Goal: Task Accomplishment & Management: Manage account settings

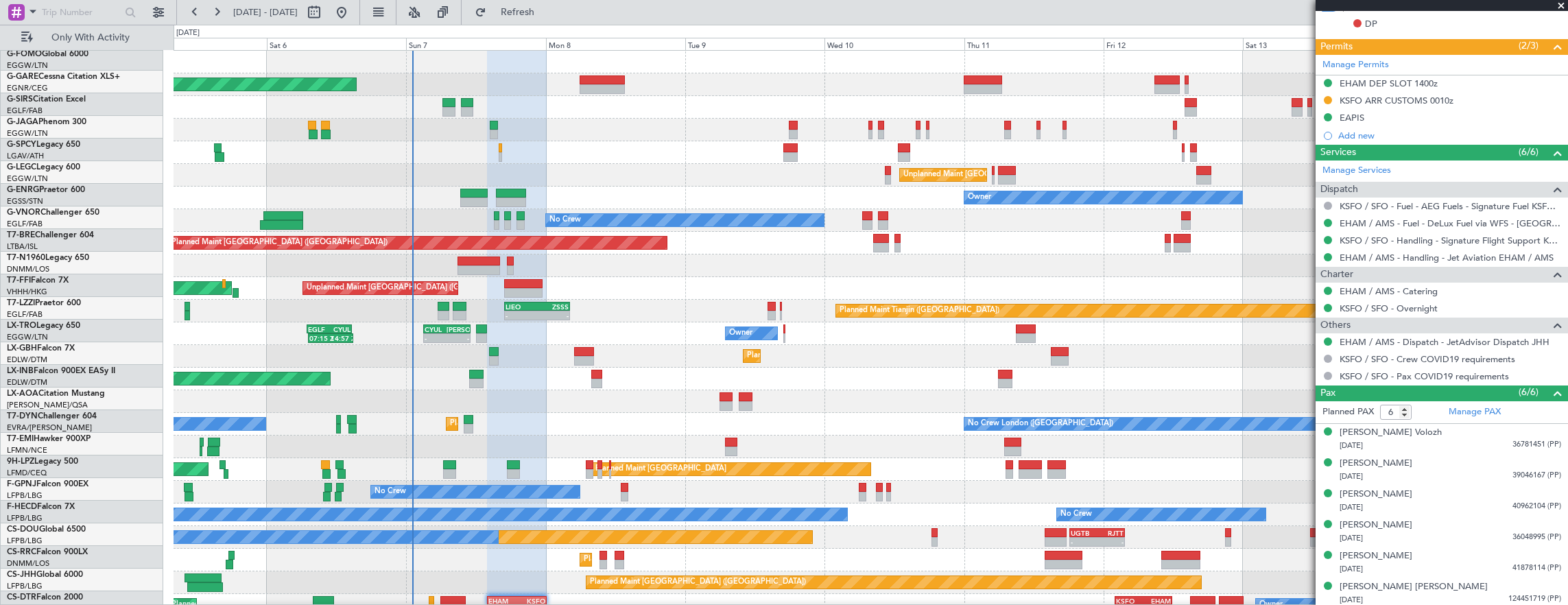
click at [505, 413] on div "Planned Maint Paris (Le Bourget) No Crew Dublin (Dublin Intl) No Crew London (F…" at bounding box center [870, 424] width 1394 height 23
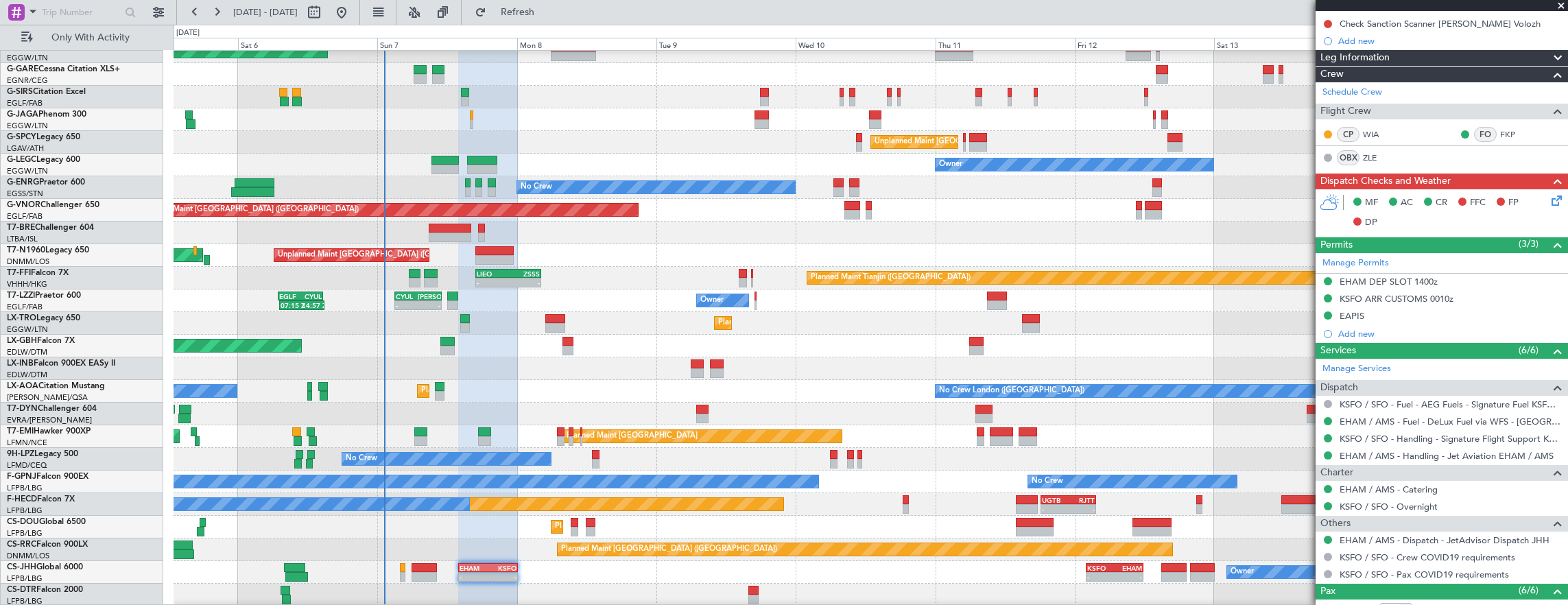
scroll to position [128, 0]
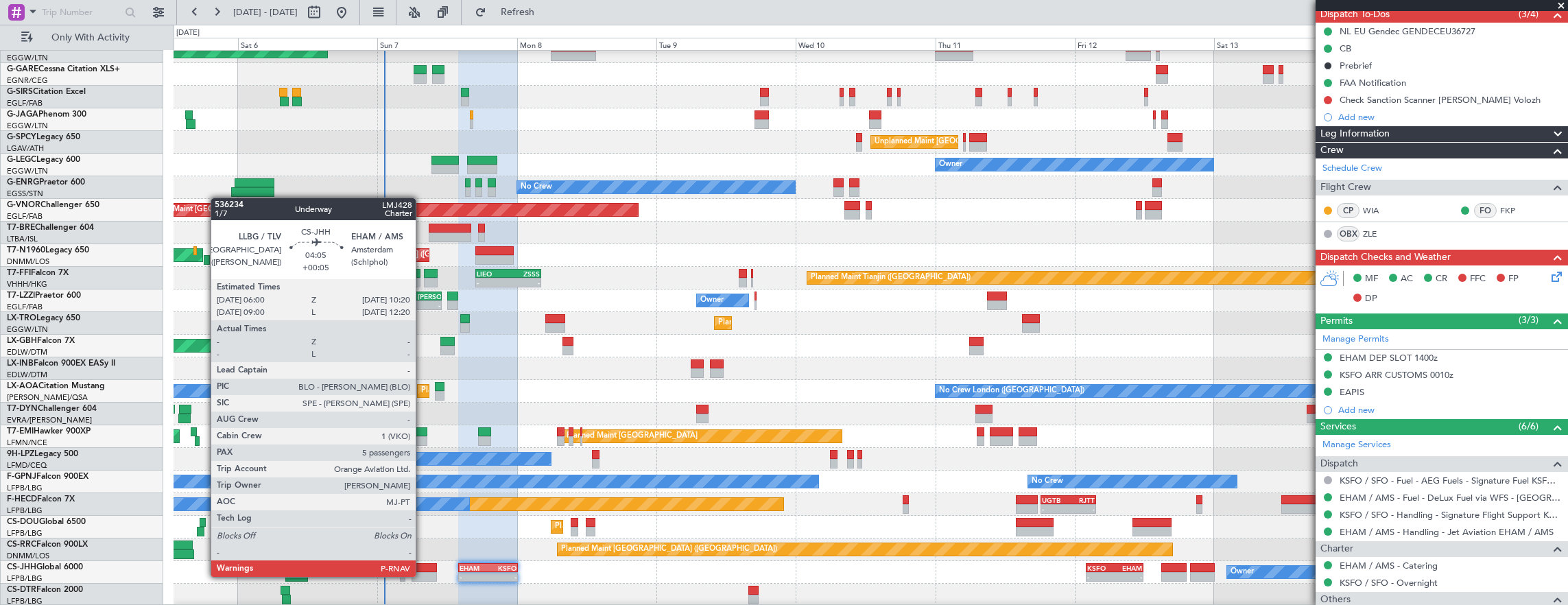
click at [422, 575] on div at bounding box center [424, 577] width 26 height 10
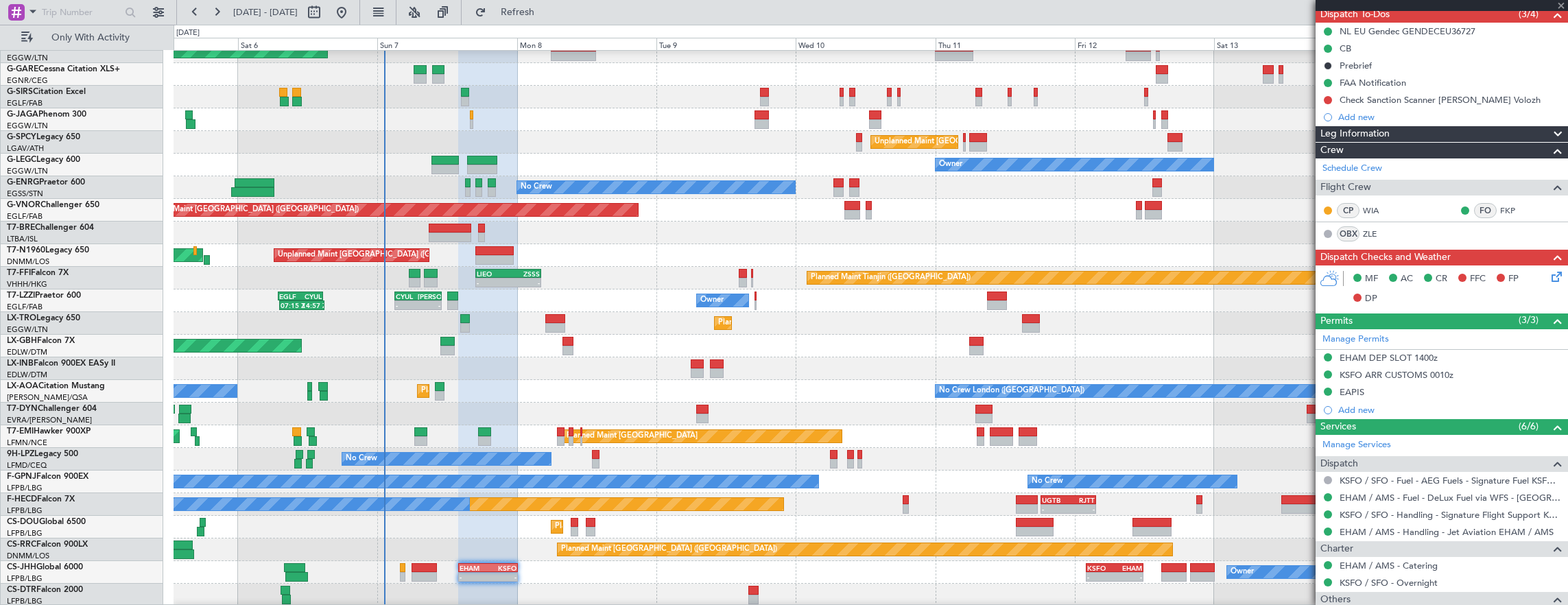
type input "+00:05"
type input "5"
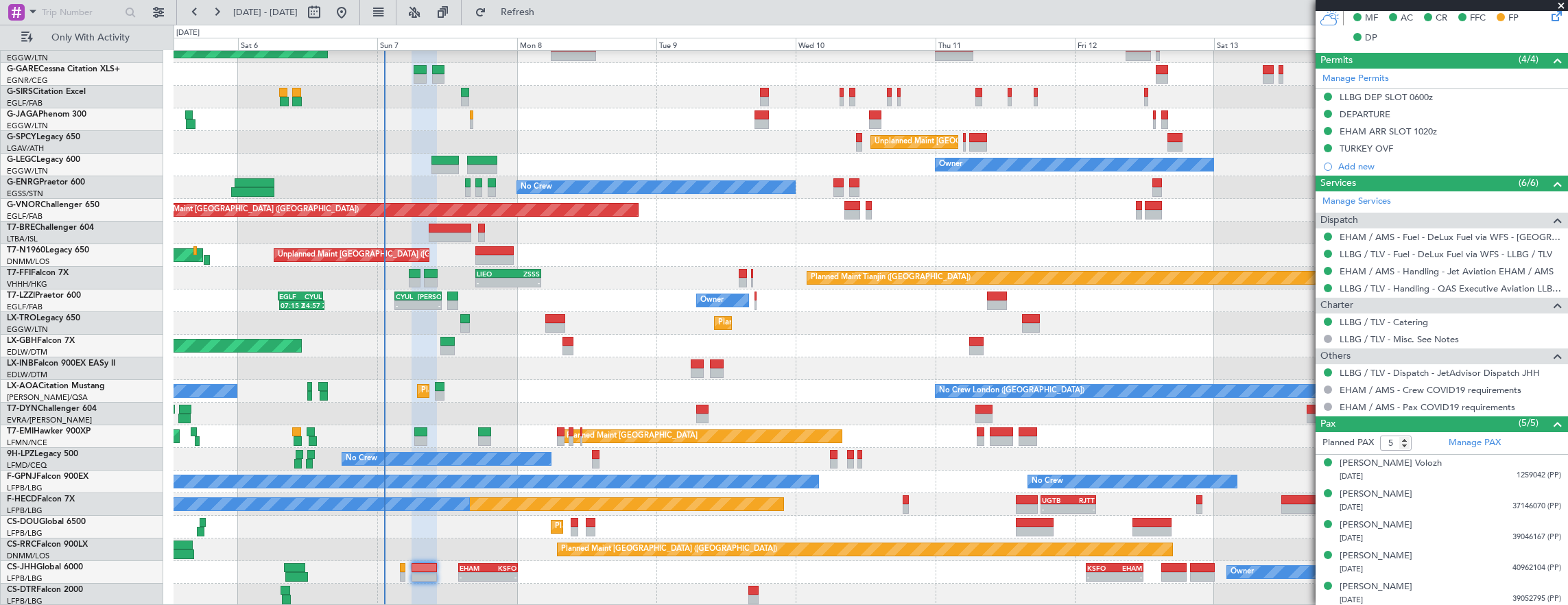
scroll to position [114, 0]
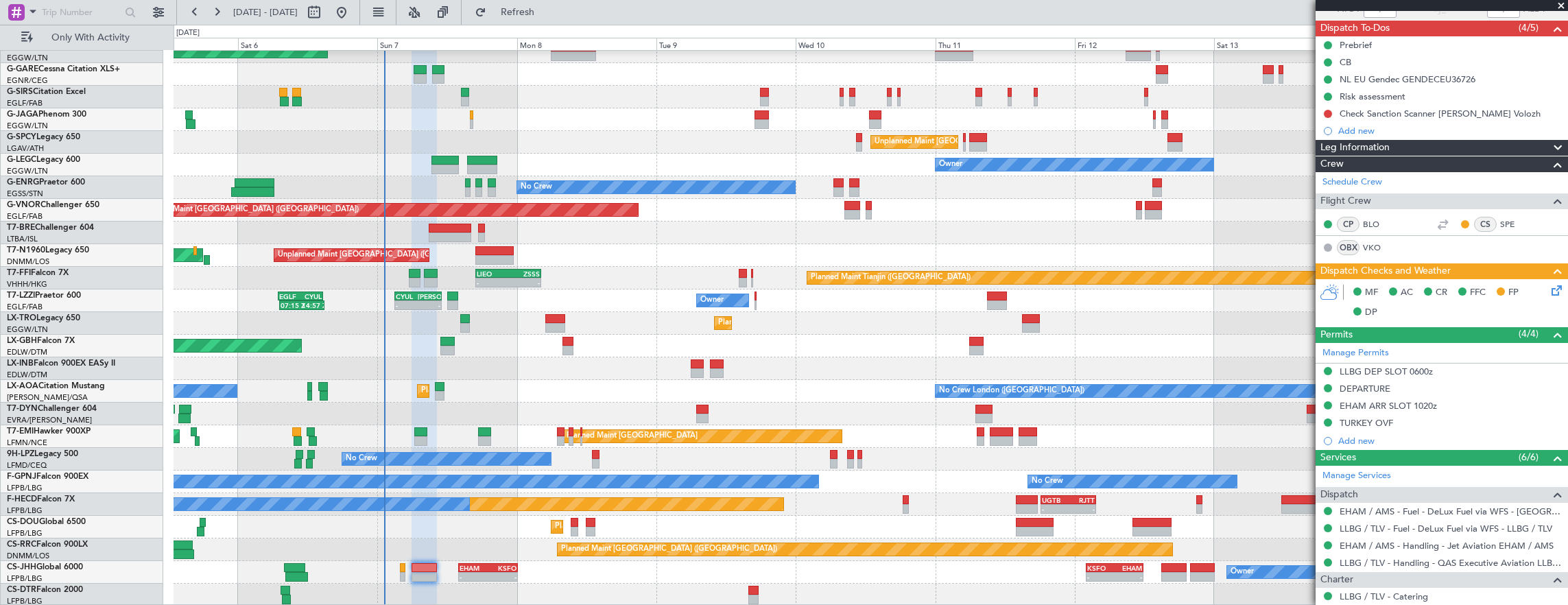
click at [1551, 288] on icon at bounding box center [1554, 288] width 11 height 11
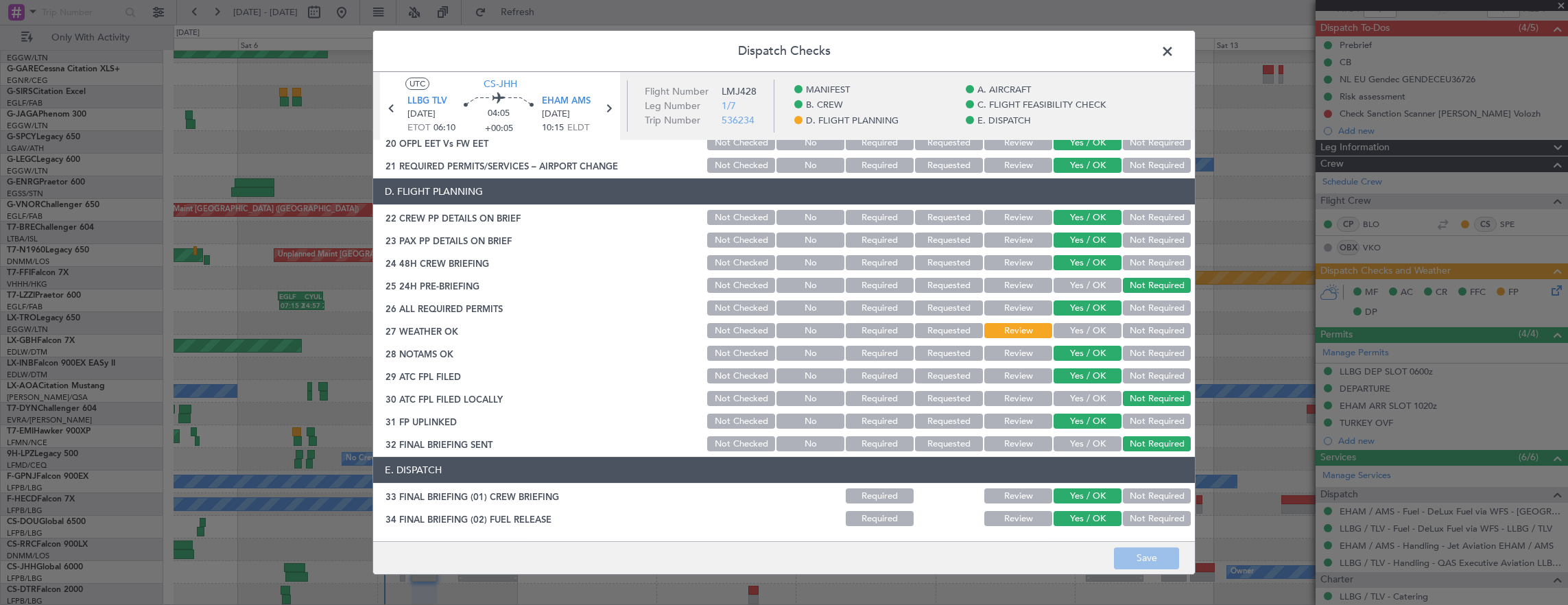
scroll to position [573, 0]
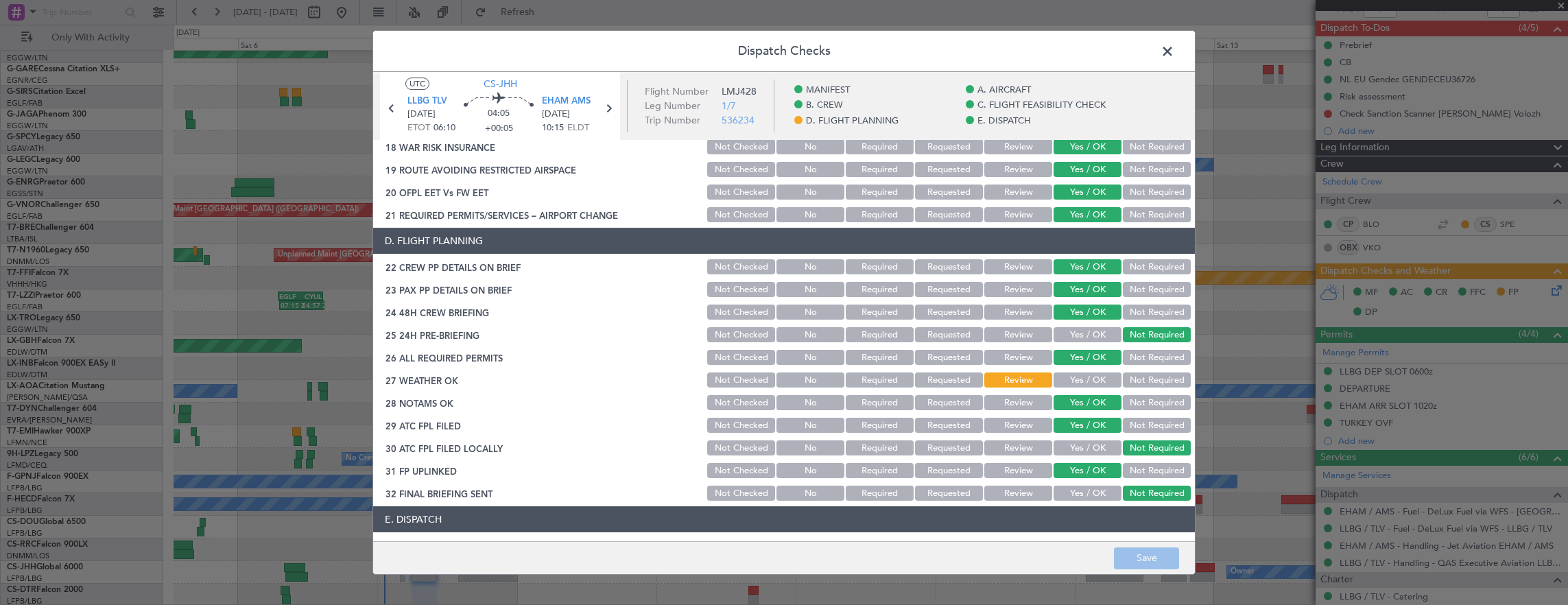
click at [1174, 51] on span at bounding box center [1174, 55] width 0 height 27
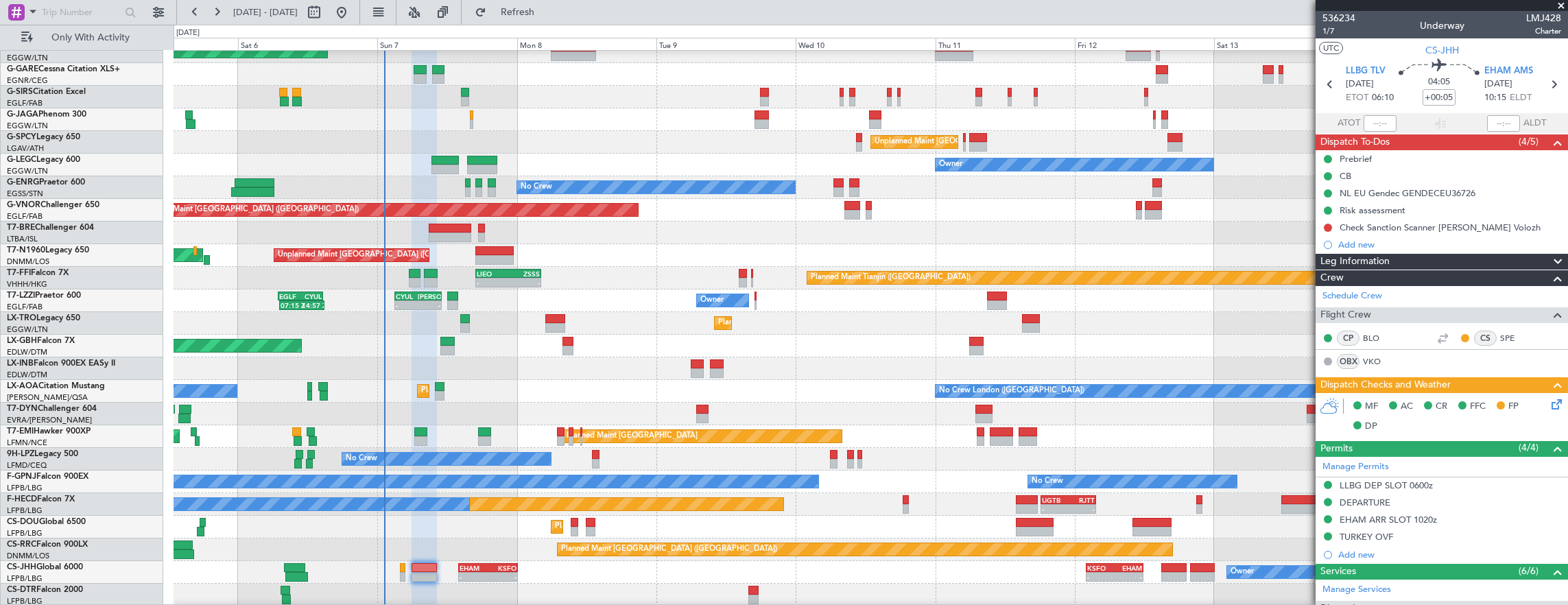
scroll to position [33, 0]
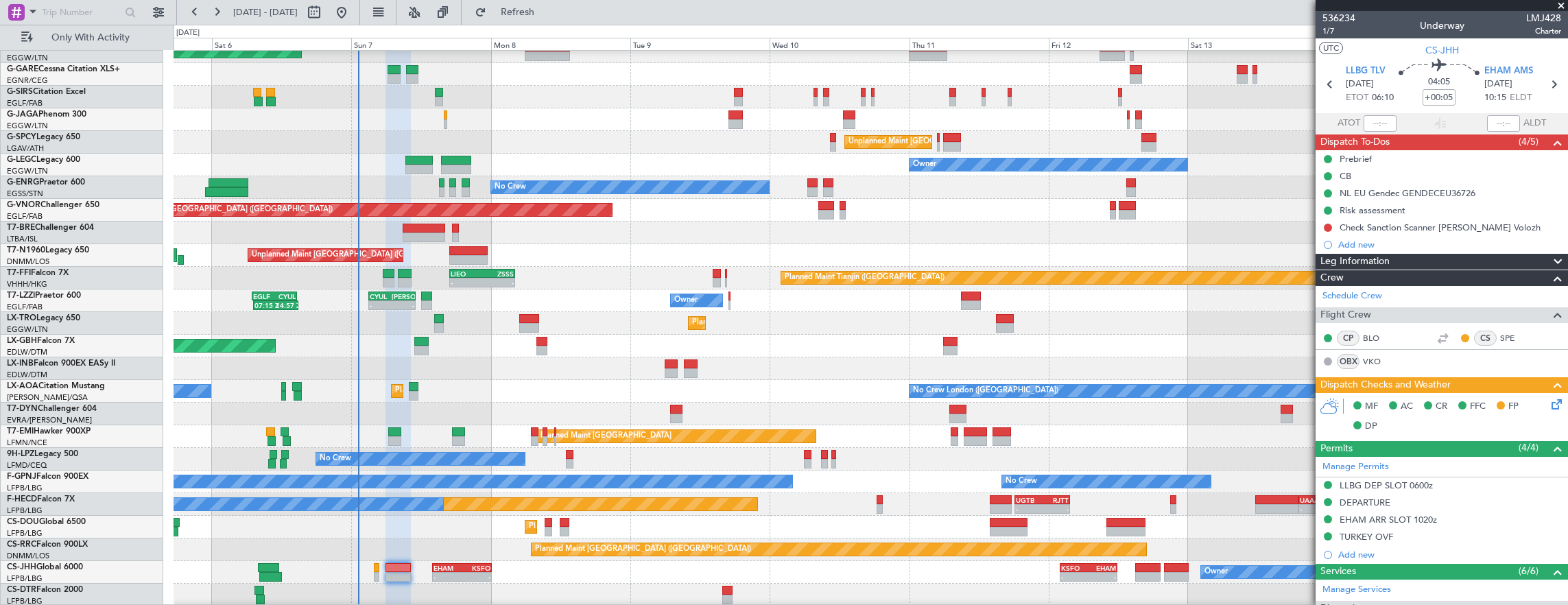
click at [901, 220] on div "Planned Maint London (Luton) Planned Maint London (Farnborough) Unplanned Maint…" at bounding box center [870, 313] width 1394 height 589
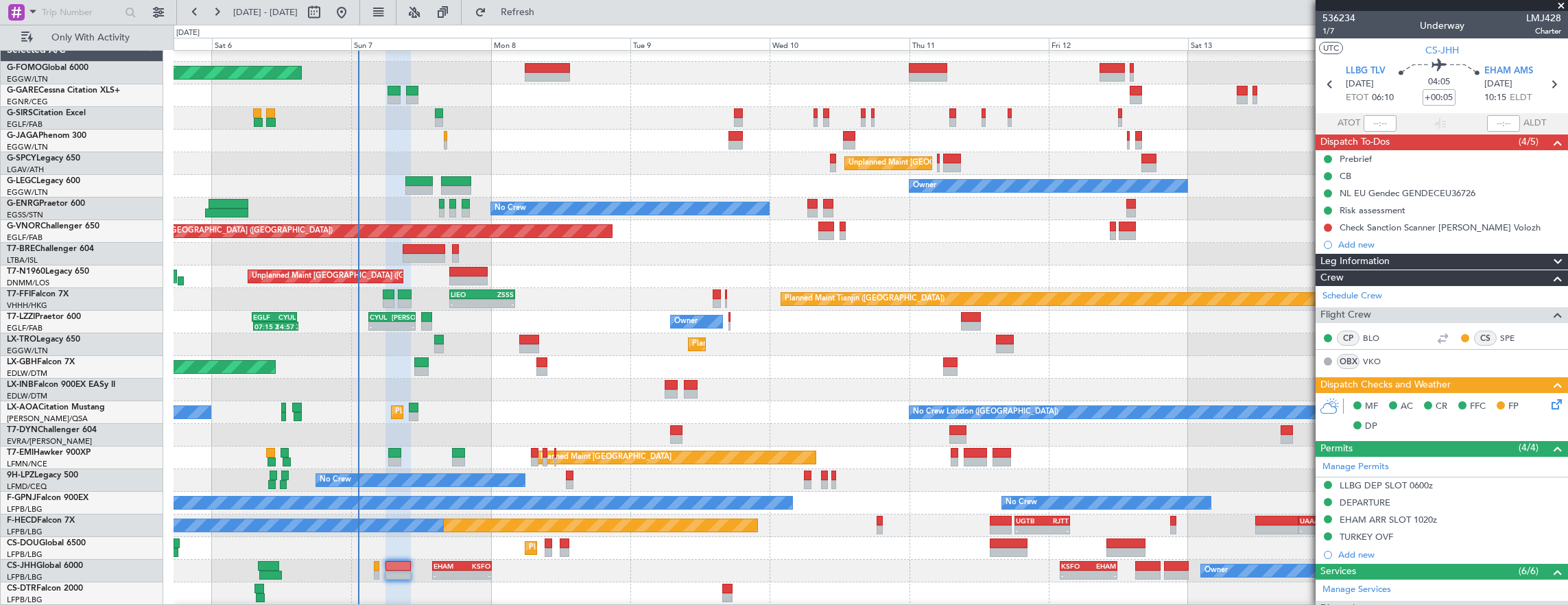
scroll to position [10, 0]
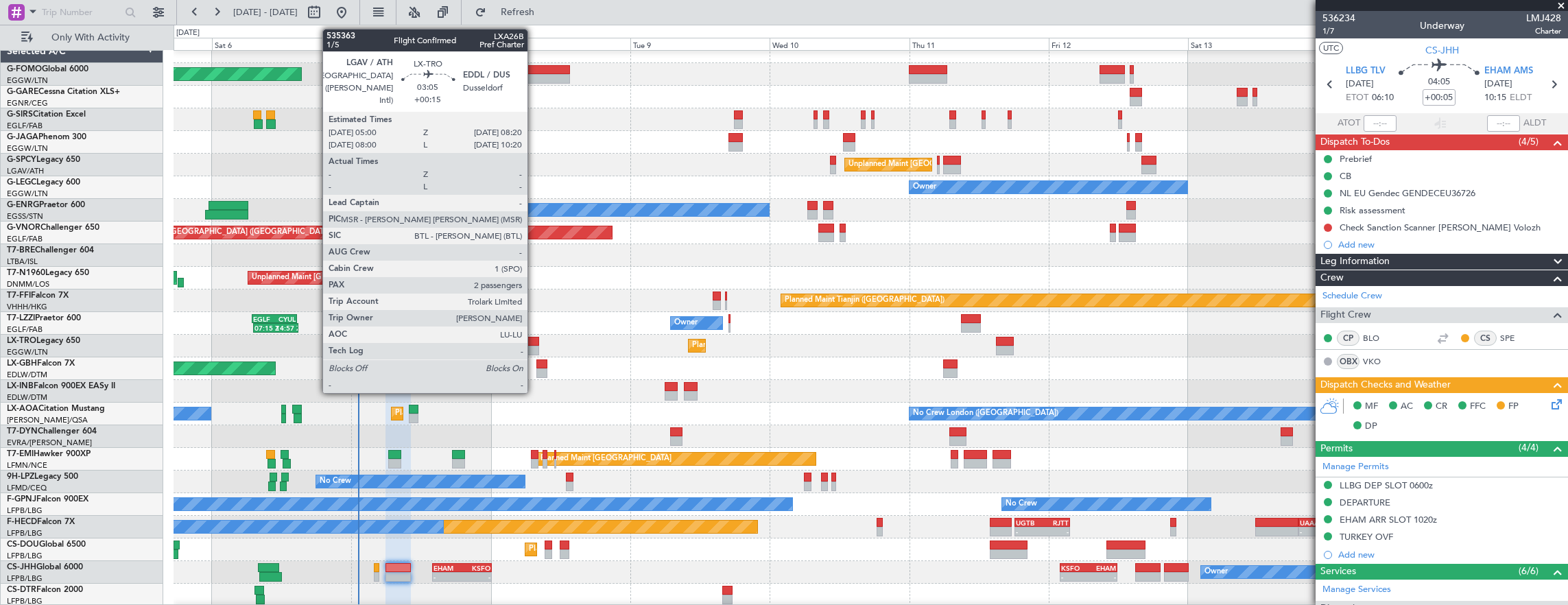
click at [534, 342] on div at bounding box center [529, 341] width 20 height 10
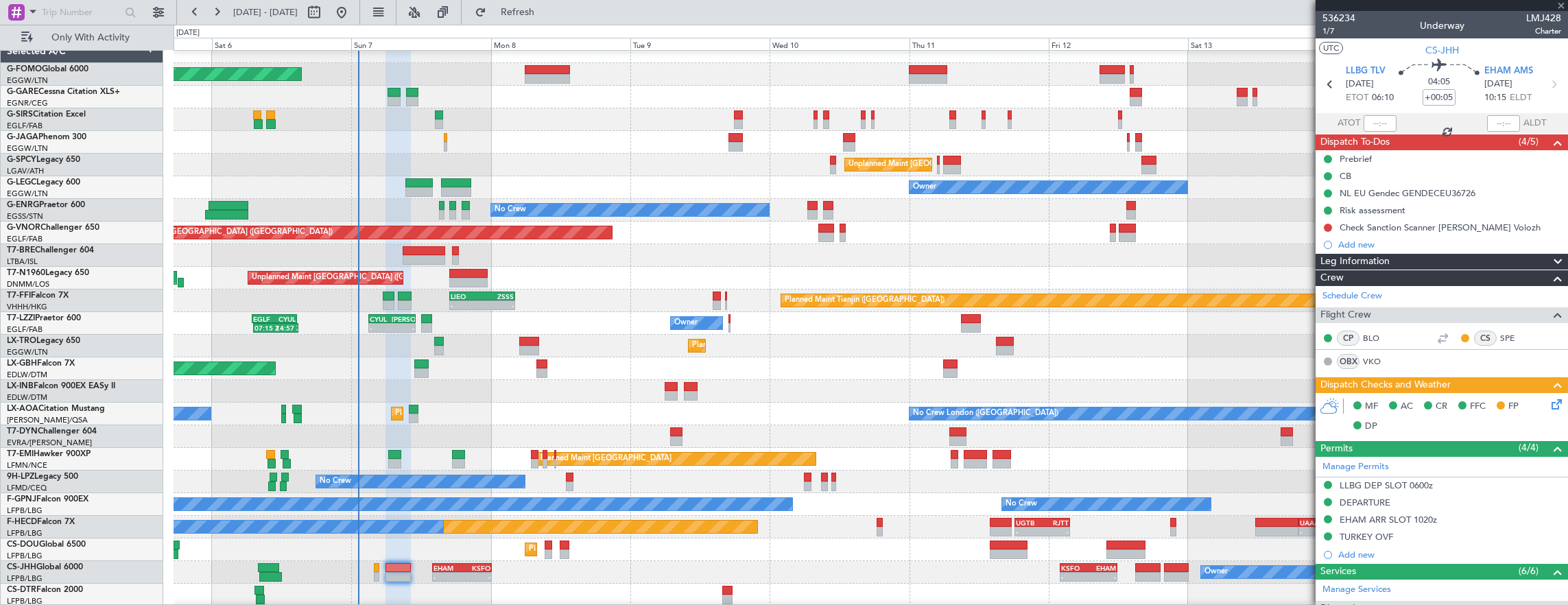
type input "+00:15"
type input "2"
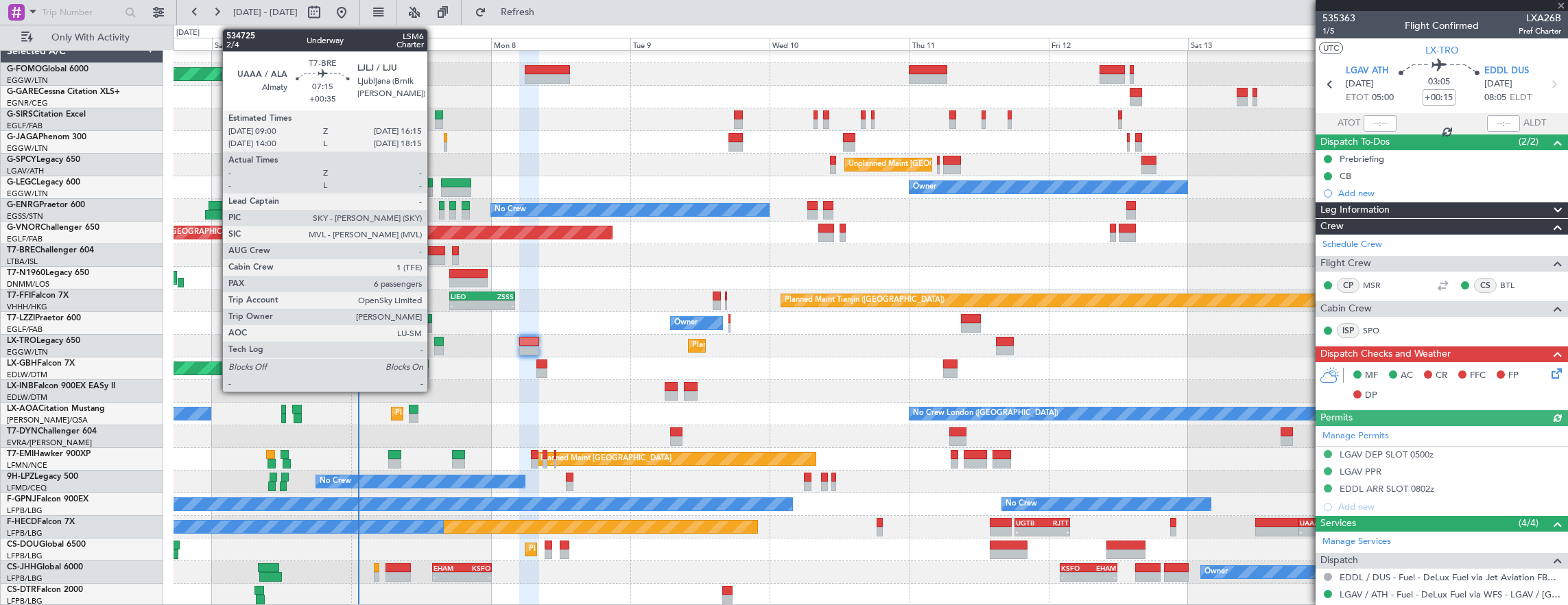
click at [434, 256] on div at bounding box center [423, 260] width 43 height 10
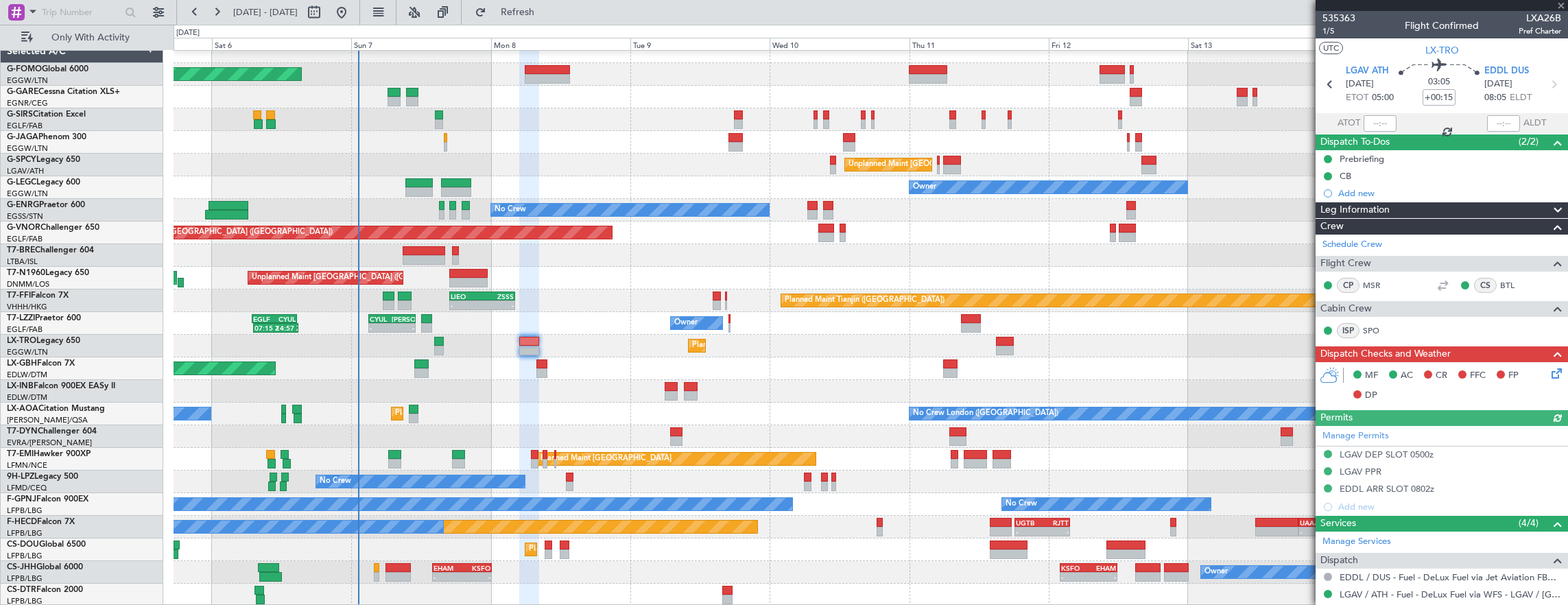
type input "+00:35"
type input "6"
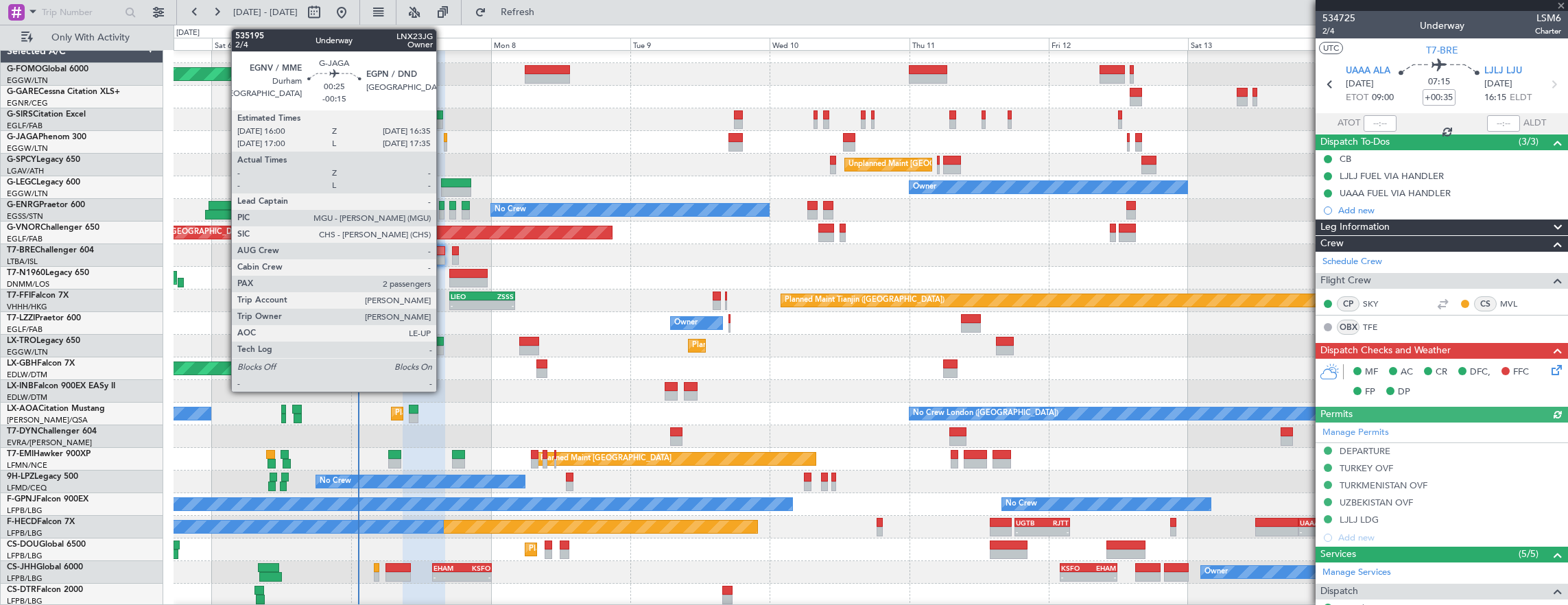
click at [443, 144] on div at bounding box center [445, 146] width 4 height 10
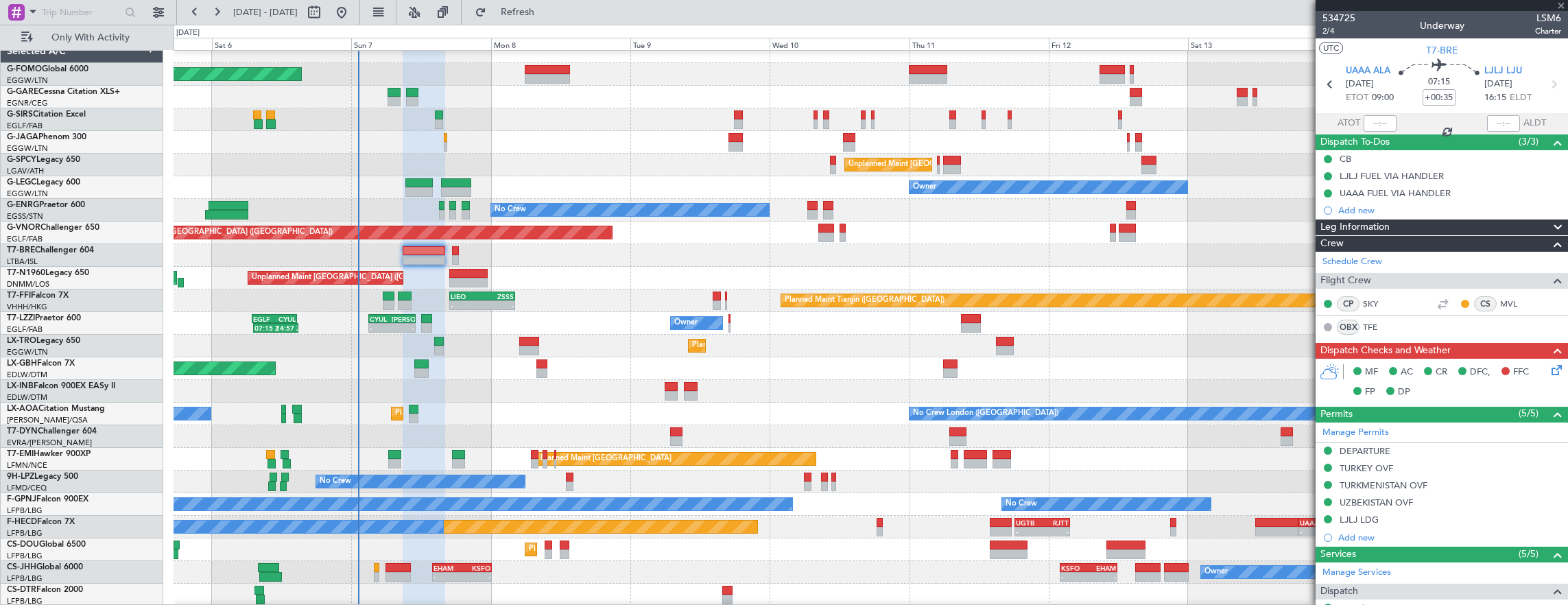
type input "-00:15"
type input "2"
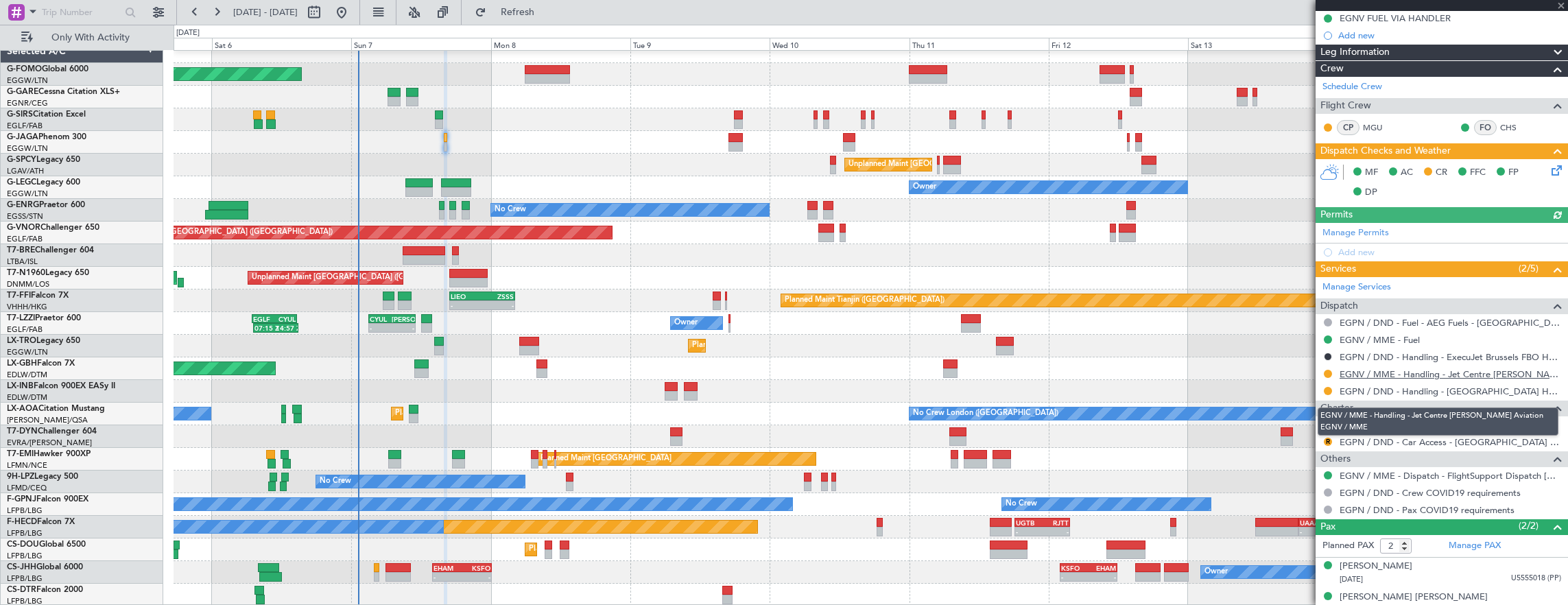
scroll to position [168, 0]
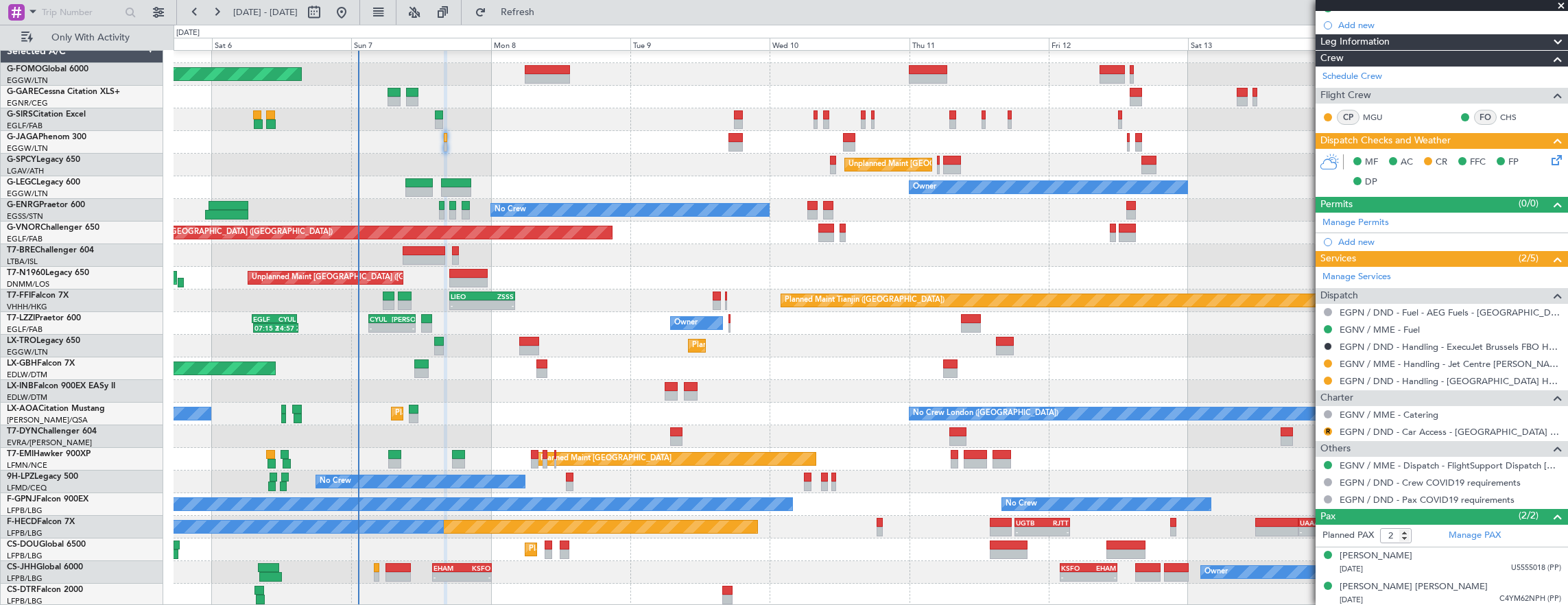
click at [1549, 163] on icon at bounding box center [1554, 158] width 11 height 11
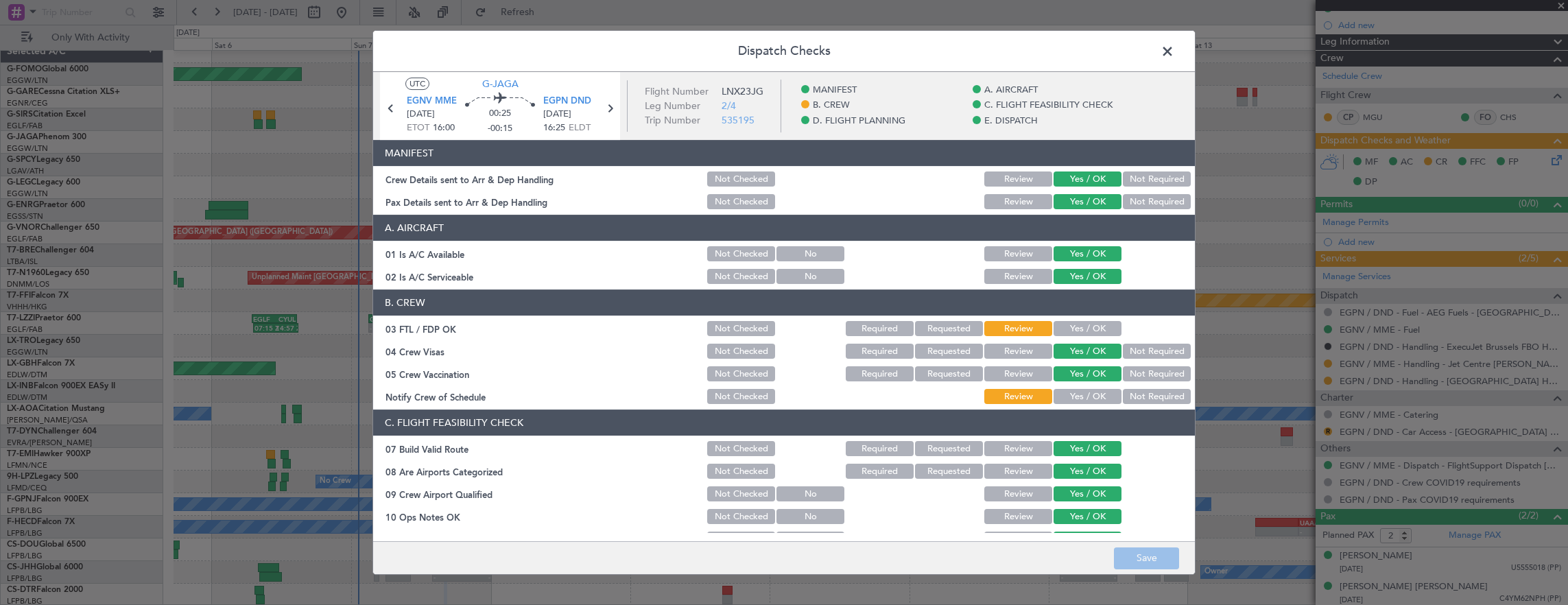
drag, startPoint x: 1164, startPoint y: 48, endPoint x: 1138, endPoint y: 48, distance: 26.0
click at [1174, 48] on span at bounding box center [1174, 55] width 0 height 27
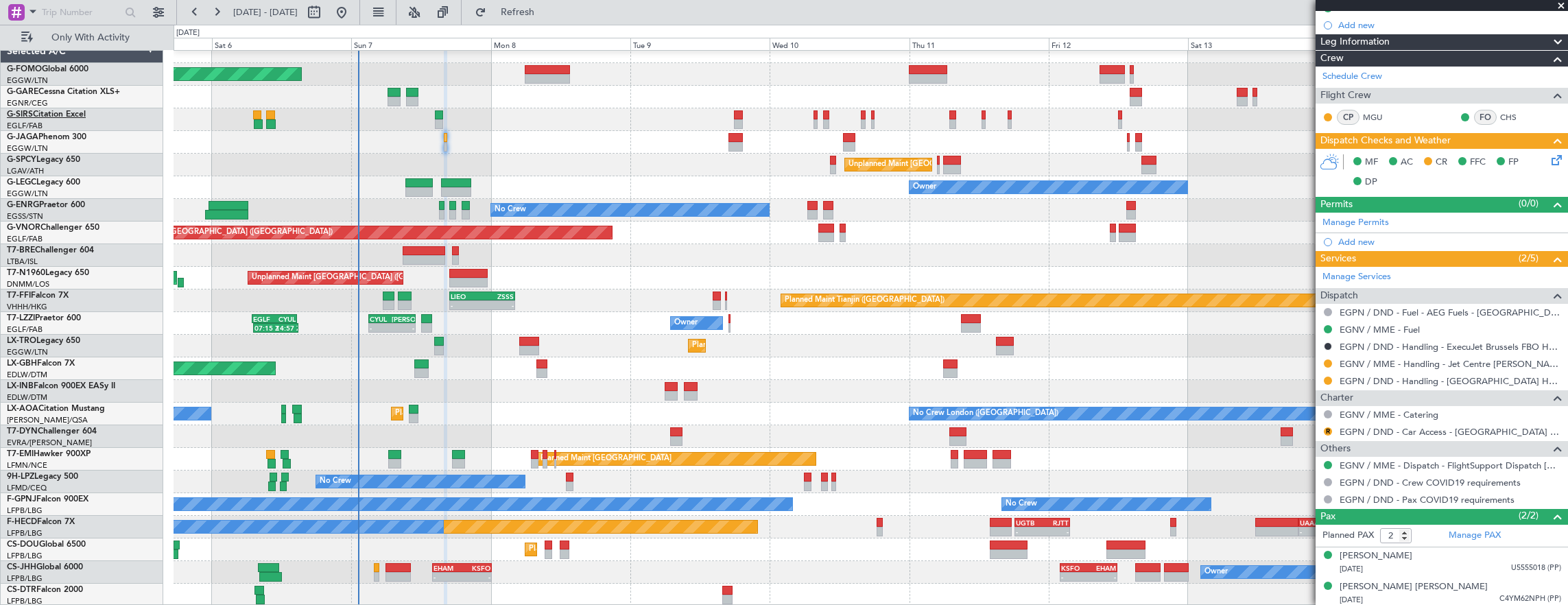
click at [51, 117] on link "G-SIRS Citation Excel" at bounding box center [47, 114] width 79 height 8
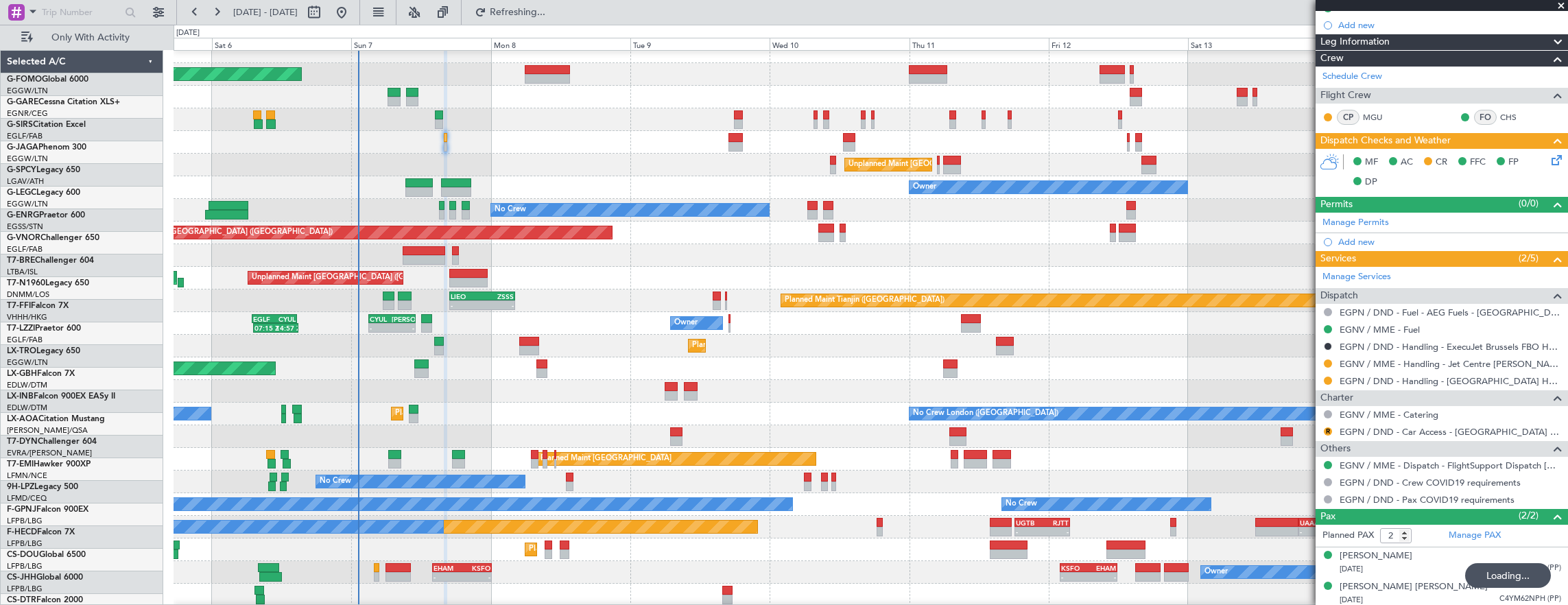
scroll to position [10, 0]
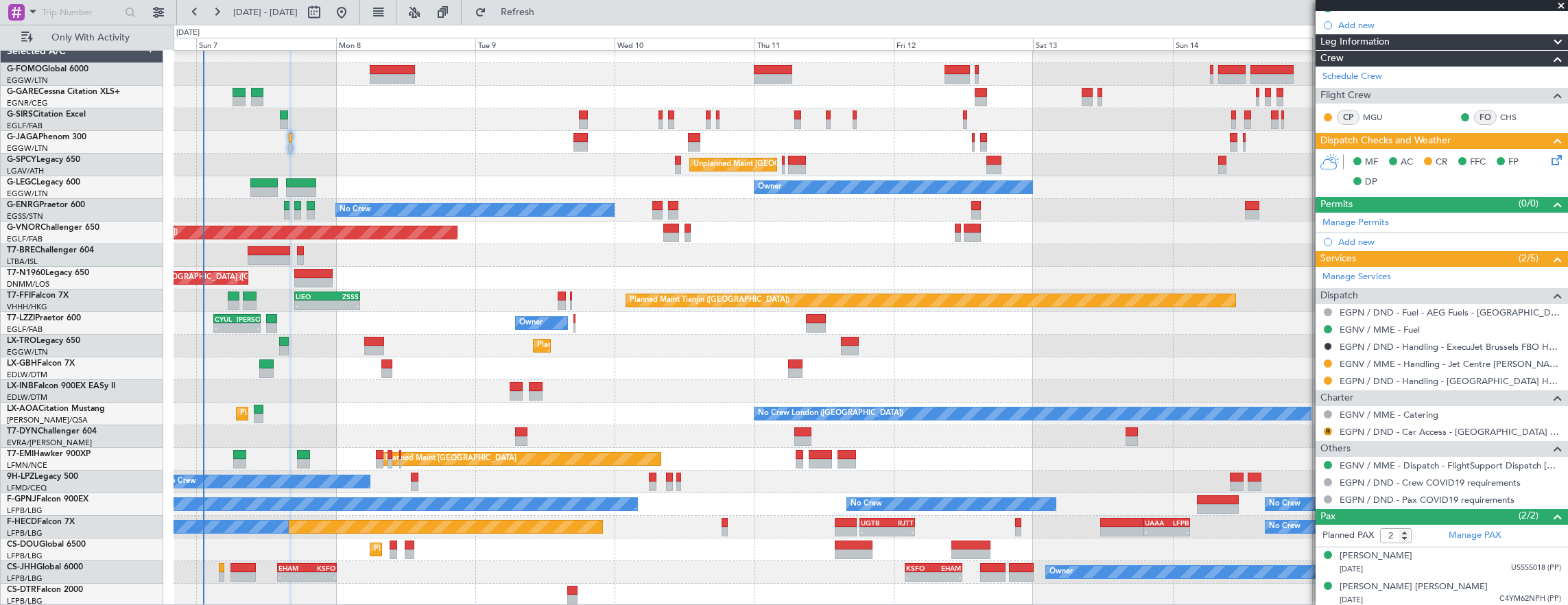
click at [974, 526] on div "Planned Maint London (Luton) Planned Maint London (Farnborough) Unplanned Maint…" at bounding box center [870, 323] width 1394 height 566
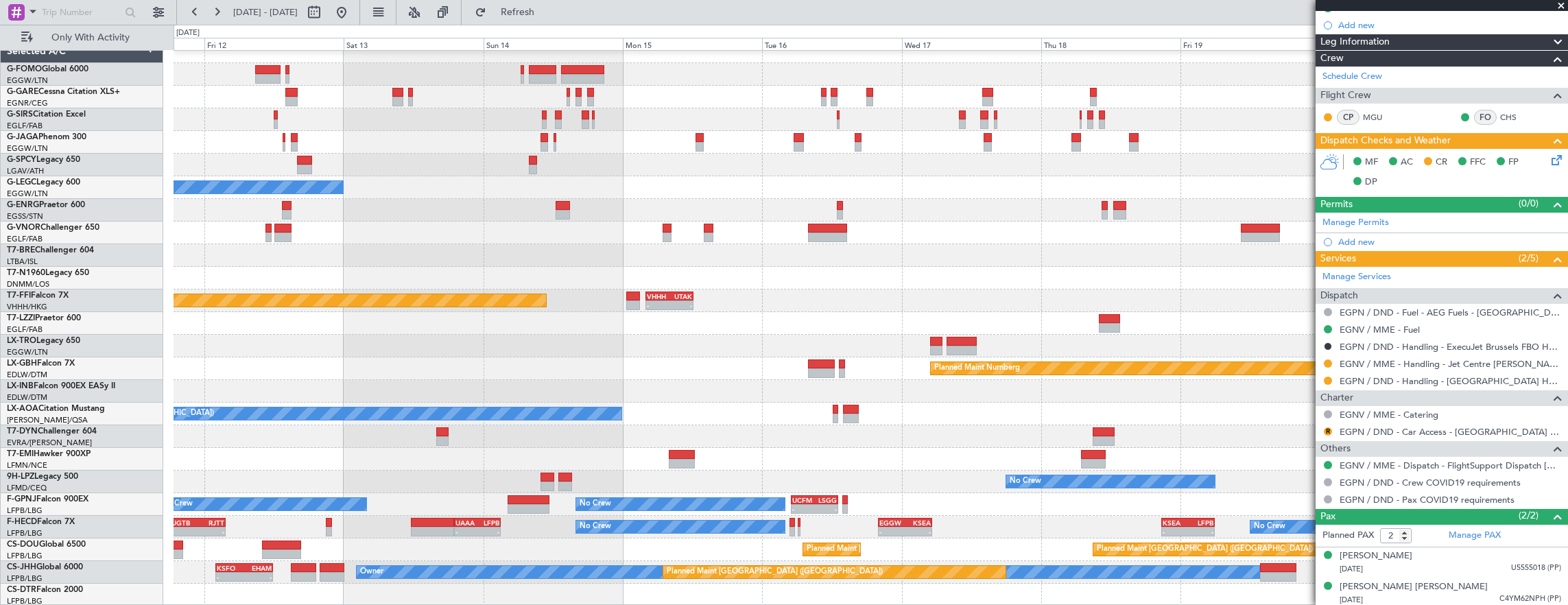
click at [387, 475] on div "Unplanned Maint Athens (Eleftherios Venizelos Intl) Owner A/C Unavailable Londo…" at bounding box center [870, 323] width 1394 height 566
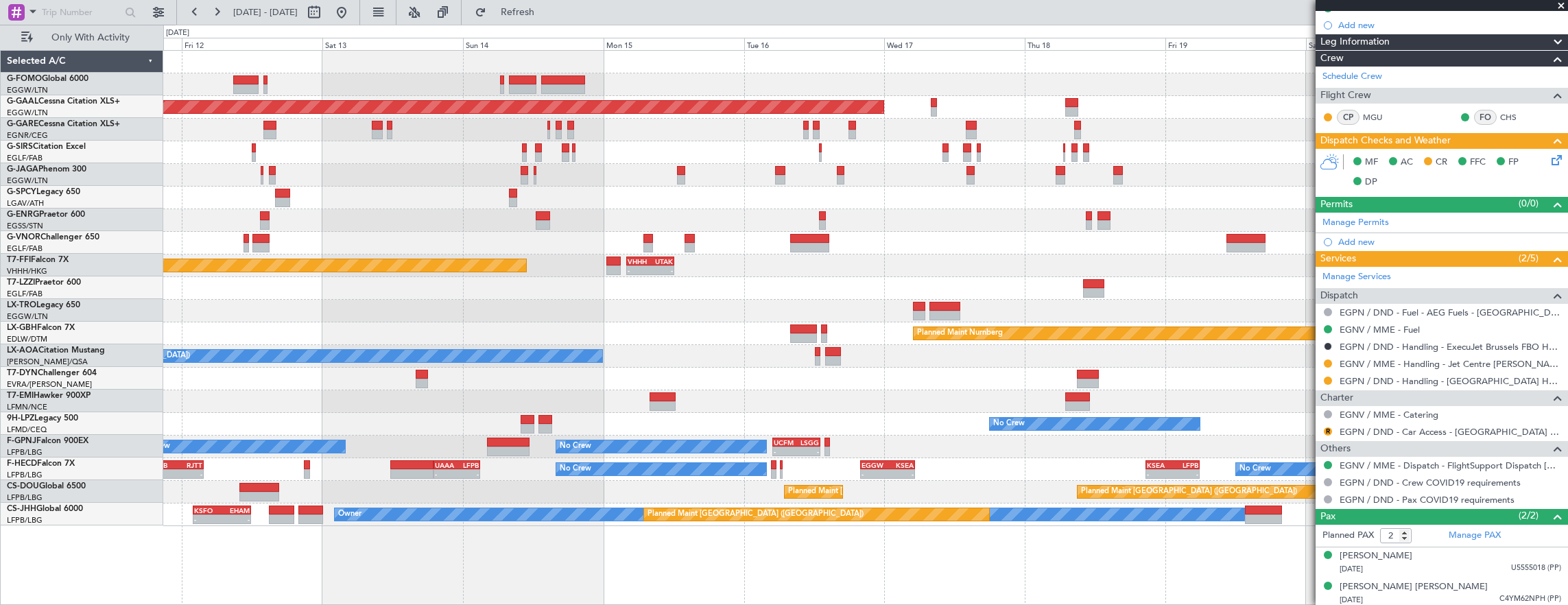
scroll to position [0, 0]
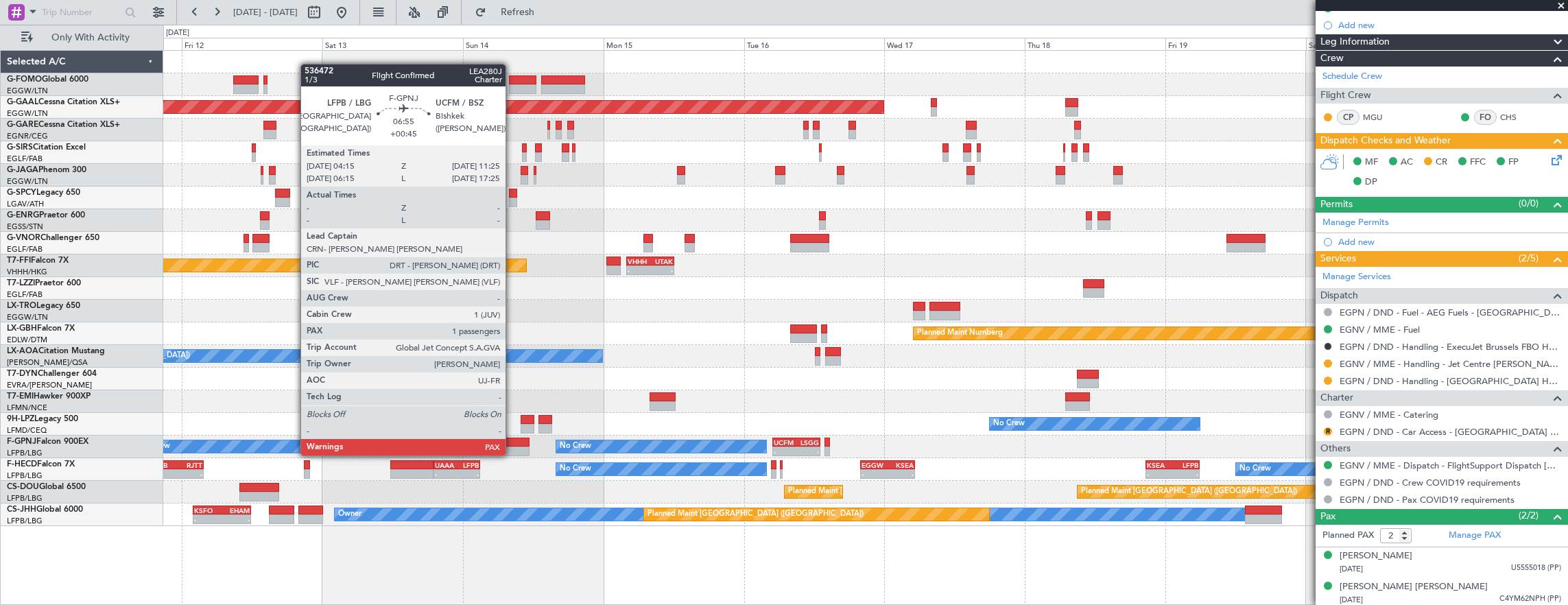
click at [512, 441] on div at bounding box center [508, 442] width 43 height 10
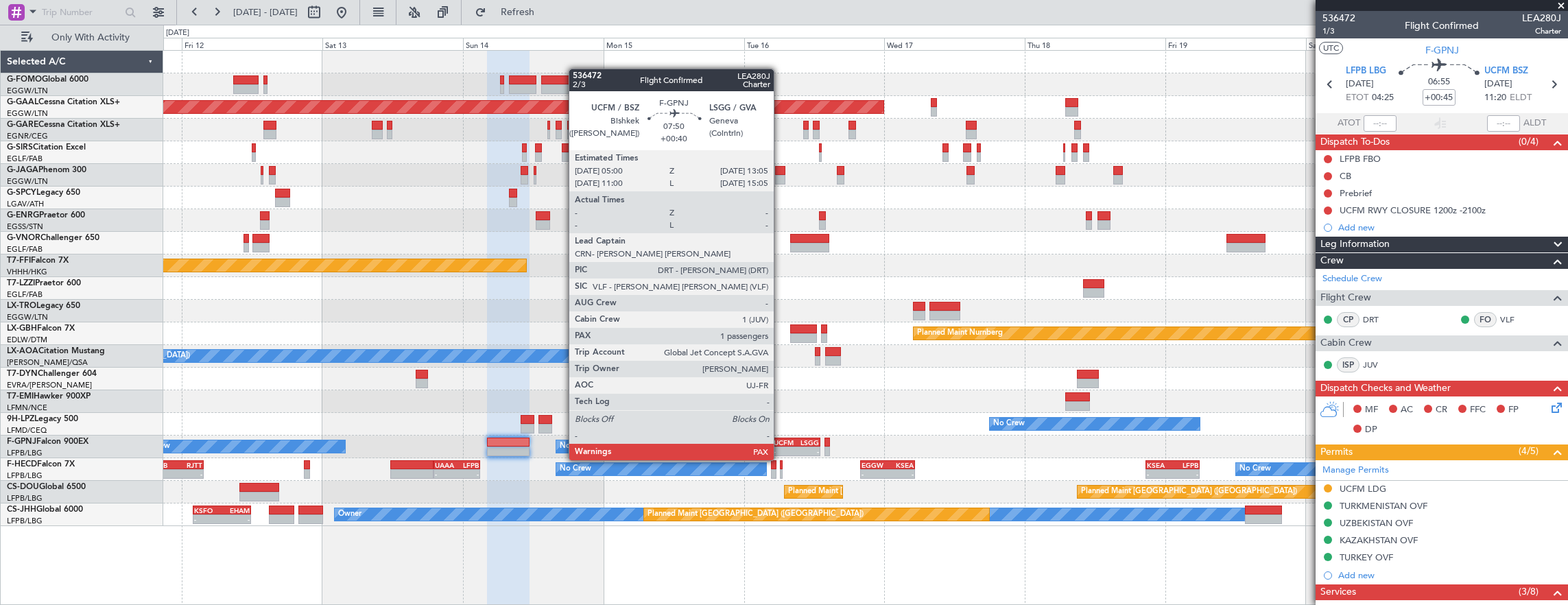
click at [781, 447] on div "-" at bounding box center [784, 451] width 23 height 8
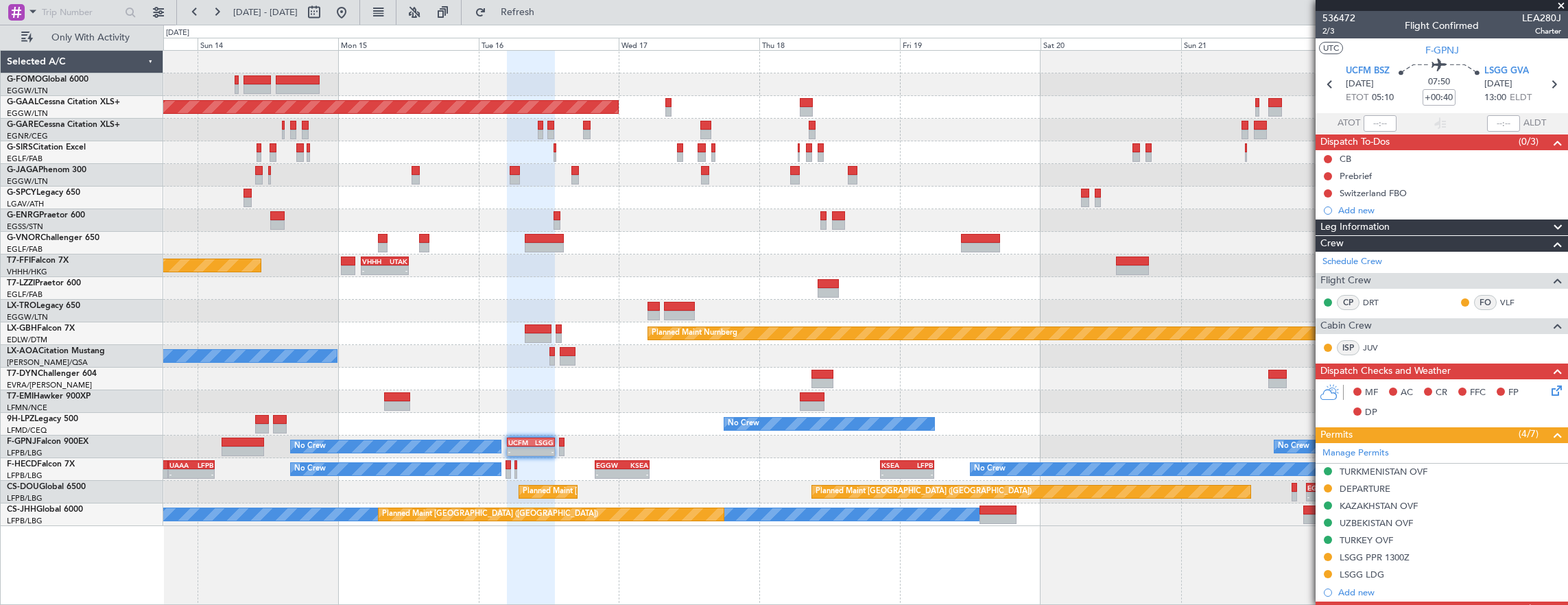
click at [936, 372] on div at bounding box center [866, 378] width 1405 height 23
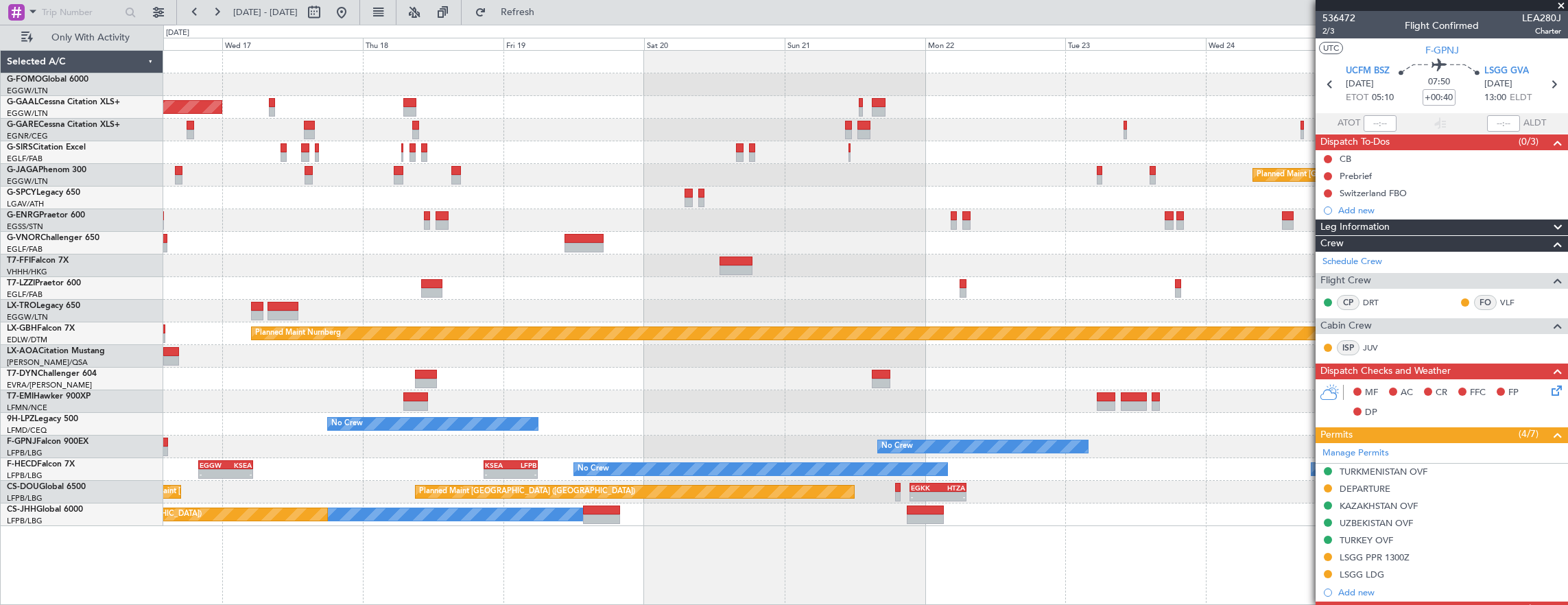
click at [537, 357] on div "Planned Maint Dusseldorf Planned Maint London (Luton) - - VHHH 04:00 Z UTAK 12:…" at bounding box center [866, 289] width 1405 height 475
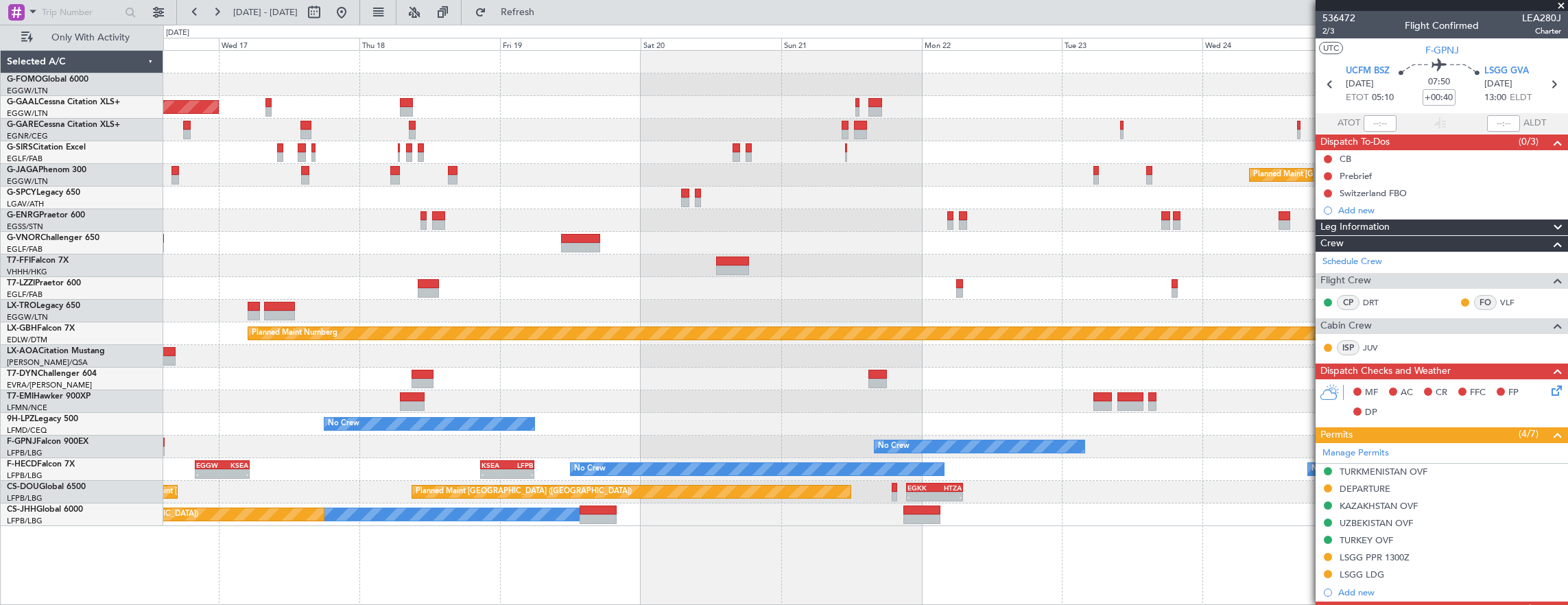
click at [520, 342] on div "Planned Maint Dusseldorf Planned Maint London (Luton) - - VHHH 04:00 Z UTAK 12:…" at bounding box center [866, 289] width 1405 height 475
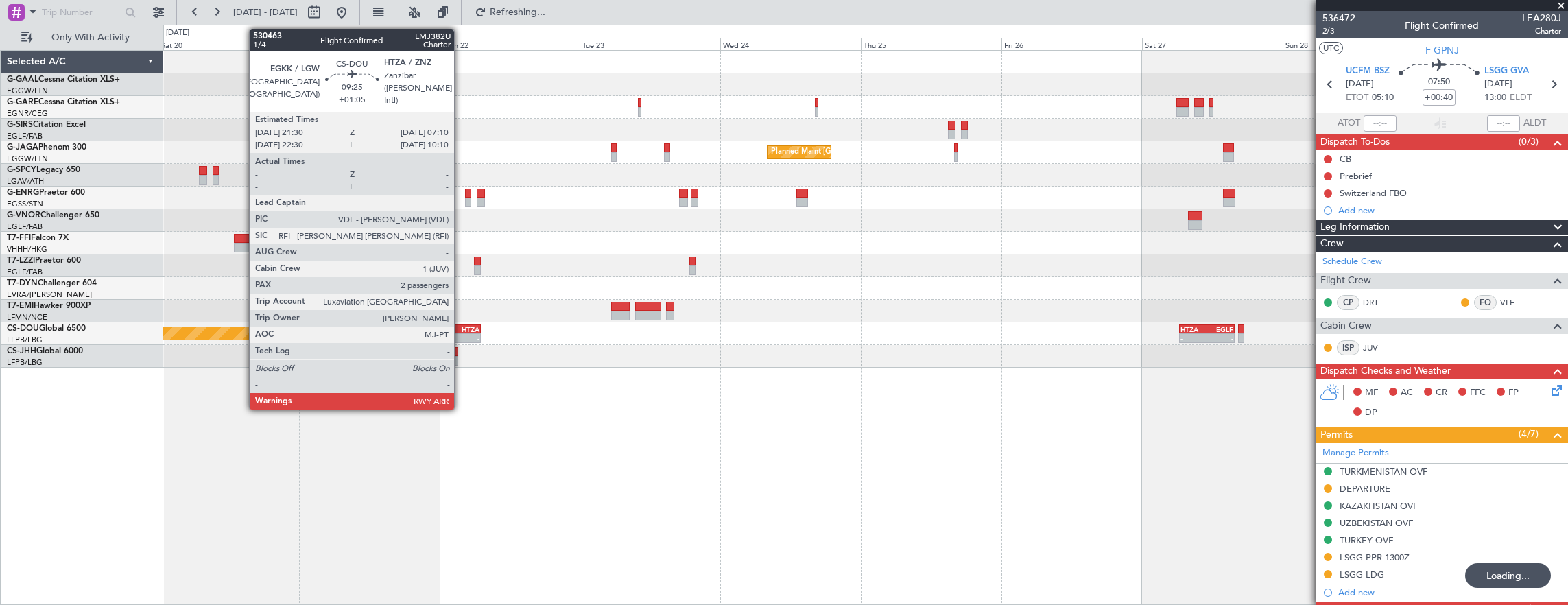
click at [461, 336] on div "-" at bounding box center [466, 337] width 27 height 8
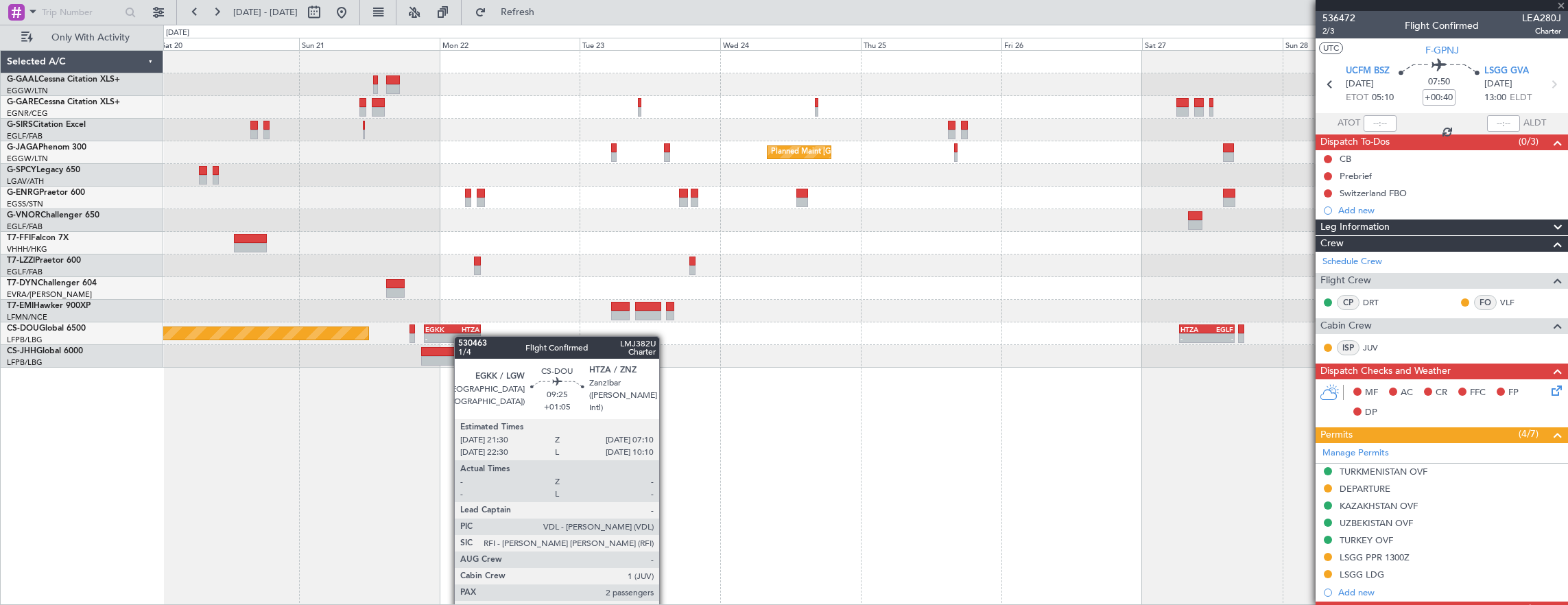
type input "+01:05"
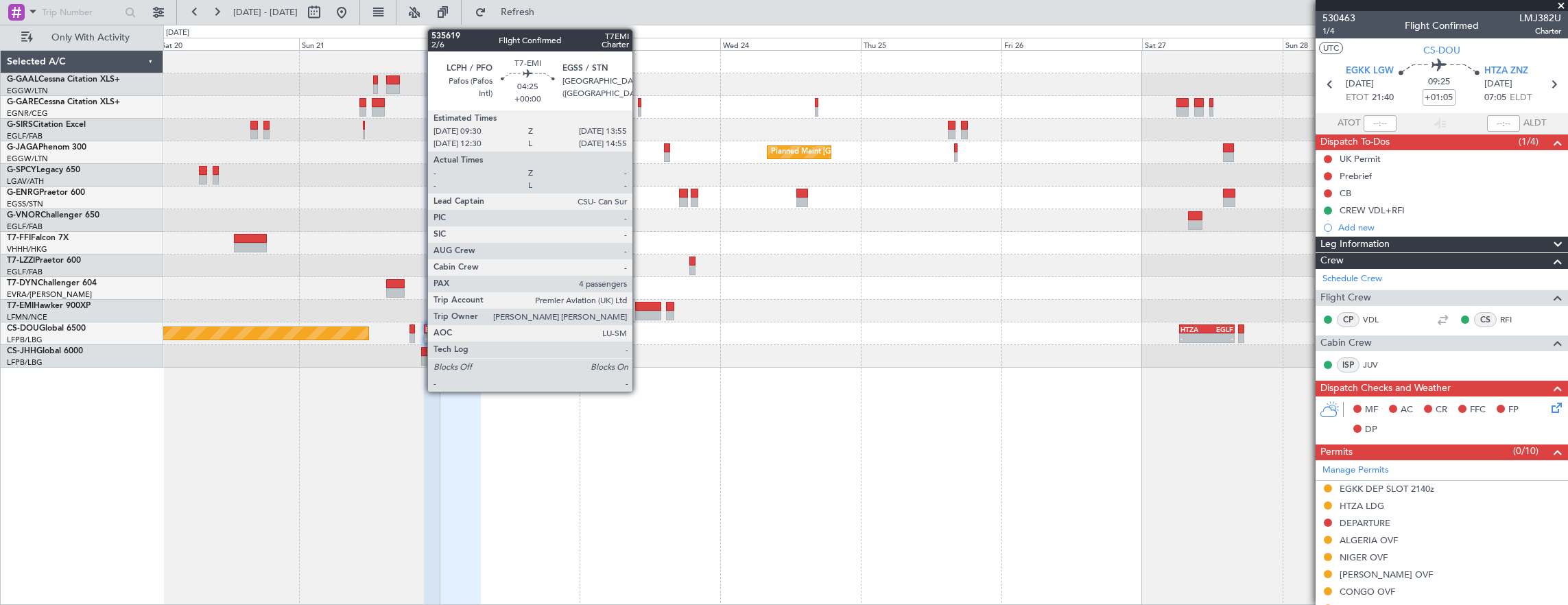
click at [639, 311] on div at bounding box center [648, 315] width 27 height 10
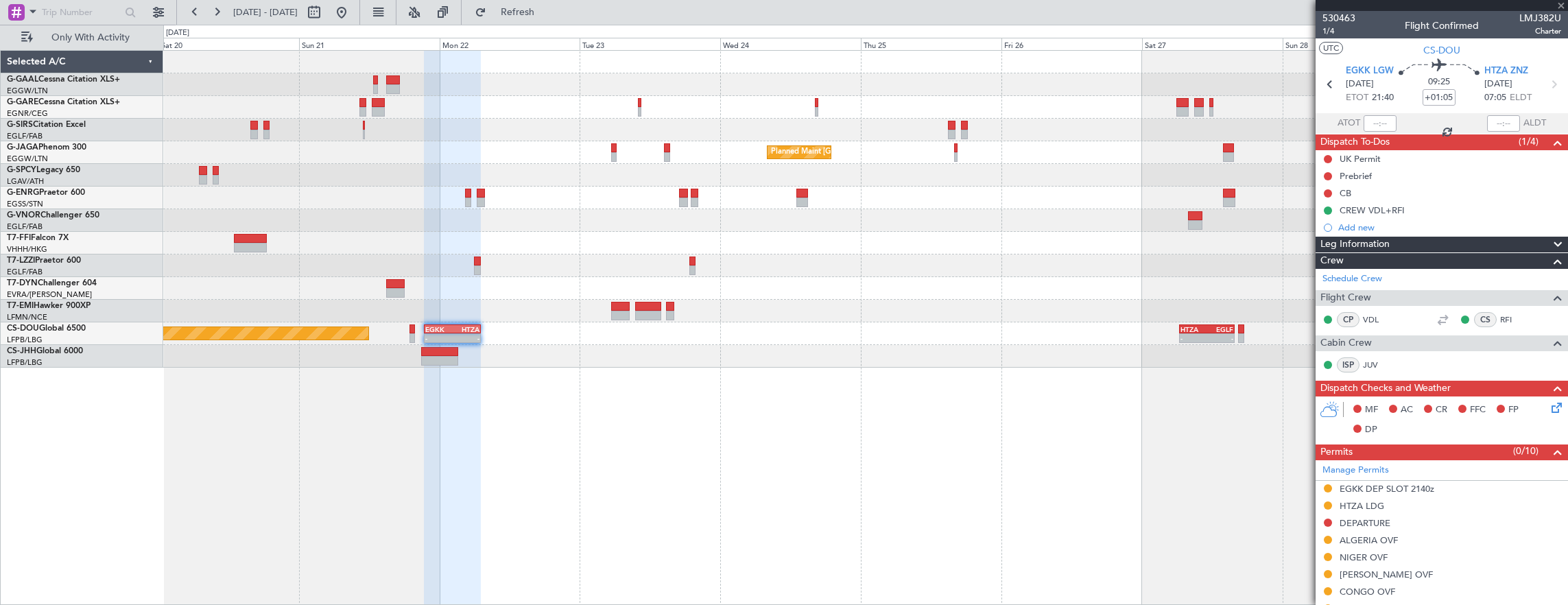
type input "4"
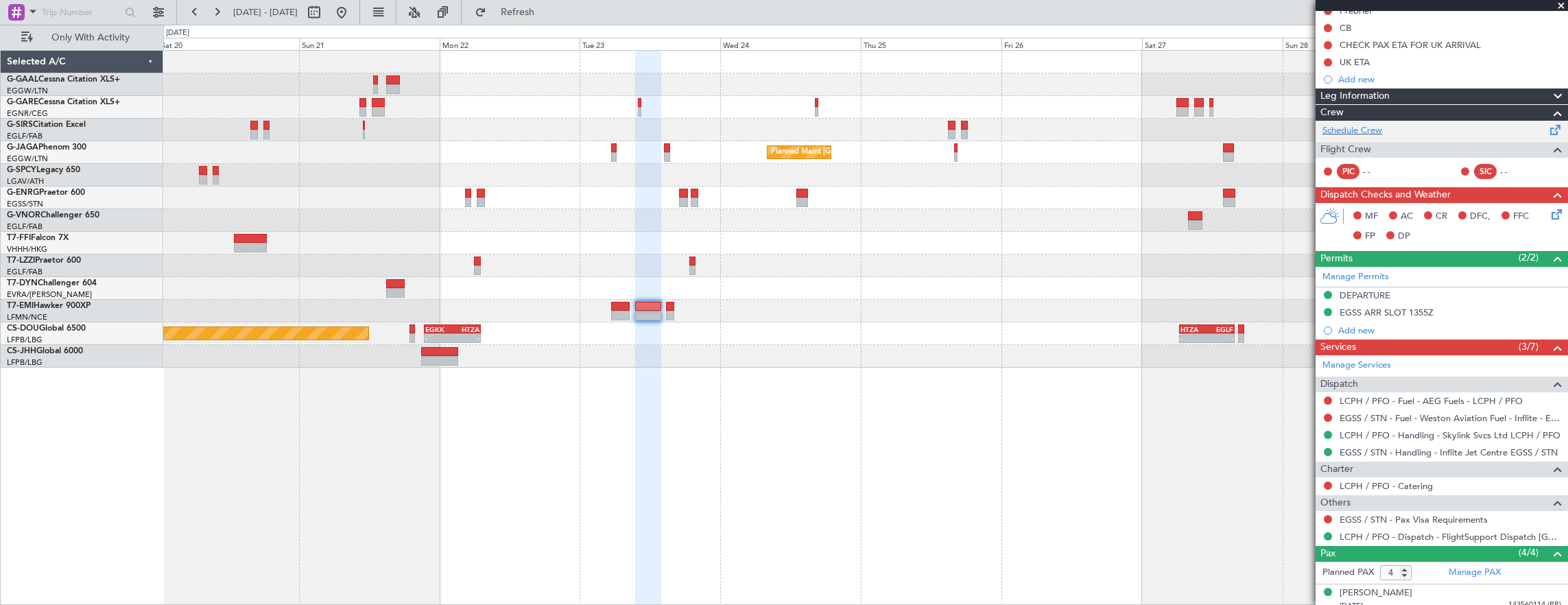
scroll to position [206, 0]
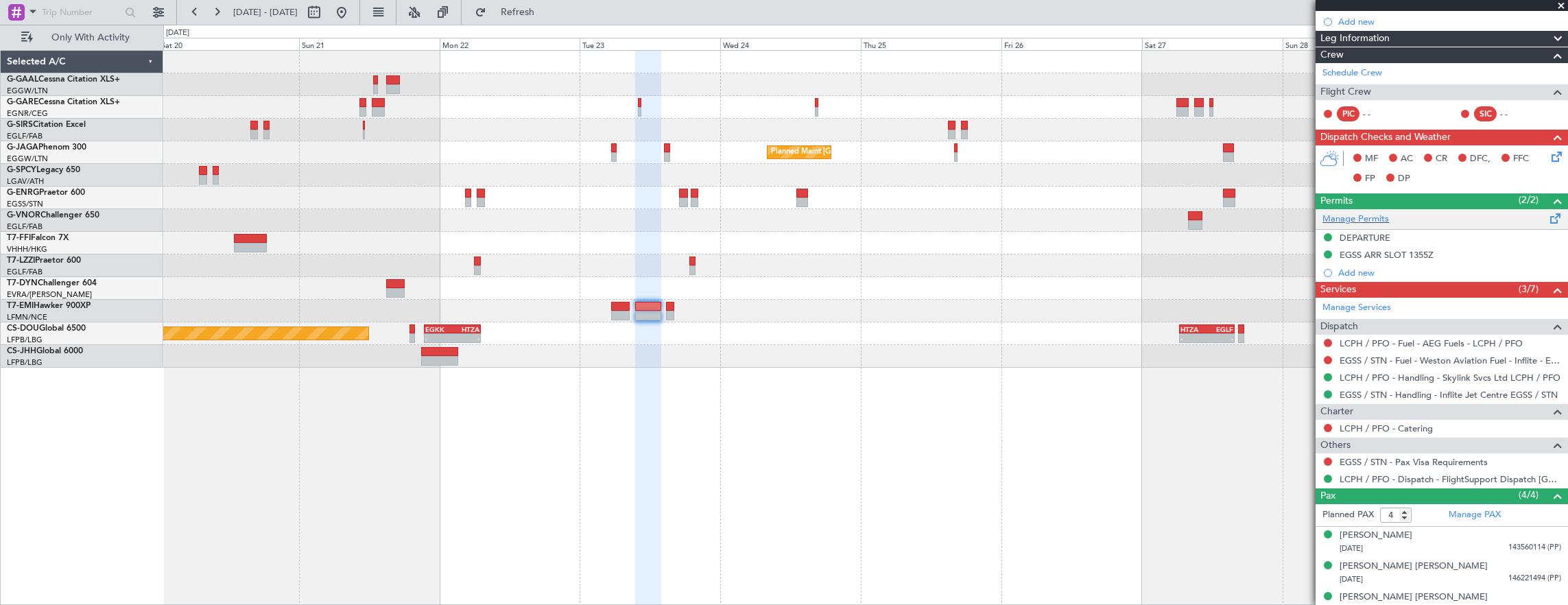
click at [1363, 225] on div "Manage Permits" at bounding box center [1442, 219] width 252 height 21
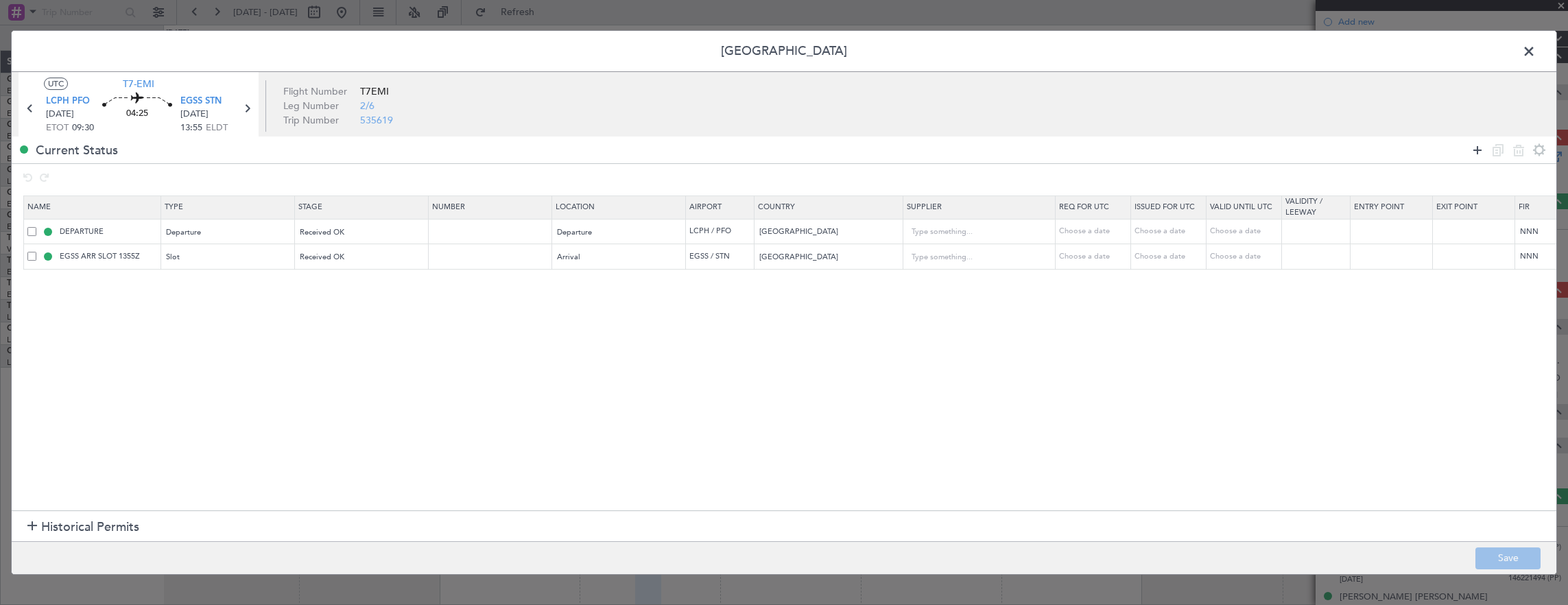
click at [1480, 148] on icon at bounding box center [1477, 150] width 16 height 16
click at [225, 292] on div "Type" at bounding box center [224, 283] width 114 height 21
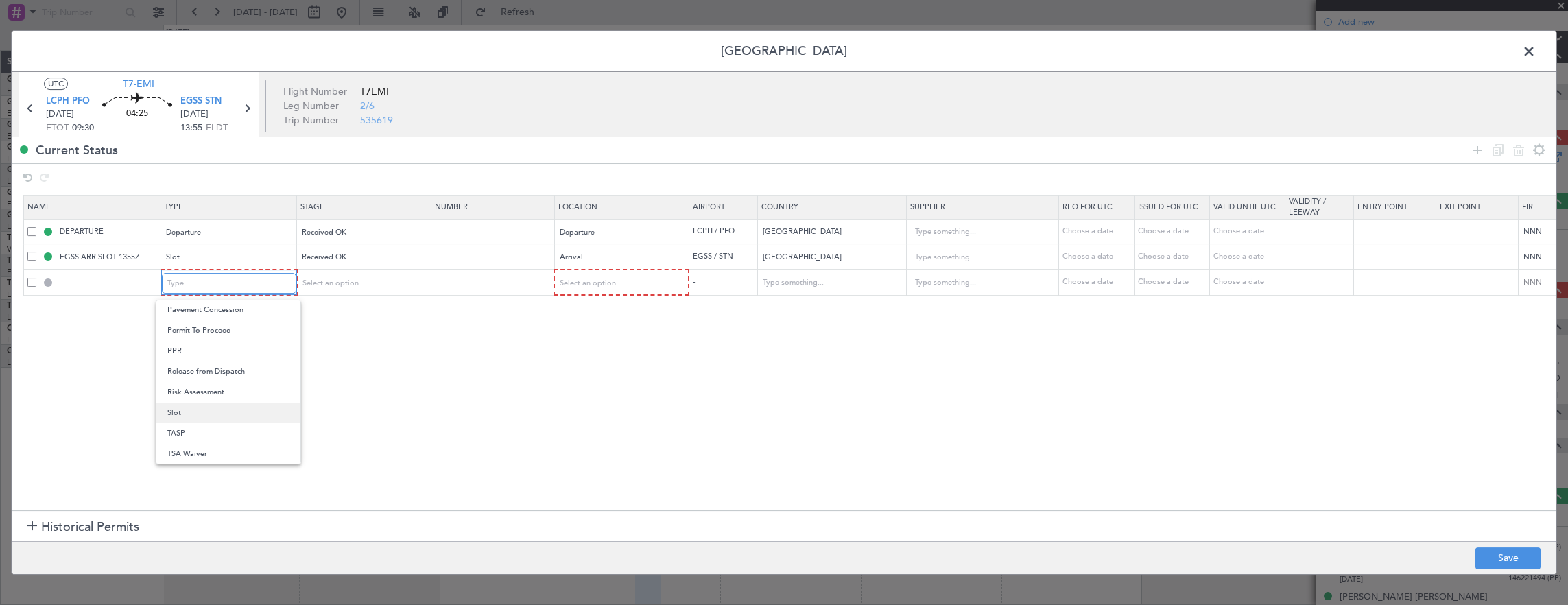
scroll to position [207, 0]
click at [214, 428] on span "Landing" at bounding box center [229, 433] width 123 height 21
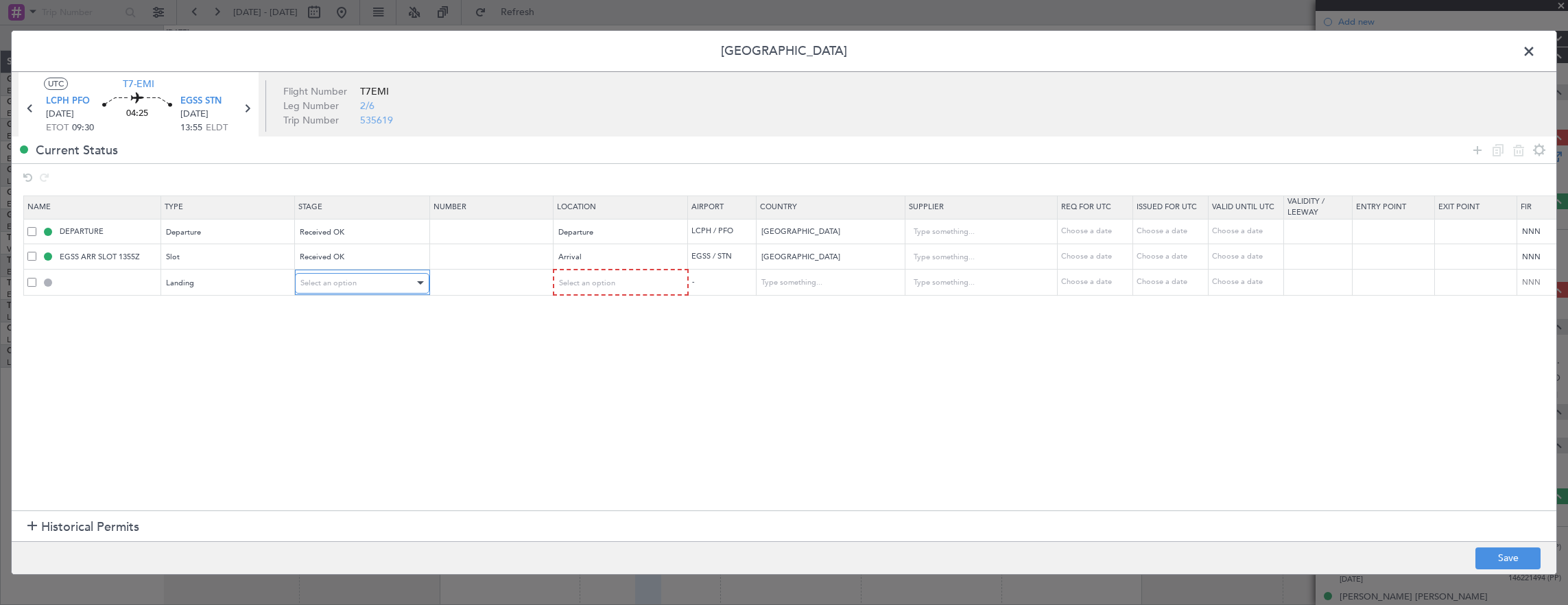
click at [331, 288] on div "Select an option" at bounding box center [357, 283] width 114 height 21
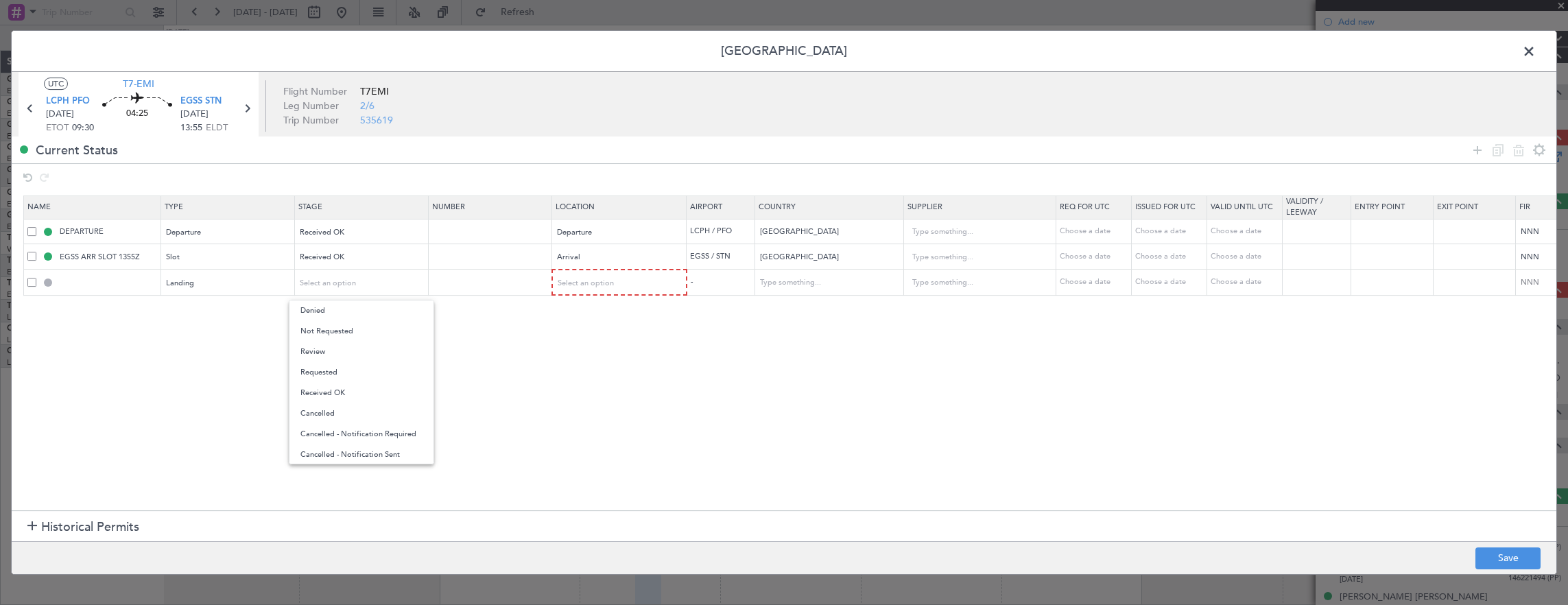
drag, startPoint x: 334, startPoint y: 334, endPoint x: 417, endPoint y: 318, distance: 84.5
click at [335, 334] on span "Not Requested" at bounding box center [362, 331] width 123 height 21
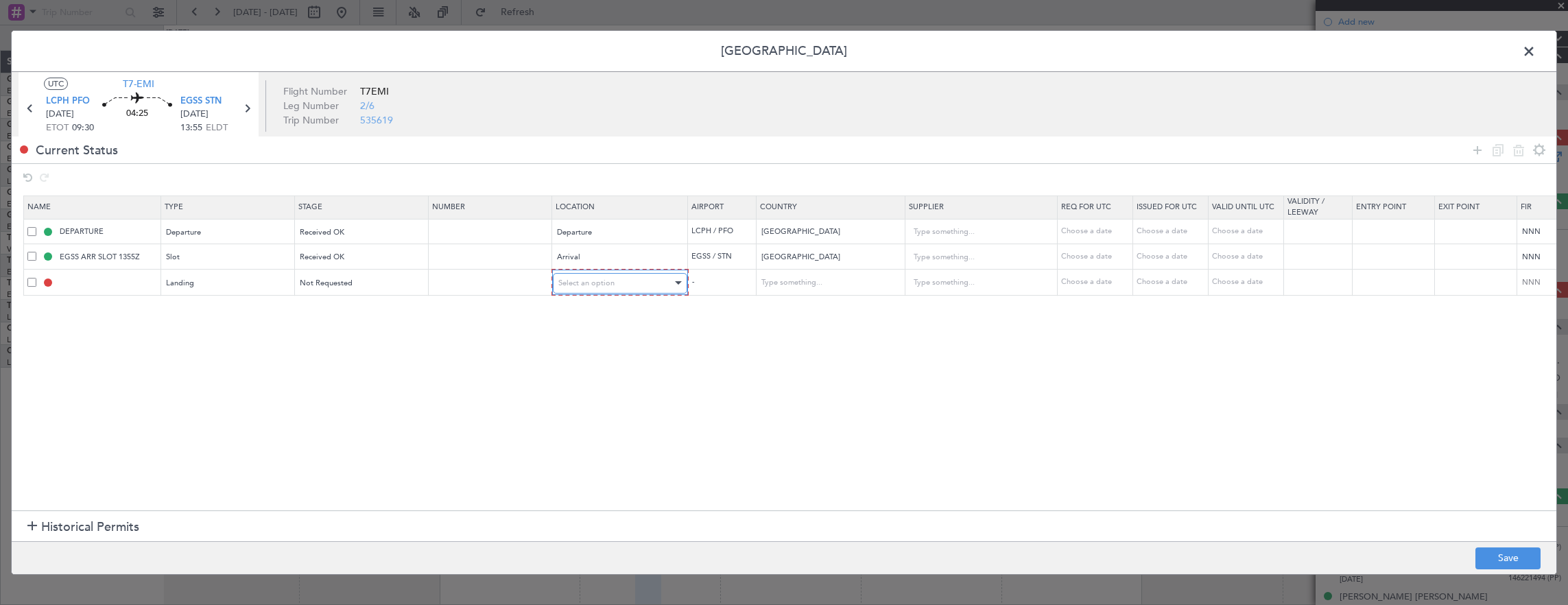
click at [624, 283] on div "Select an option" at bounding box center [615, 283] width 114 height 21
click at [577, 347] on span "Arrival" at bounding box center [619, 352] width 123 height 21
click at [1518, 559] on button "Save" at bounding box center [1508, 558] width 65 height 22
type input "EGSS LDG"
type input "[GEOGRAPHIC_DATA]"
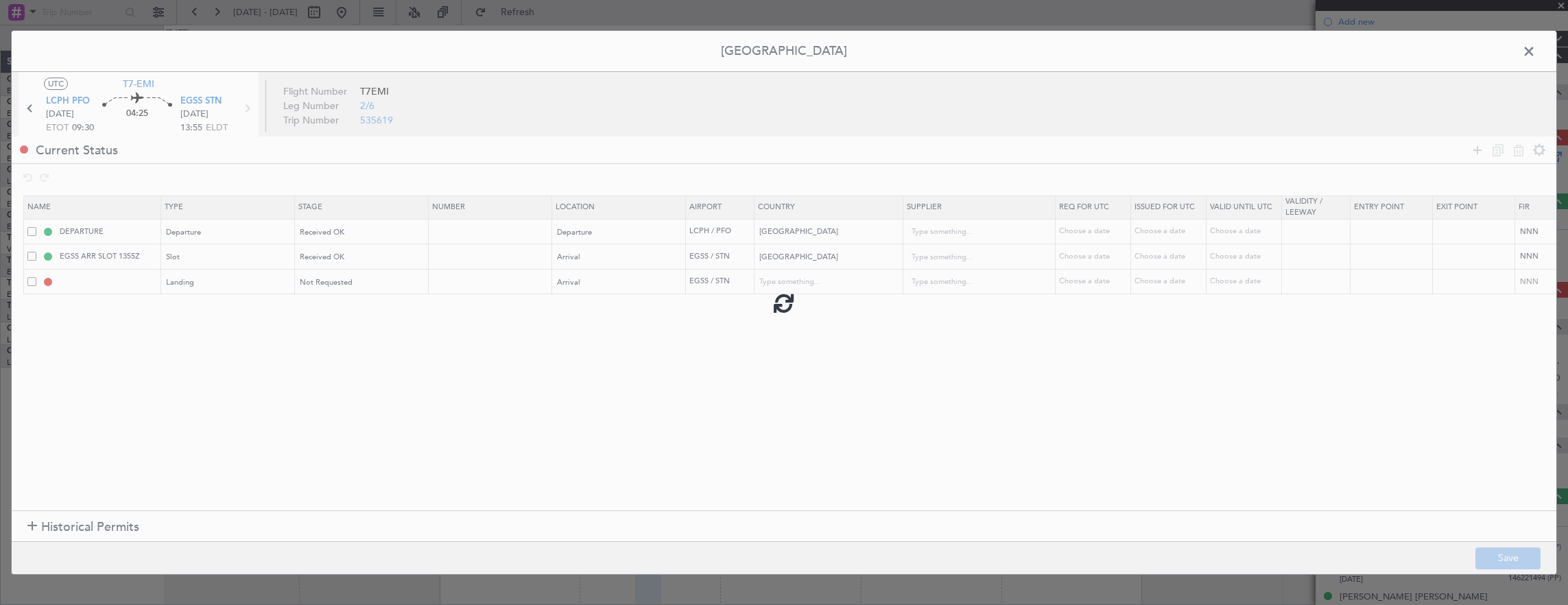
type input "NNN"
type input "2"
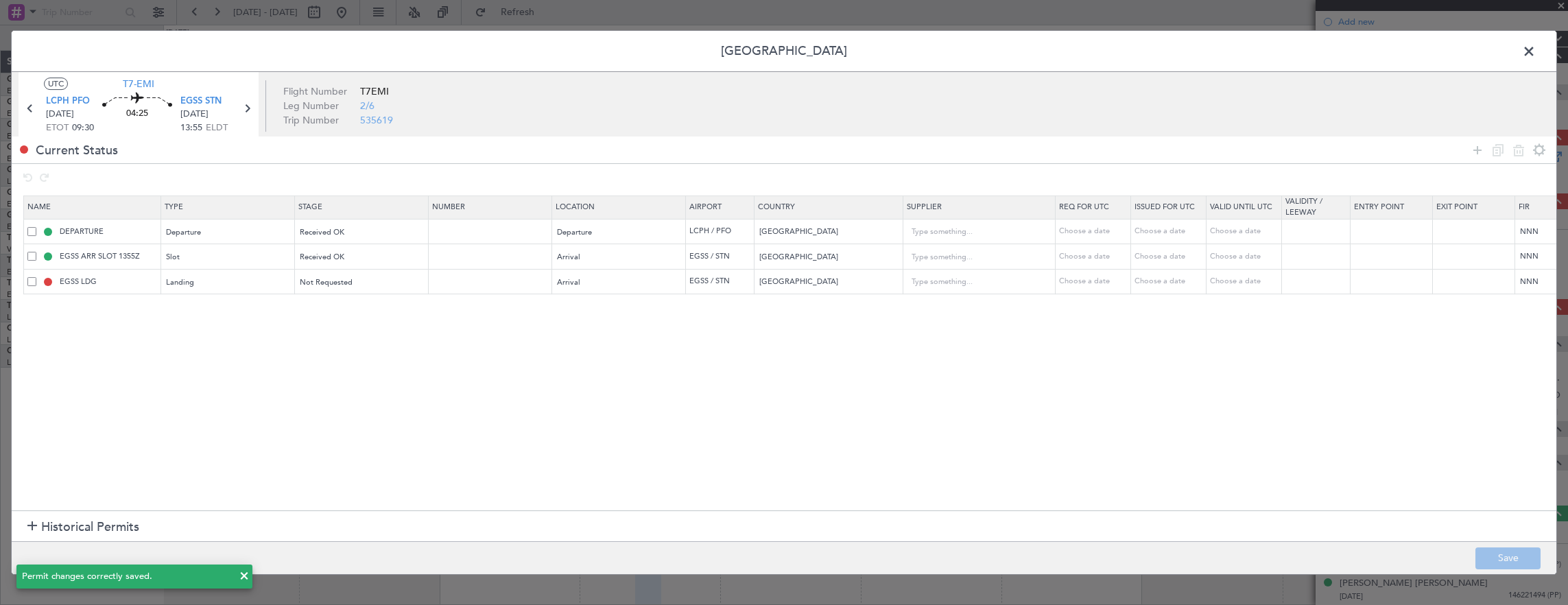
click at [1536, 52] on span at bounding box center [1536, 55] width 0 height 27
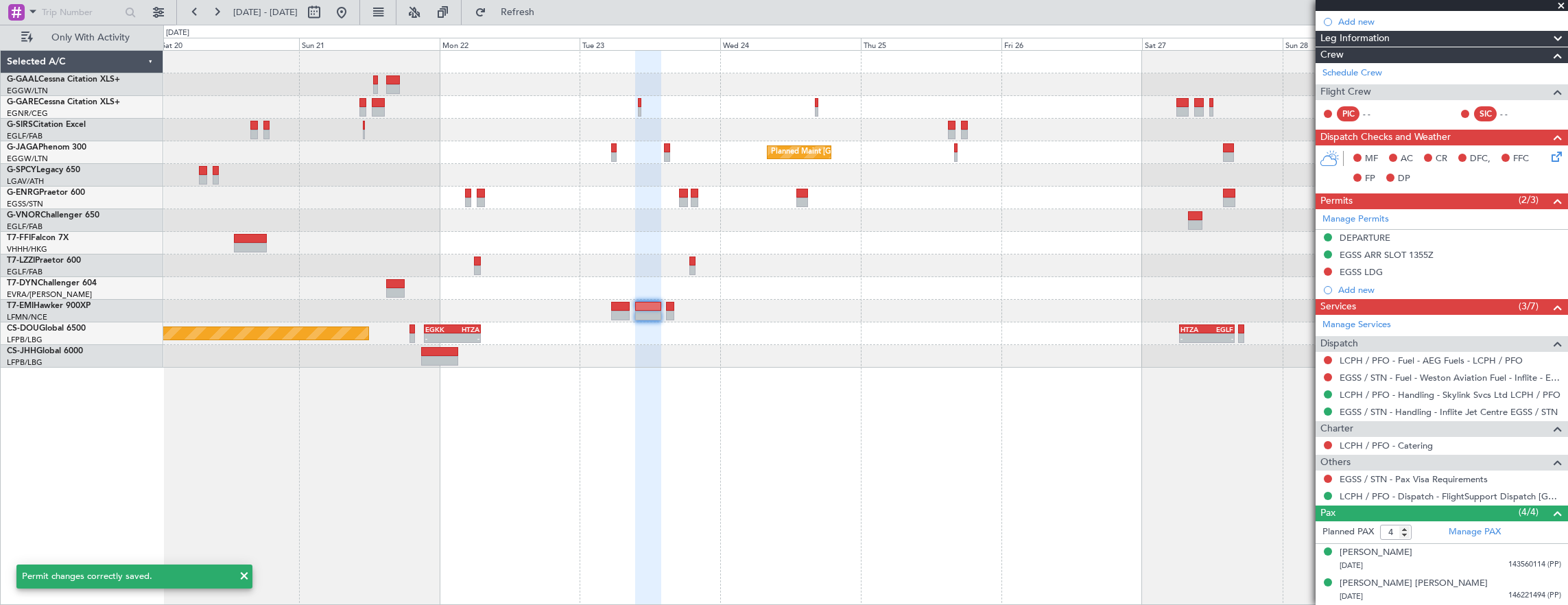
click at [1200, 257] on div "Planned Maint London (Luton) Planned Maint Paris (Le Bourget) Planned Maint Par…" at bounding box center [866, 209] width 1405 height 317
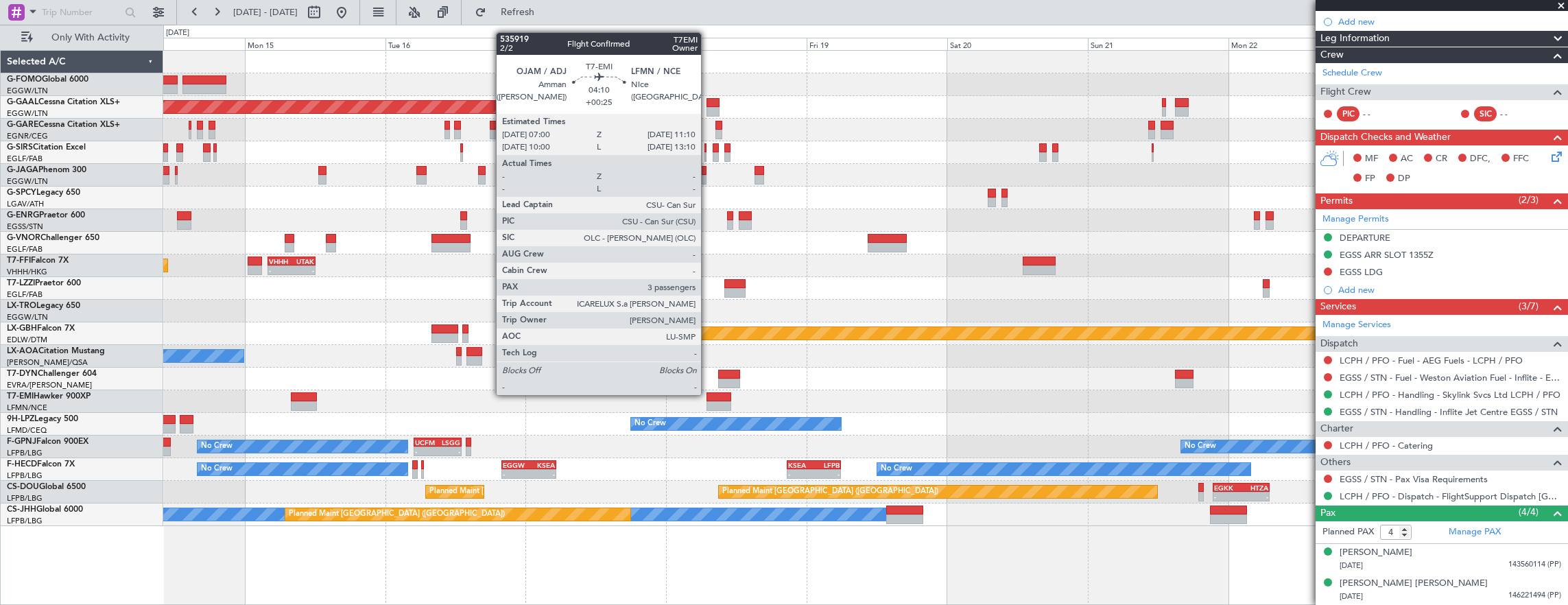
click at [708, 394] on div at bounding box center [719, 397] width 25 height 10
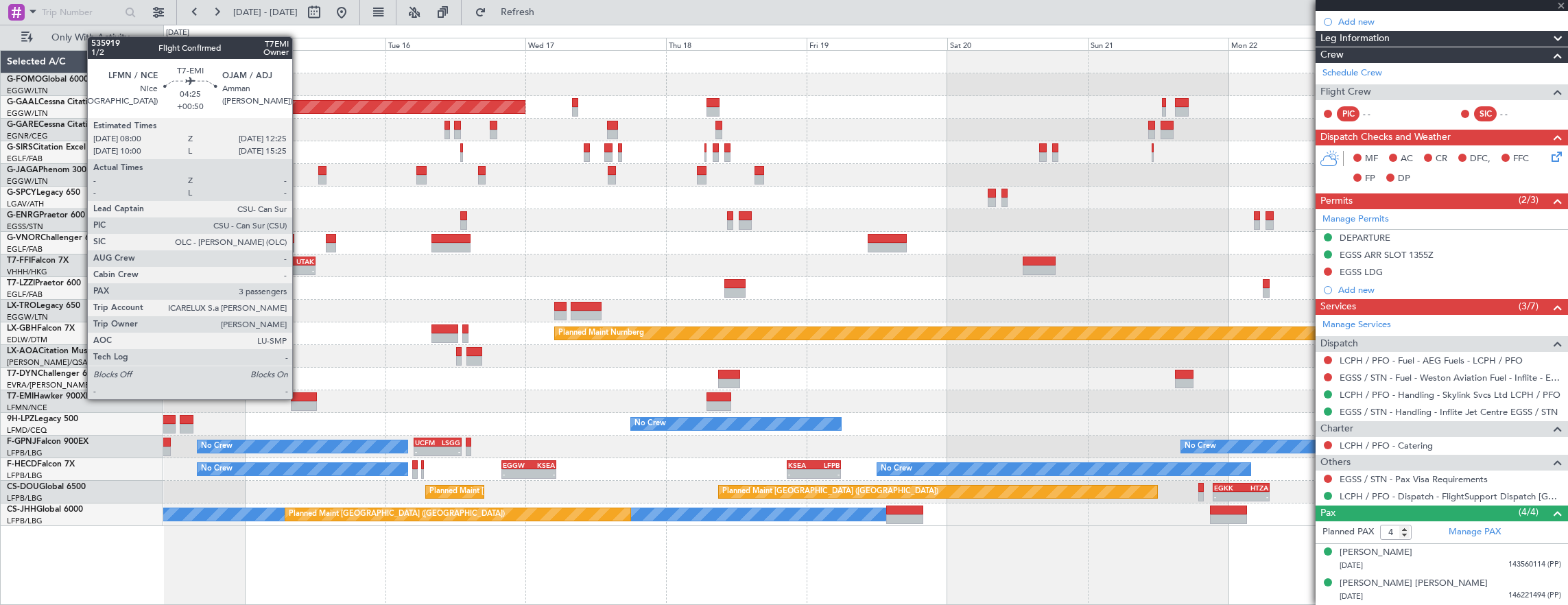
type input "+00:25"
type input "3"
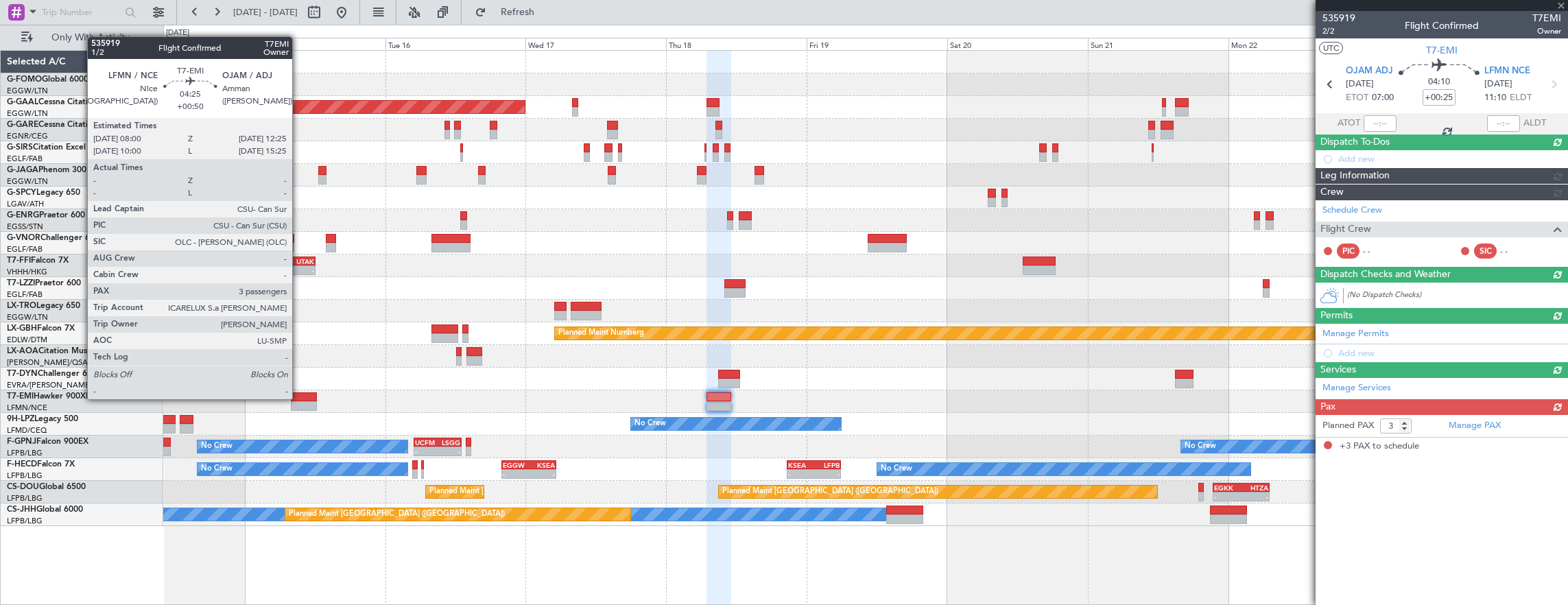
scroll to position [0, 0]
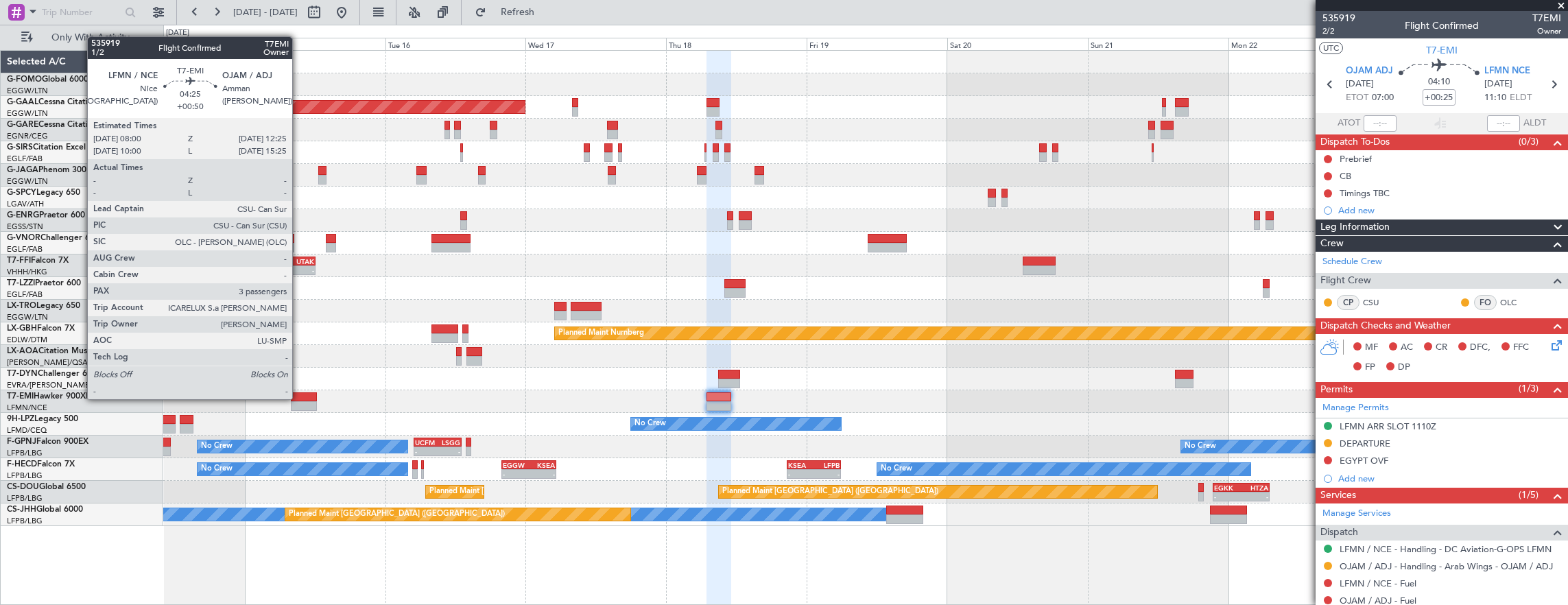
click at [299, 398] on div at bounding box center [304, 397] width 27 height 10
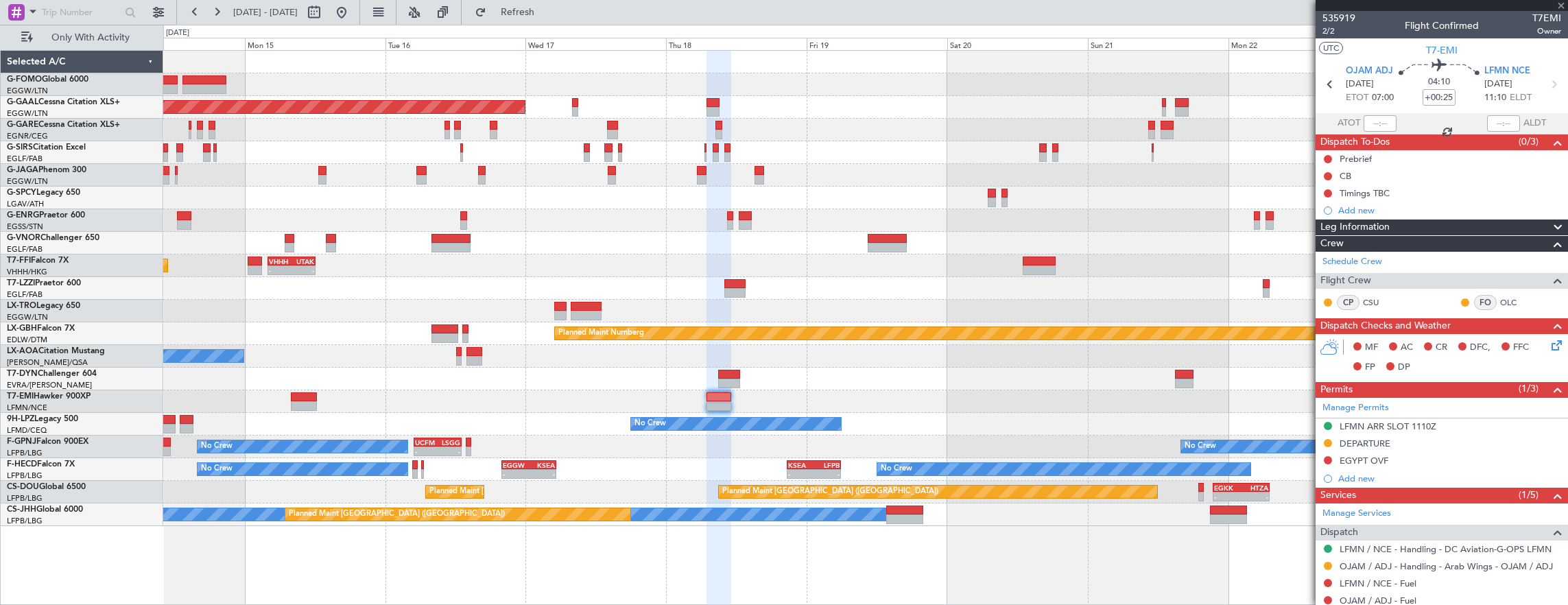
type input "+00:50"
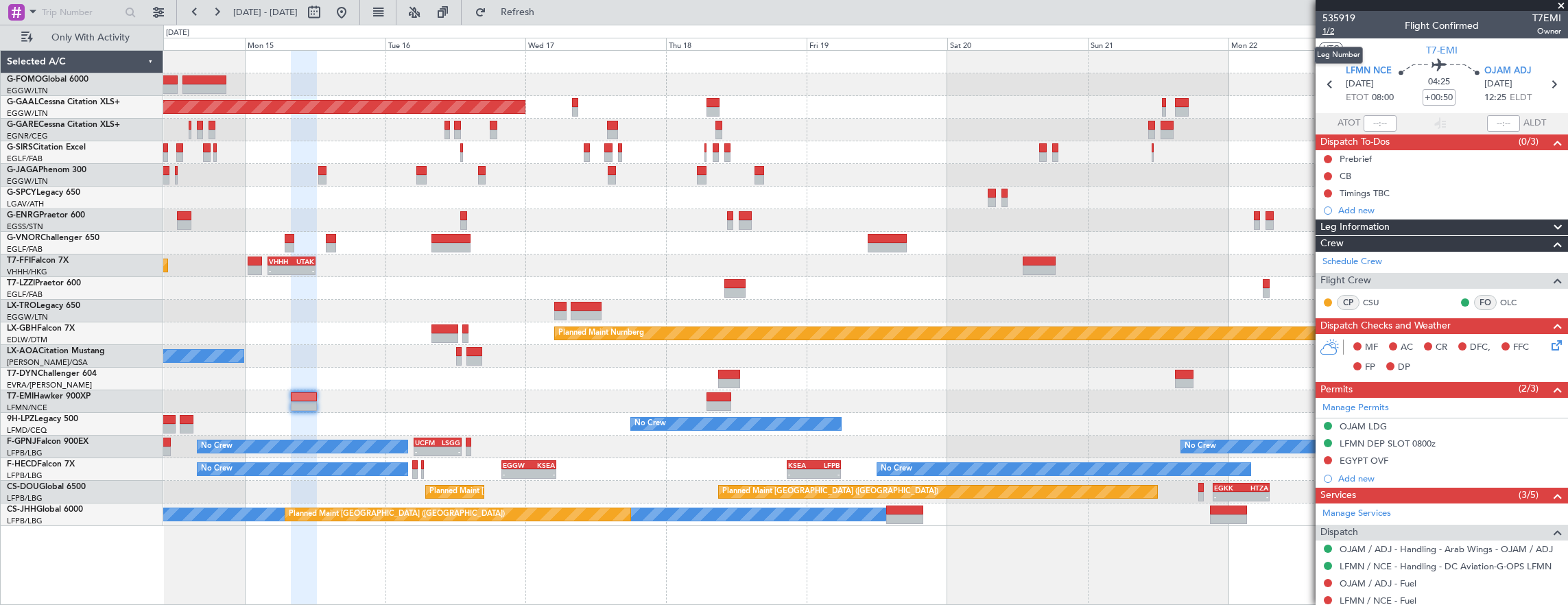
click at [1326, 33] on span "1/2" at bounding box center [1339, 31] width 33 height 12
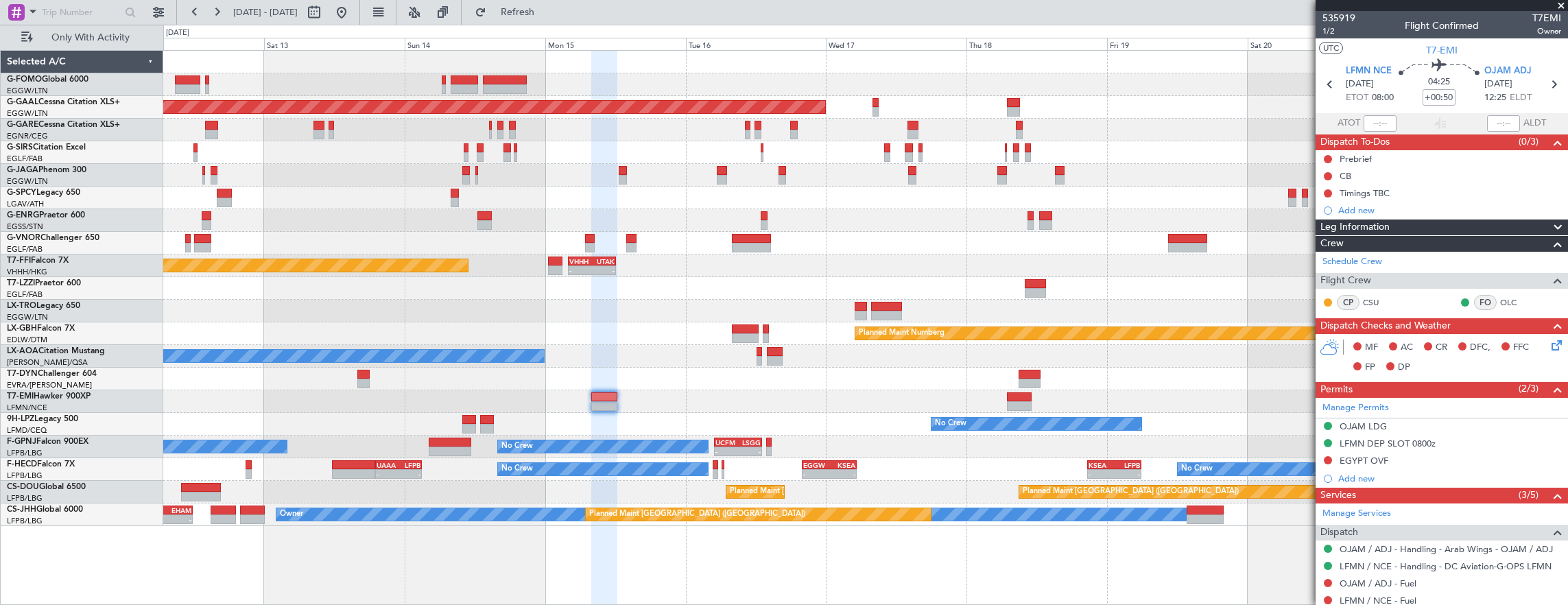
click at [735, 373] on div "Planned Maint Dusseldorf Planned Maint London (Luton) Unplanned Maint Athens (E…" at bounding box center [866, 289] width 1405 height 475
click at [861, 407] on div "Planned Maint Dusseldorf Planned Maint London (Luton) Unplanned Maint Athens (E…" at bounding box center [866, 289] width 1405 height 475
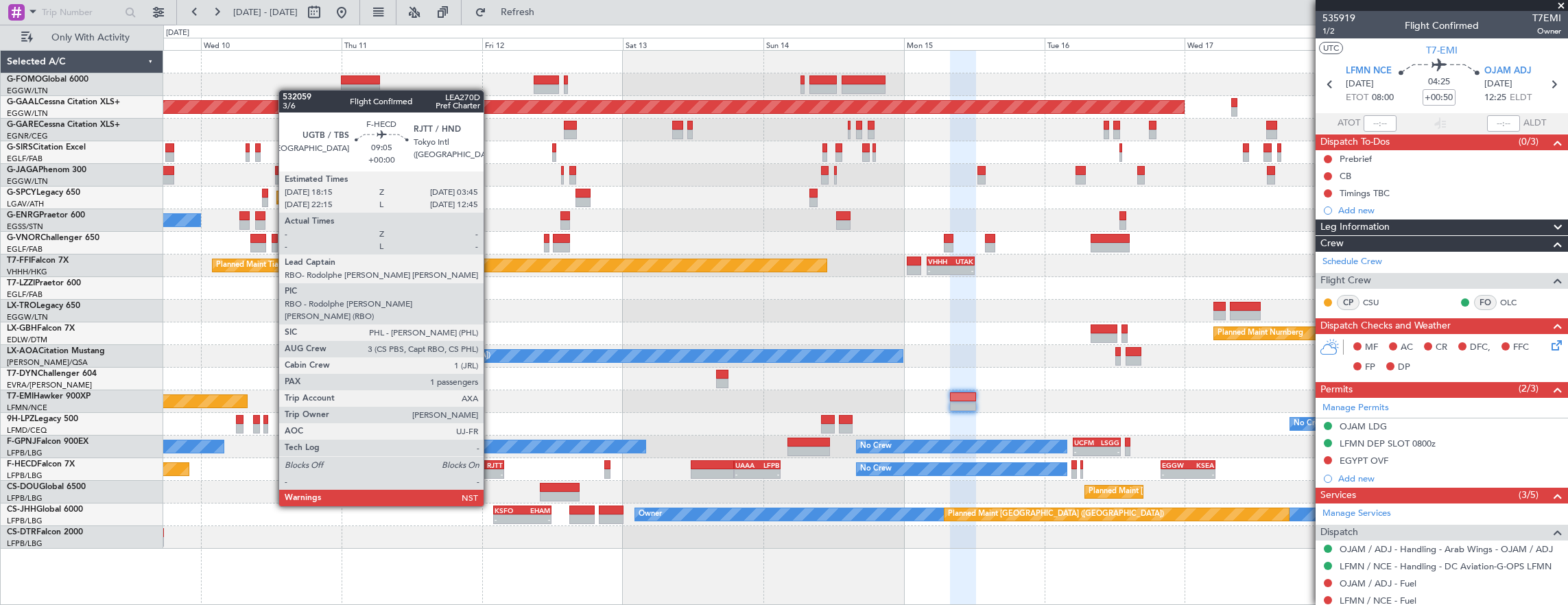
click at [490, 468] on div "RJTT" at bounding box center [489, 464] width 27 height 8
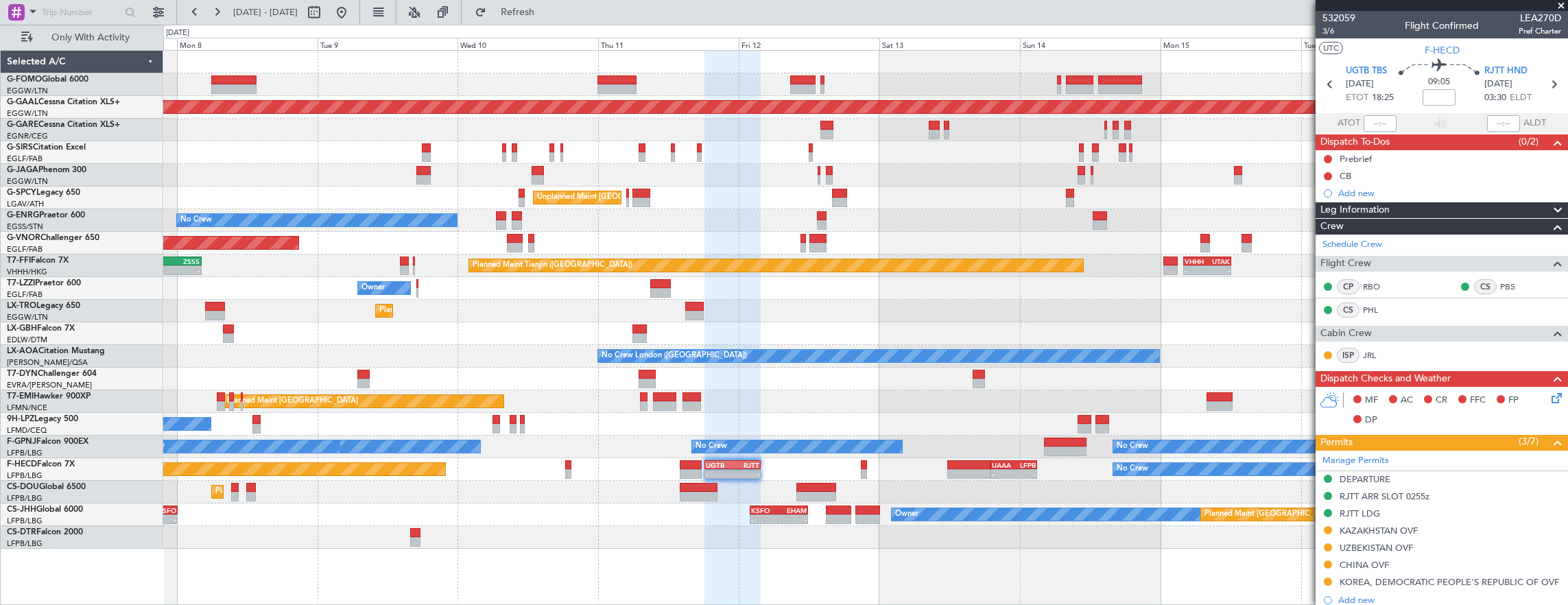
click at [598, 391] on div "Planned Maint Zurich Planned Maint Zurich" at bounding box center [866, 401] width 1405 height 23
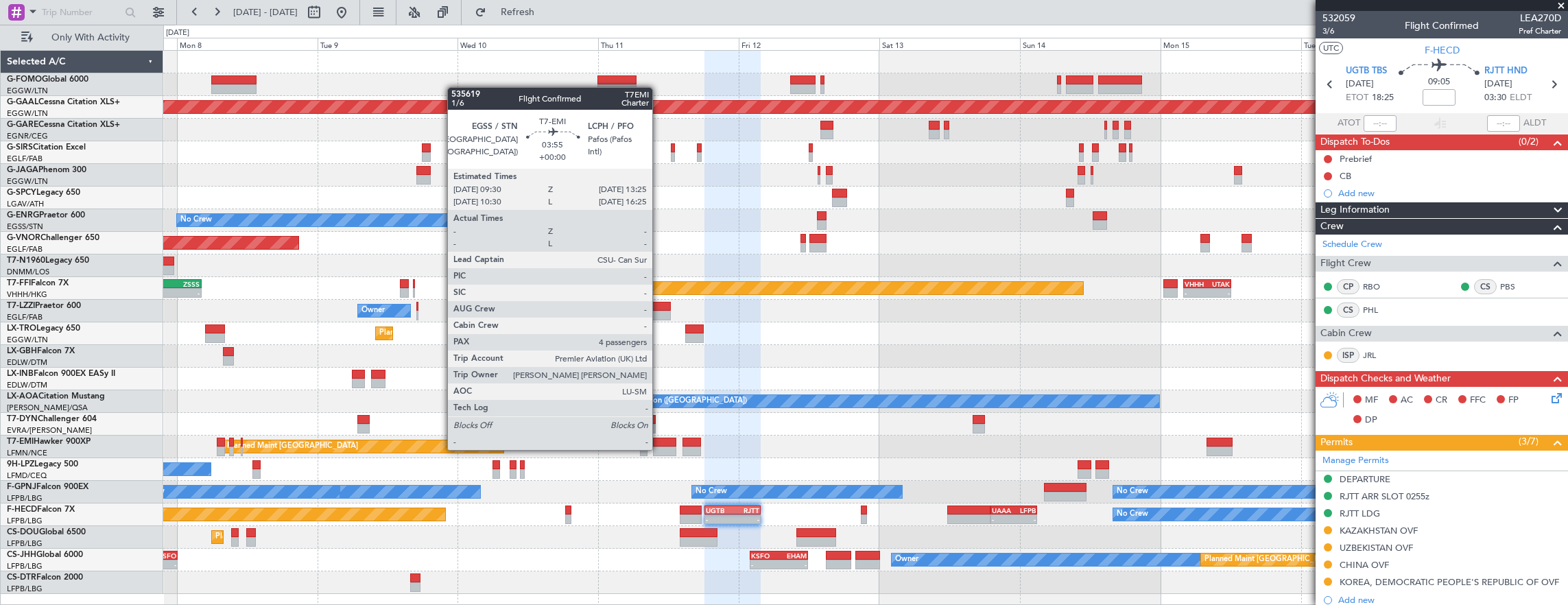
click at [659, 449] on div at bounding box center [665, 451] width 24 height 10
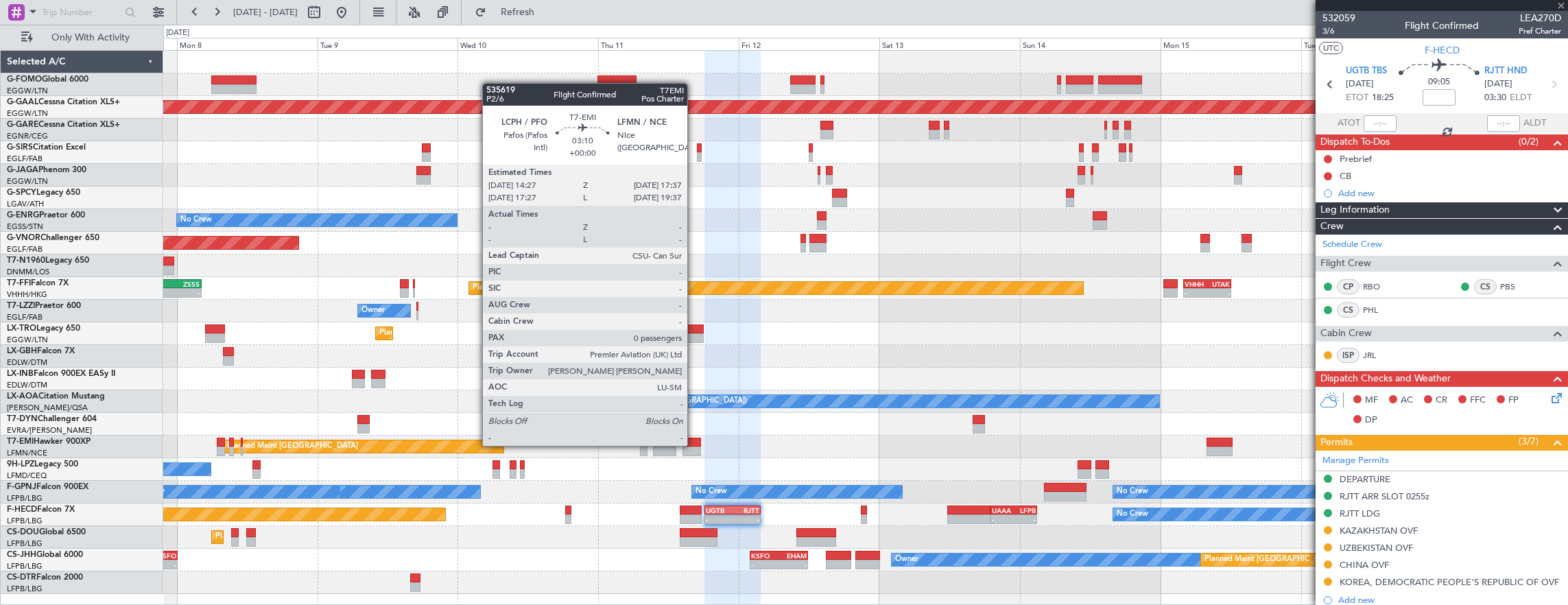
type input "4"
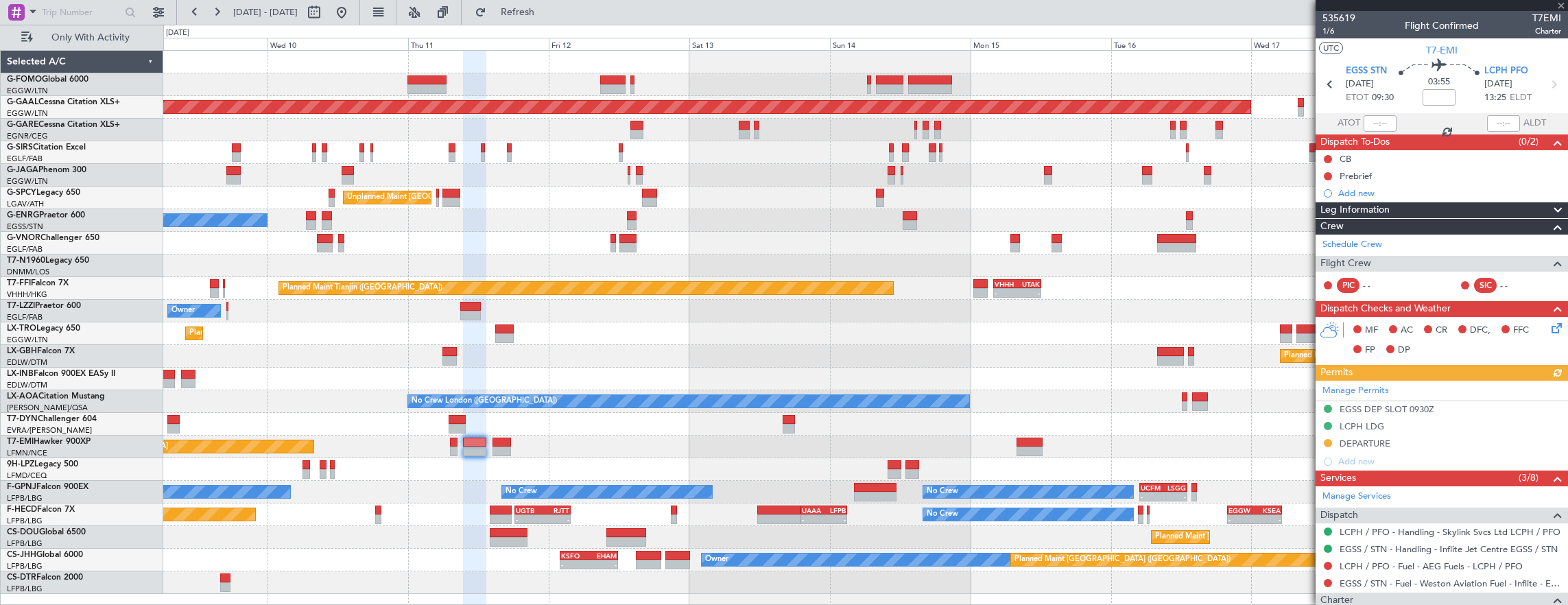
click at [990, 440] on div "Planned Maint Dusseldorf Unplanned Maint Athens (Eleftherios Venizelos Intl) No…" at bounding box center [866, 323] width 1405 height 543
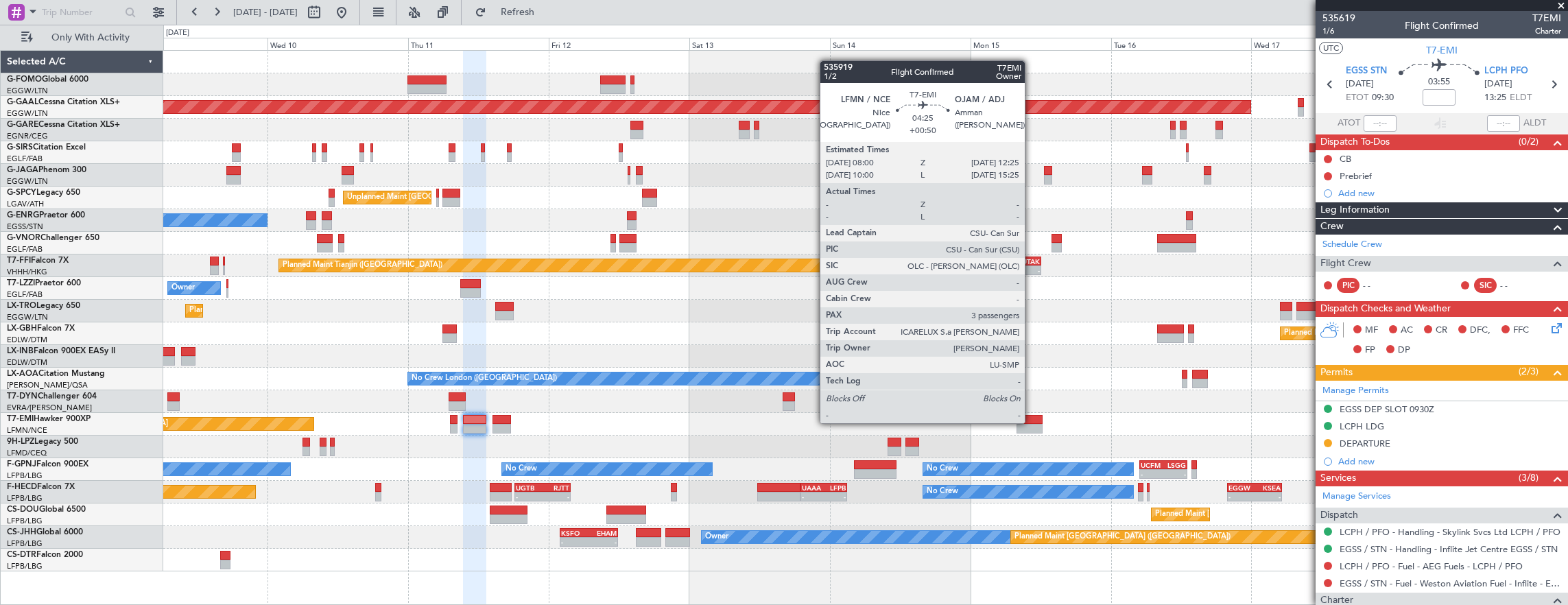
click at [1031, 421] on div at bounding box center [1029, 419] width 27 height 10
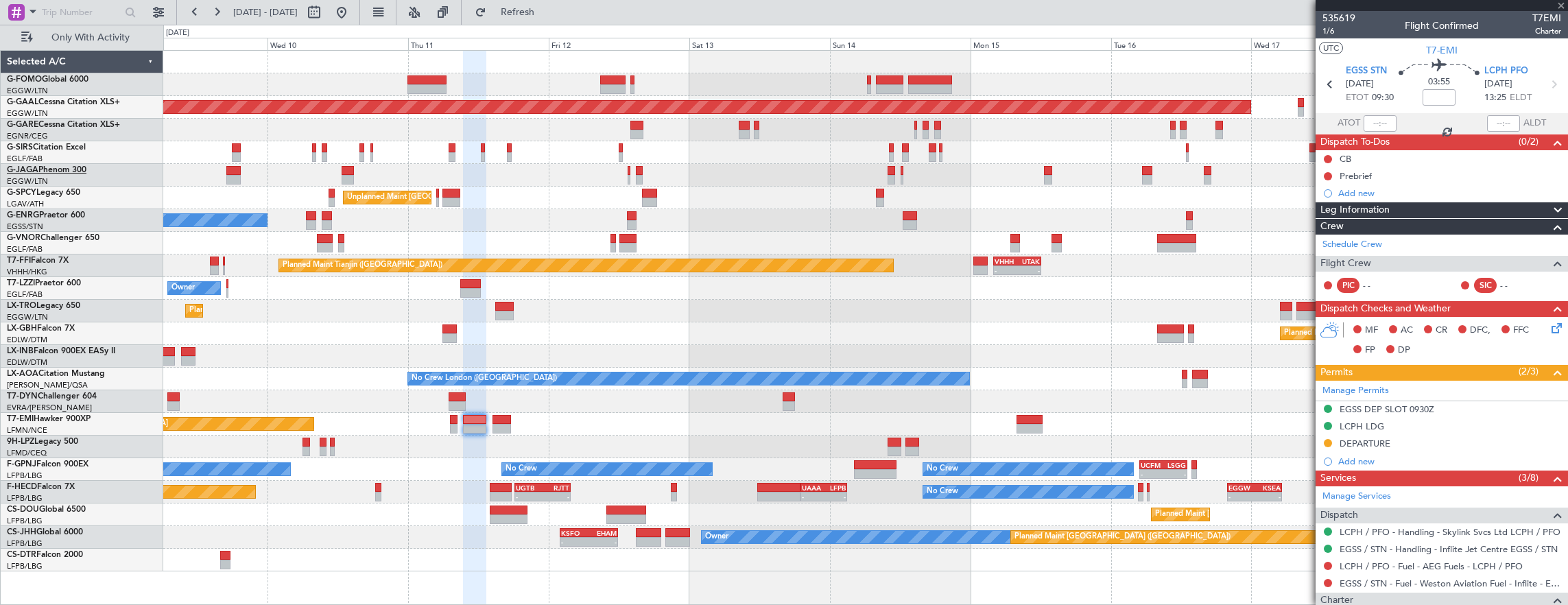
type input "+00:50"
type input "3"
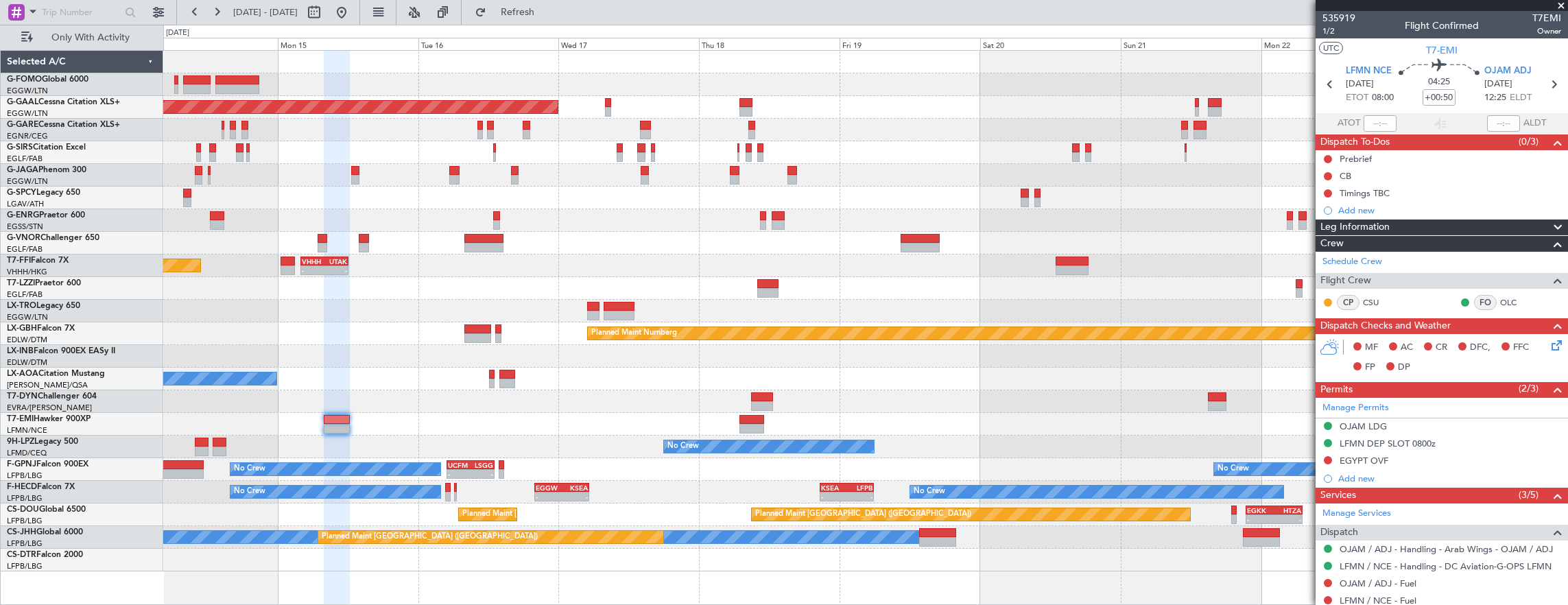
click at [466, 381] on div "Planned Maint Dusseldorf Planned Maint London (Luton) Planned Maint Tianjin (Bi…" at bounding box center [866, 311] width 1405 height 520
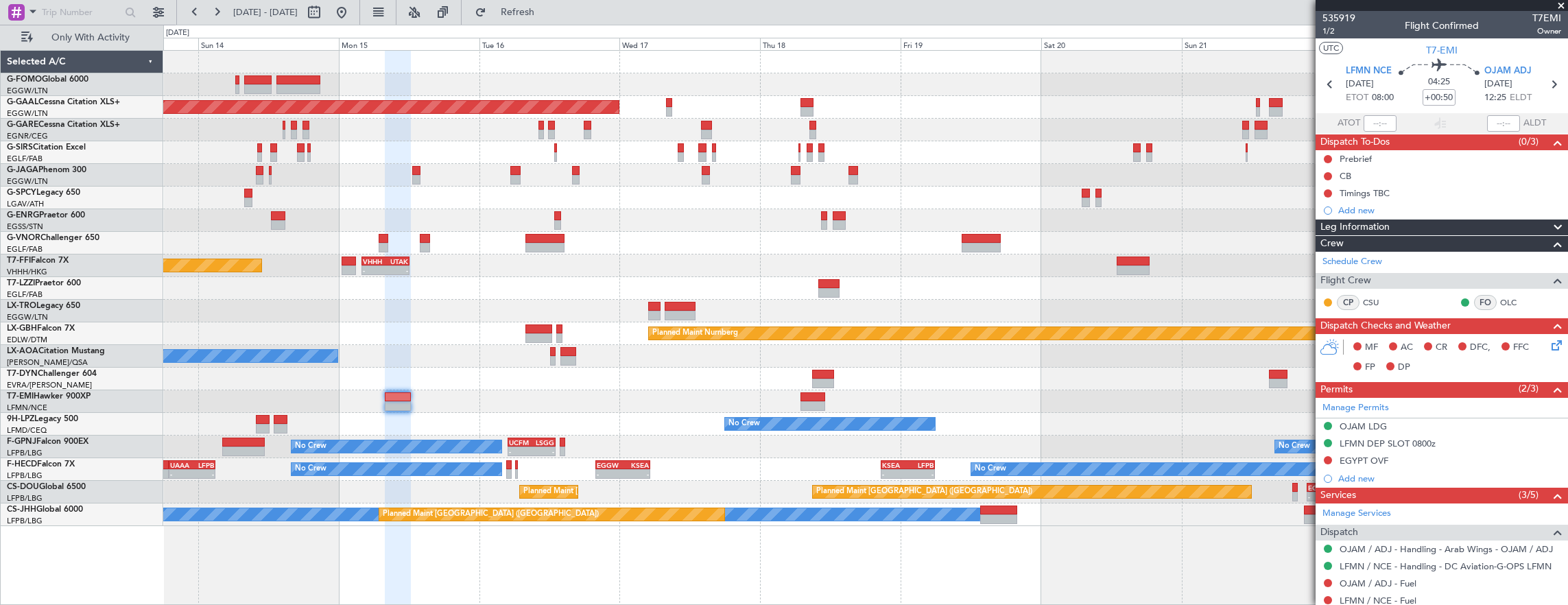
click at [356, 364] on div "Planned Maint Dusseldorf Planned Maint London (Luton) Planned Maint Tianjin (Bi…" at bounding box center [866, 289] width 1405 height 475
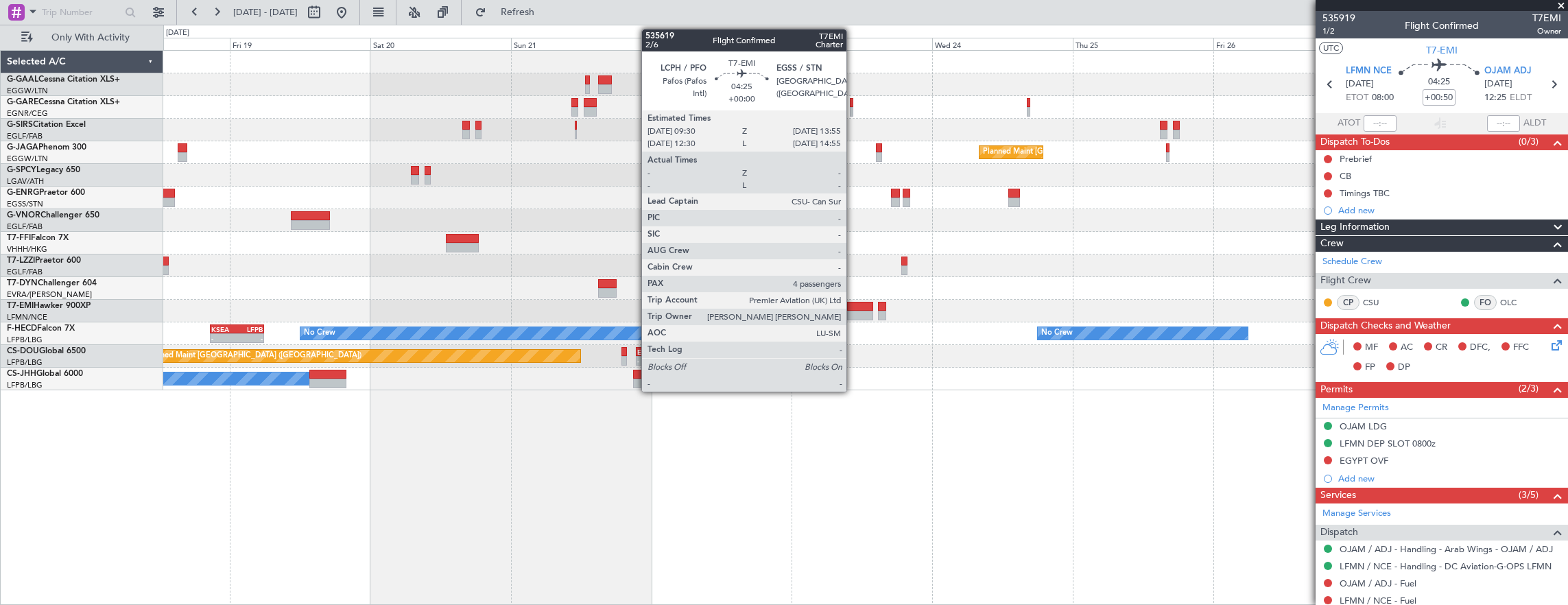
click at [853, 308] on div at bounding box center [860, 306] width 27 height 10
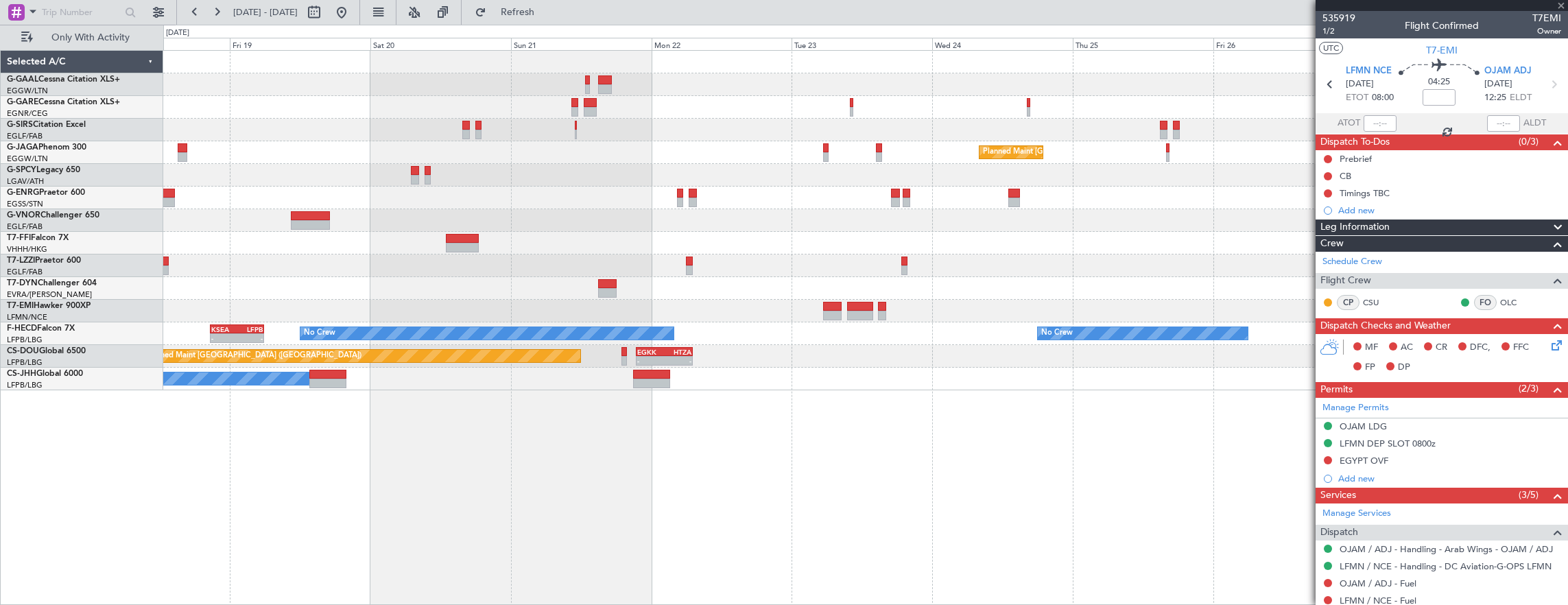
type input "4"
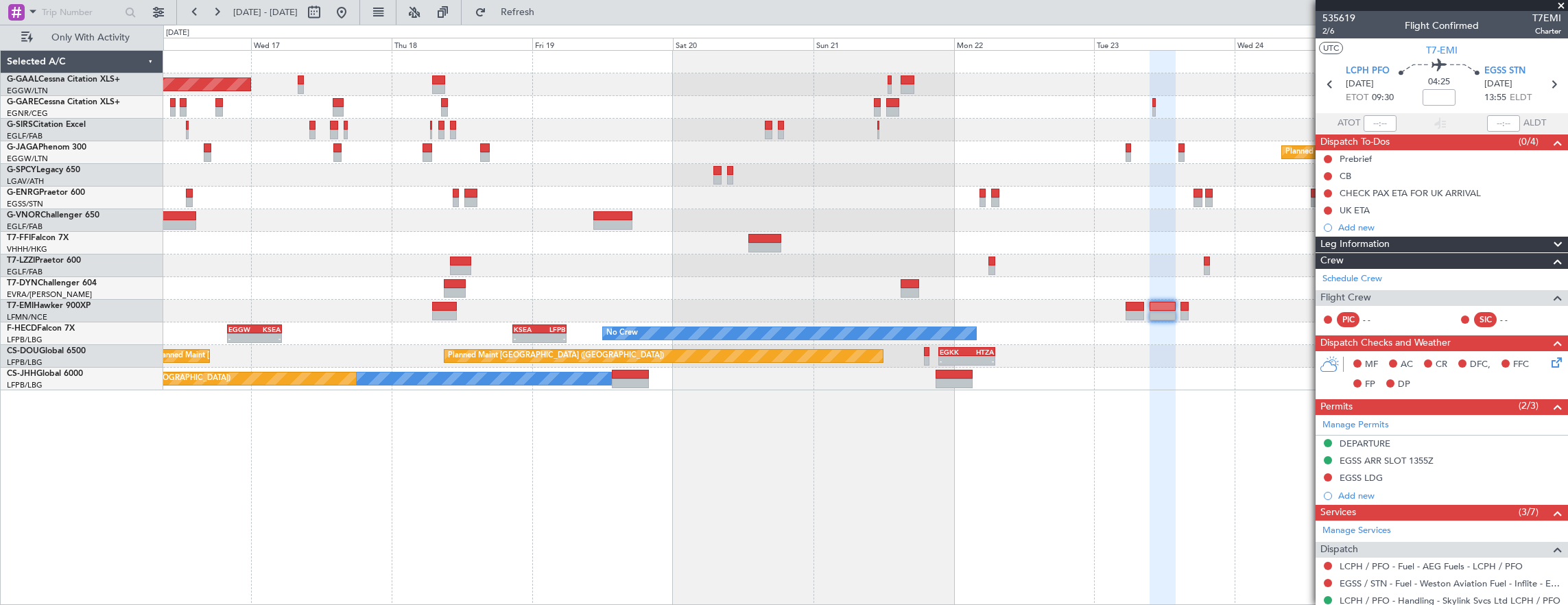
click at [679, 286] on div at bounding box center [866, 288] width 1405 height 23
click at [770, 296] on div "Planned Maint Dusseldorf Planned Maint London (Luton) - - VHHH 04:00 Z UTAK 12:…" at bounding box center [866, 220] width 1405 height 339
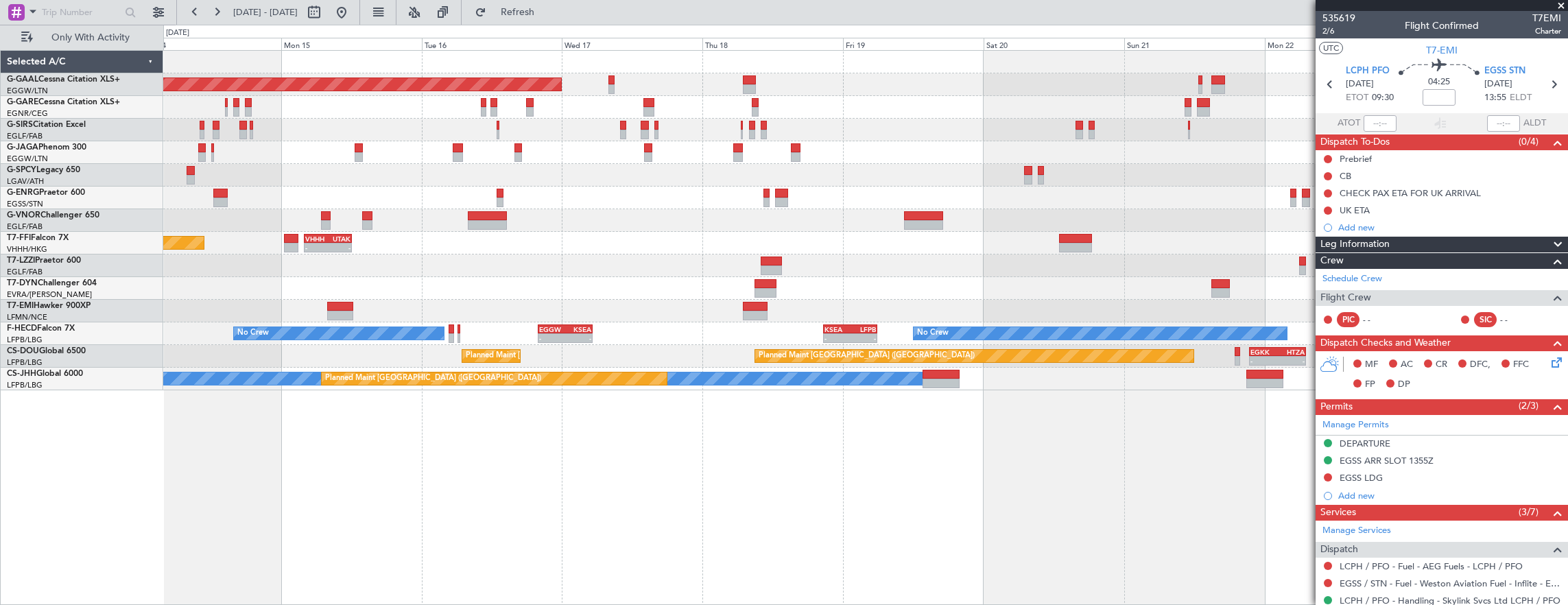
click at [661, 284] on div "Planned Maint Dusseldorf Planned Maint London (Luton) - - VHHH 04:00 Z UTAK 12:…" at bounding box center [866, 220] width 1405 height 339
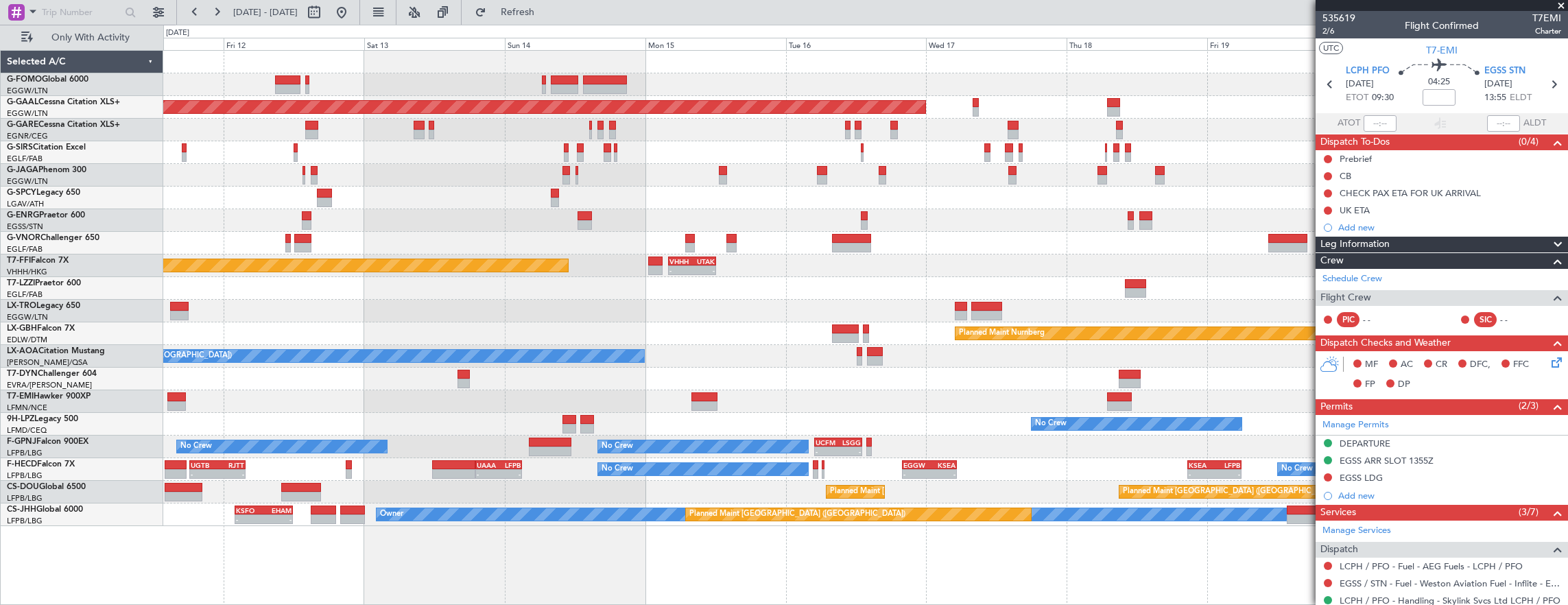
click at [358, 366] on div "Planned Maint Dusseldorf Unplanned Maint Athens (Eleftherios Venizelos Intl) No…" at bounding box center [866, 289] width 1405 height 475
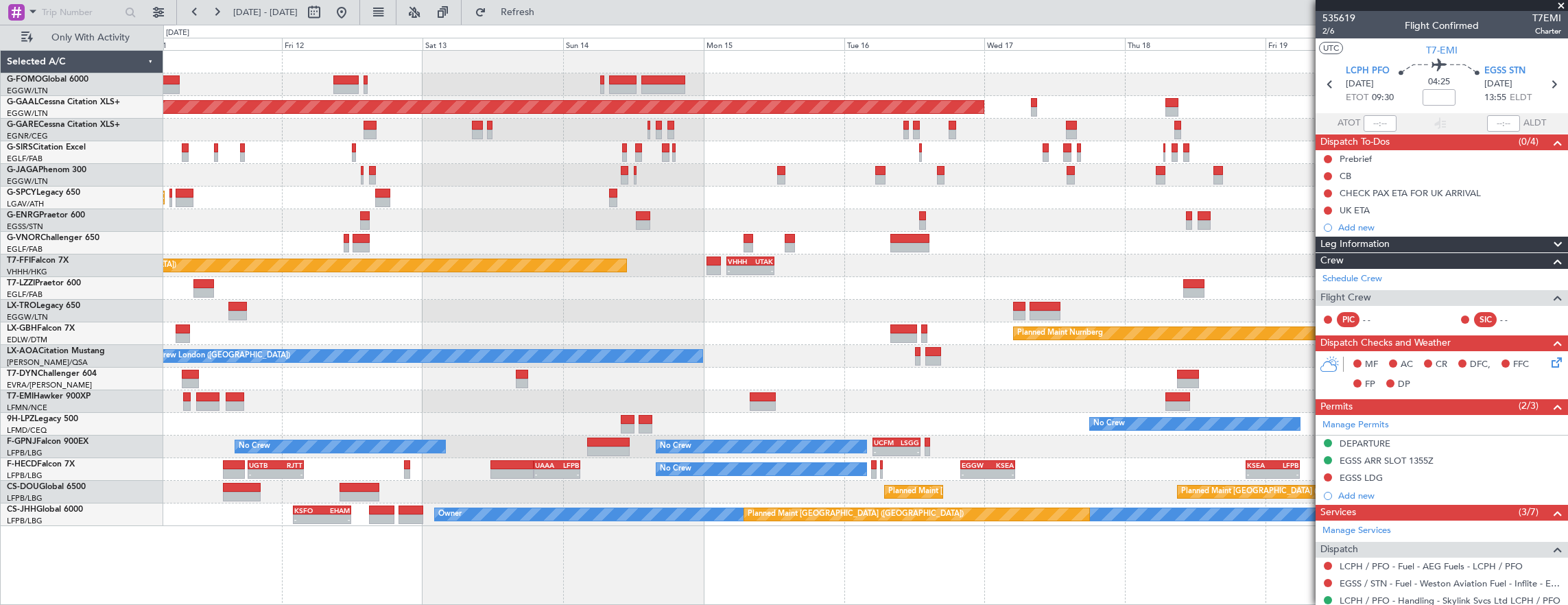
click at [129, 334] on div "Planned Maint Dusseldorf Unplanned Maint Athens (Eleftherios Venizelos Intl) No…" at bounding box center [784, 314] width 1568 height 580
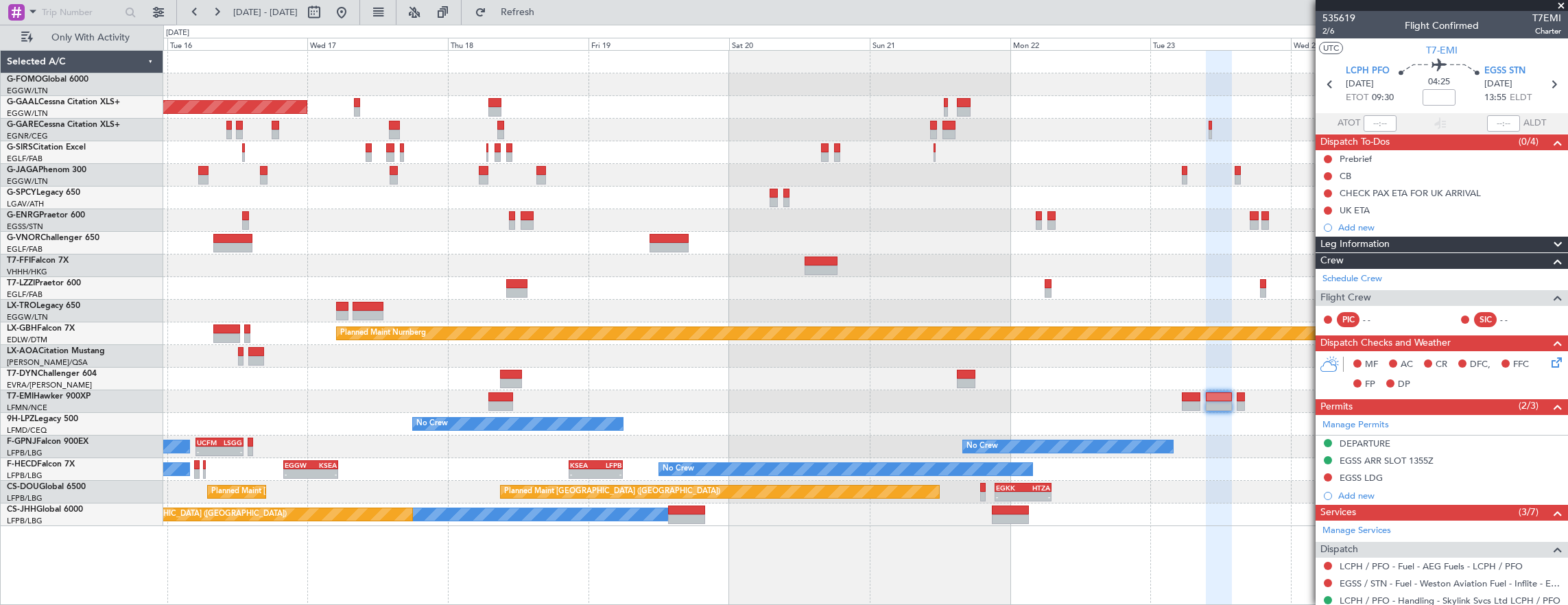
click at [726, 342] on div "Planned Maint Dusseldorf Planned Maint London (Luton) - - VHHH 04:00 Z UTAK 12:…" at bounding box center [866, 289] width 1405 height 475
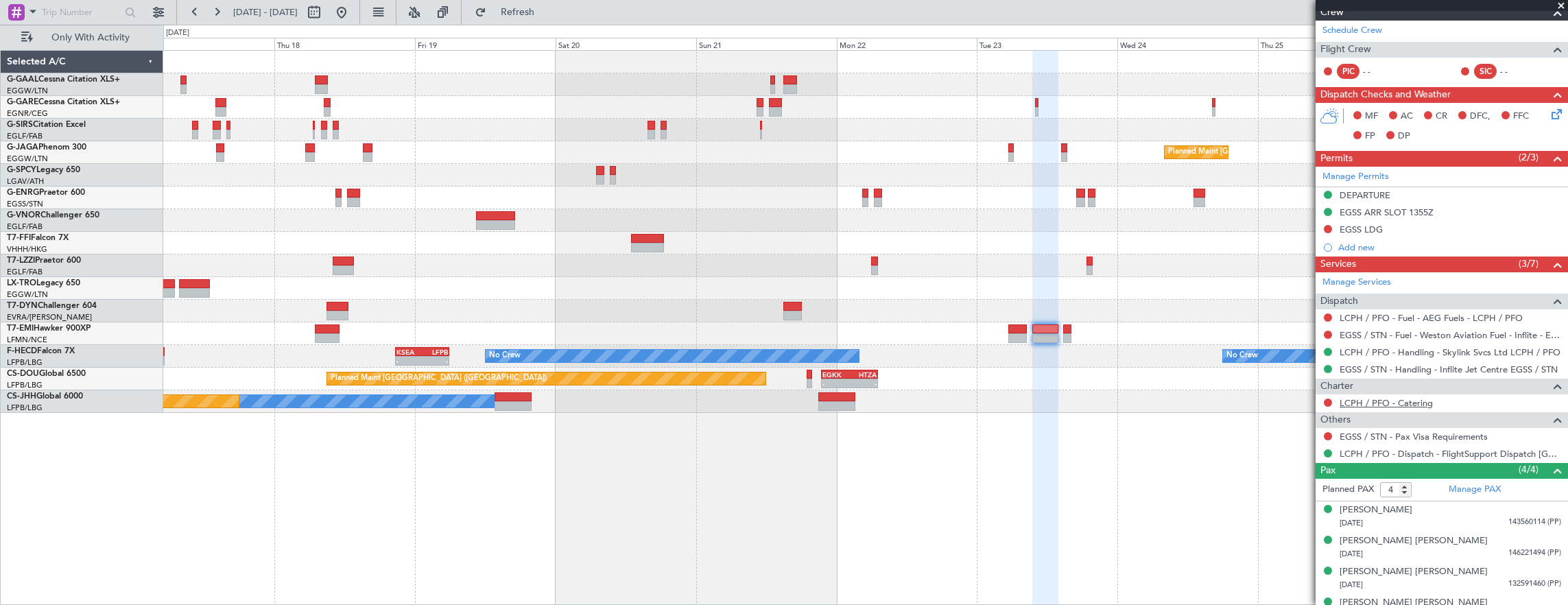
scroll to position [264, 0]
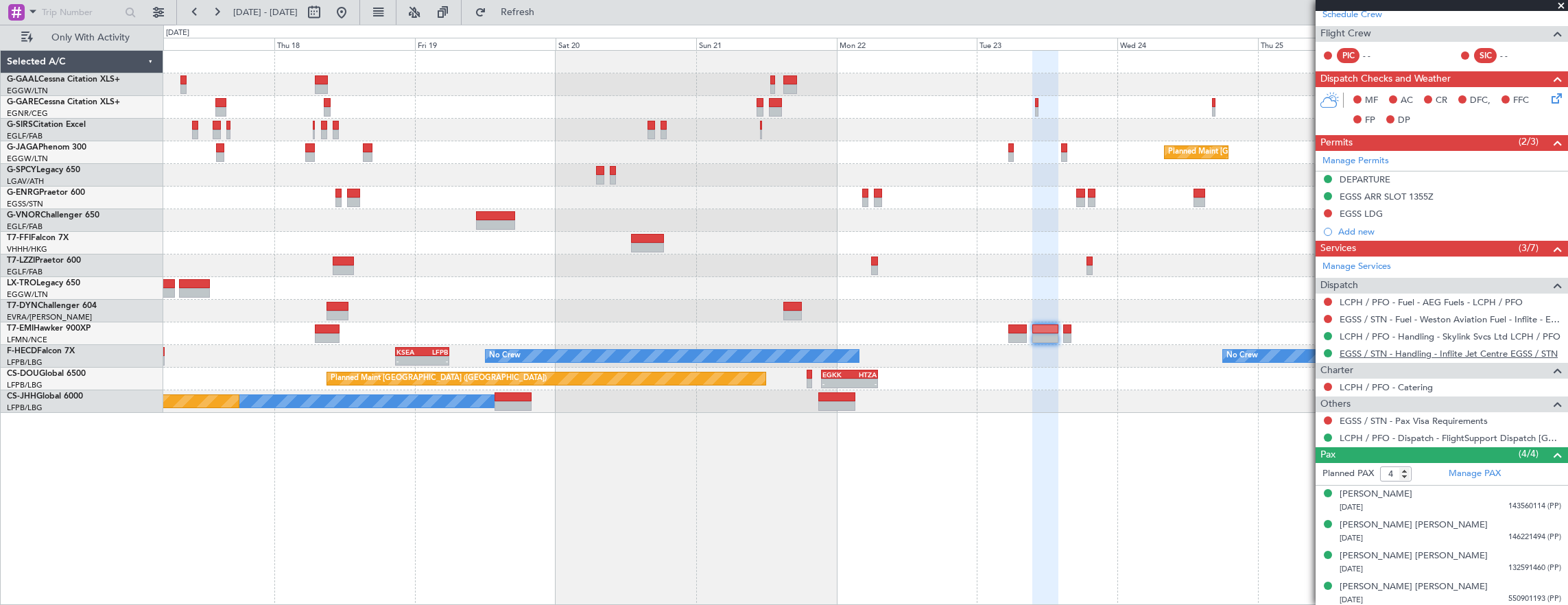
click at [1399, 351] on link "EGSS / STN - Handling - Inflite Jet Centre EGSS / STN" at bounding box center [1448, 353] width 219 height 12
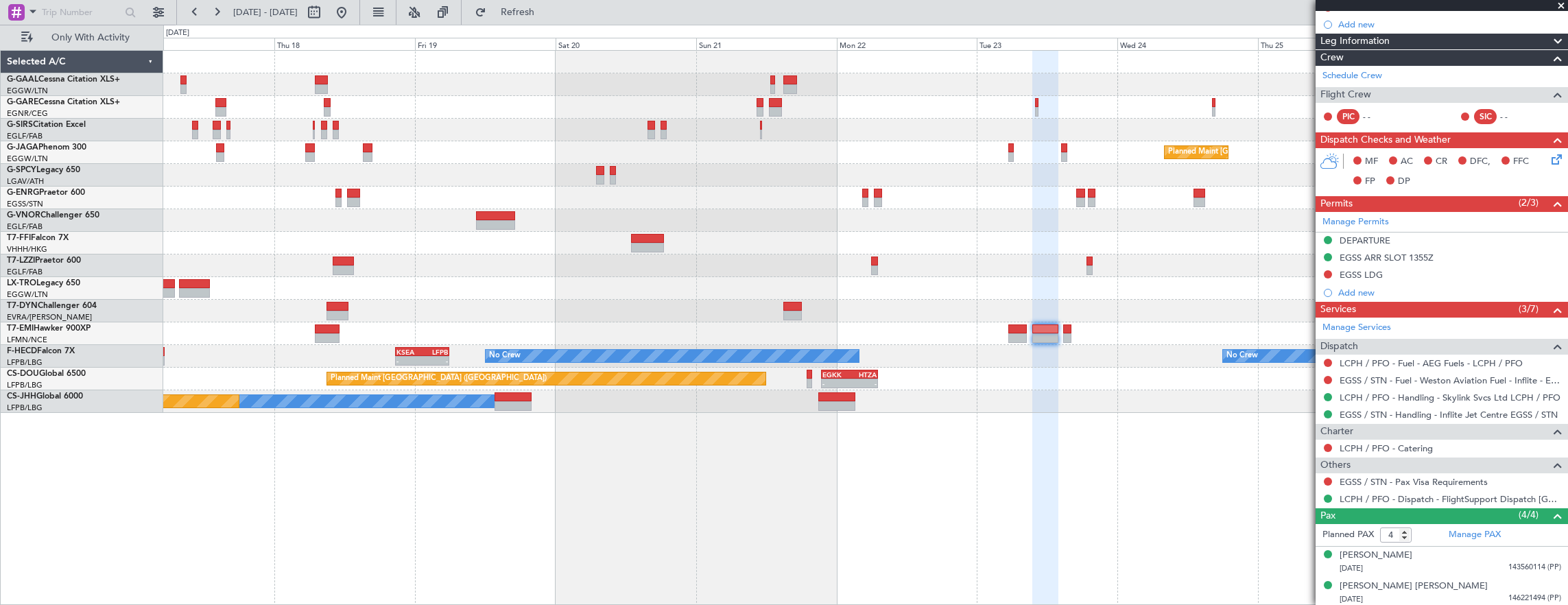
scroll to position [196, 0]
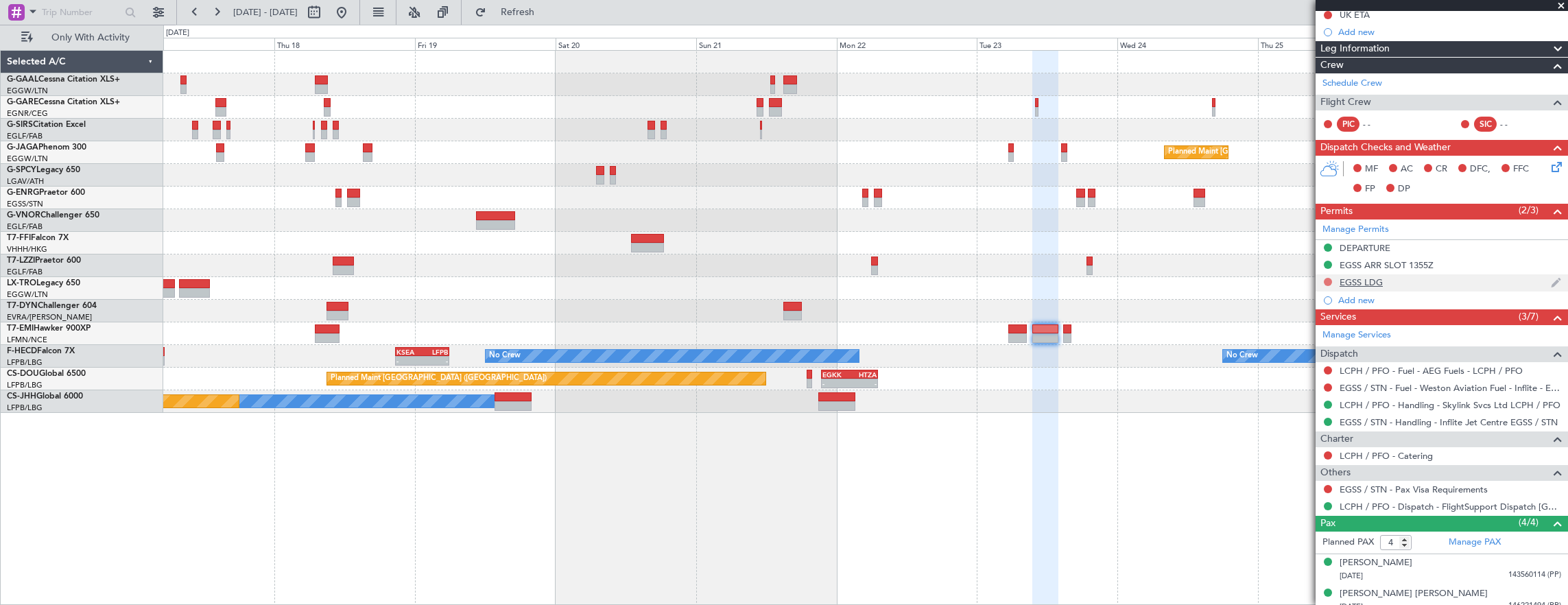
click at [1328, 279] on button at bounding box center [1328, 281] width 8 height 8
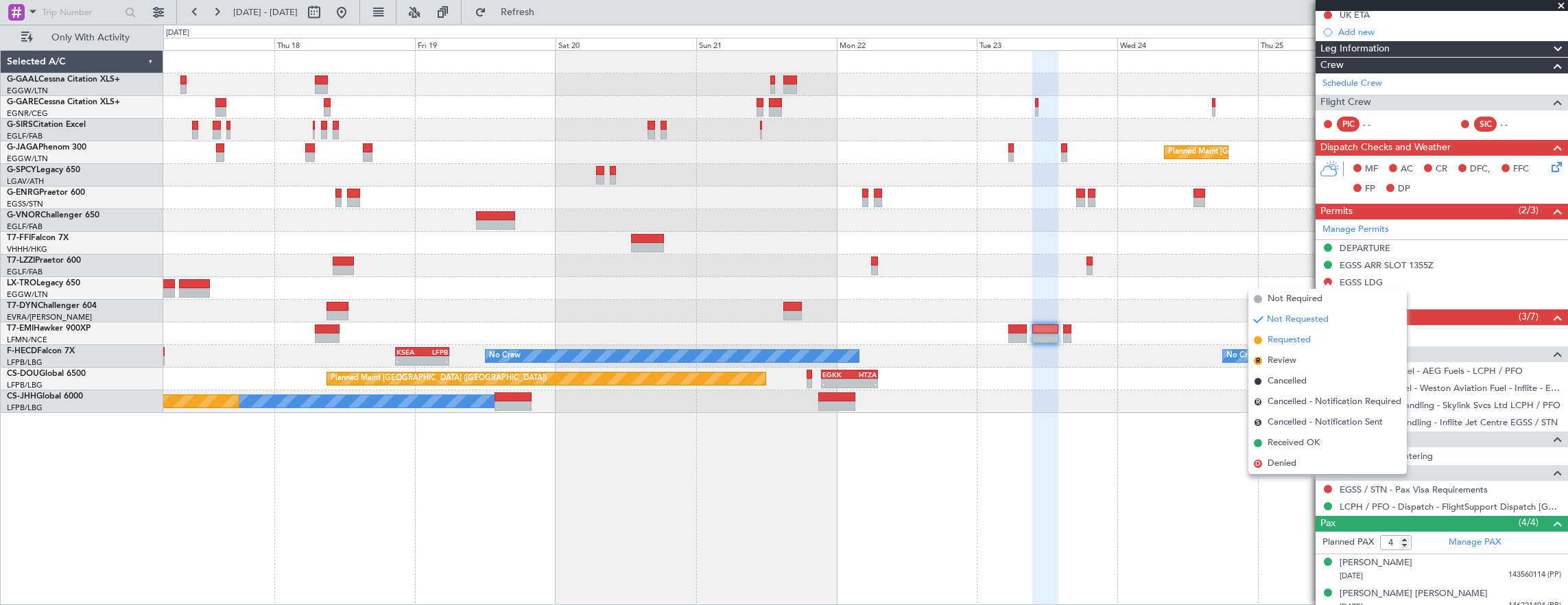
click at [1323, 342] on li "Requested" at bounding box center [1328, 340] width 158 height 21
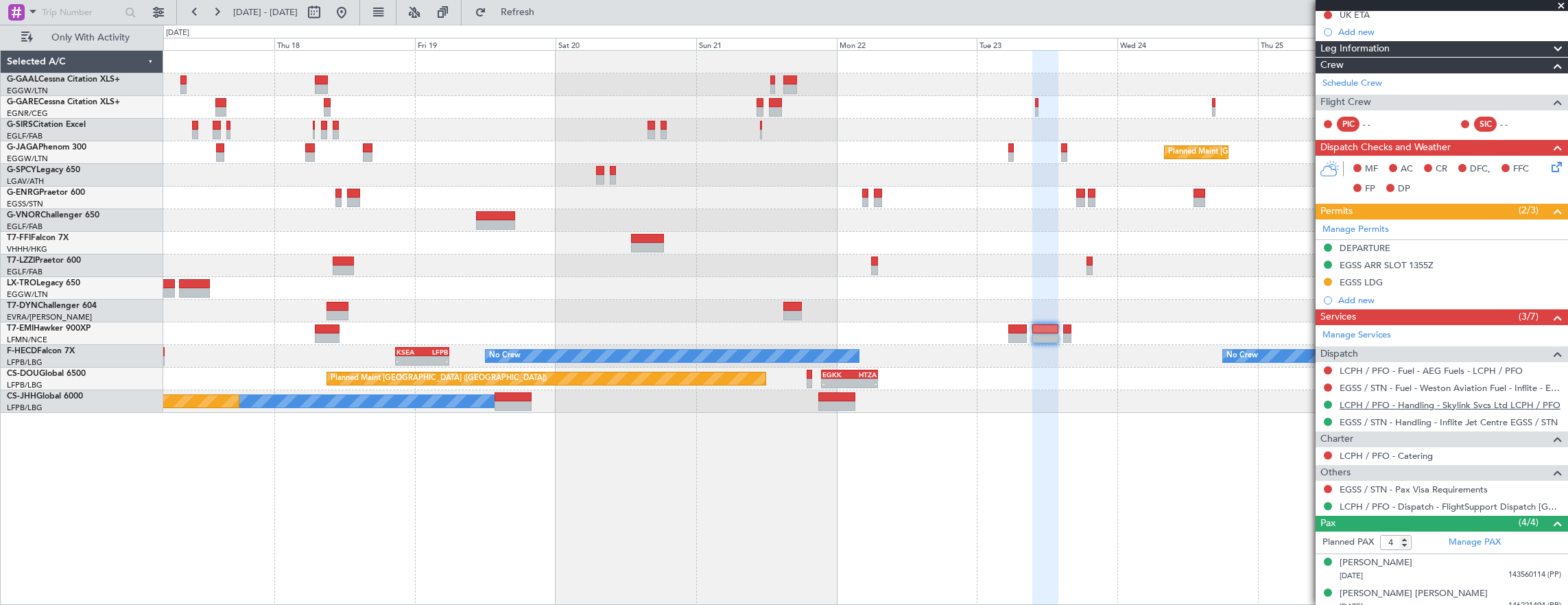
scroll to position [0, 0]
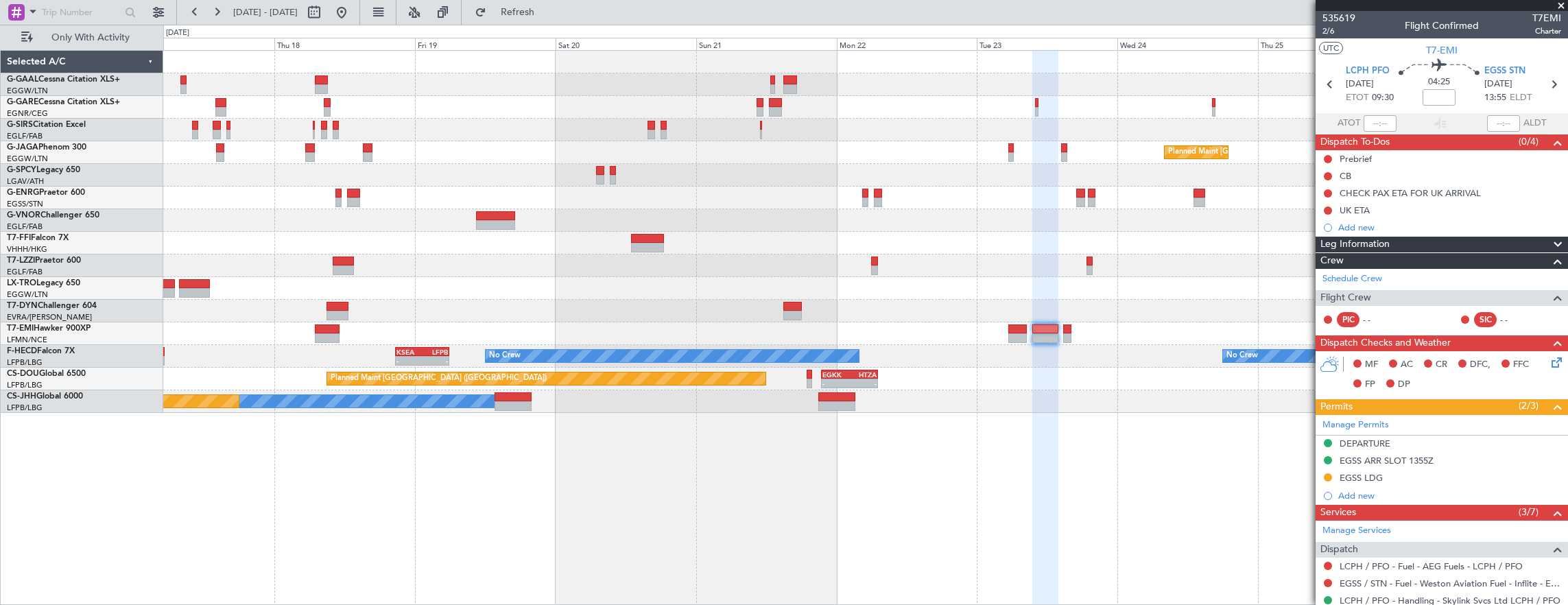
click at [574, 319] on div "Planned Maint Dusseldorf Planned Maint London (Luton) - - VHHH 04:00 Z UTAK 12:…" at bounding box center [866, 232] width 1405 height 362
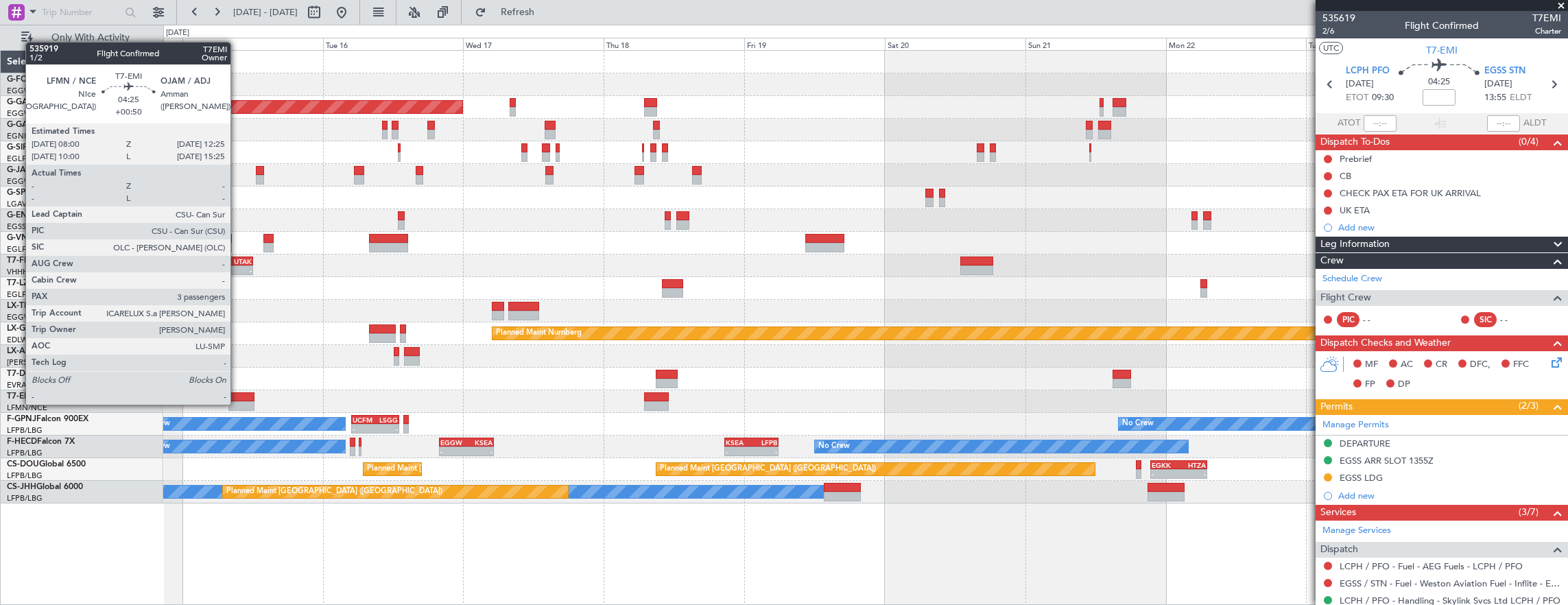
click at [238, 403] on div at bounding box center [241, 406] width 27 height 10
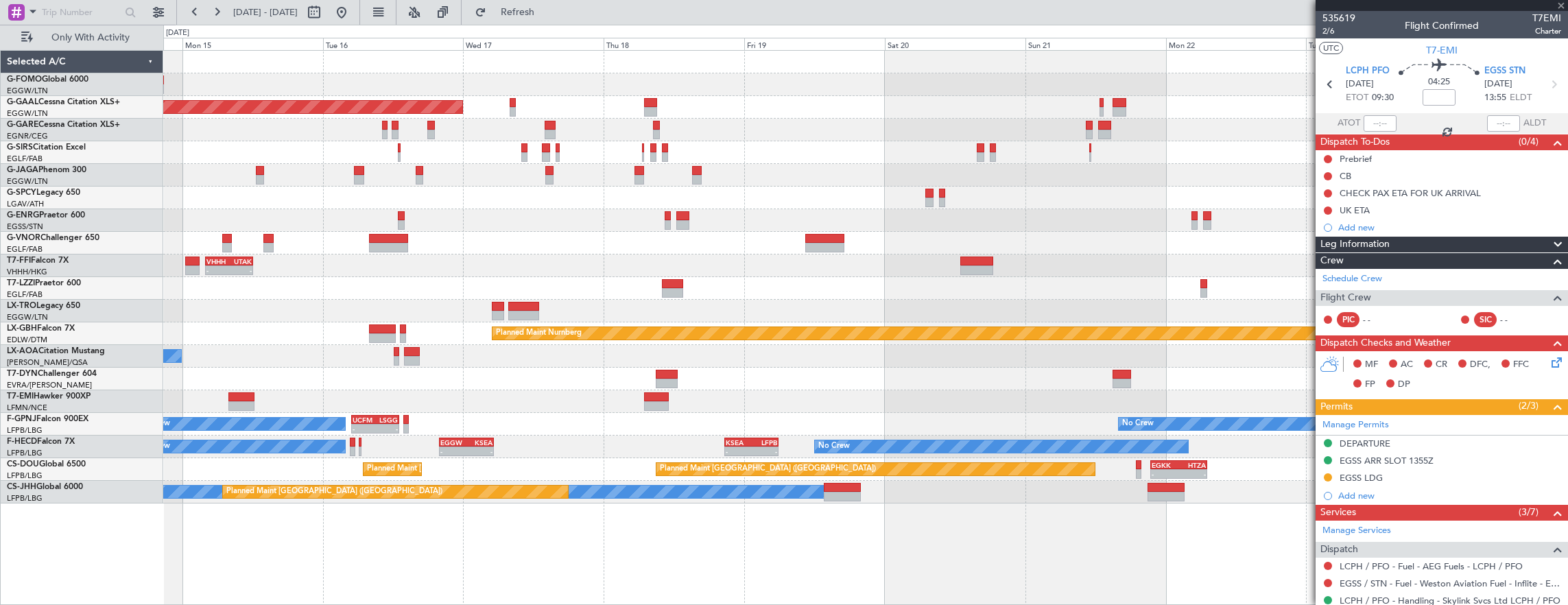
click at [617, 356] on div "No Crew London (Farnborough) No Crew Sabadell" at bounding box center [866, 356] width 1405 height 23
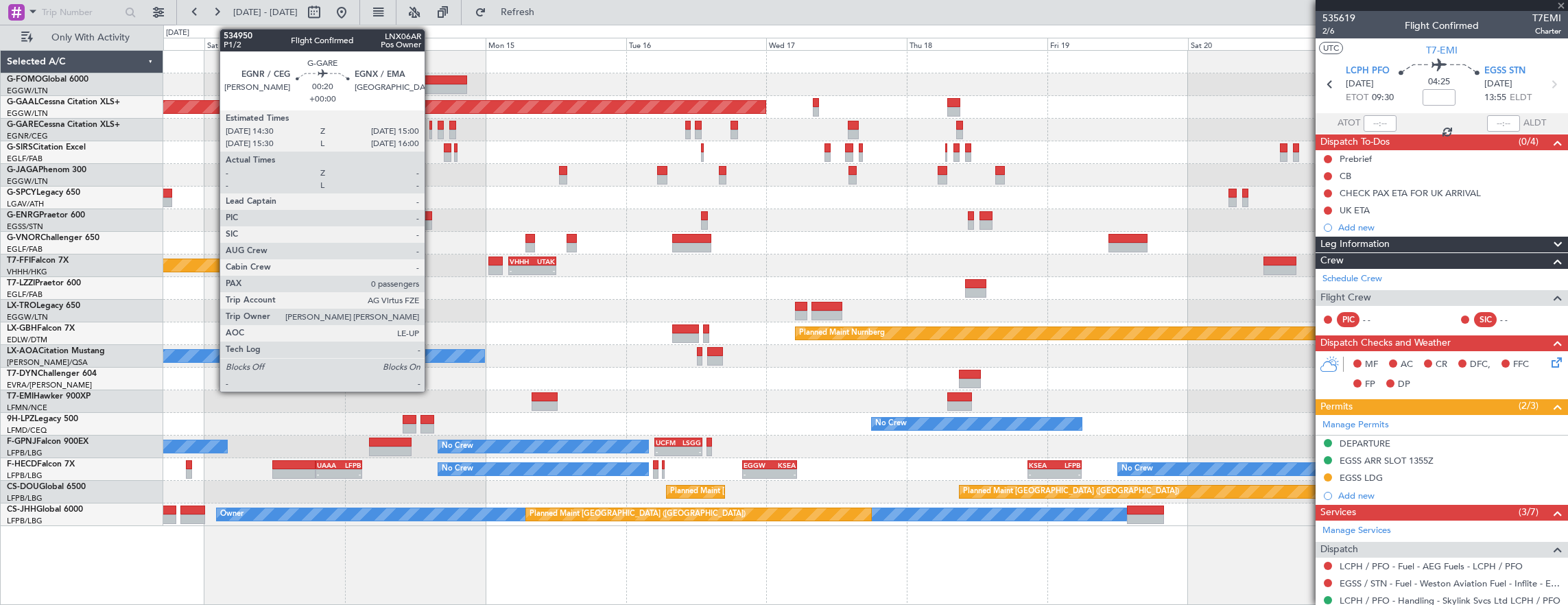
type input "+00:50"
type input "3"
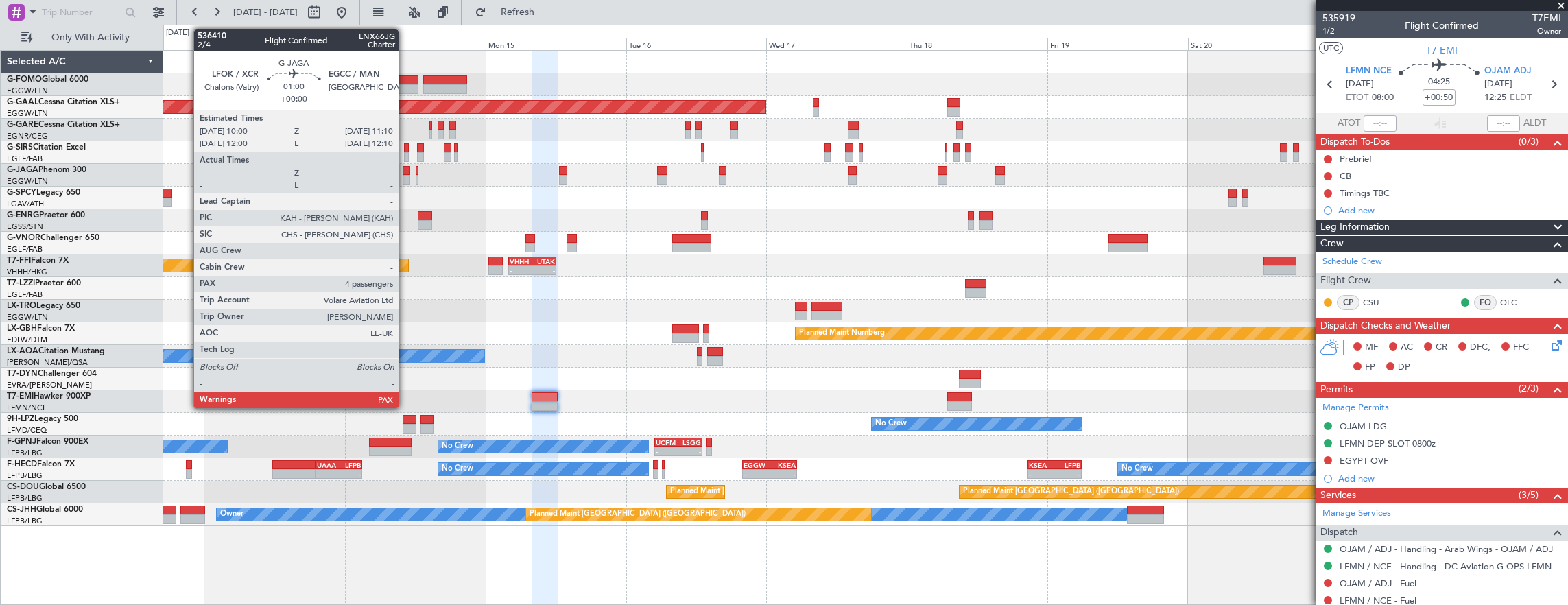
click at [405, 175] on div at bounding box center [406, 179] width 7 height 10
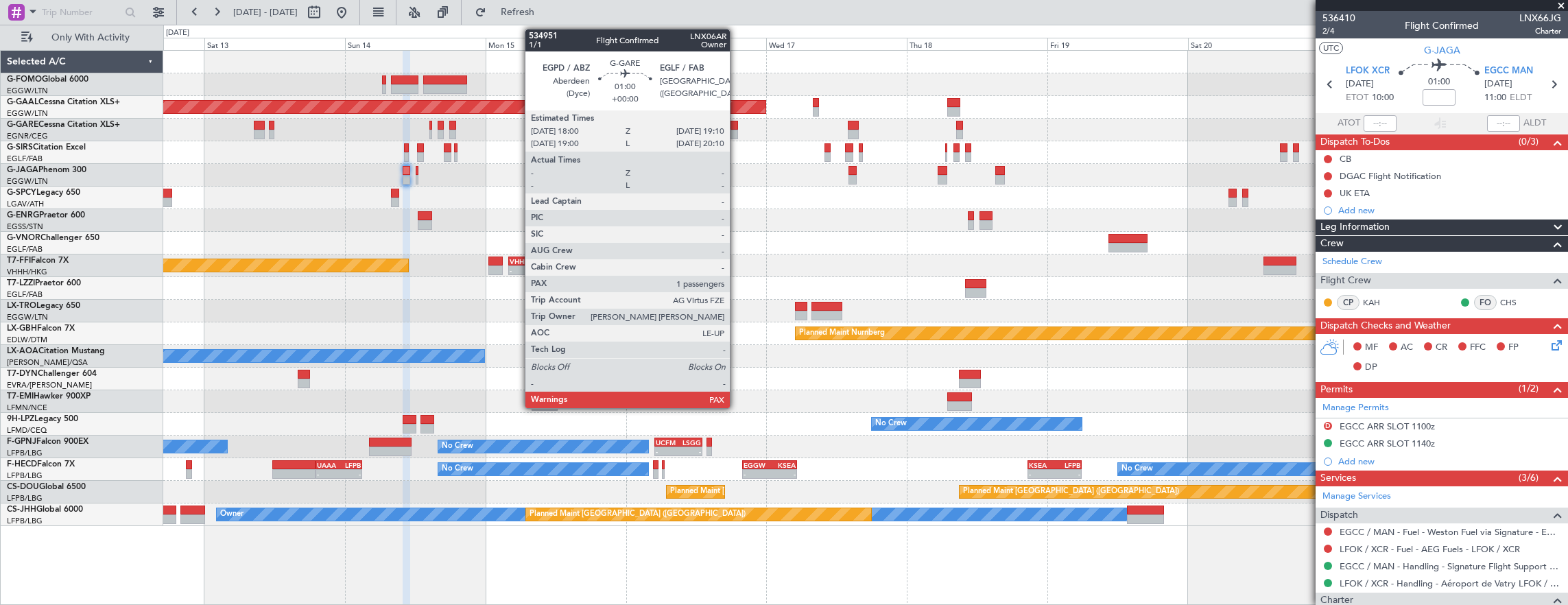
click at [737, 124] on div at bounding box center [734, 125] width 7 height 10
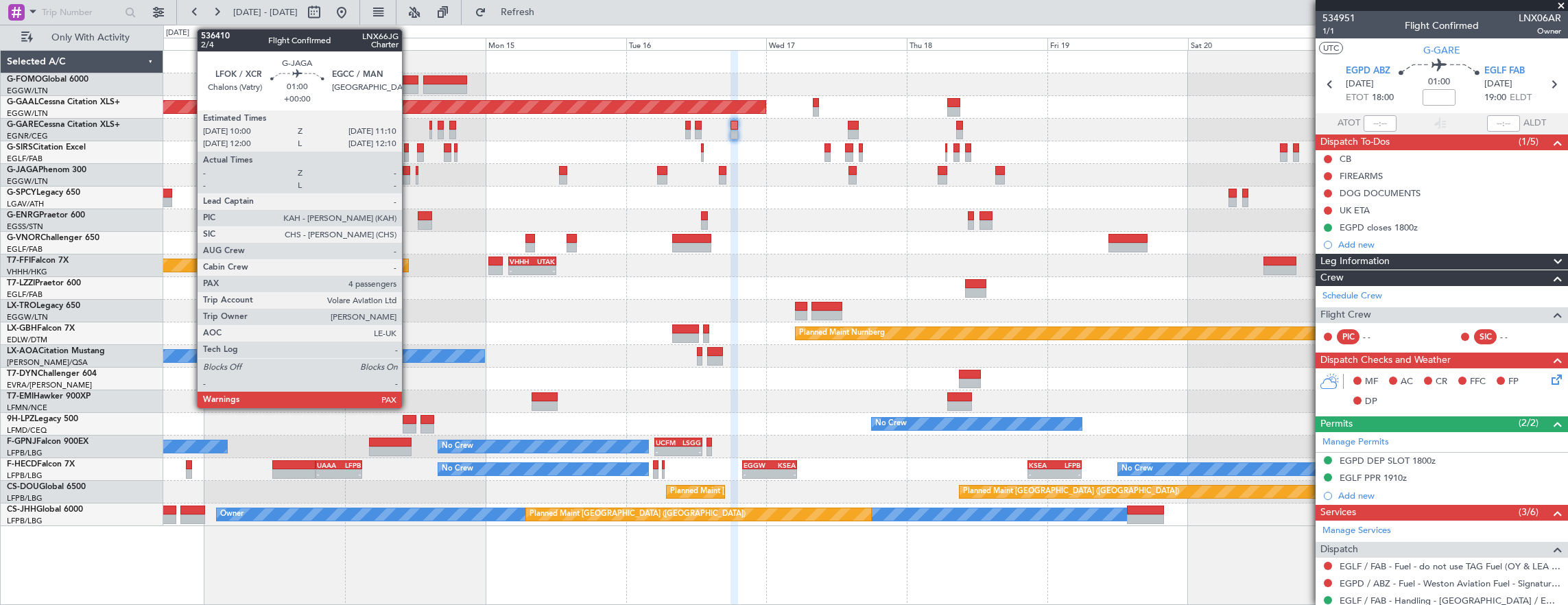
click at [409, 172] on div at bounding box center [406, 171] width 7 height 10
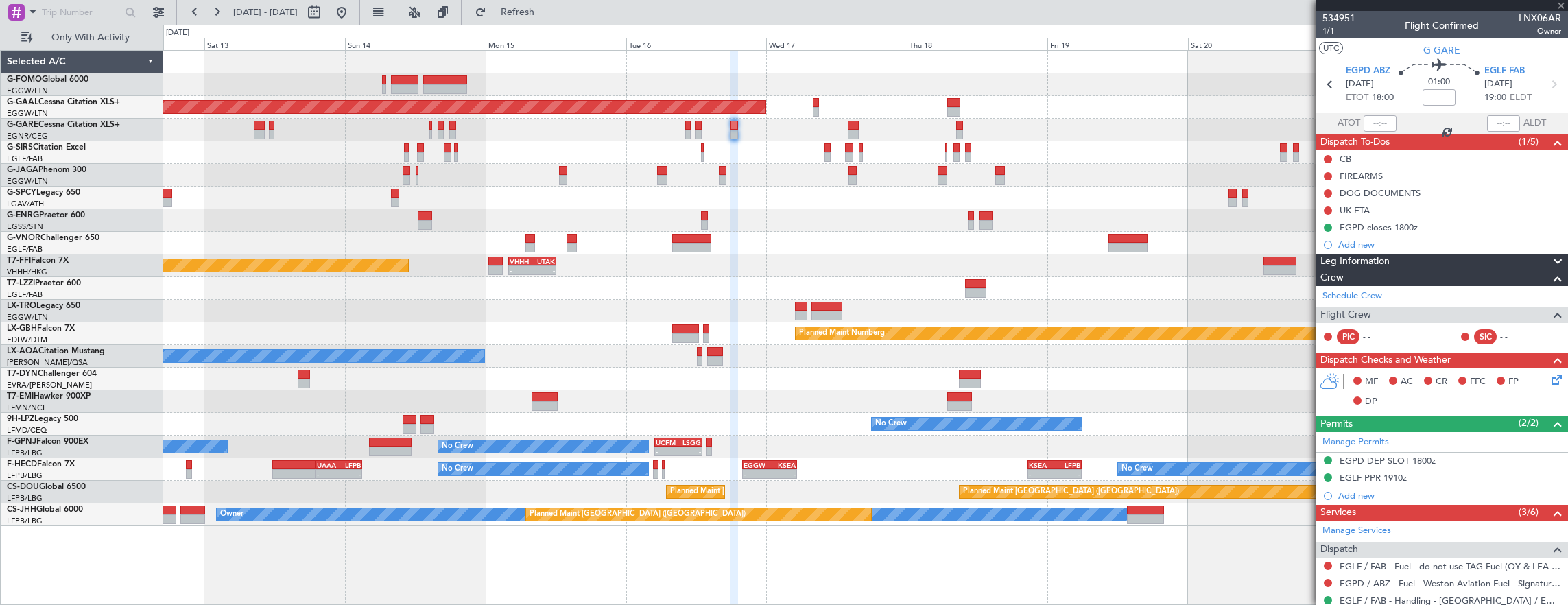
type input "4"
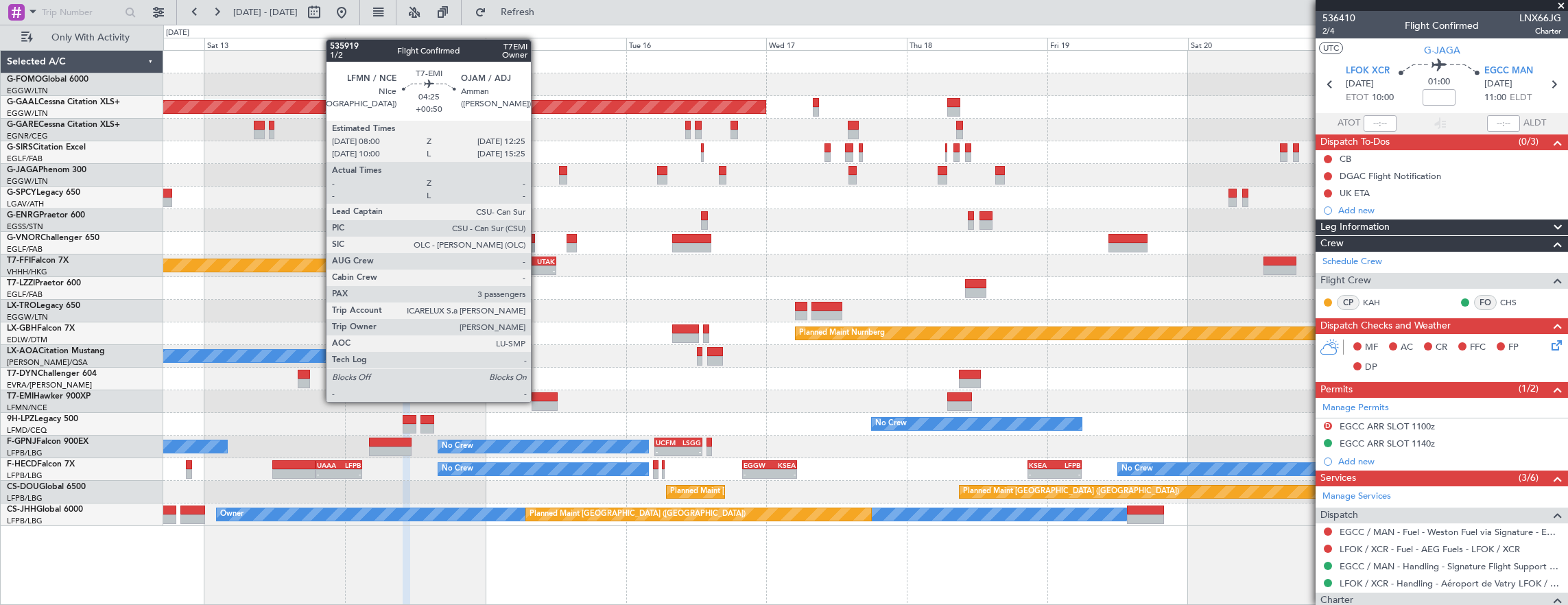
click at [538, 401] on div at bounding box center [544, 406] width 27 height 10
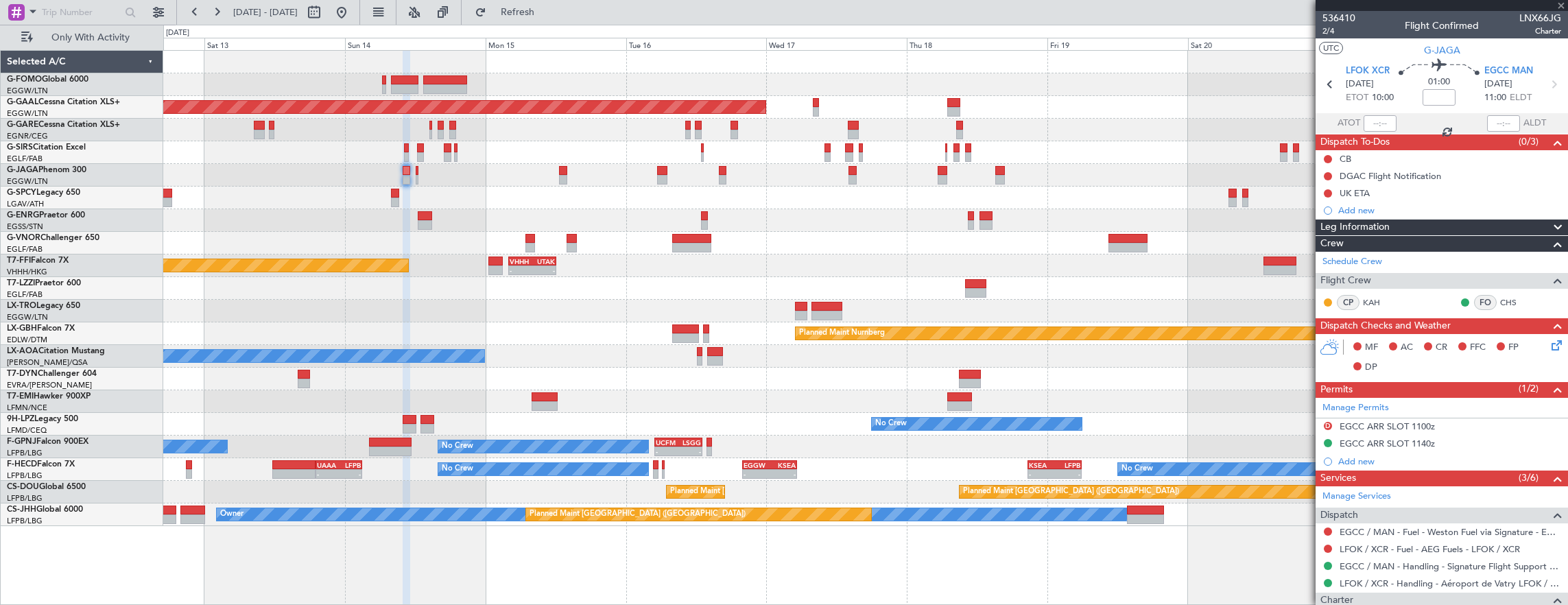
type input "+00:50"
type input "3"
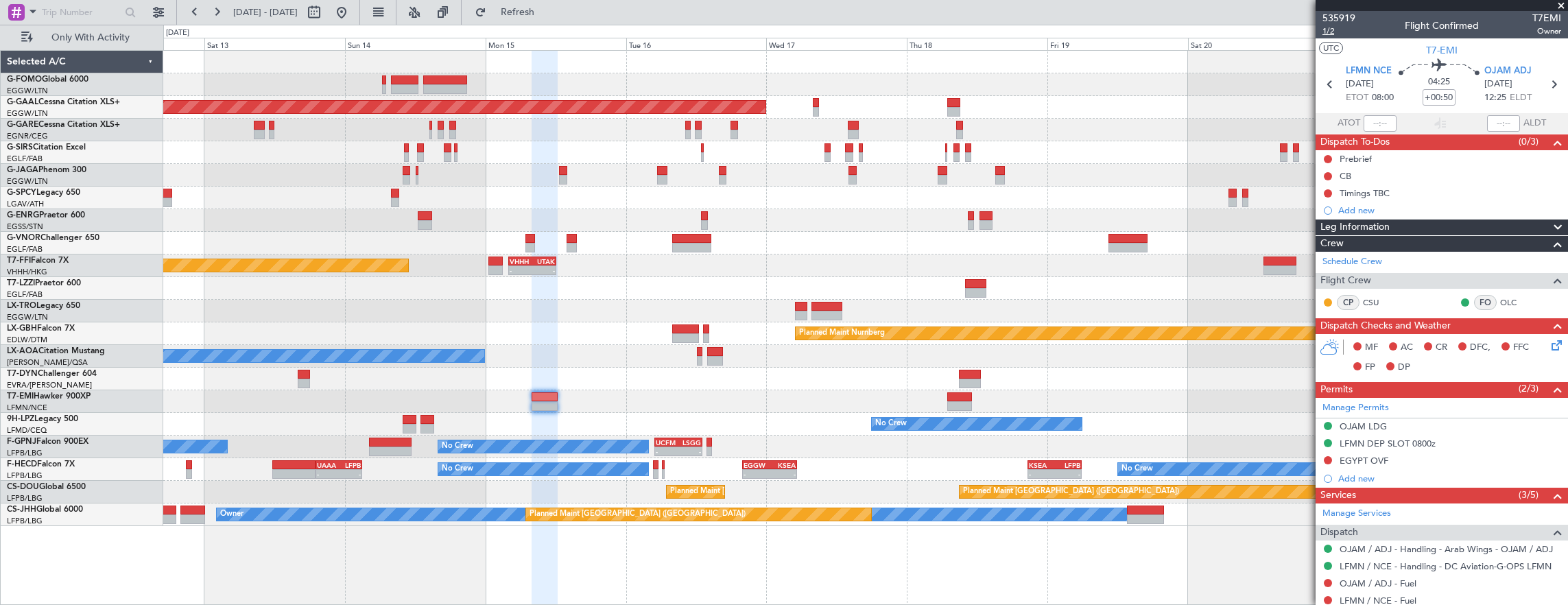
click at [1327, 32] on span "1/2" at bounding box center [1339, 31] width 33 height 12
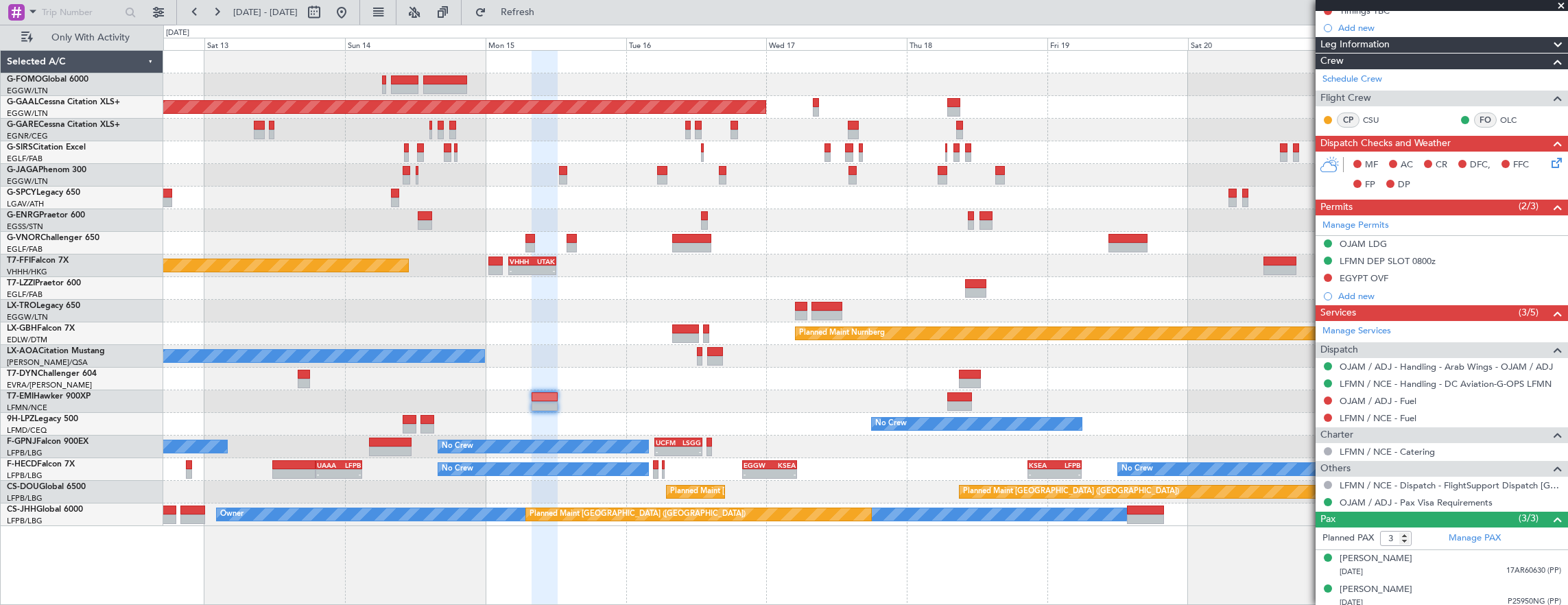
scroll to position [216, 0]
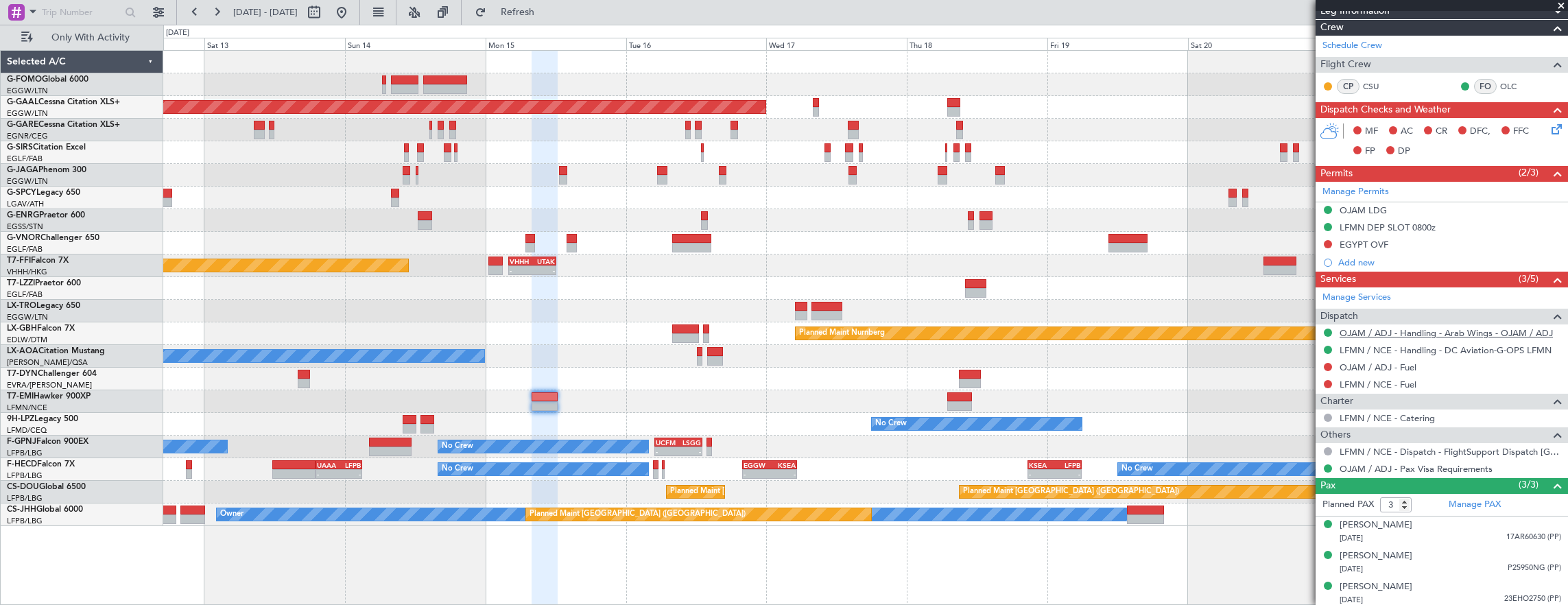
click at [1434, 328] on link "OJAM / ADJ - Handling - Arab Wings - OJAM / ADJ" at bounding box center [1445, 333] width 213 height 12
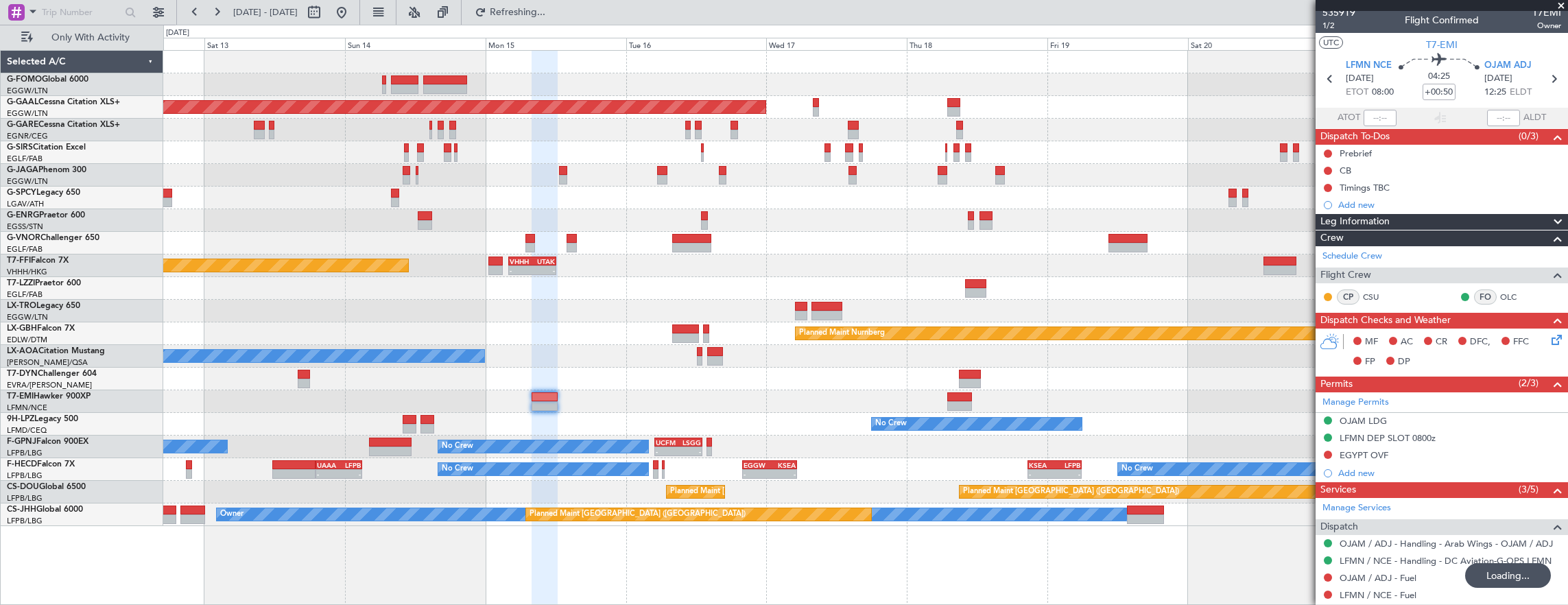
scroll to position [0, 0]
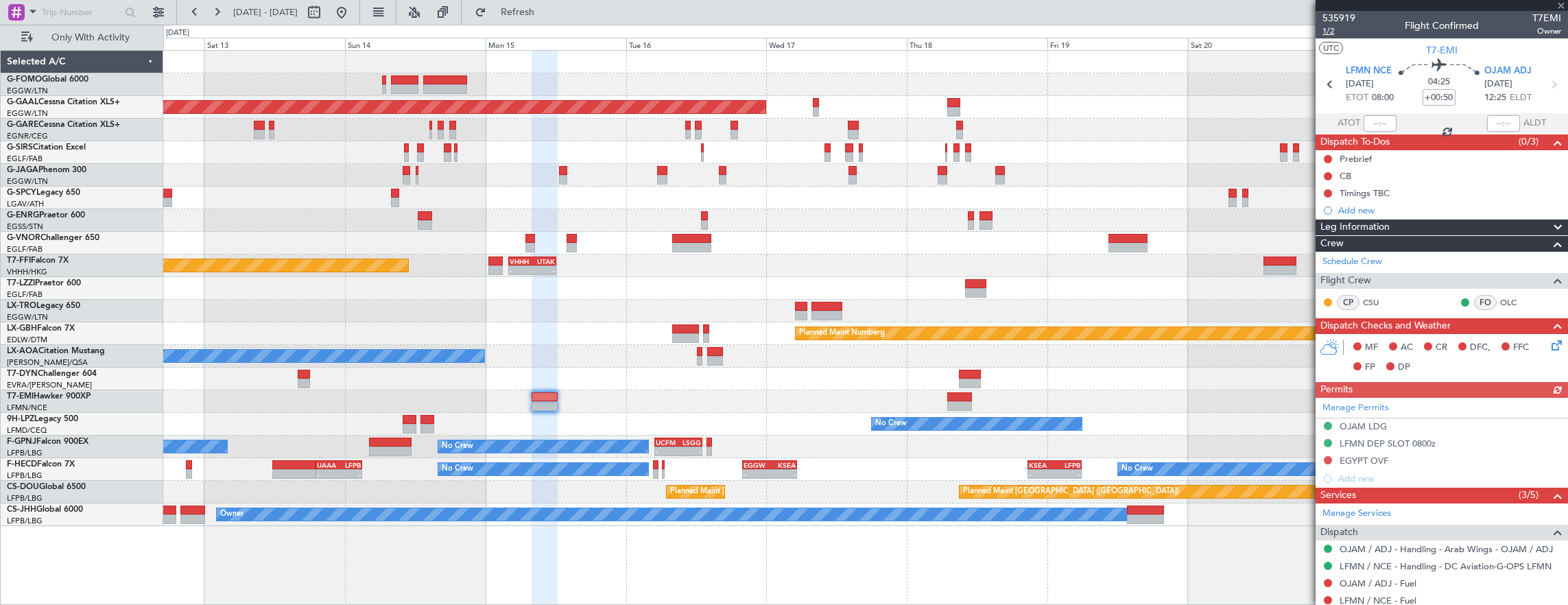
click at [1334, 33] on span "1/2" at bounding box center [1339, 31] width 33 height 12
click at [1446, 96] on input "+00:50" at bounding box center [1439, 98] width 33 height 16
click at [1328, 456] on button at bounding box center [1328, 460] width 8 height 8
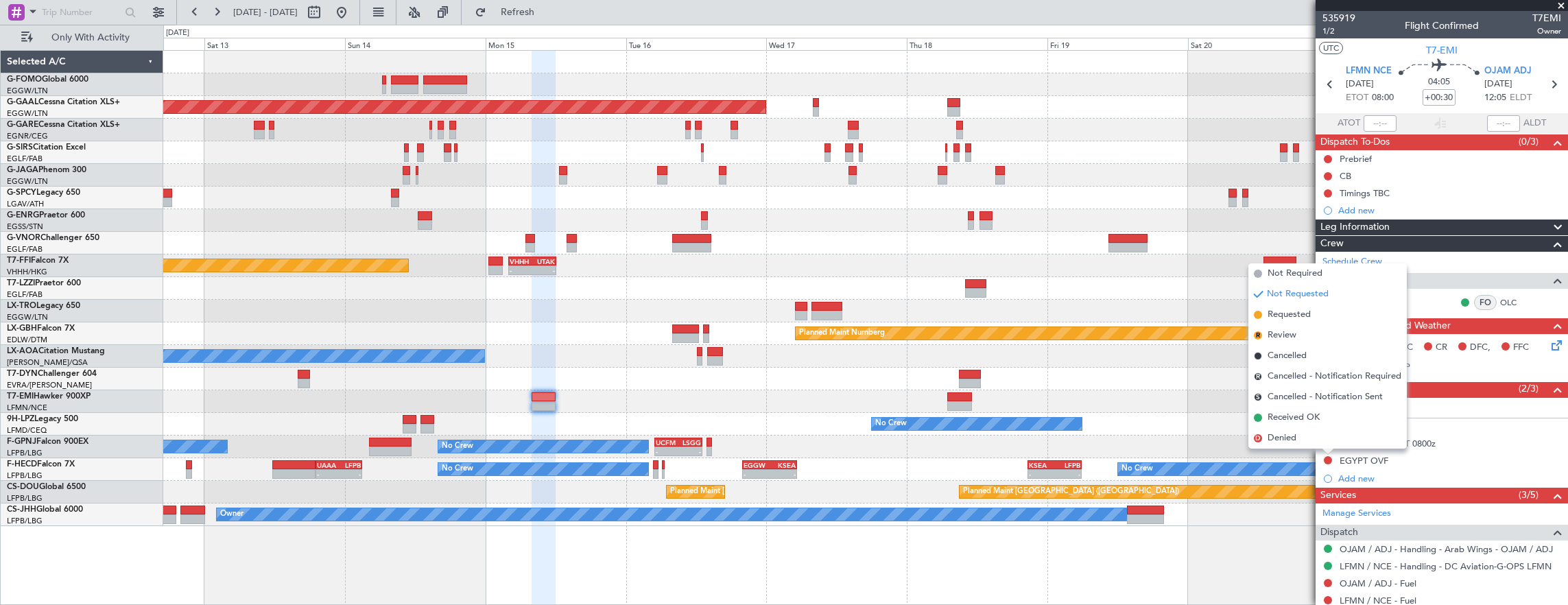
drag, startPoint x: 1316, startPoint y: 317, endPoint x: 1304, endPoint y: 319, distance: 12.2
click at [1316, 317] on li "Requested" at bounding box center [1328, 314] width 158 height 21
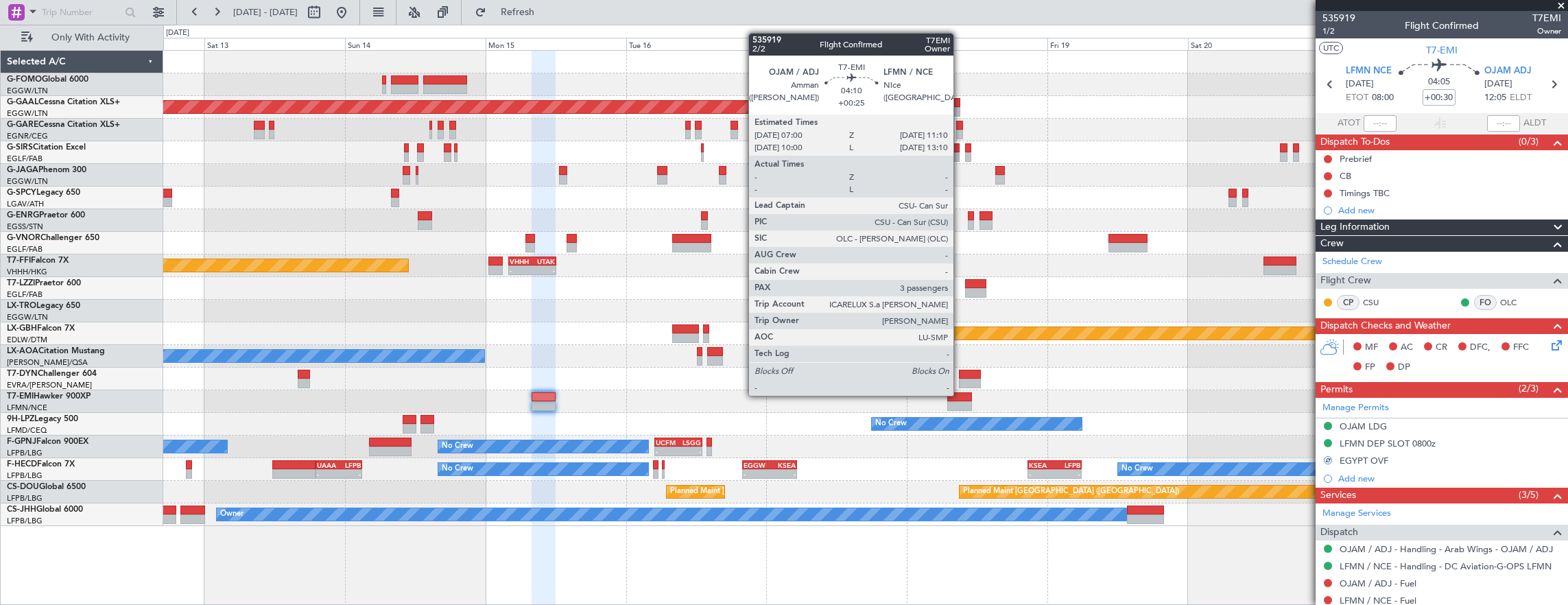
click at [960, 394] on div at bounding box center [959, 397] width 25 height 10
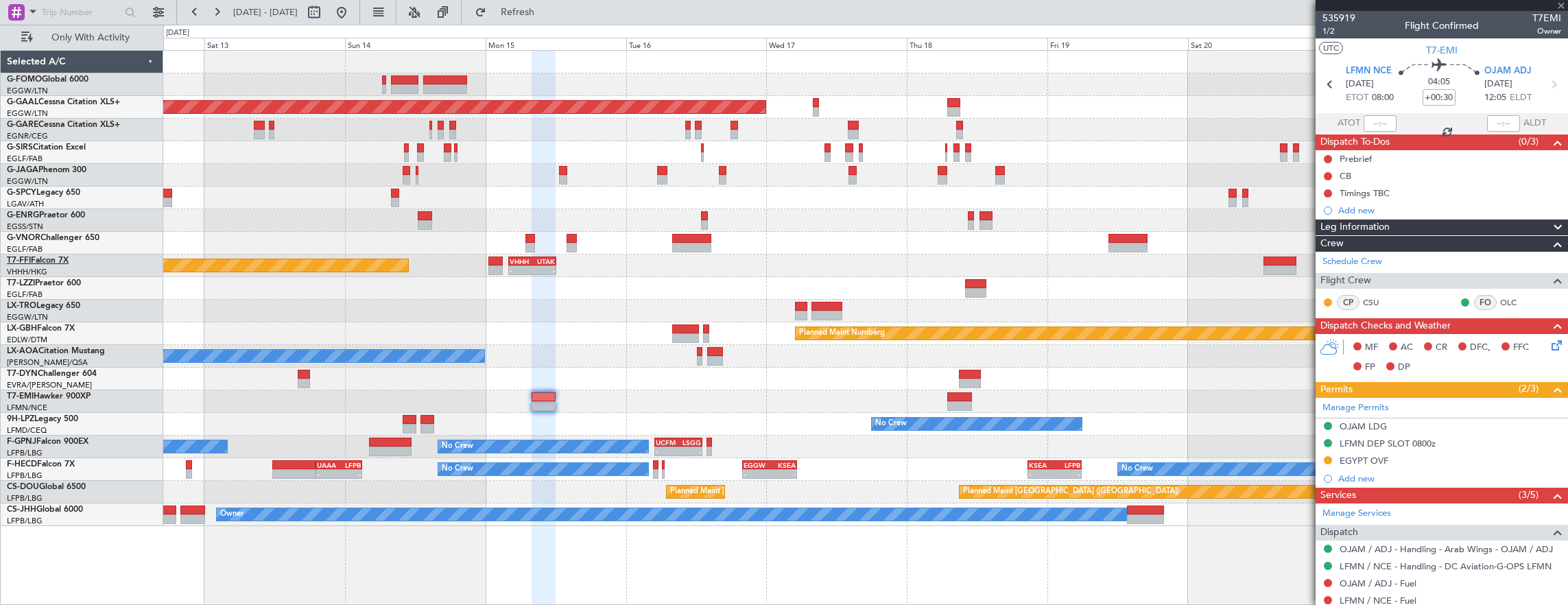
type input "+00:25"
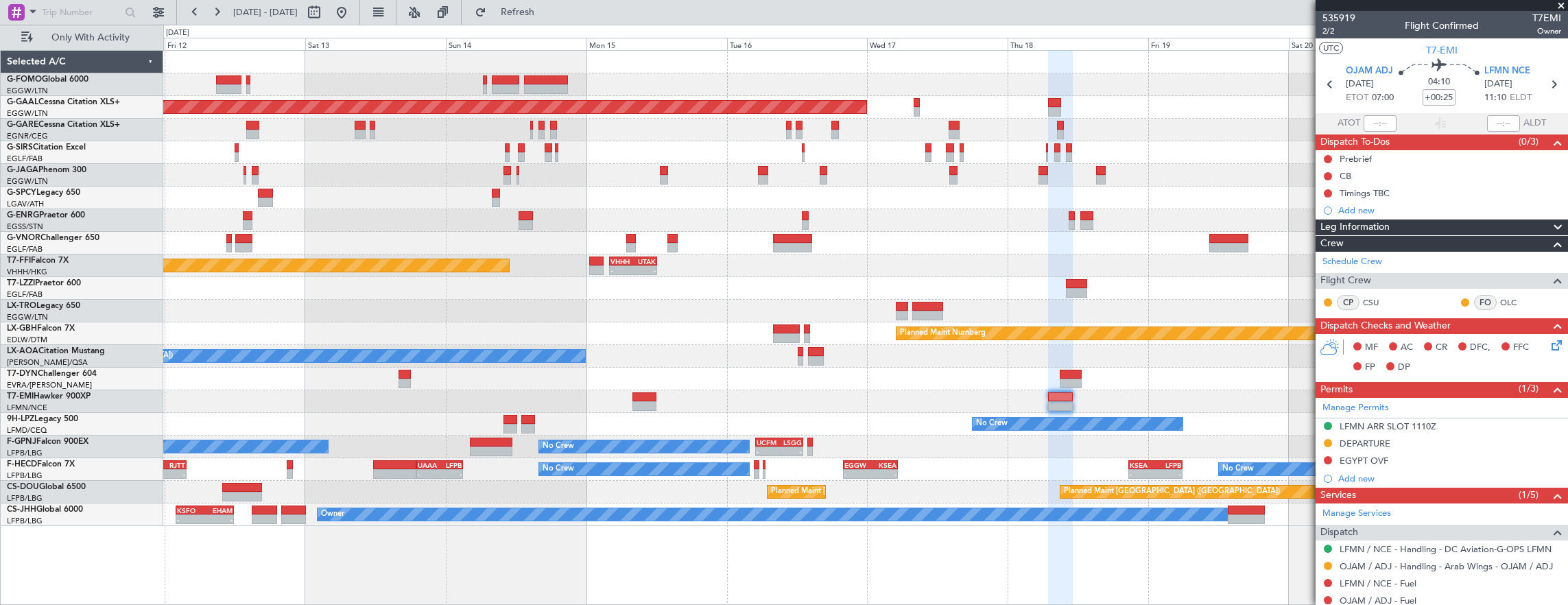
click at [334, 189] on div "Unplanned Maint [GEOGRAPHIC_DATA] ([PERSON_NAME] Intl)" at bounding box center [866, 197] width 1405 height 23
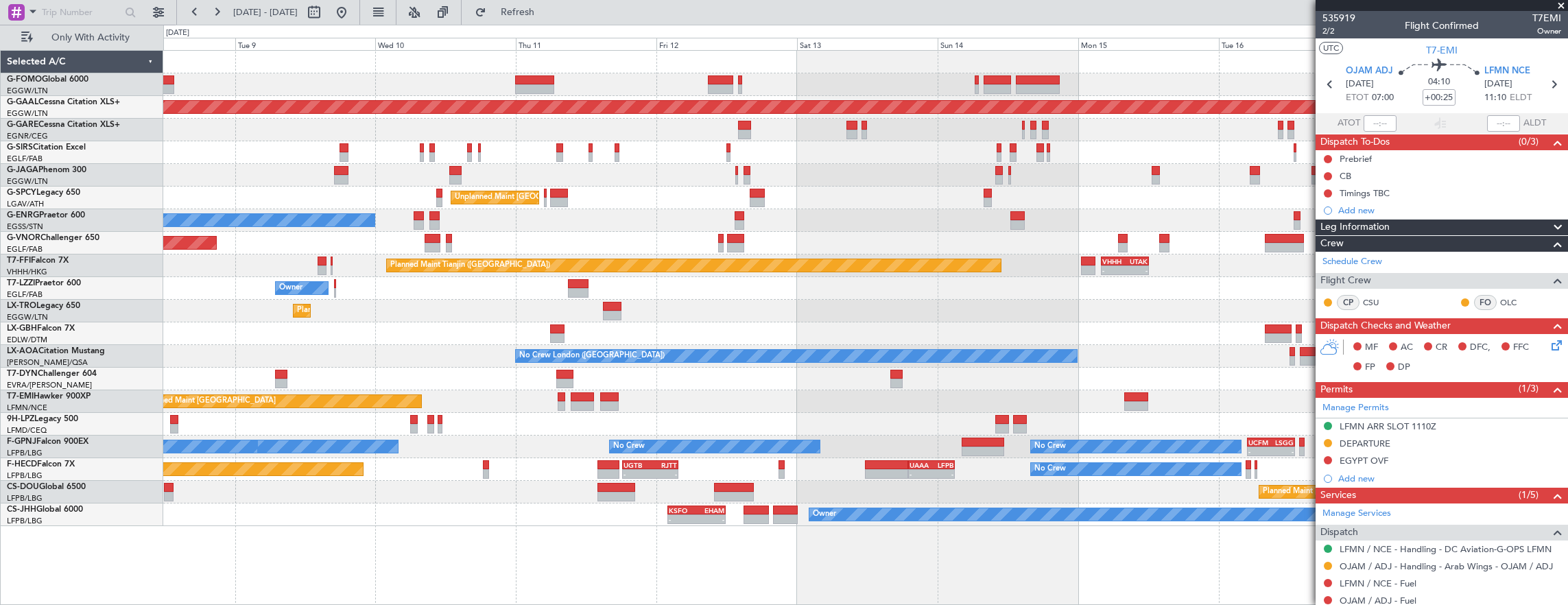
click at [872, 309] on div "Planned Maint London (Luton) Planned Maint Dusseldorf Unplanned Maint Athens (E…" at bounding box center [866, 289] width 1405 height 475
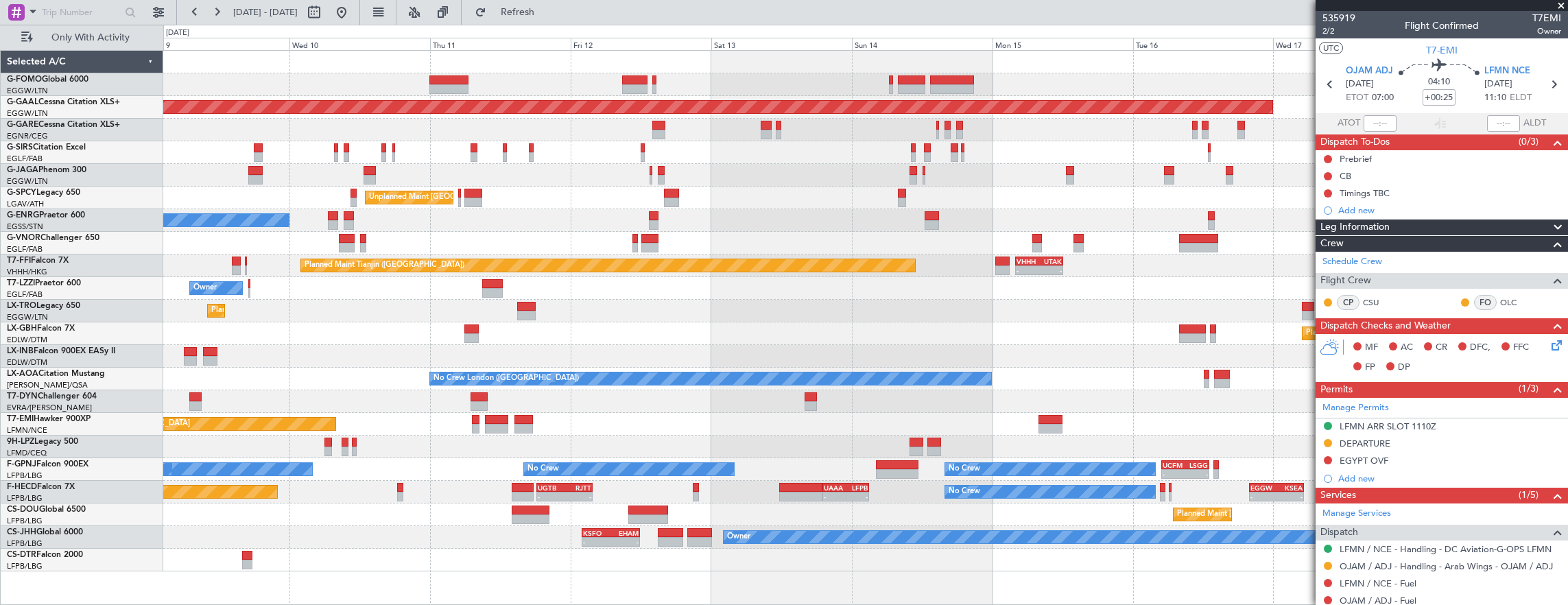
click at [183, 438] on div "No Crew No Crew" at bounding box center [866, 446] width 1405 height 23
click at [455, 422] on div "Planned Maint [GEOGRAPHIC_DATA]" at bounding box center [866, 424] width 1405 height 23
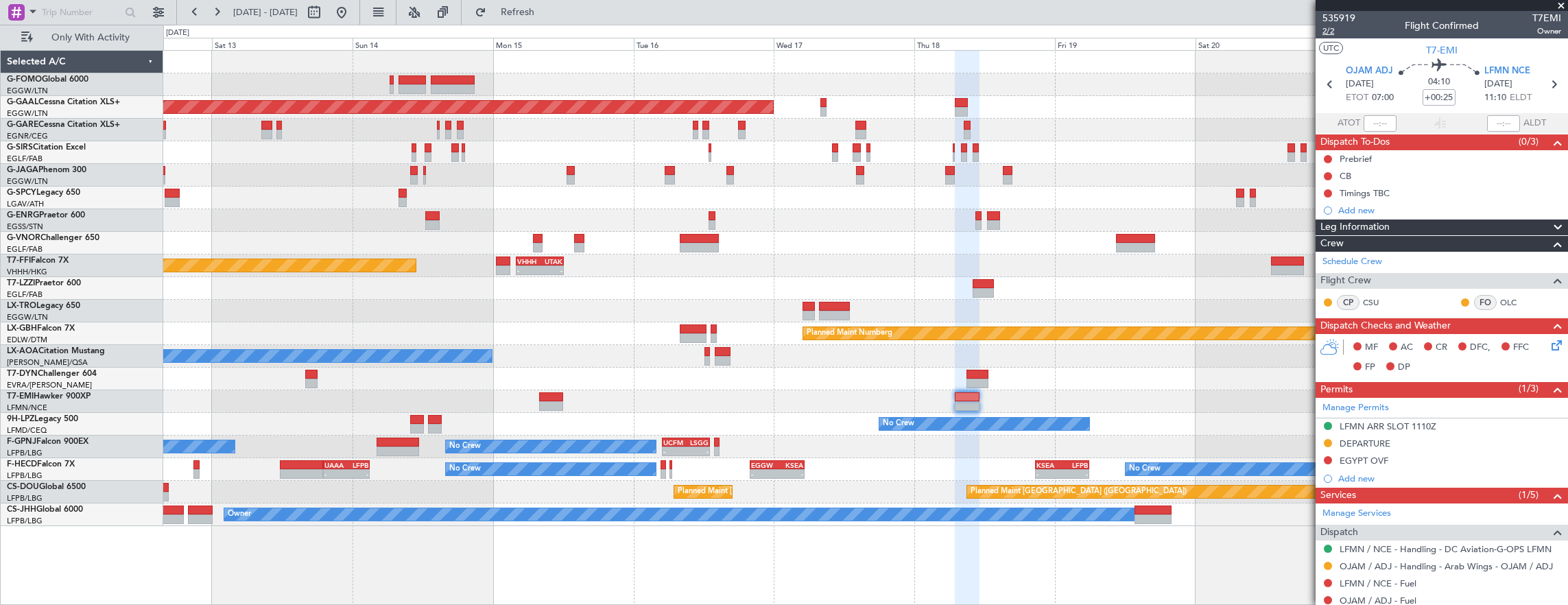
click at [1328, 34] on span "2/2" at bounding box center [1339, 31] width 33 height 12
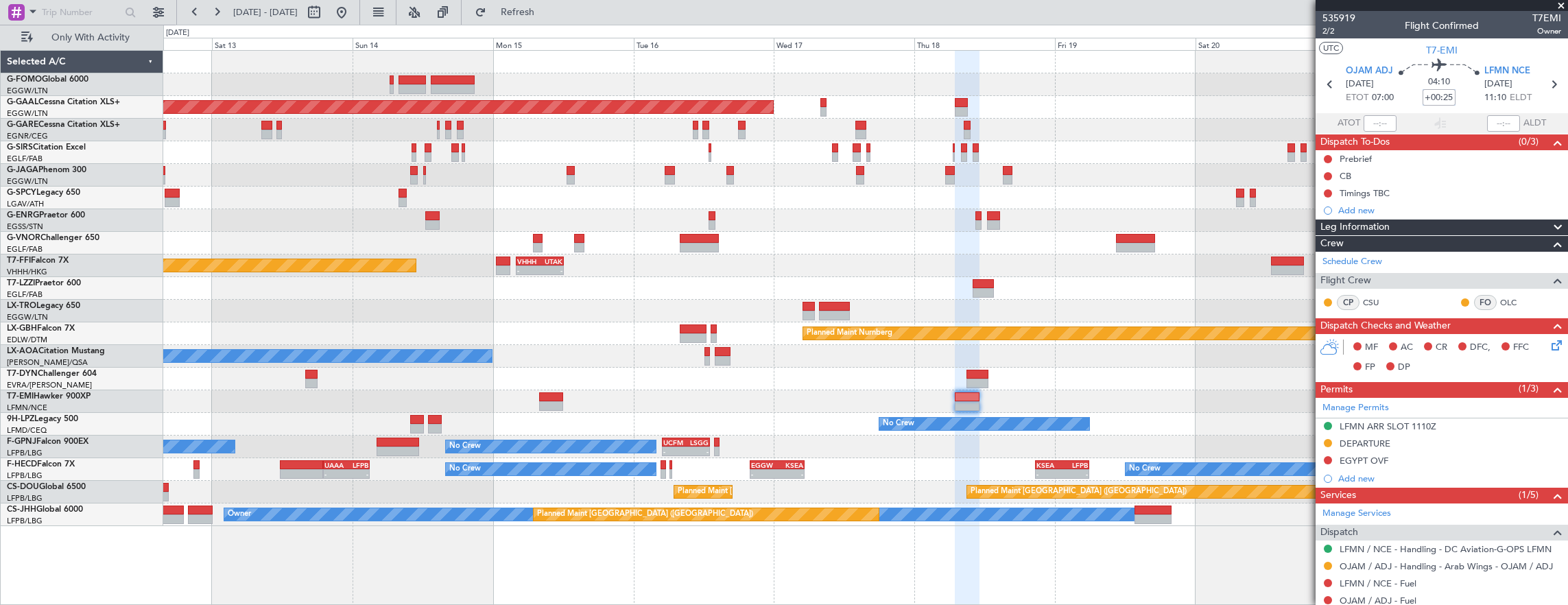
click at [1426, 94] on input "+00:25" at bounding box center [1439, 98] width 33 height 16
type input "+00:45"
click at [1327, 458] on button at bounding box center [1328, 460] width 8 height 8
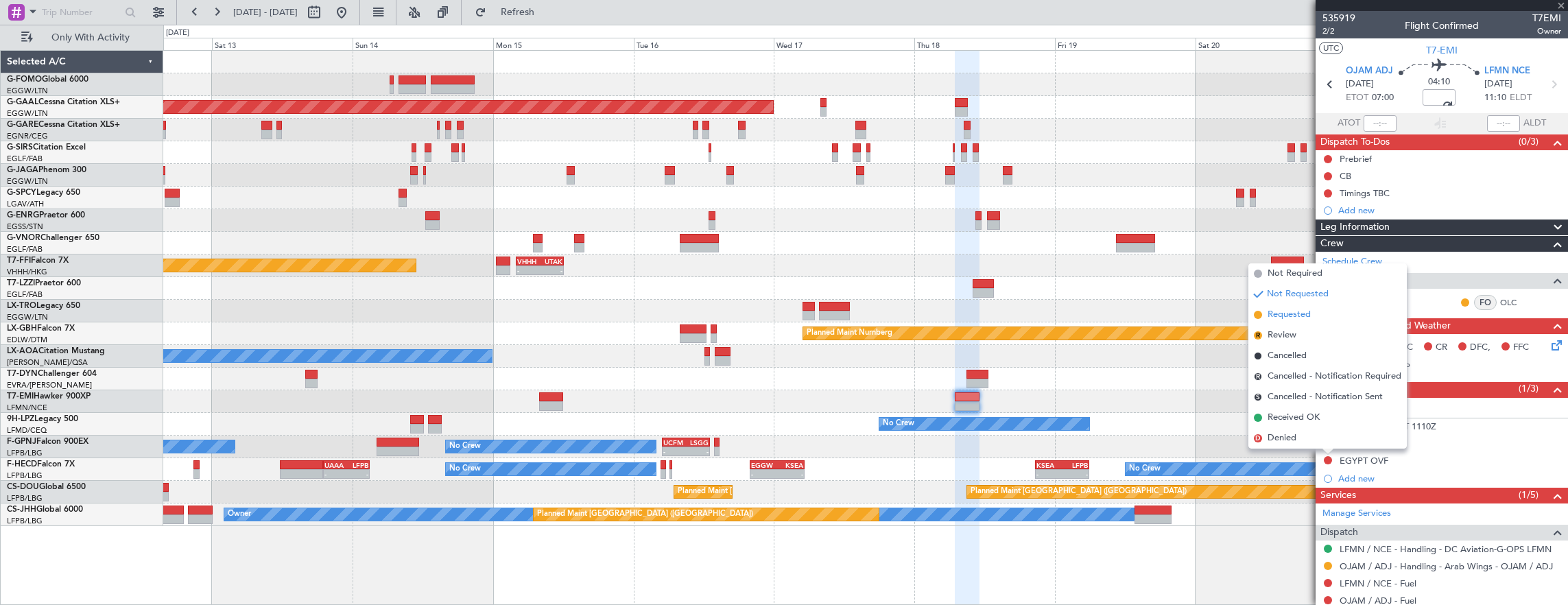
click at [1317, 317] on li "Requested" at bounding box center [1328, 314] width 158 height 21
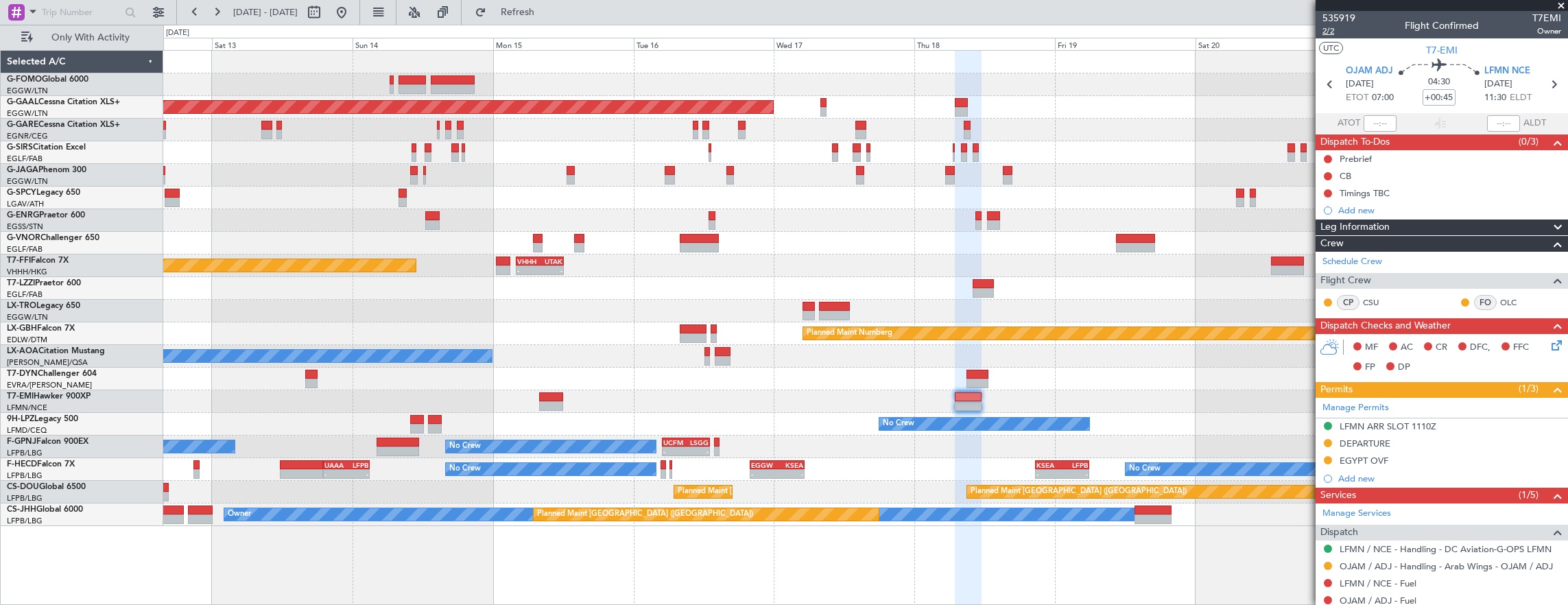
click at [1340, 32] on span "2/2" at bounding box center [1339, 31] width 33 height 12
click at [1458, 425] on div "LFMN ARR SLOT 1110Z" at bounding box center [1442, 427] width 252 height 17
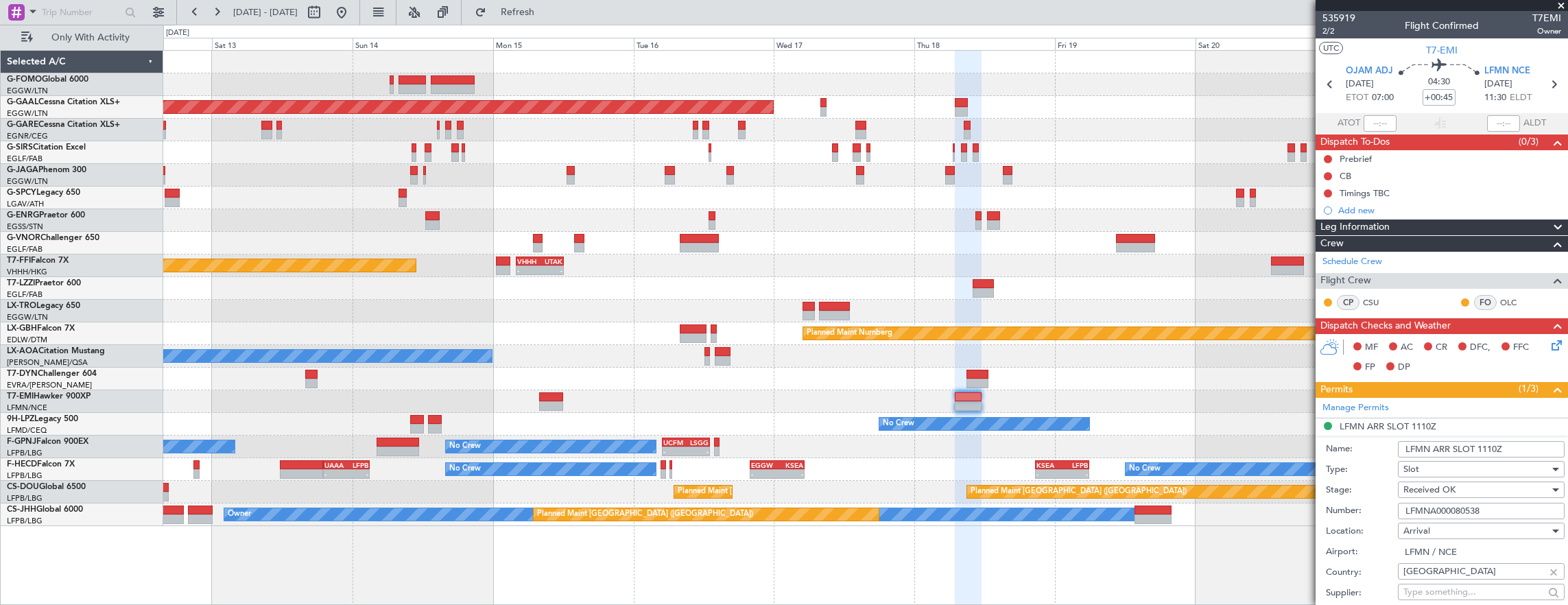
click at [1491, 444] on input "LFMN ARR SLOT 1110Z" at bounding box center [1481, 449] width 166 height 16
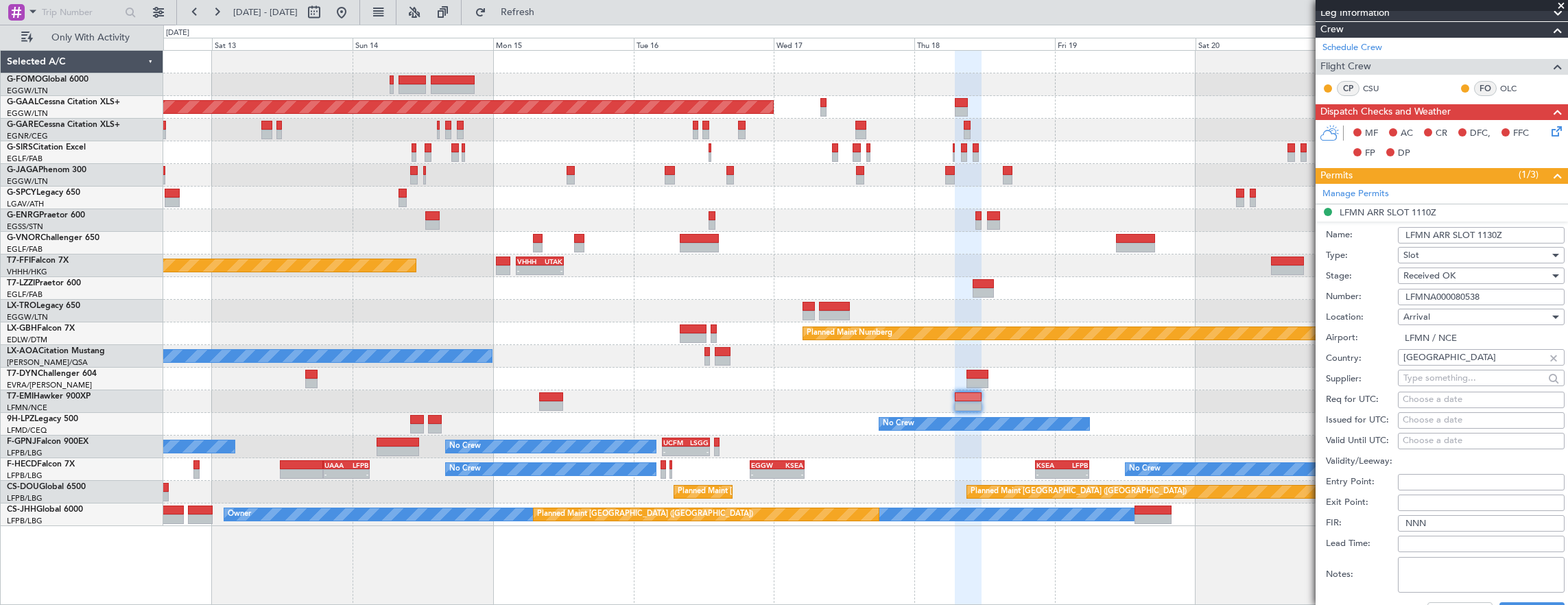
scroll to position [274, 0]
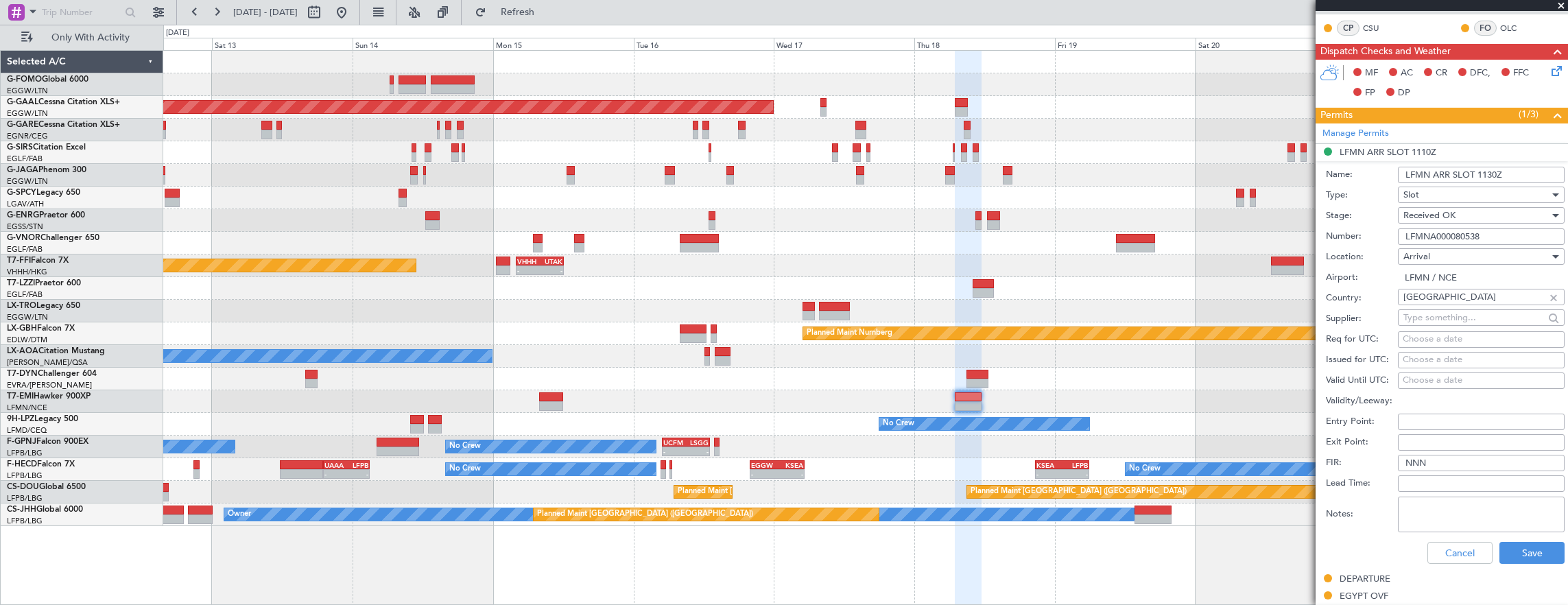
type input "LFMN ARR SLOT 1130Z"
click at [1464, 218] on div "Received OK" at bounding box center [1477, 215] width 146 height 21
click at [1463, 276] on span "Requested" at bounding box center [1477, 281] width 144 height 21
click at [1530, 546] on button "Save" at bounding box center [1531, 553] width 65 height 22
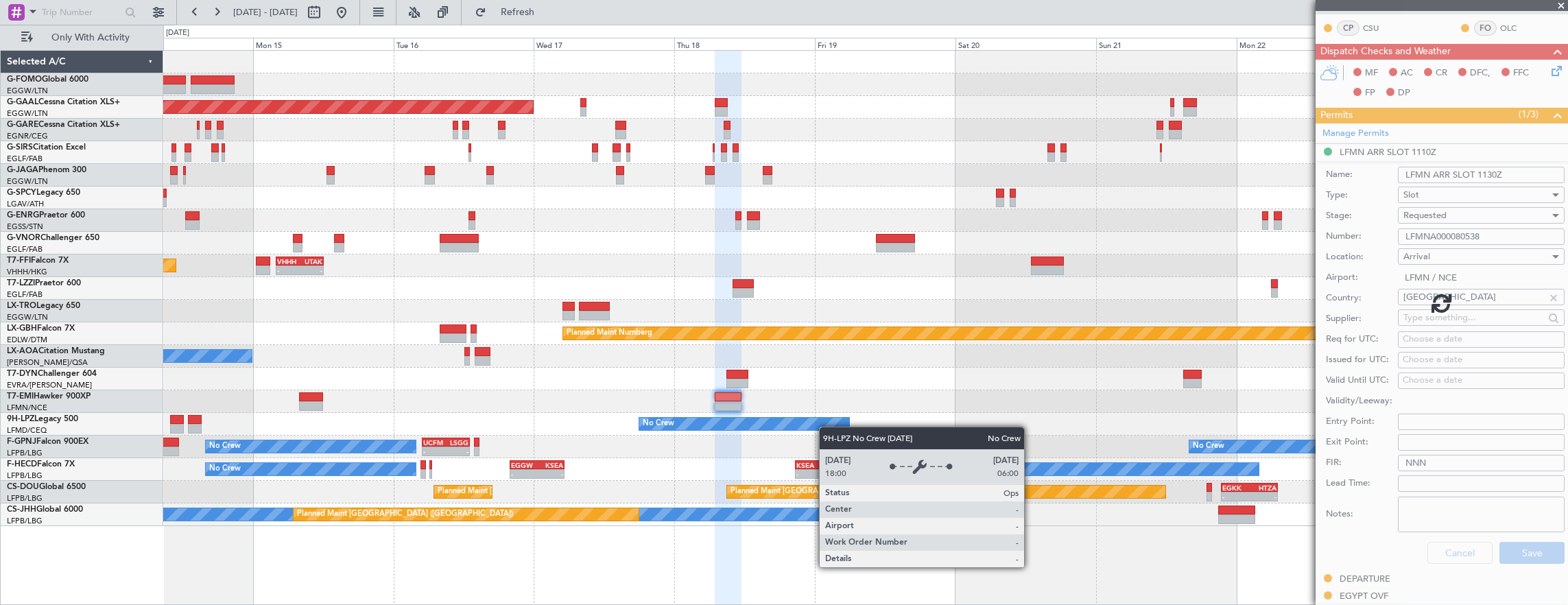
click at [796, 422] on div "Planned Maint Dusseldorf Planned Maint London (Luton) Planned Maint Tianjin (Bi…" at bounding box center [866, 289] width 1405 height 475
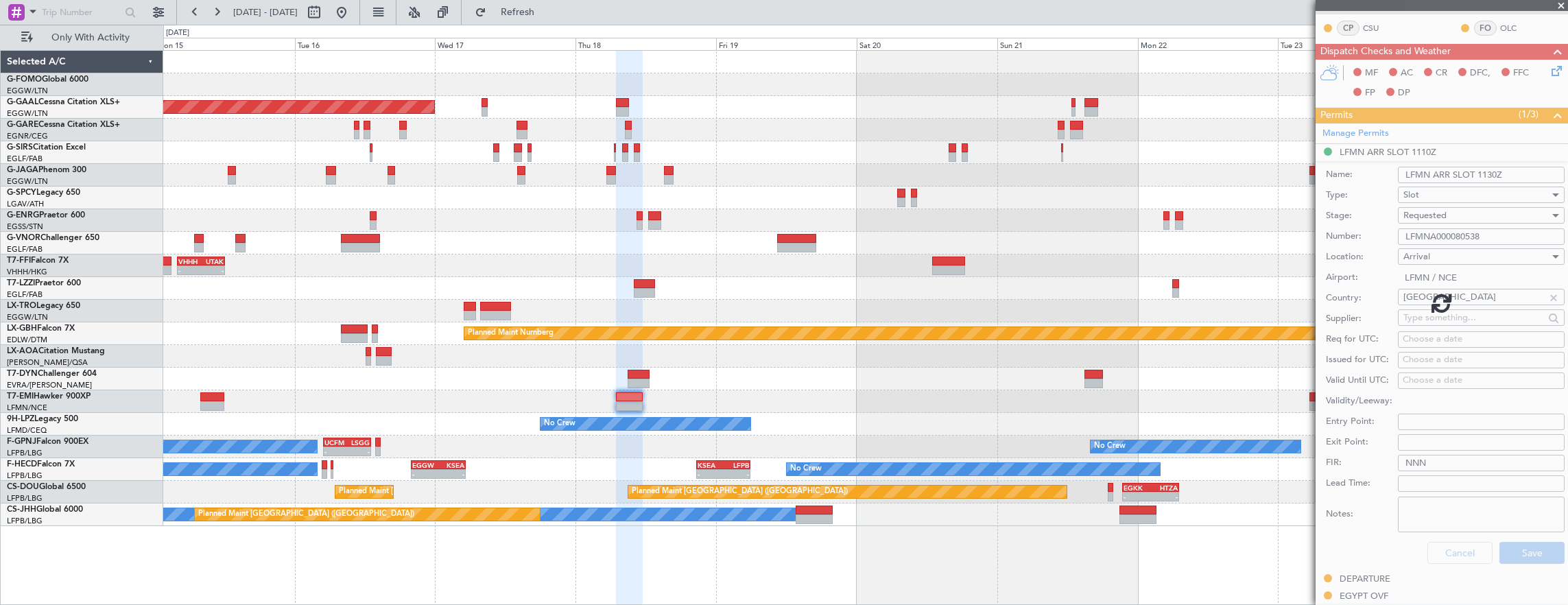
scroll to position [216, 0]
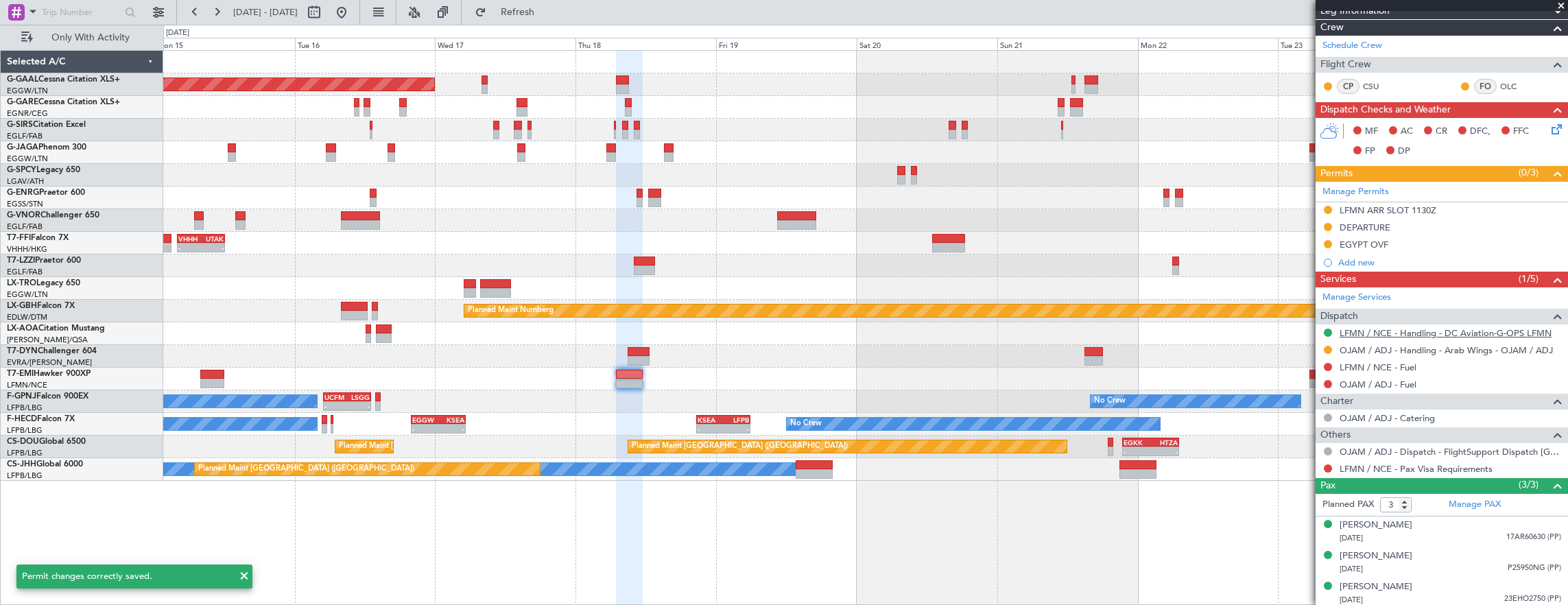
click at [1438, 332] on link "LFMN / NCE - Handling - DC Aviation-G-OPS LFMN" at bounding box center [1445, 333] width 212 height 12
click at [768, 285] on div "Planned Maint Dusseldorf Planned Maint London (Luton) - - VHHH 04:00 Z UTAK 12:…" at bounding box center [866, 266] width 1405 height 430
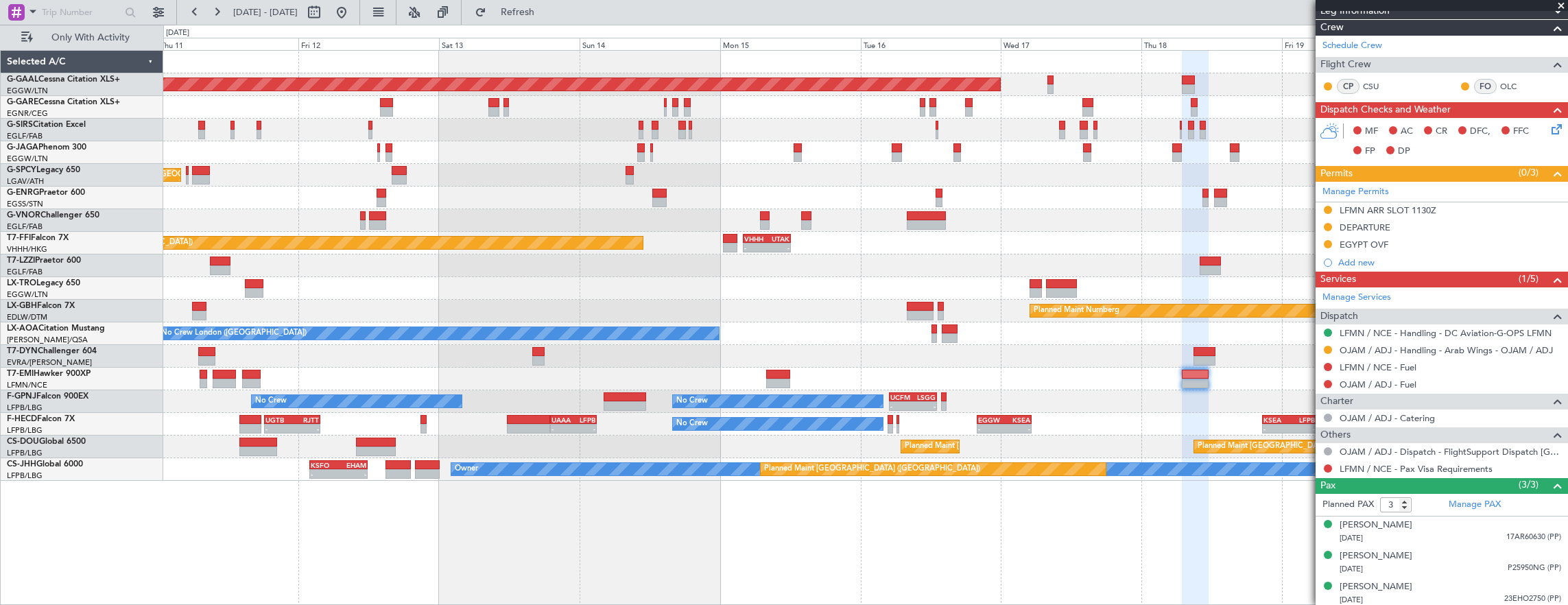
click at [571, 283] on div "Planned Maint Dusseldorf" at bounding box center [866, 288] width 1405 height 23
click at [802, 318] on div "Planned Maint Dusseldorf Unplanned Maint Athens (Eleftherios Venizelos Intl) No…" at bounding box center [866, 266] width 1405 height 430
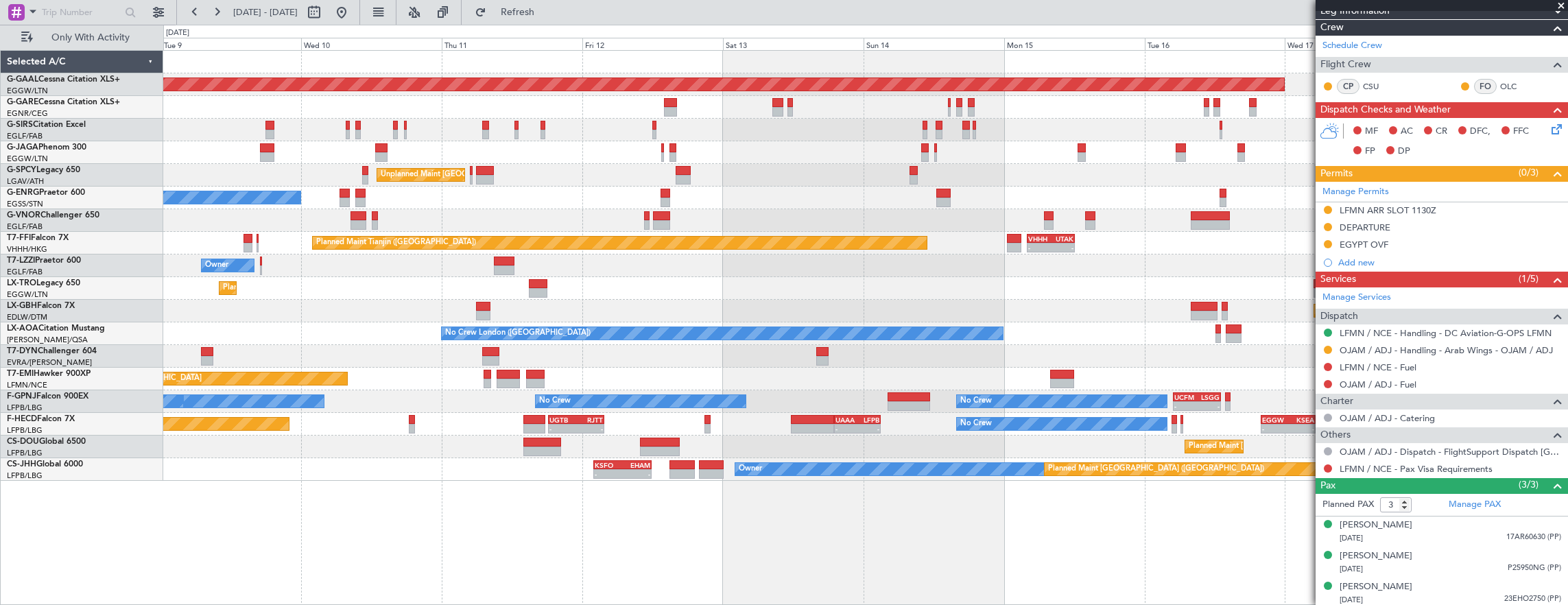
click at [680, 321] on div "Planned Maint Dusseldorf Unplanned Maint Athens (Eleftherios Venizelos Intl) No…" at bounding box center [866, 266] width 1405 height 430
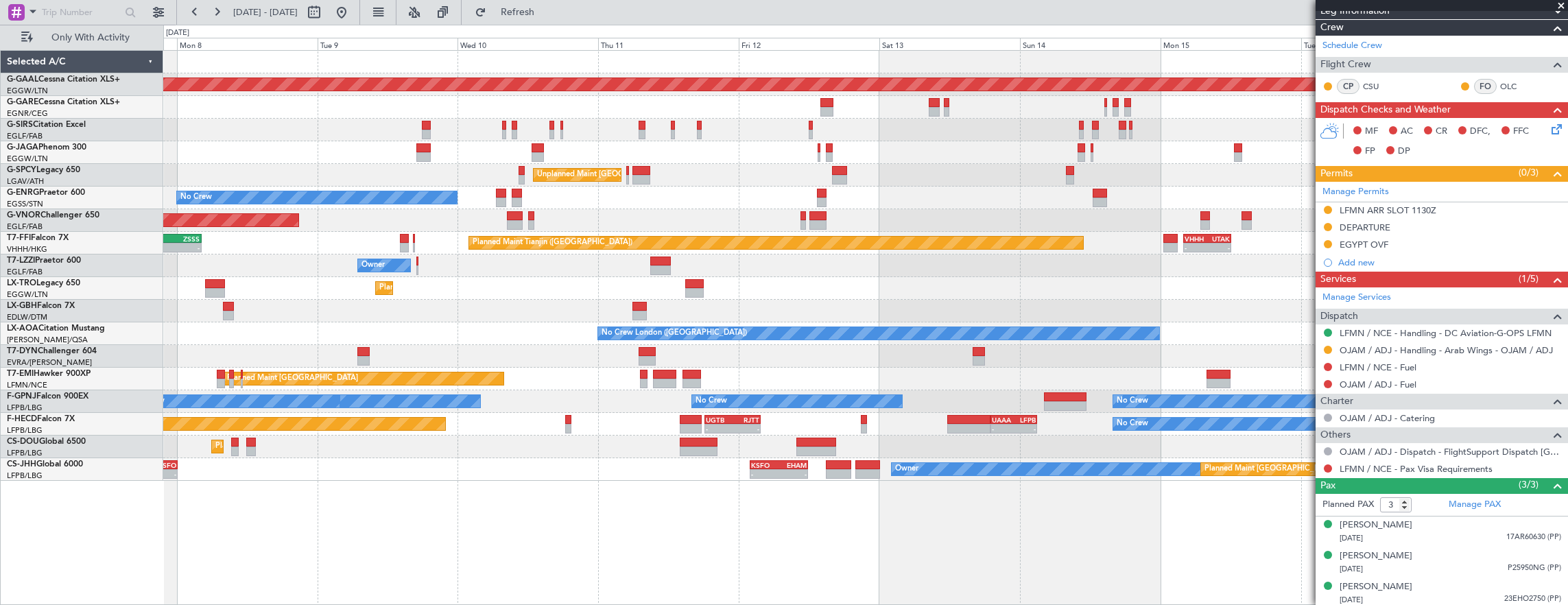
click at [535, 336] on div "Planned Maint Dusseldorf Unplanned Maint Athens (Eleftherios Venizelos Intl) No…" at bounding box center [866, 266] width 1405 height 430
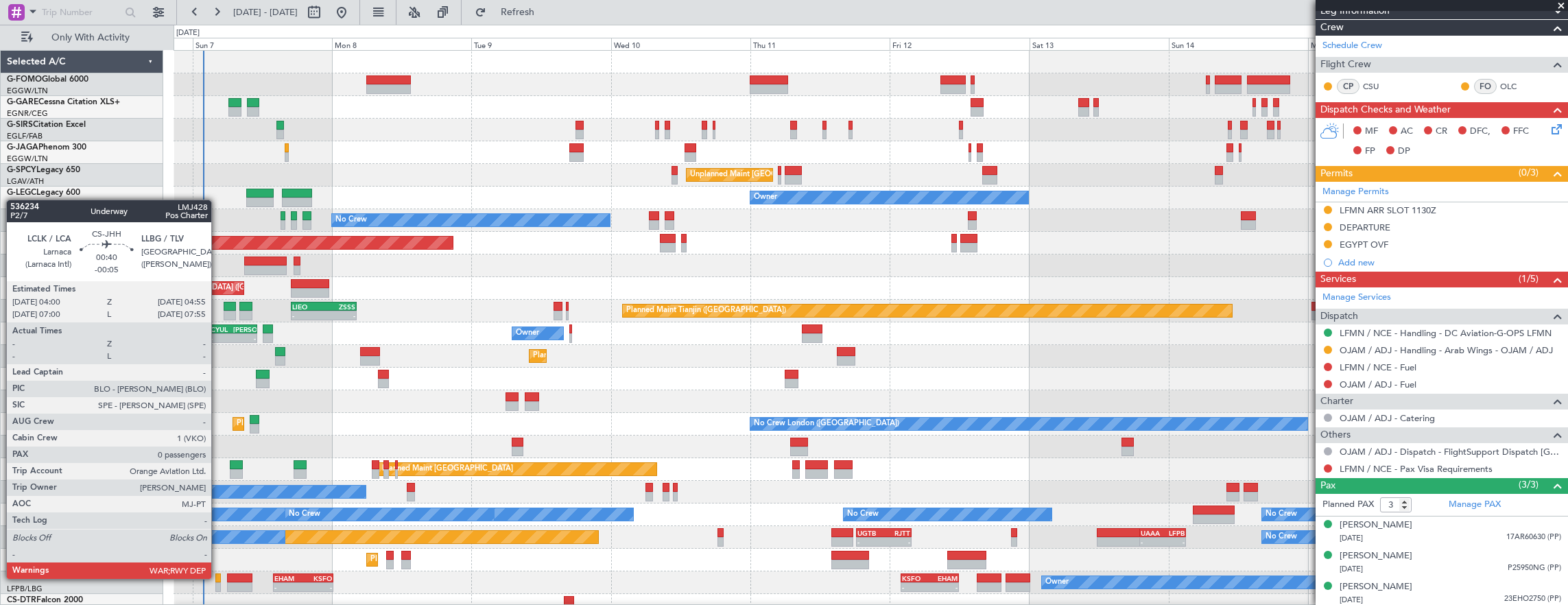
click at [219, 578] on div at bounding box center [219, 578] width 5 height 10
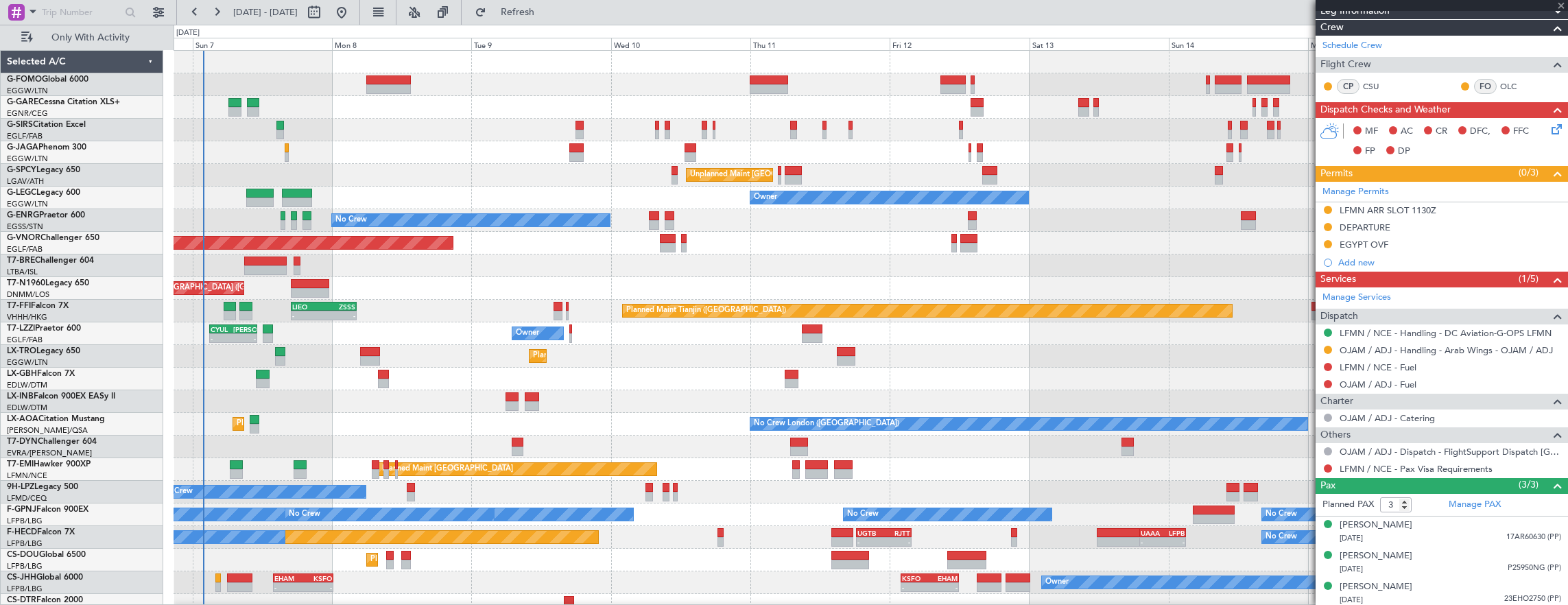
type input "-00:05"
type input "0"
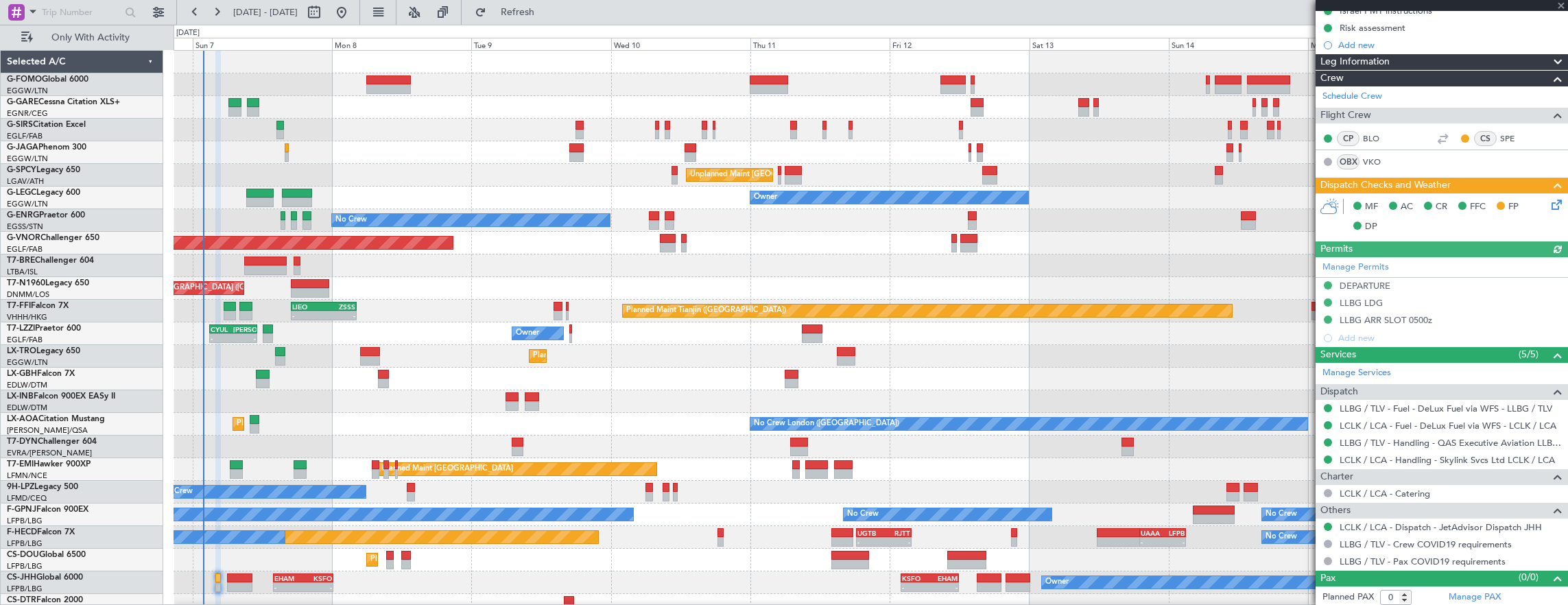
scroll to position [0, 0]
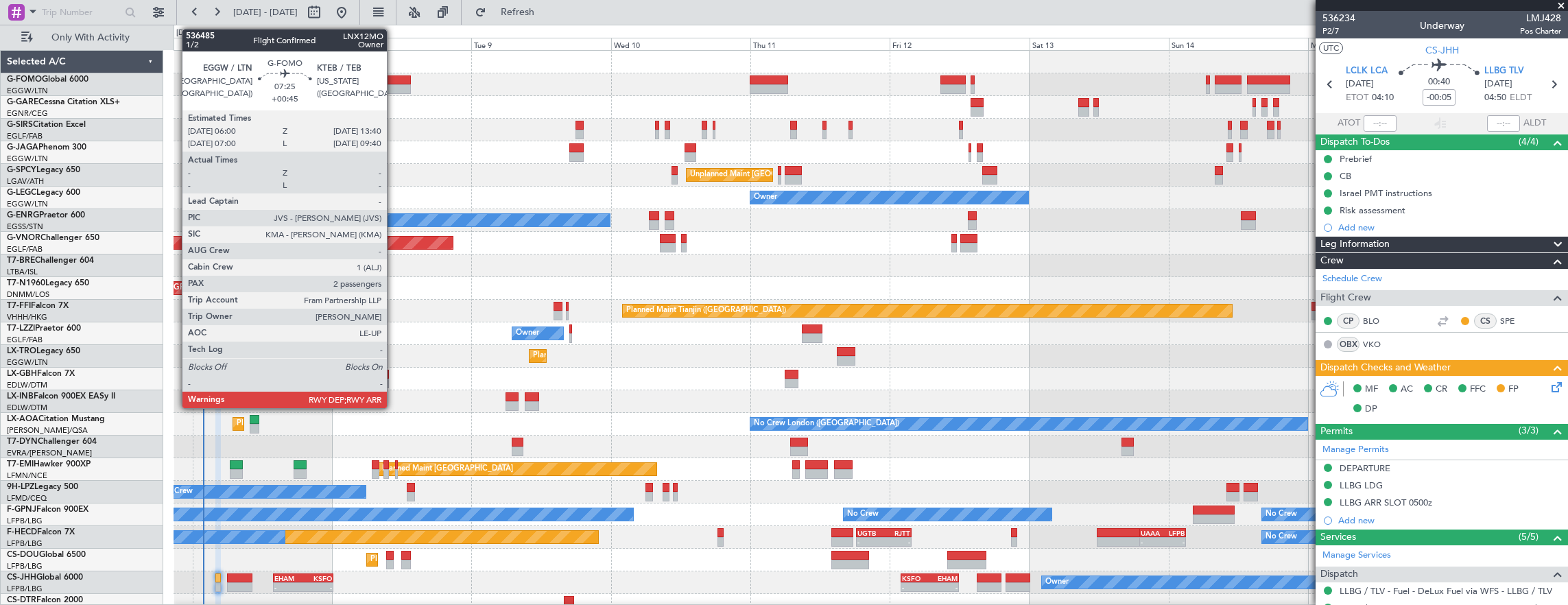
click at [394, 87] on div at bounding box center [389, 89] width 45 height 10
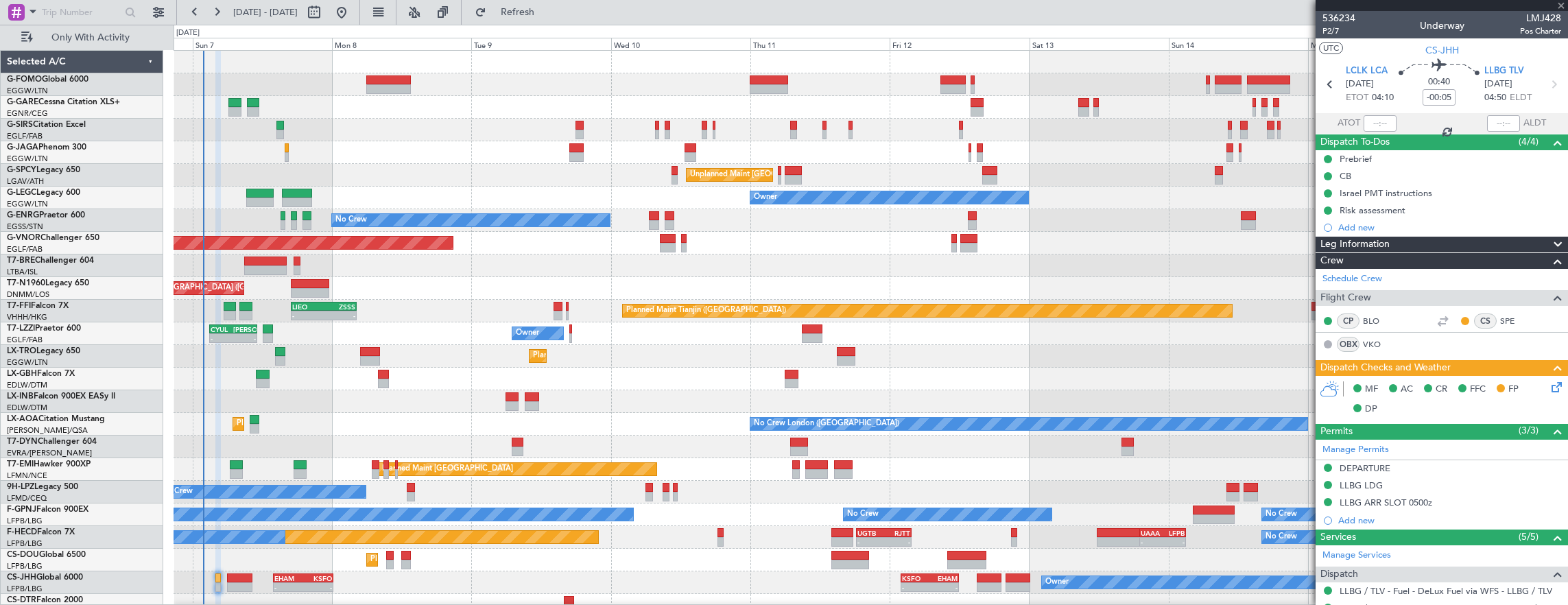
type input "+00:45"
type input "2"
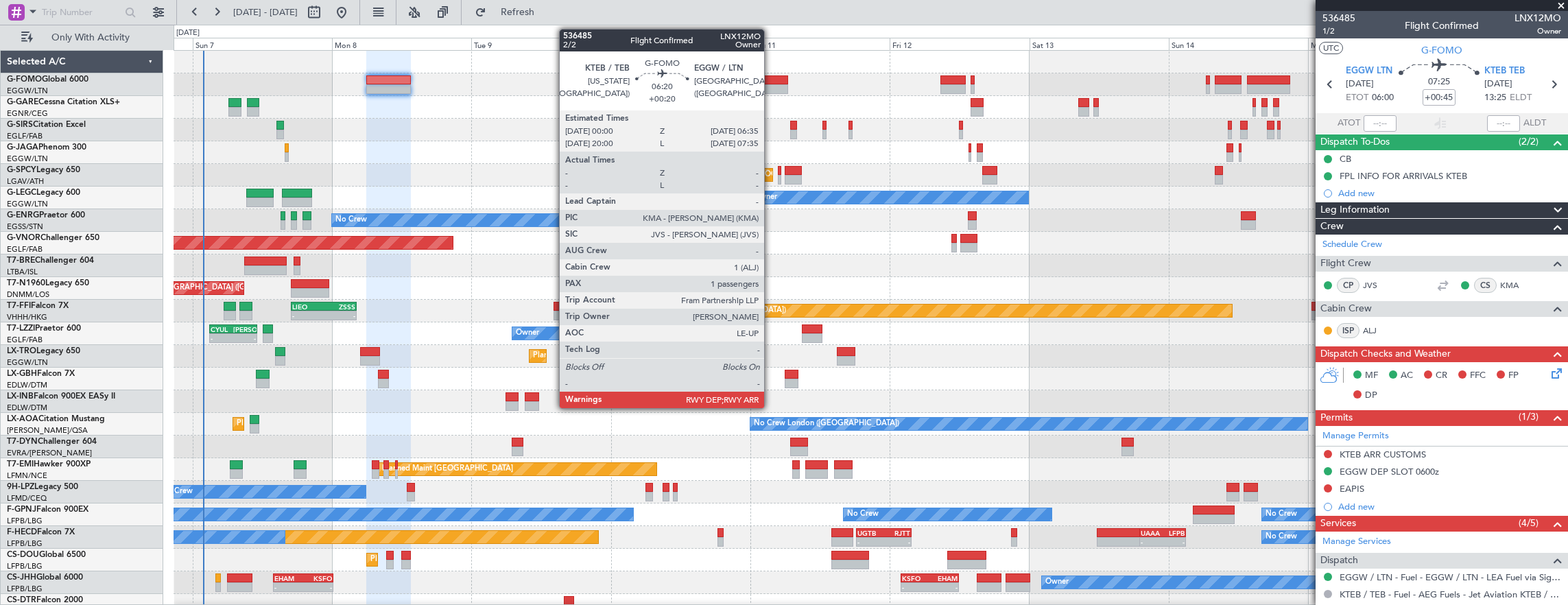
click at [771, 85] on div at bounding box center [769, 89] width 38 height 10
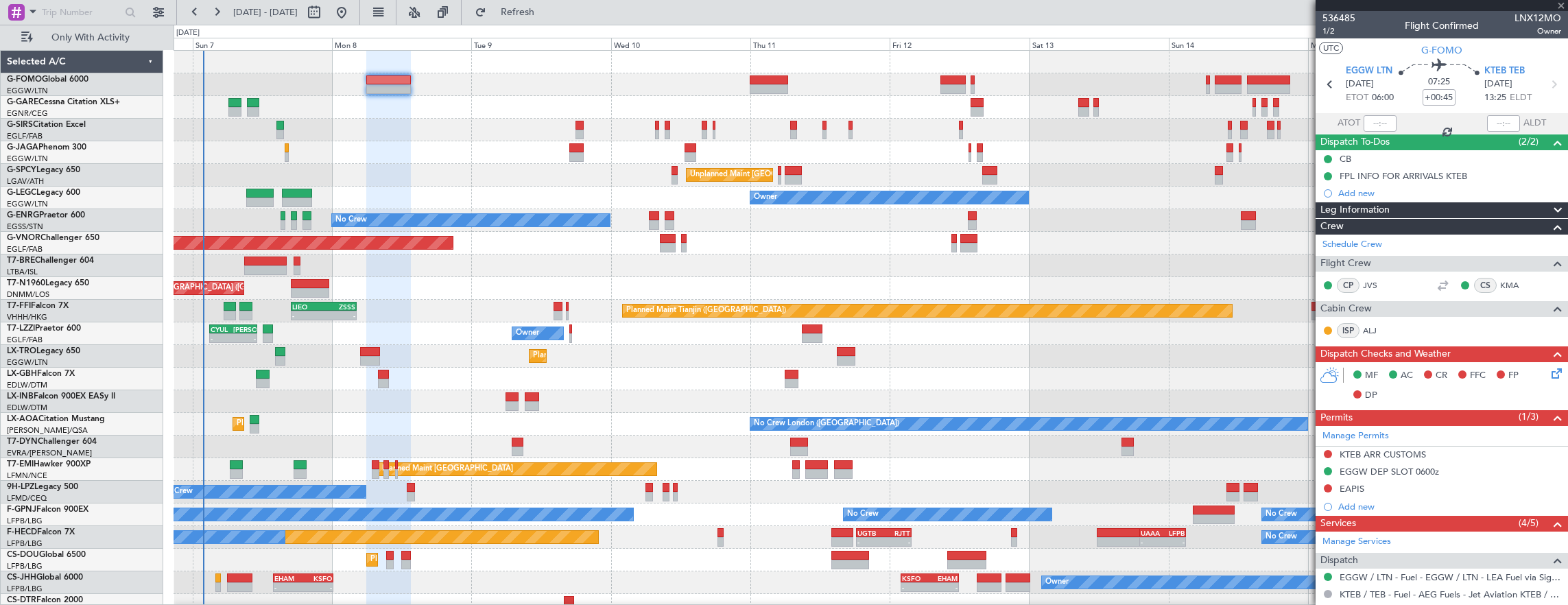
type input "+00:20"
type input "1"
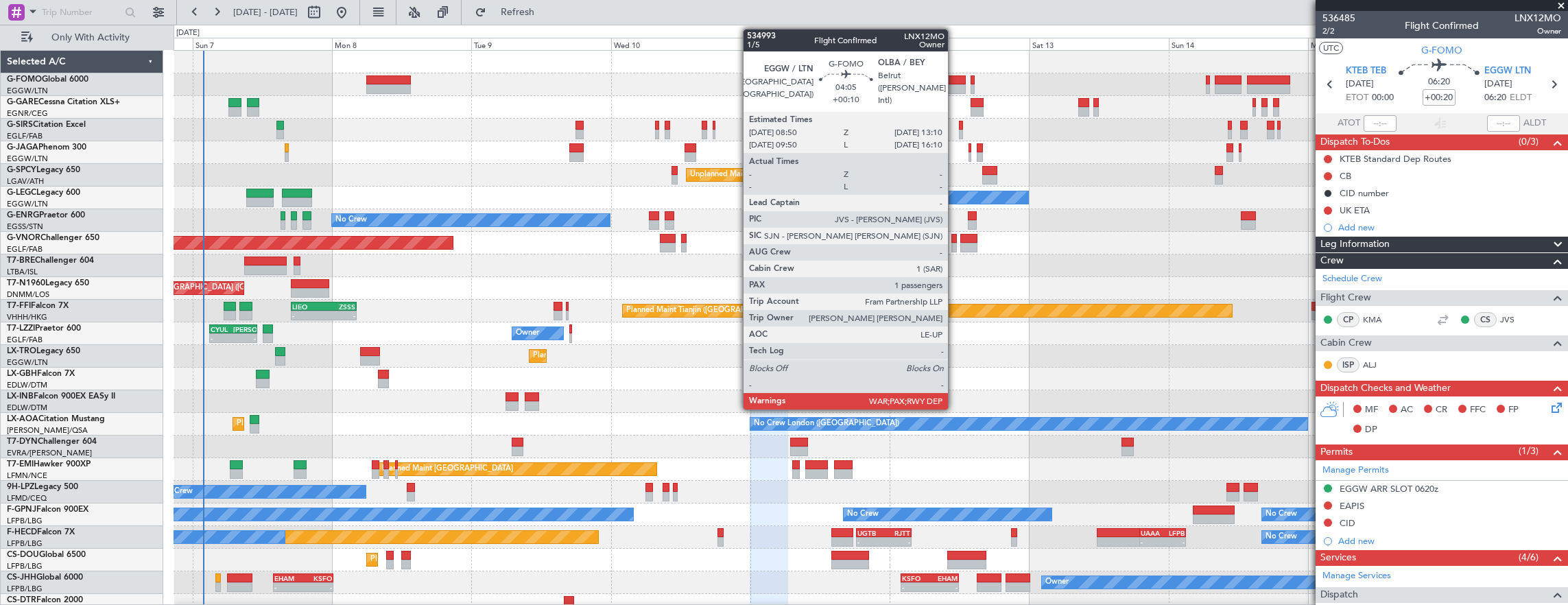
click at [955, 80] on div at bounding box center [954, 80] width 26 height 10
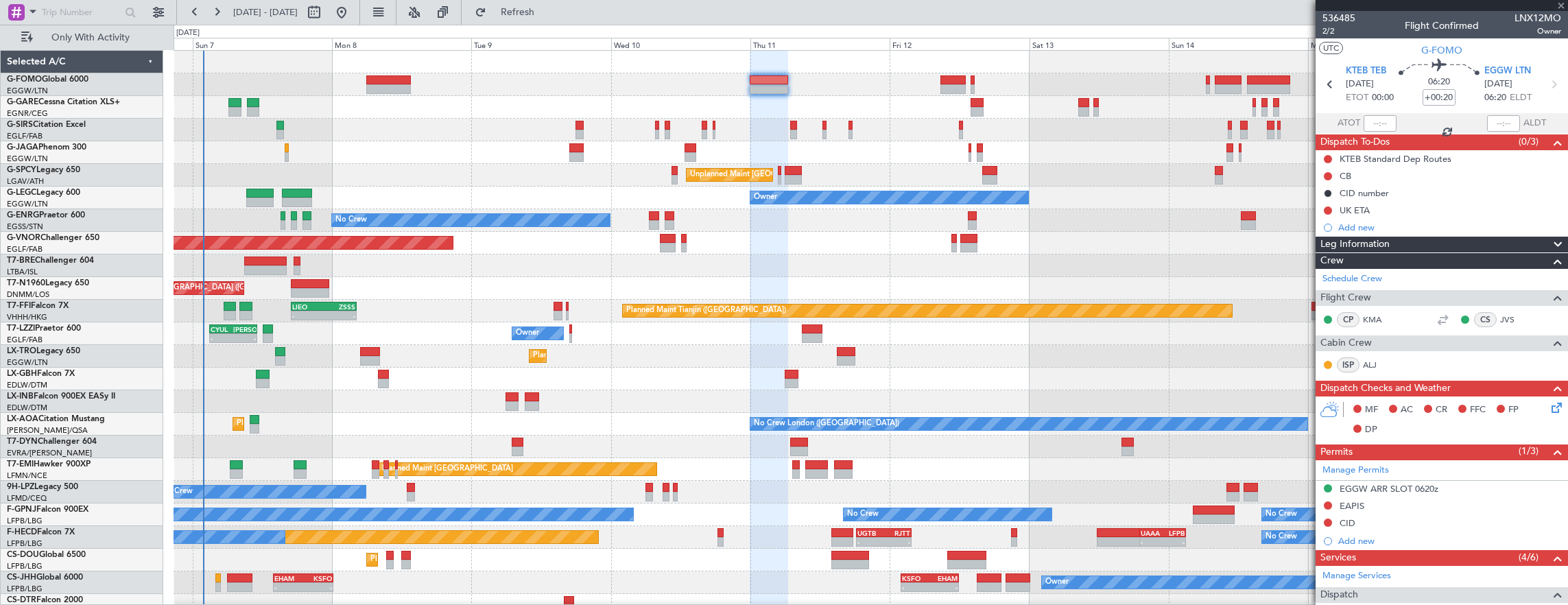
type input "+00:10"
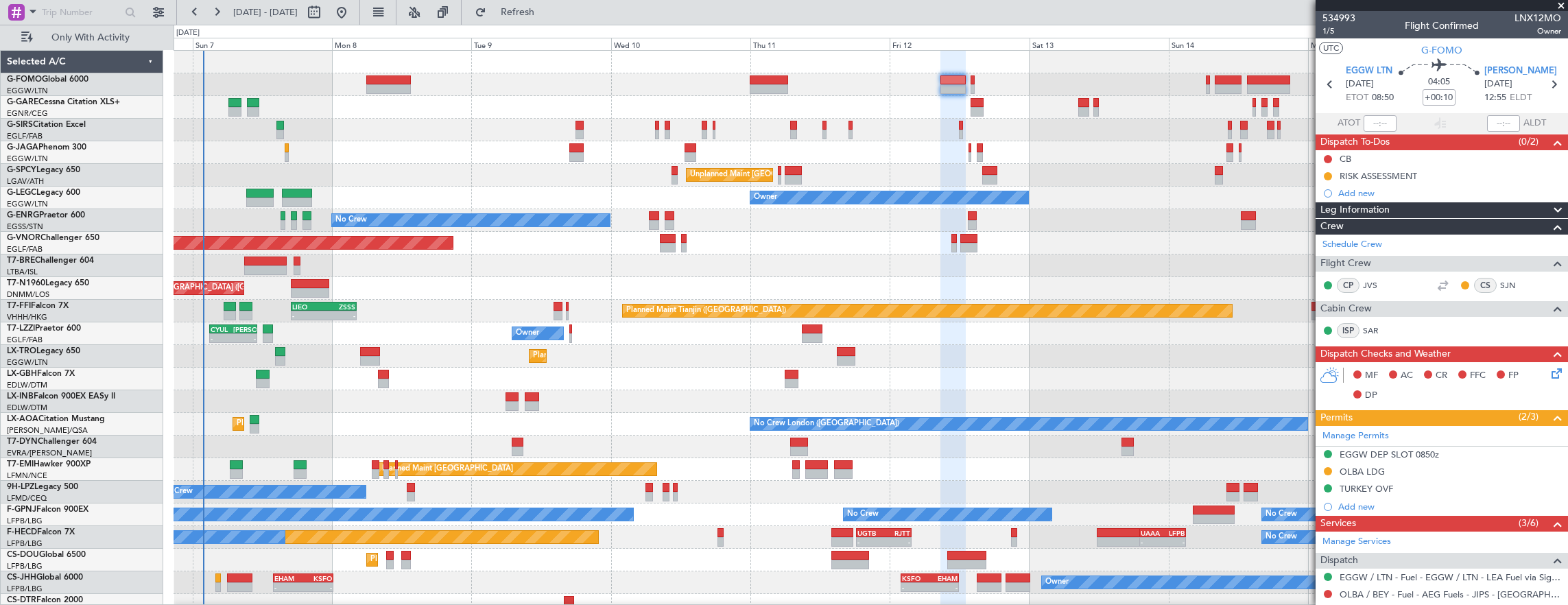
click at [970, 85] on div "Planned Maint [GEOGRAPHIC_DATA] ([GEOGRAPHIC_DATA])" at bounding box center [870, 84] width 1394 height 23
click at [975, 85] on div "Planned Maint [GEOGRAPHIC_DATA] ([GEOGRAPHIC_DATA])" at bounding box center [870, 84] width 1394 height 23
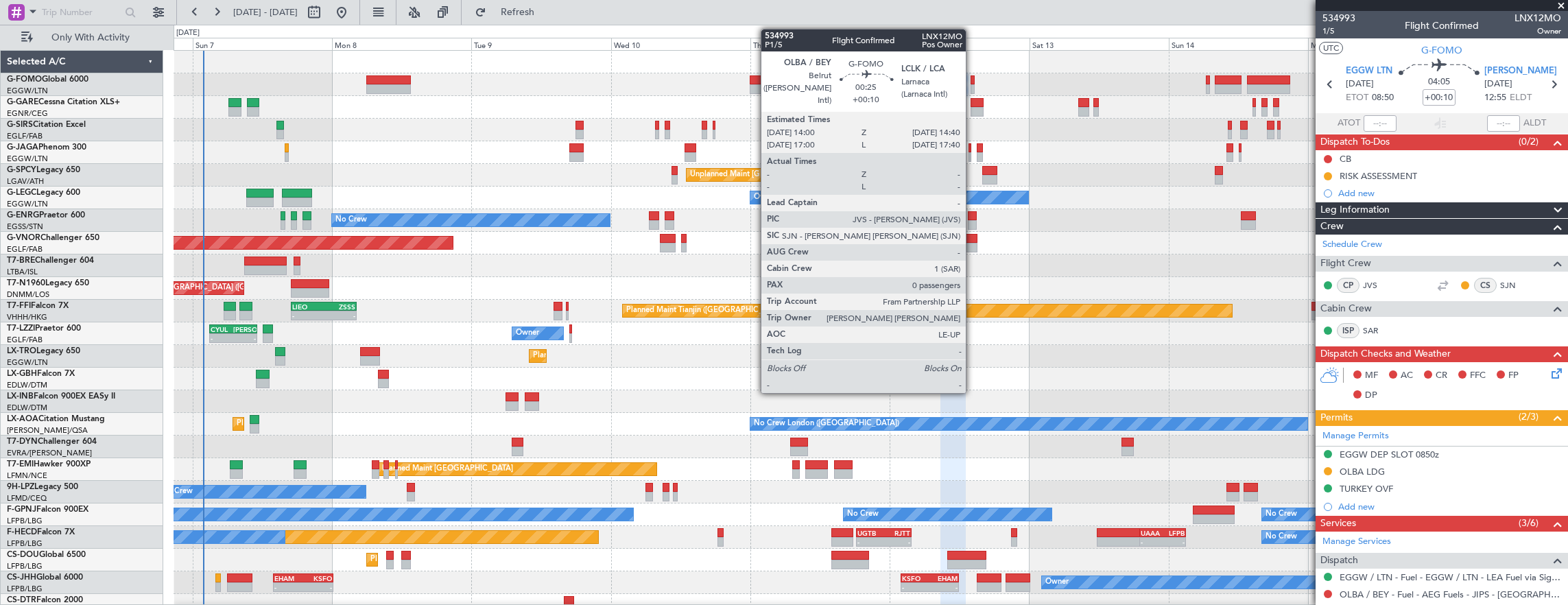
click at [973, 85] on div at bounding box center [973, 89] width 5 height 10
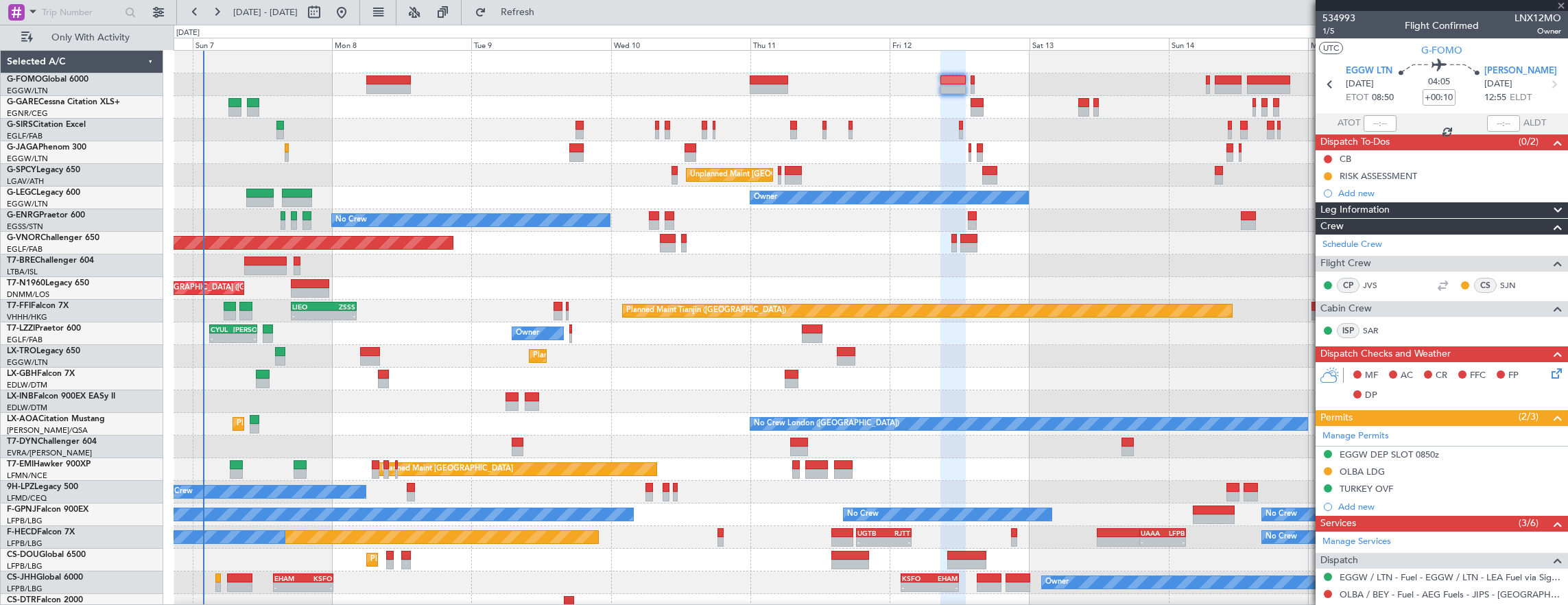
type input "0"
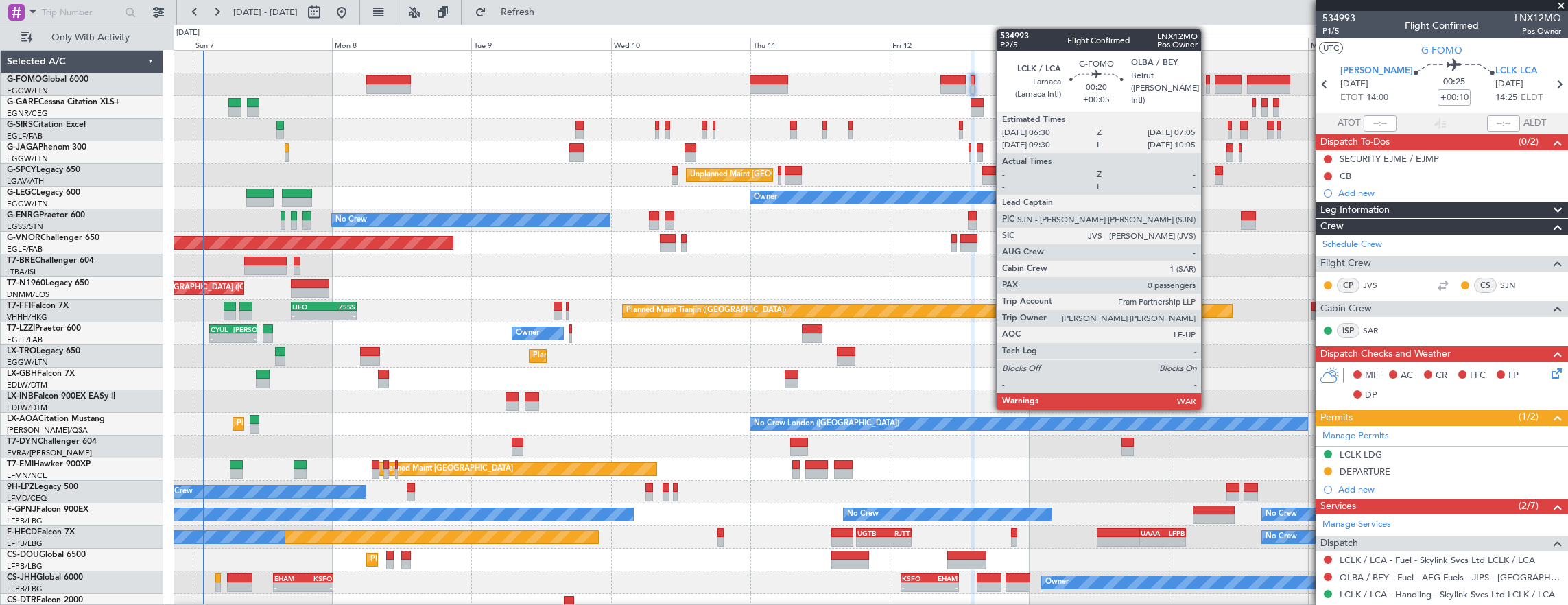
click at [1208, 86] on div at bounding box center [1208, 89] width 4 height 10
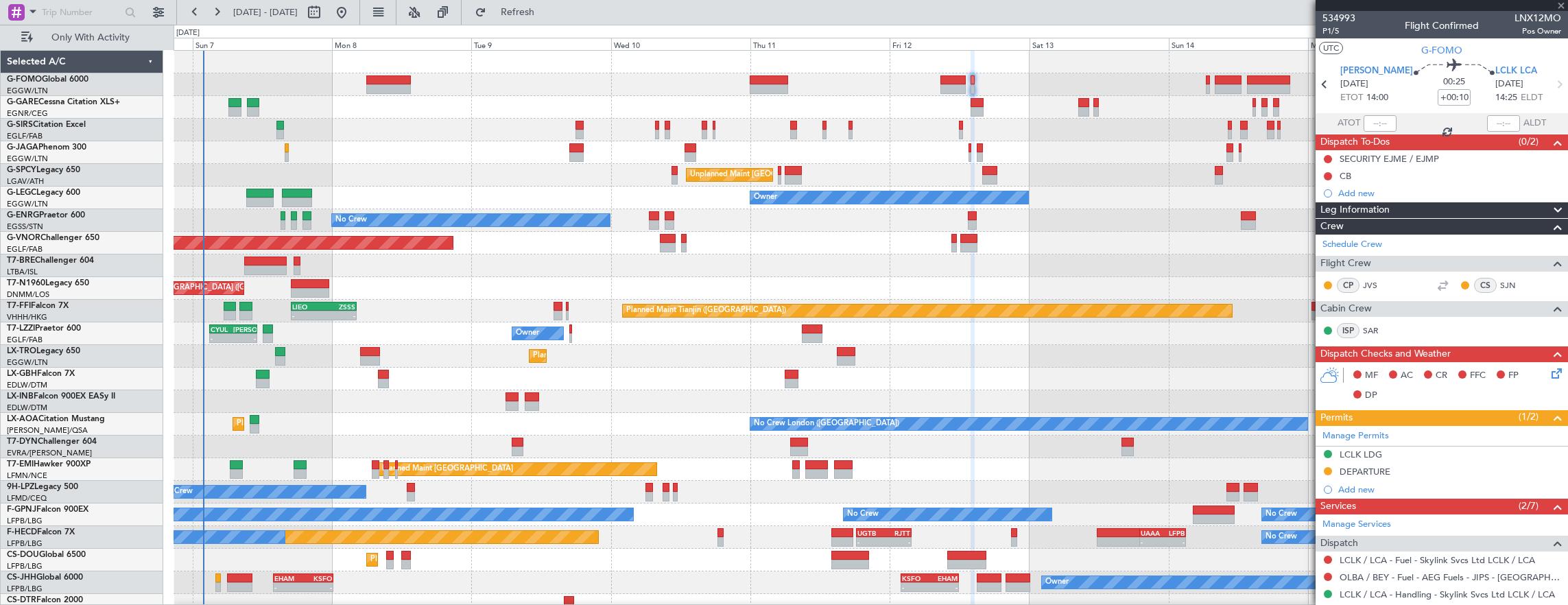
type input "+00:05"
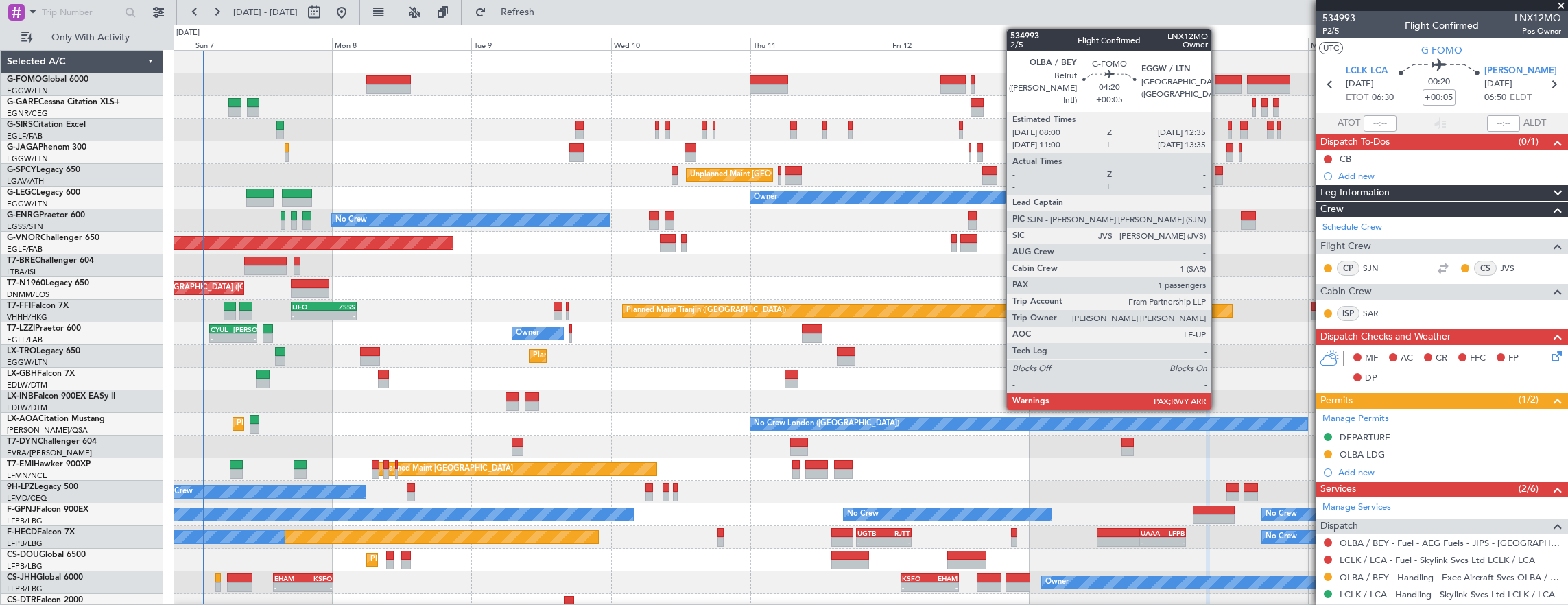
click at [1219, 81] on div at bounding box center [1228, 80] width 27 height 10
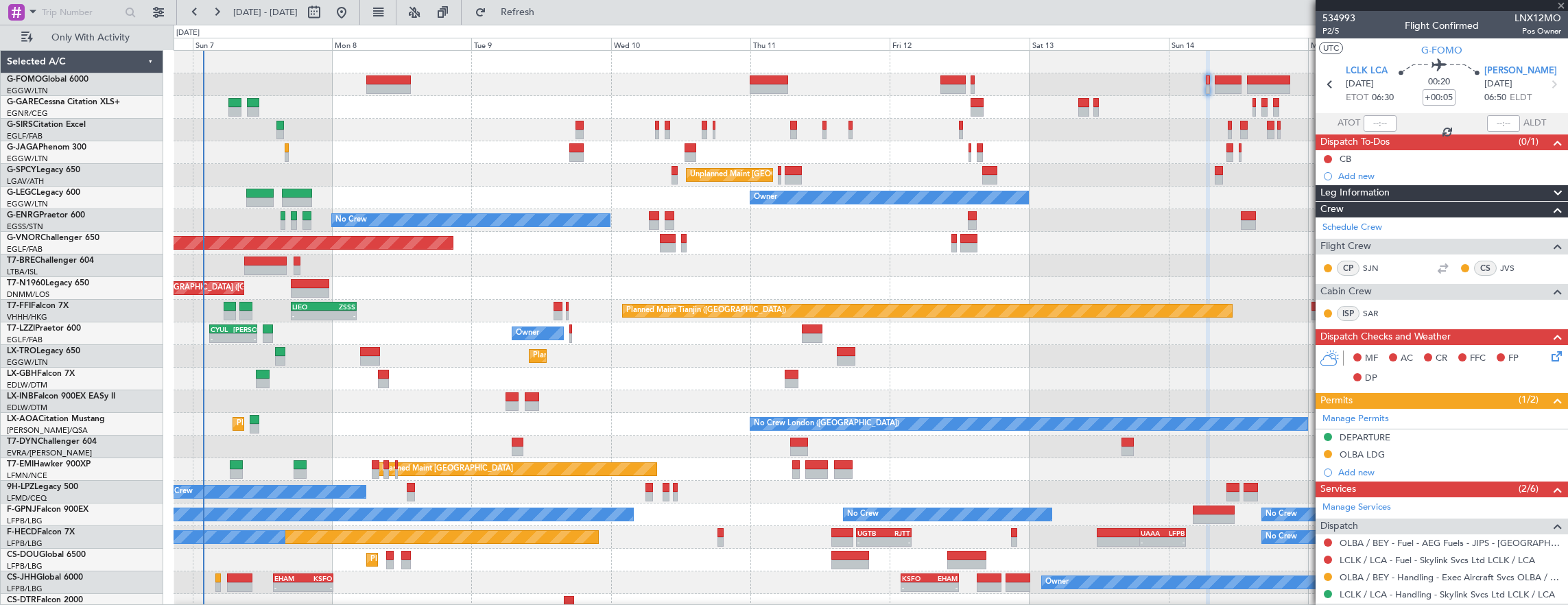
type input "1"
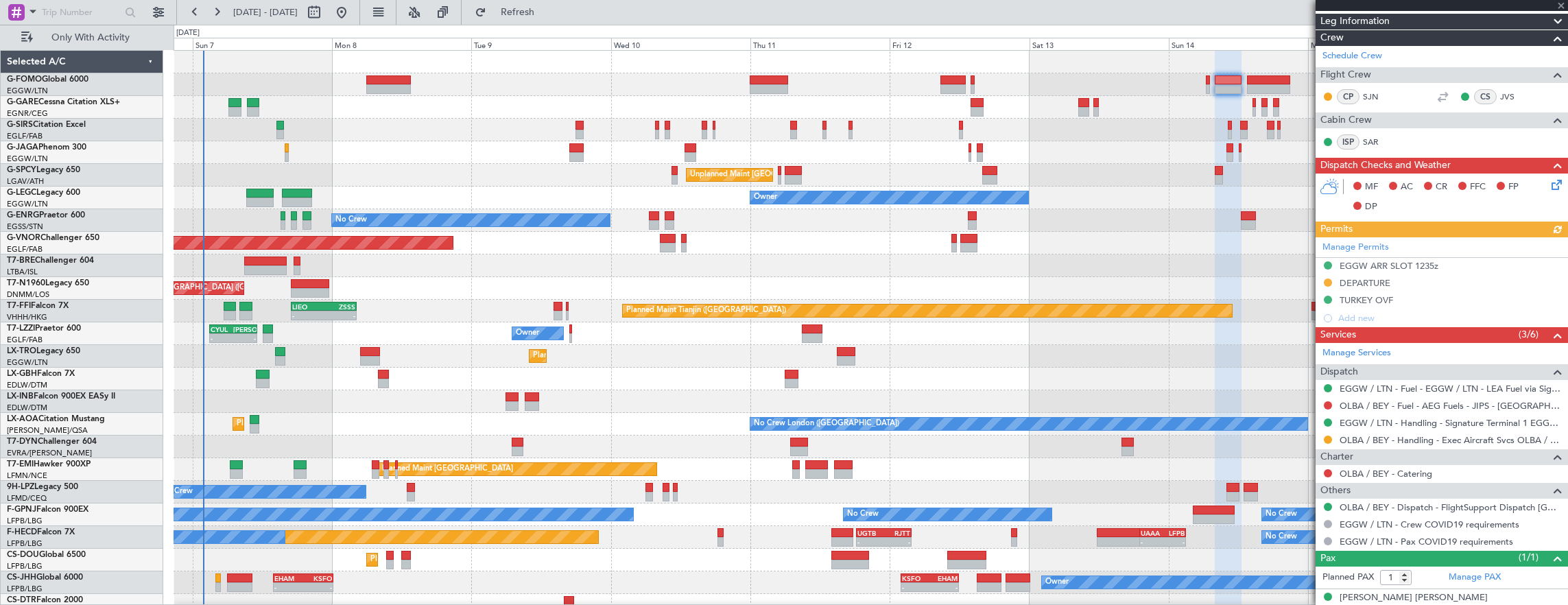
scroll to position [217, 0]
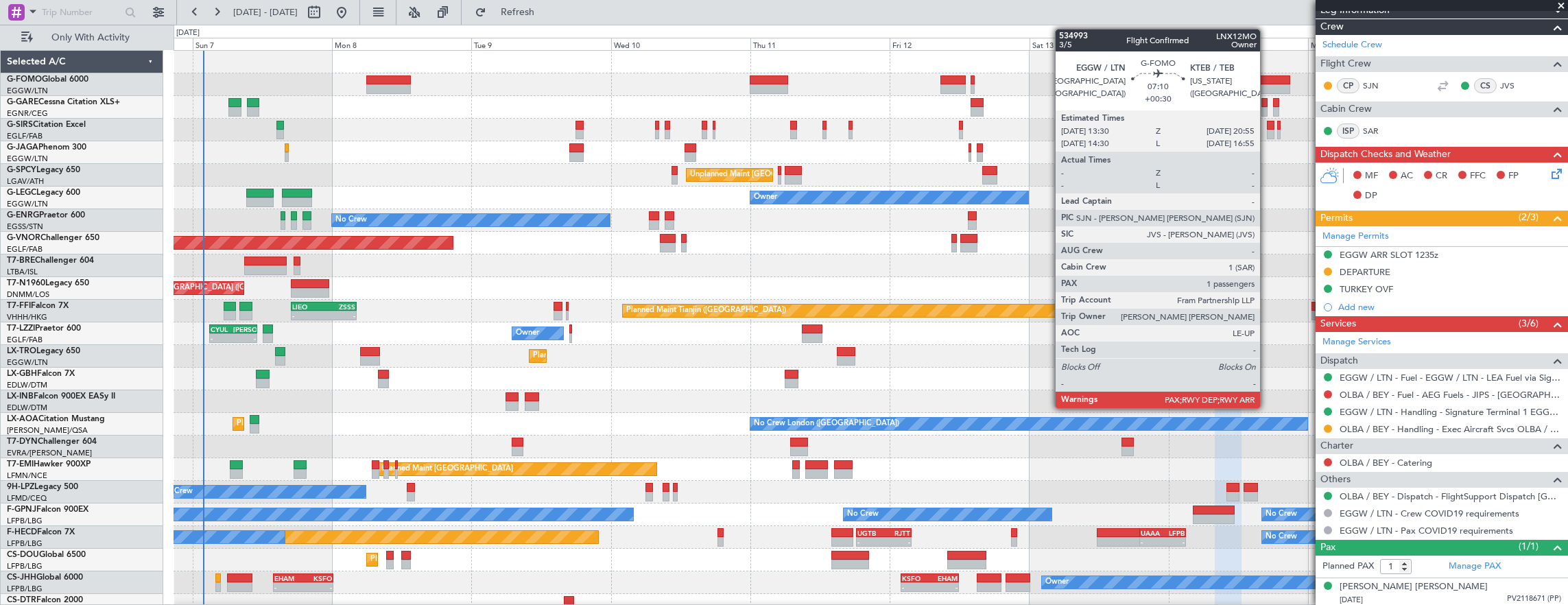
click at [1267, 87] on div at bounding box center [1268, 89] width 43 height 10
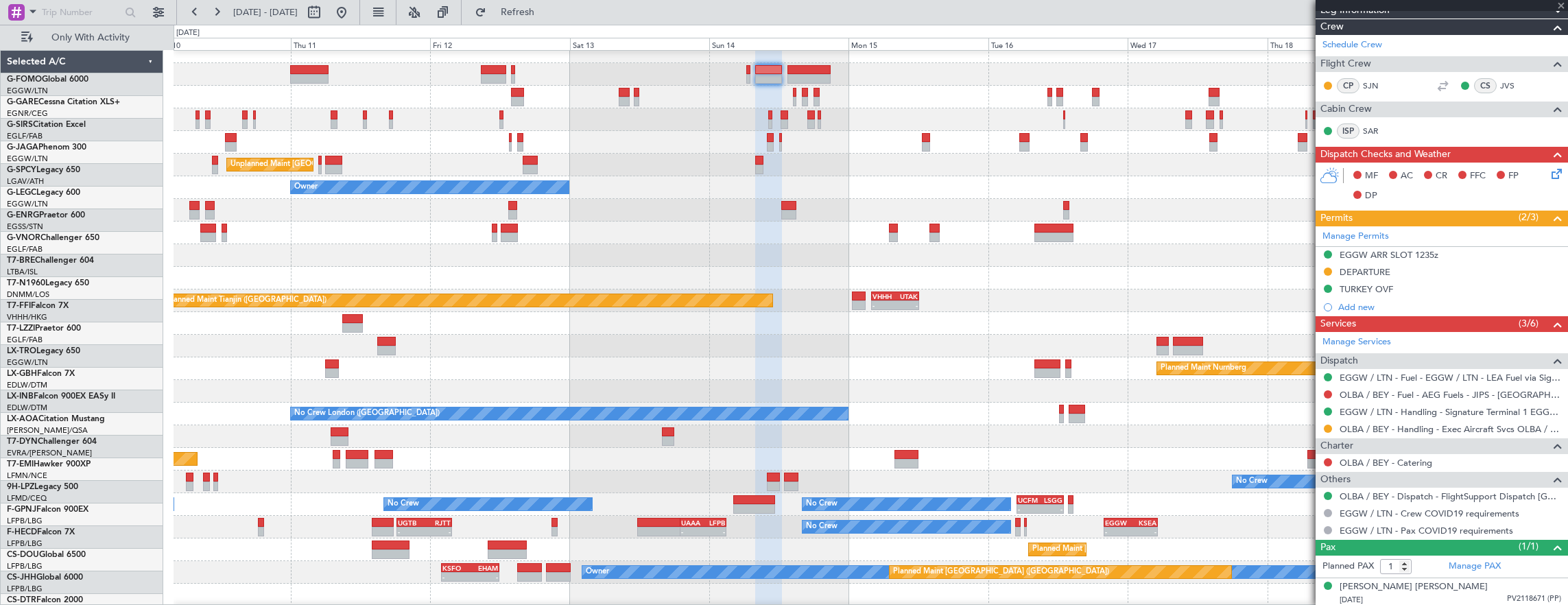
scroll to position [9, 0]
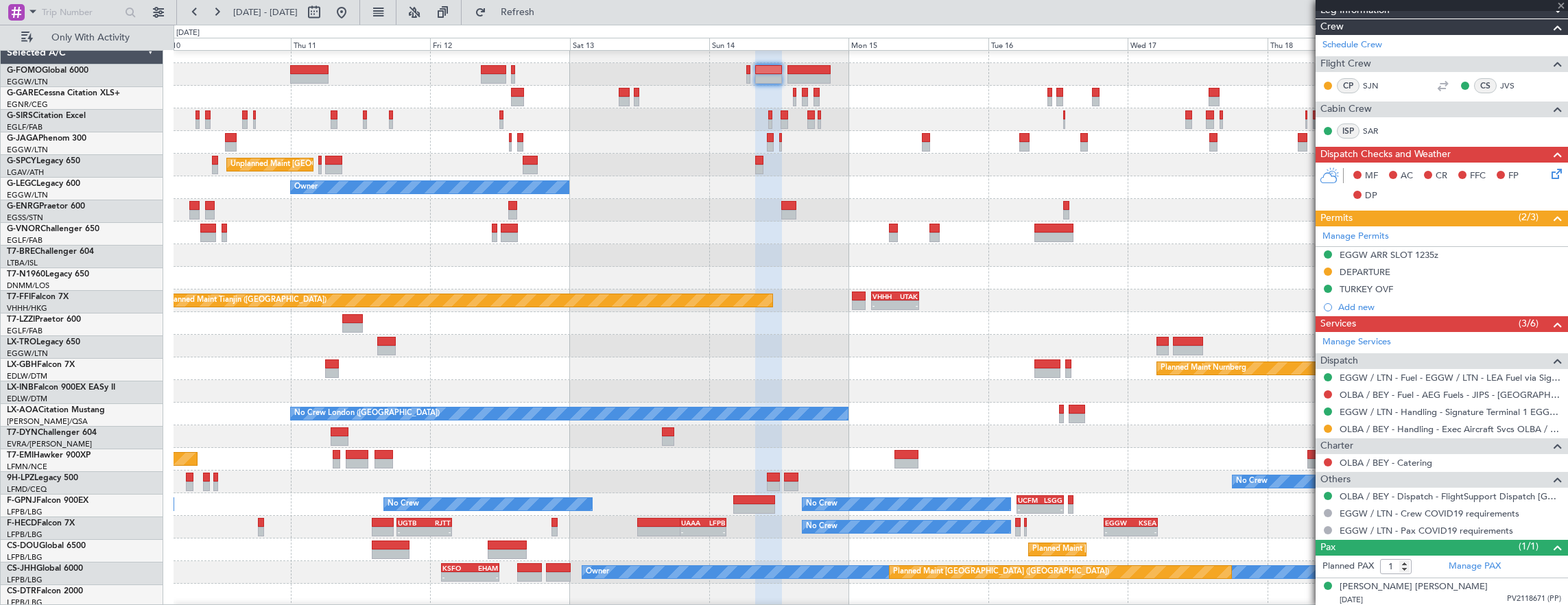
click at [718, 169] on div "Unplanned Maint [GEOGRAPHIC_DATA] ([PERSON_NAME] Intl)" at bounding box center [870, 165] width 1394 height 23
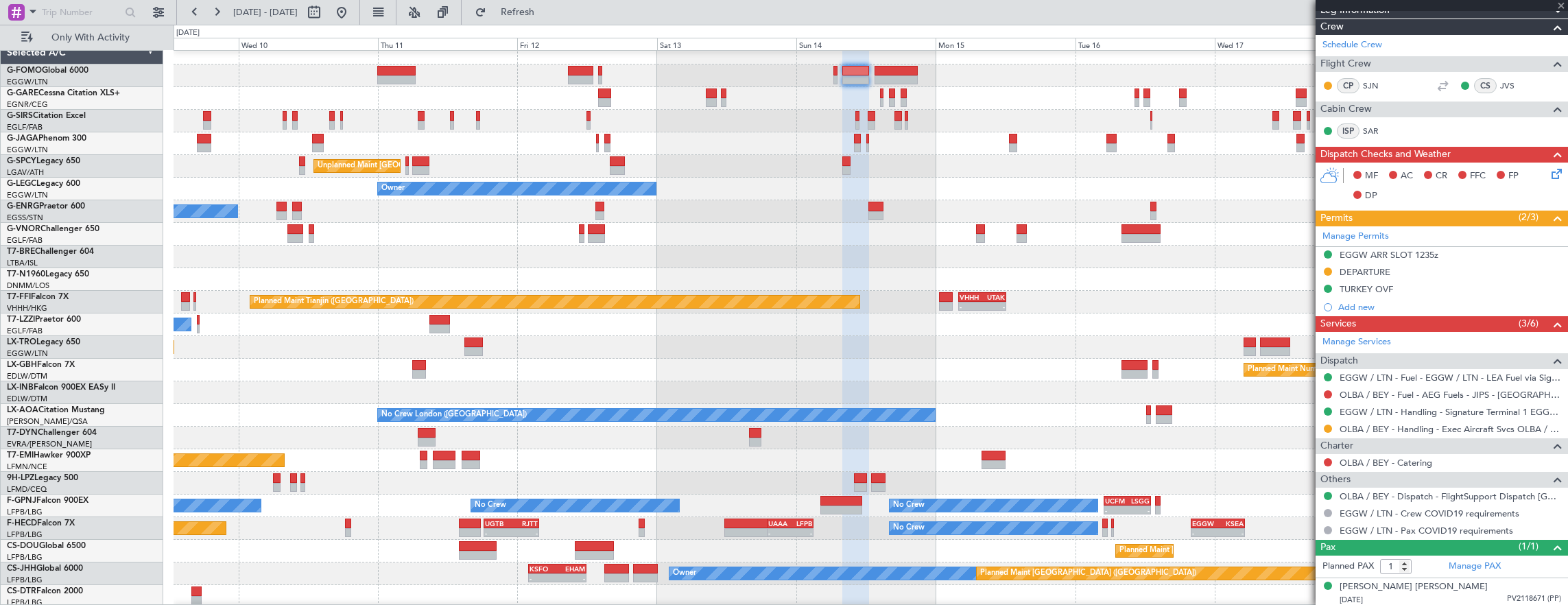
type input "+00:30"
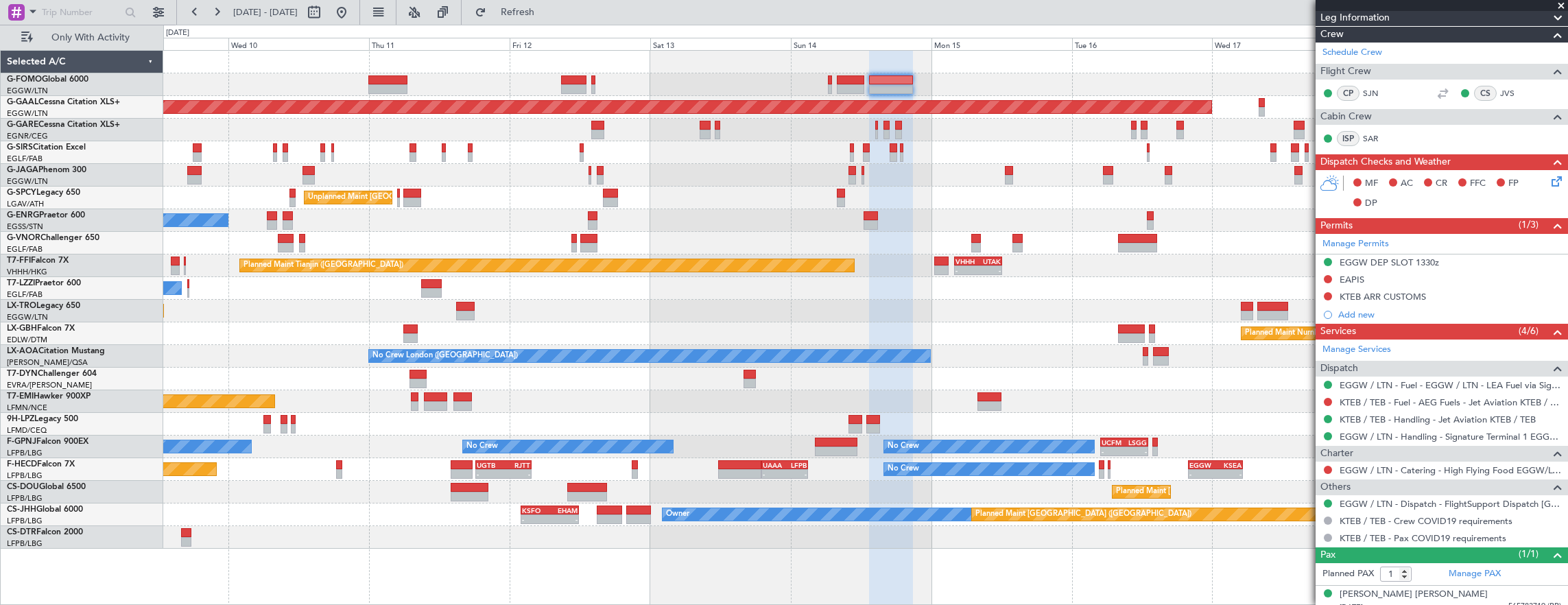
scroll to position [199, 0]
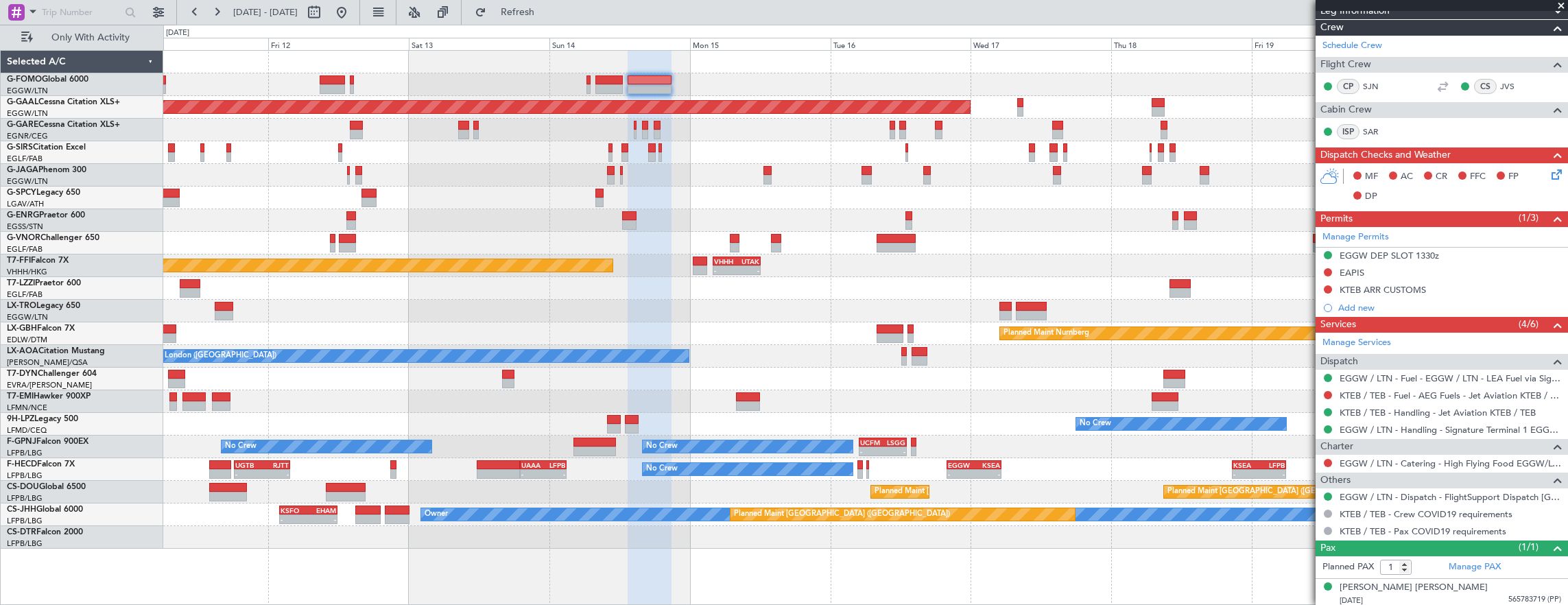
click at [346, 211] on div "Planned Maint Dusseldorf Unplanned Maint Athens (Eleftherios Venizelos Intl) No…" at bounding box center [866, 300] width 1405 height 498
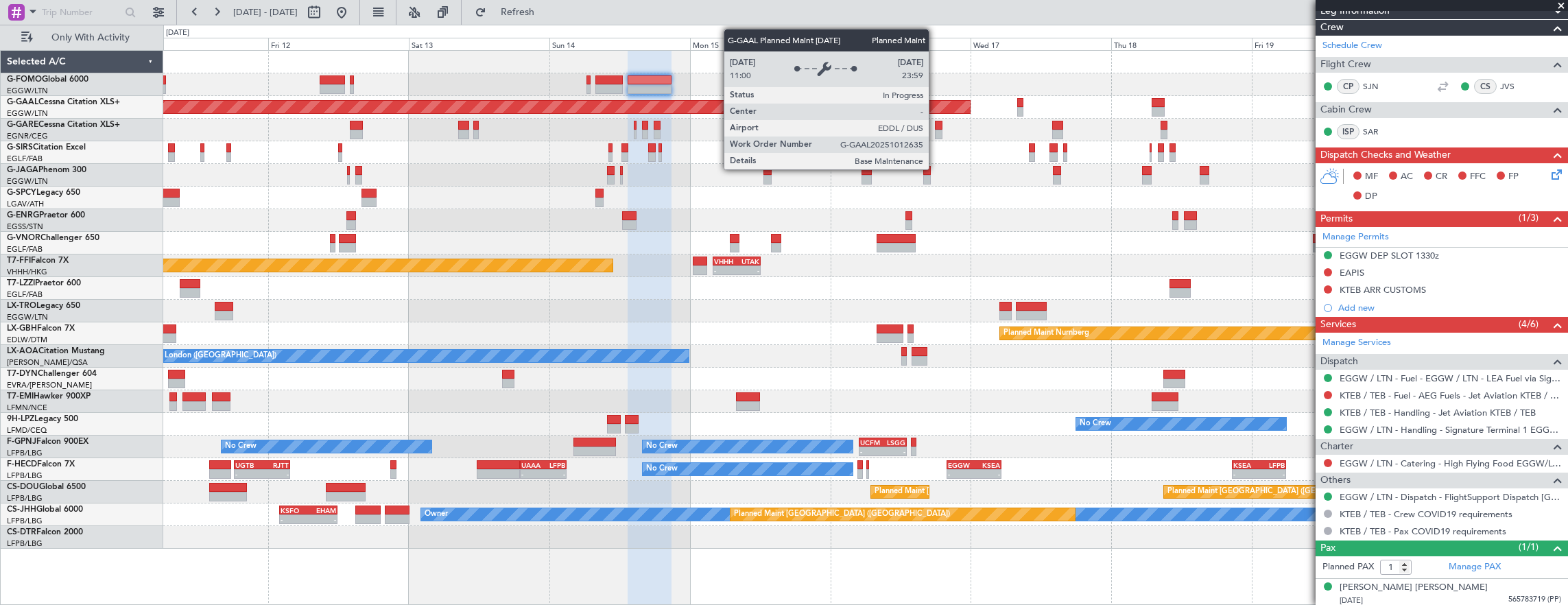
click at [651, 117] on div "Planned Maint Dusseldorf" at bounding box center [866, 107] width 1405 height 23
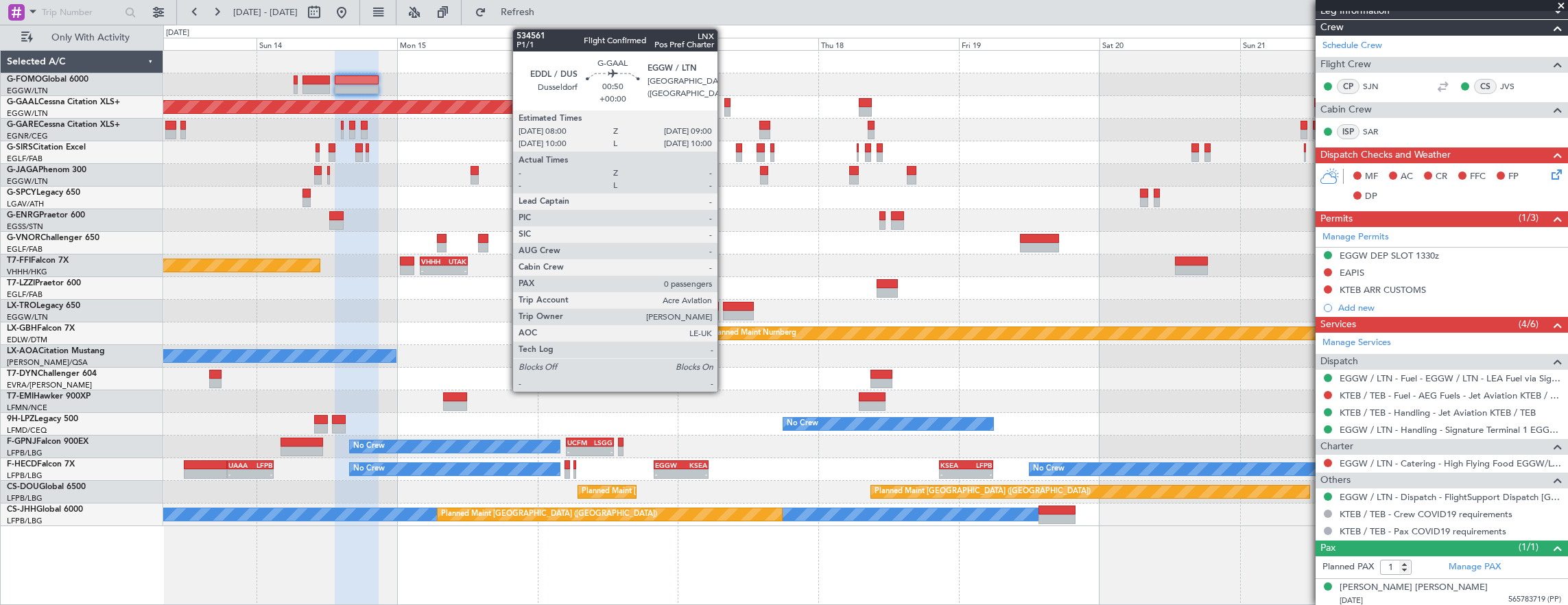
click at [724, 106] on div at bounding box center [727, 102] width 6 height 10
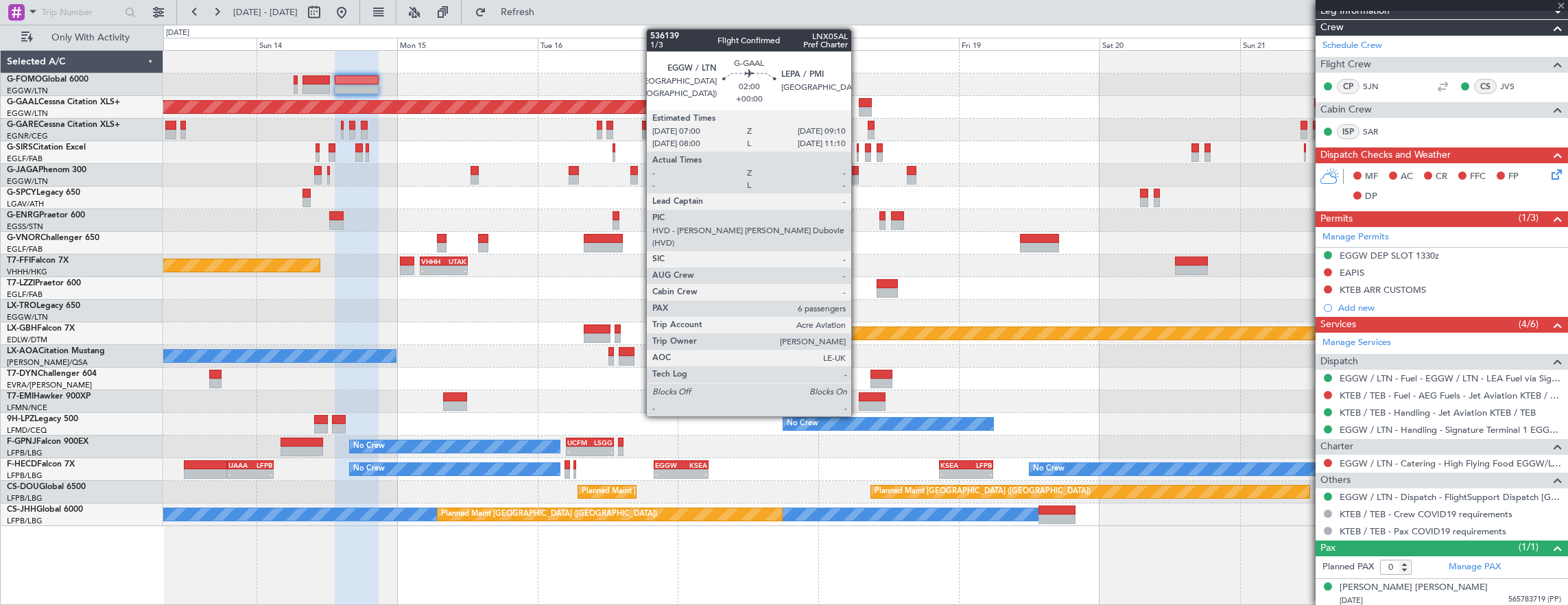
scroll to position [0, 0]
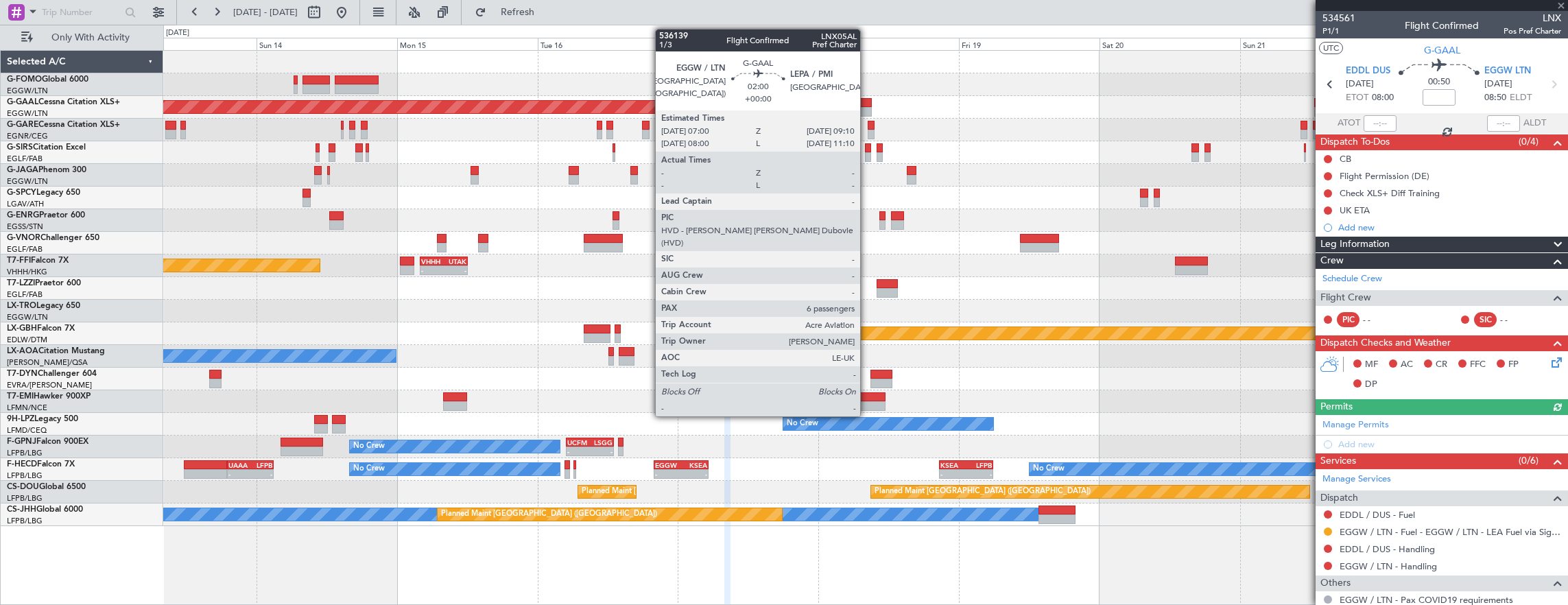
click at [867, 101] on div at bounding box center [865, 102] width 13 height 10
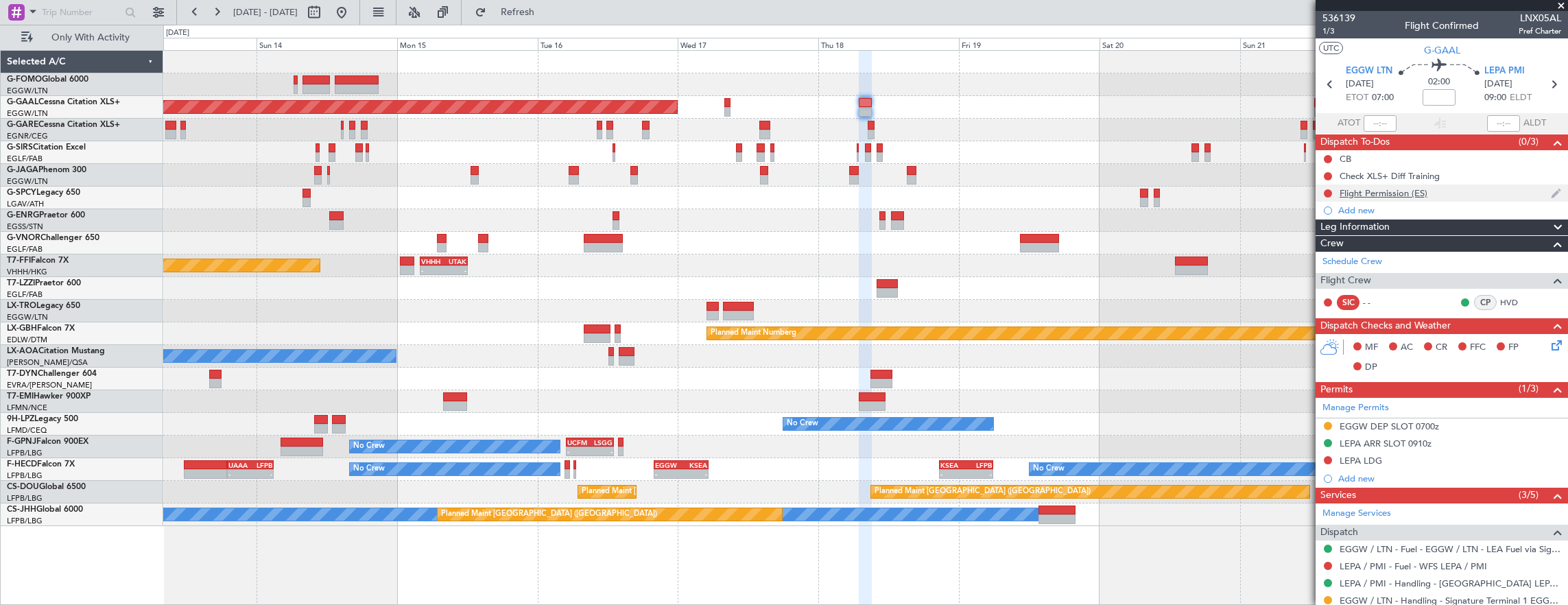
click at [1461, 196] on div "Flight Permission (ES)" at bounding box center [1442, 193] width 252 height 17
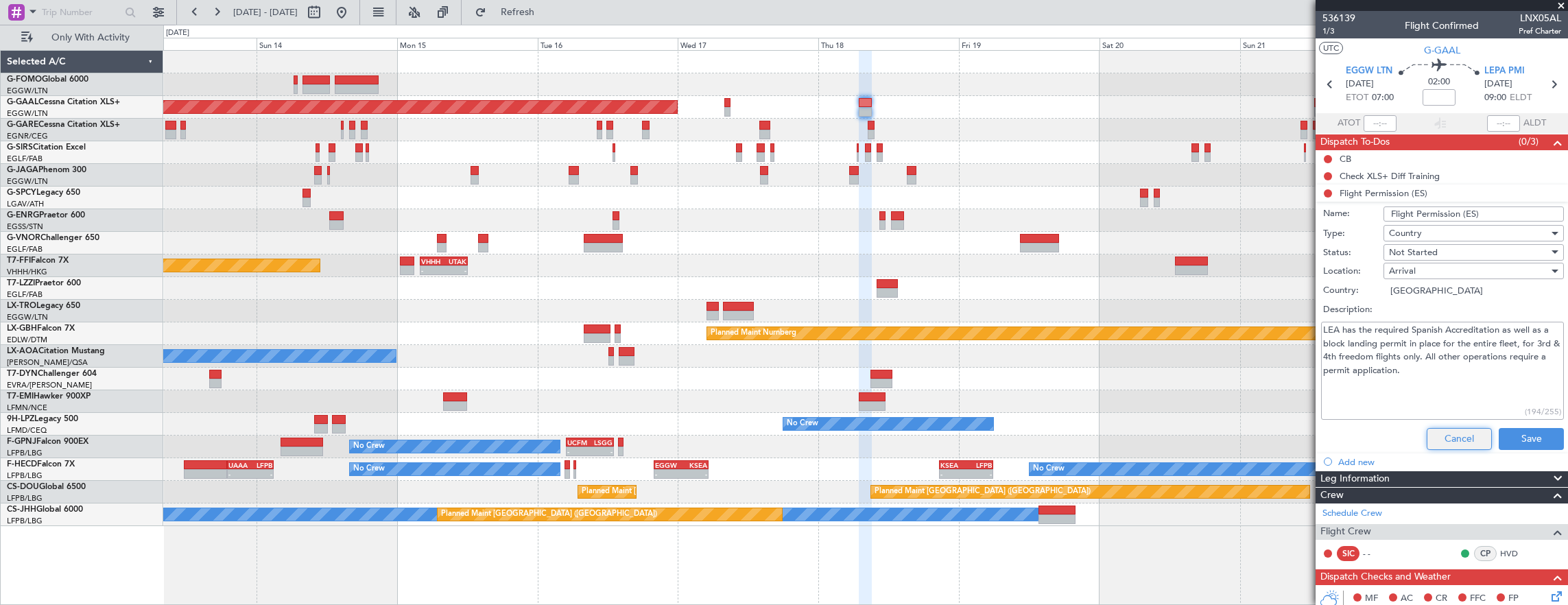
click at [1463, 431] on button "Cancel" at bounding box center [1459, 439] width 65 height 22
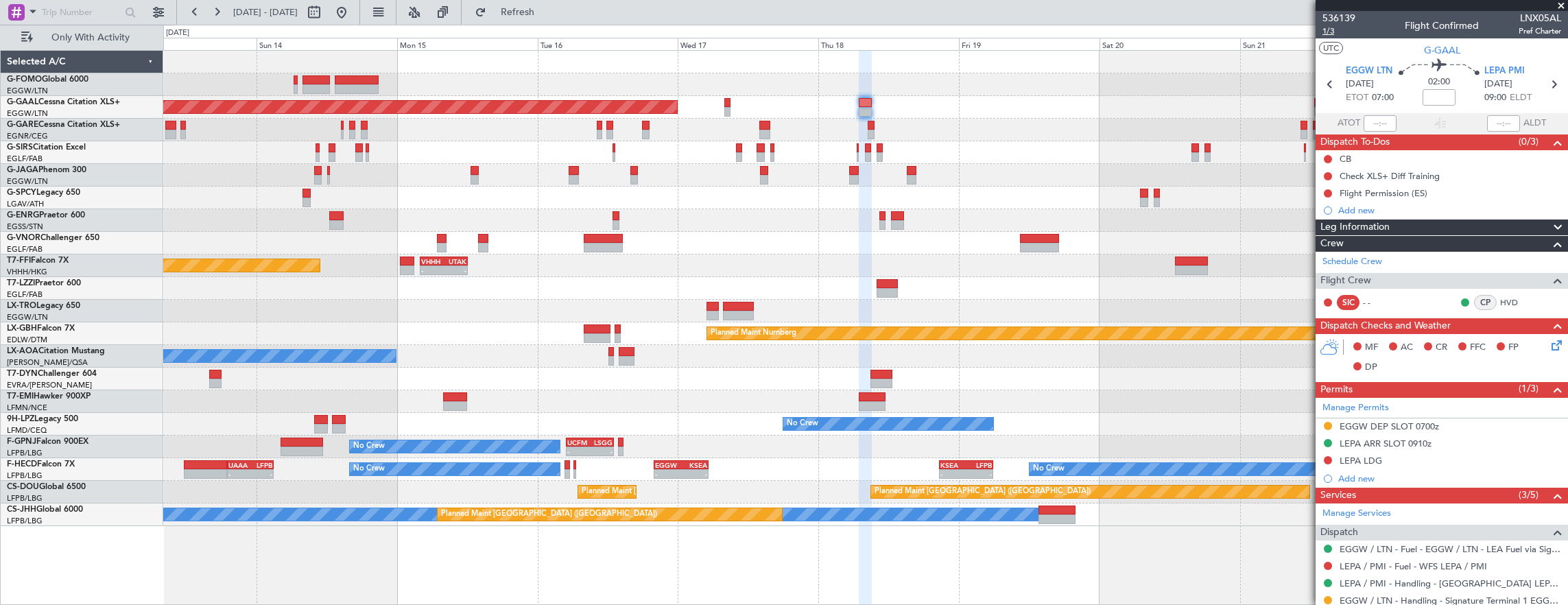
click at [1337, 32] on span "1/3" at bounding box center [1339, 31] width 33 height 12
click at [1472, 195] on div "Flight Permission (ES)" at bounding box center [1442, 193] width 252 height 17
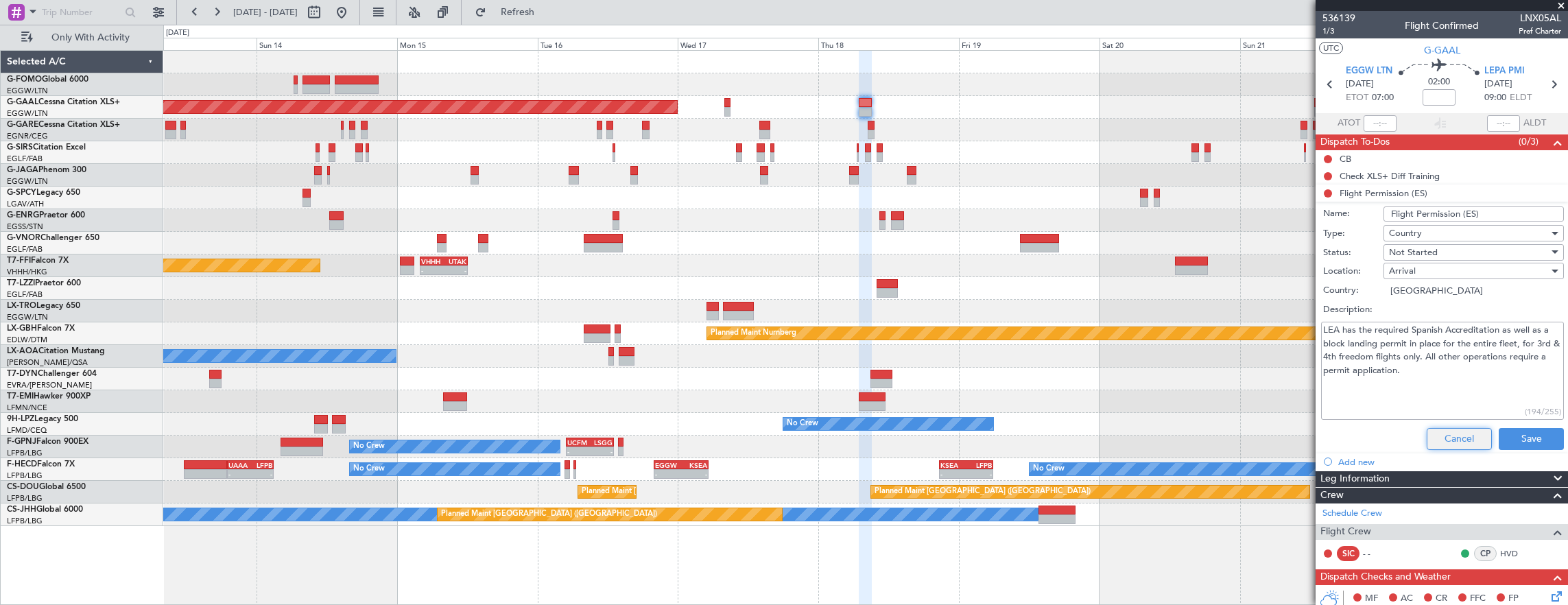
click at [1456, 434] on button "Cancel" at bounding box center [1459, 439] width 65 height 22
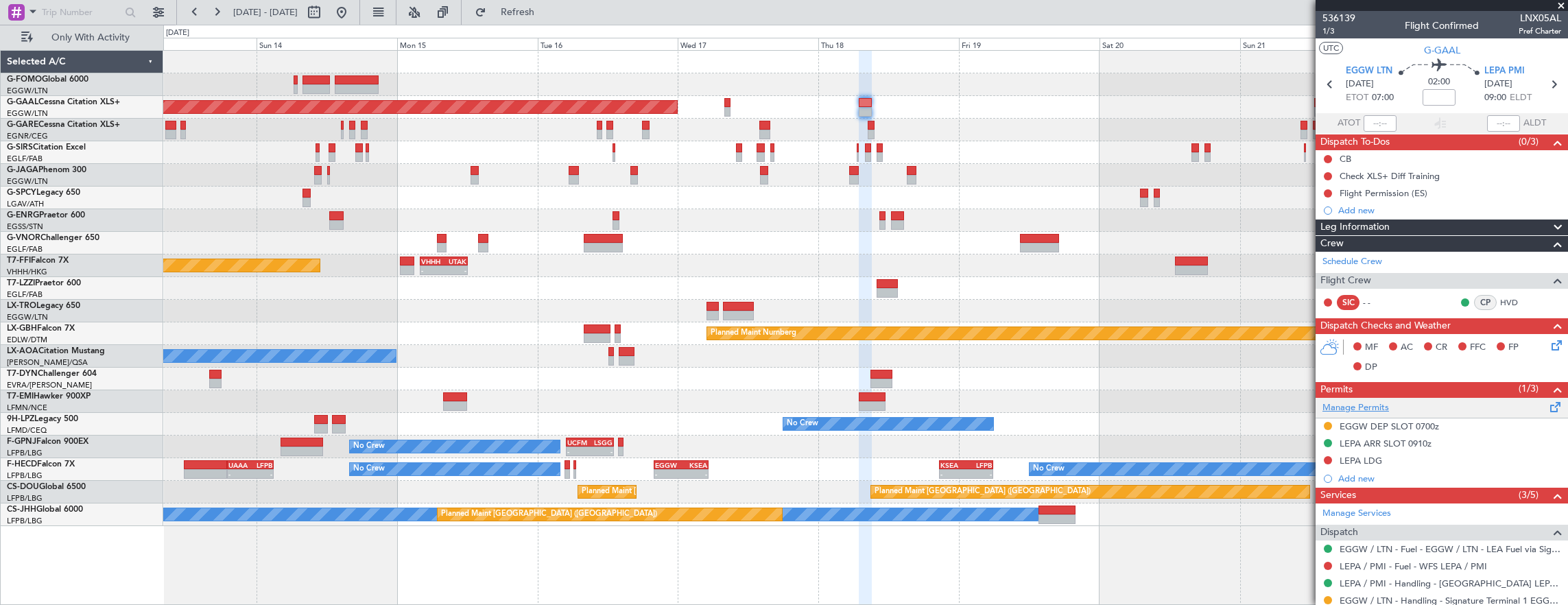
click at [1383, 410] on link "Manage Permits" at bounding box center [1356, 408] width 67 height 14
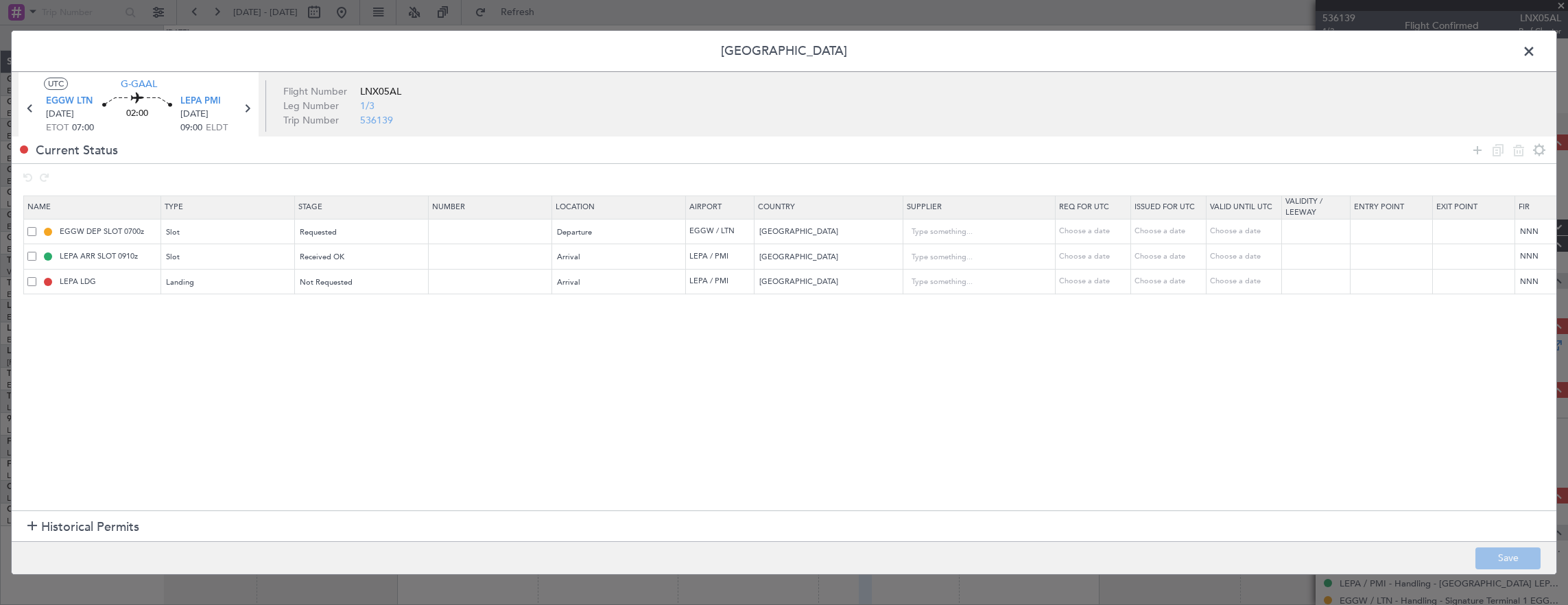
click at [35, 277] on span at bounding box center [32, 281] width 9 height 9
click at [37, 277] on input "checkbox" at bounding box center [37, 277] width 0 height 0
click at [1520, 151] on icon at bounding box center [1519, 150] width 16 height 16
click at [1518, 556] on button "Save" at bounding box center [1508, 558] width 65 height 22
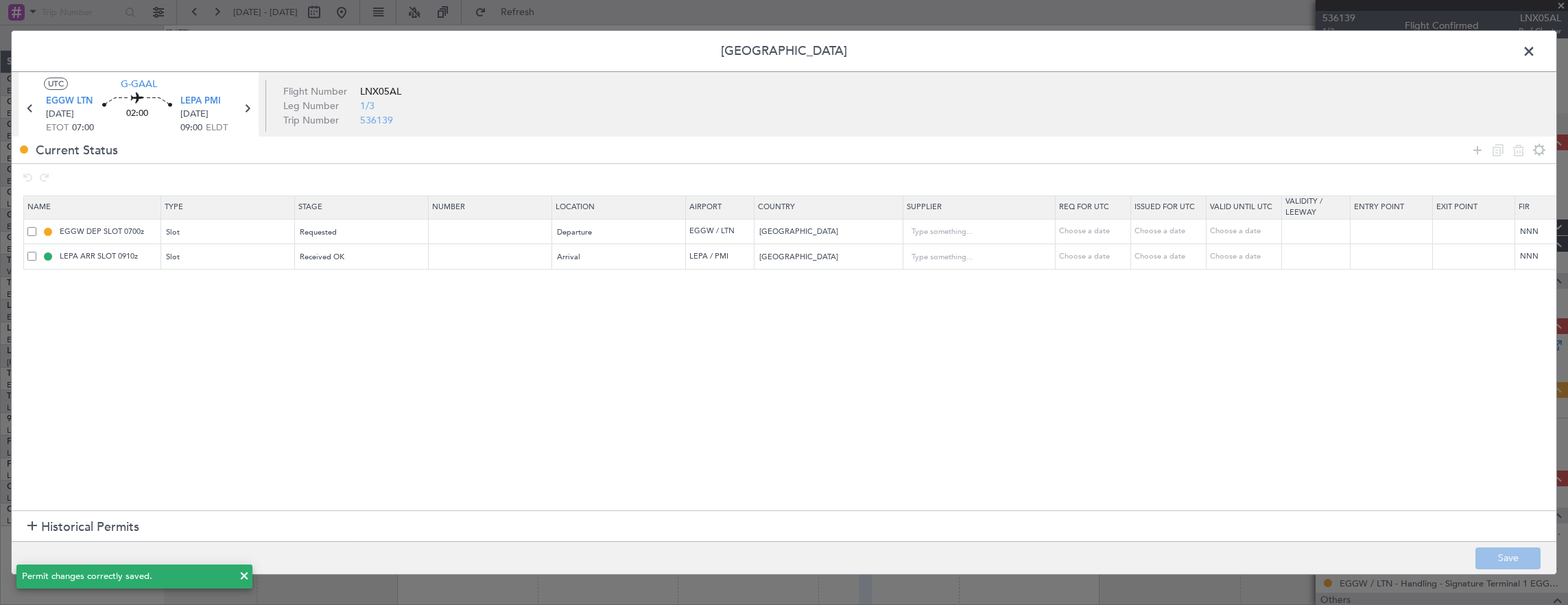
click at [1536, 51] on span at bounding box center [1536, 55] width 0 height 27
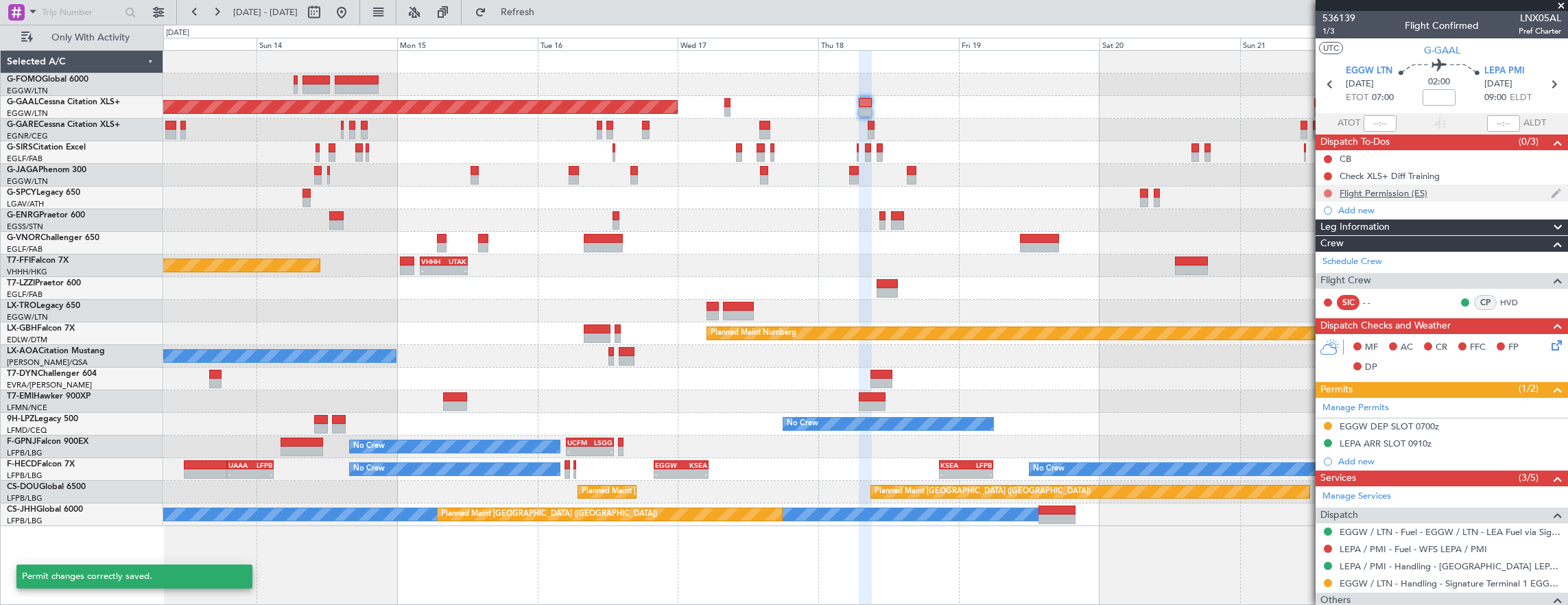
click at [1327, 191] on button at bounding box center [1328, 193] width 8 height 8
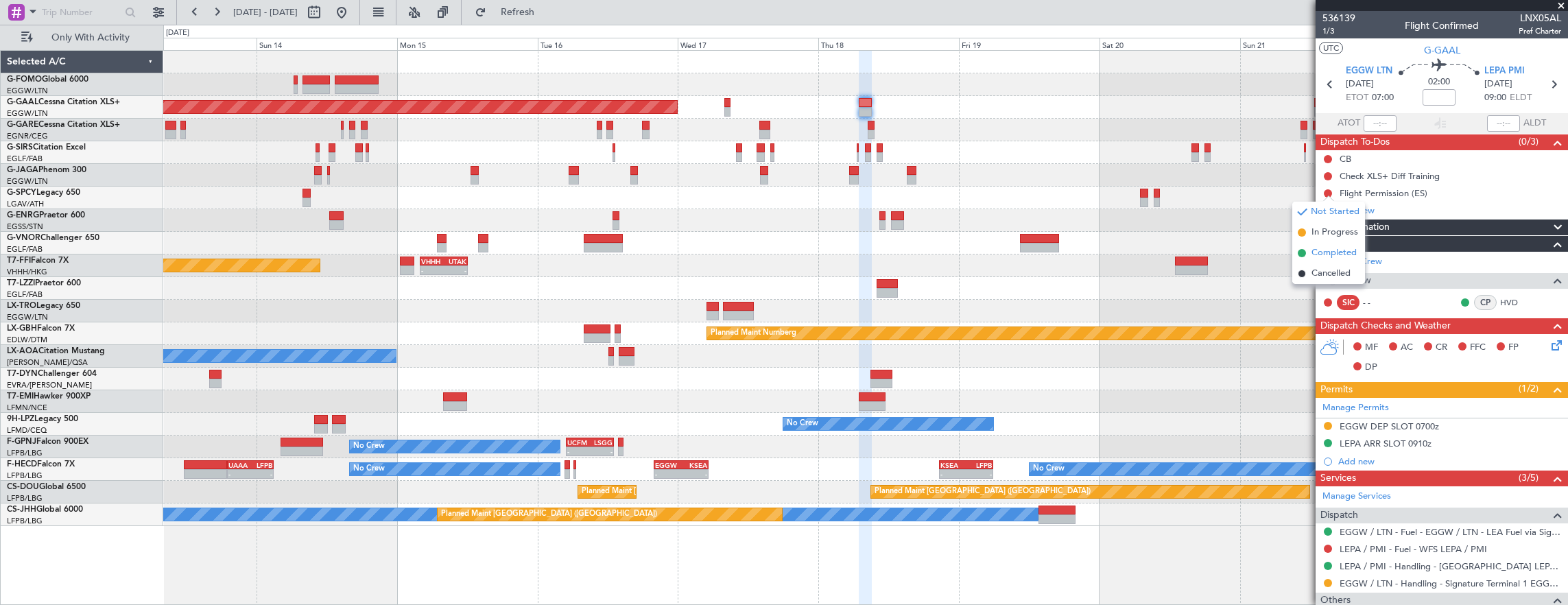
click at [1335, 253] on span "Completed" at bounding box center [1335, 252] width 46 height 14
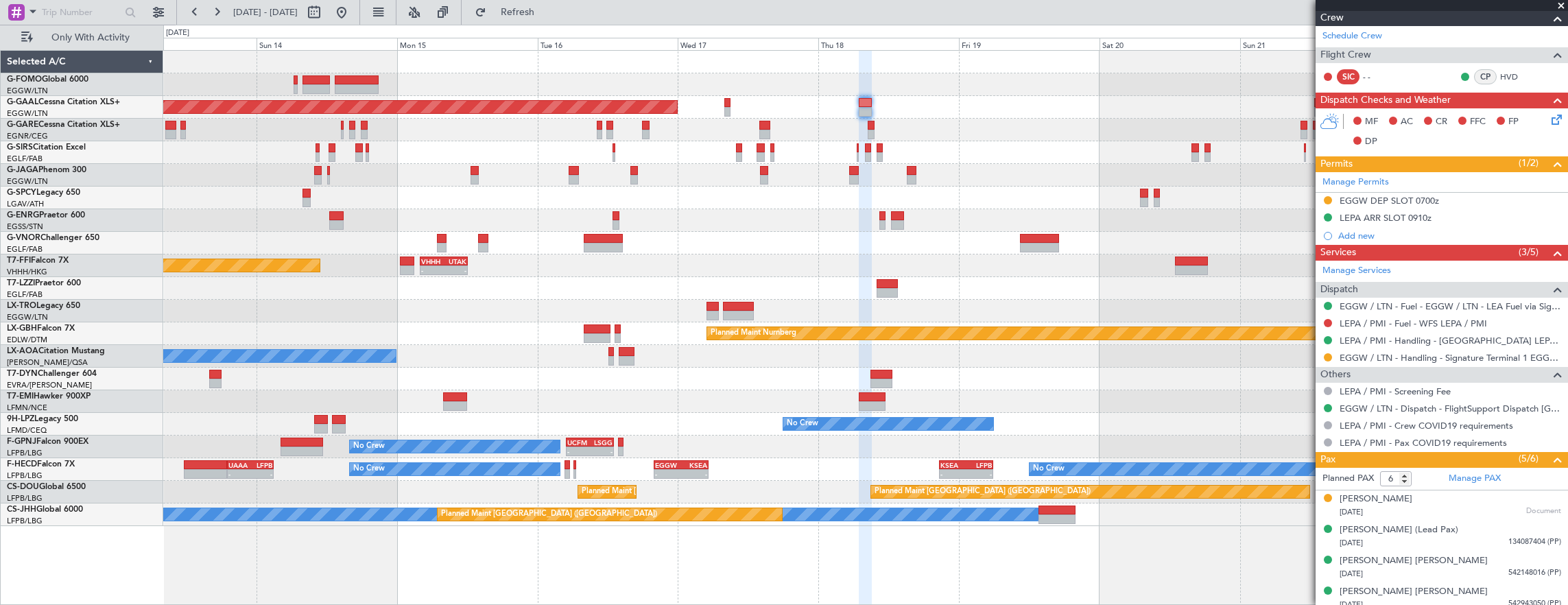
scroll to position [292, 0]
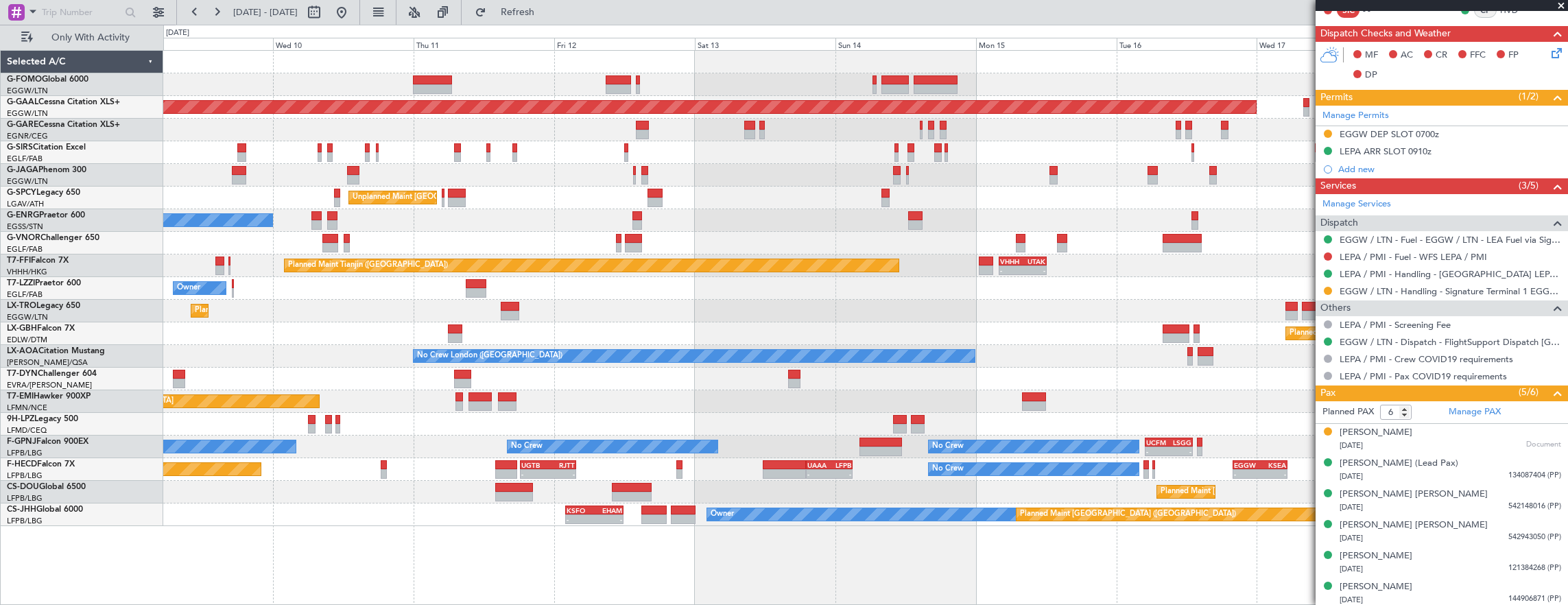
click at [786, 166] on div "Planned Maint Dusseldorf Unplanned Maint Athens (Eleftherios Venizelos Intl) No…" at bounding box center [866, 289] width 1405 height 475
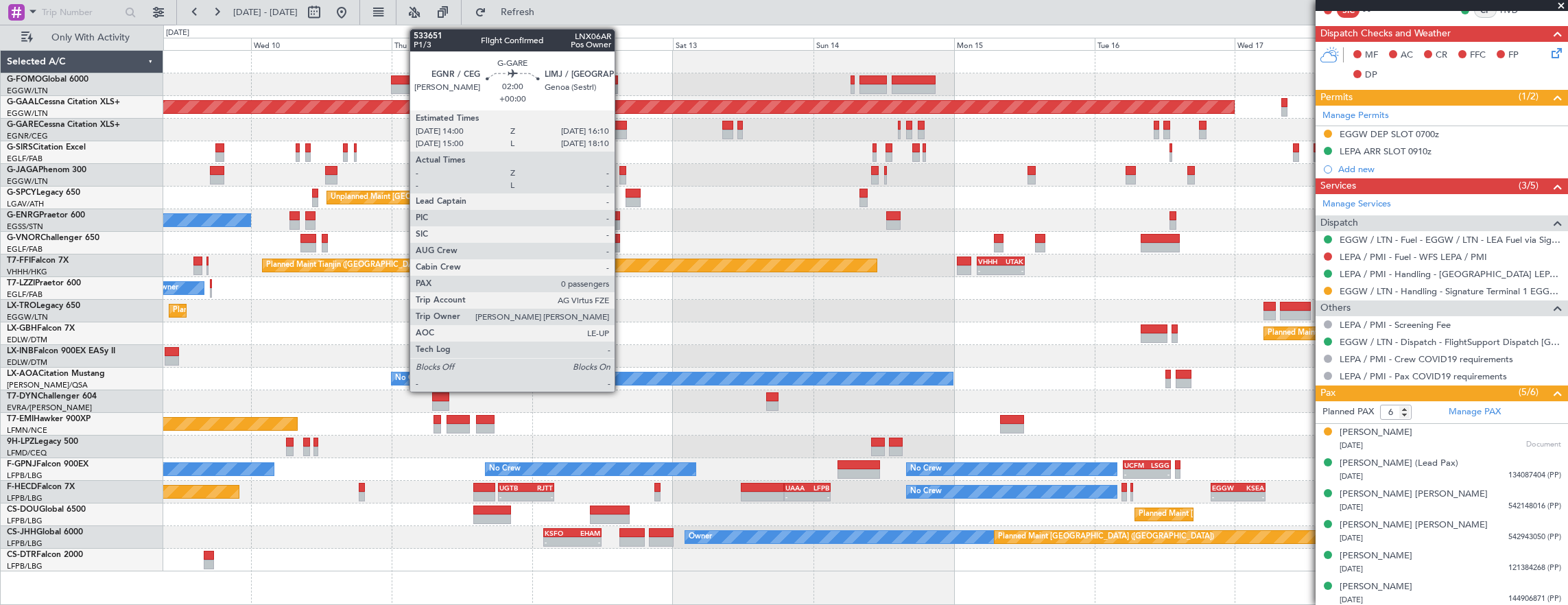
click at [622, 131] on div at bounding box center [621, 134] width 13 height 10
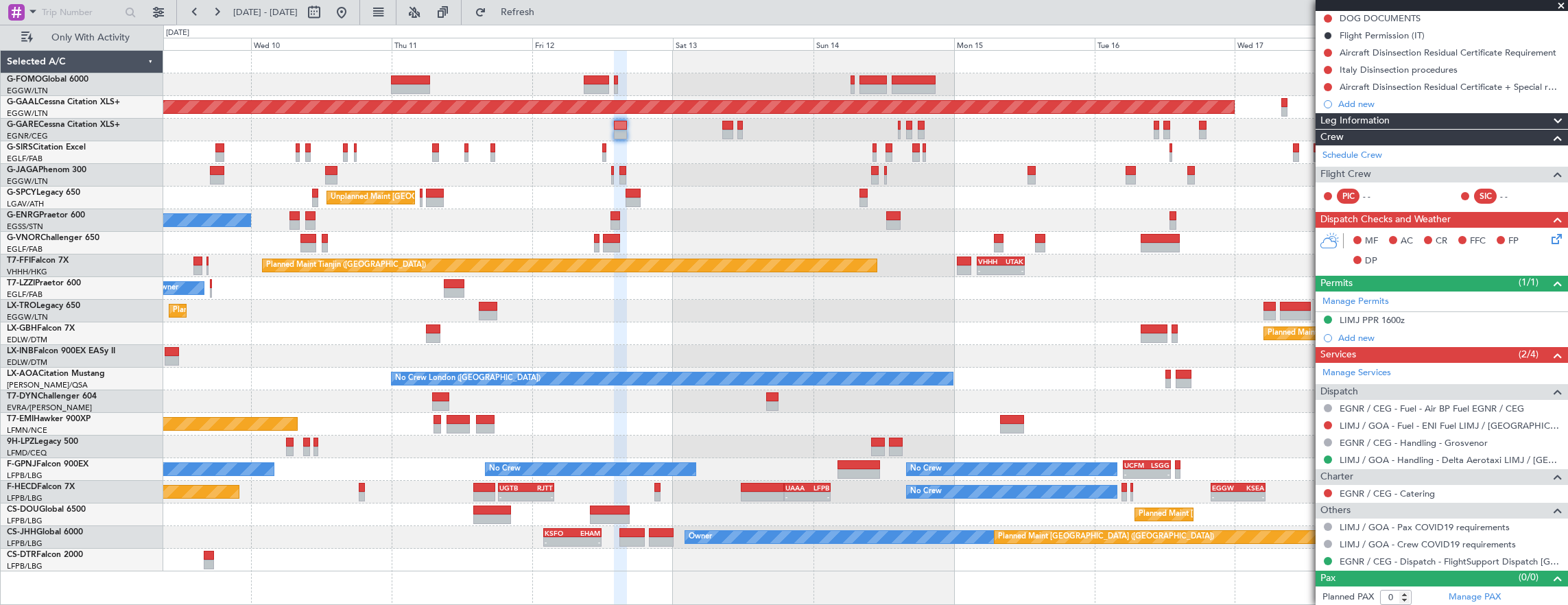
scroll to position [0, 0]
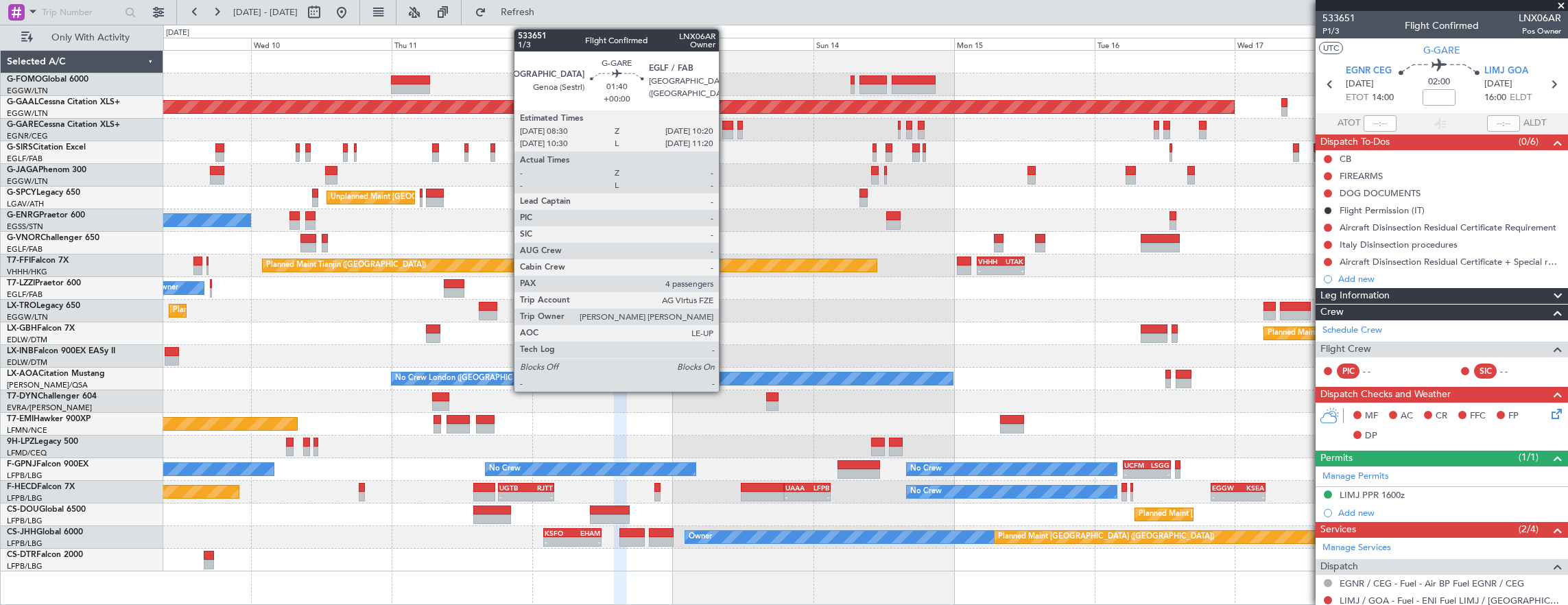
click at [726, 125] on div at bounding box center [728, 125] width 11 height 10
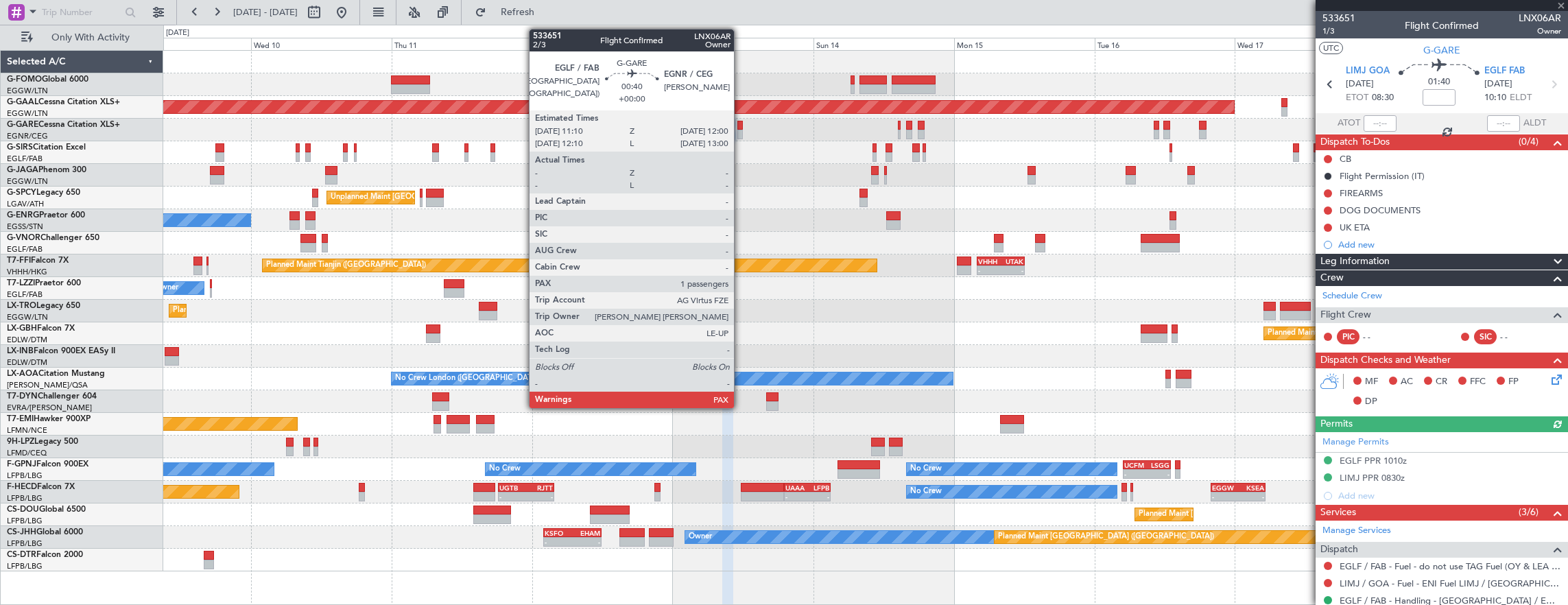
click at [741, 126] on div at bounding box center [741, 125] width 5 height 10
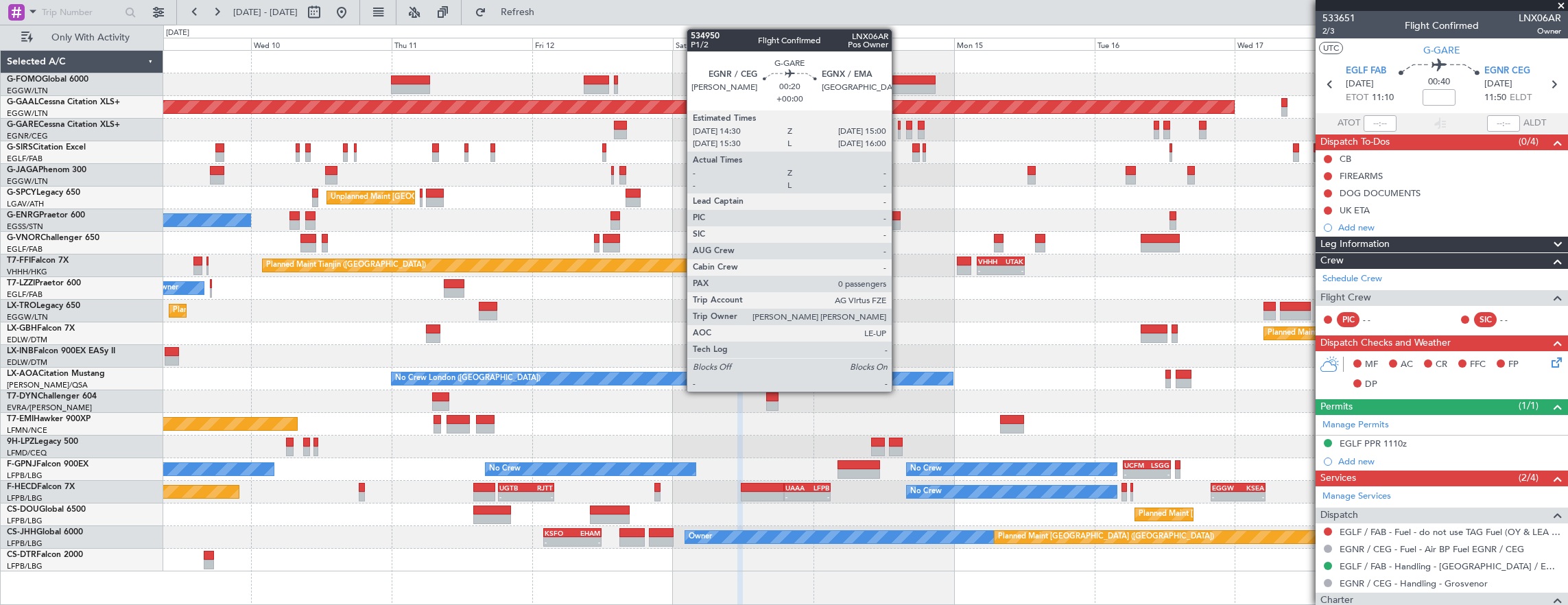
click at [899, 125] on div at bounding box center [900, 125] width 4 height 10
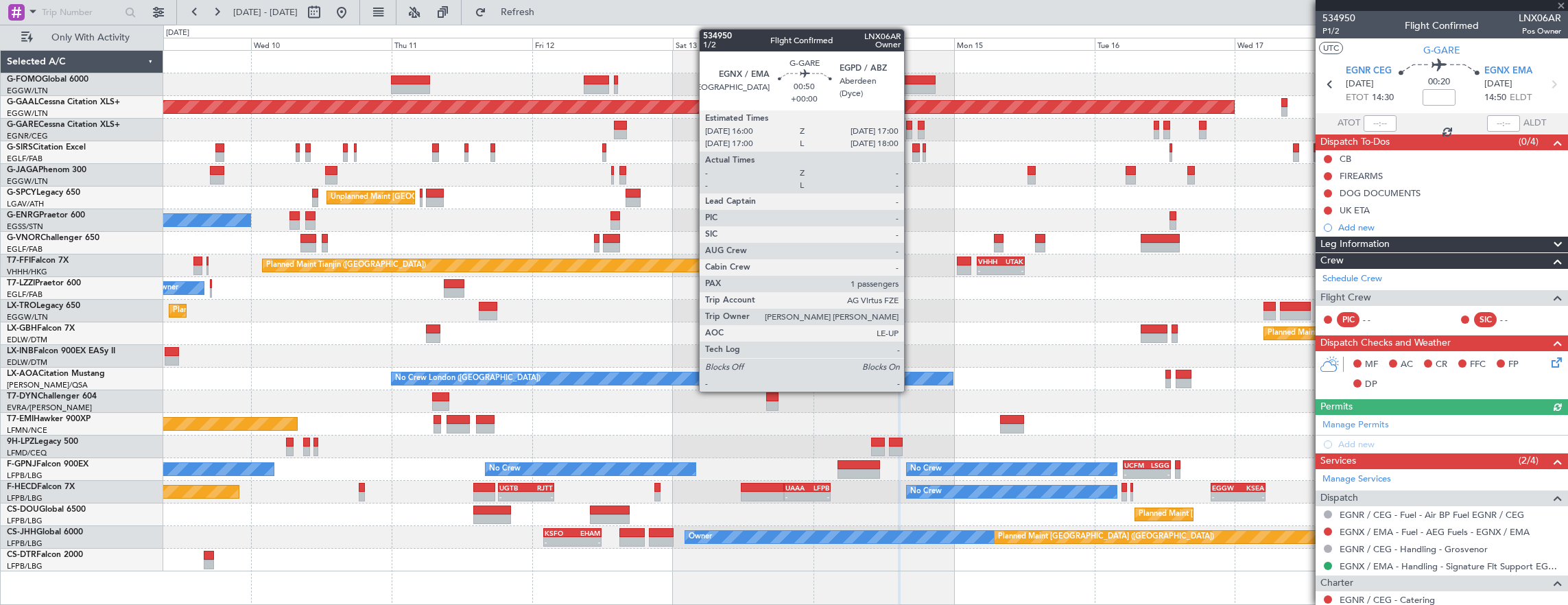
click at [911, 123] on div at bounding box center [909, 125] width 6 height 10
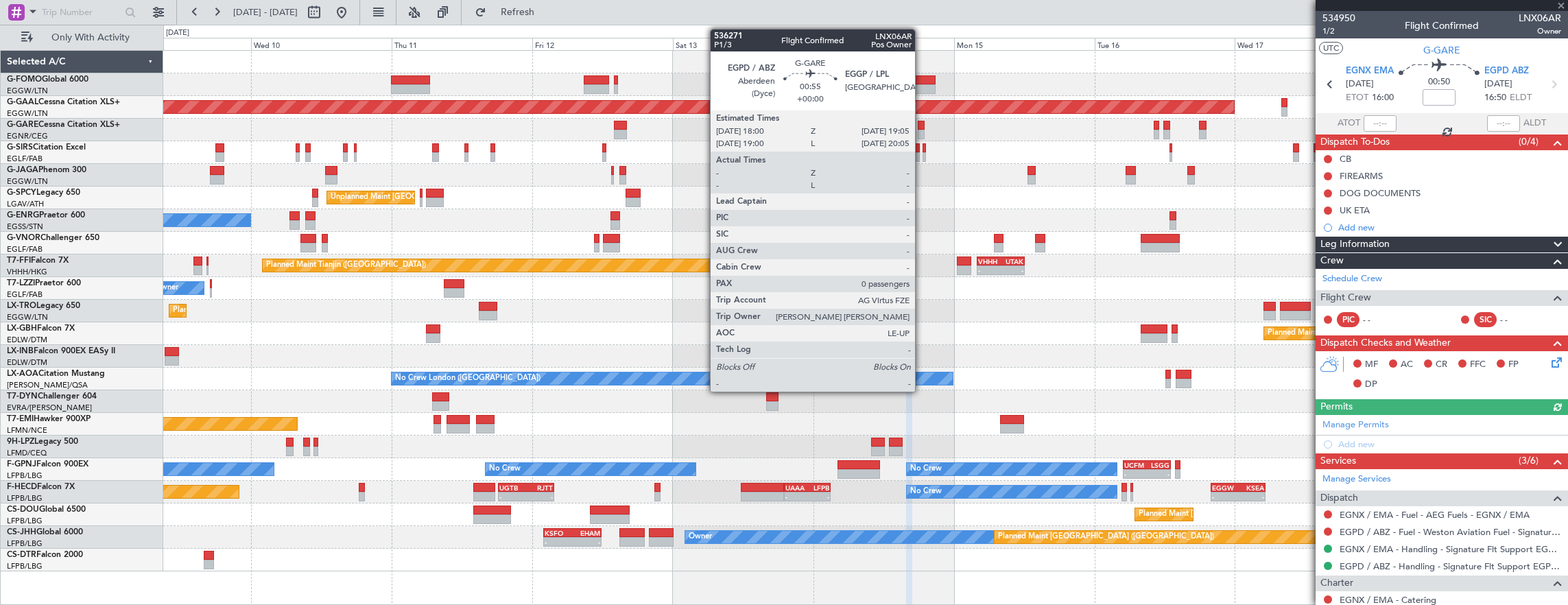
click at [922, 128] on div at bounding box center [922, 125] width 7 height 10
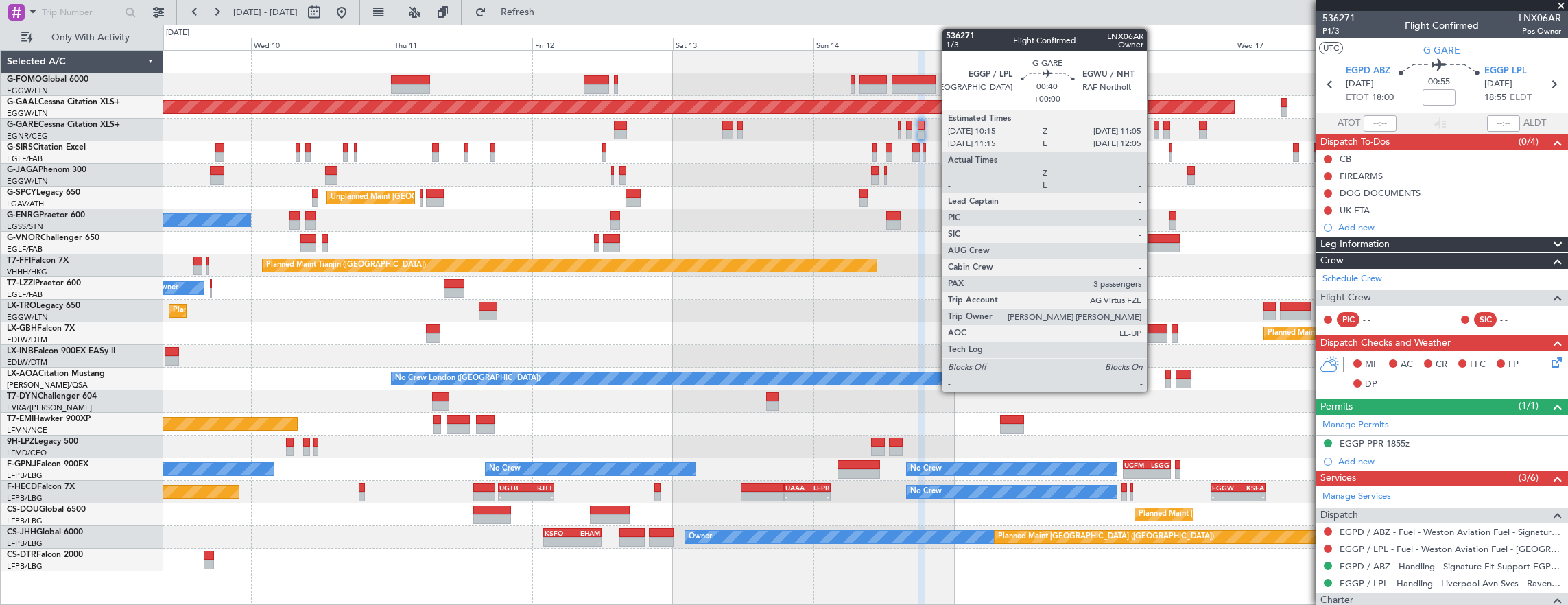
click at [1154, 126] on div at bounding box center [1157, 125] width 5 height 10
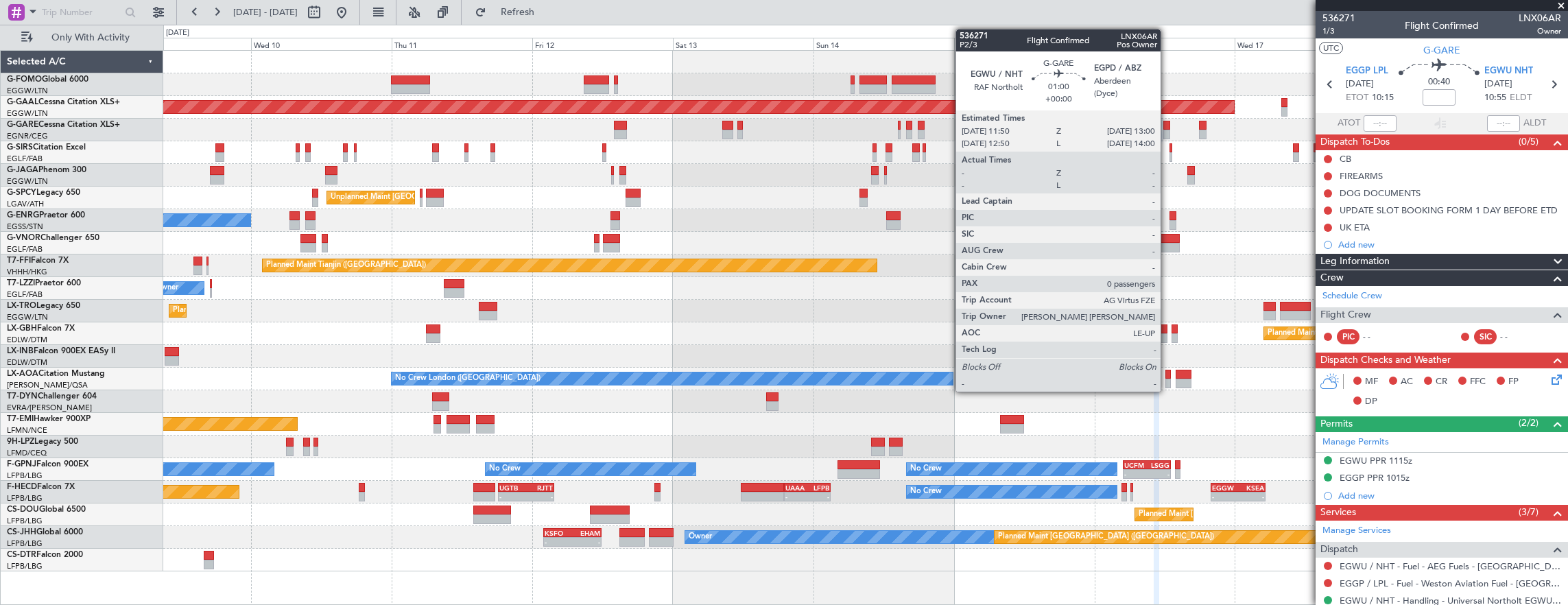
click at [1168, 132] on div at bounding box center [1167, 134] width 7 height 10
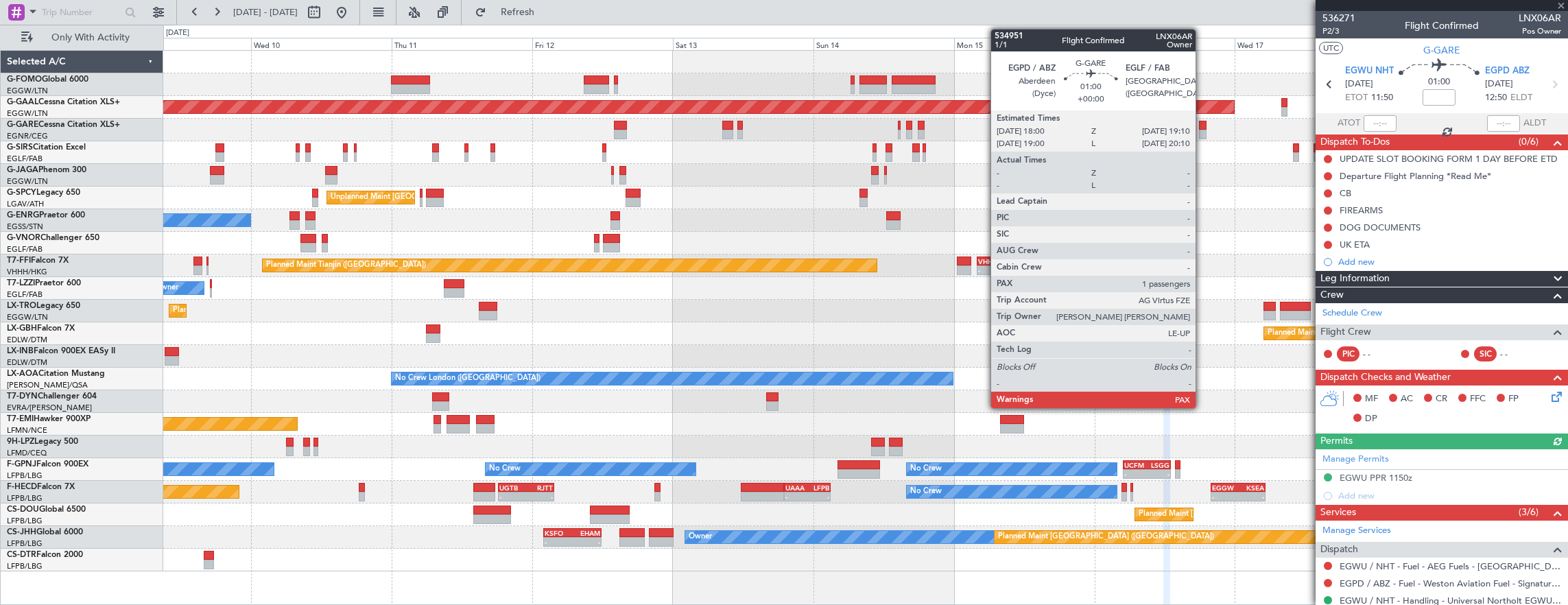
click at [1203, 128] on div at bounding box center [1202, 125] width 7 height 10
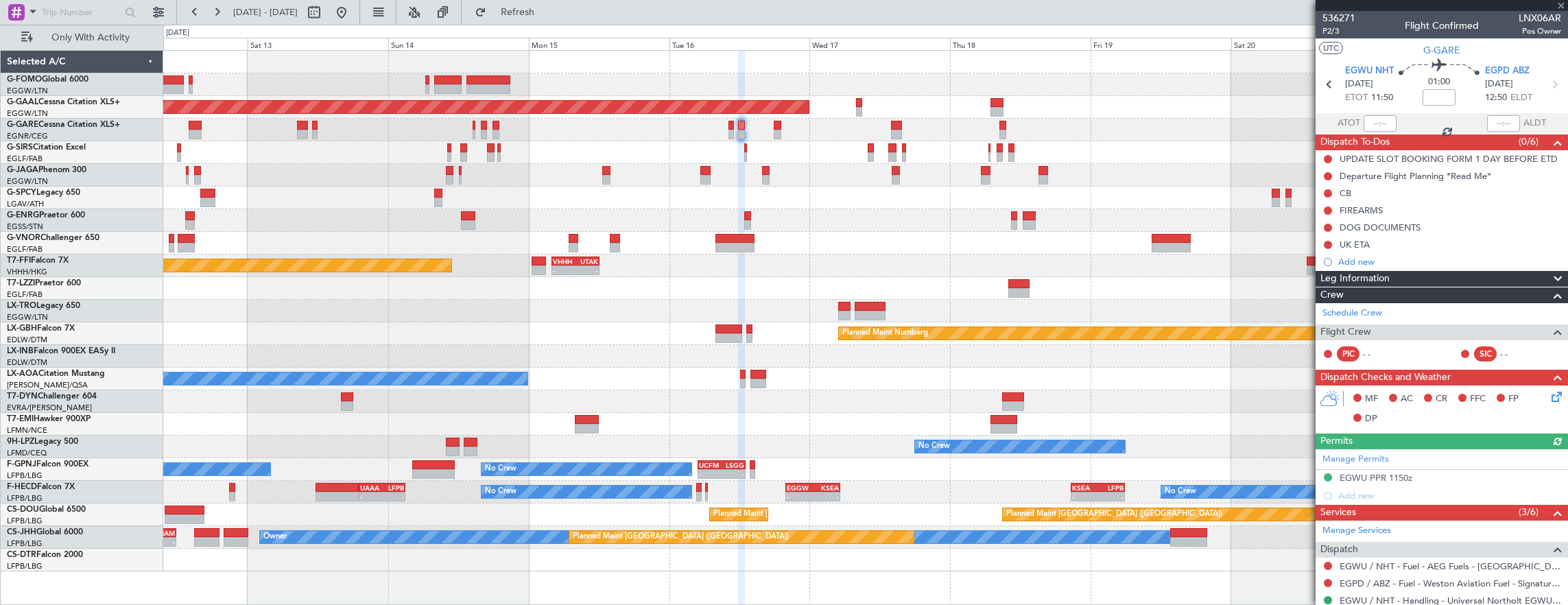
click at [848, 184] on div "Planned Maint Dusseldorf Planned Maint London (Luton) Unplanned Maint Athens (E…" at bounding box center [866, 311] width 1405 height 520
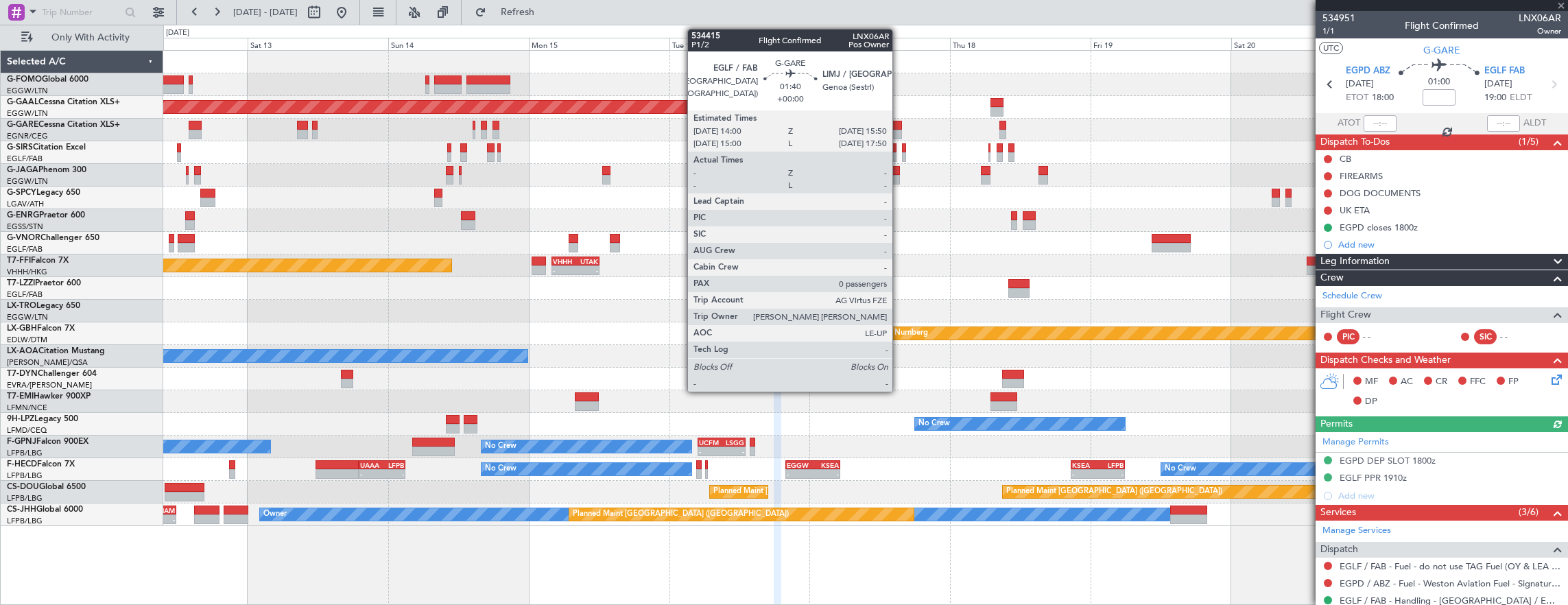
click at [900, 126] on div at bounding box center [897, 125] width 11 height 10
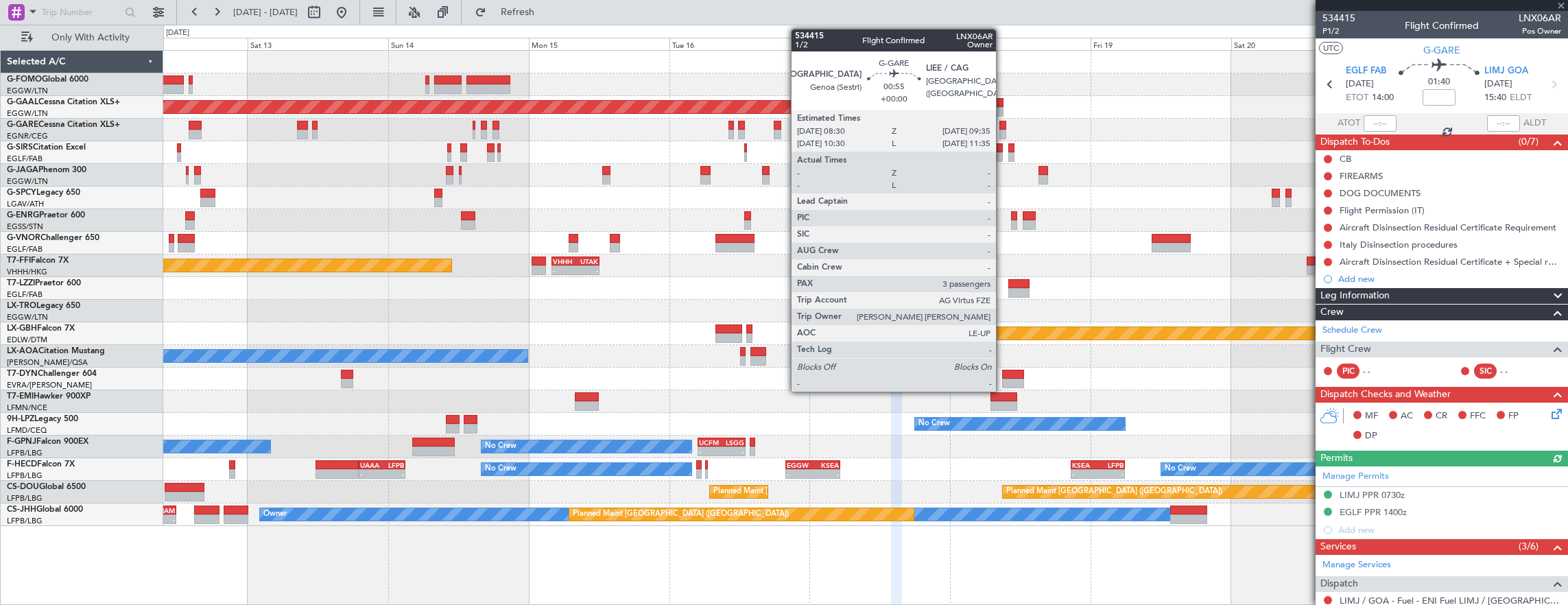
click at [1003, 131] on div at bounding box center [1003, 134] width 7 height 10
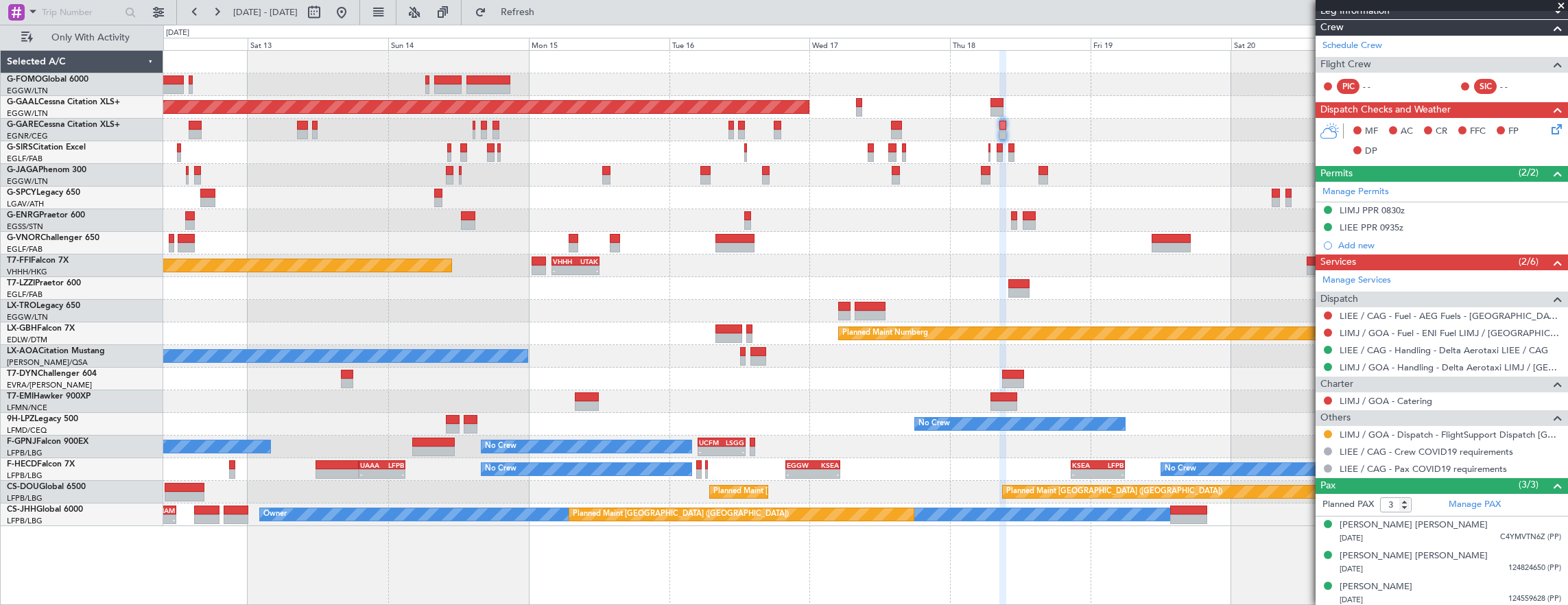
scroll to position [27, 0]
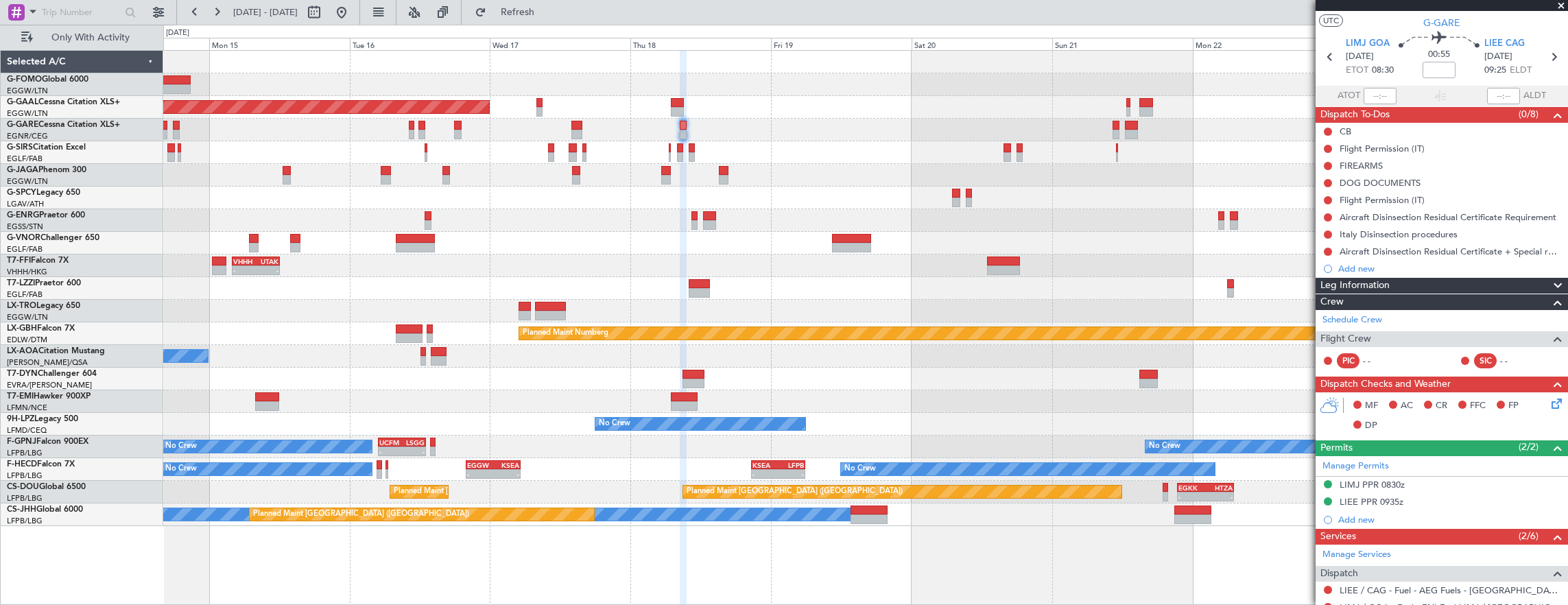
click at [822, 166] on div "Planned Maint Dusseldorf Planned Maint London (Luton) - - VHHH 04:00 Z UTAK 12:…" at bounding box center [866, 289] width 1405 height 475
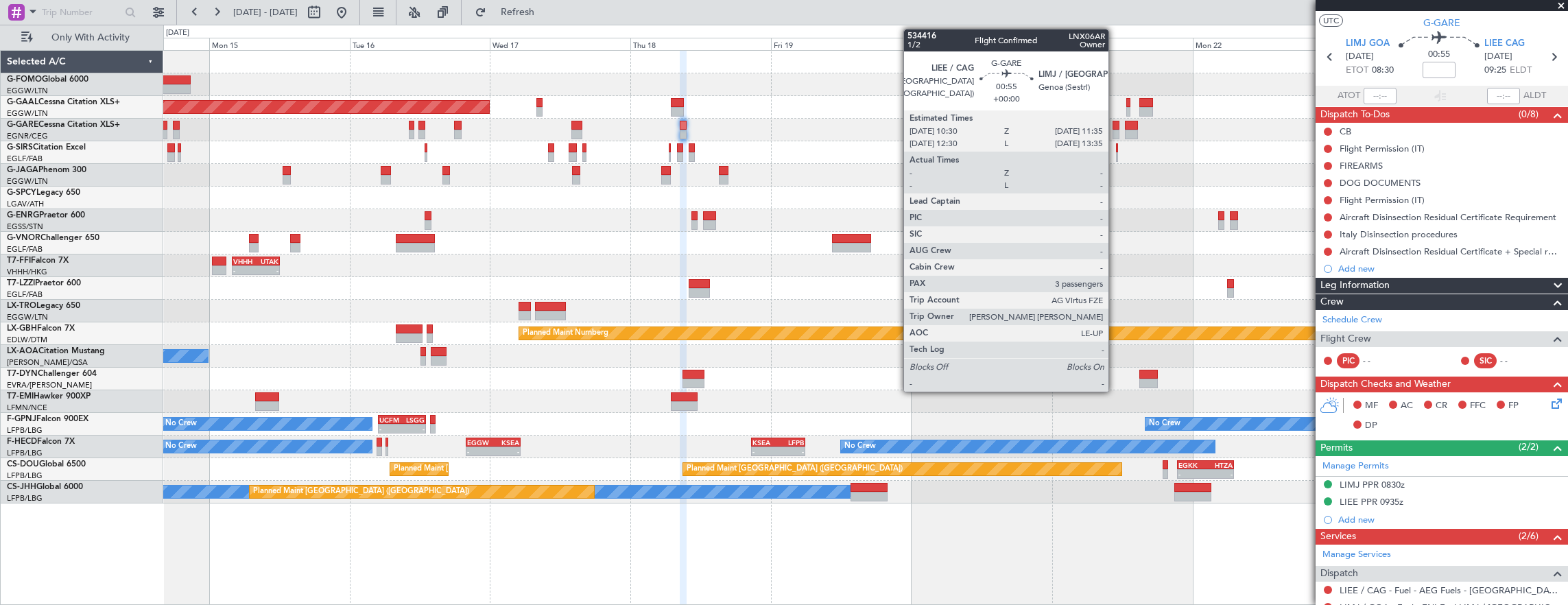
click at [1115, 124] on div at bounding box center [1116, 125] width 7 height 10
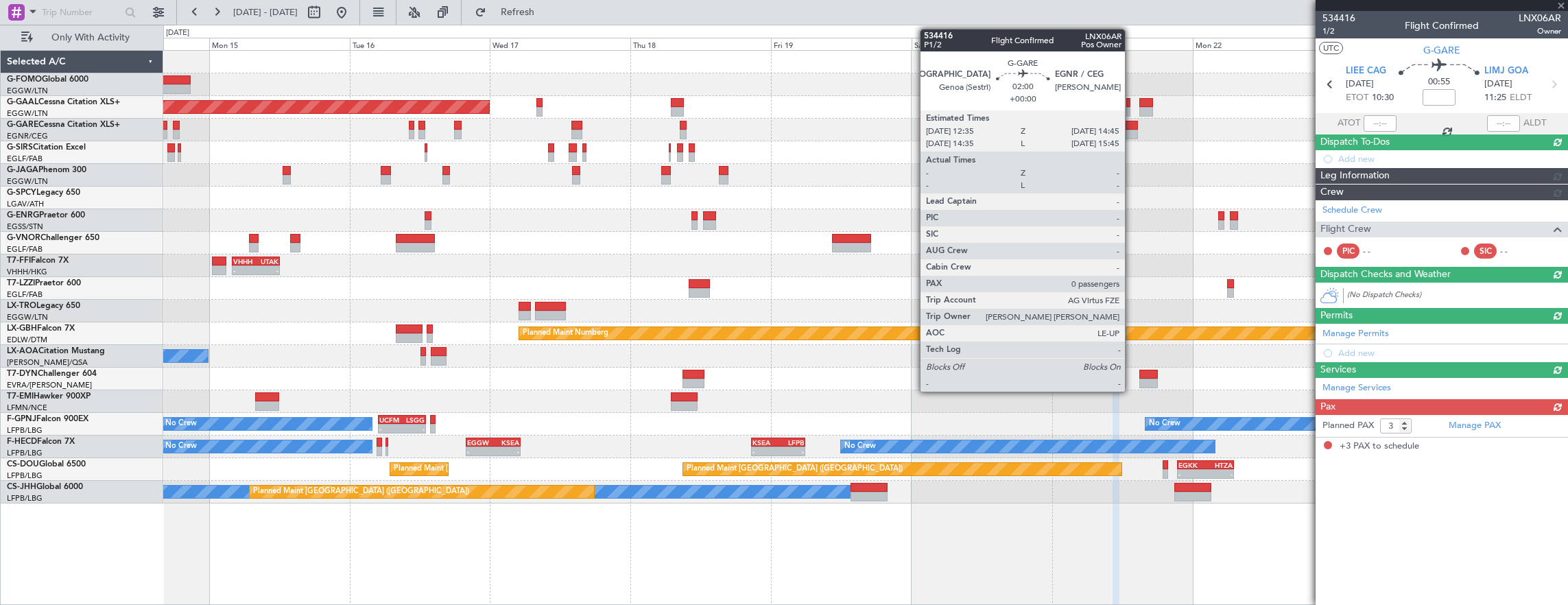
scroll to position [0, 0]
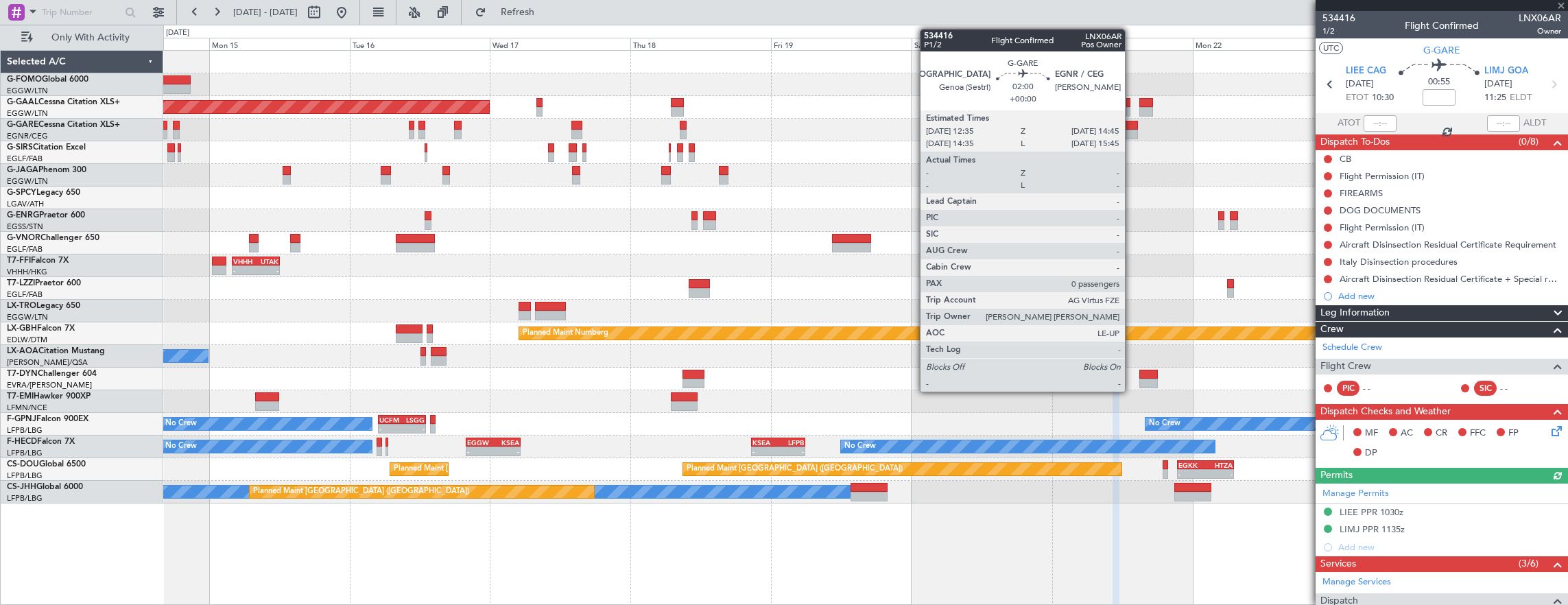
click at [1132, 131] on div at bounding box center [1131, 134] width 13 height 10
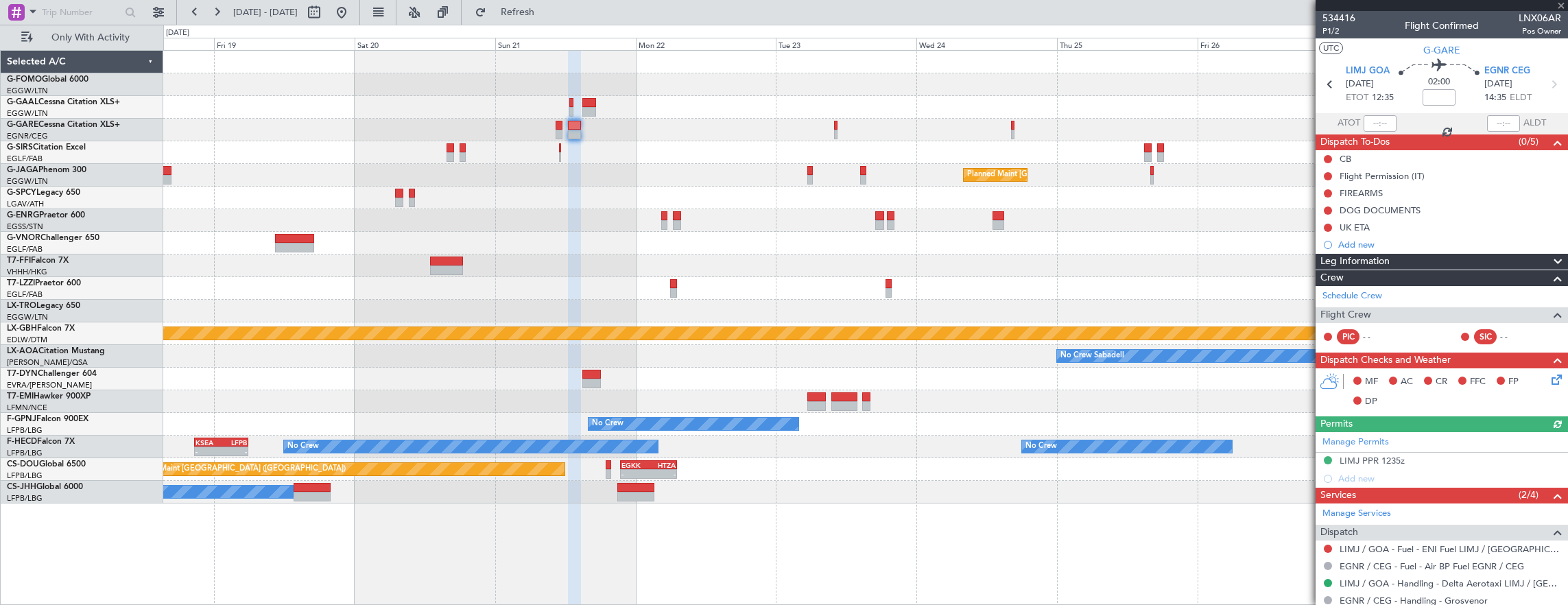
click at [641, 165] on div "Planned Maint Dusseldorf Planned Maint London (Luton) Planned Maint Nurnberg No…" at bounding box center [866, 277] width 1405 height 452
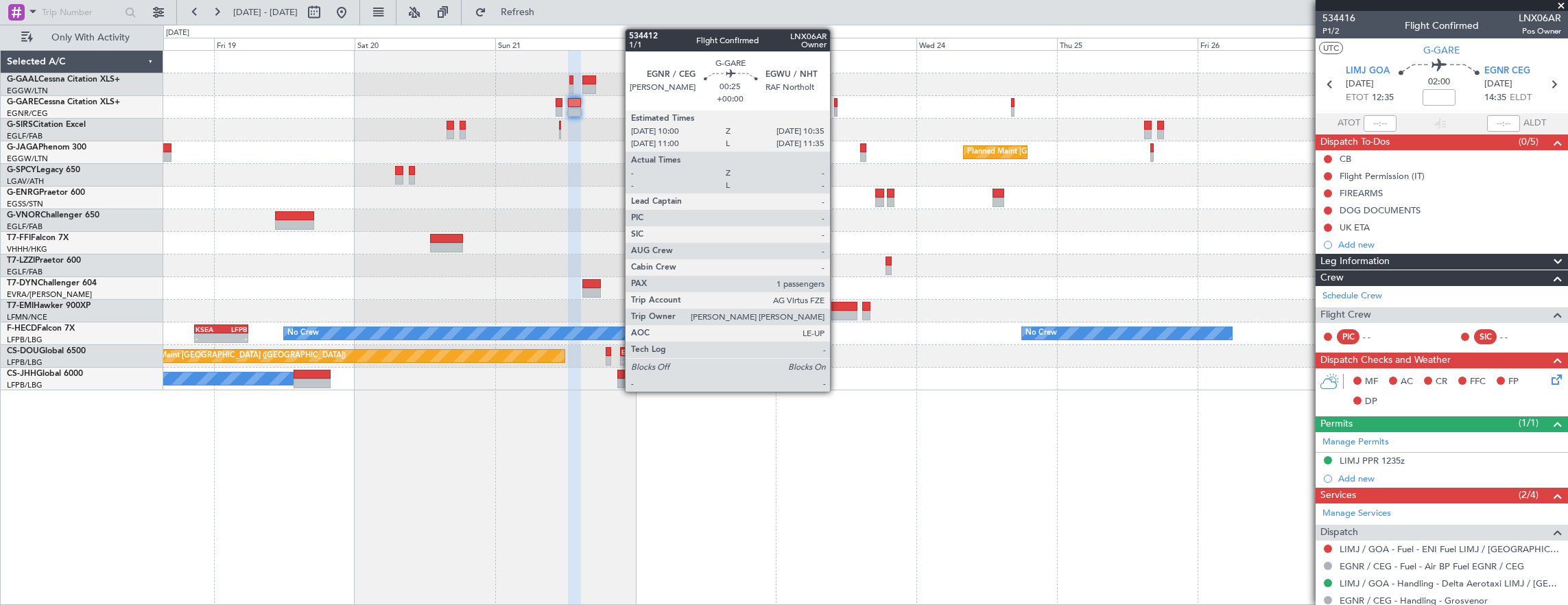
click at [837, 108] on div at bounding box center [836, 111] width 4 height 10
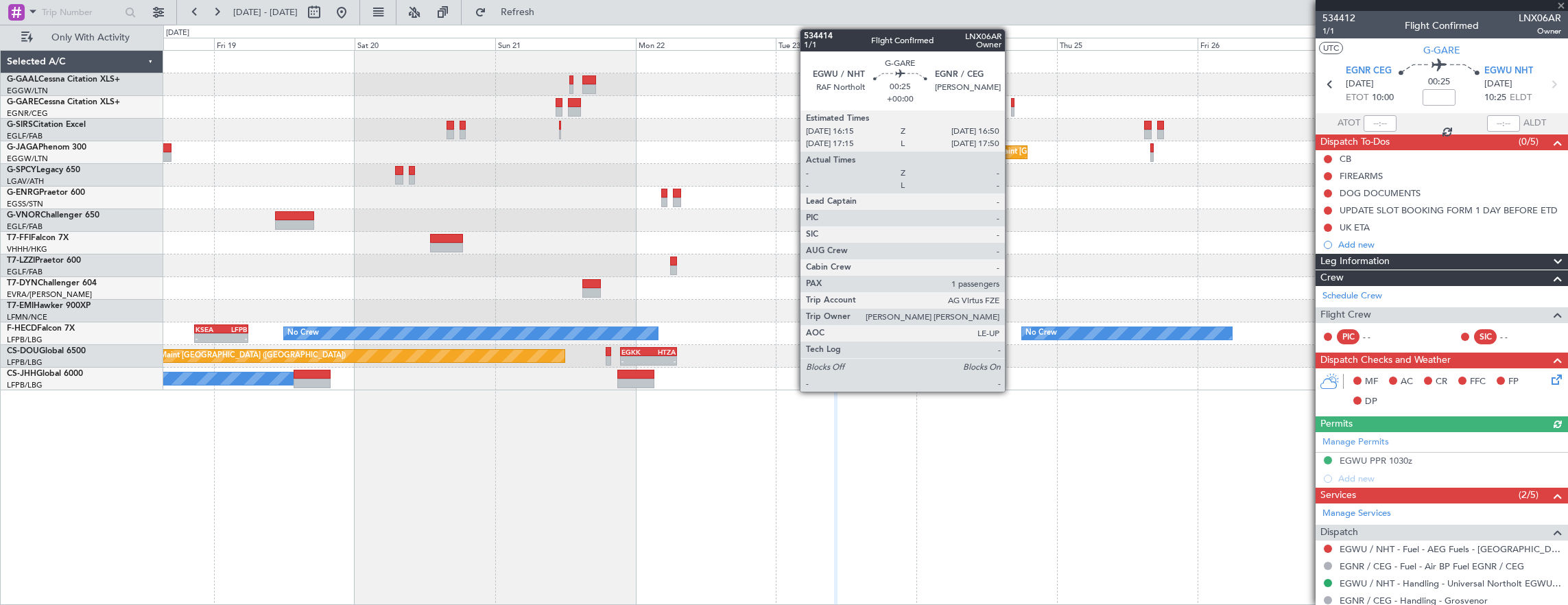
click at [1012, 105] on div at bounding box center [1013, 102] width 4 height 10
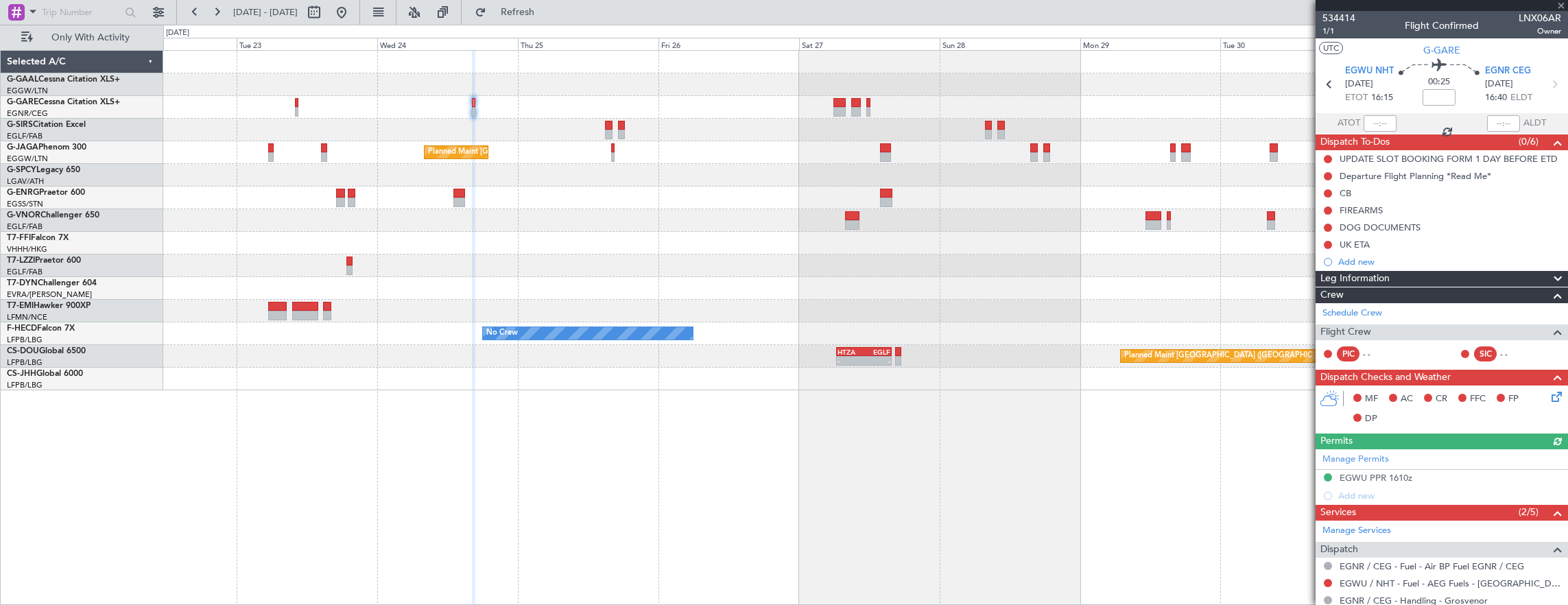
click at [563, 103] on div "Planned Maint London (Luton) No Crew - - No Crew HEGN 19:30 Z WSSL 05:25 Z No C…" at bounding box center [866, 220] width 1405 height 339
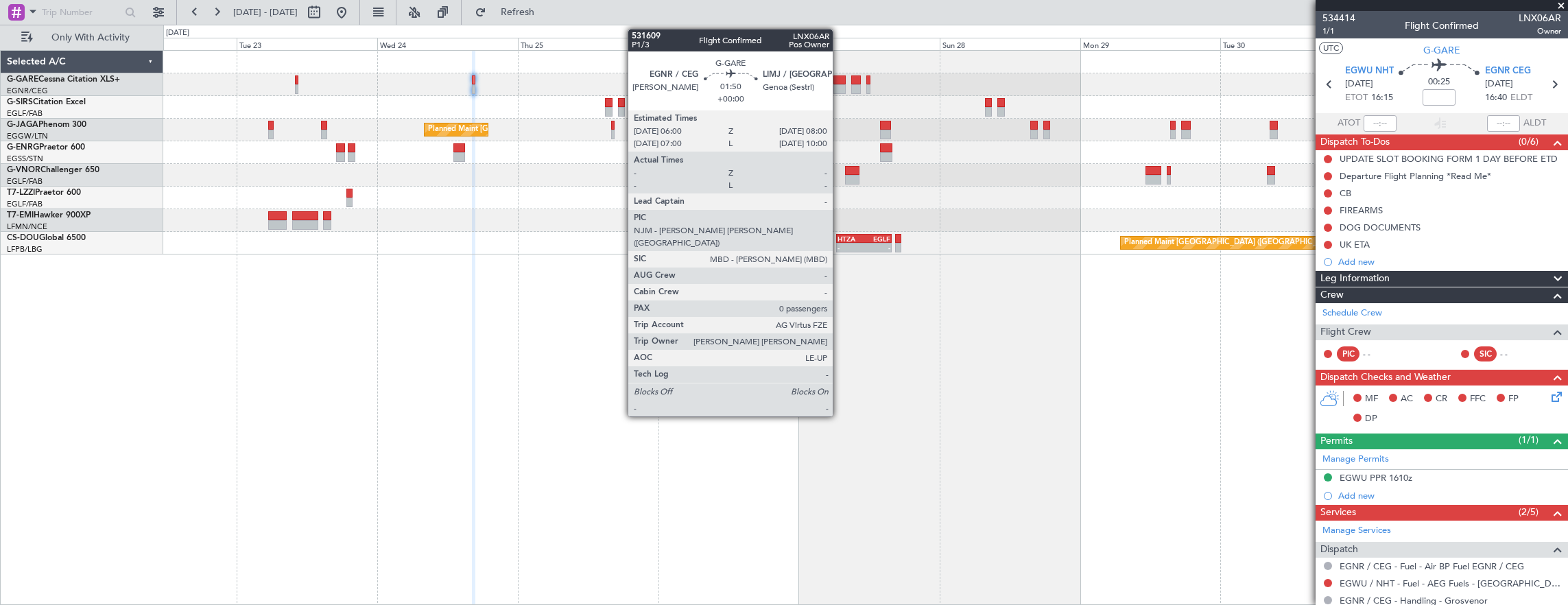
click at [839, 83] on div at bounding box center [840, 80] width 13 height 10
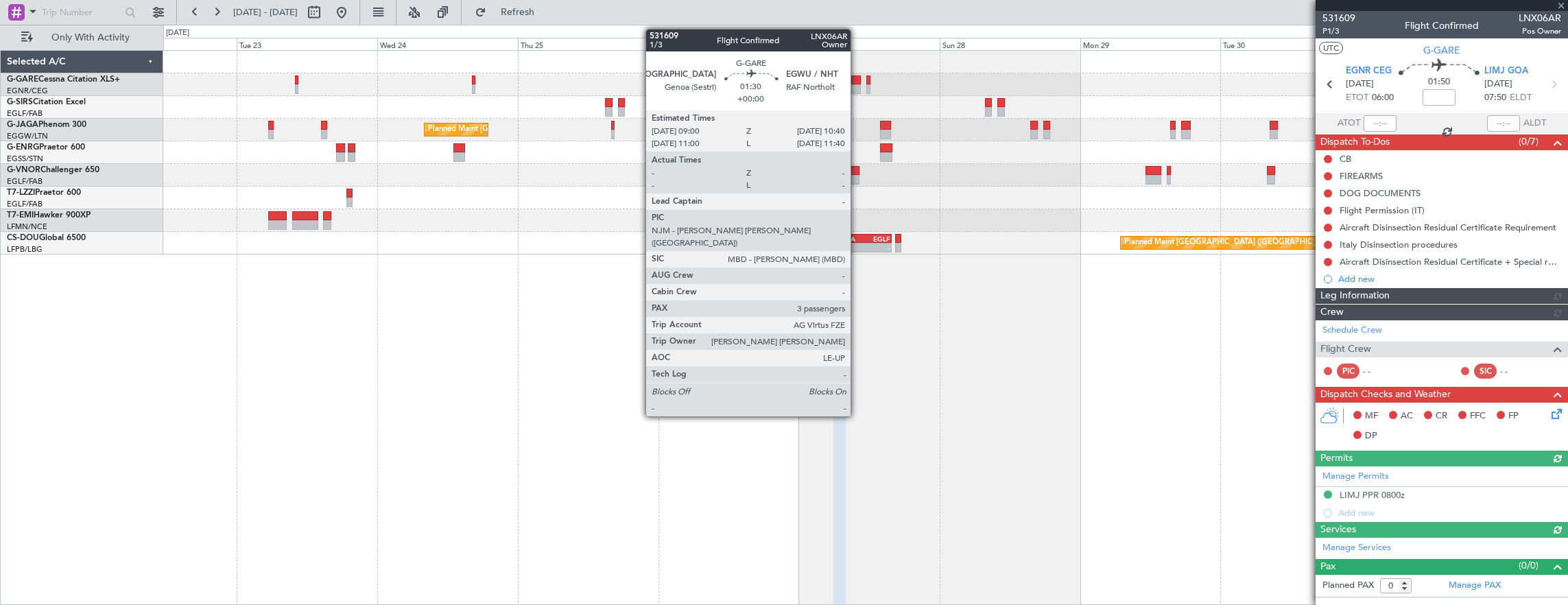
click at [858, 87] on div at bounding box center [856, 89] width 10 height 10
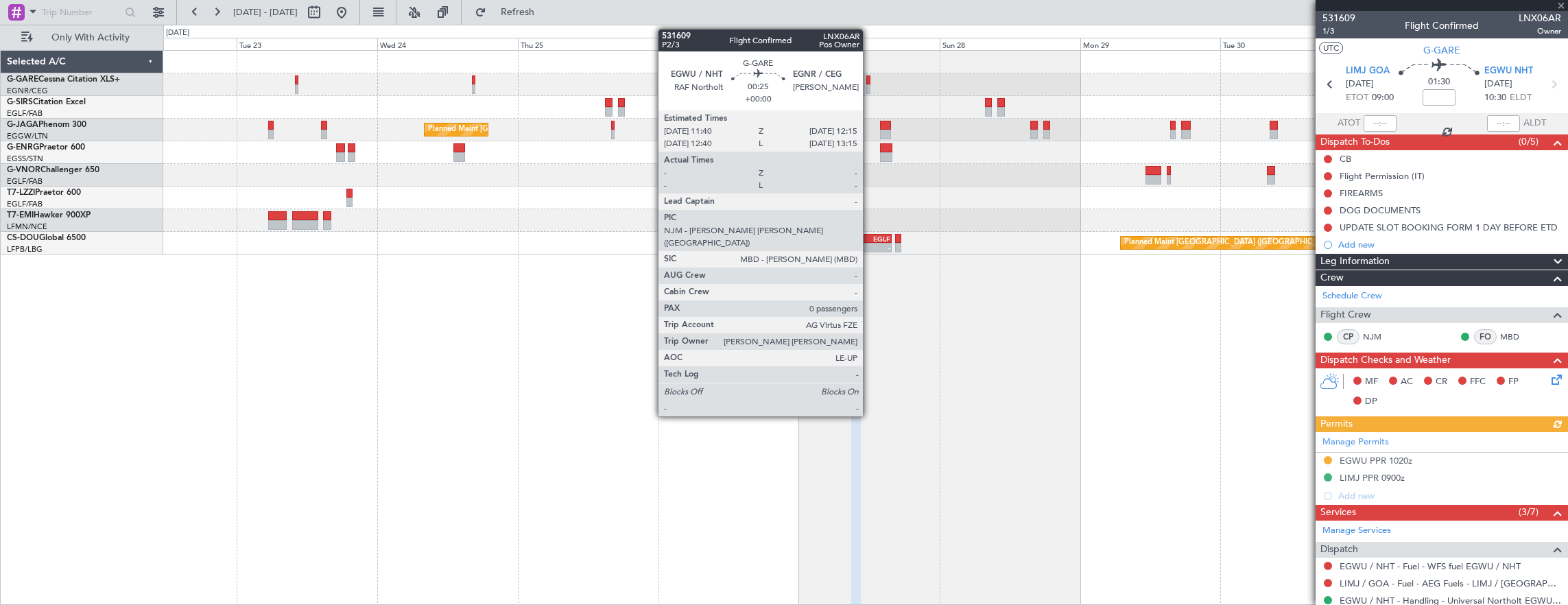
click at [869, 85] on div at bounding box center [866, 84] width 1405 height 23
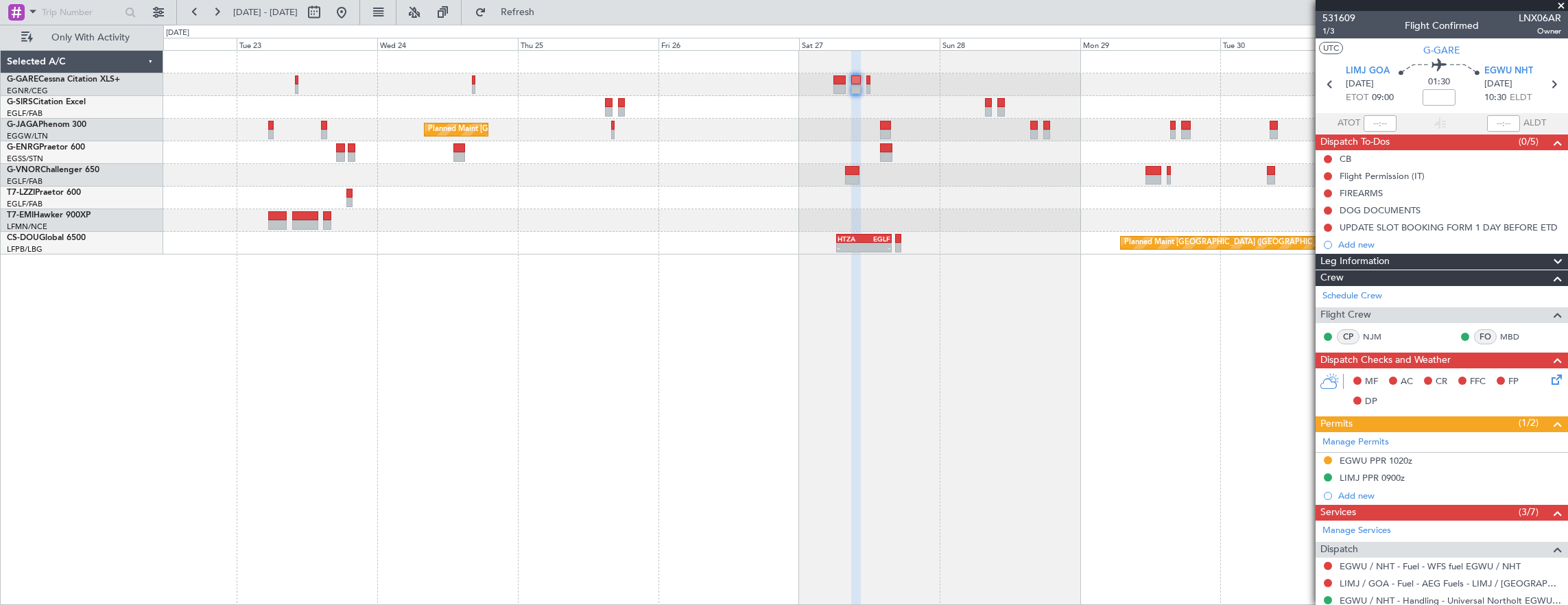
click at [866, 85] on div at bounding box center [866, 84] width 1405 height 23
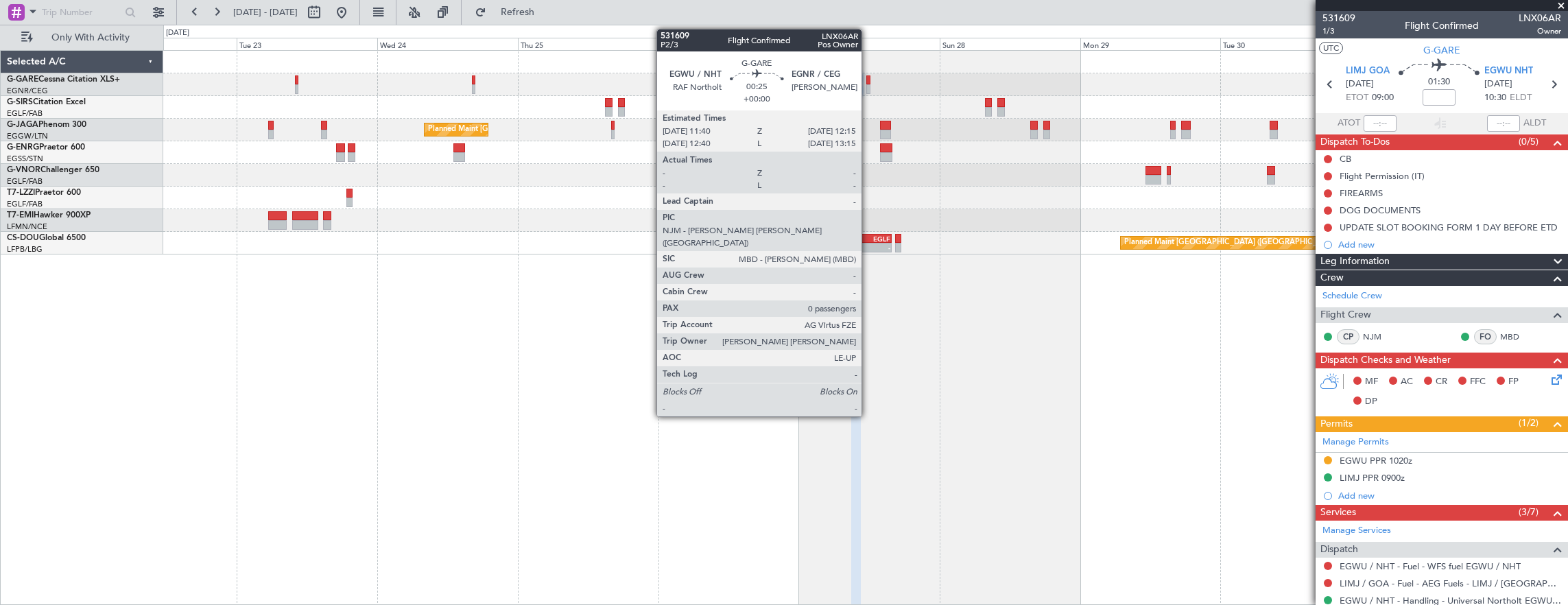
click at [869, 85] on div at bounding box center [869, 89] width 4 height 10
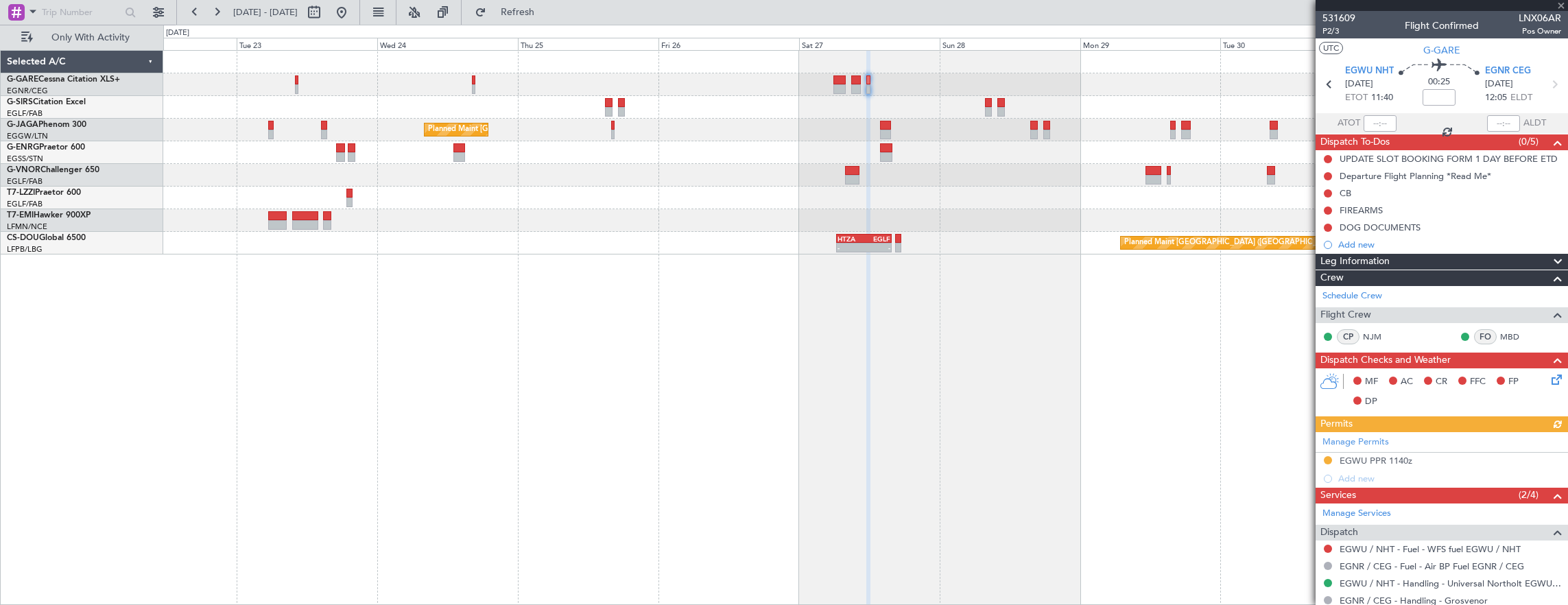
scroll to position [69, 0]
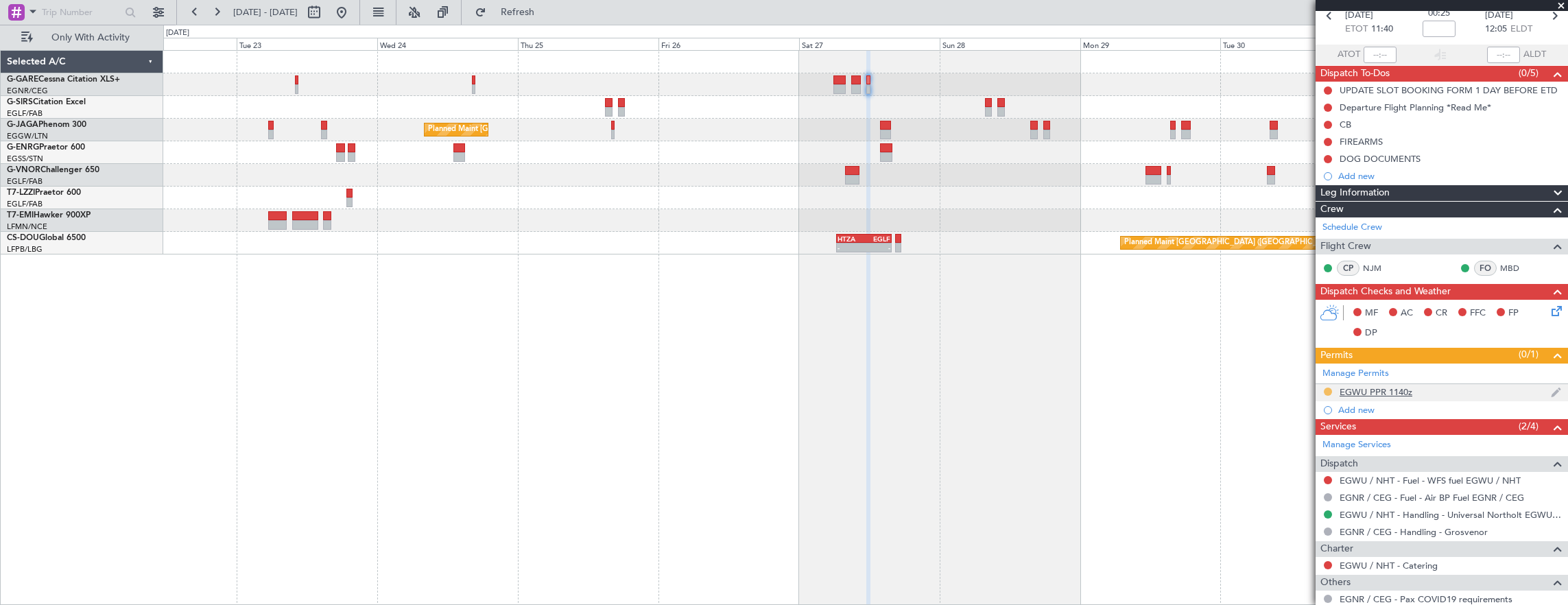
click at [1329, 390] on button at bounding box center [1328, 391] width 8 height 8
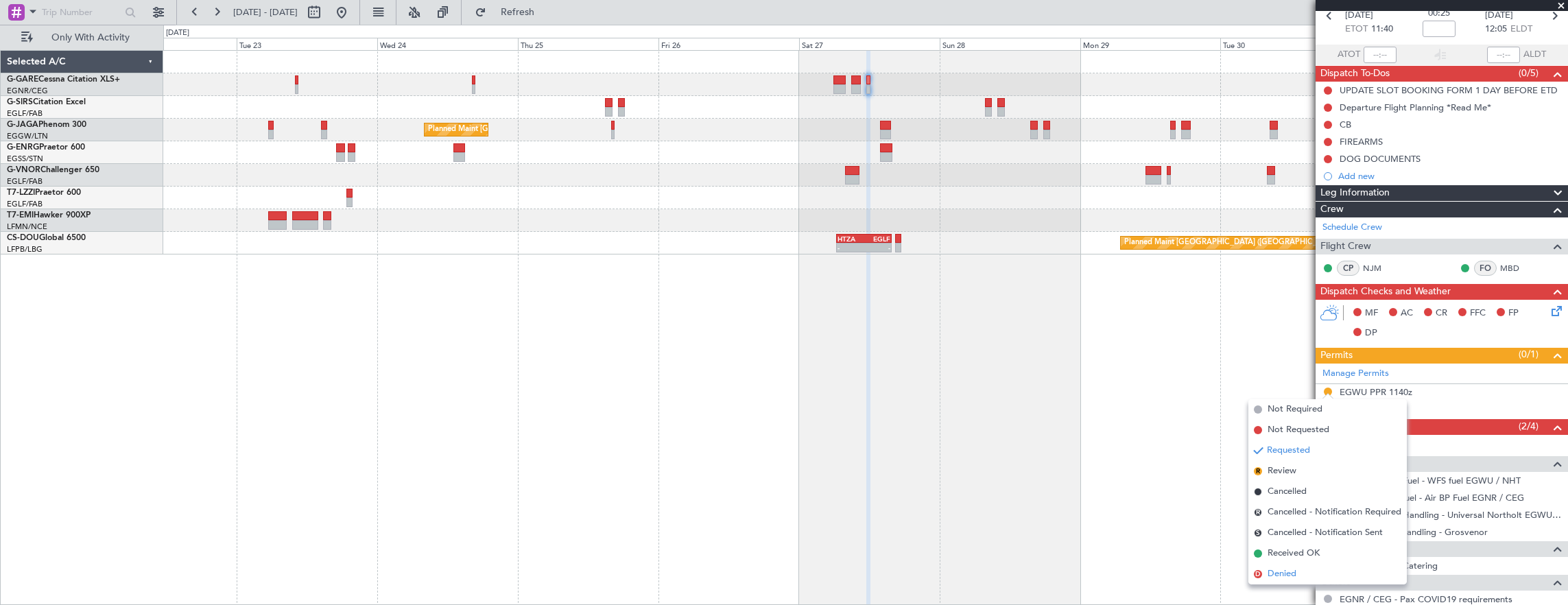
click at [1272, 574] on span "Denied" at bounding box center [1283, 573] width 29 height 14
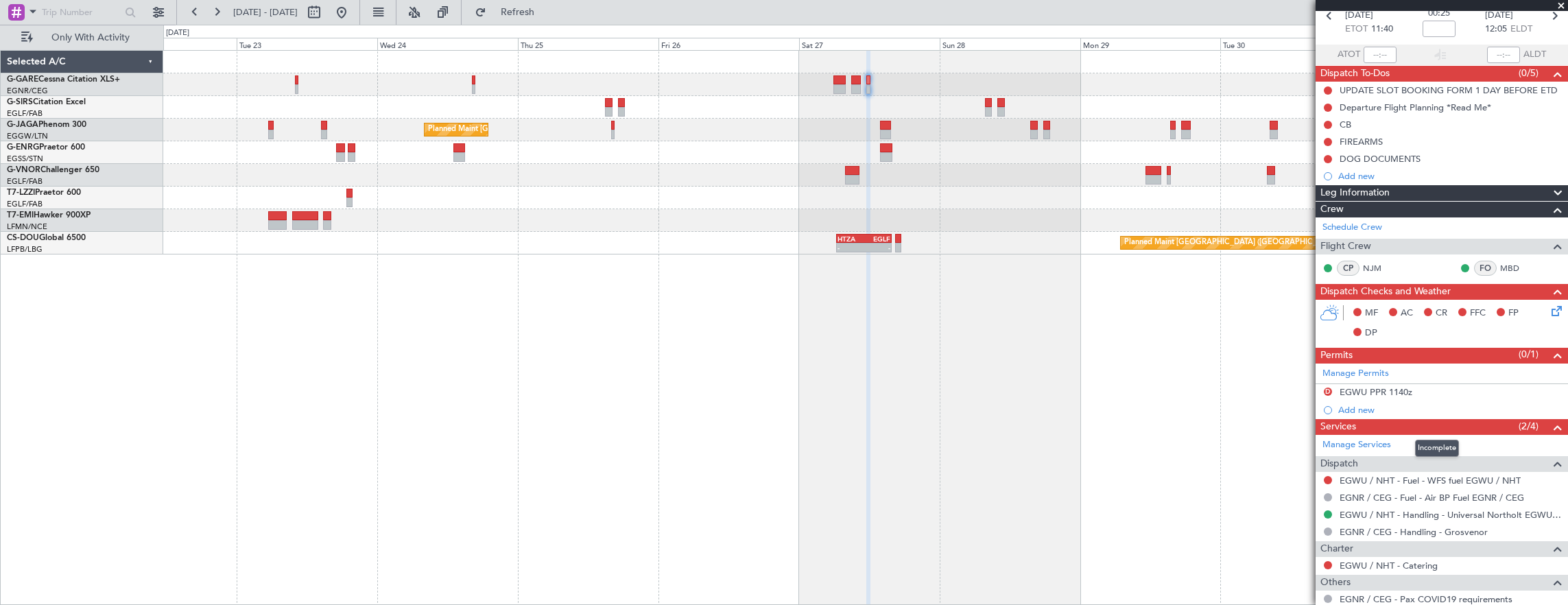
scroll to position [137, 0]
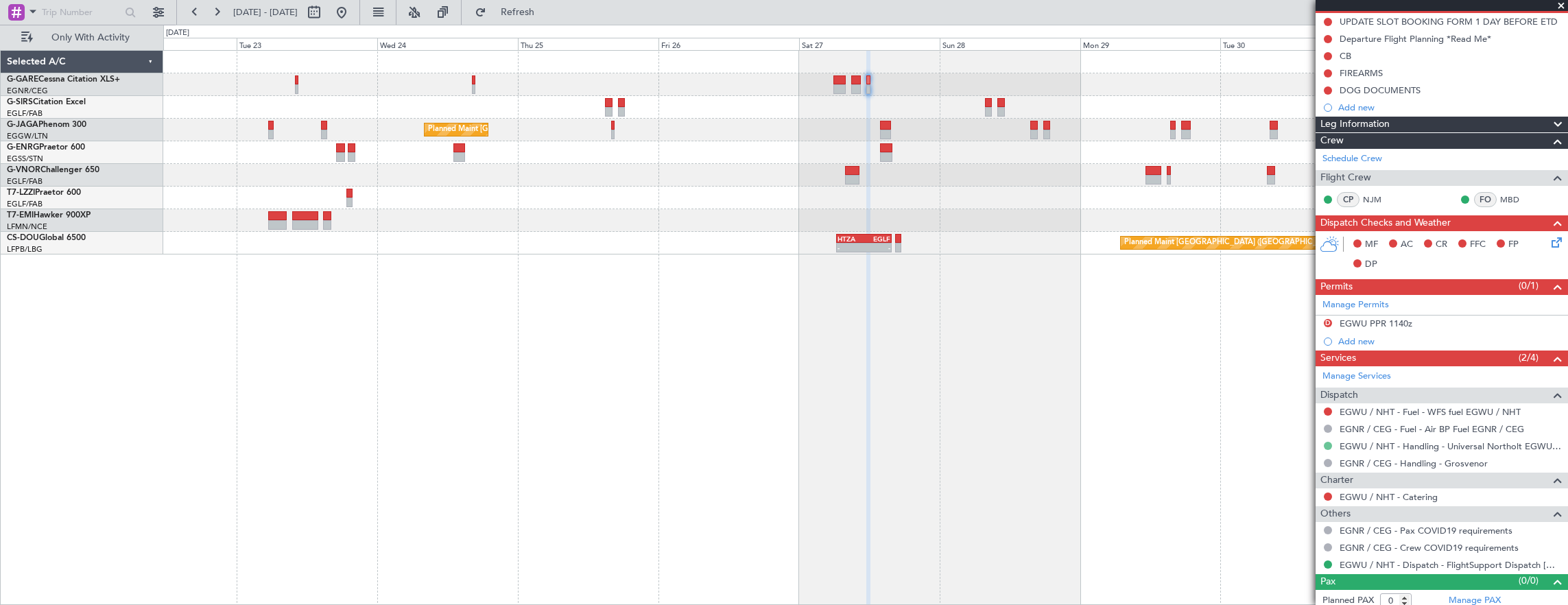
click at [1328, 441] on button at bounding box center [1328, 445] width 8 height 8
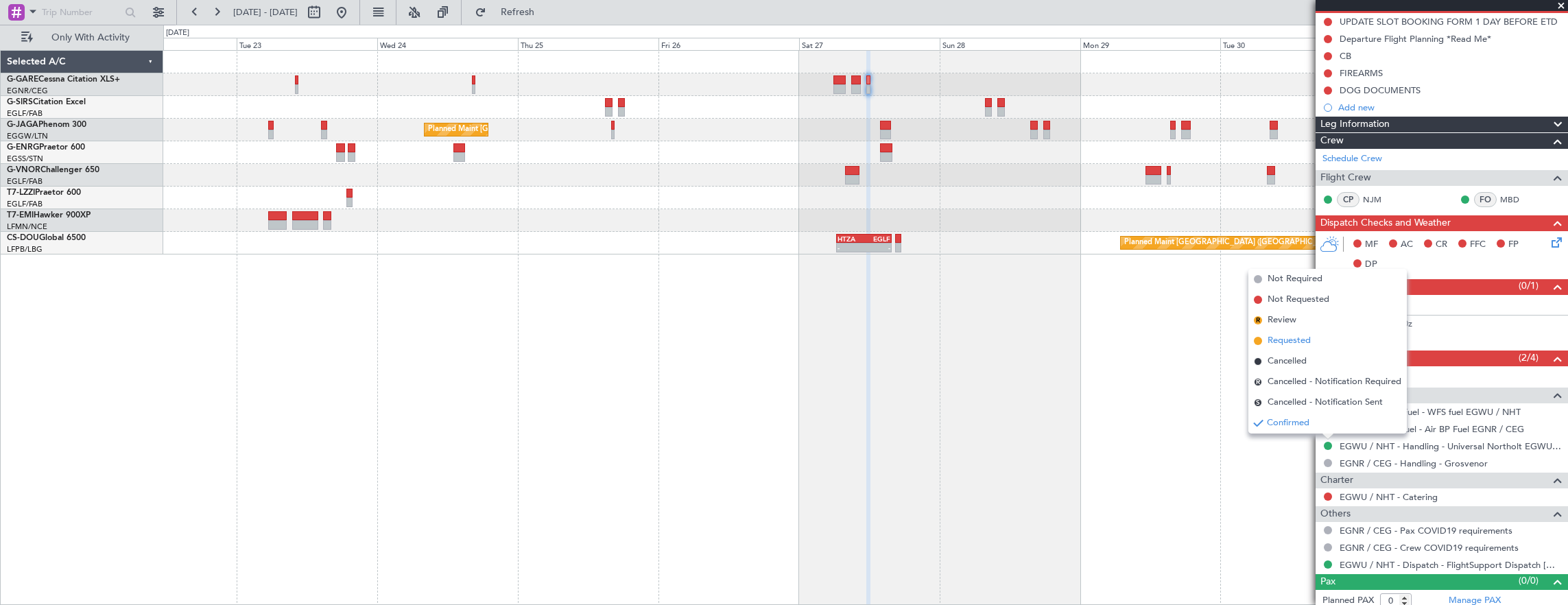
click at [1307, 340] on span "Requested" at bounding box center [1289, 340] width 43 height 14
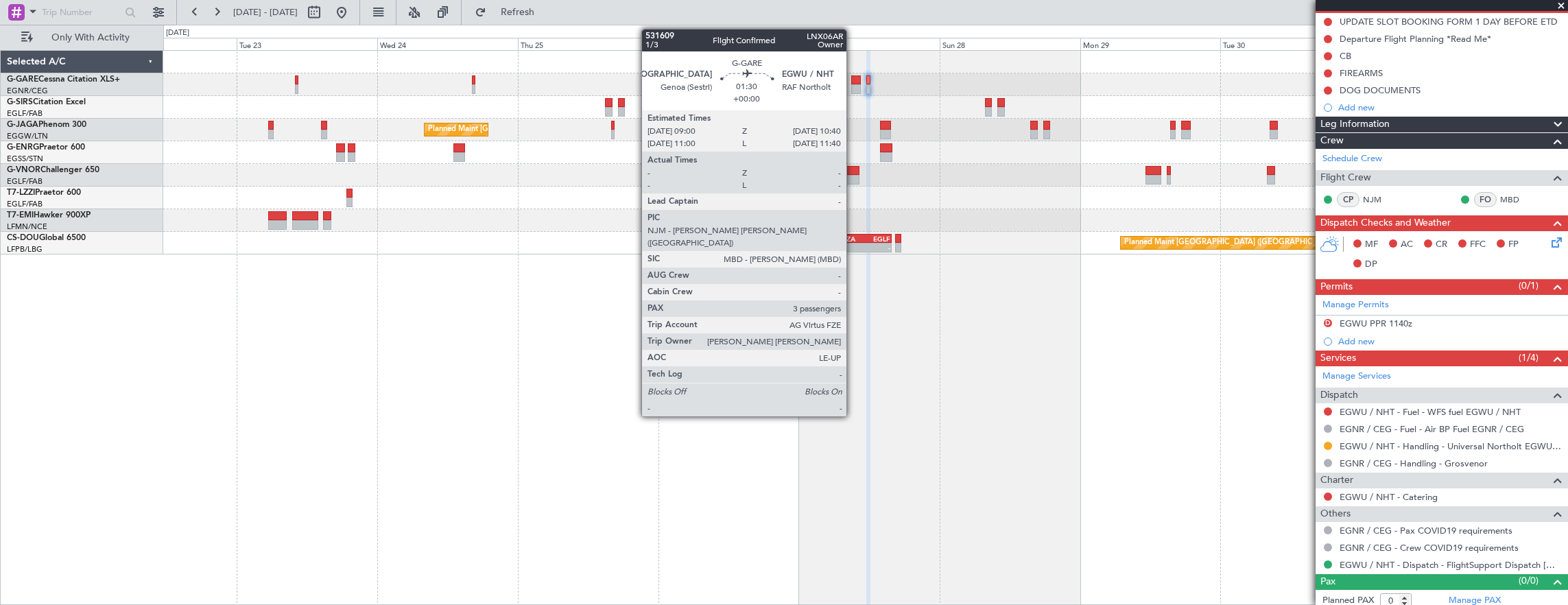
click at [853, 87] on div at bounding box center [856, 89] width 10 height 10
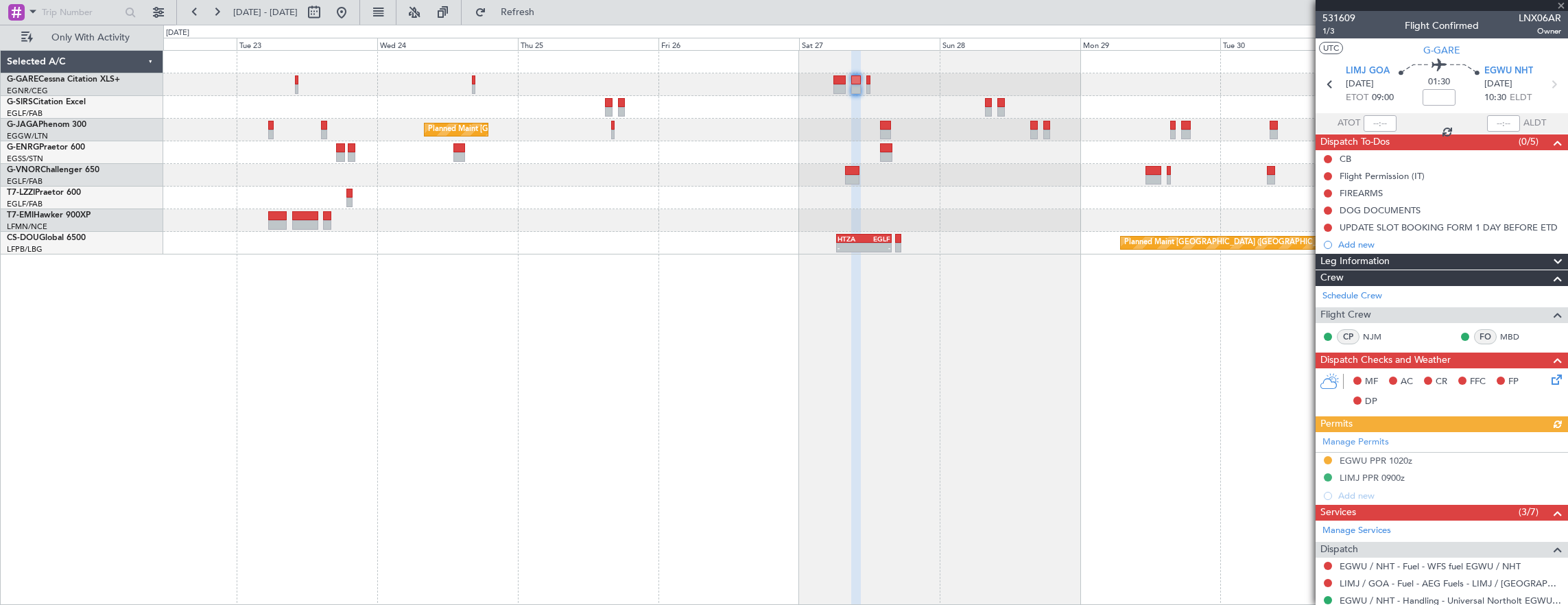
scroll to position [206, 0]
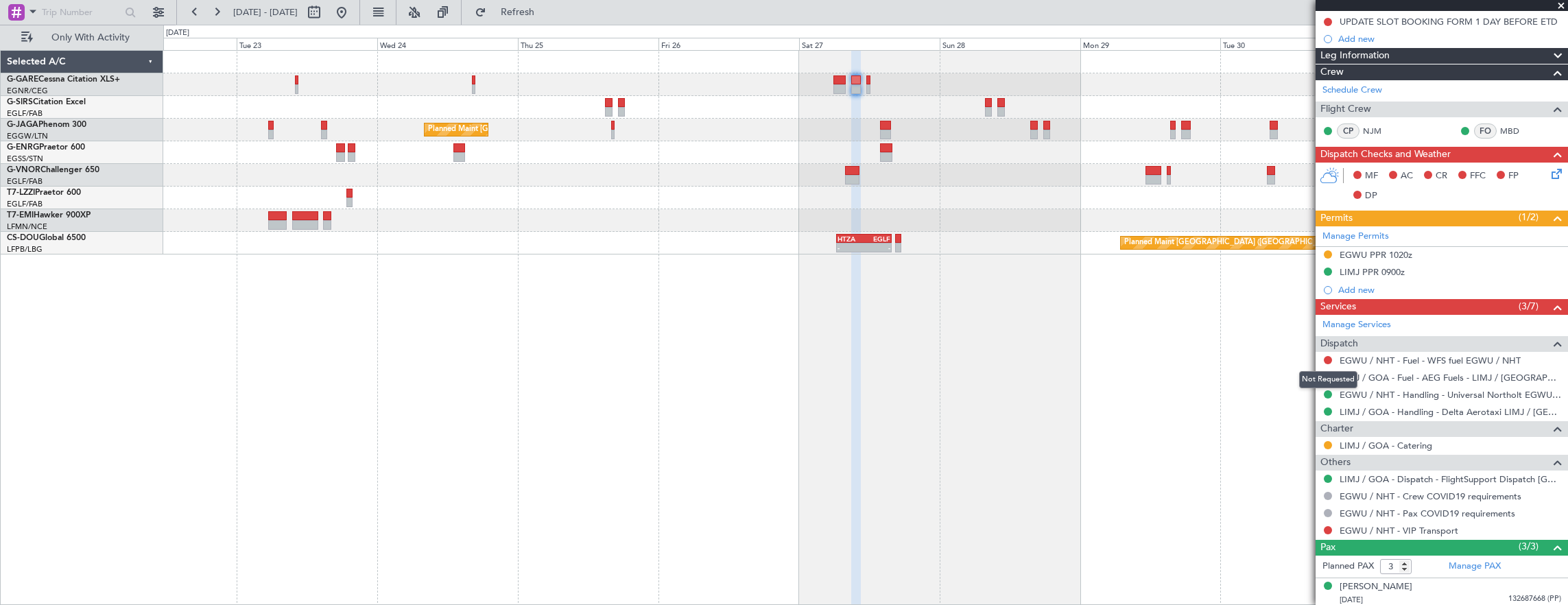
click at [1326, 393] on mat-tooltip-component "Not Requested" at bounding box center [1328, 379] width 78 height 37
click at [1328, 389] on mat-tooltip-component "Not Requested" at bounding box center [1328, 379] width 78 height 37
click at [1327, 390] on button at bounding box center [1328, 394] width 8 height 8
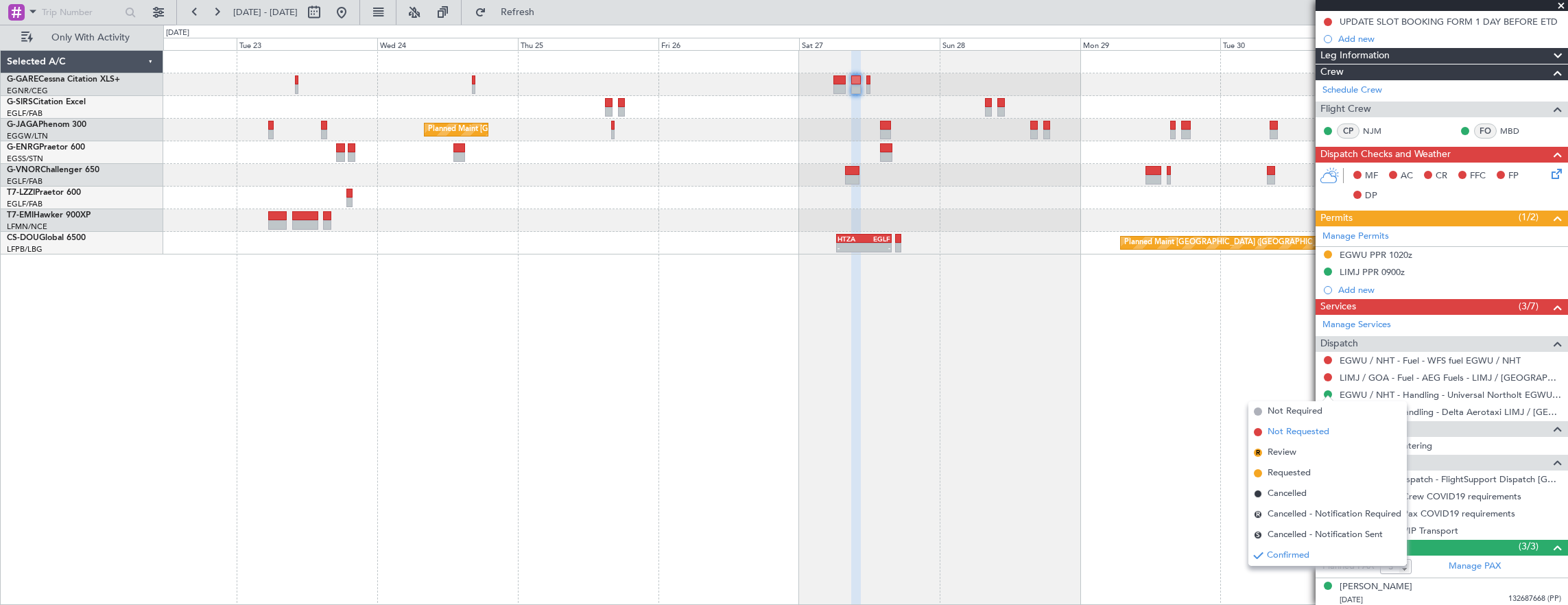
click at [1299, 435] on span "Not Requested" at bounding box center [1299, 431] width 62 height 14
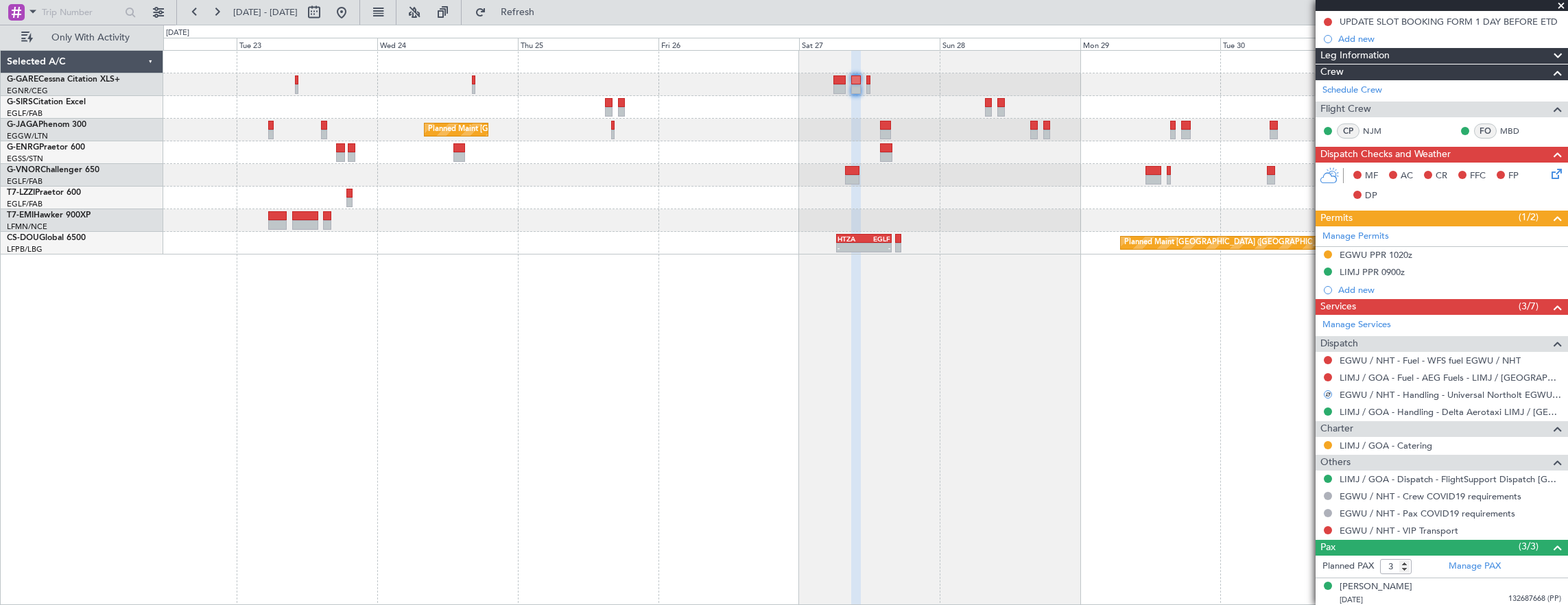
click at [1299, 435] on div "Planned Maint London (Luton) Planned Maint Paris (Le Bourget) - - HTZA 06:30 Z …" at bounding box center [866, 328] width 1405 height 556
click at [1328, 250] on button at bounding box center [1328, 254] width 8 height 8
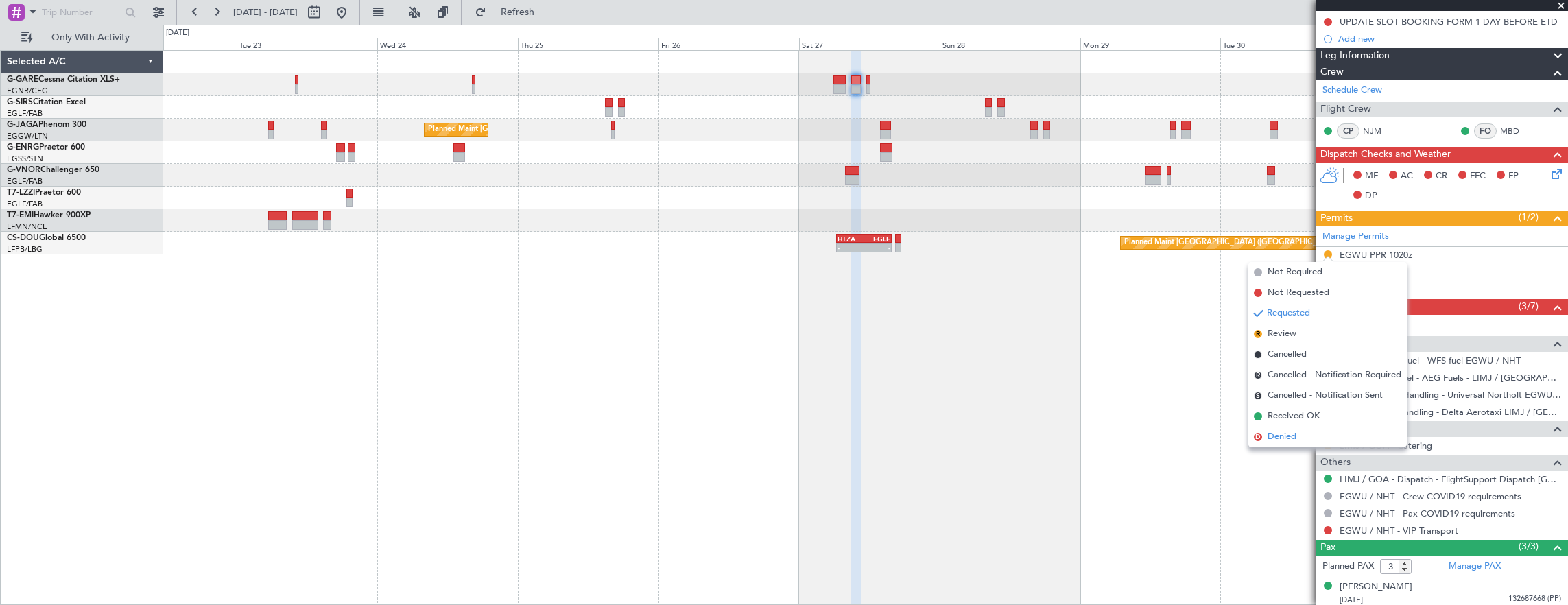
click at [1294, 440] on span "Denied" at bounding box center [1283, 436] width 29 height 14
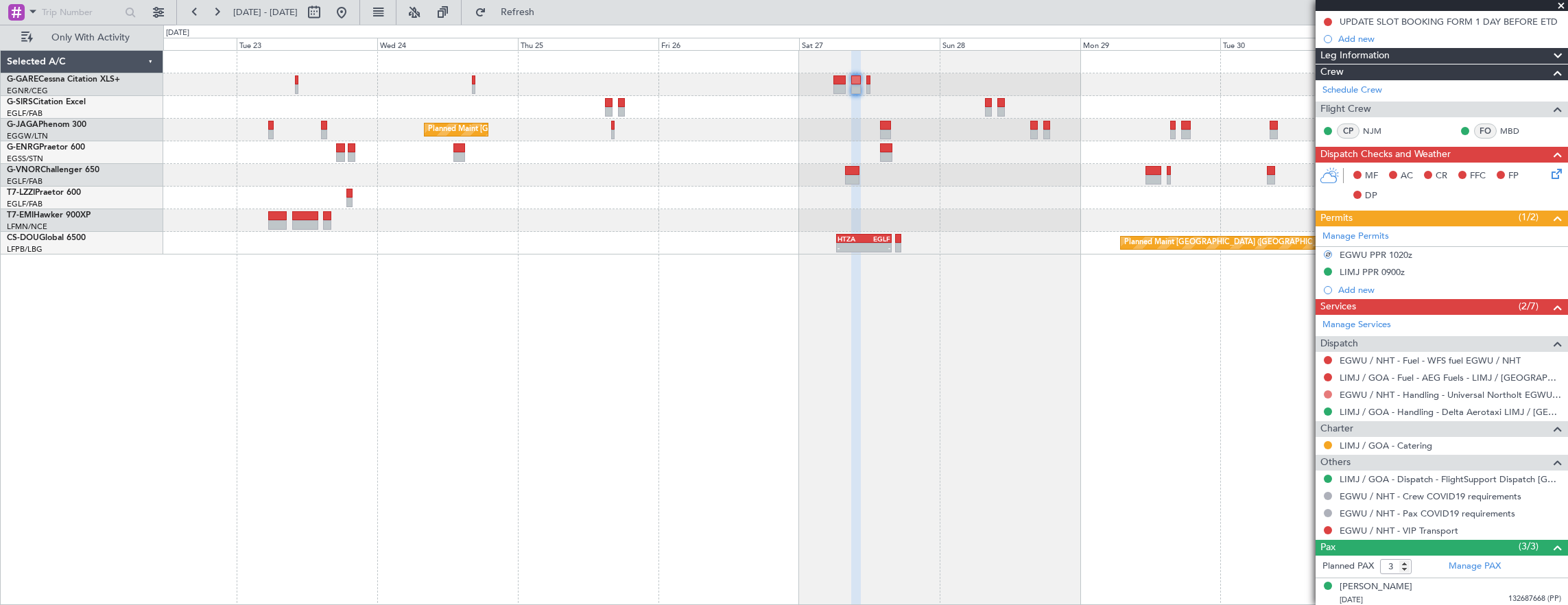
click at [1324, 391] on button at bounding box center [1328, 394] width 8 height 8
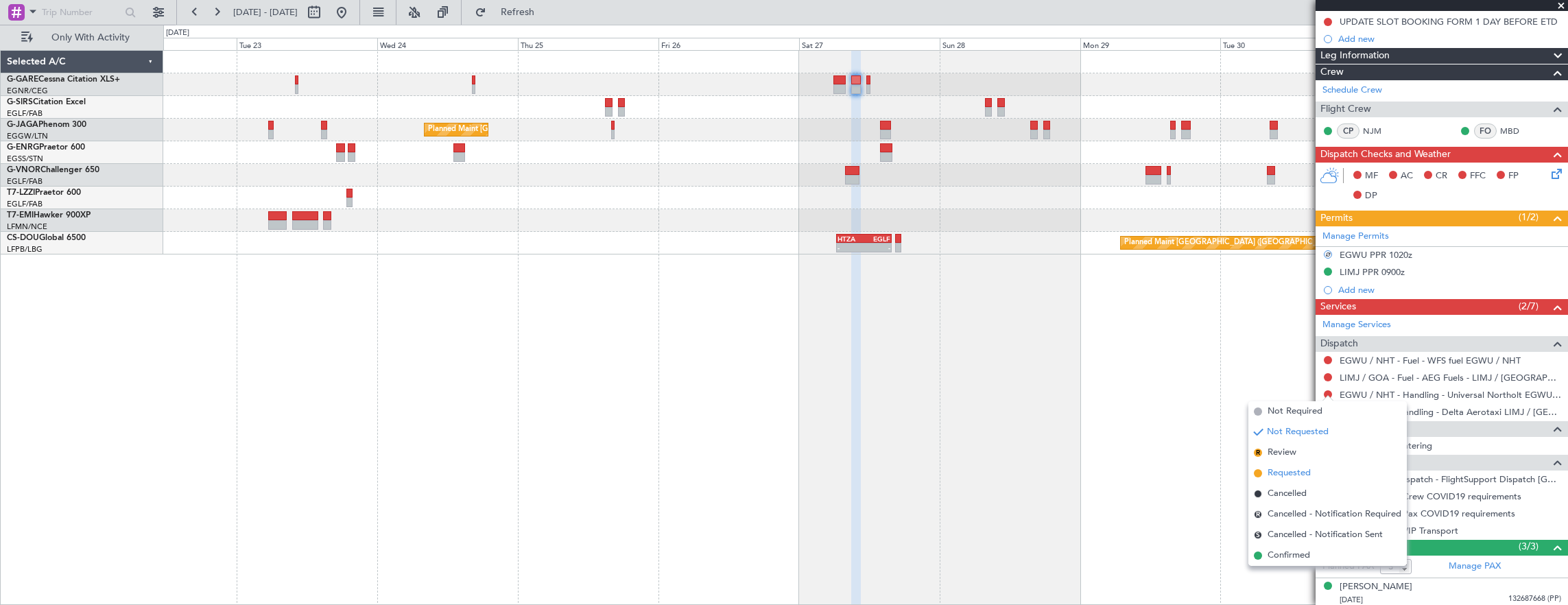
click at [1286, 482] on li "Requested" at bounding box center [1328, 472] width 158 height 21
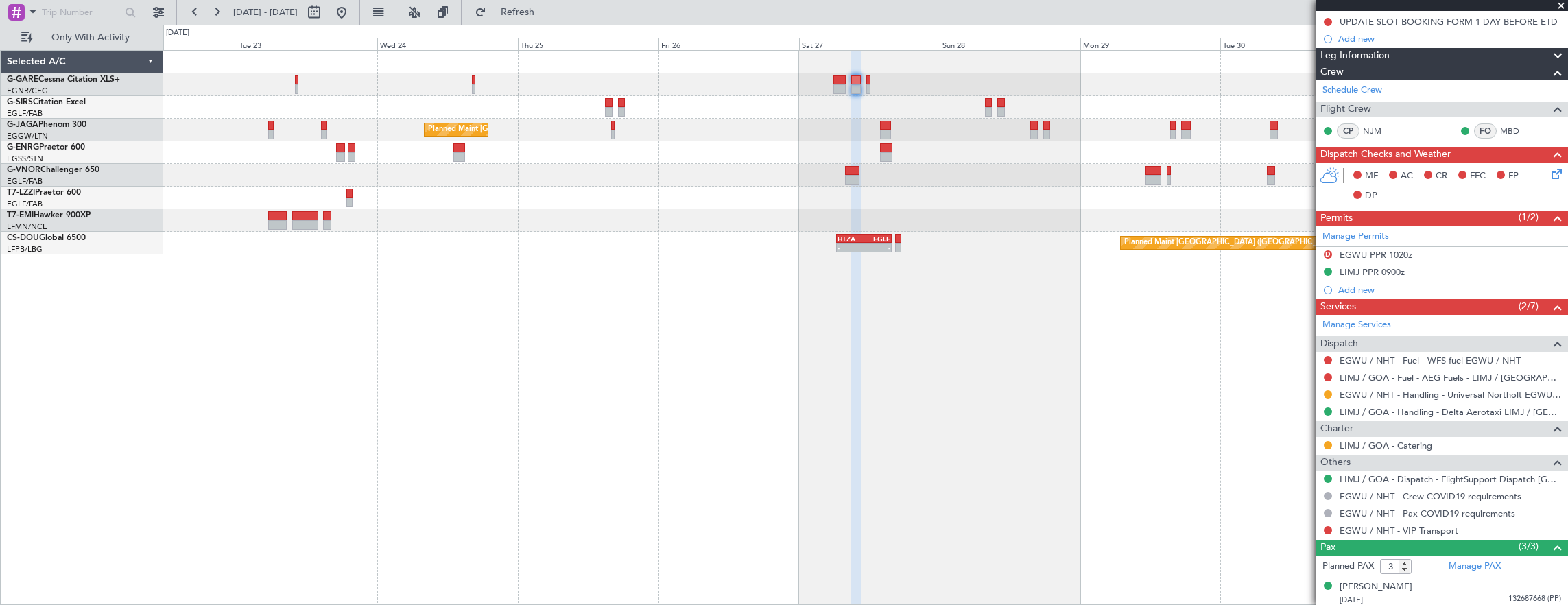
click at [1407, 302] on fb-app "22 Sep 2025 - 02 Oct 2025 Refresh Quick Links Only With Activity Planned Maint …" at bounding box center [784, 307] width 1568 height 594
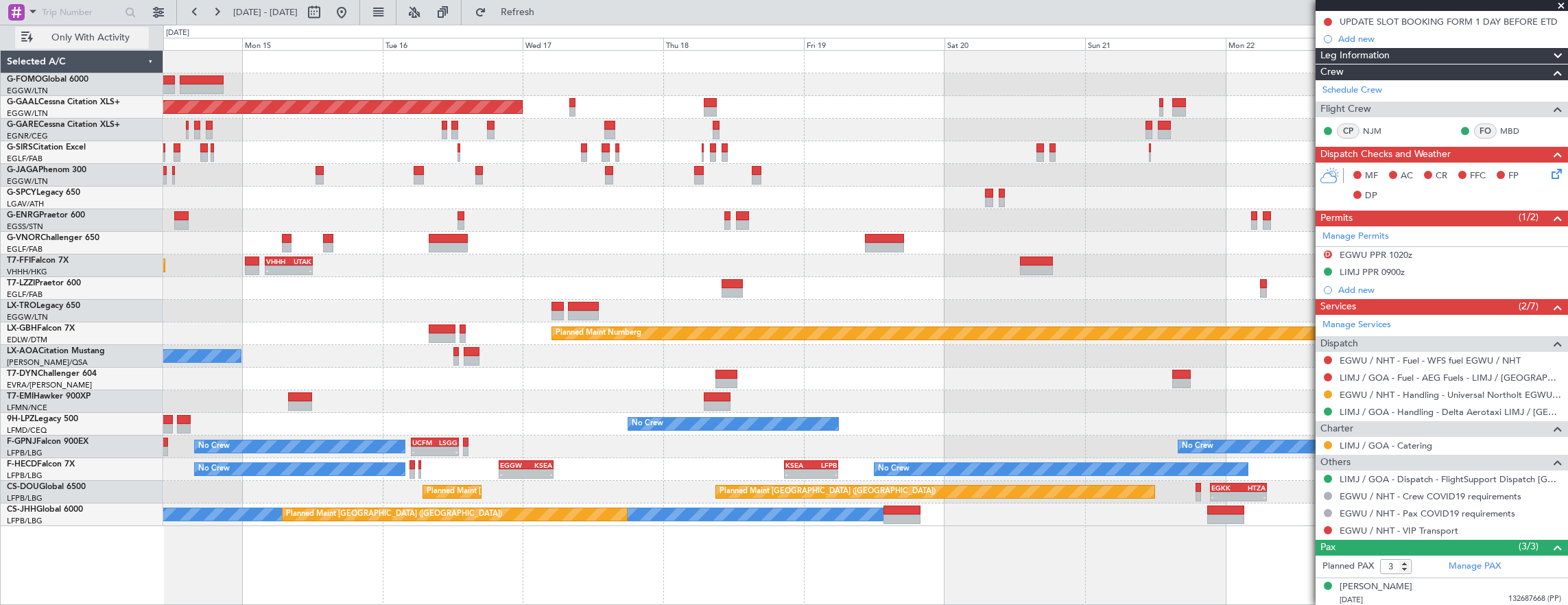
click at [88, 27] on button "Only With Activity" at bounding box center [82, 37] width 133 height 22
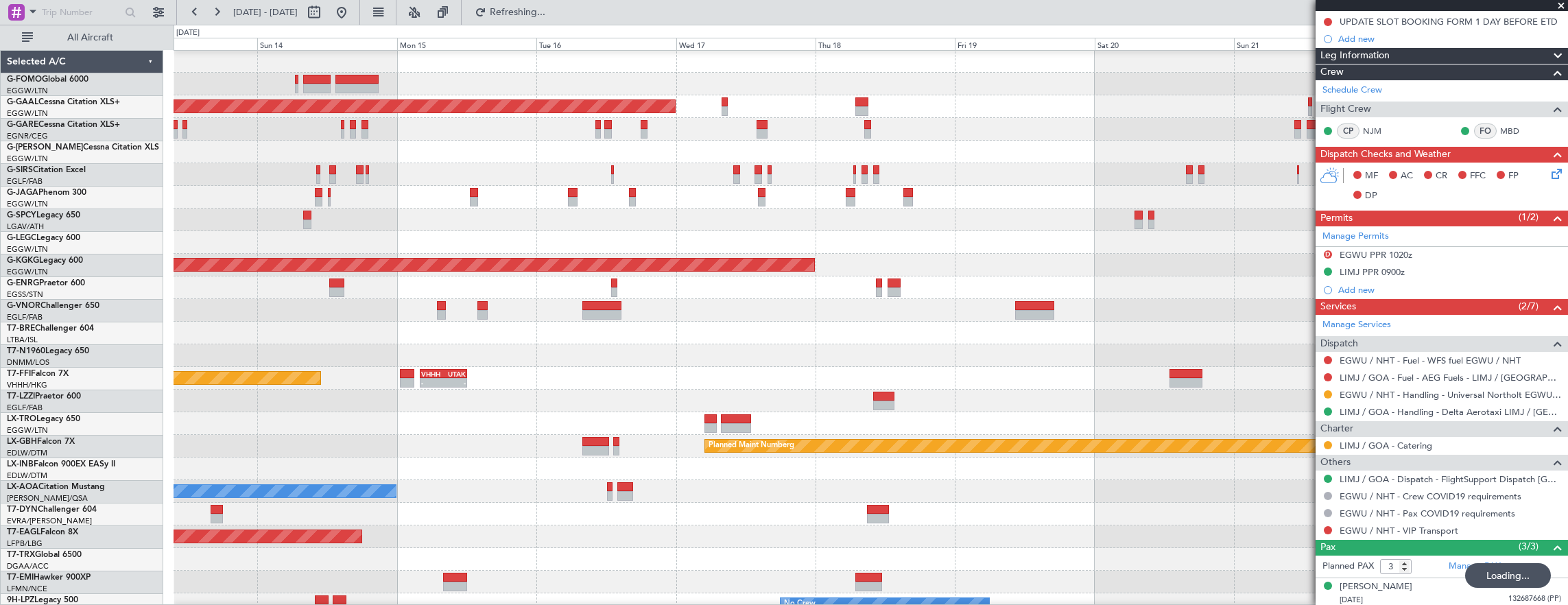
click at [482, 197] on div "Planned Maint [GEOGRAPHIC_DATA] ([GEOGRAPHIC_DATA])" at bounding box center [870, 196] width 1394 height 23
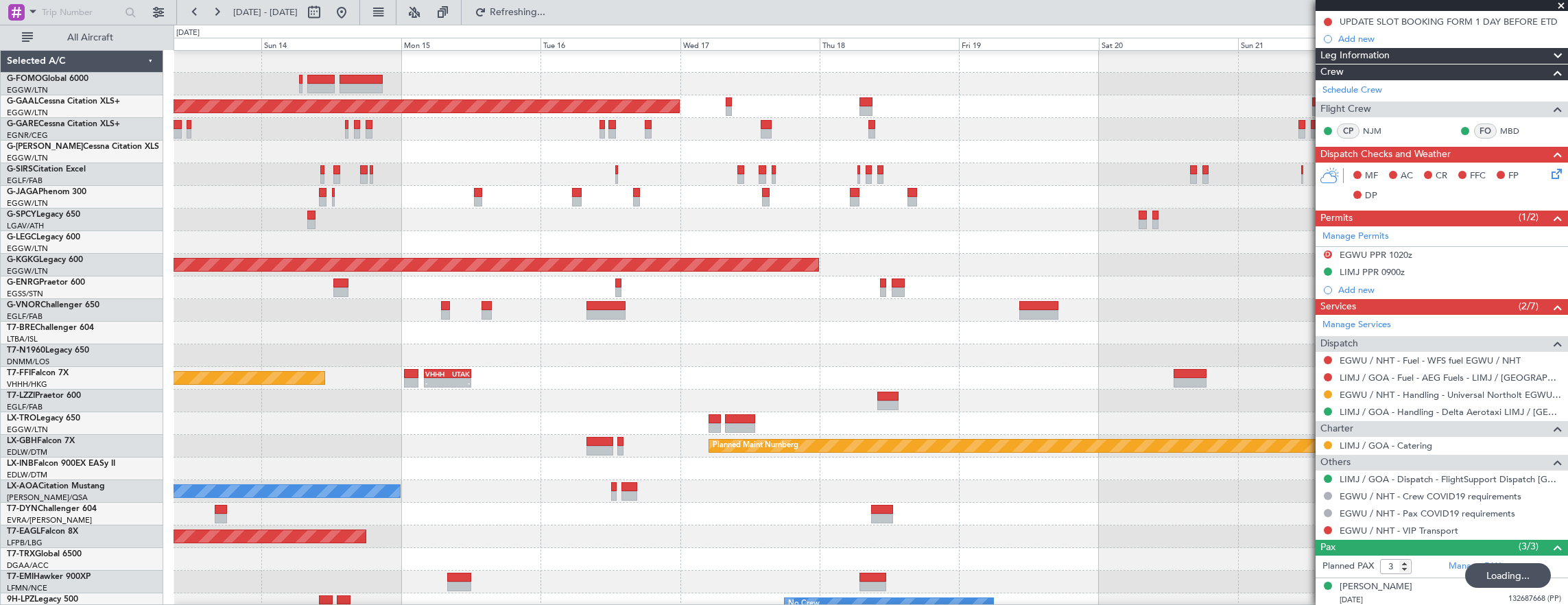
click at [704, 206] on div "Planned Maint [GEOGRAPHIC_DATA] ([GEOGRAPHIC_DATA])" at bounding box center [870, 196] width 1394 height 23
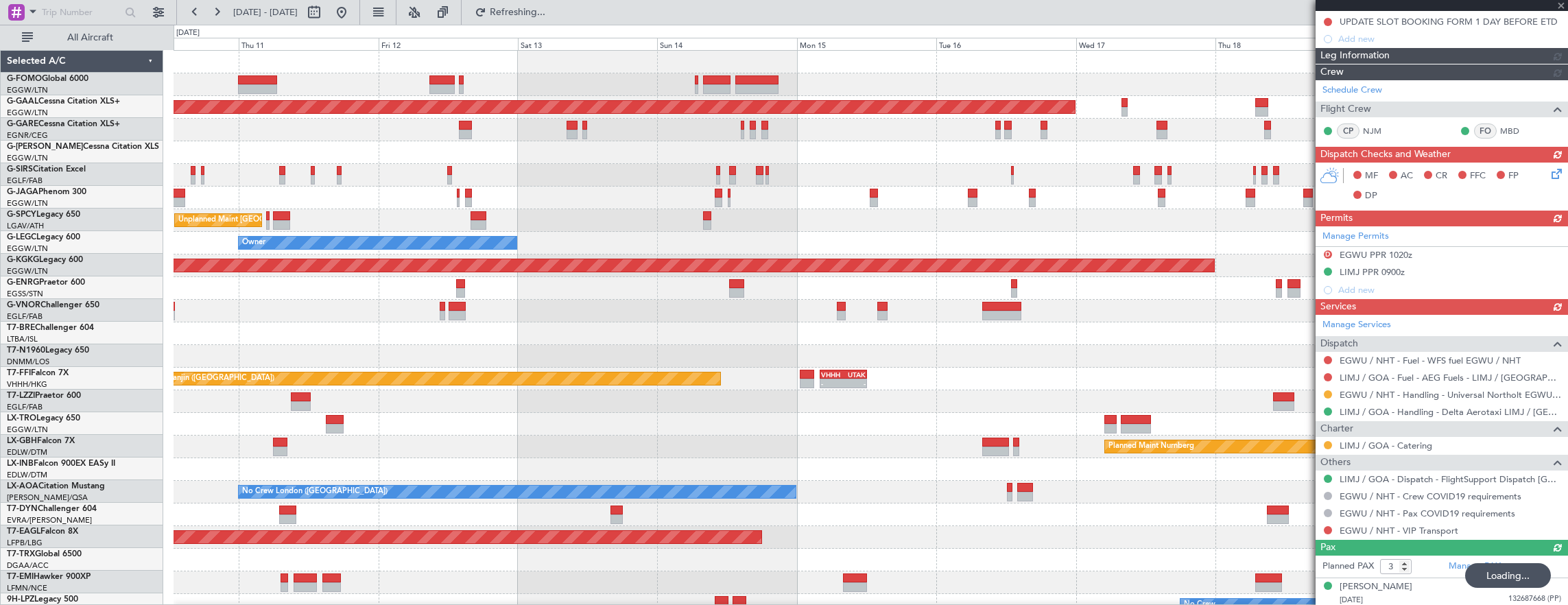
scroll to position [0, 0]
click at [726, 187] on div "Planned Maint Dusseldorf Unplanned Maint Athens (Eleftherios Venizelos Intl) Ow…" at bounding box center [870, 436] width 1394 height 770
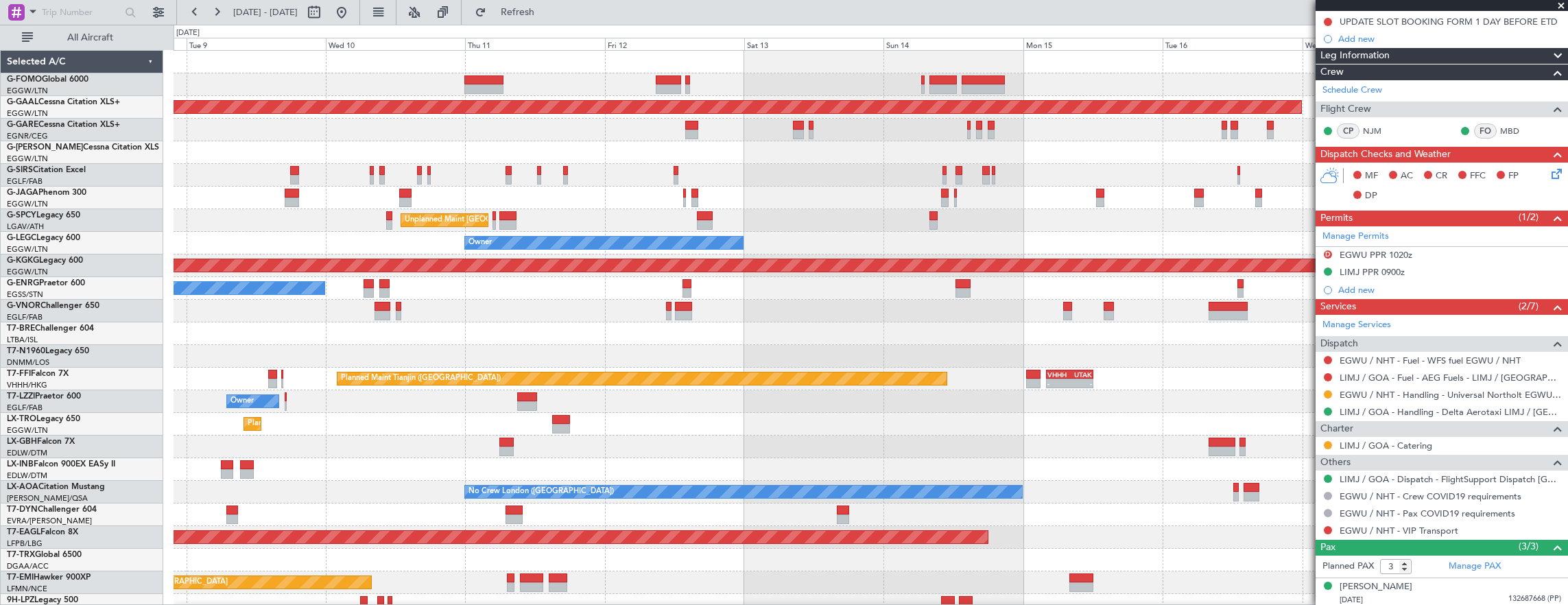
scroll to position [17, 0]
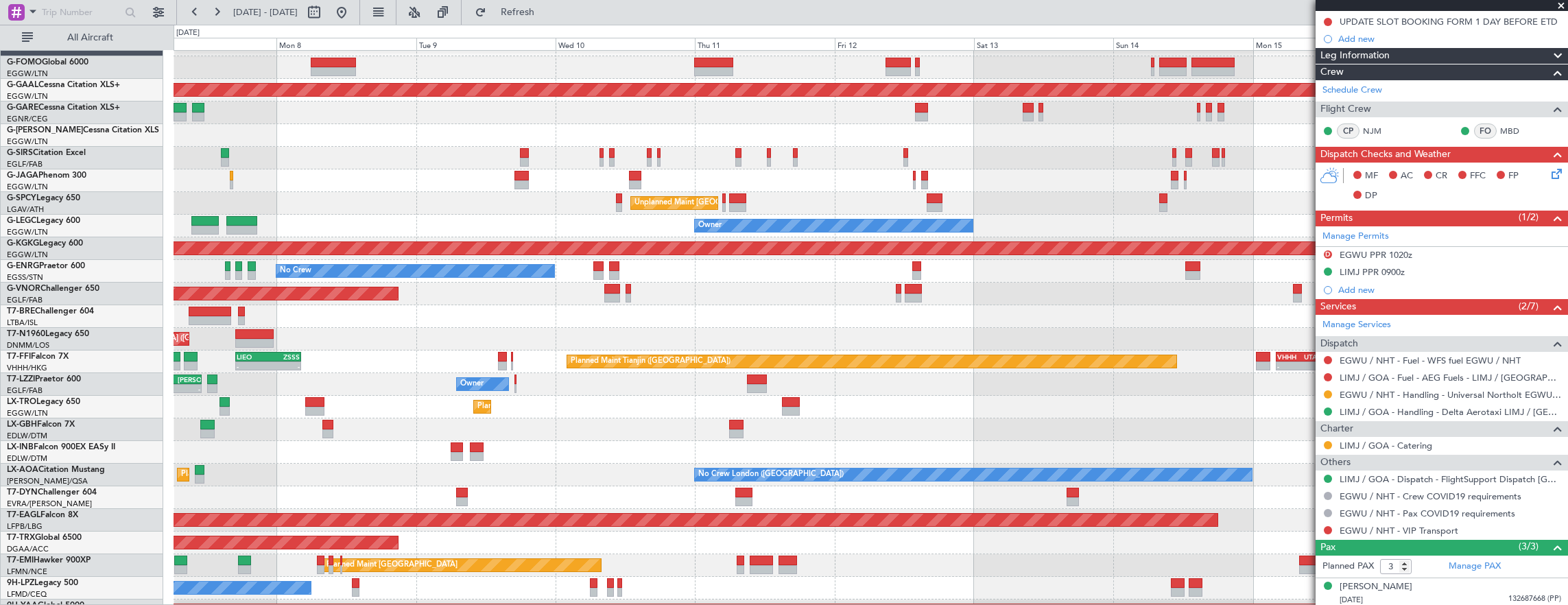
click at [454, 162] on div at bounding box center [870, 158] width 1394 height 23
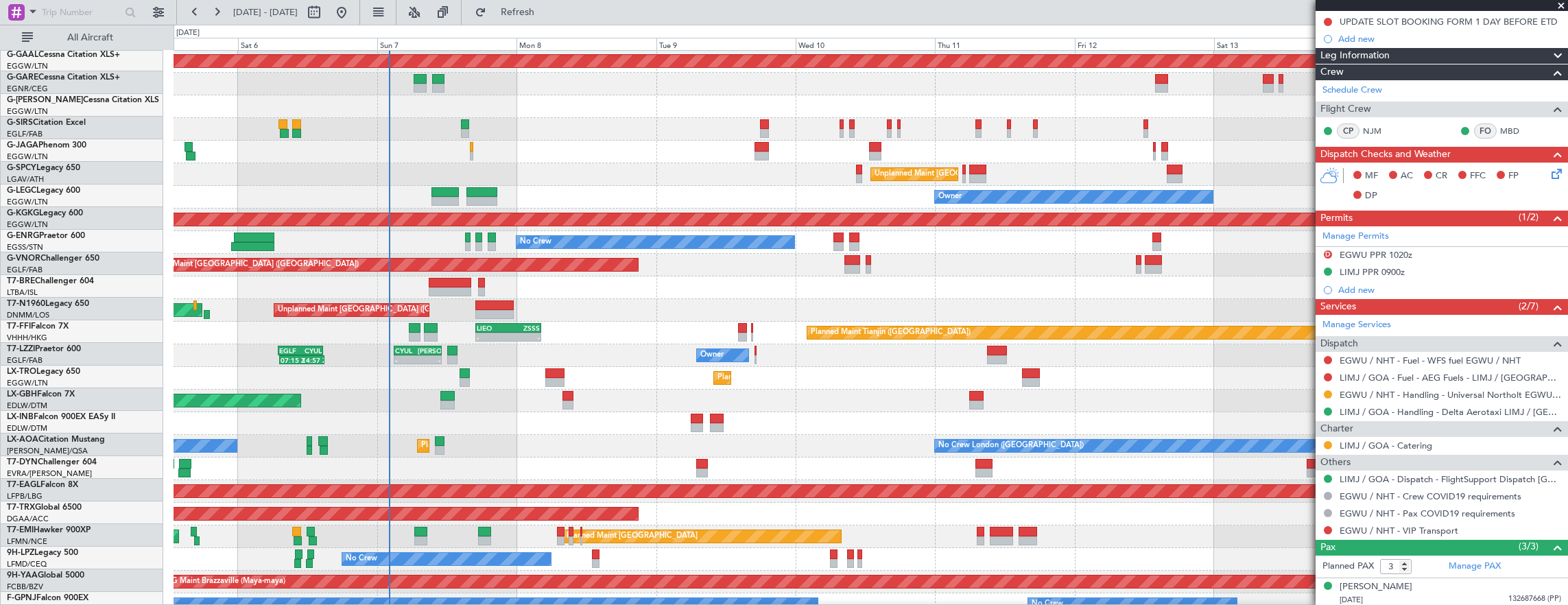
scroll to position [0, 0]
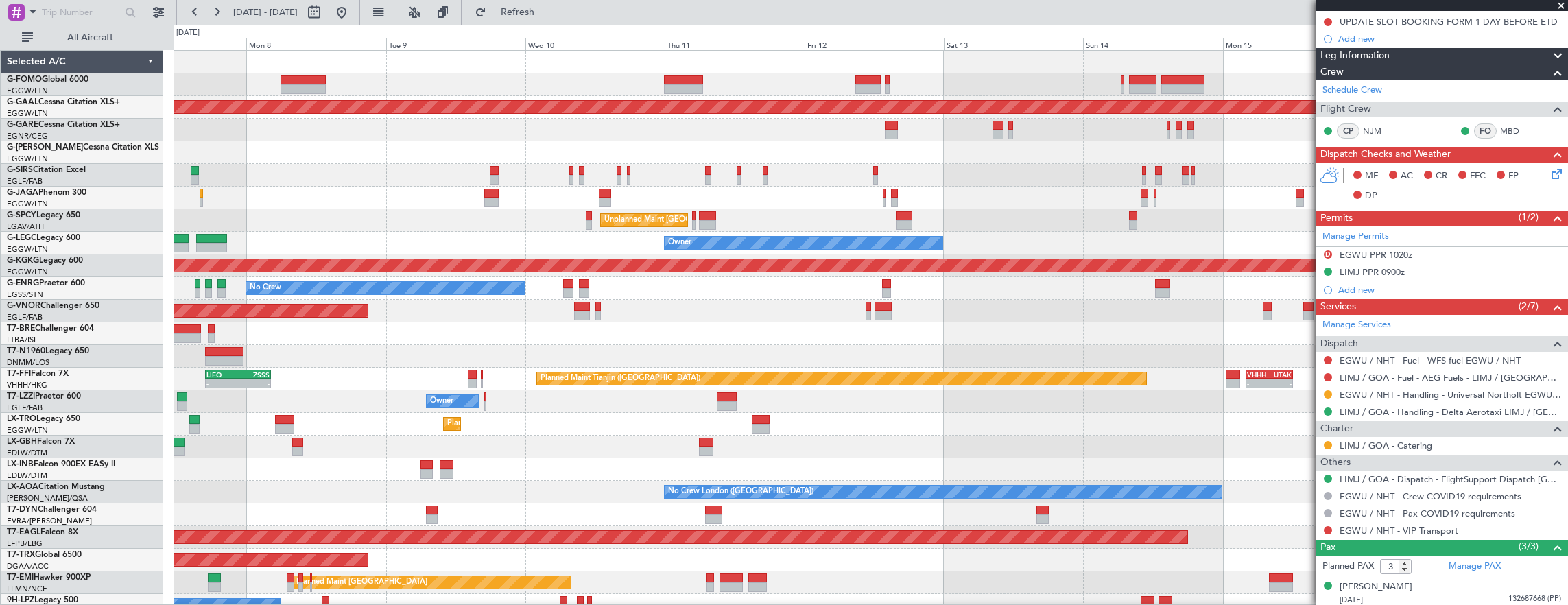
click at [365, 189] on div "Planned Maint London (Luton) Planned Maint Dusseldorf Owner Unplanned Maint Ath…" at bounding box center [870, 436] width 1394 height 770
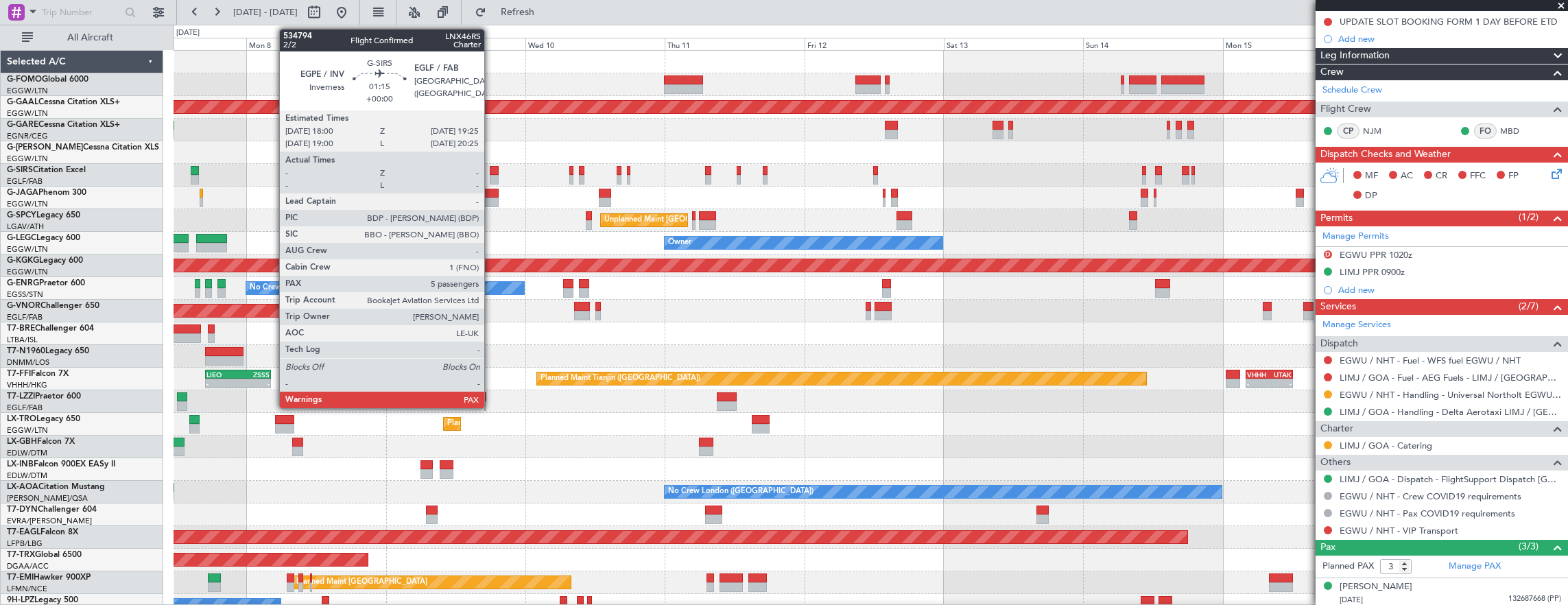
click at [491, 170] on div at bounding box center [495, 171] width 9 height 10
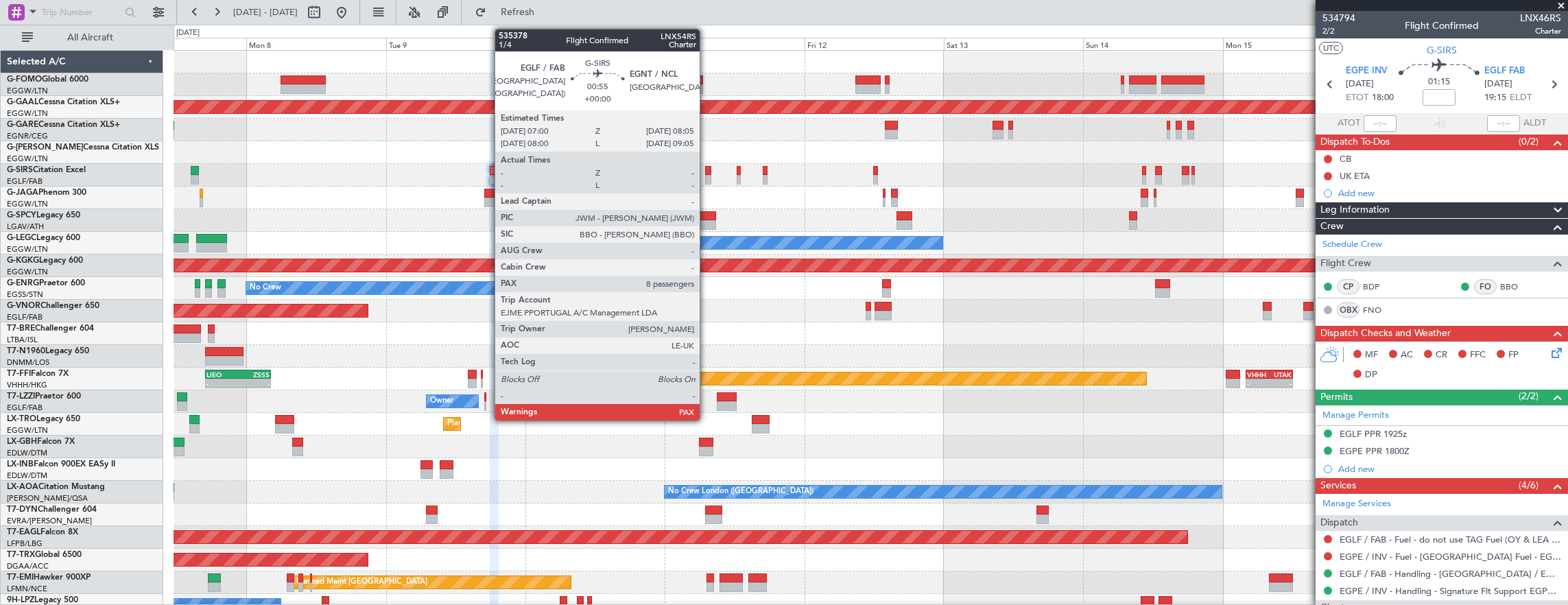
click at [707, 169] on div at bounding box center [709, 171] width 7 height 10
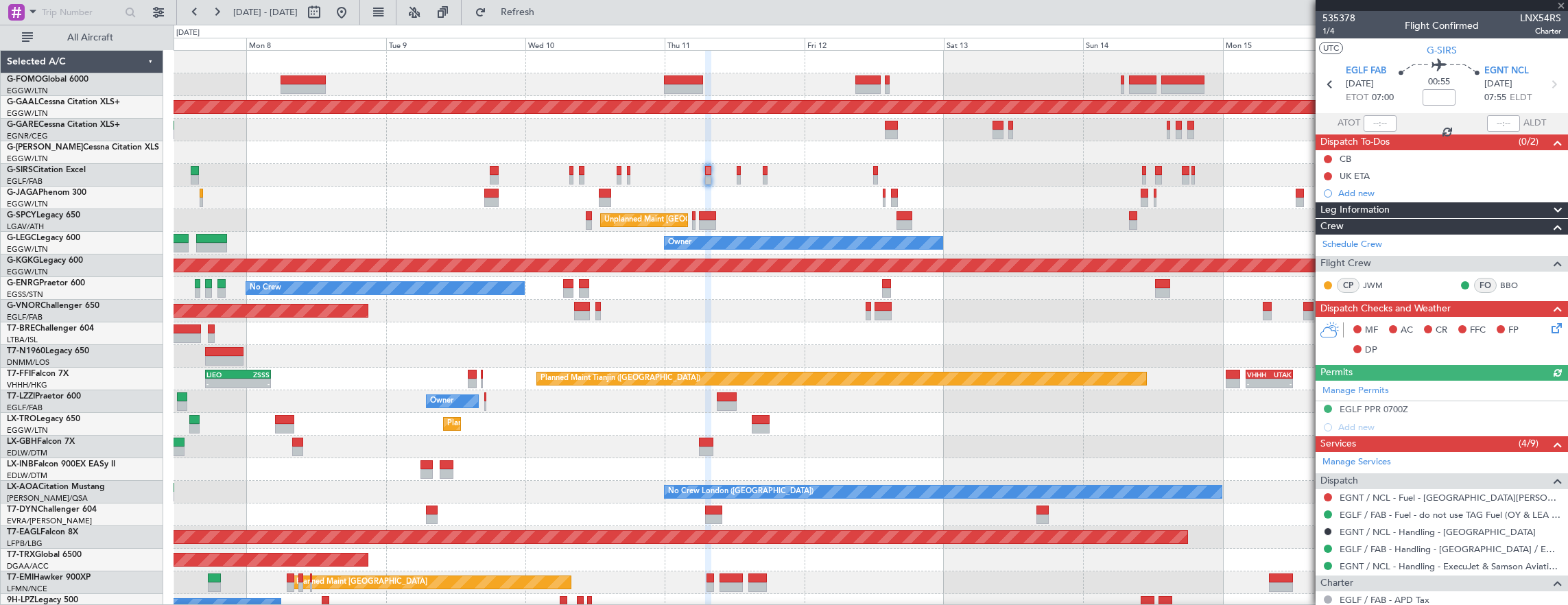
click at [737, 178] on div at bounding box center [739, 179] width 5 height 10
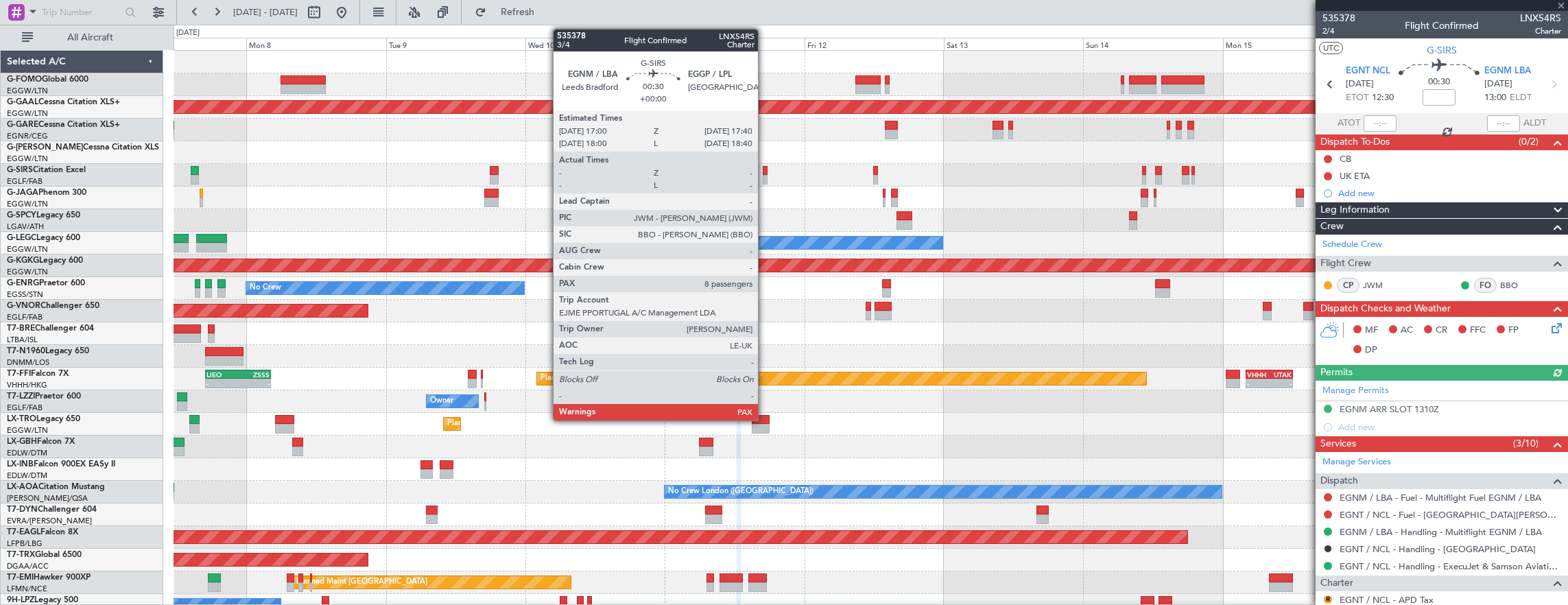
click at [765, 175] on div at bounding box center [764, 179] width 5 height 10
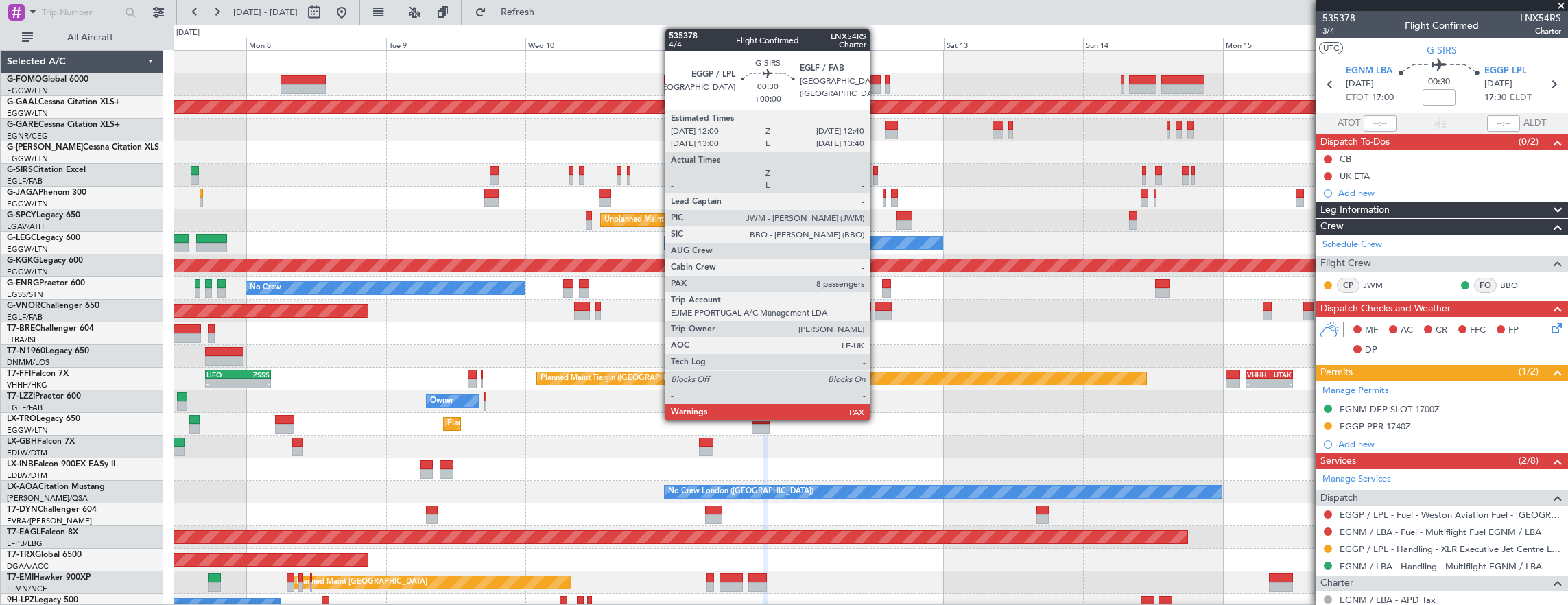
click at [877, 172] on div at bounding box center [875, 171] width 5 height 10
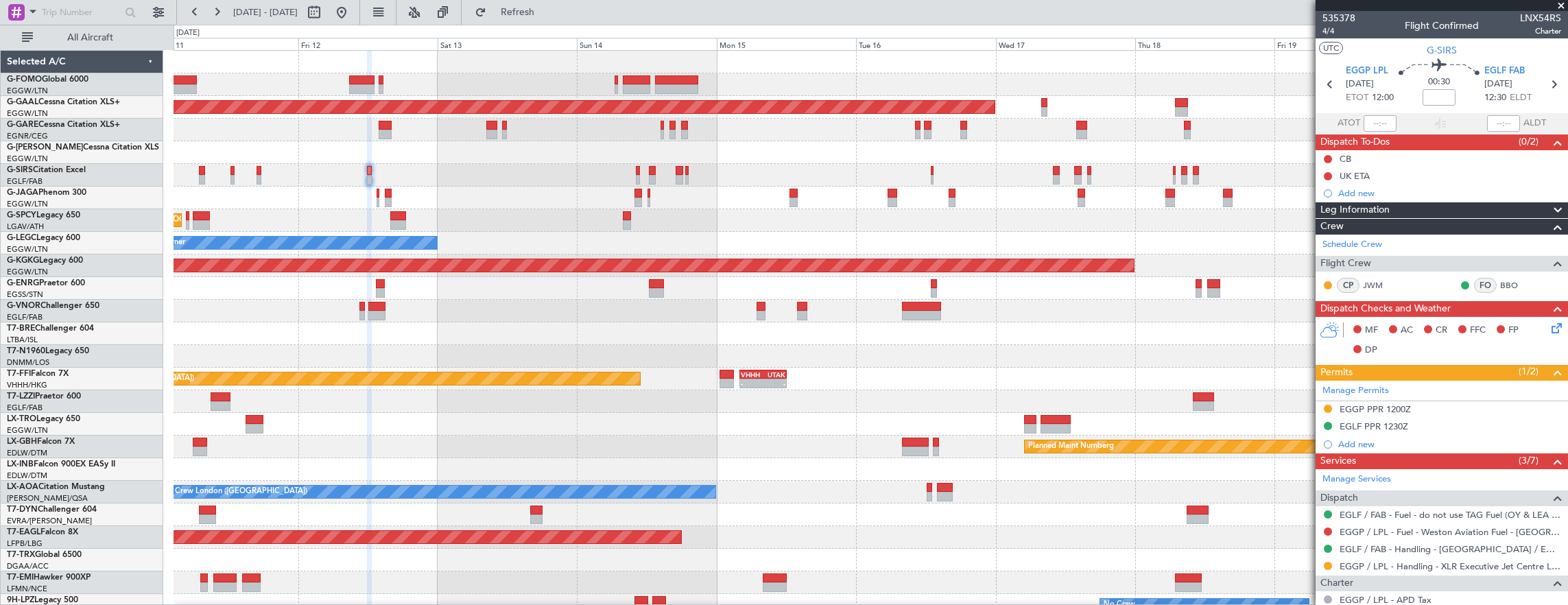
click at [738, 191] on div "Planned Maint Dusseldorf Unplanned Maint Athens (Eleftherios Venizelos Intl) Ow…" at bounding box center [870, 436] width 1394 height 770
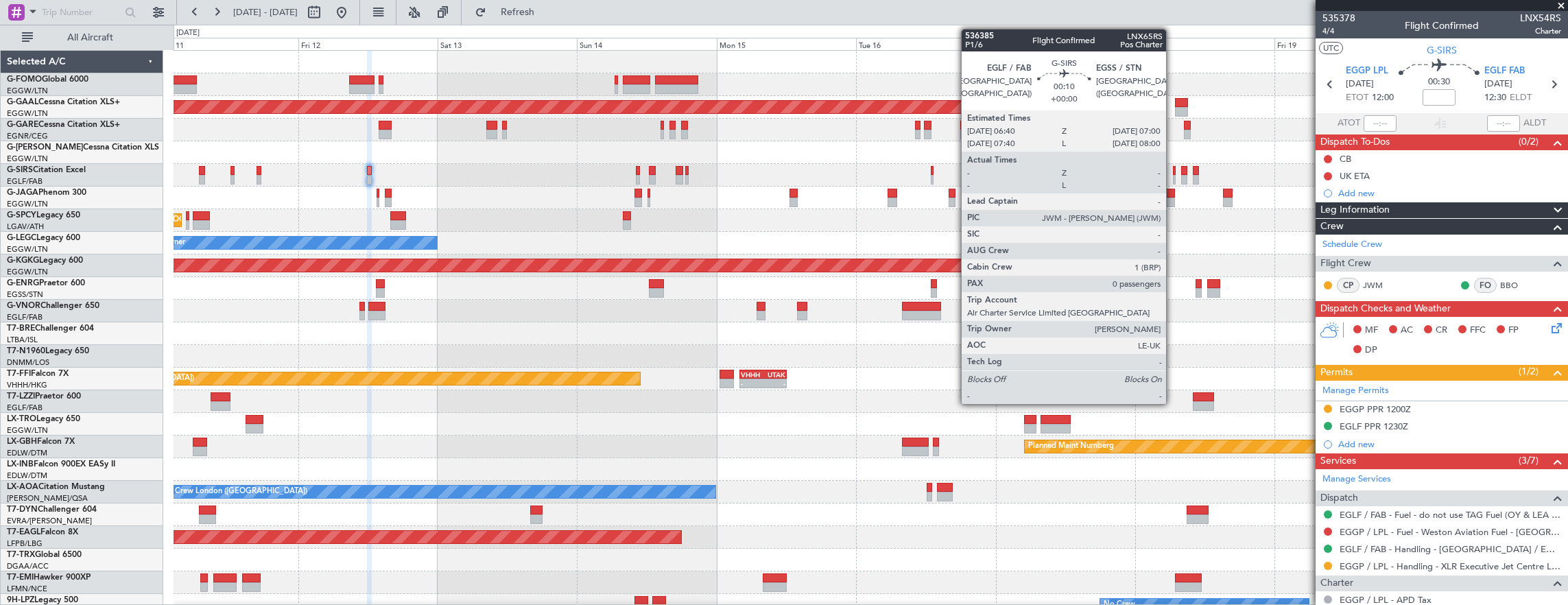
click at [1173, 171] on div at bounding box center [1174, 171] width 2 height 10
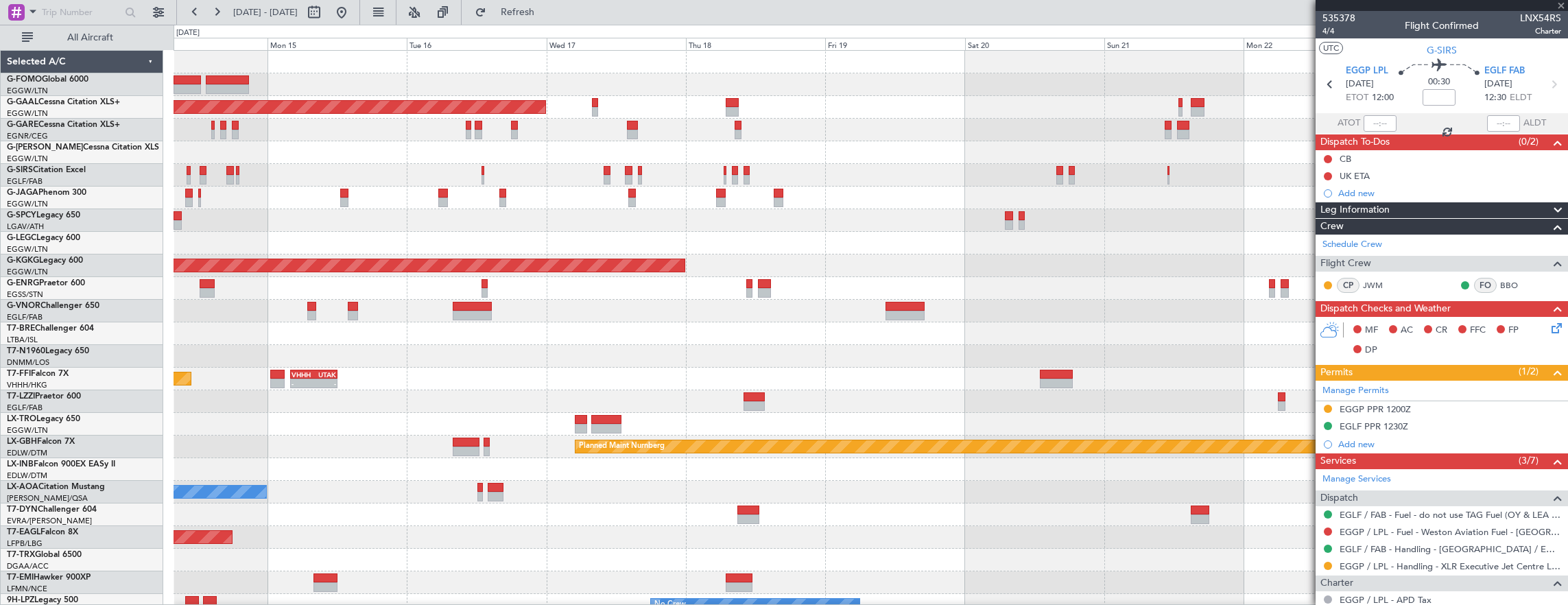
click at [635, 183] on div at bounding box center [870, 175] width 1394 height 23
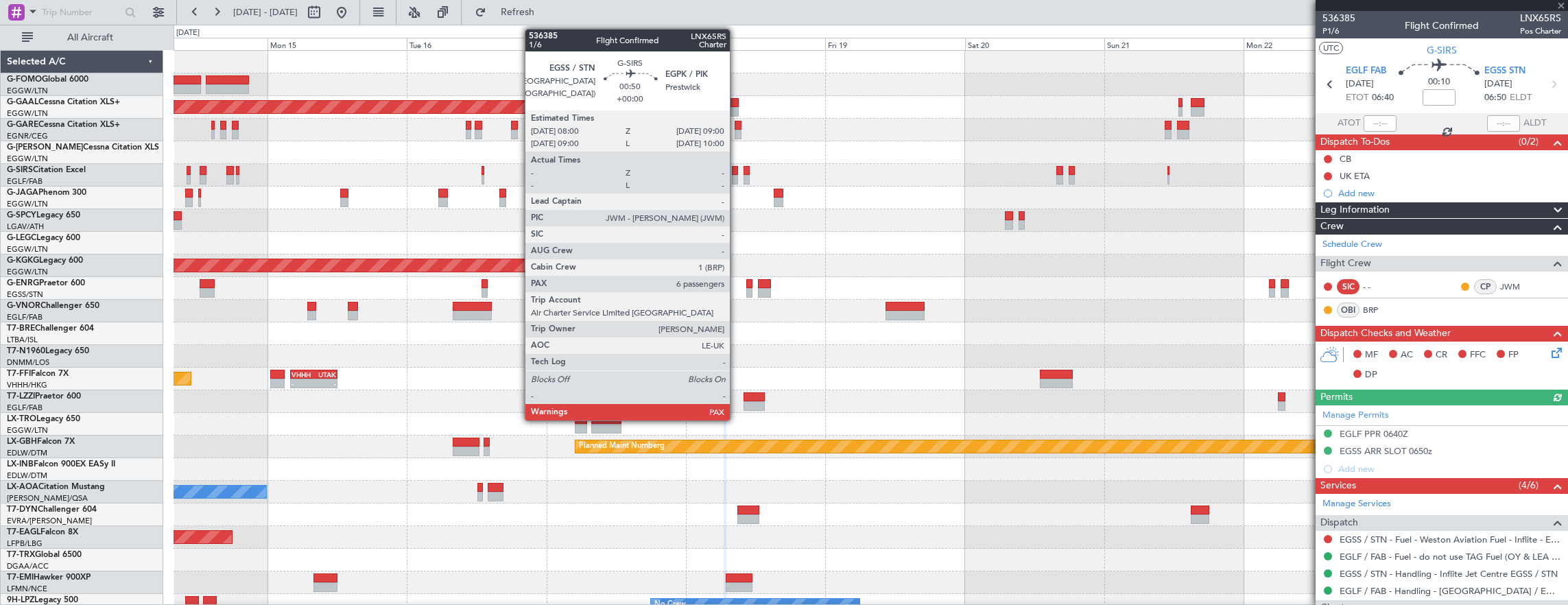
click at [737, 169] on div at bounding box center [735, 171] width 6 height 10
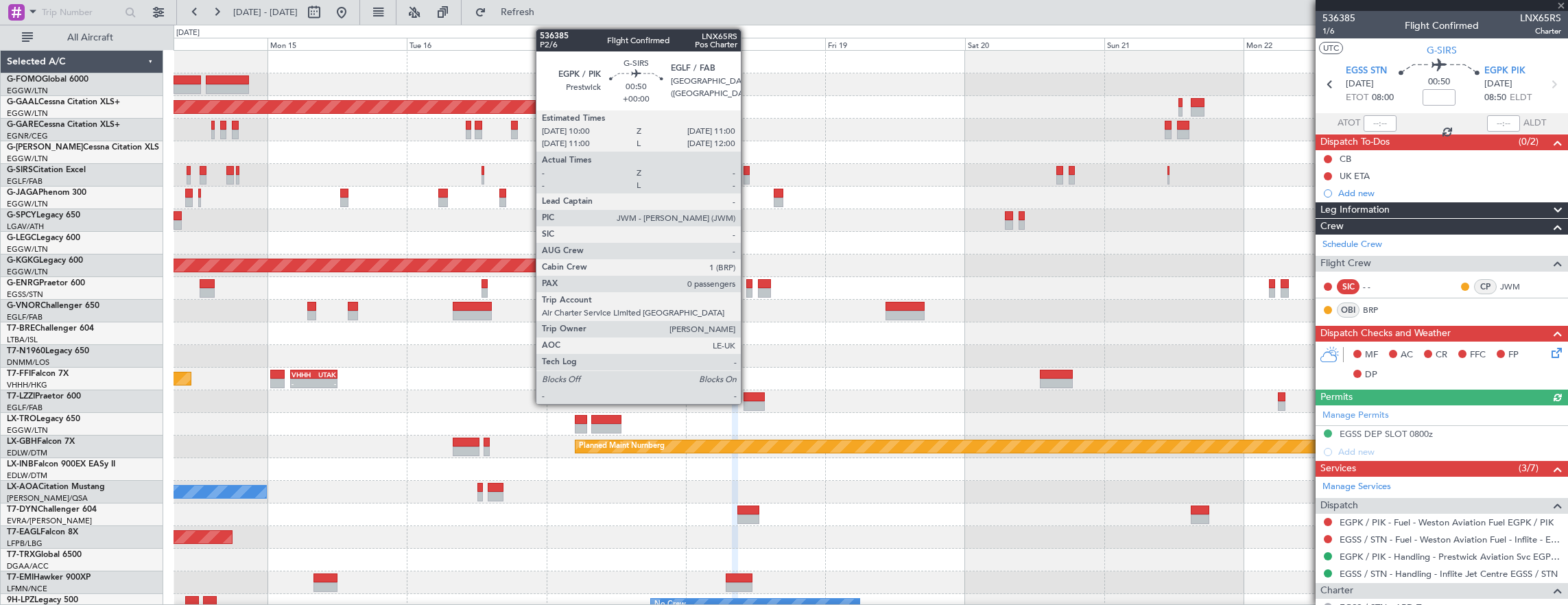
click at [748, 169] on div at bounding box center [746, 171] width 6 height 10
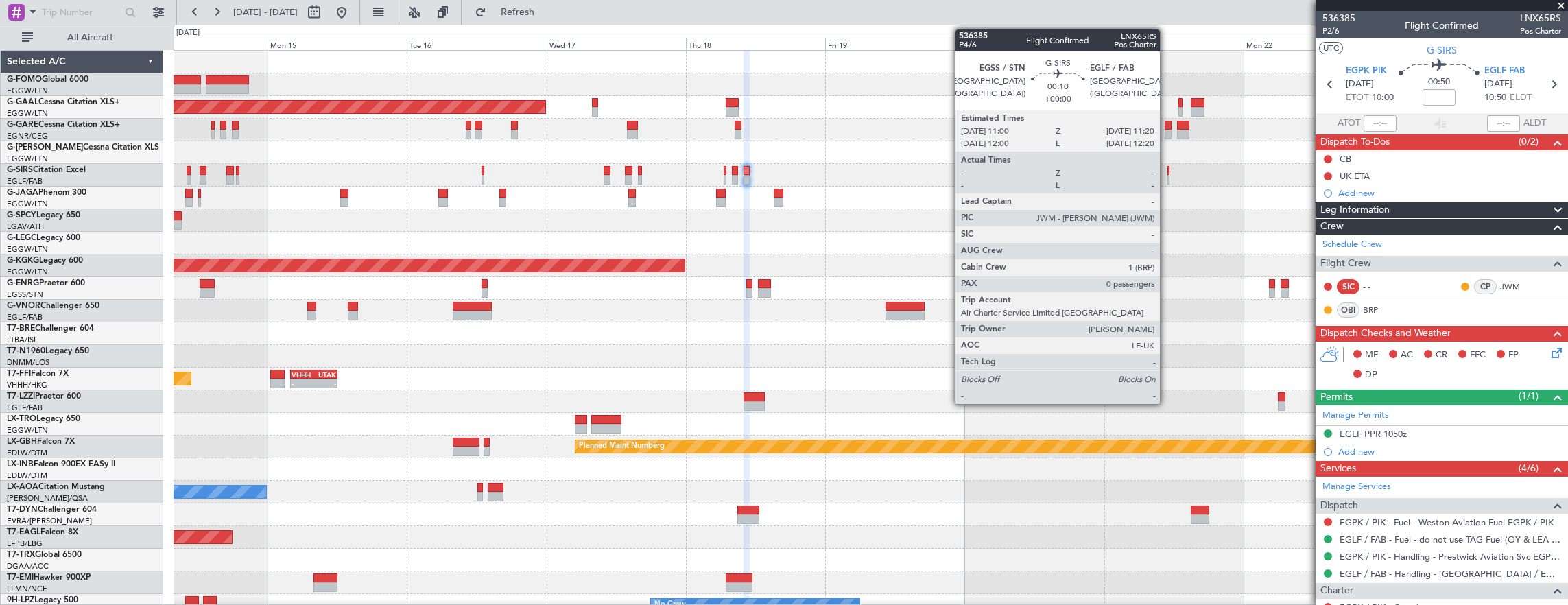
click at [1168, 169] on div at bounding box center [1168, 171] width 2 height 10
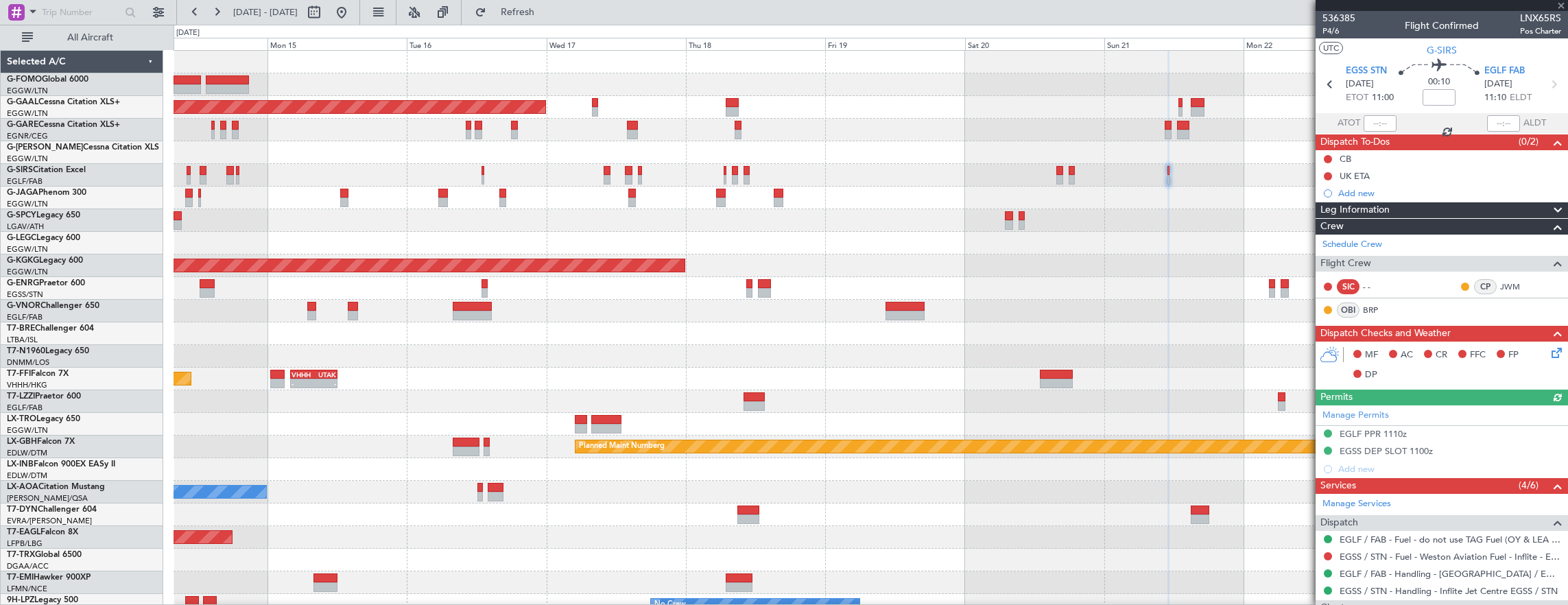
click at [1018, 243] on div "A/C Unavailable London (Luton) Owner" at bounding box center [870, 243] width 1394 height 23
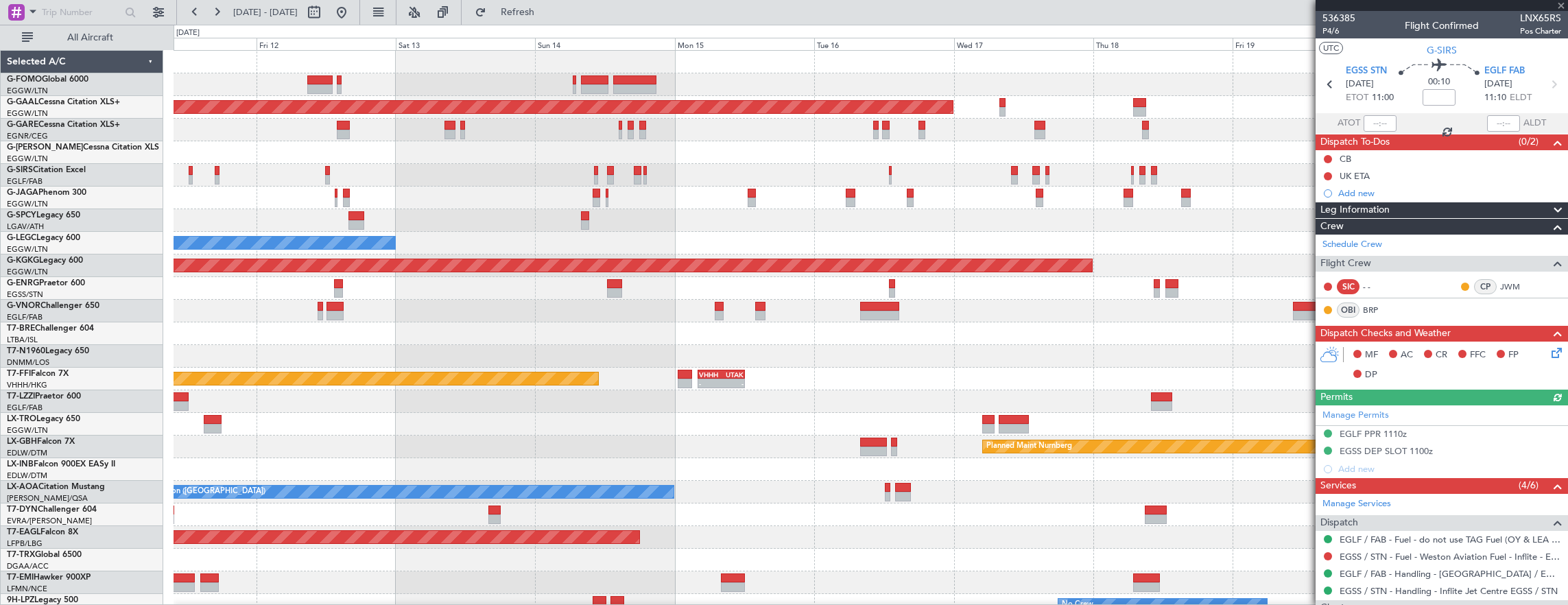
click at [957, 229] on div "Unplanned Maint [GEOGRAPHIC_DATA] ([PERSON_NAME] Intl)" at bounding box center [870, 220] width 1394 height 23
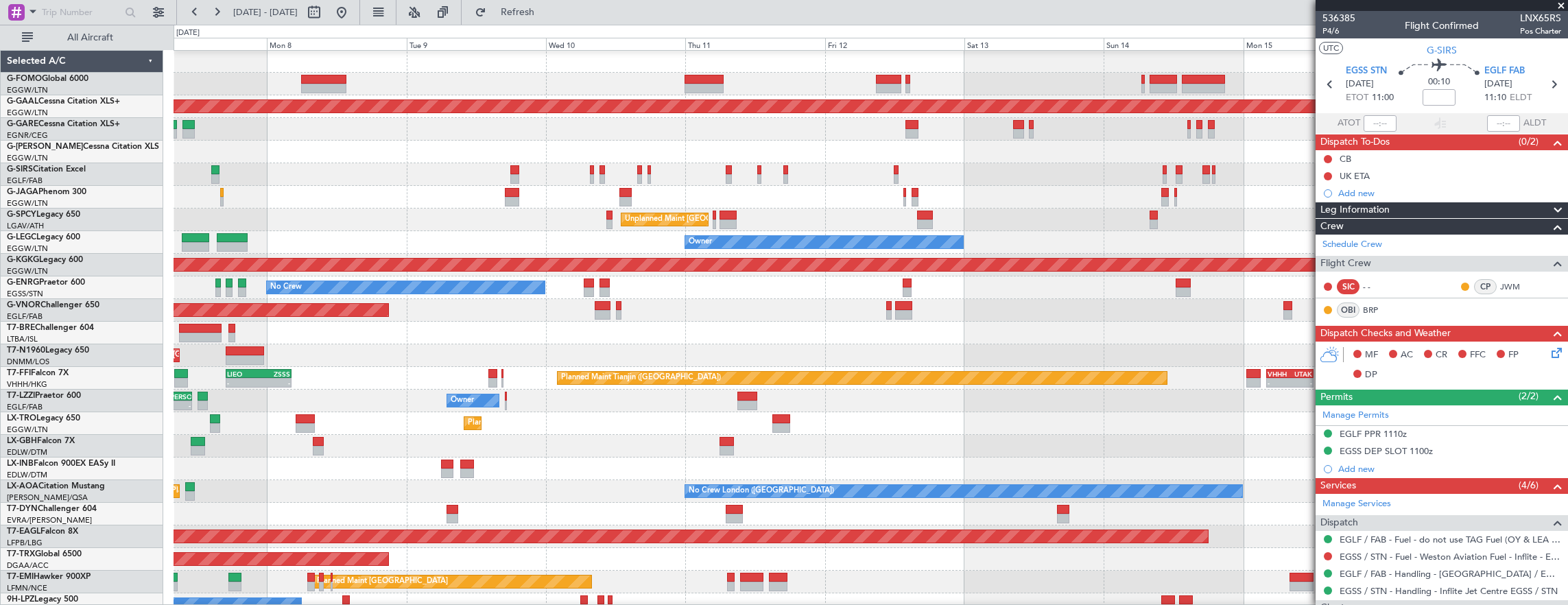
click at [507, 235] on div "Owner" at bounding box center [870, 242] width 1394 height 23
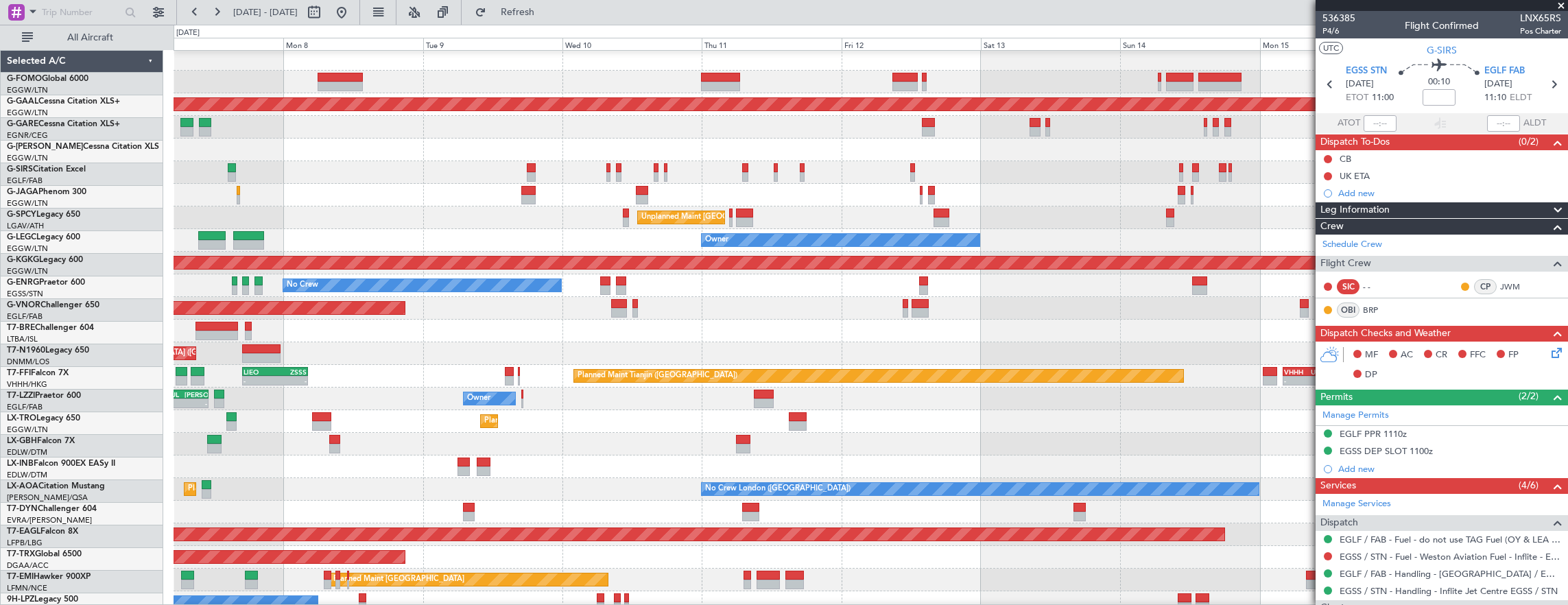
scroll to position [3, 0]
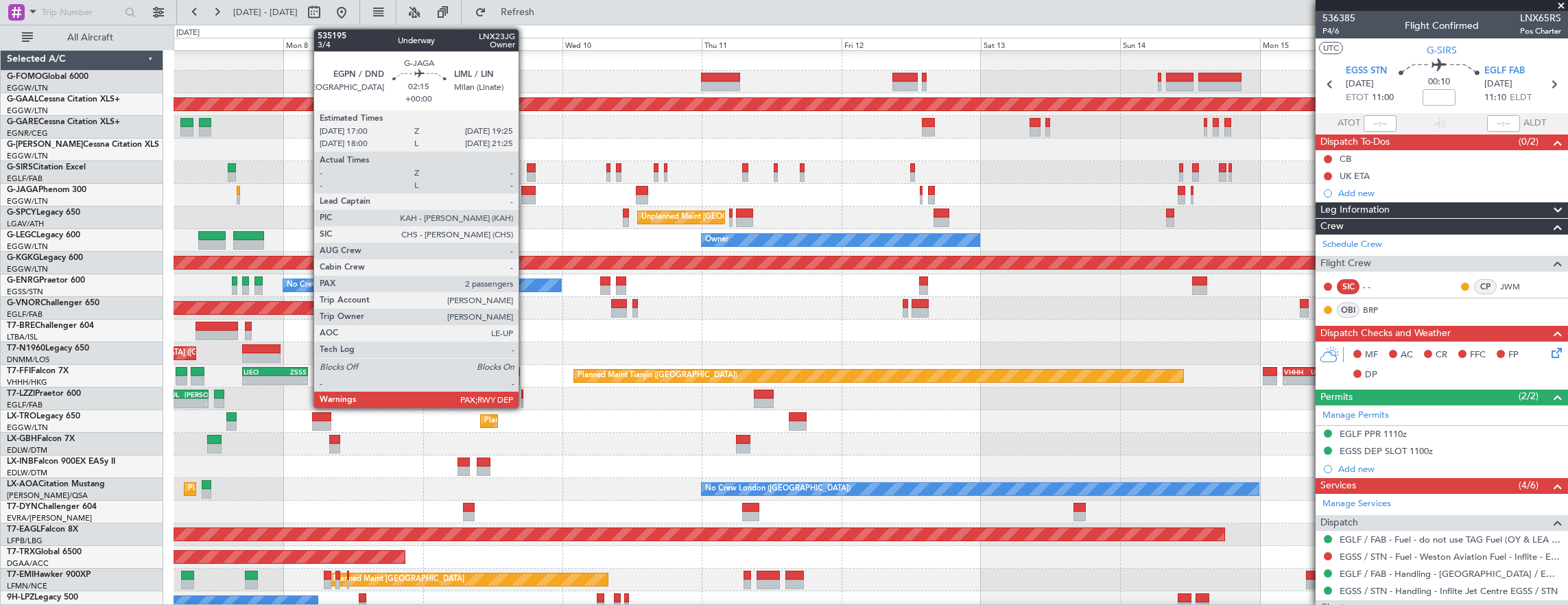
click at [526, 192] on div at bounding box center [528, 190] width 15 height 10
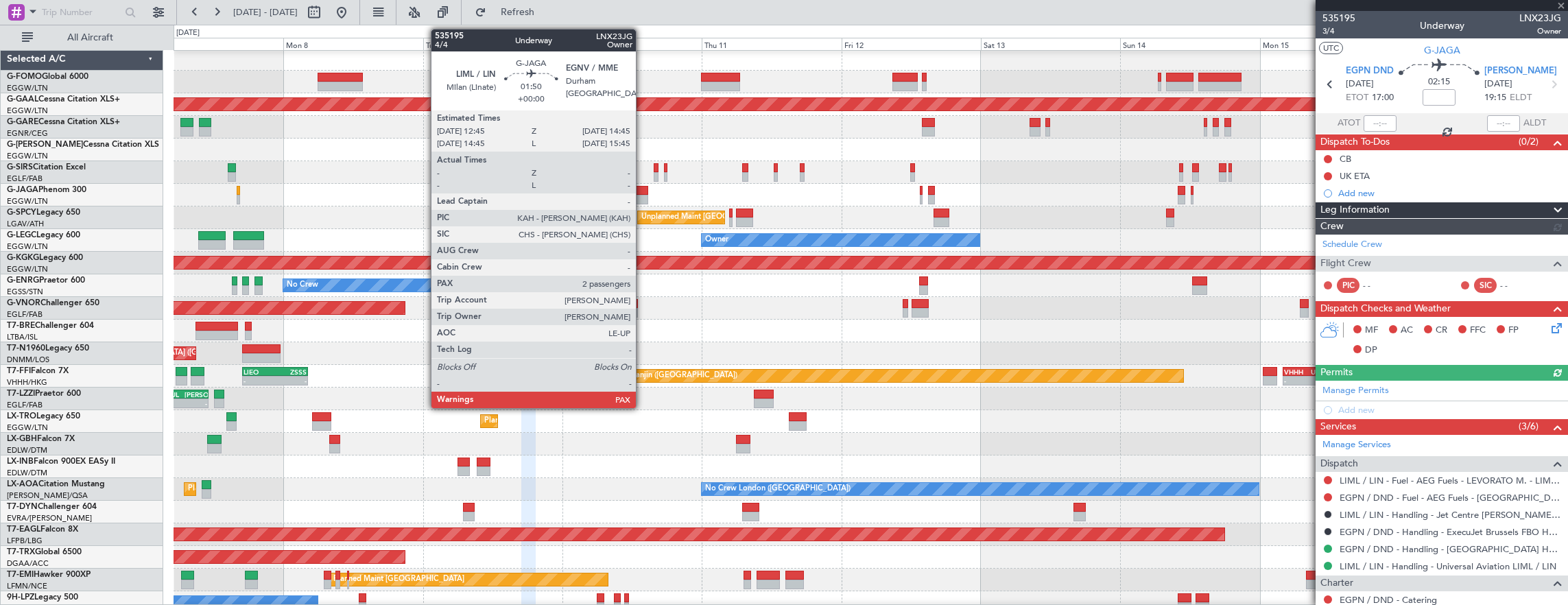
click at [643, 194] on div at bounding box center [642, 190] width 12 height 10
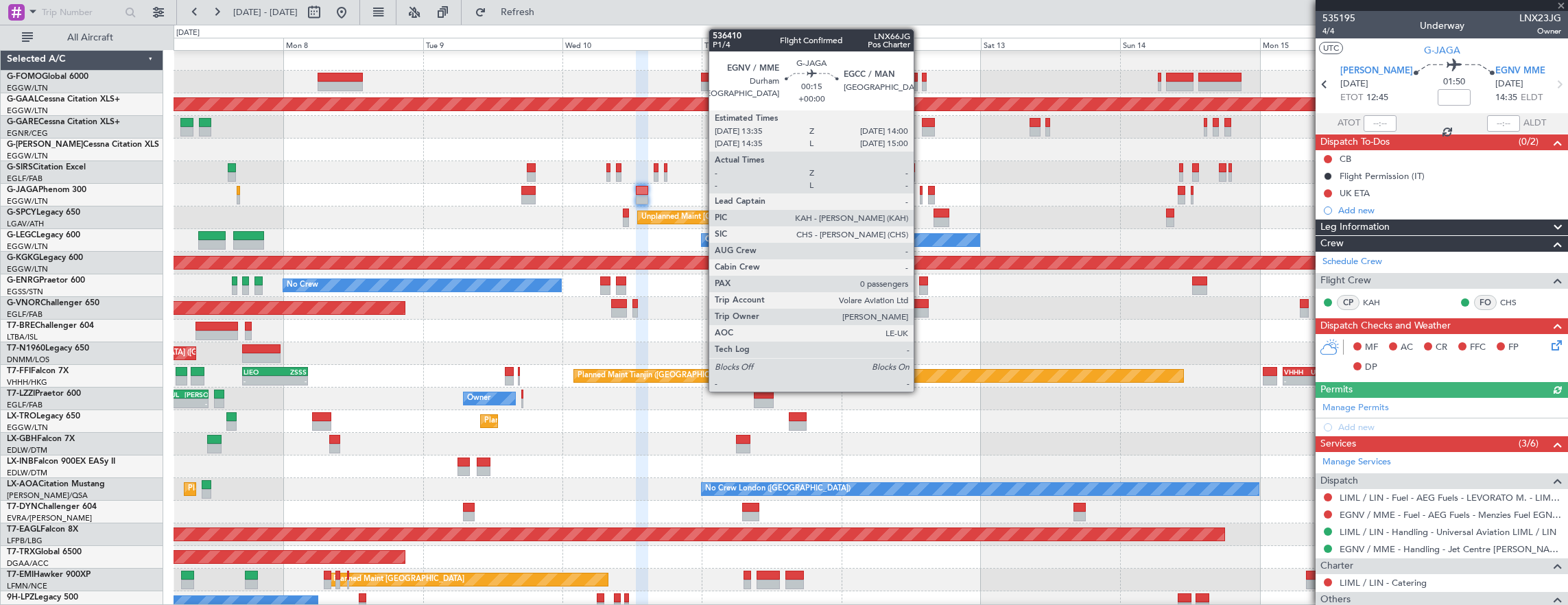
click at [921, 191] on div at bounding box center [921, 190] width 3 height 10
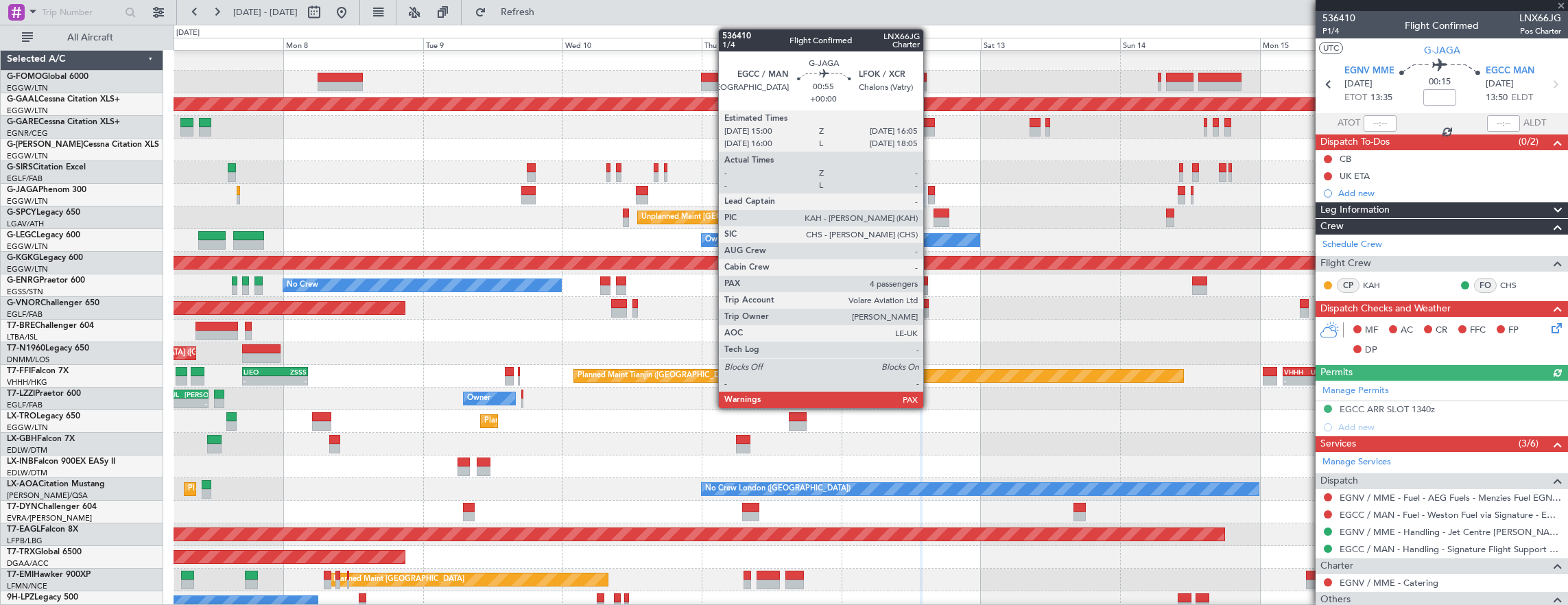
click at [930, 192] on div at bounding box center [932, 190] width 7 height 10
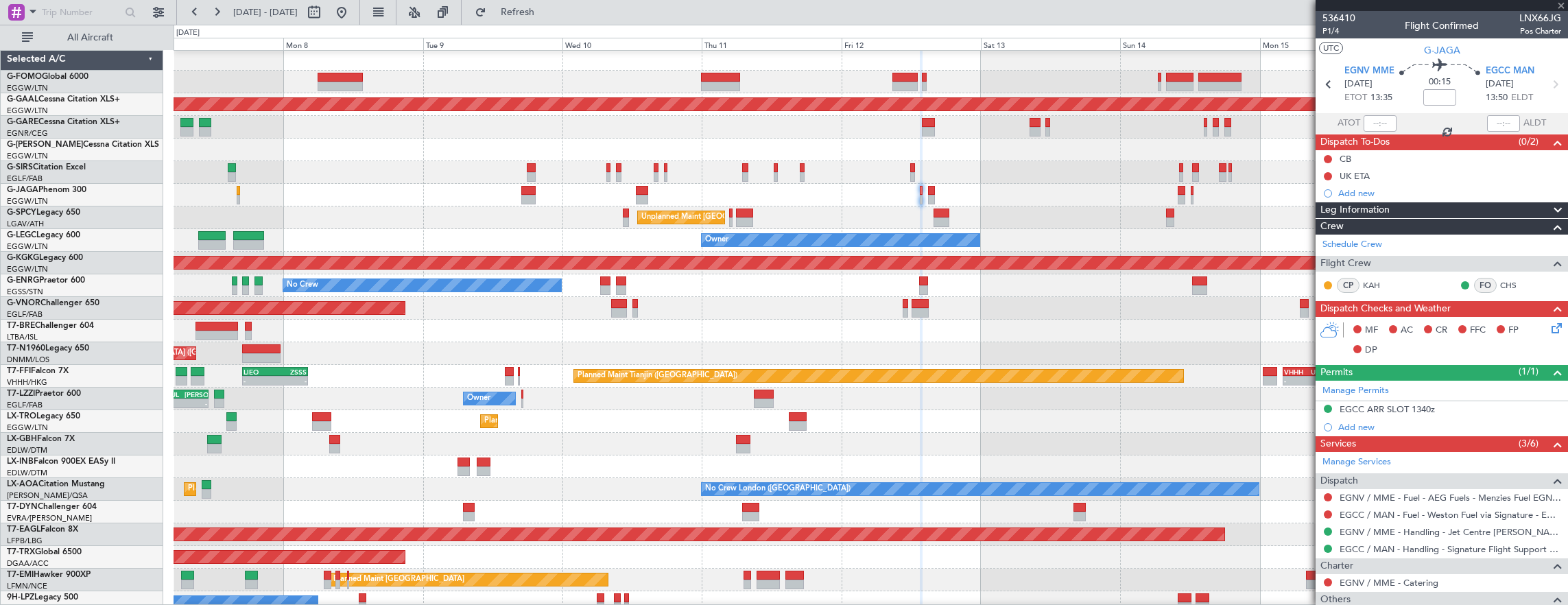
type input "4"
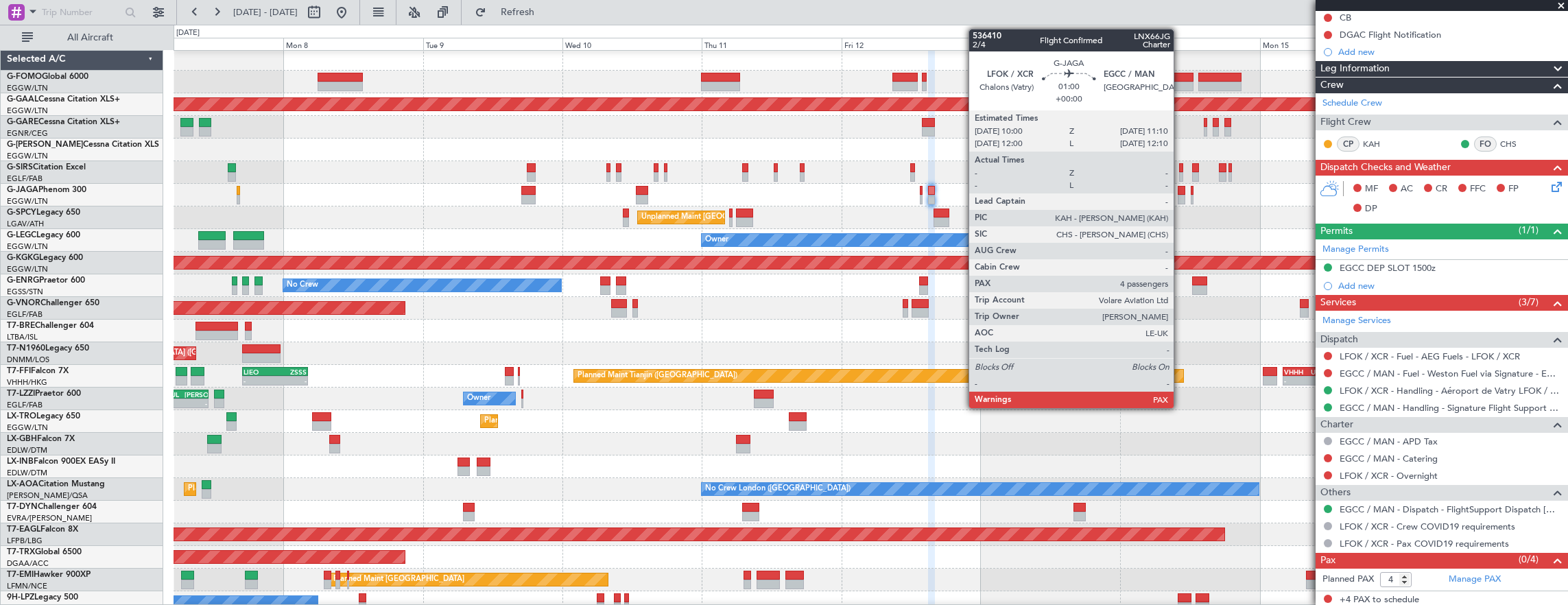
click at [1180, 189] on div at bounding box center [1181, 190] width 7 height 10
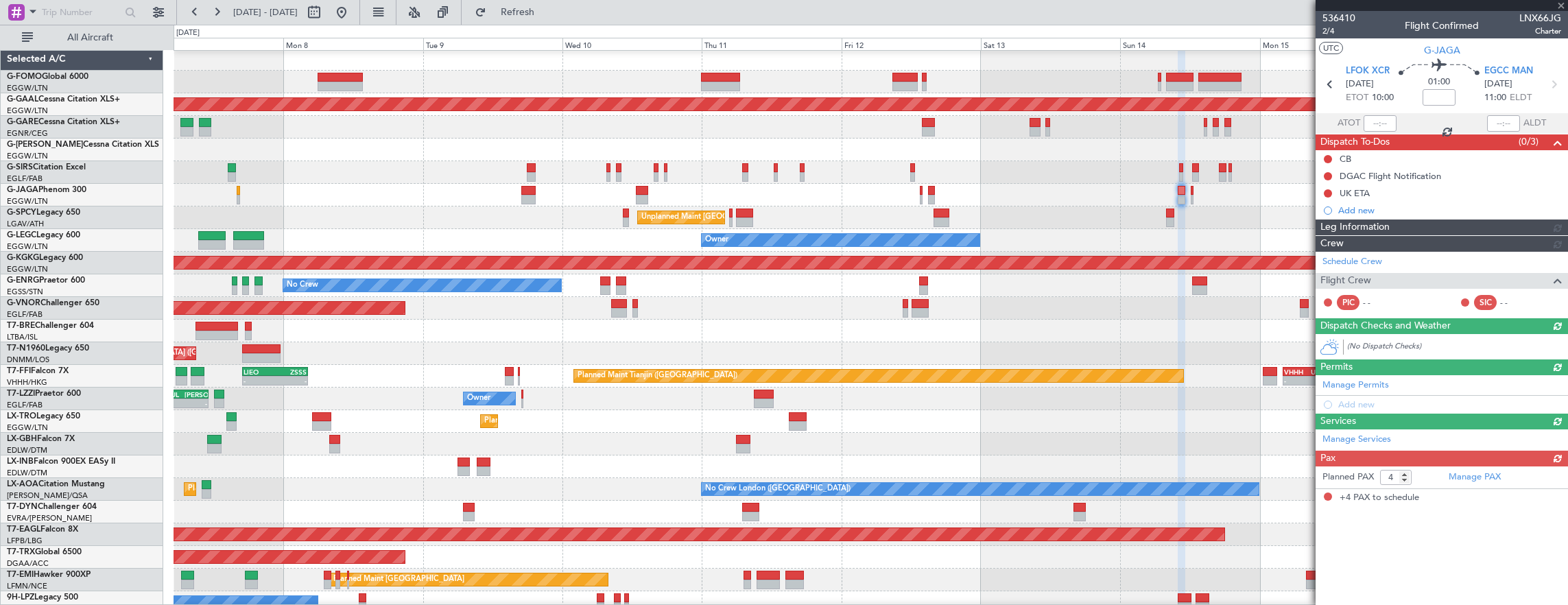
scroll to position [0, 0]
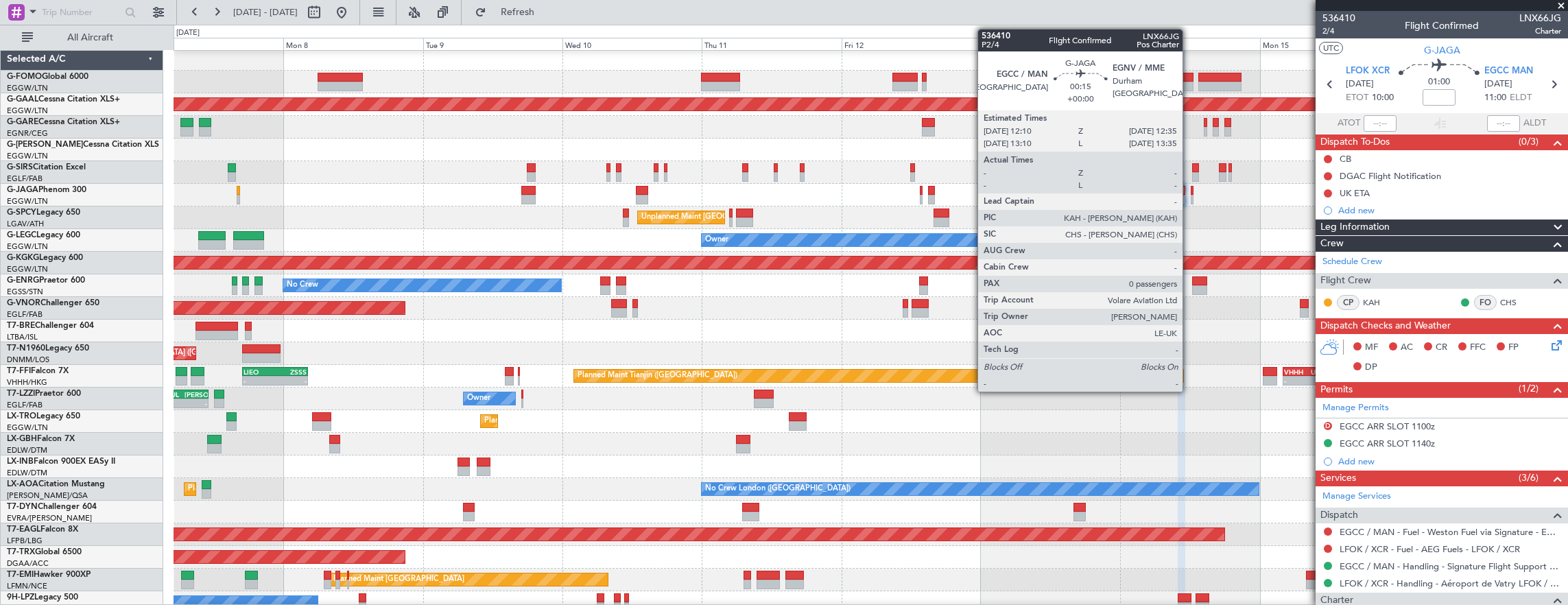
click at [1190, 191] on div at bounding box center [1191, 190] width 3 height 10
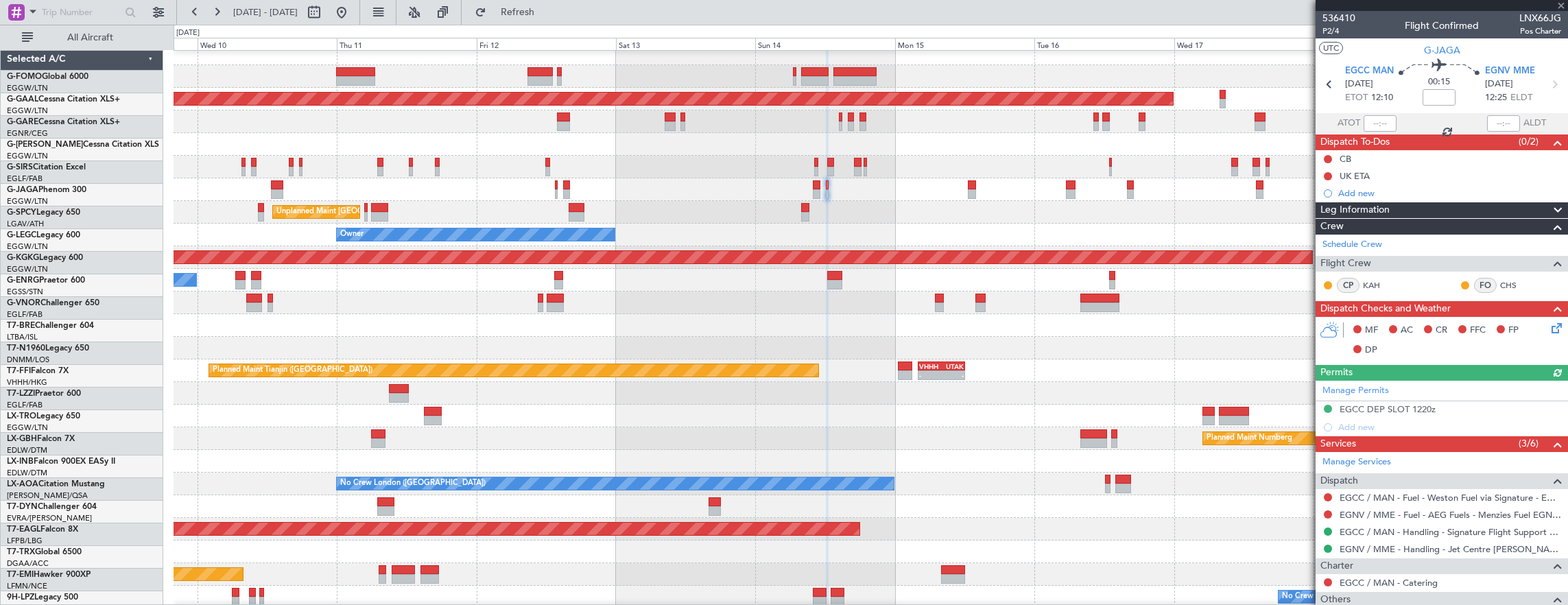
click at [836, 179] on div at bounding box center [870, 189] width 1394 height 23
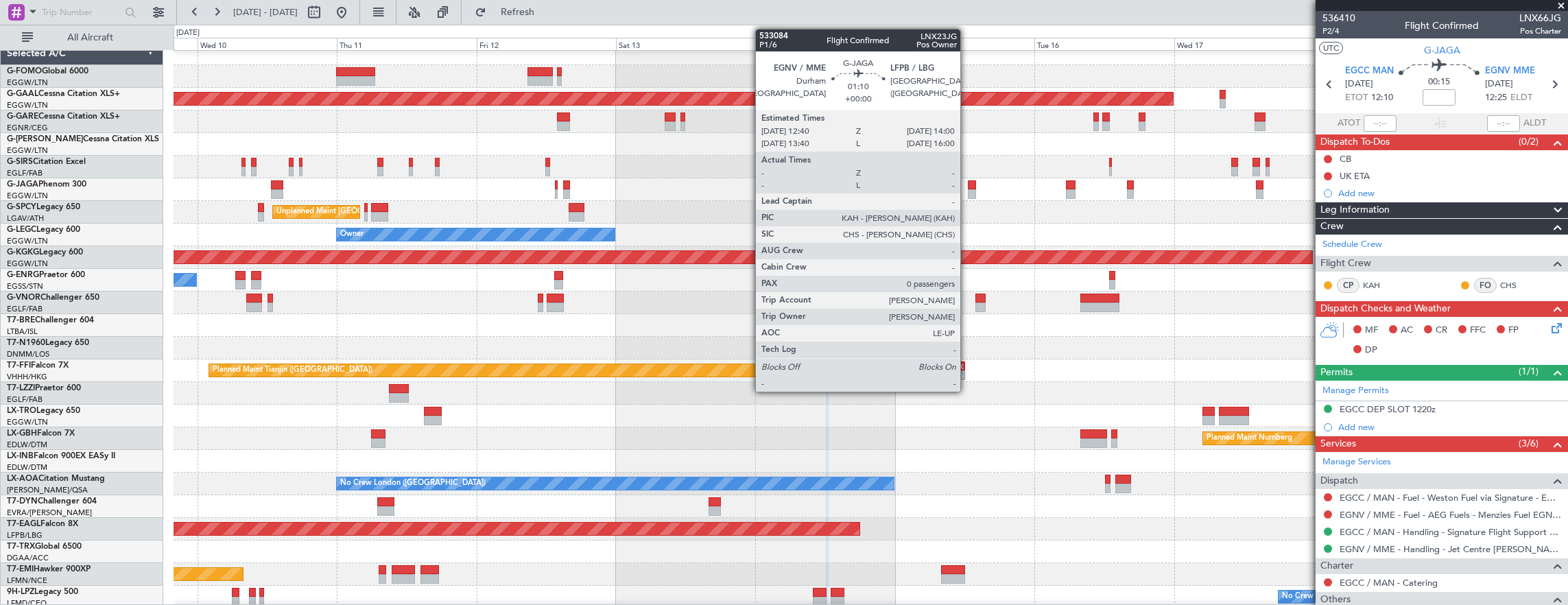
click at [968, 186] on div at bounding box center [972, 185] width 8 height 10
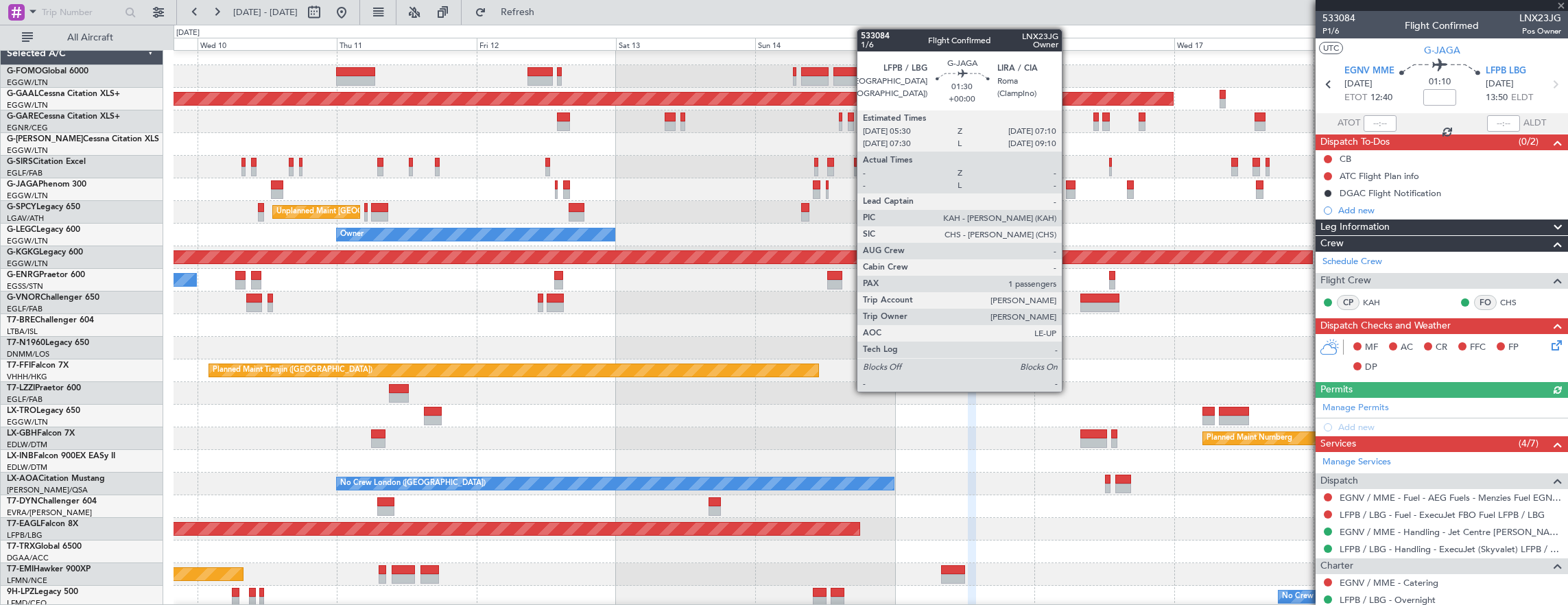
click at [1069, 191] on div at bounding box center [1071, 194] width 10 height 10
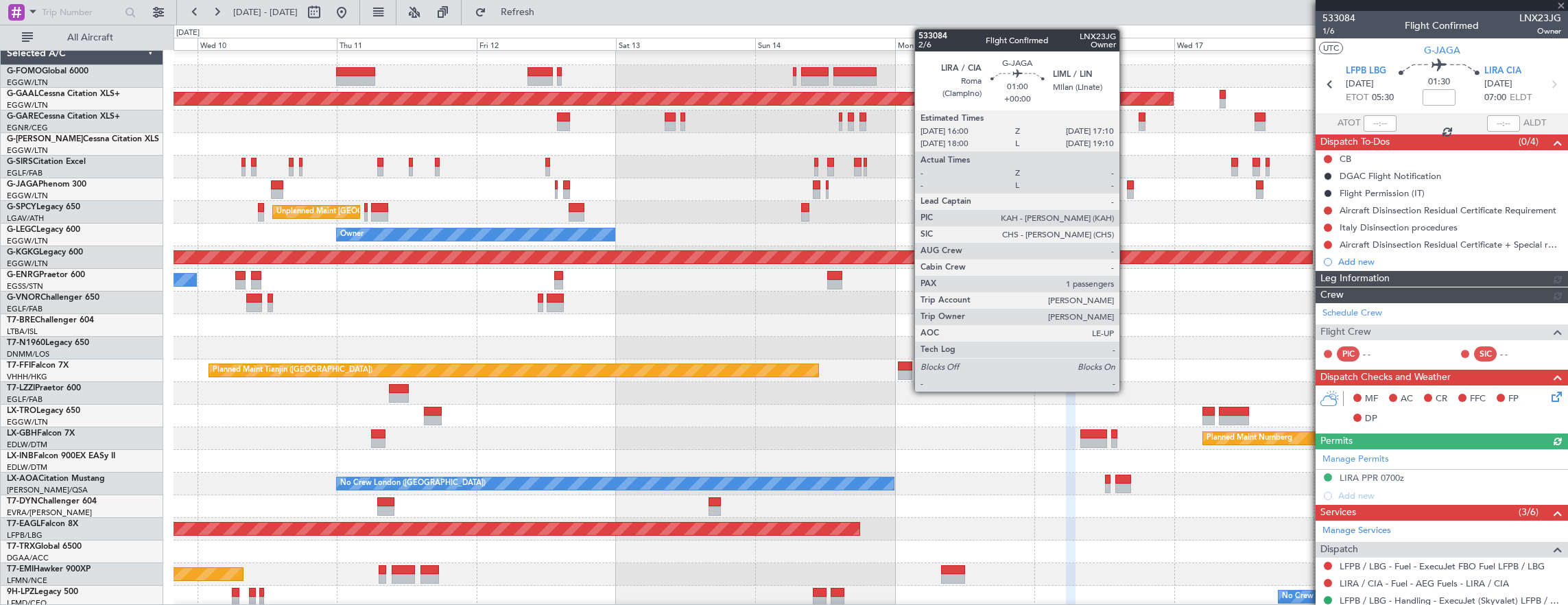
click at [1127, 186] on div at bounding box center [1131, 185] width 7 height 10
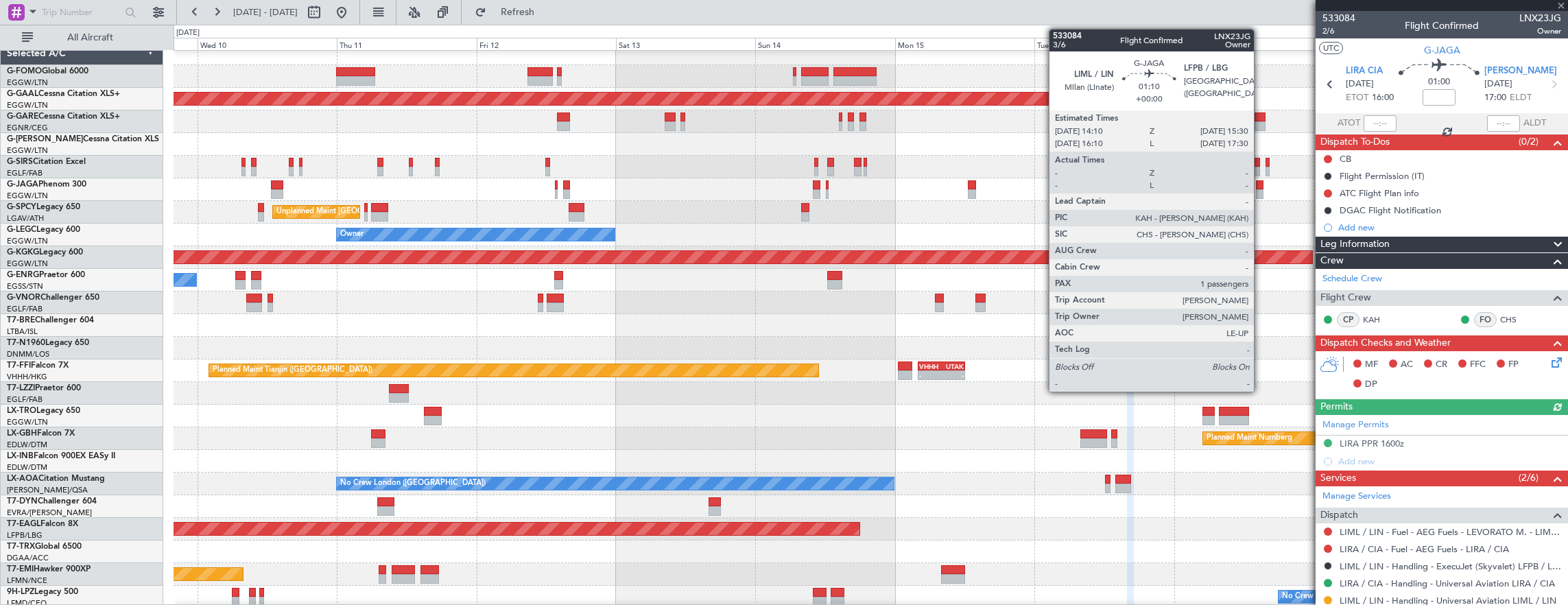
click at [1261, 184] on div at bounding box center [1260, 185] width 8 height 10
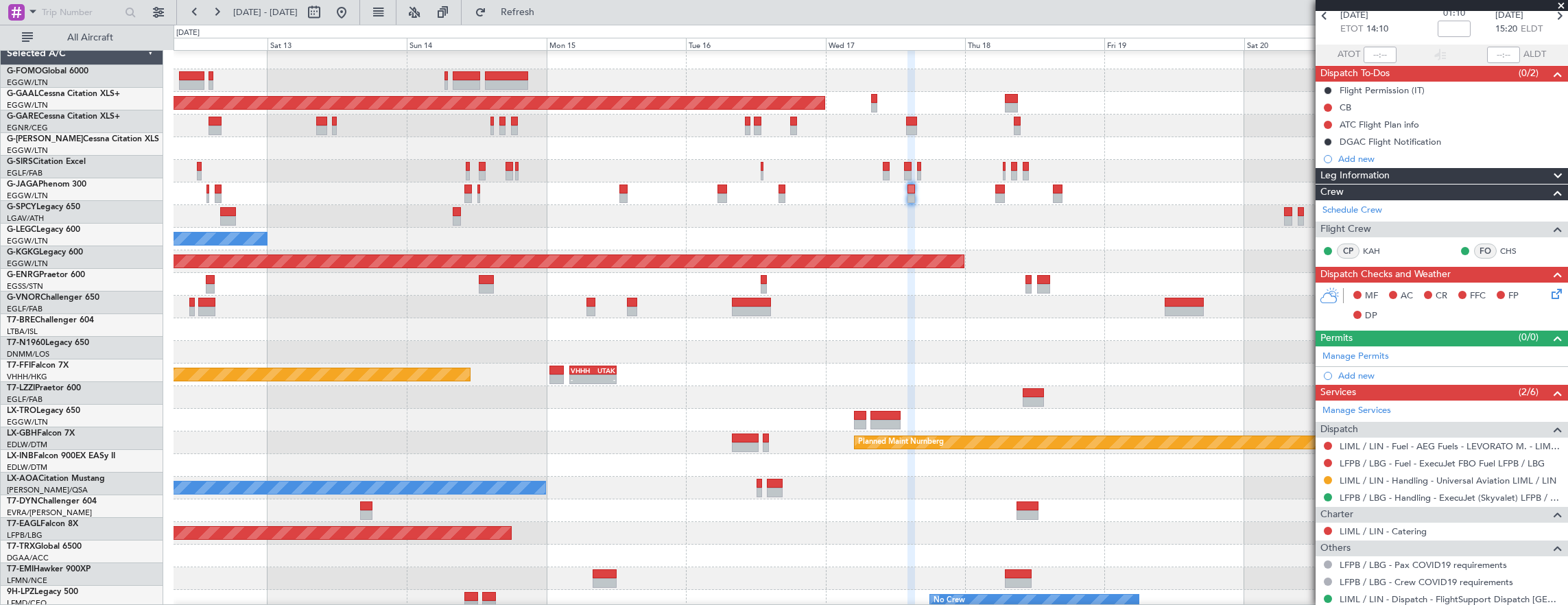
scroll to position [5, 0]
click at [838, 230] on div "Owner A/C Unavailable [GEOGRAPHIC_DATA] ([GEOGRAPHIC_DATA])" at bounding box center [870, 239] width 1394 height 23
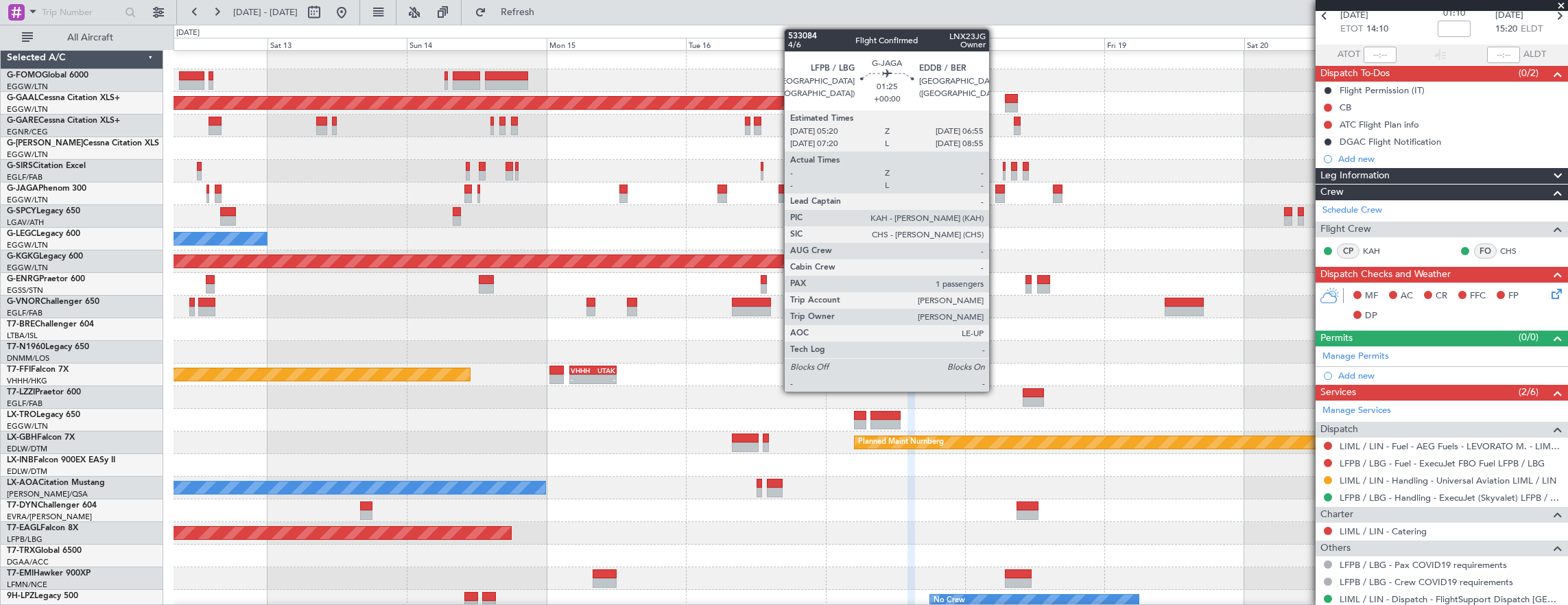
click at [997, 196] on div at bounding box center [1000, 198] width 10 height 10
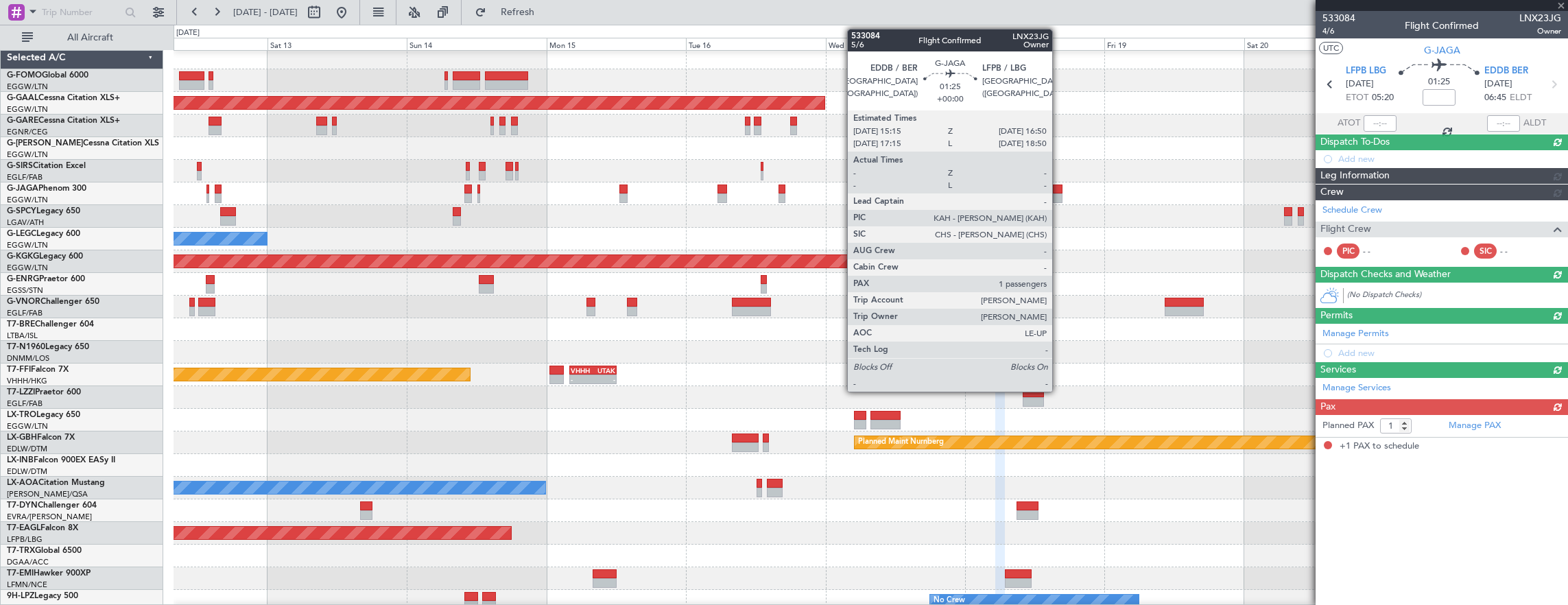
scroll to position [0, 0]
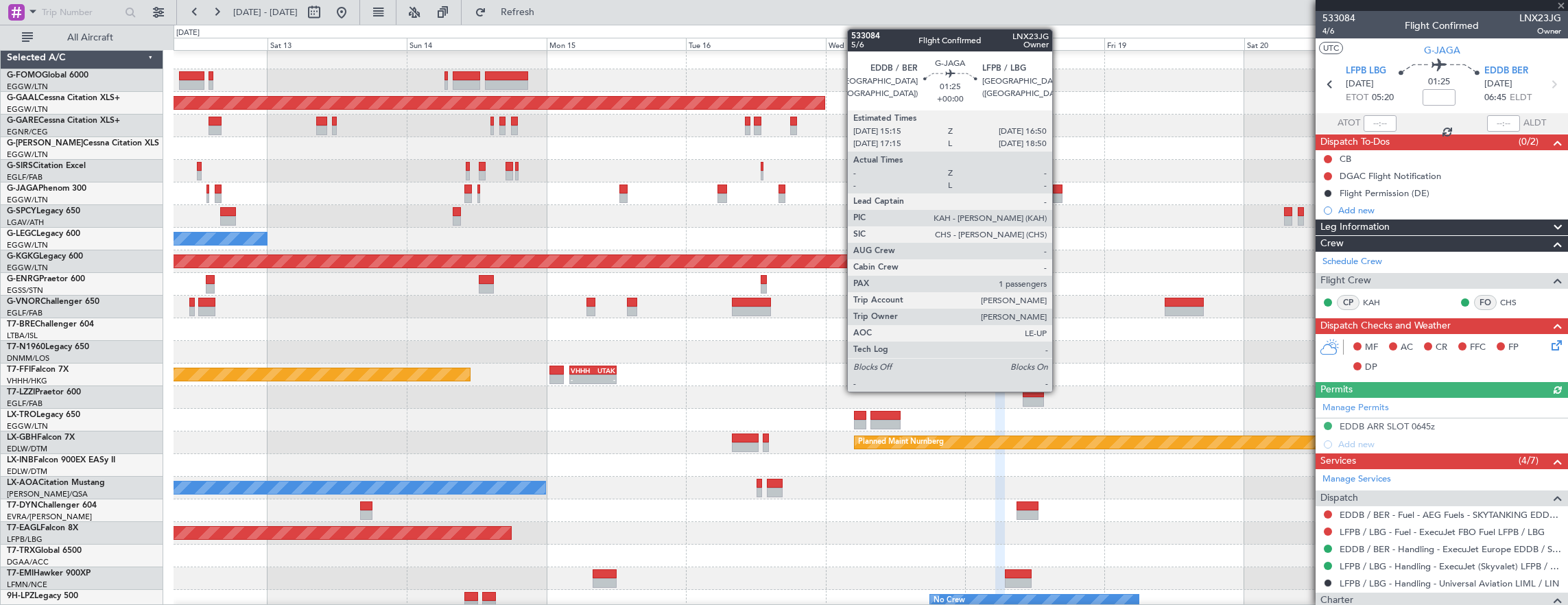
click at [1059, 195] on div at bounding box center [1058, 198] width 10 height 10
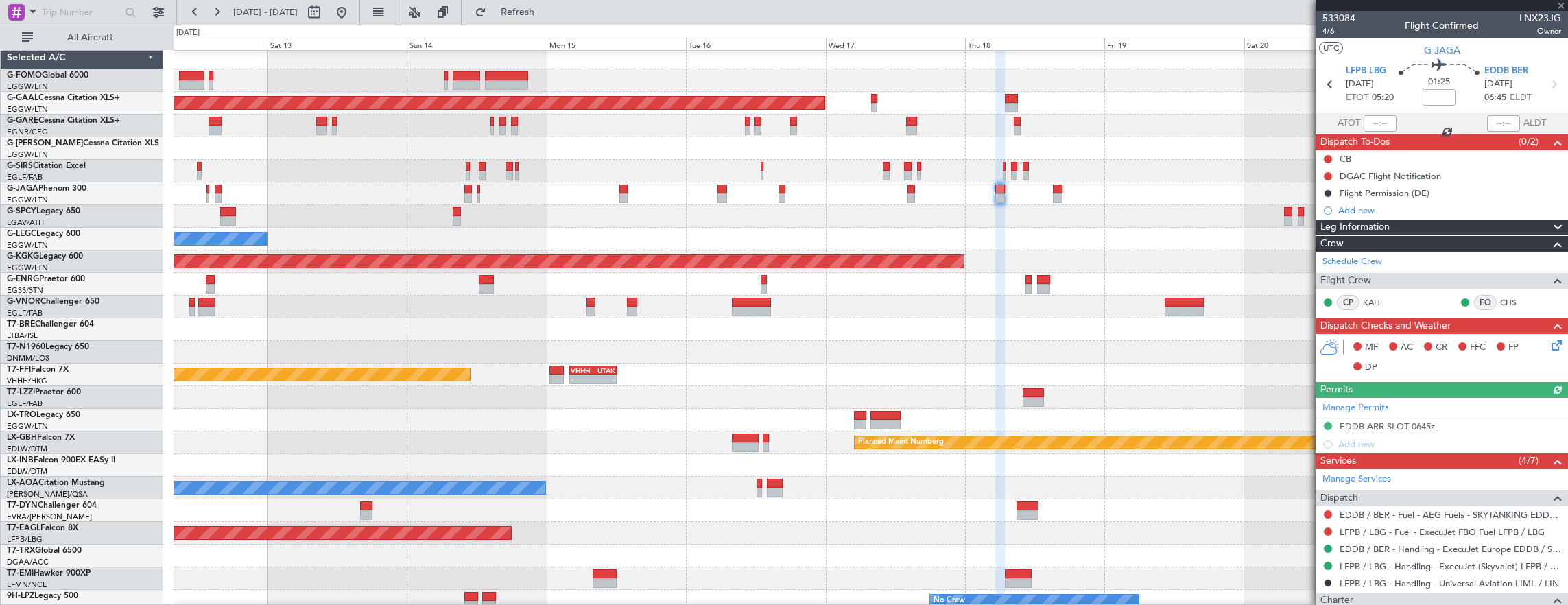
click at [1127, 194] on div "Planned Maint [GEOGRAPHIC_DATA] ([GEOGRAPHIC_DATA])" at bounding box center [870, 194] width 1394 height 23
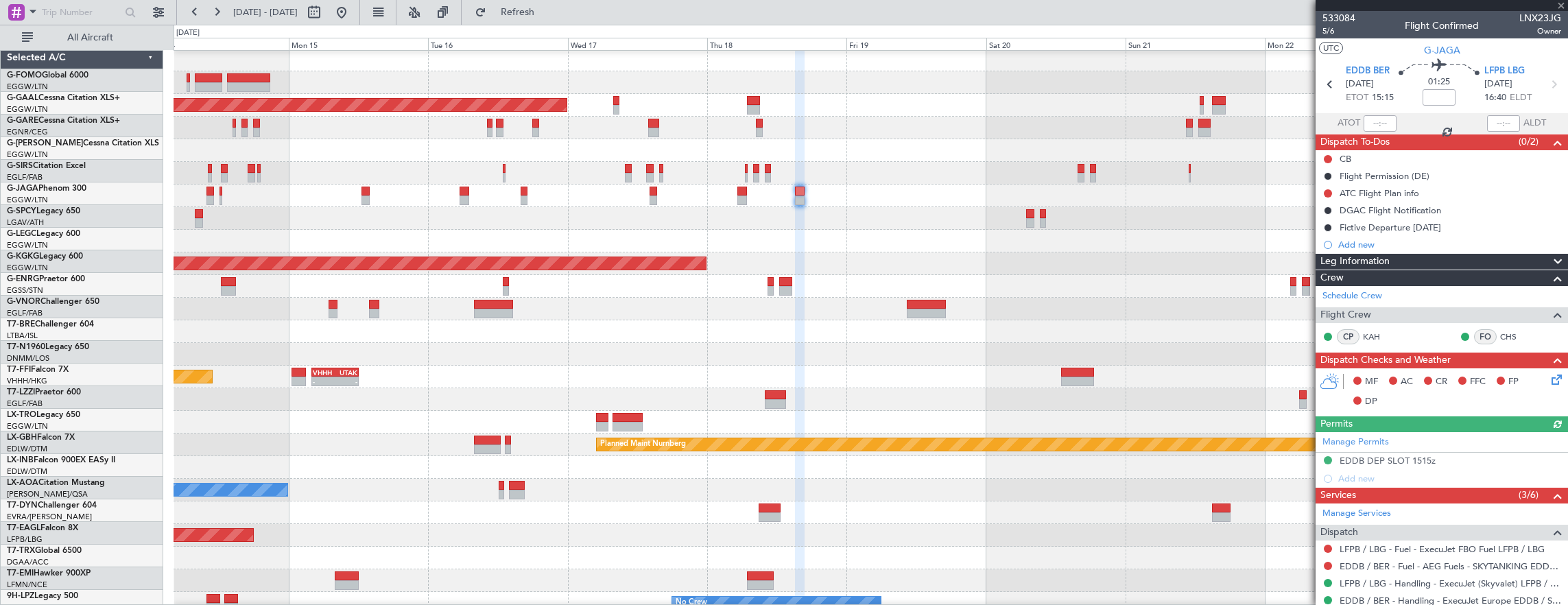
scroll to position [2, 0]
click at [869, 196] on div "Planned Maint [GEOGRAPHIC_DATA] ([GEOGRAPHIC_DATA])" at bounding box center [870, 196] width 1394 height 23
click at [753, 186] on div "Planned Maint [GEOGRAPHIC_DATA] ([GEOGRAPHIC_DATA])" at bounding box center [870, 196] width 1394 height 23
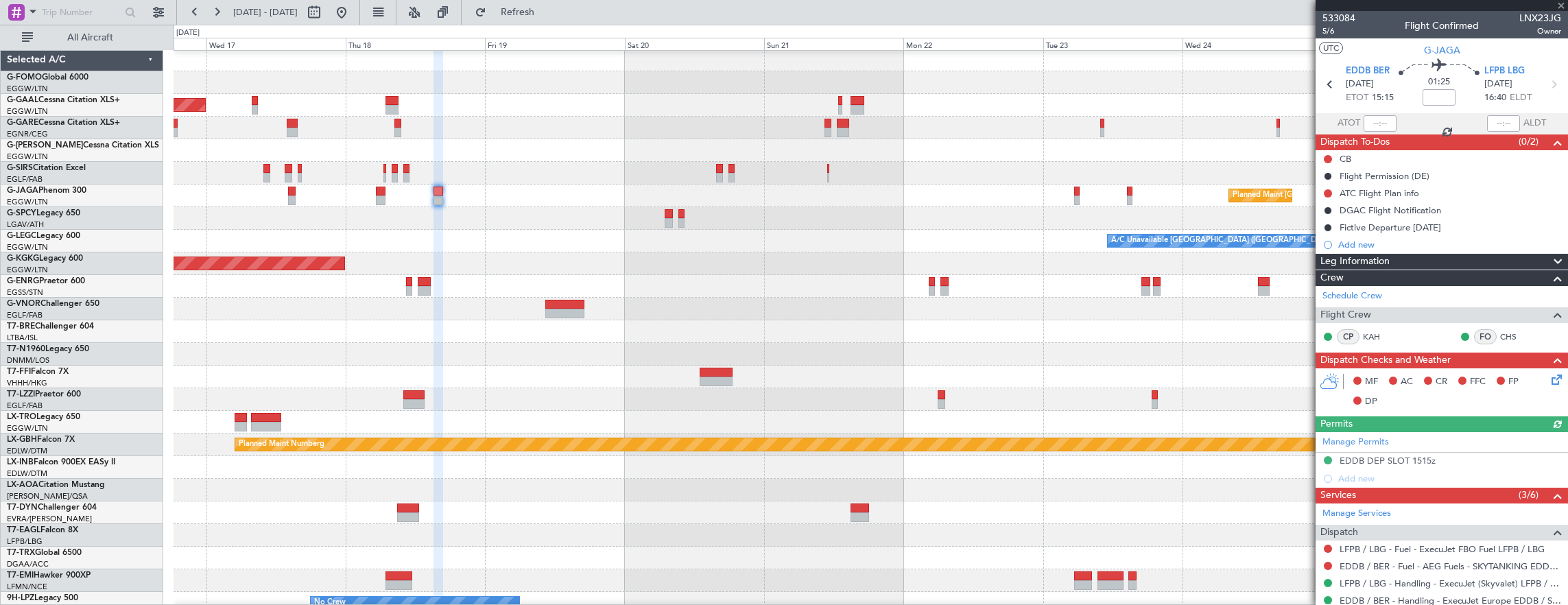
click at [795, 187] on div "Planned Maint [GEOGRAPHIC_DATA] ([GEOGRAPHIC_DATA])" at bounding box center [870, 196] width 1394 height 23
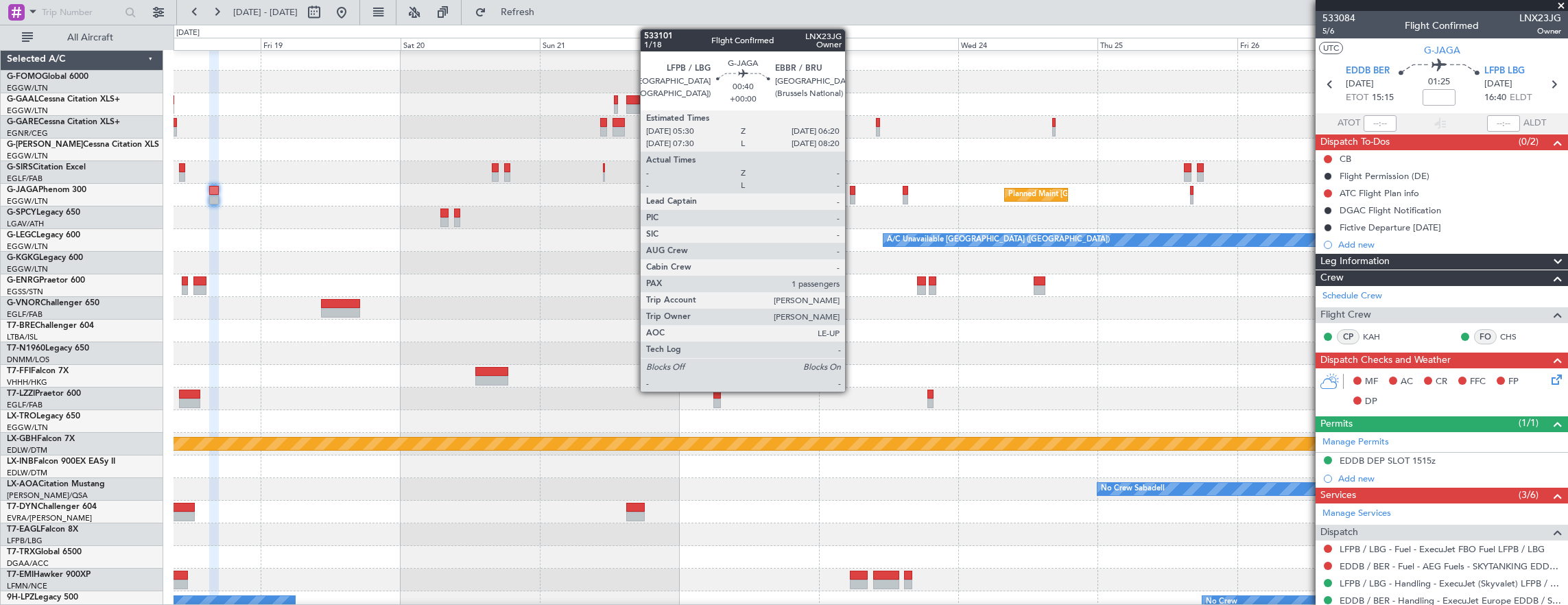
click at [852, 188] on div at bounding box center [853, 190] width 5 height 10
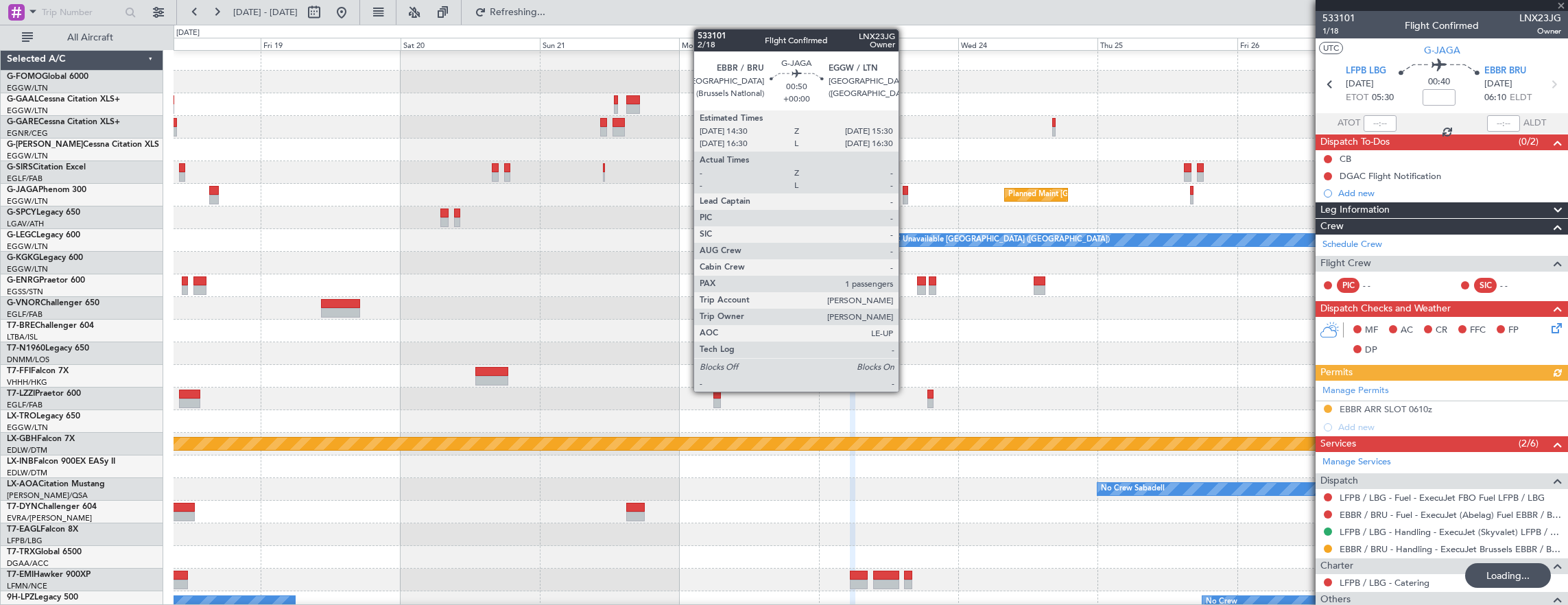
click at [905, 190] on div at bounding box center [905, 190] width 6 height 10
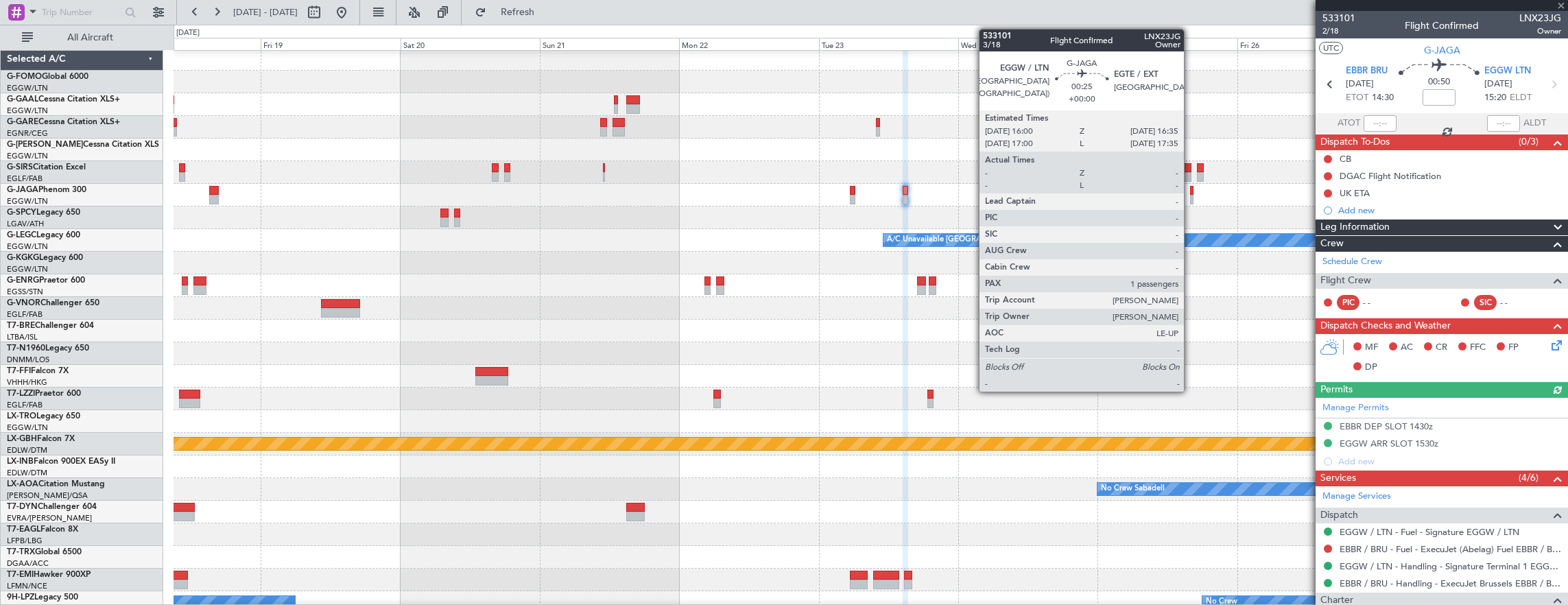
click at [1190, 190] on div at bounding box center [1192, 190] width 4 height 10
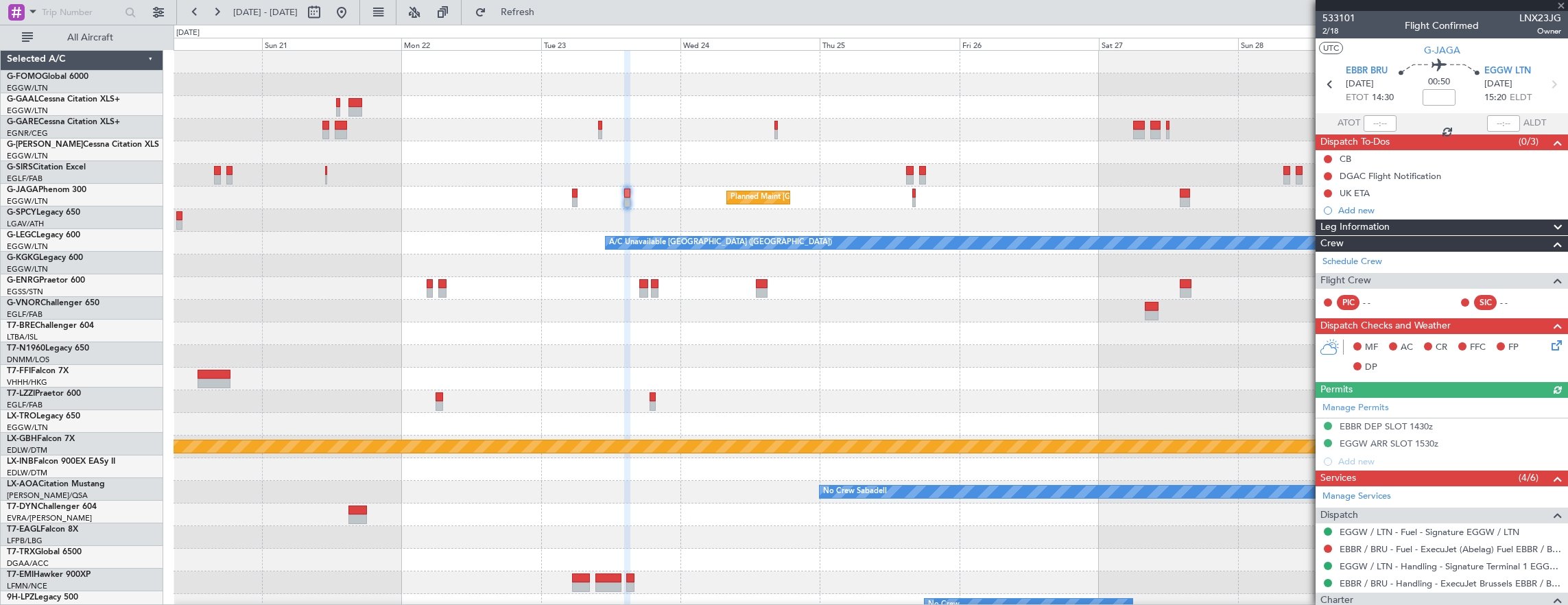
scroll to position [0, 0]
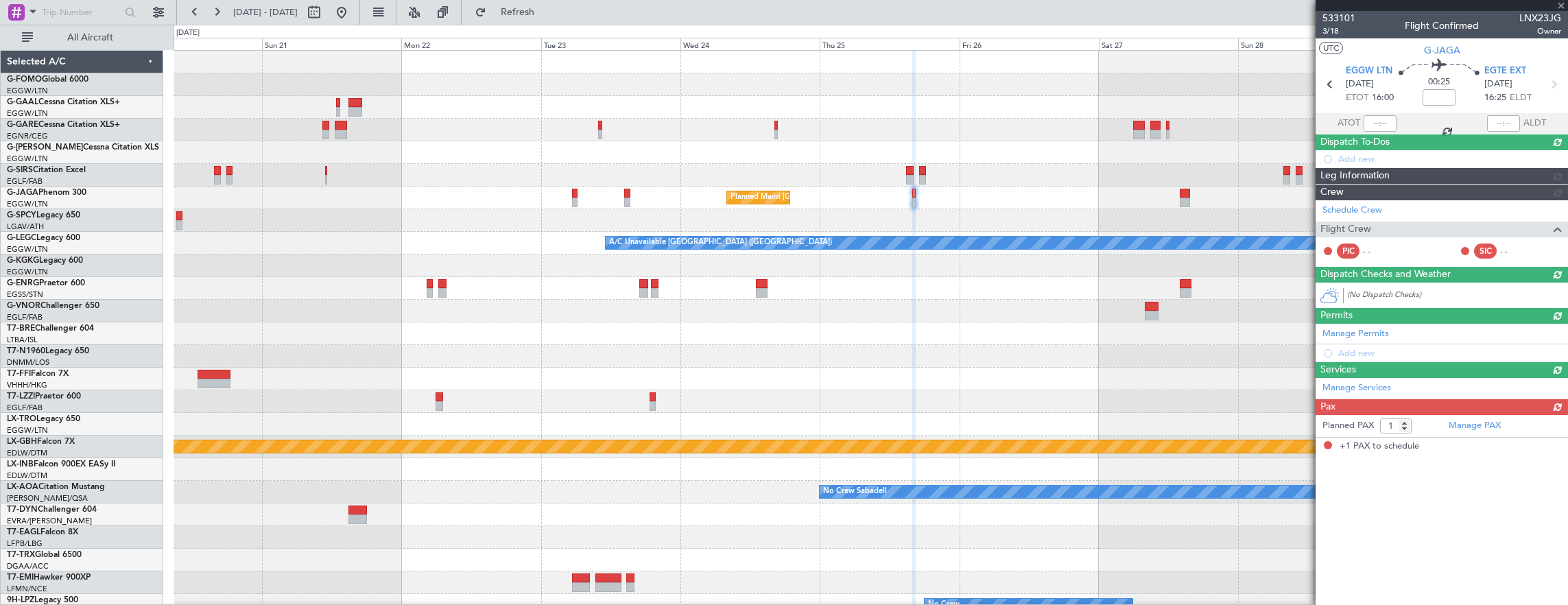
click at [956, 198] on div "Planned Maint [GEOGRAPHIC_DATA] ([GEOGRAPHIC_DATA])" at bounding box center [870, 197] width 1394 height 23
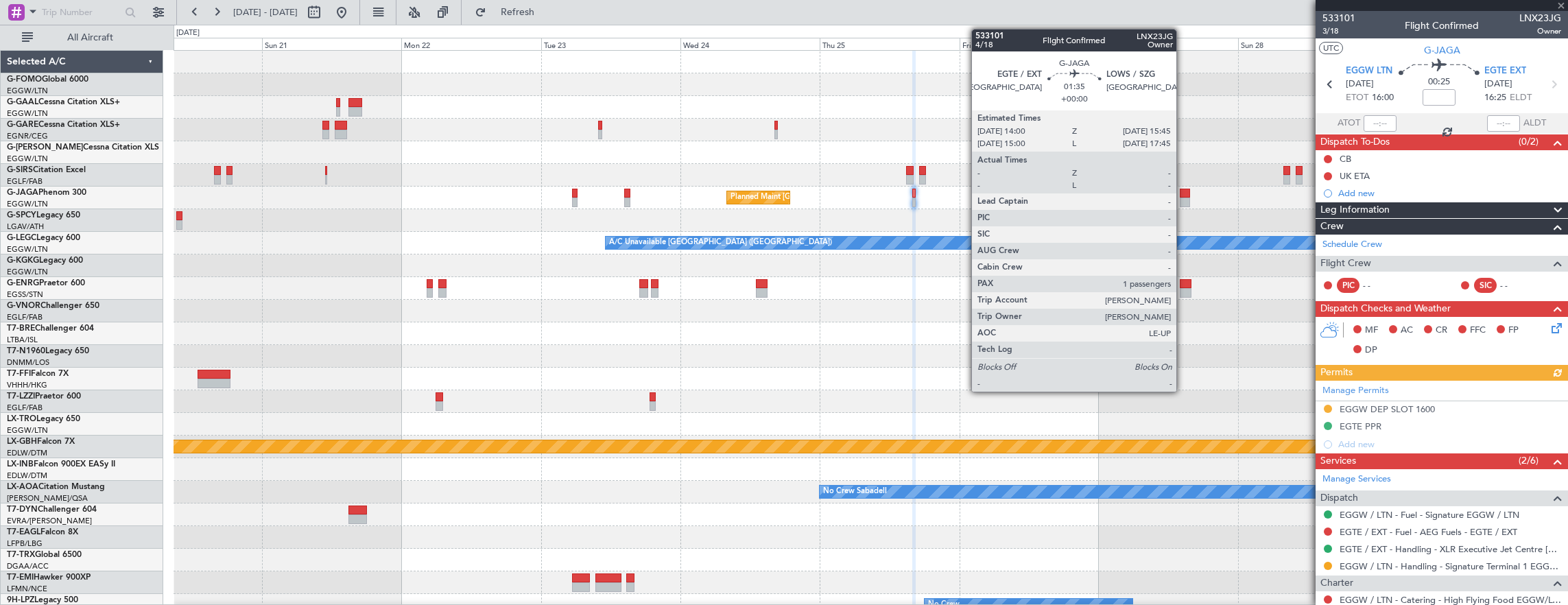
click at [1183, 194] on div at bounding box center [1184, 193] width 10 height 10
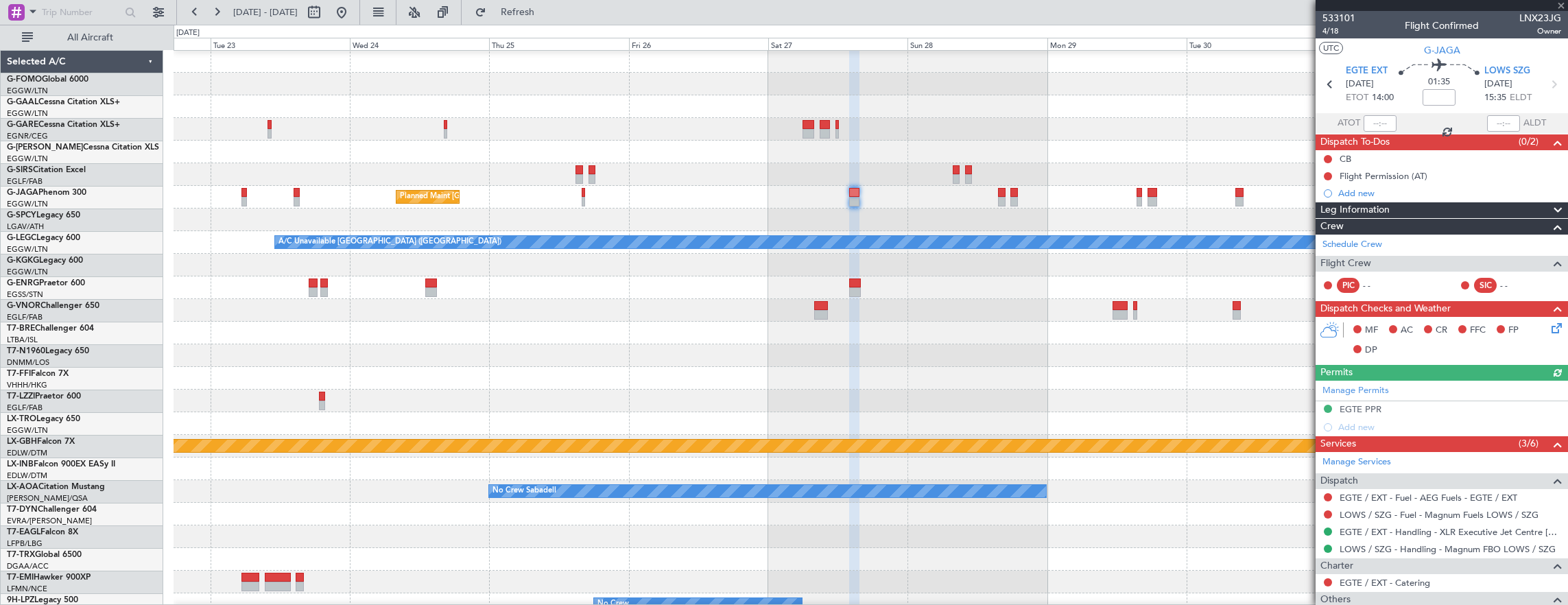
scroll to position [1, 0]
click at [916, 199] on div "Planned Maint [GEOGRAPHIC_DATA] ([GEOGRAPHIC_DATA])" at bounding box center [870, 196] width 1394 height 23
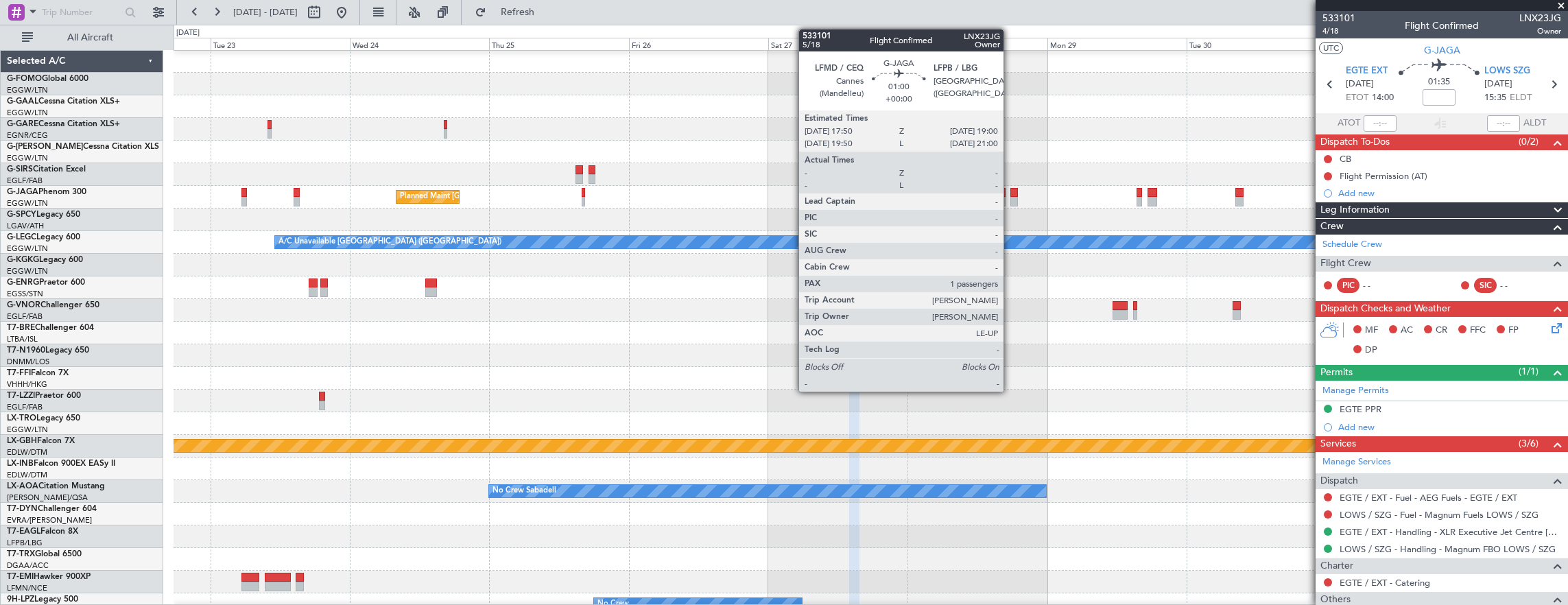
click at [1010, 194] on div at bounding box center [1014, 193] width 7 height 10
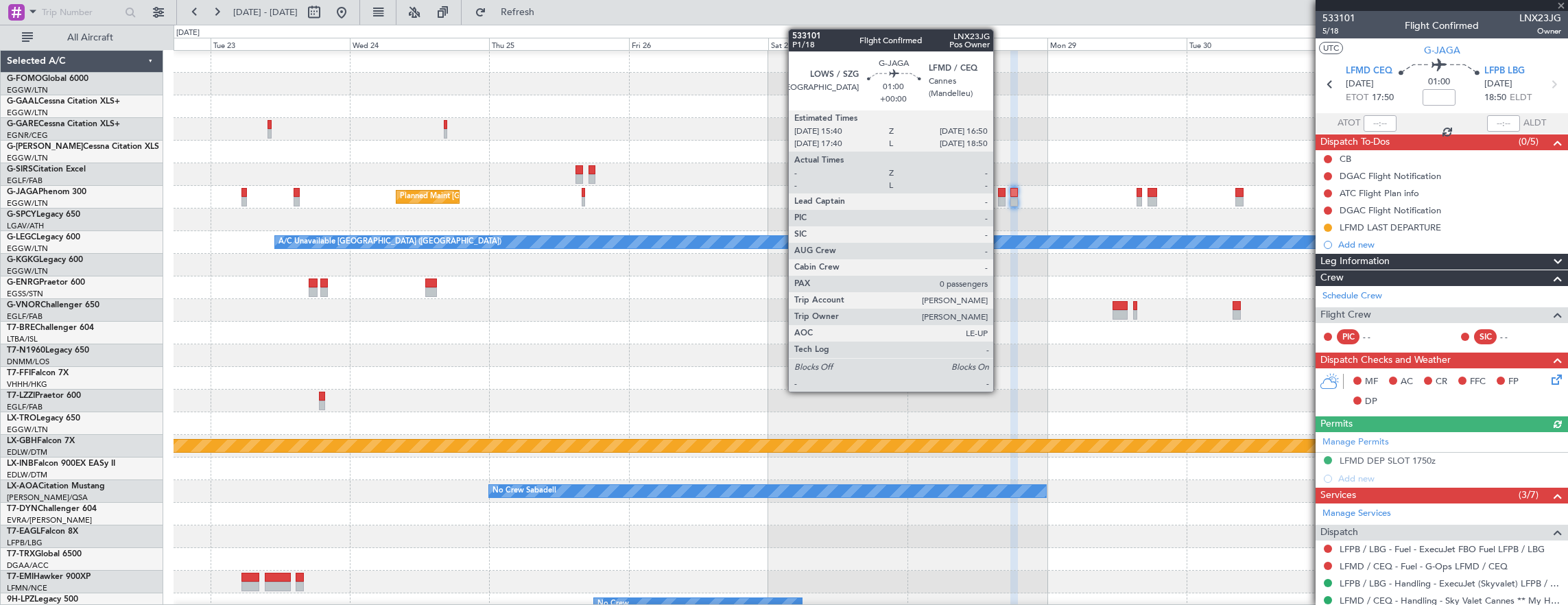
click at [1000, 194] on div at bounding box center [1002, 193] width 7 height 10
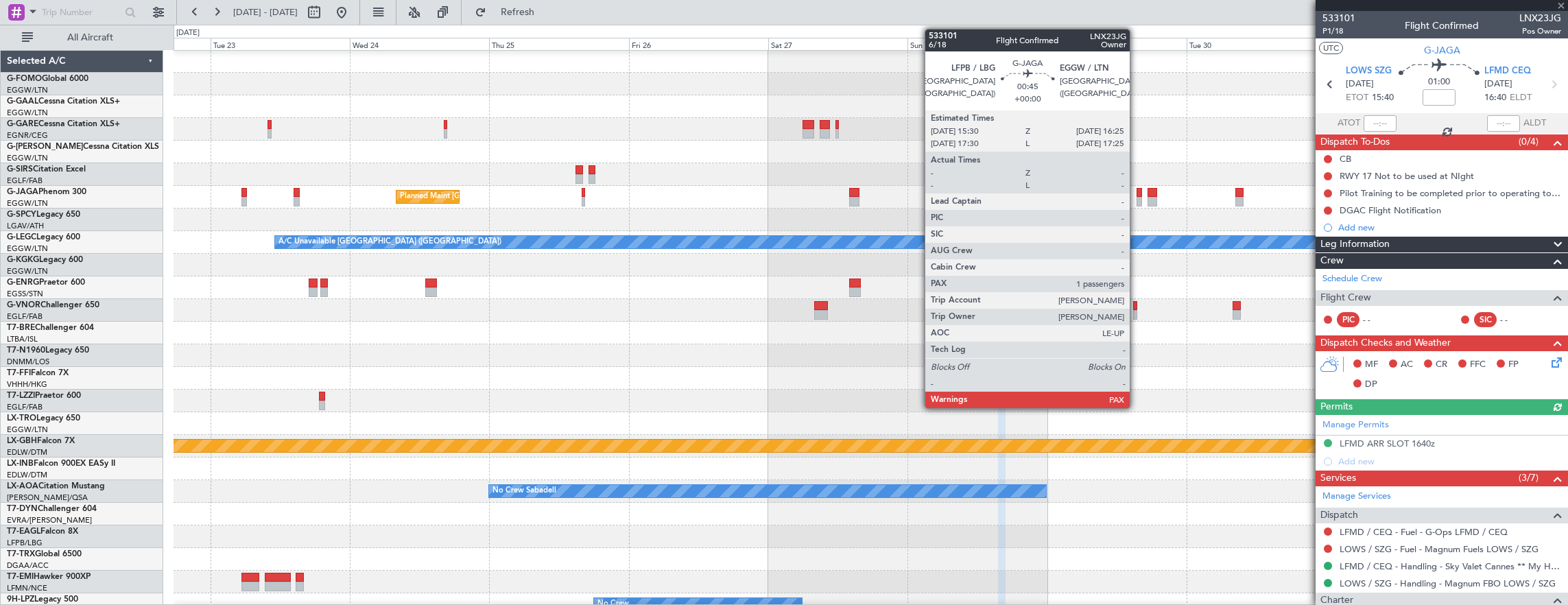
click at [1136, 195] on div at bounding box center [1139, 193] width 5 height 10
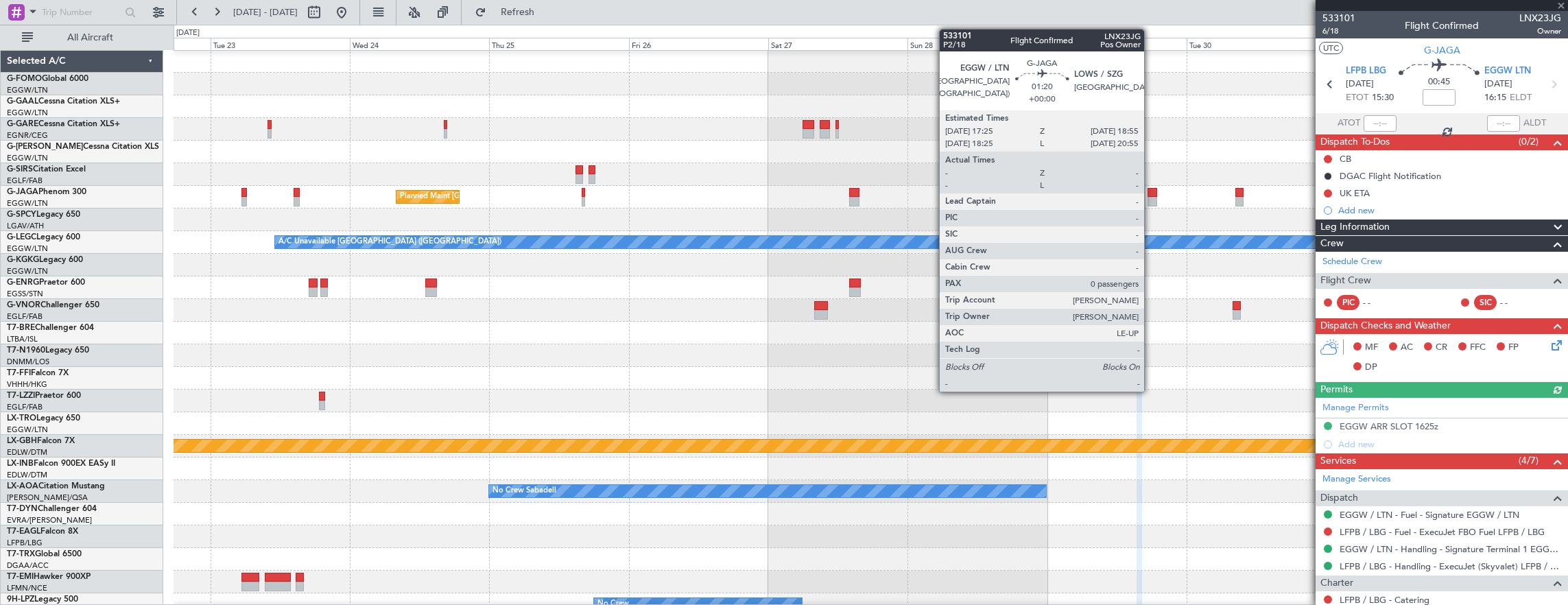
click at [1151, 191] on div at bounding box center [1152, 193] width 9 height 10
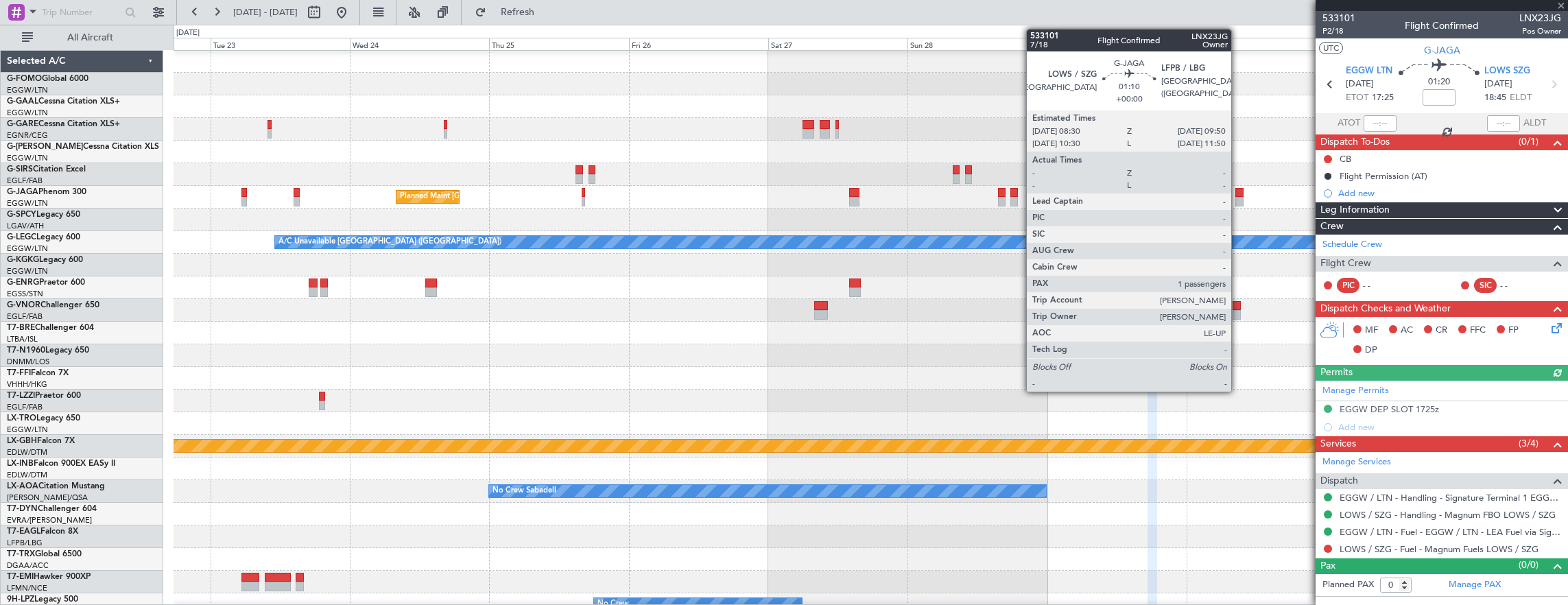
click at [1238, 198] on div at bounding box center [1239, 201] width 8 height 10
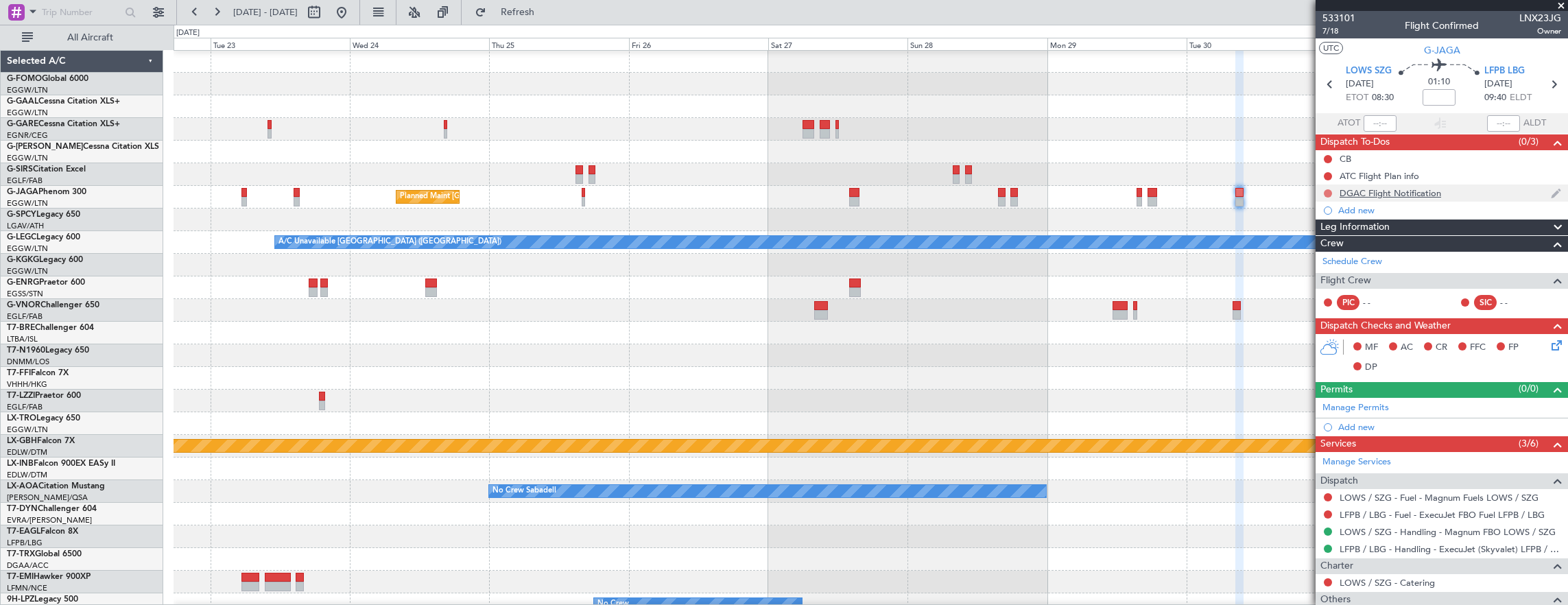
click at [1327, 191] on button at bounding box center [1328, 193] width 8 height 8
click at [1321, 273] on span "Cancelled" at bounding box center [1331, 273] width 39 height 14
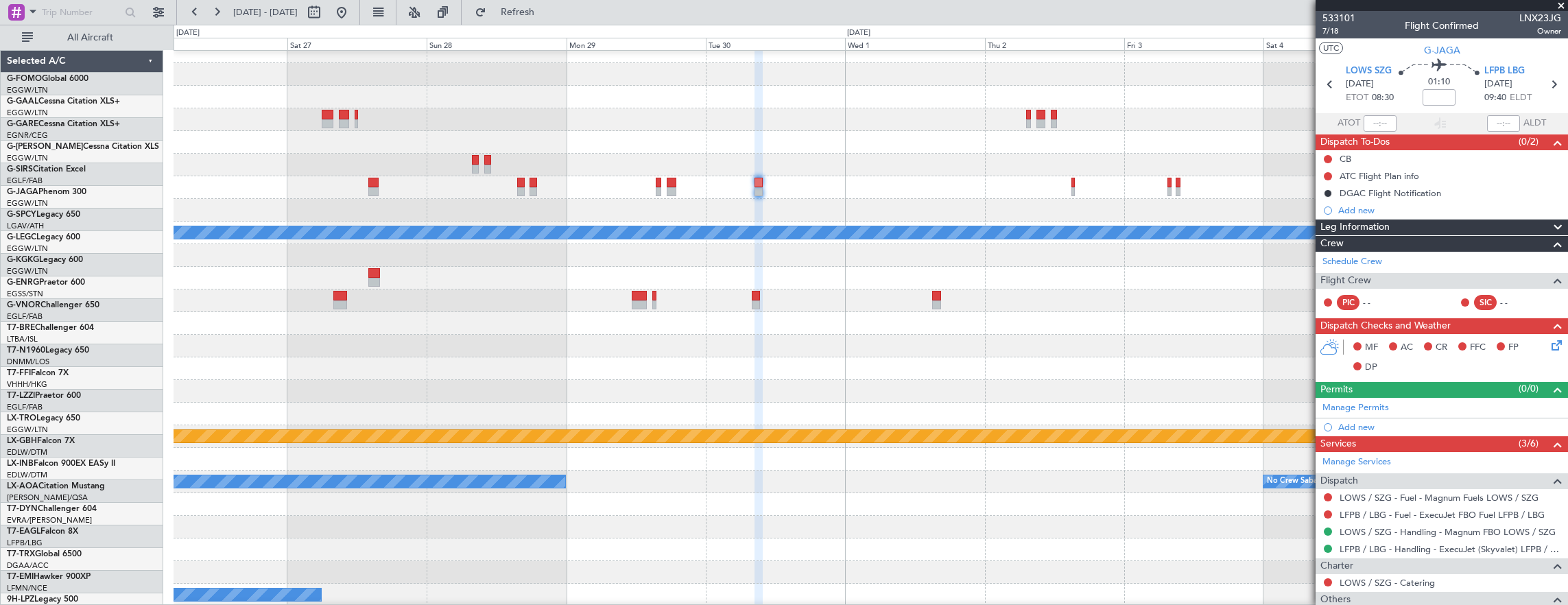
scroll to position [10, 0]
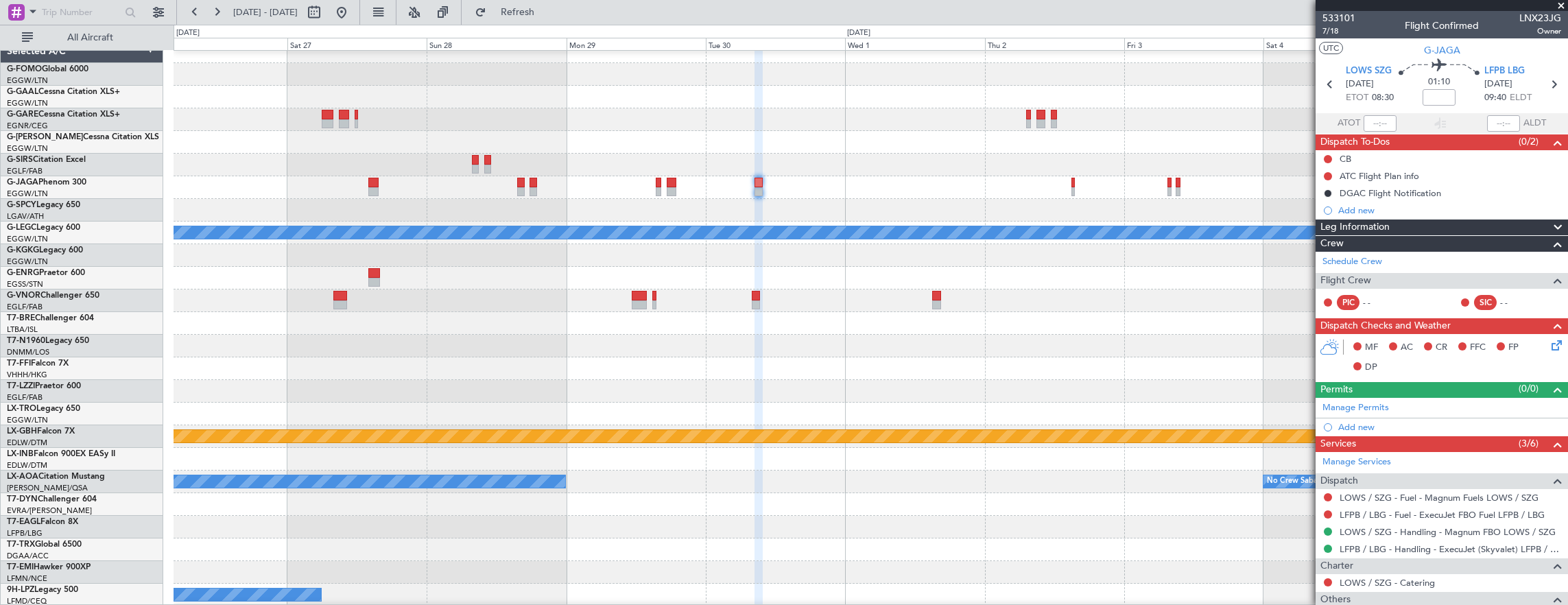
click at [705, 188] on div "Planned Maint [GEOGRAPHIC_DATA] ([GEOGRAPHIC_DATA])" at bounding box center [870, 187] width 1394 height 23
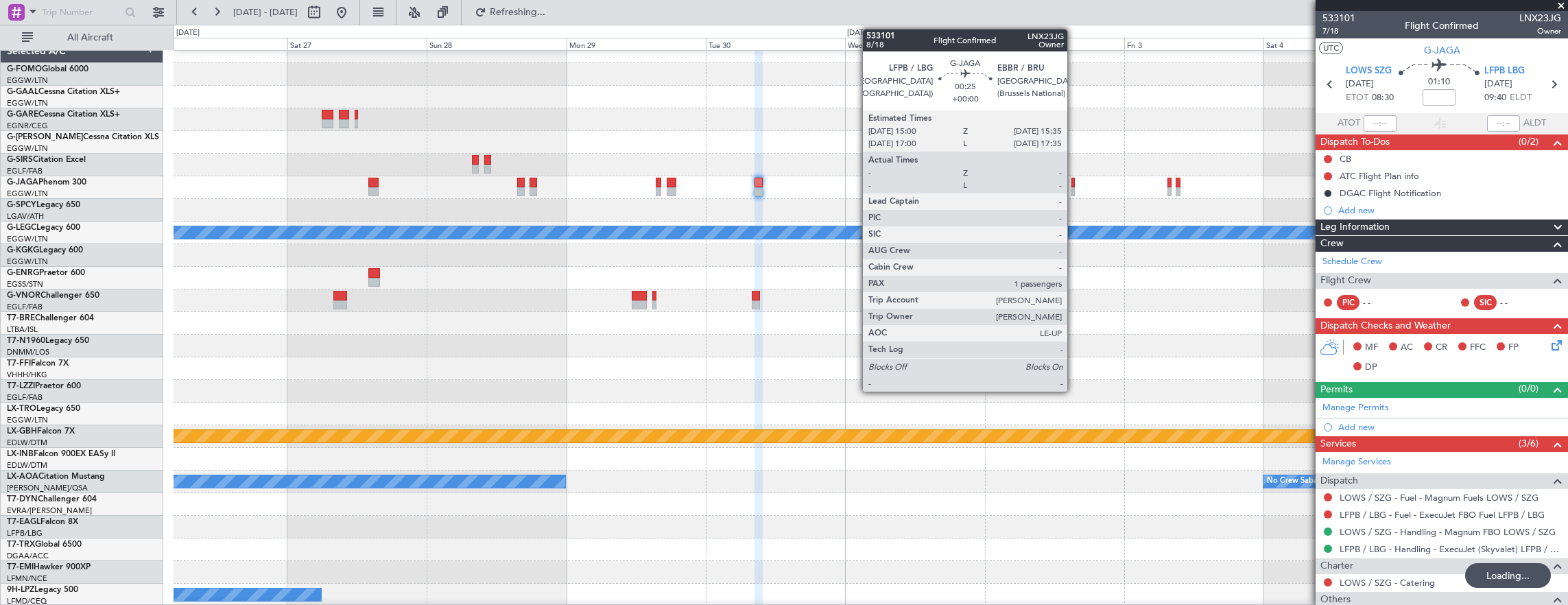
click at [1074, 186] on div at bounding box center [1073, 182] width 4 height 10
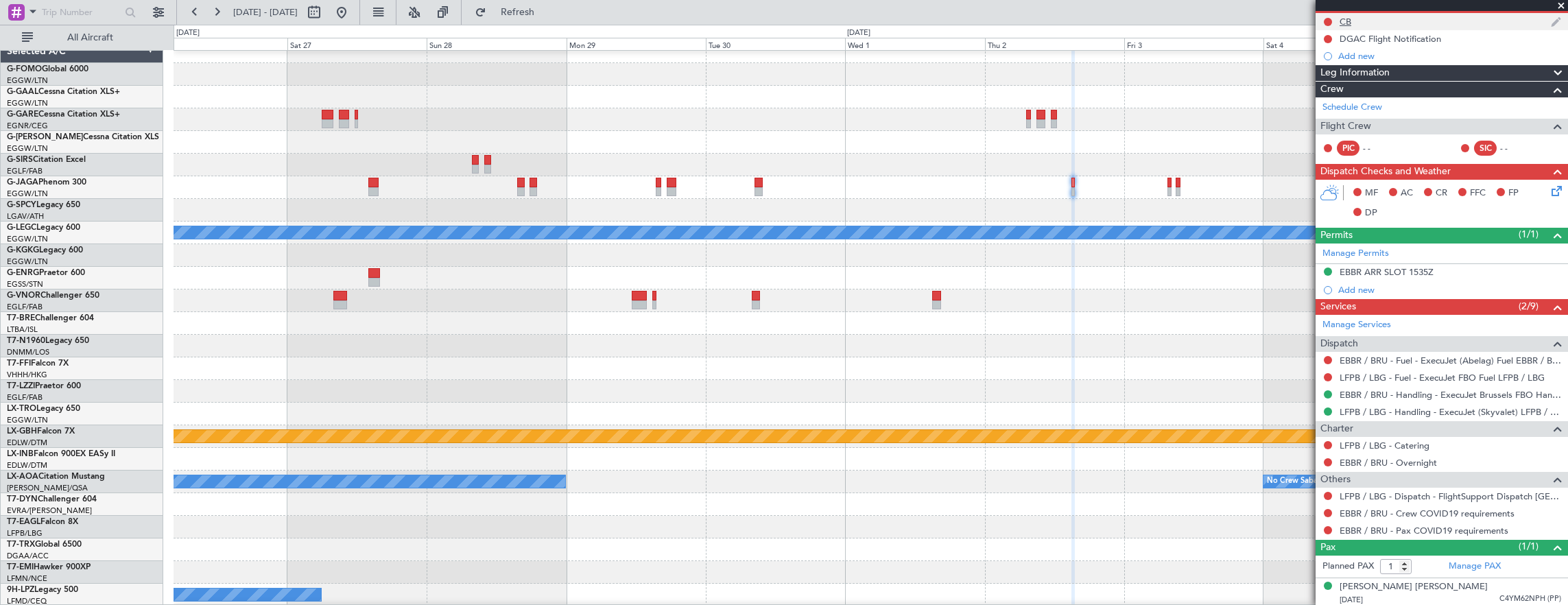
scroll to position [0, 0]
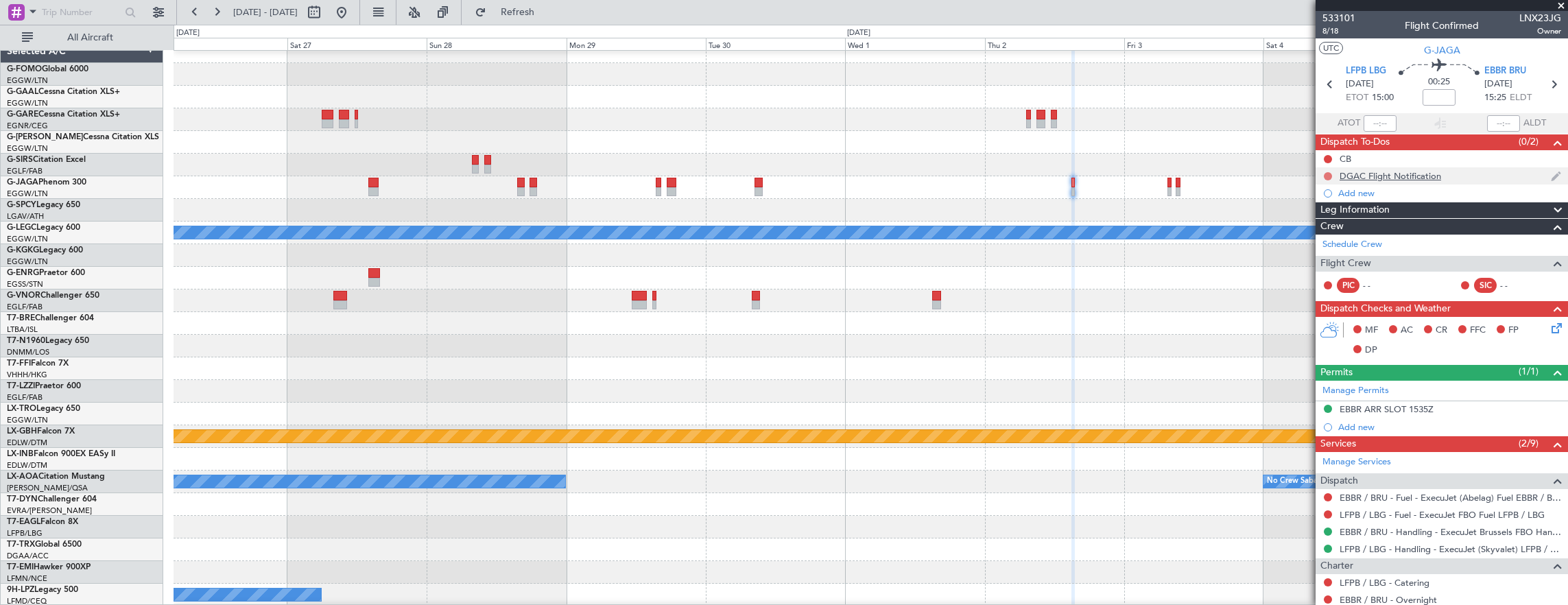
click at [1330, 177] on button at bounding box center [1328, 175] width 8 height 8
click at [1318, 258] on span "Cancelled" at bounding box center [1331, 256] width 39 height 14
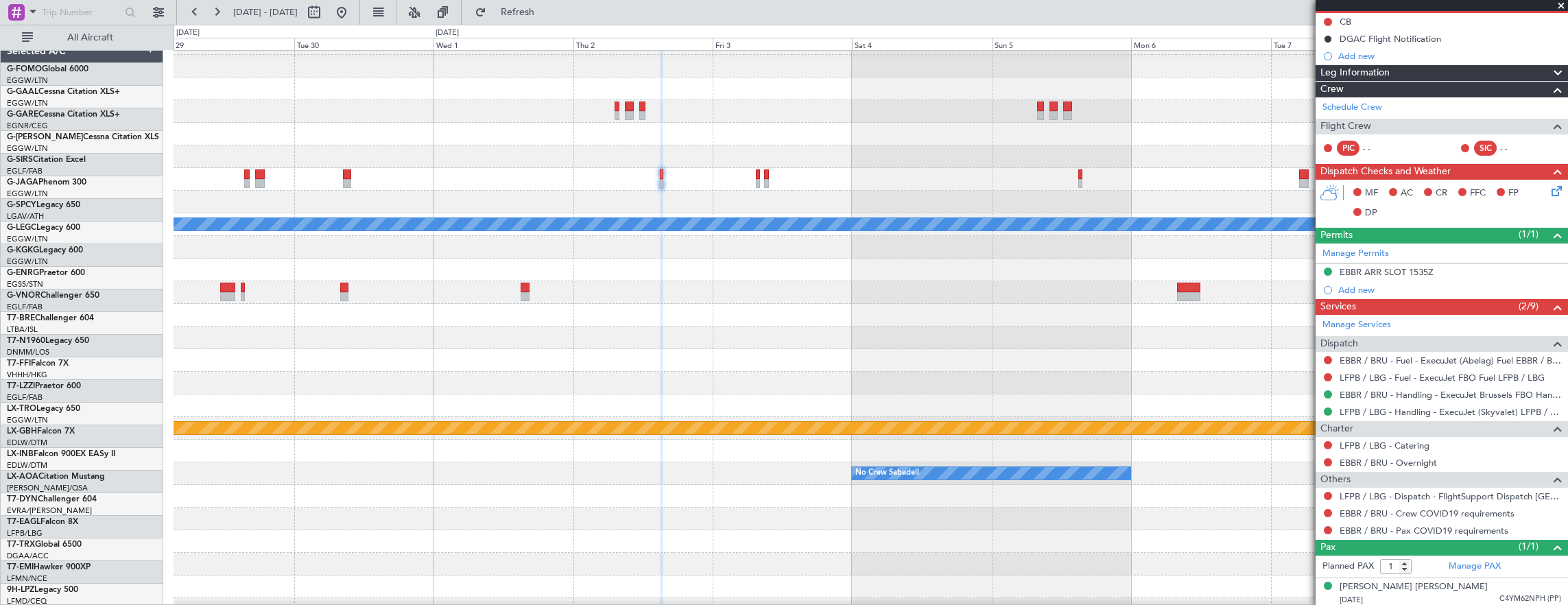
scroll to position [18, 0]
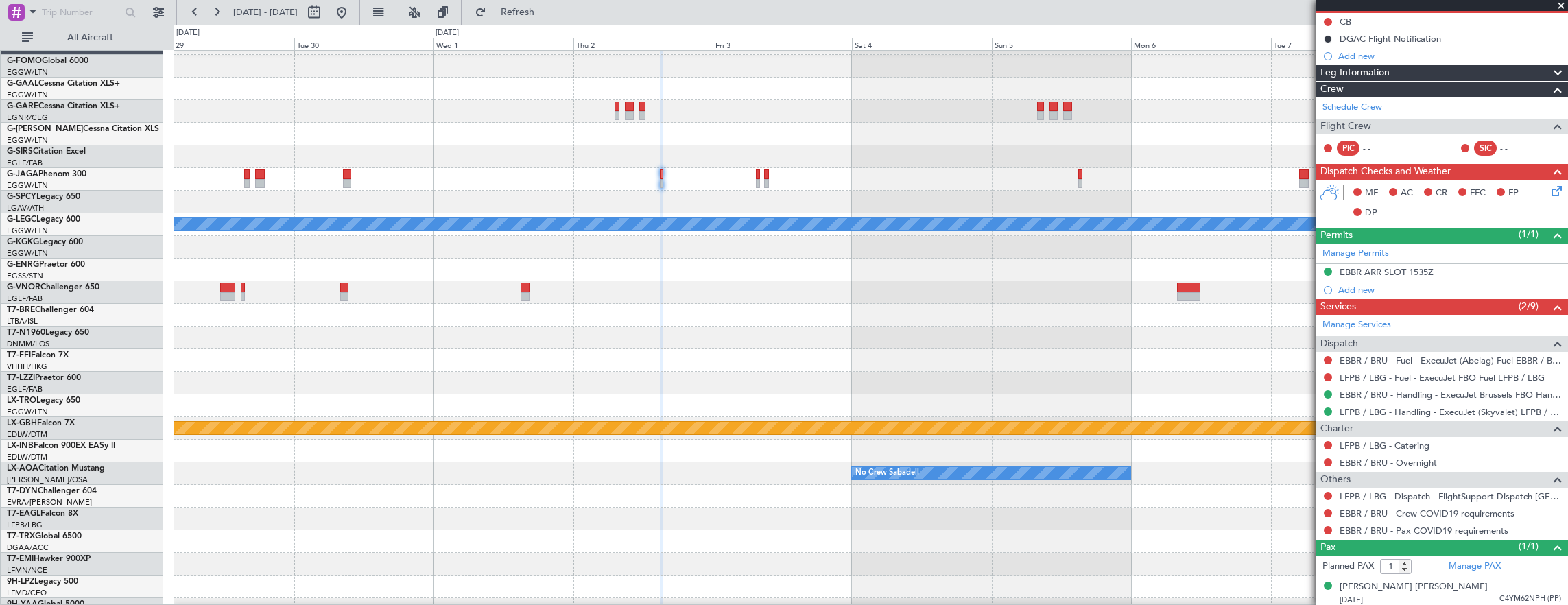
click at [773, 191] on div at bounding box center [870, 202] width 1394 height 23
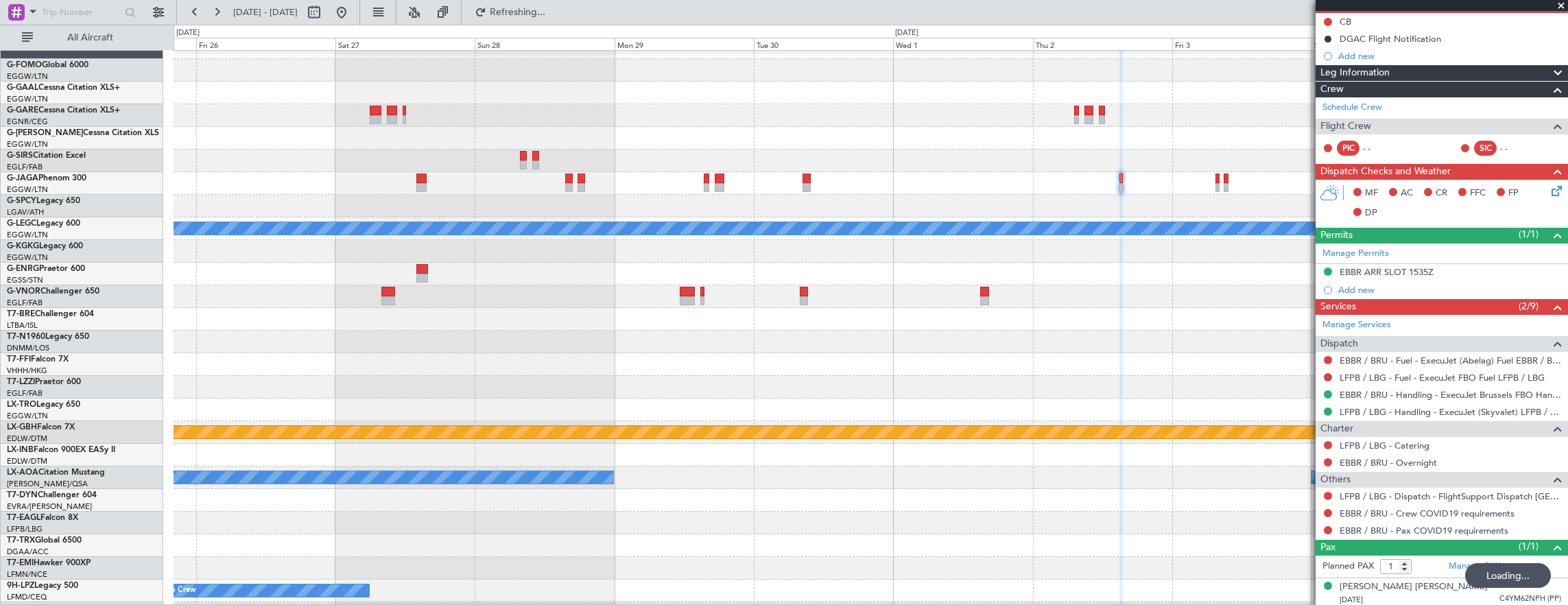
click at [798, 192] on div "Planned Maint [GEOGRAPHIC_DATA] ([GEOGRAPHIC_DATA]) A/C Unavailable [GEOGRAPHIC…" at bounding box center [870, 421] width 1394 height 770
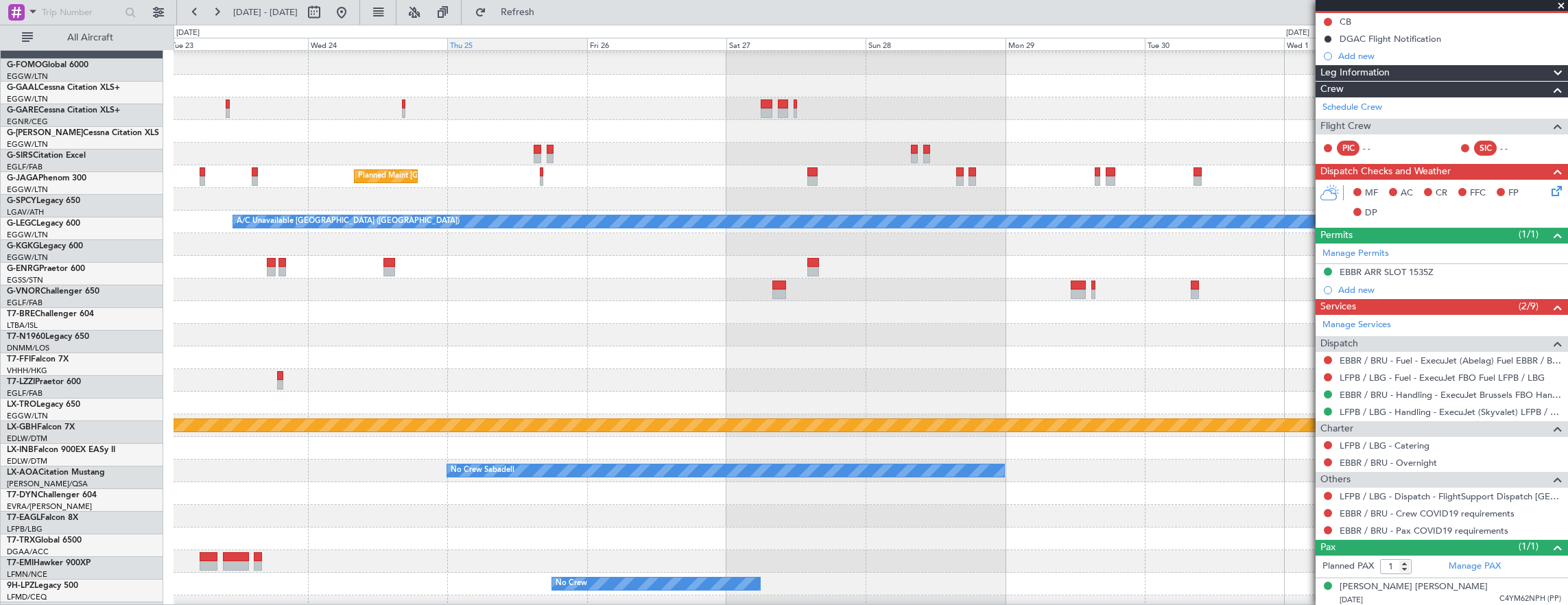
scroll to position [21, 0]
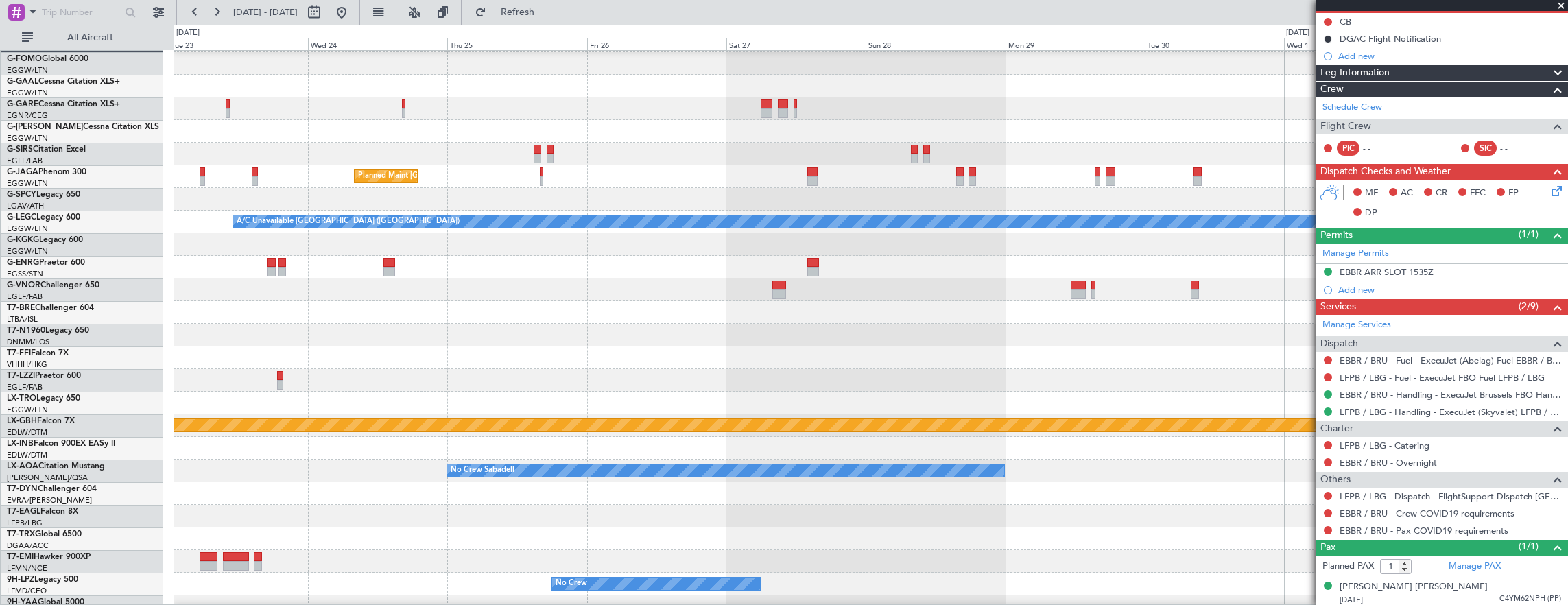
click at [1091, 148] on div "Planned Maint [GEOGRAPHIC_DATA] ([GEOGRAPHIC_DATA]) A/C Unavailable [GEOGRAPHIC…" at bounding box center [870, 414] width 1394 height 770
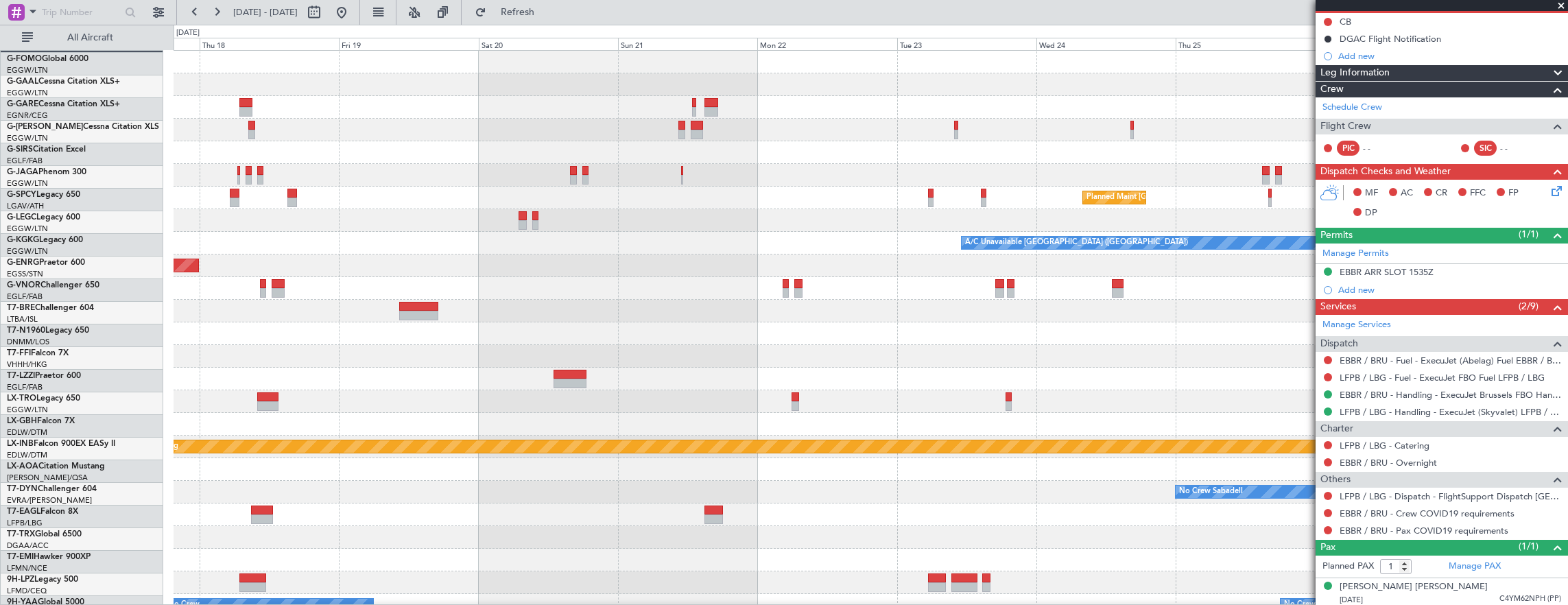
scroll to position [0, 0]
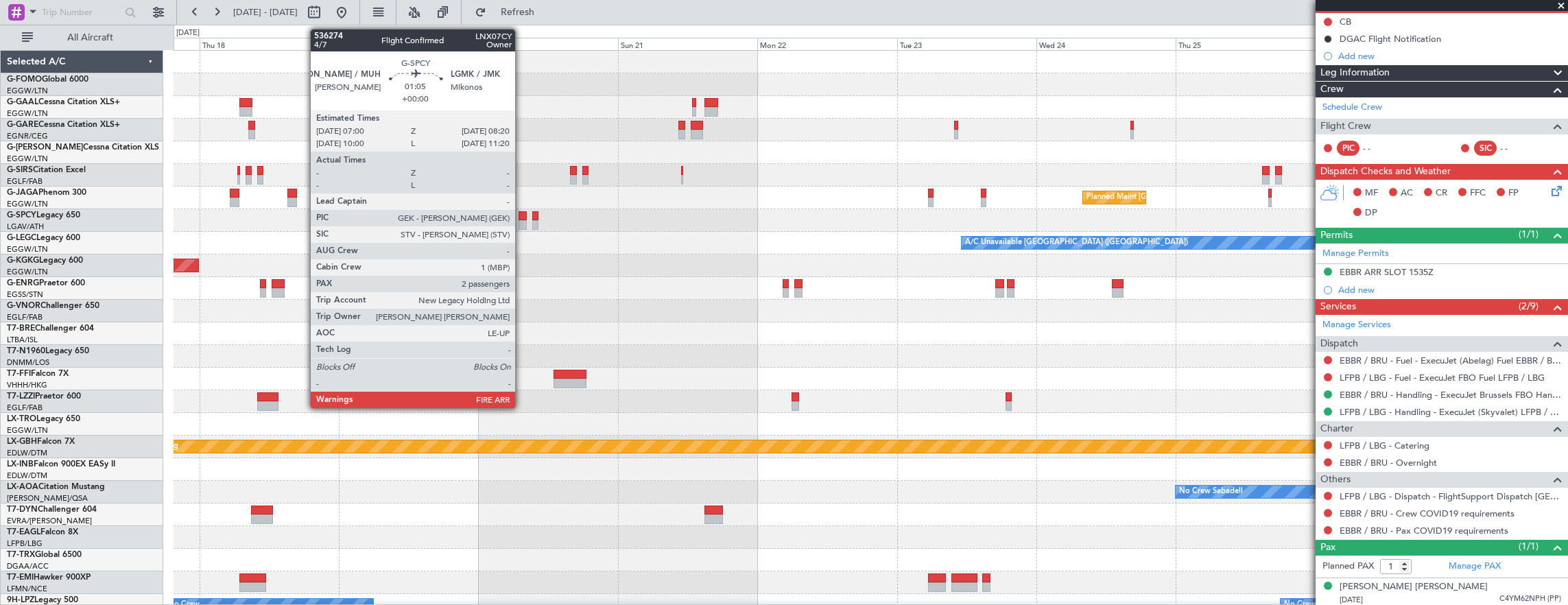
click at [1023, 241] on div "Planned Maint Dusseldorf Planned Maint [GEOGRAPHIC_DATA] ([GEOGRAPHIC_DATA]) A/…" at bounding box center [870, 436] width 1394 height 770
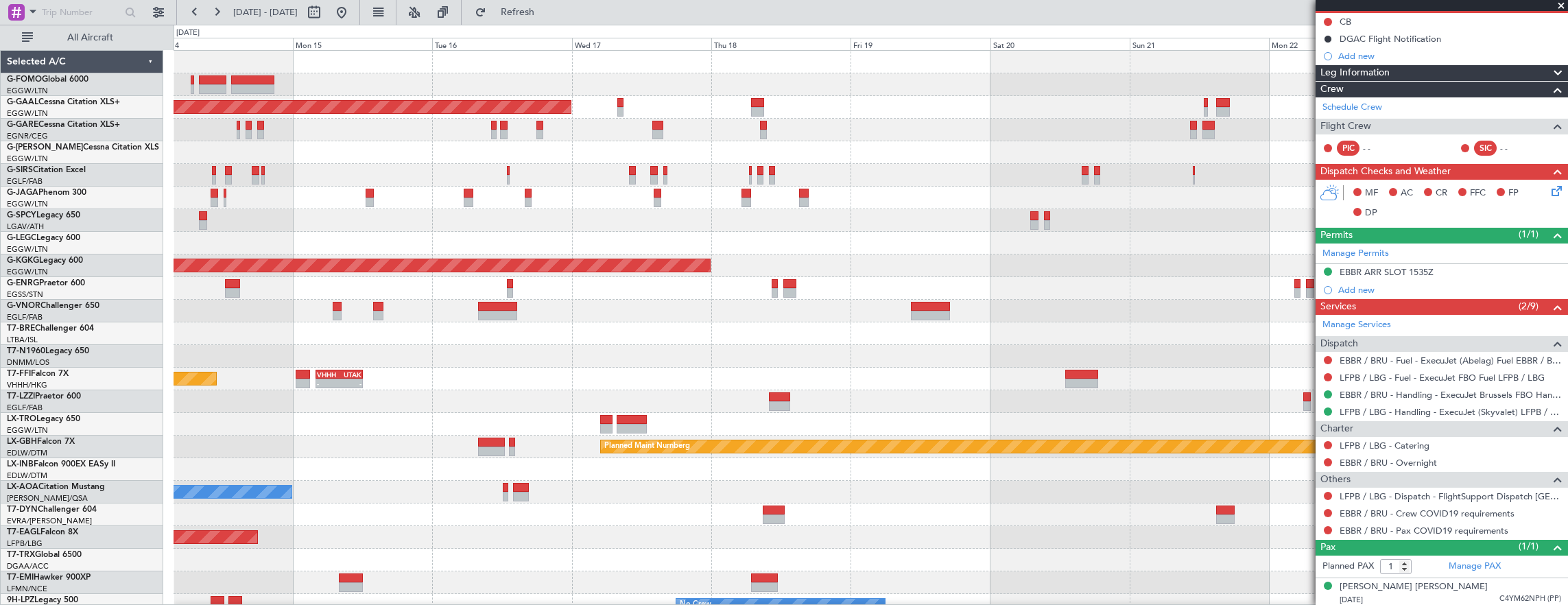
click at [929, 292] on div "Planned Maint Dusseldorf Planned Maint [GEOGRAPHIC_DATA] ([GEOGRAPHIC_DATA]) A/…" at bounding box center [870, 436] width 1394 height 770
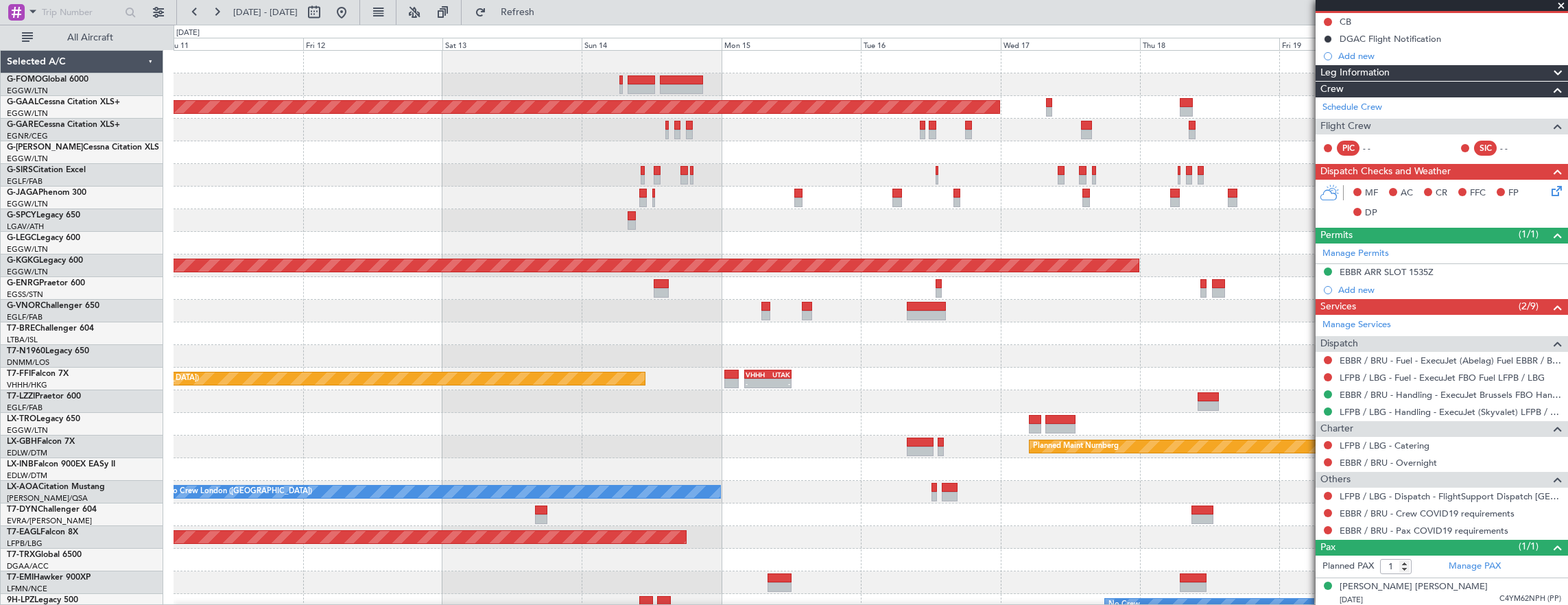
click at [1081, 299] on div "Planned Maint Dusseldorf A/C Unavailable [GEOGRAPHIC_DATA] ([GEOGRAPHIC_DATA]) …" at bounding box center [870, 436] width 1394 height 770
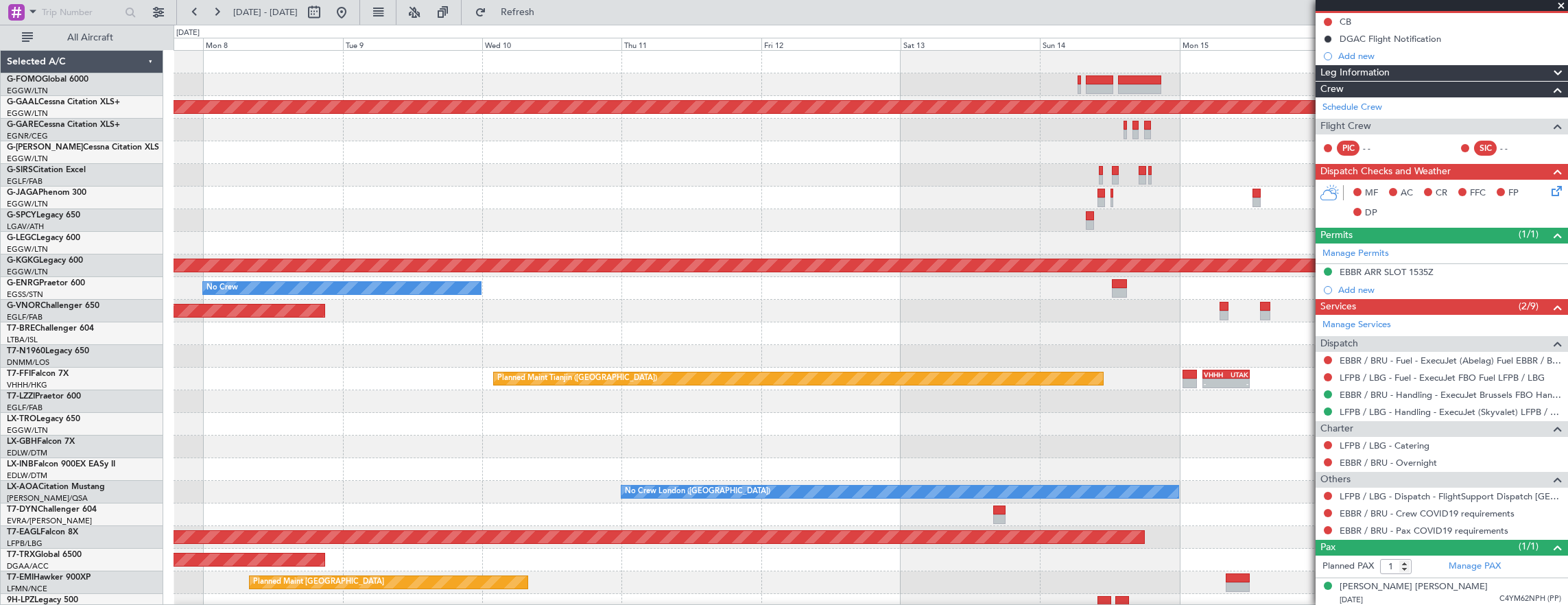
click at [742, 285] on div "Planned Maint [GEOGRAPHIC_DATA] ([GEOGRAPHIC_DATA]) Planned [GEOGRAPHIC_DATA] A…" at bounding box center [870, 436] width 1394 height 770
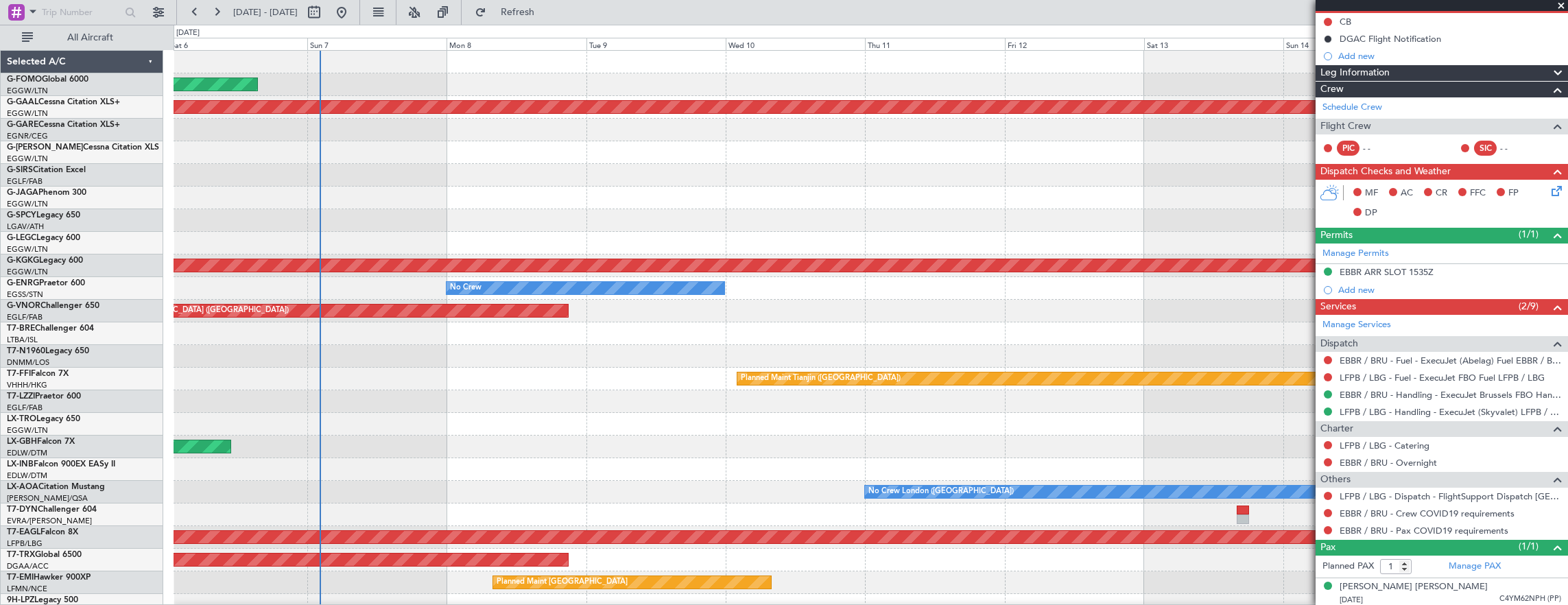
scroll to position [5, 0]
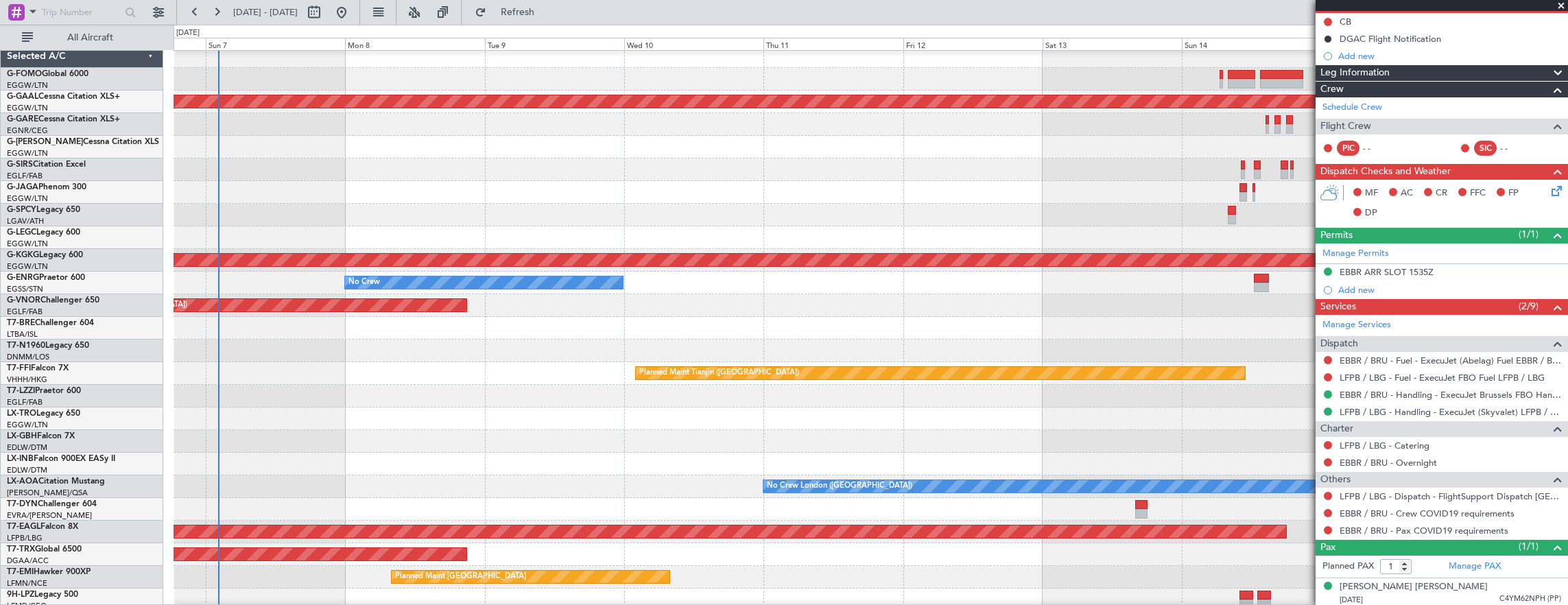
click at [491, 210] on div at bounding box center [870, 215] width 1394 height 23
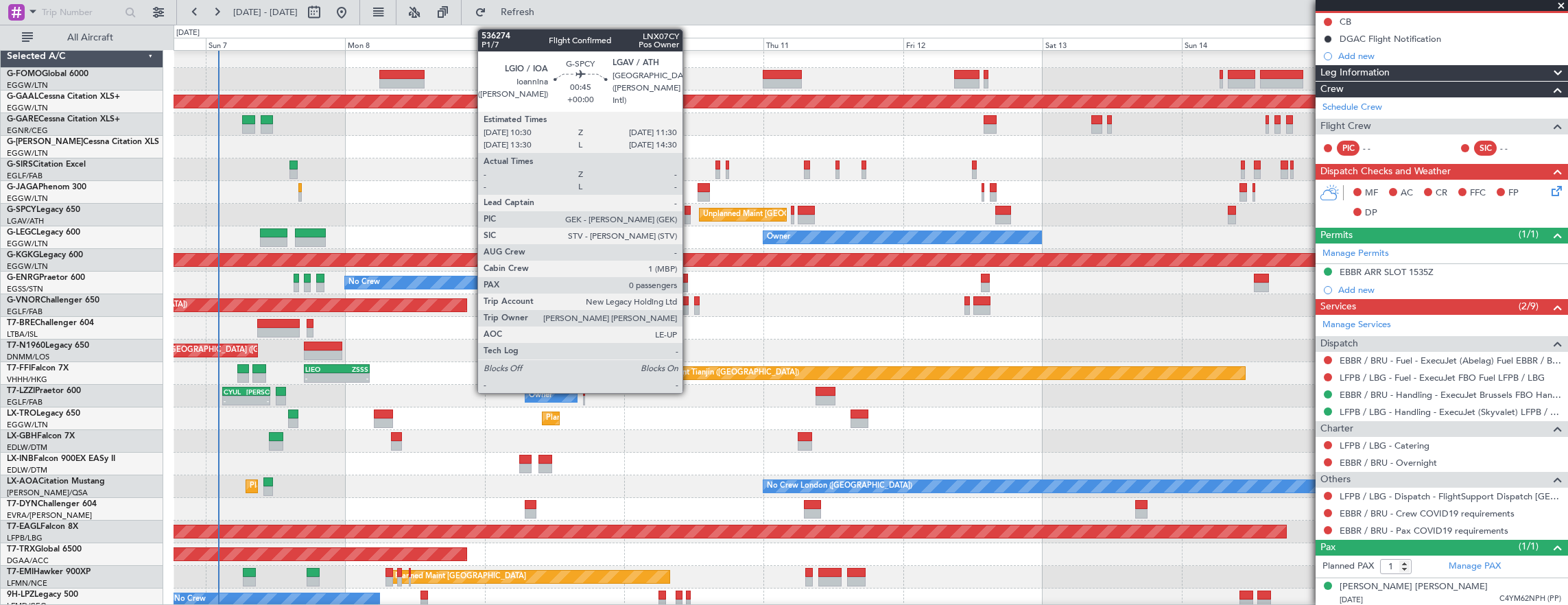
click at [689, 212] on div at bounding box center [688, 210] width 6 height 10
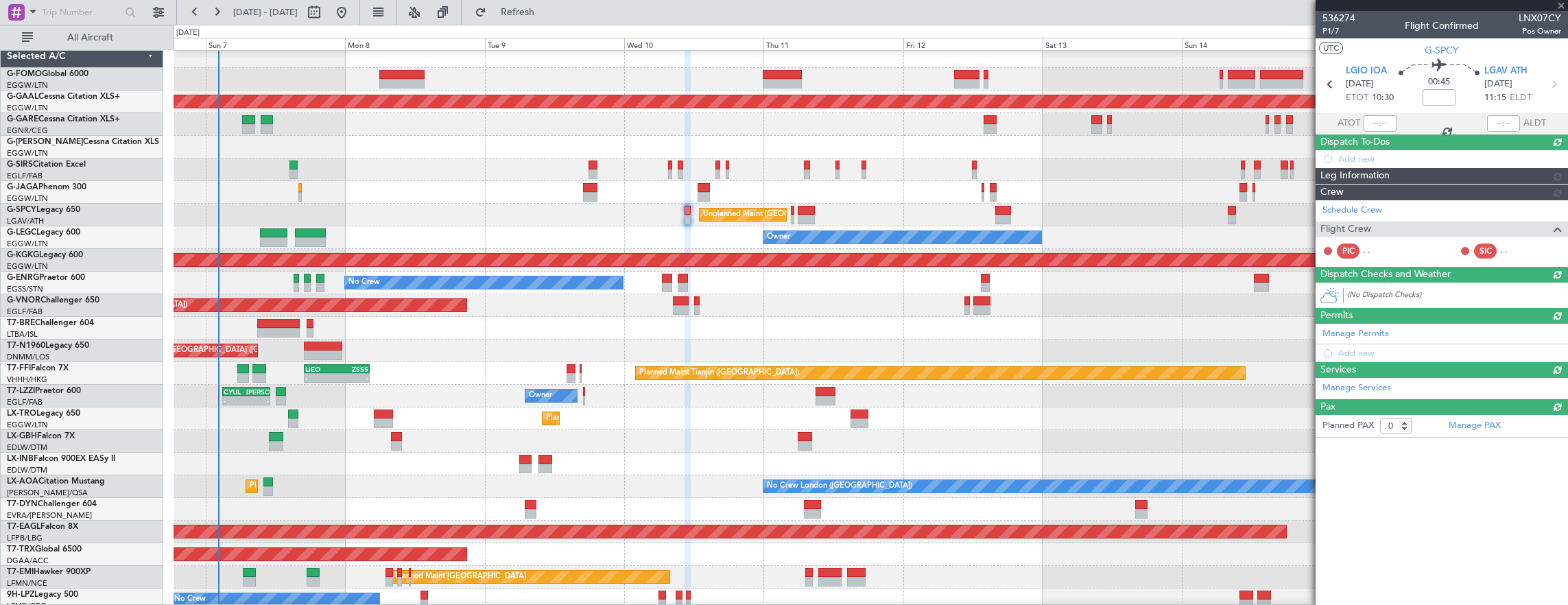
scroll to position [0, 0]
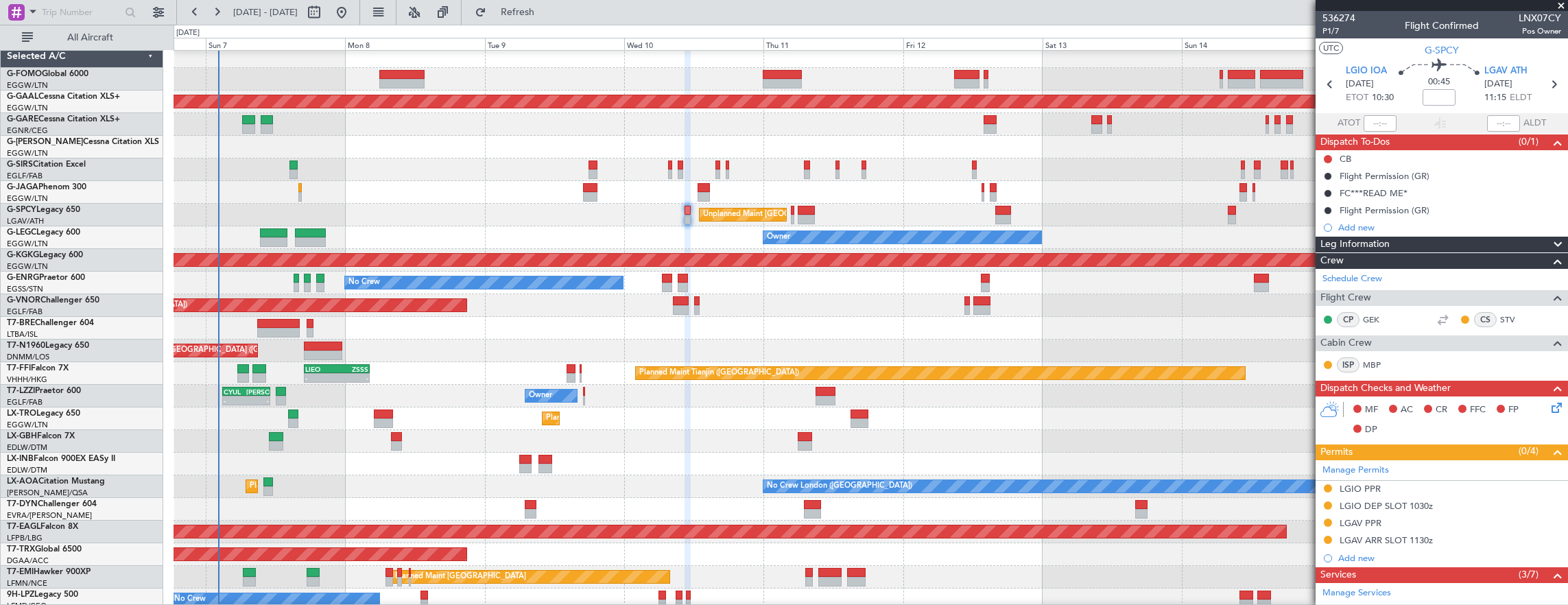
click at [556, 190] on div "Planned Maint [GEOGRAPHIC_DATA] ([GEOGRAPHIC_DATA]) Planned [GEOGRAPHIC_DATA] O…" at bounding box center [870, 430] width 1394 height 770
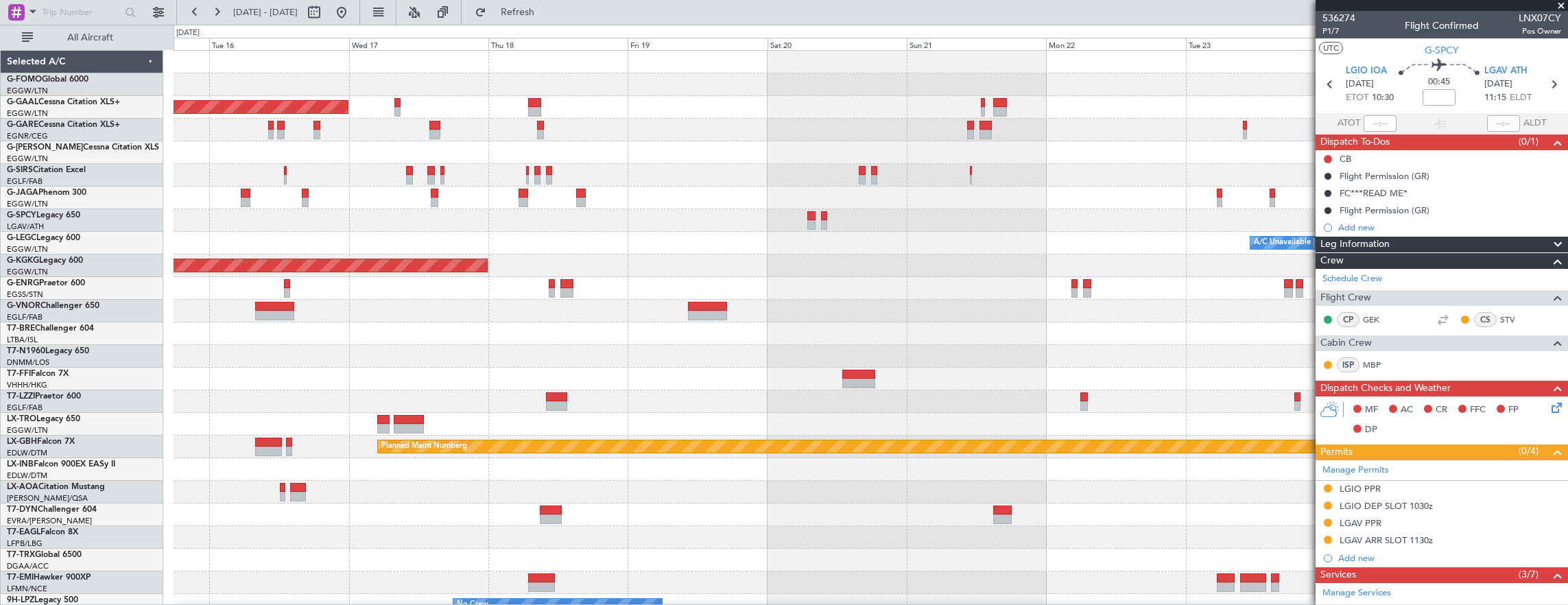
click at [474, 207] on div "Planned Maint [GEOGRAPHIC_DATA] ([GEOGRAPHIC_DATA])" at bounding box center [870, 197] width 1394 height 23
click at [696, 175] on div at bounding box center [870, 175] width 1394 height 23
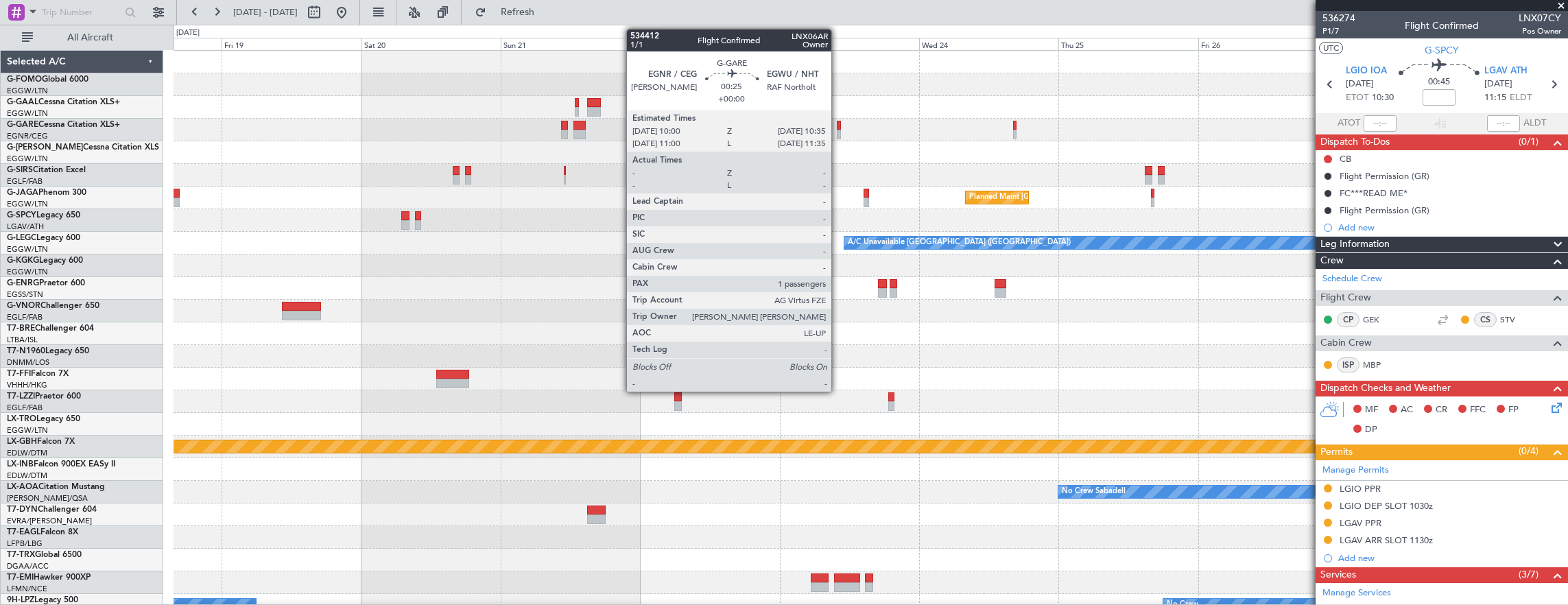
click at [838, 127] on div at bounding box center [838, 125] width 4 height 10
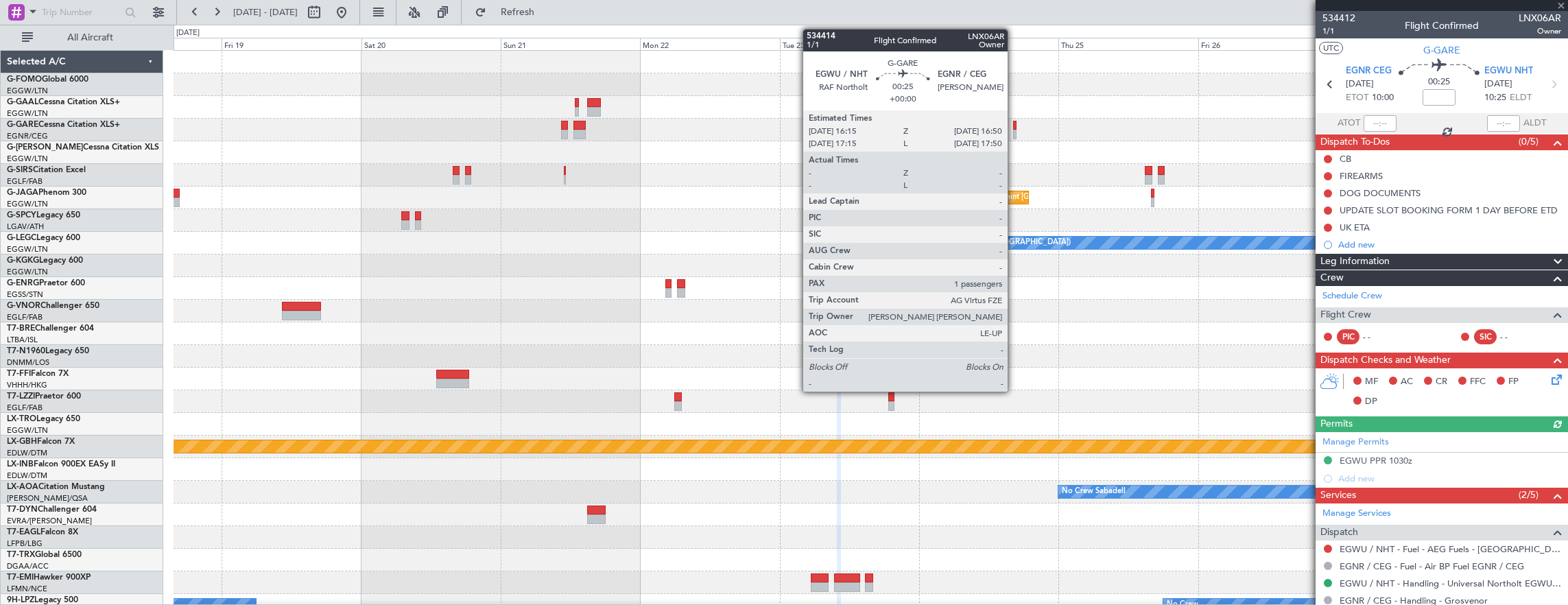
click at [1015, 126] on div at bounding box center [1015, 125] width 4 height 10
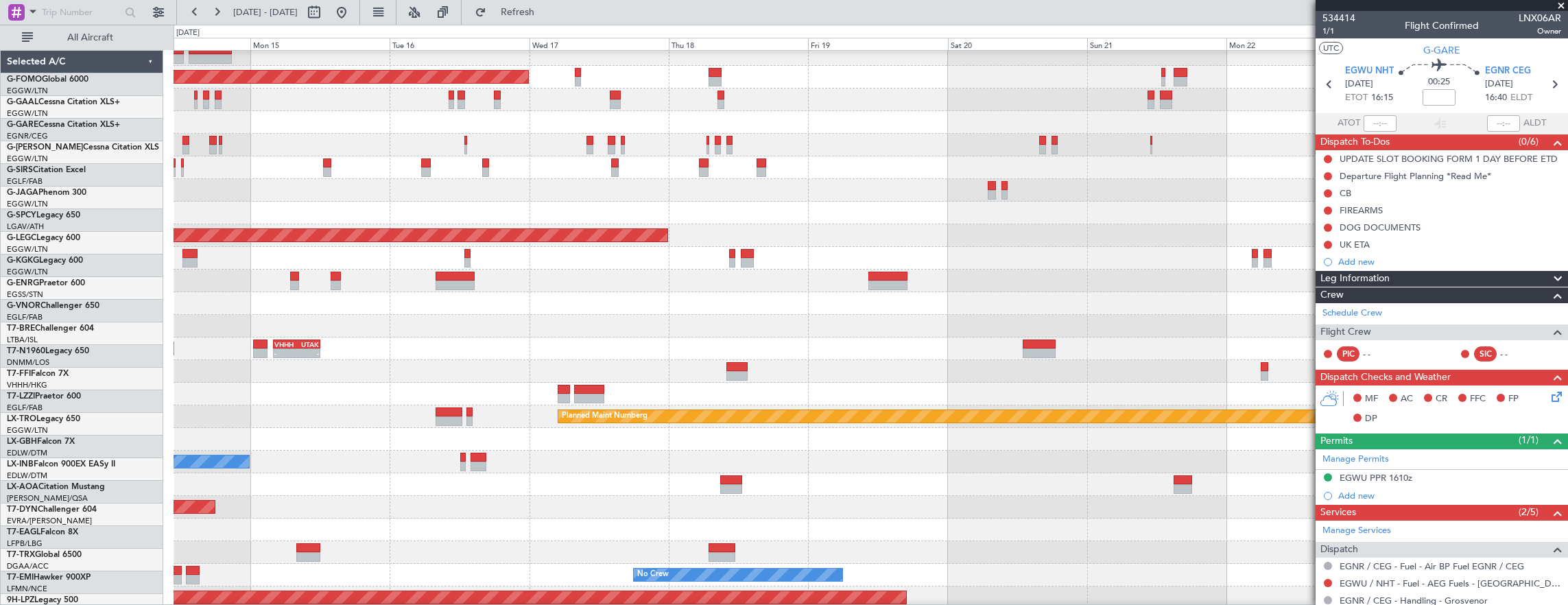
click at [955, 120] on div at bounding box center [870, 122] width 1394 height 23
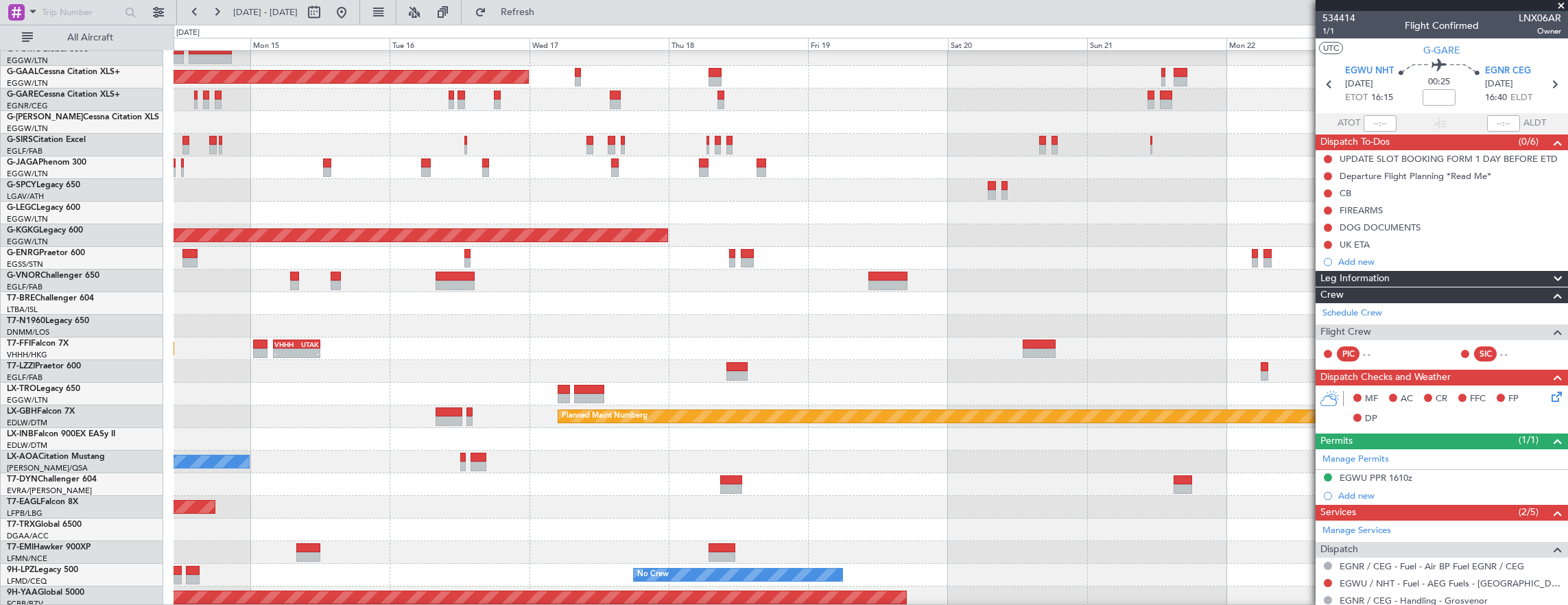
click at [741, 261] on div "Planned Maint Dusseldorf Planned Maint [GEOGRAPHIC_DATA] ([GEOGRAPHIC_DATA]) A/…" at bounding box center [870, 406] width 1394 height 770
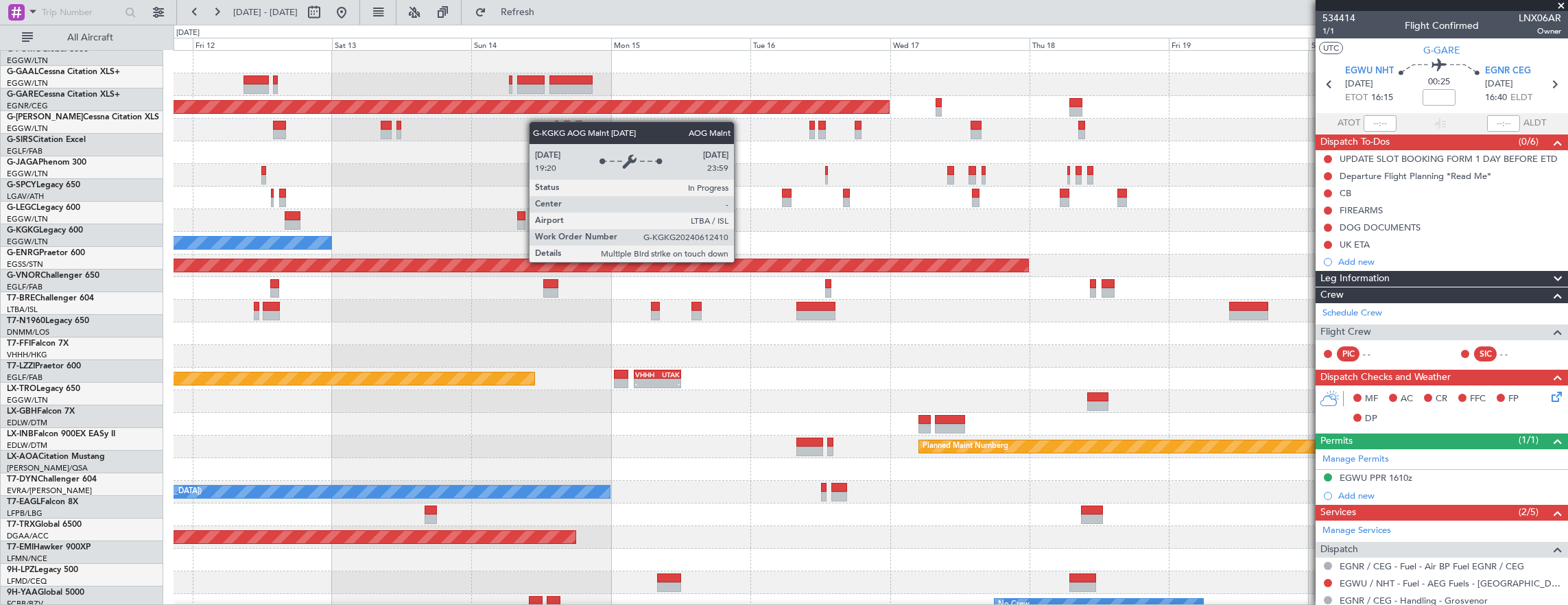
scroll to position [0, 0]
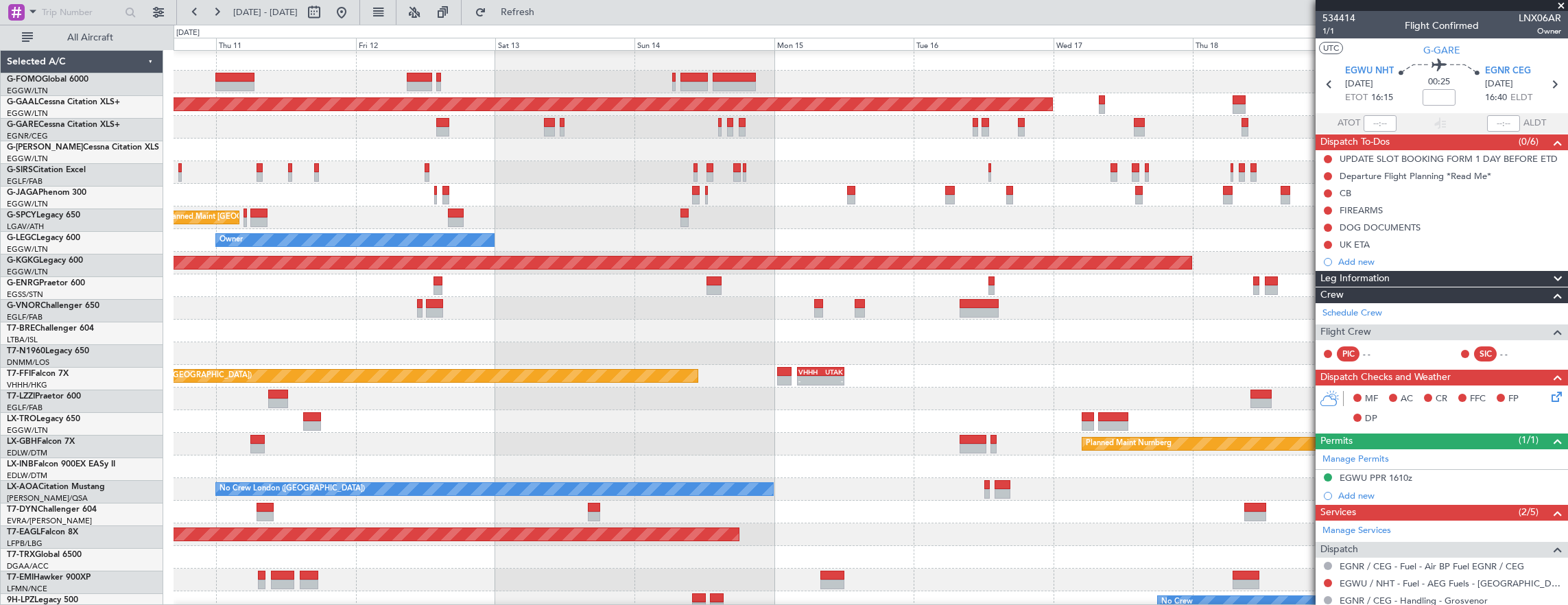
click at [634, 233] on div "Owner" at bounding box center [870, 240] width 1394 height 23
click at [699, 235] on div "Owner" at bounding box center [870, 240] width 1394 height 23
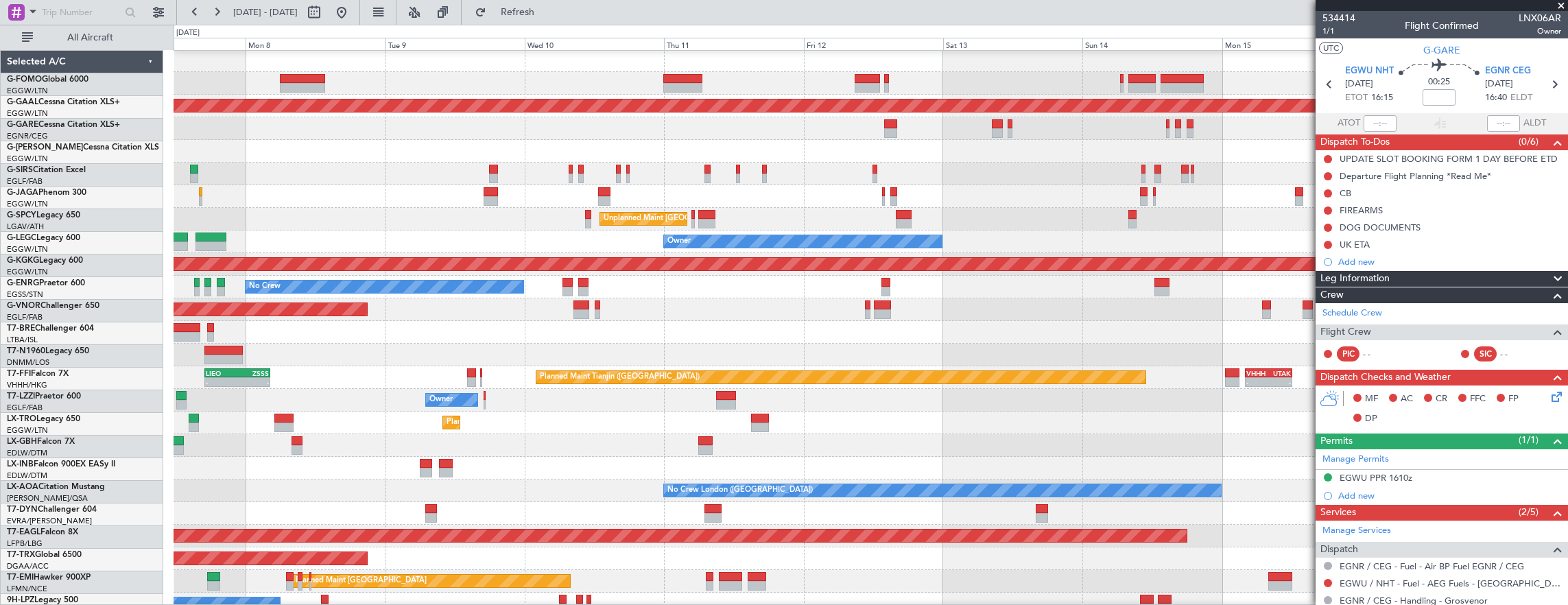
scroll to position [2, 0]
click at [735, 206] on div at bounding box center [870, 196] width 1394 height 23
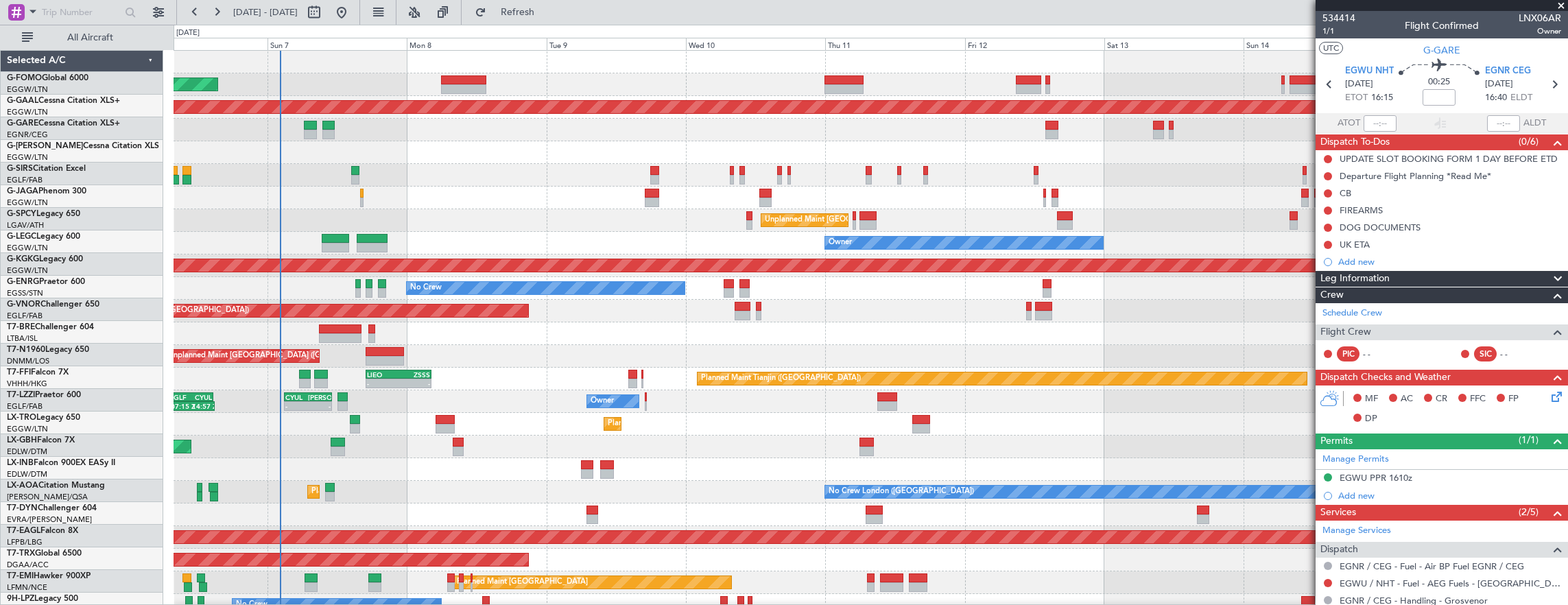
scroll to position [0, 0]
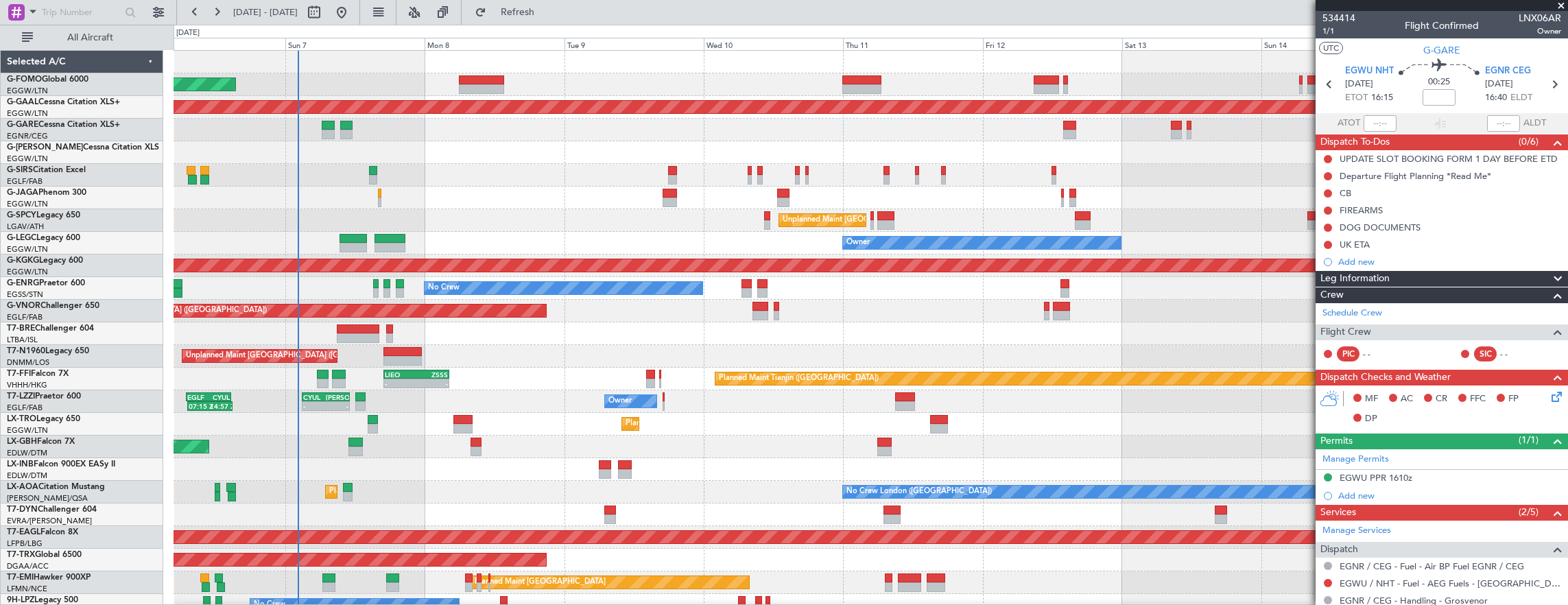
click at [667, 229] on div "Unplanned Maint [GEOGRAPHIC_DATA] ([PERSON_NAME] Intl)" at bounding box center [870, 220] width 1394 height 23
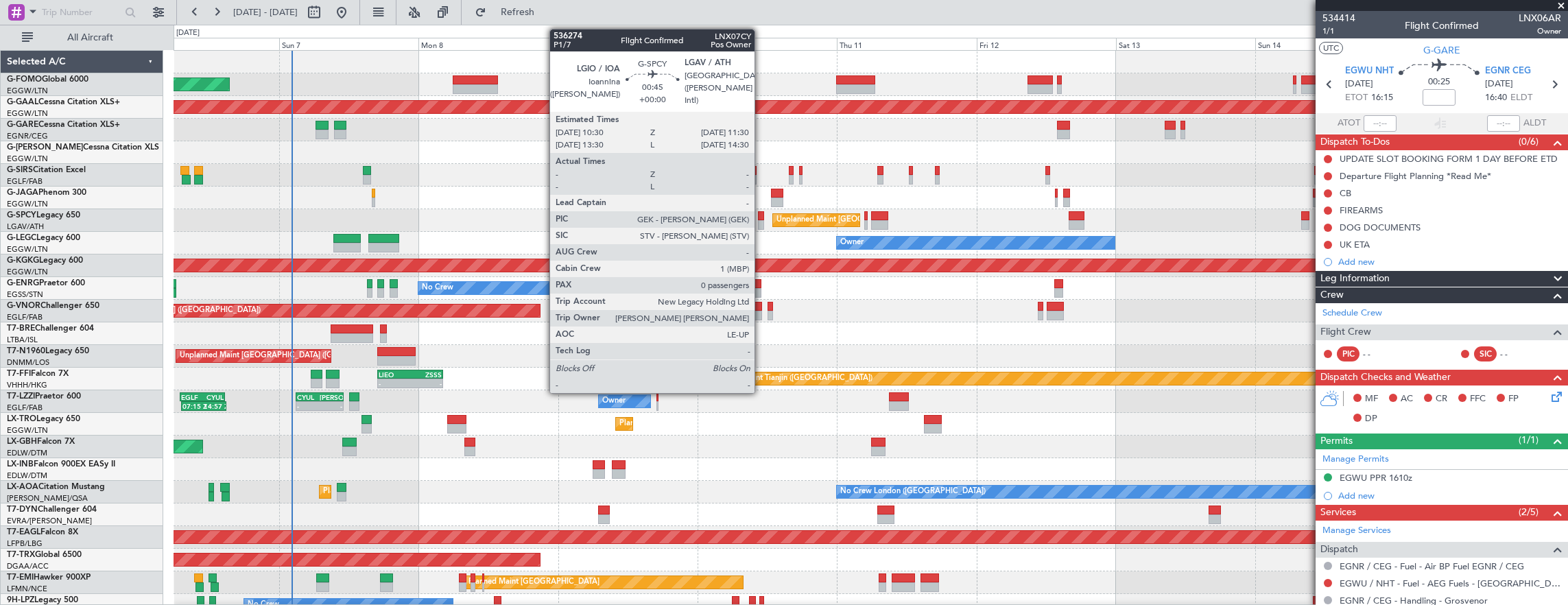
click at [762, 218] on div at bounding box center [761, 216] width 6 height 10
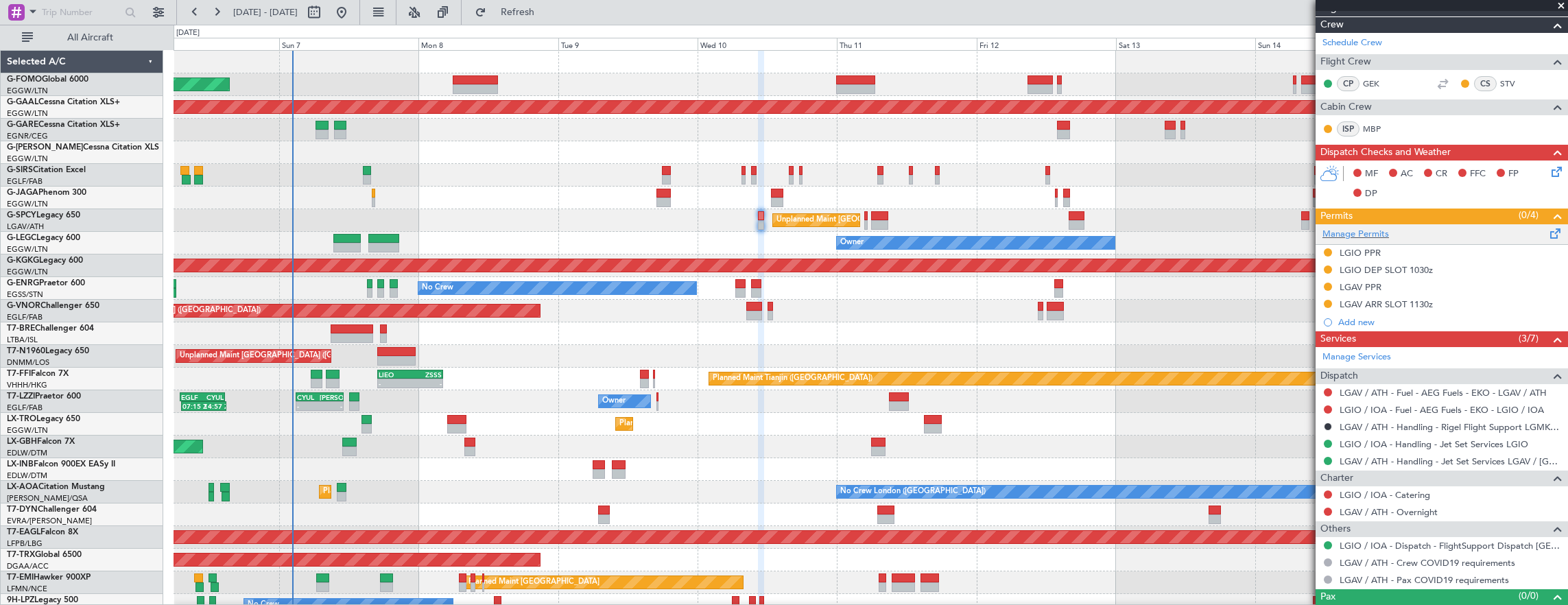
scroll to position [254, 0]
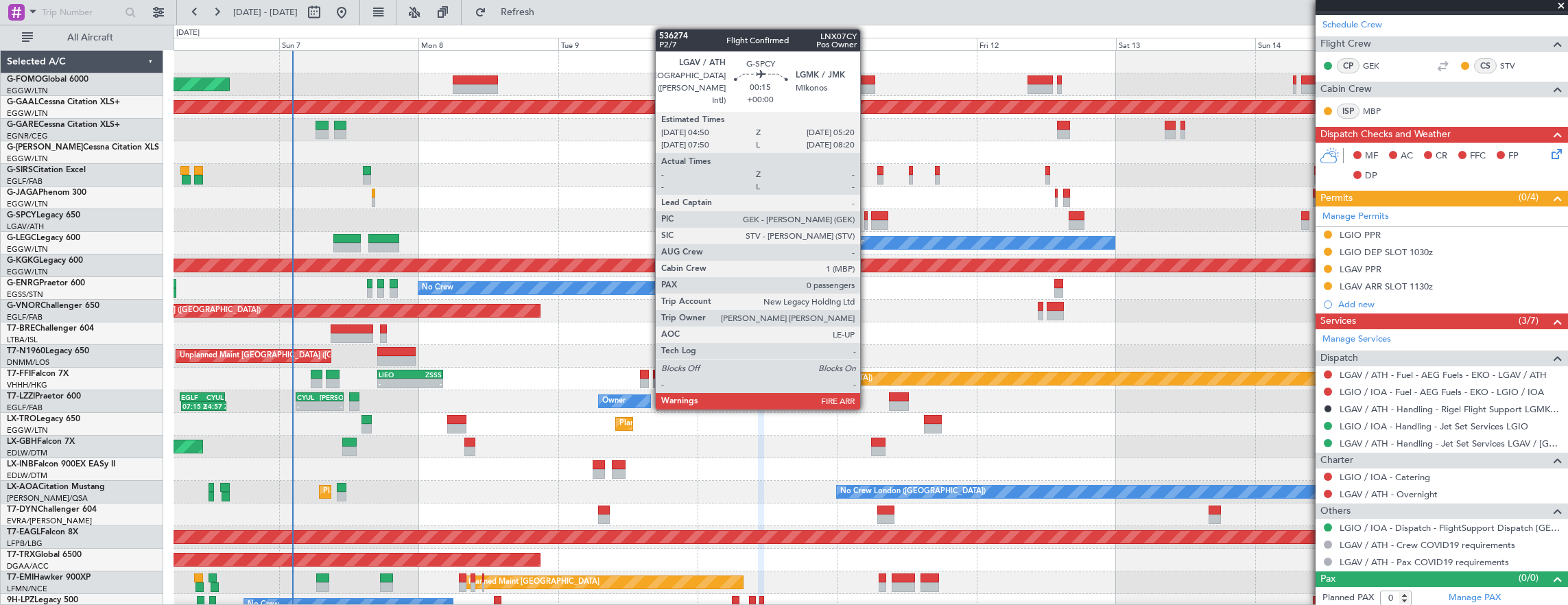
click at [867, 220] on div at bounding box center [866, 225] width 4 height 10
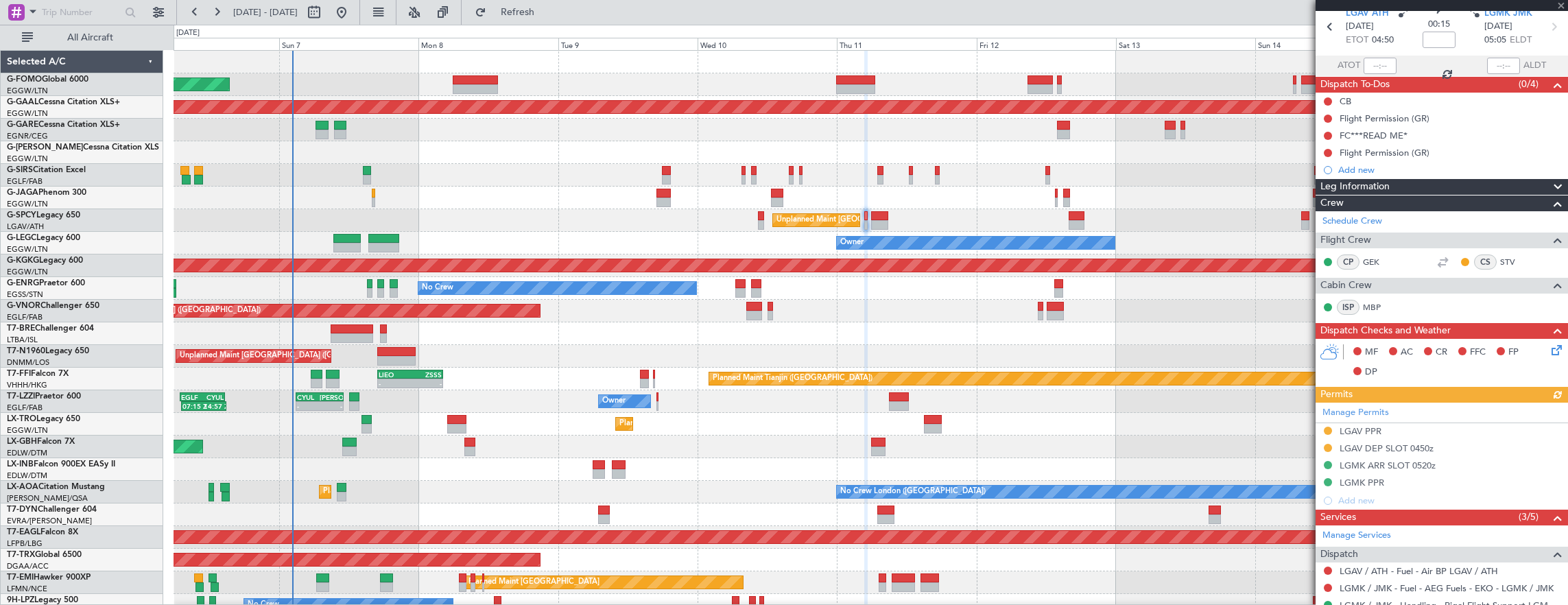
scroll to position [0, 0]
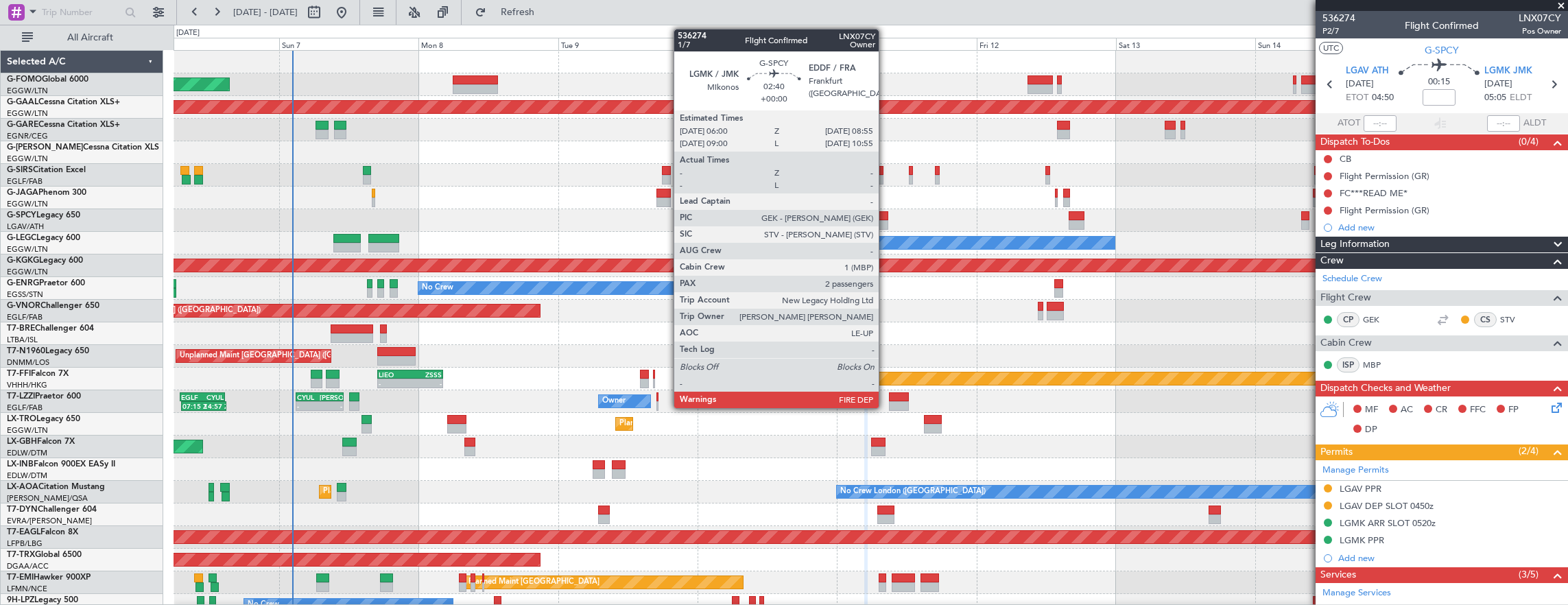
click at [886, 216] on div at bounding box center [880, 216] width 17 height 10
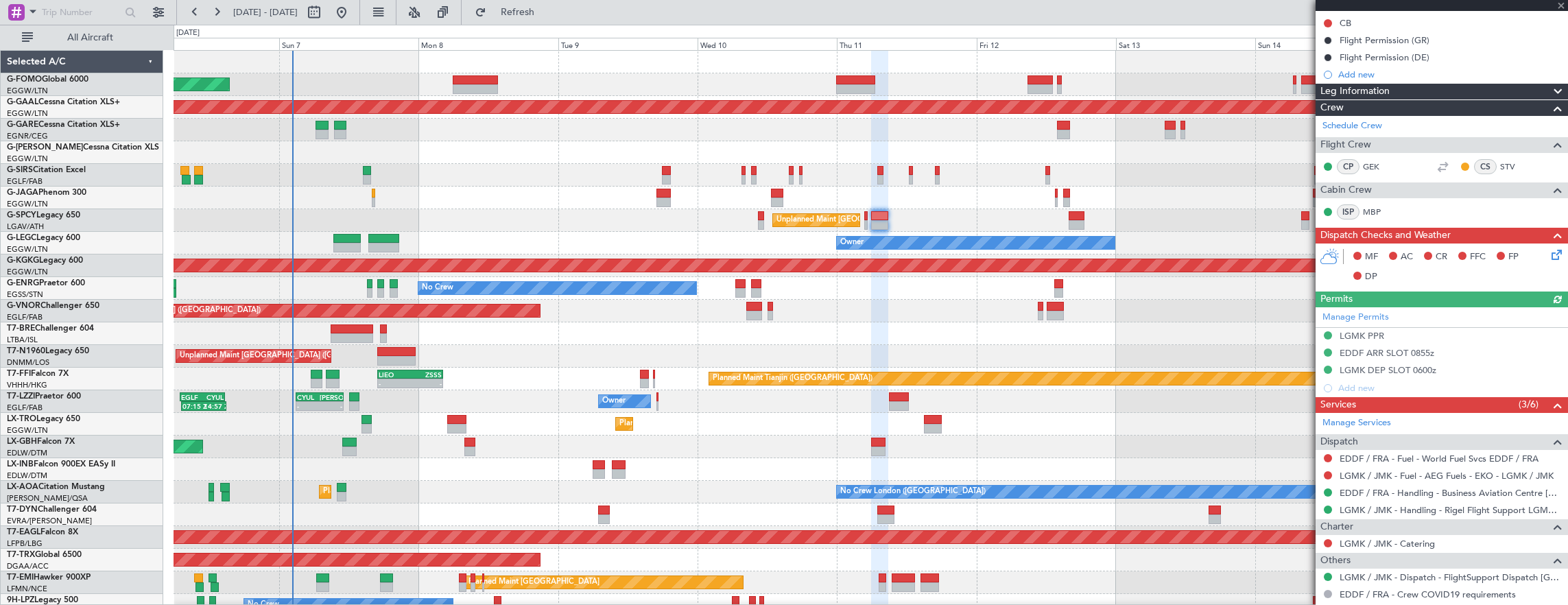
scroll to position [206, 0]
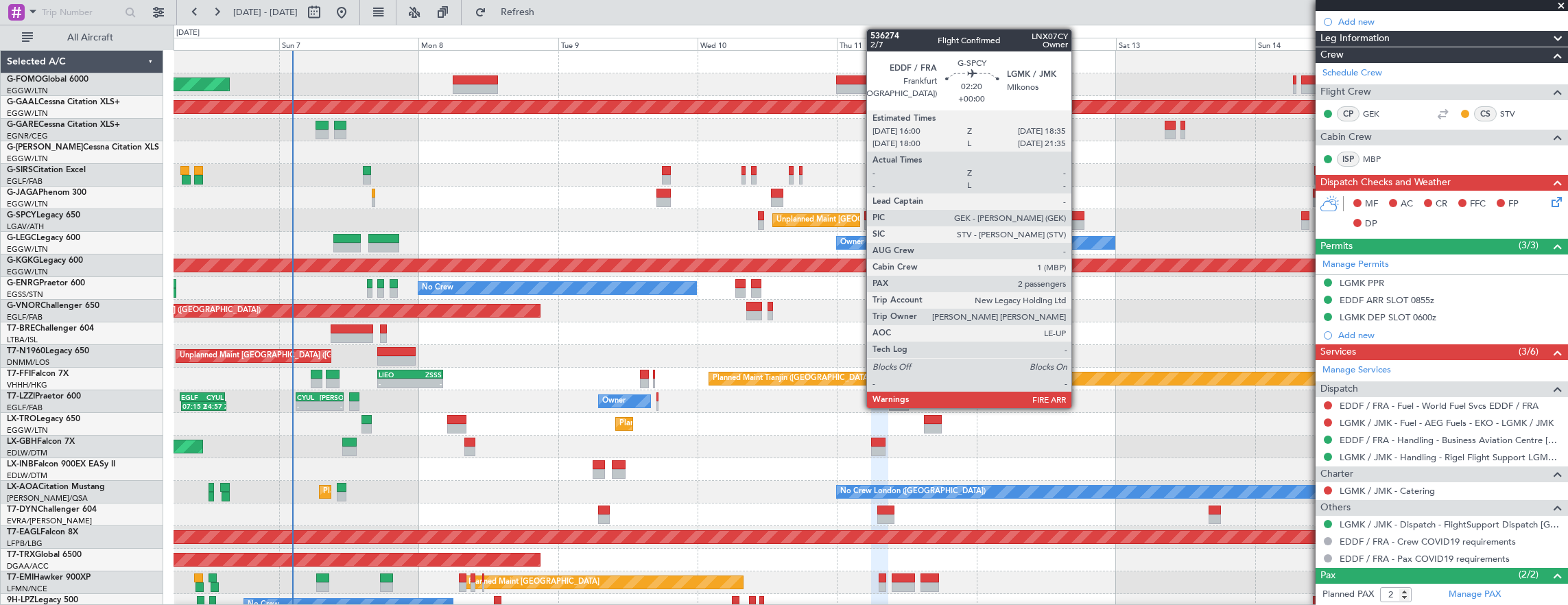
click at [1078, 216] on div at bounding box center [1076, 216] width 16 height 10
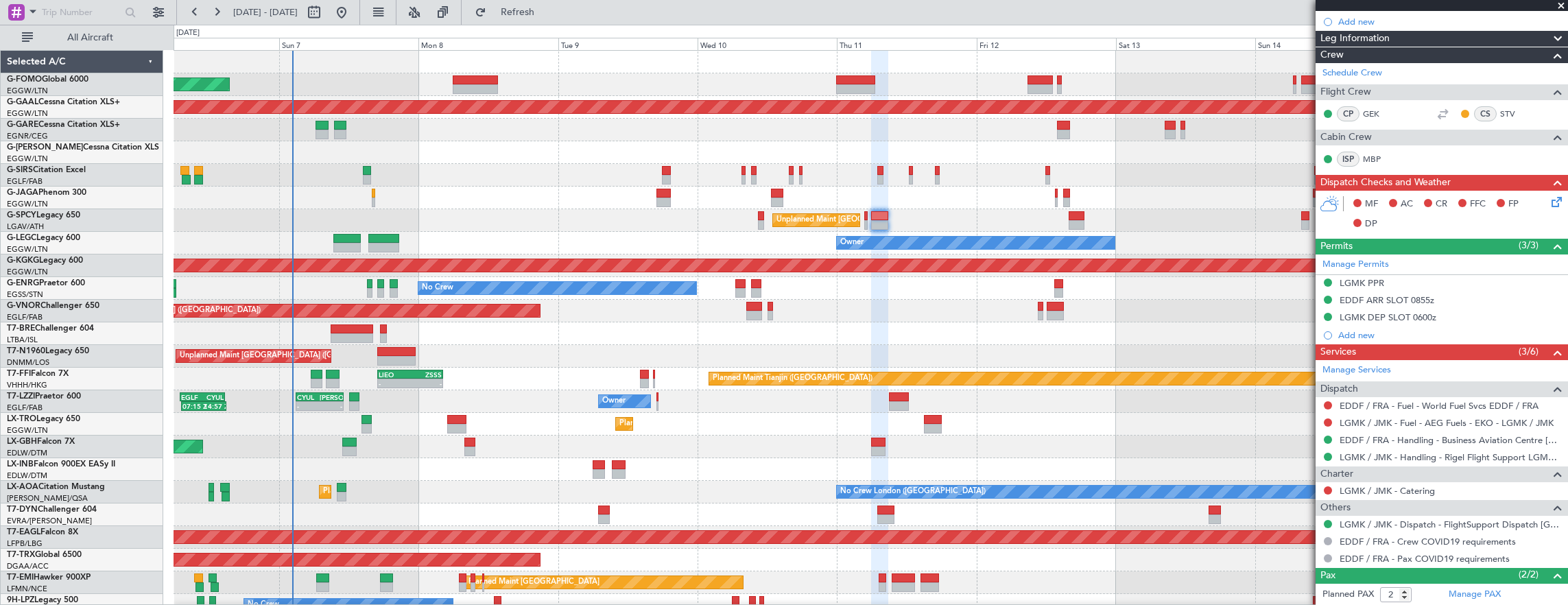
click at [1037, 232] on div "Owner" at bounding box center [870, 243] width 1394 height 23
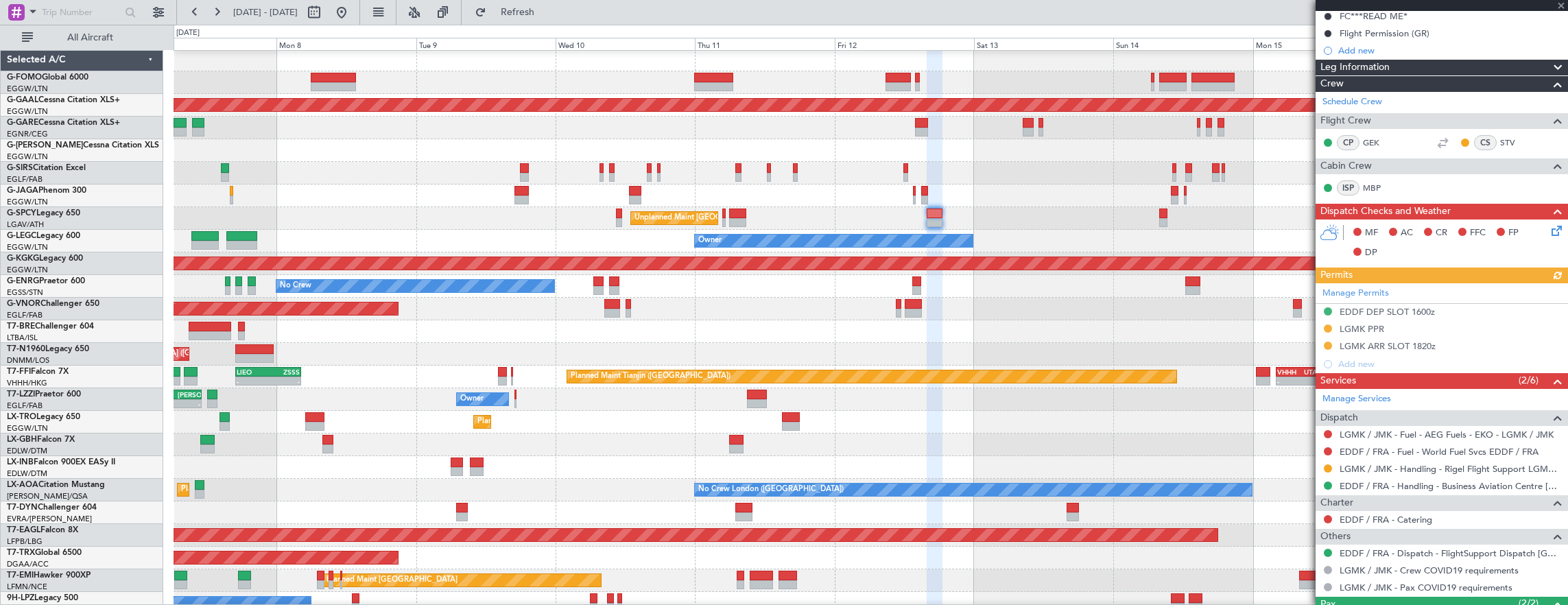
scroll to position [128, 0]
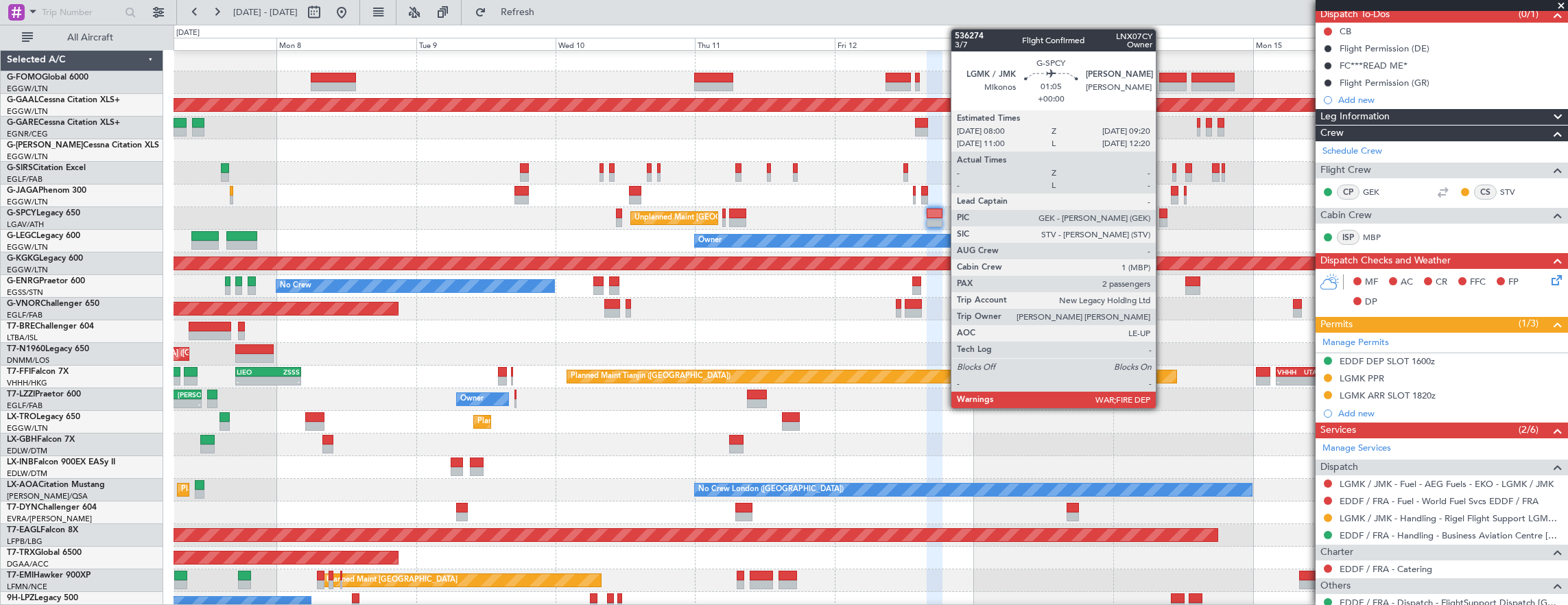
click at [1163, 218] on div at bounding box center [1163, 223] width 8 height 10
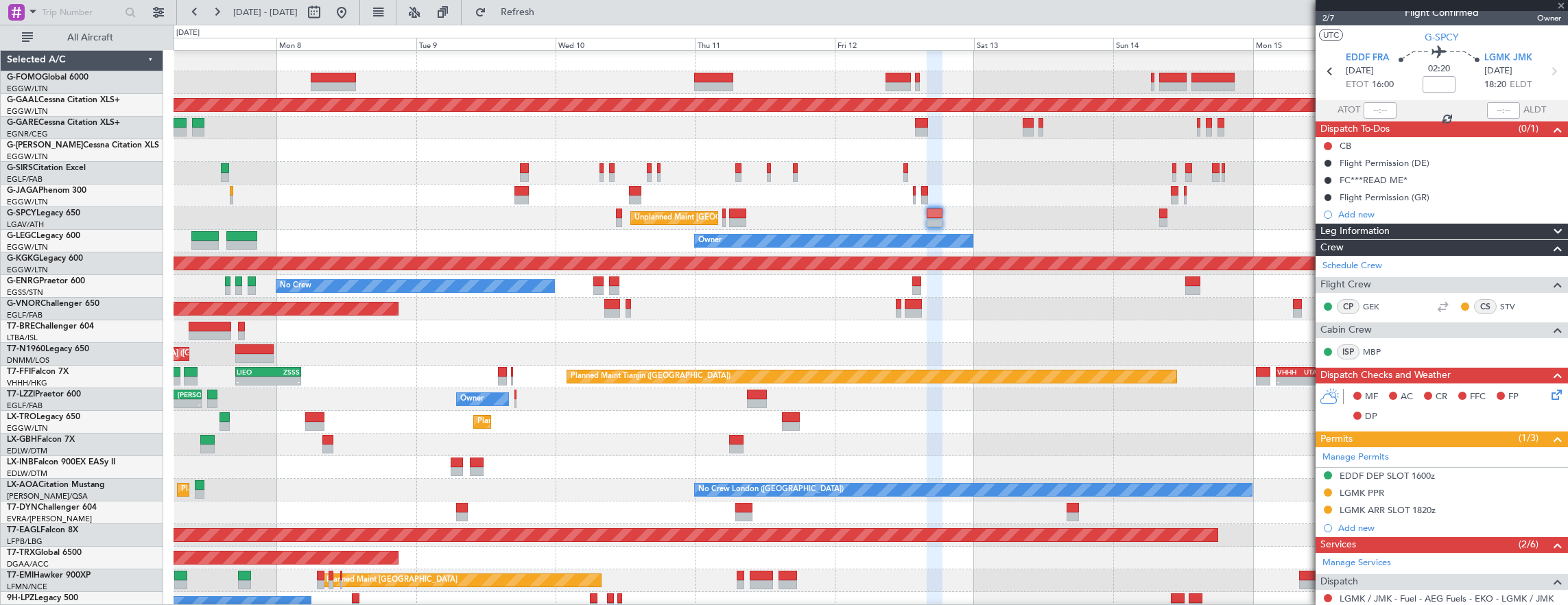
scroll to position [0, 0]
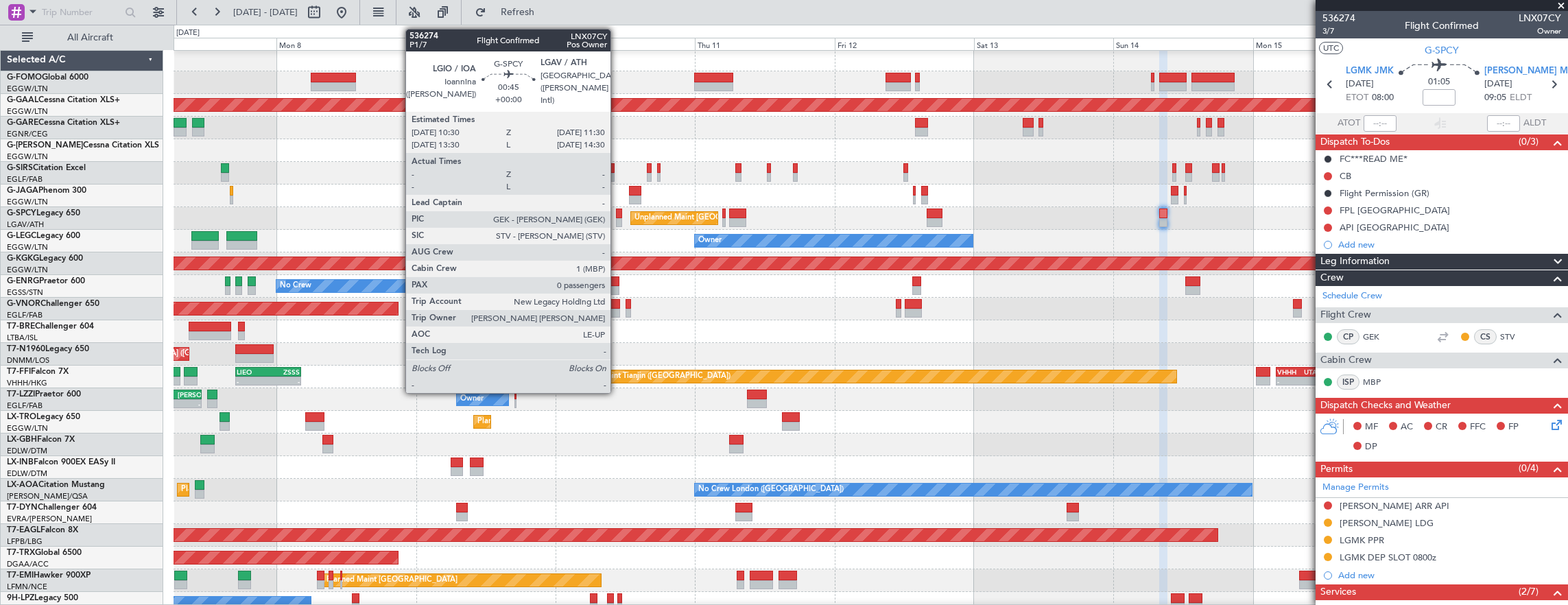
click at [617, 221] on div at bounding box center [619, 223] width 6 height 10
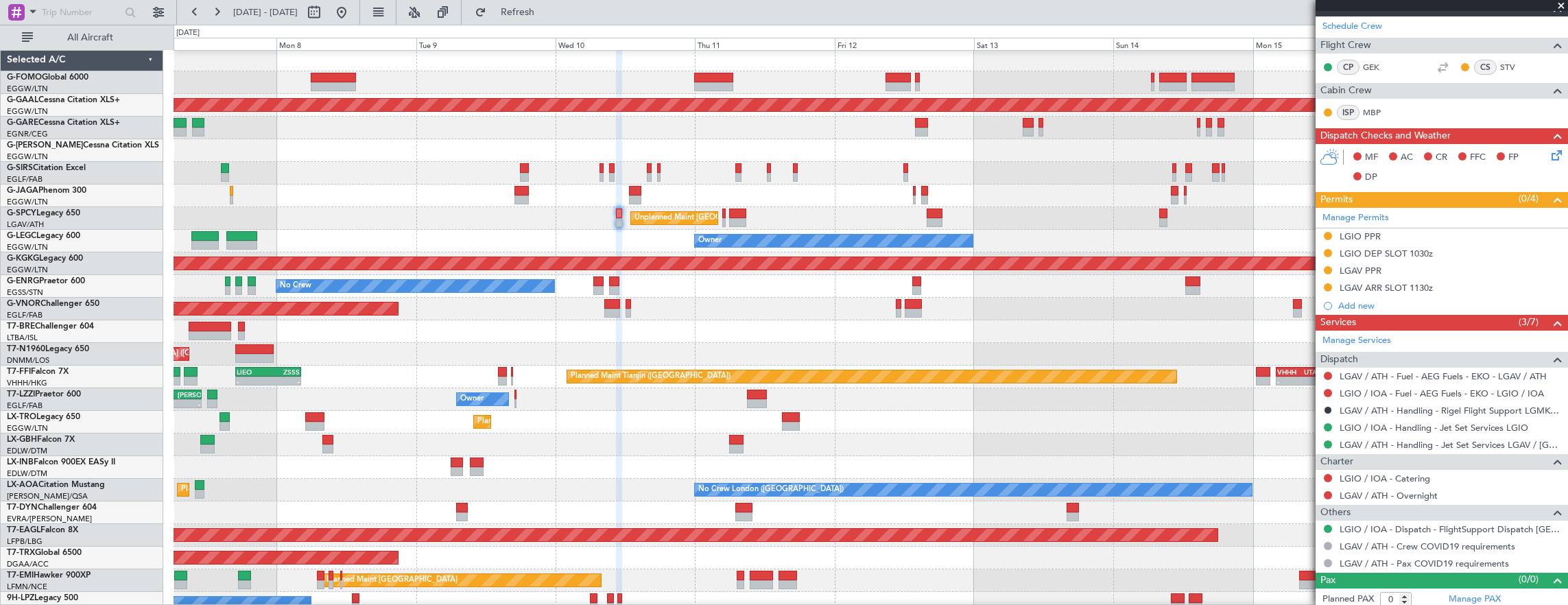
scroll to position [254, 0]
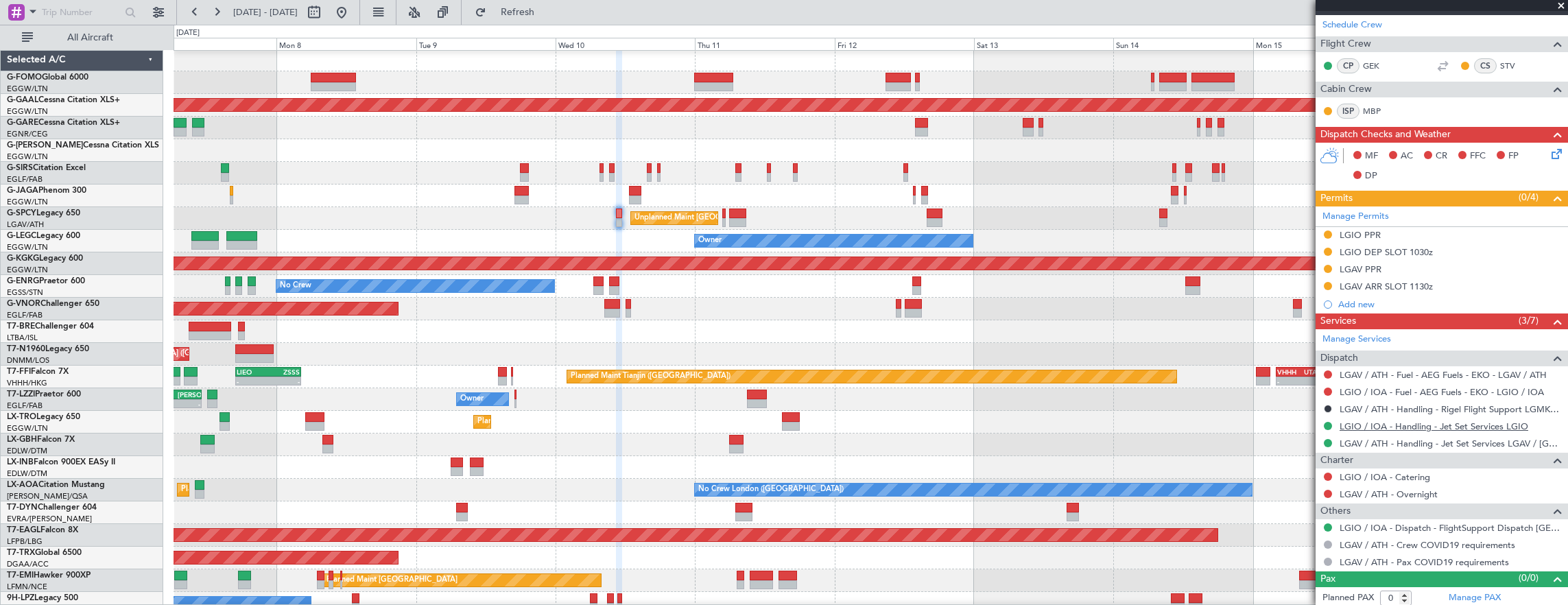
click at [1408, 420] on link "LGIO / IOA - Handling - Jet Set Services LGIO" at bounding box center [1434, 426] width 188 height 12
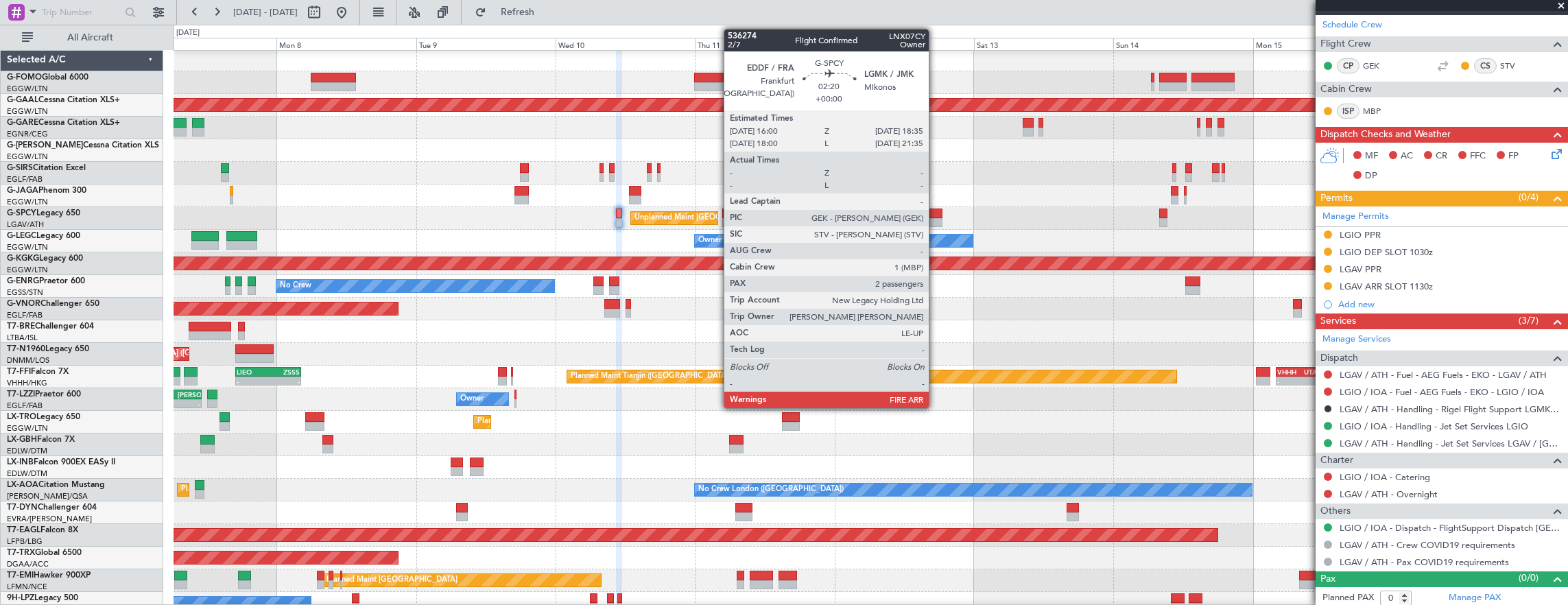
click at [935, 218] on div at bounding box center [934, 223] width 16 height 10
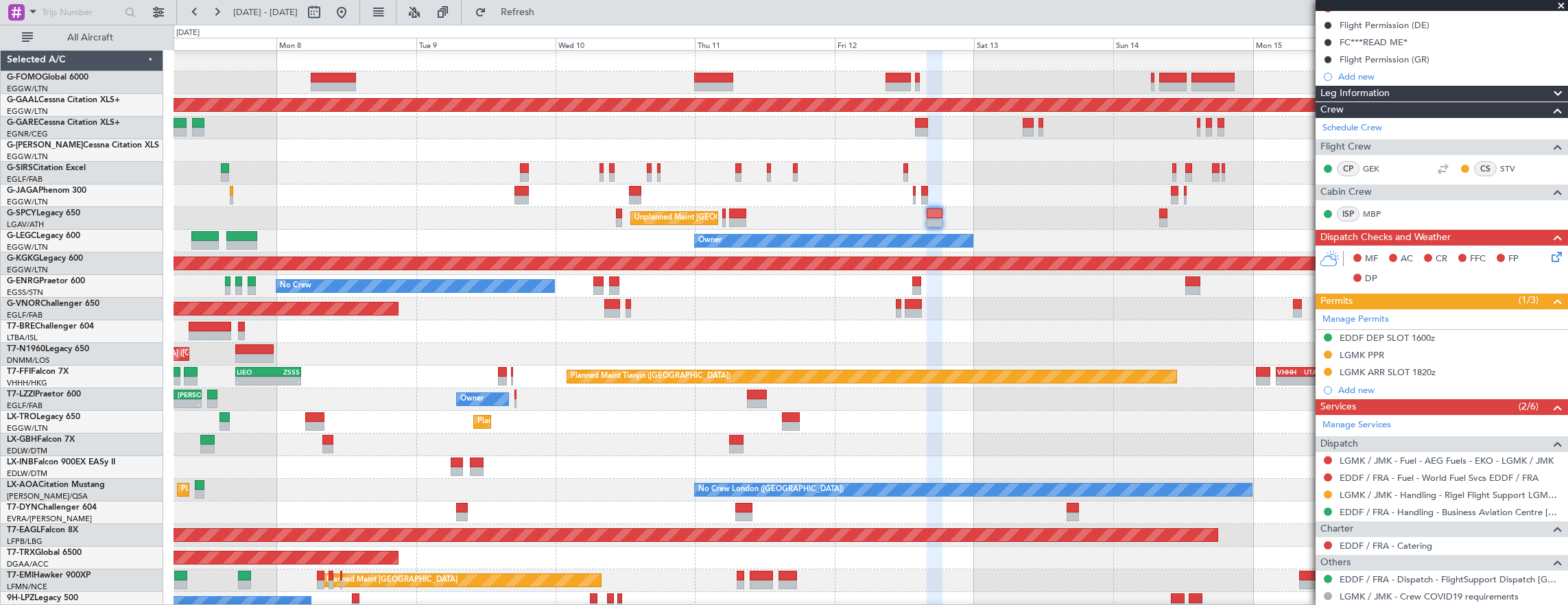
scroll to position [265, 0]
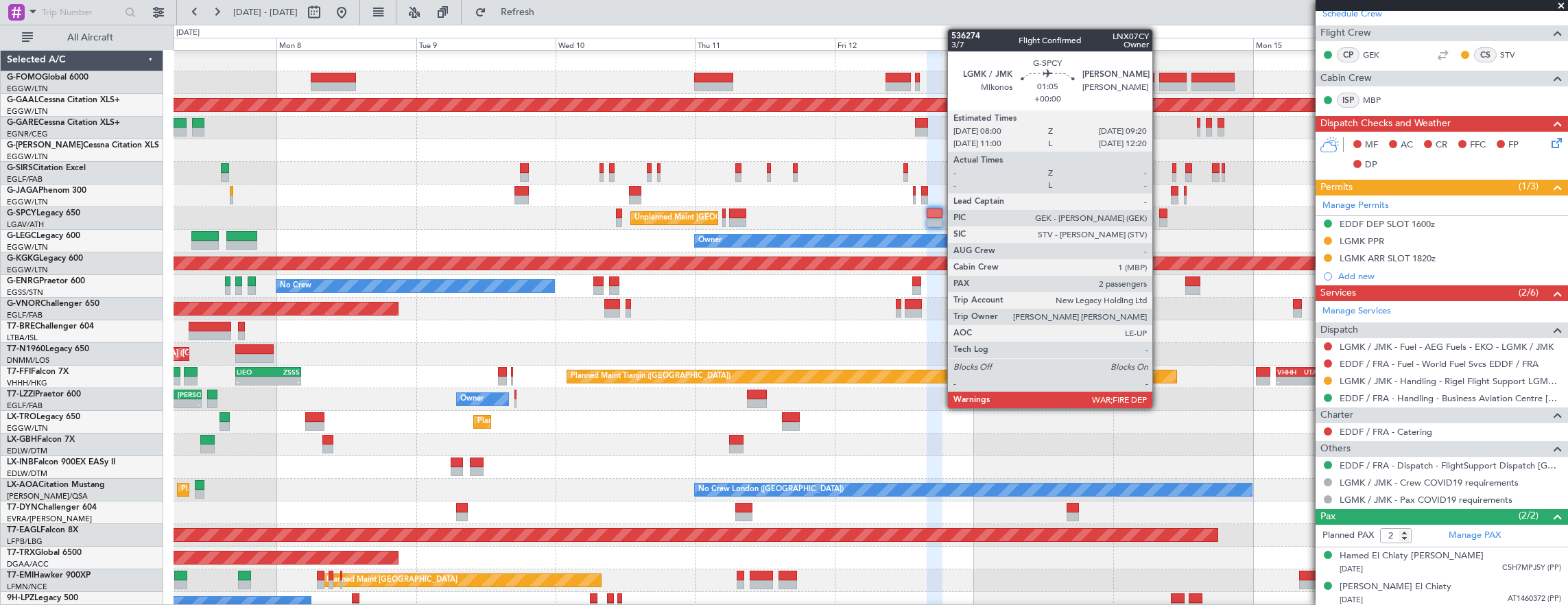
click at [1160, 219] on div at bounding box center [1163, 223] width 8 height 10
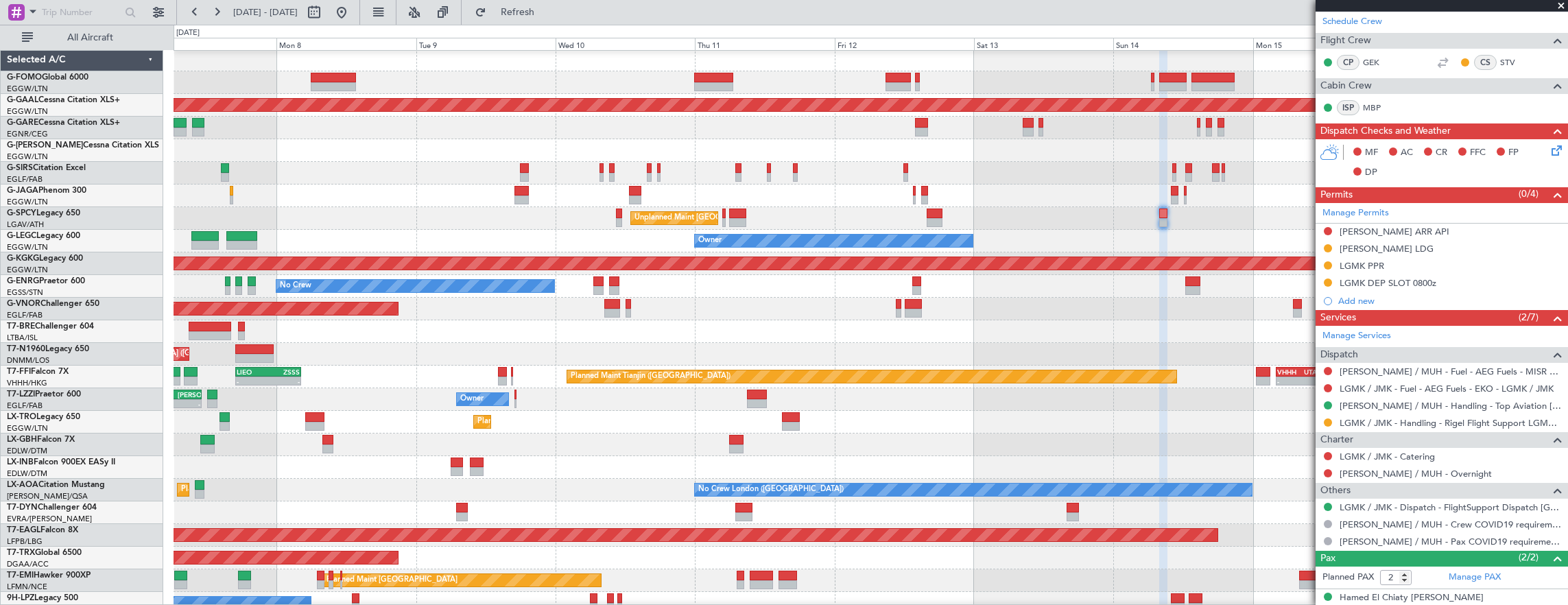
scroll to position [0, 0]
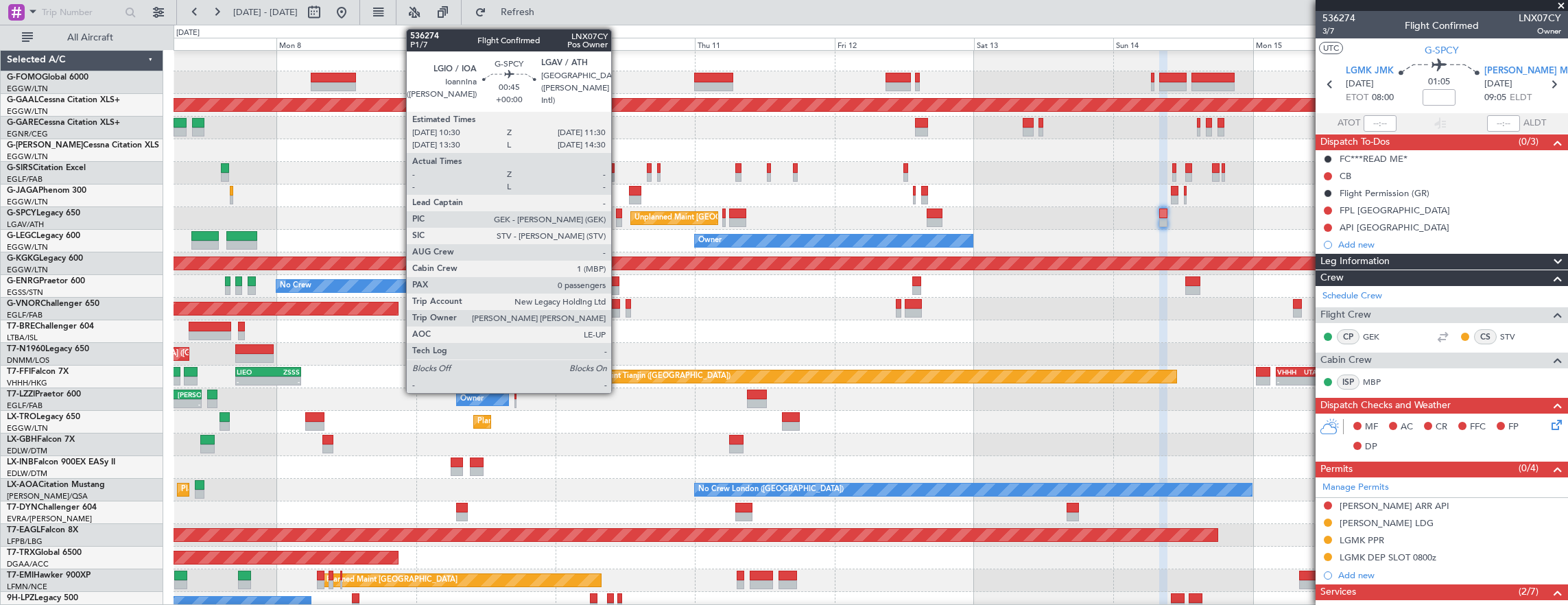
click at [618, 221] on div at bounding box center [619, 223] width 6 height 10
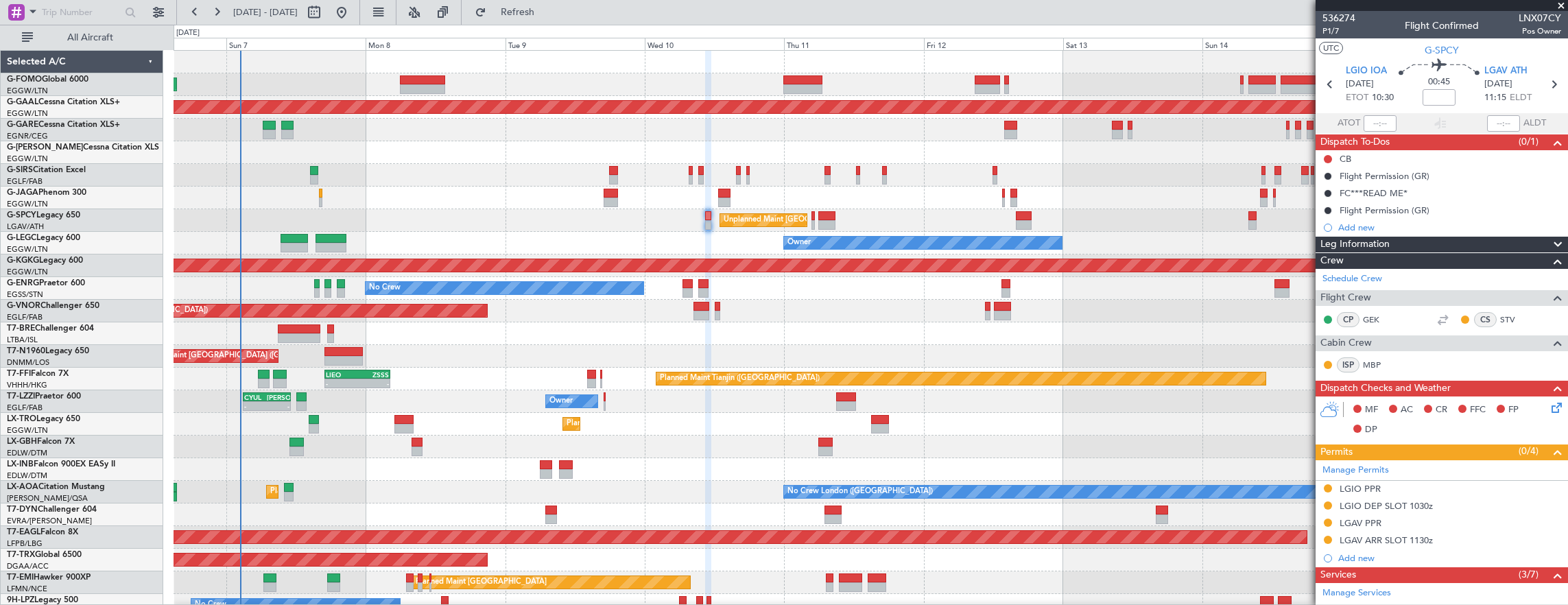
click at [495, 224] on div "Unplanned Maint [GEOGRAPHIC_DATA] ([PERSON_NAME] Intl)" at bounding box center [870, 220] width 1394 height 23
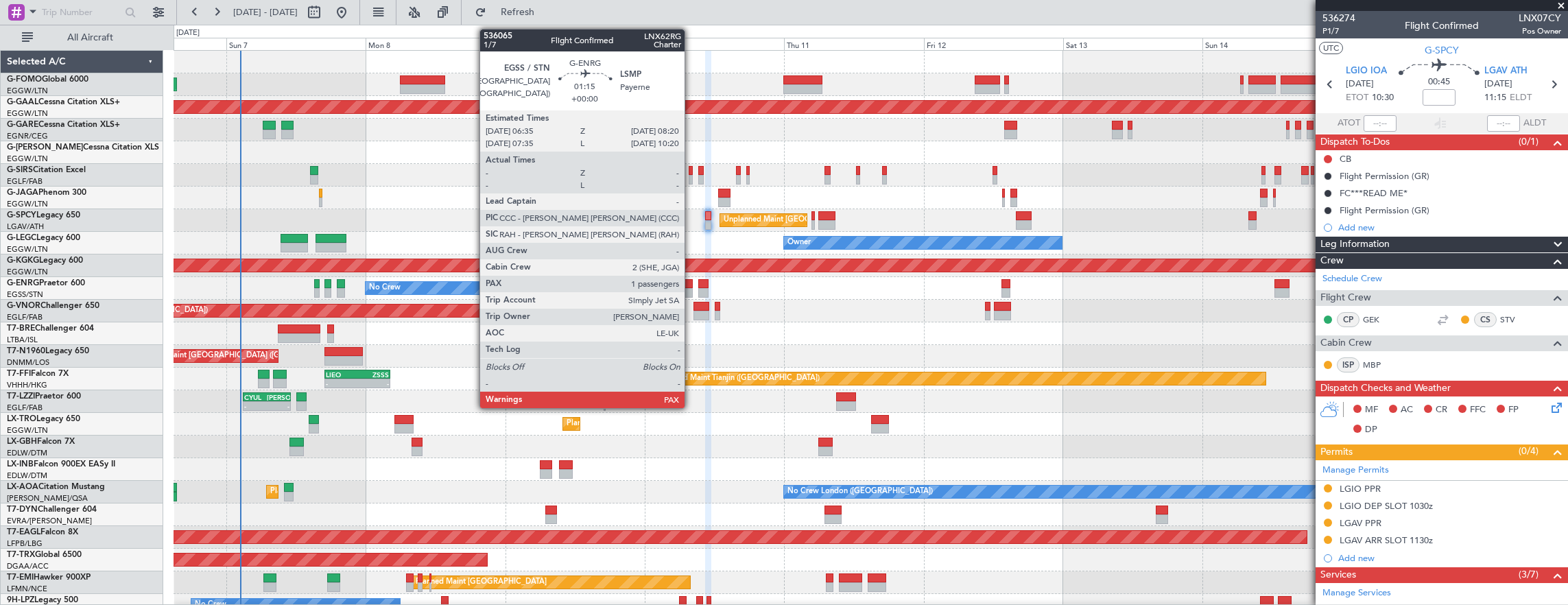
click at [691, 284] on div at bounding box center [688, 283] width 10 height 10
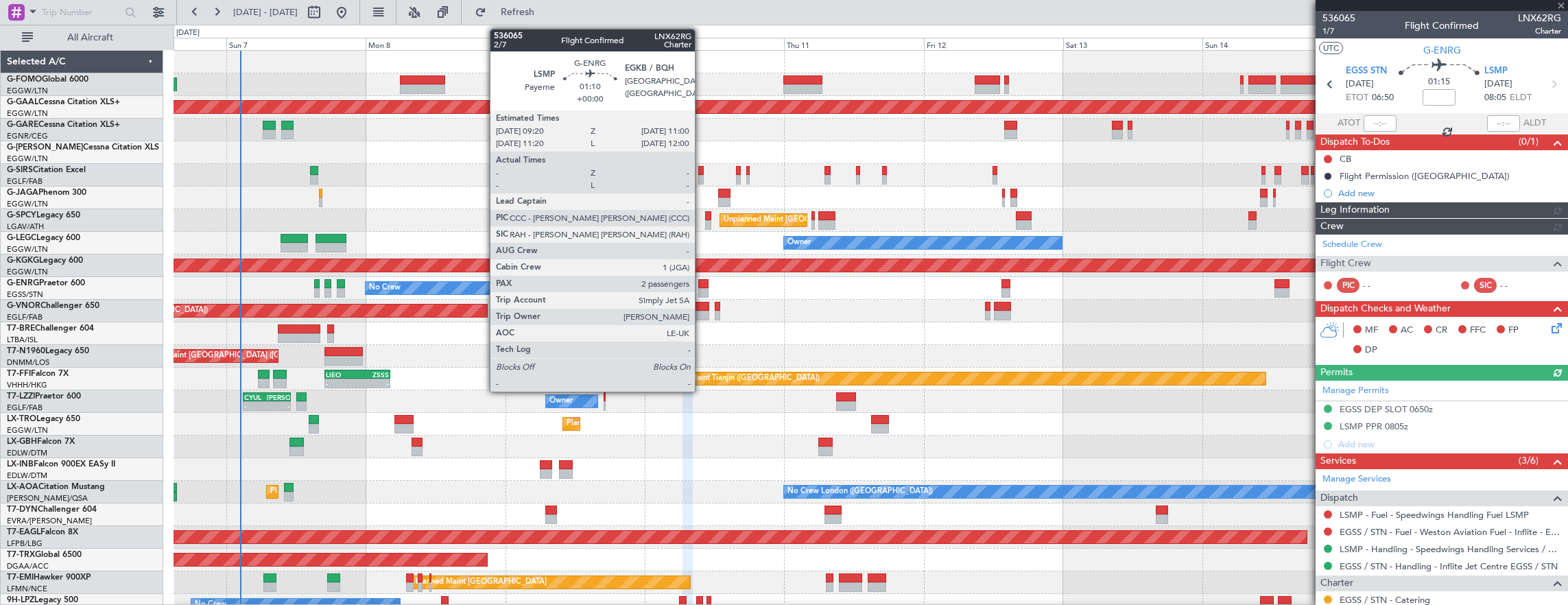
click at [702, 284] on div at bounding box center [703, 283] width 10 height 10
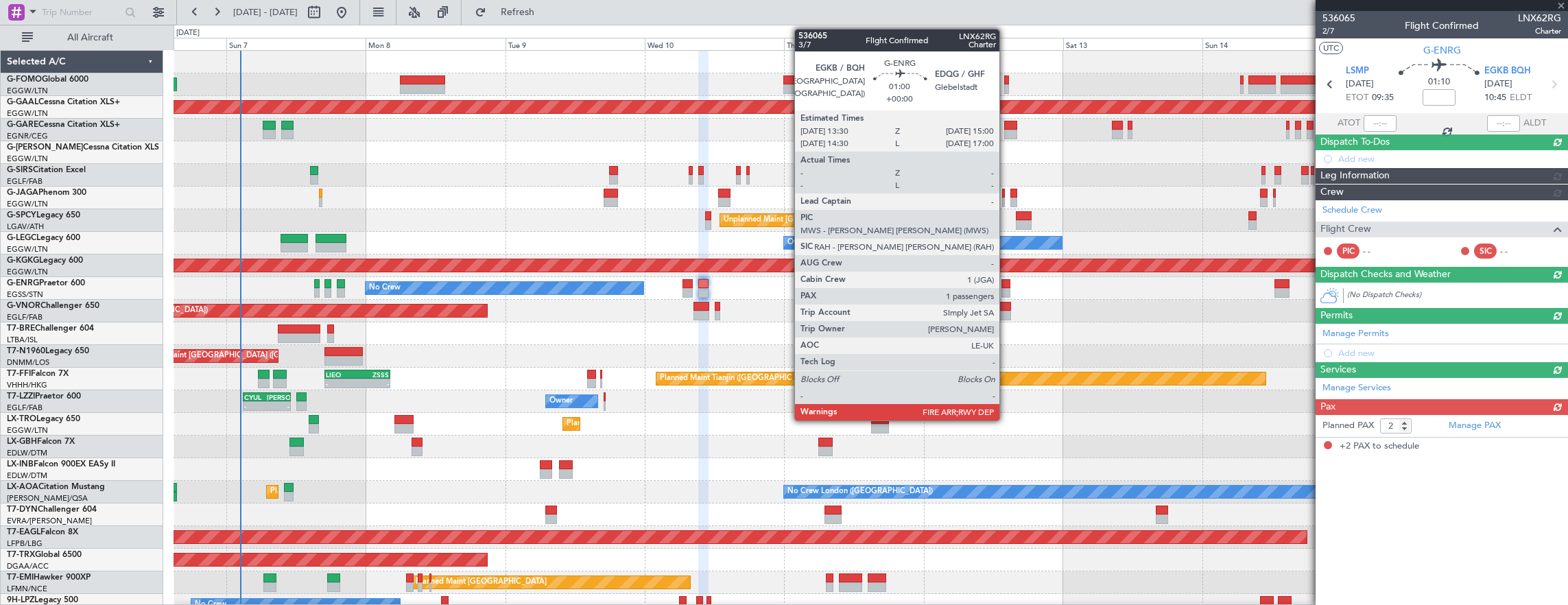
click at [1007, 284] on div at bounding box center [1006, 283] width 9 height 10
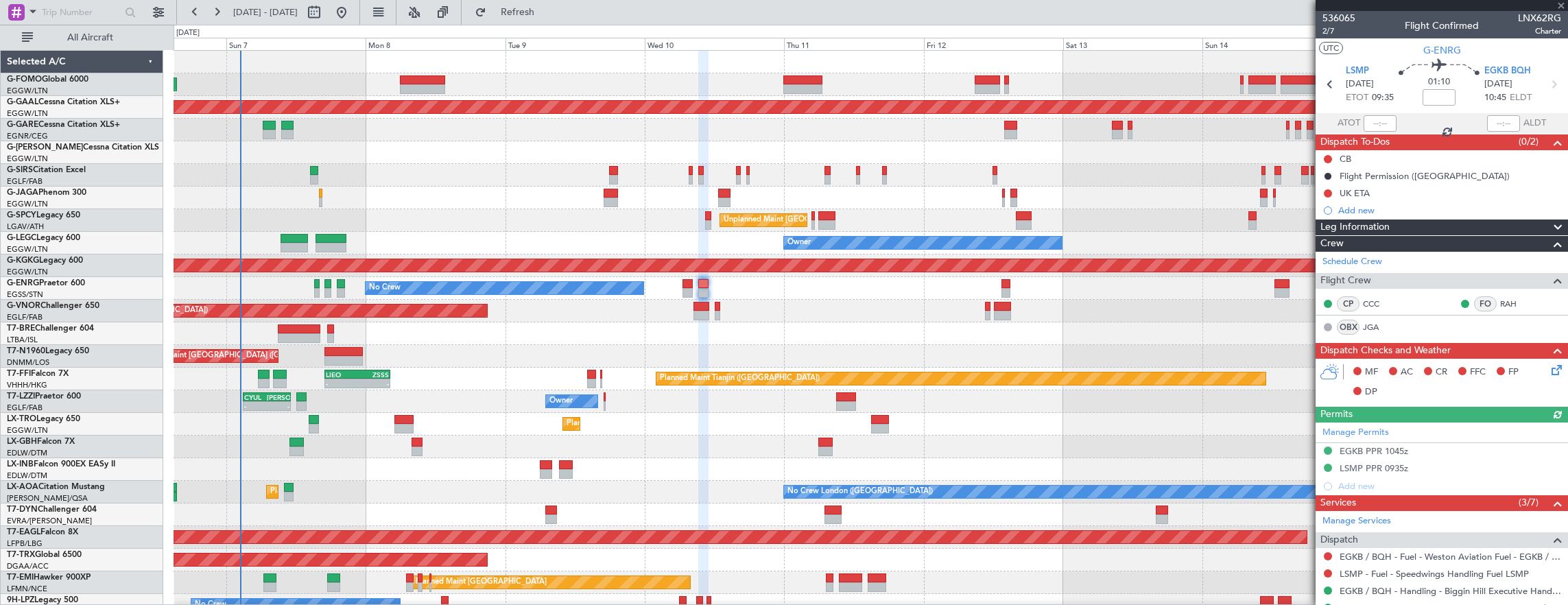
click at [922, 323] on div at bounding box center [870, 334] width 1394 height 23
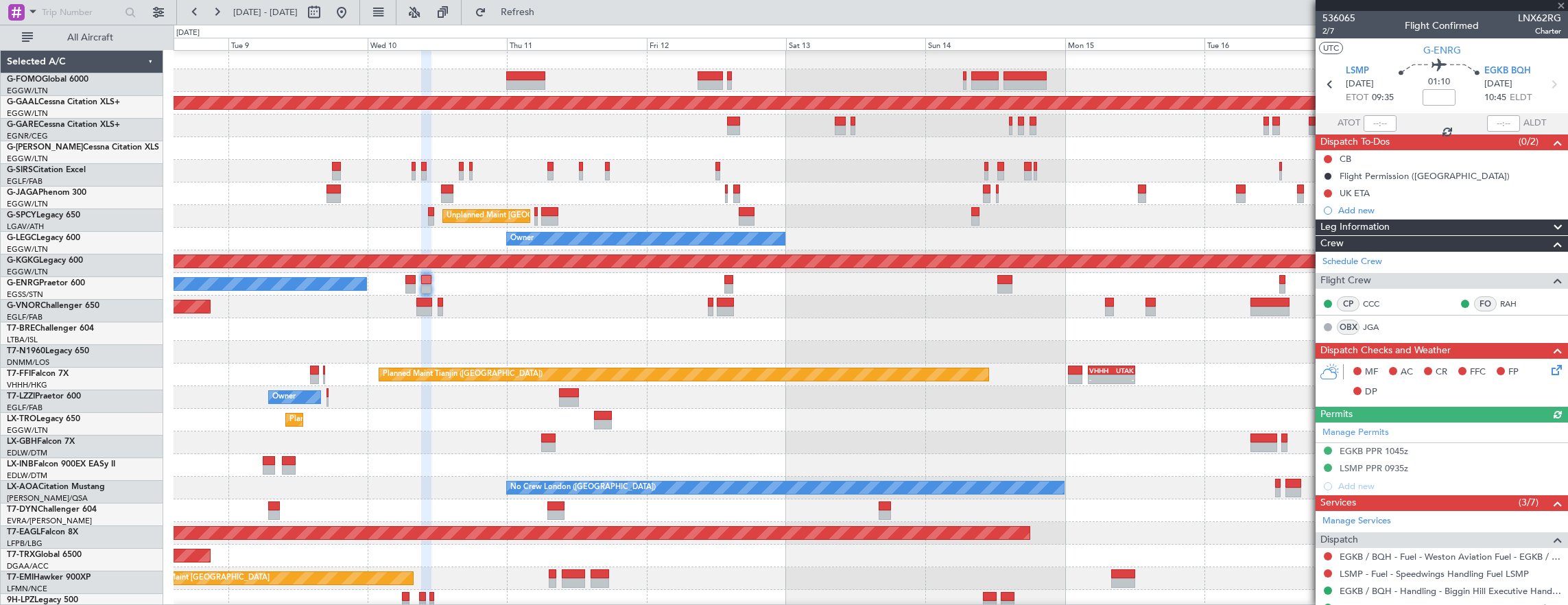
scroll to position [5, 0]
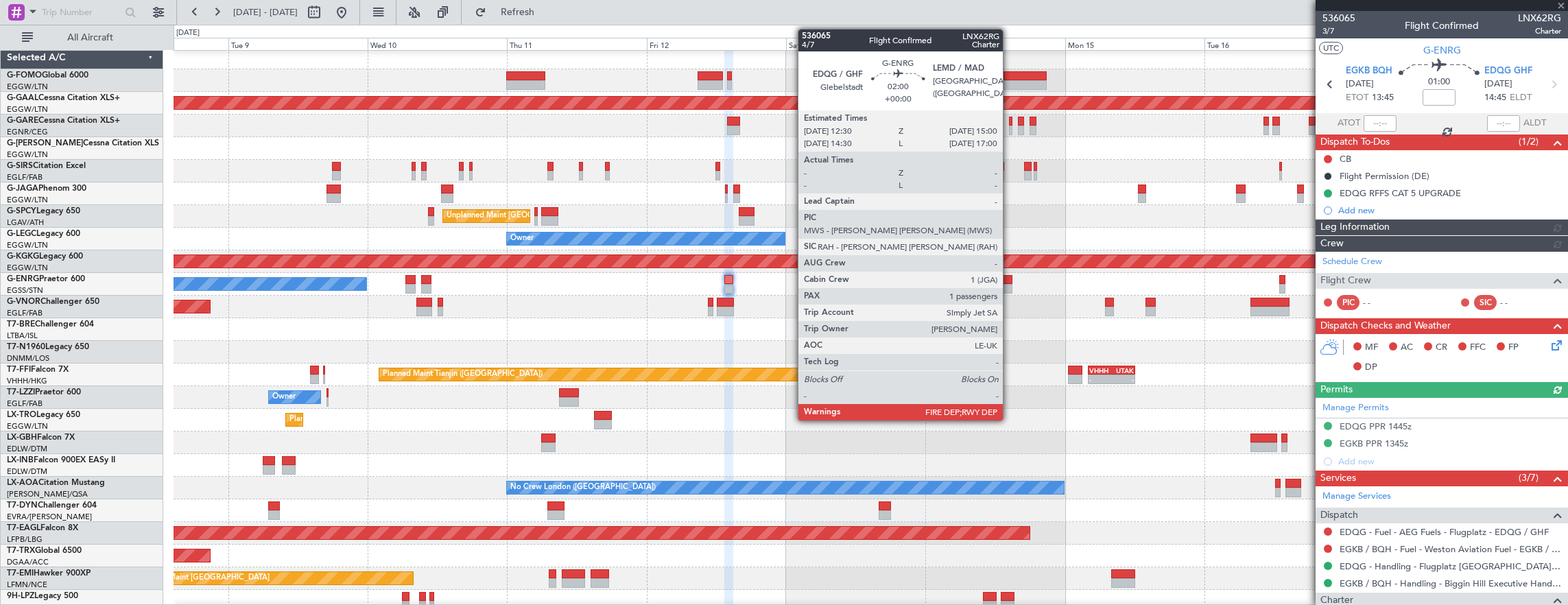
click at [1009, 285] on div at bounding box center [1005, 289] width 16 height 10
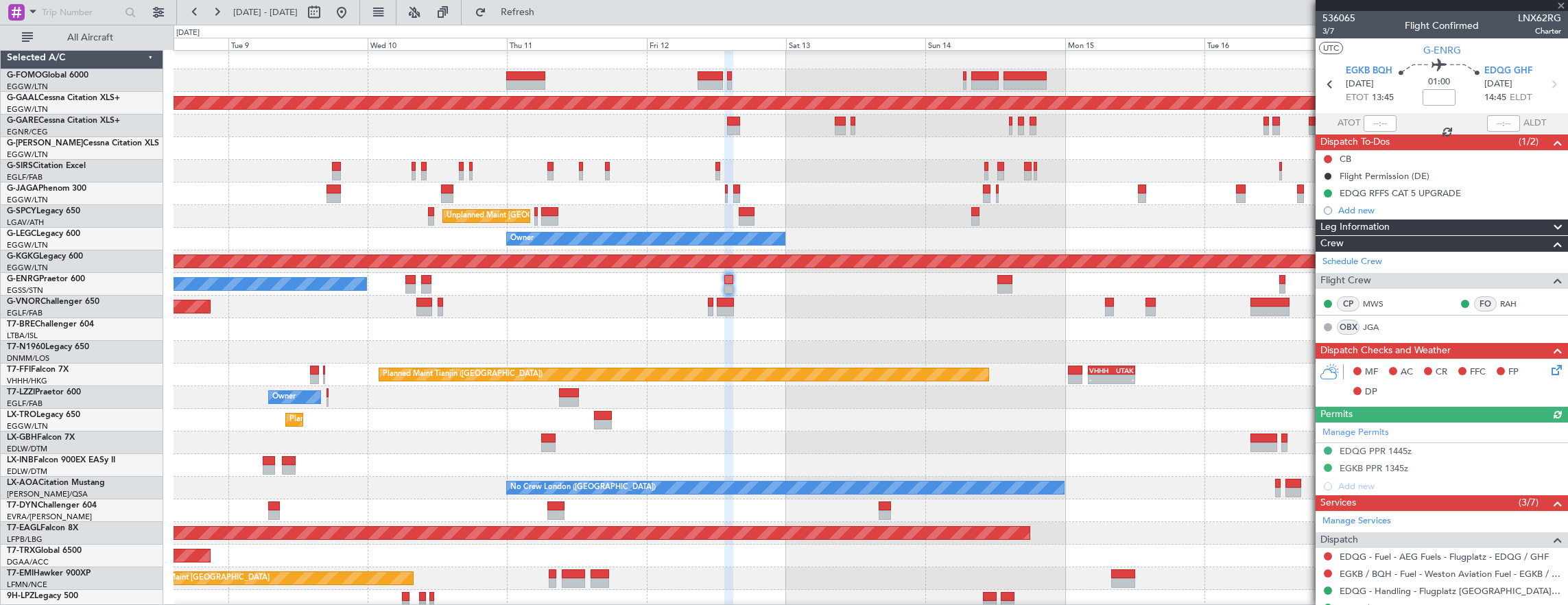
click at [715, 301] on div "Planned Maint [GEOGRAPHIC_DATA] ([GEOGRAPHIC_DATA])" at bounding box center [870, 306] width 1394 height 23
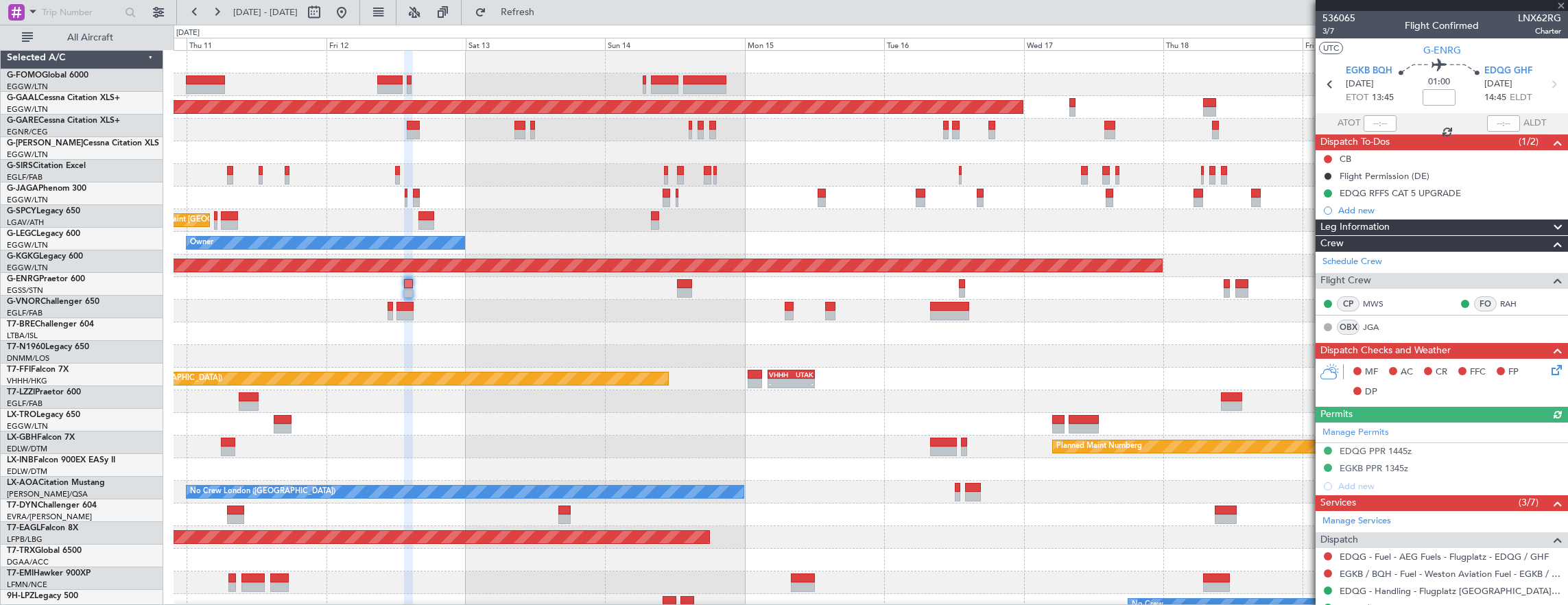
scroll to position [0, 0]
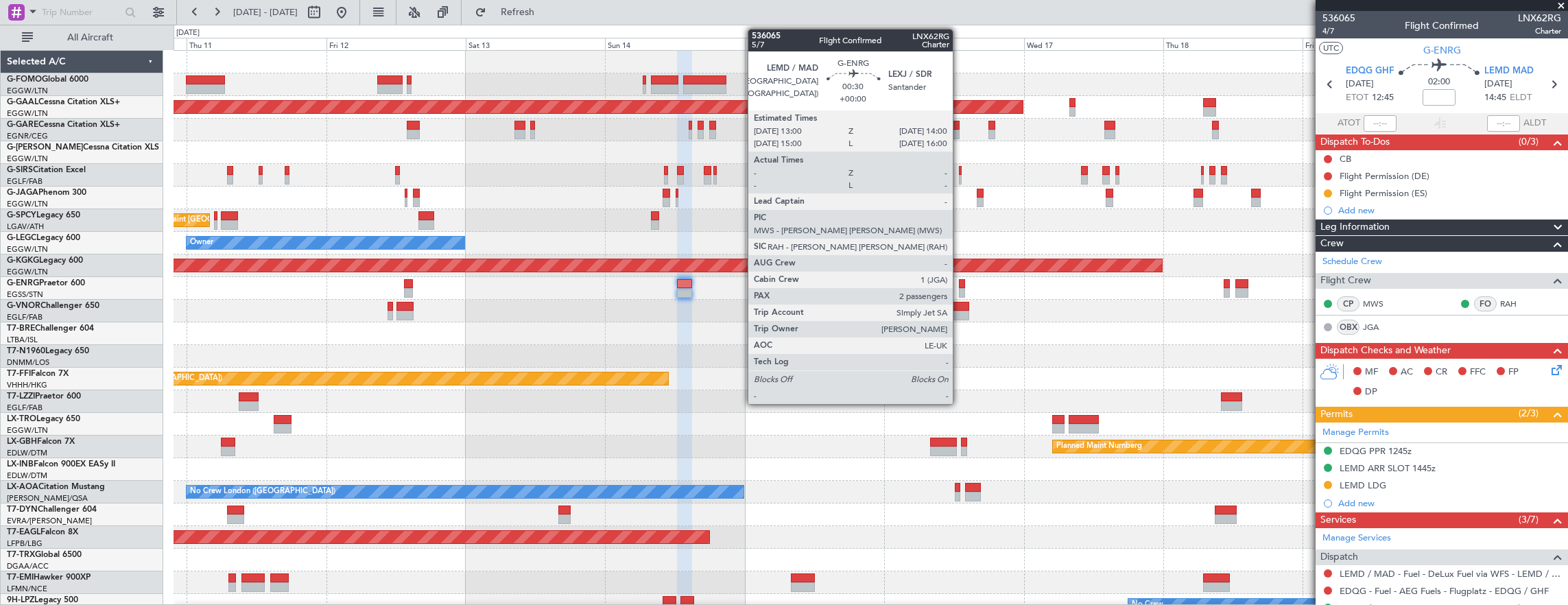
click at [960, 287] on div at bounding box center [962, 283] width 6 height 10
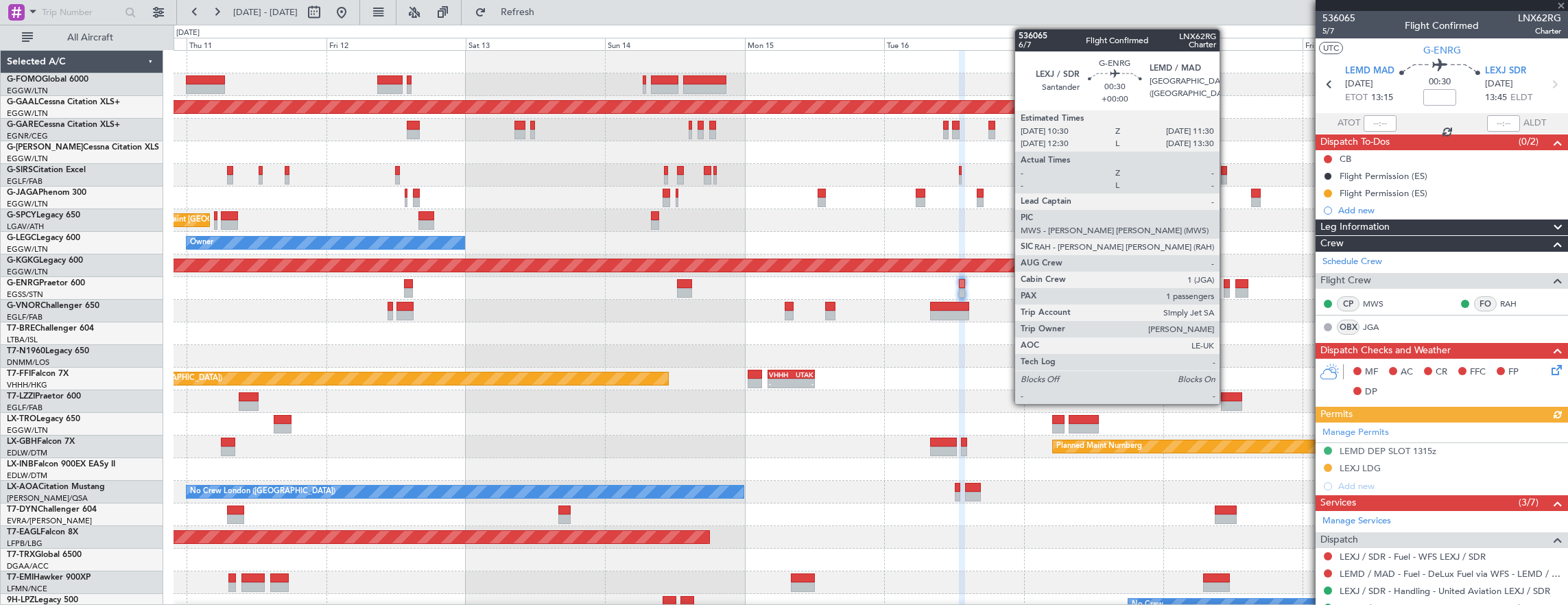
click at [1227, 281] on div at bounding box center [1227, 283] width 6 height 10
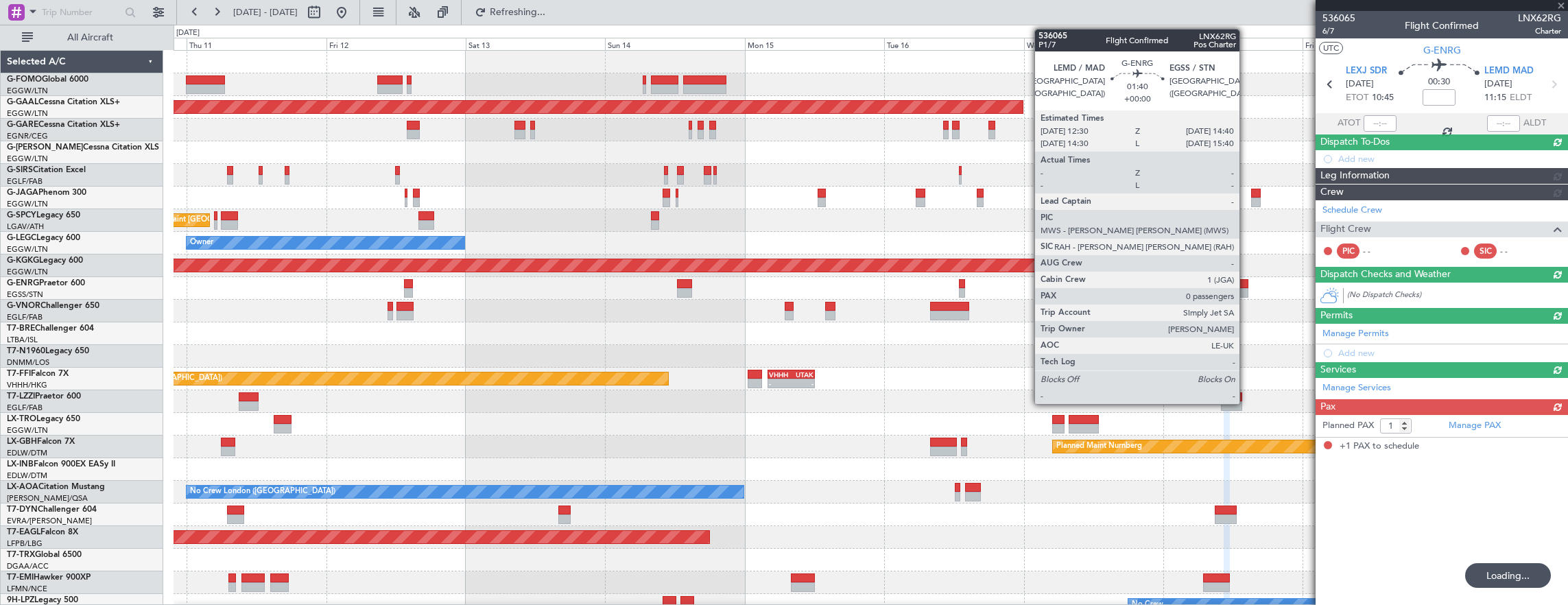
click at [1246, 288] on div at bounding box center [1242, 292] width 13 height 10
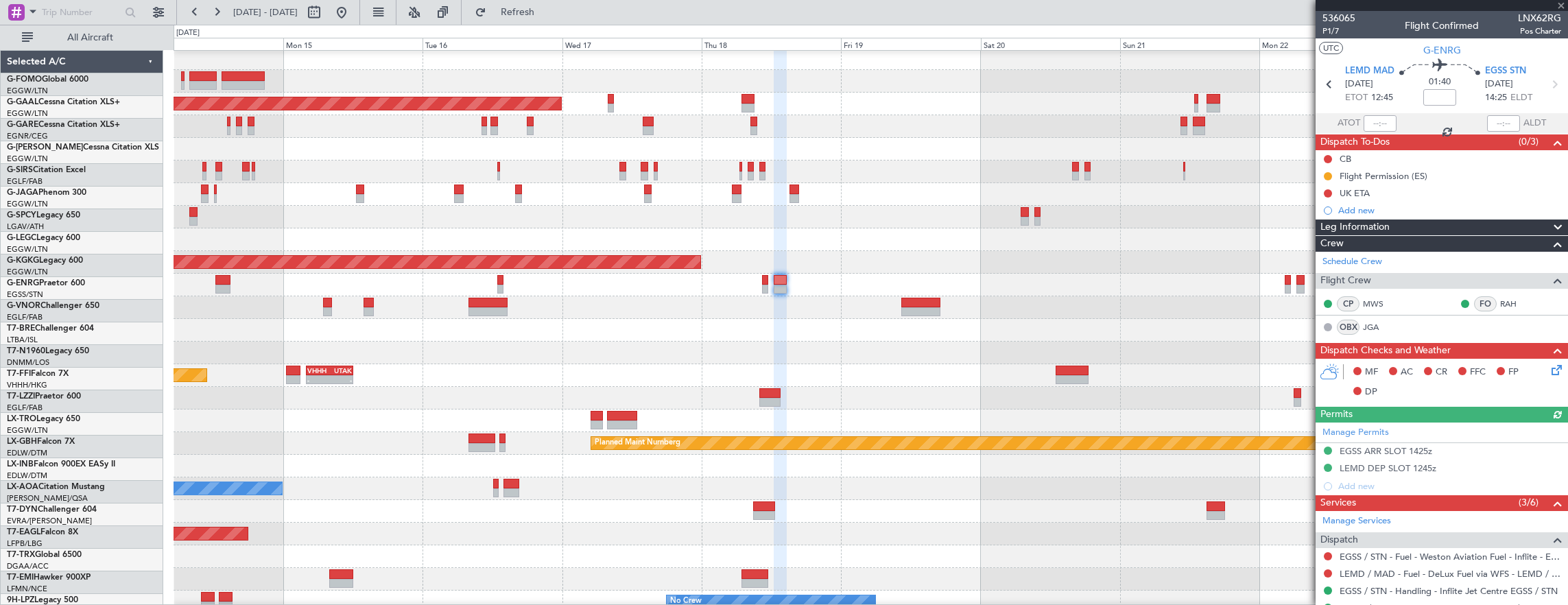
click at [788, 314] on div at bounding box center [870, 307] width 1394 height 23
click at [905, 280] on div at bounding box center [870, 284] width 1394 height 23
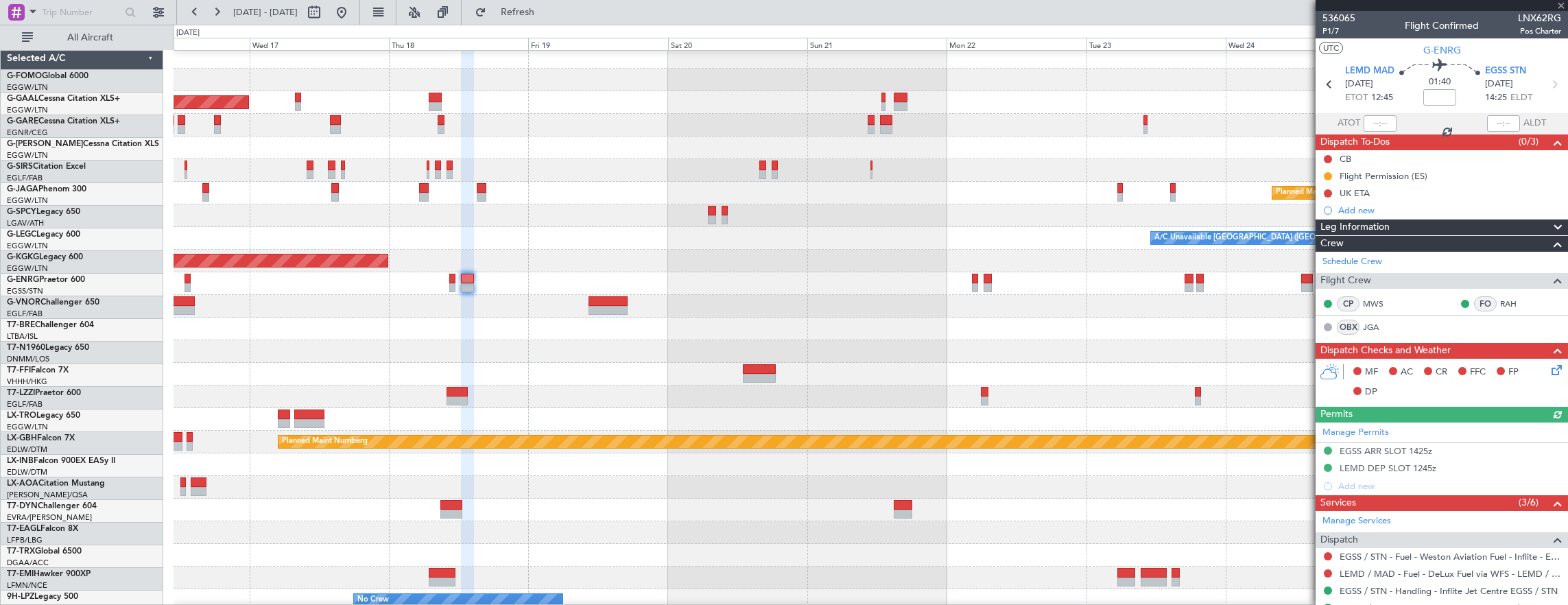
scroll to position [5, 0]
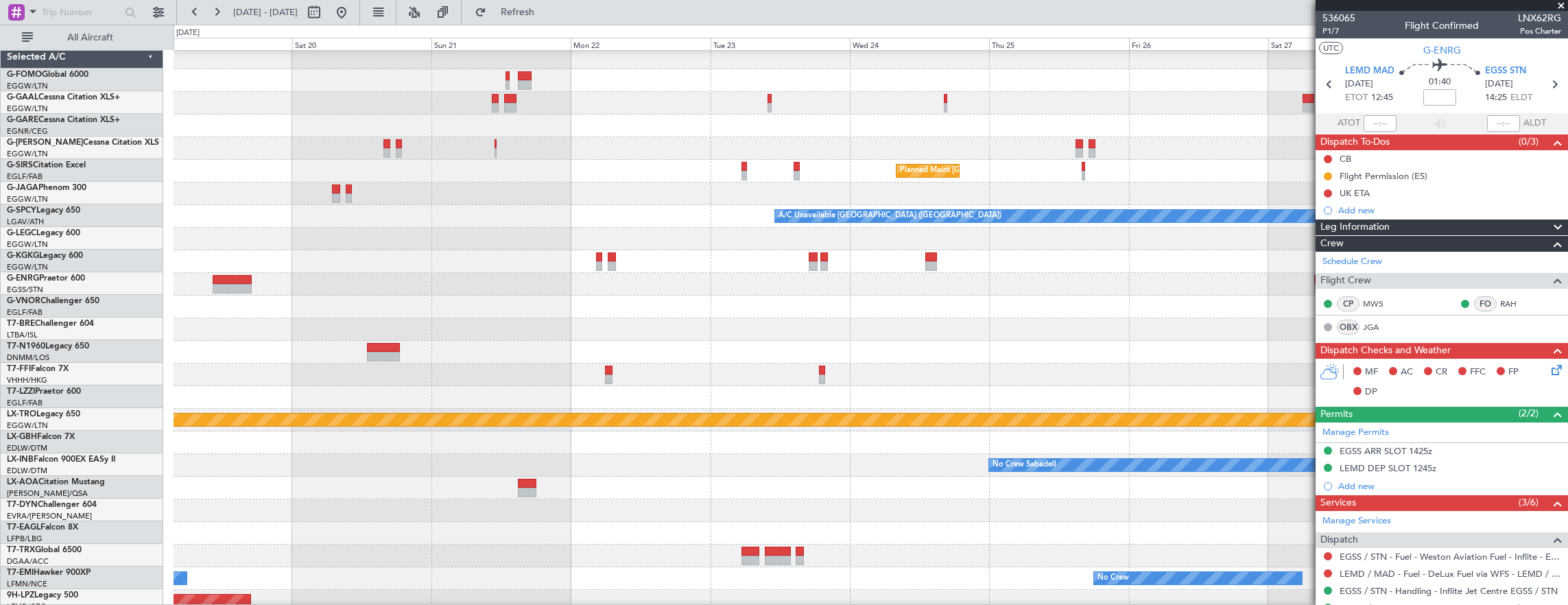
click at [741, 269] on div at bounding box center [870, 261] width 1394 height 23
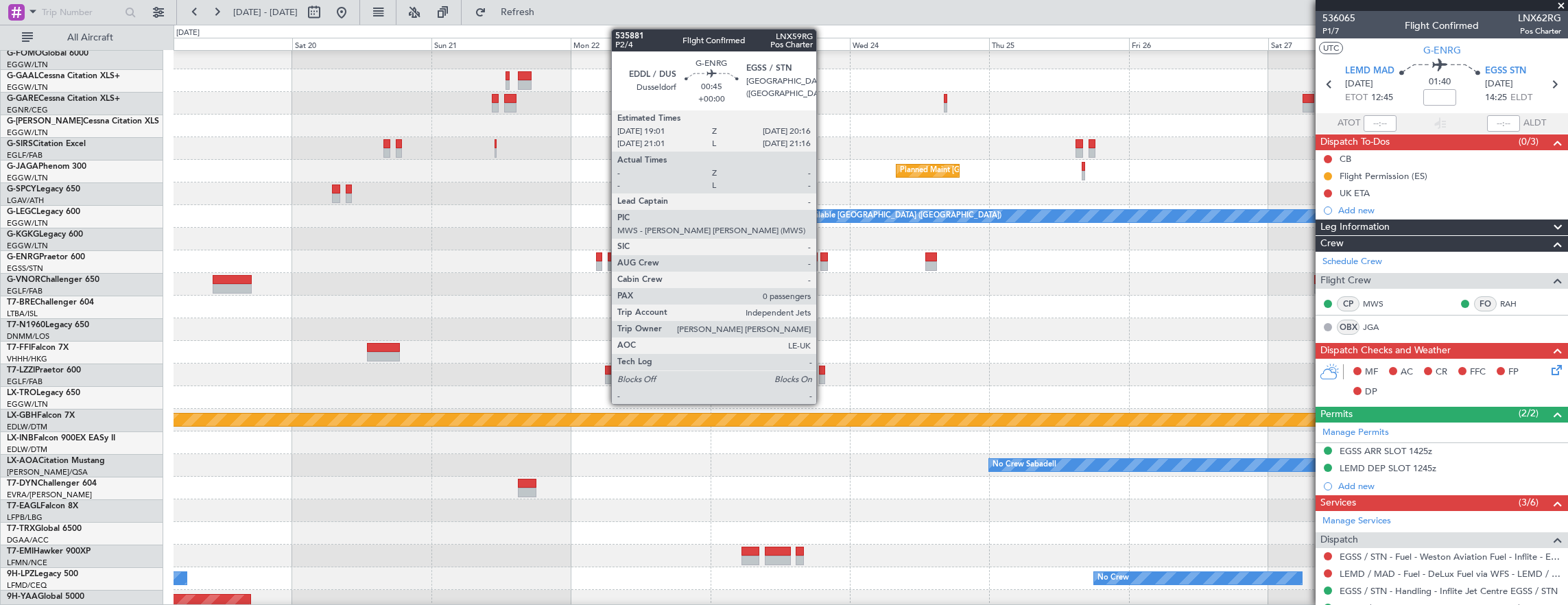
click at [823, 260] on div at bounding box center [824, 257] width 7 height 10
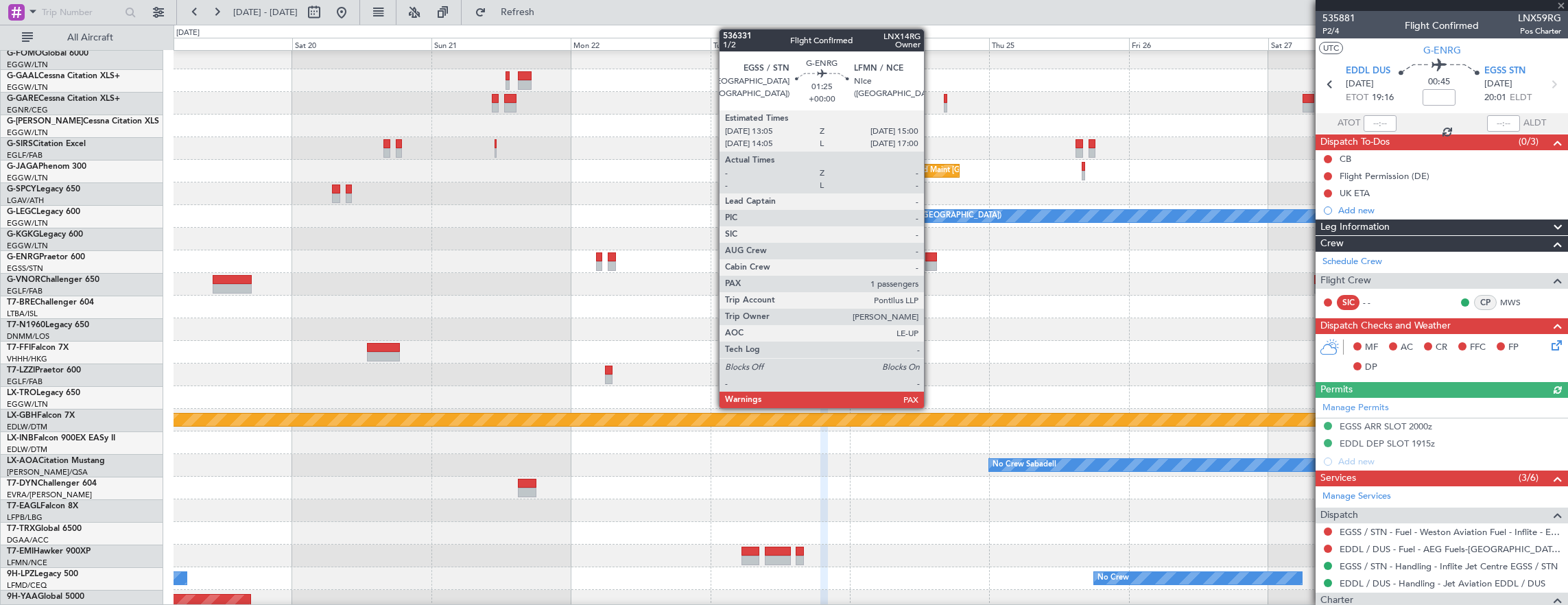
click at [931, 260] on div at bounding box center [931, 257] width 12 height 10
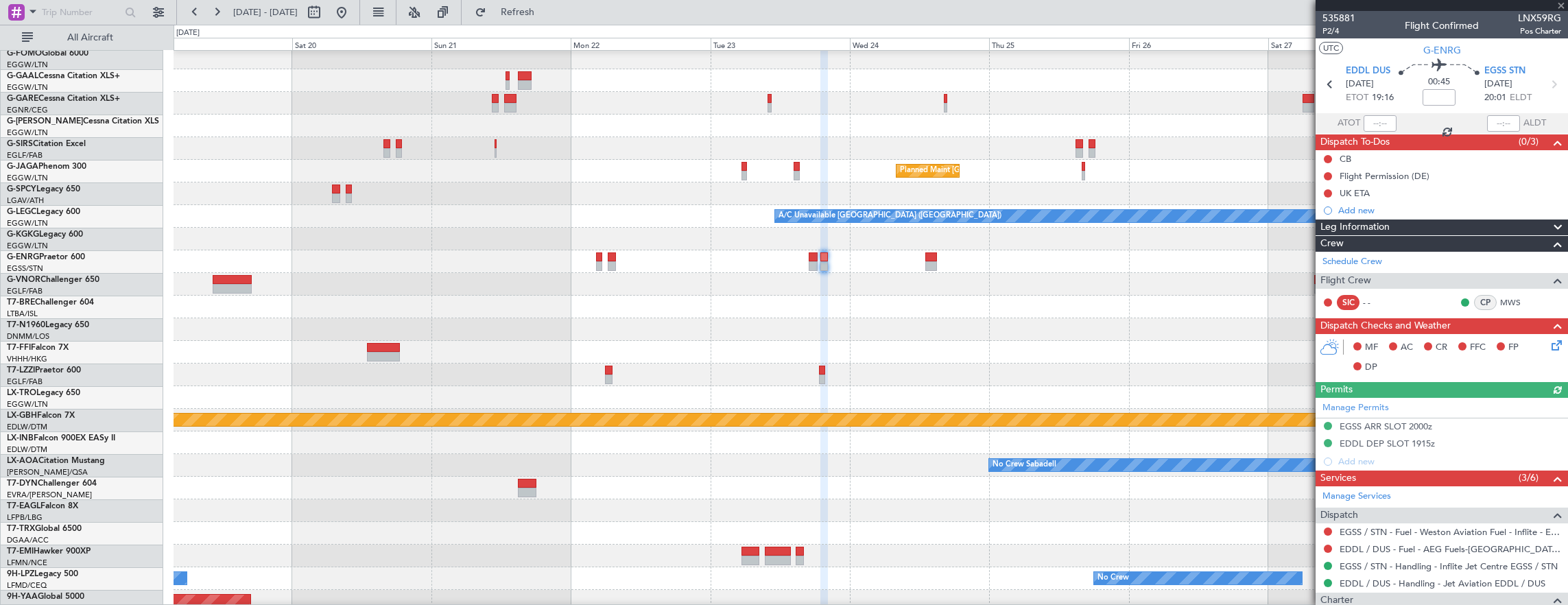
type input "2"
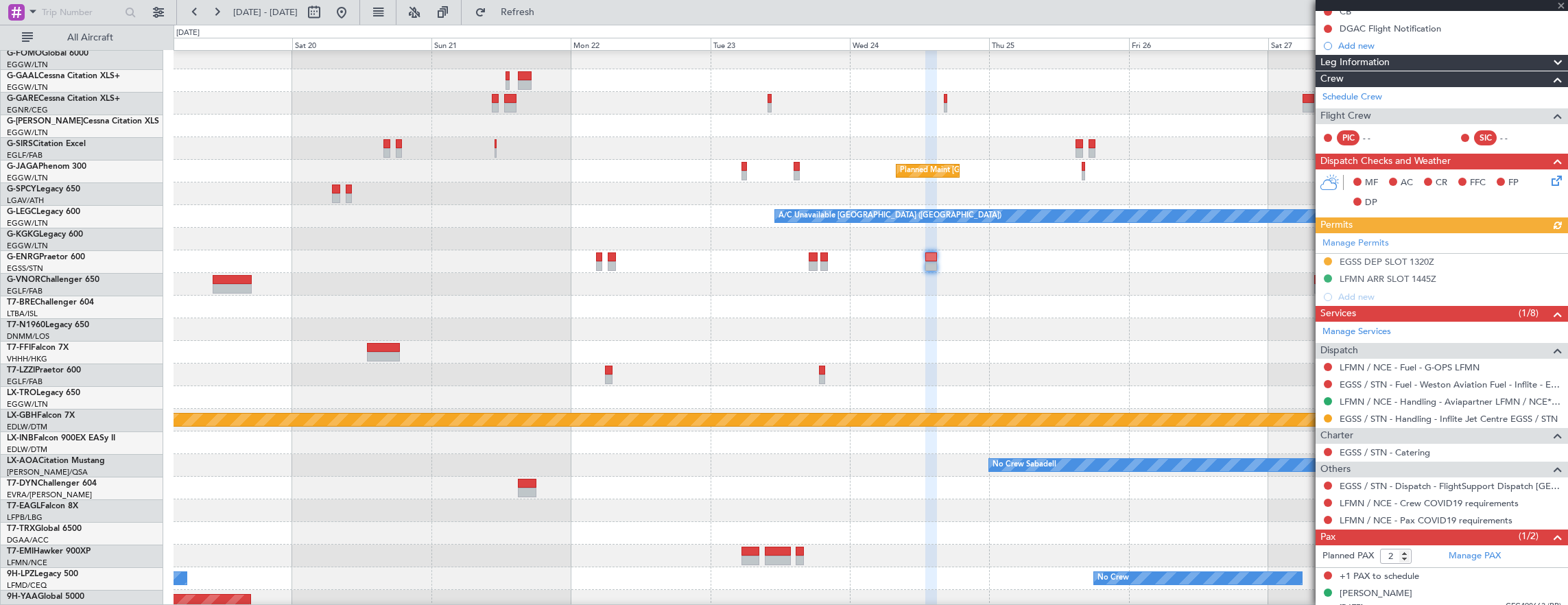
scroll to position [155, 0]
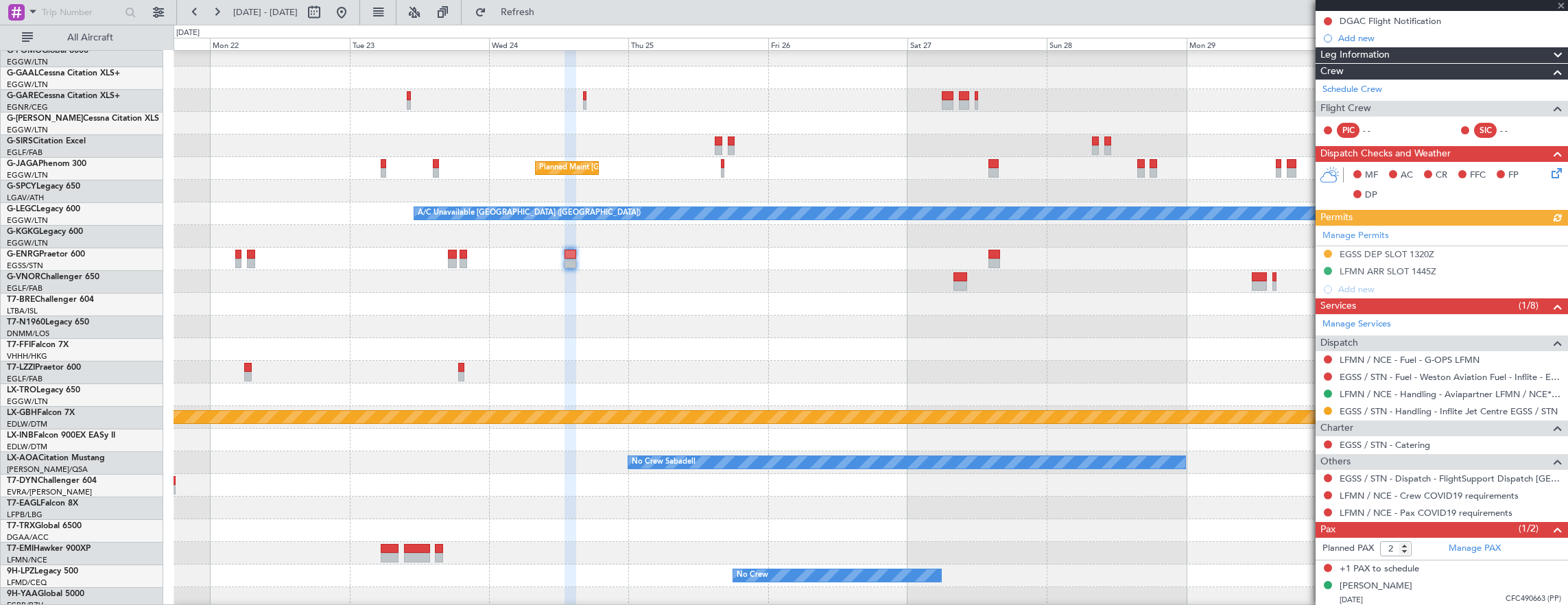
click at [850, 292] on div "Planned Maint London (Luton) A/C Unavailable London (Luton) Planned Maint Nurnb…" at bounding box center [870, 406] width 1394 height 770
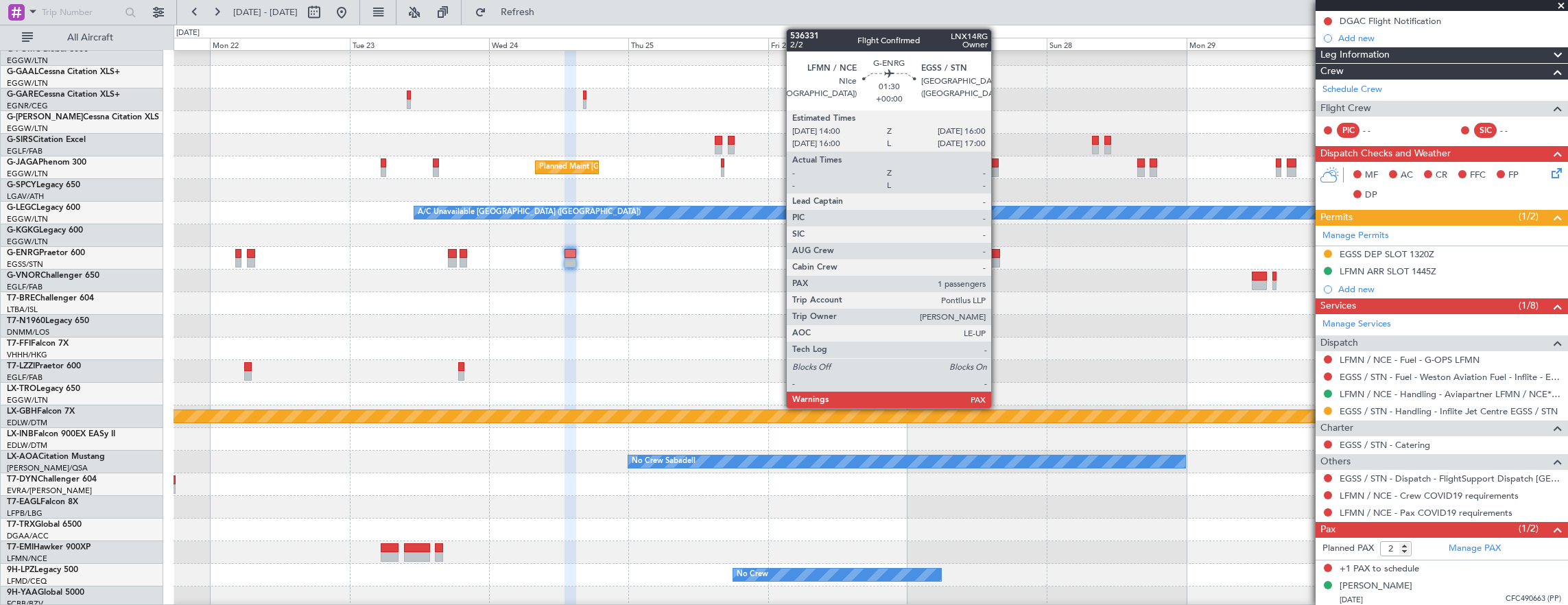
click at [998, 260] on div at bounding box center [994, 262] width 12 height 10
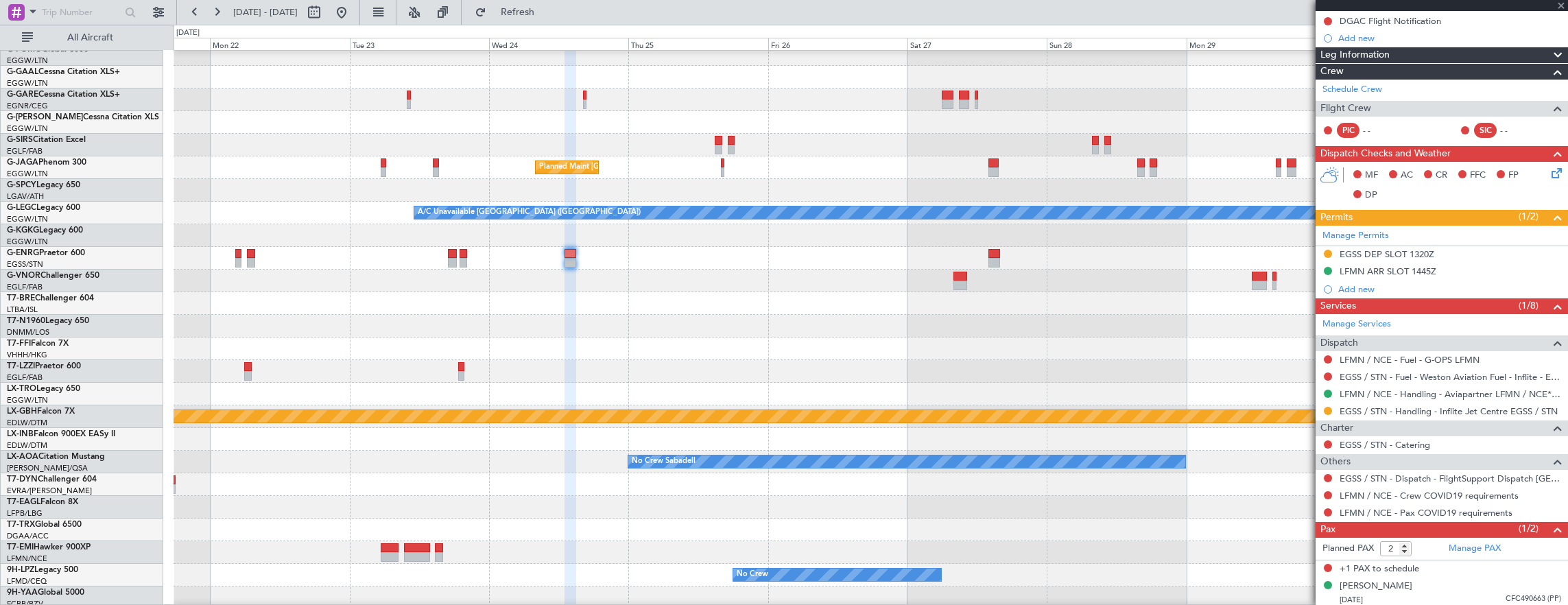
scroll to position [0, 0]
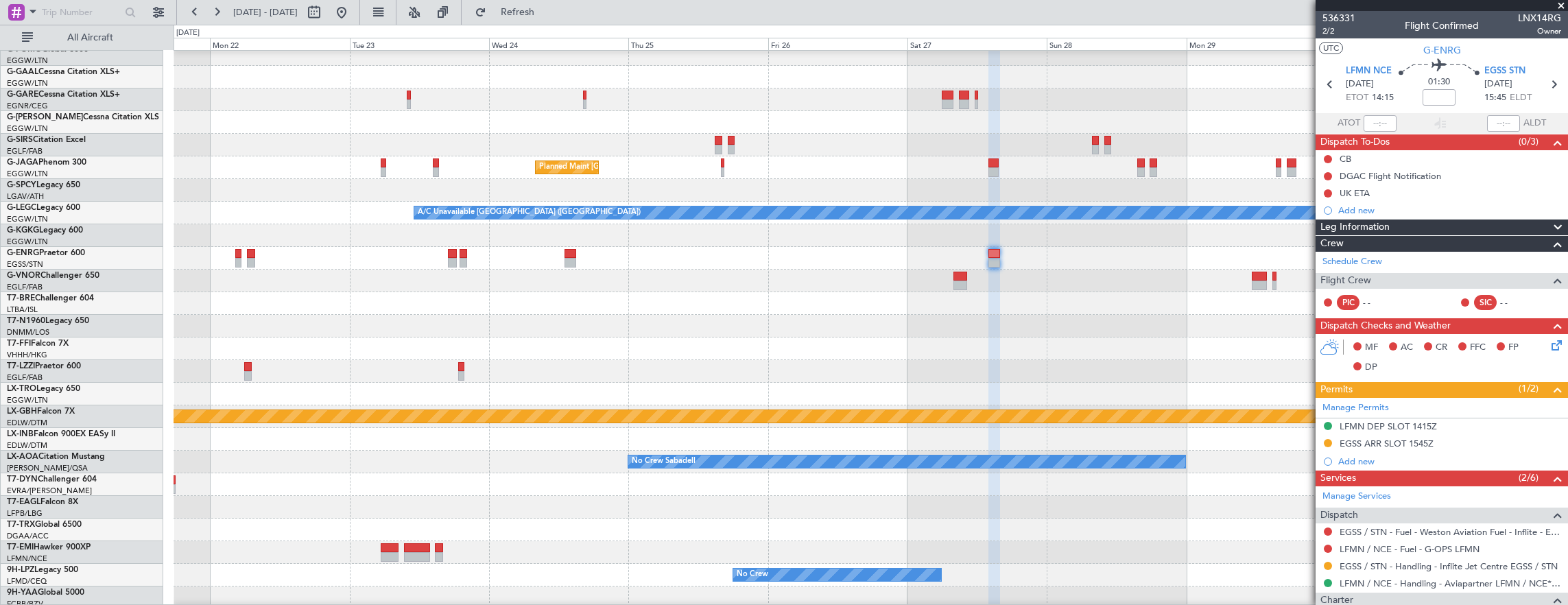
click at [479, 189] on div at bounding box center [870, 190] width 1394 height 23
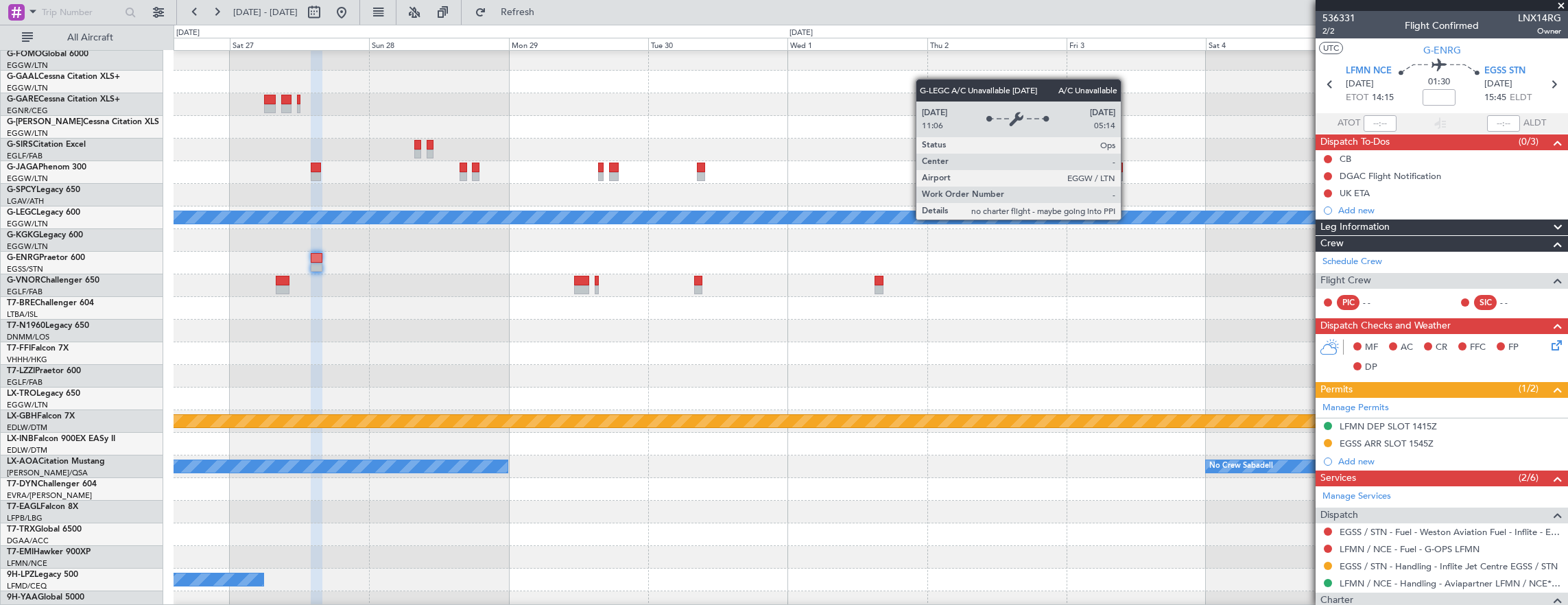
click at [413, 211] on div "A/C Unavailable London (Luton)" at bounding box center [1349, 218] width 3227 height 13
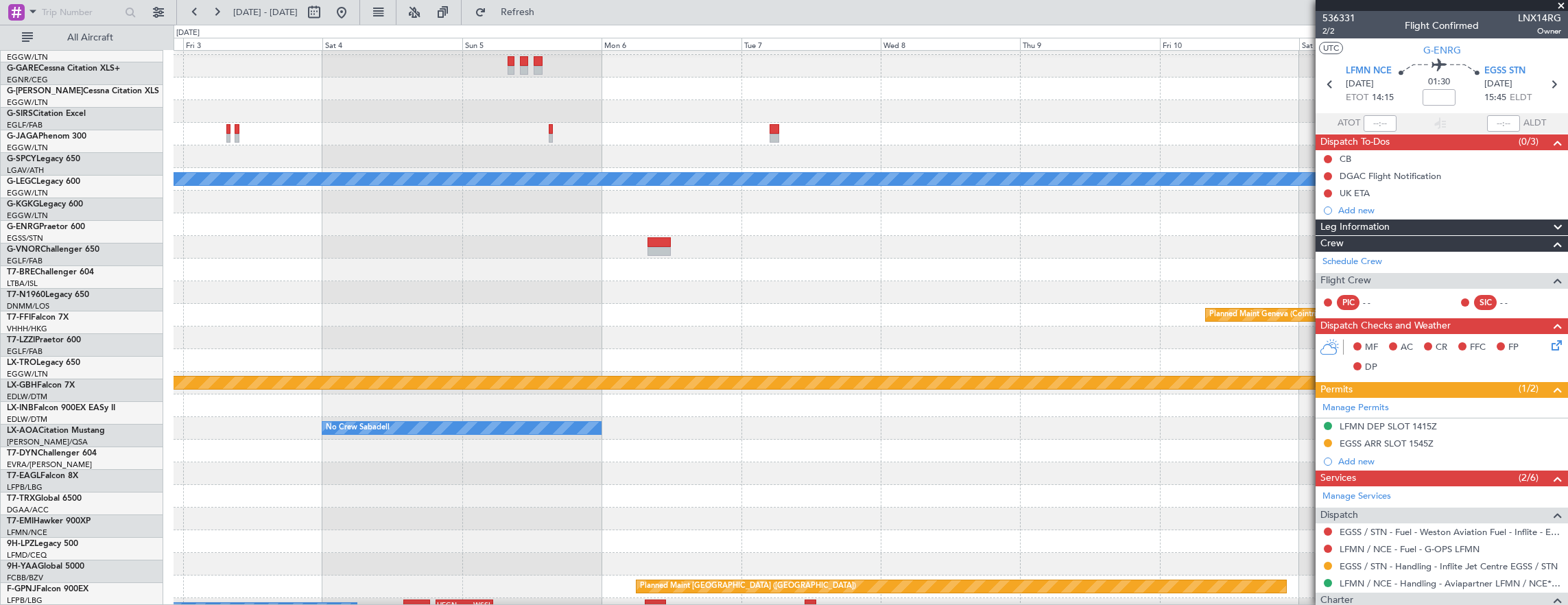
click at [588, 196] on div at bounding box center [870, 202] width 1394 height 23
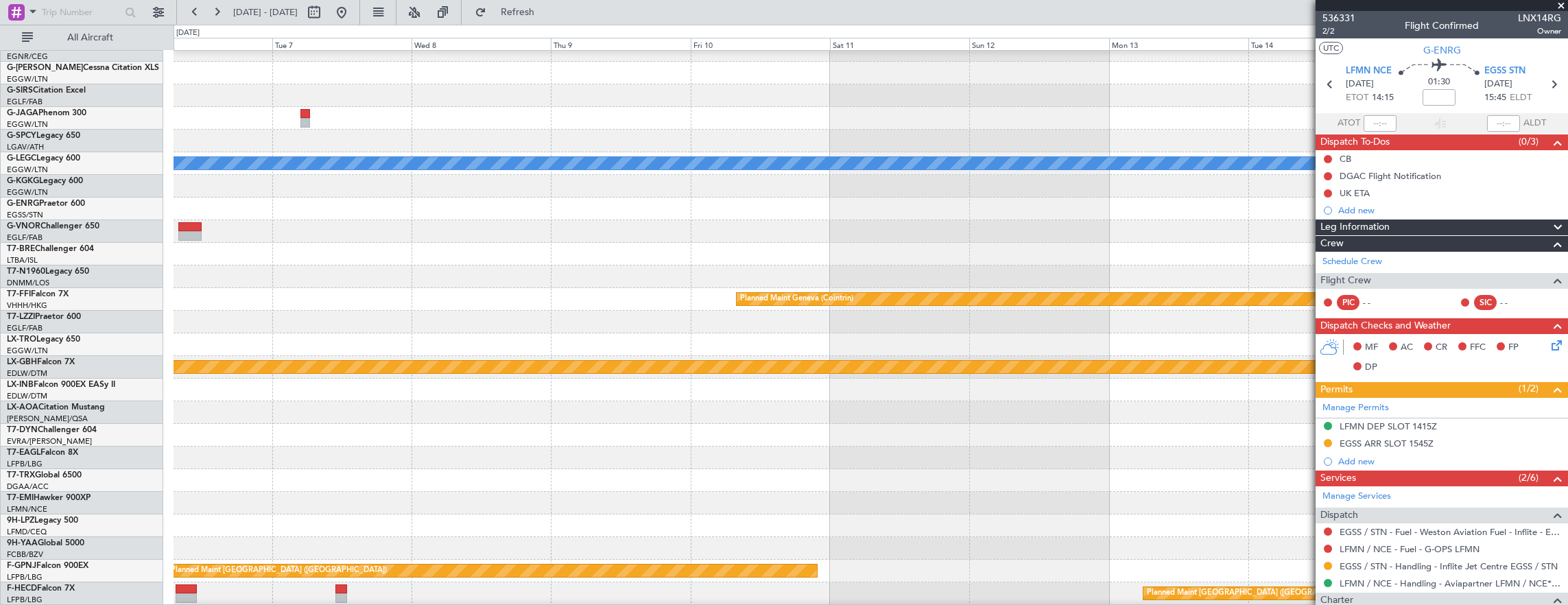
click at [571, 203] on div at bounding box center [870, 208] width 1394 height 23
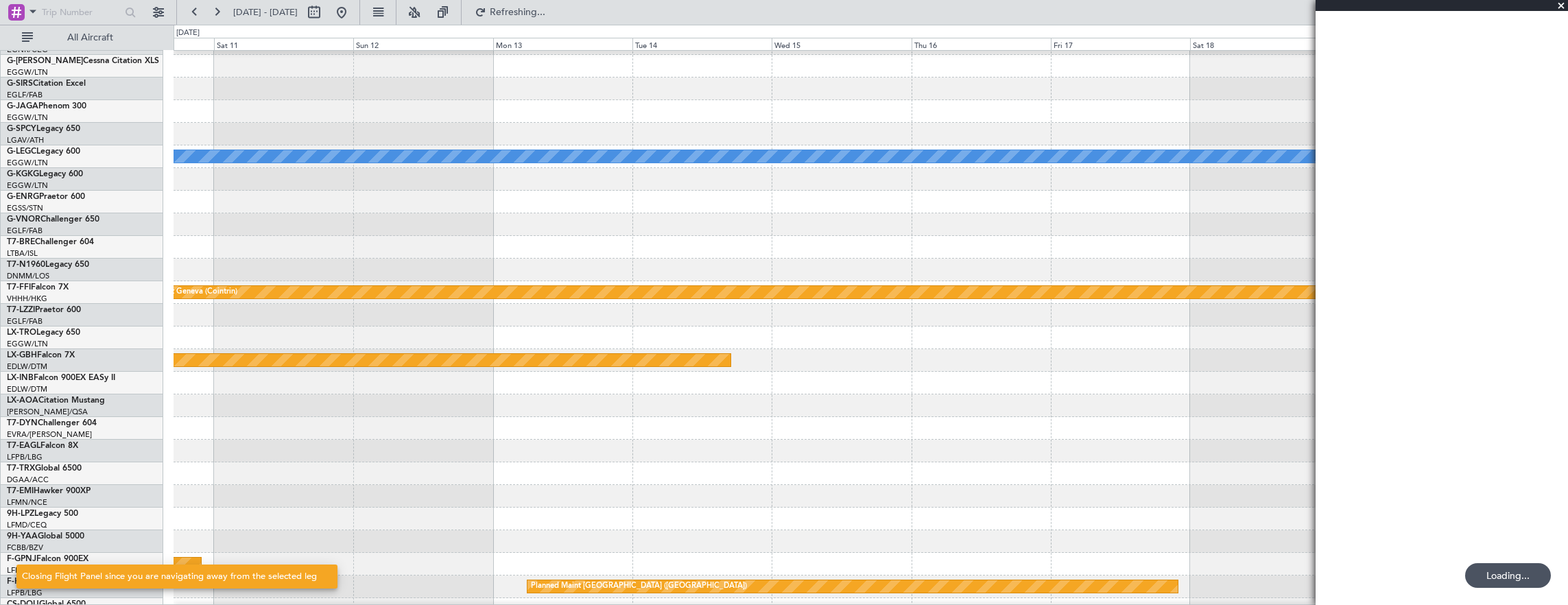
click at [628, 213] on div at bounding box center [870, 224] width 1394 height 23
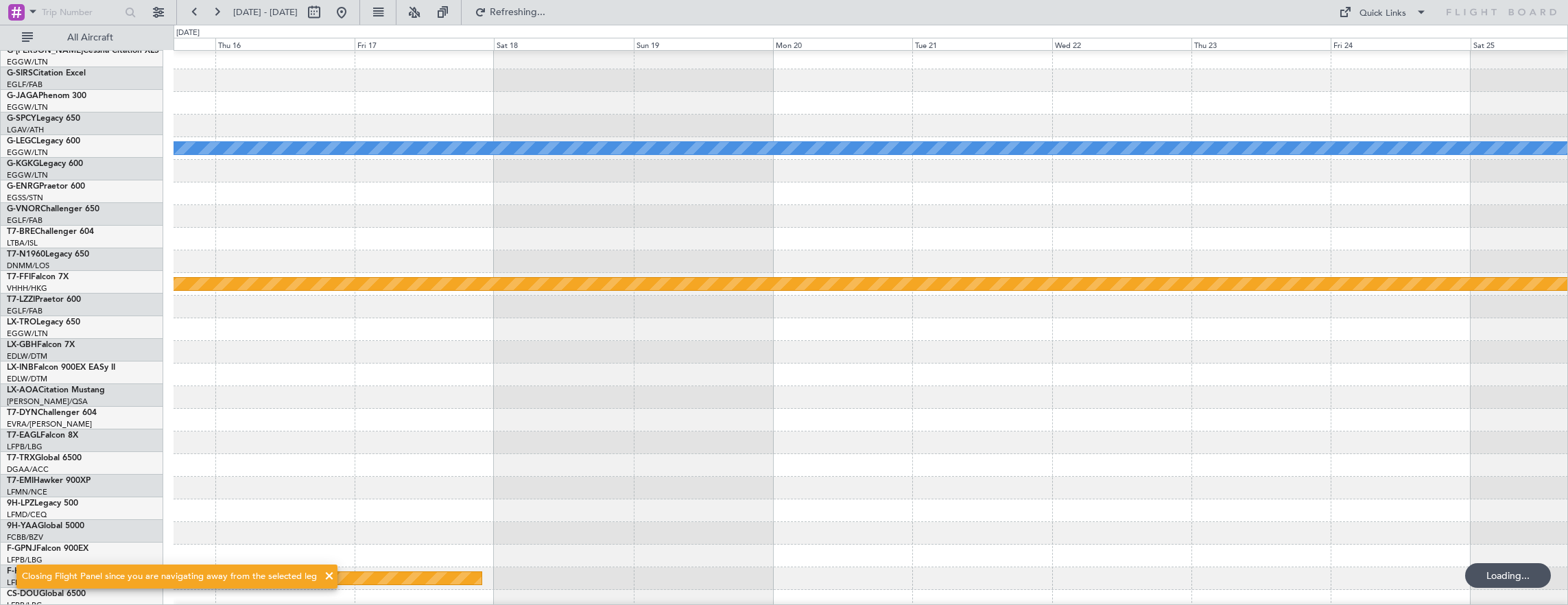
click at [696, 199] on div at bounding box center [870, 194] width 1394 height 23
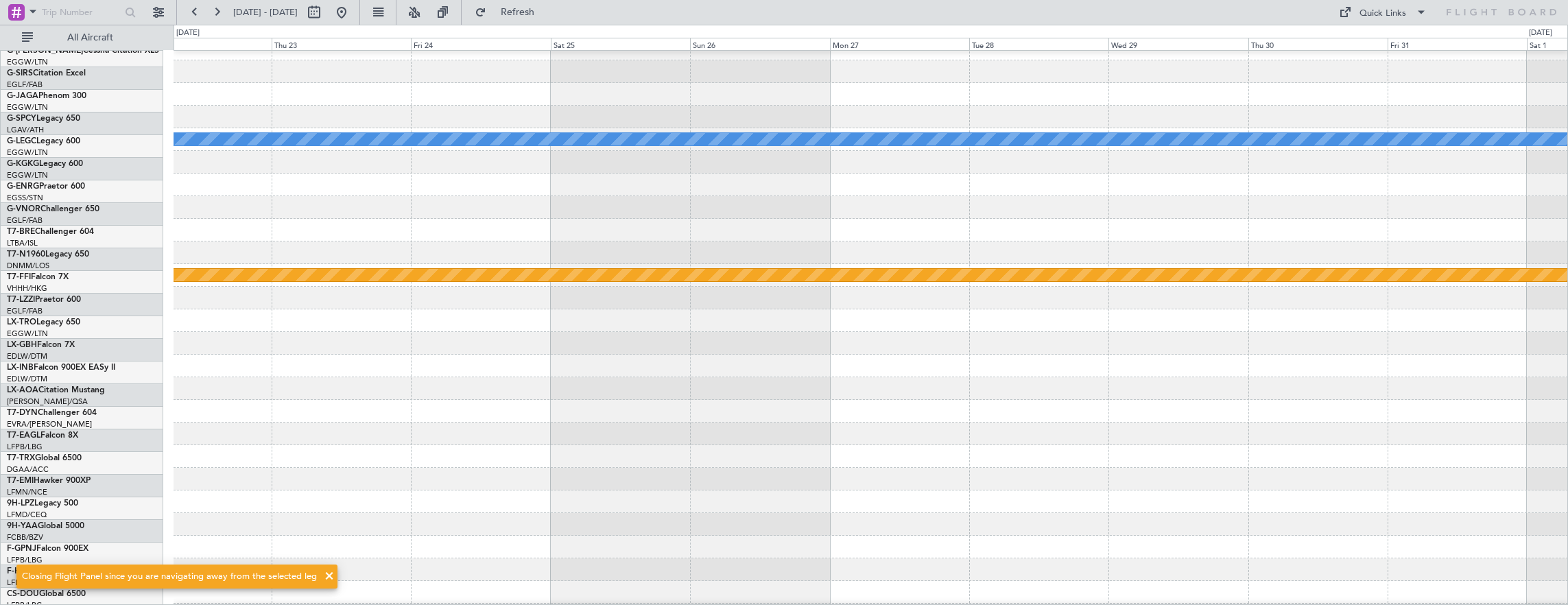
scroll to position [103, 0]
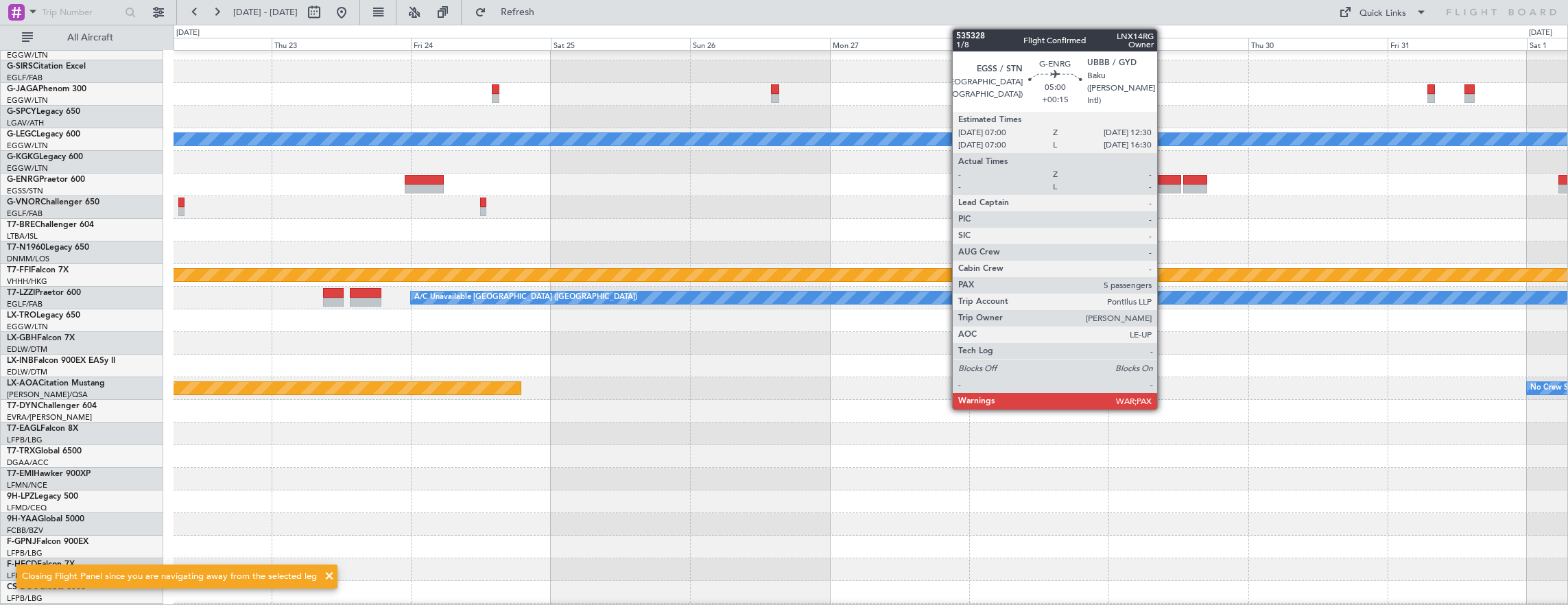
click at [1165, 183] on div at bounding box center [1165, 179] width 32 height 10
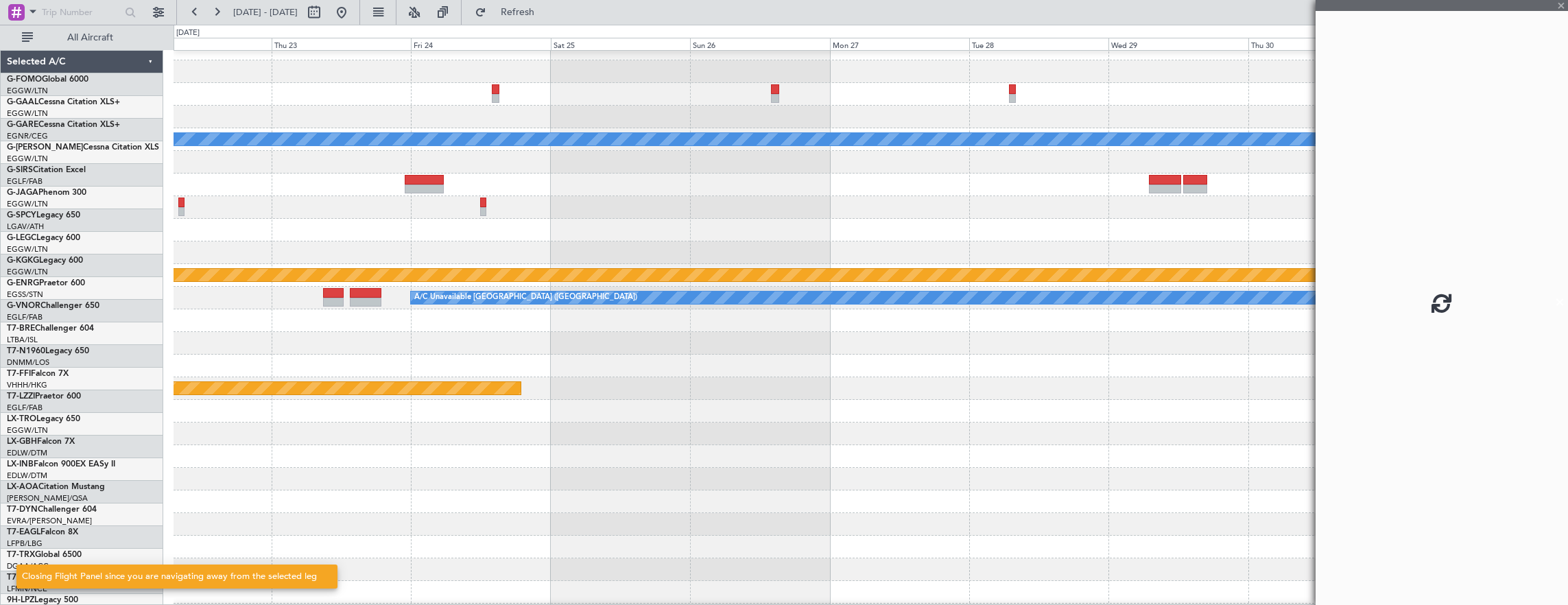
scroll to position [103, 0]
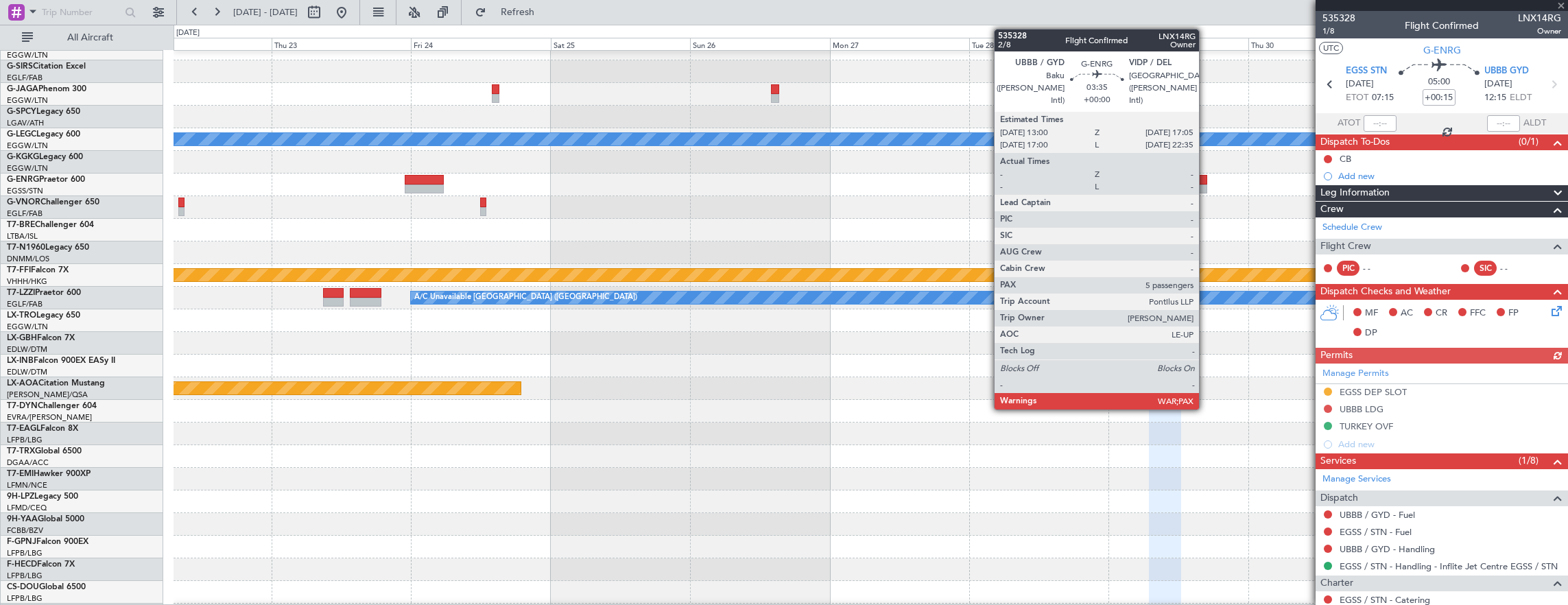
click at [1206, 180] on div at bounding box center [1195, 179] width 24 height 10
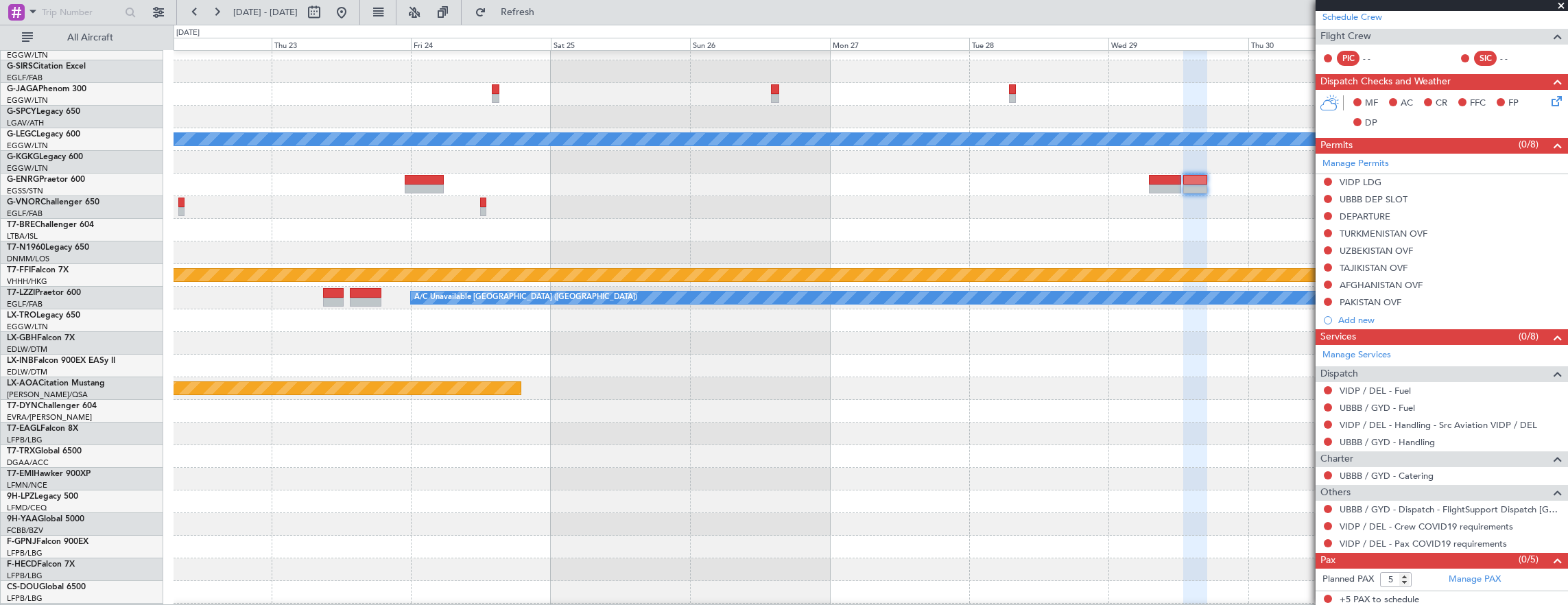
scroll to position [0, 0]
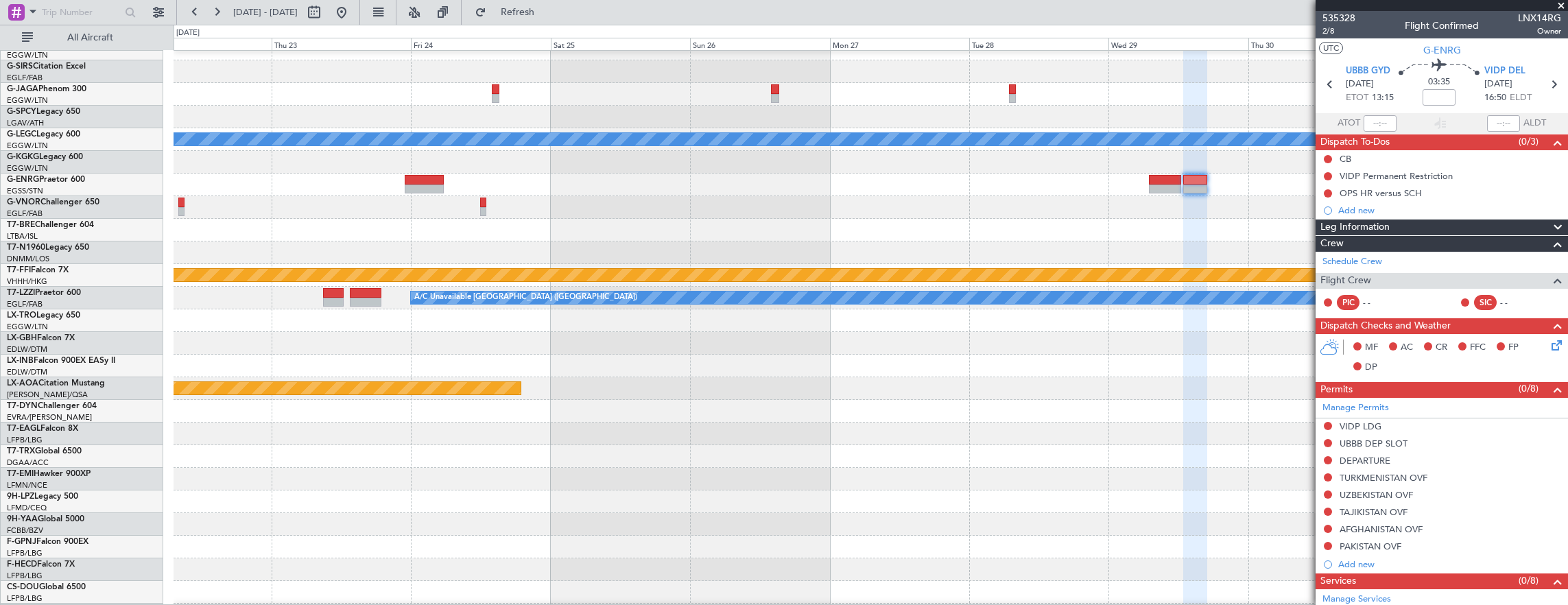
click at [1243, 194] on div "Planned Maint Bournemouth Planned Maint Bournemouth A/C Unavailable London (Lut…" at bounding box center [870, 332] width 1394 height 770
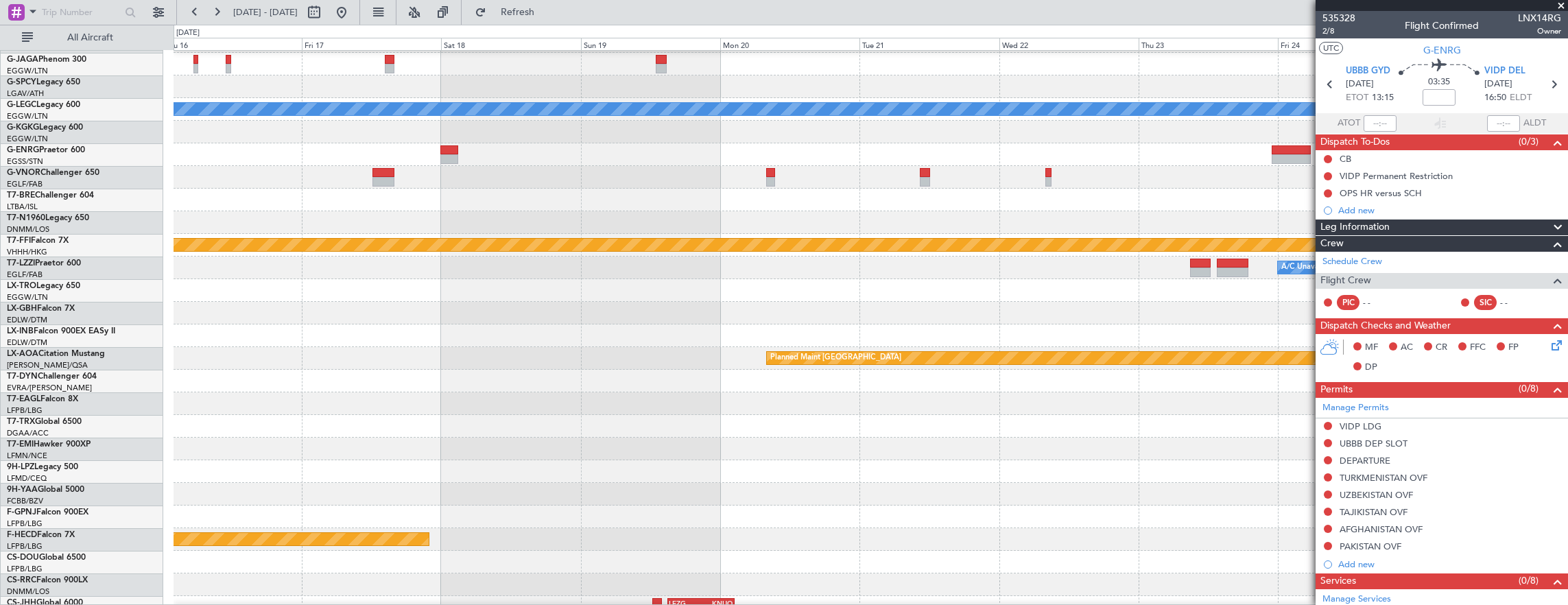
click at [966, 234] on div at bounding box center [870, 222] width 1394 height 23
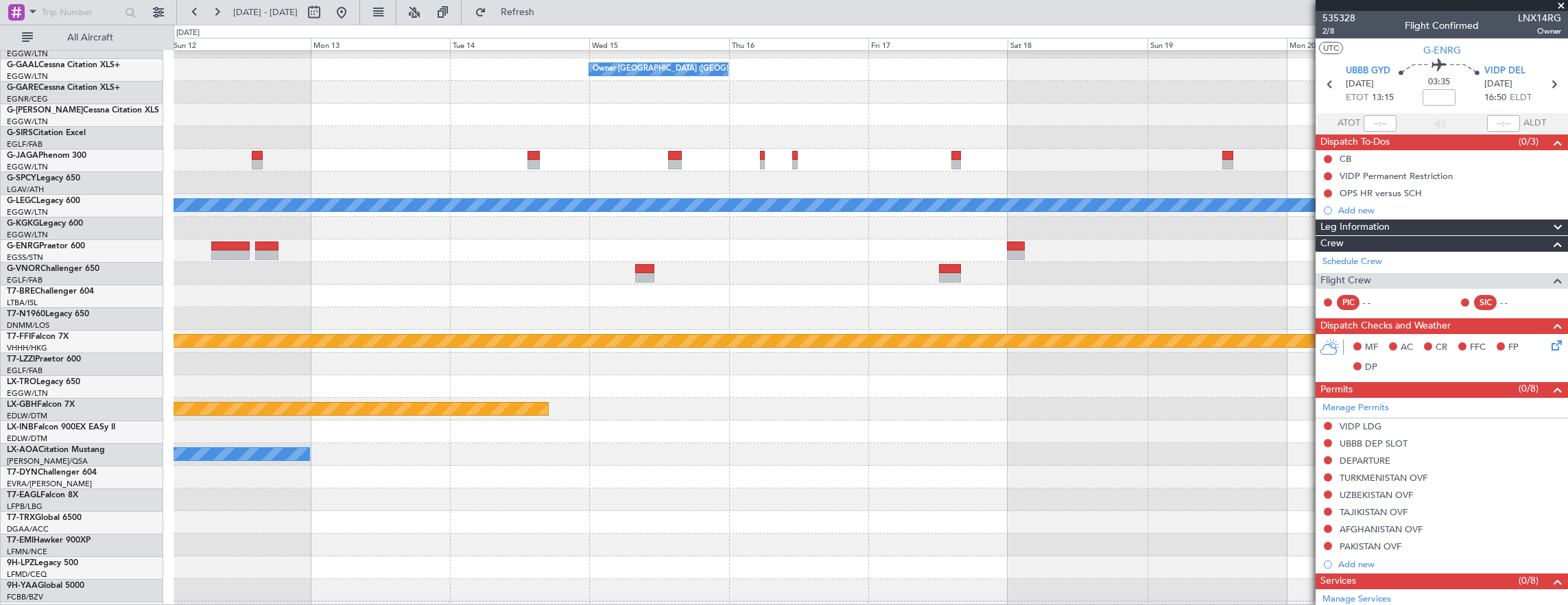
click at [1008, 230] on div "Owner London (Luton) A/C Unavailable London (Luton) Planned Maint Geneva (Coint…" at bounding box center [870, 398] width 1394 height 770
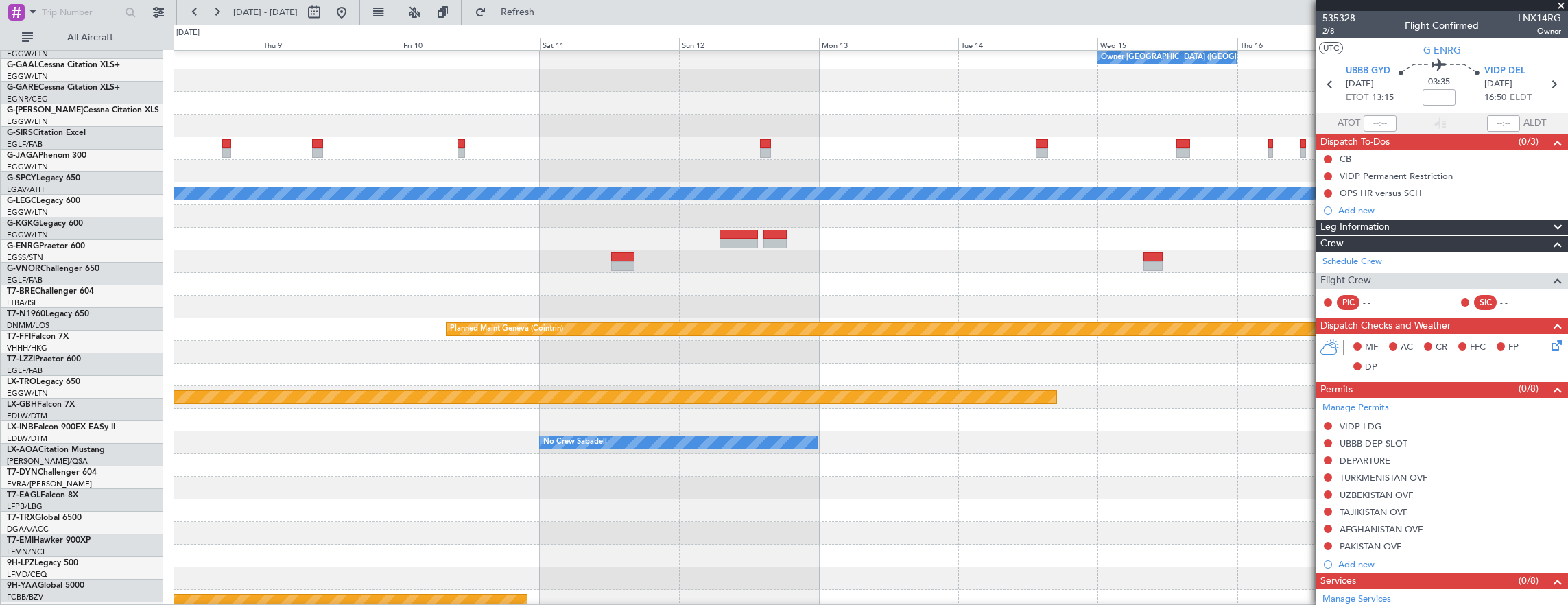
scroll to position [49, 0]
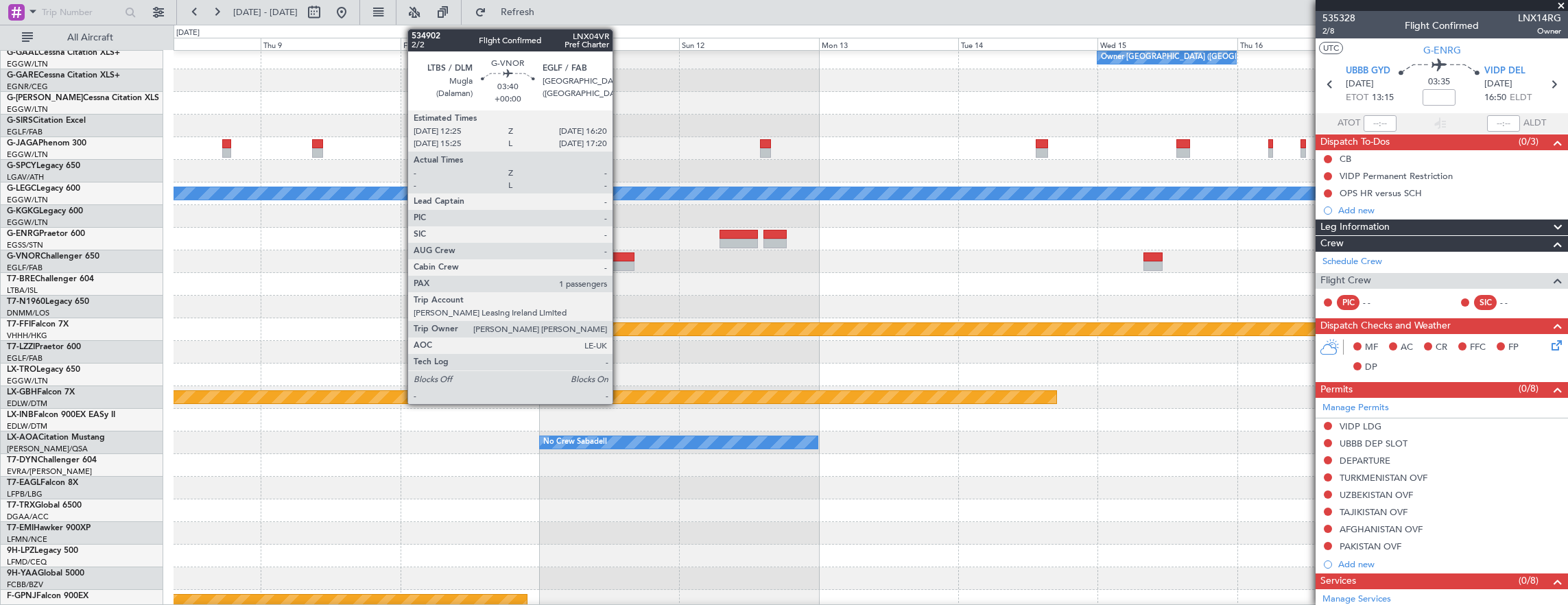
click at [620, 262] on div at bounding box center [624, 266] width 24 height 10
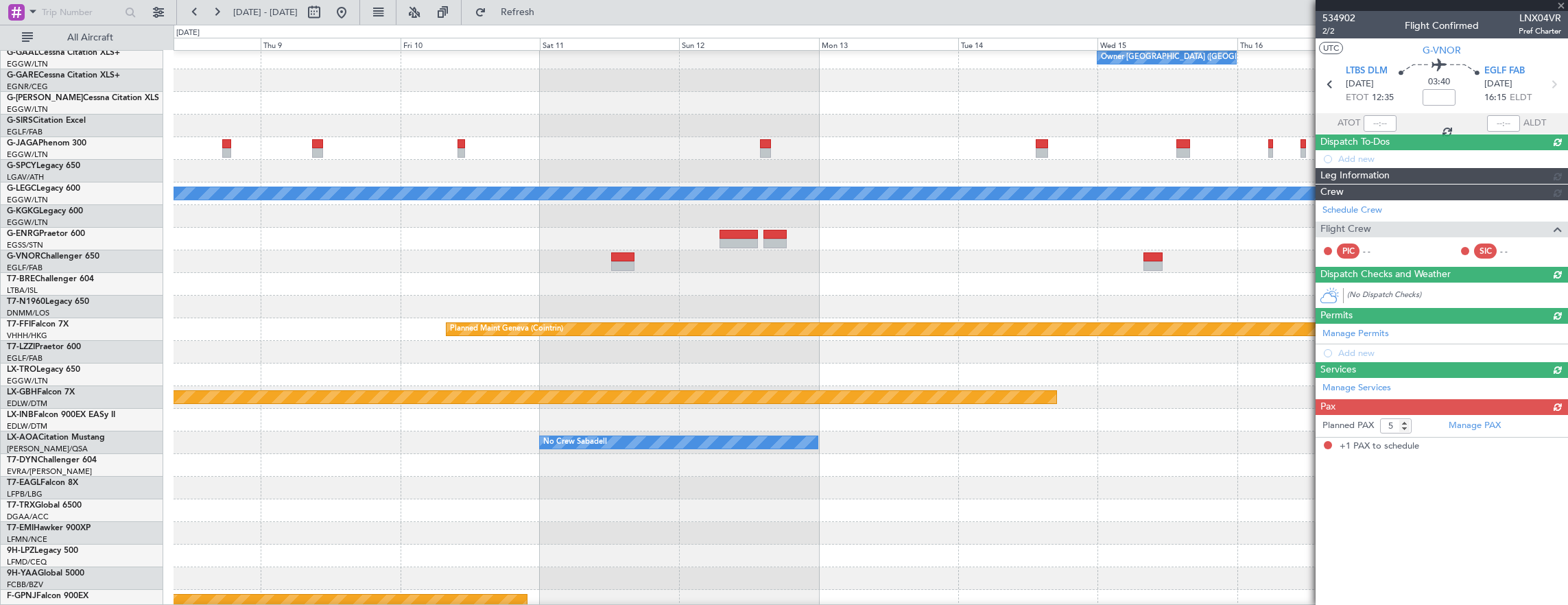
type input "1"
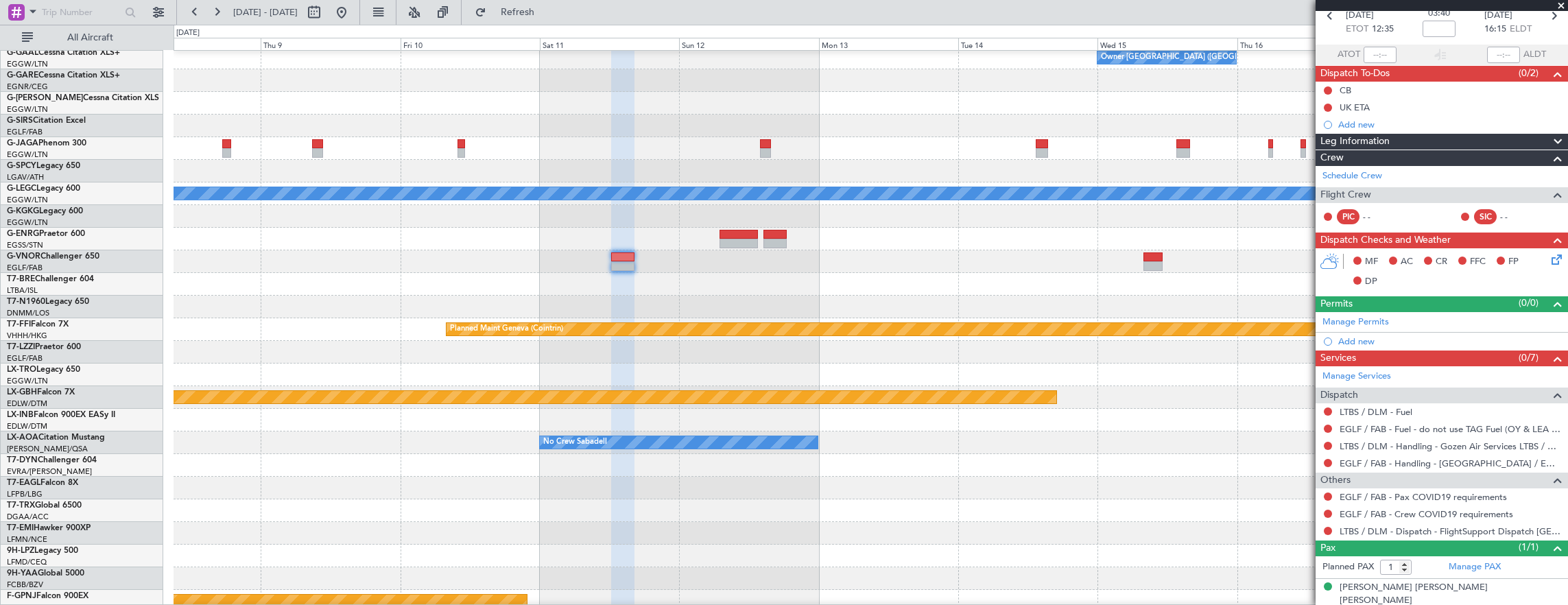
scroll to position [0, 0]
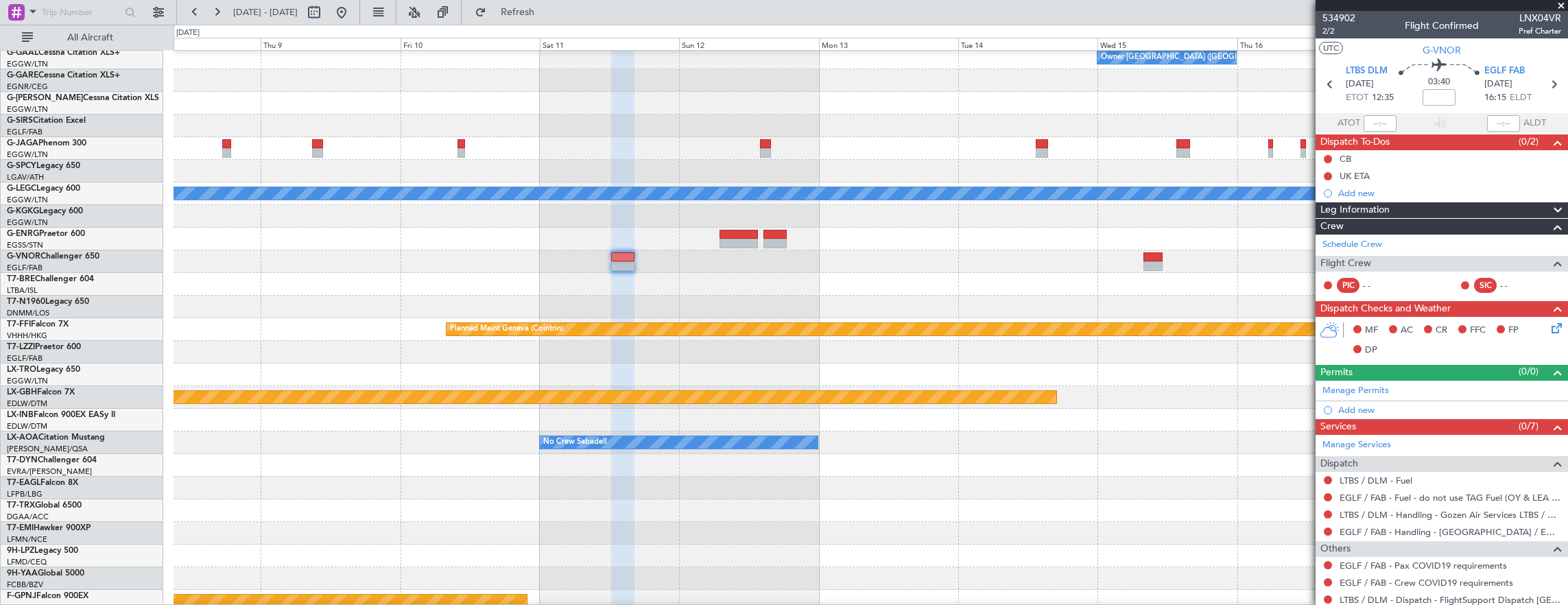
drag, startPoint x: 379, startPoint y: 14, endPoint x: 394, endPoint y: 30, distance: 21.9
click at [353, 14] on button at bounding box center [342, 13] width 22 height 22
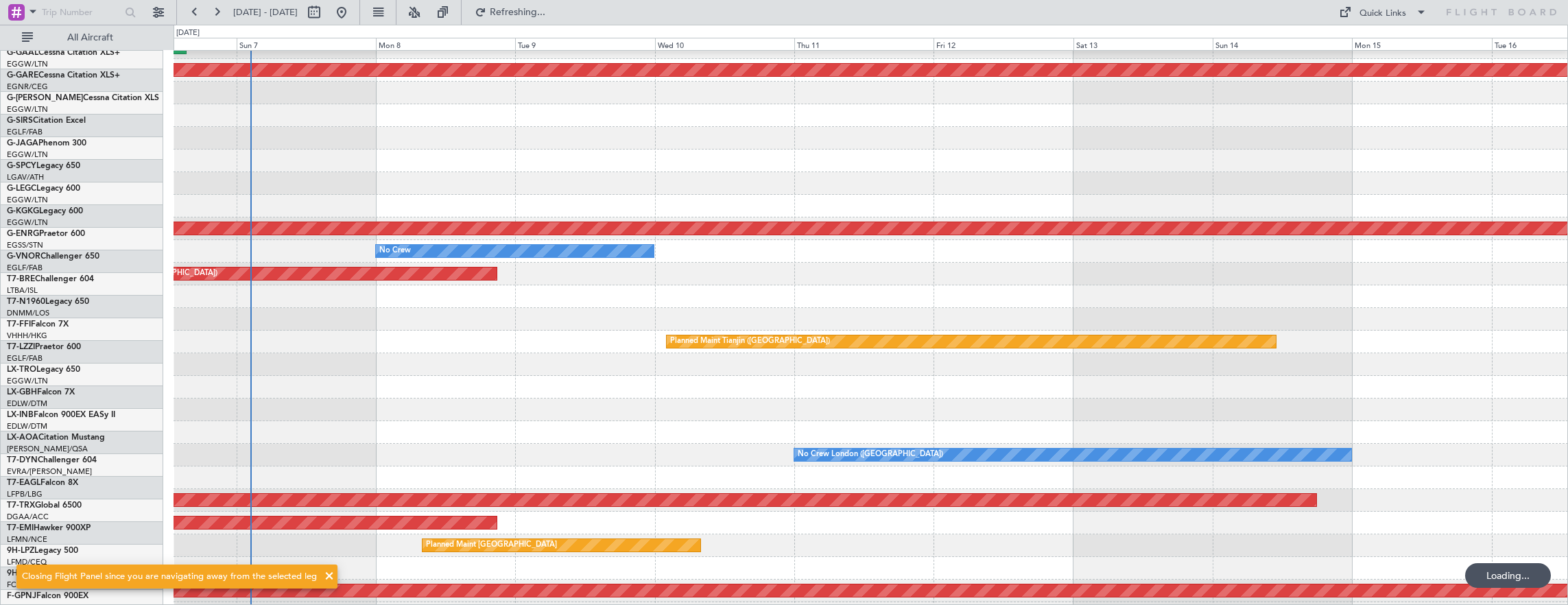
scroll to position [37, 0]
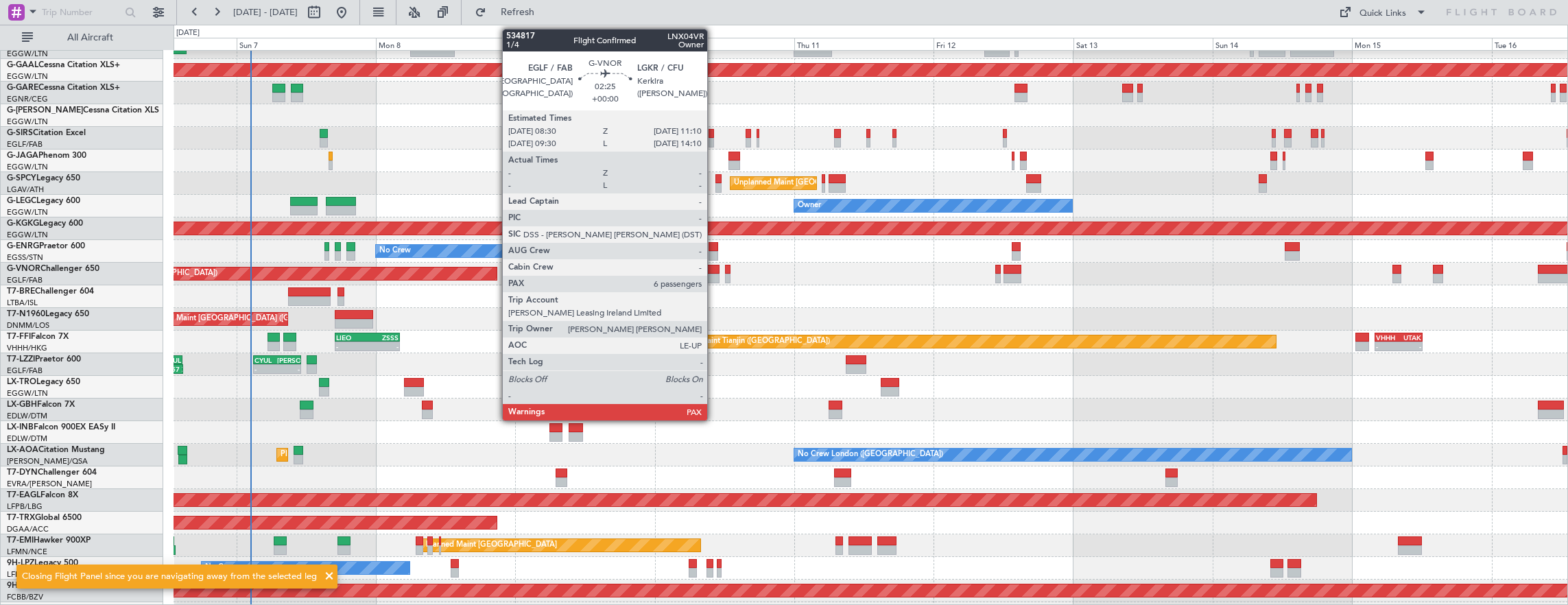
click at [714, 268] on div at bounding box center [711, 270] width 16 height 10
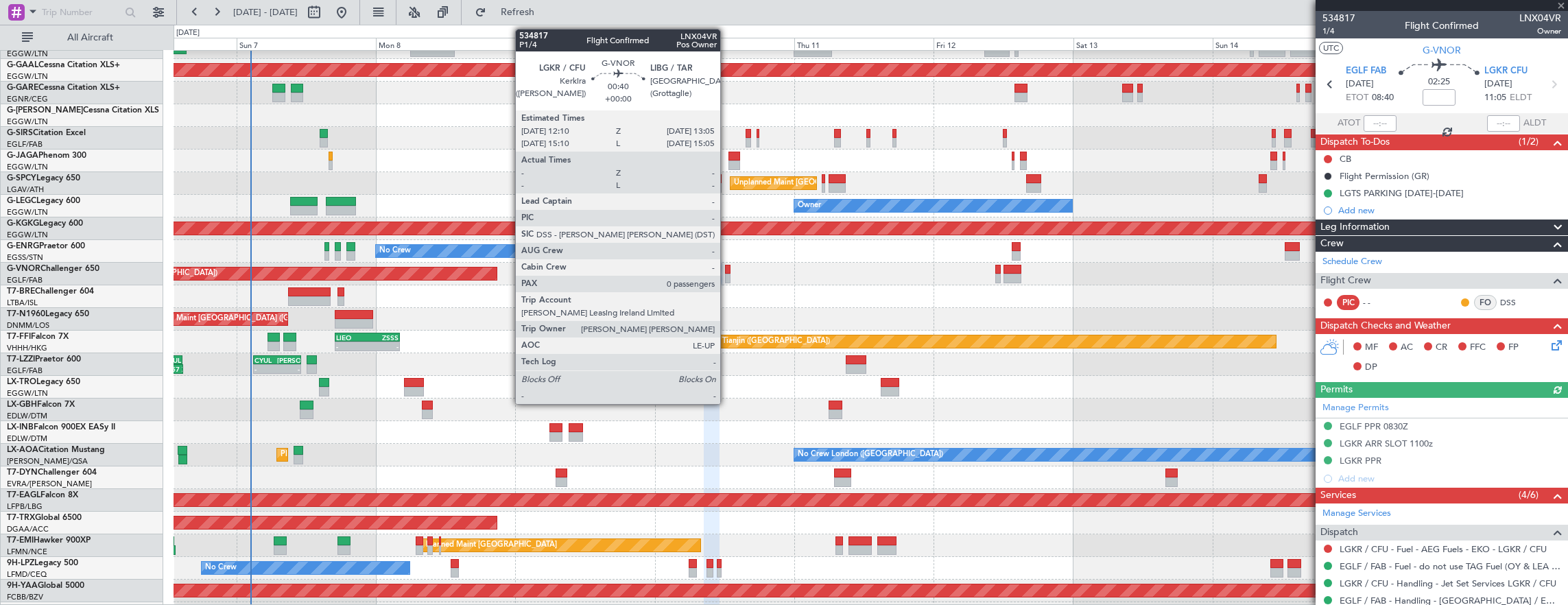
click at [727, 269] on div at bounding box center [728, 270] width 5 height 10
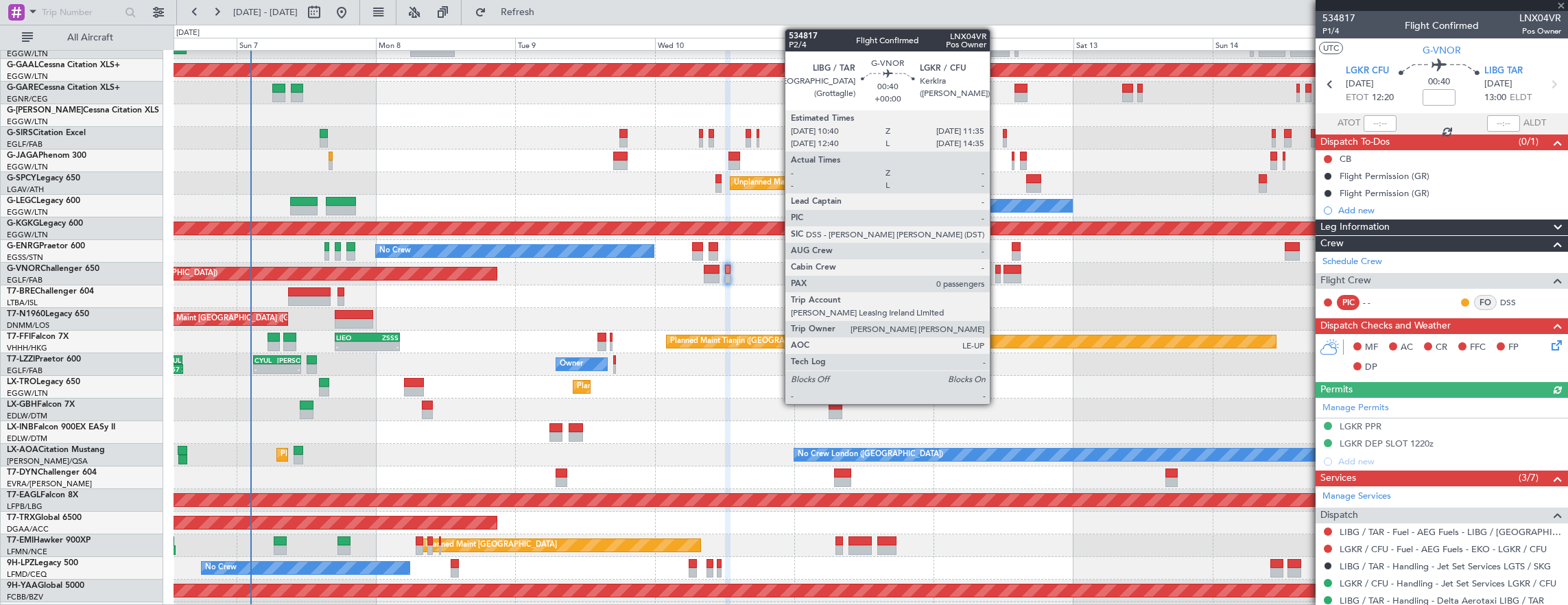
click at [997, 273] on div at bounding box center [998, 278] width 5 height 10
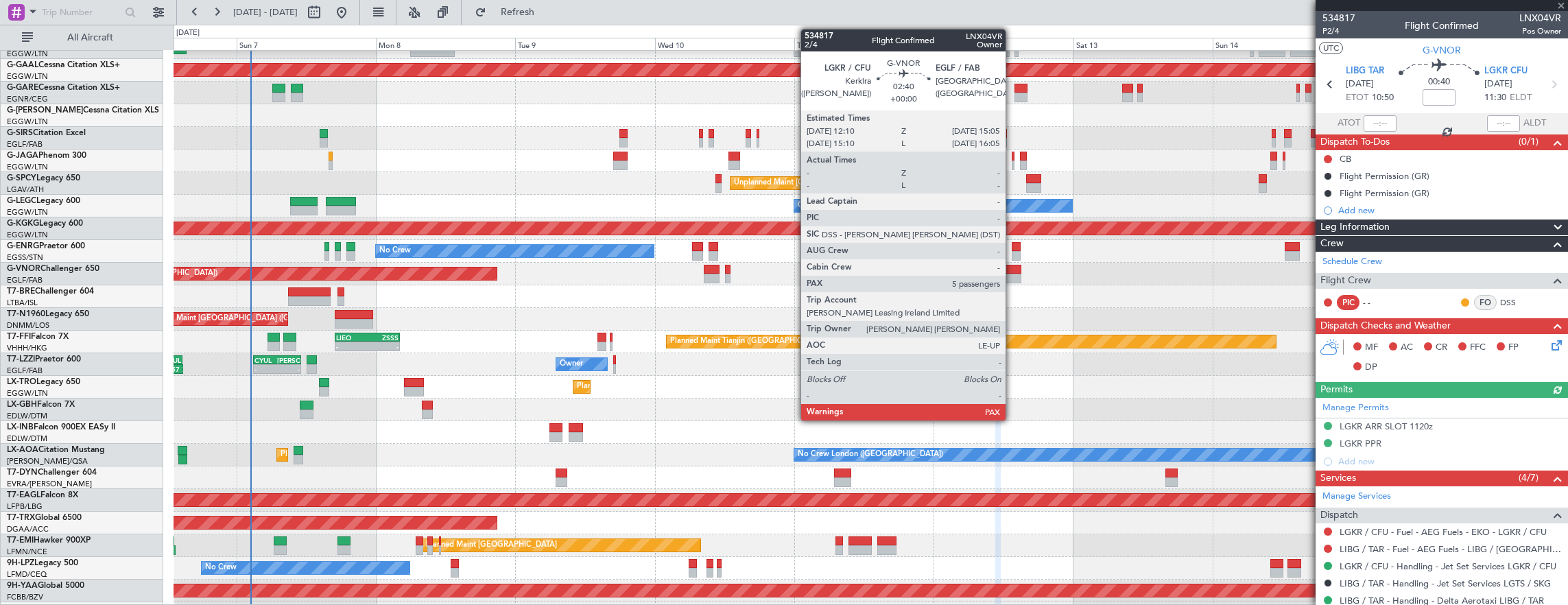
click at [1012, 273] on div at bounding box center [1012, 278] width 17 height 10
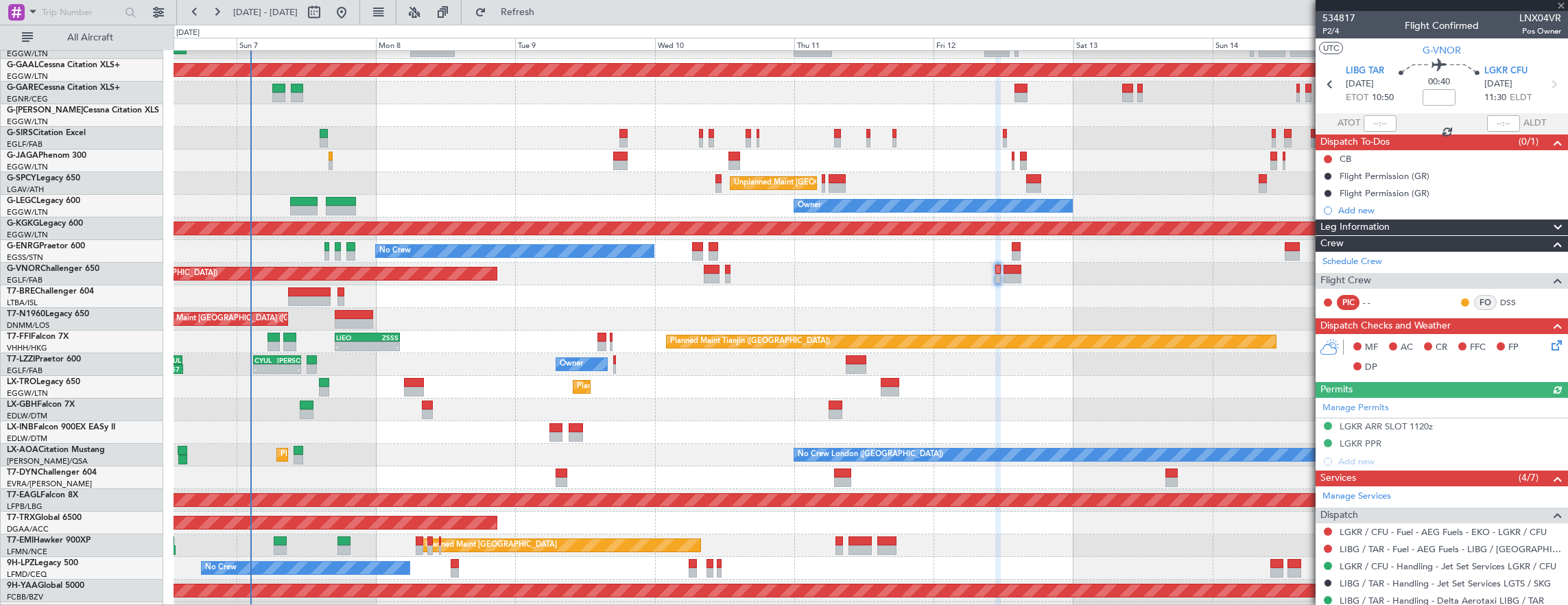
type input "5"
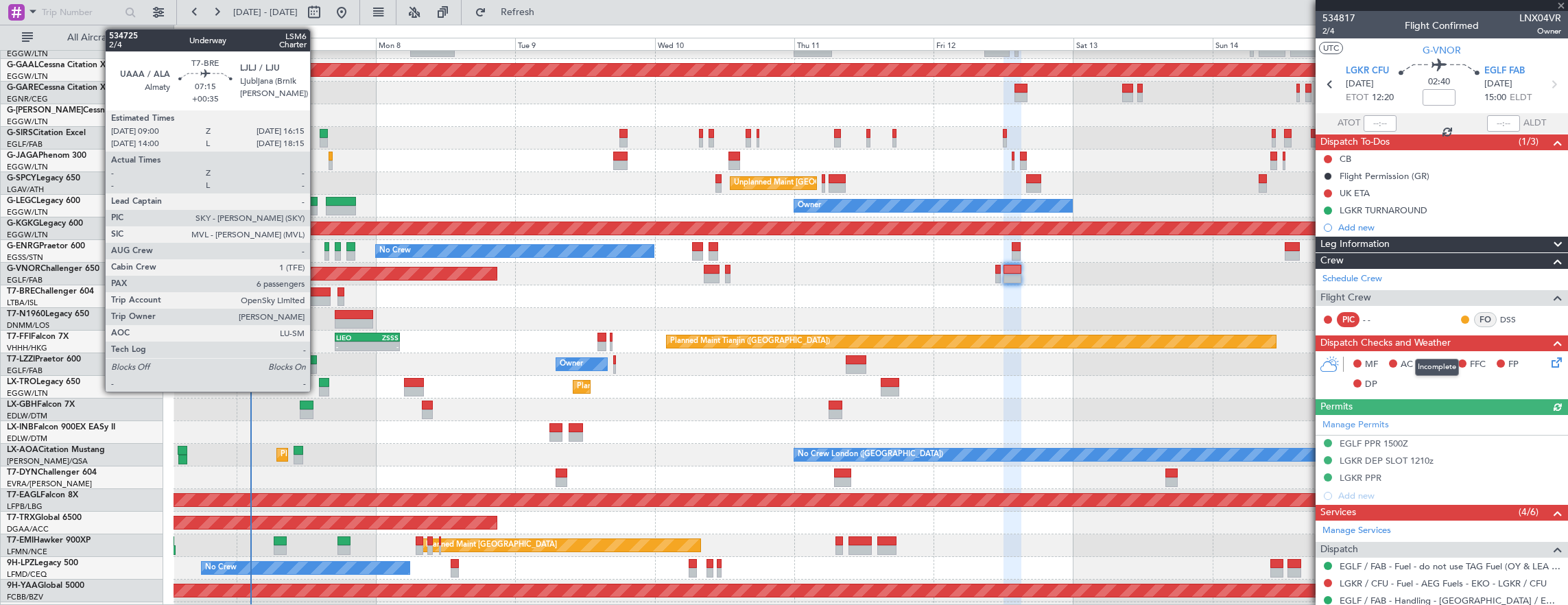
click at [320, 298] on div at bounding box center [309, 301] width 43 height 10
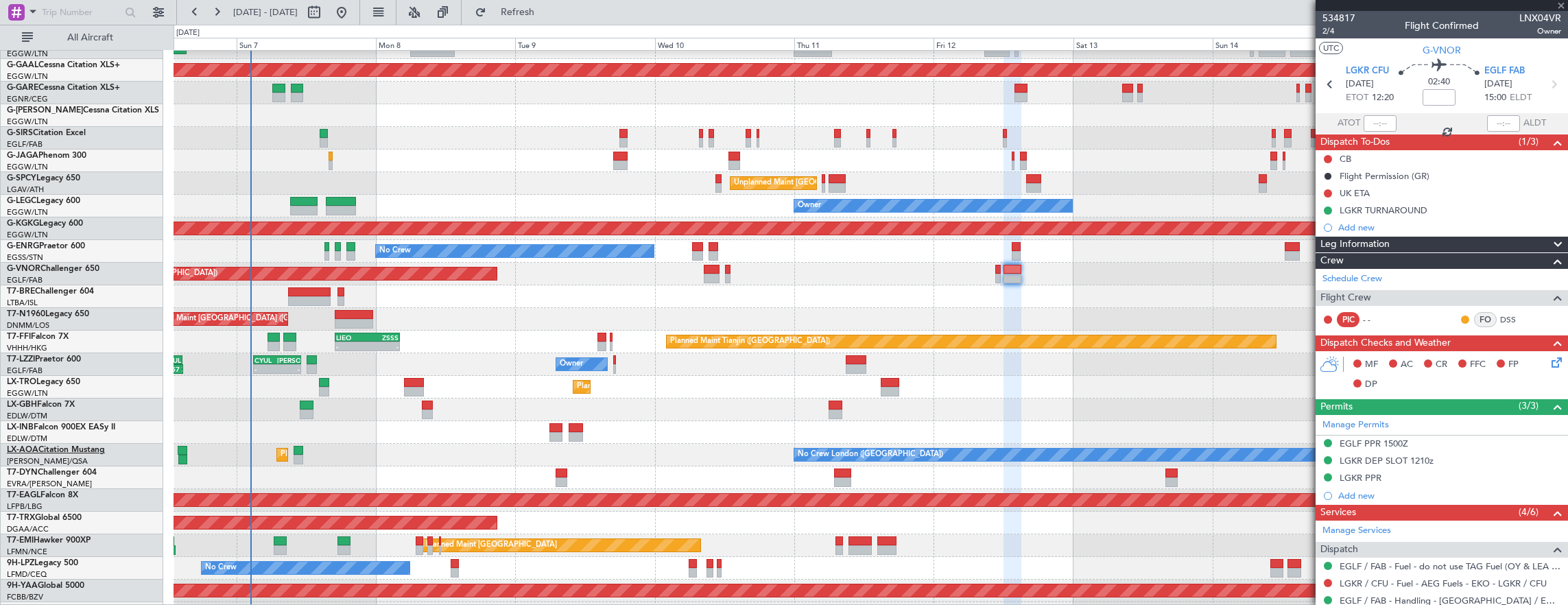
type input "+00:35"
type input "6"
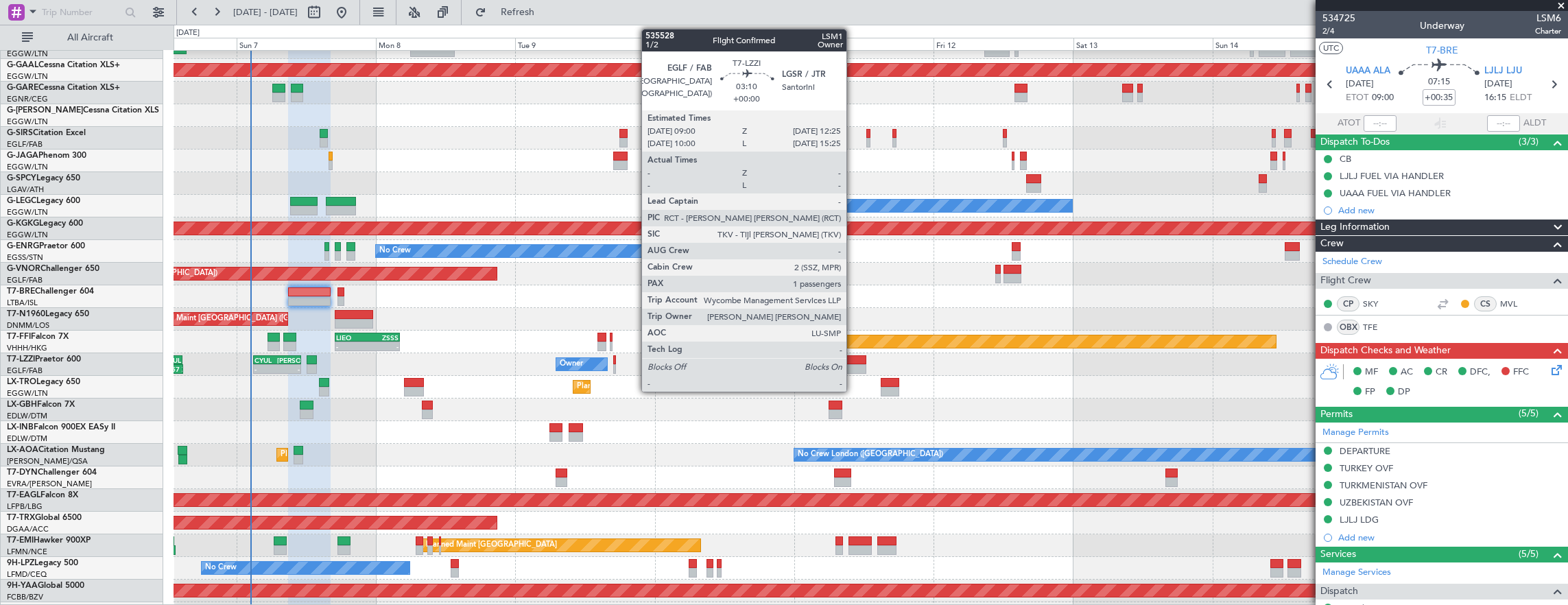
click at [853, 366] on div at bounding box center [856, 368] width 20 height 10
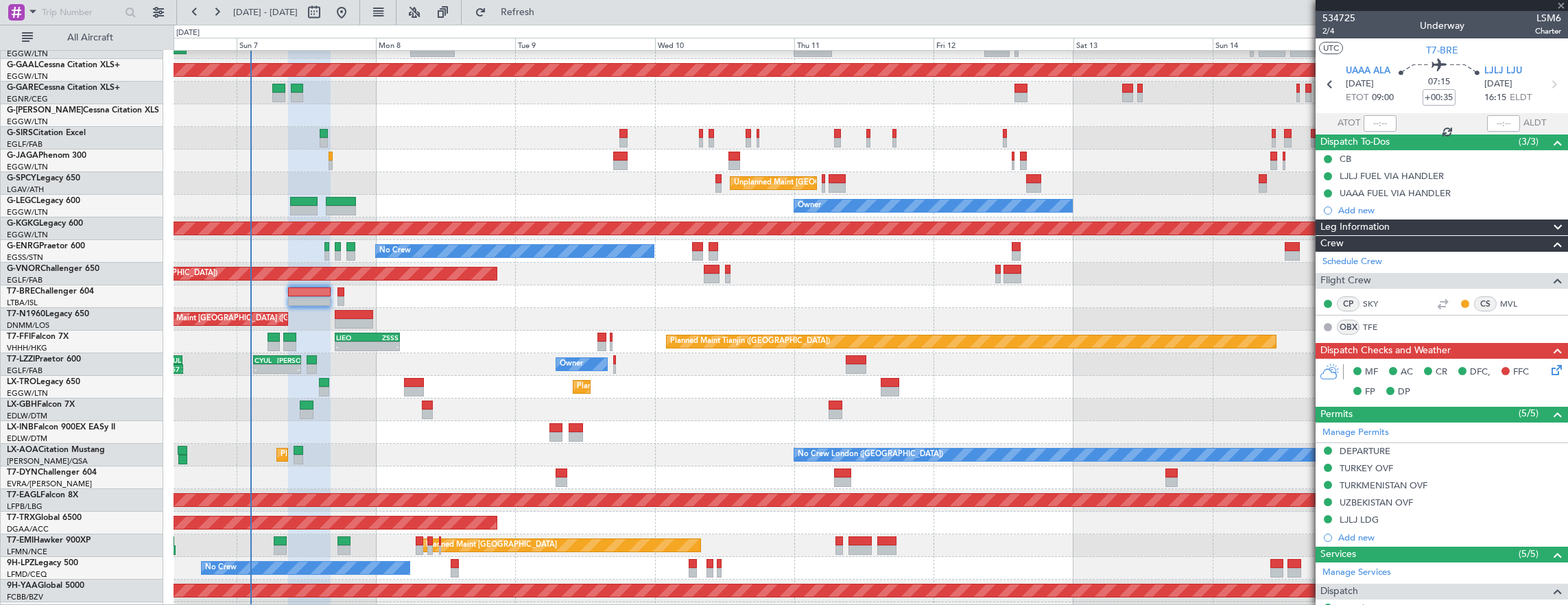
click at [880, 354] on div "Owner 07:15 Z 14:57 Z EGLF 07:00 Z CYUL 14:45 Z - - CYUL 03:00 Z LIPE 11:10 Z" at bounding box center [870, 364] width 1394 height 23
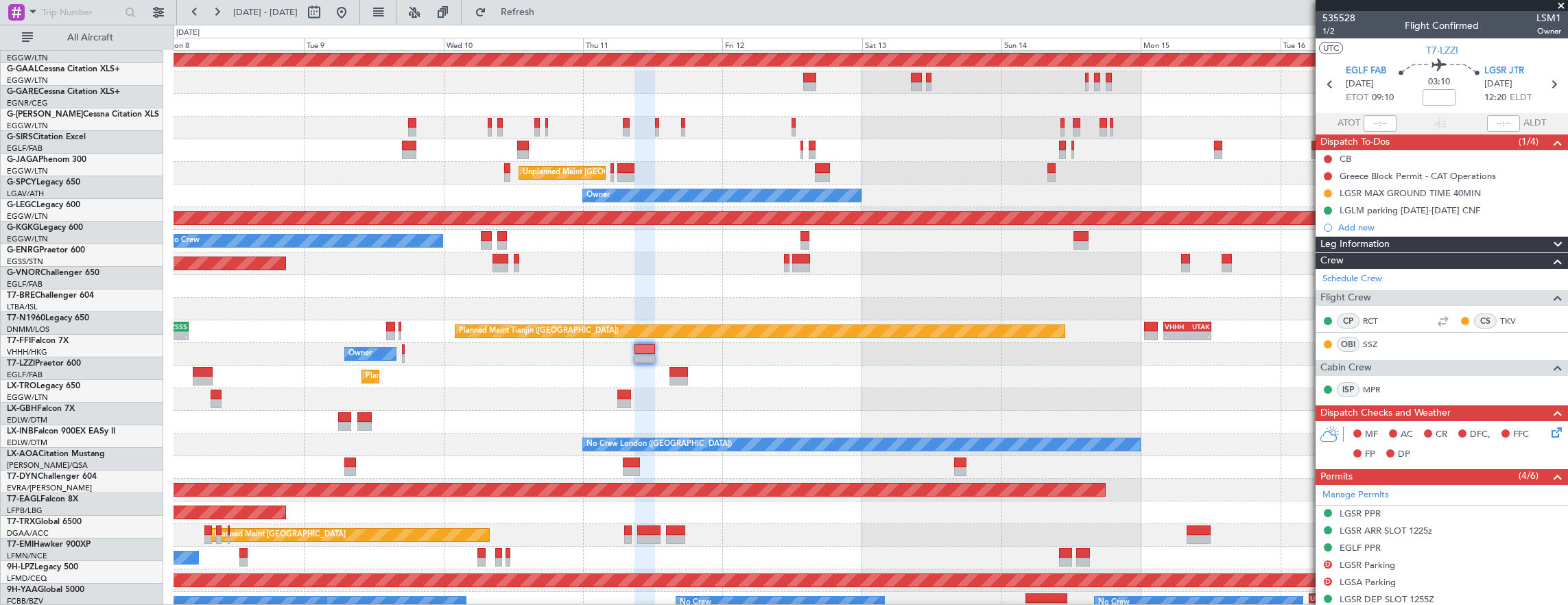
scroll to position [48, 0]
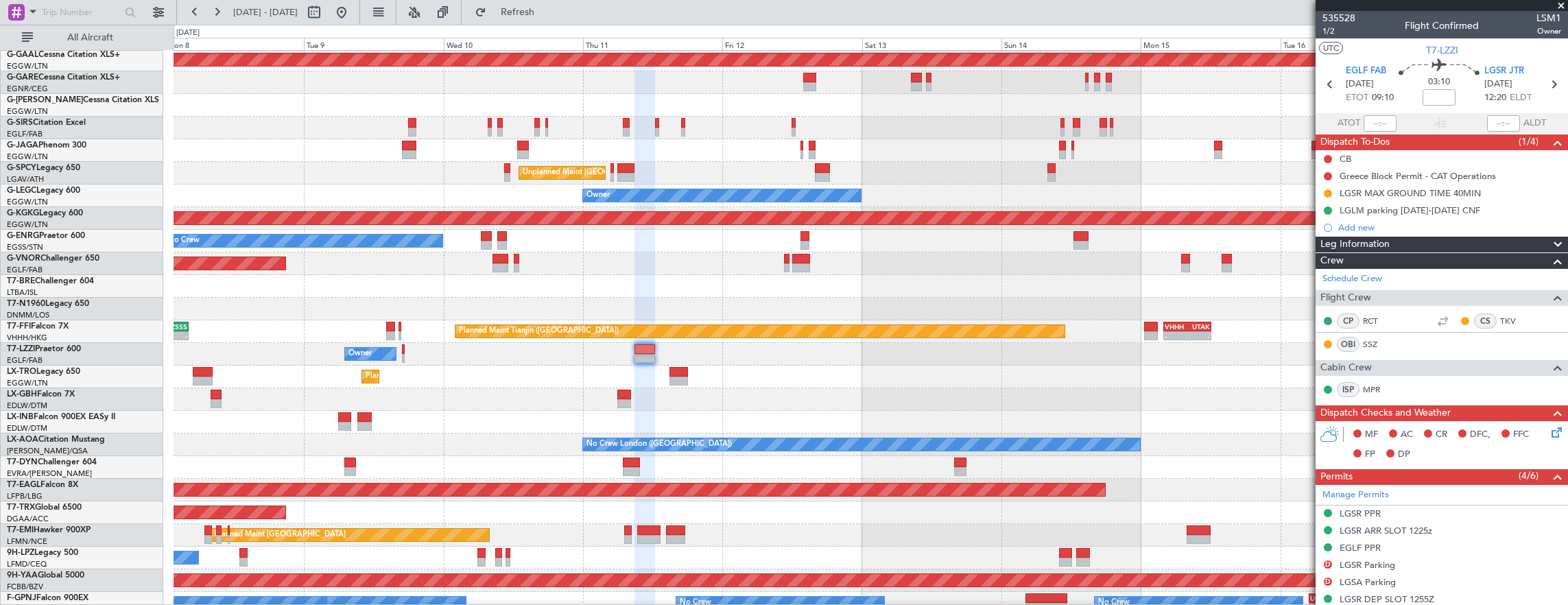
click at [1158, 367] on div "Planned Maint Dusseldorf" at bounding box center [870, 377] width 1394 height 23
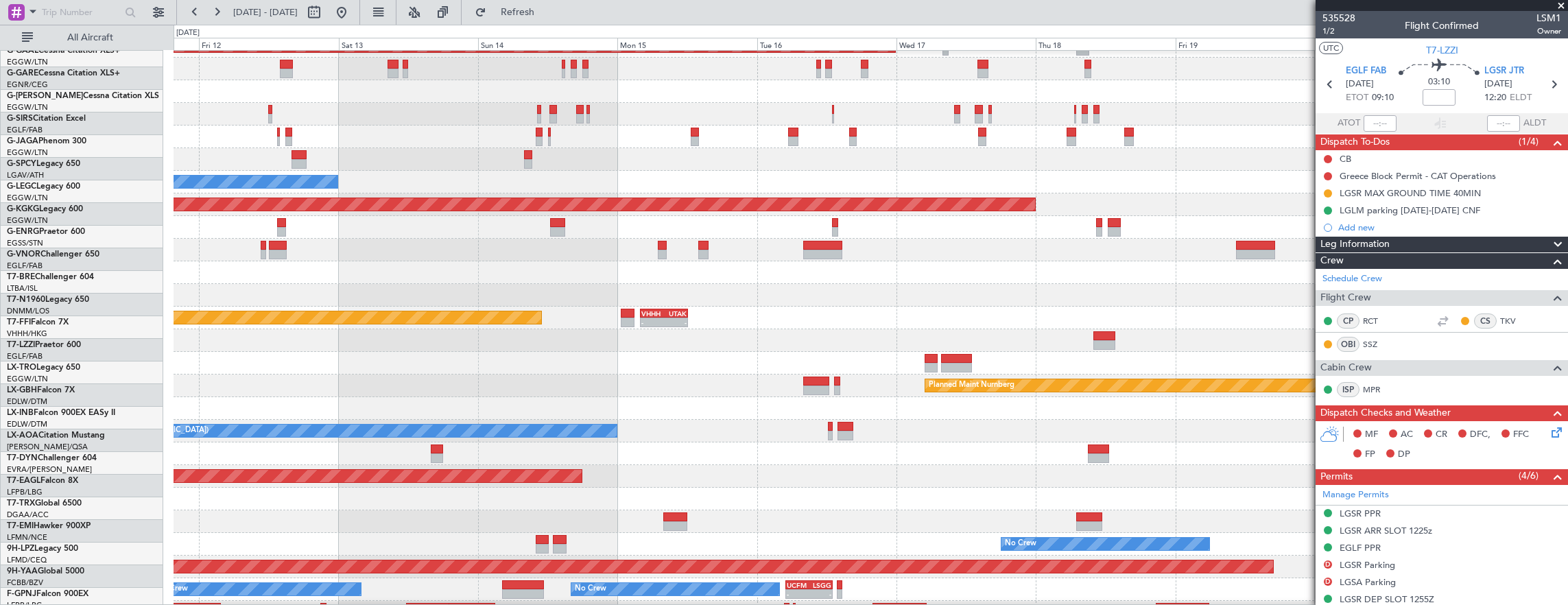
scroll to position [60, 0]
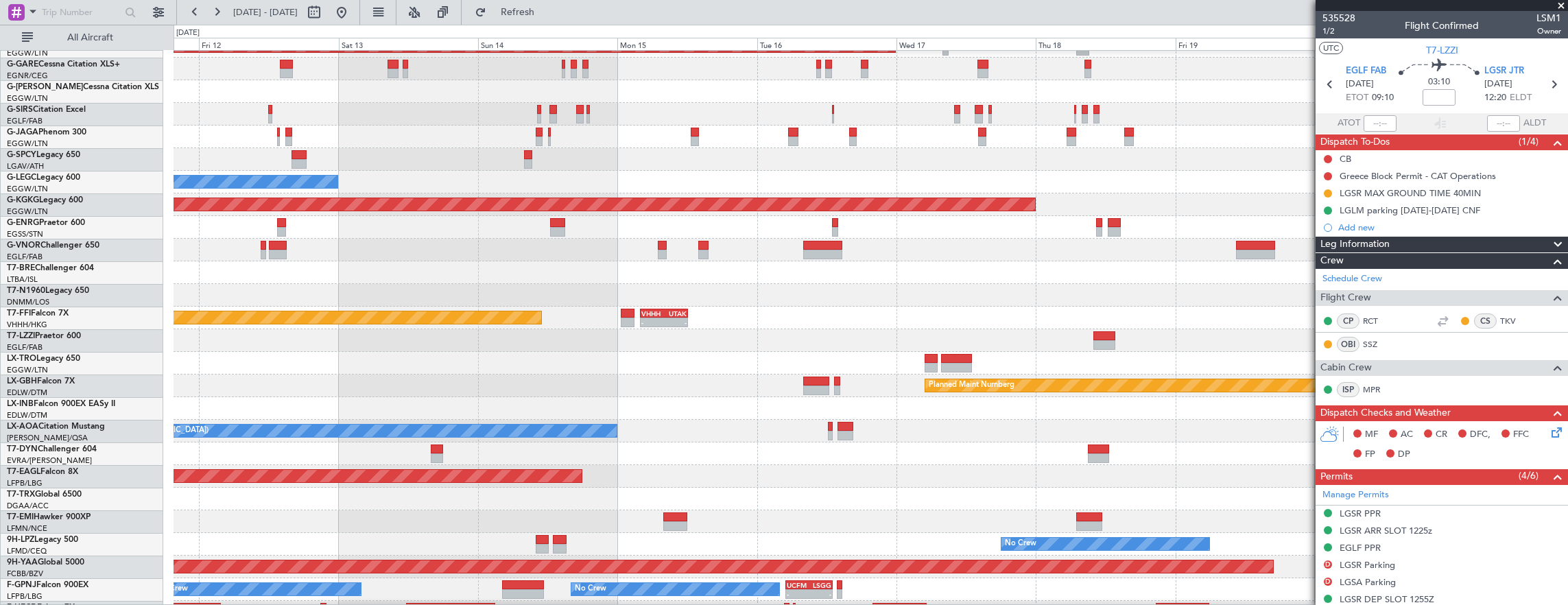
click at [674, 375] on div "Planned Maint Nurnberg" at bounding box center [870, 386] width 1394 height 23
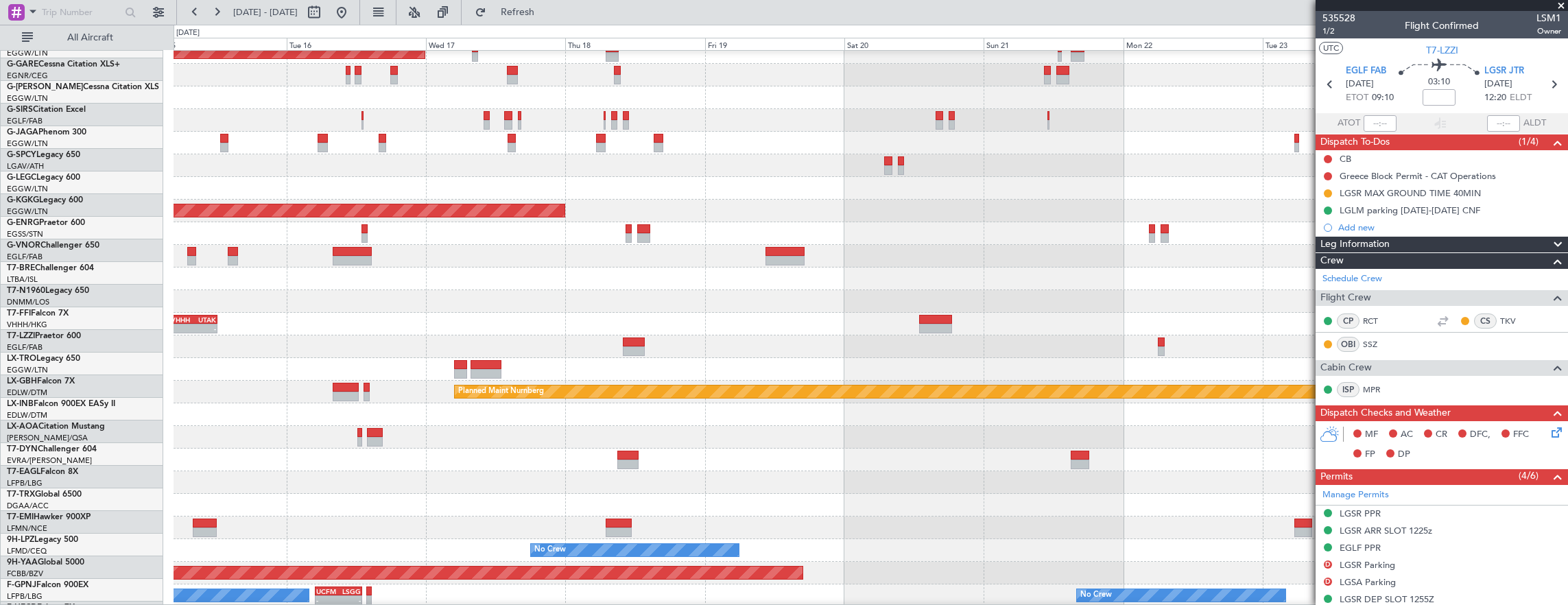
scroll to position [55, 0]
click at [707, 342] on div at bounding box center [870, 346] width 1394 height 23
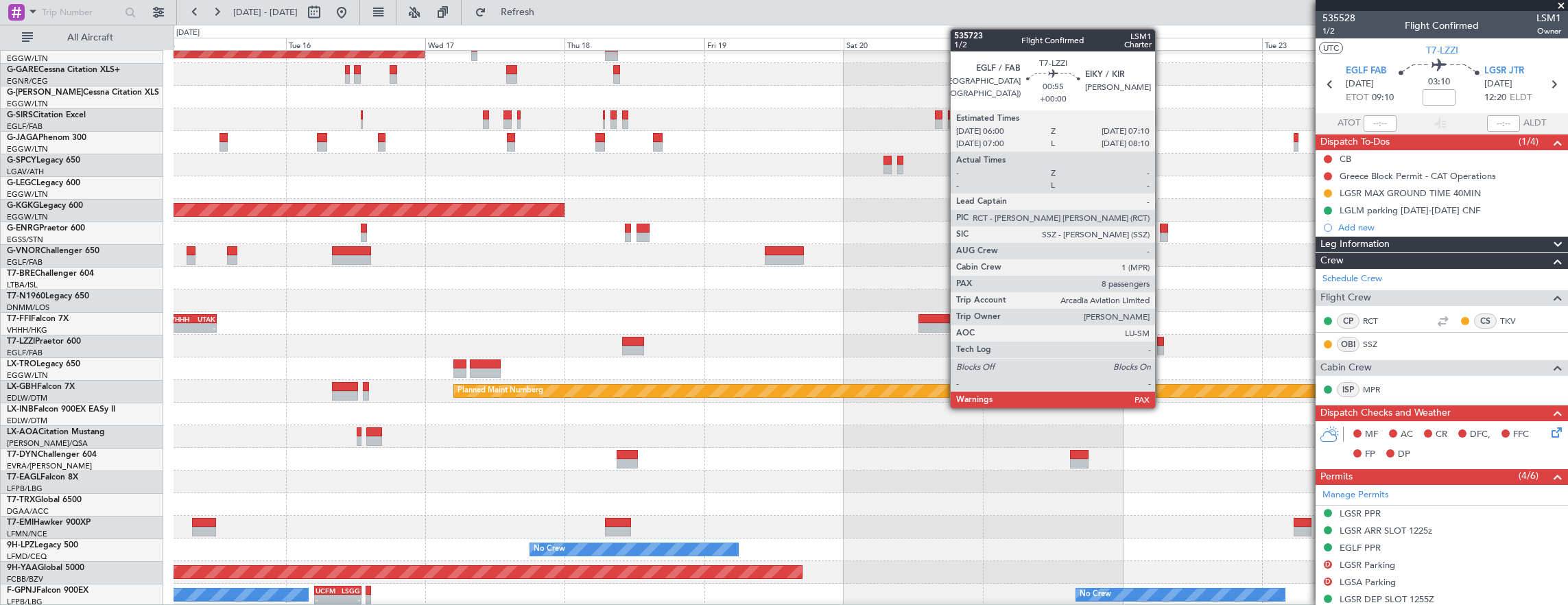
click at [1162, 347] on div at bounding box center [1161, 350] width 7 height 10
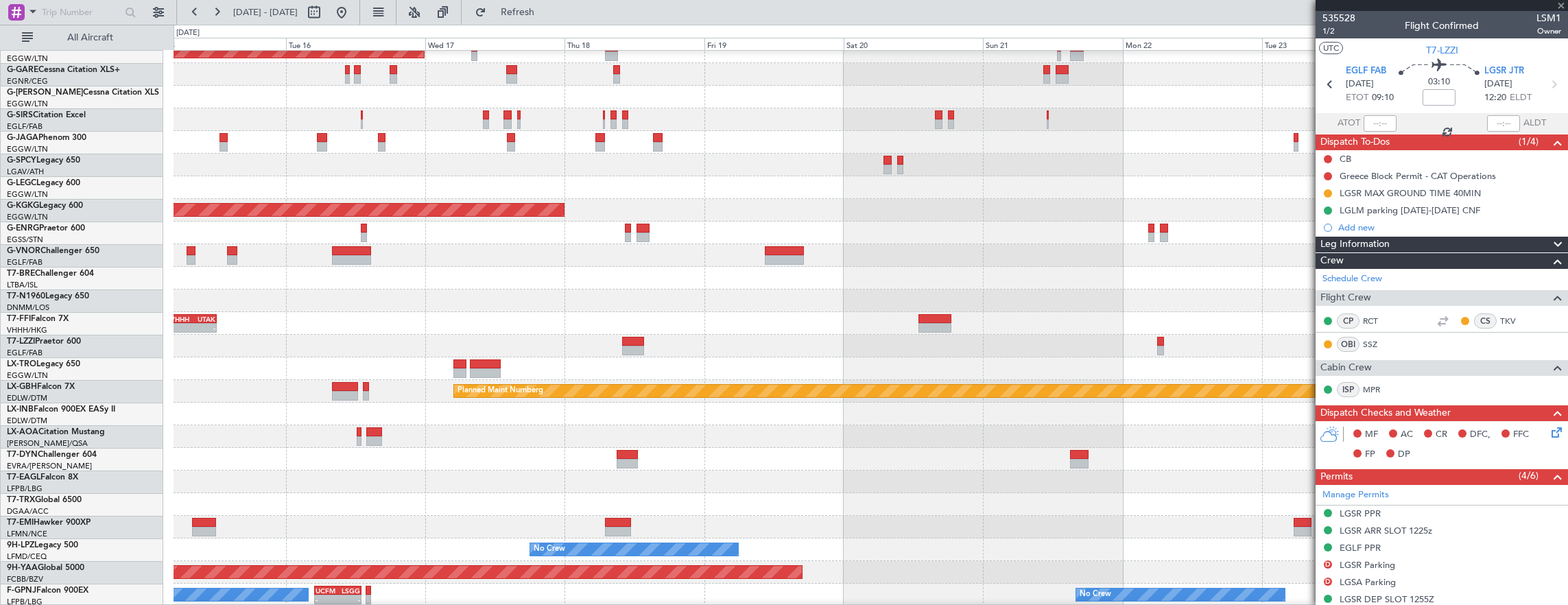
type input "8"
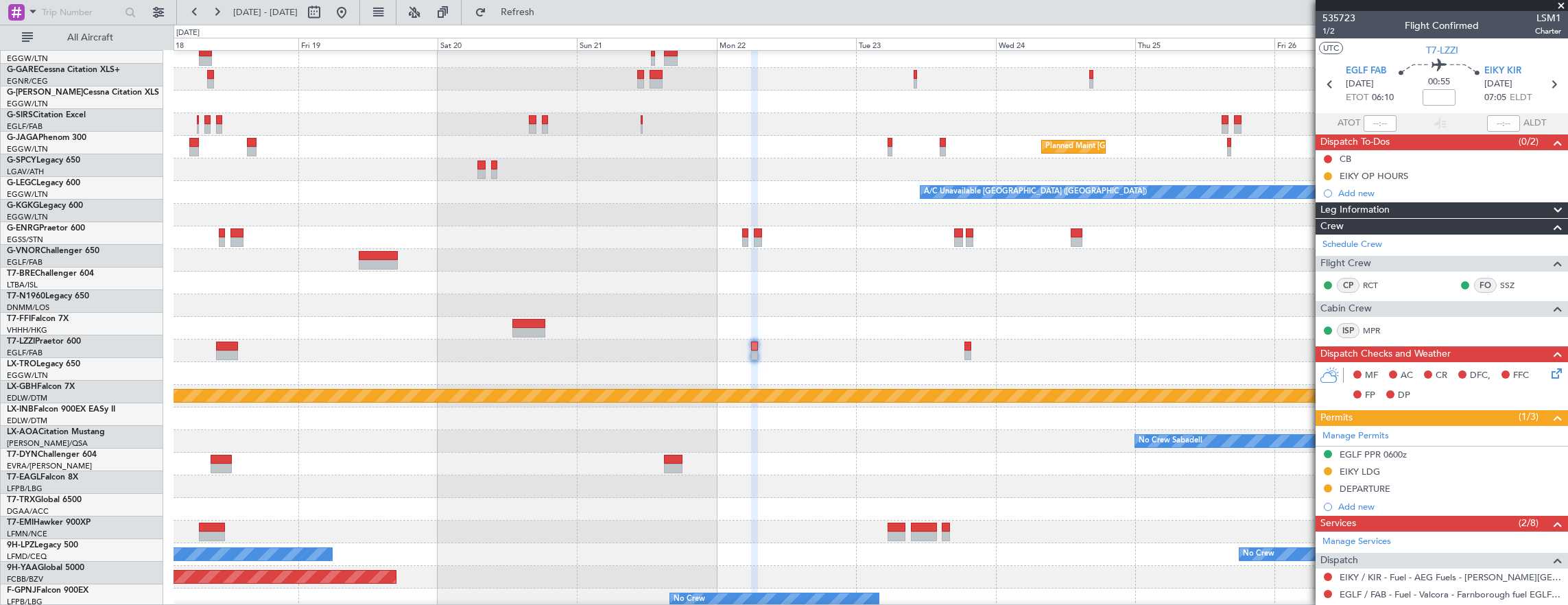
click at [787, 292] on div at bounding box center [870, 282] width 1394 height 23
click at [1424, 178] on div "EIKY OP HOURS" at bounding box center [1442, 175] width 252 height 17
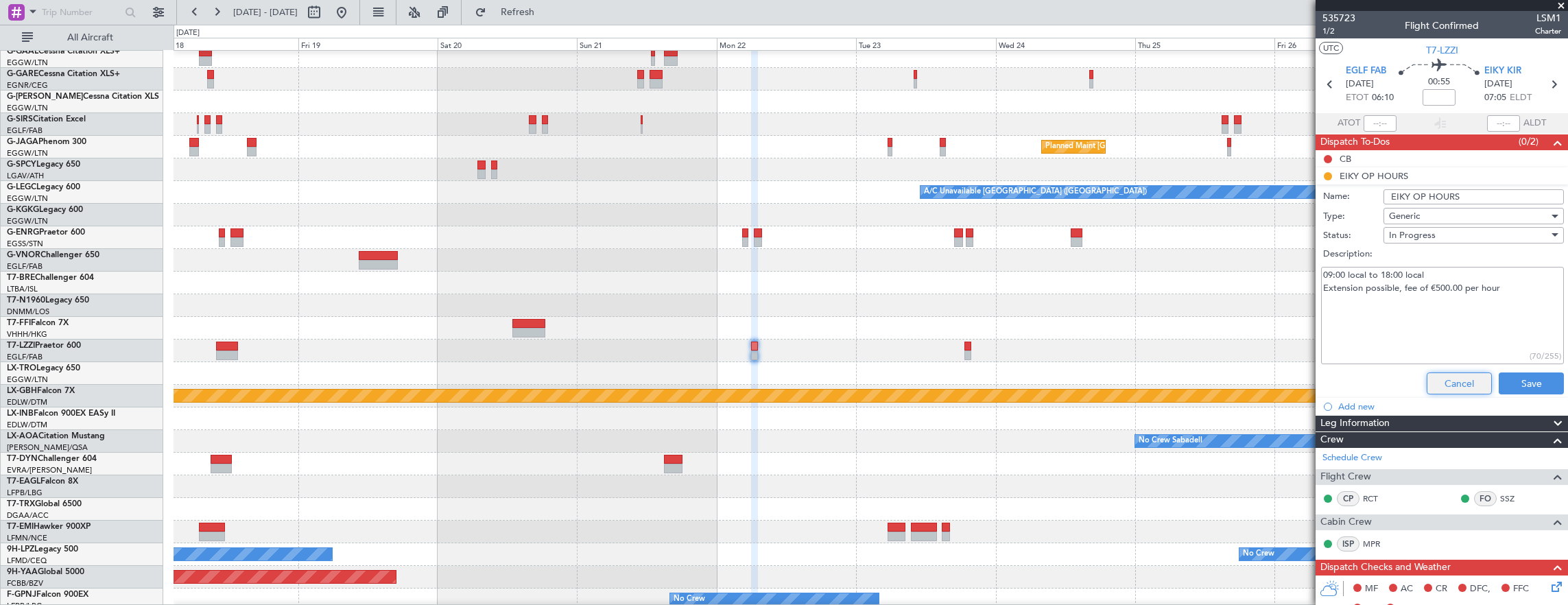
click at [1449, 377] on button "Cancel" at bounding box center [1459, 383] width 65 height 22
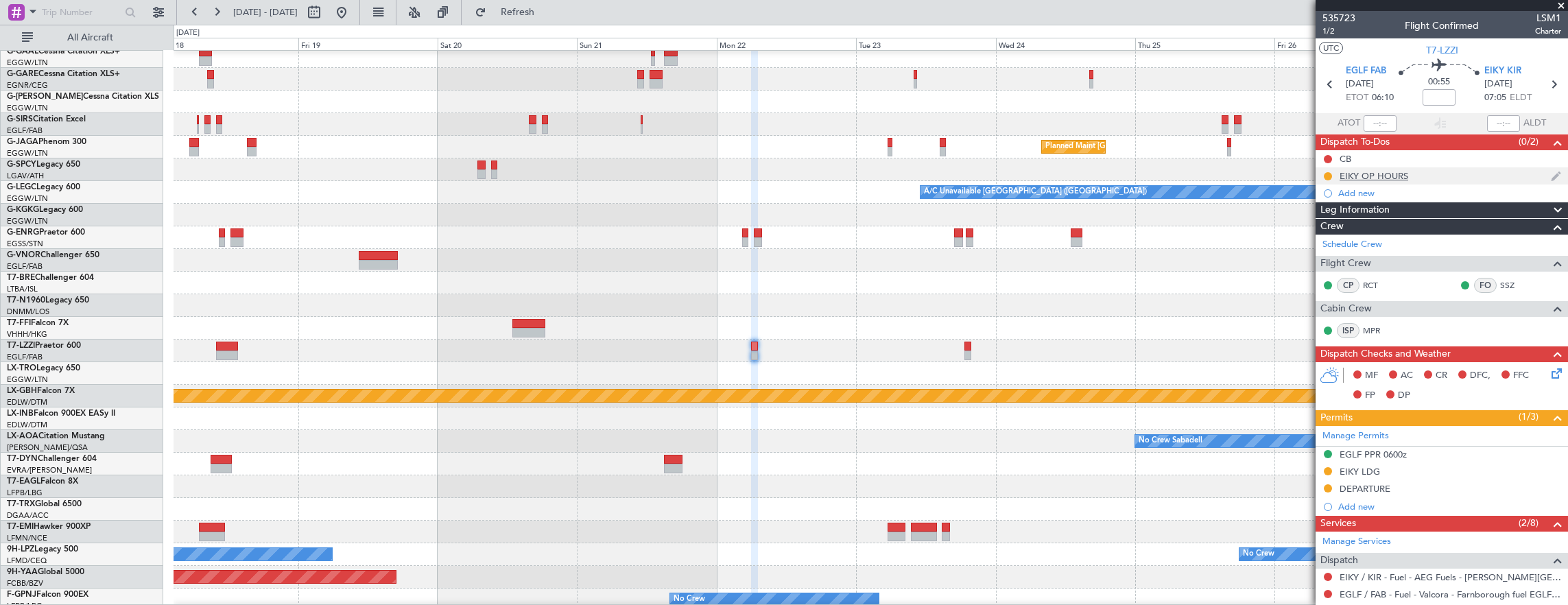
click at [1430, 178] on div "EIKY OP HOURS" at bounding box center [1442, 175] width 252 height 17
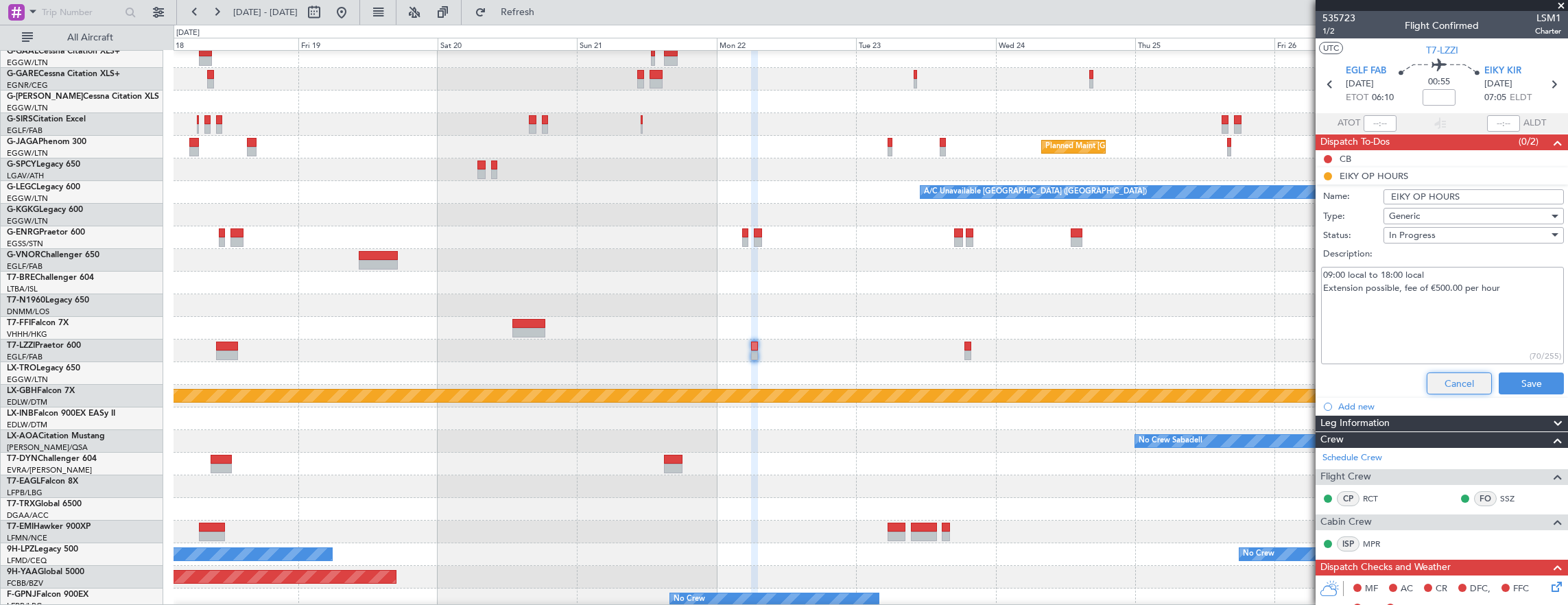
click at [1461, 378] on button "Cancel" at bounding box center [1459, 383] width 65 height 22
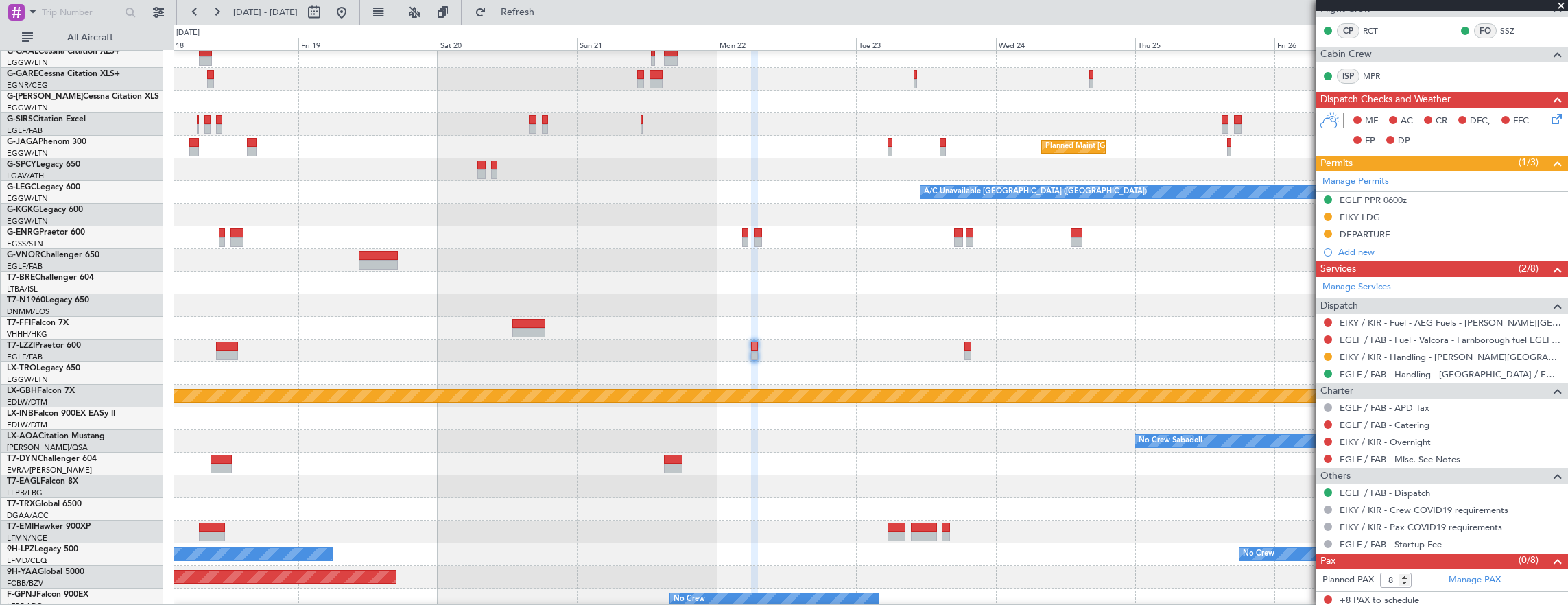
scroll to position [0, 0]
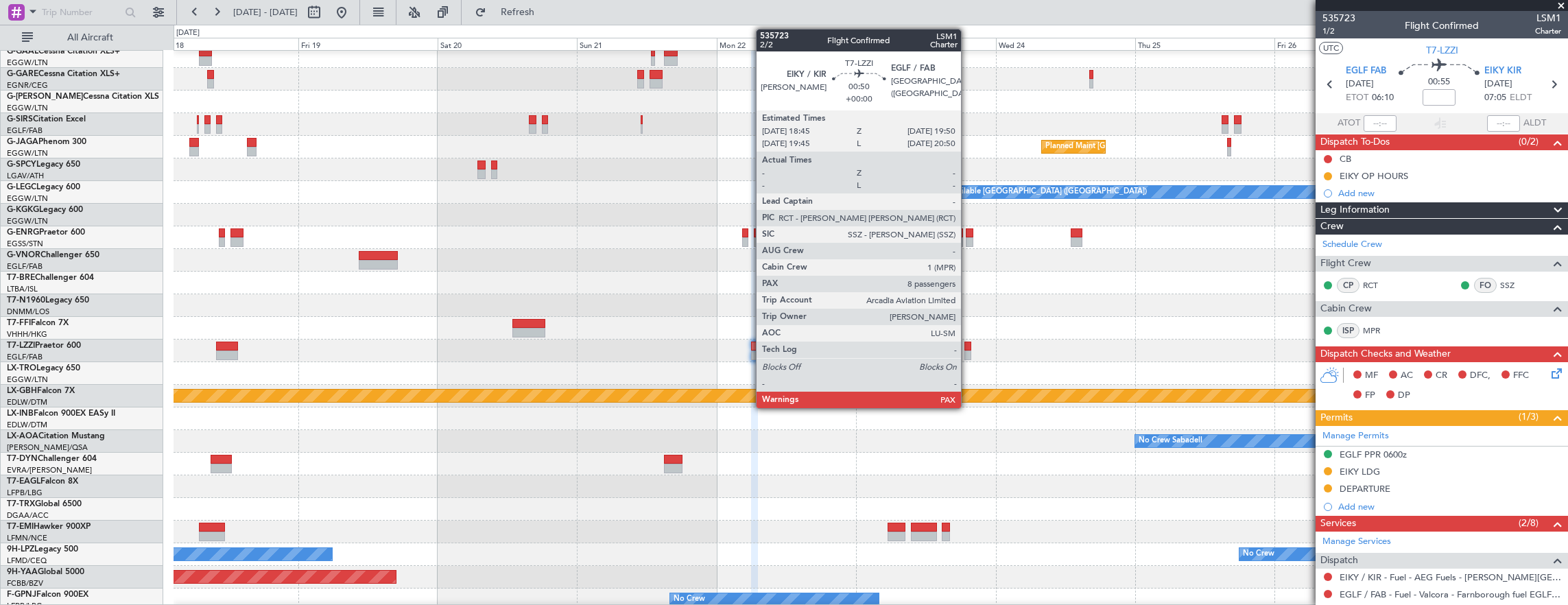
click at [968, 347] on div at bounding box center [968, 346] width 7 height 10
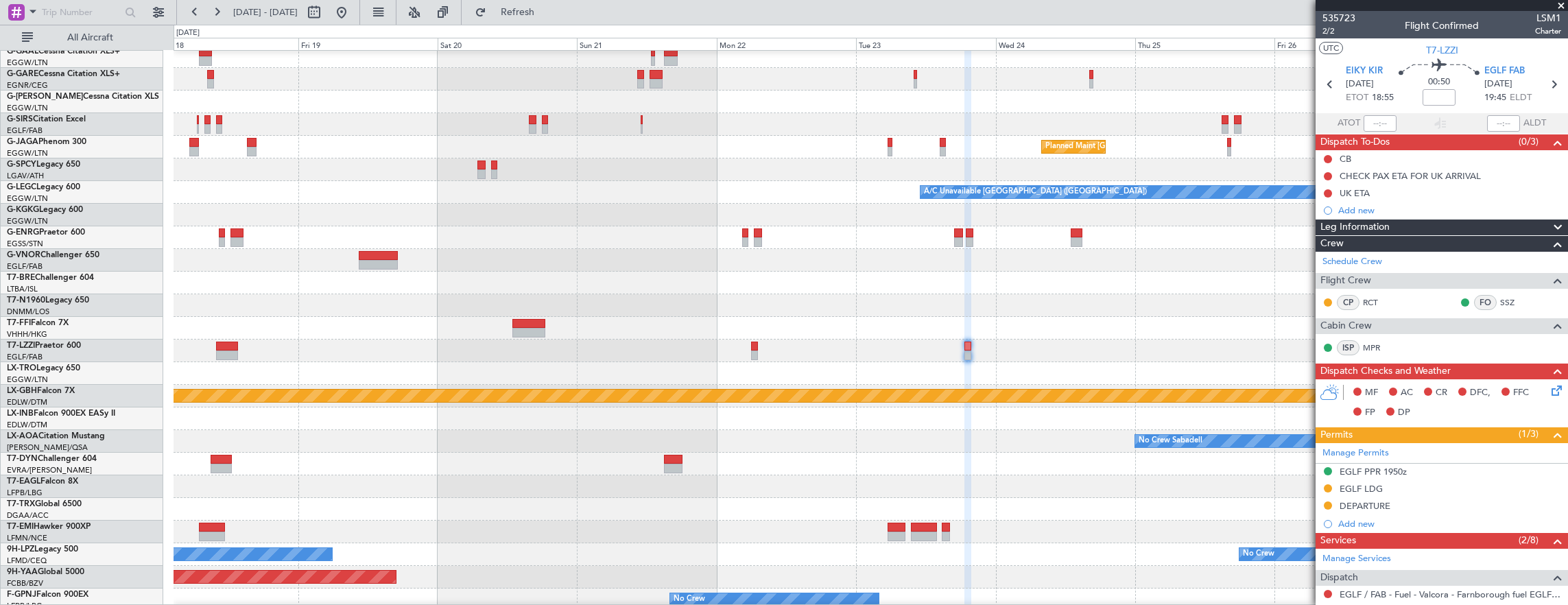
click at [748, 340] on div at bounding box center [870, 350] width 1394 height 23
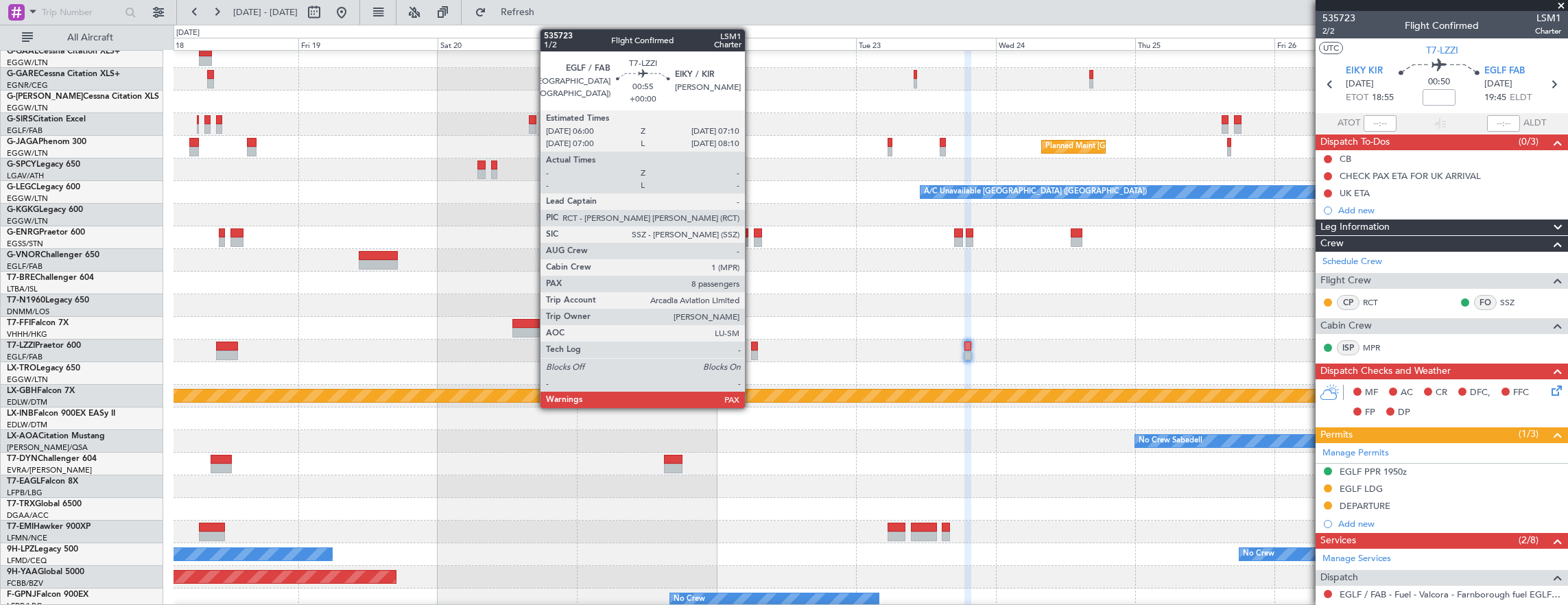
click at [752, 345] on div at bounding box center [755, 346] width 7 height 10
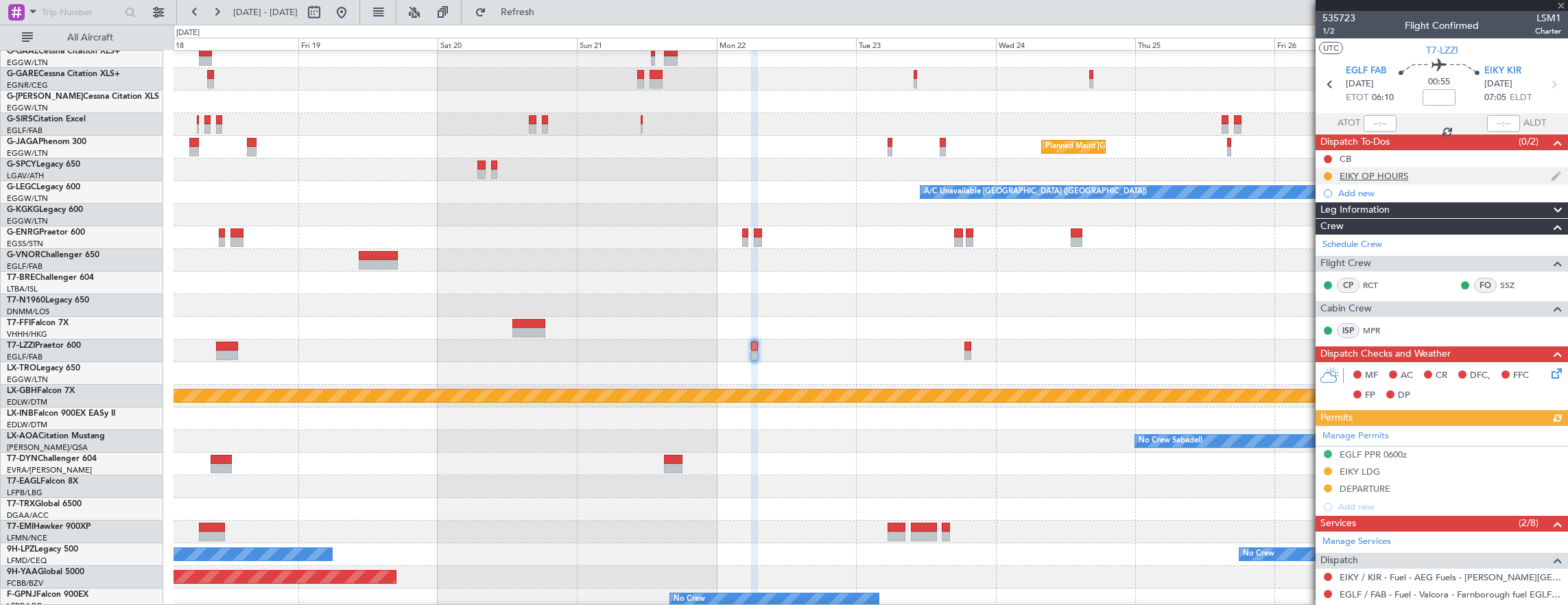
click at [1434, 175] on div "EIKY OP HOURS" at bounding box center [1442, 175] width 252 height 17
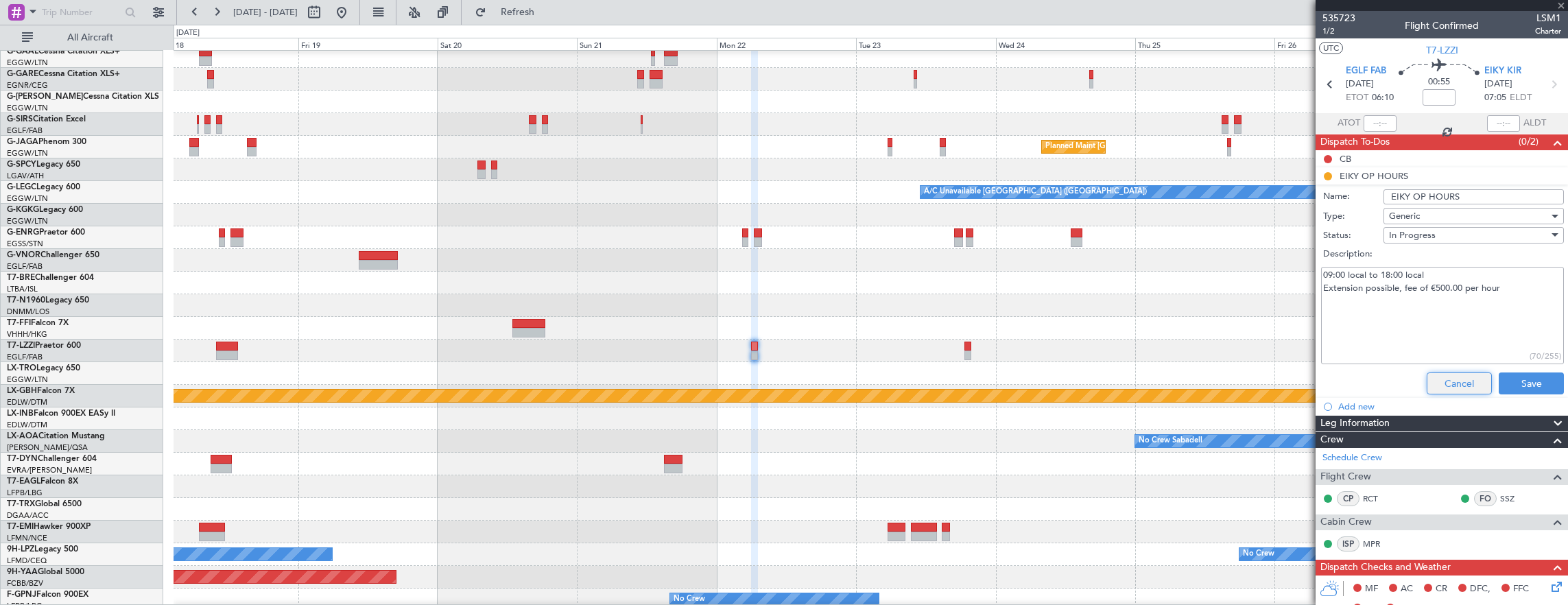
click at [1463, 372] on button "Cancel" at bounding box center [1459, 383] width 65 height 22
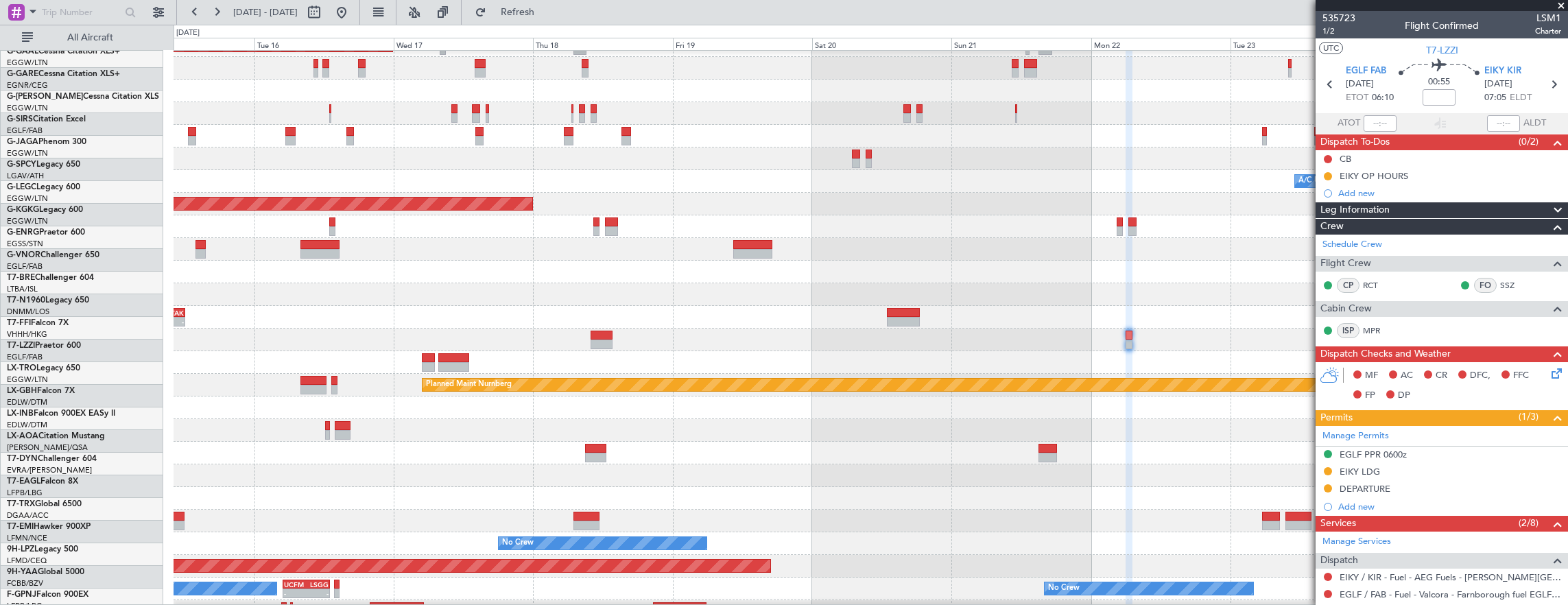
click at [861, 331] on div at bounding box center [870, 339] width 1394 height 23
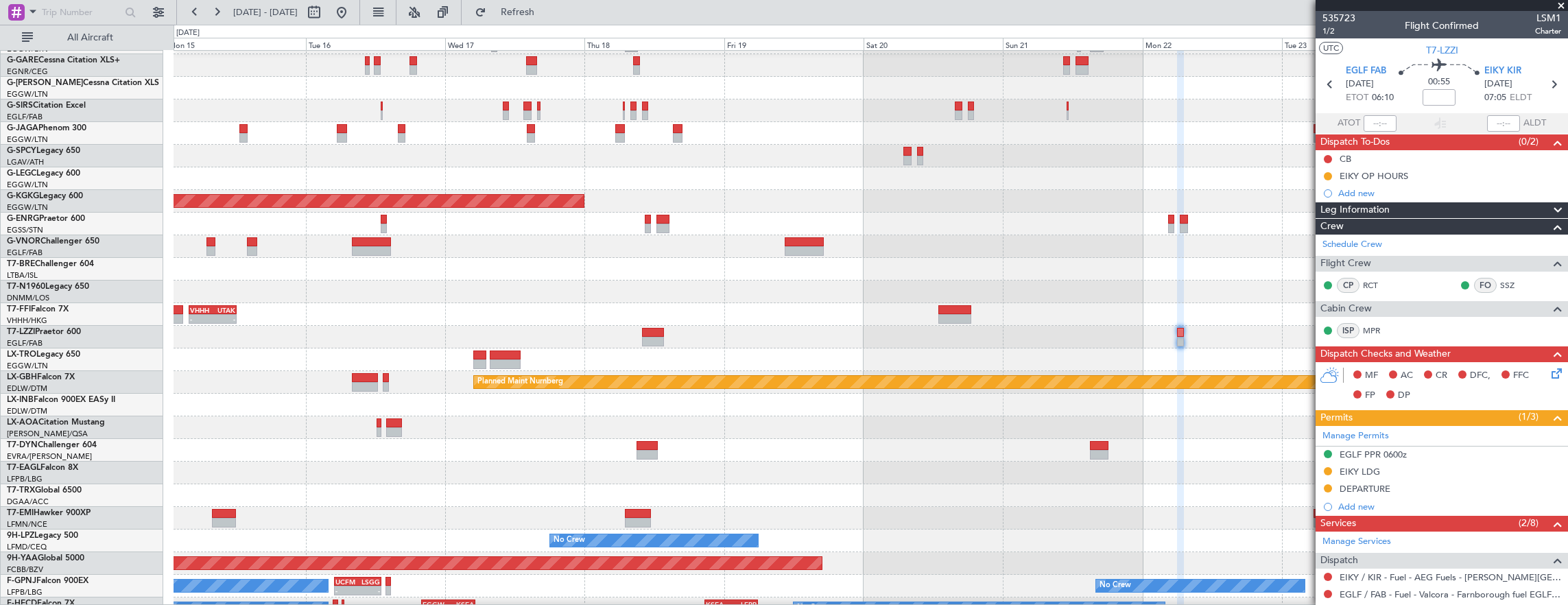
click at [657, 348] on div at bounding box center [870, 336] width 1394 height 23
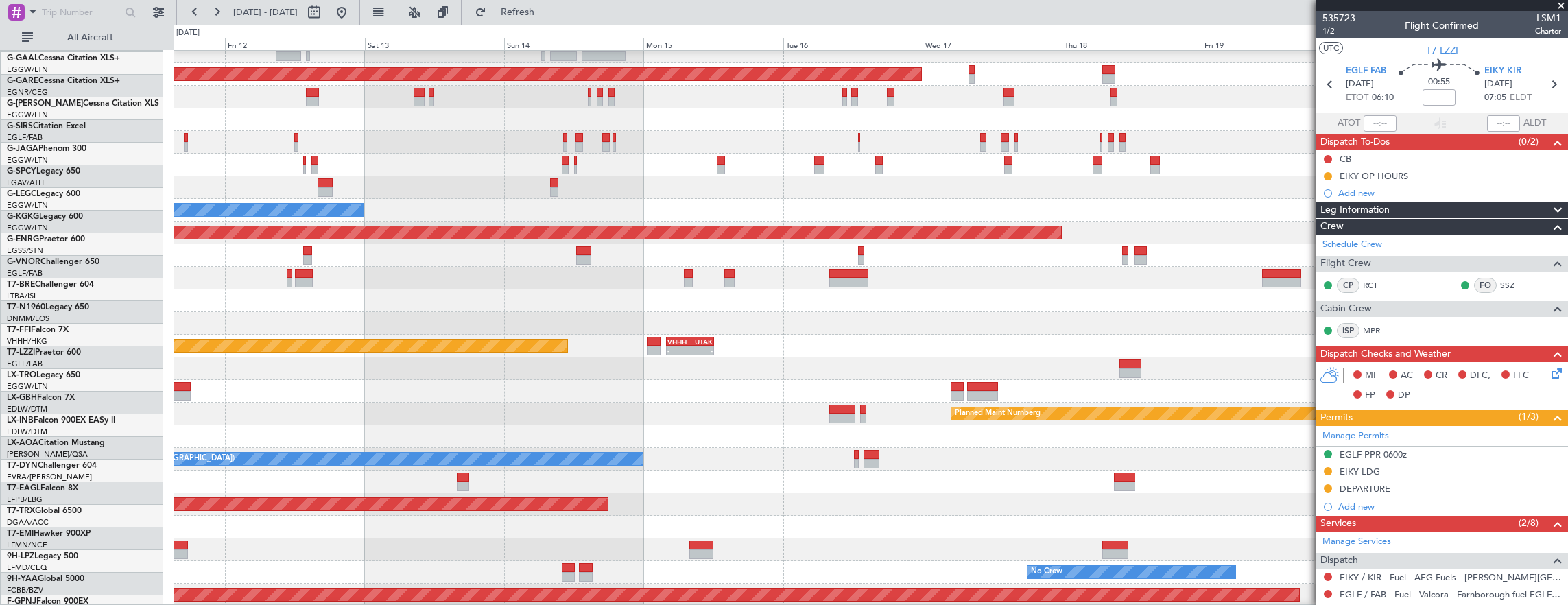
scroll to position [33, 0]
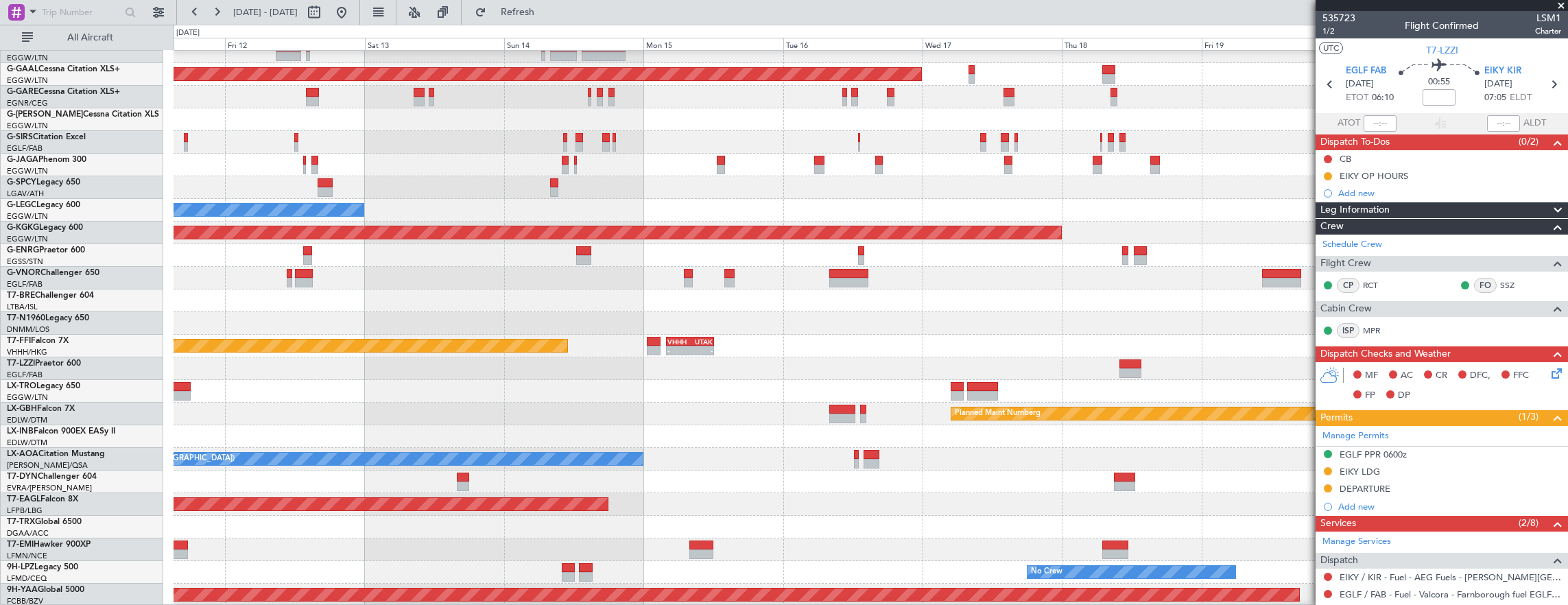
click at [680, 368] on div "Owner" at bounding box center [870, 368] width 1394 height 23
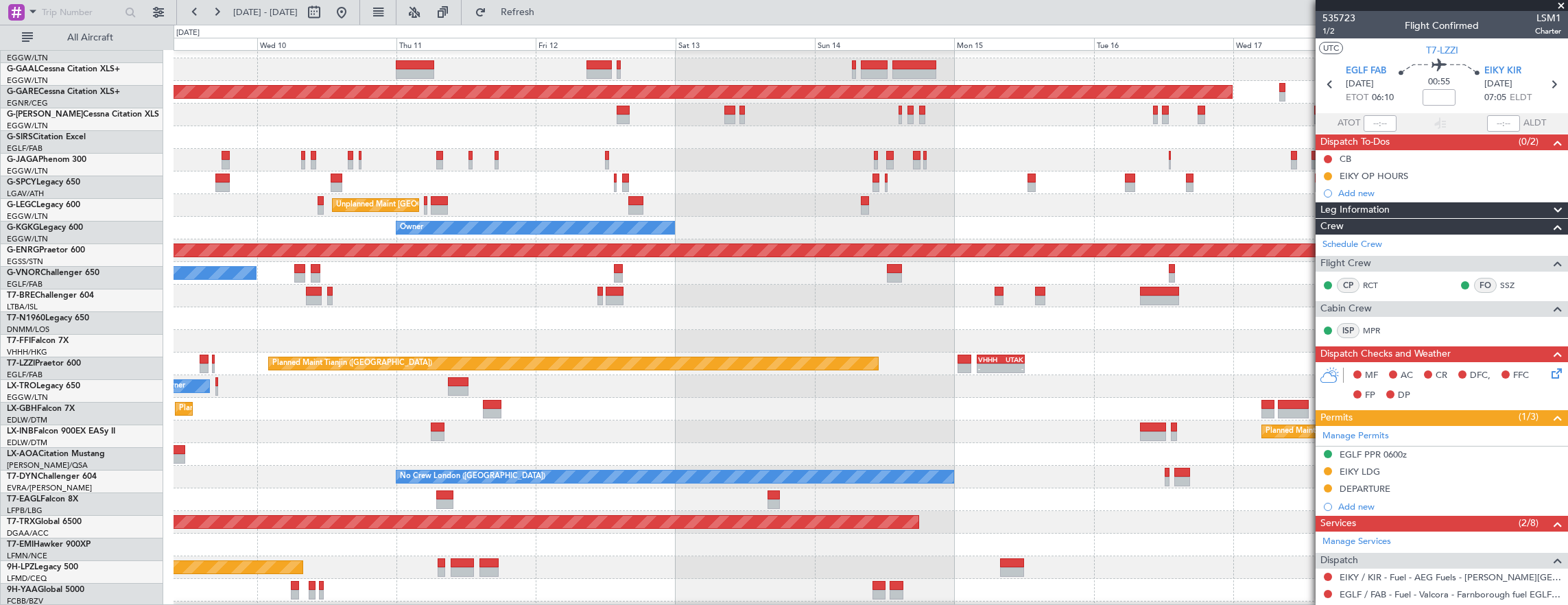
scroll to position [16, 0]
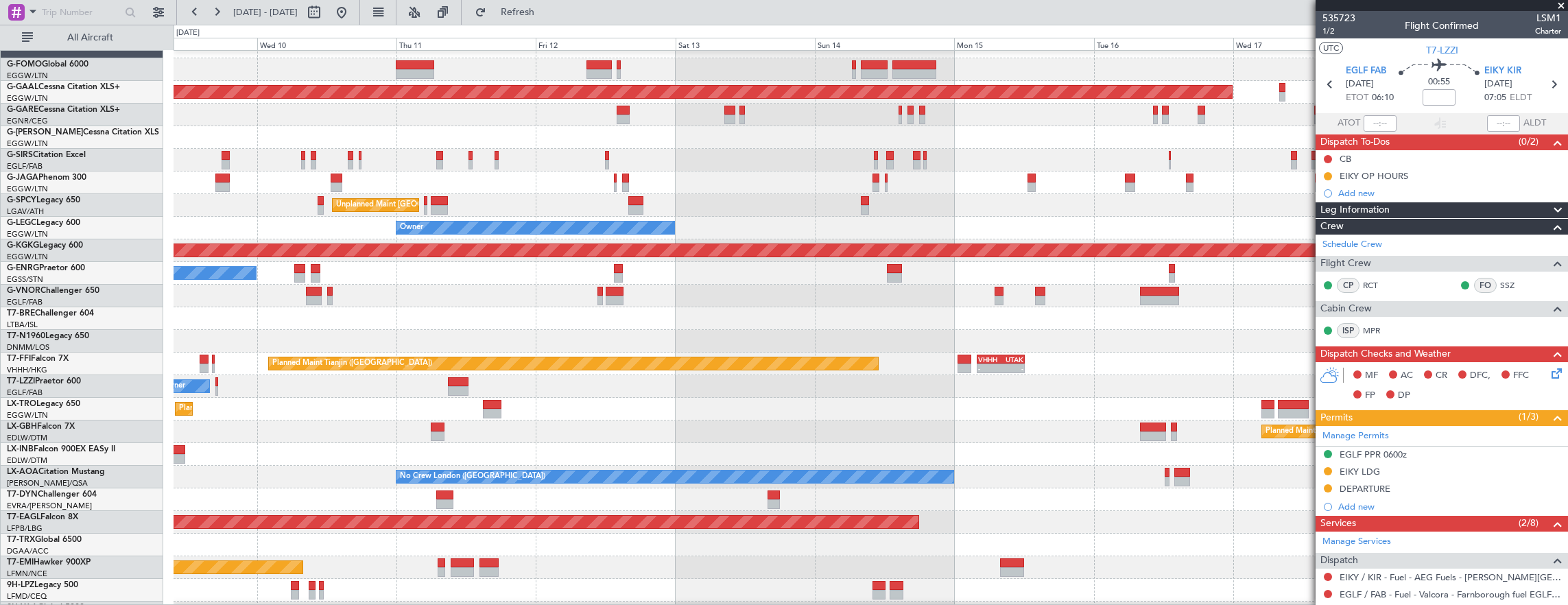
click at [887, 393] on div "Owner CYUL 03:00 Z LIPE 11:10 Z - -" at bounding box center [870, 386] width 1394 height 23
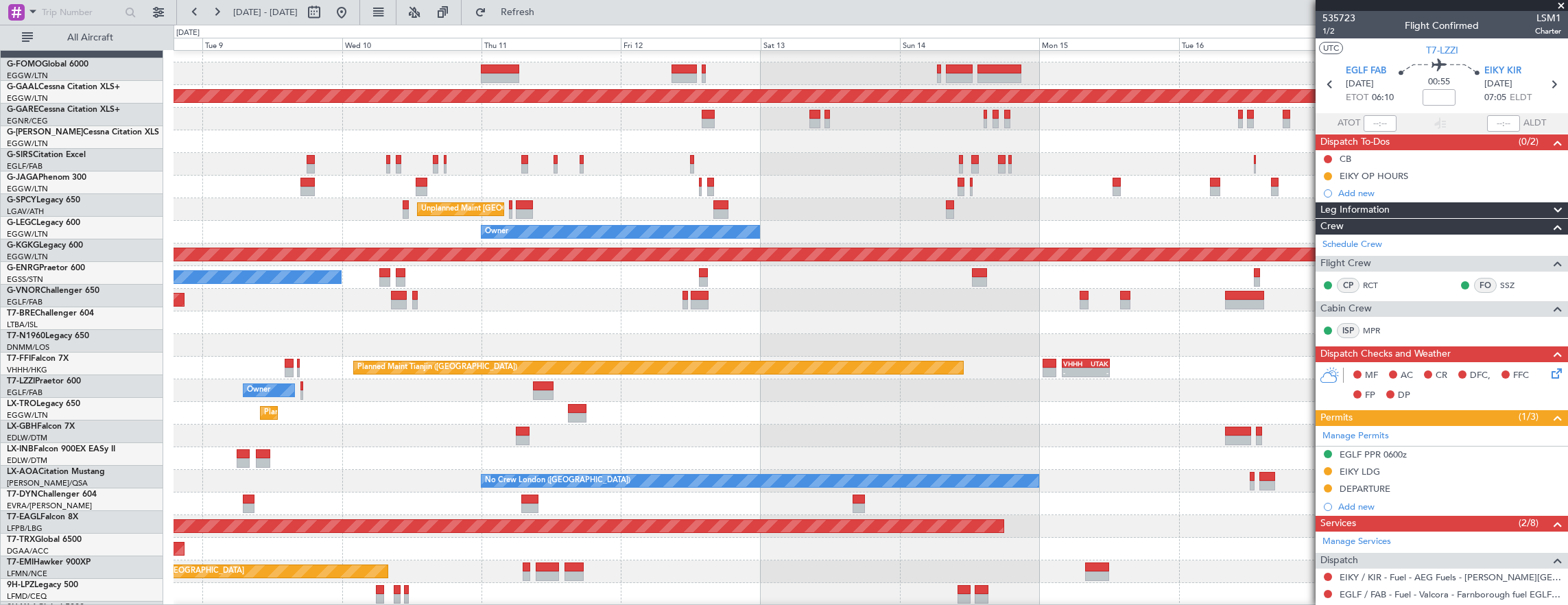
scroll to position [11, 0]
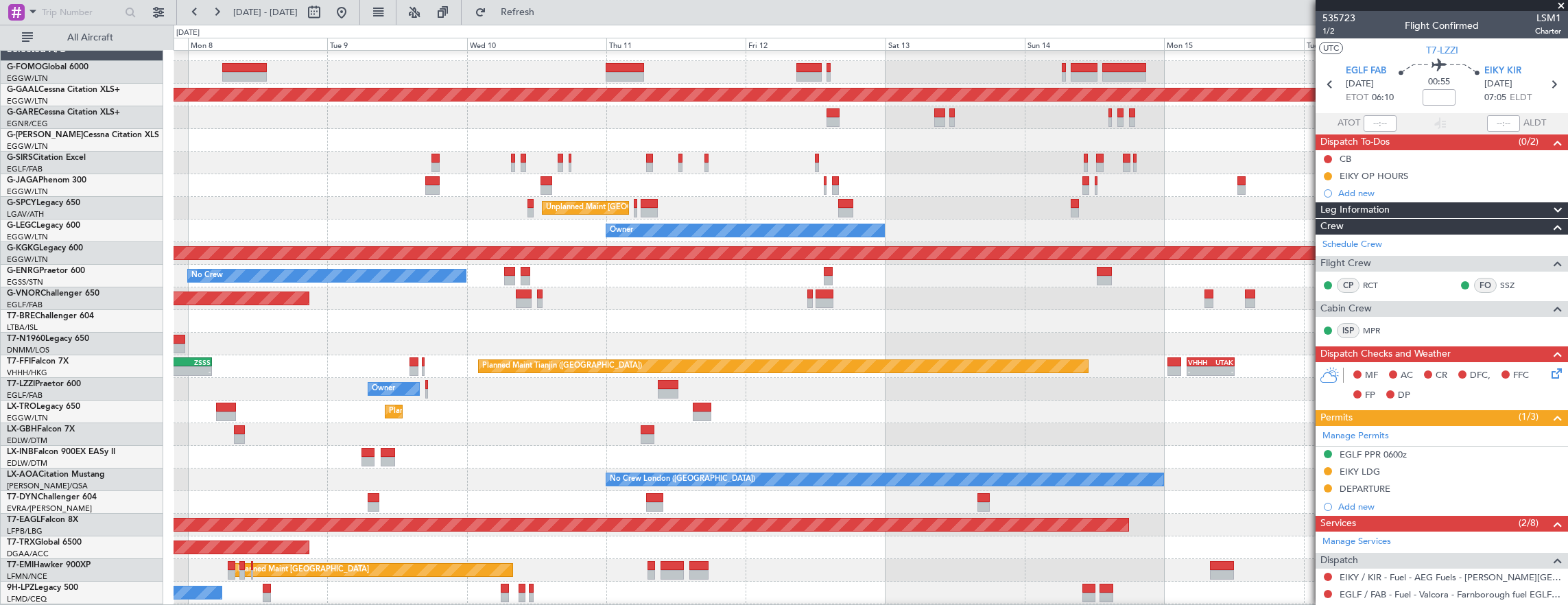
click at [564, 320] on div at bounding box center [870, 321] width 1394 height 23
click at [658, 310] on div at bounding box center [870, 321] width 1394 height 23
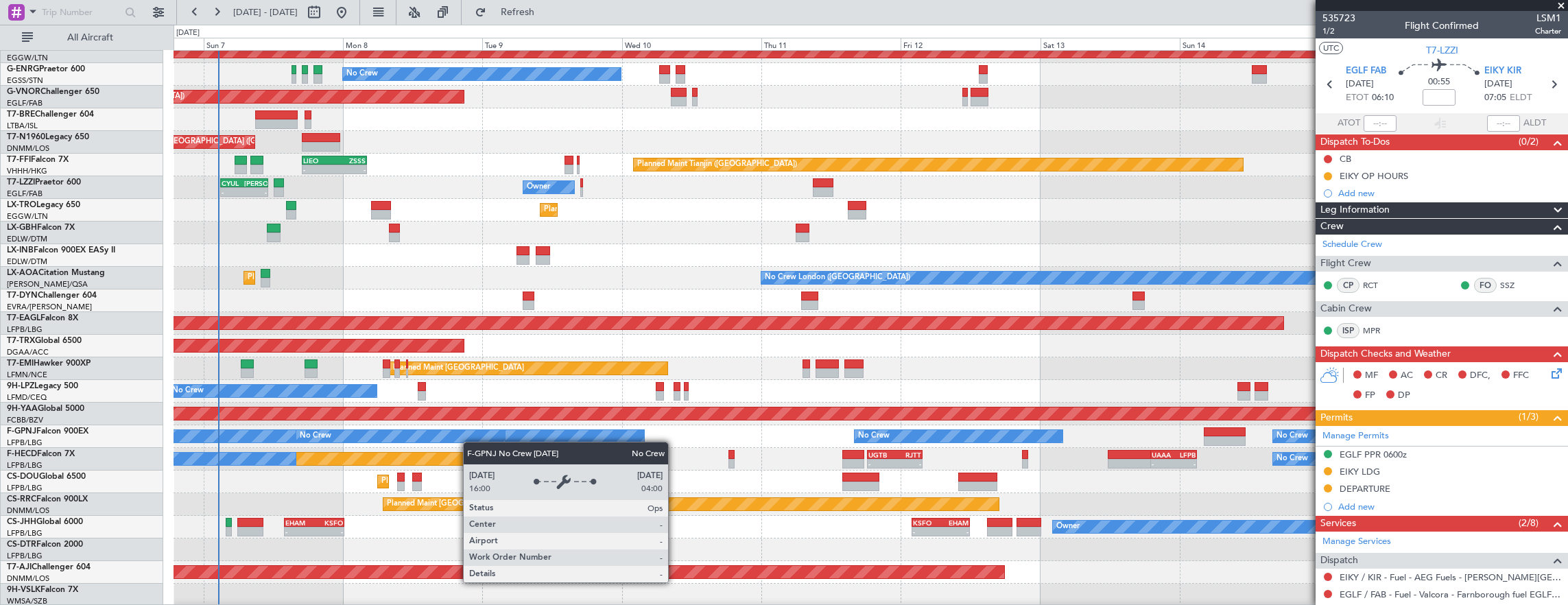
scroll to position [214, 0]
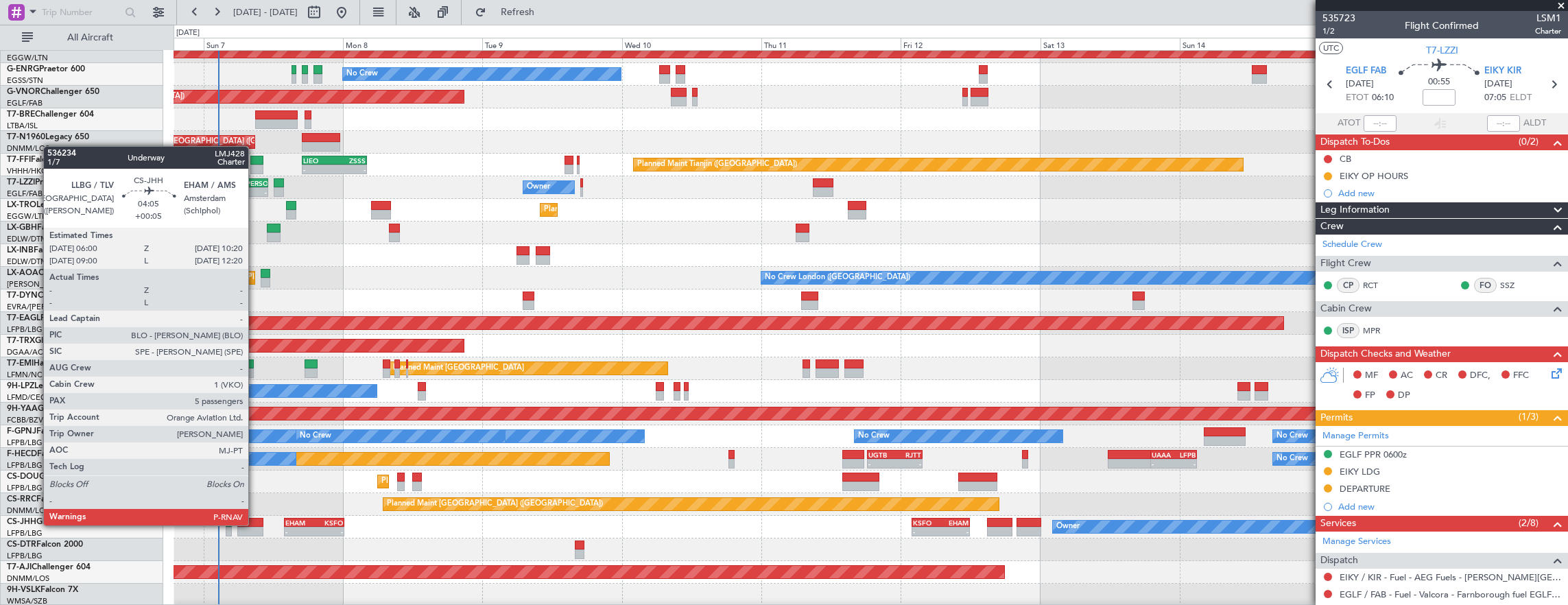
click at [255, 524] on div at bounding box center [251, 522] width 26 height 10
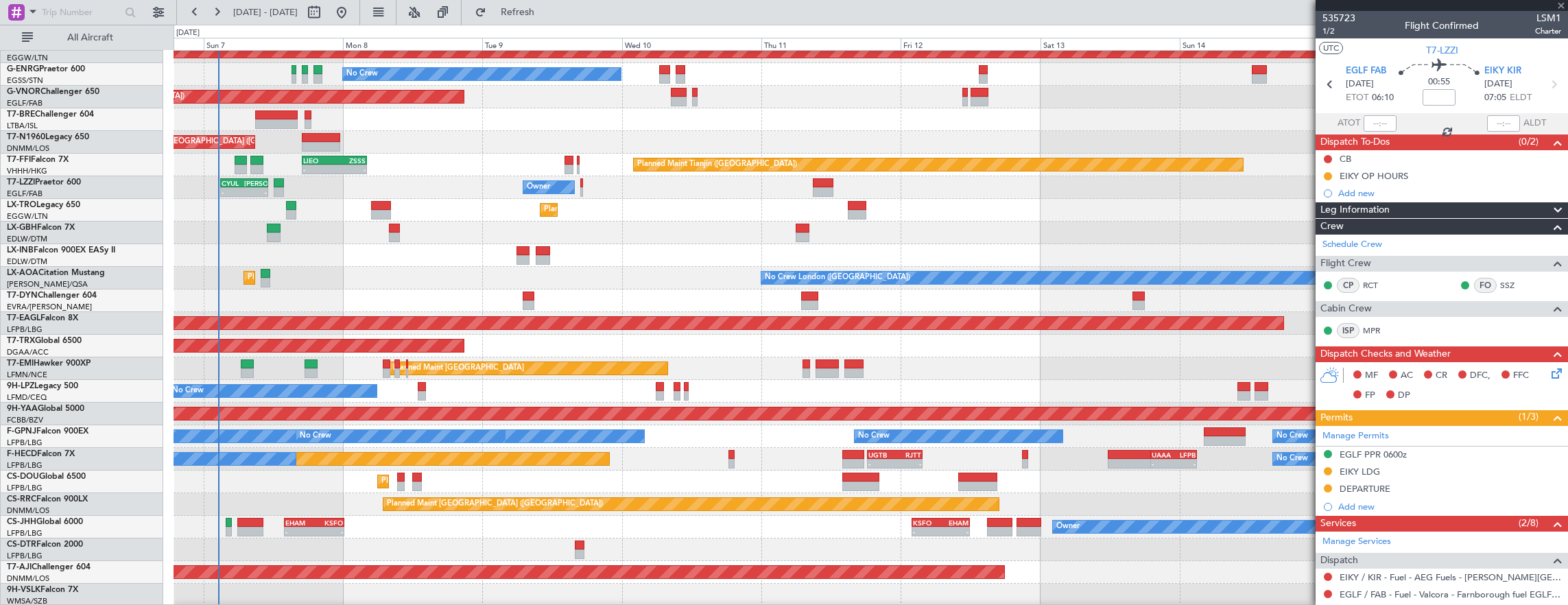
type input "+00:05"
type input "5"
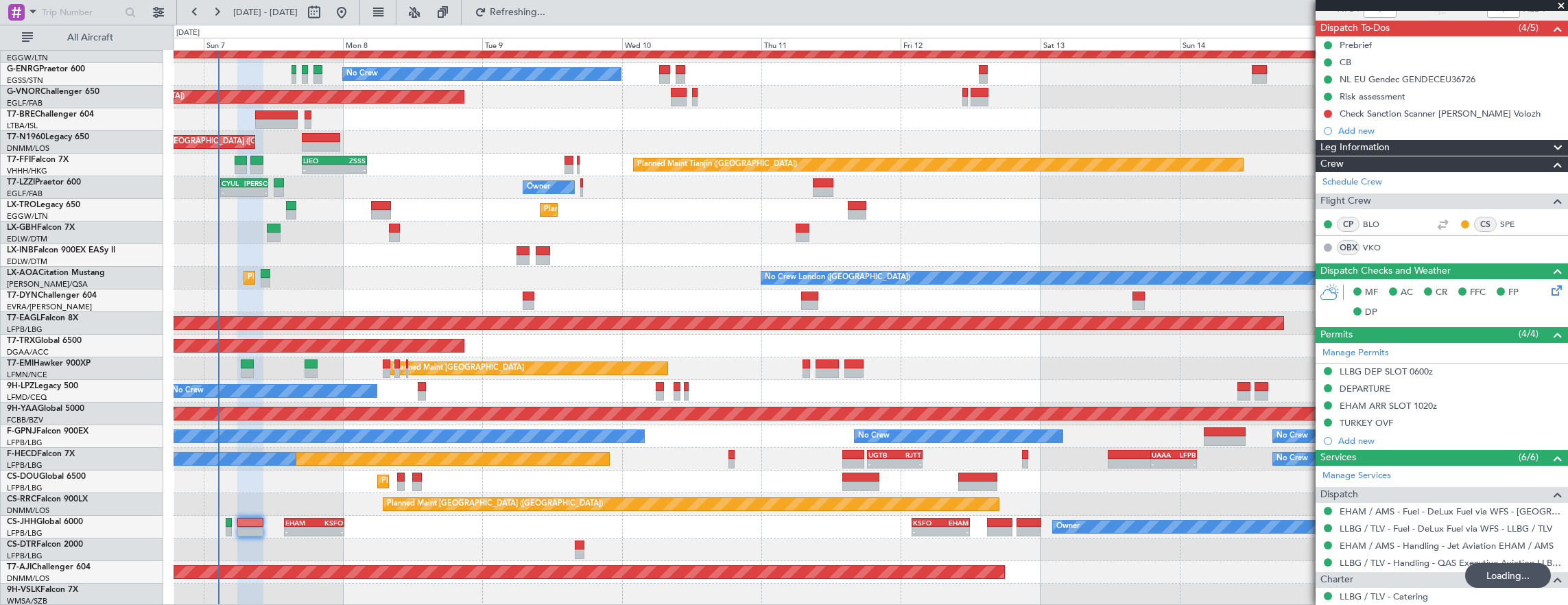
scroll to position [0, 0]
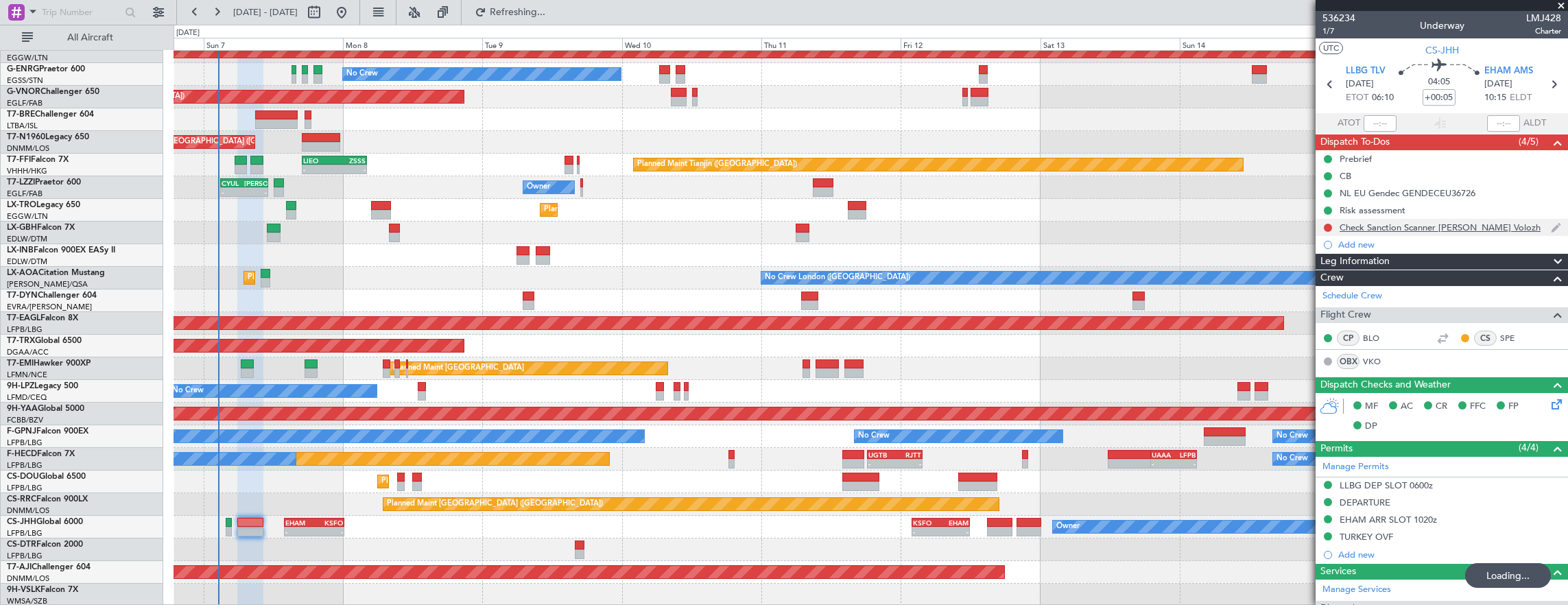
click at [1509, 229] on div "Check Sanction Scanner Arkadiy Volozh" at bounding box center [1442, 227] width 252 height 17
click at [1508, 228] on div "Check Sanction Scanner Arkadiy Volozh" at bounding box center [1442, 227] width 252 height 17
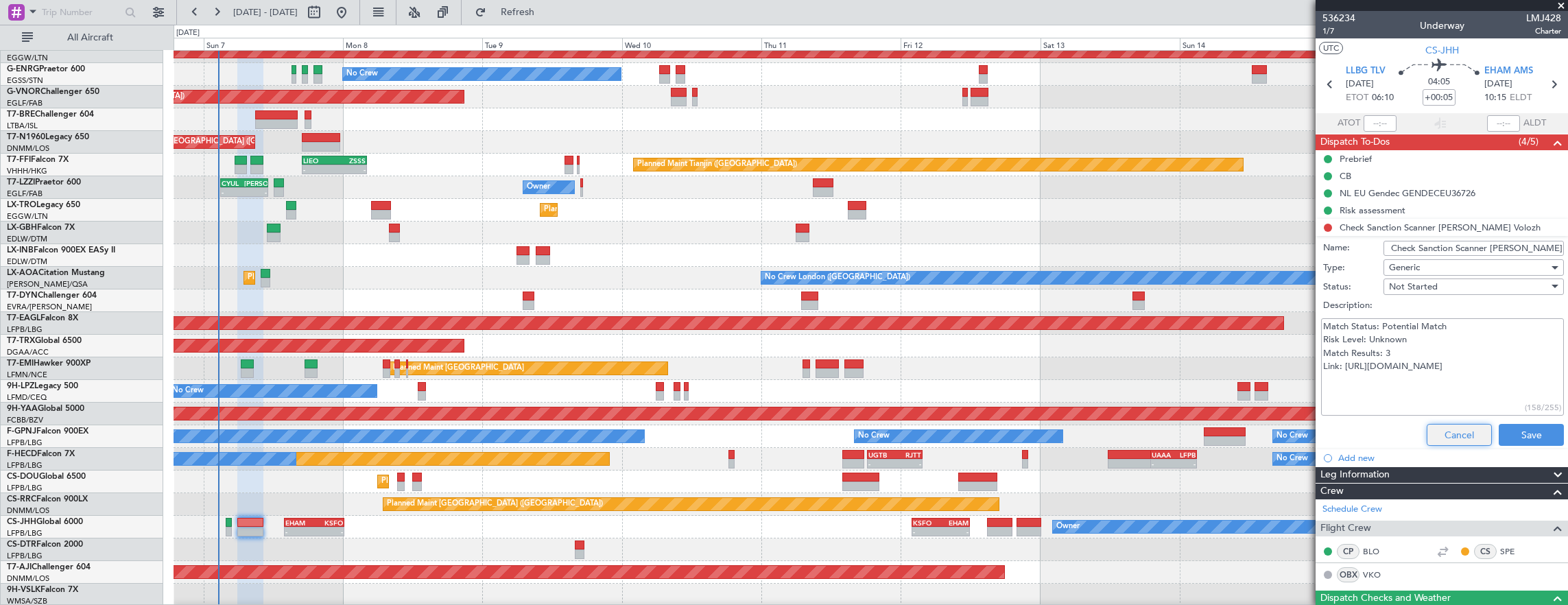
click at [1455, 428] on button "Cancel" at bounding box center [1459, 435] width 65 height 22
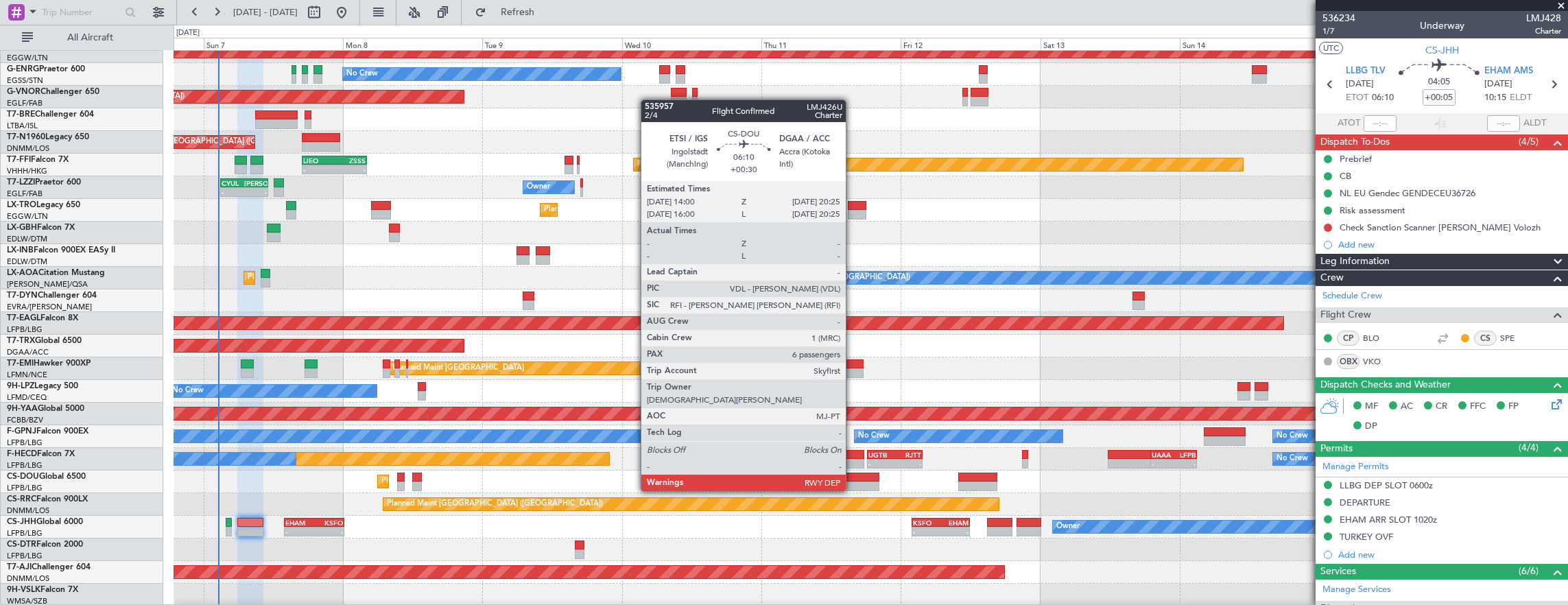
click at [853, 477] on div at bounding box center [860, 477] width 37 height 10
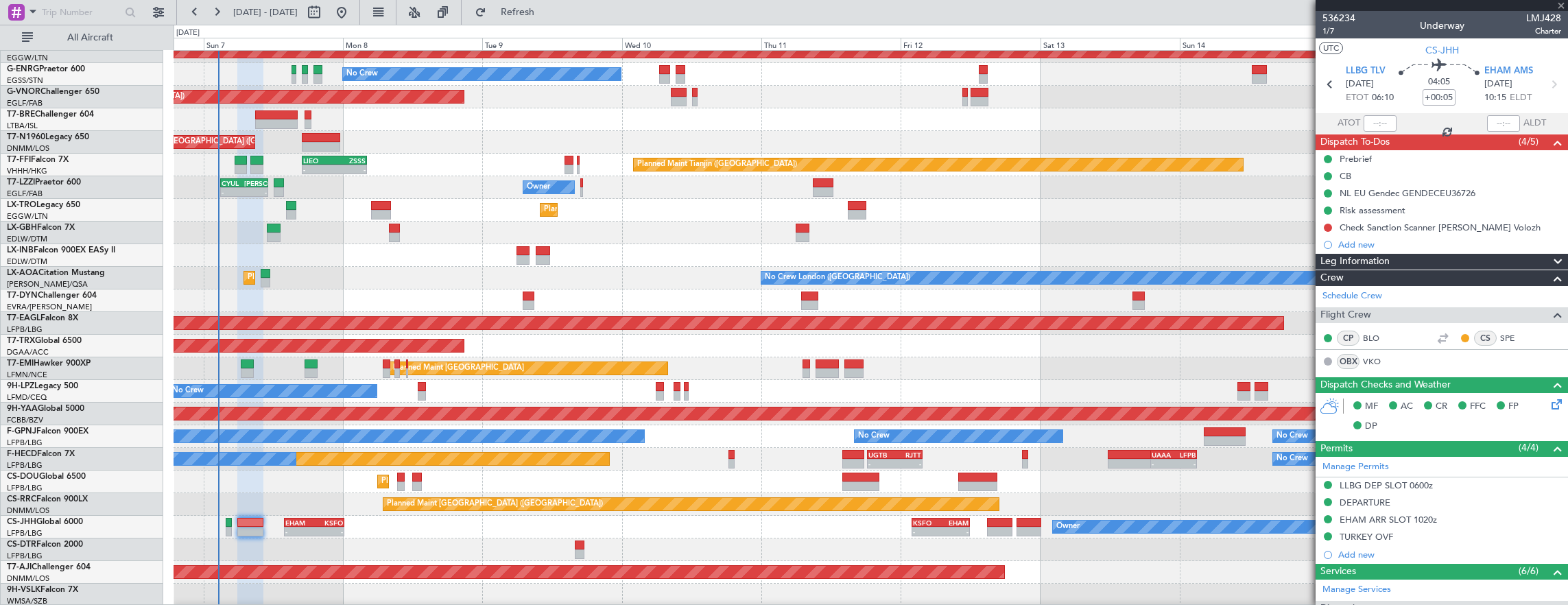
type input "+00:30"
type input "6"
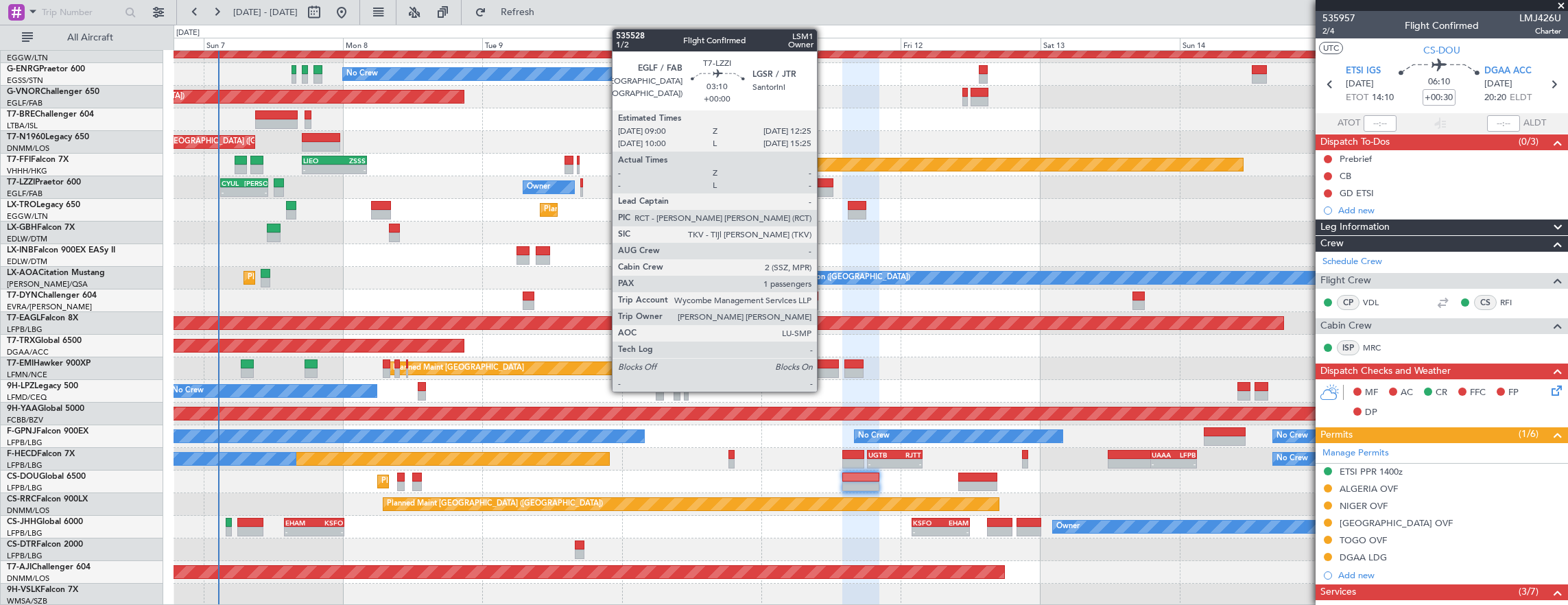
click at [824, 195] on div at bounding box center [823, 192] width 20 height 10
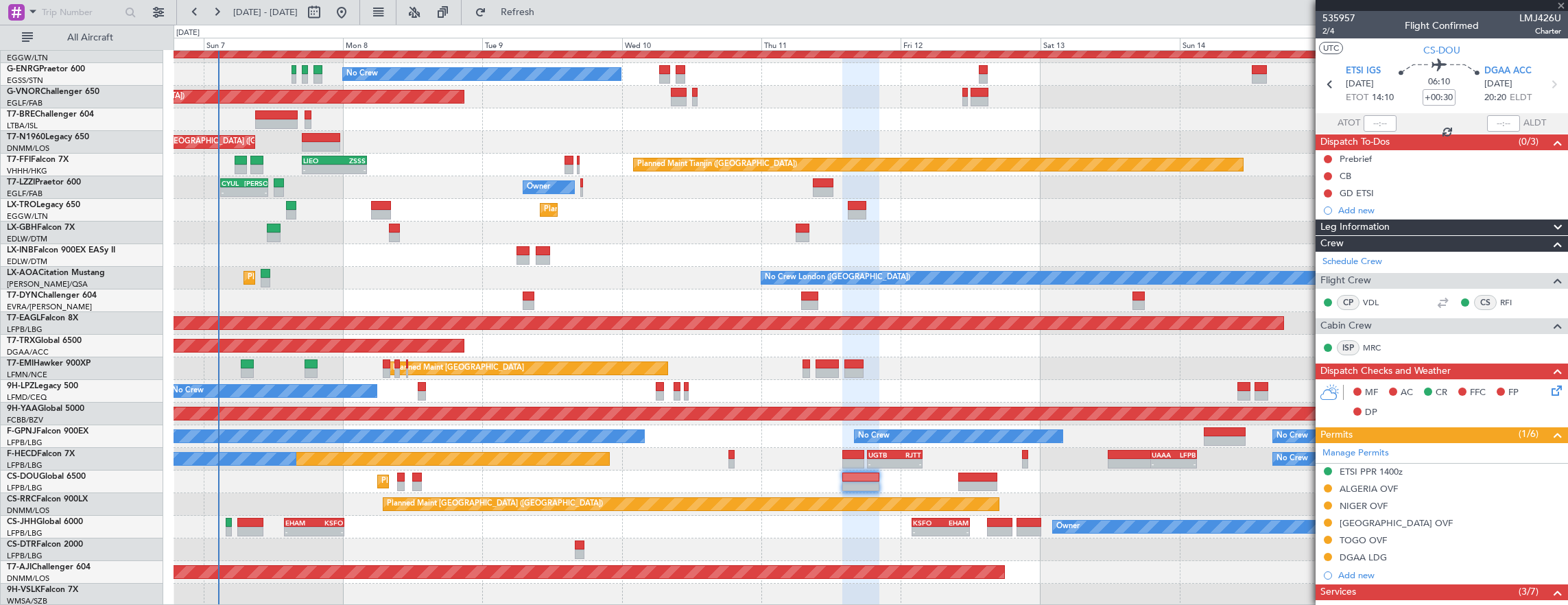
type input "1"
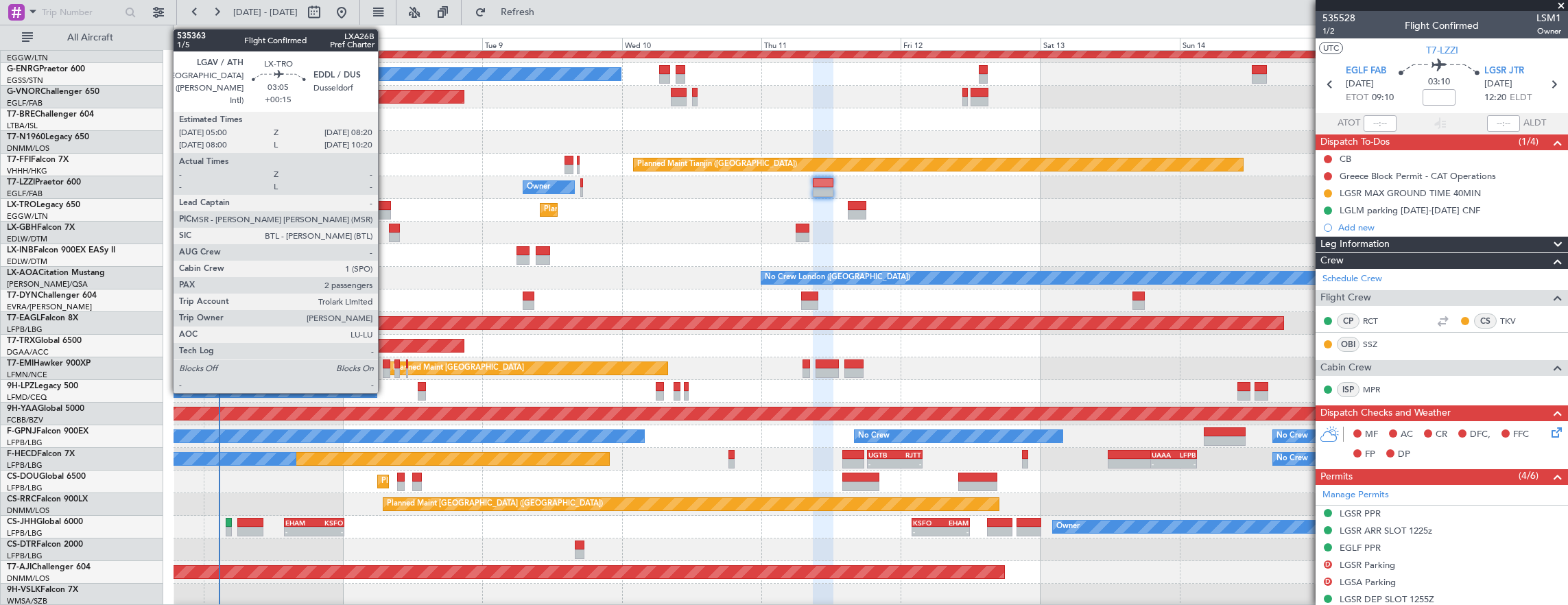
click at [385, 204] on div at bounding box center [381, 206] width 20 height 10
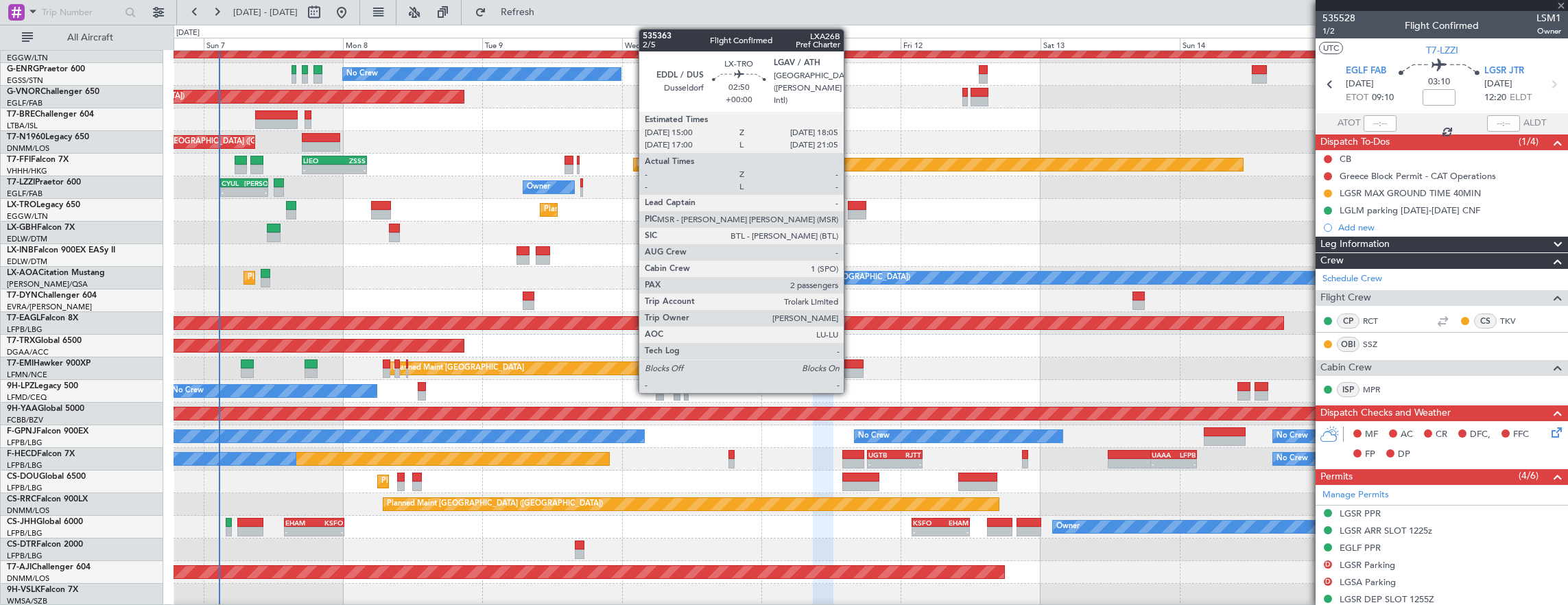
click at [850, 206] on div at bounding box center [857, 206] width 18 height 10
type input "+00:15"
type input "2"
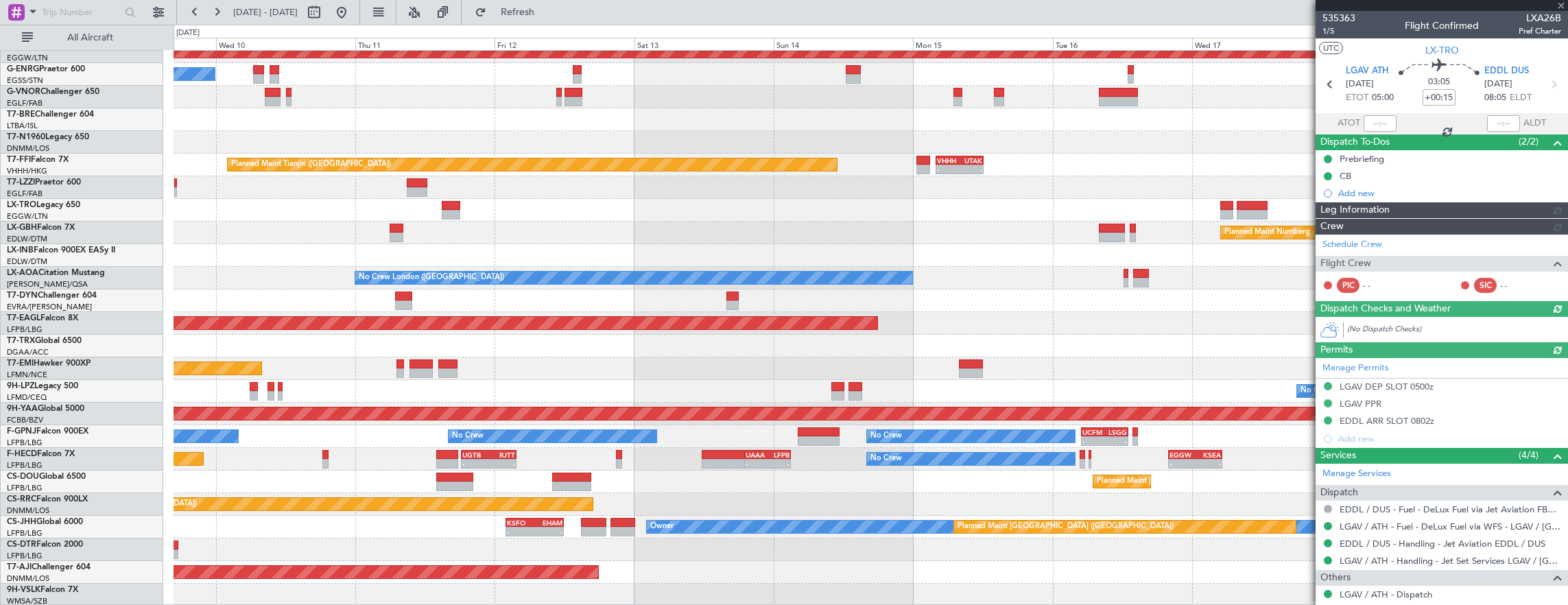
click at [652, 218] on div "Owner AOG Maint Istanbul (Ataturk) No Crew Planned Maint London (Farnborough) U…" at bounding box center [870, 221] width 1394 height 770
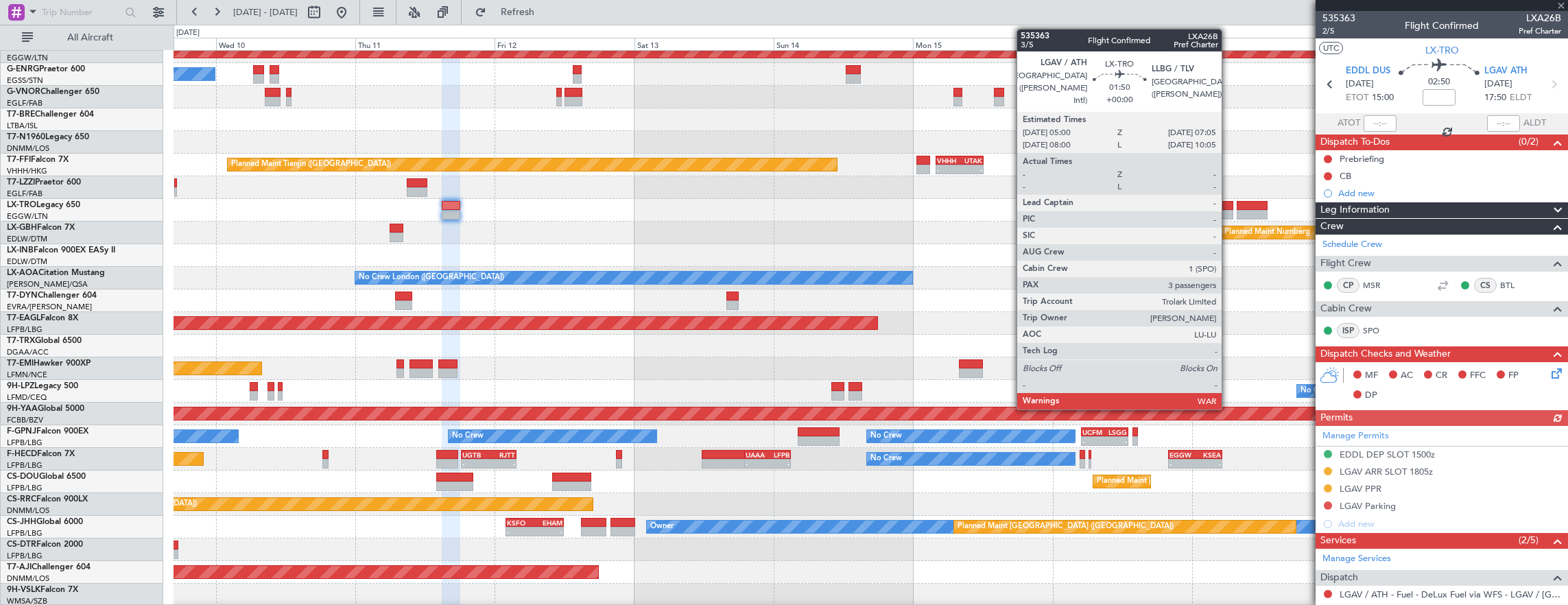
click at [1229, 205] on div at bounding box center [1227, 206] width 13 height 10
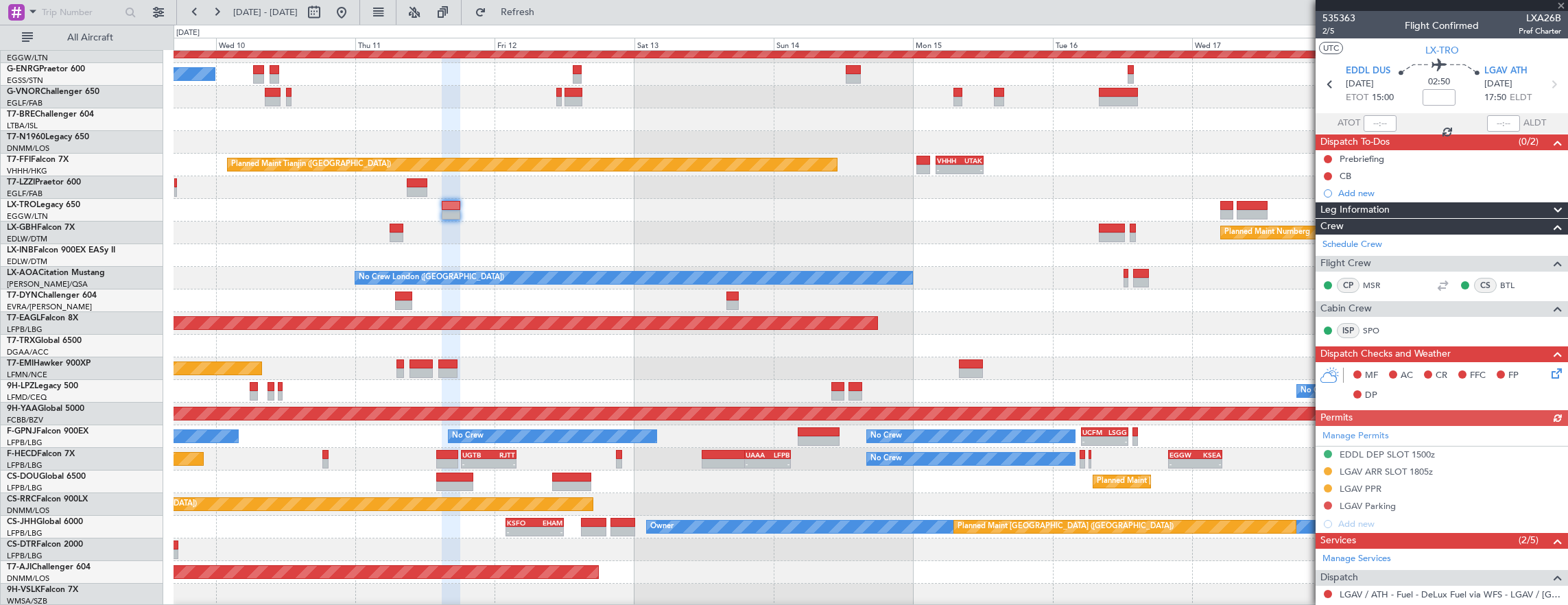
type input "3"
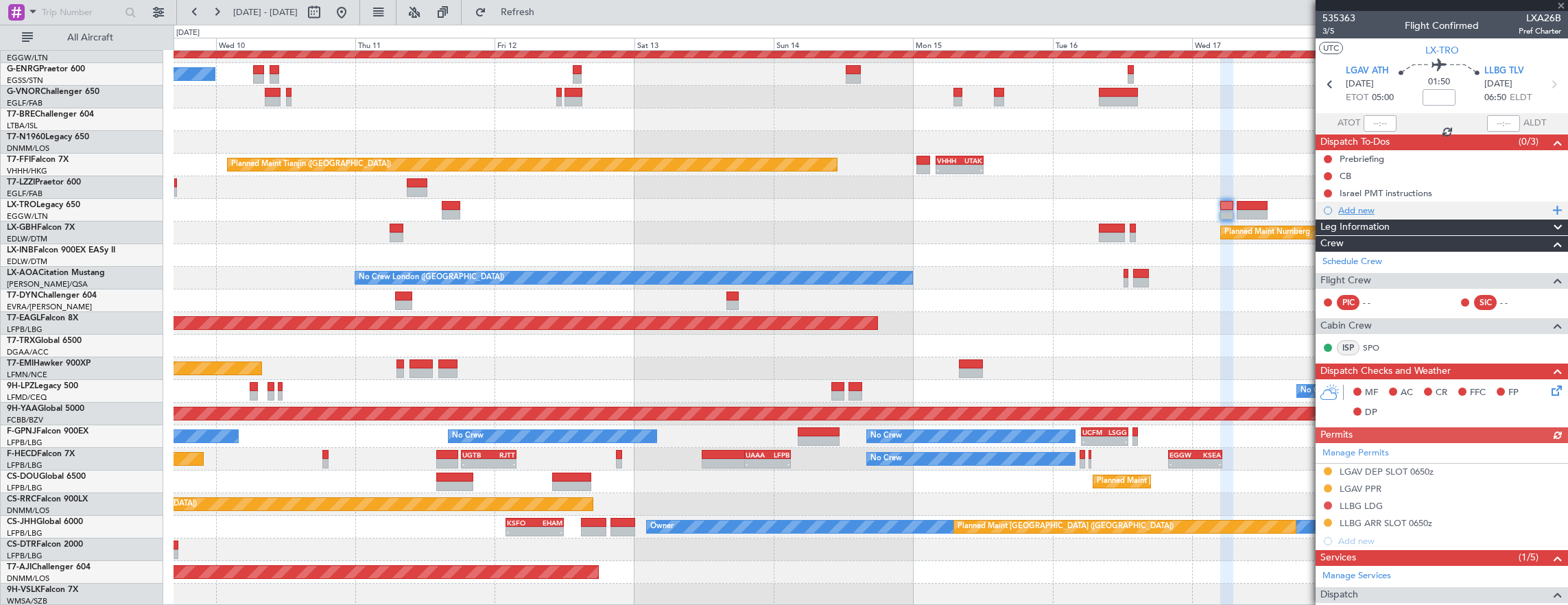
scroll to position [206, 0]
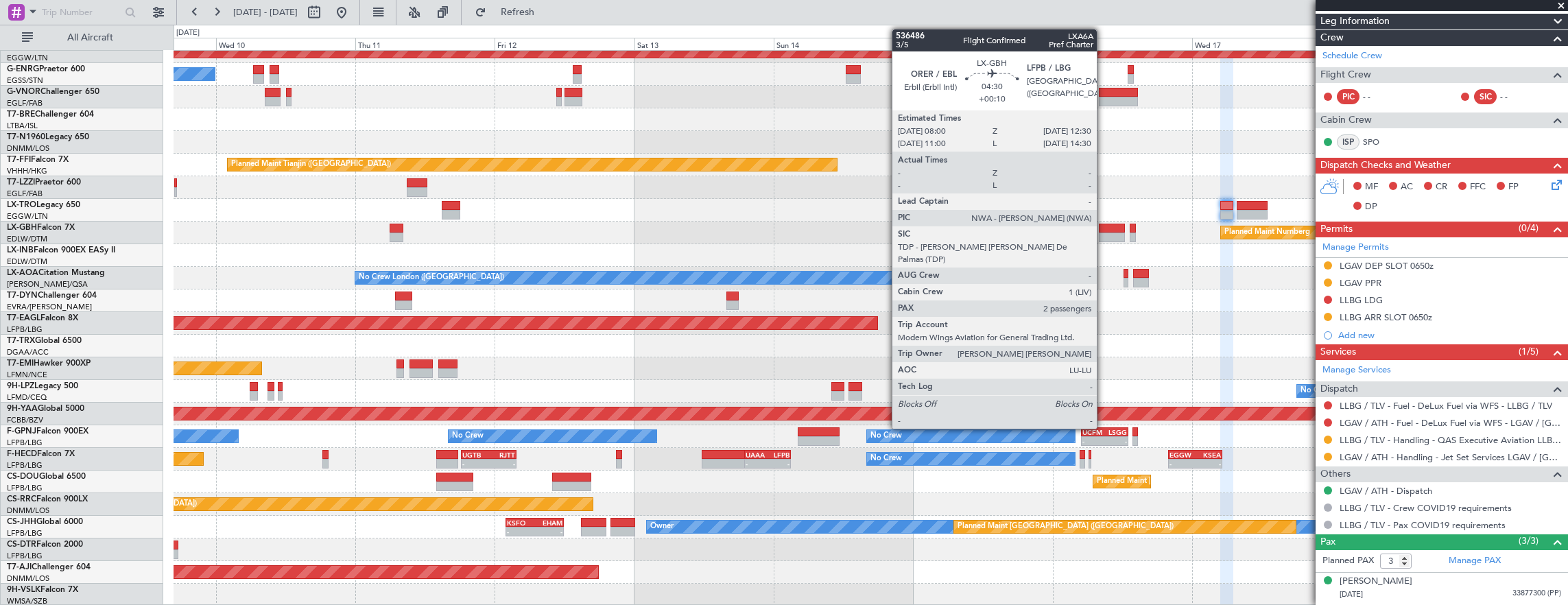
click at [1104, 236] on div at bounding box center [1112, 237] width 27 height 10
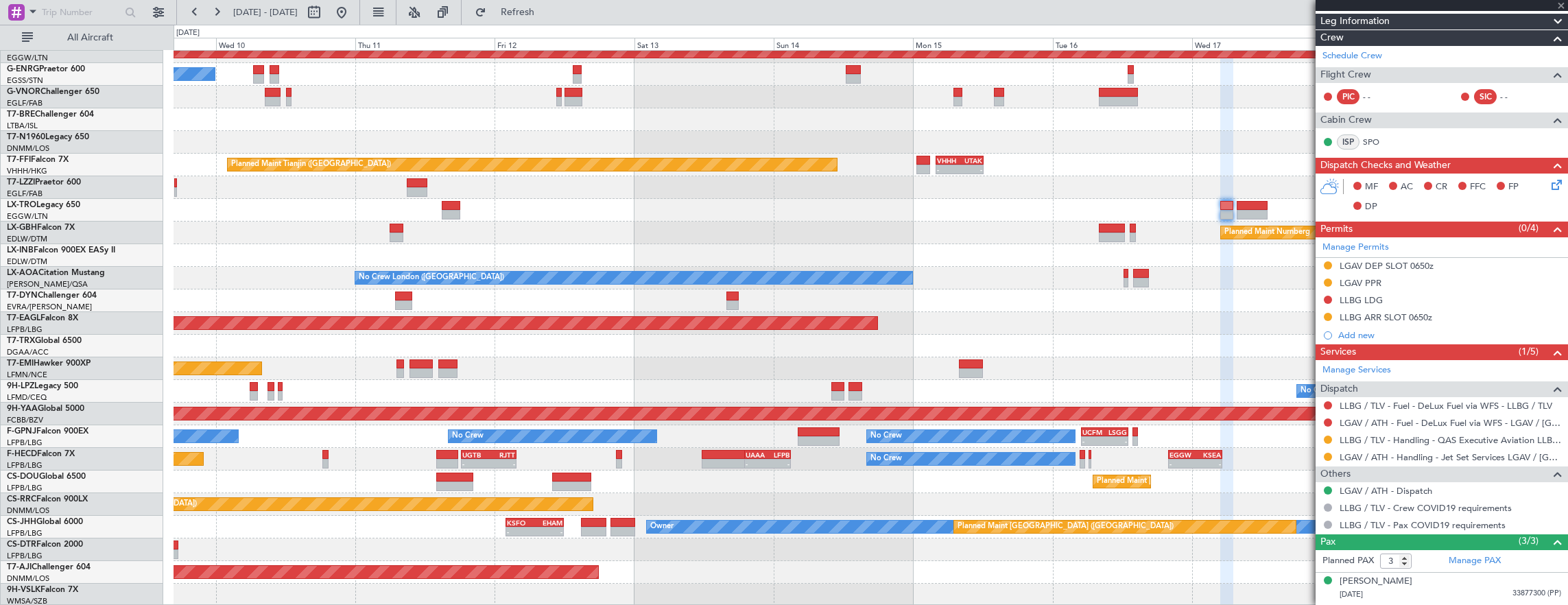
type input "+00:10"
type input "2"
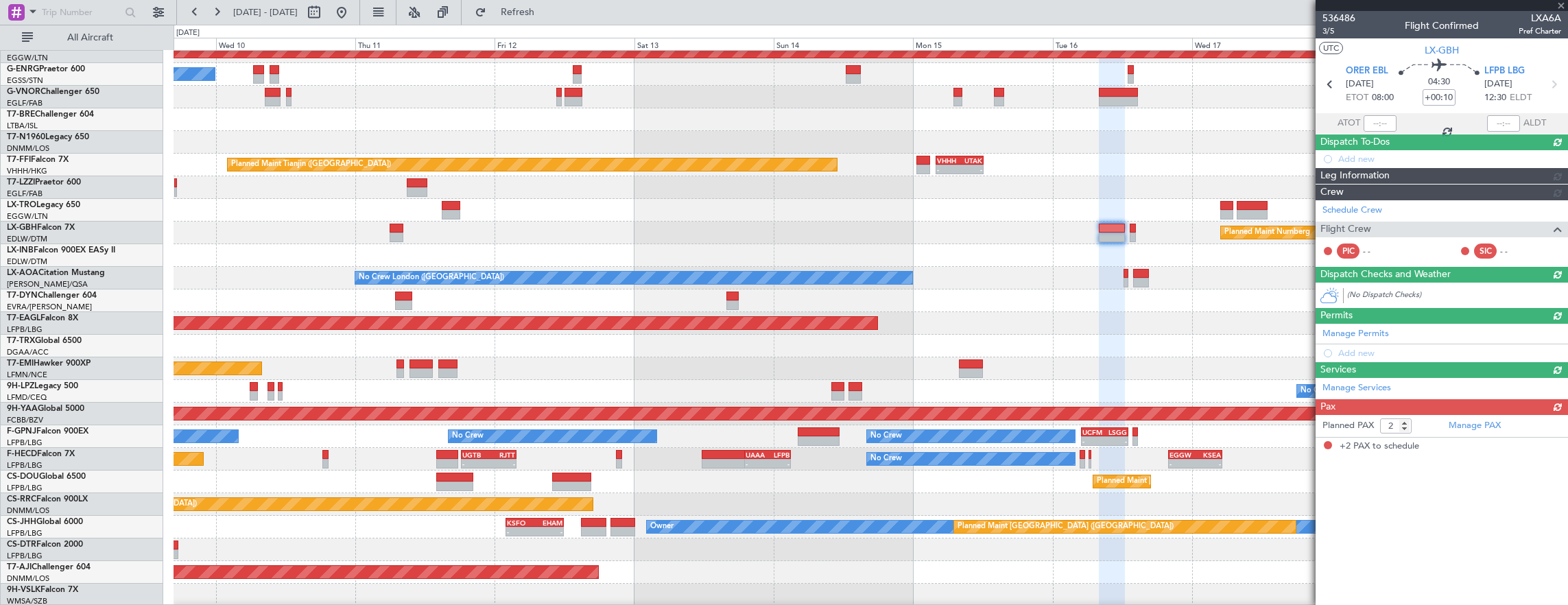
scroll to position [0, 0]
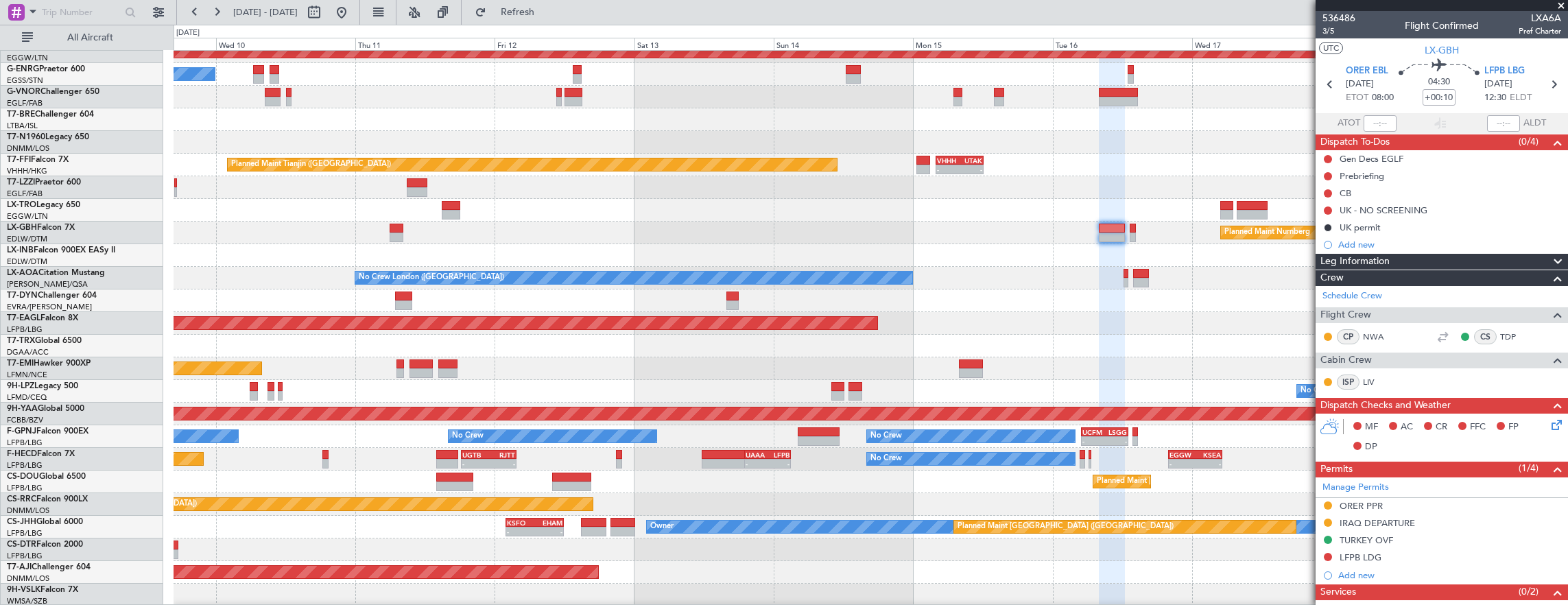
click at [869, 218] on div "Planned Maint Dusseldorf" at bounding box center [870, 210] width 1394 height 23
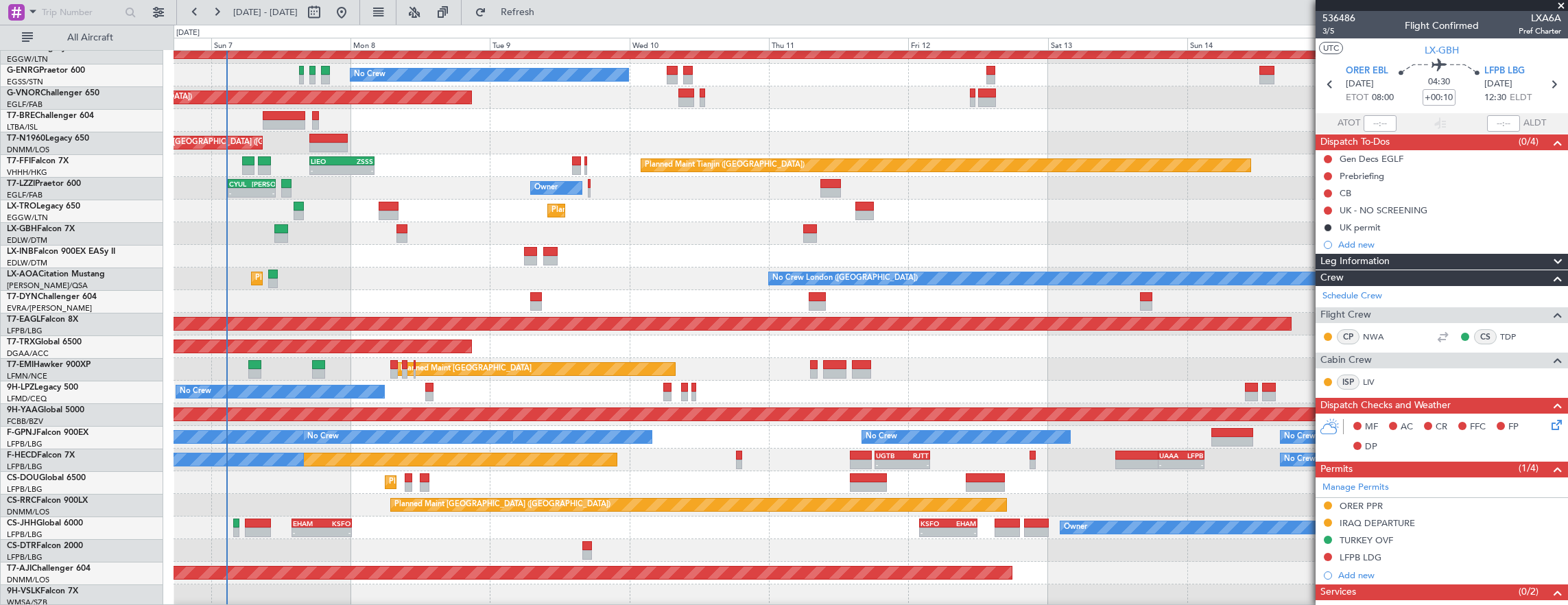
scroll to position [213, 0]
click at [550, 243] on div "Planned Maint Nurnberg Planned Maint Dubai (Dubai Intl)" at bounding box center [870, 233] width 1394 height 23
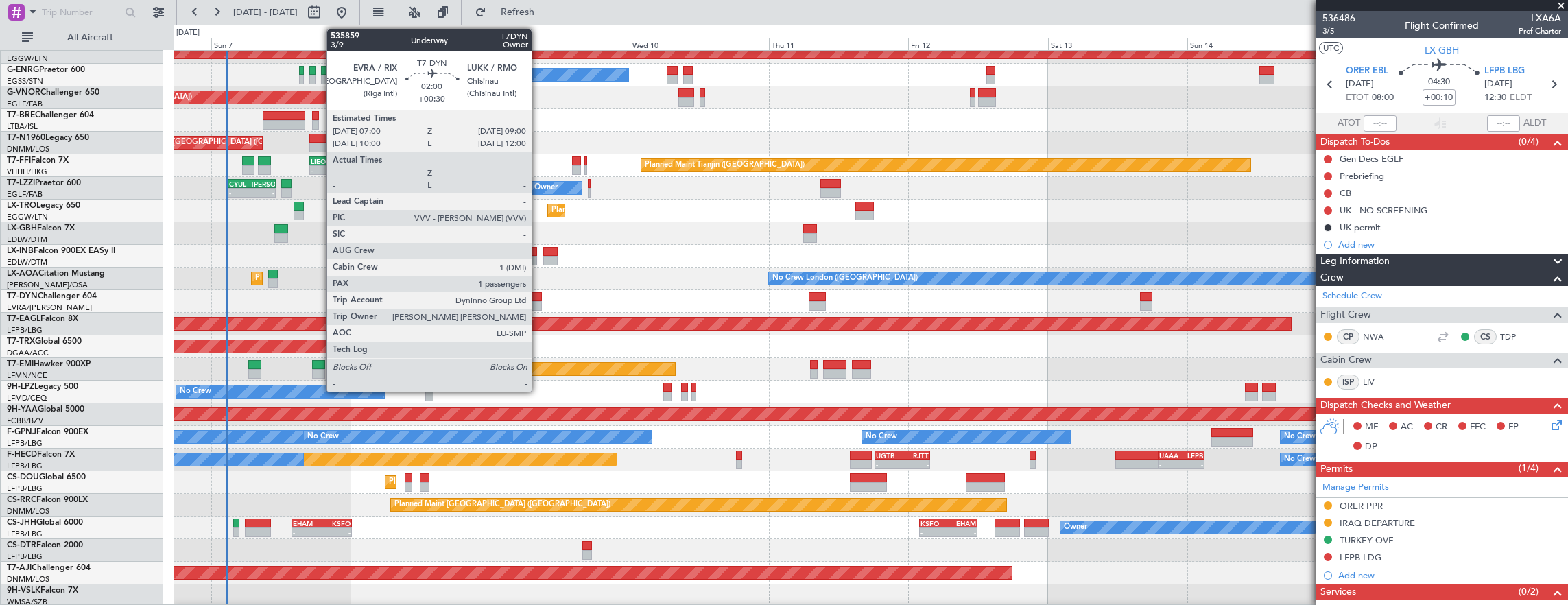
click at [539, 296] on div at bounding box center [536, 297] width 12 height 10
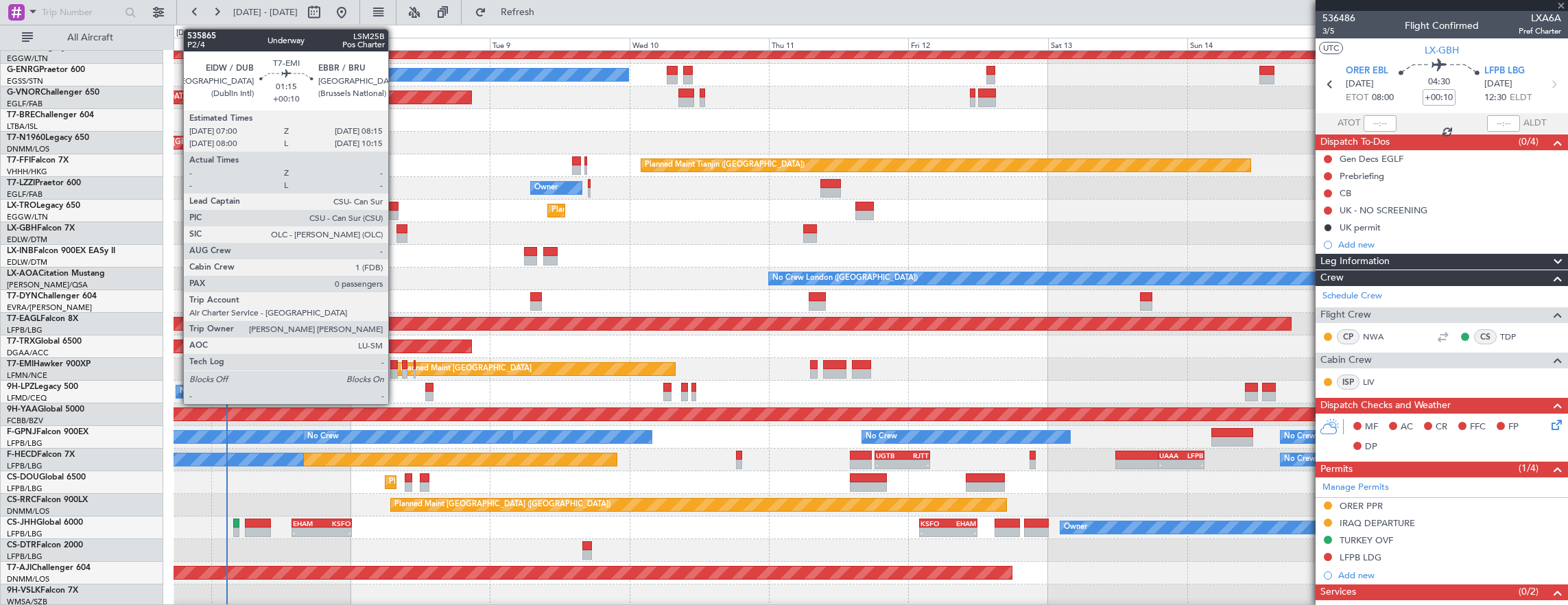
type input "+00:30"
type input "1"
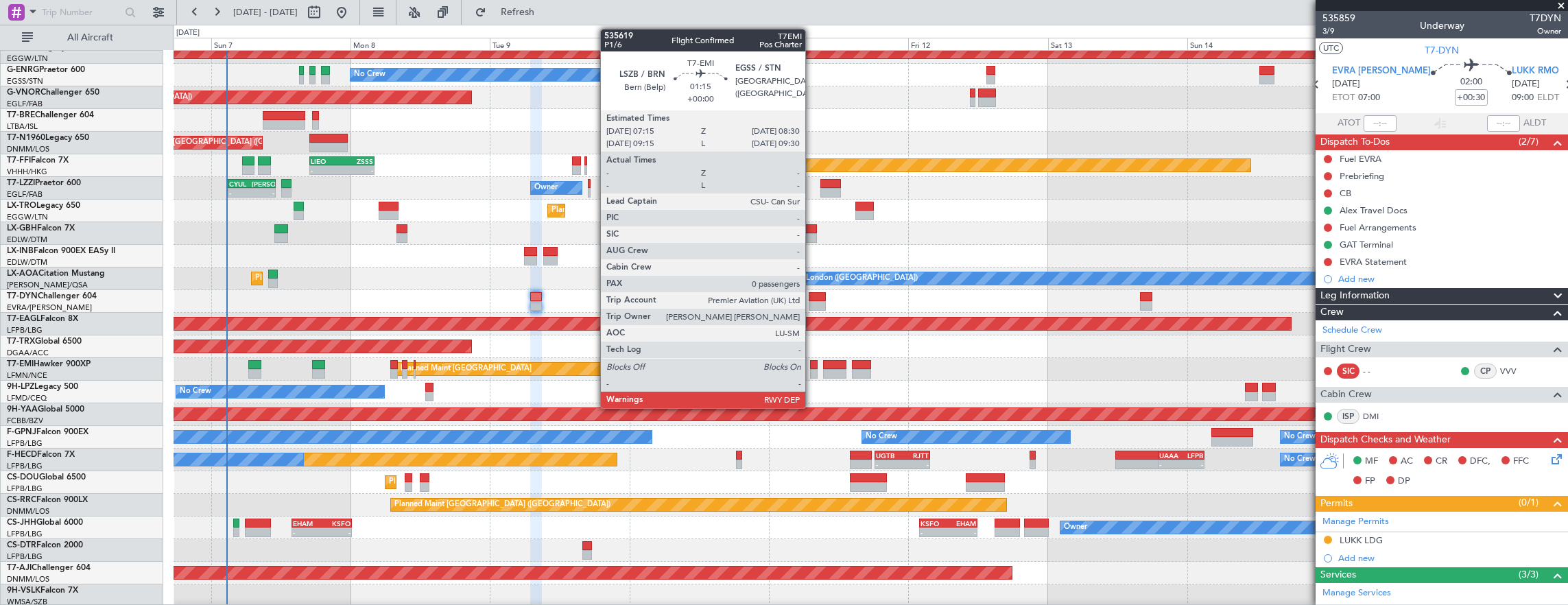
click at [812, 365] on div at bounding box center [814, 365] width 7 height 10
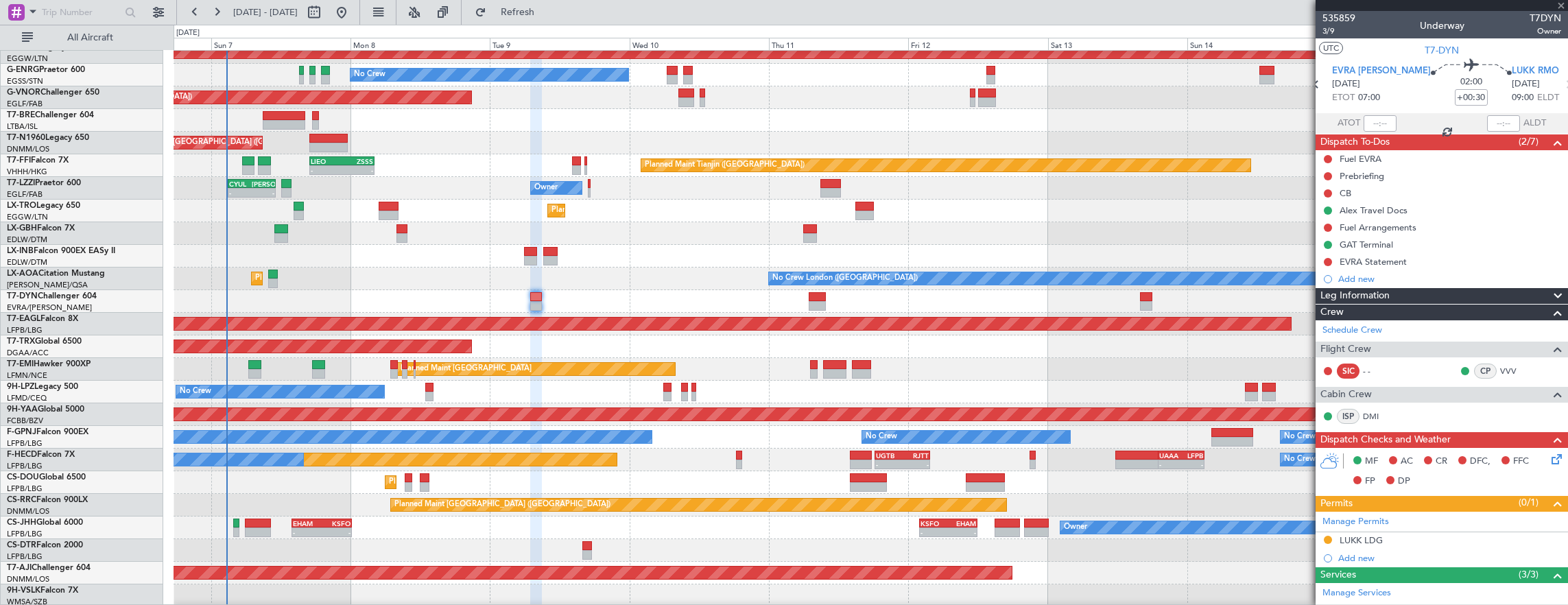
type input "0"
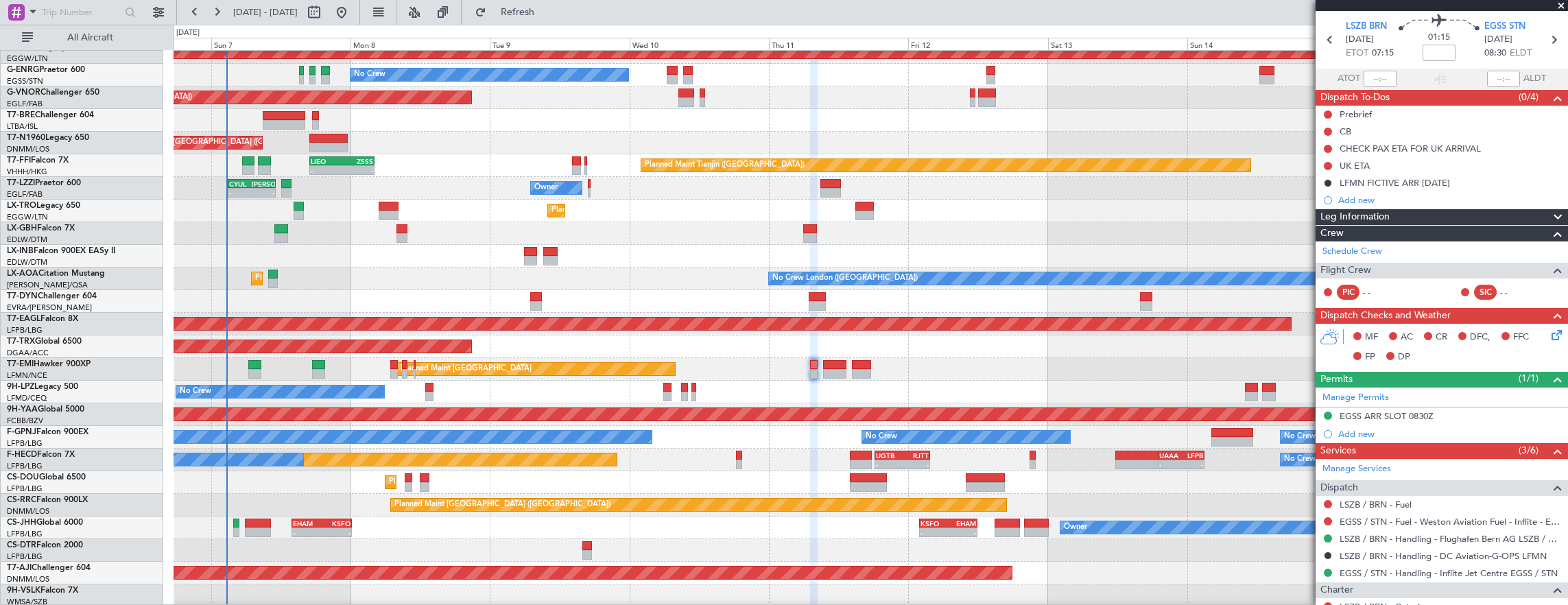
scroll to position [0, 0]
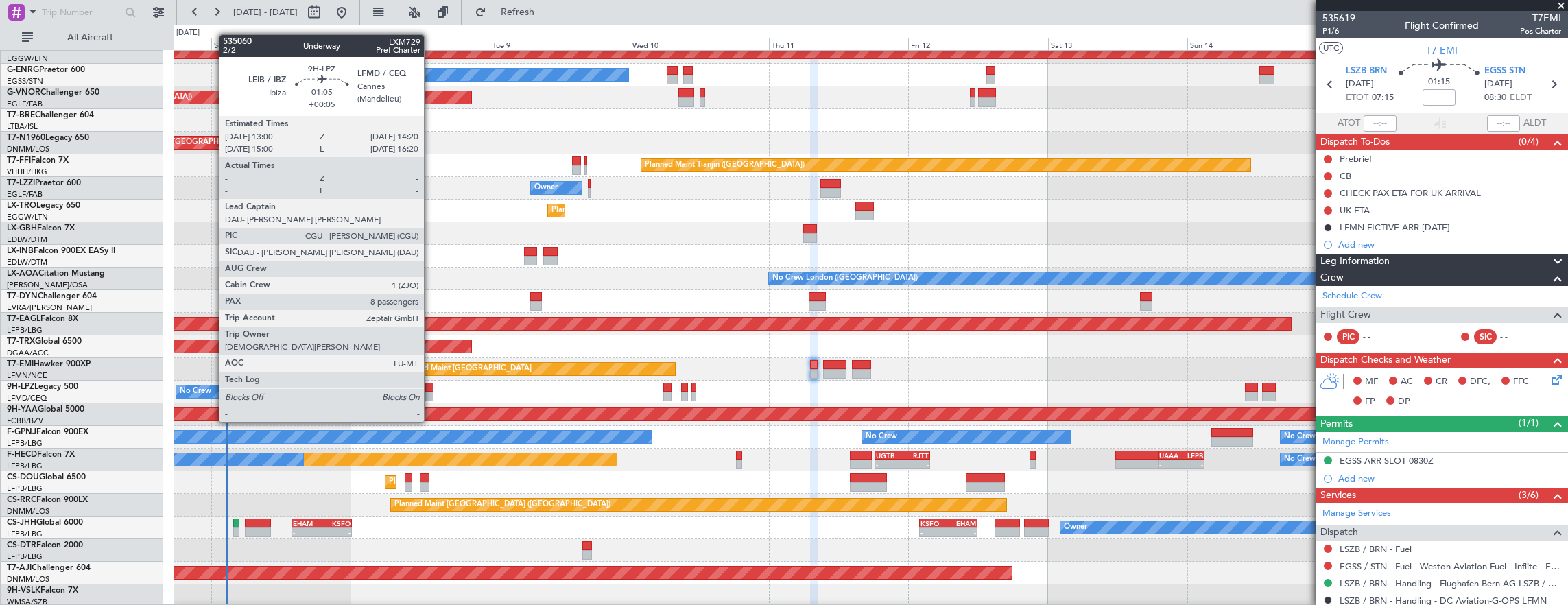
click at [431, 396] on div at bounding box center [429, 396] width 8 height 10
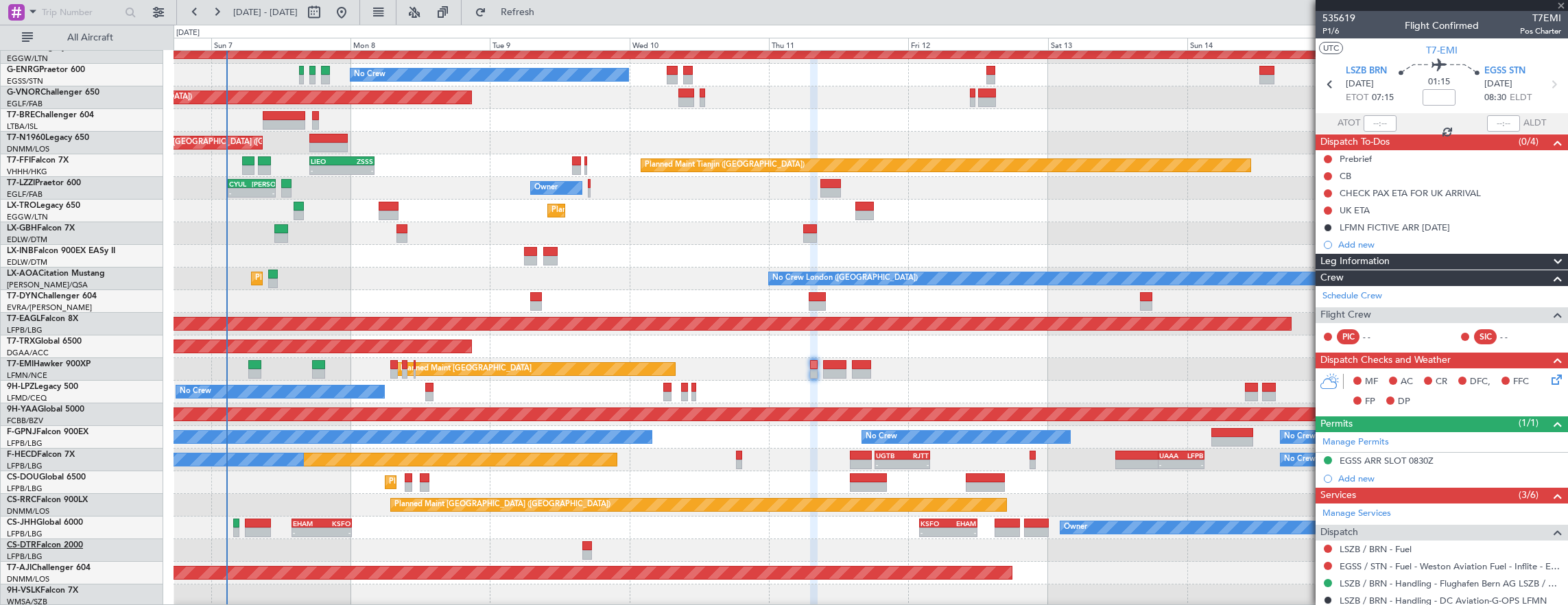
type input "+00:05"
type input "8"
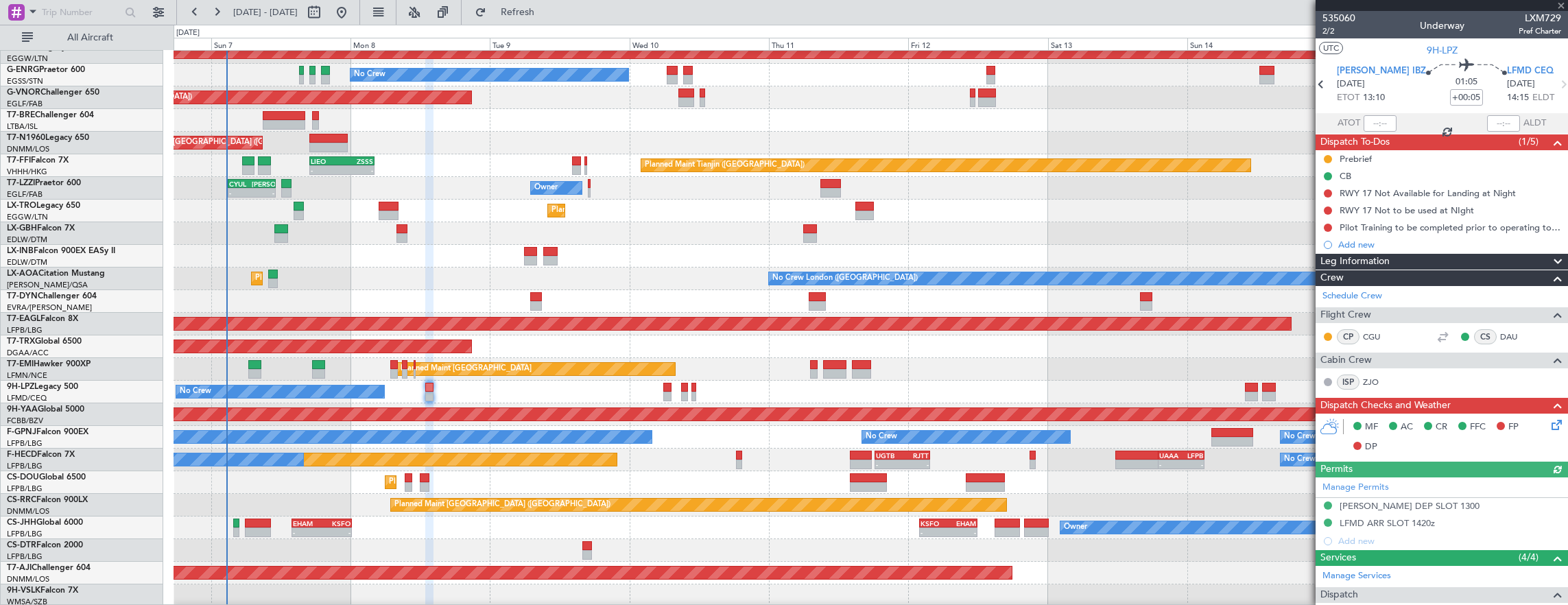
click at [664, 388] on div at bounding box center [667, 387] width 7 height 10
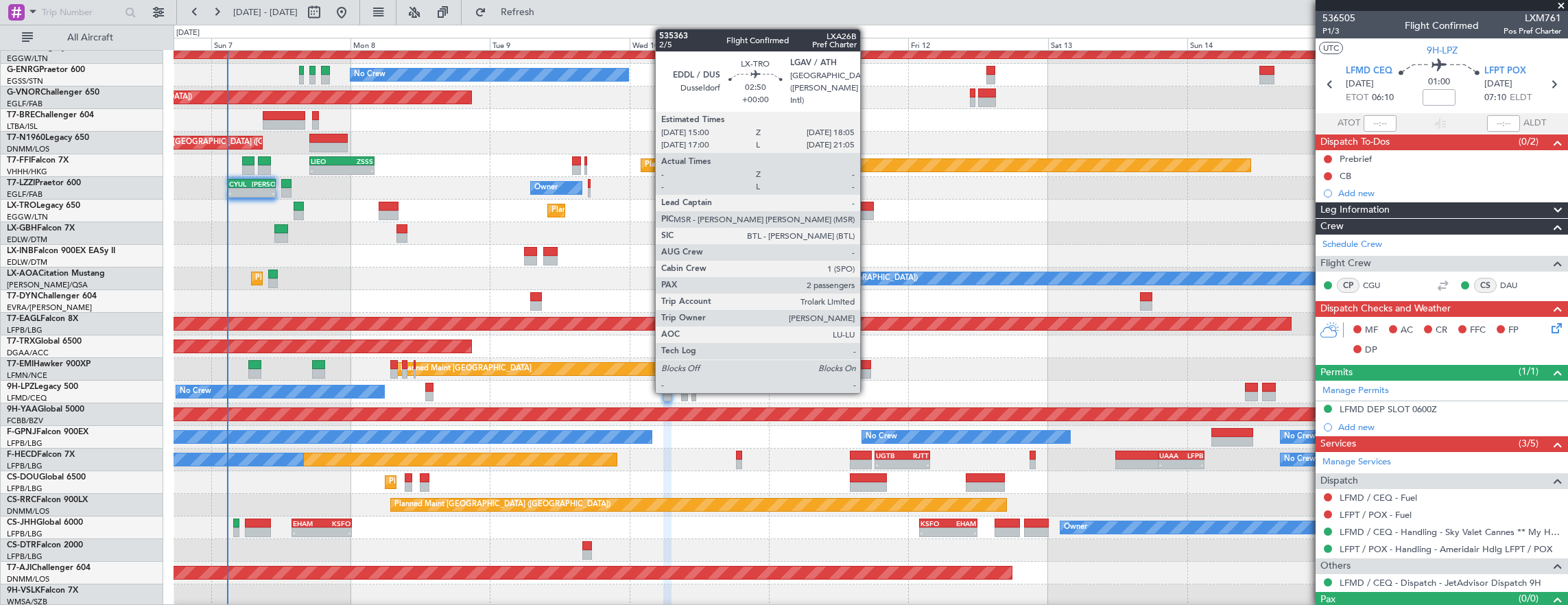
click at [867, 212] on div at bounding box center [865, 215] width 18 height 10
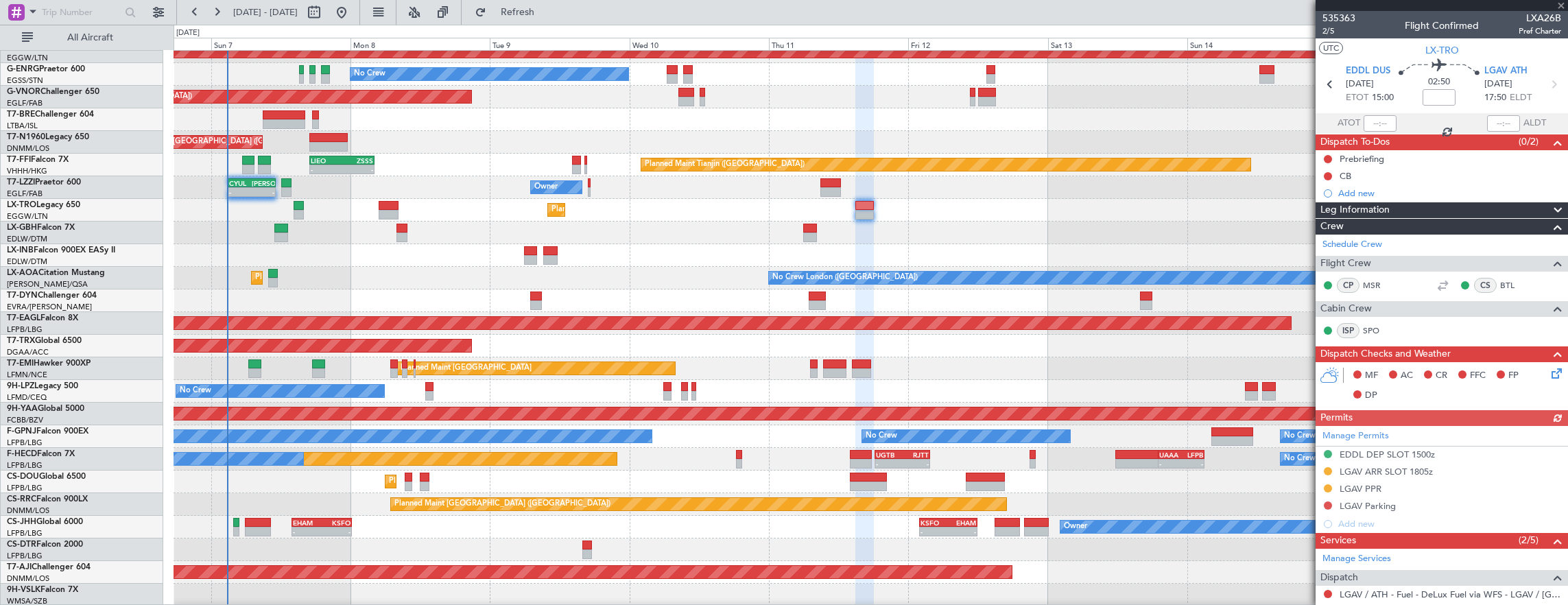
scroll to position [214, 0]
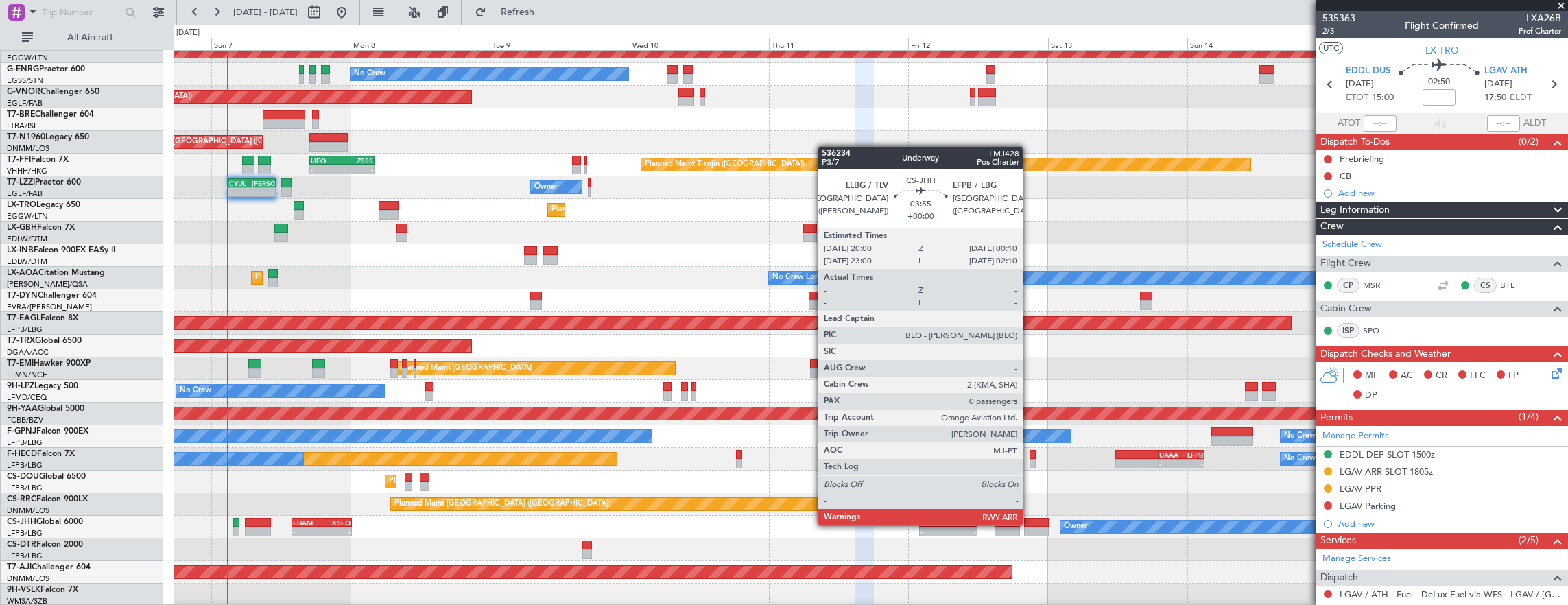
click at [1029, 524] on div at bounding box center [1036, 522] width 25 height 10
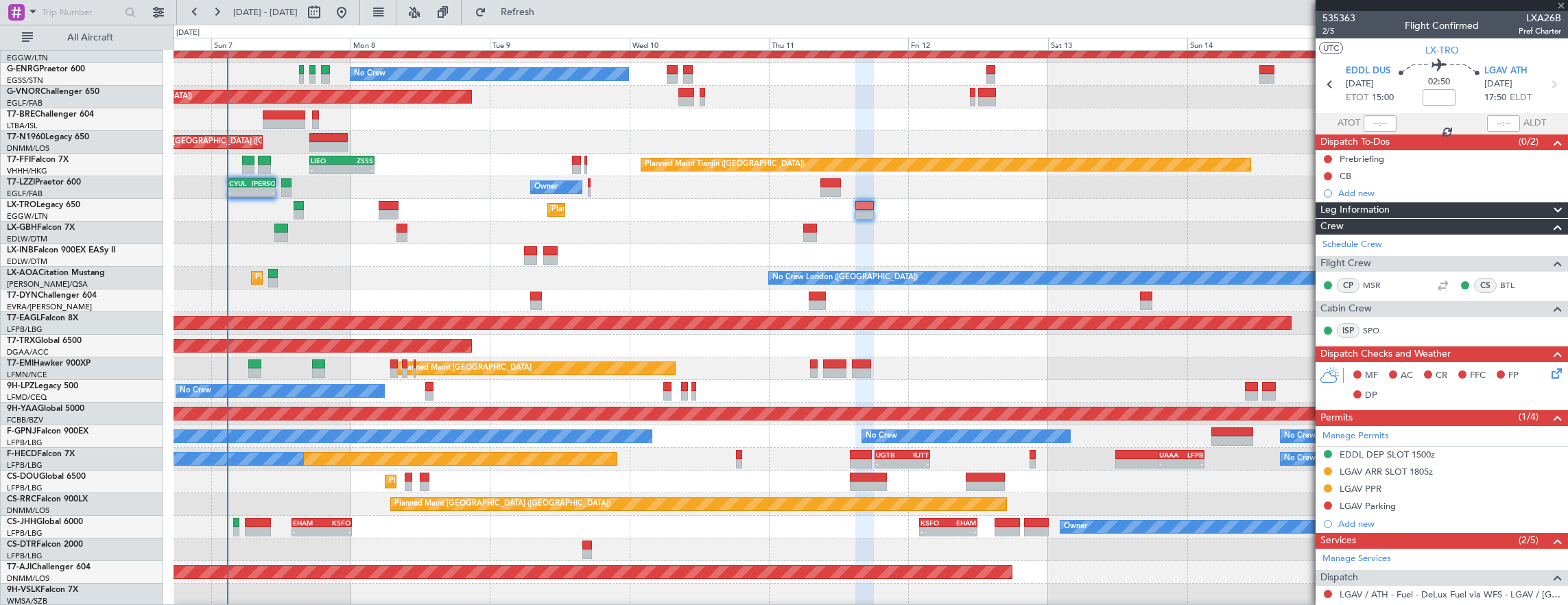
type input "0"
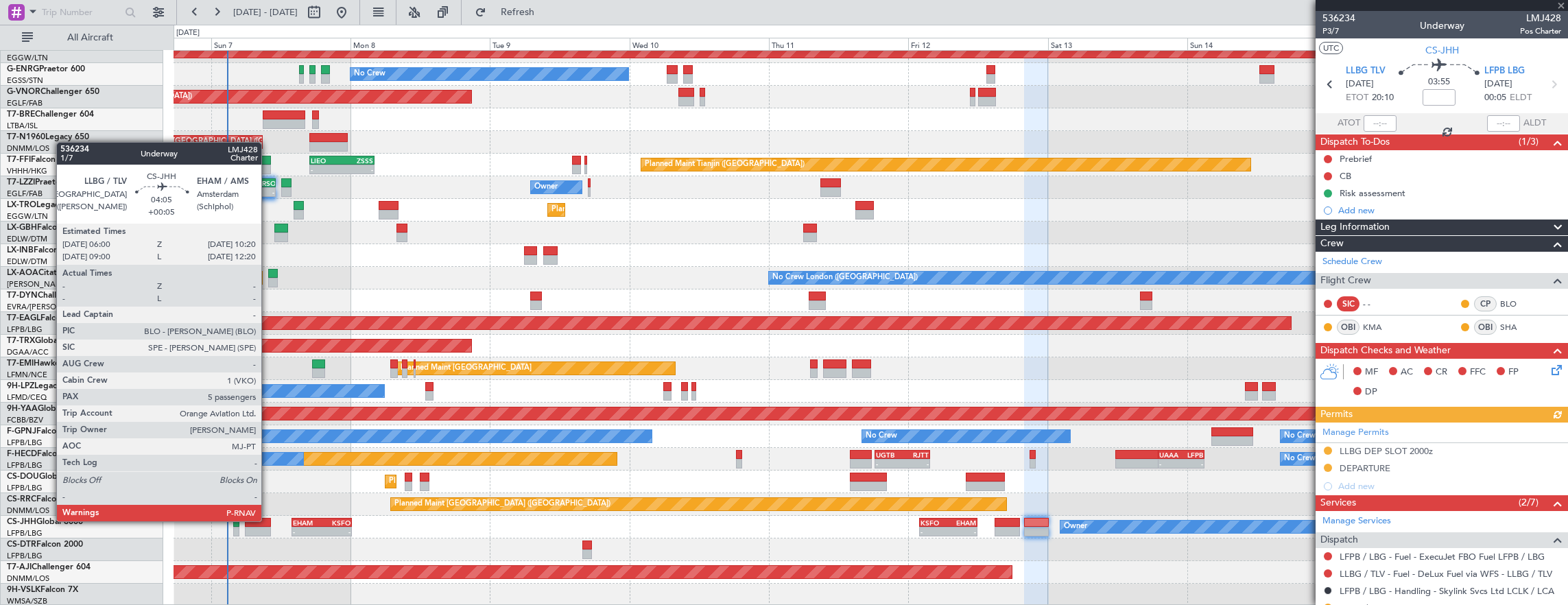
click at [257, 519] on div at bounding box center [258, 522] width 26 height 10
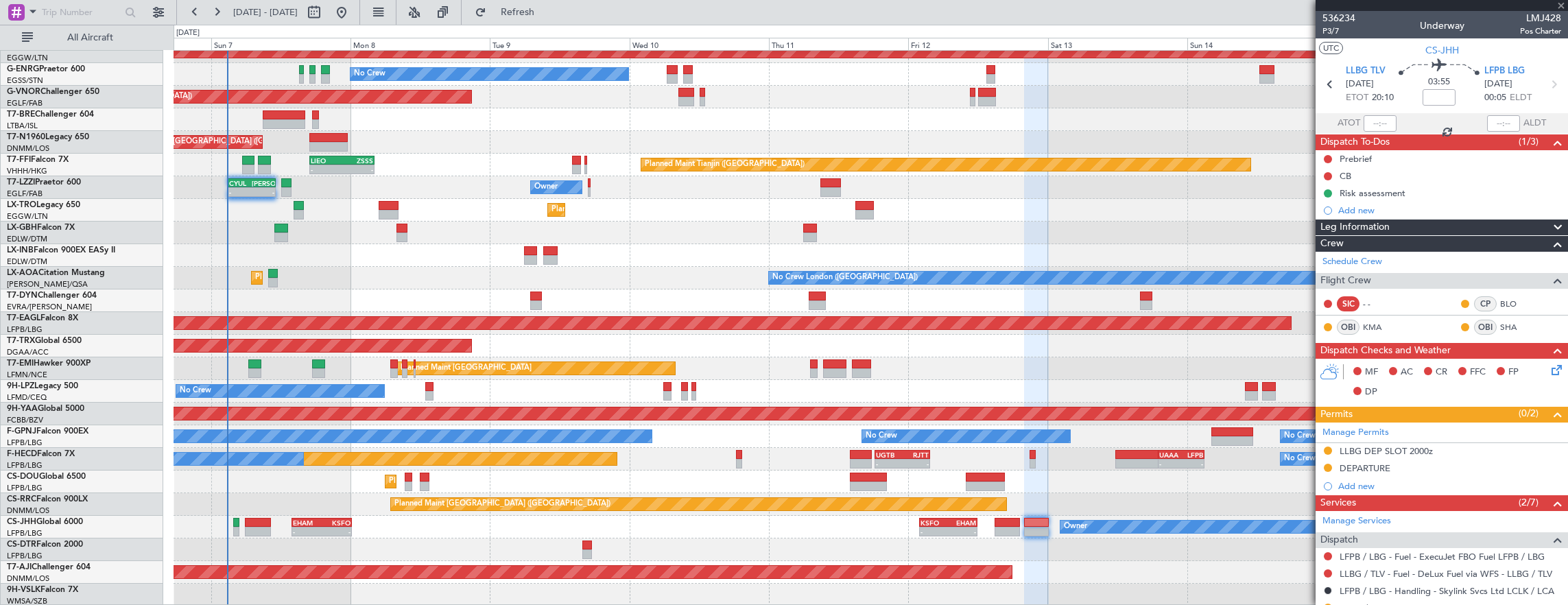
type input "+00:05"
type input "5"
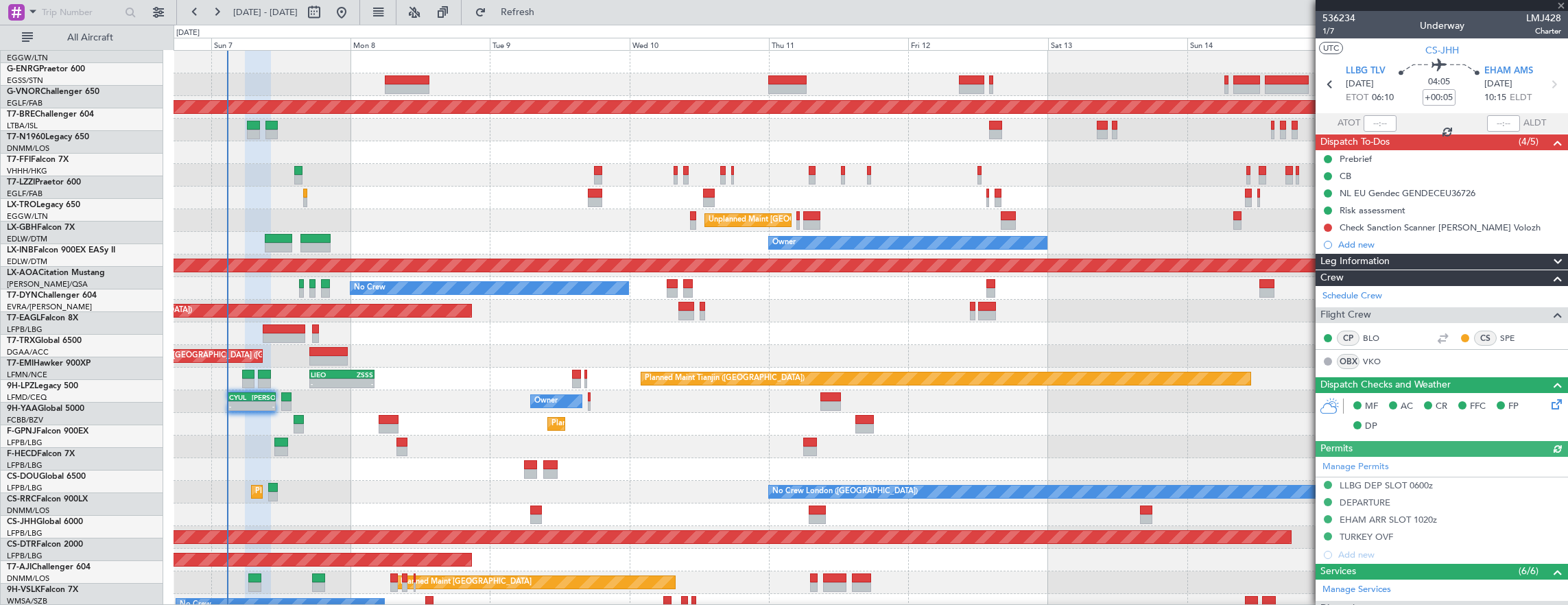
scroll to position [0, 0]
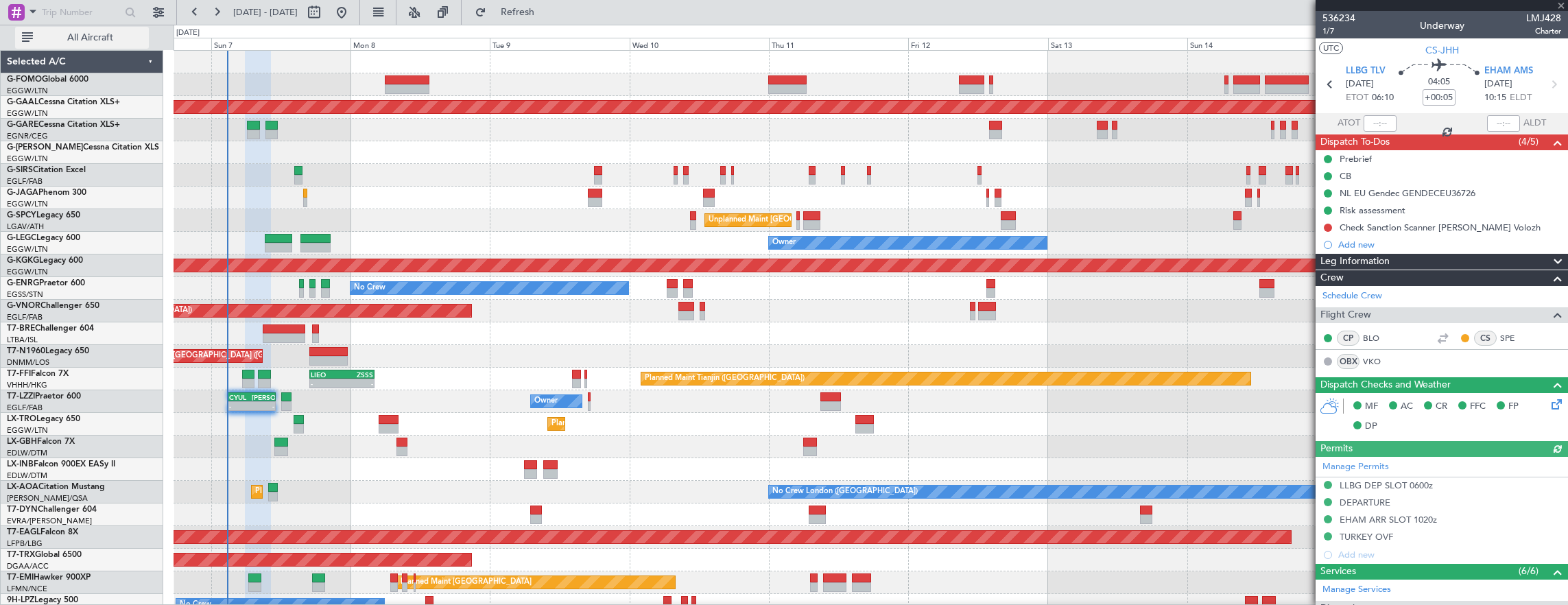
click at [109, 29] on button "All Aircraft" at bounding box center [82, 37] width 133 height 22
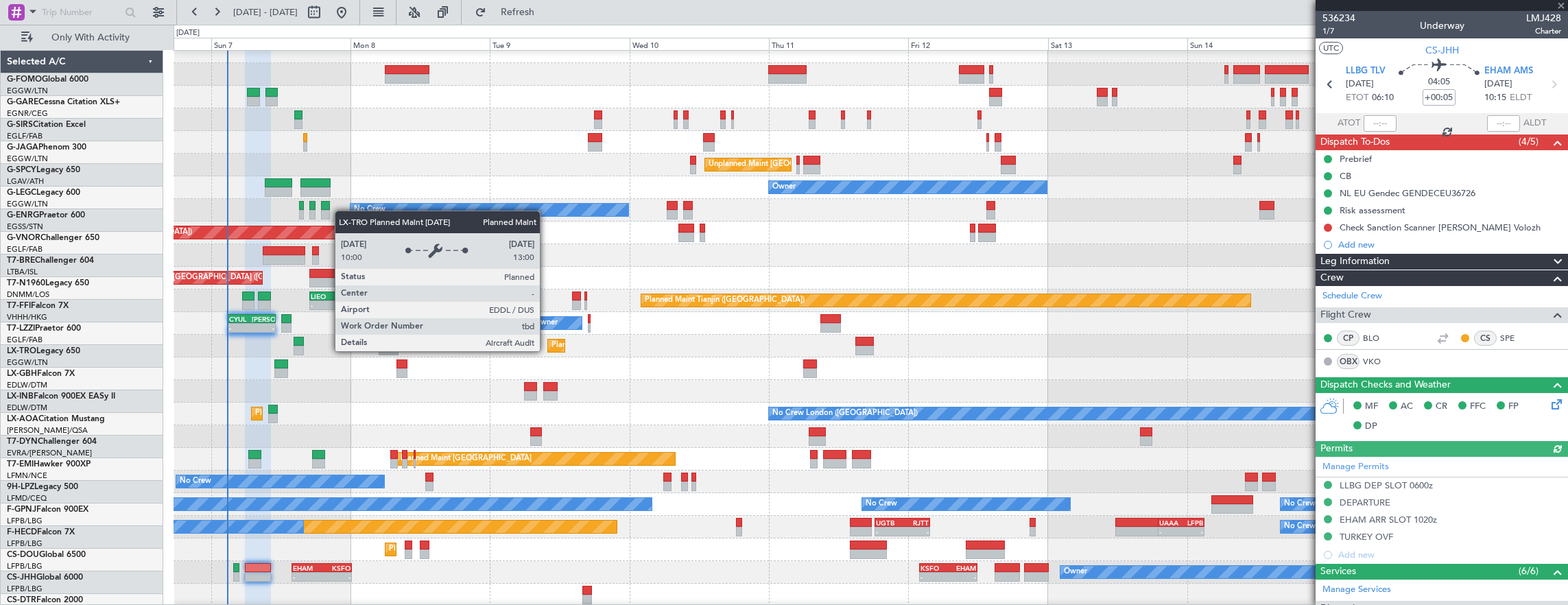
scroll to position [10, 0]
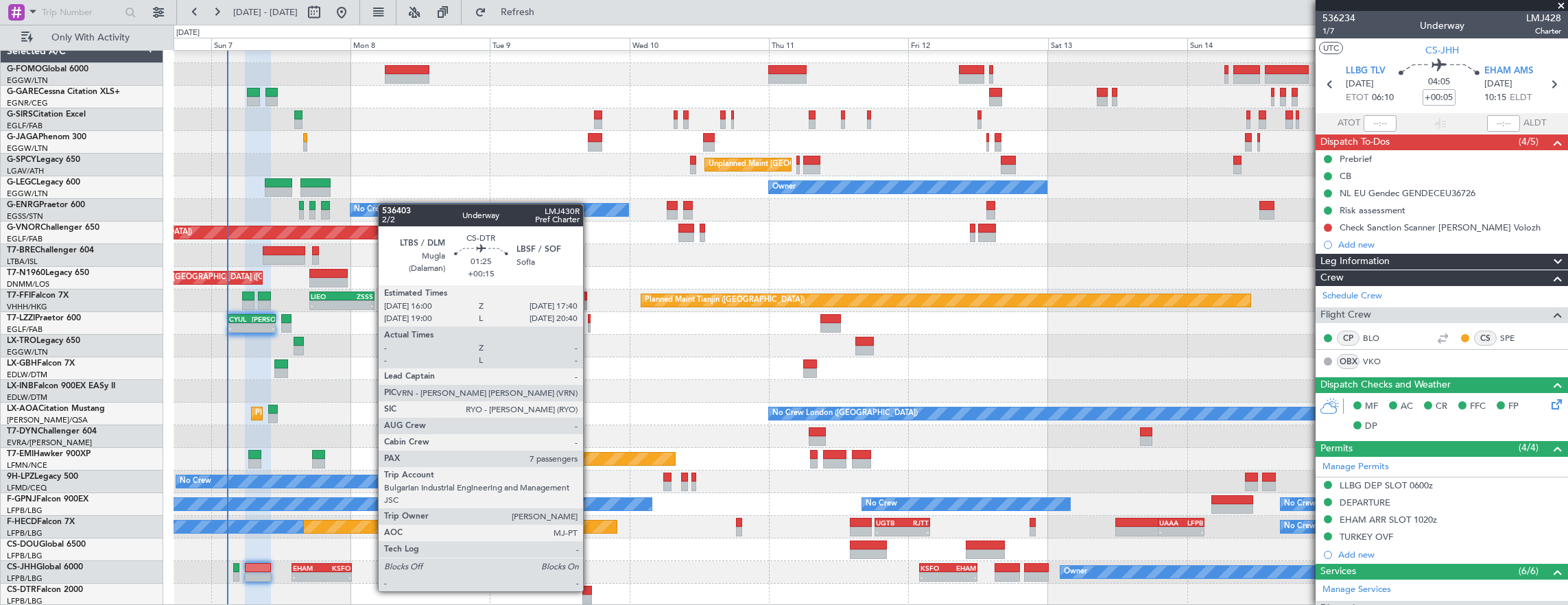
click at [590, 589] on div at bounding box center [587, 590] width 10 height 10
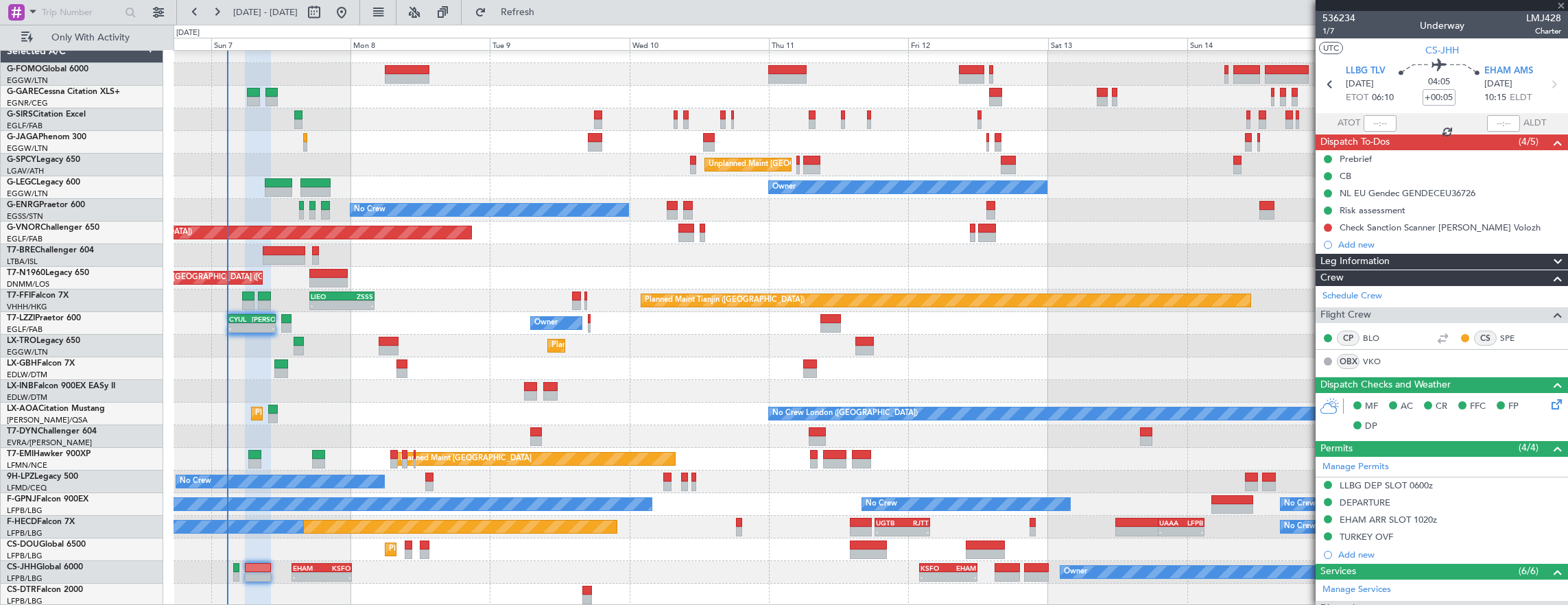
type input "+00:15"
type input "7"
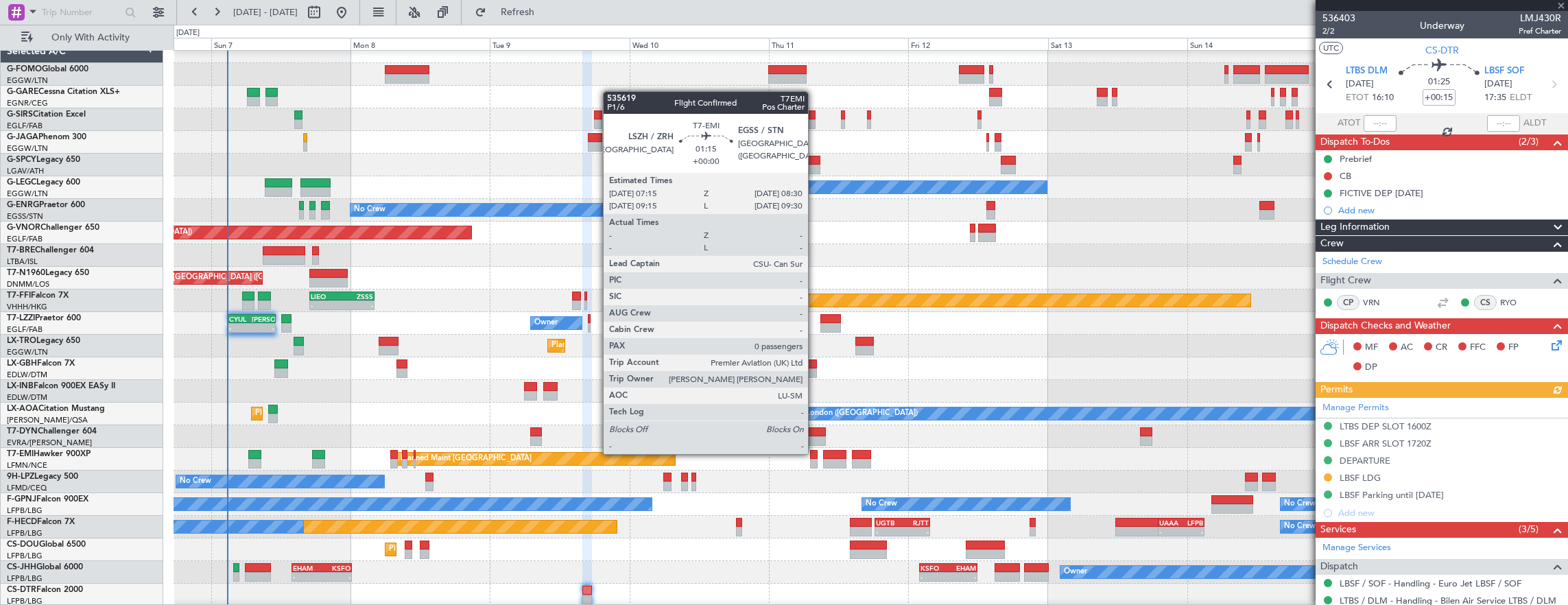
click at [815, 452] on div at bounding box center [814, 454] width 7 height 10
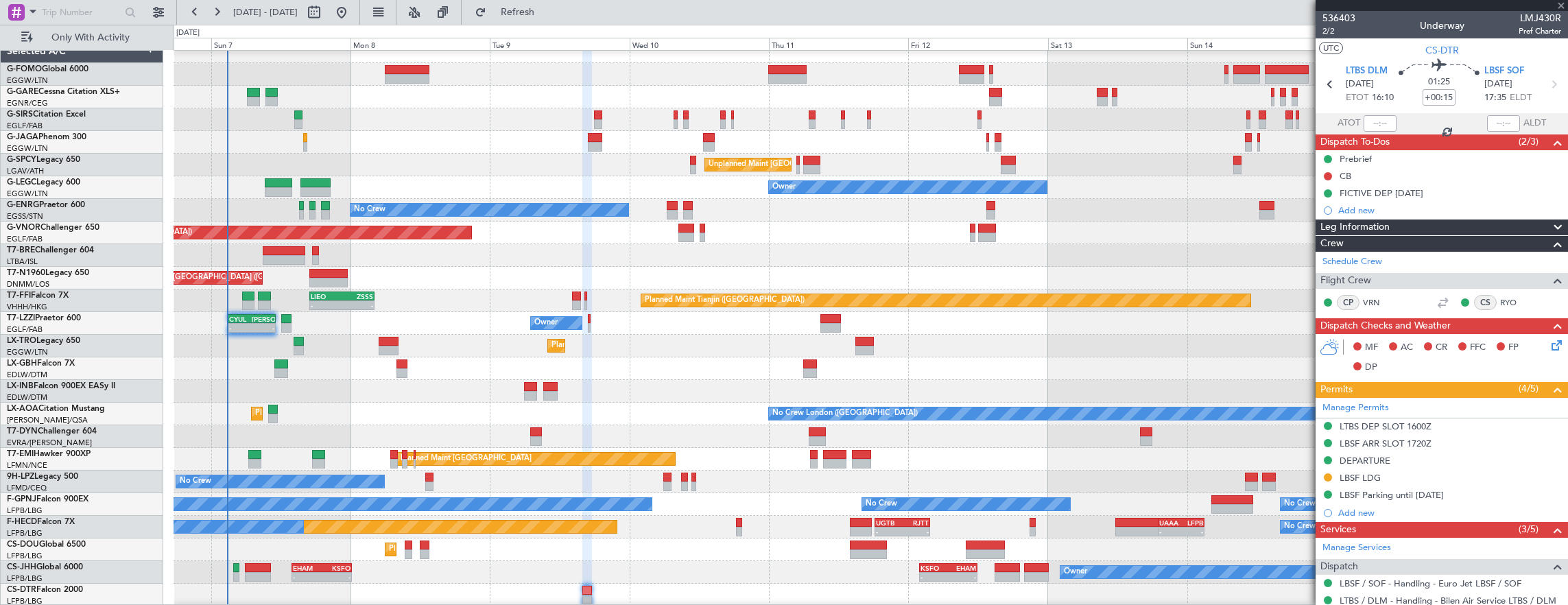
type input "0"
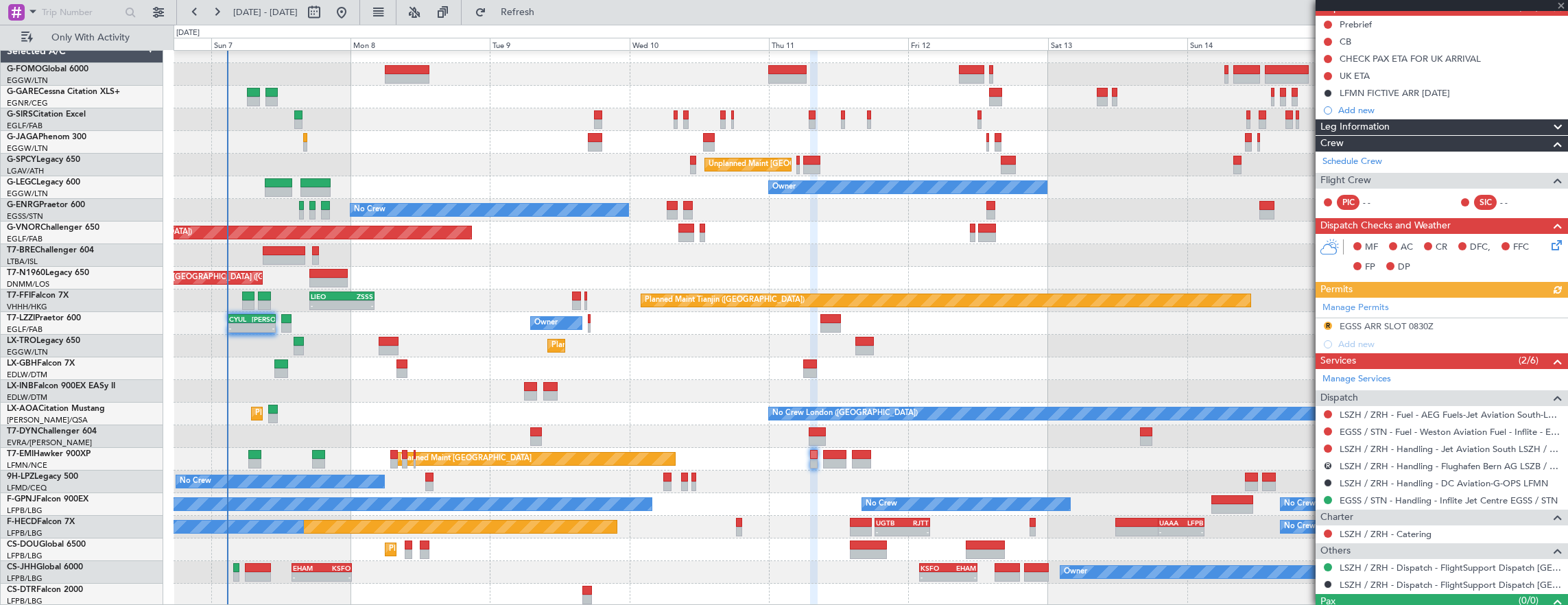
scroll to position [158, 0]
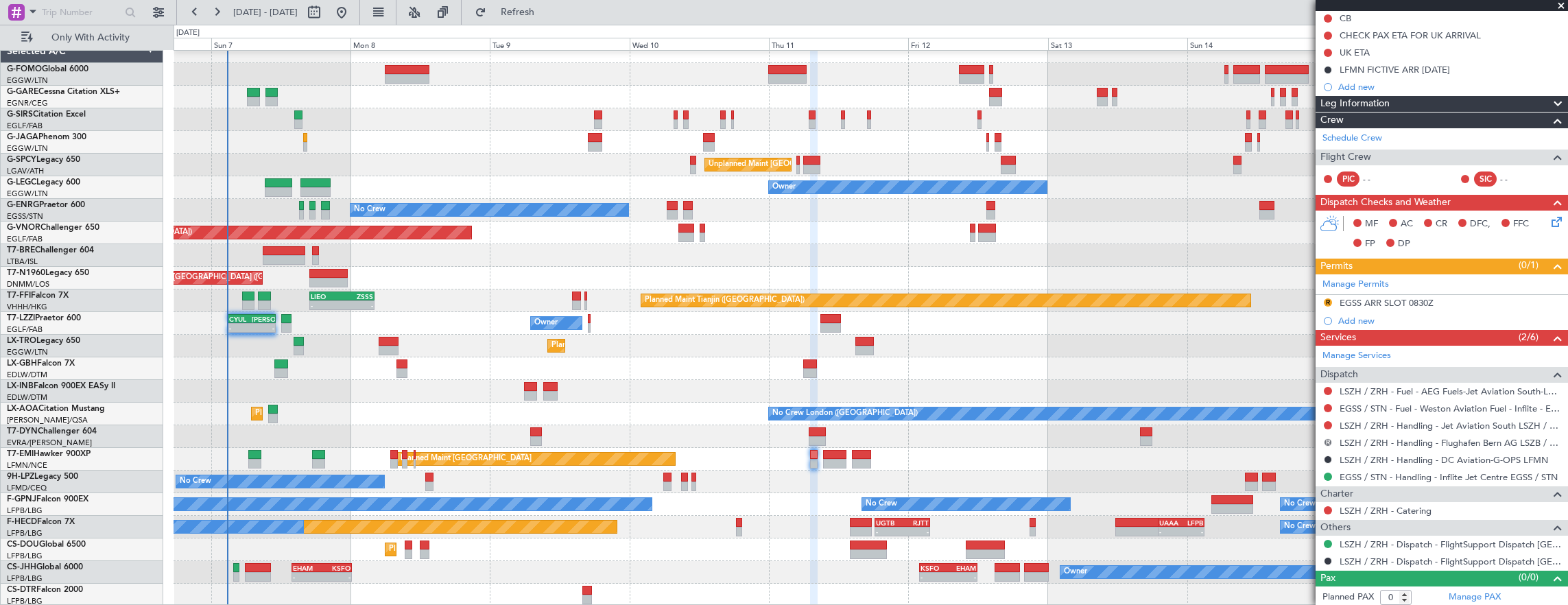
click at [1327, 438] on button "R" at bounding box center [1328, 441] width 8 height 8
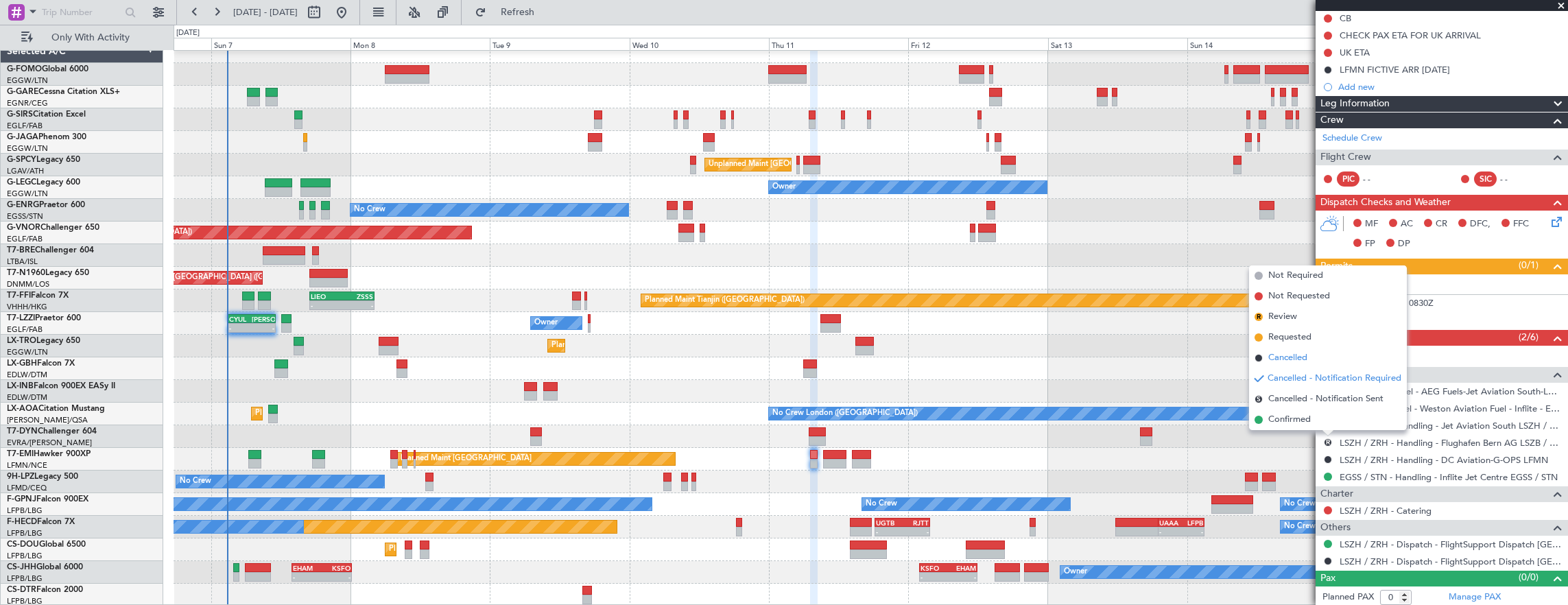
click at [1313, 358] on li "Cancelled" at bounding box center [1328, 357] width 158 height 21
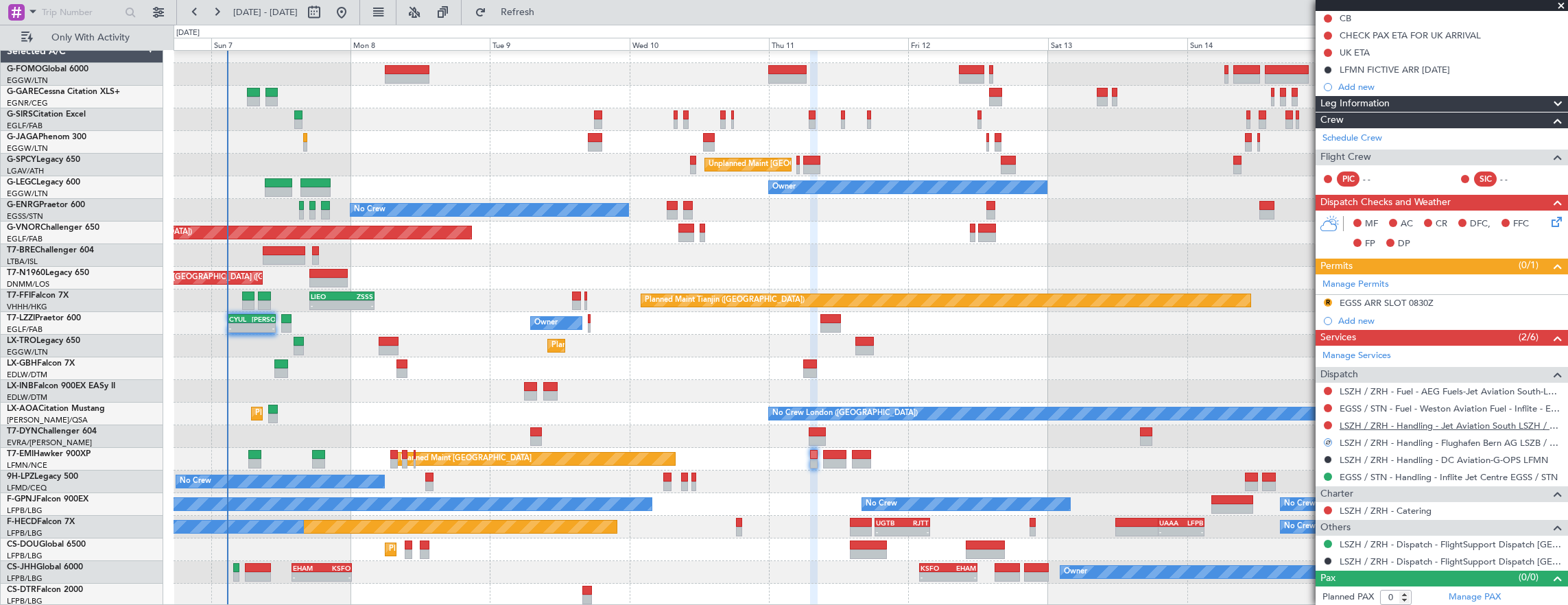
click at [1432, 422] on link "LSZH / ZRH - Handling - Jet Aviation South LSZH / ZRH" at bounding box center [1450, 425] width 221 height 12
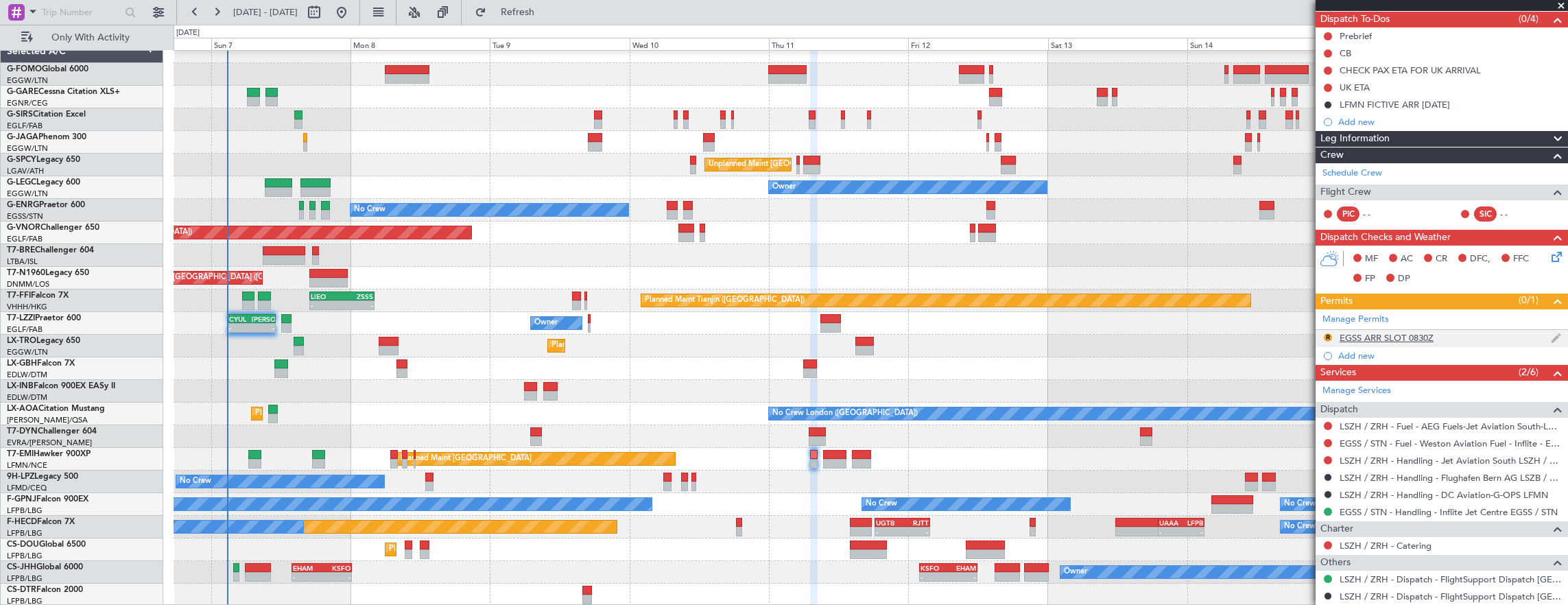
scroll to position [158, 0]
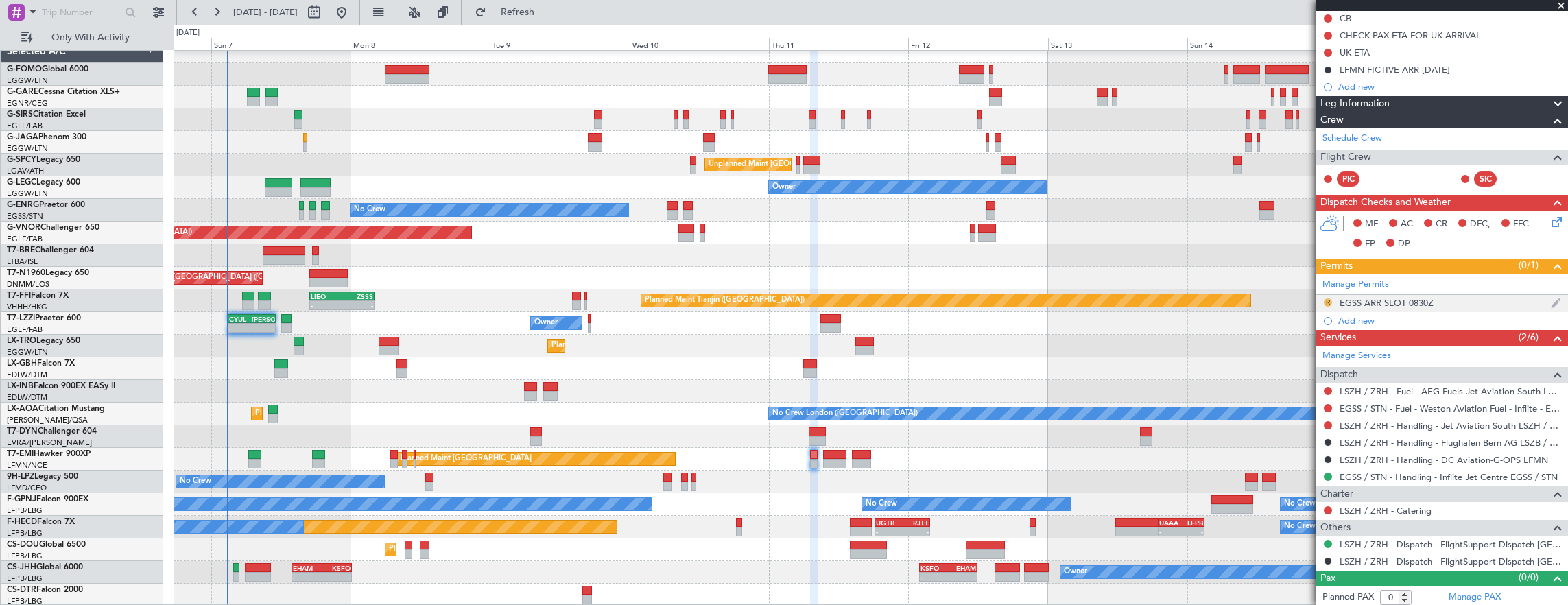
click at [1329, 298] on button "R" at bounding box center [1328, 302] width 8 height 8
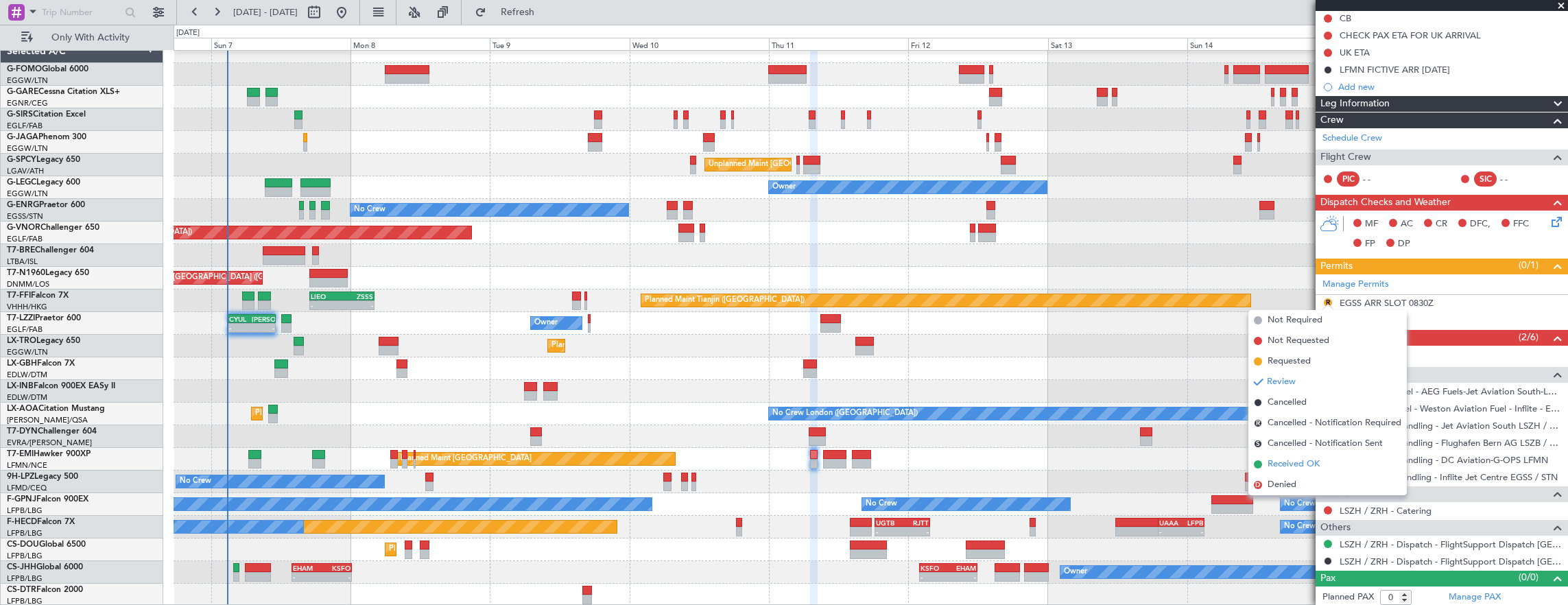
click at [1307, 460] on span "Received OK" at bounding box center [1294, 463] width 52 height 14
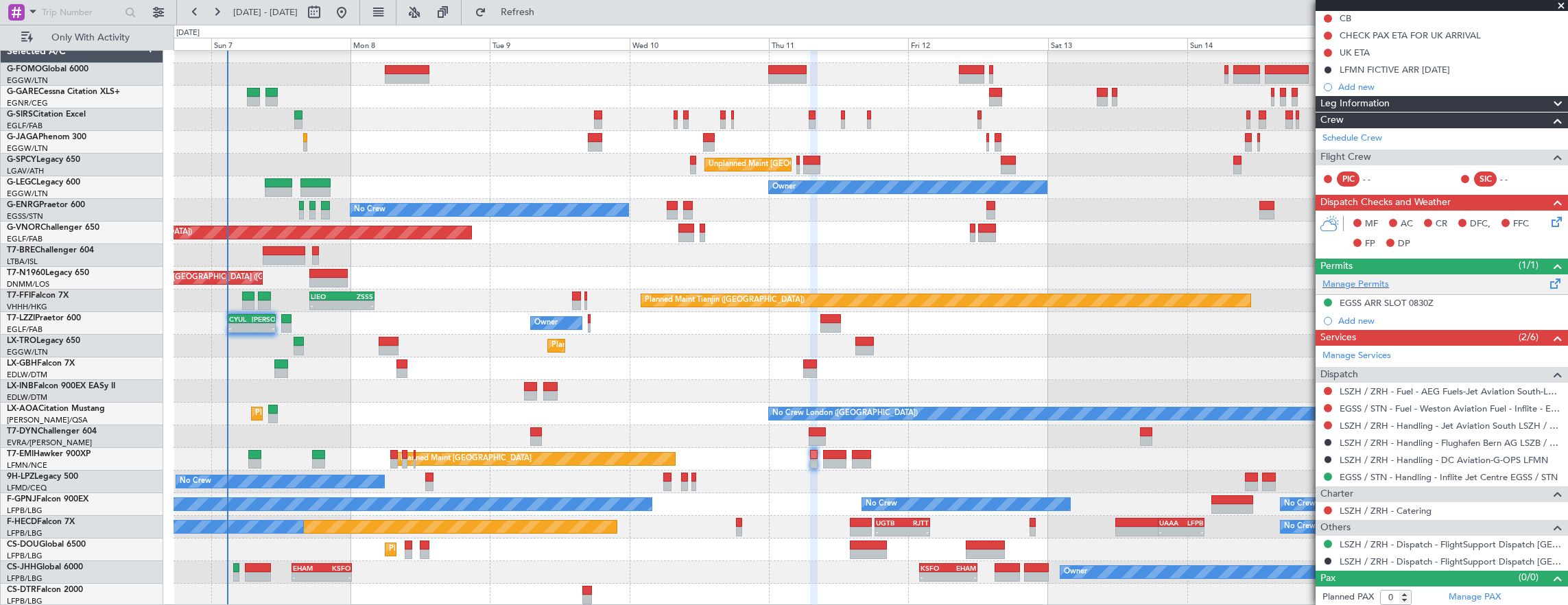
click at [1406, 280] on div "Manage Permits" at bounding box center [1442, 284] width 252 height 21
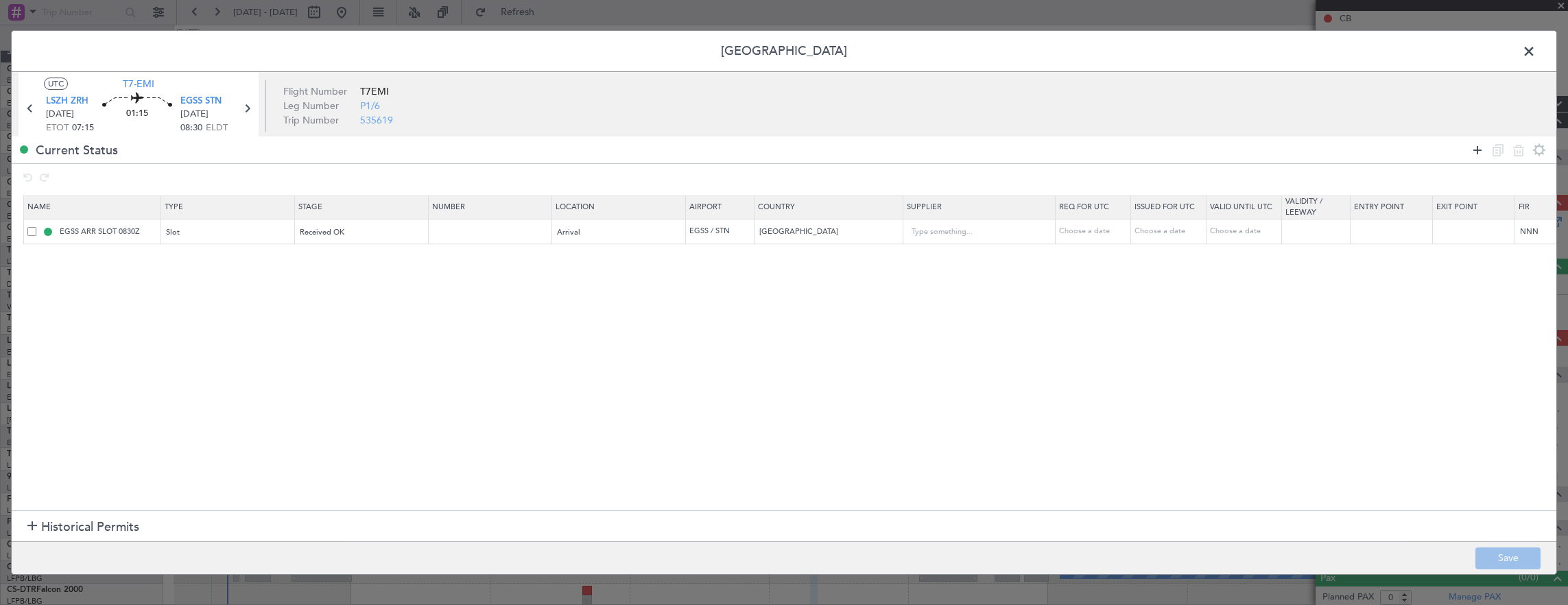
click at [1477, 152] on icon at bounding box center [1477, 150] width 16 height 16
click at [231, 272] on section "Name Type Stage Number Location Airport Country Supplier Req For Utc Issued For…" at bounding box center [784, 351] width 1545 height 318
click at [221, 262] on div "Type" at bounding box center [224, 258] width 114 height 21
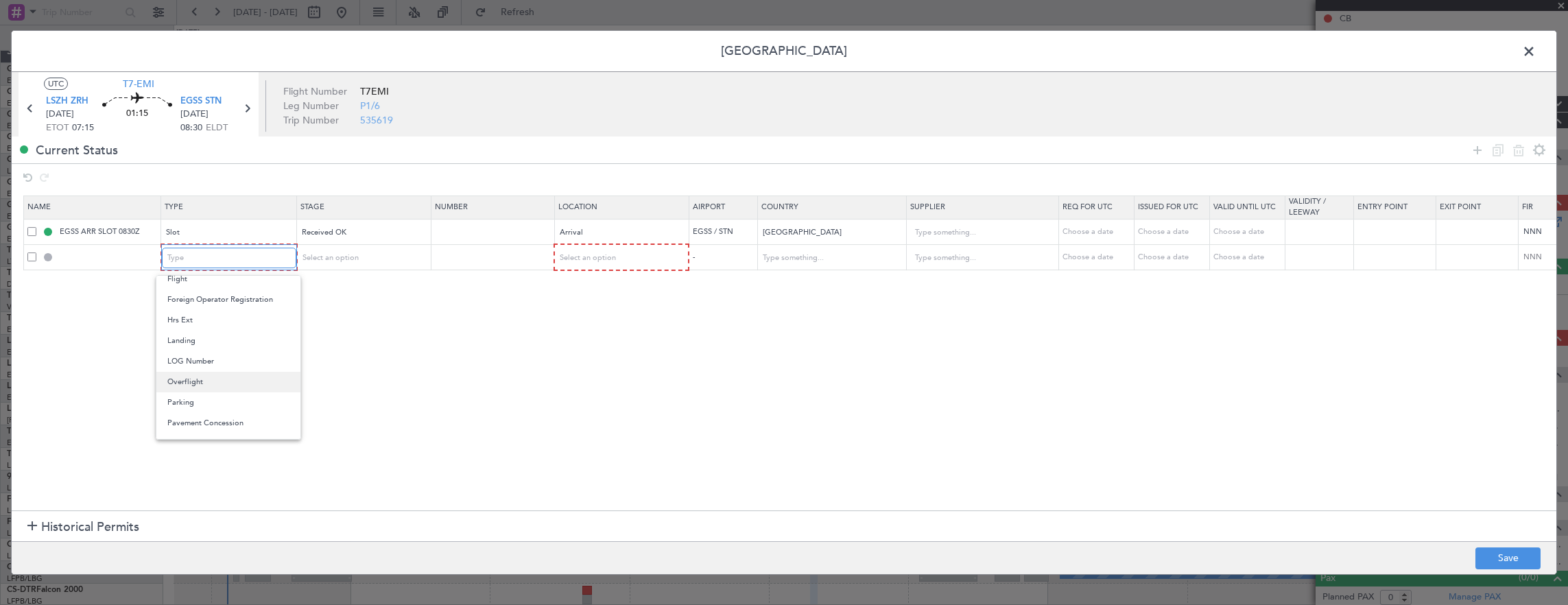
scroll to position [412, 0]
click at [204, 379] on span "Slot" at bounding box center [229, 387] width 123 height 21
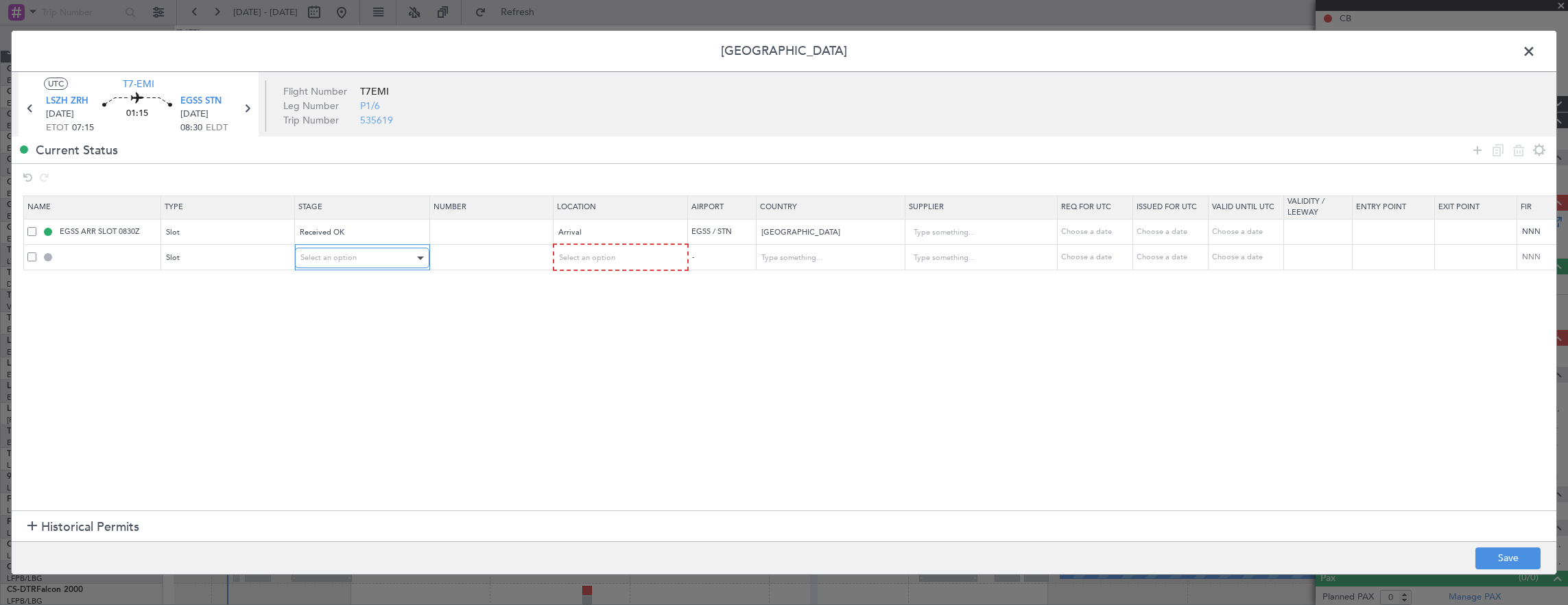
click at [387, 253] on div "Select an option" at bounding box center [357, 258] width 114 height 21
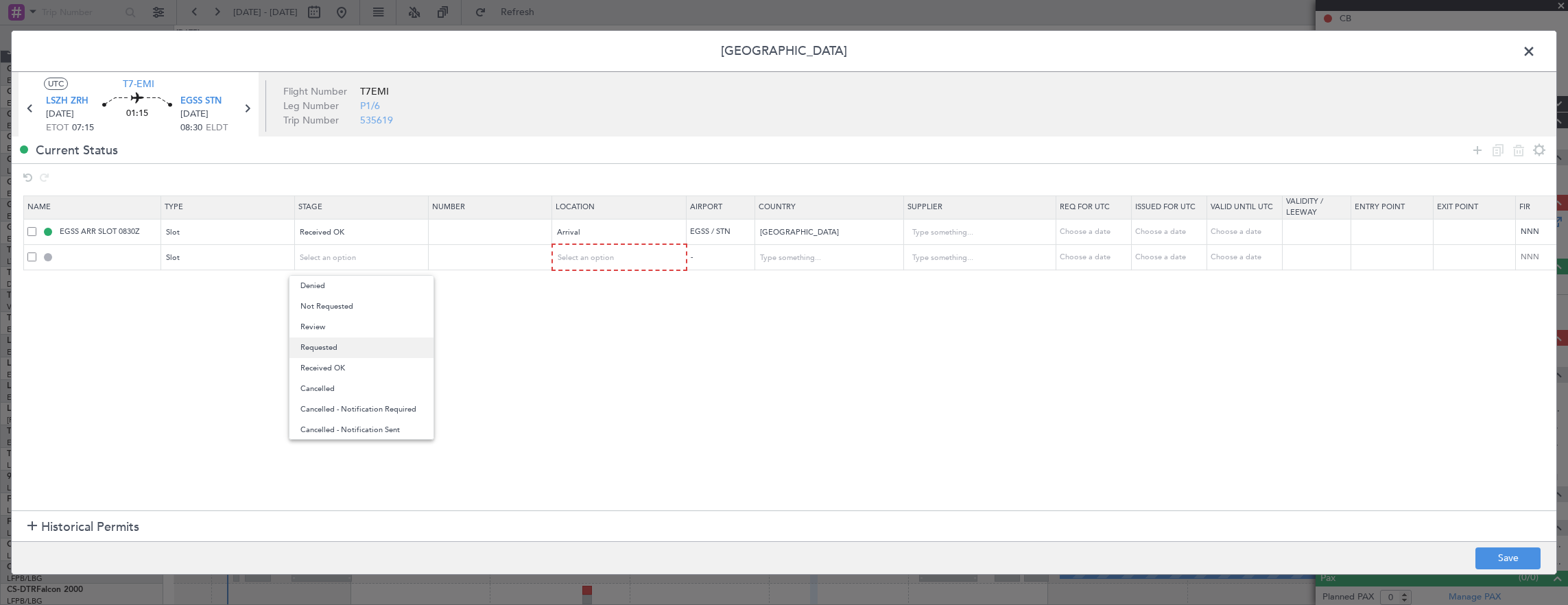
click at [364, 342] on span "Requested" at bounding box center [362, 347] width 123 height 21
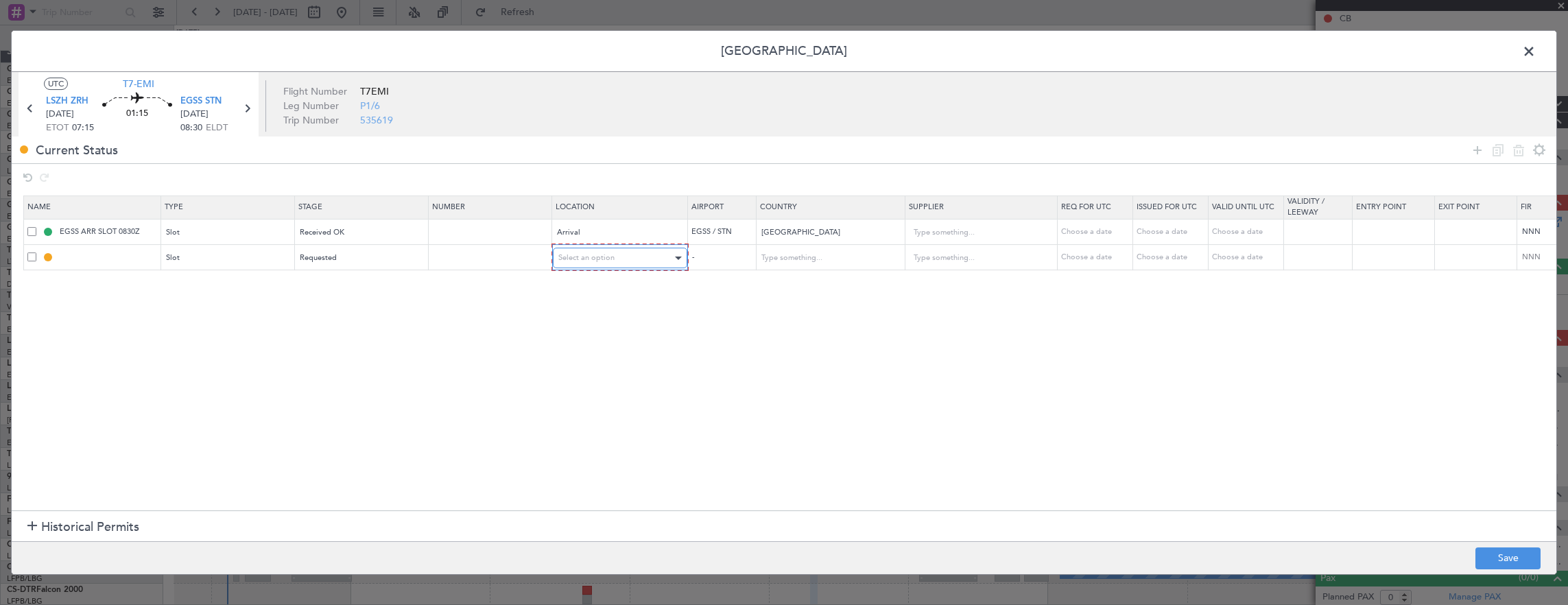
click at [617, 257] on div "Select an option" at bounding box center [615, 258] width 114 height 21
click at [603, 285] on span "Departure" at bounding box center [619, 286] width 123 height 21
click at [1523, 556] on button "Save" at bounding box center [1508, 558] width 65 height 22
type input "LSZH DEP SLOT"
type input "[GEOGRAPHIC_DATA]"
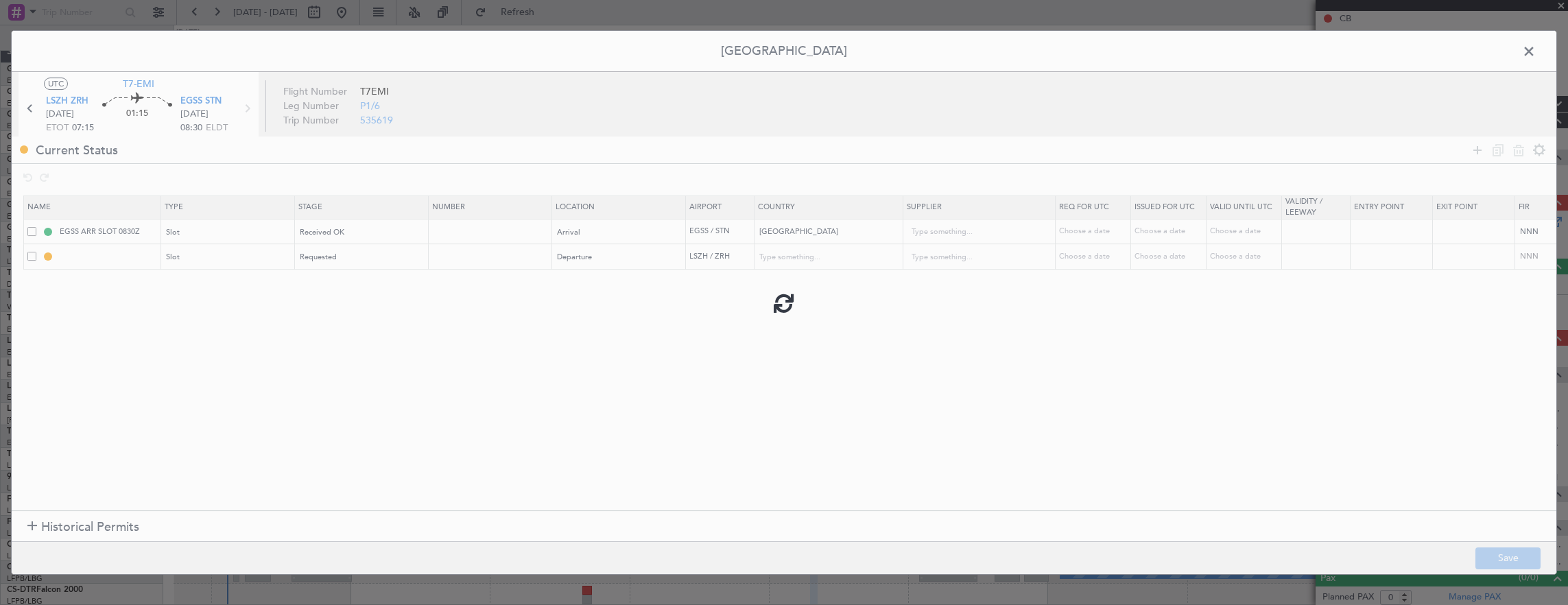
type input "NNN"
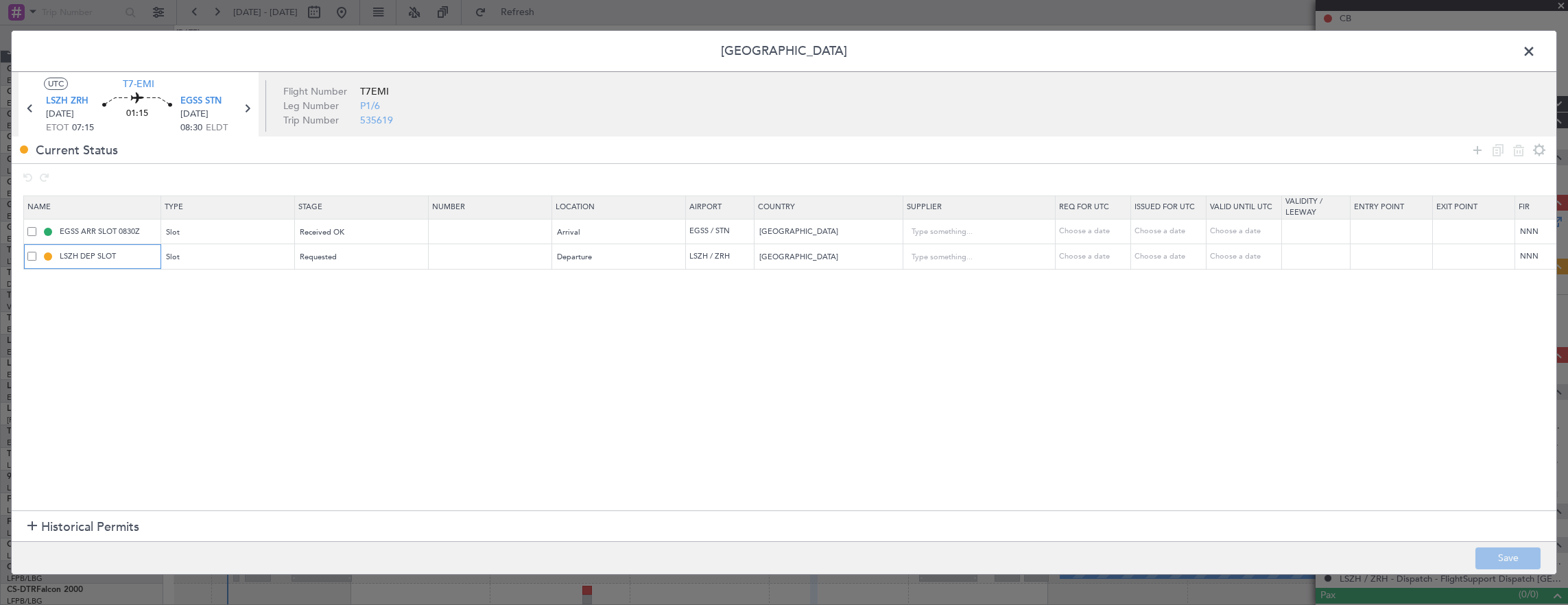
click at [139, 250] on input "LSZH DEP SLOT" at bounding box center [108, 256] width 103 height 12
type input "LSZH DEP SLOT 0715Z"
click at [1512, 556] on button "Save" at bounding box center [1508, 558] width 65 height 22
drag, startPoint x: 1529, startPoint y: 52, endPoint x: 1534, endPoint y: 90, distance: 38.3
click at [1536, 52] on span at bounding box center [1536, 55] width 0 height 27
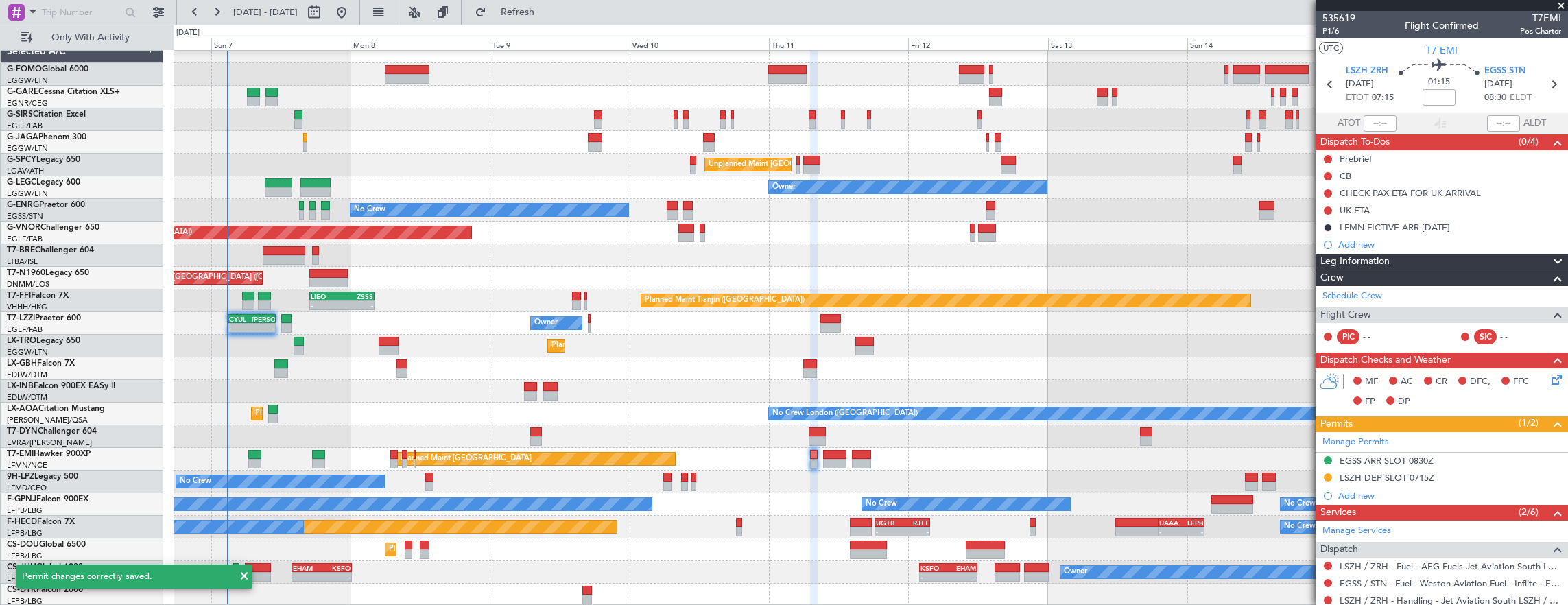
scroll to position [69, 0]
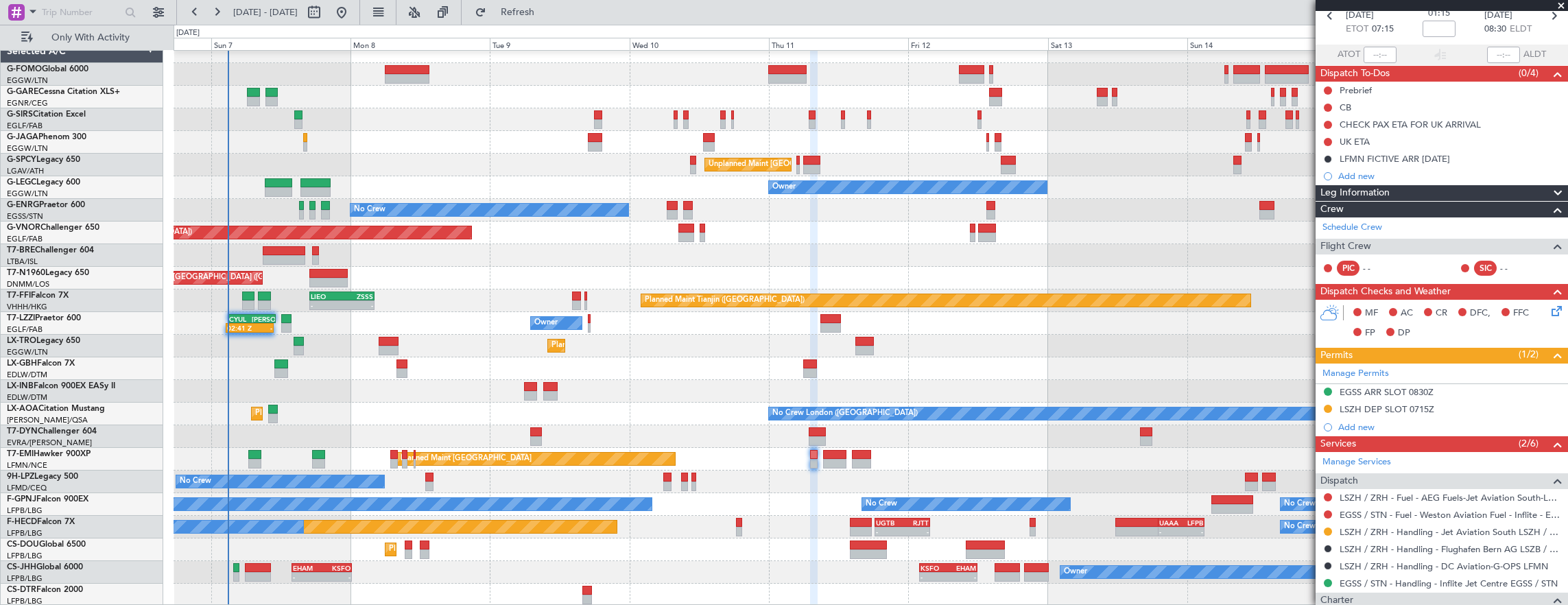
click at [248, 580] on div "Owner Planned Maint [GEOGRAPHIC_DATA] ([GEOGRAPHIC_DATA]) - - EHAM 14:00 Z KSFO…" at bounding box center [870, 572] width 1394 height 23
click at [331, 572] on div "-" at bounding box center [336, 576] width 29 height 8
type input "-00:15"
type input "6"
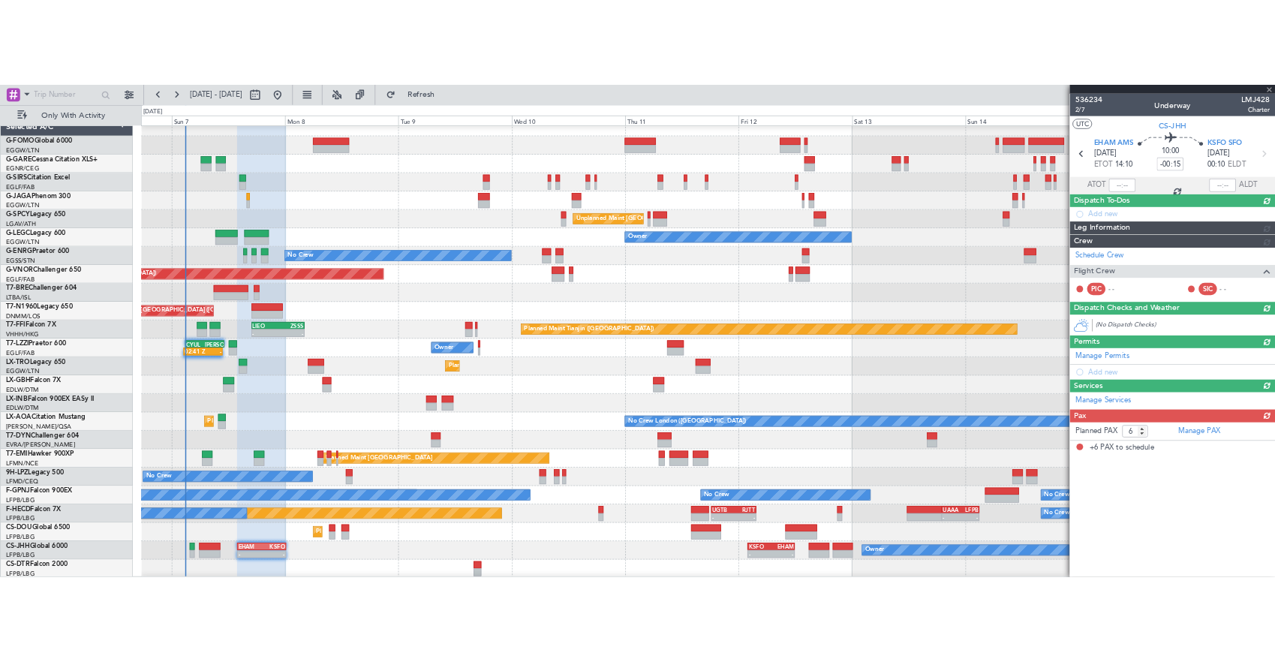
scroll to position [0, 0]
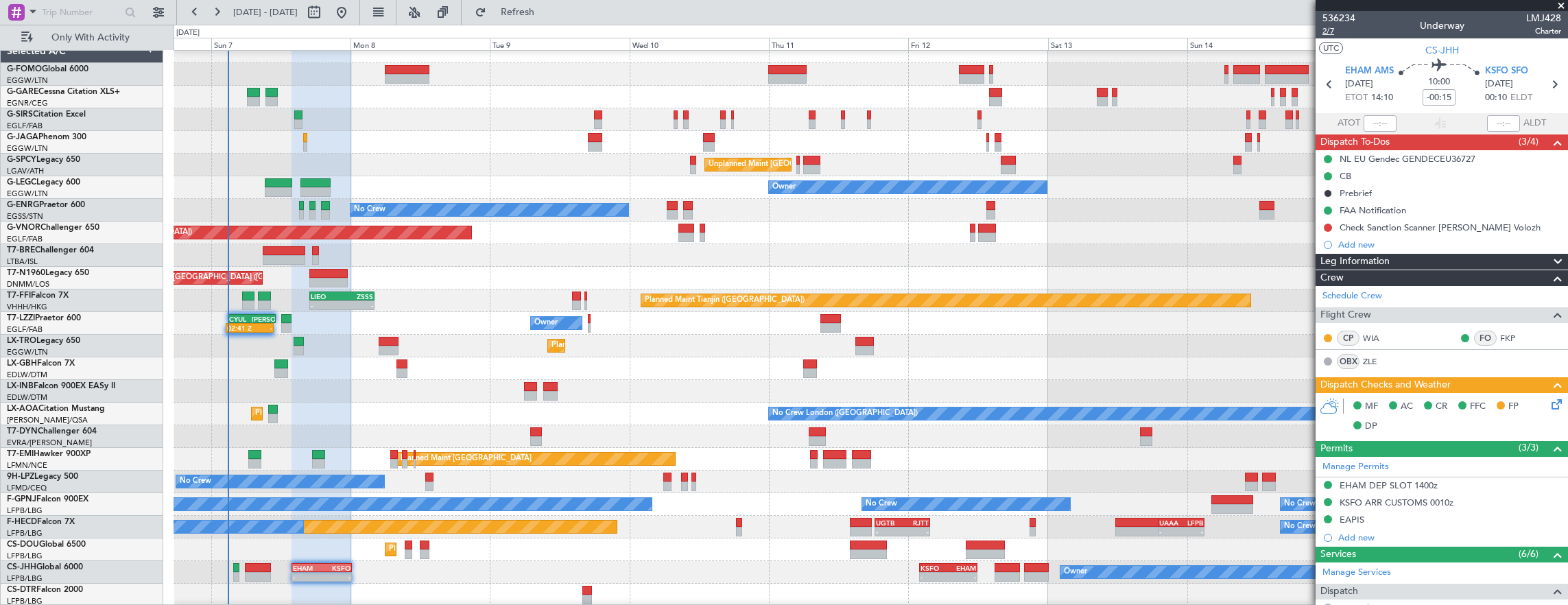
click at [1333, 29] on span "2/7" at bounding box center [1339, 31] width 33 height 12
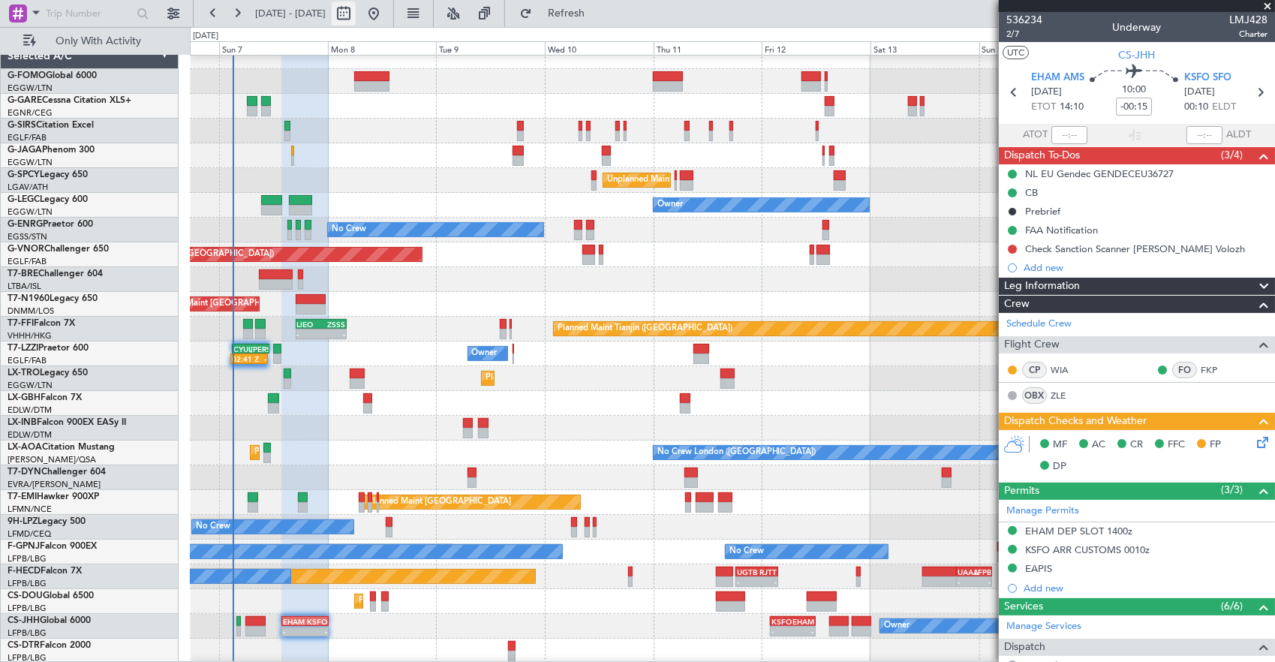
click at [356, 14] on button at bounding box center [344, 14] width 24 height 24
select select "9"
select select "2025"
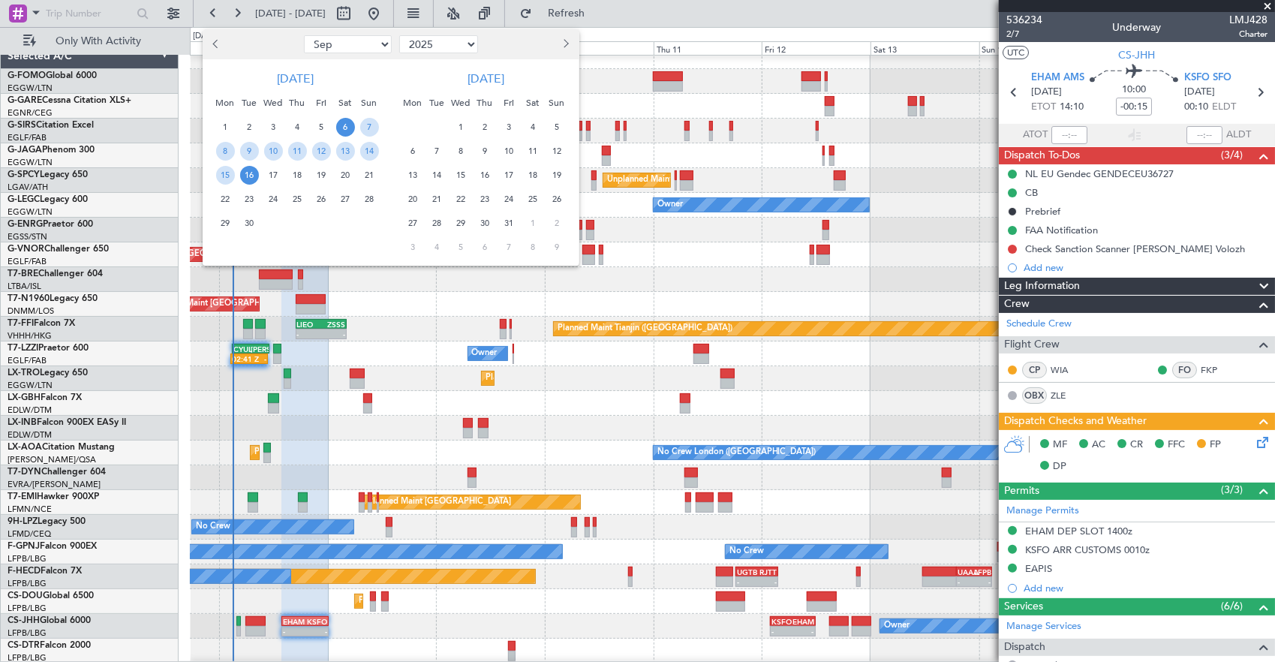
click at [345, 122] on span "6" at bounding box center [345, 127] width 19 height 19
click at [347, 148] on span "13" at bounding box center [345, 151] width 19 height 19
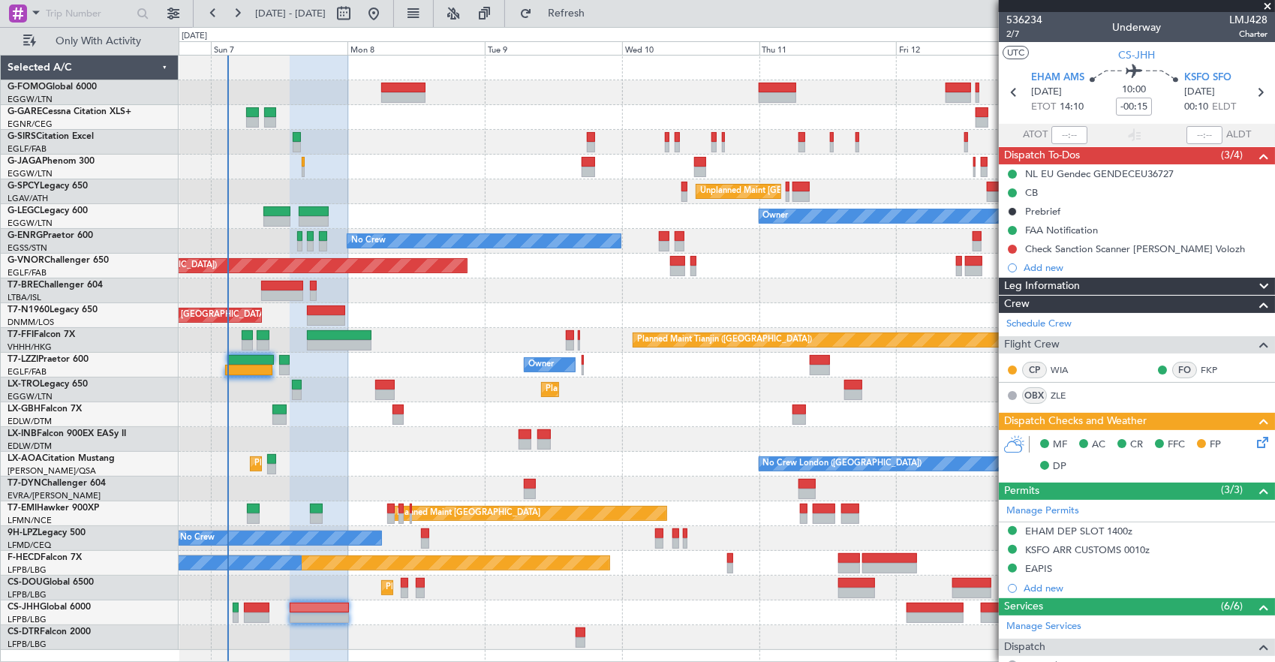
click at [537, 165] on div "Planned Maint [GEOGRAPHIC_DATA] ([GEOGRAPHIC_DATA]) Unplanned Maint [GEOGRAPHIC…" at bounding box center [727, 353] width 1096 height 594
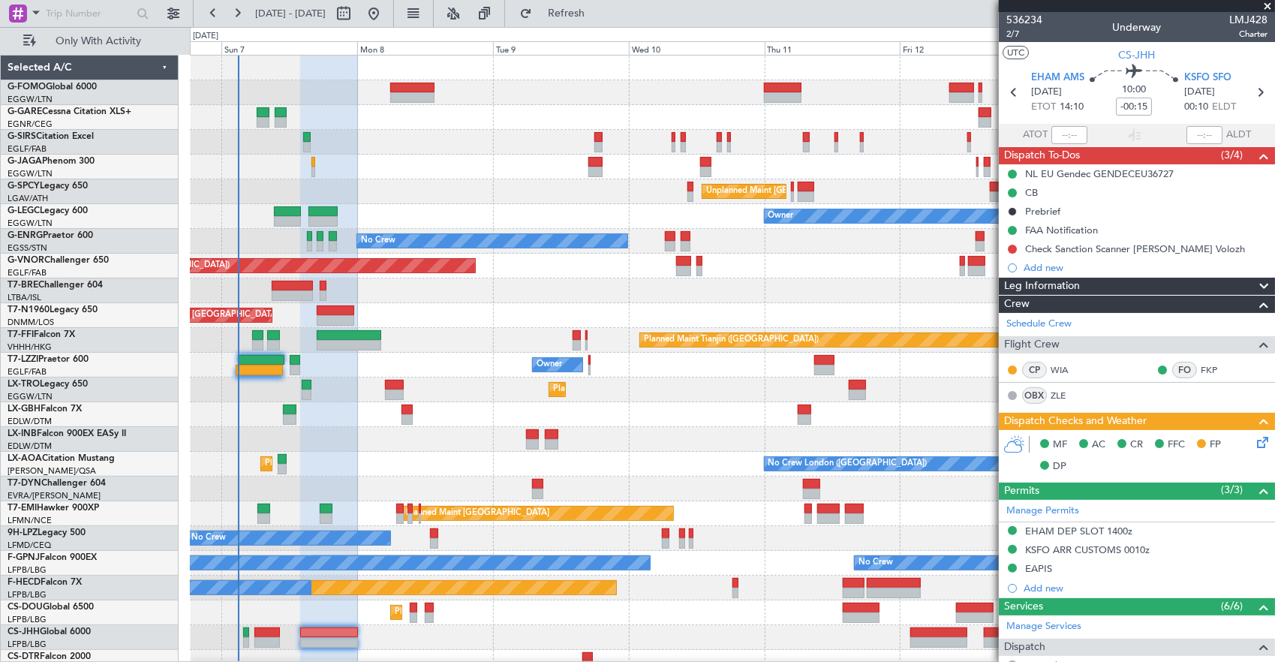
click at [1263, 3] on span at bounding box center [1267, 7] width 15 height 14
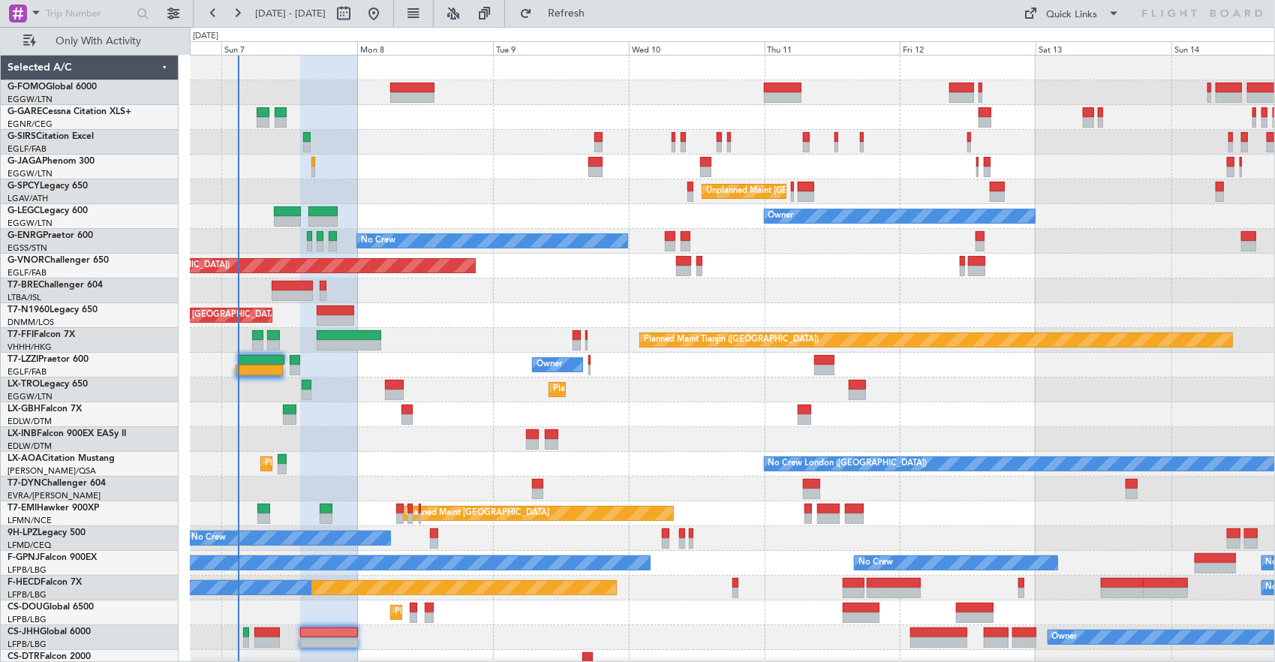
type input "0"
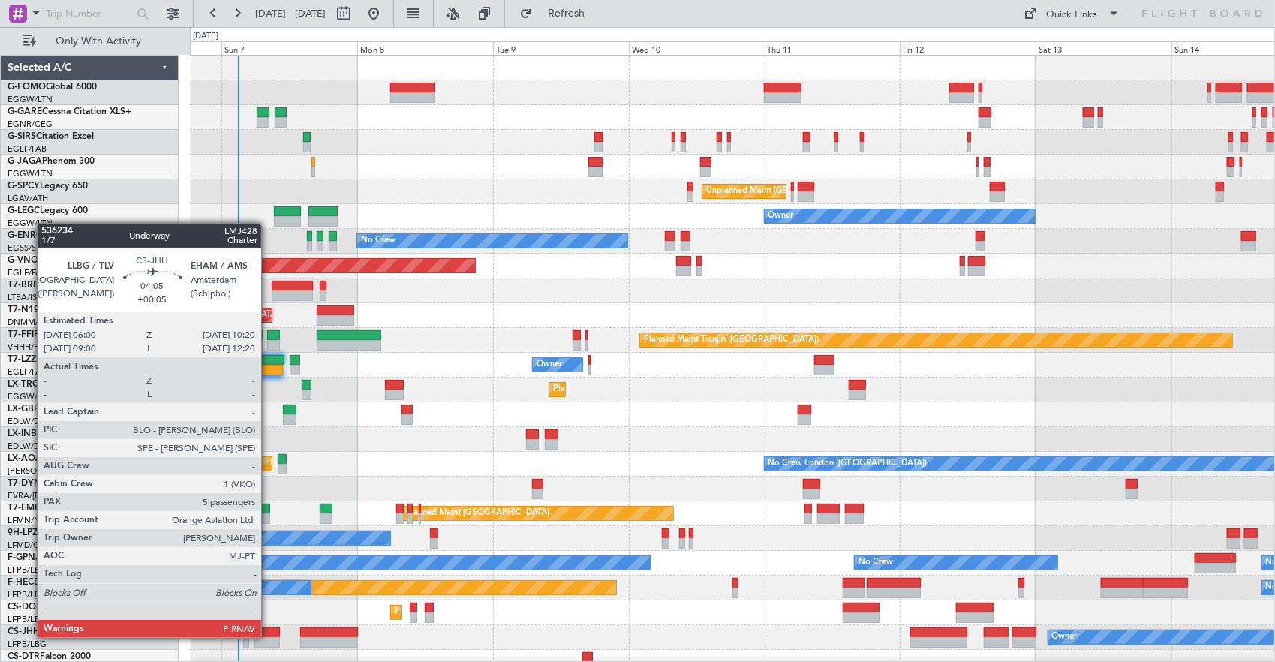
click at [265, 637] on div at bounding box center [266, 642] width 25 height 11
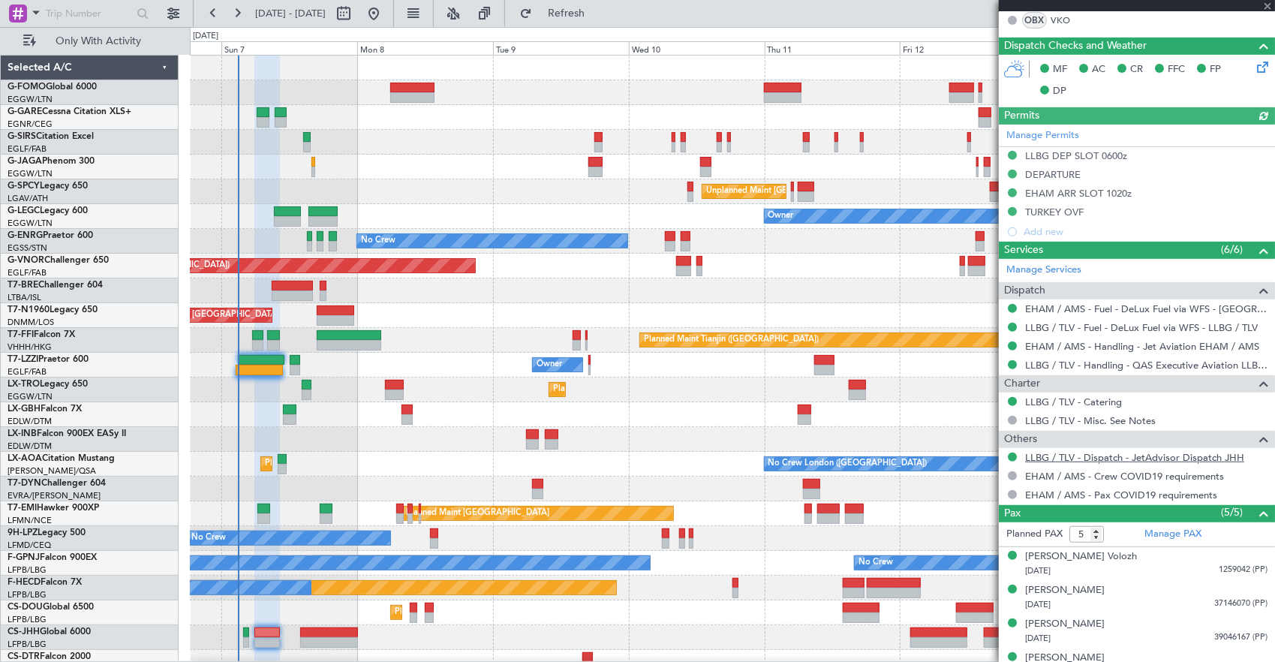
scroll to position [425, 0]
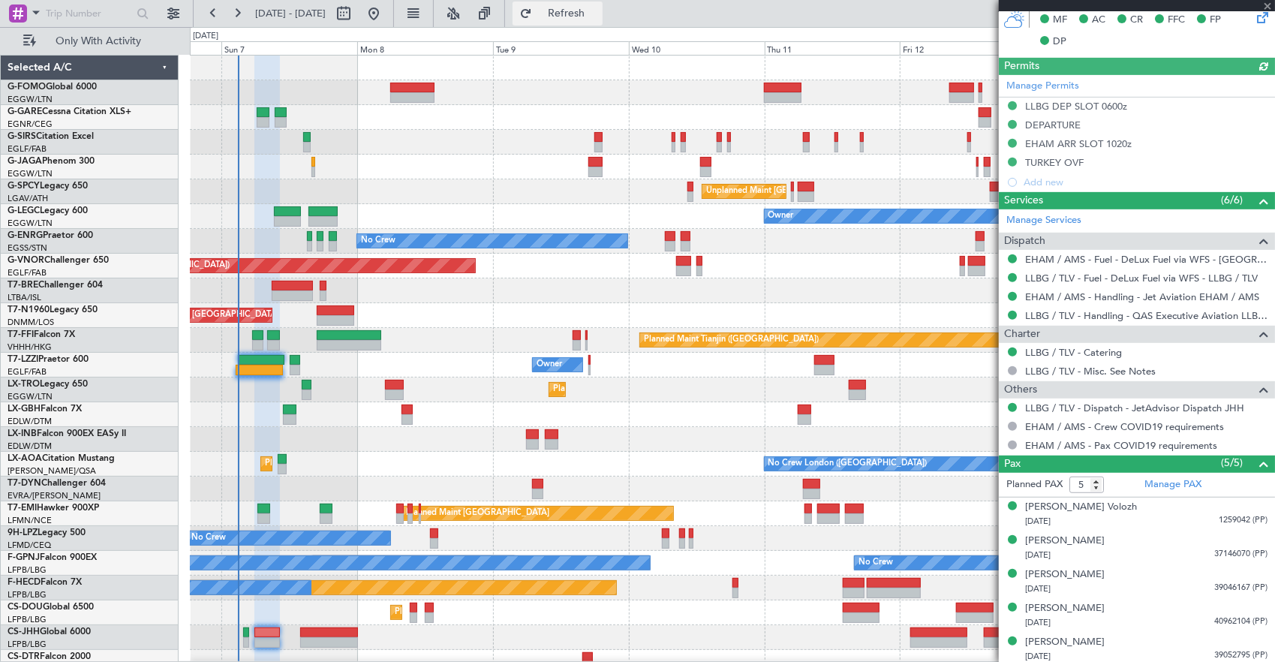
click at [602, 5] on button "Refresh" at bounding box center [557, 14] width 90 height 24
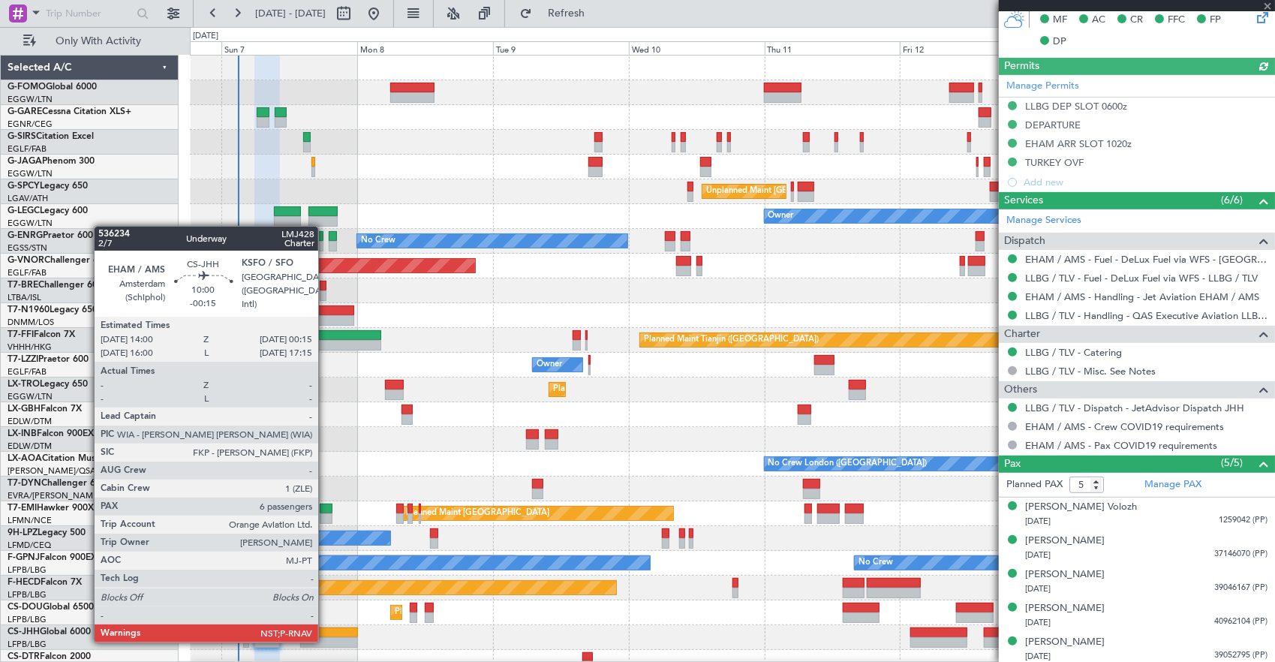
click at [326, 641] on div at bounding box center [329, 642] width 59 height 11
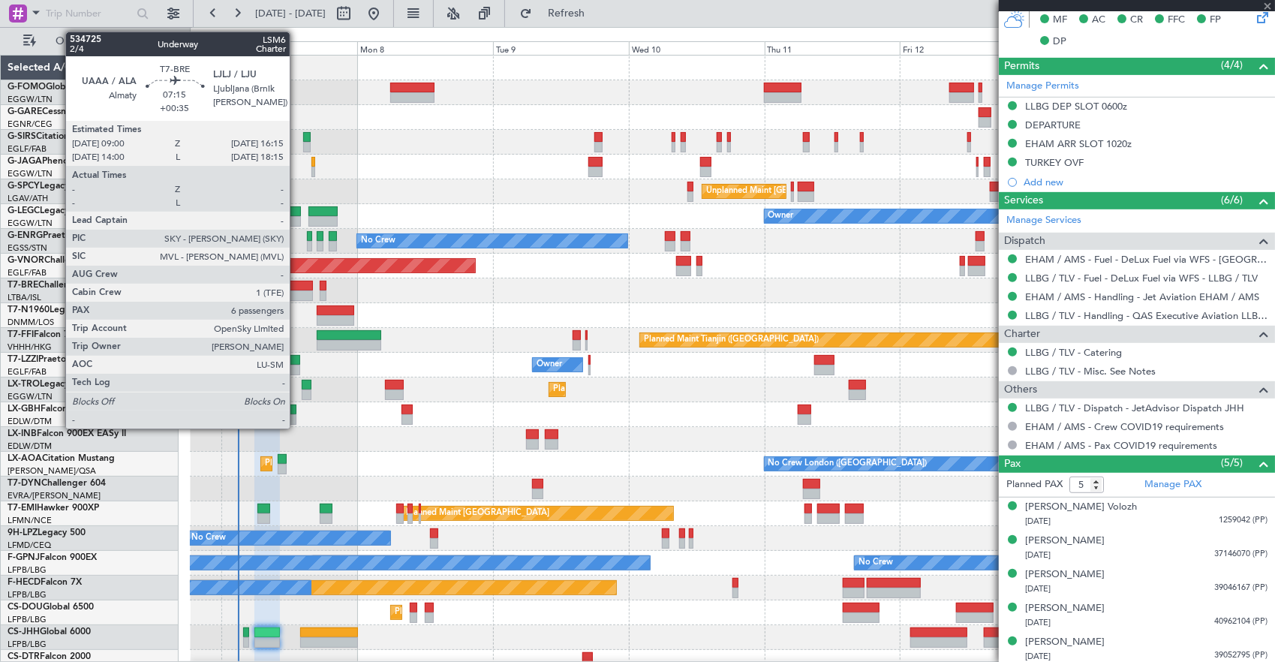
click at [297, 286] on div at bounding box center [292, 286] width 41 height 11
type input "-00:15"
type input "6"
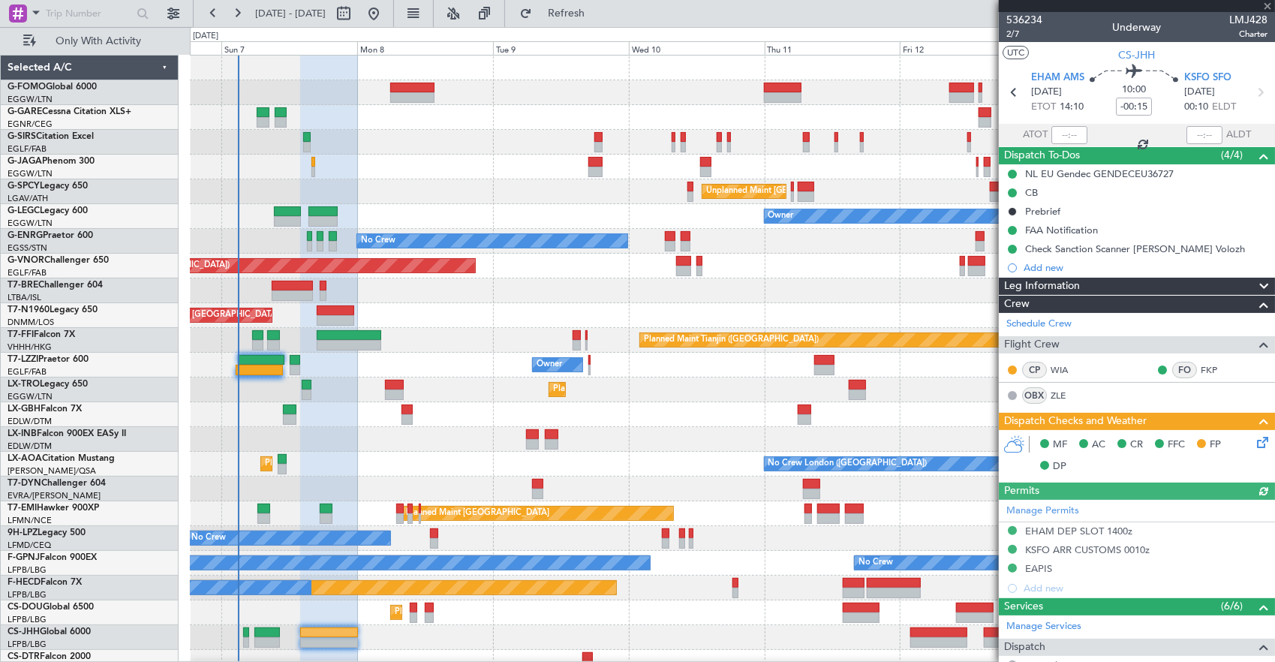
type input "+00:35"
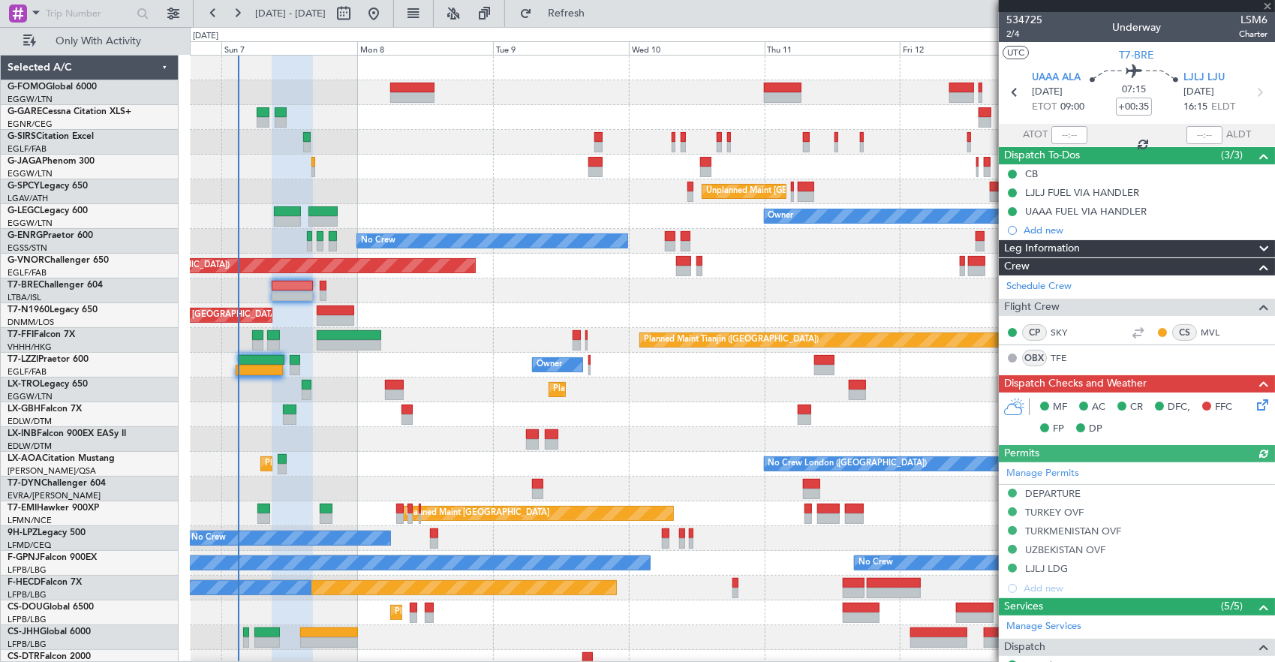
click at [1258, 407] on icon at bounding box center [1260, 402] width 12 height 12
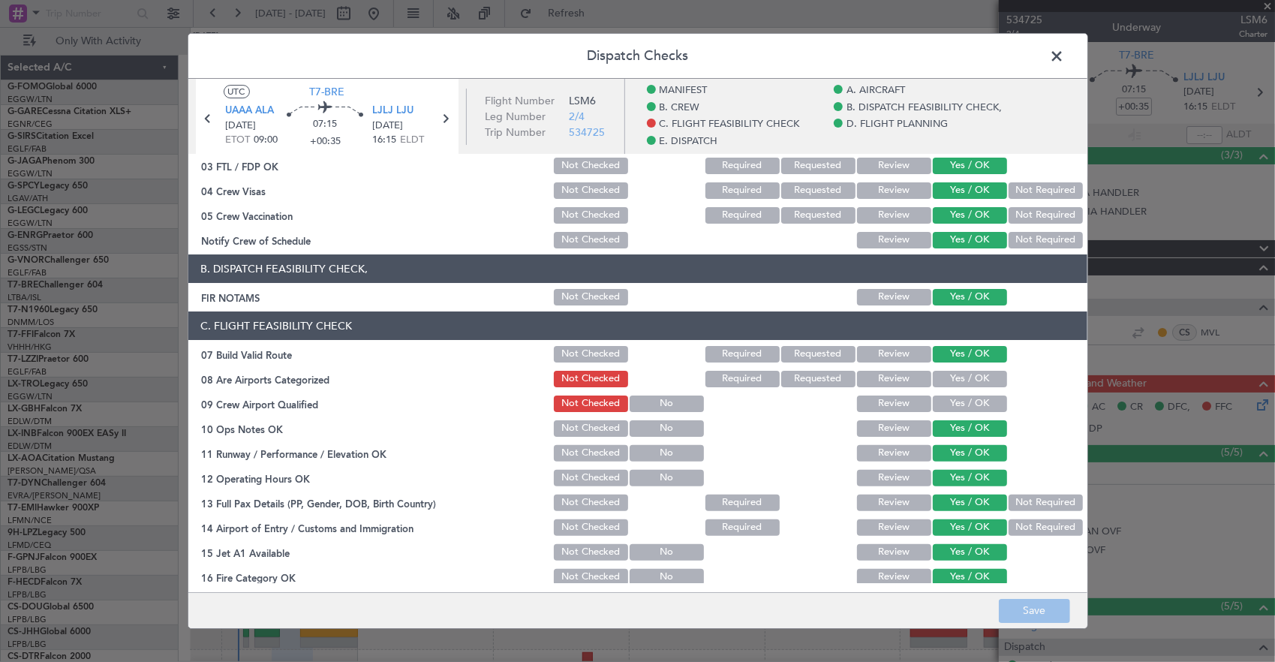
scroll to position [225, 0]
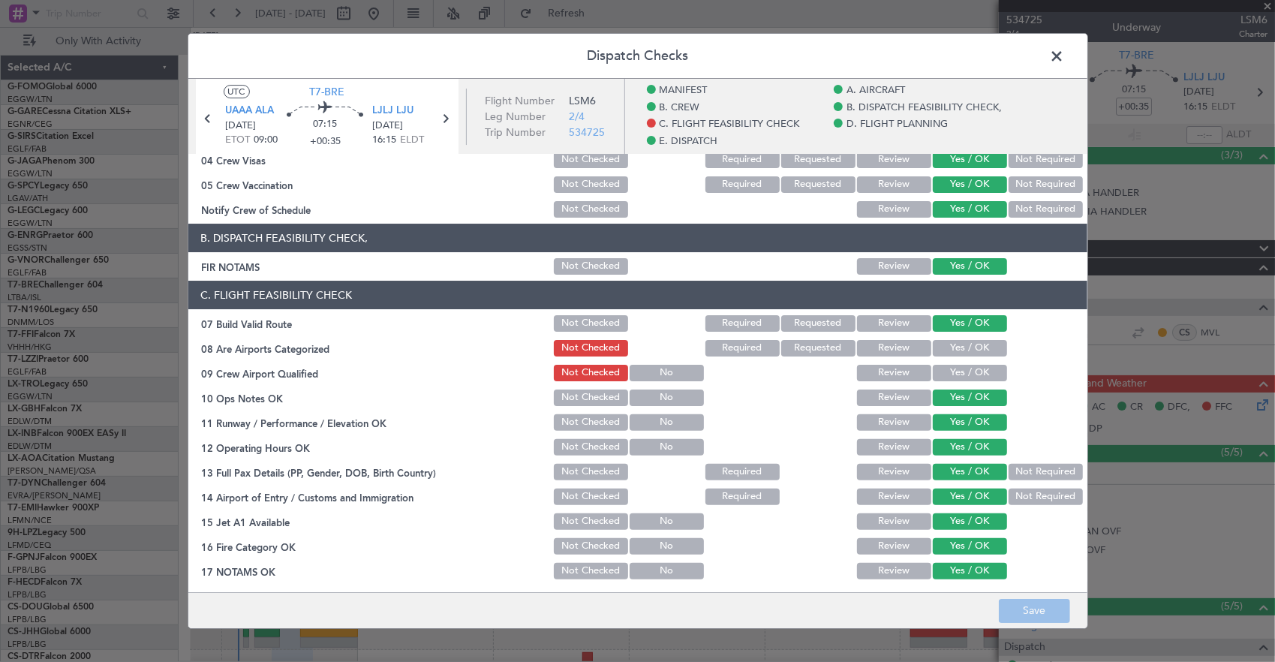
click at [963, 352] on button "Yes / OK" at bounding box center [970, 348] width 74 height 17
click at [960, 363] on div "Yes / OK" at bounding box center [968, 372] width 76 height 21
click at [975, 374] on button "Yes / OK" at bounding box center [970, 373] width 74 height 17
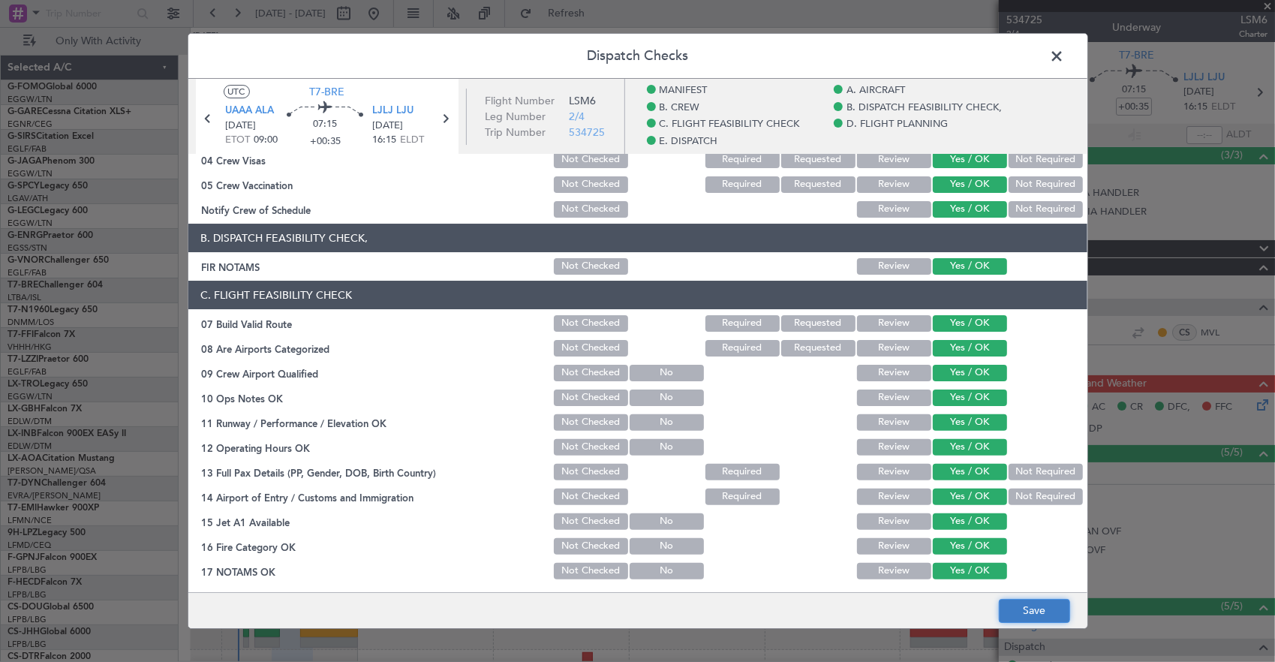
click at [1043, 603] on button "Save" at bounding box center [1034, 611] width 71 height 24
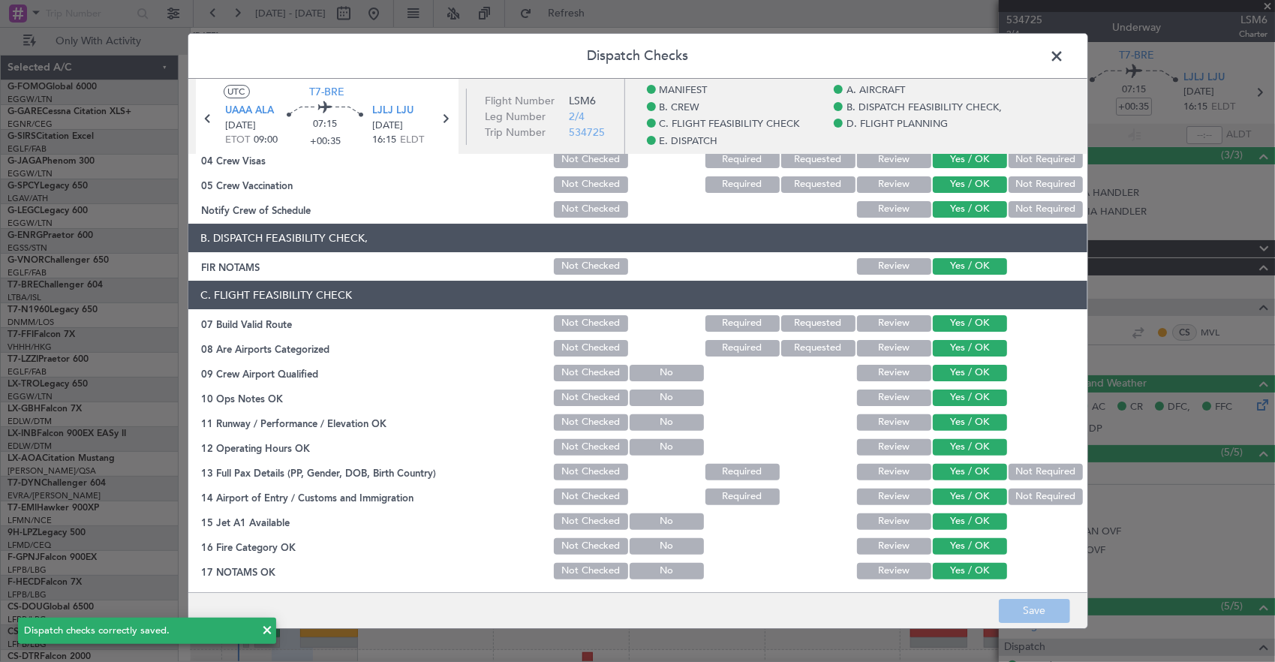
click at [1065, 60] on span at bounding box center [1065, 60] width 0 height 30
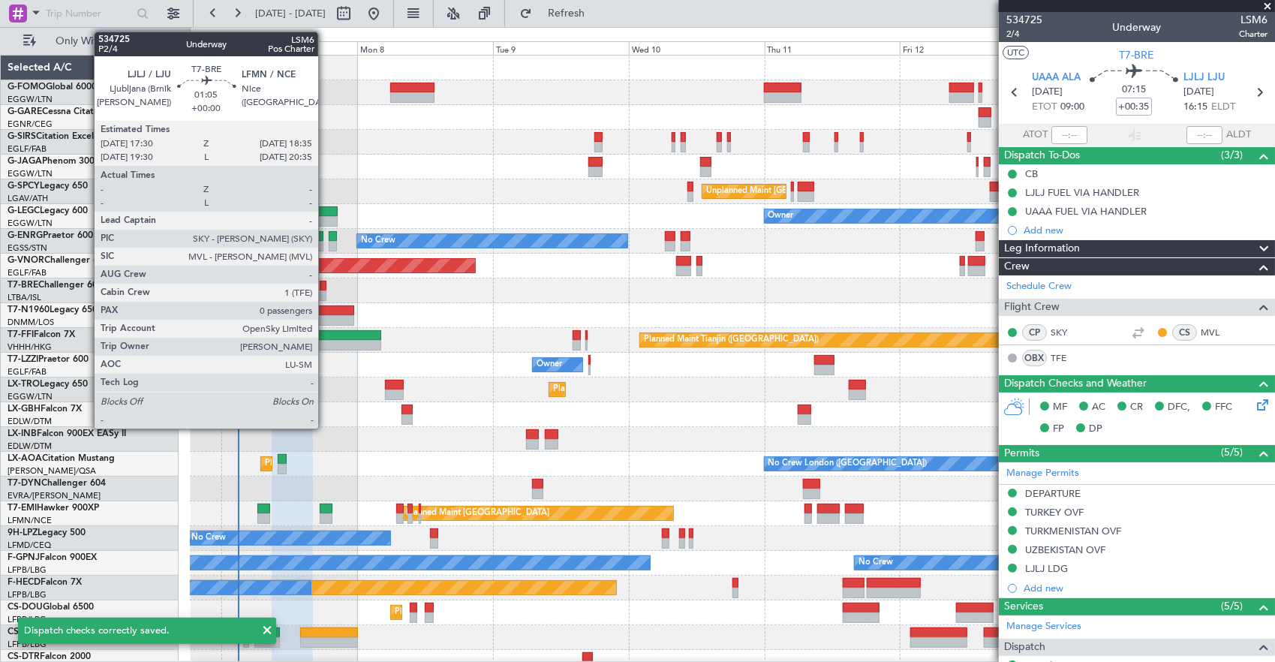
click at [329, 290] on div at bounding box center [732, 290] width 1085 height 25
click at [320, 287] on div at bounding box center [323, 286] width 7 height 11
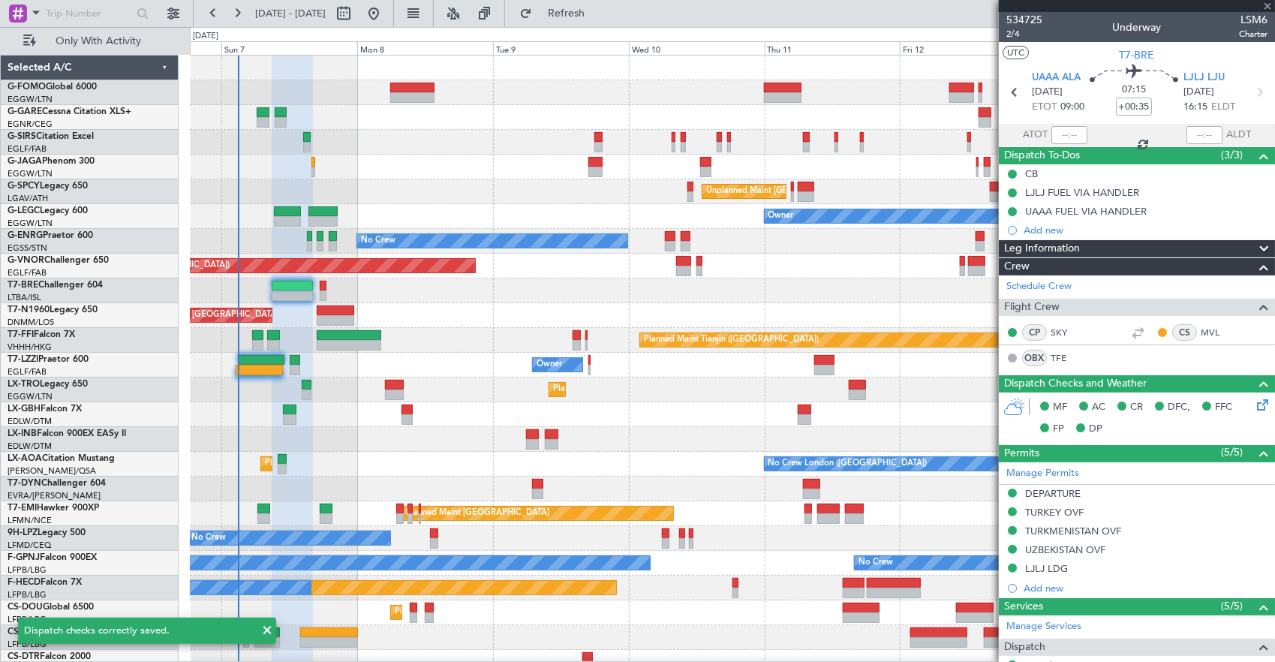
type input "0"
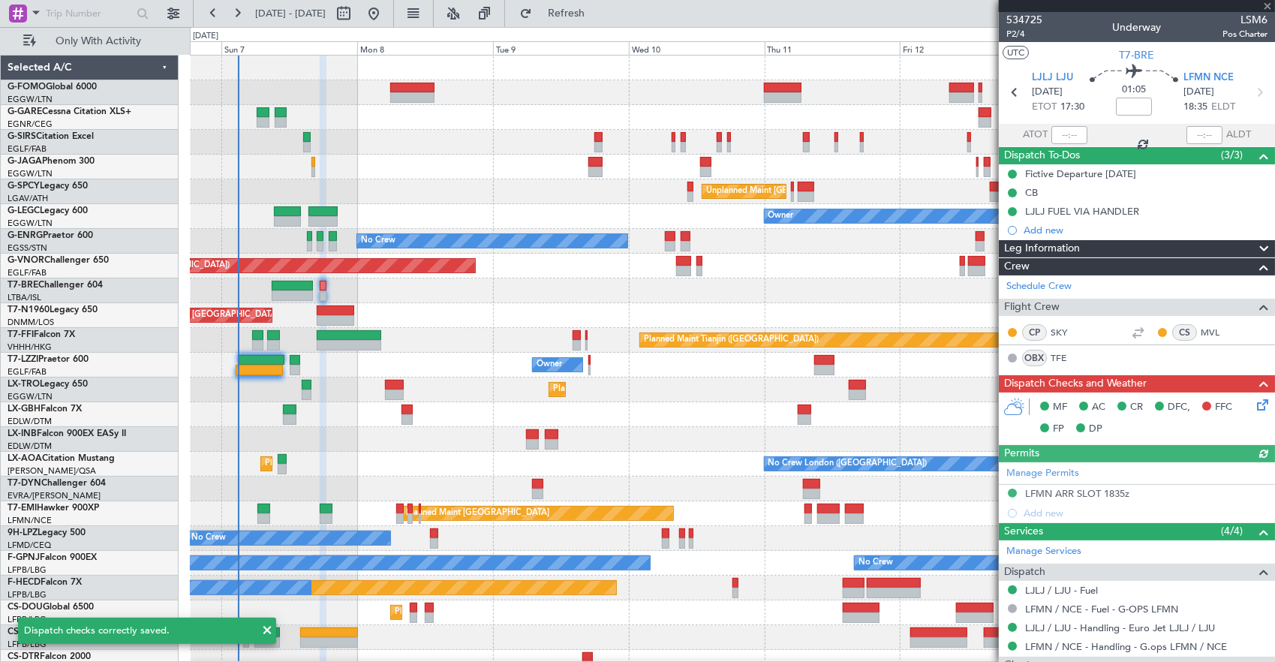
click at [1254, 398] on icon at bounding box center [1260, 402] width 12 height 12
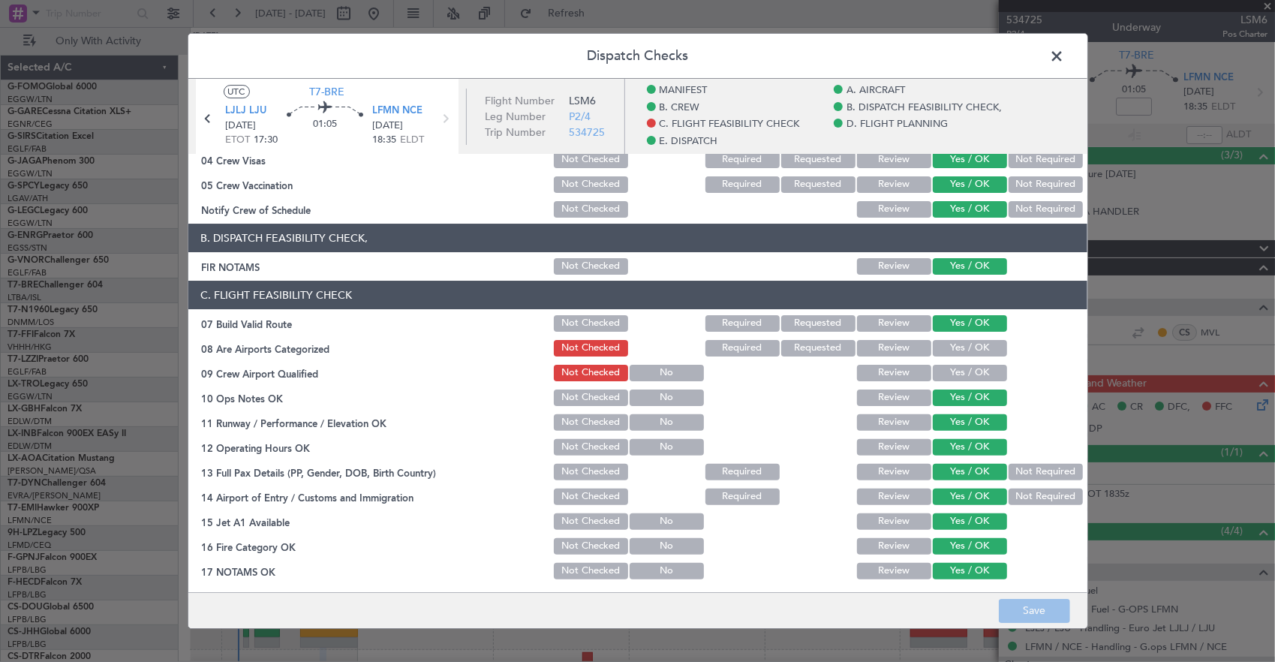
click at [945, 346] on button "Yes / OK" at bounding box center [970, 348] width 74 height 17
click at [948, 366] on button "Yes / OK" at bounding box center [970, 373] width 74 height 17
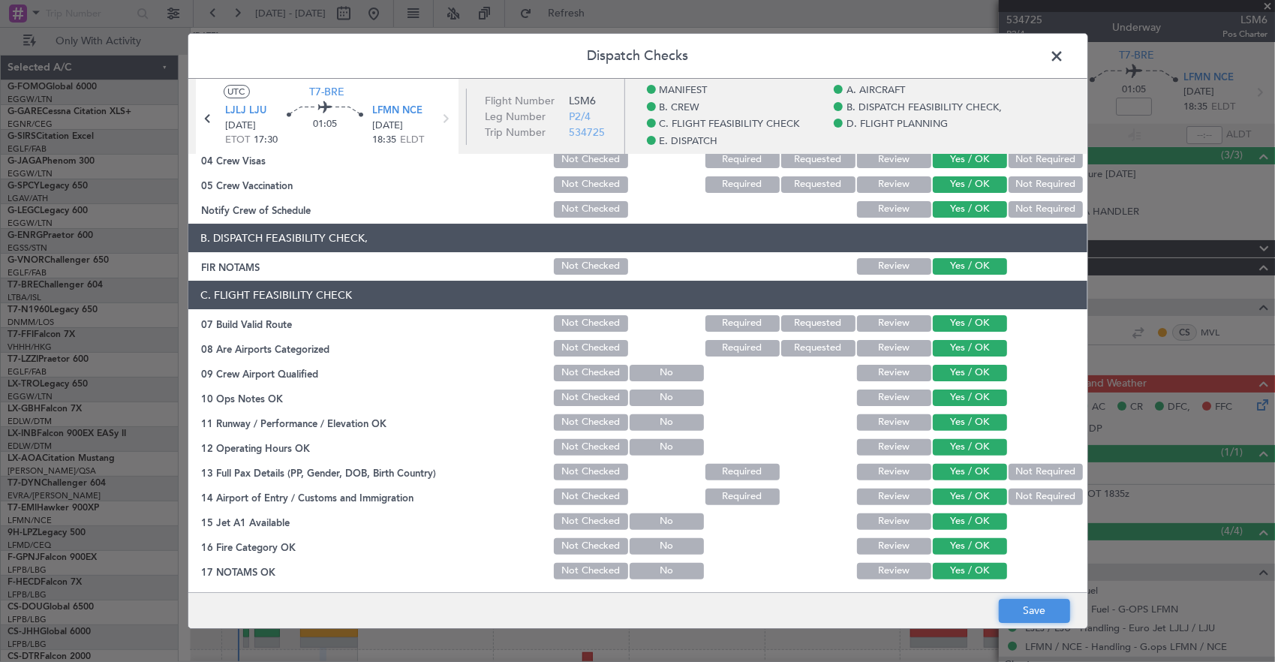
click at [1043, 610] on button "Save" at bounding box center [1034, 611] width 71 height 24
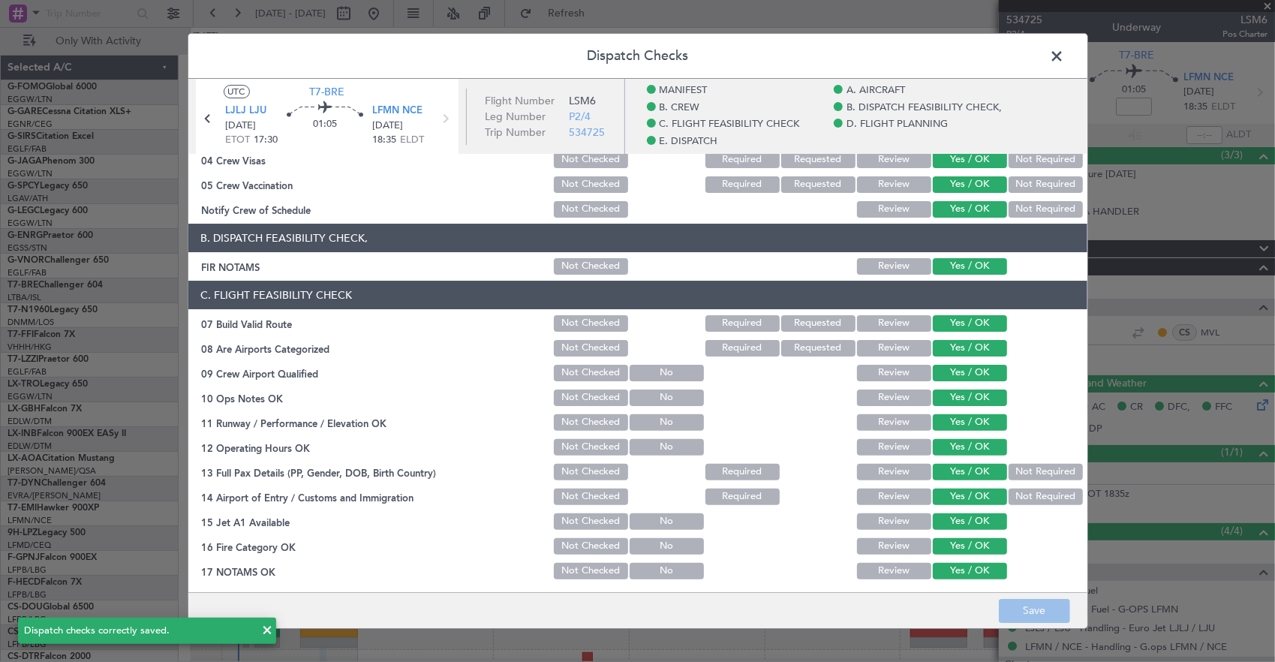
click at [1065, 60] on span at bounding box center [1065, 60] width 0 height 30
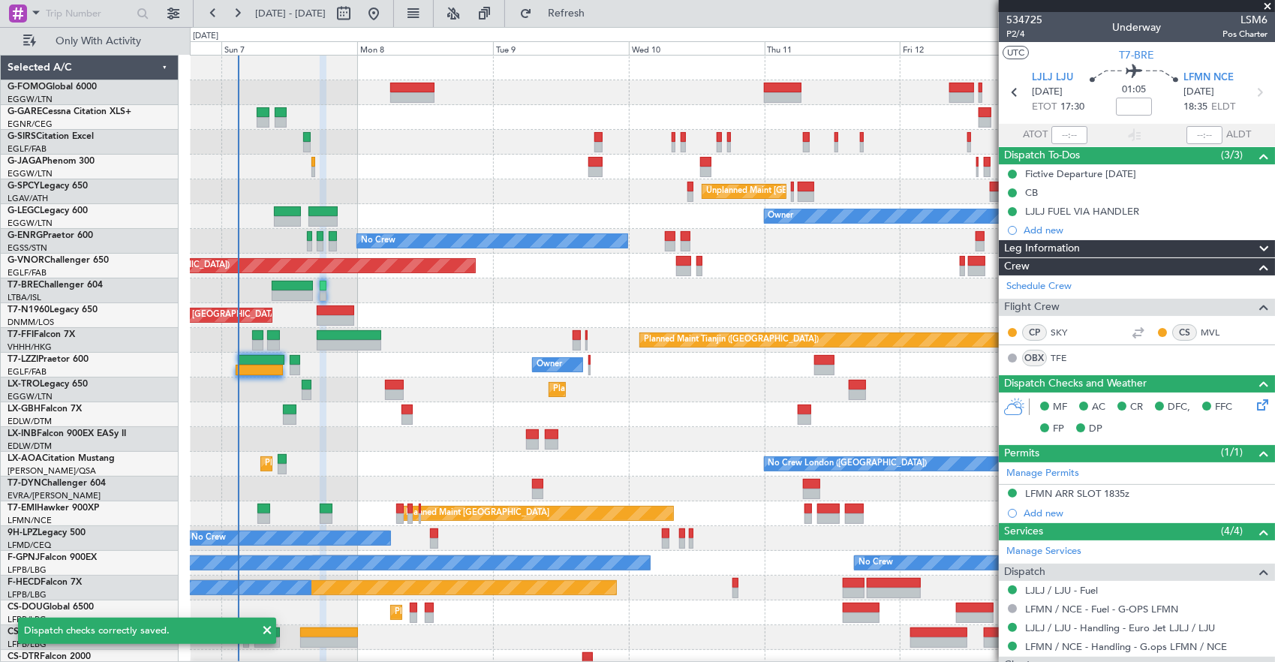
scroll to position [11, 0]
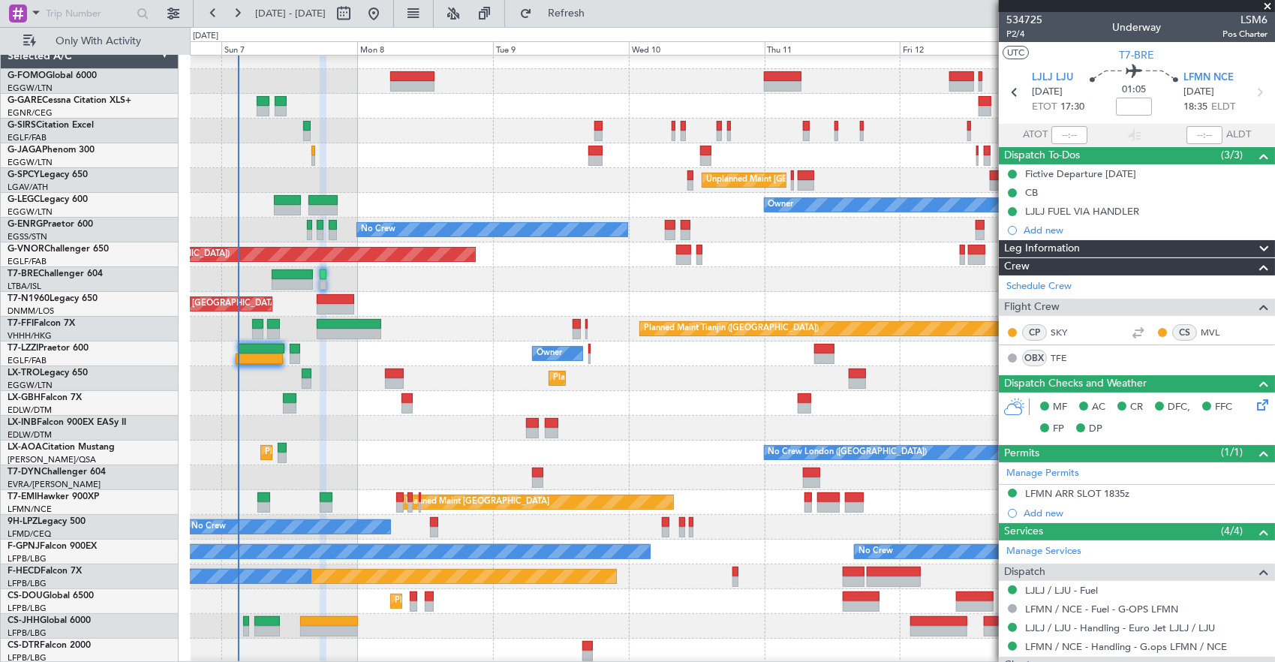
click at [337, 635] on div at bounding box center [329, 631] width 59 height 11
type input "-00:15"
type input "6"
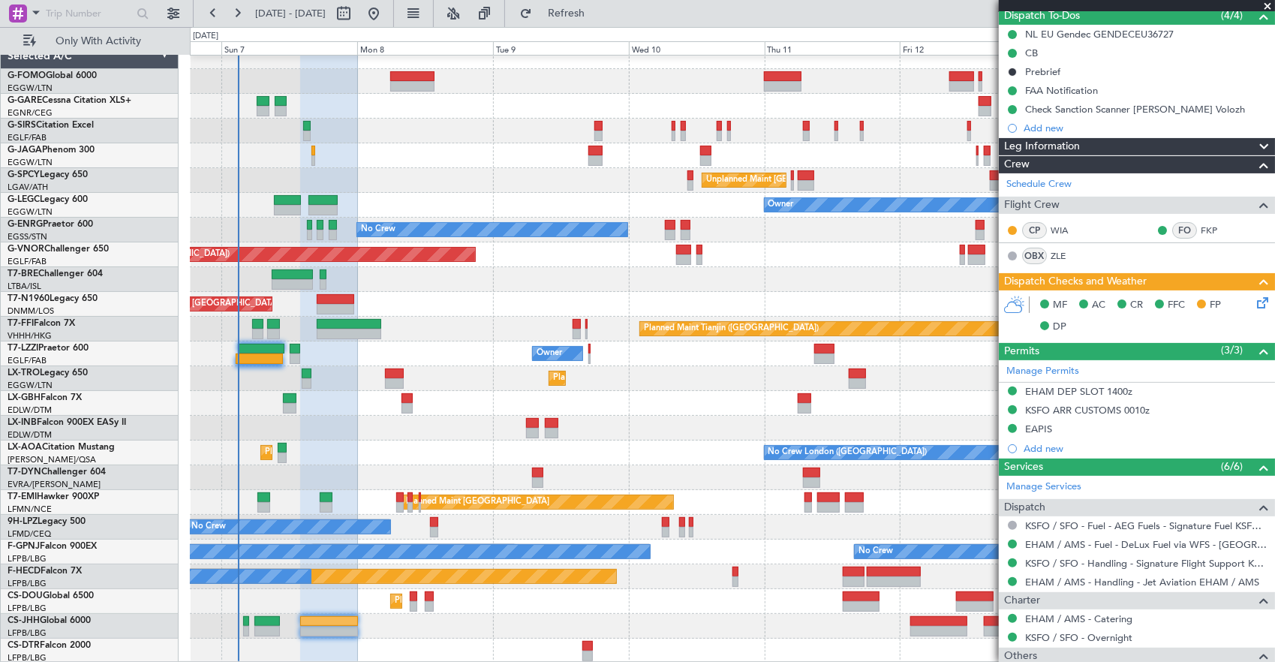
scroll to position [0, 0]
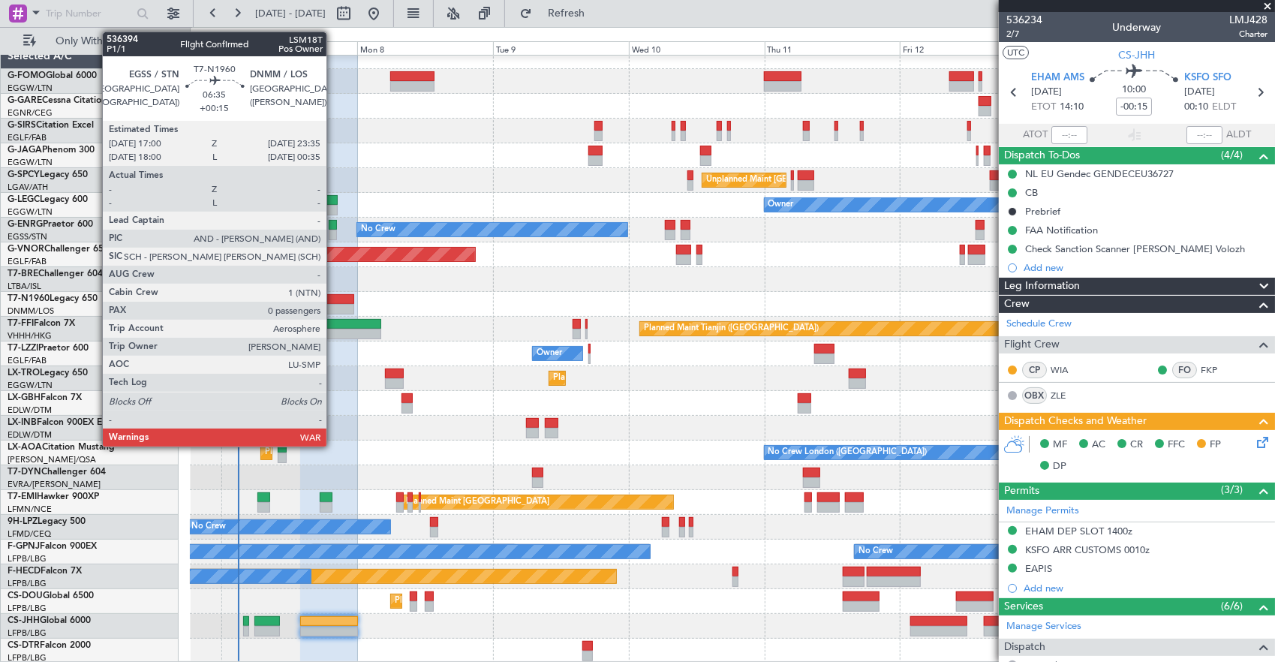
click at [333, 298] on div at bounding box center [336, 299] width 38 height 11
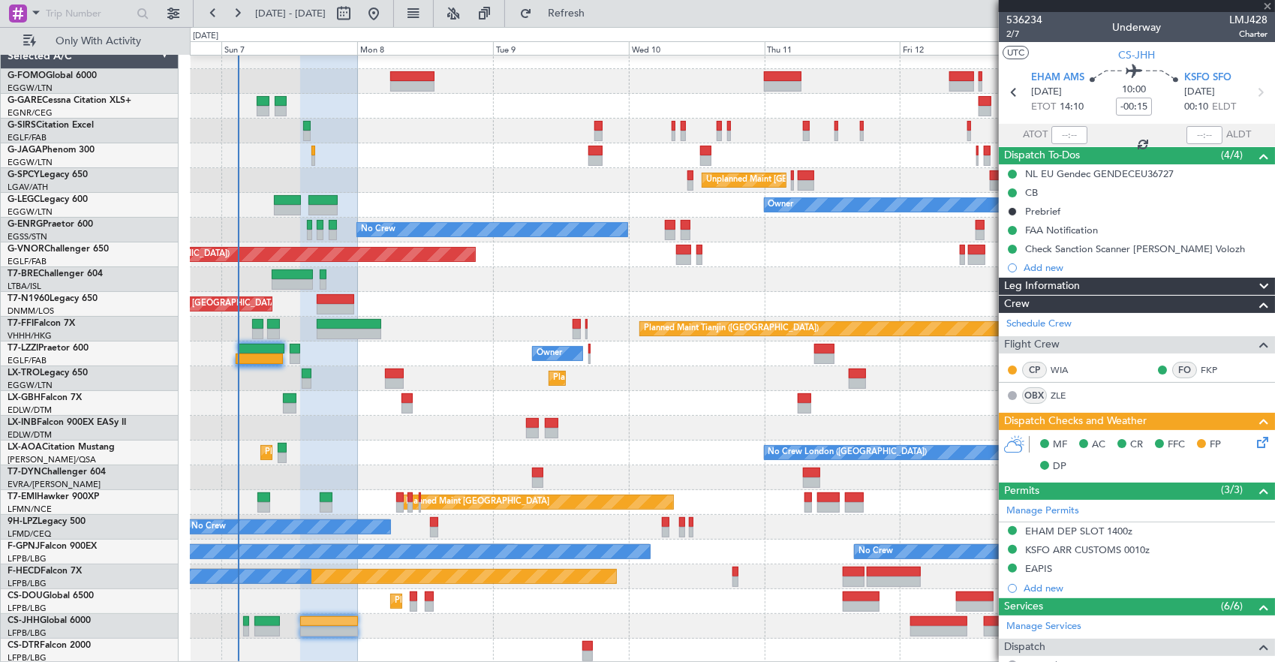
type input "+00:15"
type input "0"
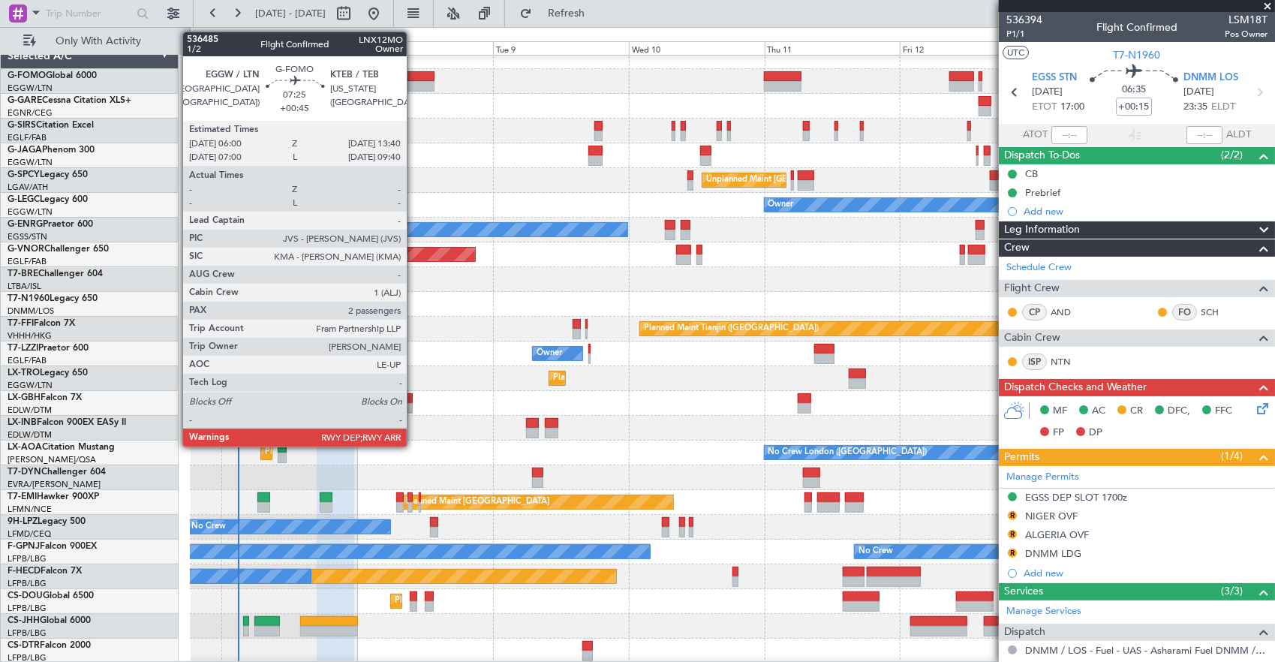
click at [414, 74] on div at bounding box center [412, 76] width 44 height 11
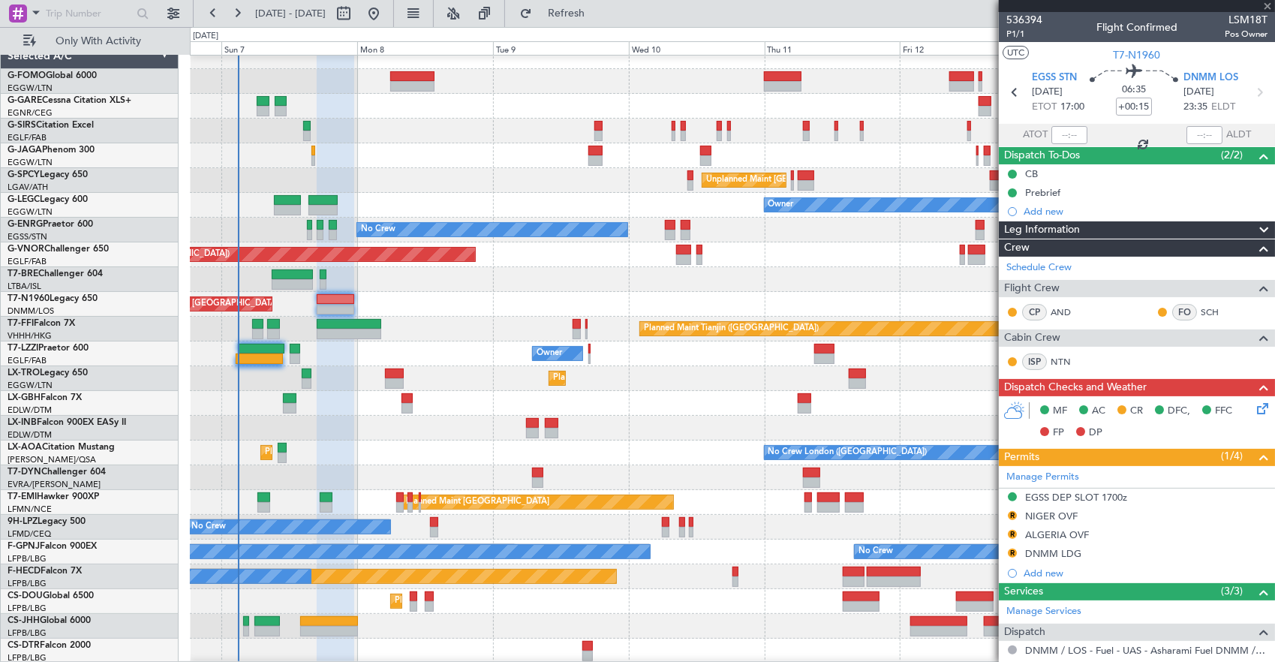
type input "+00:45"
type input "2"
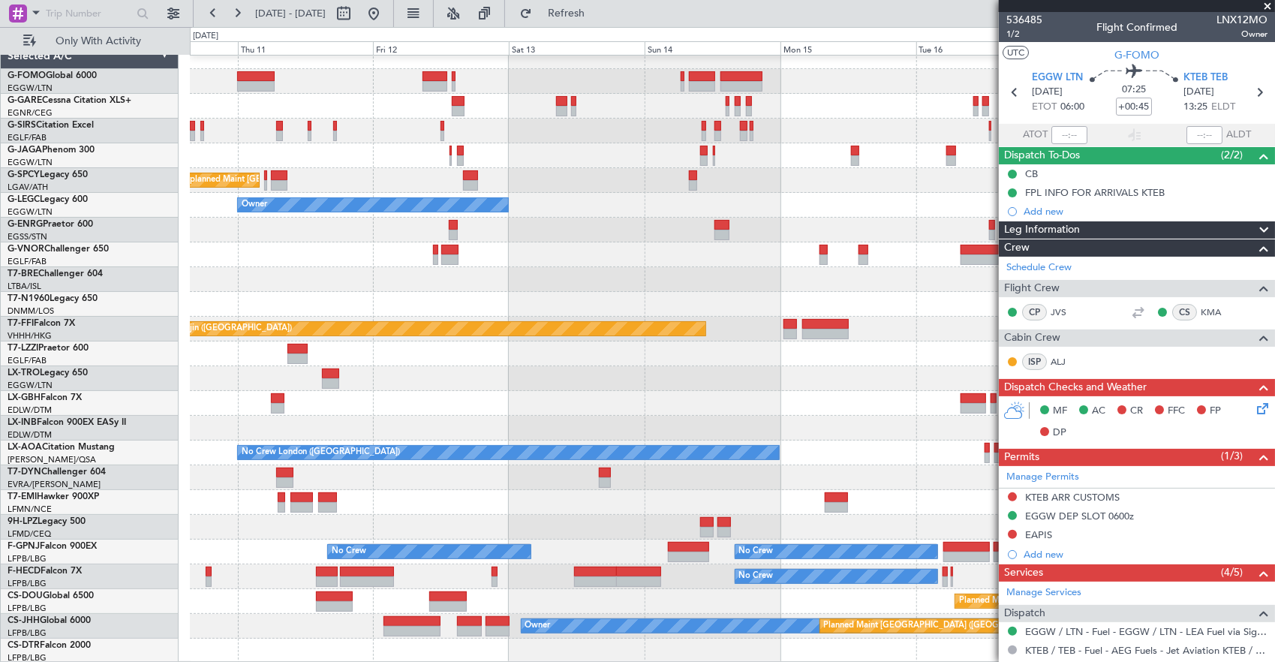
click at [369, 84] on div at bounding box center [732, 81] width 1085 height 25
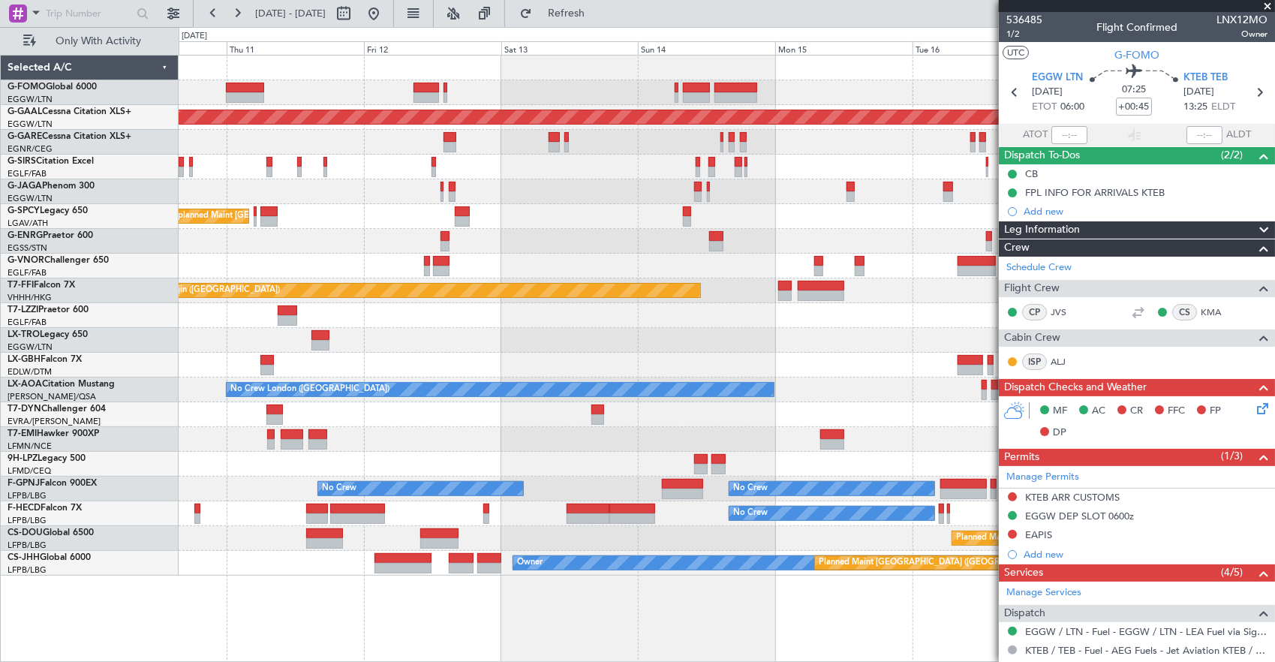
click at [429, 92] on div at bounding box center [425, 97] width 25 height 11
type input "+00:10"
type input "1"
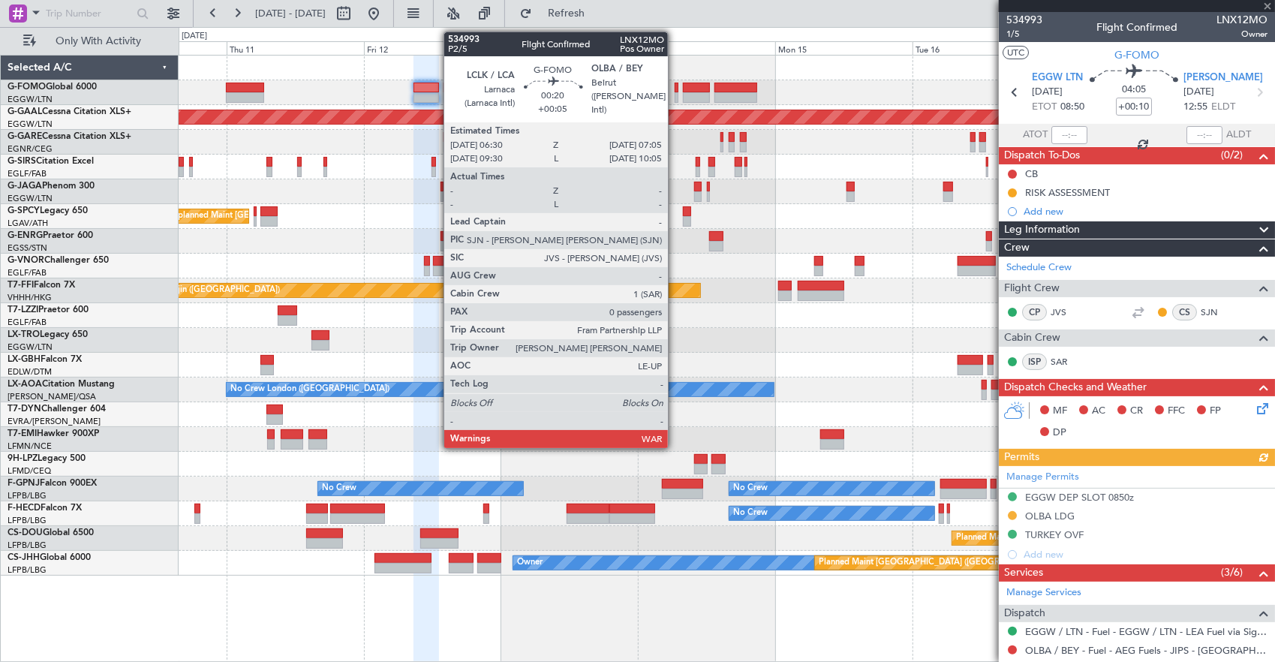
click at [675, 92] on div at bounding box center [677, 97] width 4 height 11
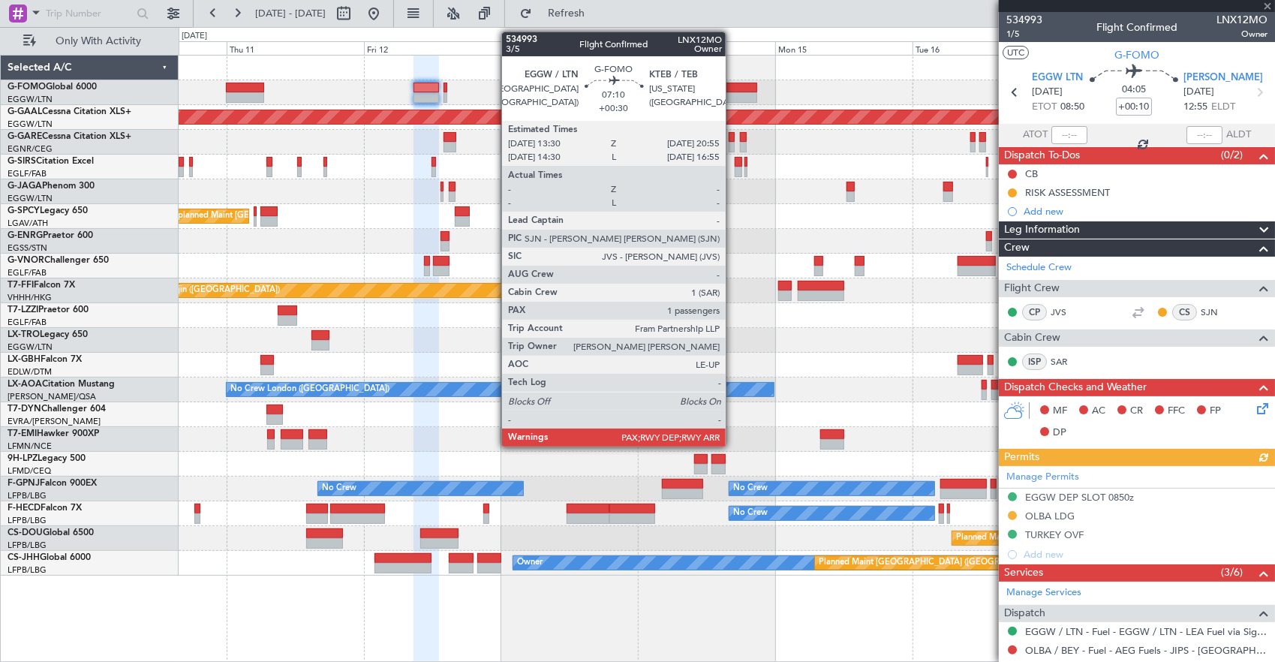
type input "+00:05"
type input "0"
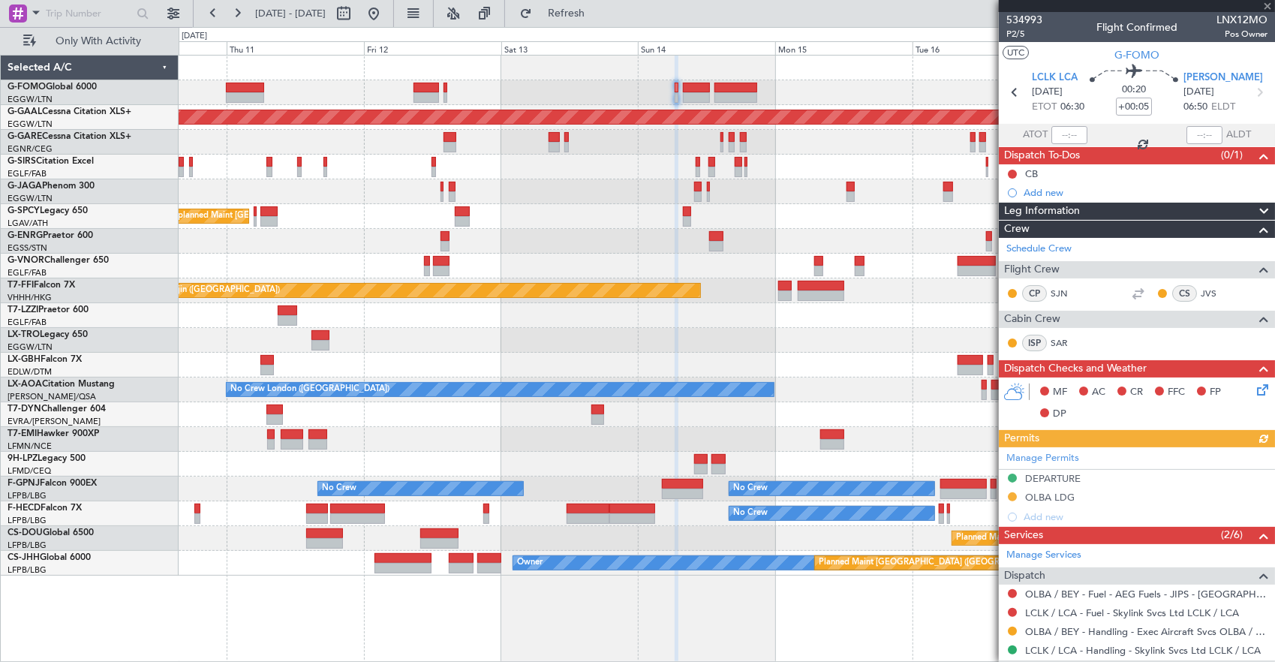
click at [732, 113] on div "Planned Maint Dusseldorf Unplanned Maint Athens (Eleftherios Venizelos Intl) No…" at bounding box center [727, 316] width 1096 height 520
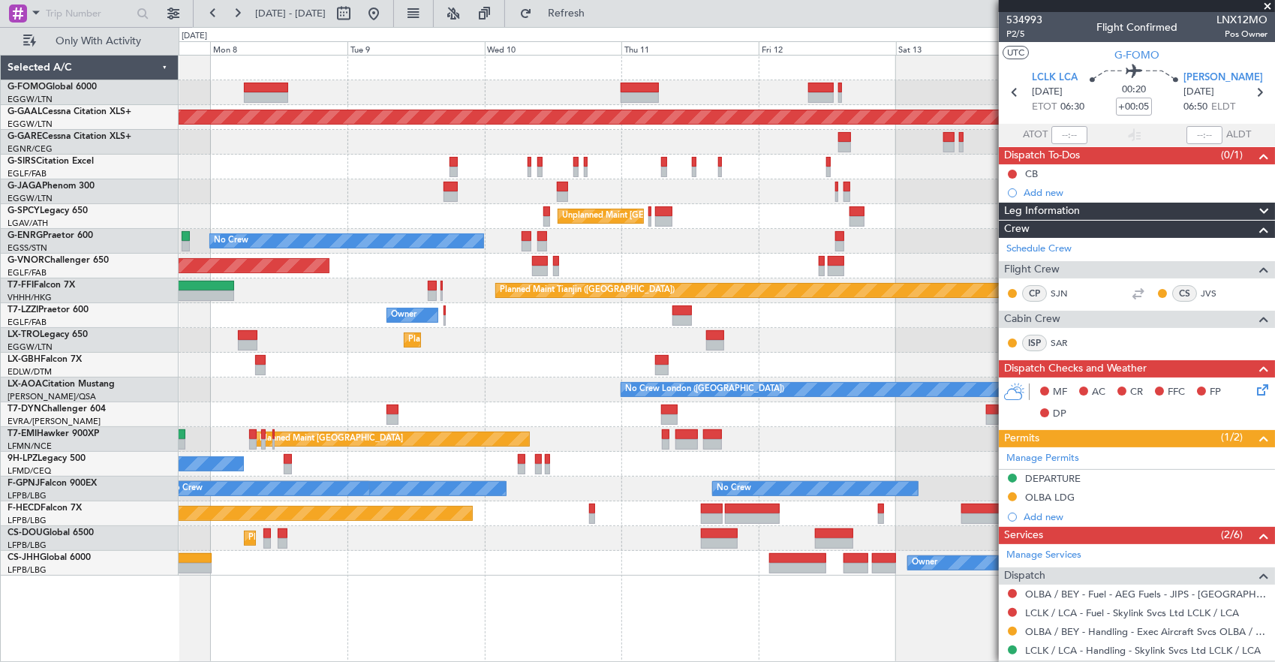
click at [704, 109] on div "Planned Maint London (Luton) Planned Maint Dusseldorf Unplanned Maint Athens (E…" at bounding box center [727, 316] width 1096 height 520
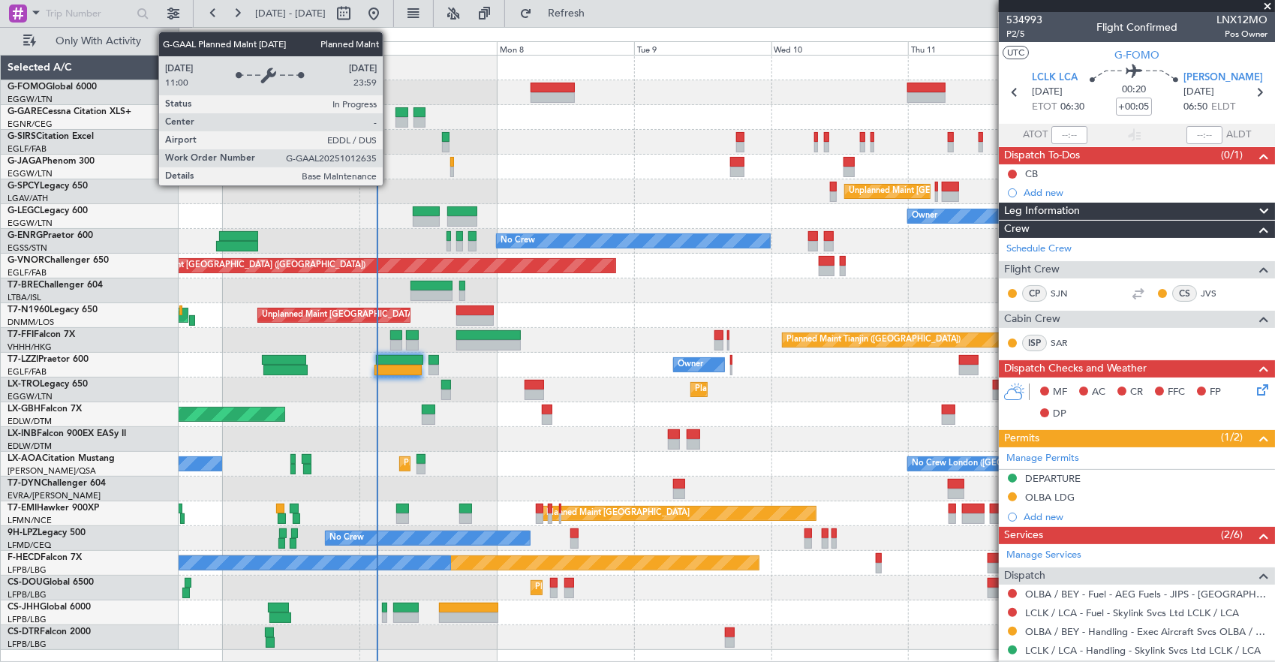
click at [546, 186] on div "Planned Maint London (Luton) Planned Maint London (Farnborough) Unplanned Maint…" at bounding box center [727, 353] width 1096 height 594
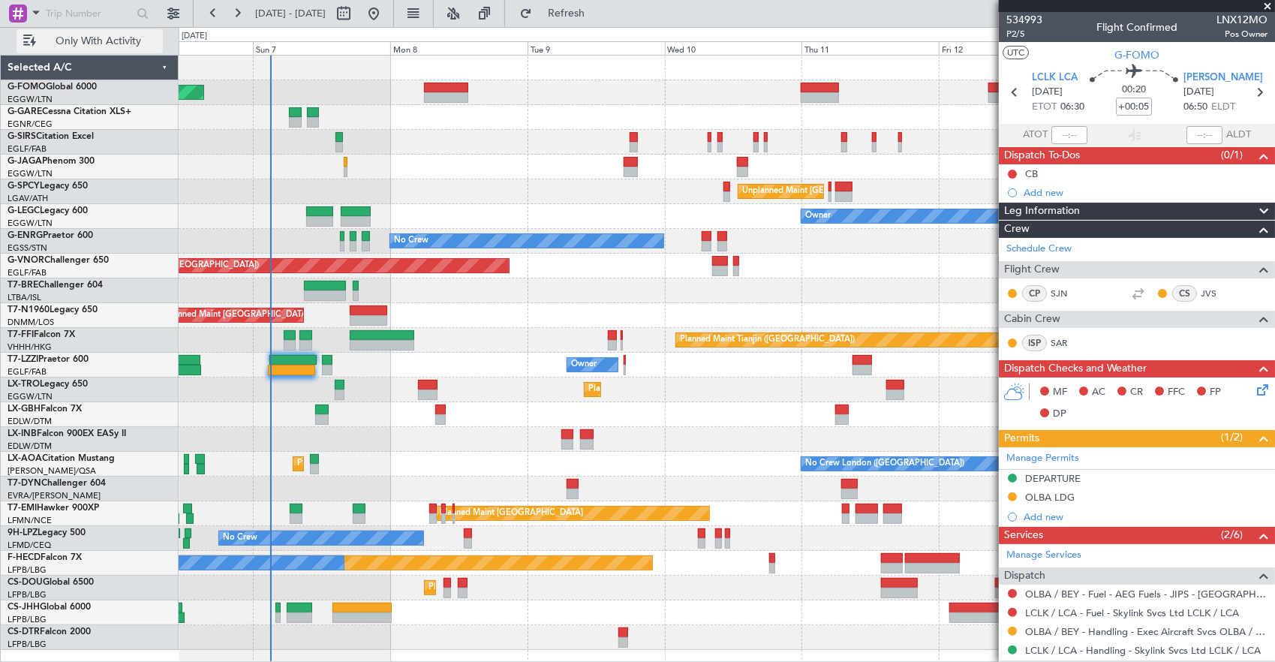
click at [63, 42] on span "Only With Activity" at bounding box center [98, 41] width 119 height 11
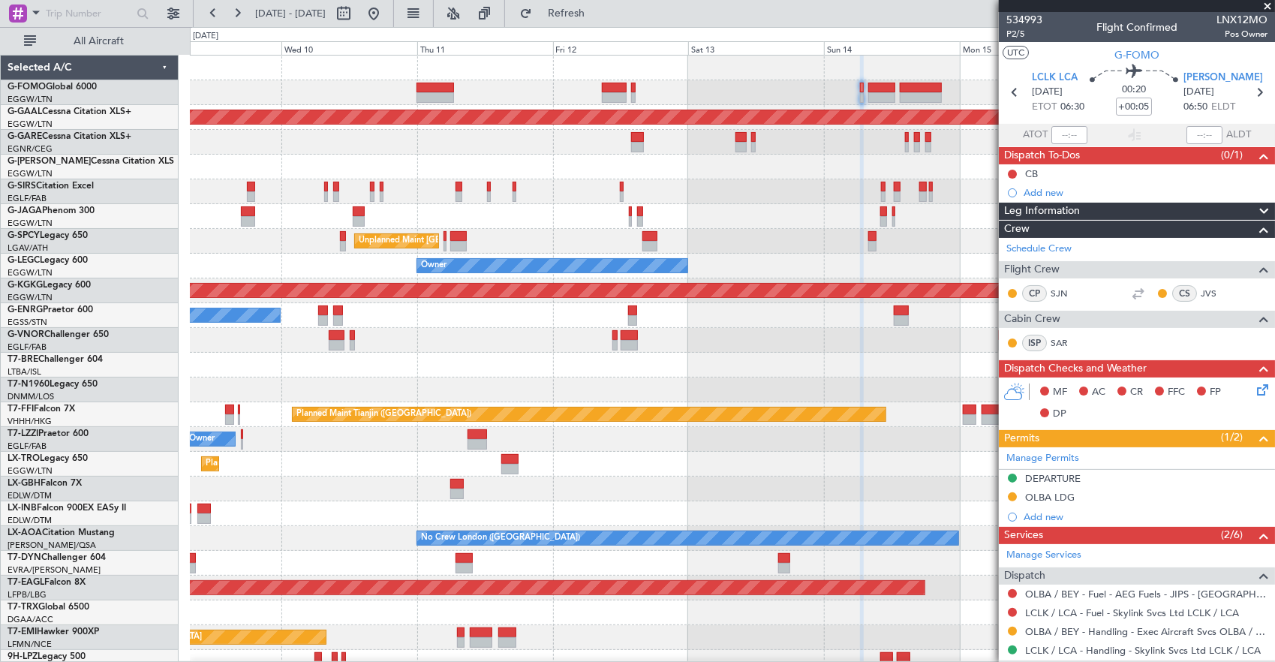
click at [300, 135] on div at bounding box center [732, 142] width 1085 height 25
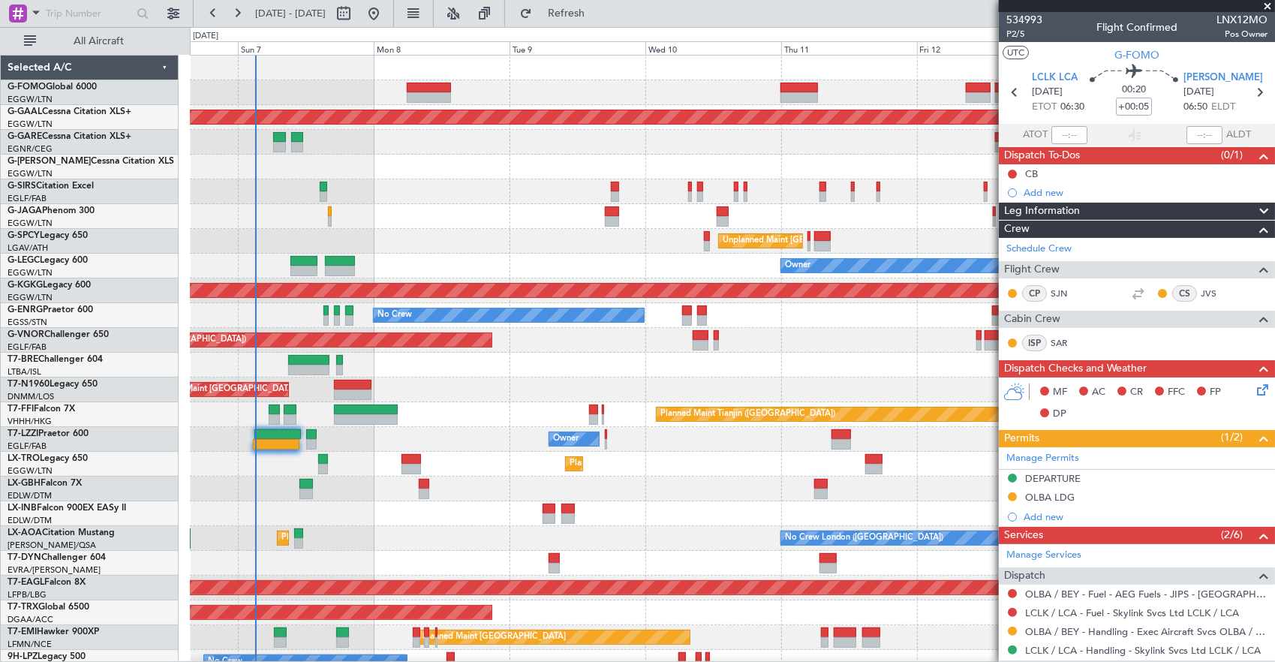
click at [744, 155] on div "Planned Maint London (Luton) Planned Maint Dusseldorf Owner Planned Maint Londo…" at bounding box center [732, 477] width 1085 height 842
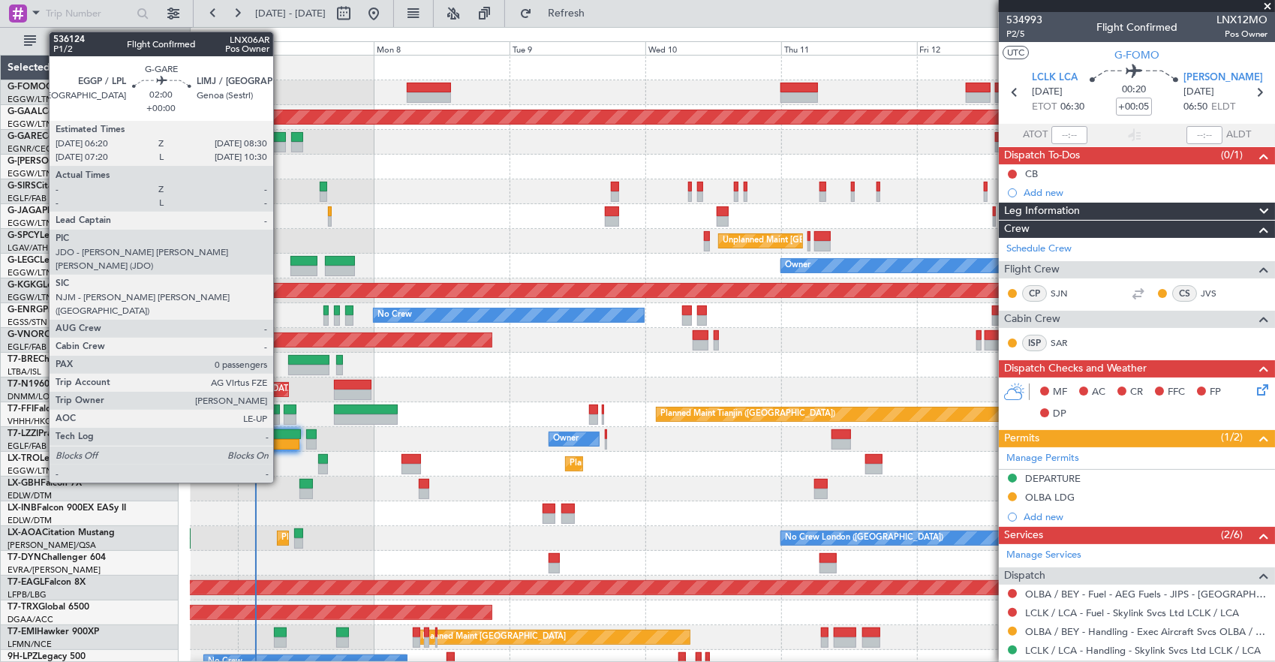
click at [281, 139] on div at bounding box center [279, 137] width 13 height 11
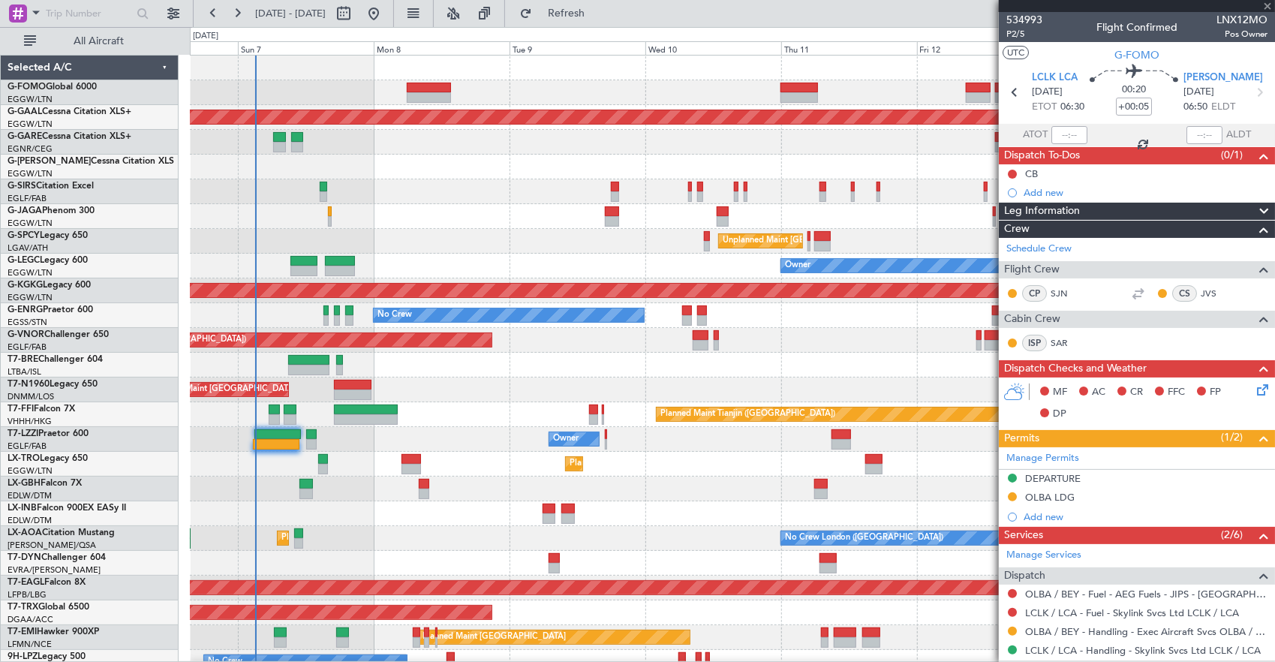
click at [488, 165] on div "Owner" at bounding box center [732, 167] width 1085 height 25
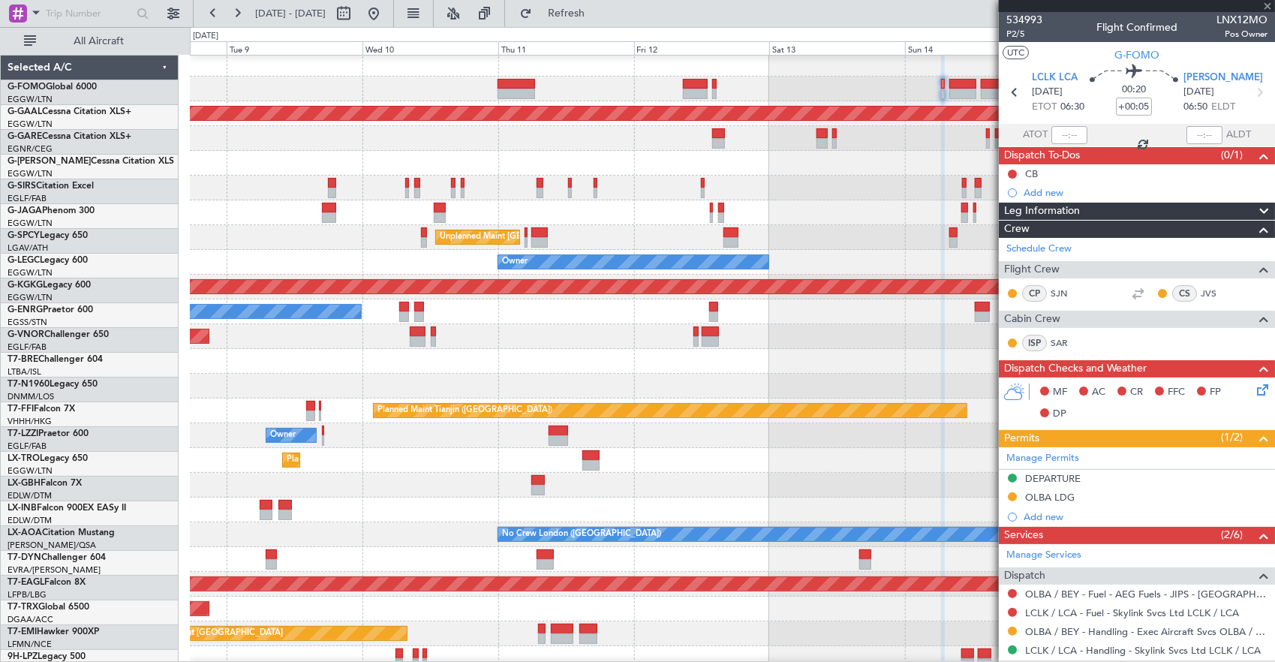
scroll to position [4, 0]
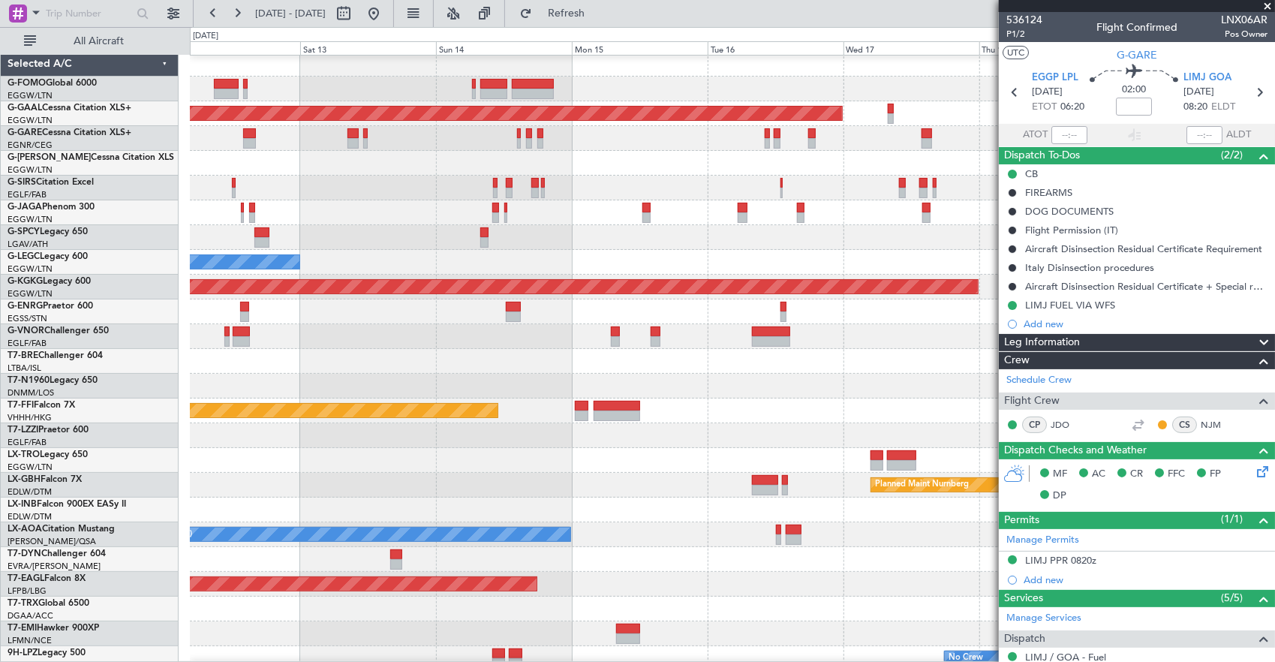
click at [441, 159] on div at bounding box center [732, 163] width 1085 height 25
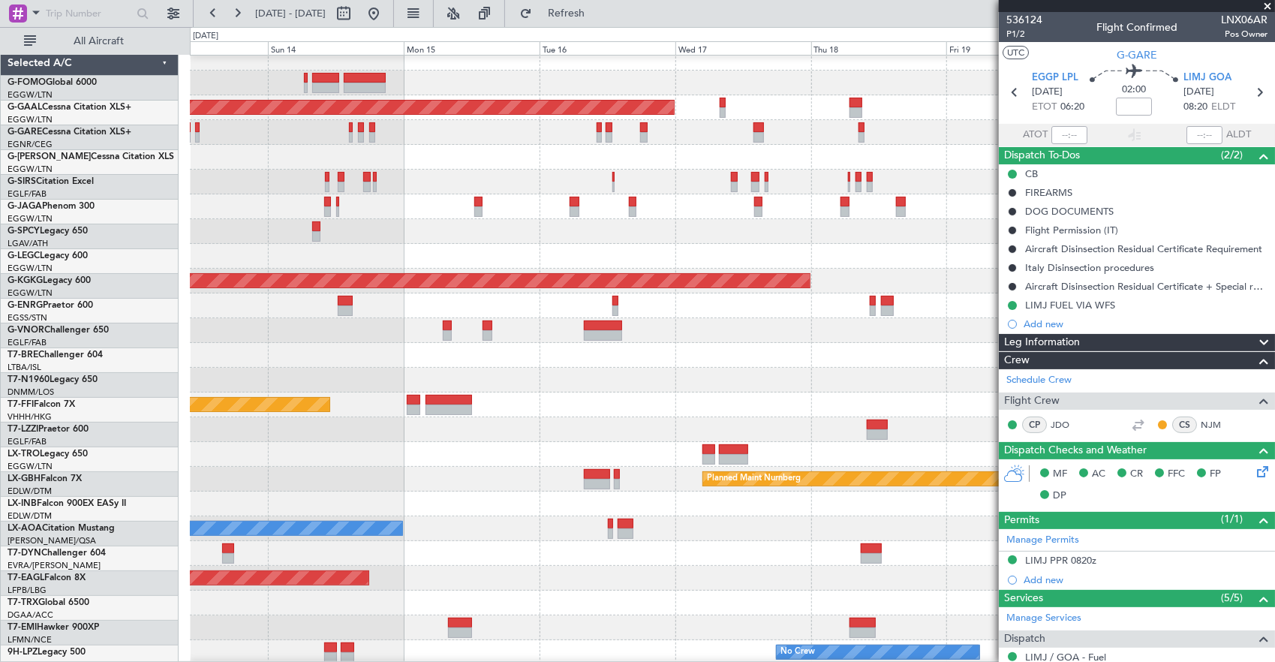
scroll to position [10, 0]
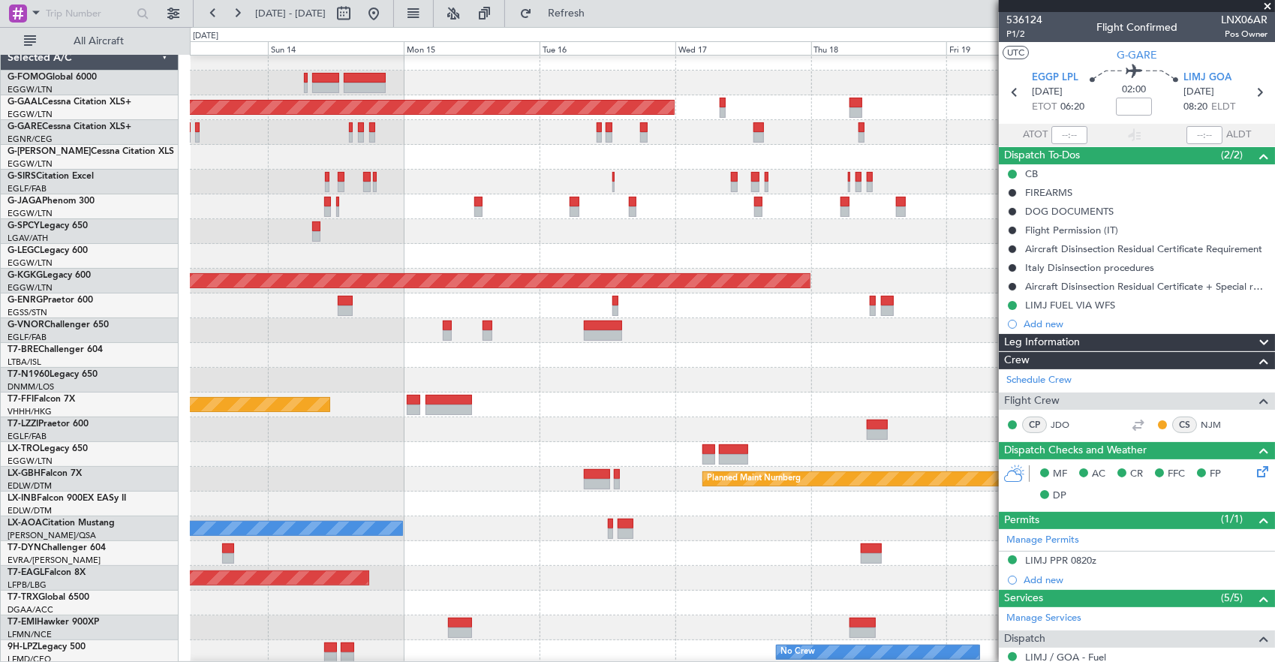
click at [719, 137] on div at bounding box center [732, 132] width 1085 height 25
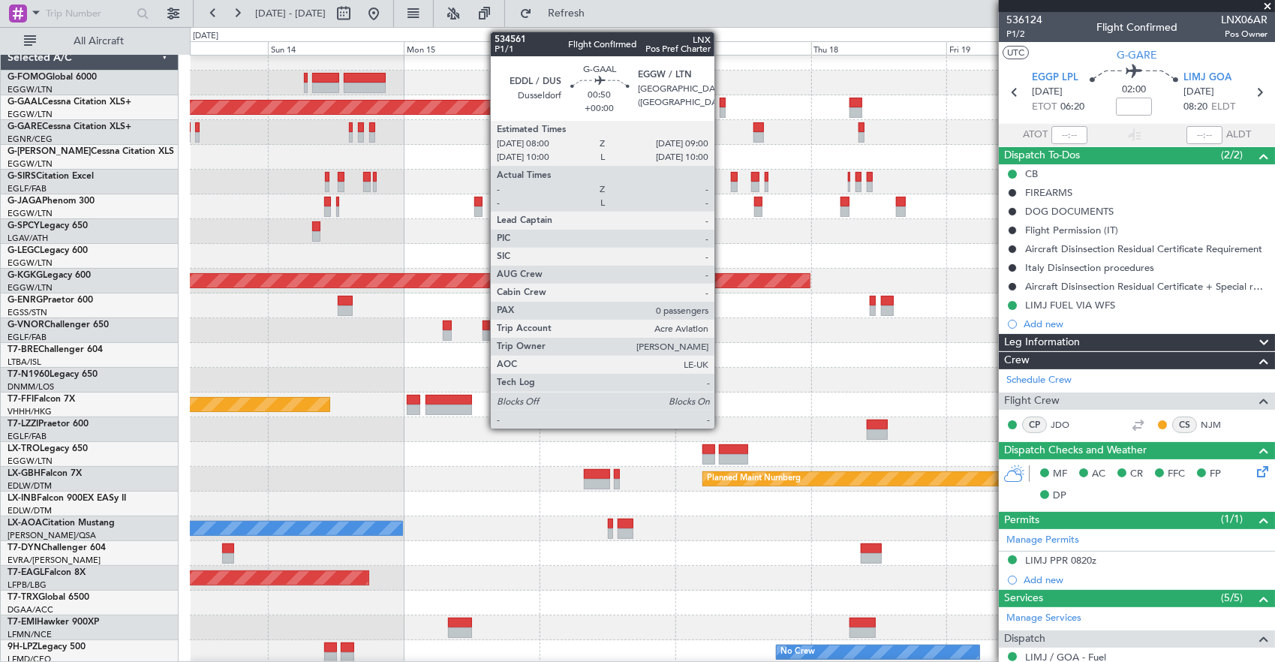
click at [722, 102] on div at bounding box center [723, 103] width 6 height 11
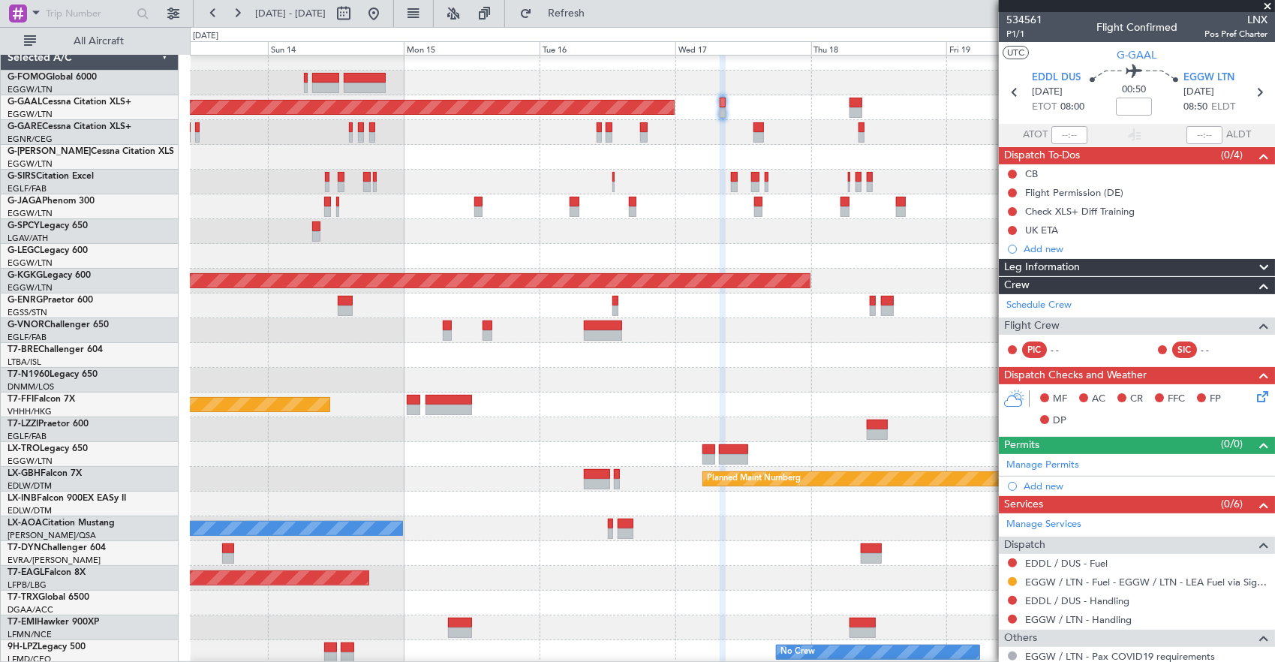
click at [979, 158] on div at bounding box center [732, 157] width 1085 height 25
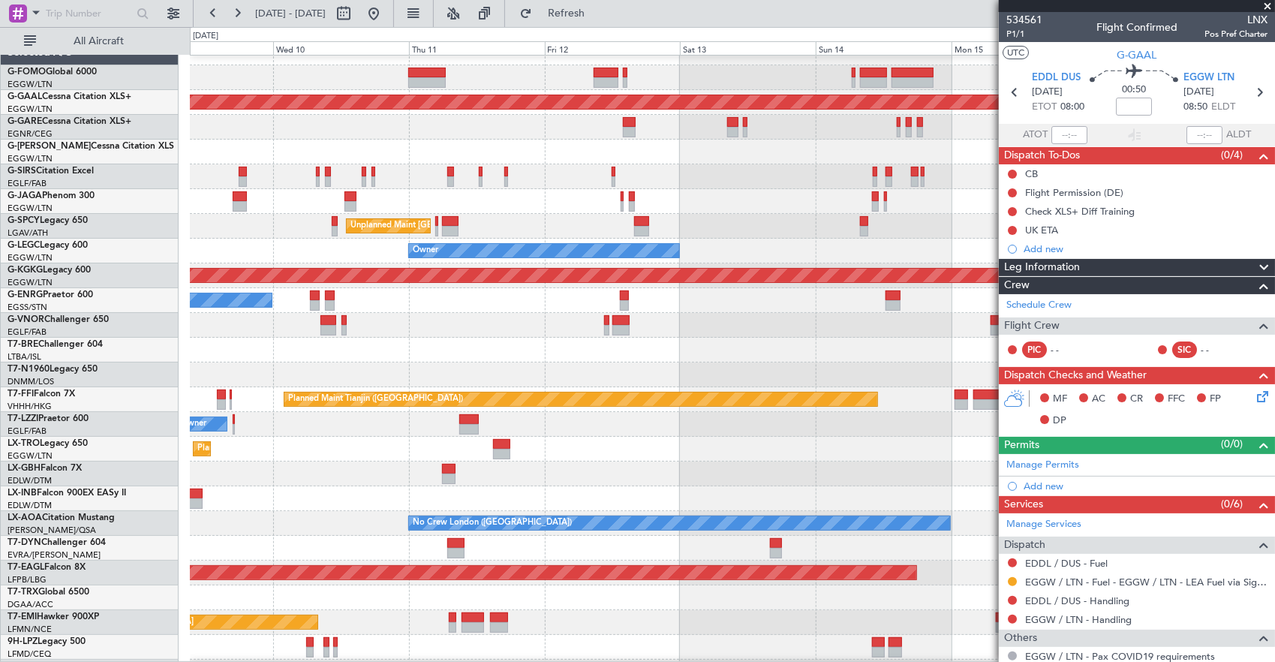
click at [839, 182] on div at bounding box center [732, 176] width 1085 height 25
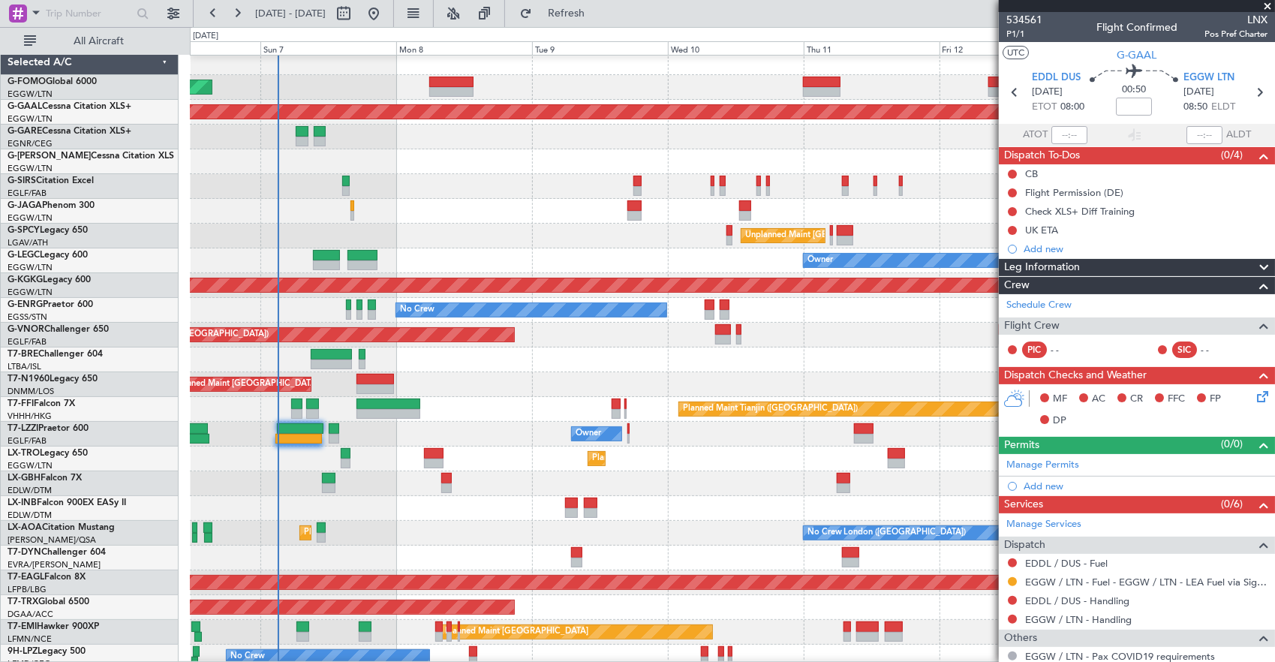
click at [560, 143] on div at bounding box center [732, 137] width 1085 height 25
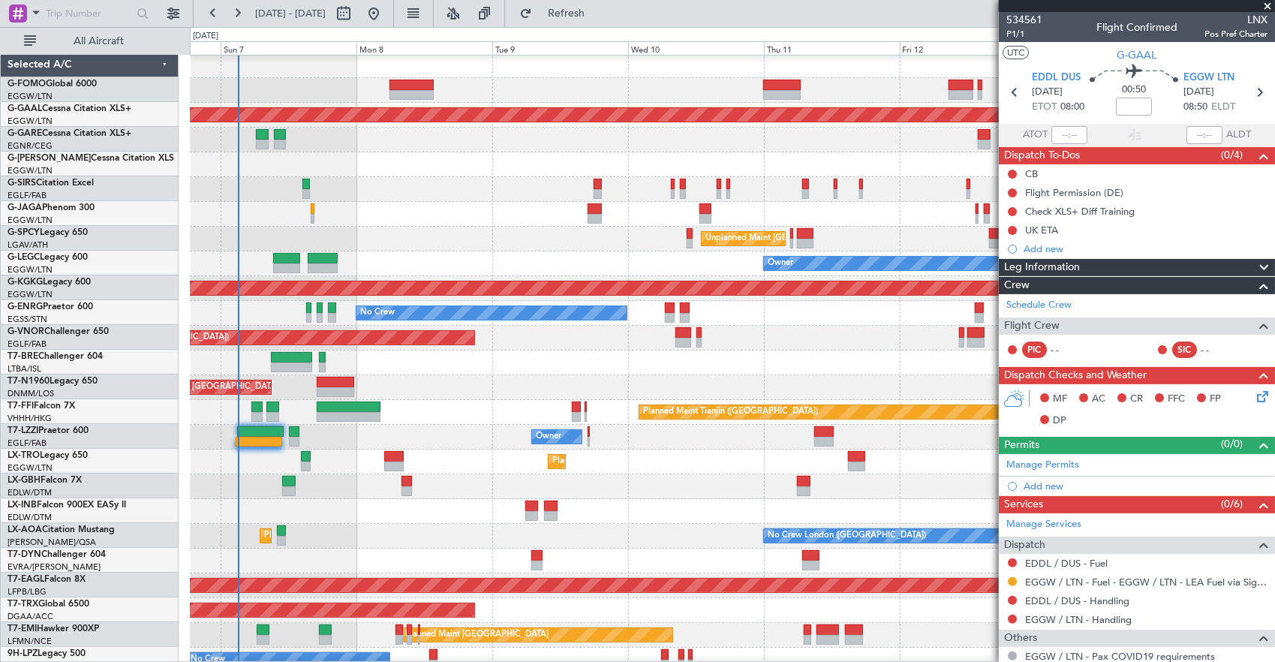
scroll to position [2, 0]
click at [876, 200] on div at bounding box center [732, 189] width 1085 height 25
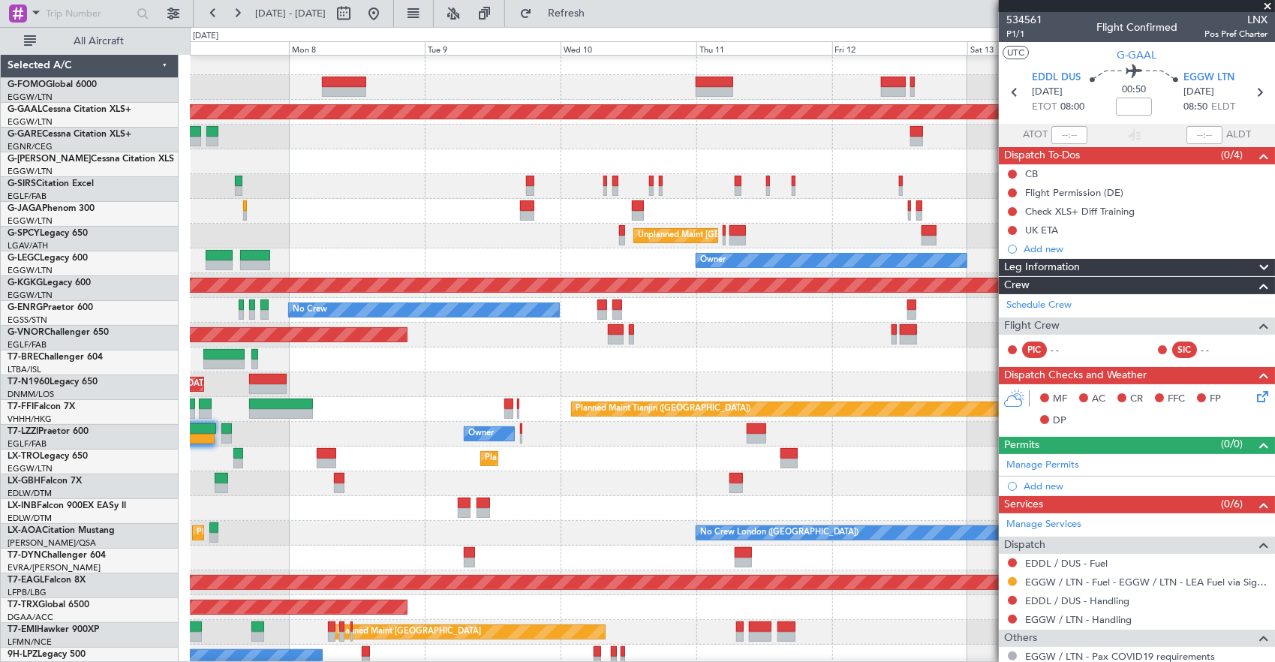
scroll to position [7, 0]
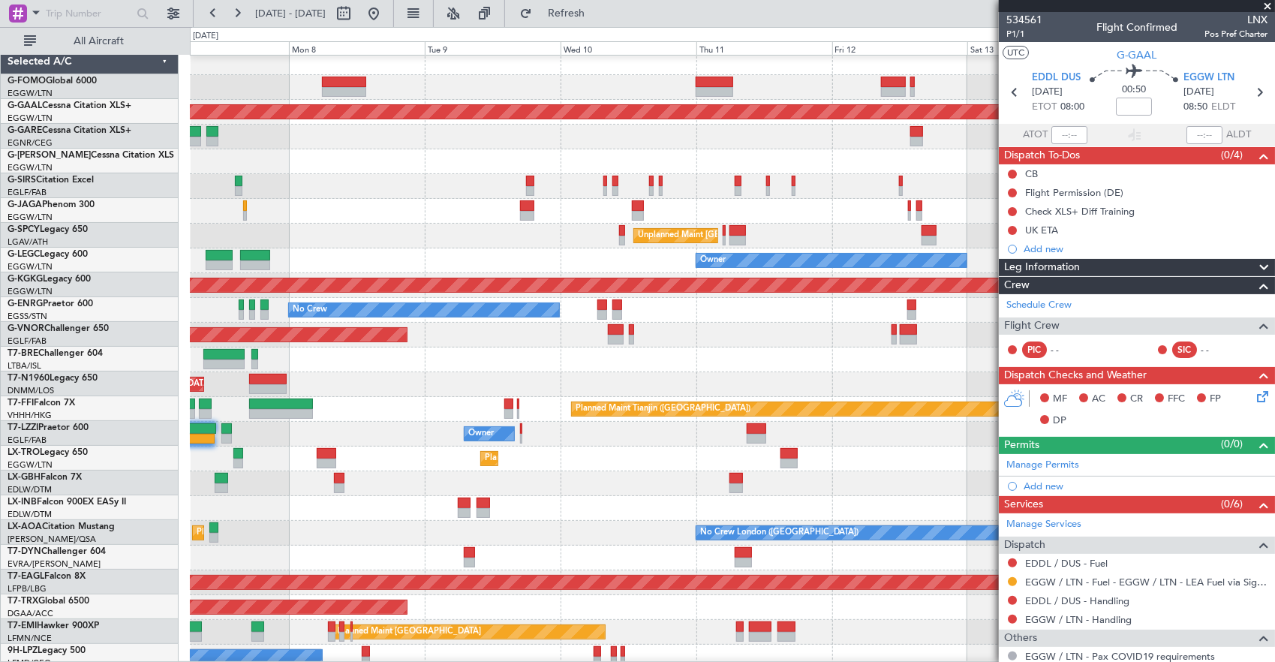
click at [870, 194] on div at bounding box center [732, 186] width 1085 height 25
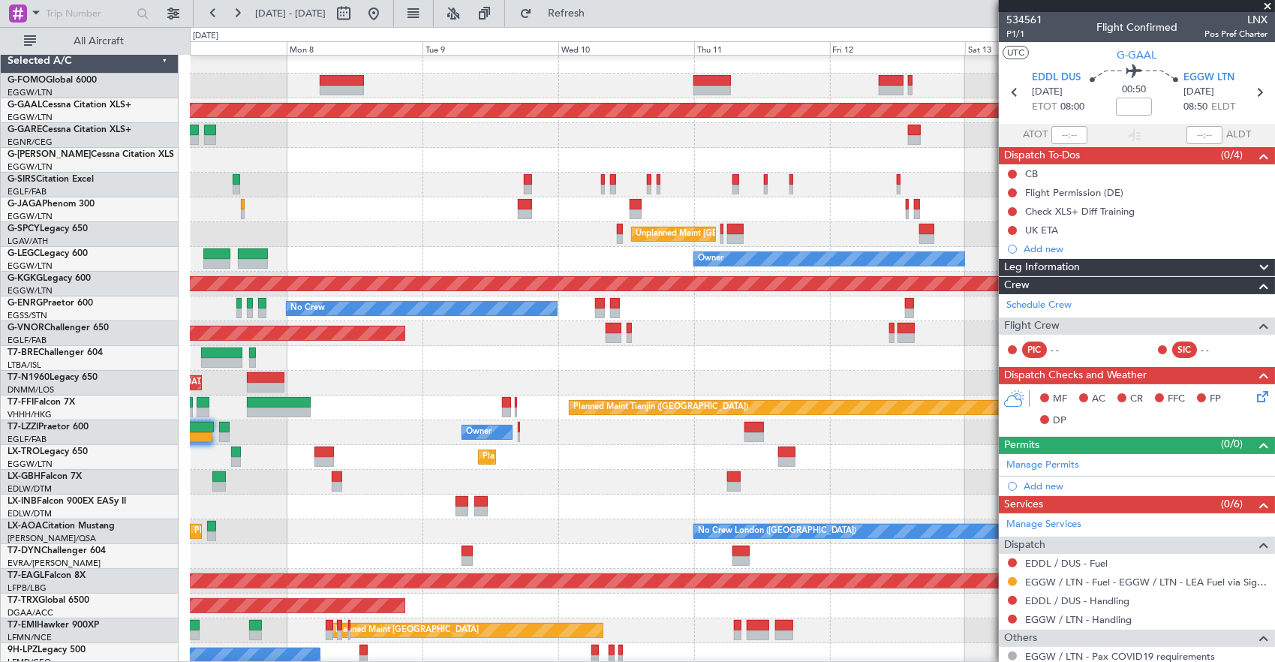
click at [419, 215] on div at bounding box center [732, 209] width 1085 height 25
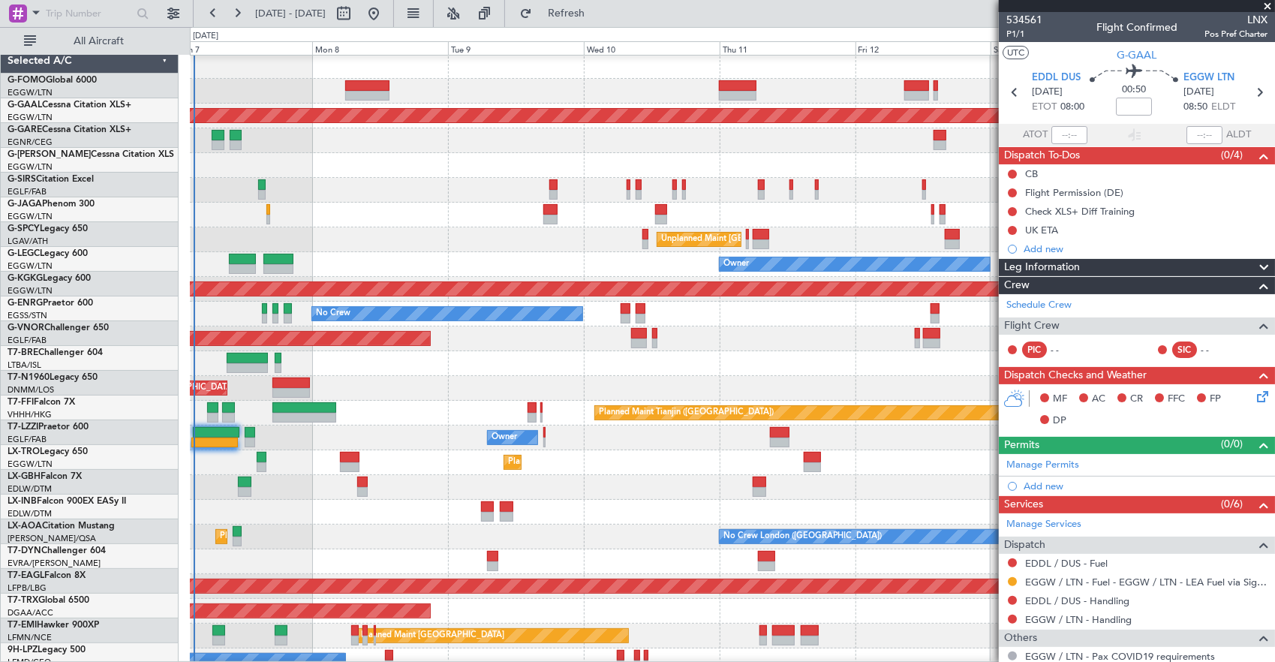
scroll to position [2, 0]
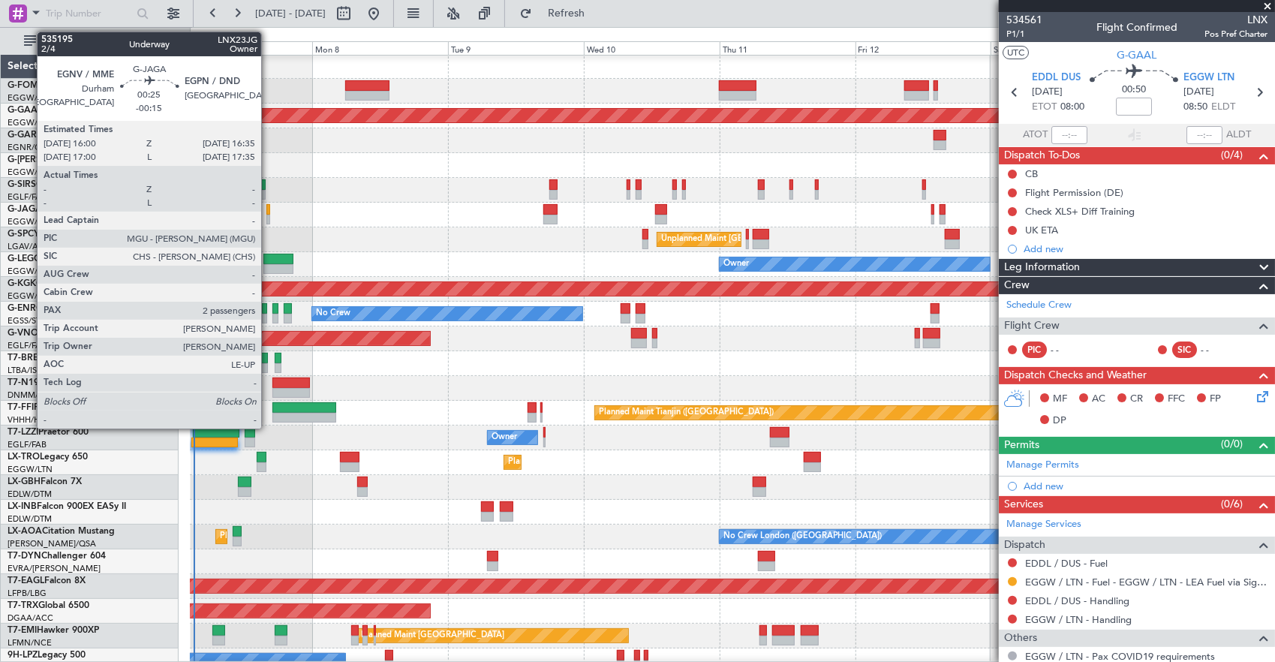
click at [269, 215] on div at bounding box center [268, 220] width 4 height 11
type input "-00:15"
type input "2"
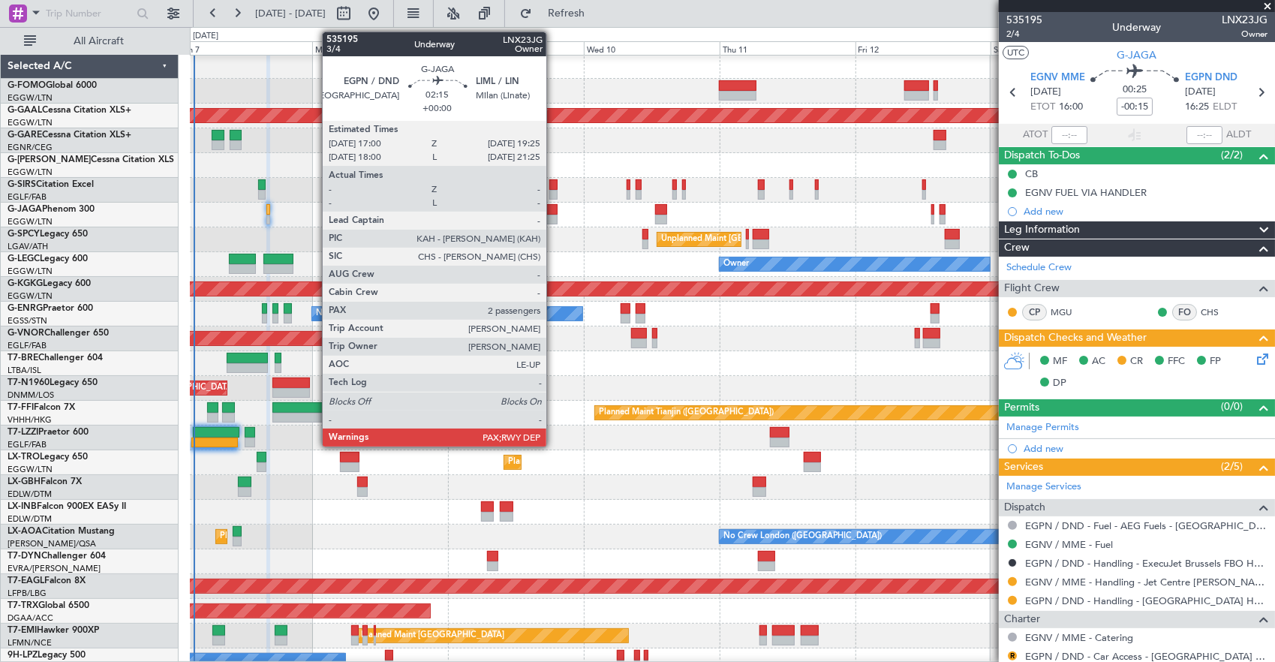
click at [554, 215] on div at bounding box center [550, 220] width 14 height 11
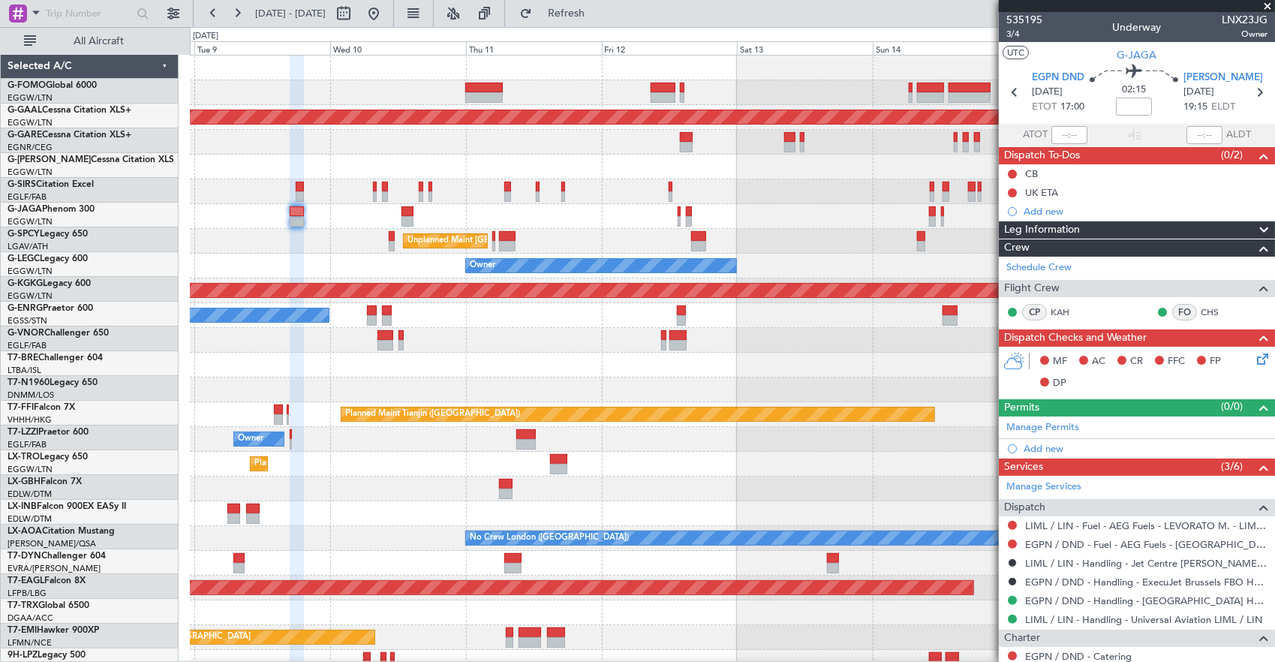
click at [531, 219] on div at bounding box center [732, 216] width 1085 height 25
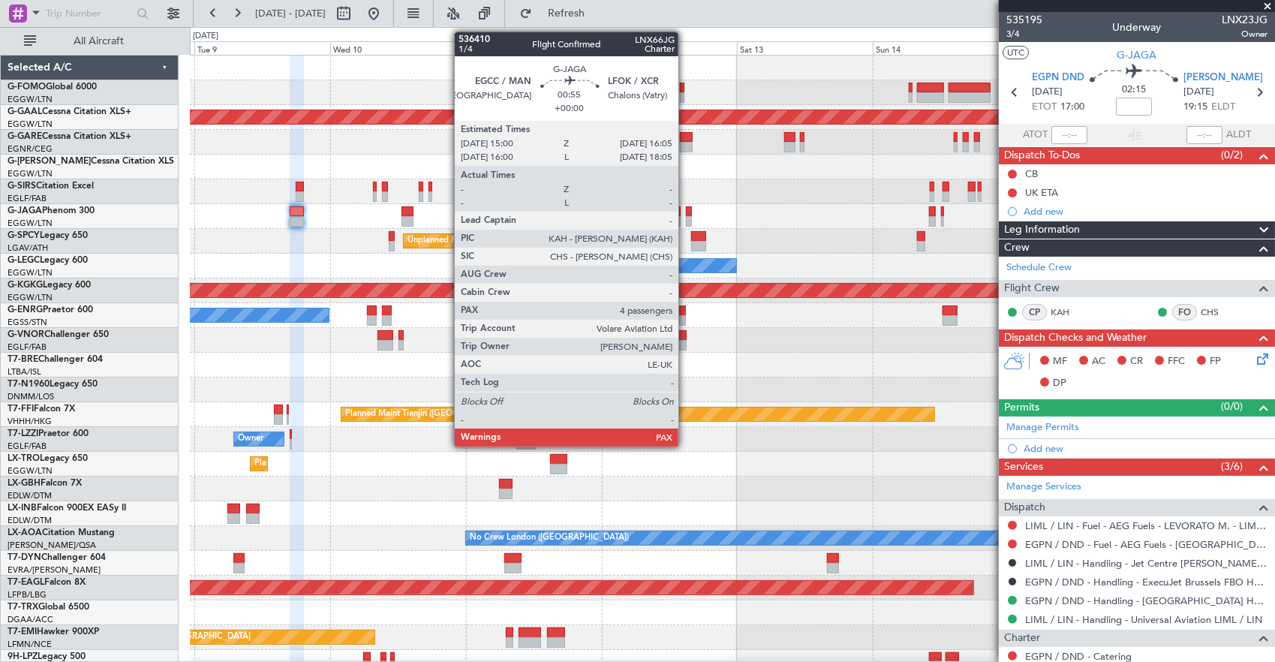
click at [686, 206] on div at bounding box center [689, 211] width 7 height 11
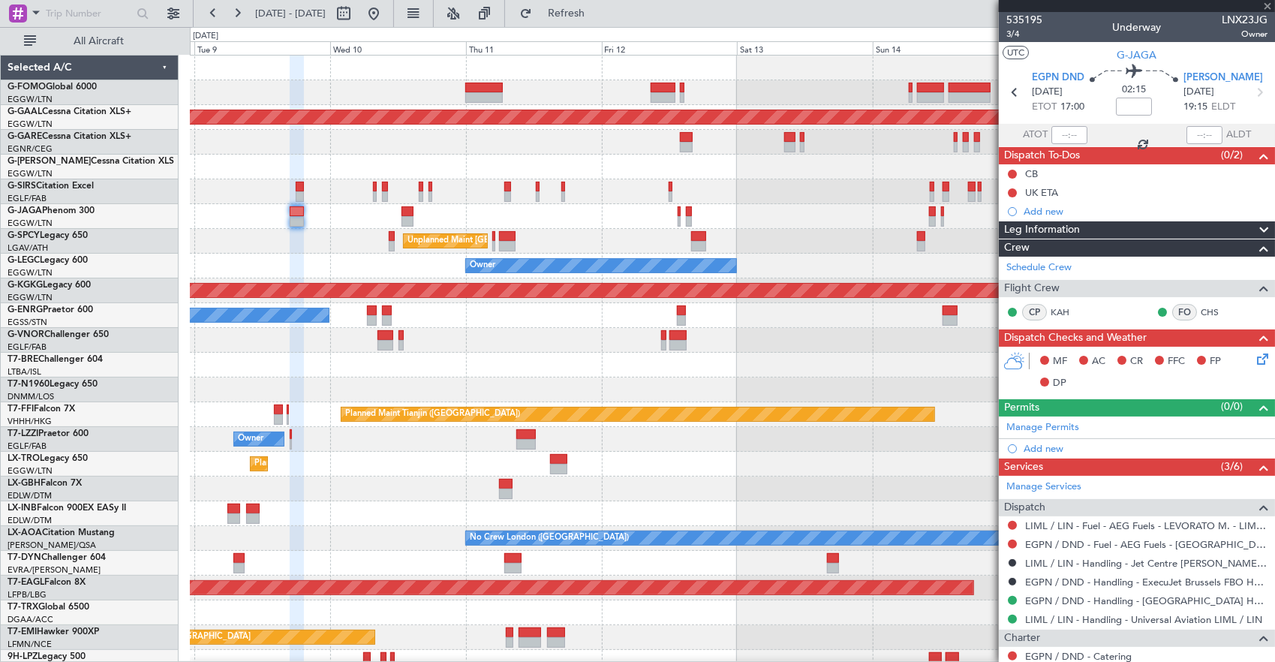
click at [617, 219] on div at bounding box center [732, 216] width 1085 height 25
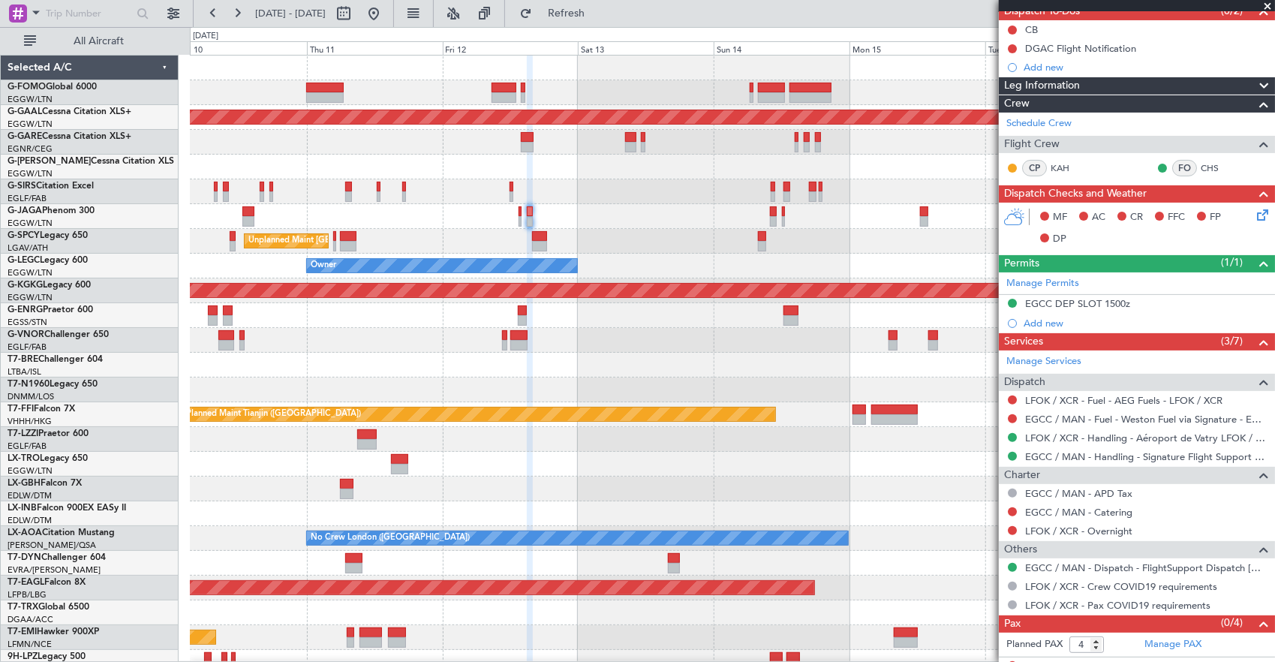
scroll to position [155, 0]
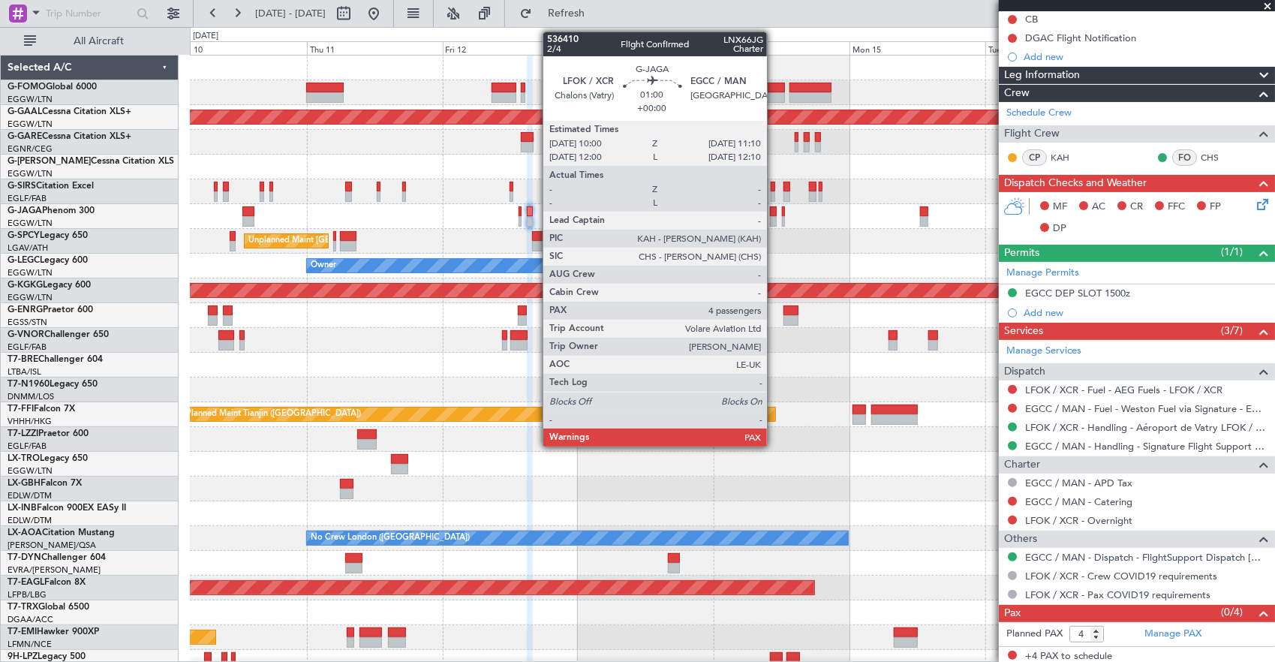
click at [774, 215] on div at bounding box center [773, 211] width 7 height 11
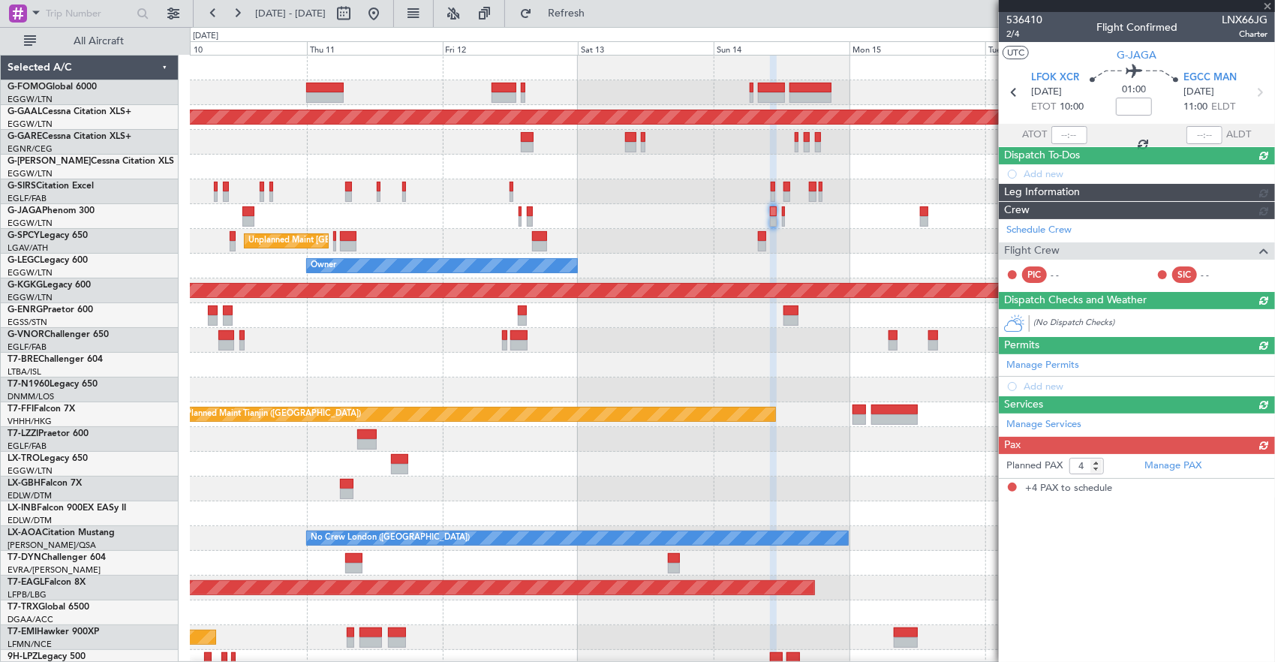
scroll to position [0, 0]
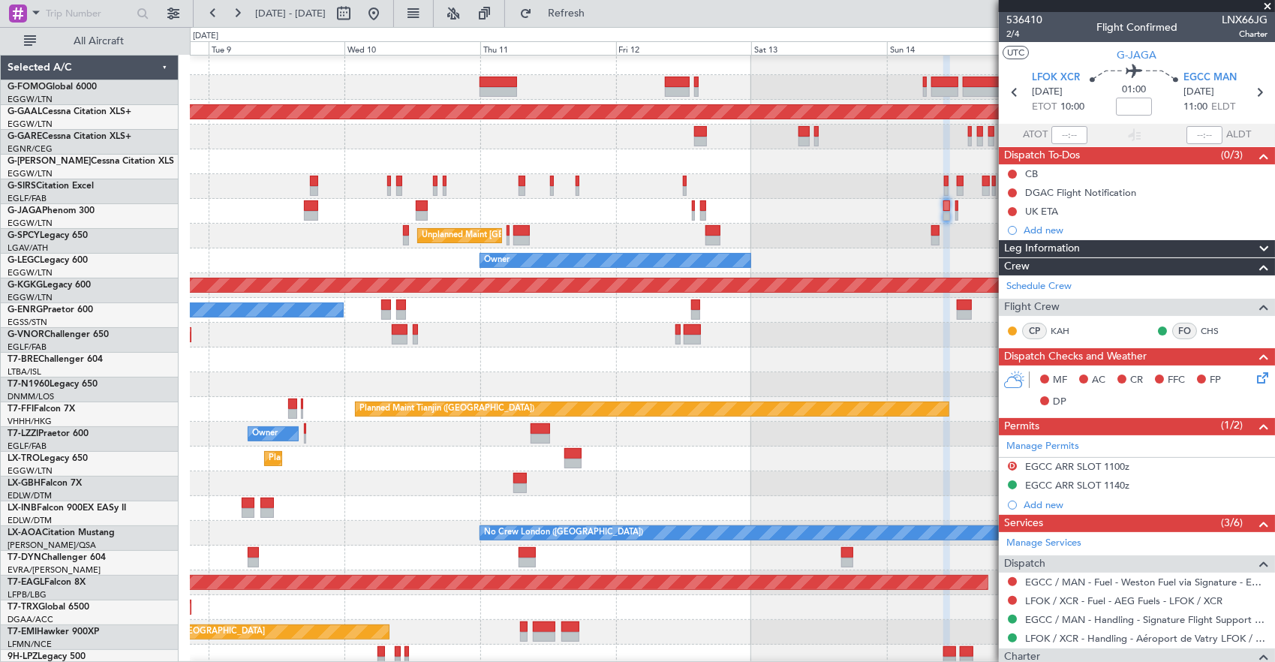
click at [732, 225] on div "Unplanned Maint [GEOGRAPHIC_DATA] ([PERSON_NAME] Intl)" at bounding box center [732, 236] width 1085 height 25
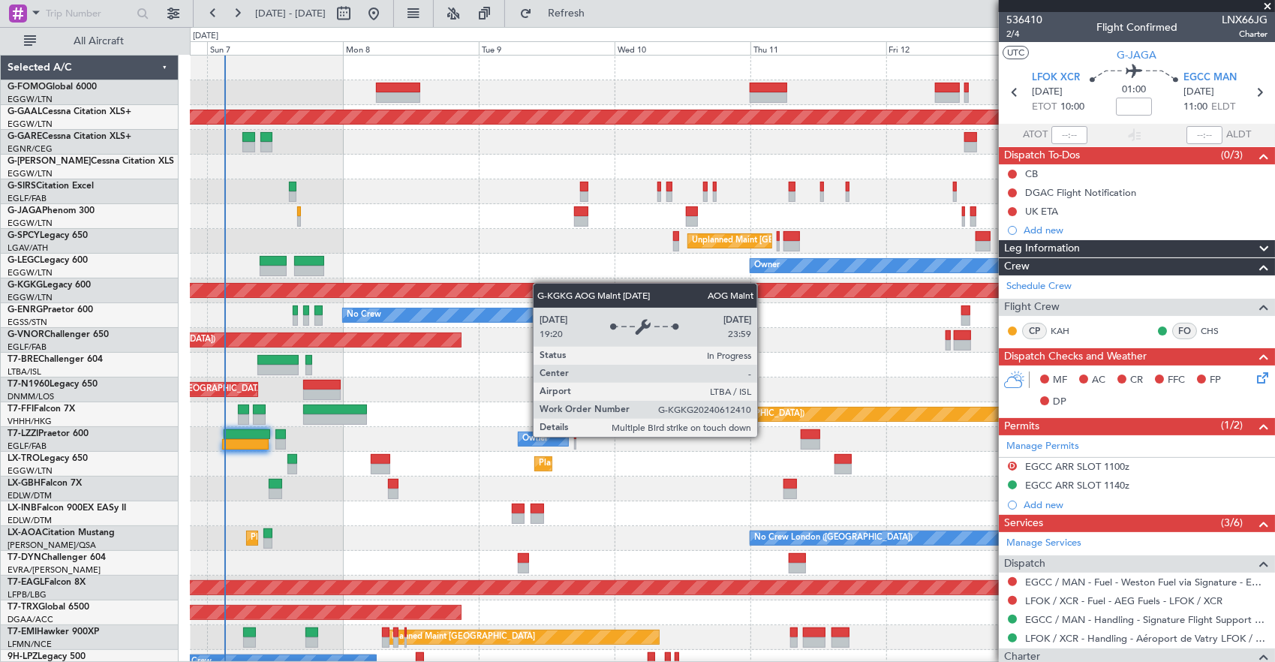
click at [491, 285] on div "Planned Maint London (Luton) Planned Maint Dusseldorf Owner Unplanned Maint Ath…" at bounding box center [732, 477] width 1085 height 842
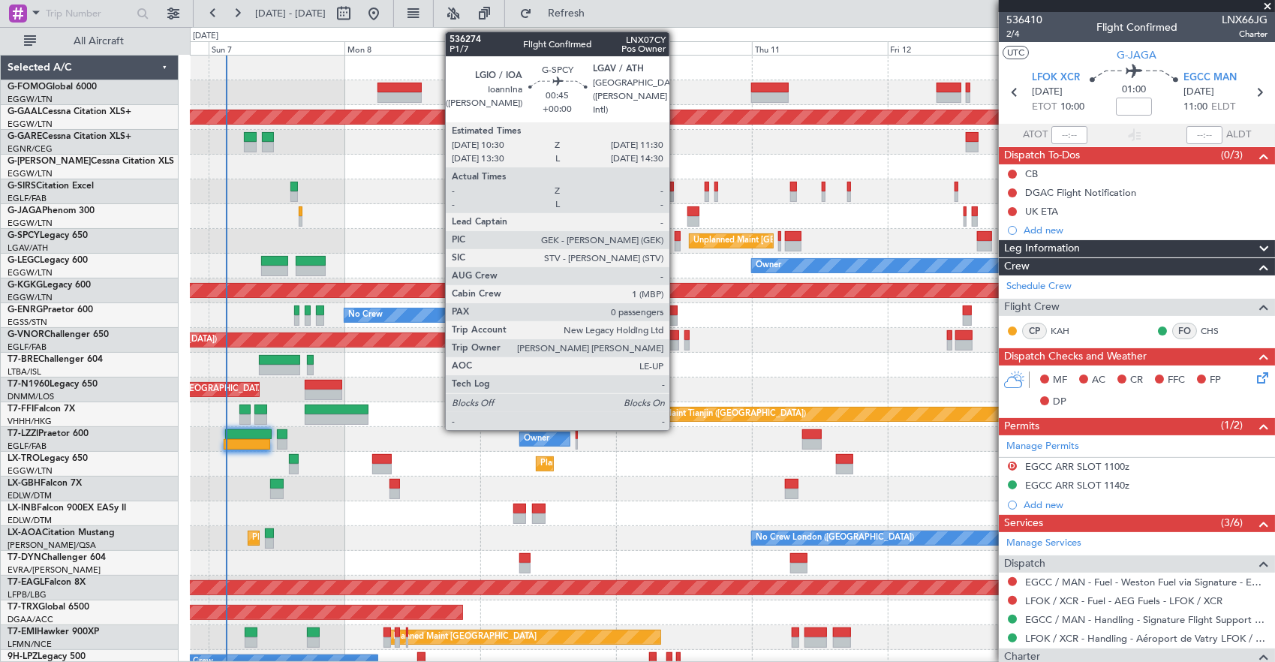
click at [677, 242] on div at bounding box center [678, 246] width 6 height 11
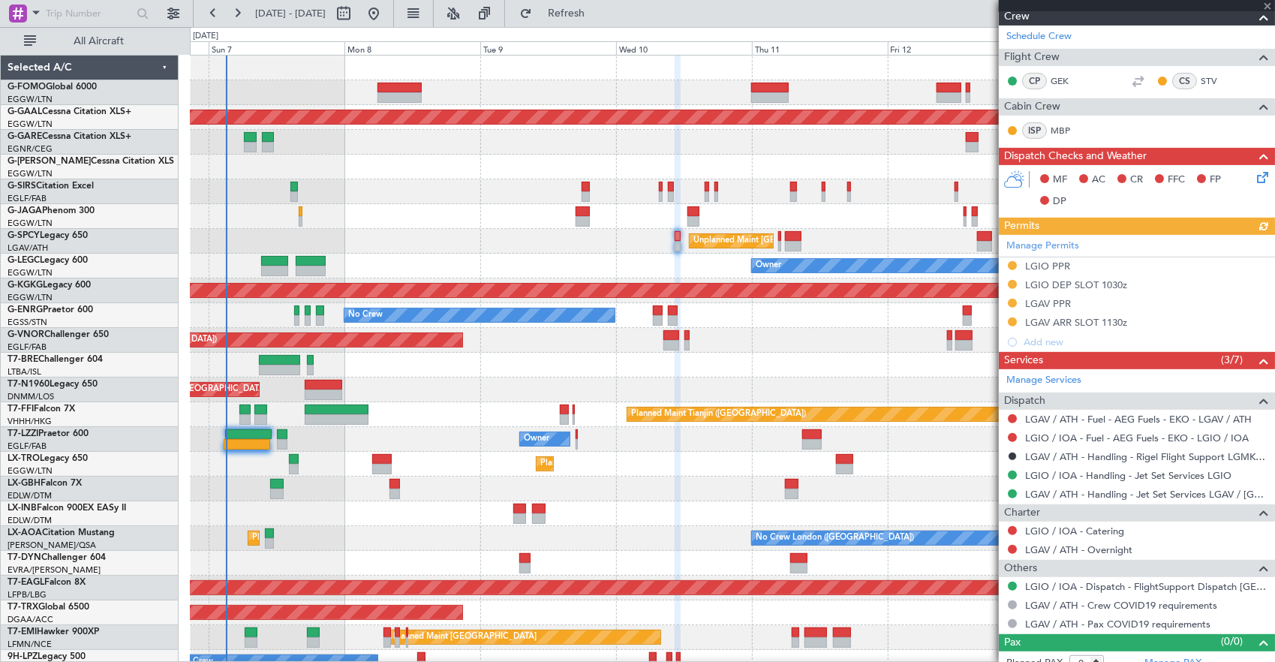
scroll to position [278, 0]
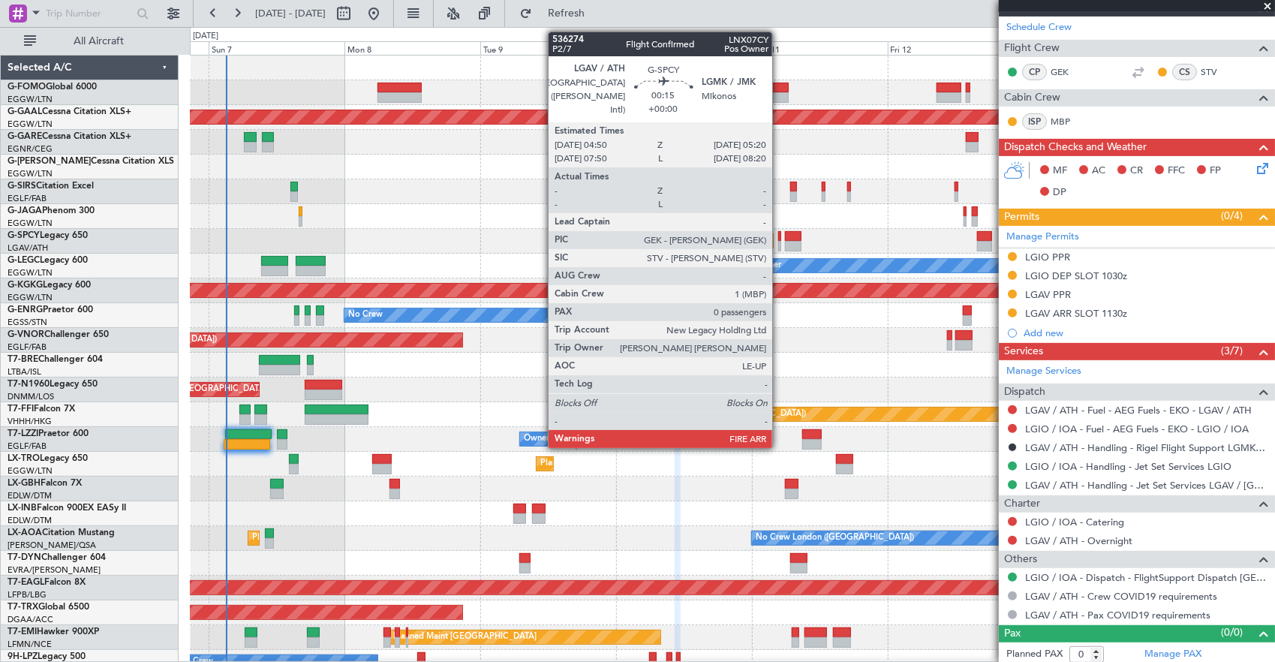
click at [780, 242] on div at bounding box center [779, 246] width 3 height 11
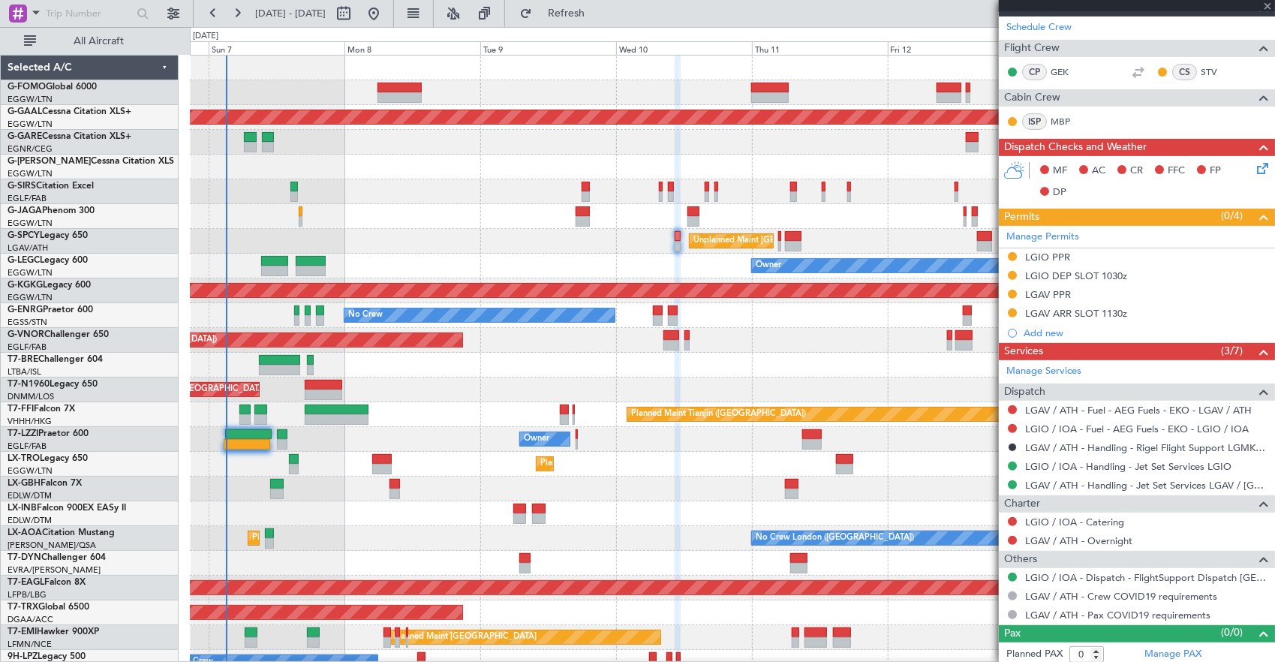
scroll to position [0, 0]
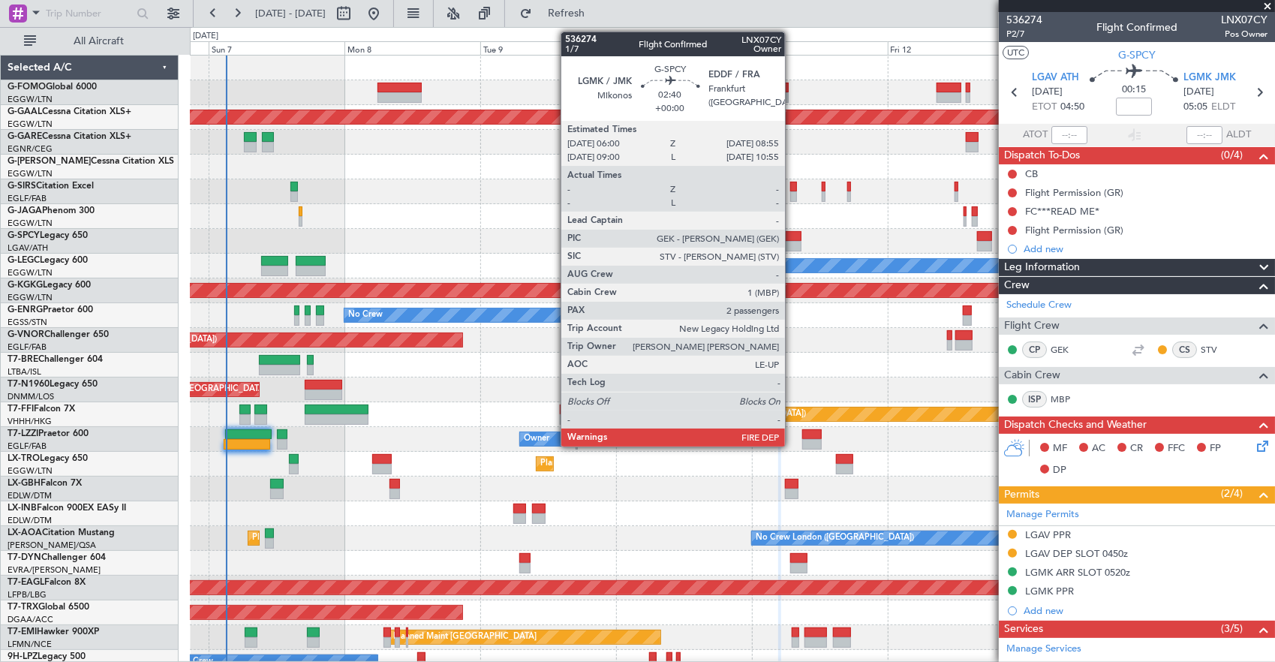
click at [792, 236] on div at bounding box center [793, 236] width 17 height 11
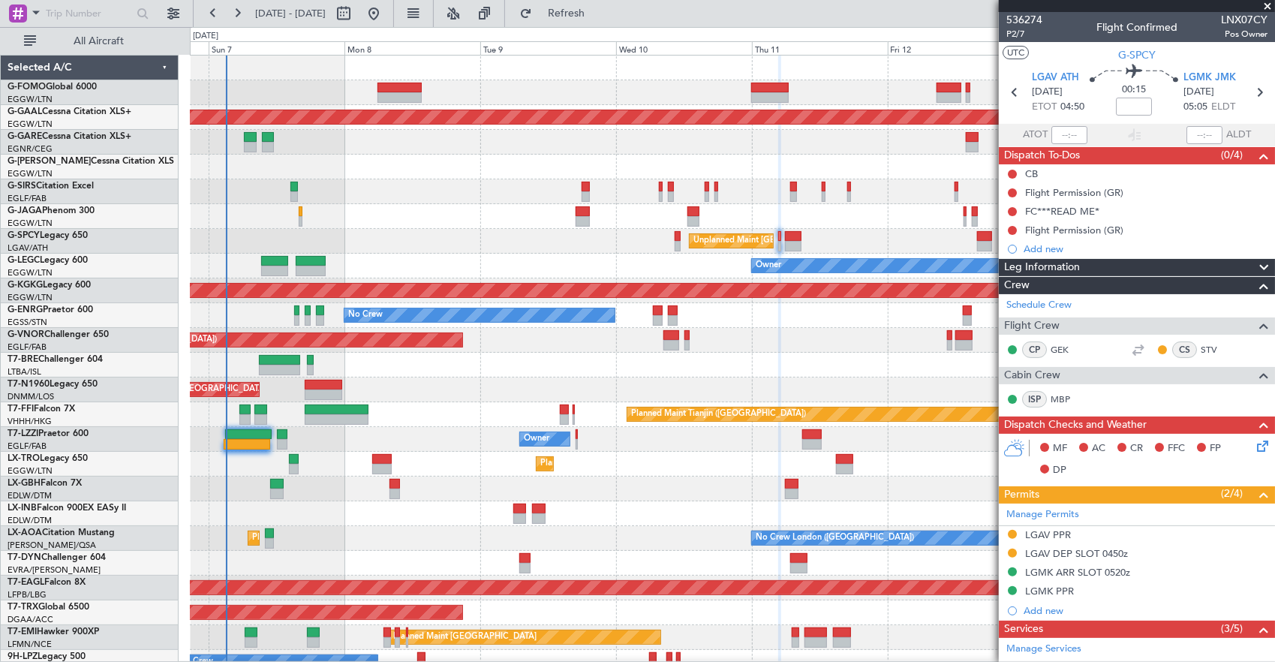
click at [635, 231] on div "Unplanned Maint [GEOGRAPHIC_DATA] ([PERSON_NAME] Intl)" at bounding box center [732, 241] width 1085 height 25
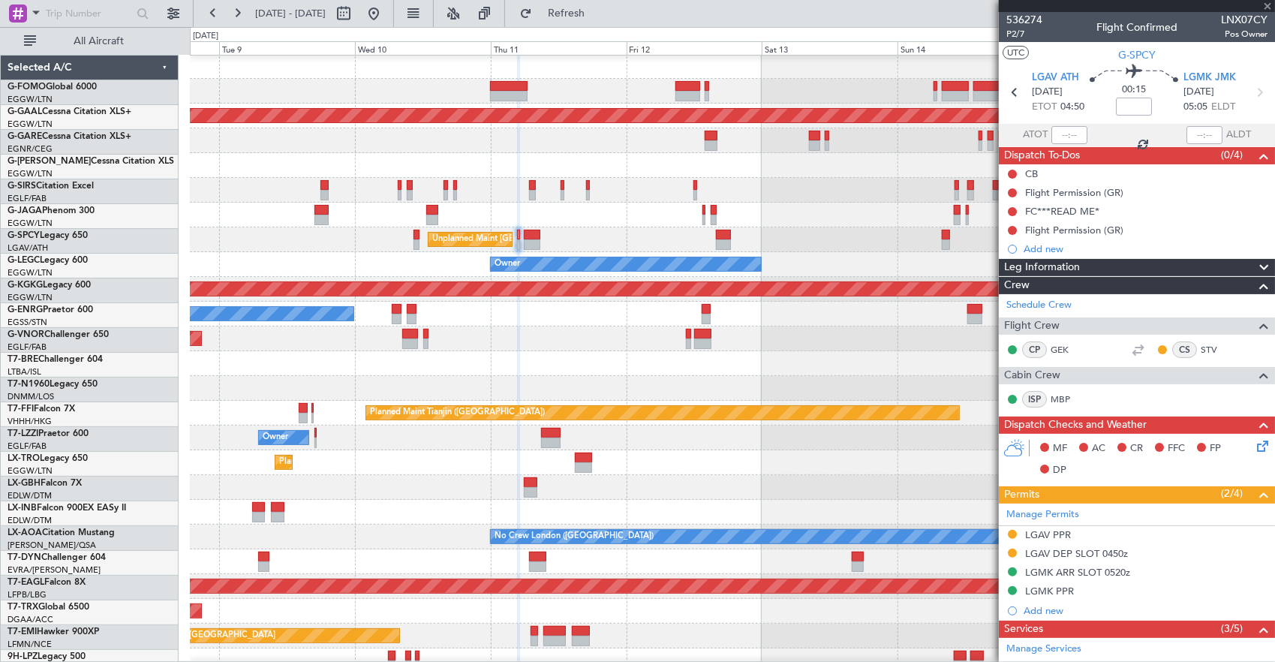
scroll to position [2, 0]
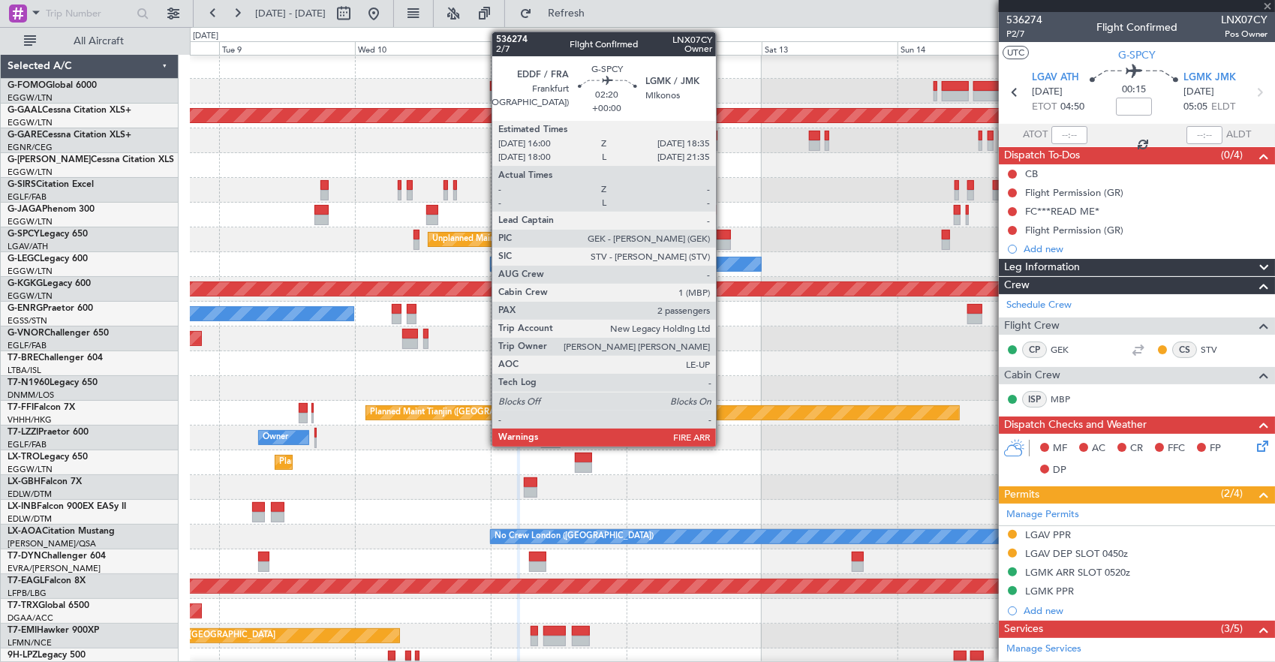
type input "2"
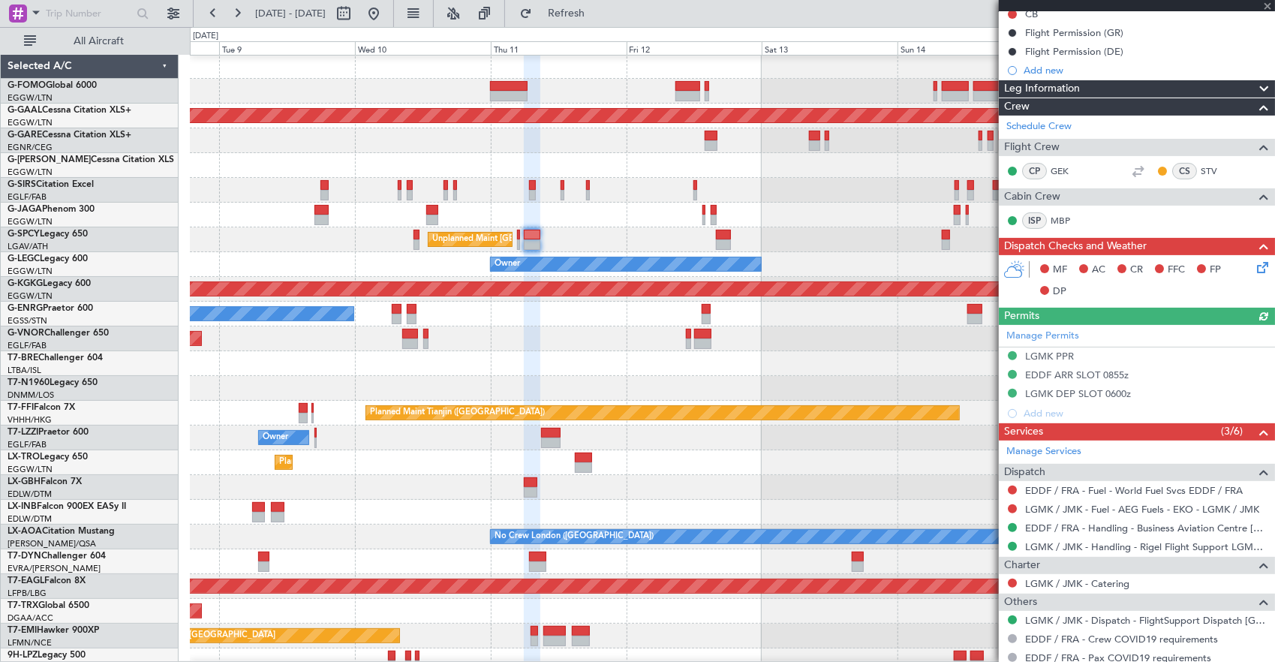
scroll to position [65, 0]
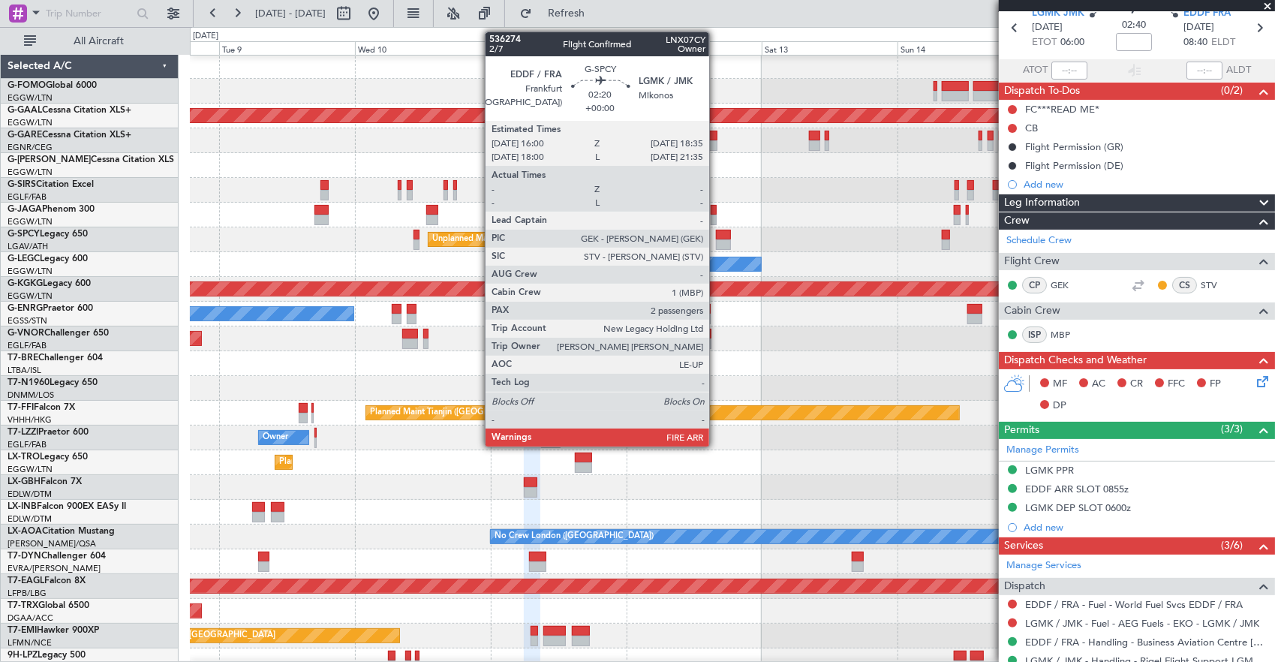
click at [717, 232] on div at bounding box center [723, 235] width 15 height 11
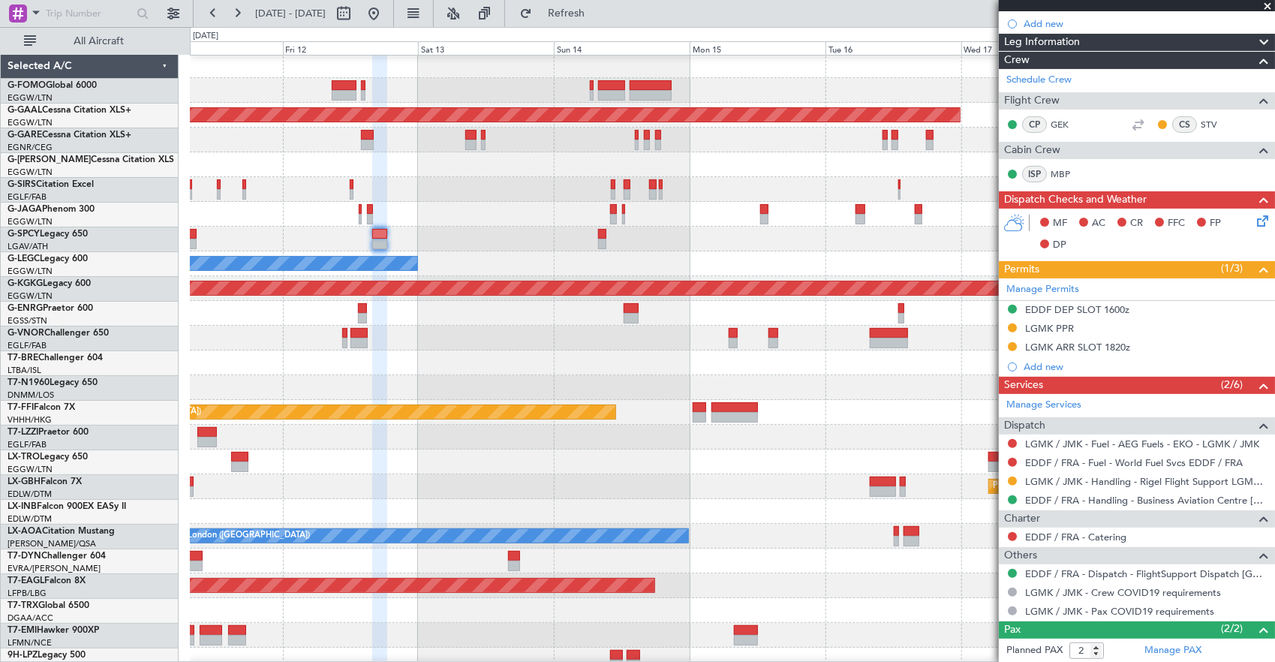
scroll to position [2, 0]
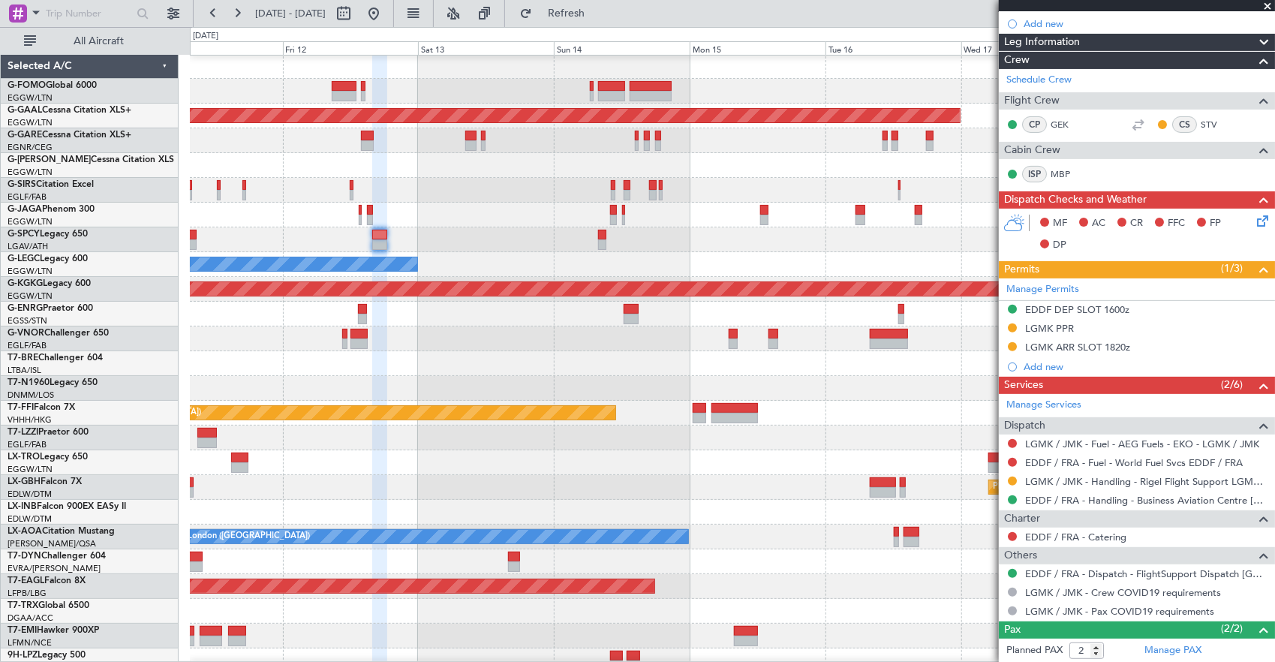
click at [939, 278] on div "Planned Maint Dusseldorf Unplanned Maint Athens (Eleftherios Venizelos Intl) Ow…" at bounding box center [732, 475] width 1085 height 842
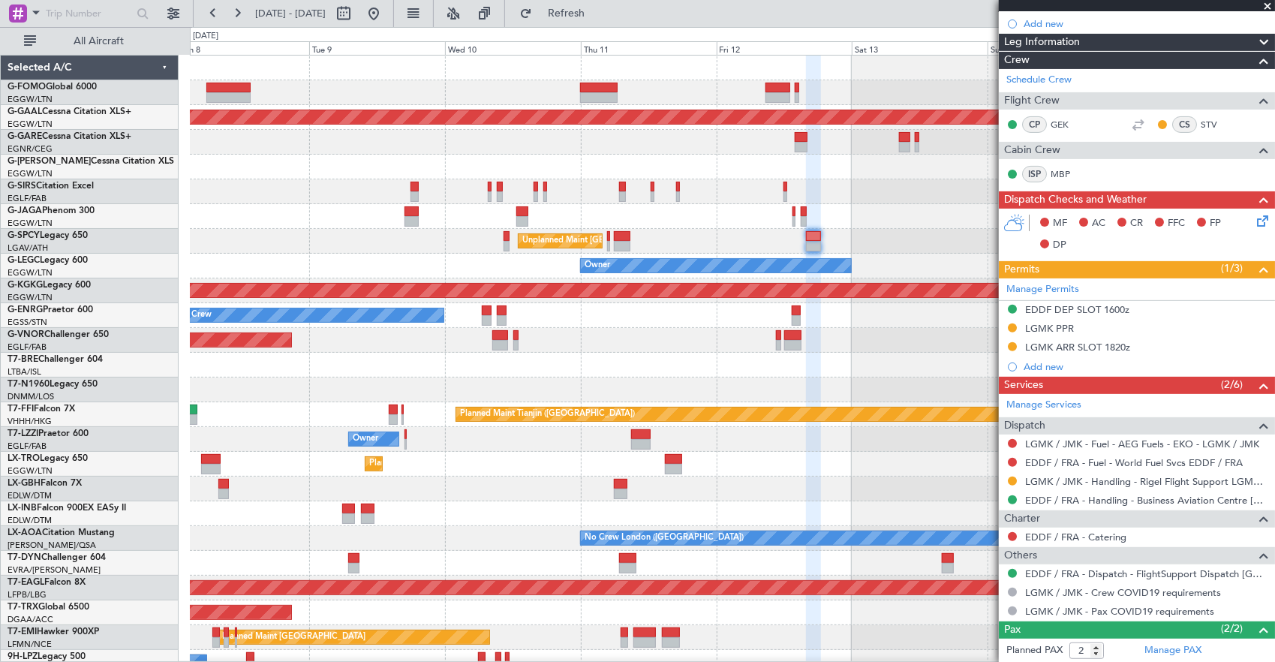
click at [766, 279] on div "Planned Maint London (Luton) Planned Maint Dusseldorf Unplanned Maint Athens (E…" at bounding box center [732, 477] width 1085 height 842
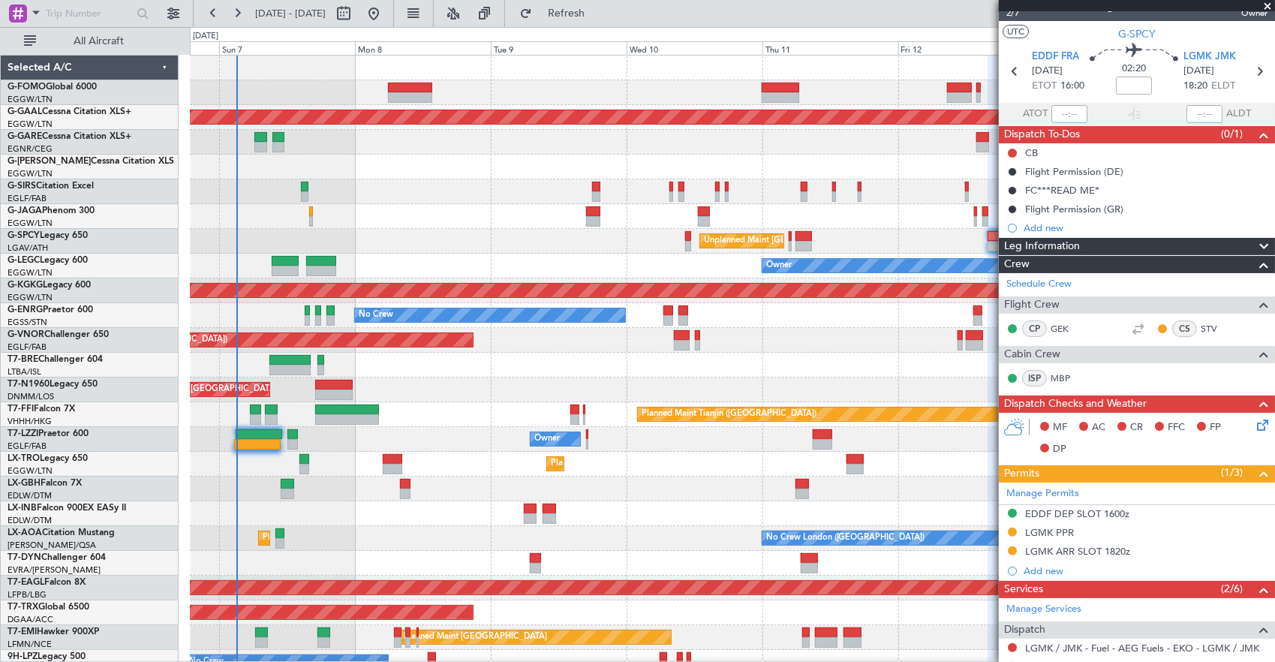
scroll to position [0, 0]
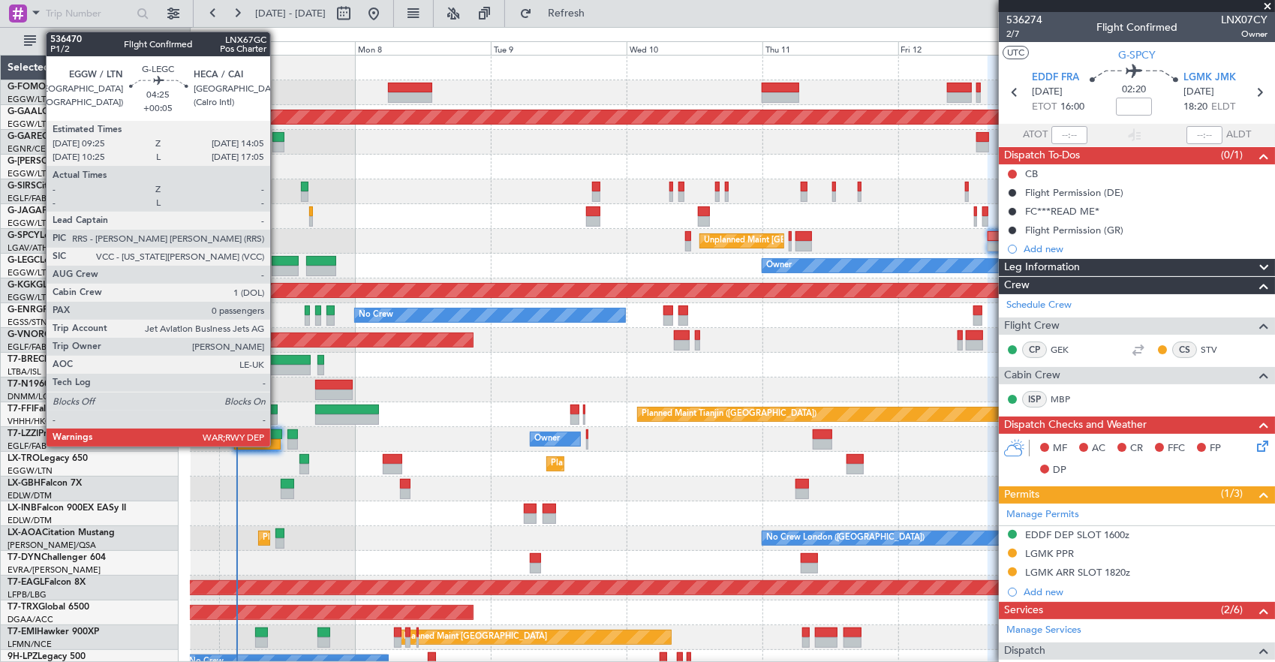
click at [278, 266] on div at bounding box center [285, 271] width 27 height 11
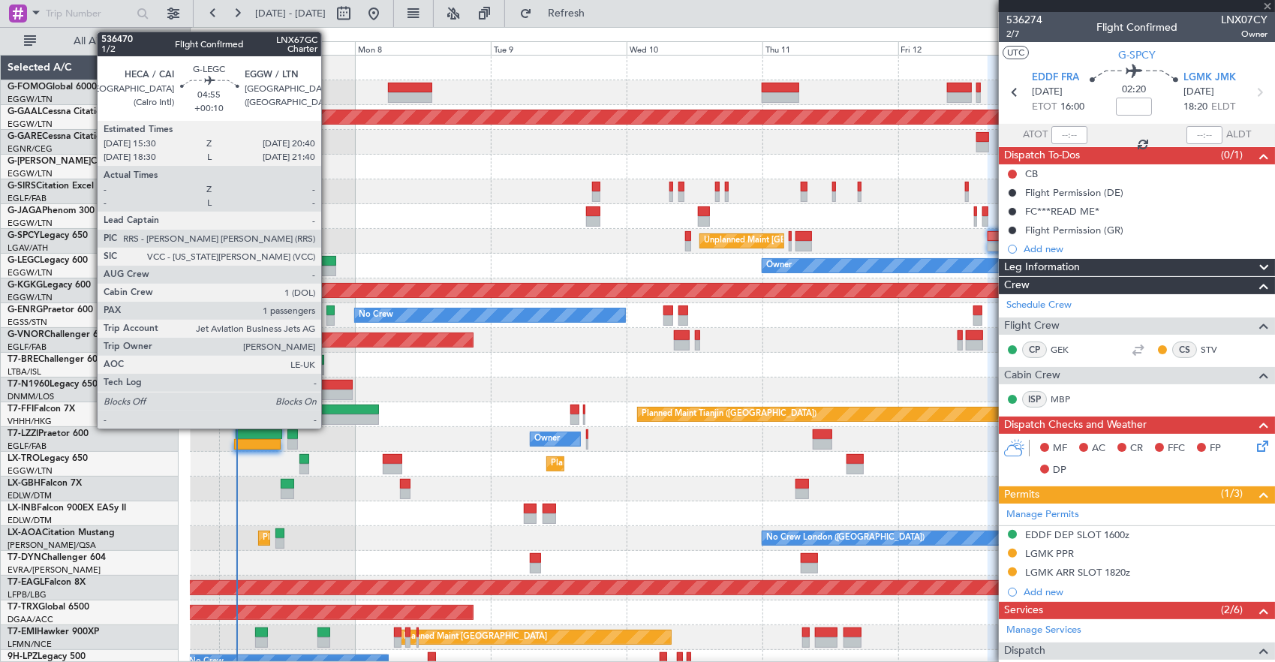
type input "+00:05"
type input "0"
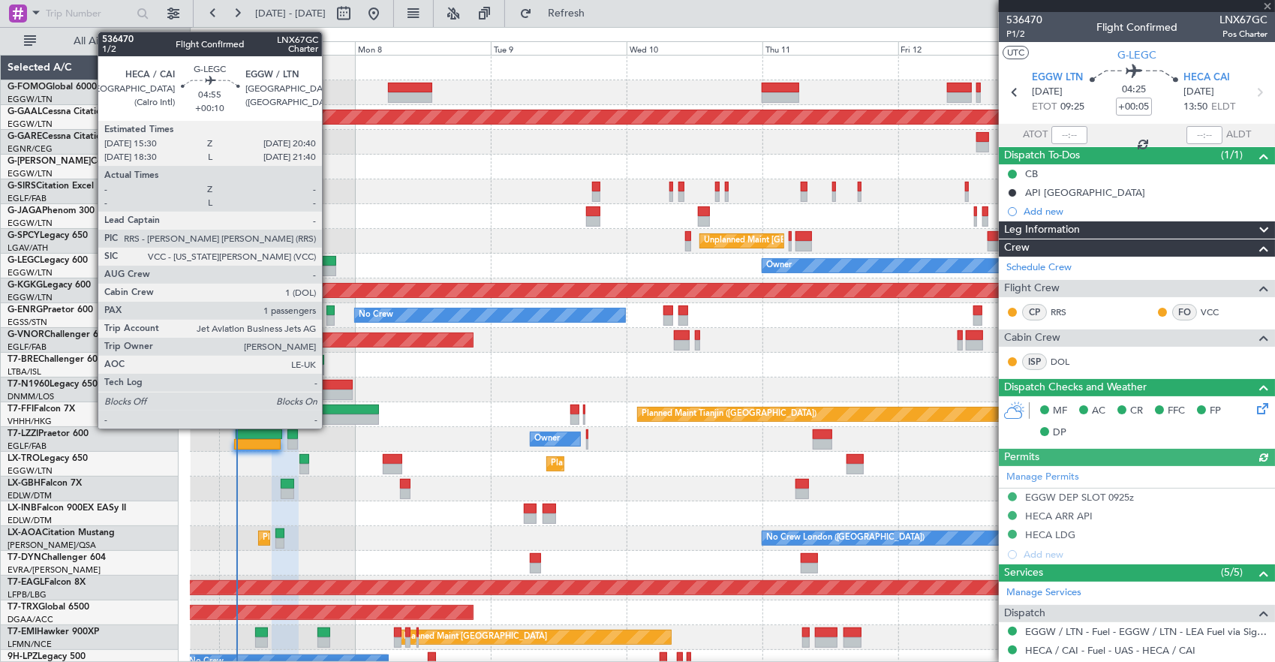
click at [329, 263] on div at bounding box center [320, 261] width 29 height 11
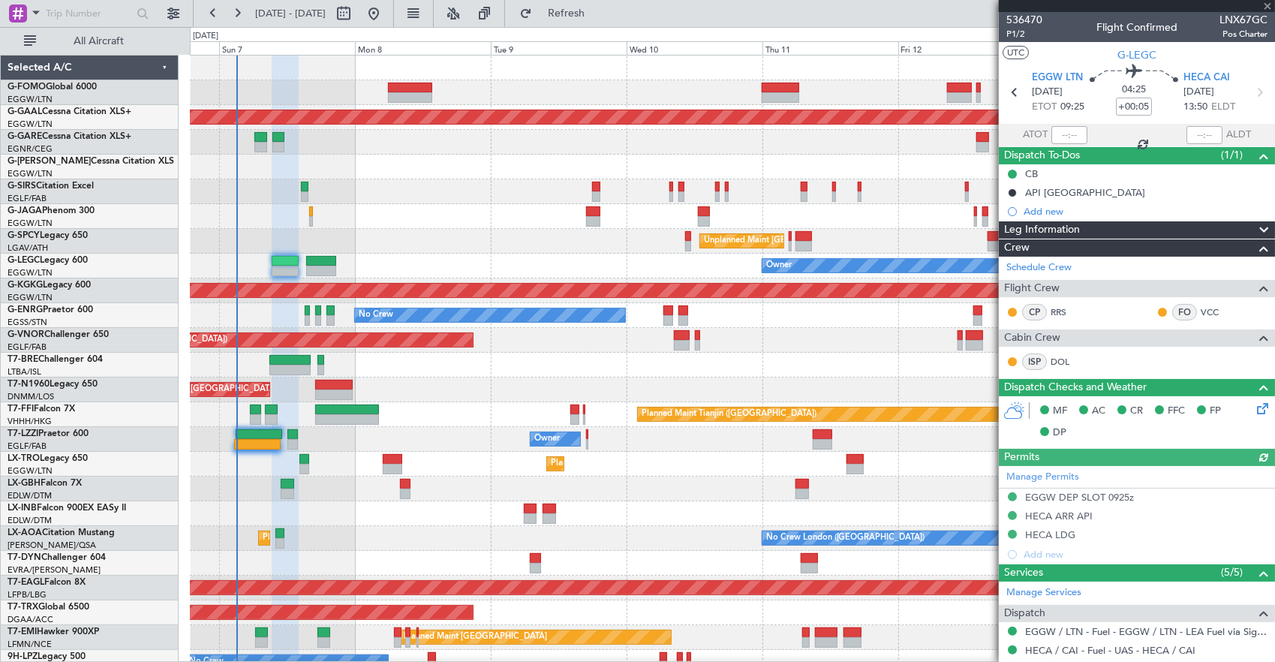
type input "+00:10"
type input "1"
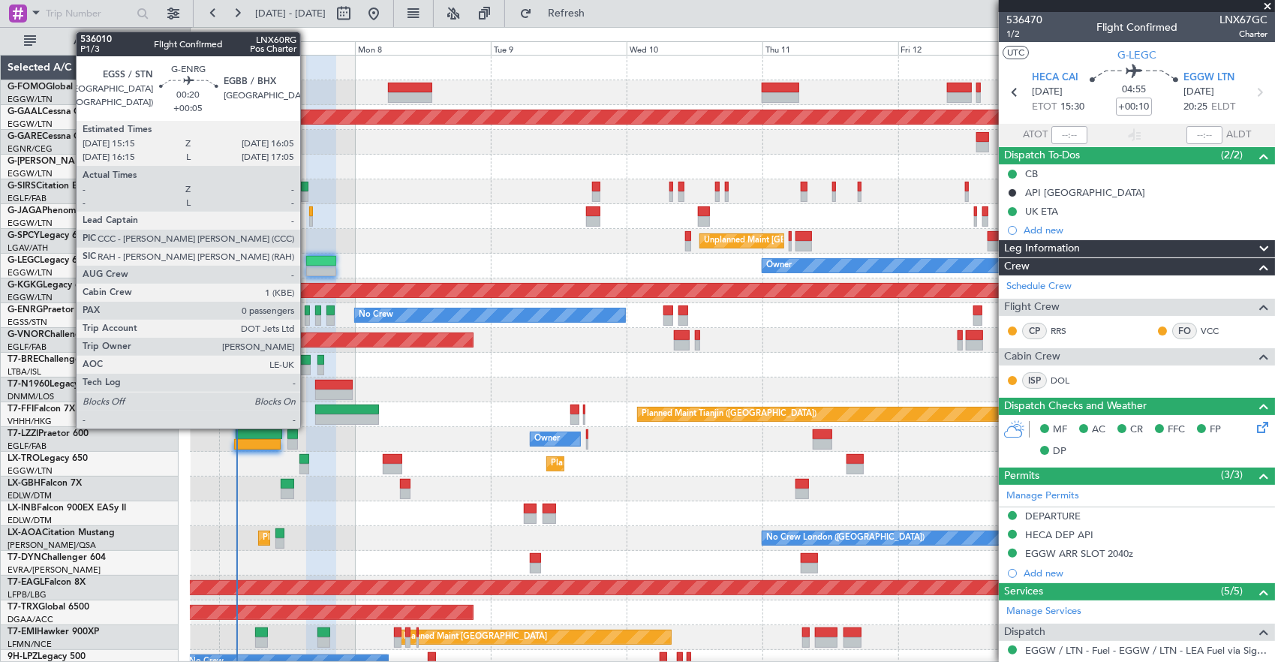
click at [308, 312] on div at bounding box center [307, 310] width 5 height 11
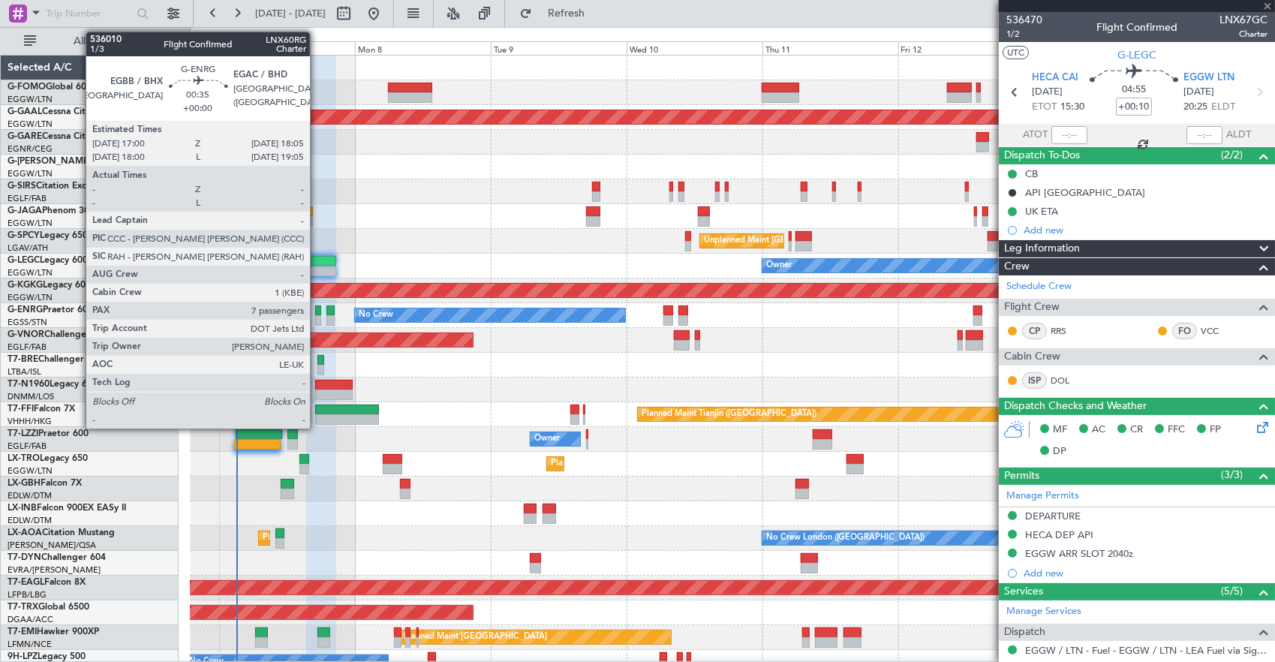
type input "+00:05"
type input "0"
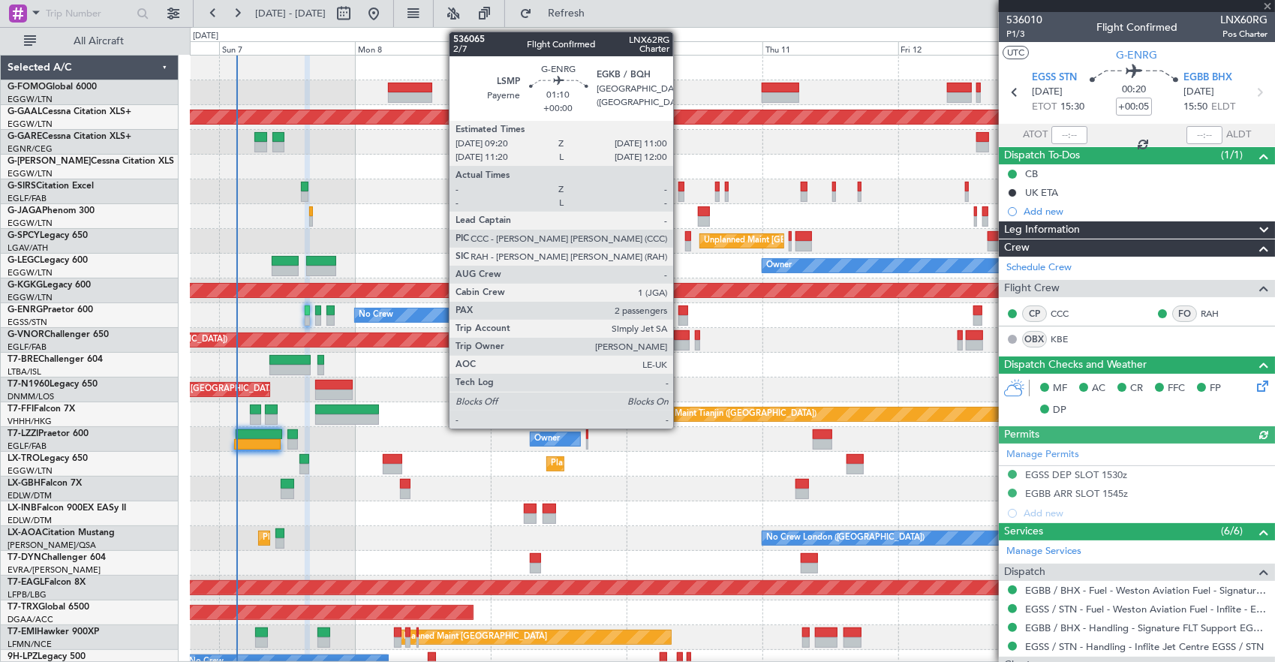
click at [681, 312] on div at bounding box center [683, 310] width 10 height 11
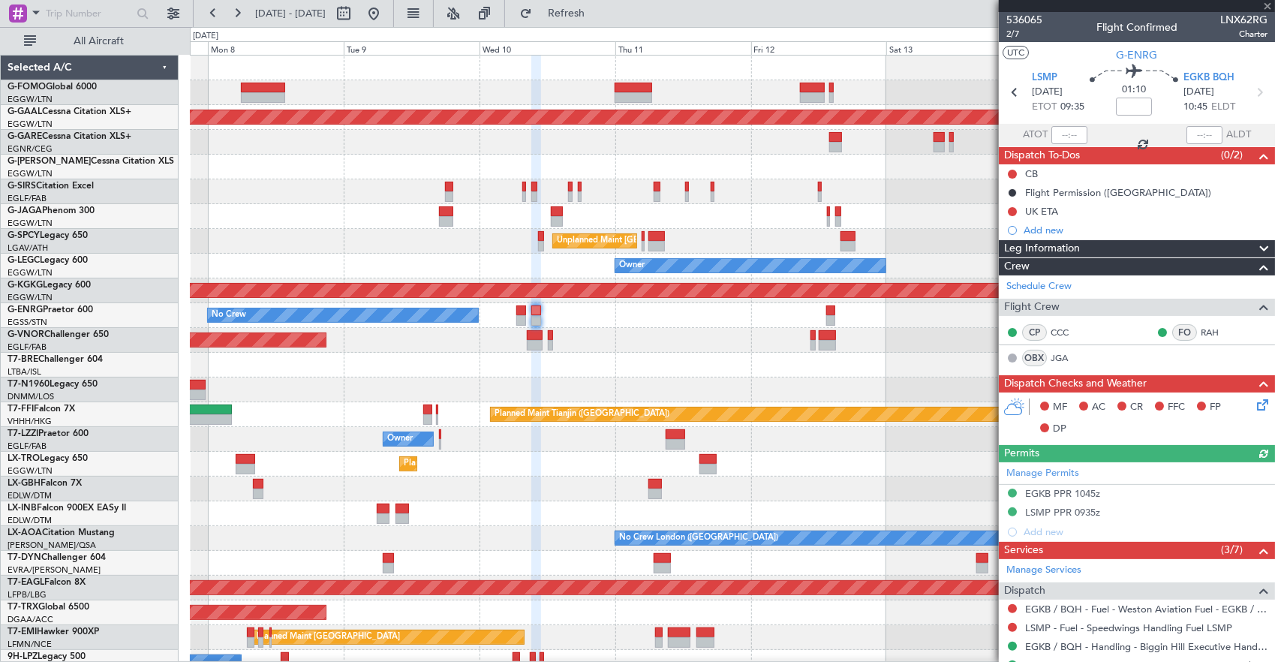
click at [518, 335] on div "Planned Maint London (Luton) Planned Maint Dusseldorf Unplanned Maint Athens (E…" at bounding box center [732, 477] width 1085 height 842
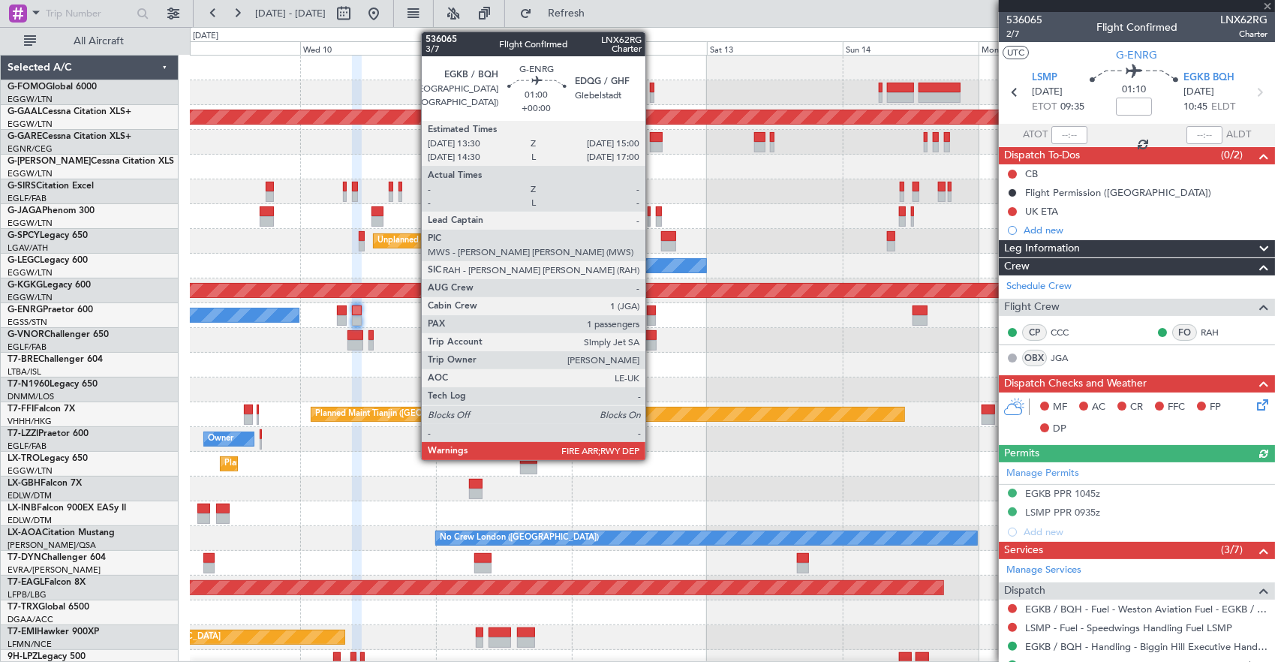
click at [653, 310] on div at bounding box center [651, 310] width 9 height 11
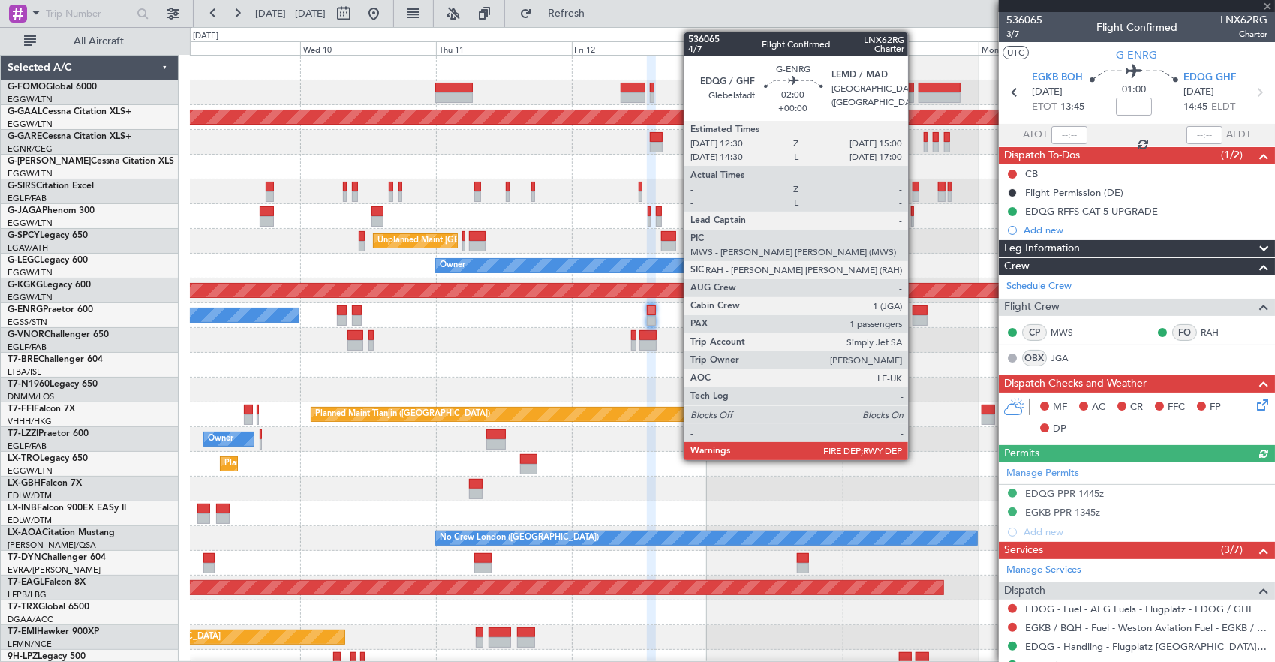
click at [915, 308] on div at bounding box center [919, 310] width 14 height 11
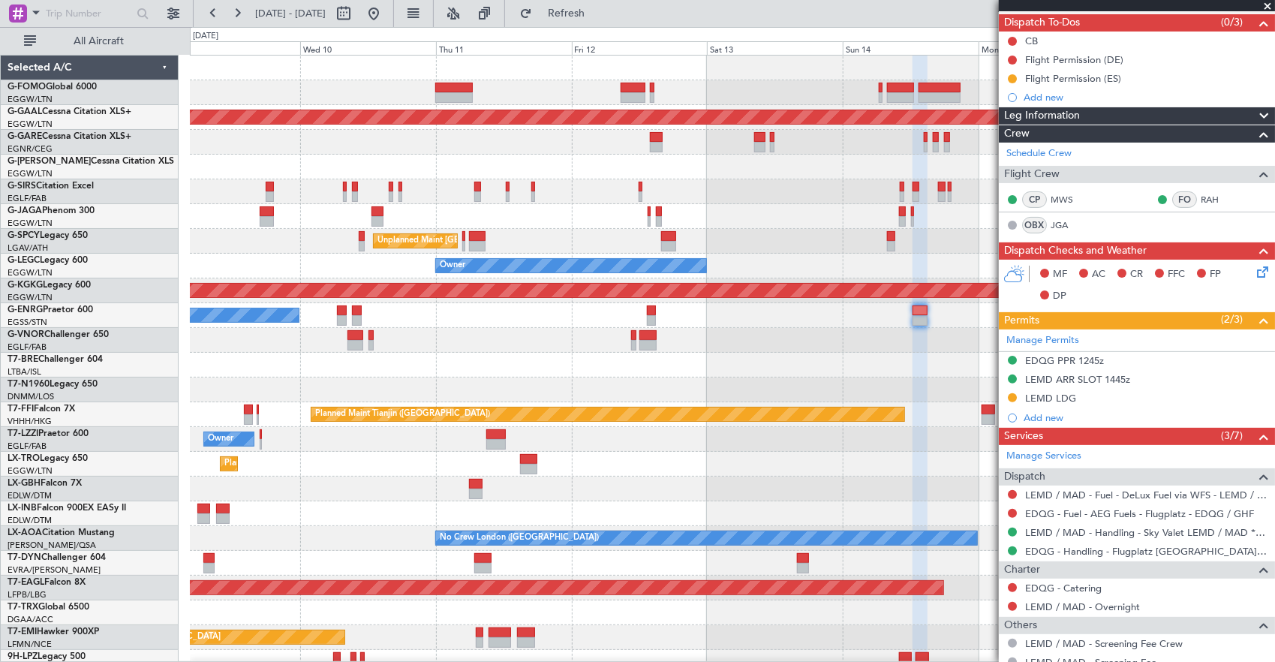
scroll to position [225, 0]
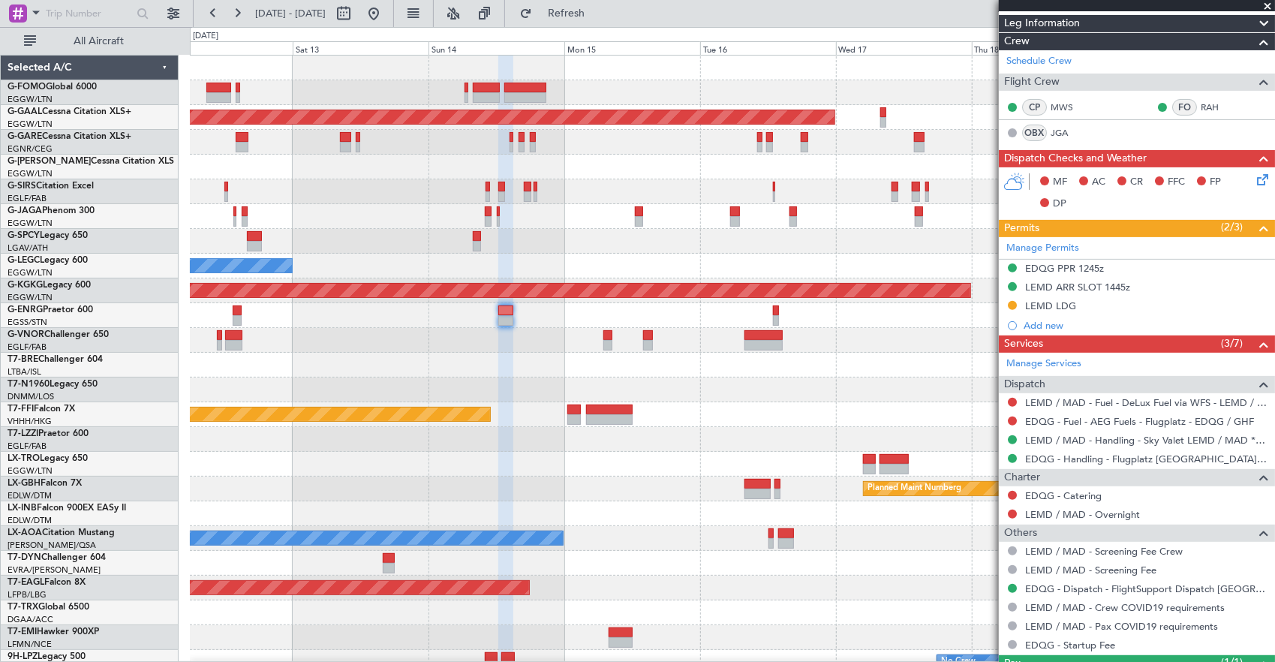
click at [495, 347] on div at bounding box center [732, 340] width 1085 height 25
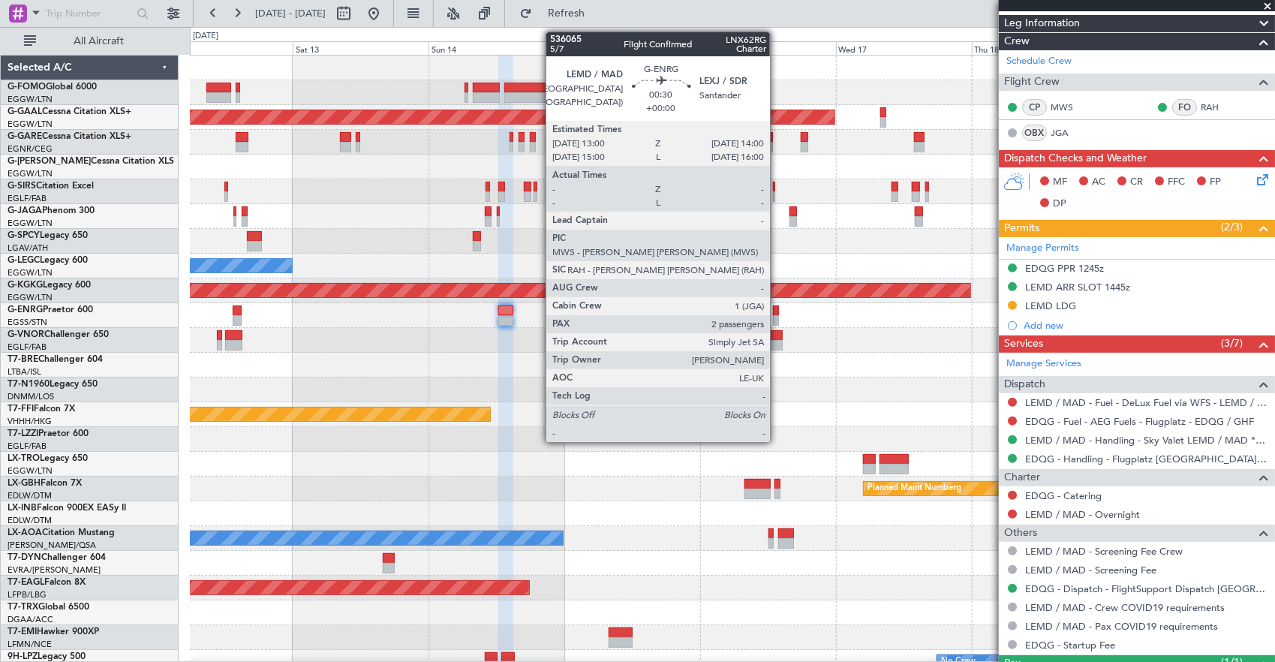
click at [777, 315] on div at bounding box center [776, 320] width 6 height 11
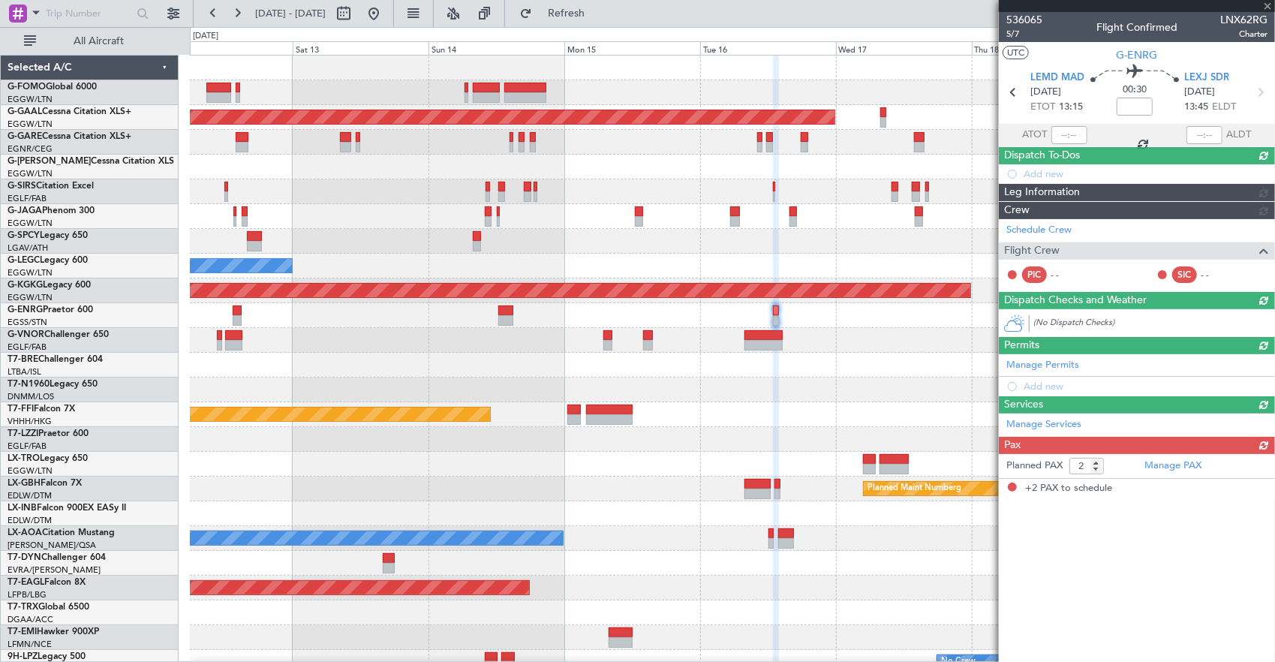
scroll to position [4, 0]
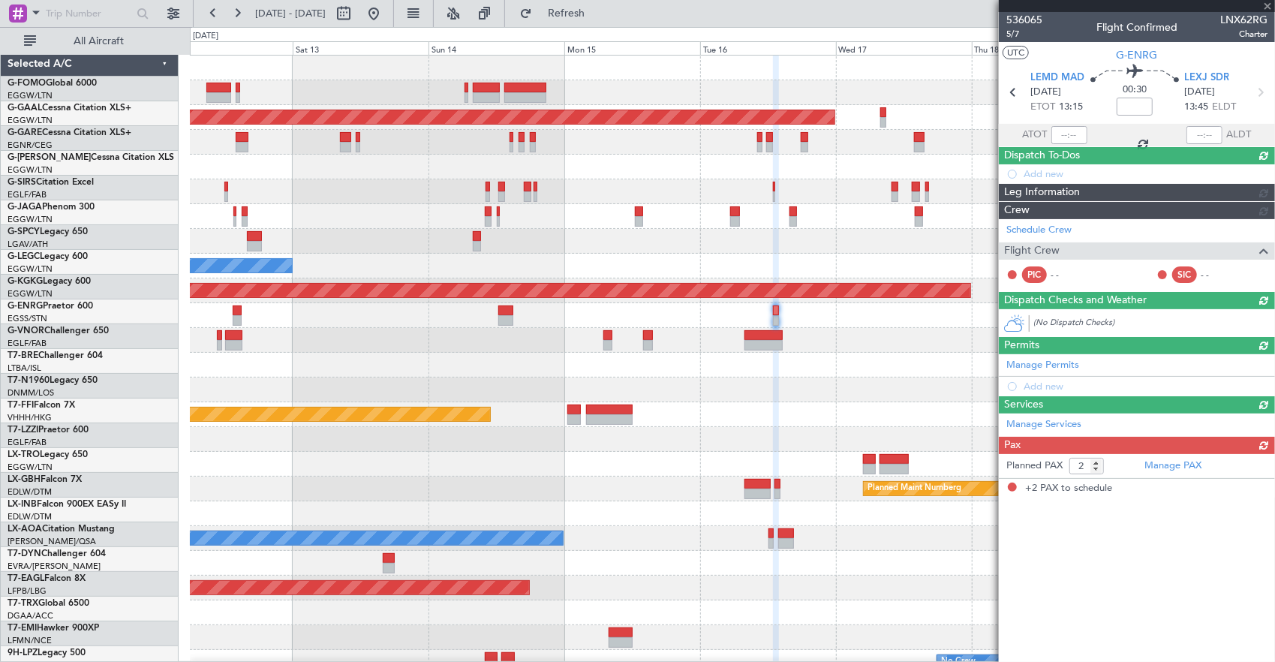
click at [572, 361] on div at bounding box center [732, 365] width 1085 height 25
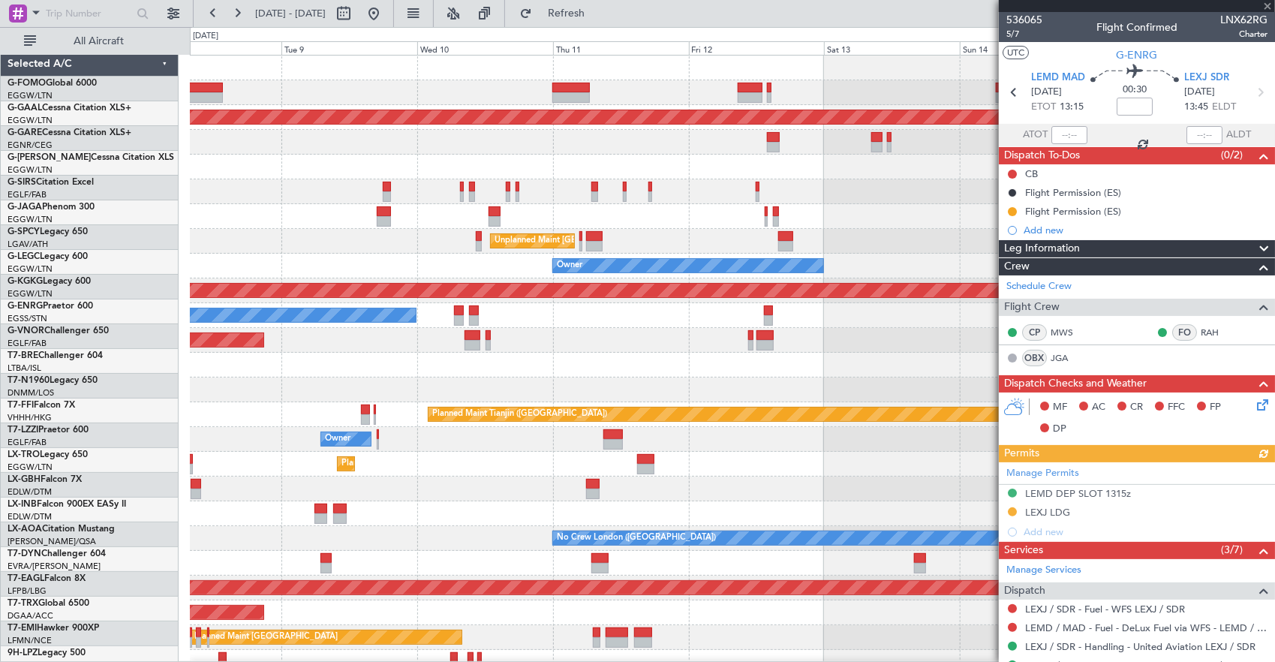
click at [586, 378] on div "Planned Maint London (Luton) Planned Maint Dusseldorf Unplanned Maint Athens (E…" at bounding box center [732, 477] width 1085 height 842
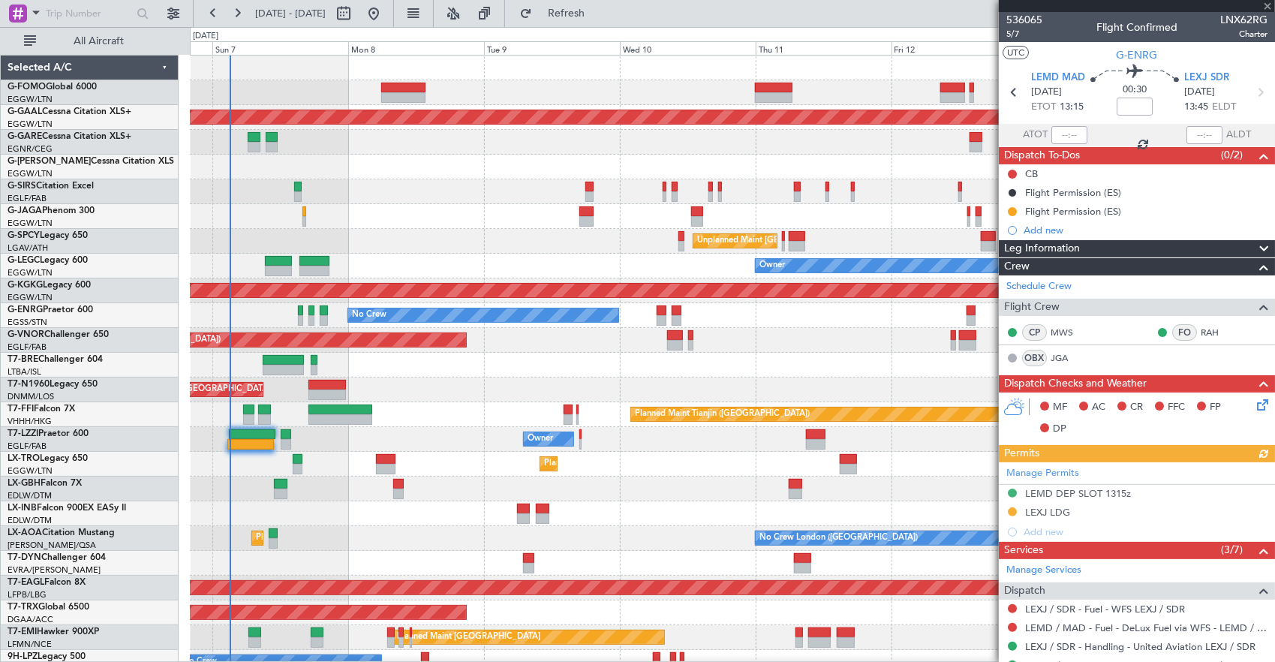
click at [619, 389] on div "Planned Maint London (Luton) Planned Maint Dusseldorf Owner Unplanned Maint Ath…" at bounding box center [732, 477] width 1085 height 842
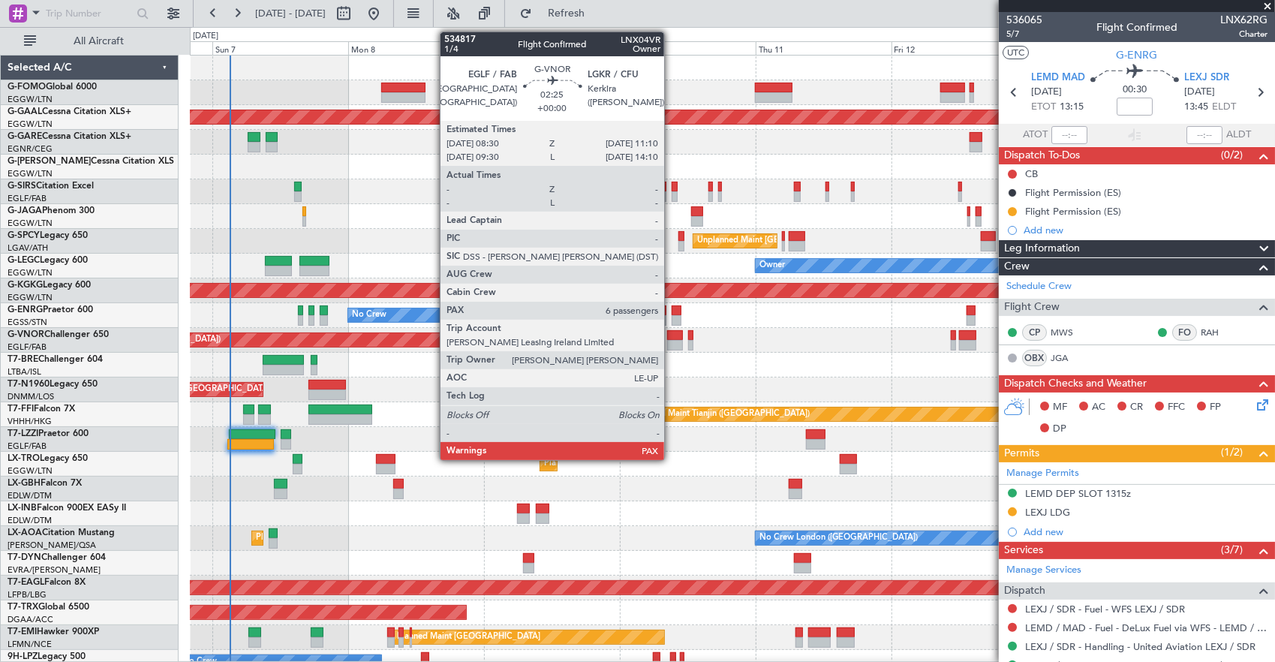
click at [672, 344] on div at bounding box center [675, 345] width 16 height 11
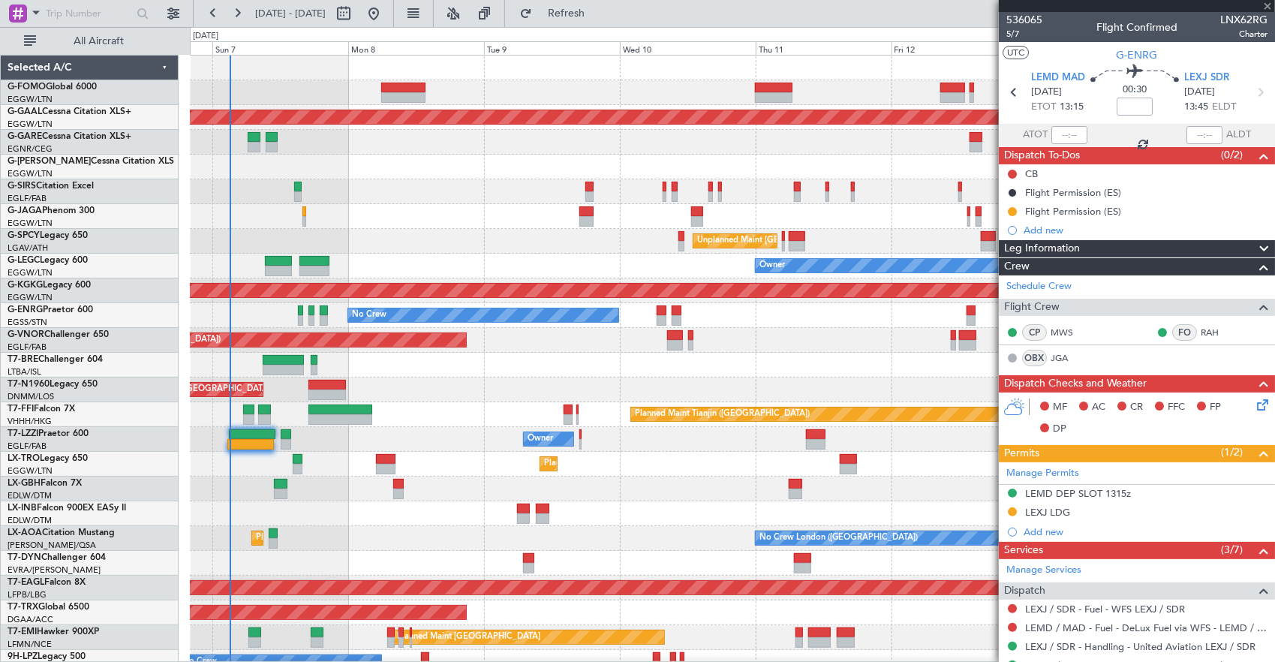
click at [608, 368] on div "Planned Maint London (Luton) Planned Maint Dusseldorf Owner Unplanned Maint Ath…" at bounding box center [732, 477] width 1085 height 842
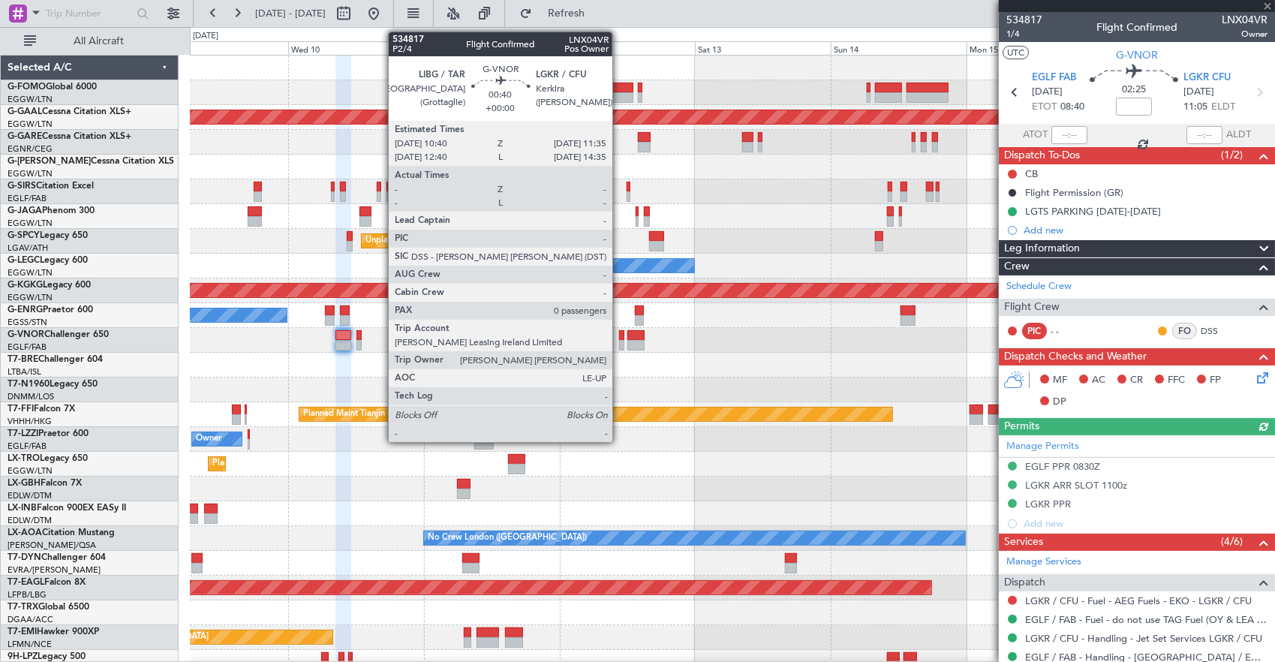
click at [620, 338] on div at bounding box center [621, 335] width 5 height 11
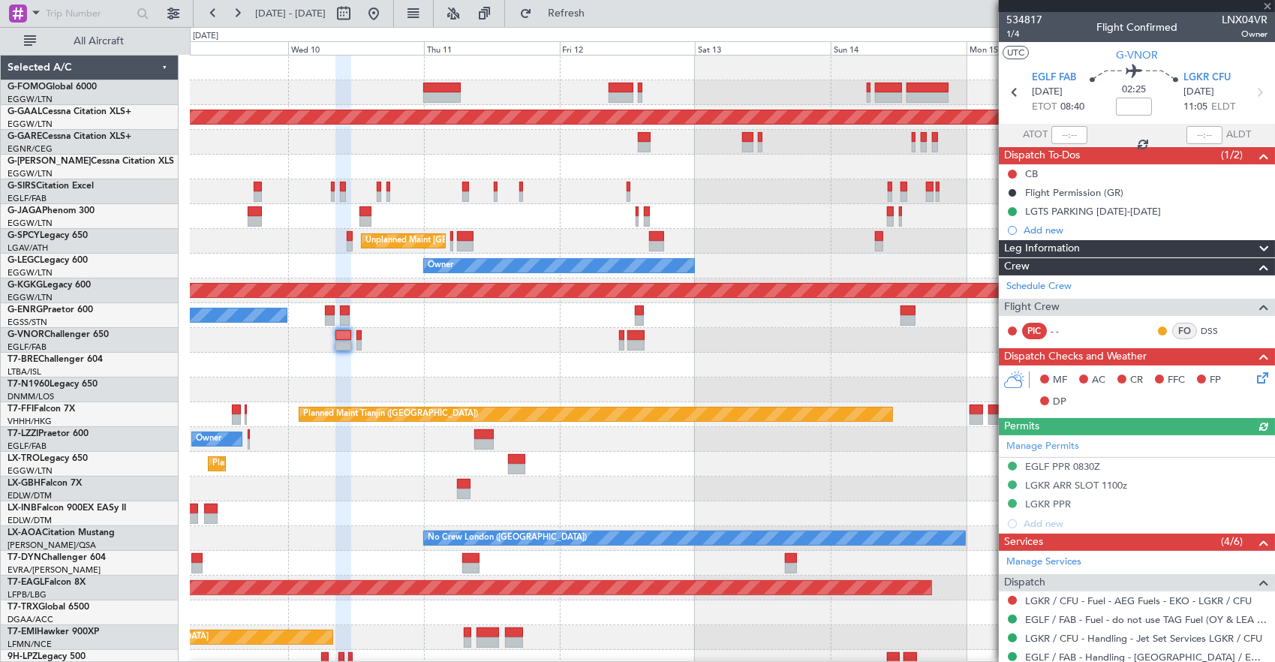
click at [524, 348] on div "Planned Maint [GEOGRAPHIC_DATA] ([GEOGRAPHIC_DATA])" at bounding box center [732, 340] width 1085 height 25
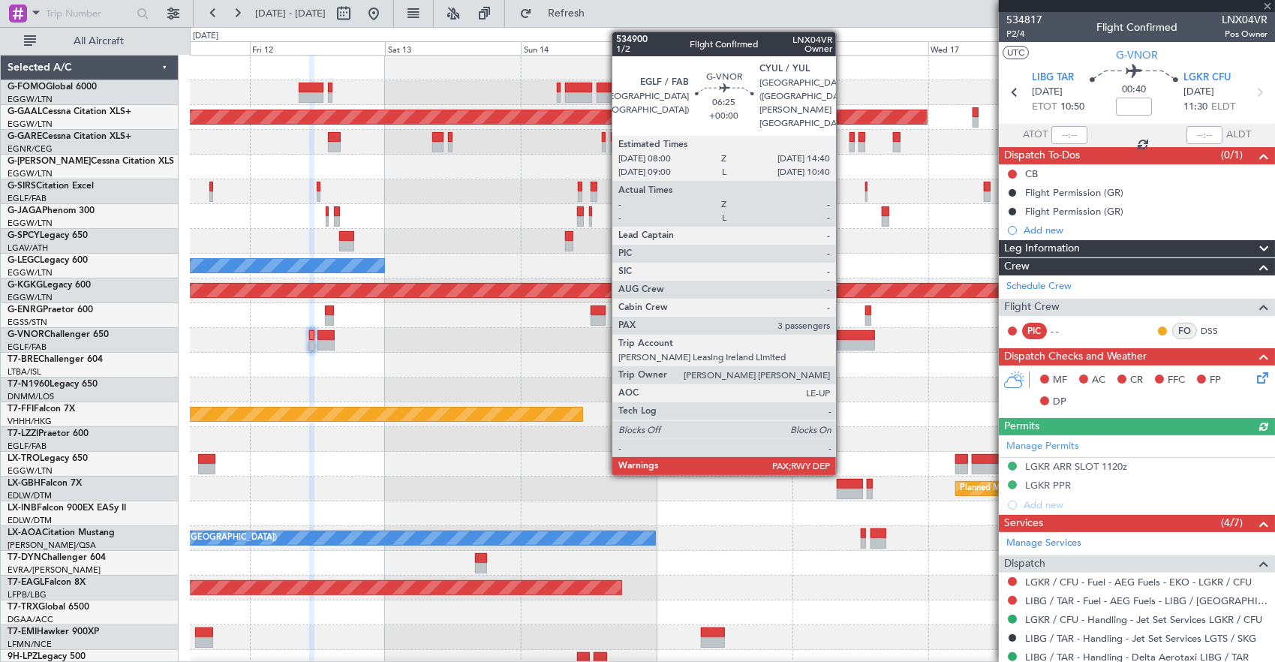
click at [843, 338] on div at bounding box center [856, 335] width 38 height 11
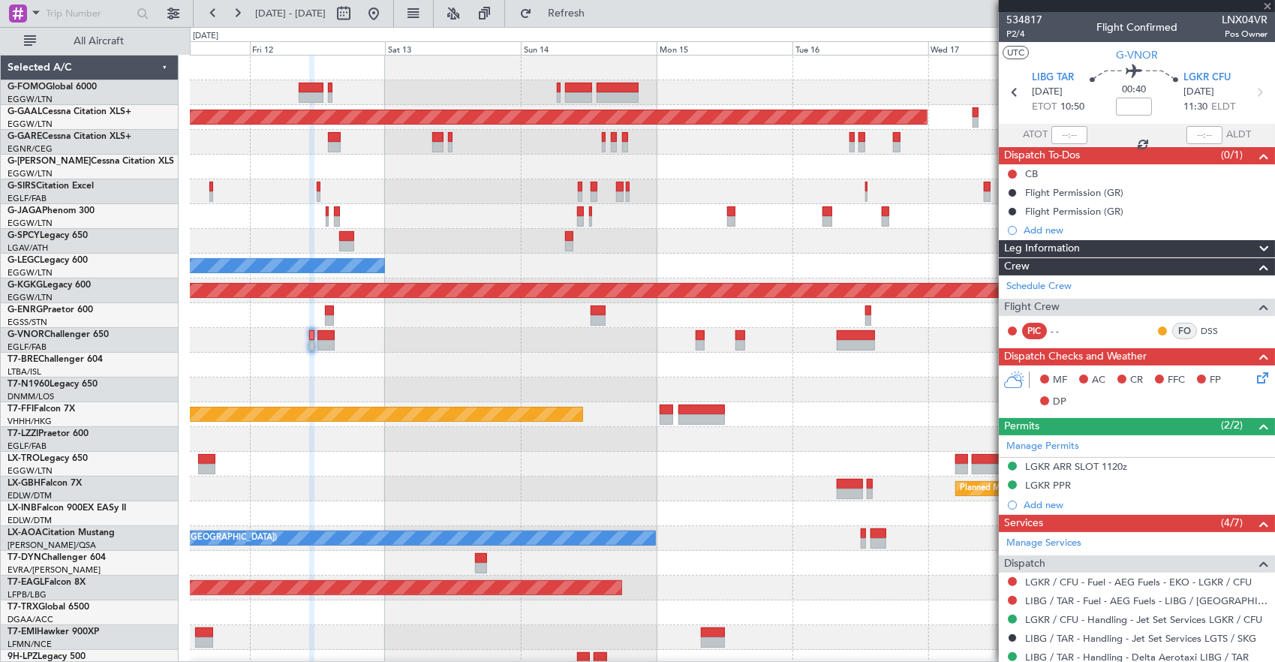
type input "3"
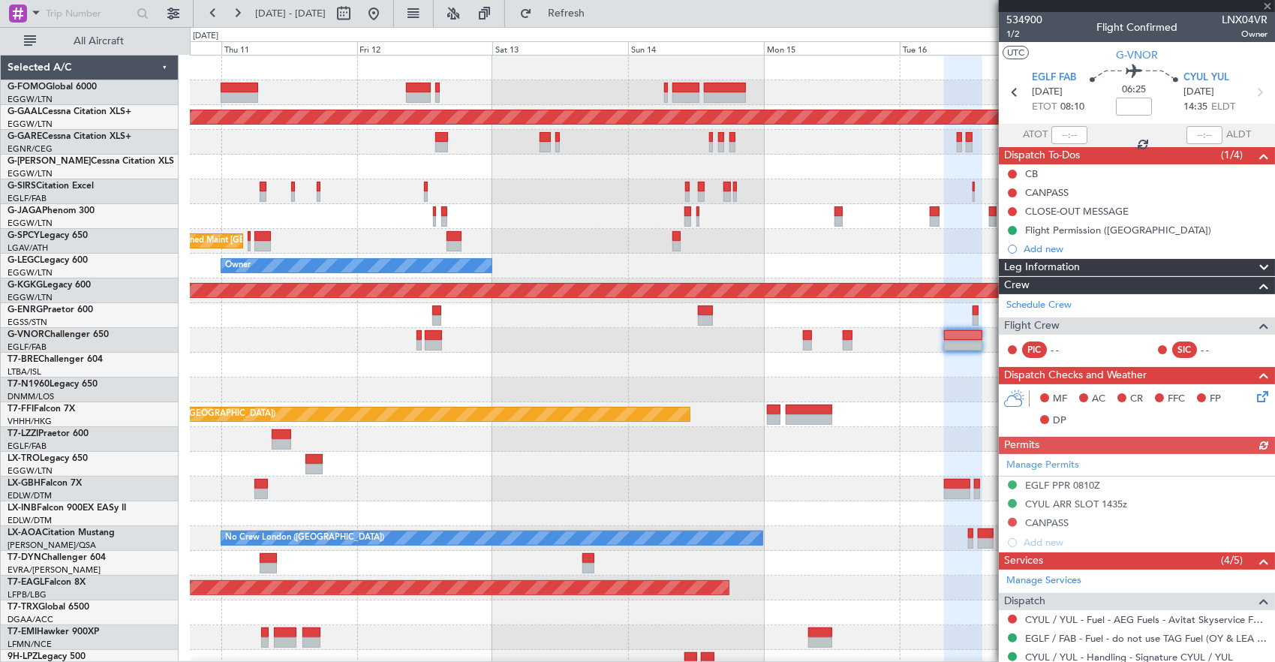
click at [612, 339] on div "Planned Maint [GEOGRAPHIC_DATA] ([GEOGRAPHIC_DATA])" at bounding box center [732, 340] width 1085 height 25
click at [721, 353] on div at bounding box center [732, 365] width 1085 height 25
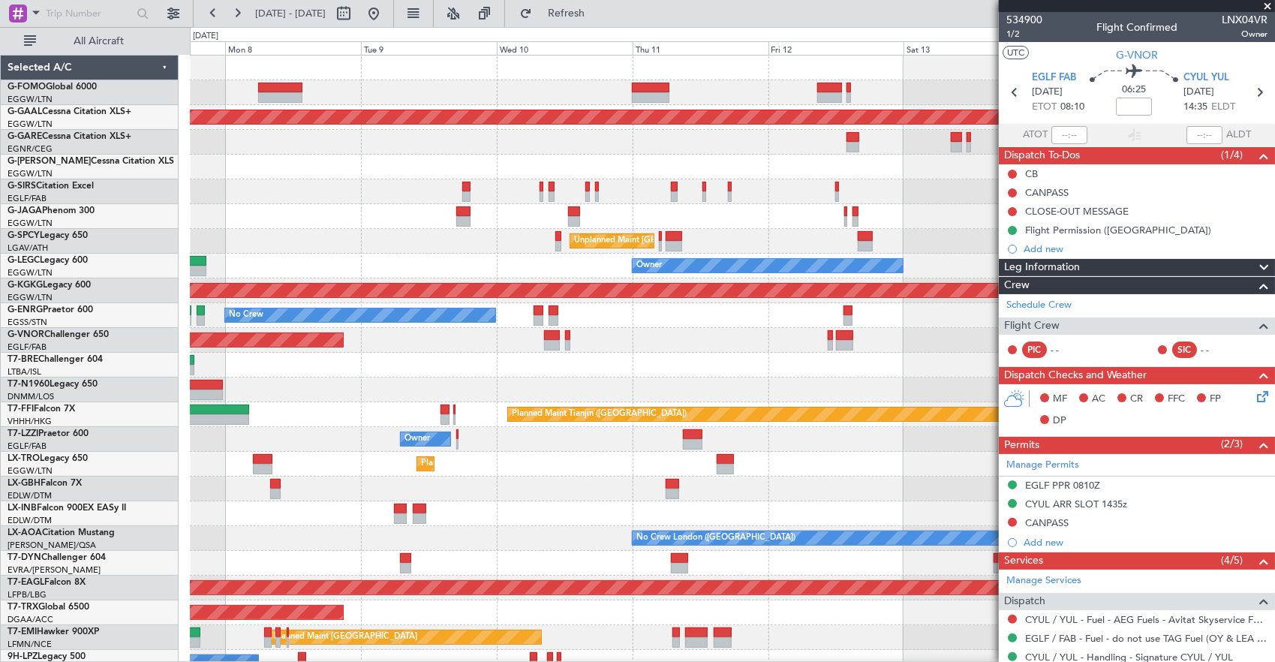
click at [641, 356] on div "Planned Maint London (Luton) Planned Maint Dusseldorf Unplanned Maint Athens (E…" at bounding box center [732, 477] width 1085 height 842
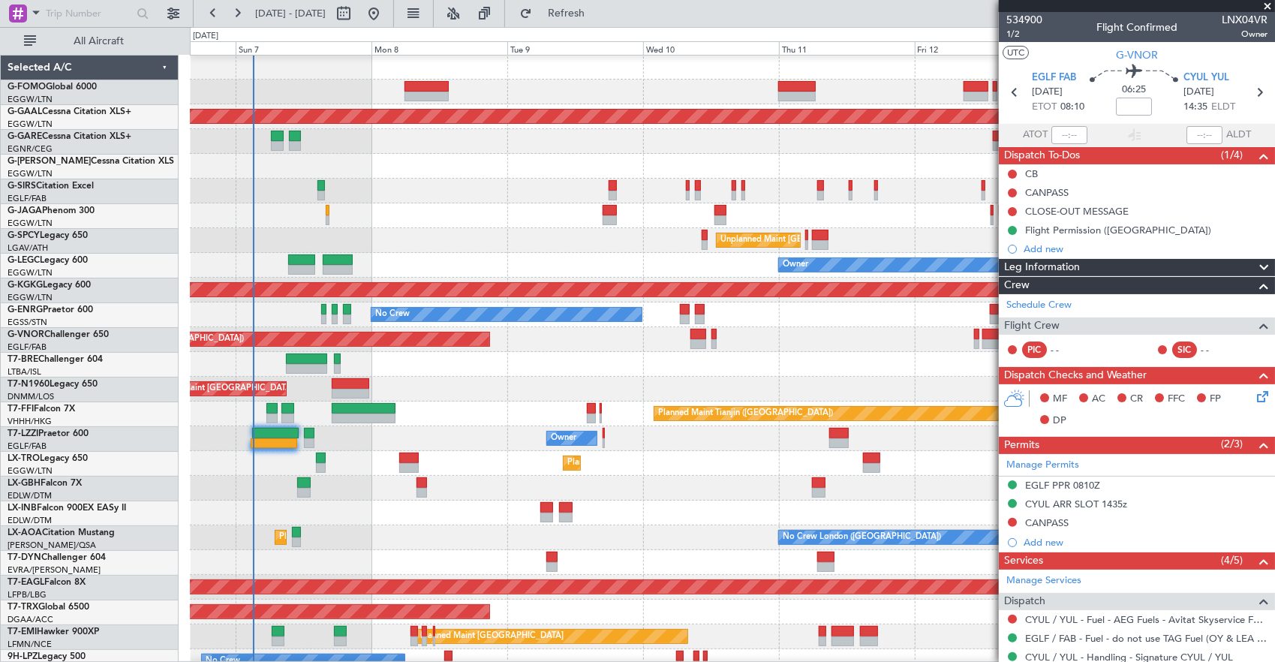
scroll to position [1, 0]
click at [629, 355] on div at bounding box center [732, 364] width 1085 height 25
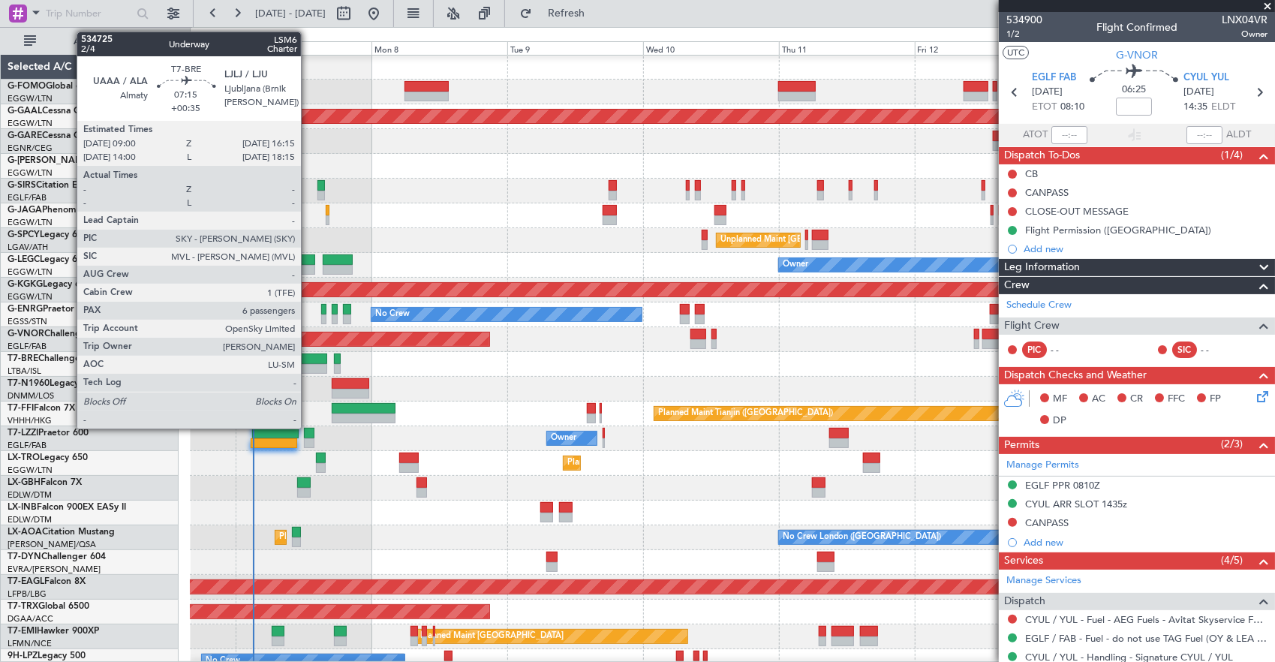
click at [308, 365] on div at bounding box center [306, 369] width 41 height 11
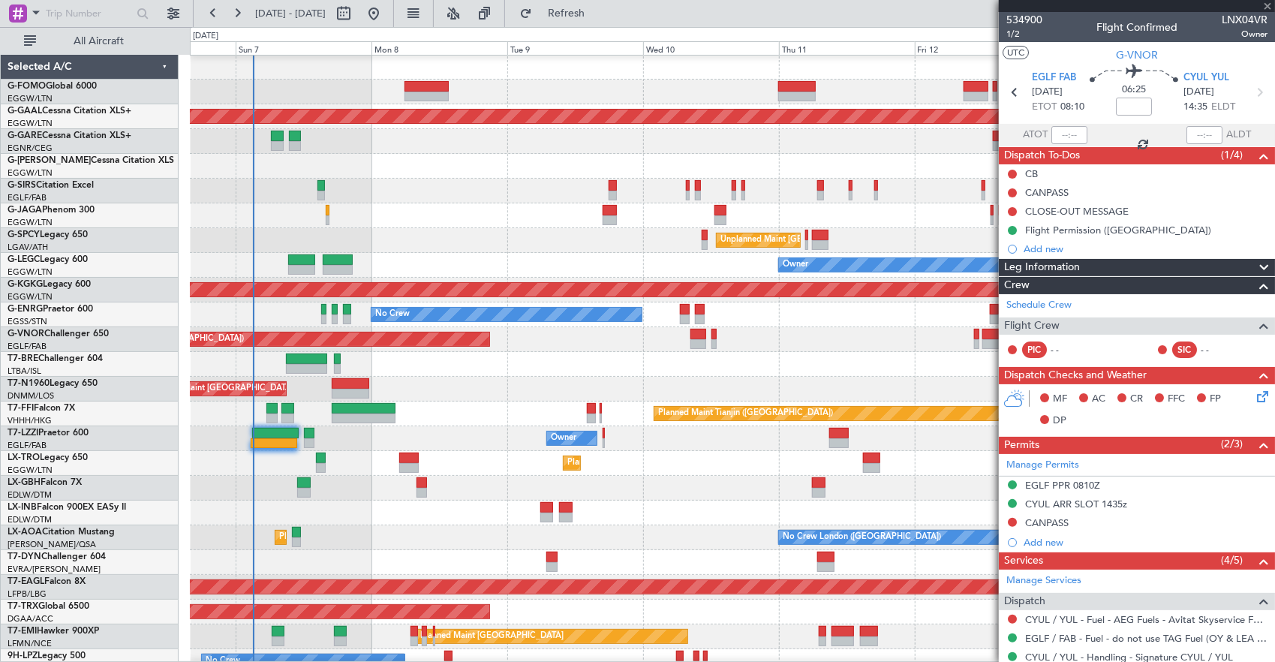
type input "+00:35"
type input "6"
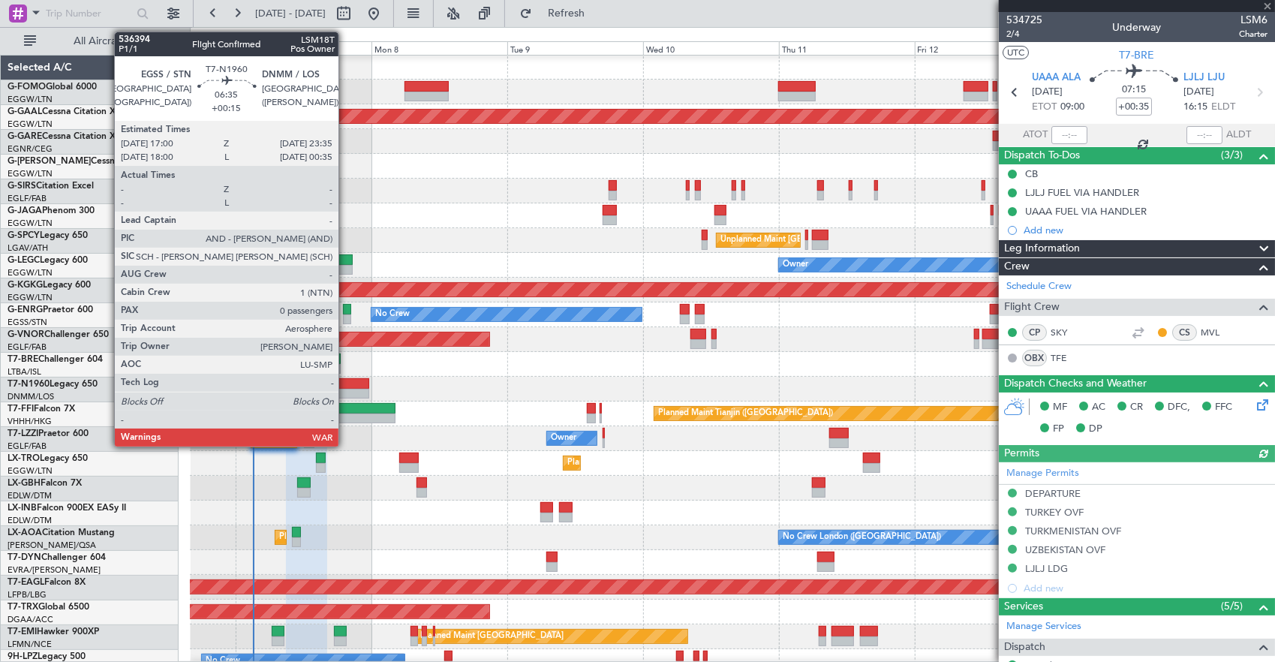
click at [346, 386] on div at bounding box center [351, 383] width 38 height 11
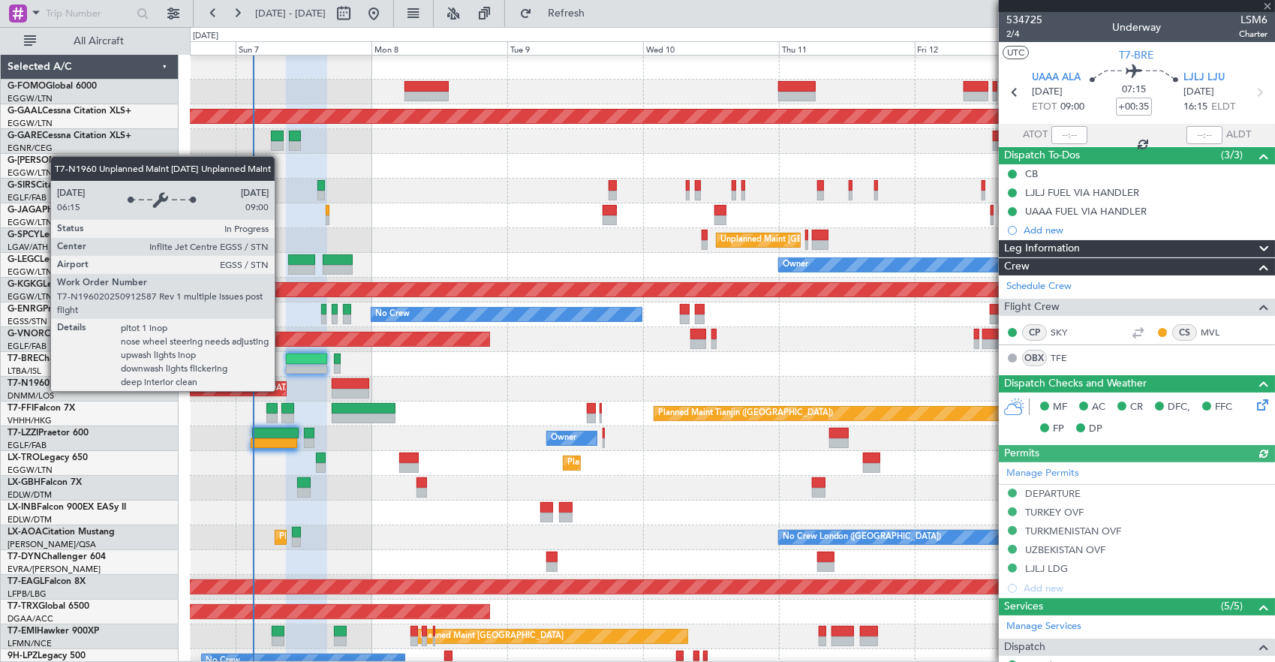
type input "+00:15"
type input "0"
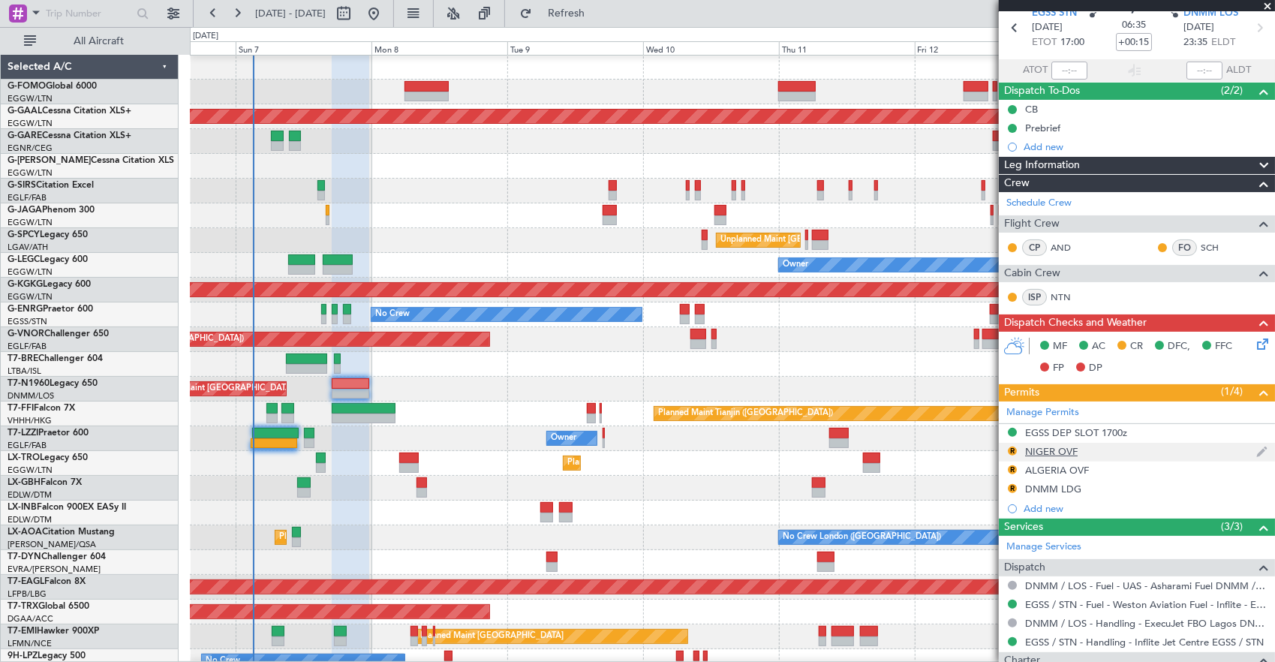
scroll to position [0, 0]
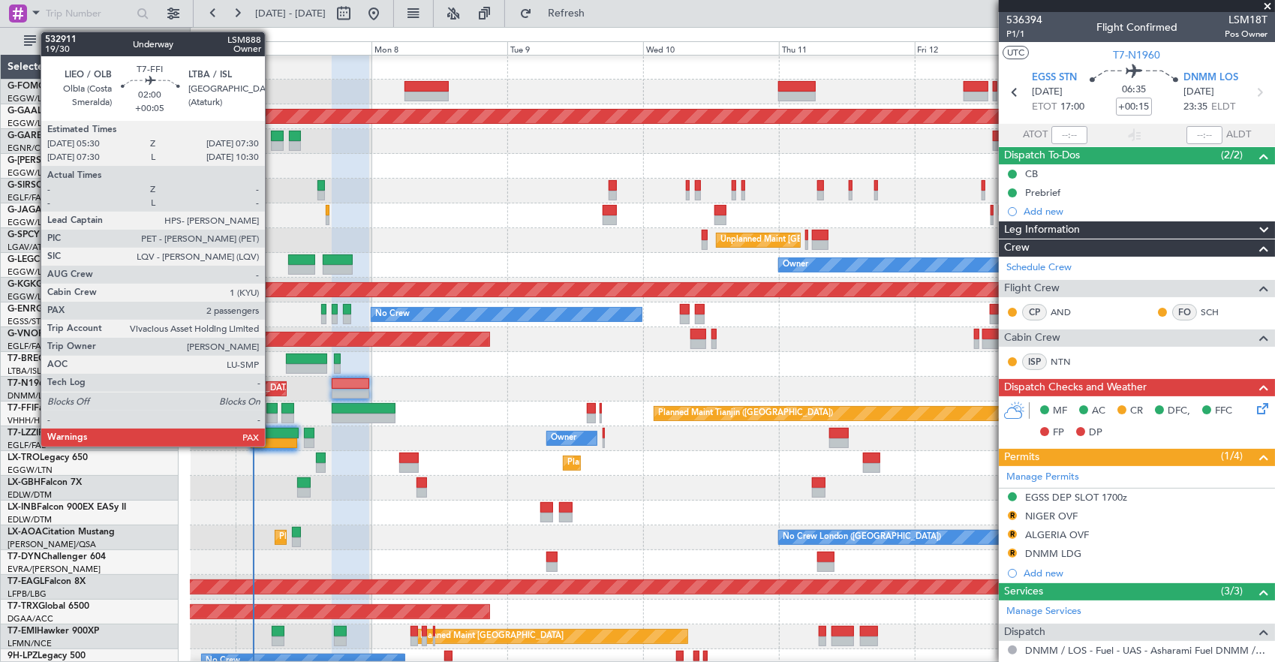
click at [272, 413] on div at bounding box center [272, 418] width 12 height 11
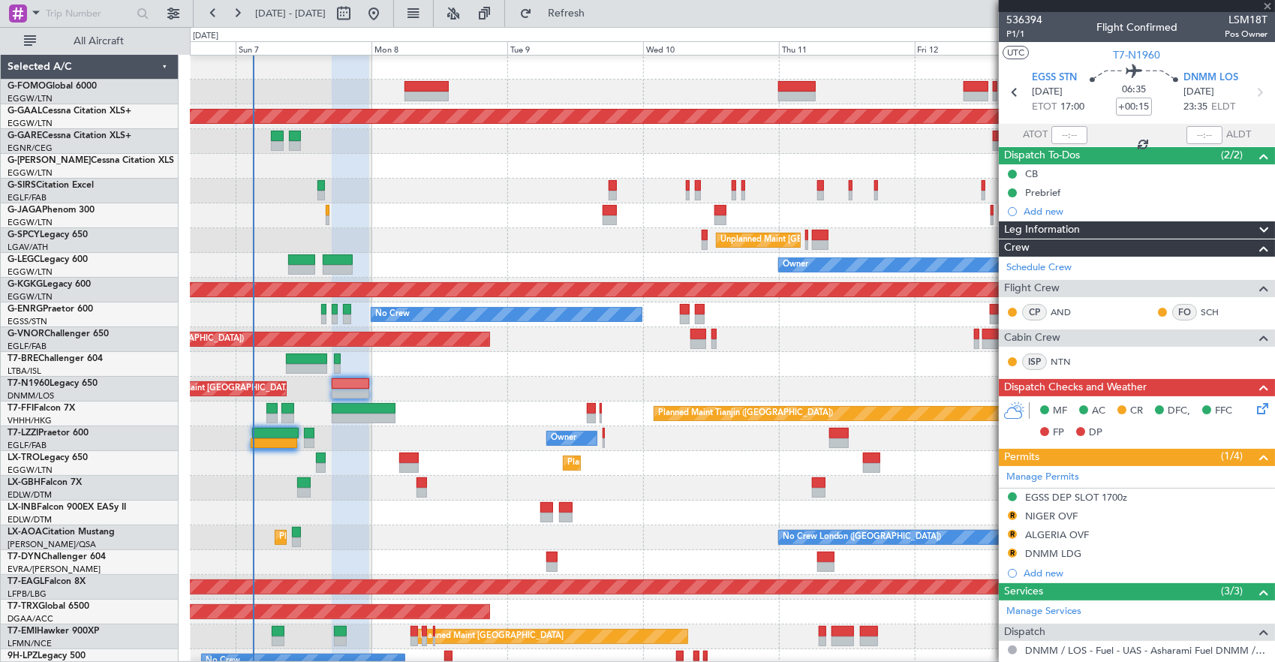
type input "+00:05"
type input "2"
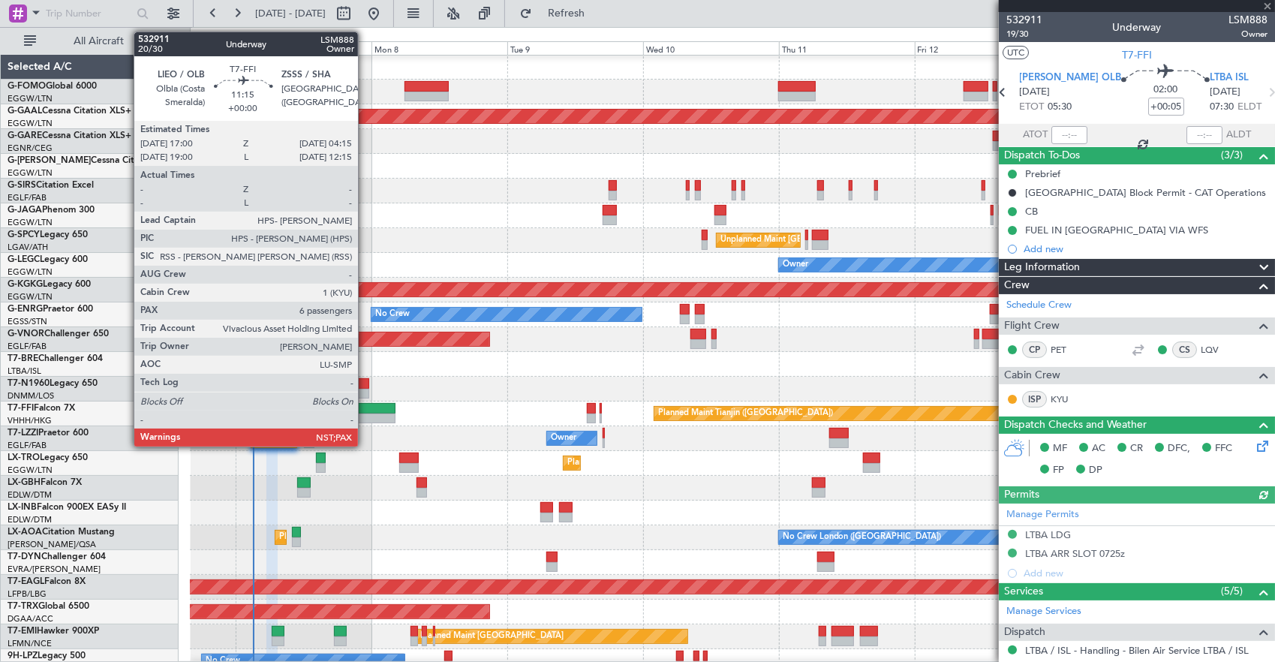
click at [365, 410] on div at bounding box center [364, 408] width 64 height 11
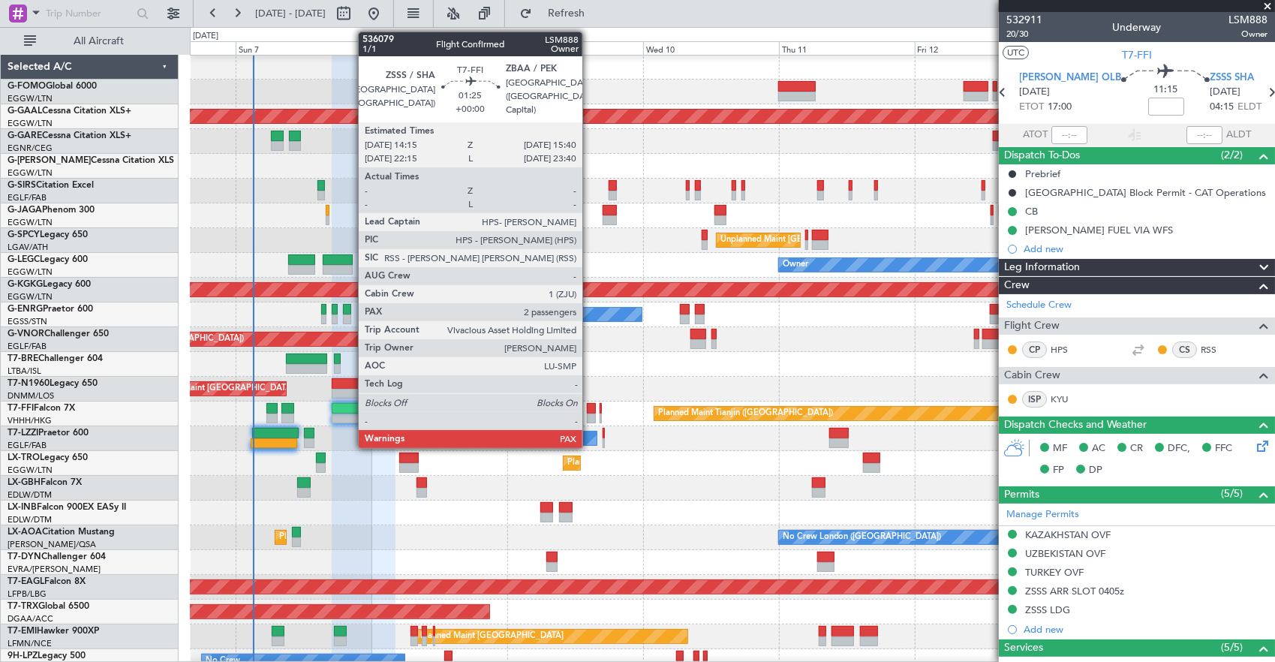
click at [590, 411] on div at bounding box center [591, 408] width 8 height 11
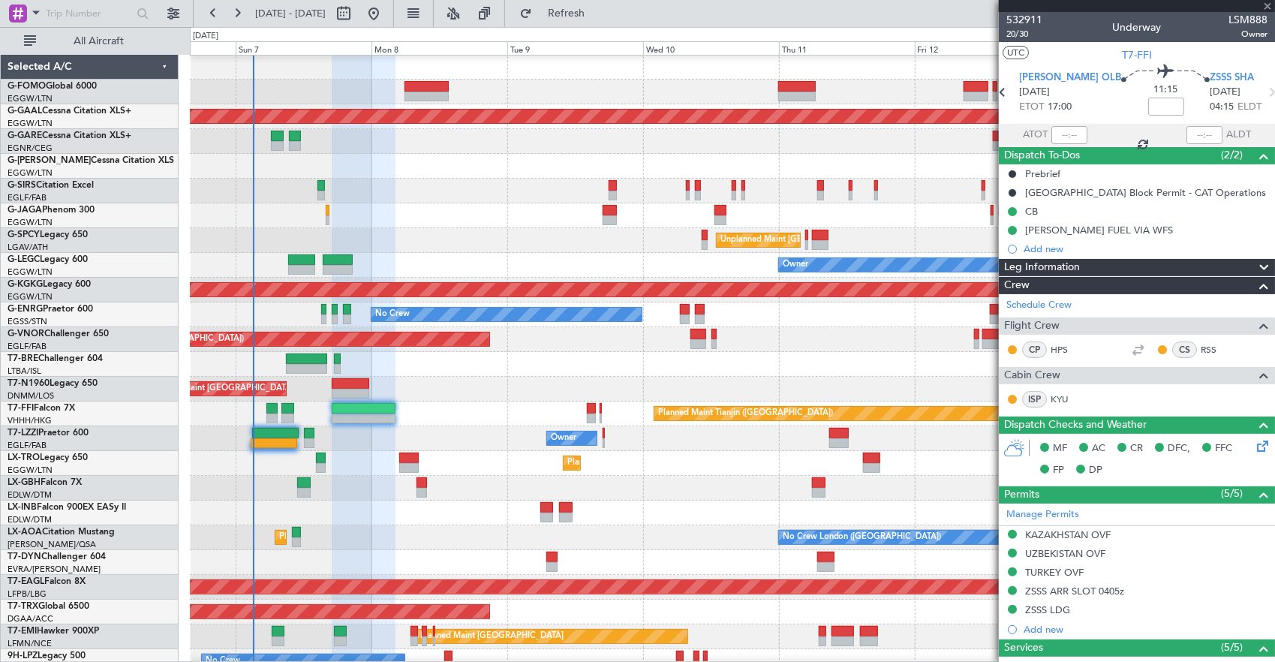
type input "5"
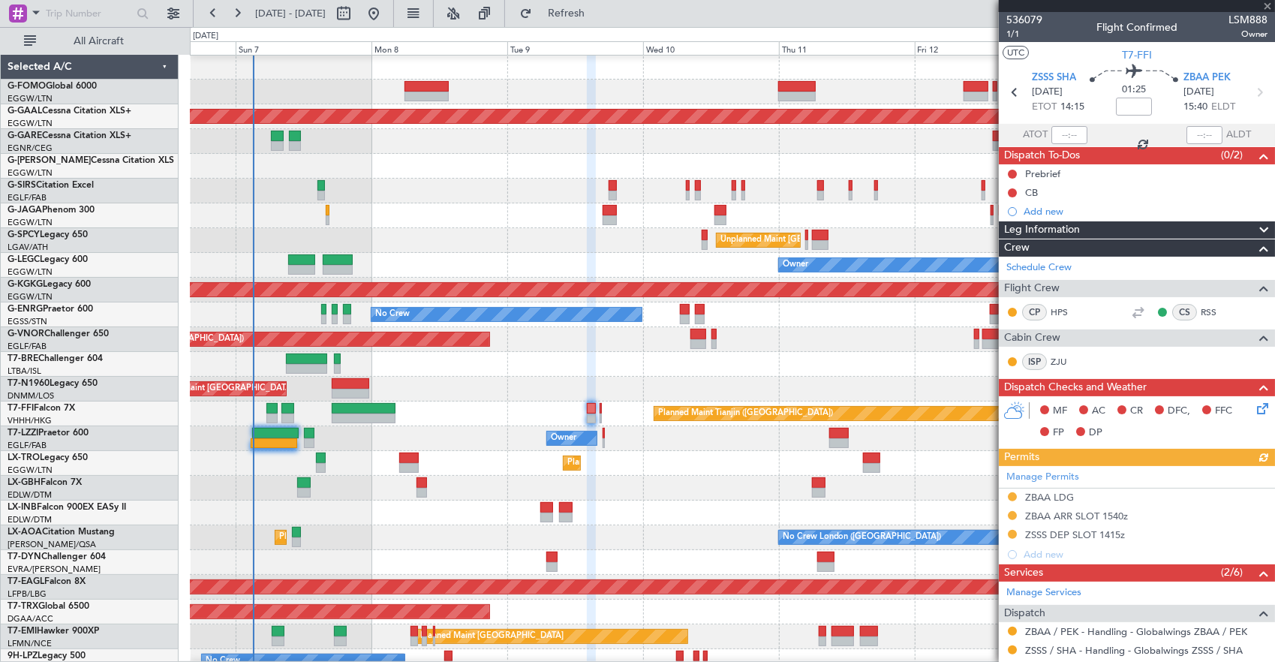
click at [445, 429] on div "Owner" at bounding box center [732, 438] width 1085 height 25
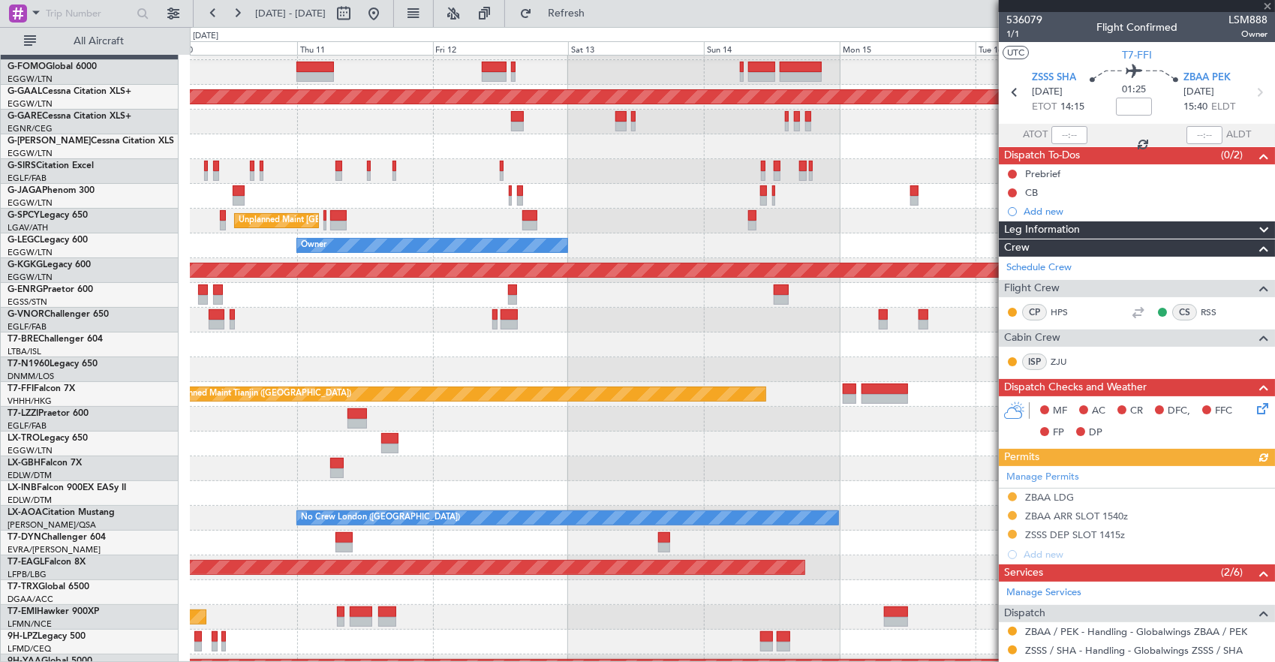
click at [438, 421] on div "Planned Maint Dusseldorf Unplanned Maint [GEOGRAPHIC_DATA] ([PERSON_NAME] Intl)…" at bounding box center [732, 456] width 1085 height 842
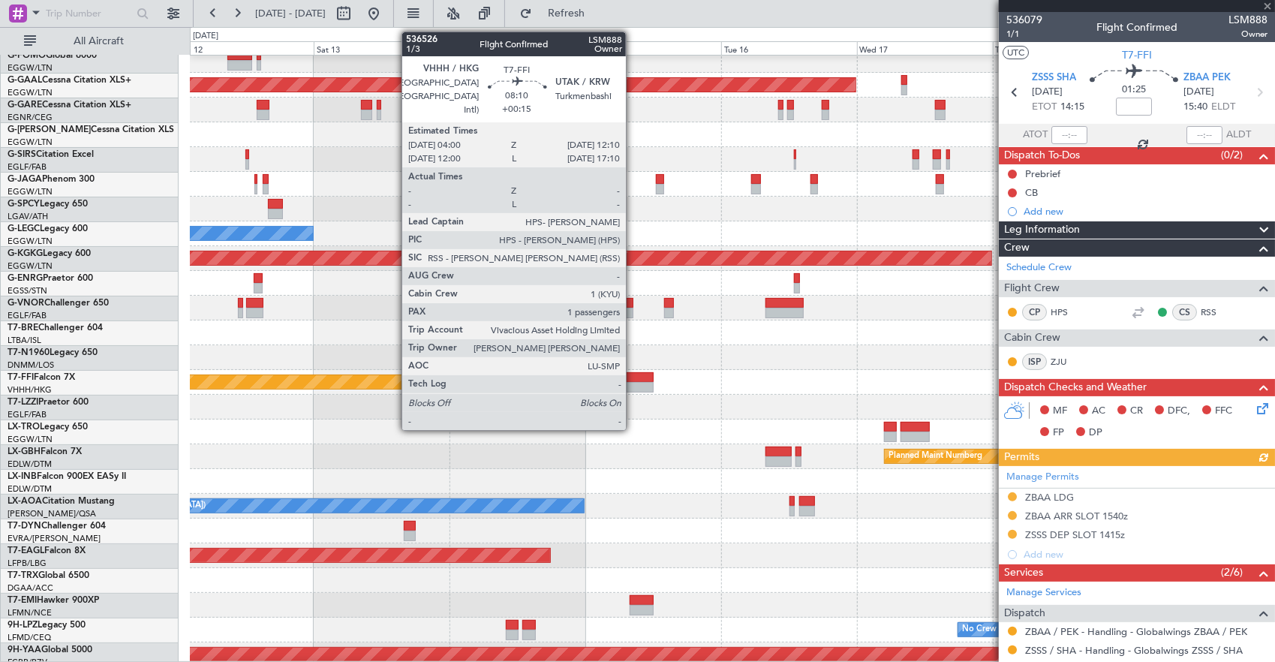
click at [633, 382] on div at bounding box center [630, 387] width 47 height 11
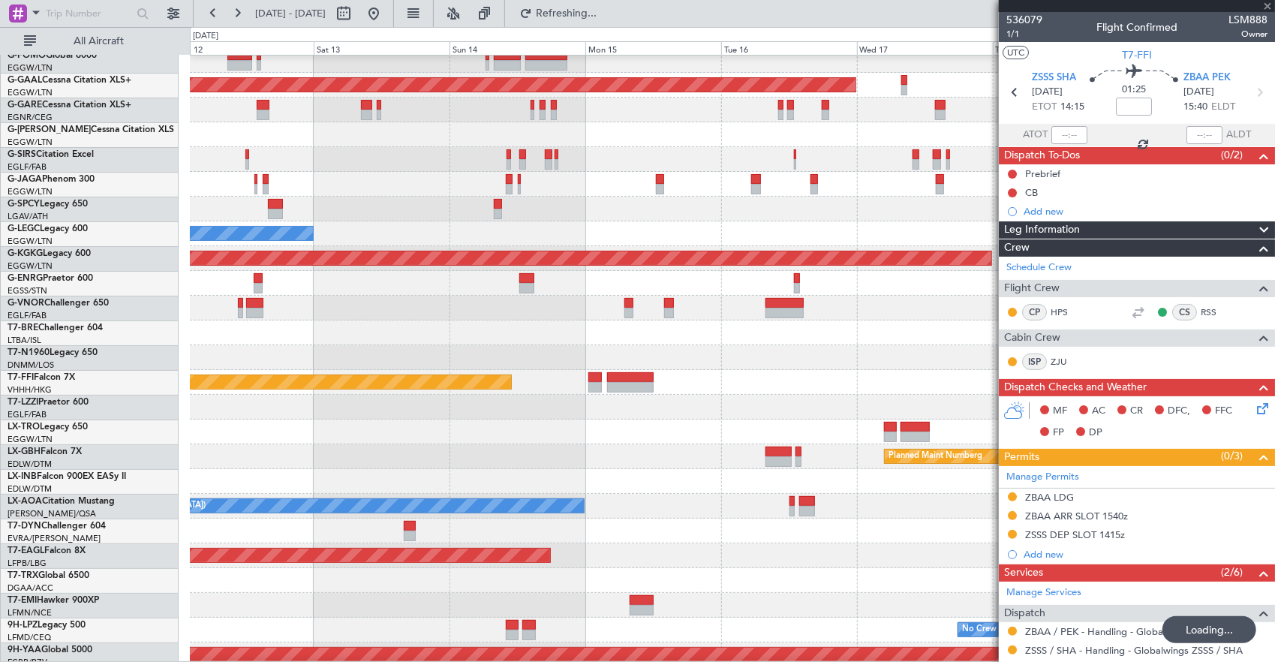
type input "+00:15"
type input "1"
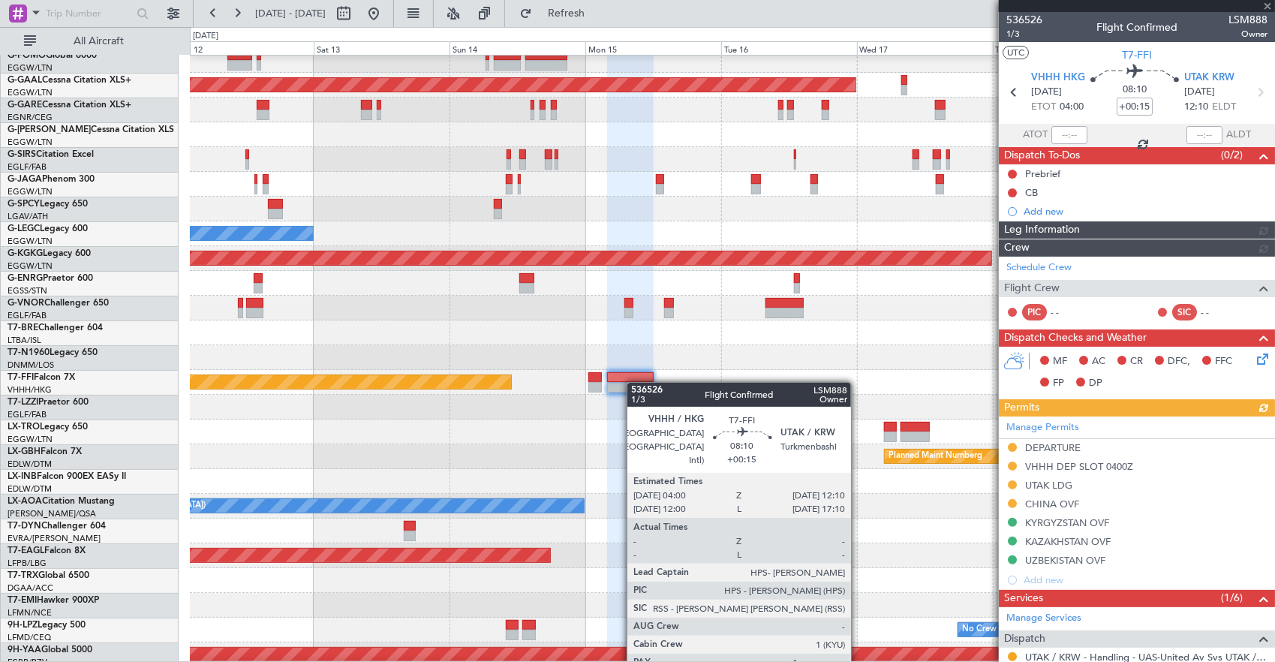
type input "5"
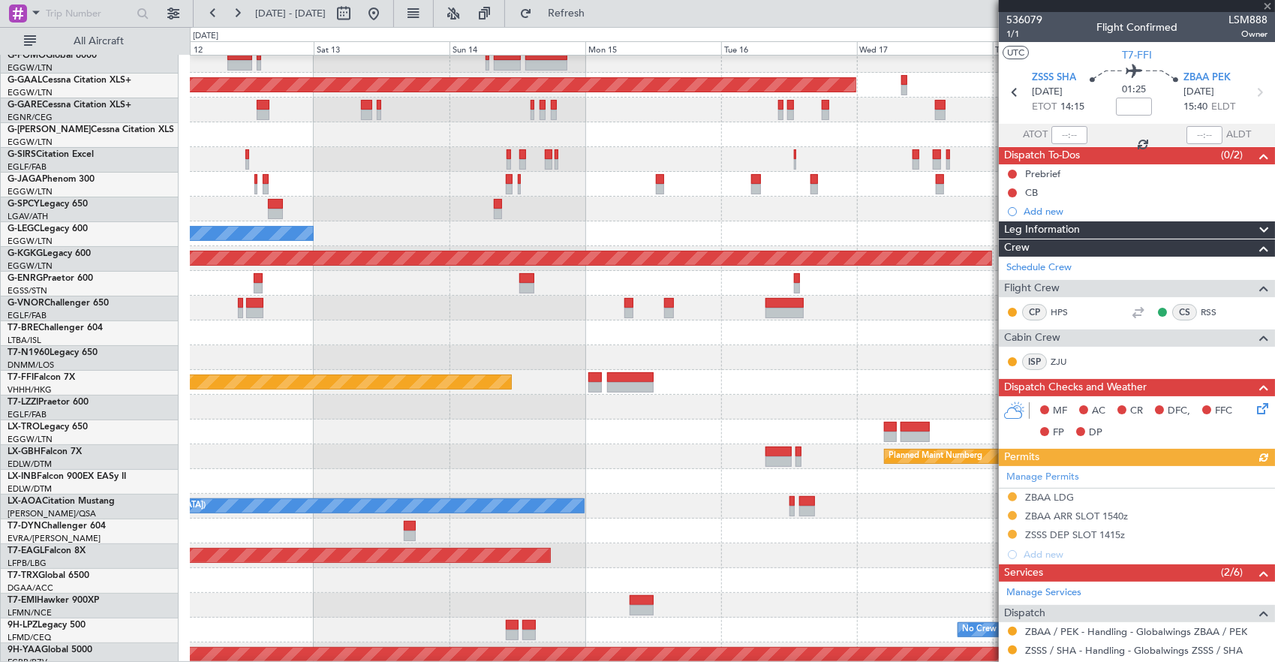
scroll to position [75, 0]
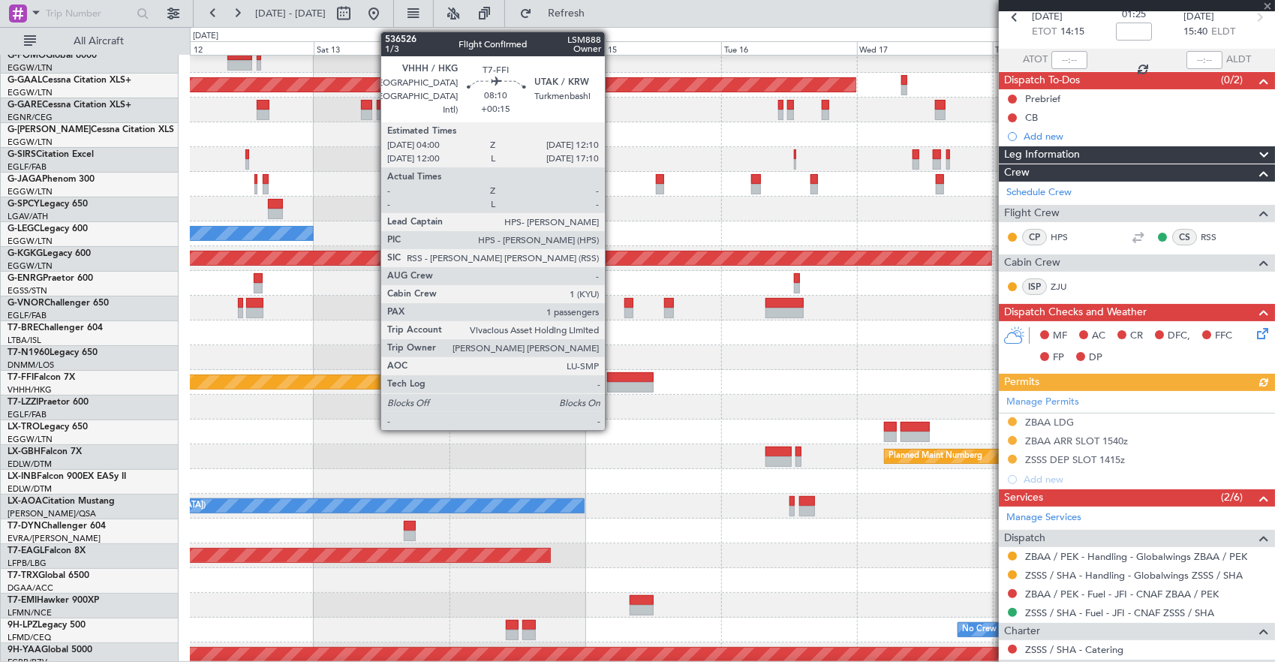
click at [613, 381] on div at bounding box center [630, 377] width 47 height 11
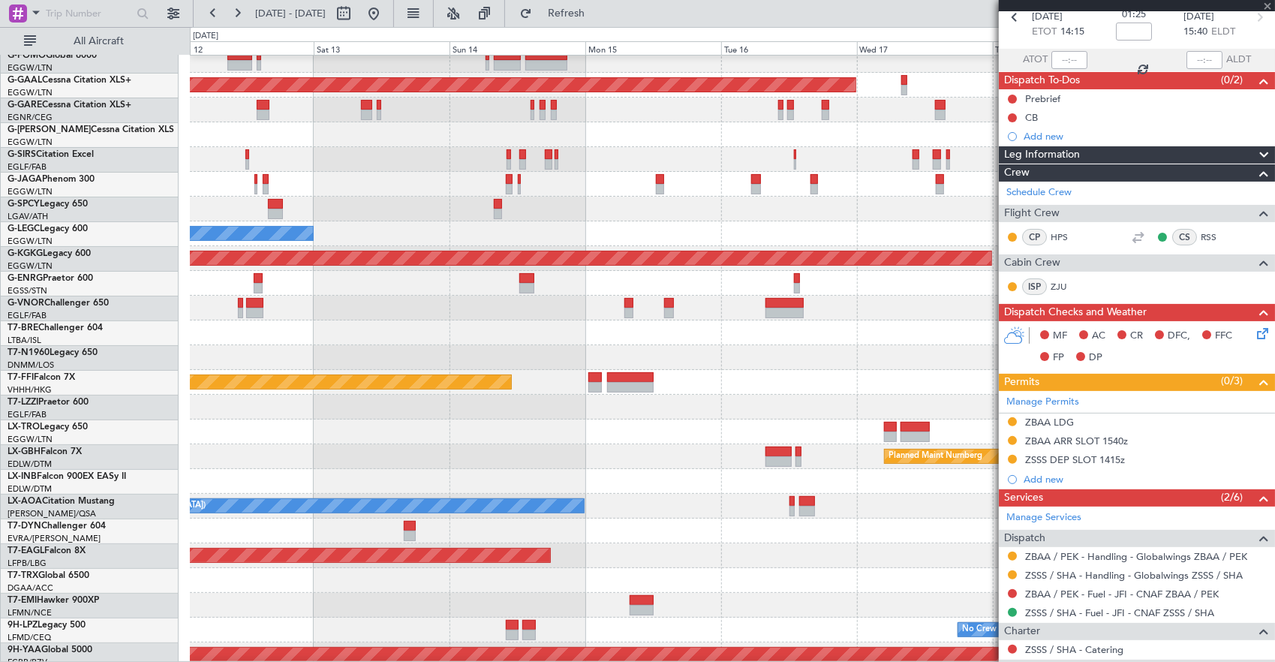
type input "+00:15"
type input "1"
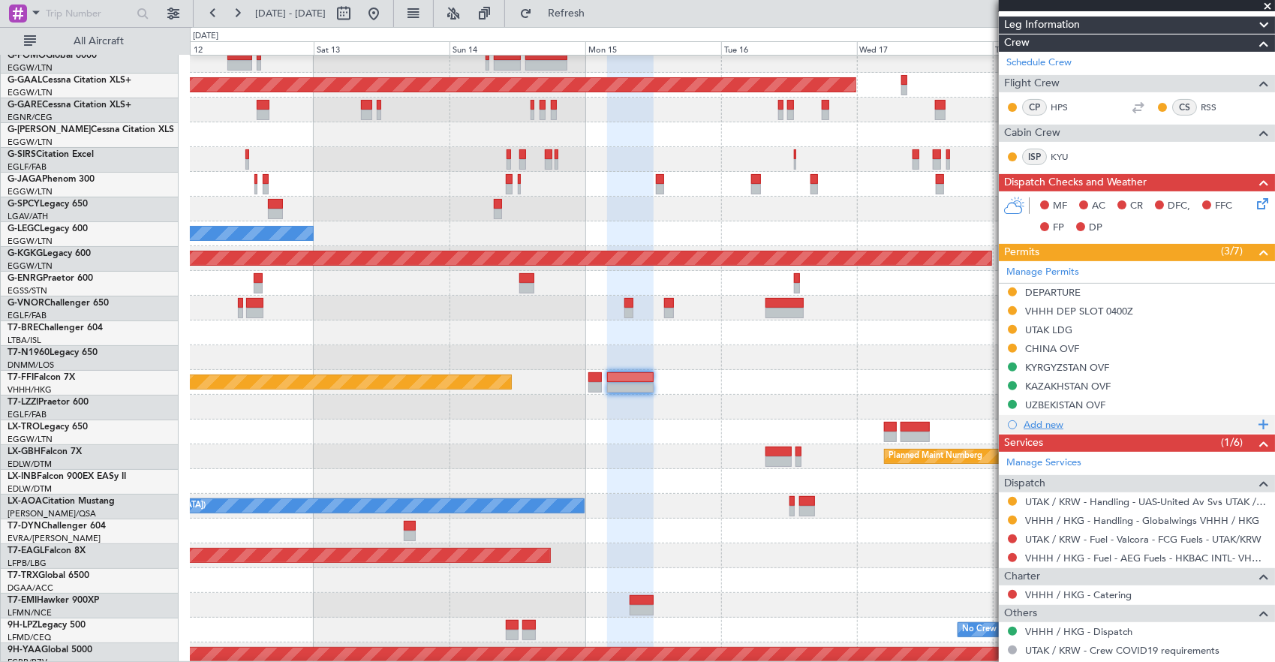
scroll to position [293, 0]
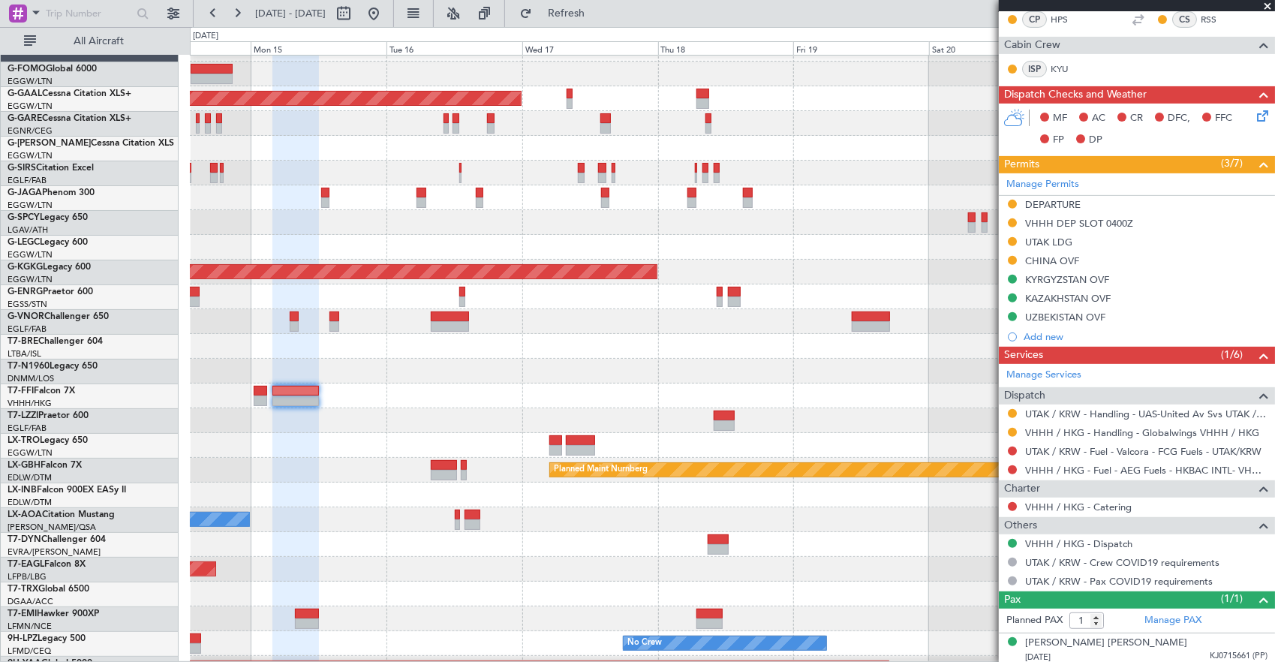
click at [470, 396] on div "Planned Maint Tianjin ([GEOGRAPHIC_DATA])" at bounding box center [732, 395] width 1085 height 25
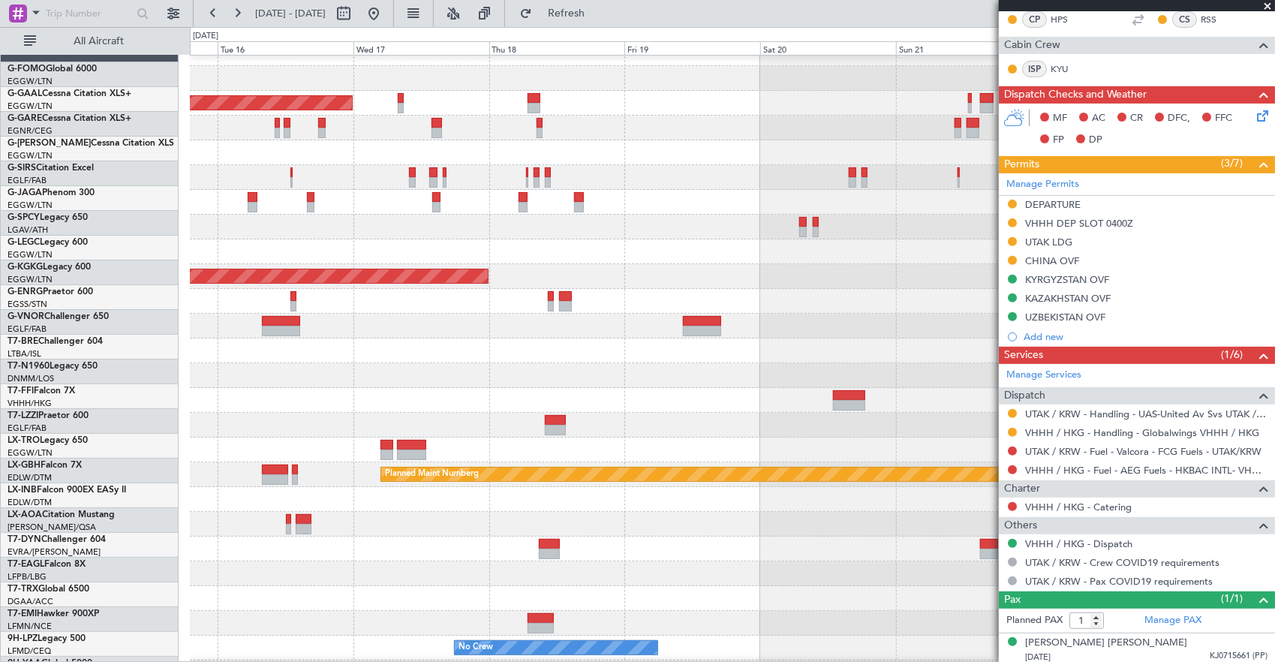
scroll to position [14, 0]
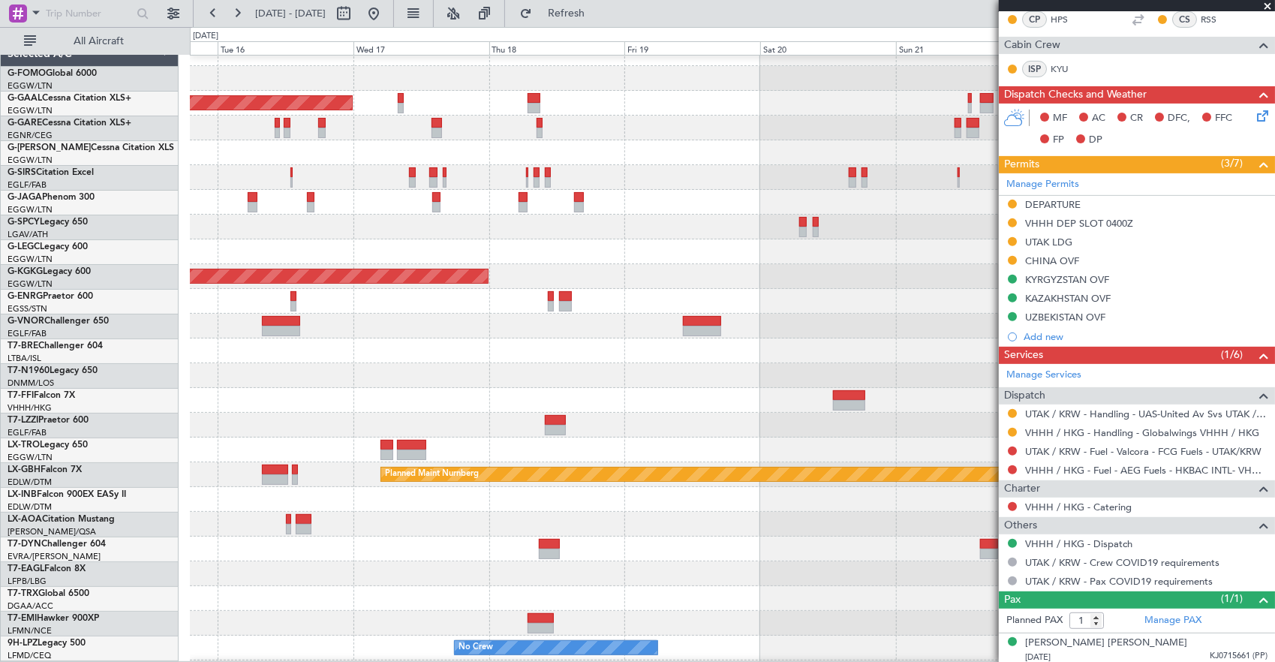
click at [428, 388] on div "Planned Maint Tianjin ([GEOGRAPHIC_DATA])" at bounding box center [732, 400] width 1085 height 25
click at [1158, 356] on fb-app "[DATE] - [DATE] Refresh Quick Links All Aircraft Planned [GEOGRAPHIC_DATA] Plan…" at bounding box center [637, 336] width 1275 height 650
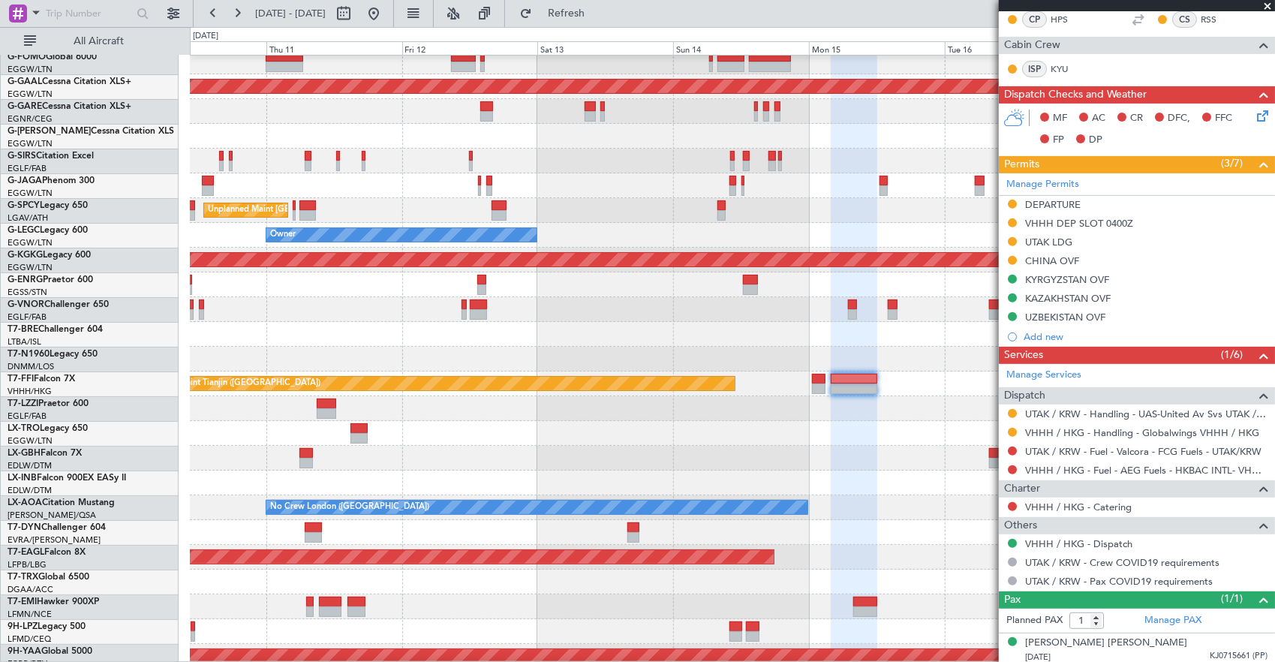
click at [825, 419] on div "Planned Maint Dusseldorf Unplanned Maint [GEOGRAPHIC_DATA] ([PERSON_NAME] Intl)…" at bounding box center [732, 446] width 1085 height 842
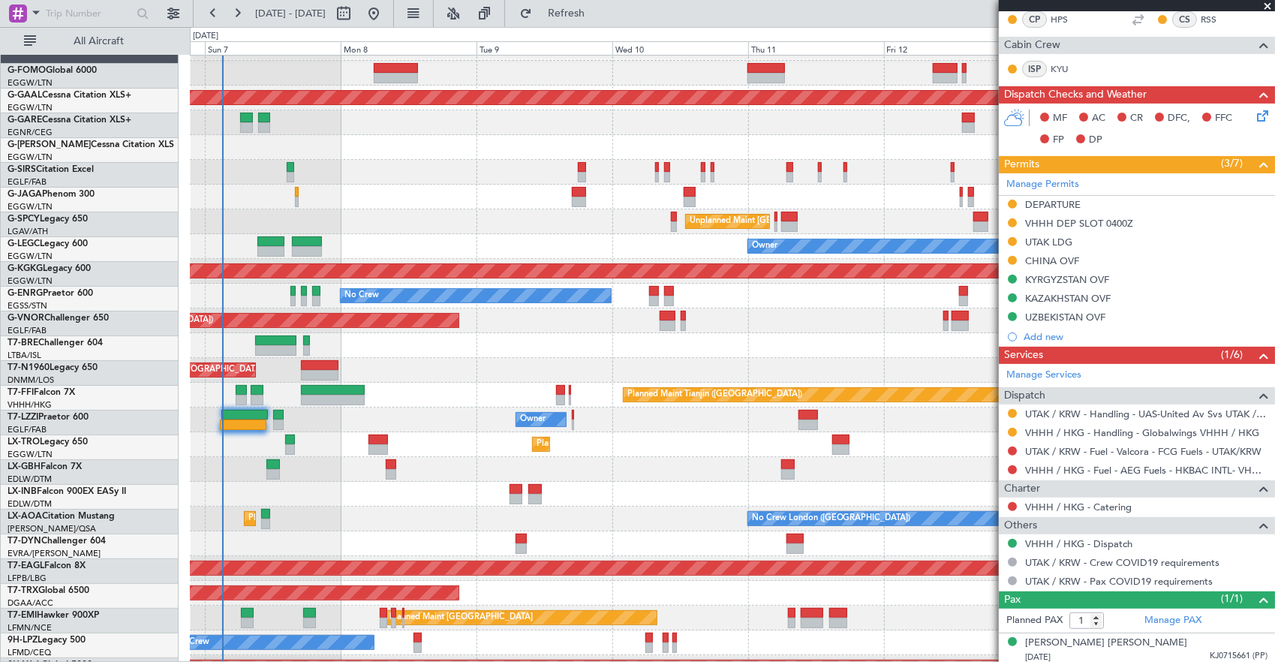
click at [747, 422] on div "Owner" at bounding box center [732, 419] width 1085 height 25
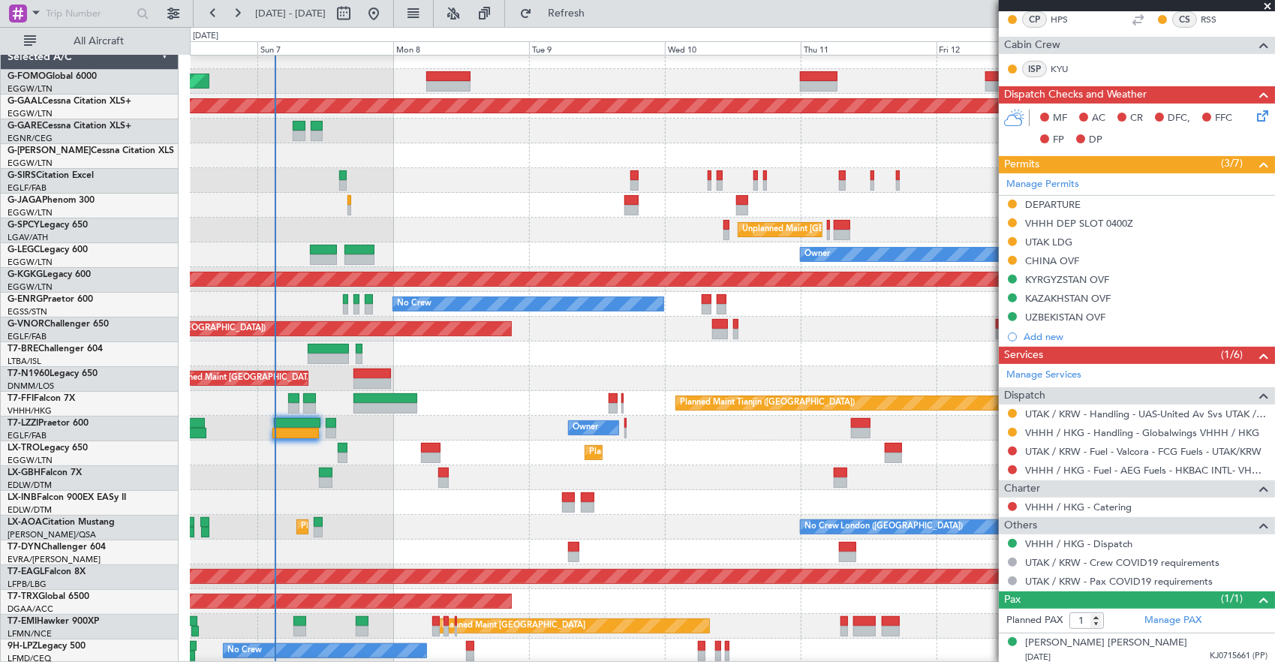
click at [620, 465] on div "Planned Maint [GEOGRAPHIC_DATA] ([GEOGRAPHIC_DATA] Intl)" at bounding box center [732, 477] width 1085 height 25
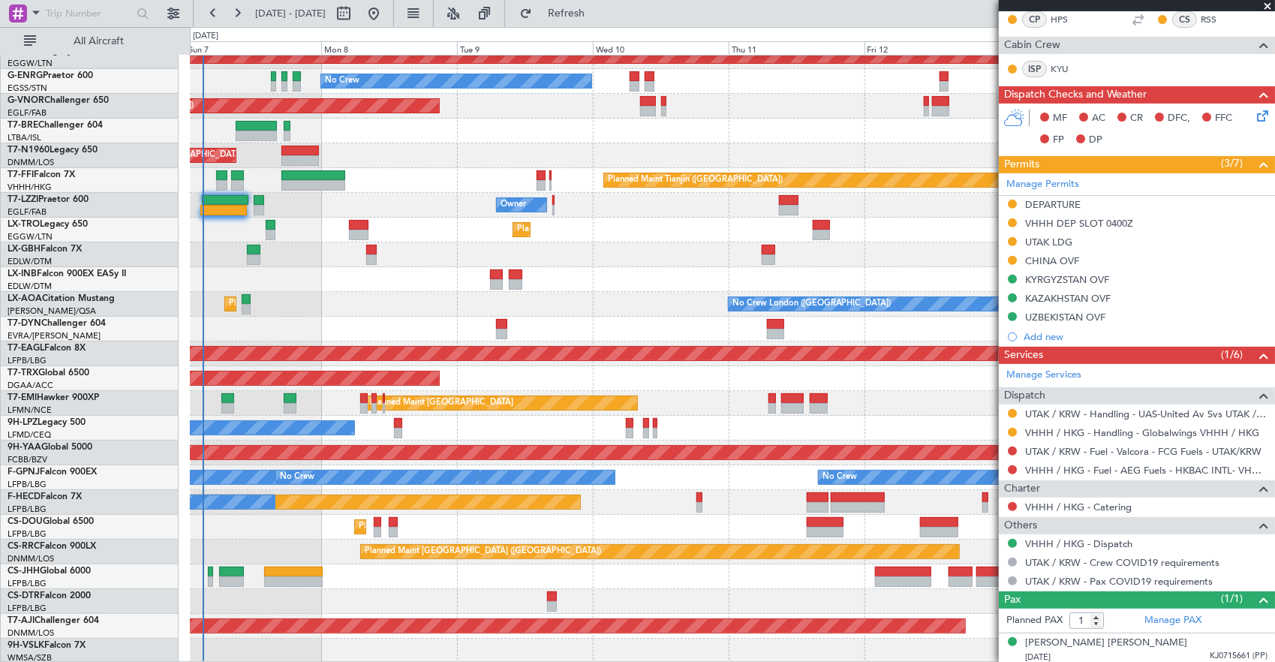
scroll to position [234, 0]
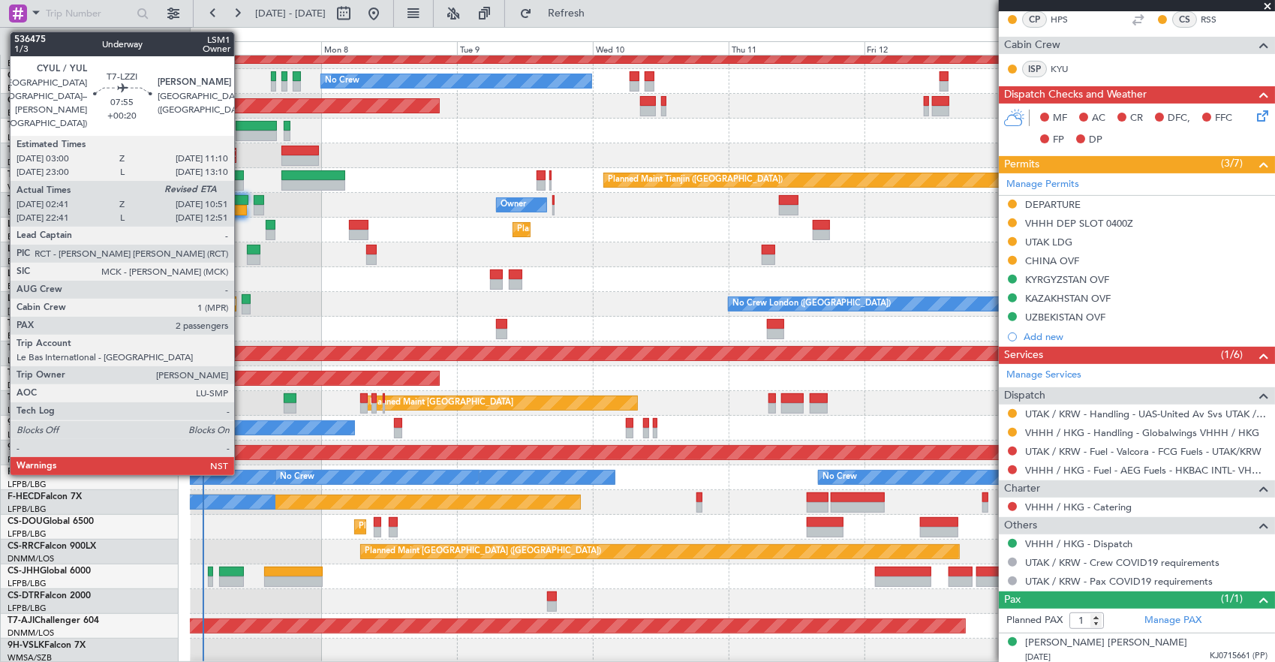
click at [242, 209] on div at bounding box center [223, 210] width 47 height 11
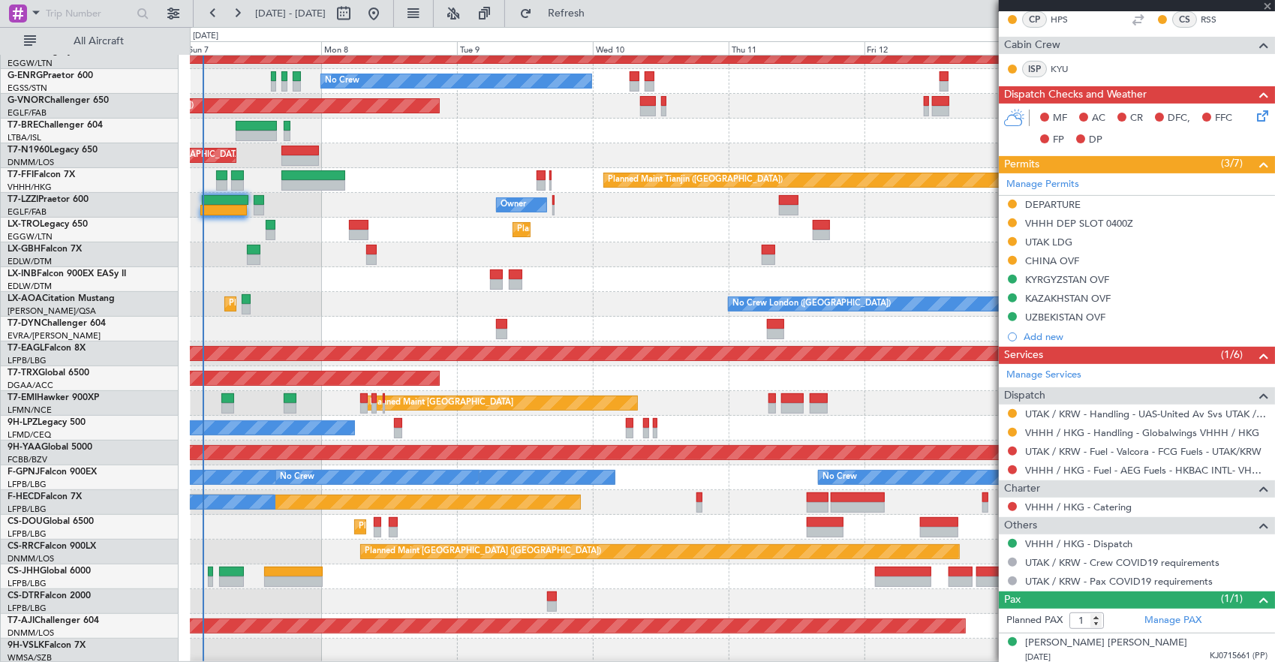
click at [365, 242] on div "Planned Maint Dusseldorf" at bounding box center [732, 230] width 1085 height 25
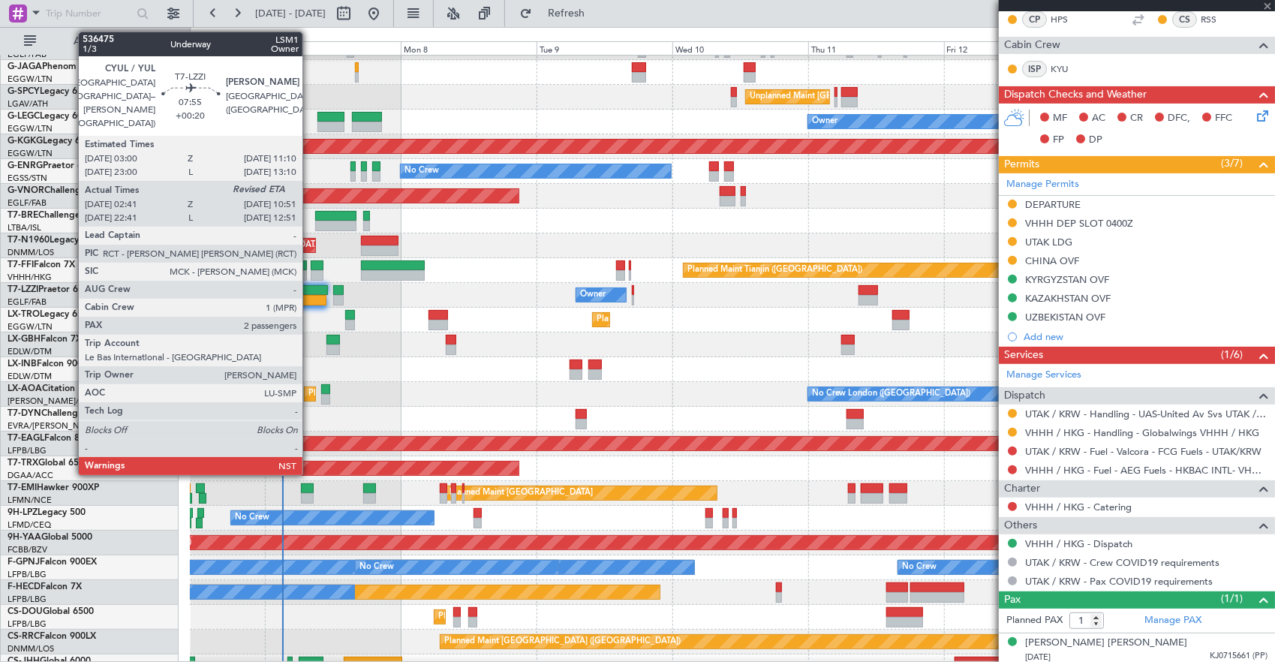
type input "+00:20"
type input "02:51"
type input "2"
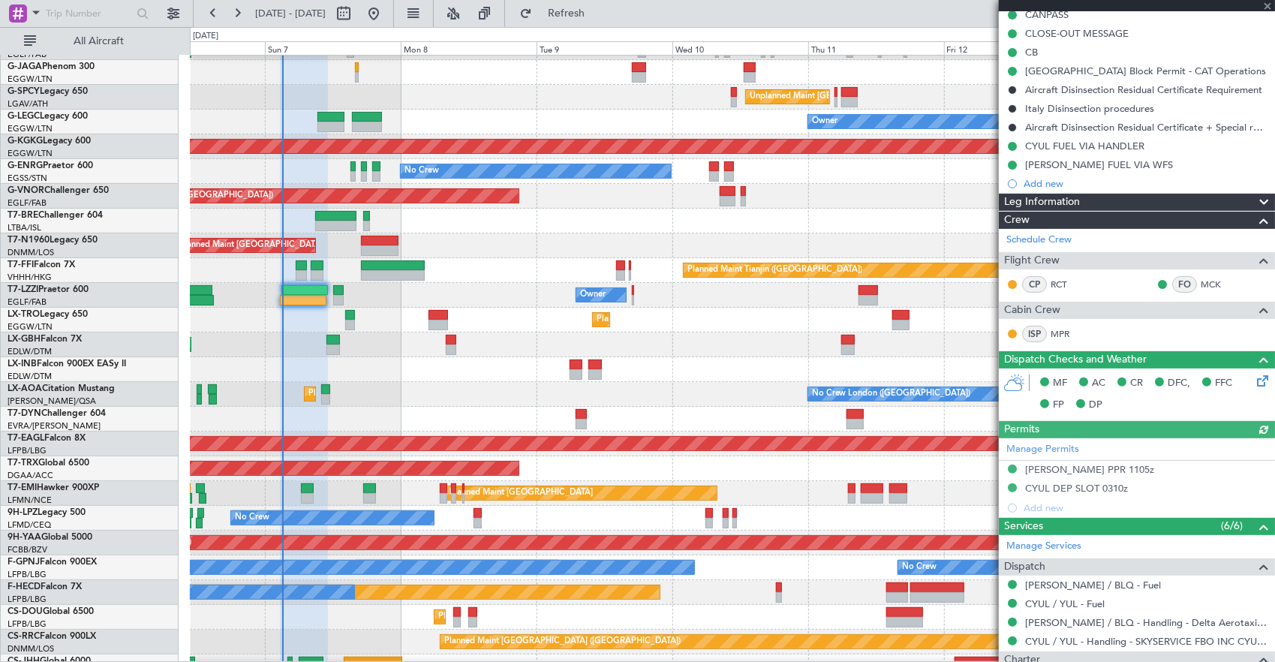
scroll to position [225, 0]
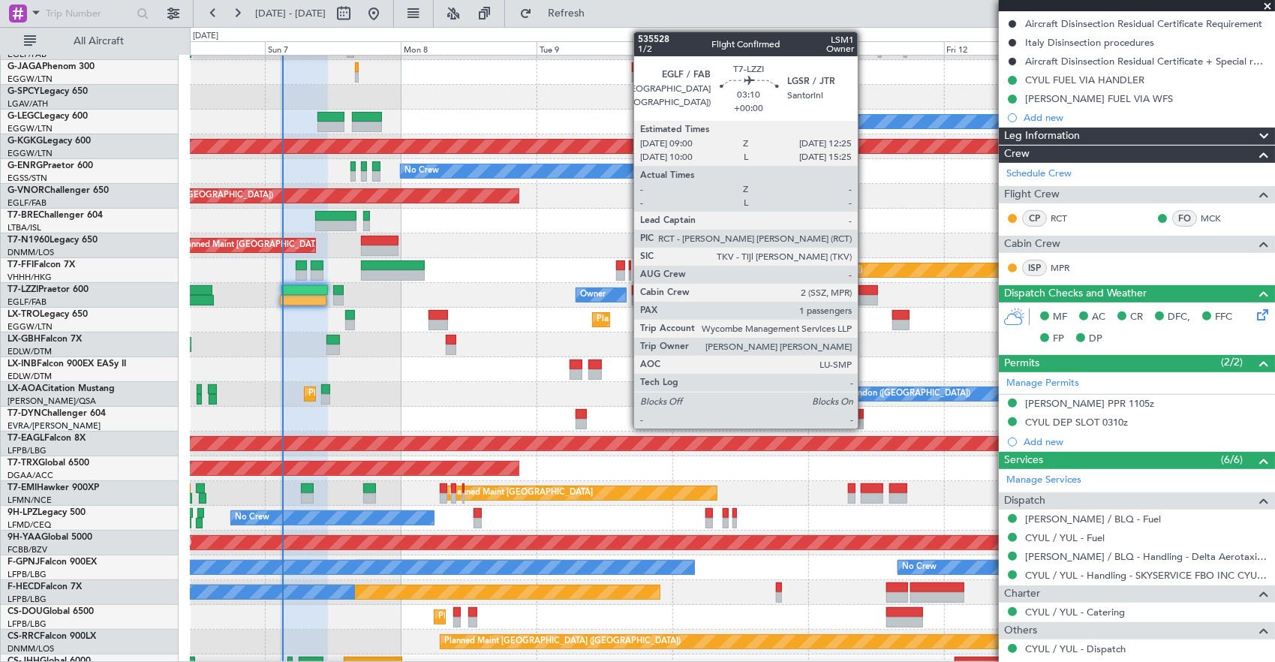
click at [865, 292] on div at bounding box center [868, 290] width 20 height 11
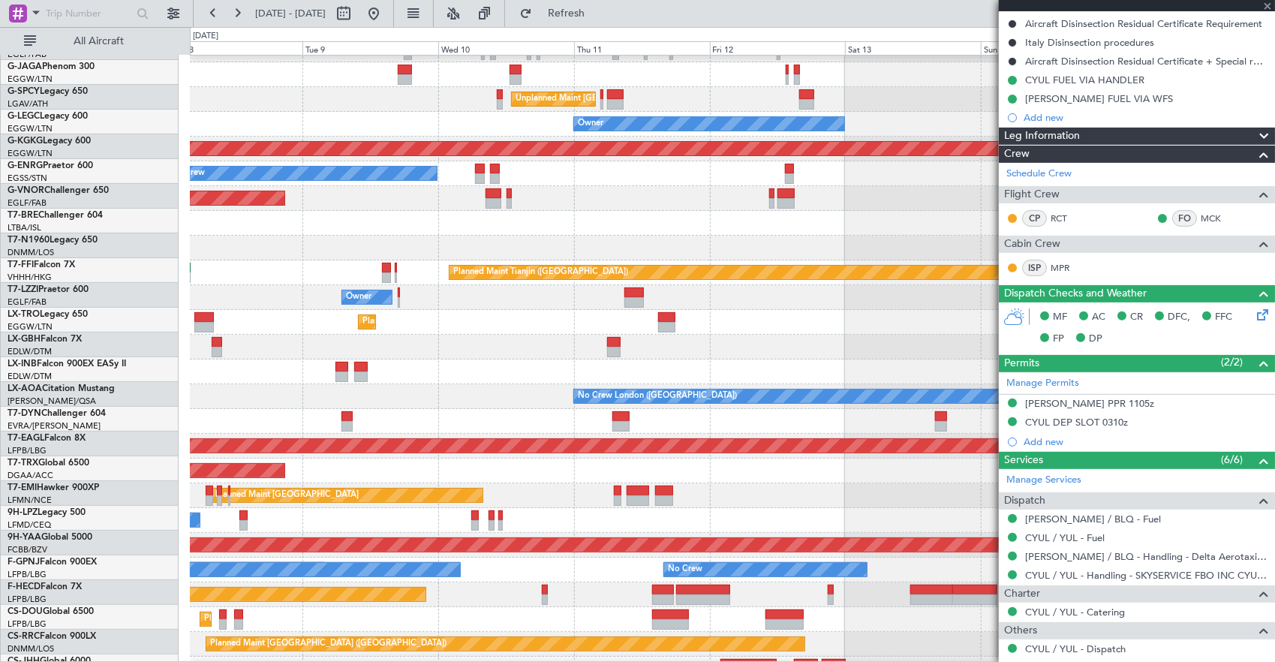
click at [494, 318] on div "Planned Maint Dusseldorf" at bounding box center [732, 322] width 1085 height 25
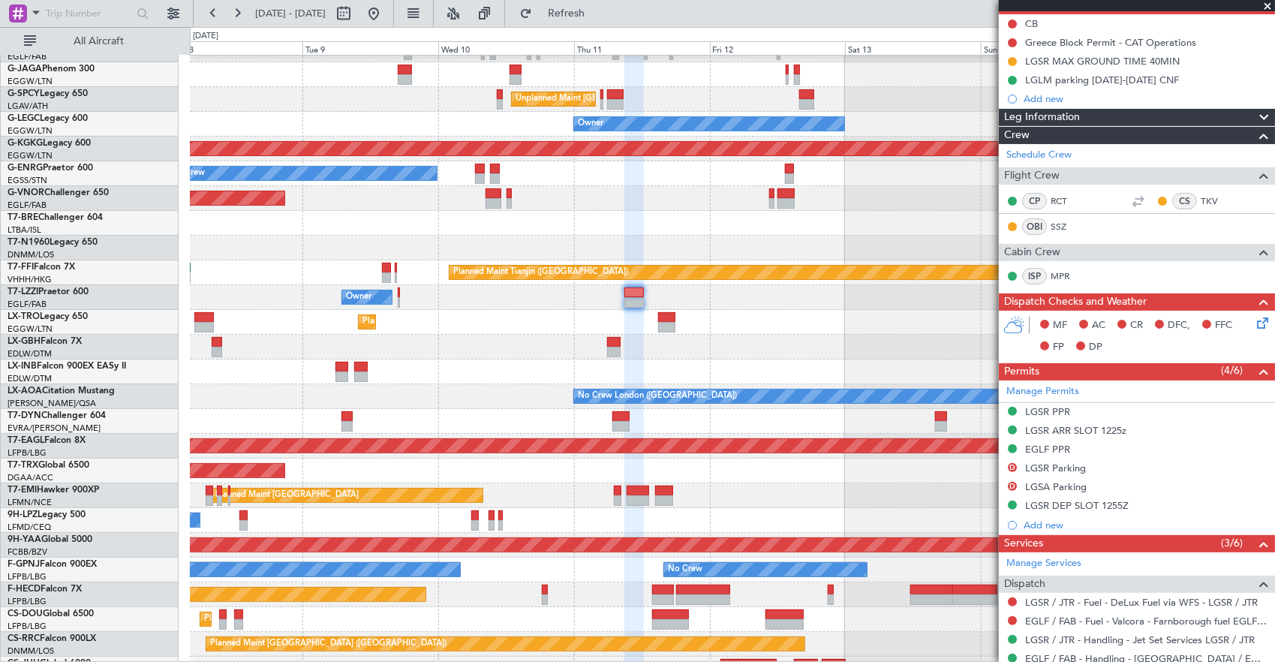
scroll to position [0, 0]
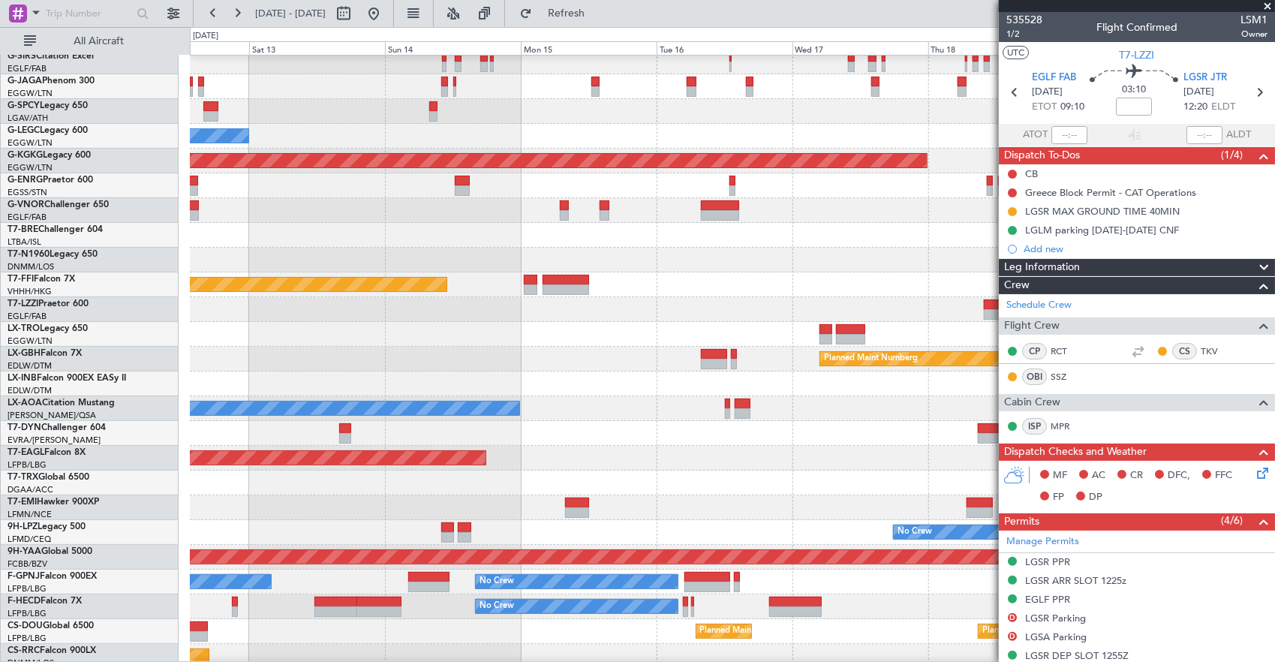
click at [232, 325] on div at bounding box center [732, 334] width 1085 height 25
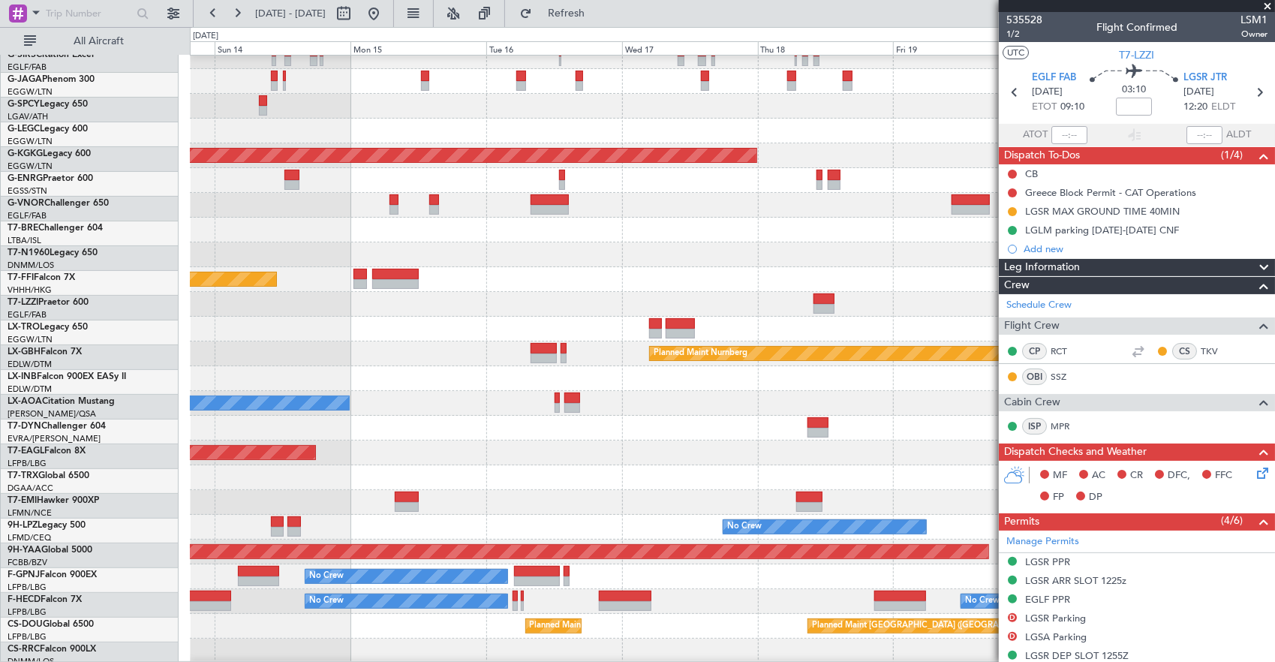
scroll to position [135, 0]
click at [526, 301] on div at bounding box center [732, 304] width 1085 height 25
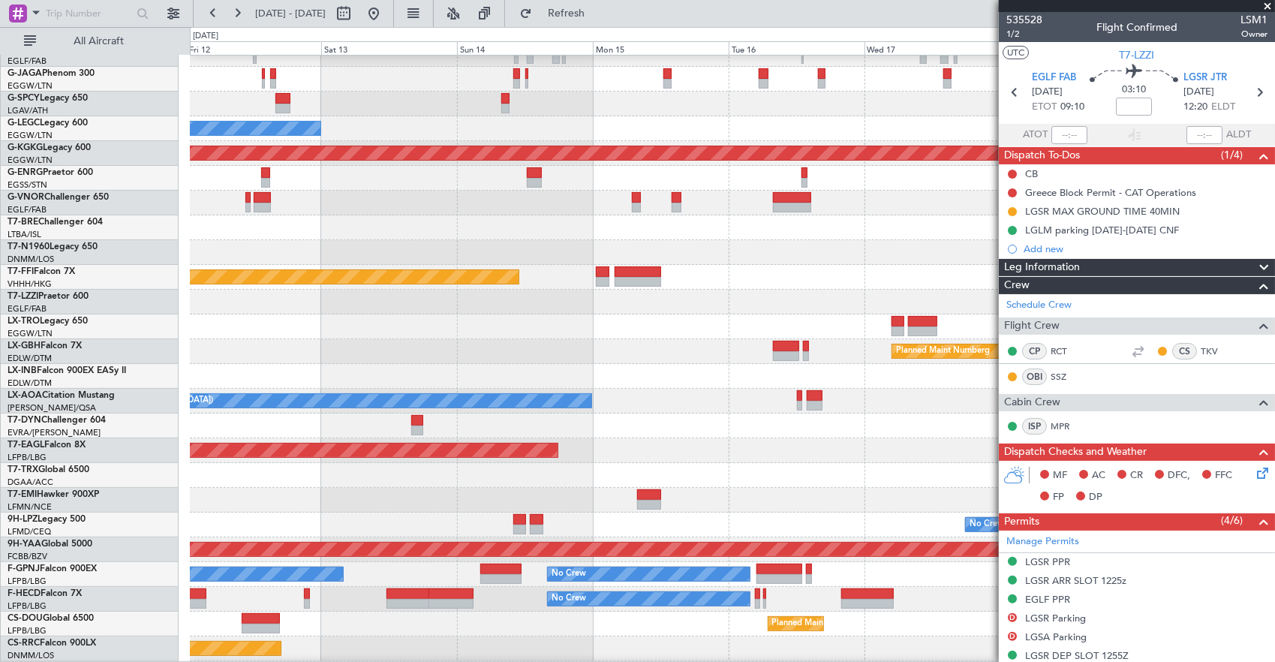
click at [788, 307] on div at bounding box center [732, 302] width 1085 height 25
click at [831, 314] on div at bounding box center [732, 302] width 1085 height 25
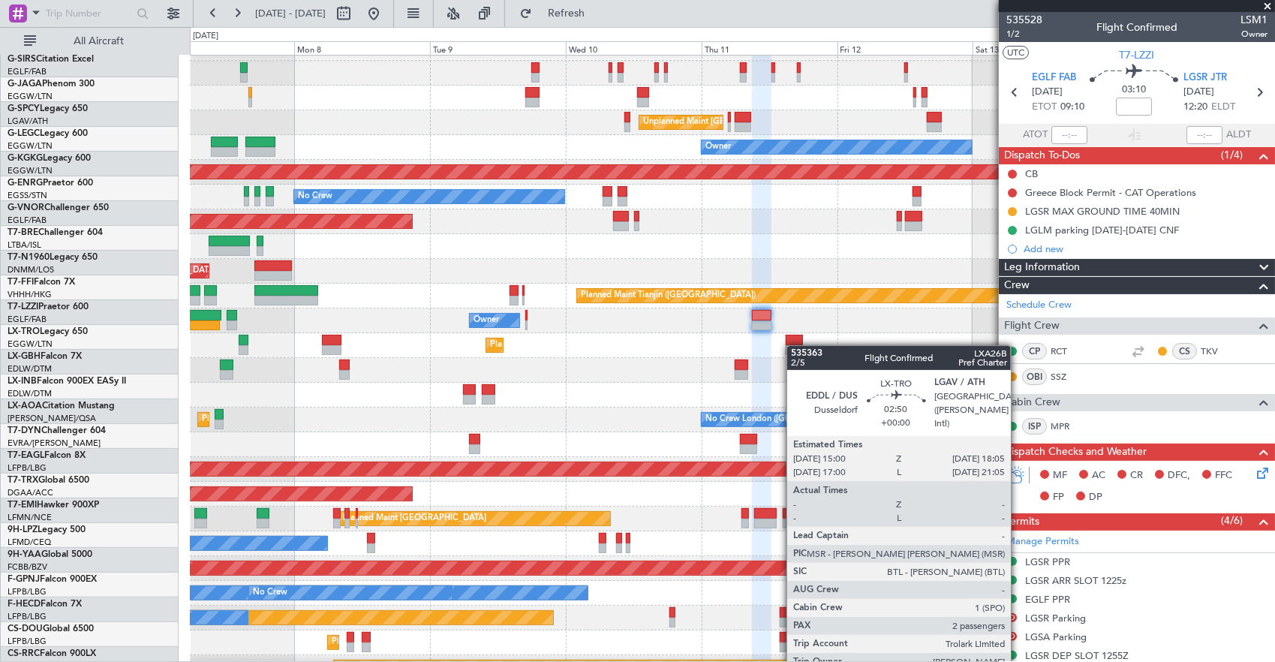
click at [794, 345] on div at bounding box center [795, 350] width 18 height 11
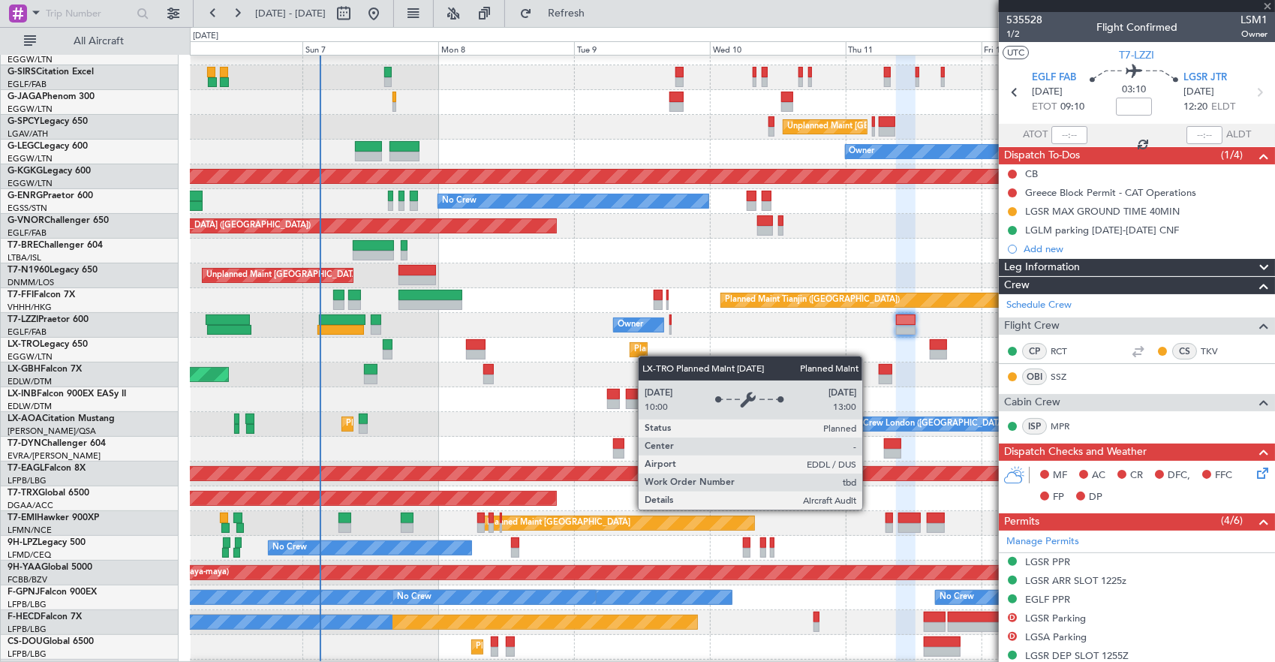
click at [645, 356] on div "Planned Maint Dusseldorf" at bounding box center [637, 349] width 17 height 15
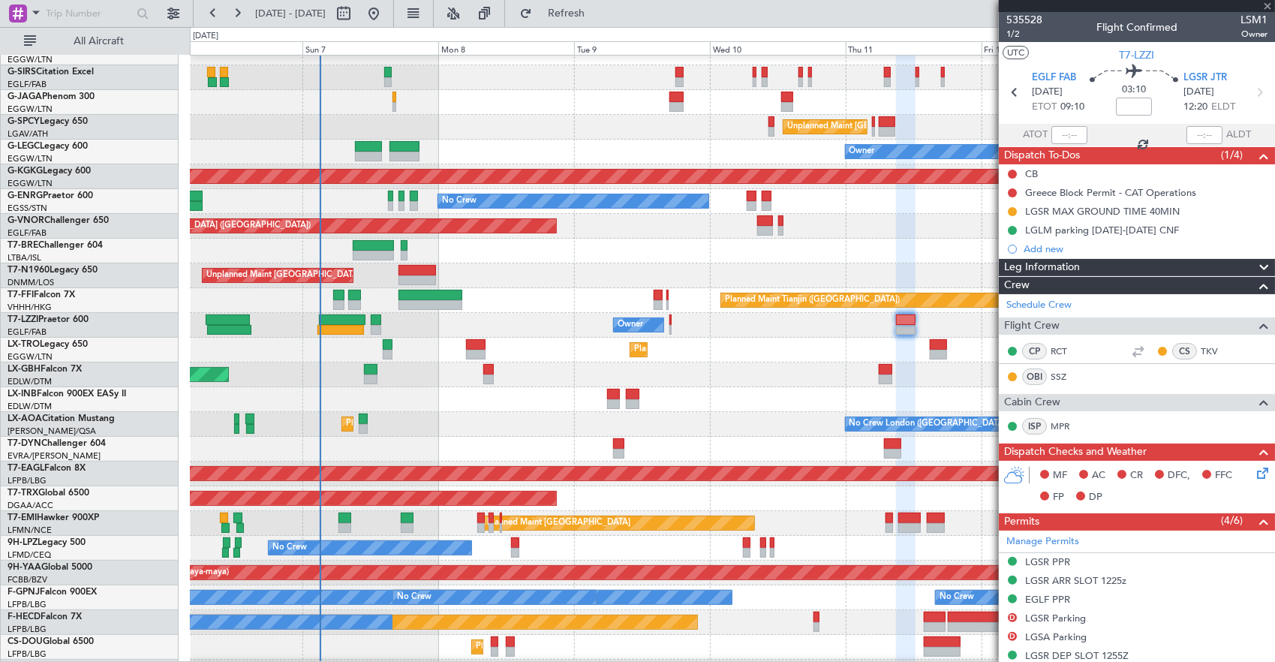
click at [496, 352] on div "Planned Maint Dusseldorf" at bounding box center [732, 350] width 1085 height 25
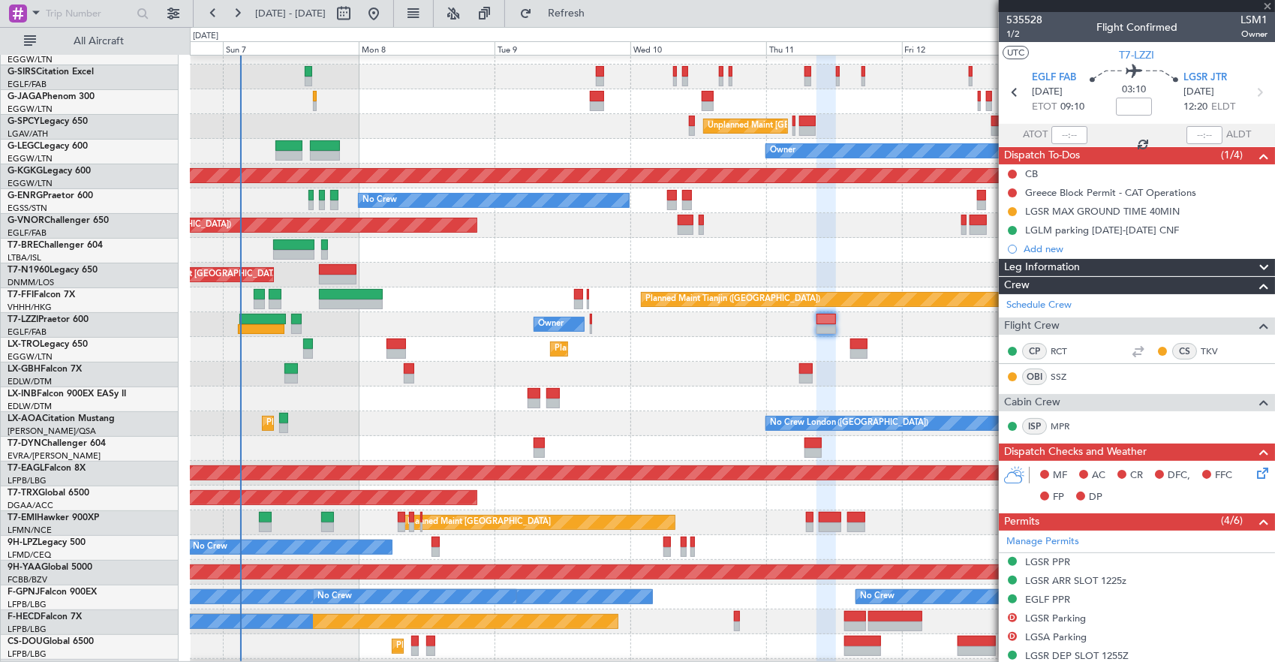
scroll to position [115, 0]
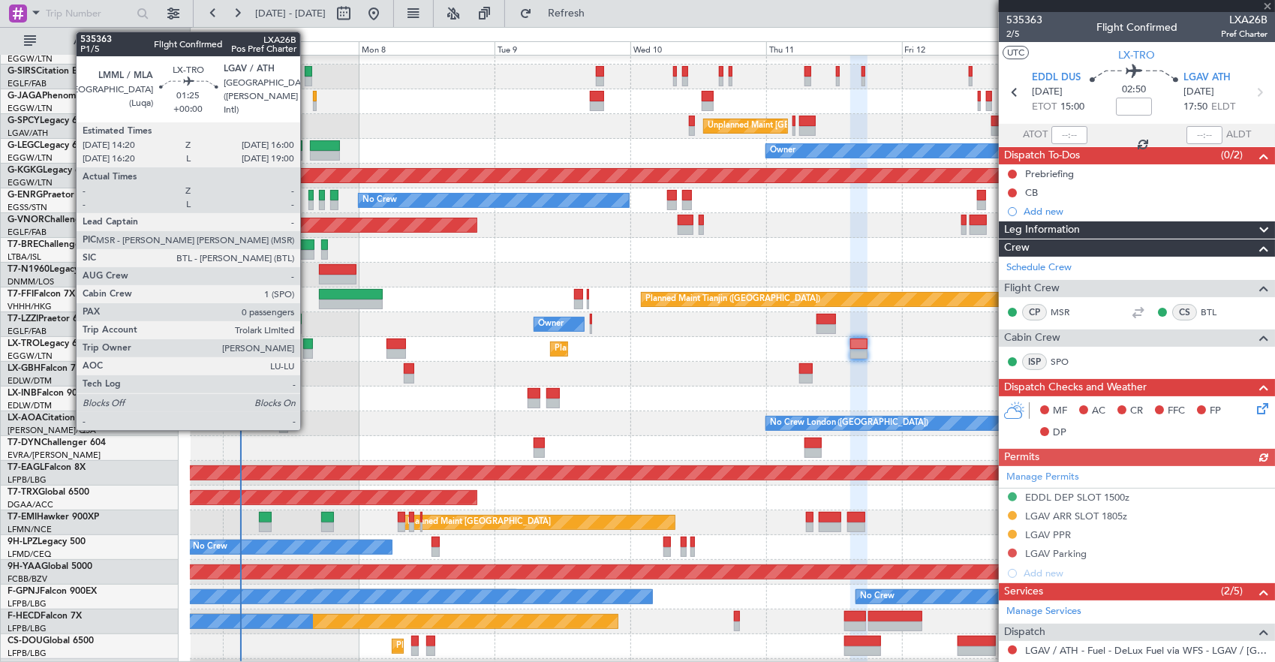
click at [308, 350] on div at bounding box center [308, 354] width 10 height 11
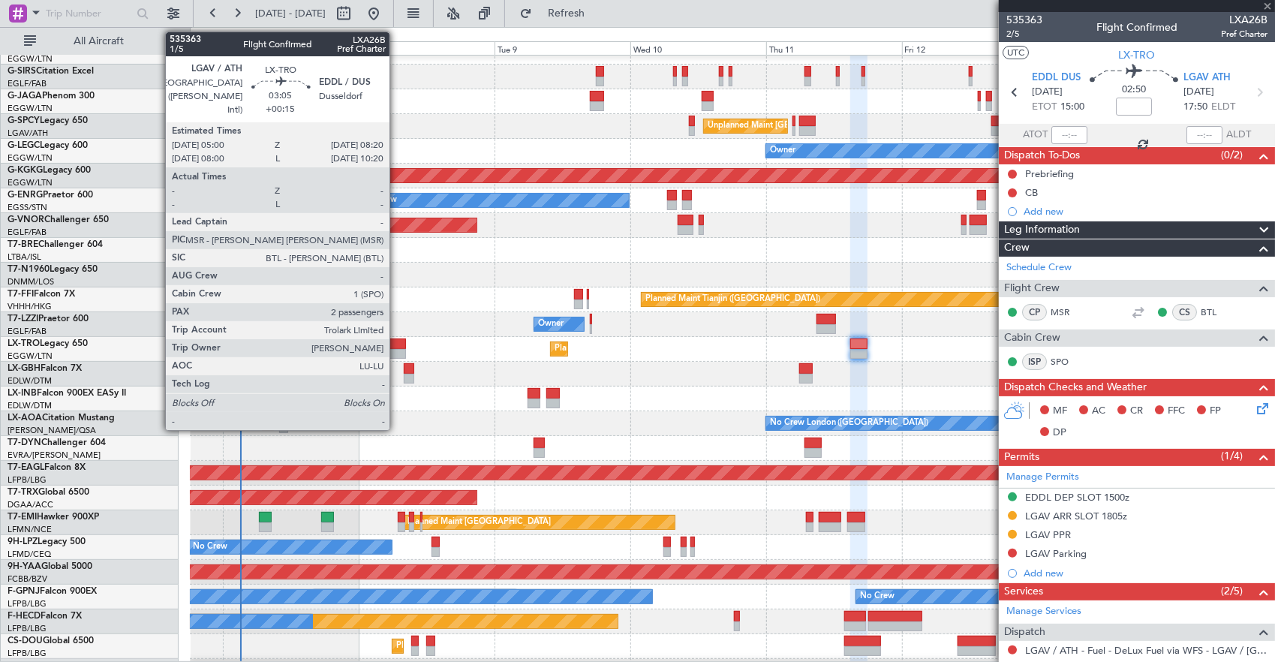
type input "0"
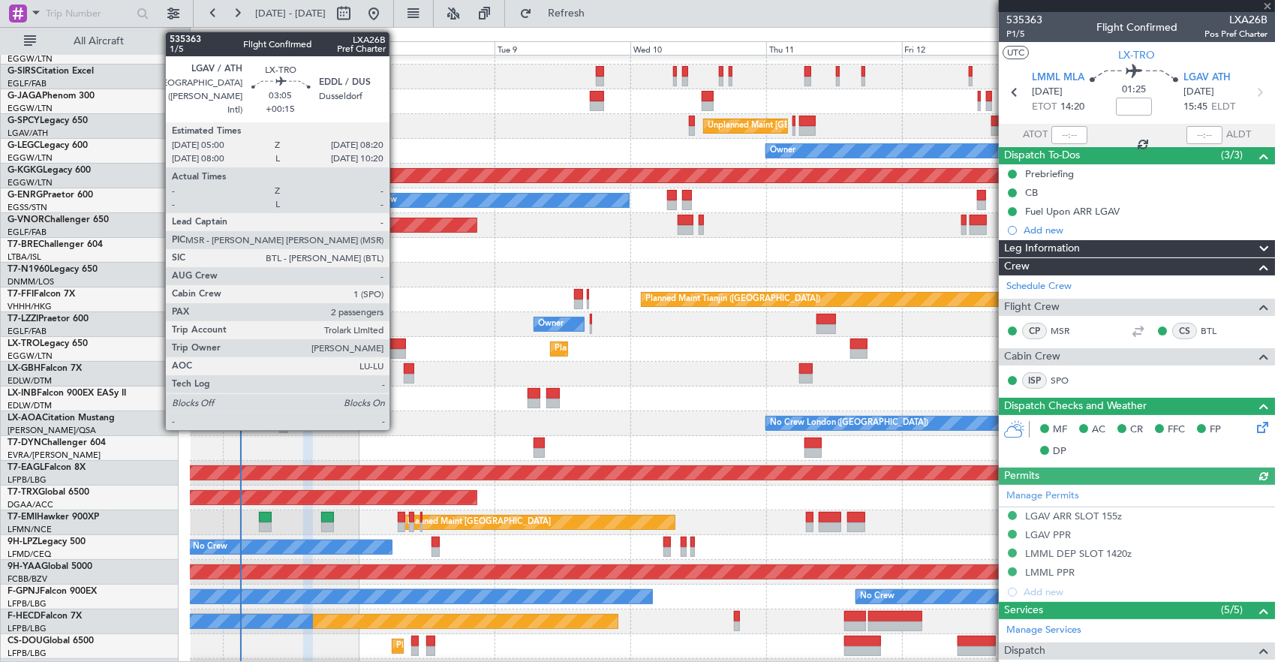
click at [397, 344] on div at bounding box center [396, 343] width 20 height 11
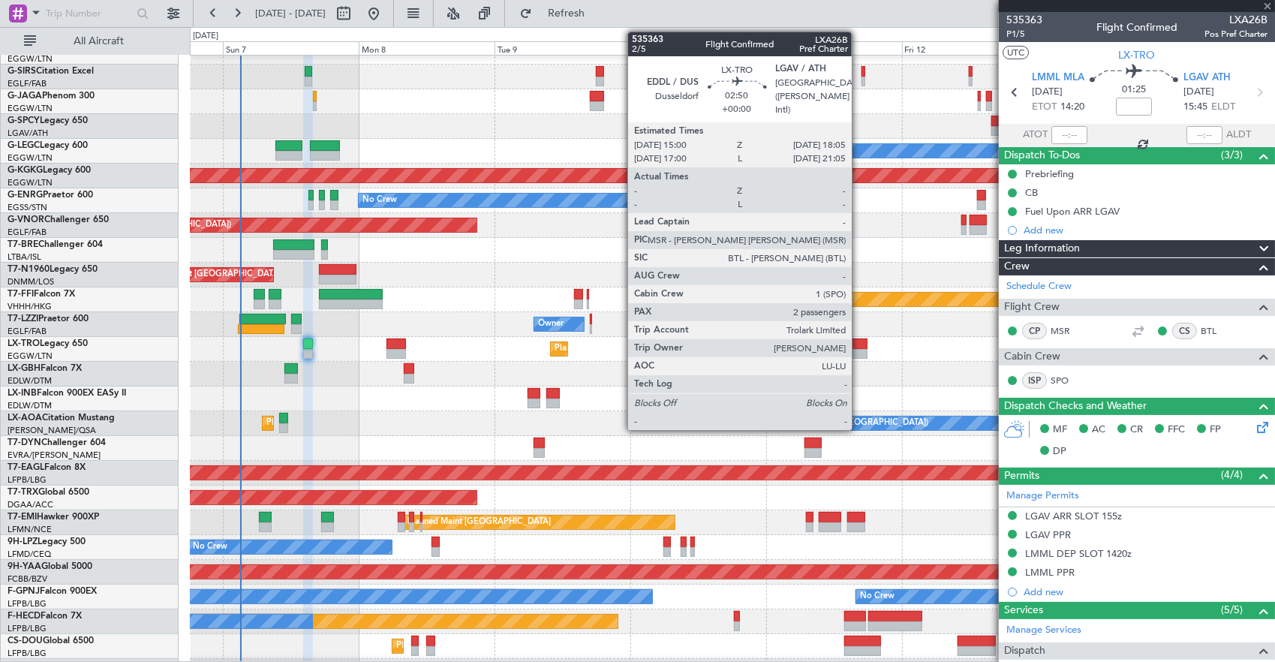
type input "+00:15"
type input "2"
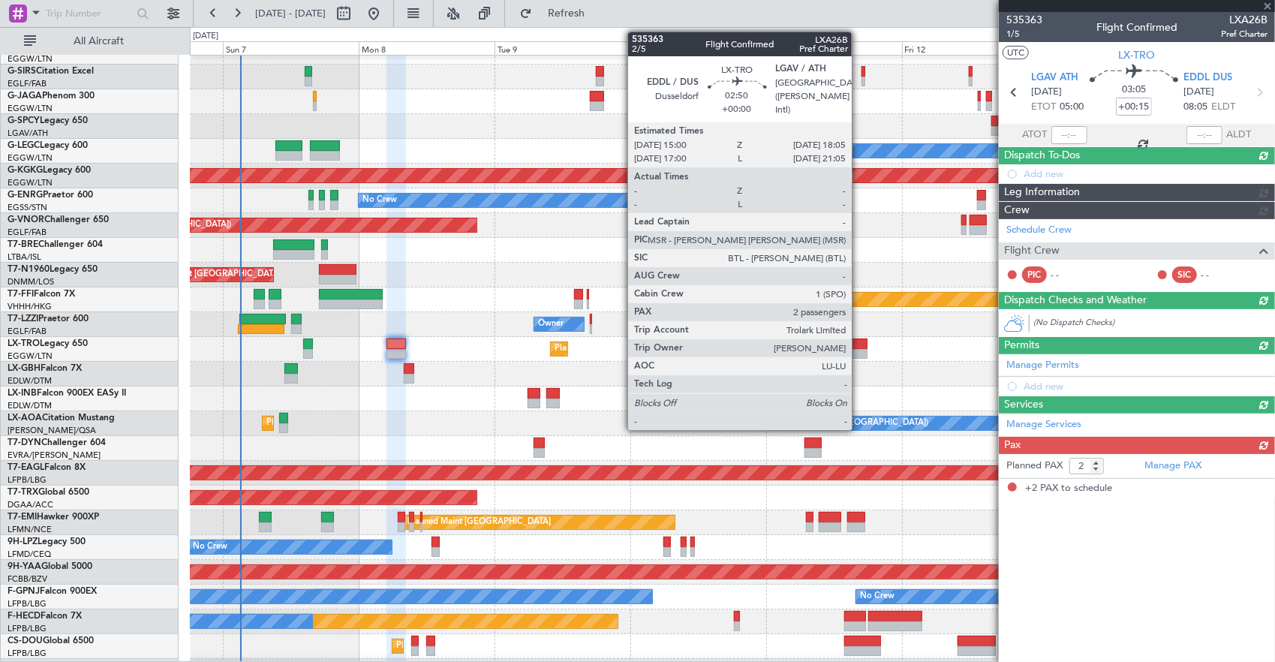
click at [859, 349] on div at bounding box center [859, 354] width 18 height 11
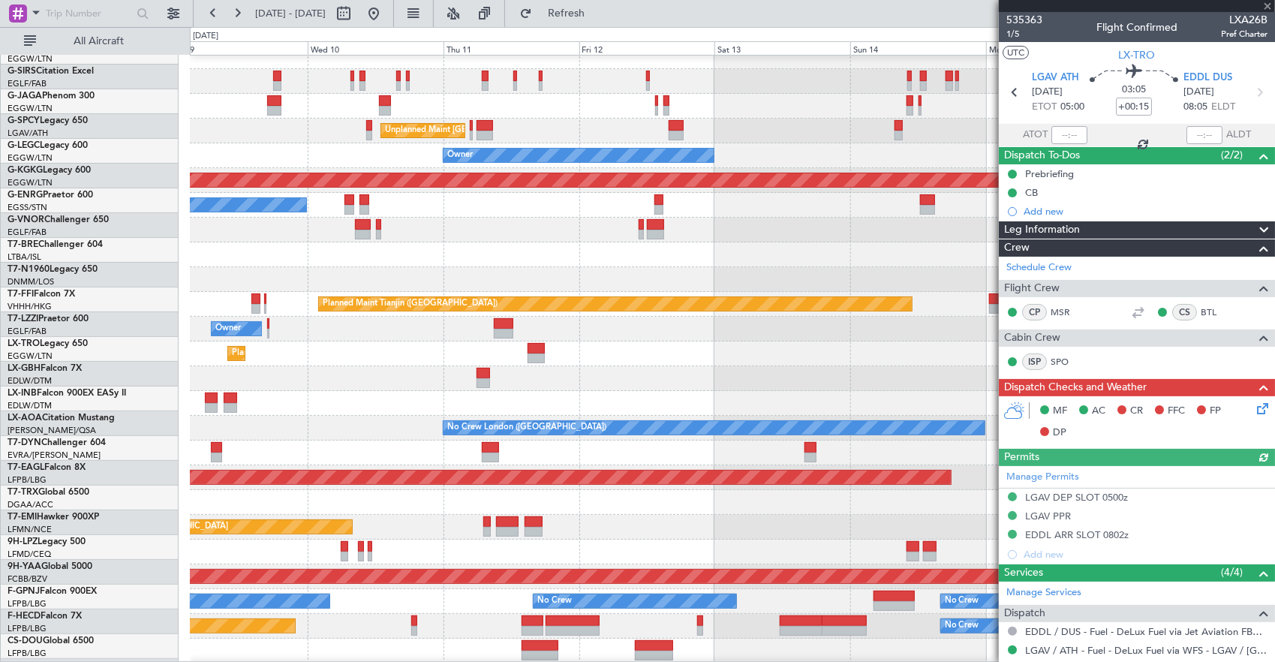
click at [579, 372] on div "Planned Maint Nurnberg" at bounding box center [732, 378] width 1085 height 25
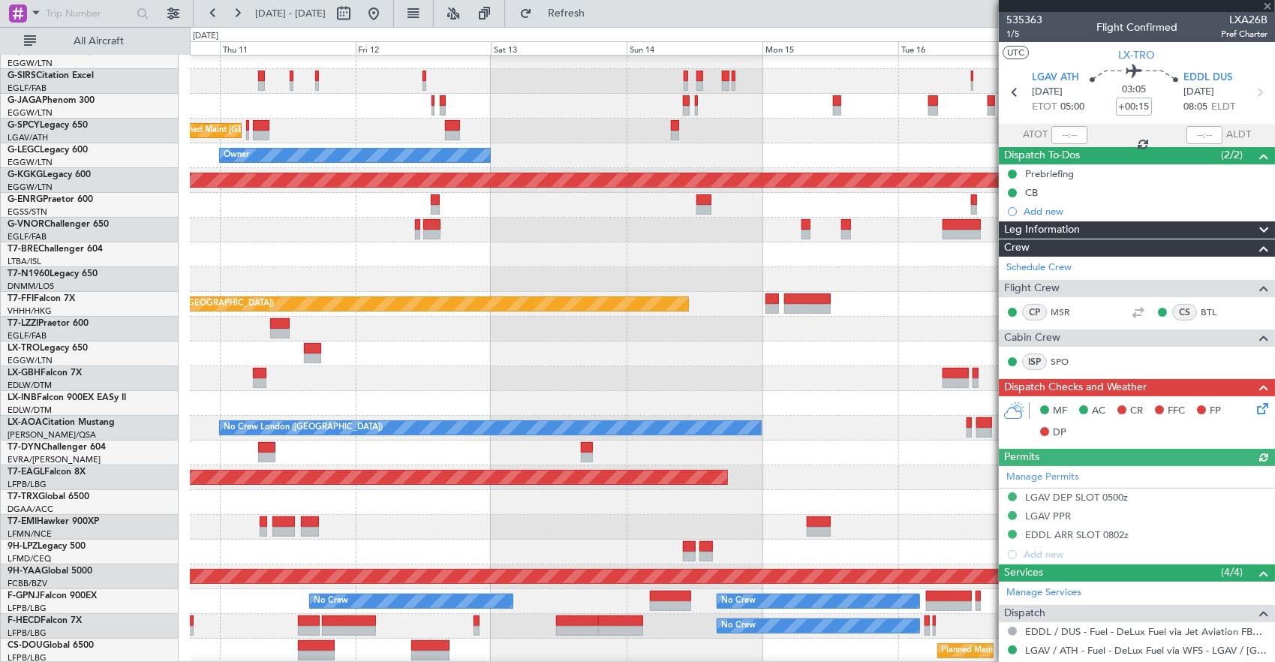
click at [509, 366] on div "Planned Maint Nurnberg" at bounding box center [732, 378] width 1085 height 25
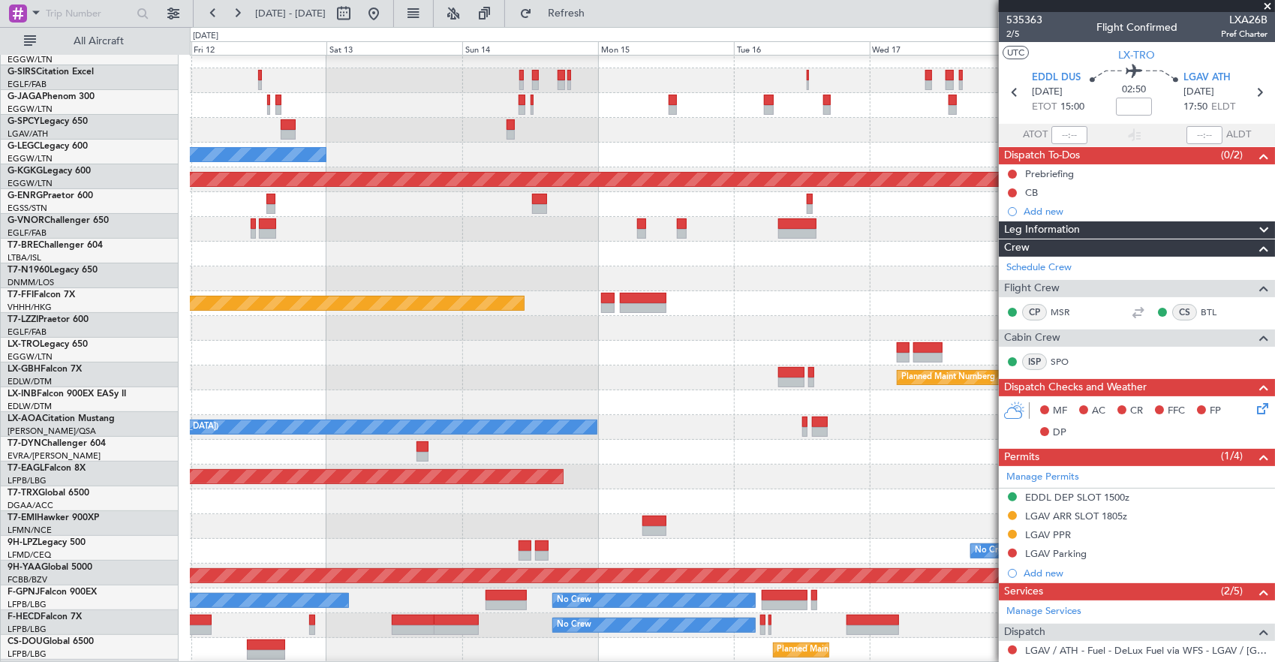
scroll to position [111, 0]
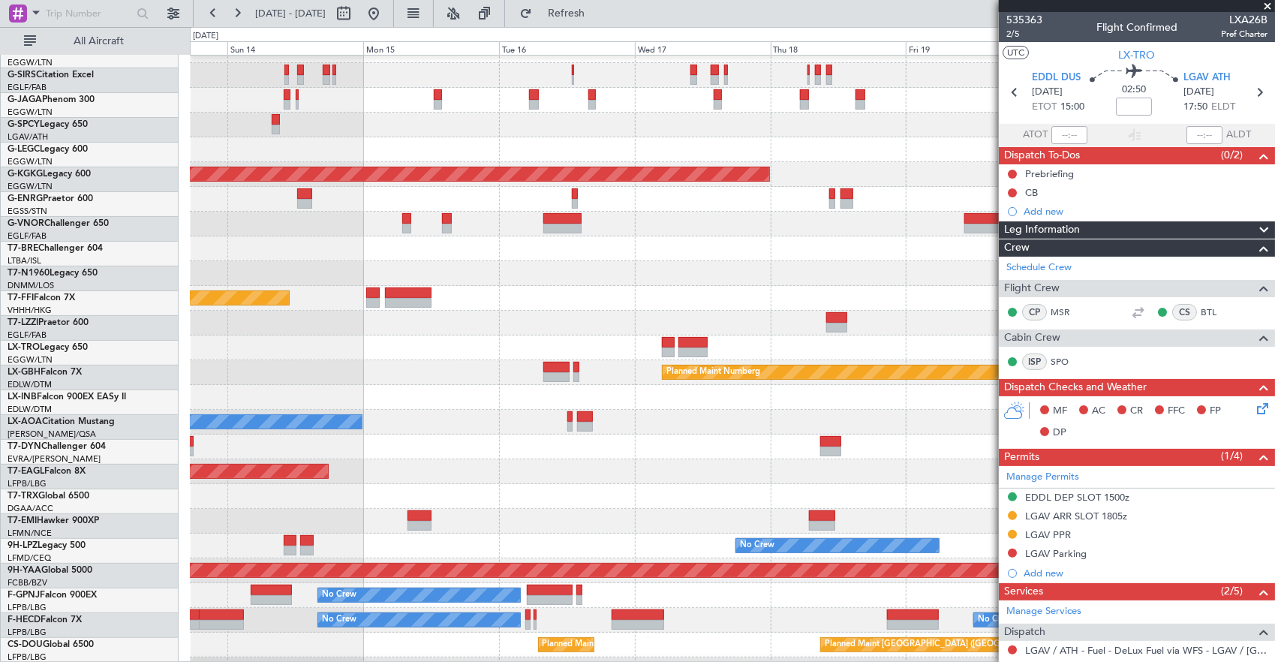
click at [581, 323] on div at bounding box center [732, 323] width 1085 height 25
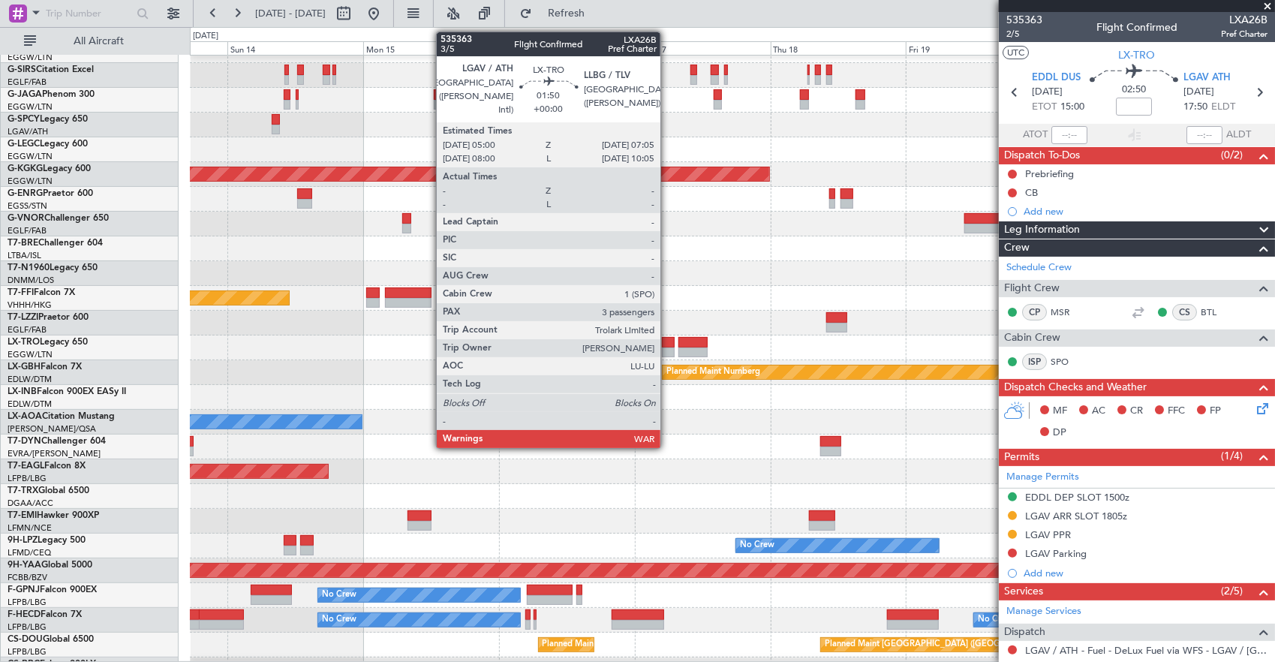
click at [668, 338] on div at bounding box center [668, 342] width 12 height 11
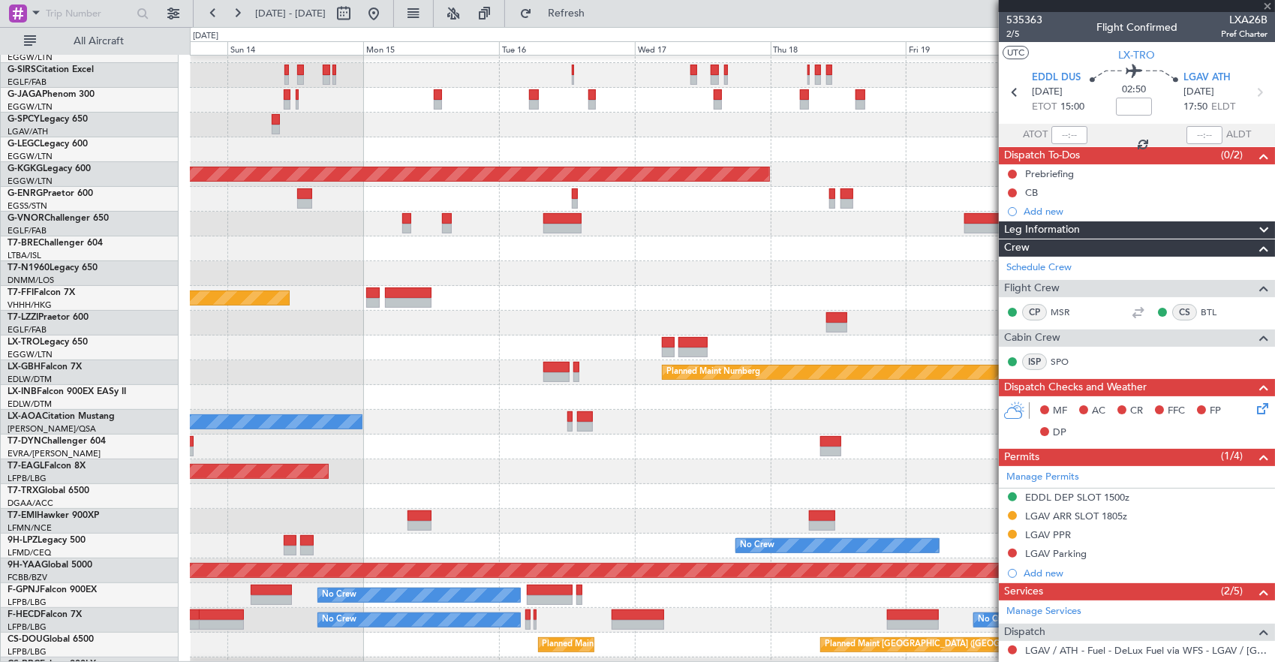
click at [855, 313] on div at bounding box center [732, 323] width 1085 height 25
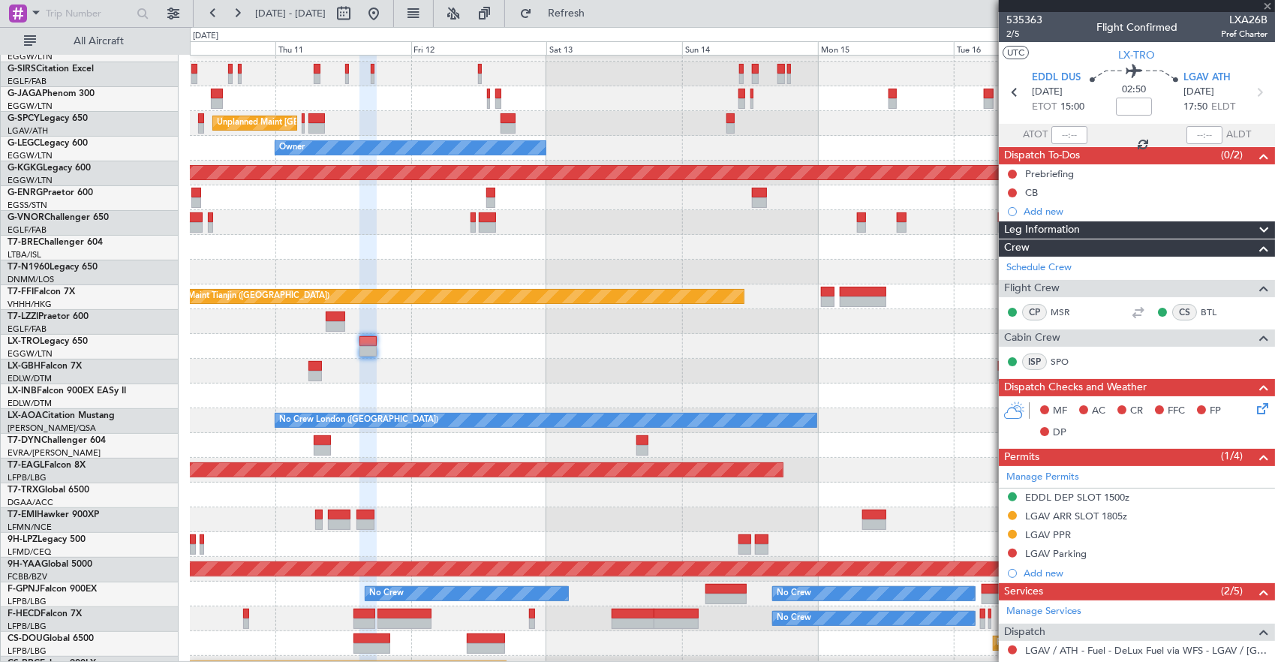
click at [837, 334] on div "Owner" at bounding box center [732, 321] width 1085 height 25
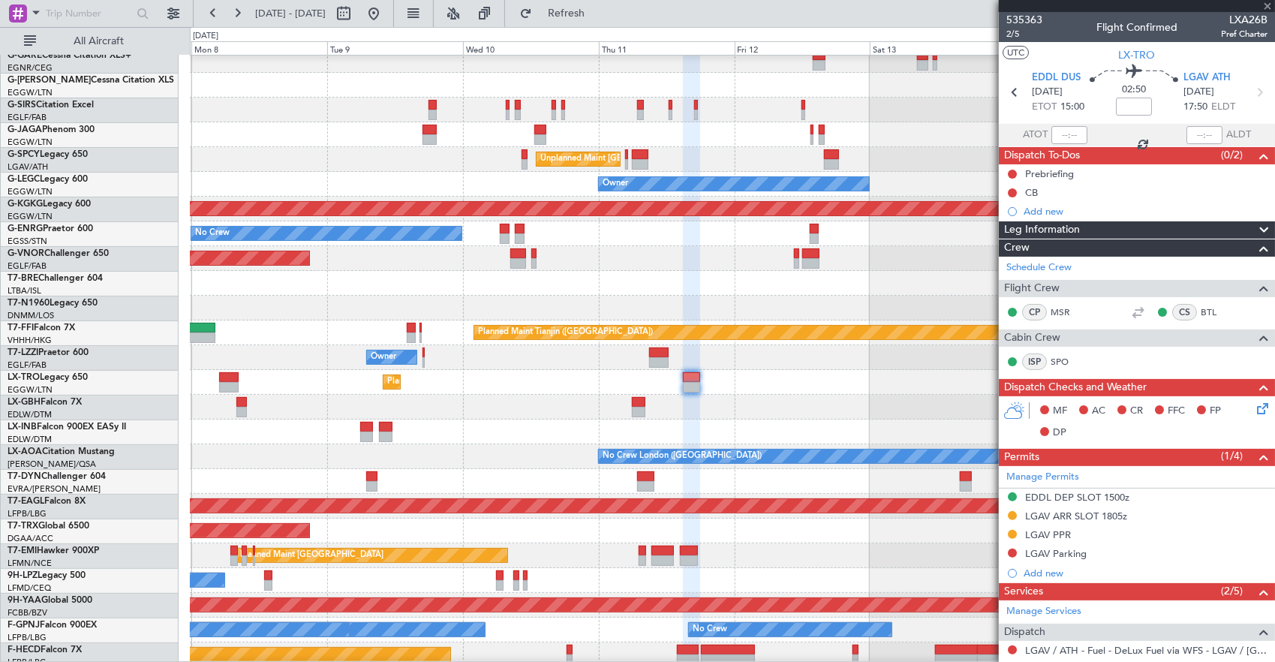
click at [605, 386] on div "Planned Maint Dusseldorf" at bounding box center [732, 382] width 1085 height 25
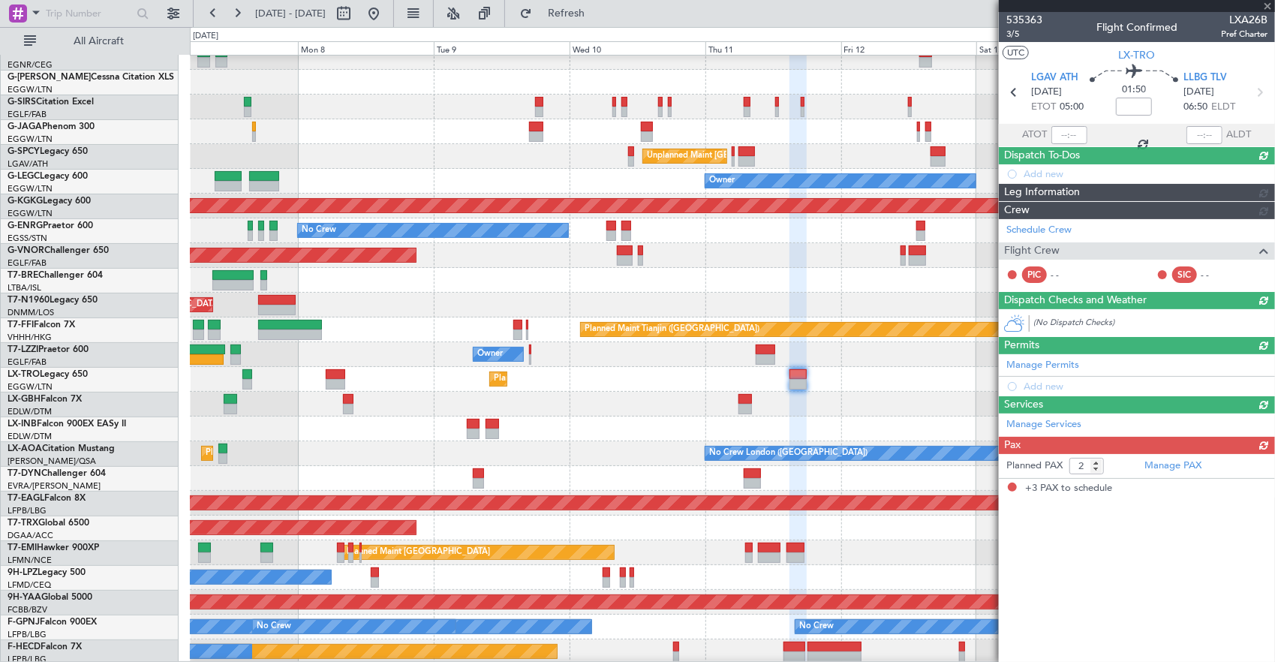
type input "3"
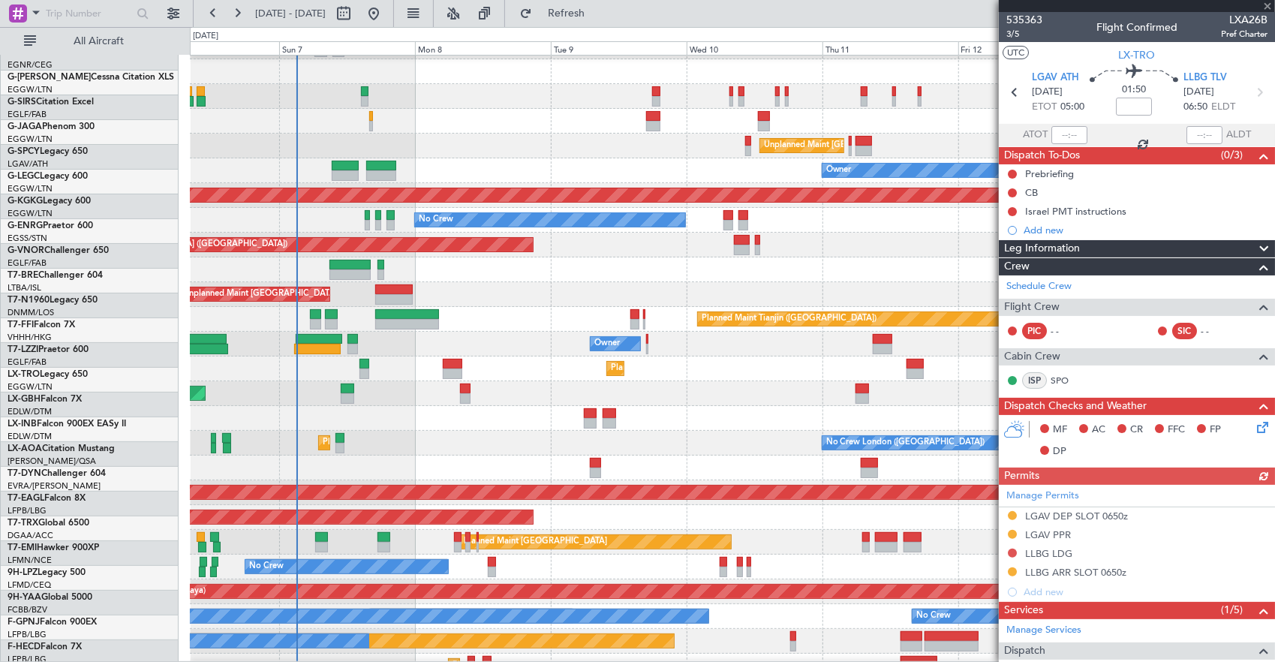
scroll to position [95, 0]
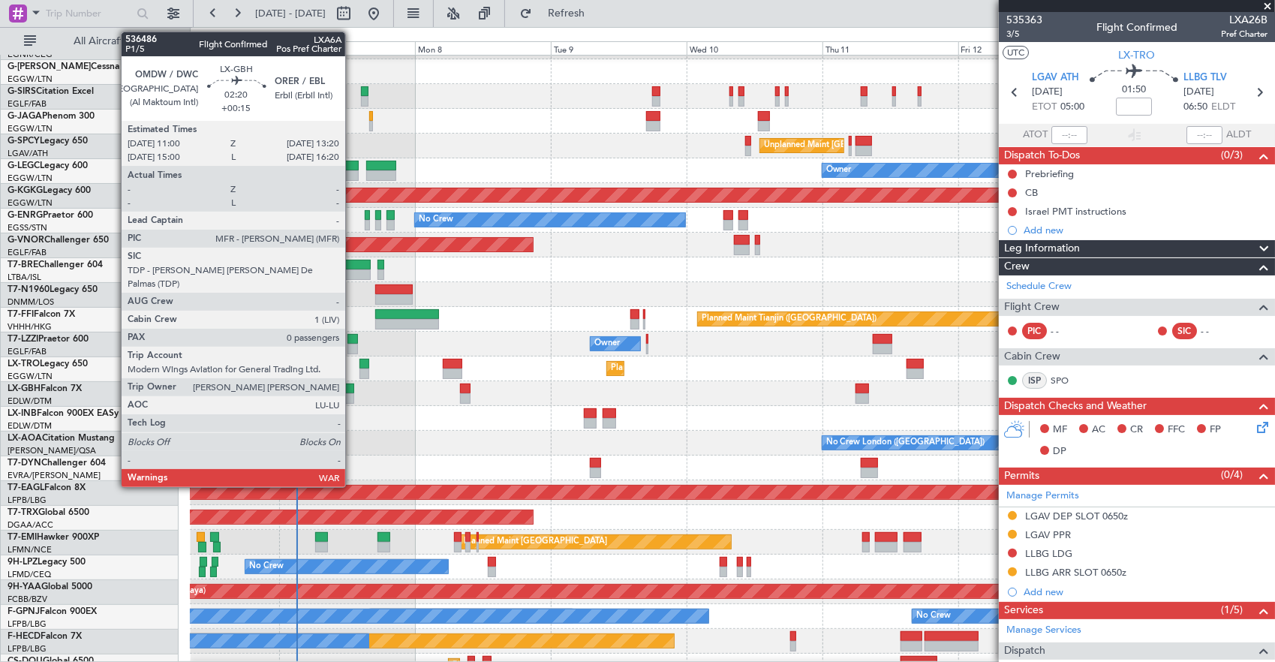
click at [353, 392] on div at bounding box center [348, 388] width 14 height 11
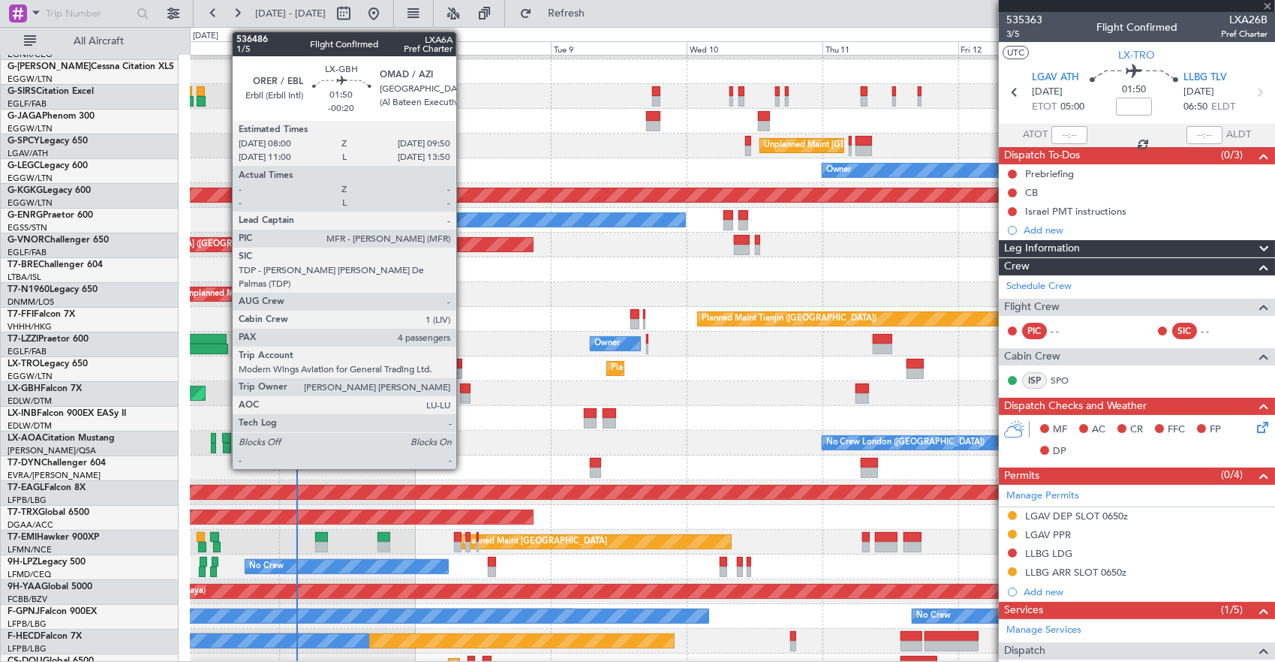
type input "+00:15"
type input "0"
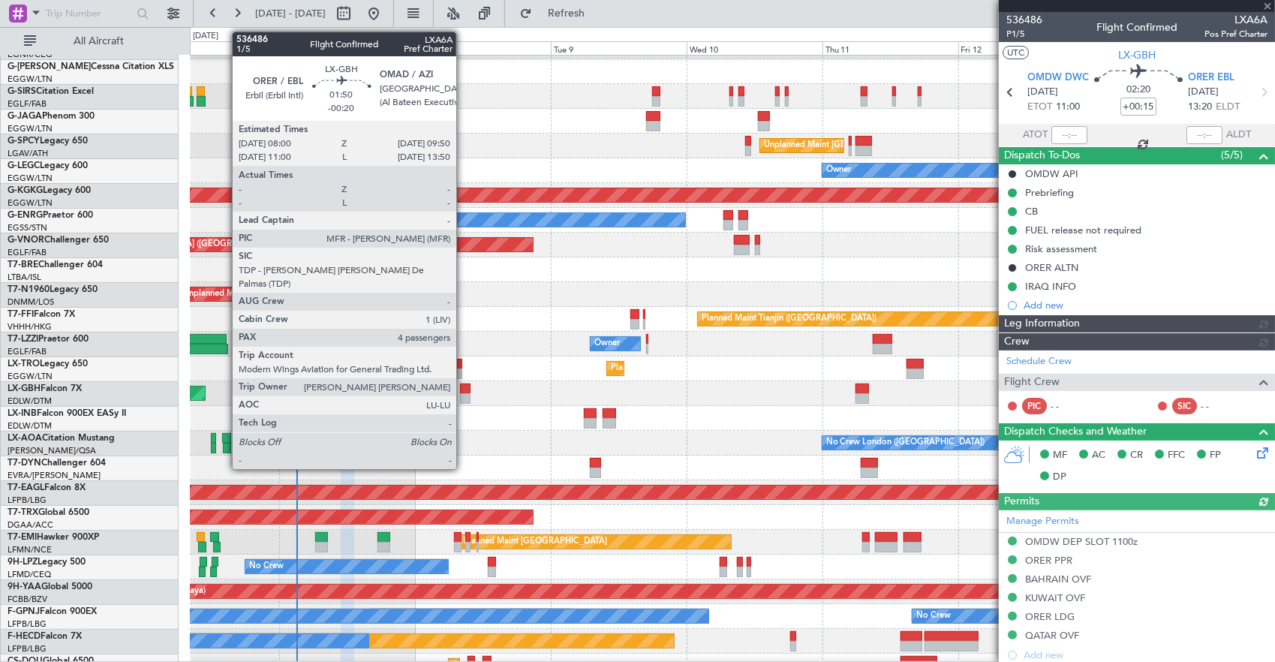
click at [464, 395] on div at bounding box center [465, 398] width 11 height 11
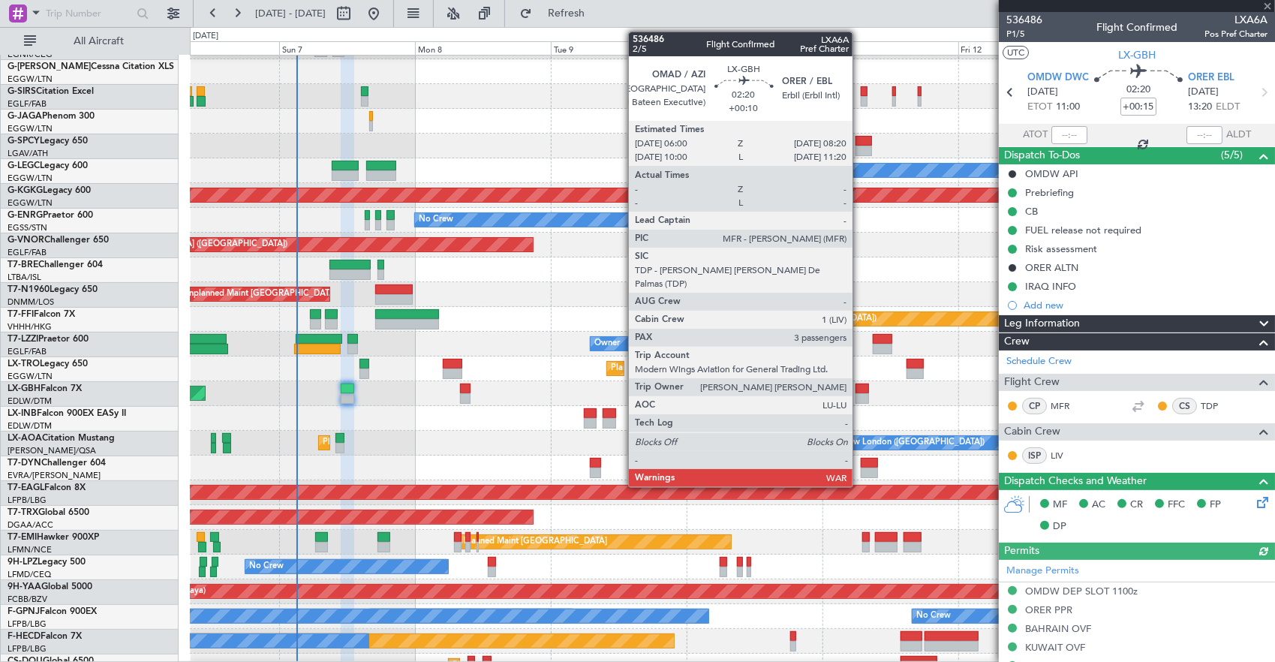
type input "-00:20"
type input "4"
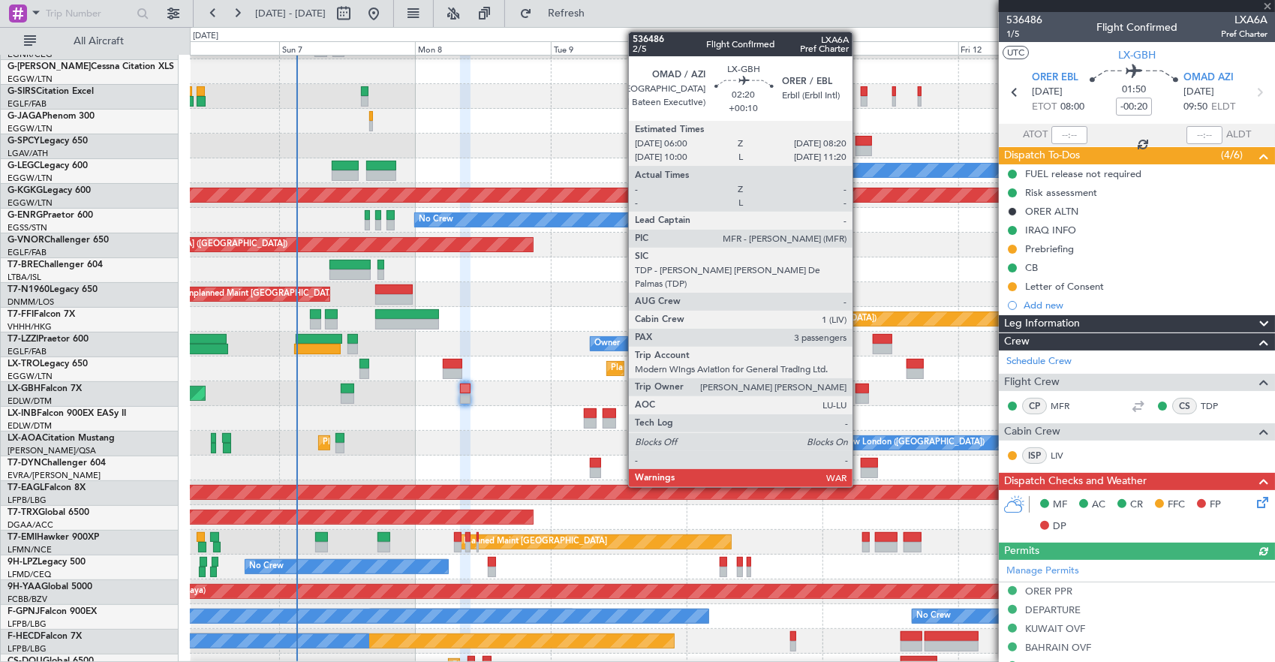
click at [860, 390] on div at bounding box center [862, 388] width 14 height 11
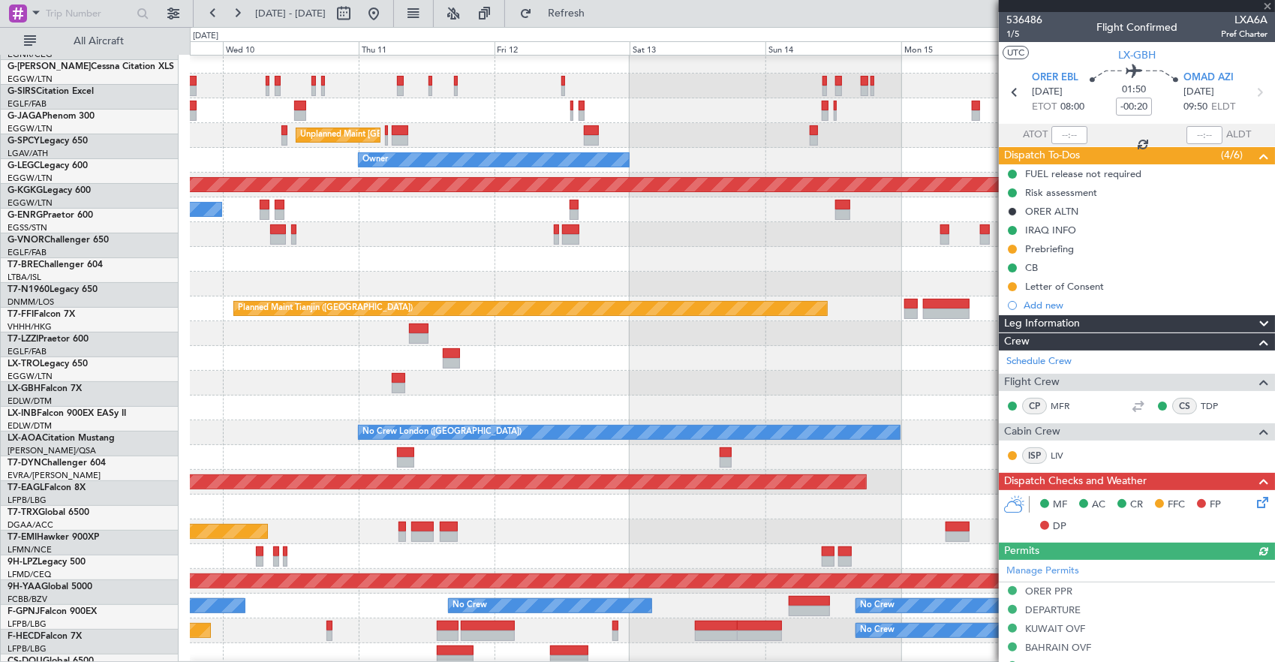
click at [435, 383] on div "Planned Maint Nurnberg" at bounding box center [732, 383] width 1085 height 25
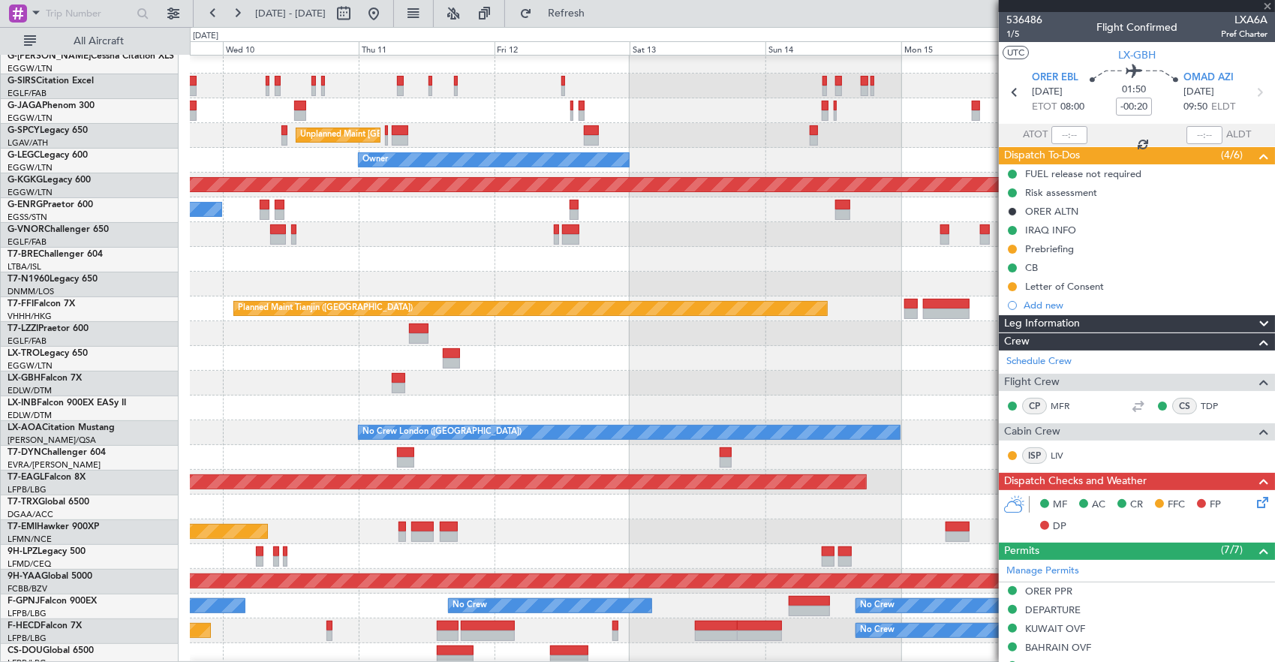
type input "+00:10"
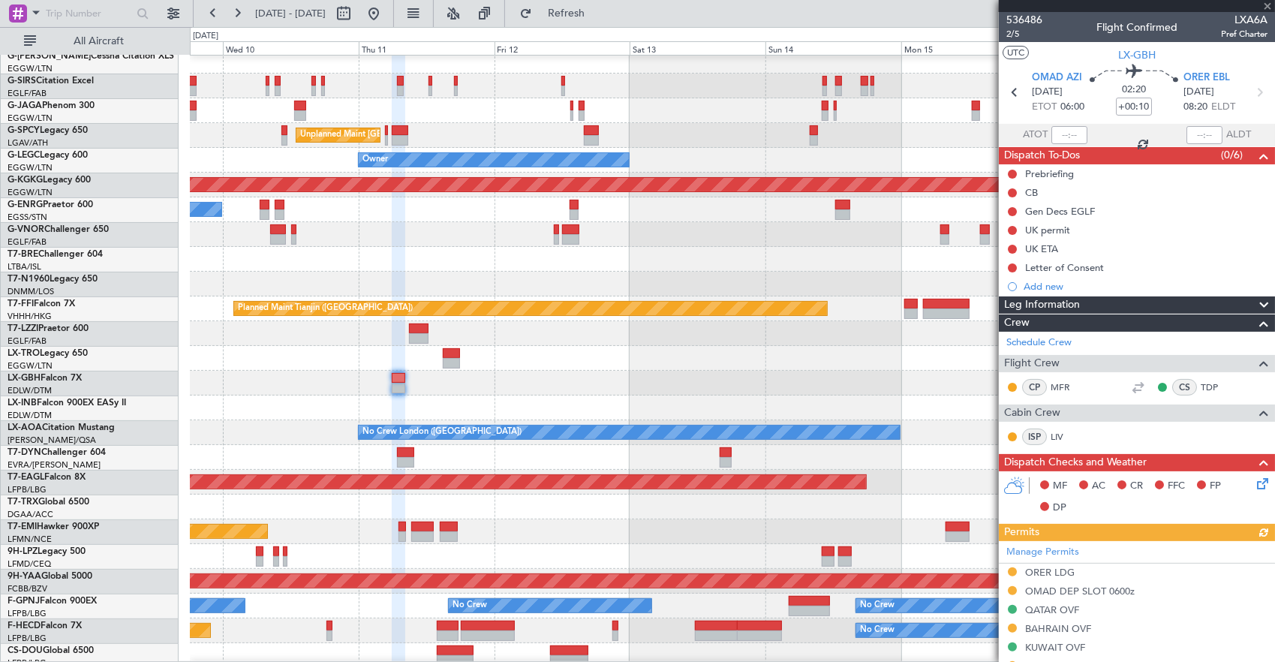
scroll to position [107, 0]
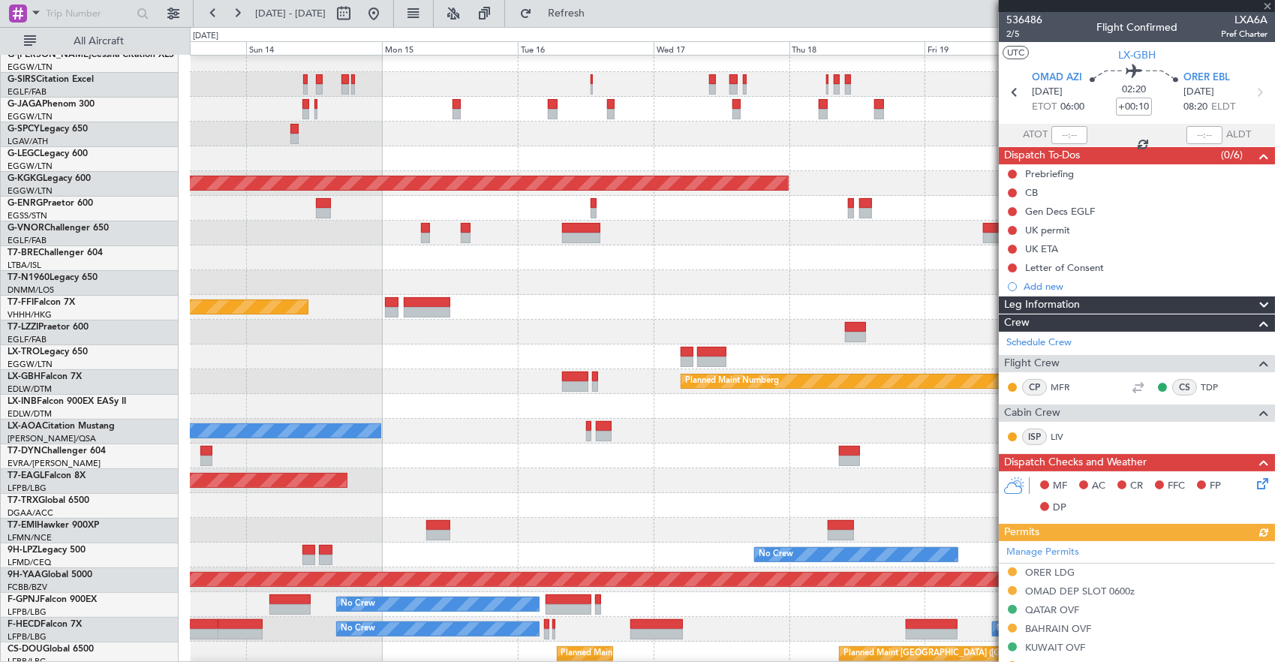
click at [374, 338] on div at bounding box center [732, 332] width 1085 height 25
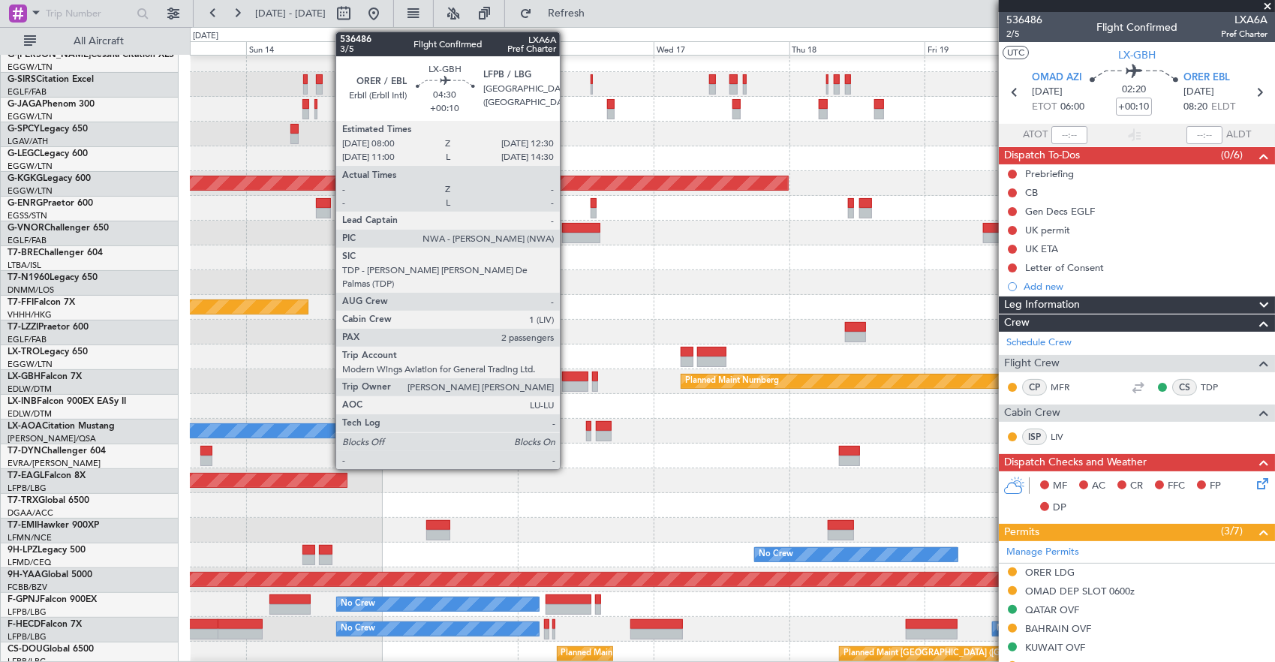
click at [567, 380] on div at bounding box center [575, 376] width 26 height 11
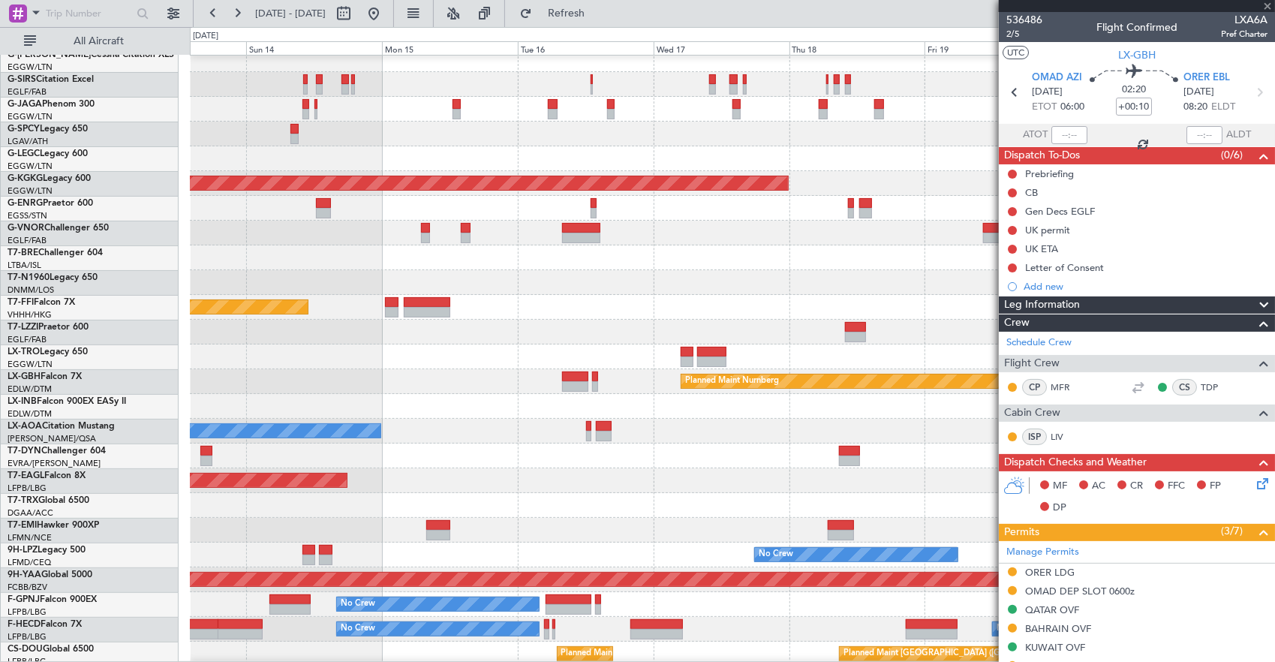
type input "2"
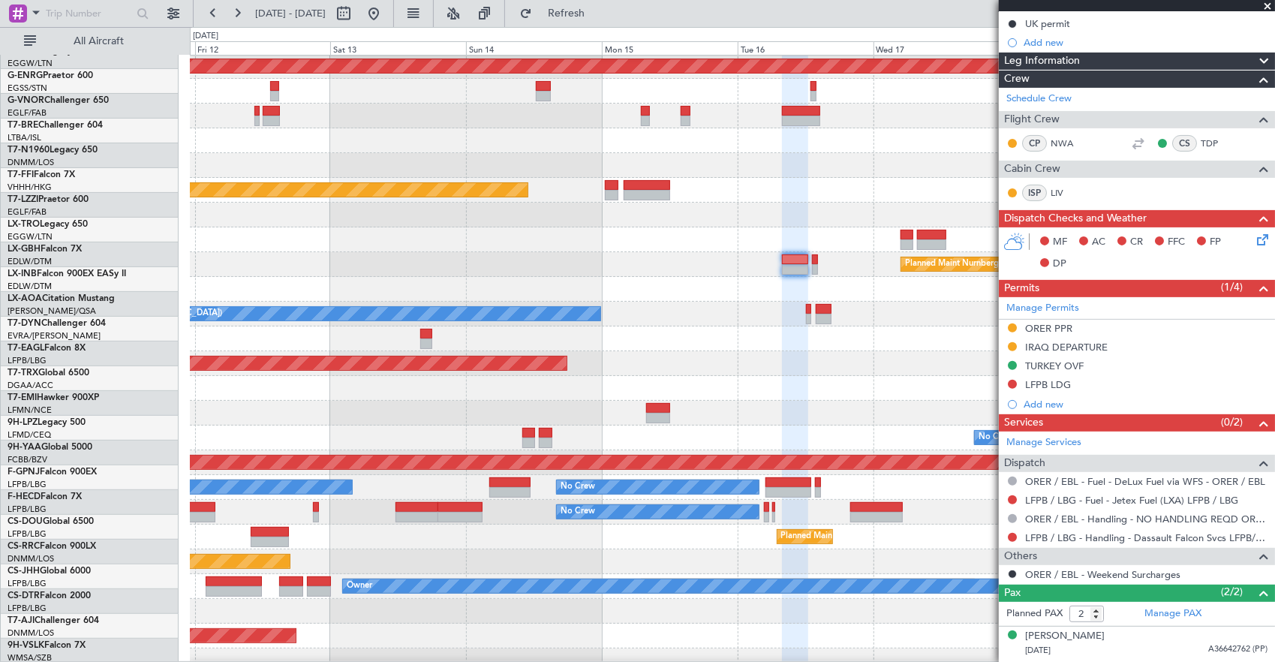
scroll to position [224, 0]
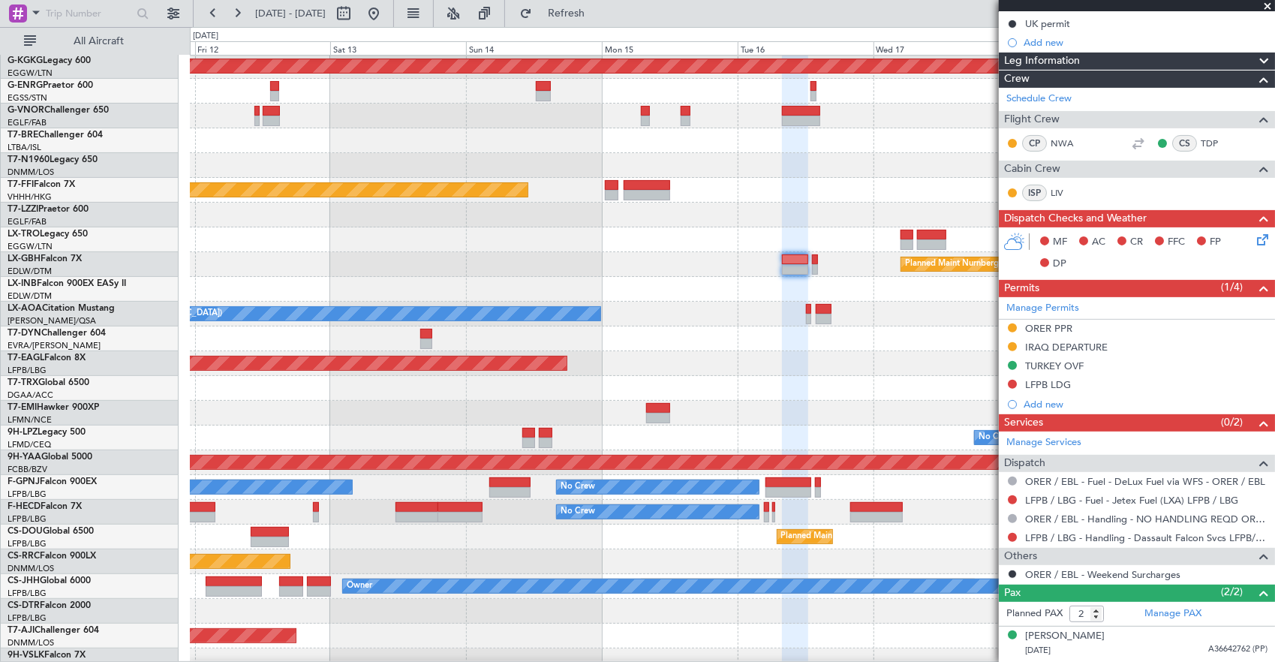
click at [579, 283] on div at bounding box center [732, 289] width 1085 height 25
click at [821, 277] on div "Planned Maint Nurnberg" at bounding box center [732, 264] width 1085 height 25
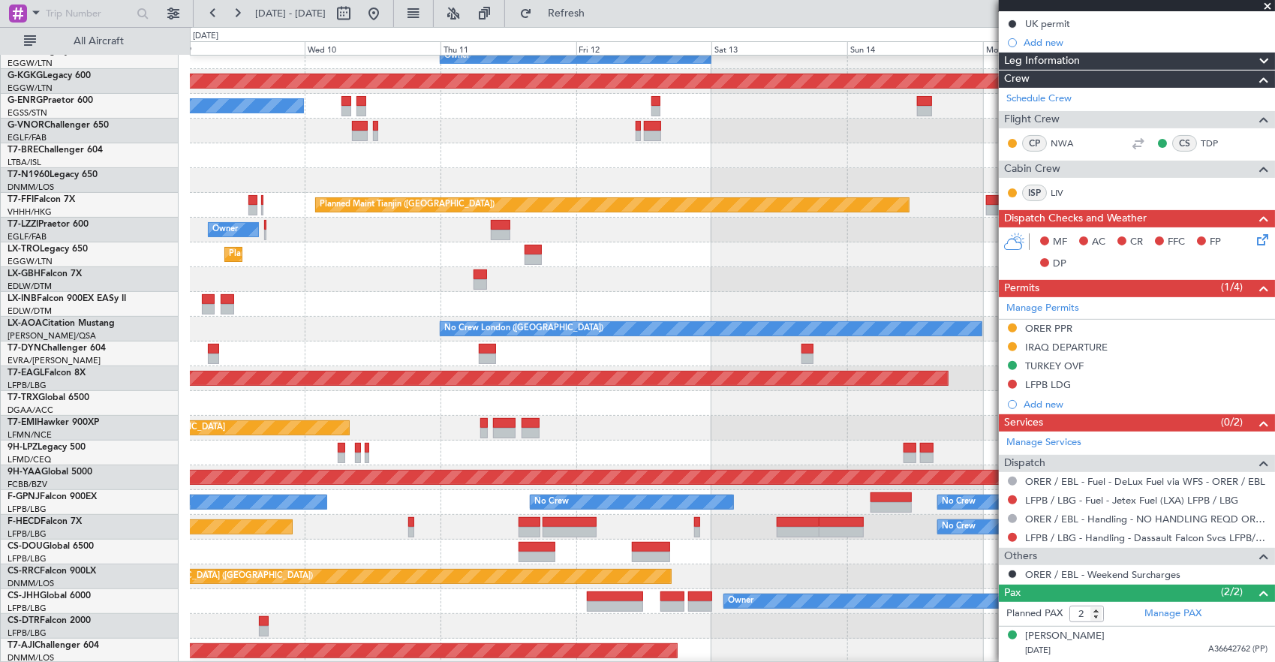
click at [788, 278] on div "Planned Maint Nurnberg" at bounding box center [732, 279] width 1085 height 25
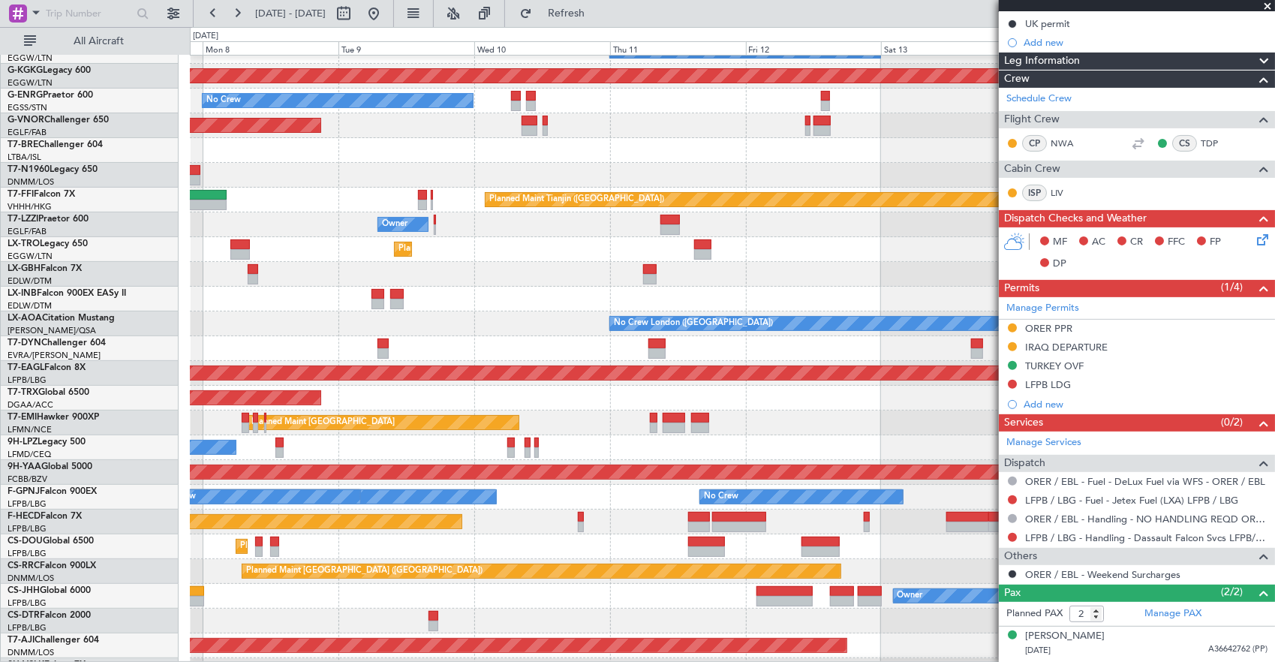
click at [874, 287] on div "Planned Maint Nurnberg Planned Maint Dubai (Dubai Intl)" at bounding box center [732, 274] width 1085 height 25
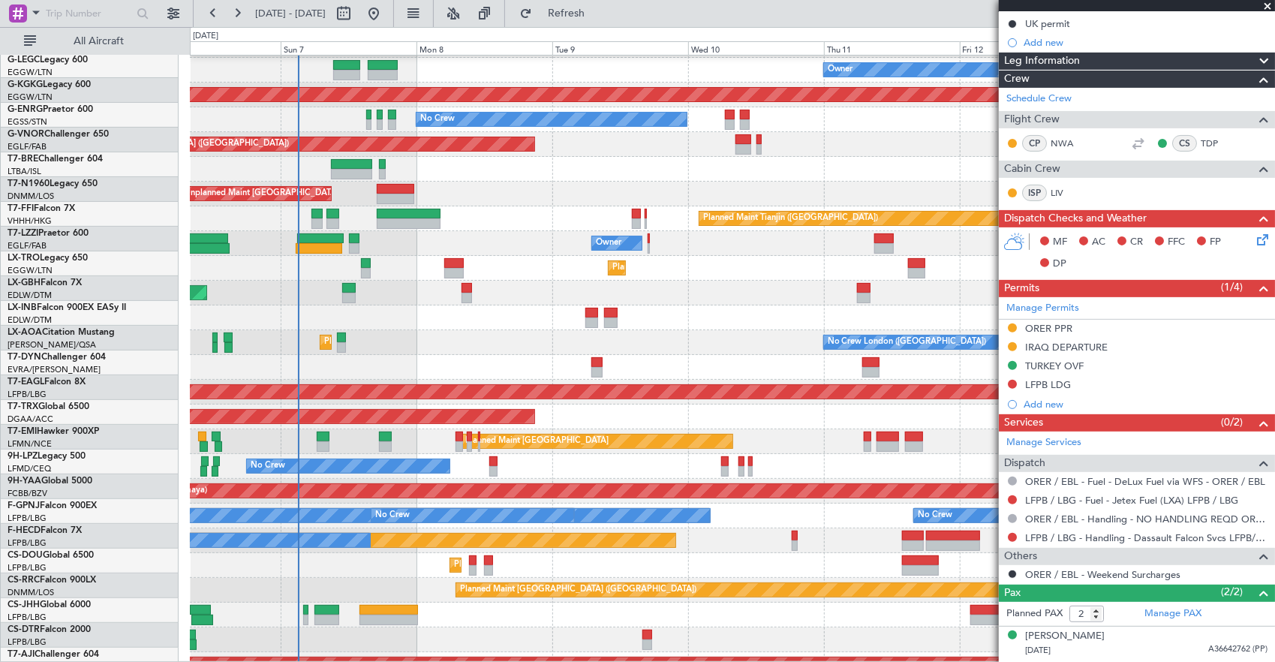
scroll to position [196, 0]
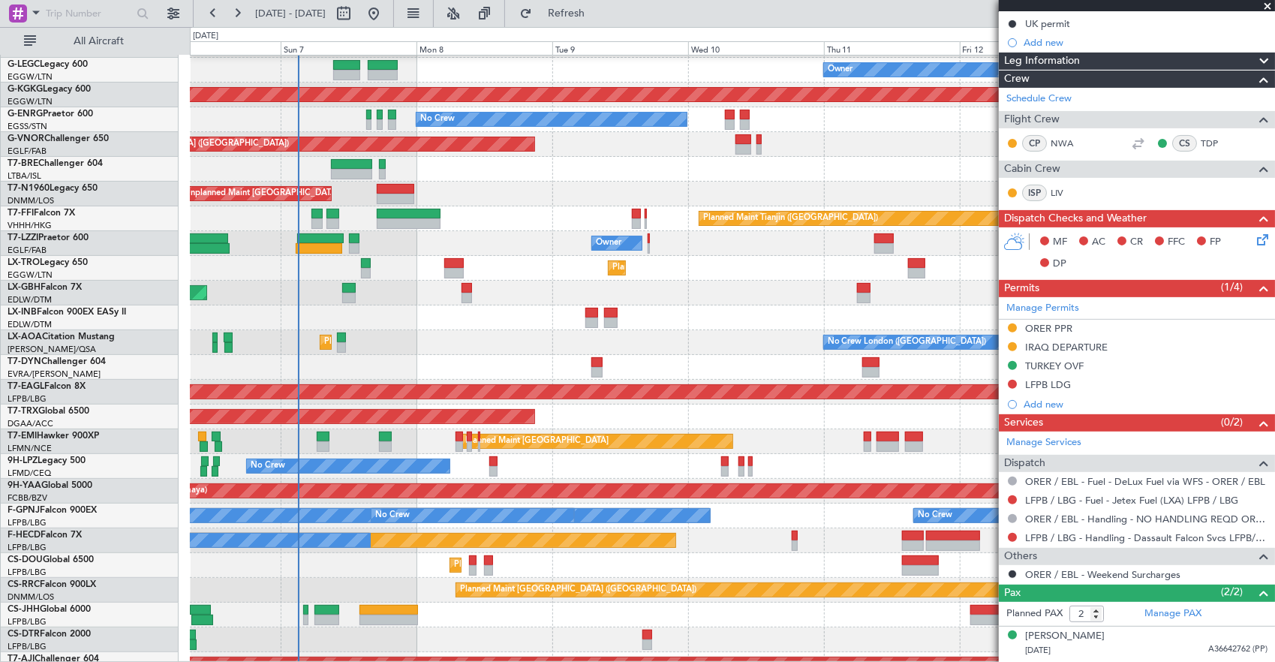
click at [500, 318] on div at bounding box center [732, 317] width 1085 height 25
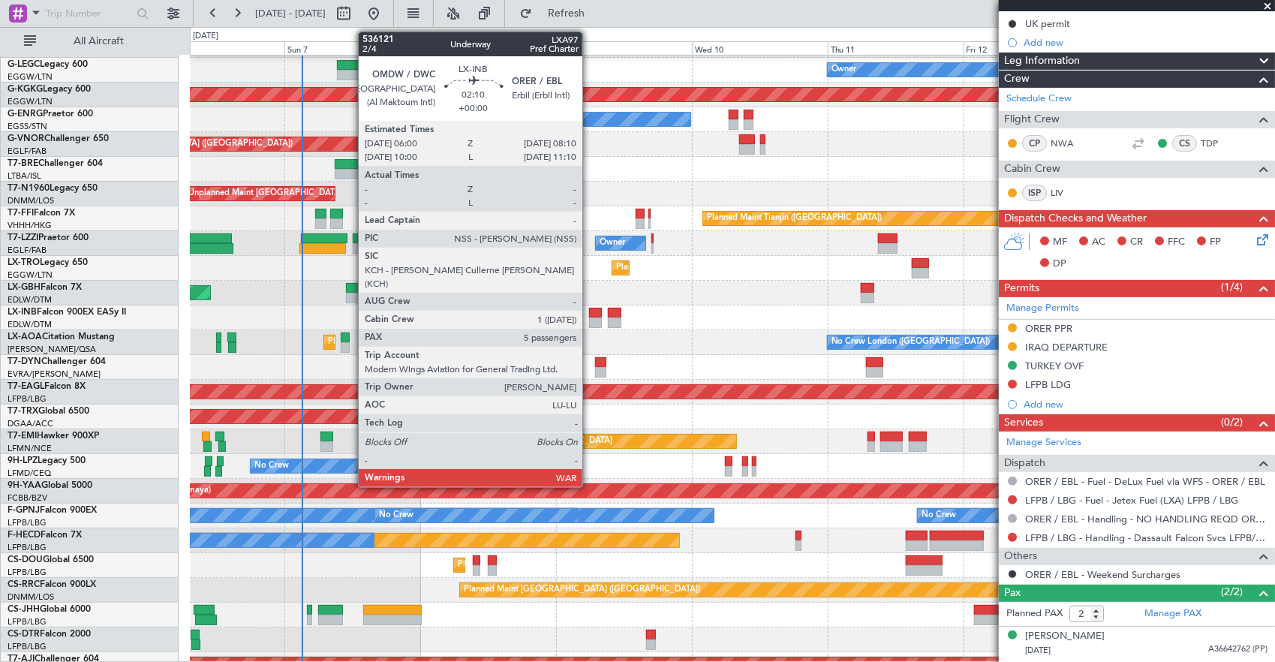
click at [590, 320] on div at bounding box center [595, 322] width 13 height 11
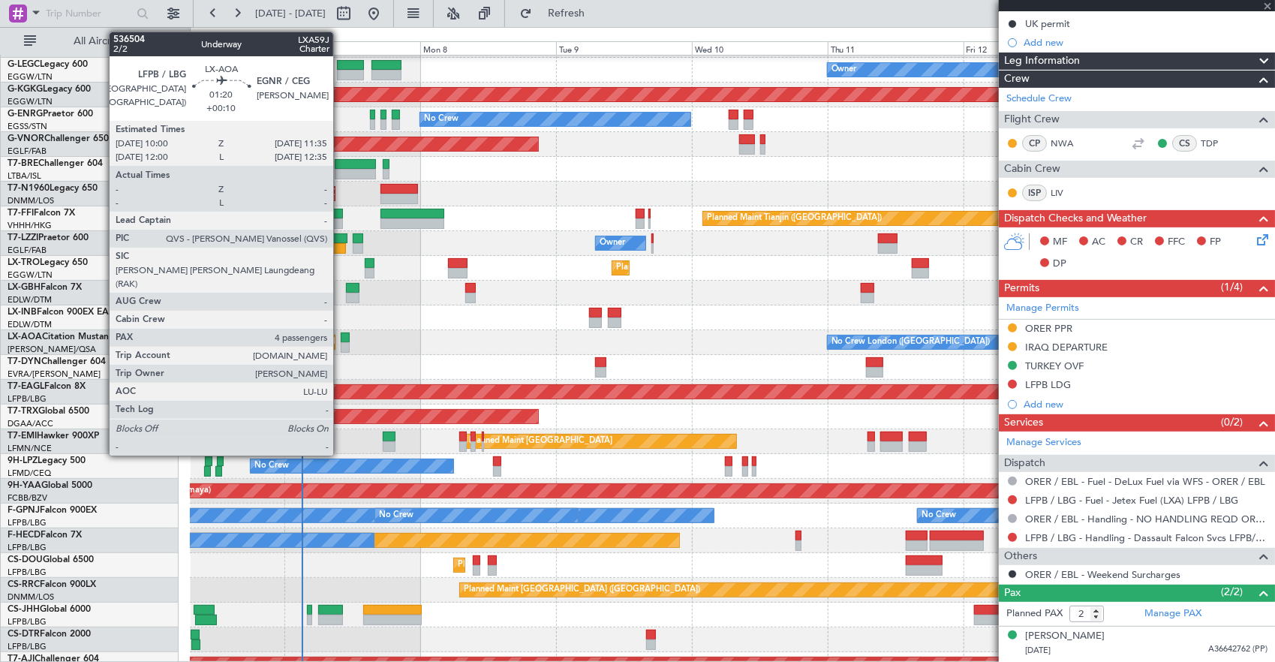
click at [341, 335] on div at bounding box center [345, 337] width 9 height 11
type input "5"
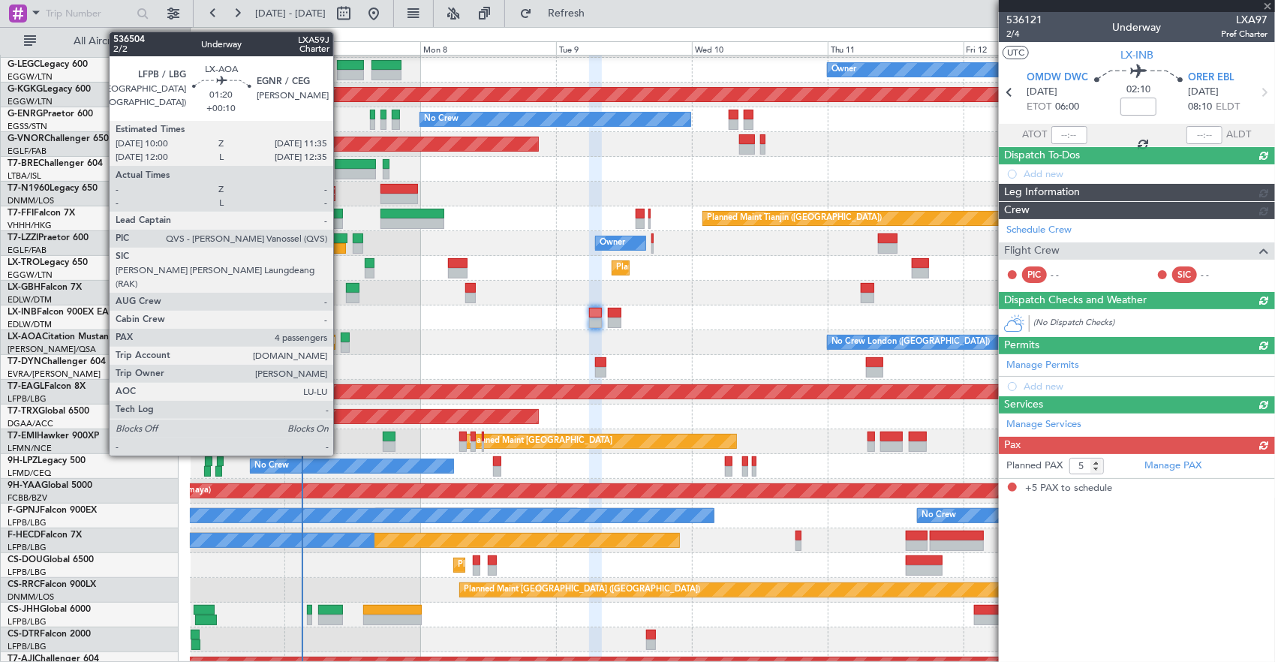
scroll to position [0, 0]
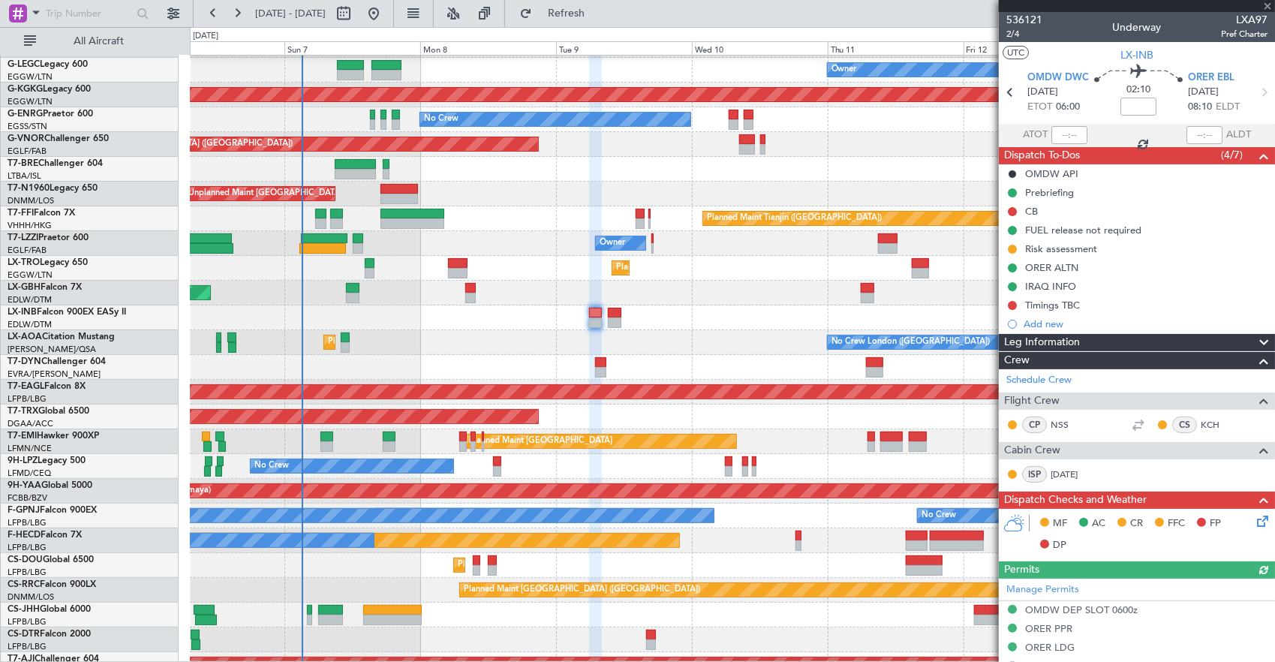
type input "+00:10"
type input "4"
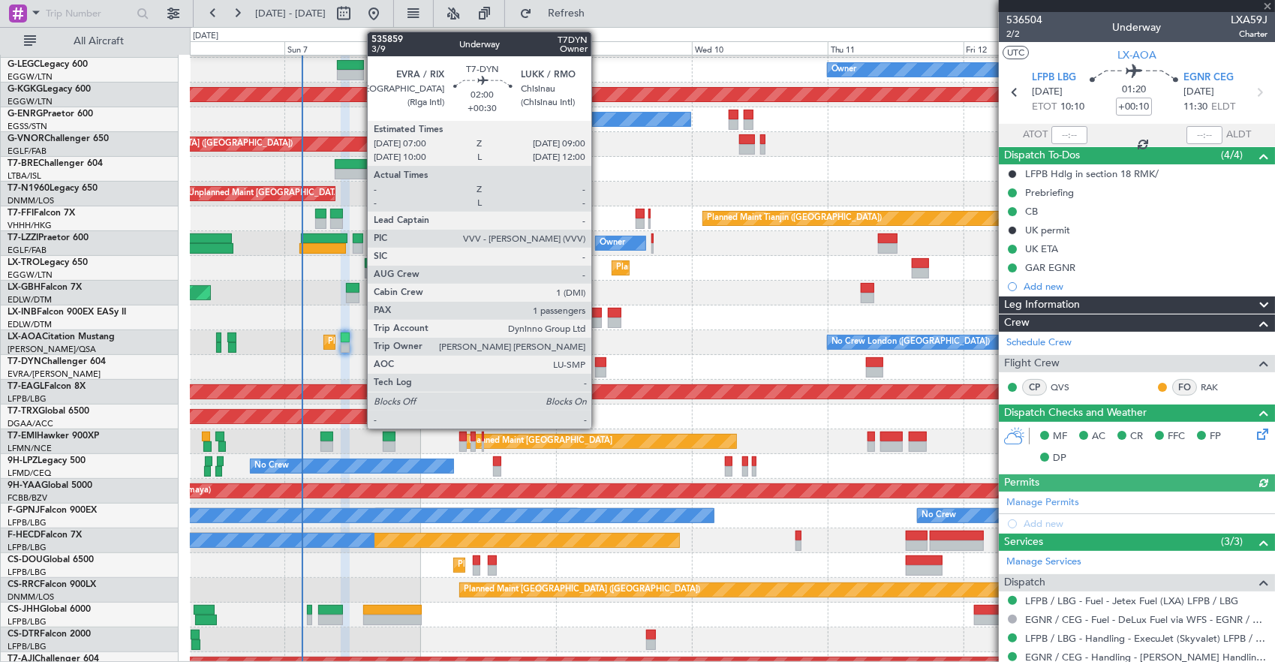
click at [599, 365] on div at bounding box center [601, 362] width 12 height 11
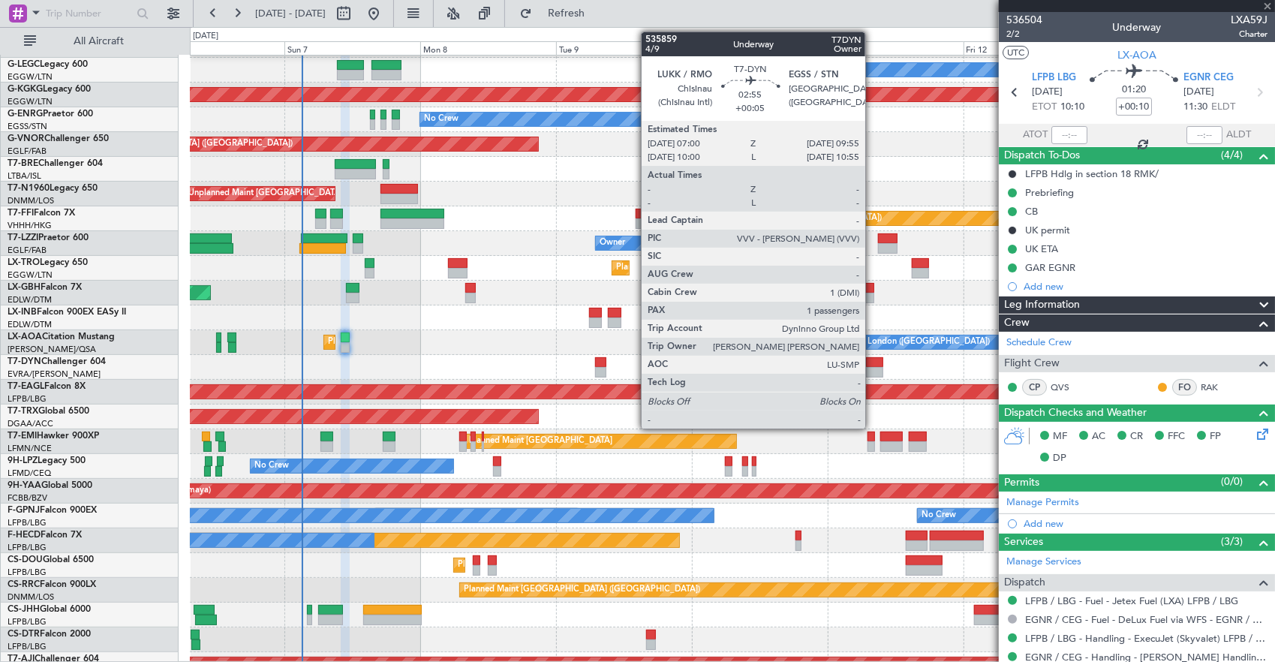
type input "+00:30"
type input "1"
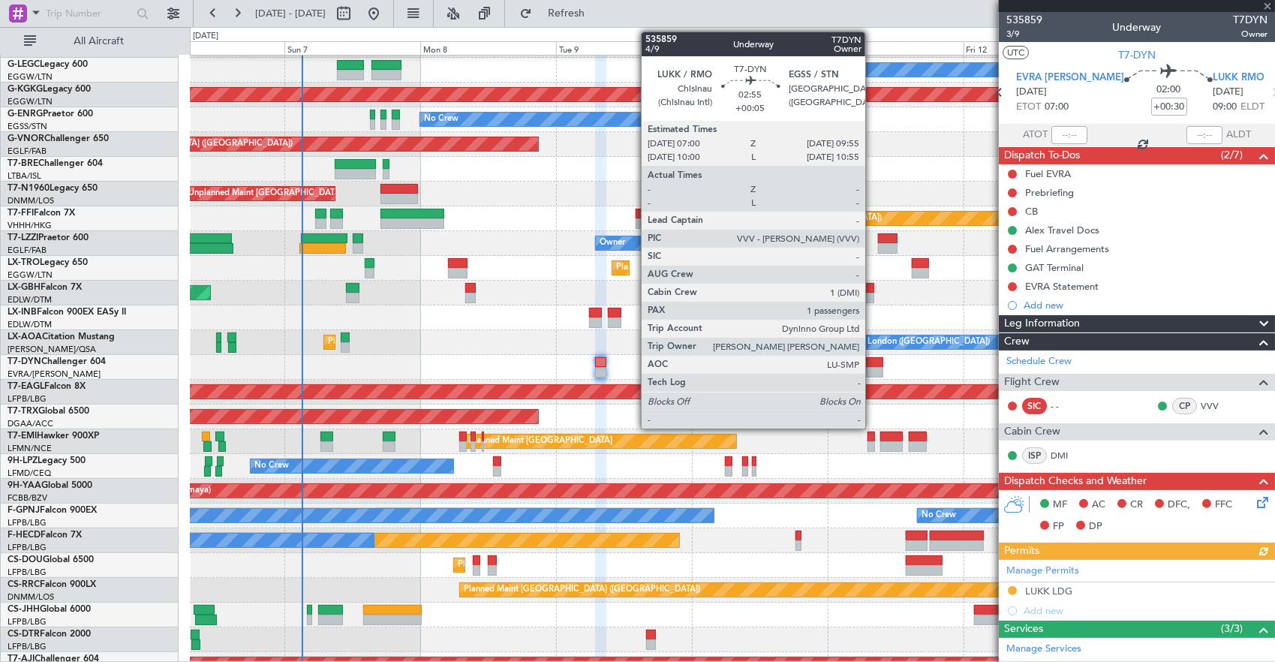
click at [873, 367] on div at bounding box center [874, 372] width 17 height 11
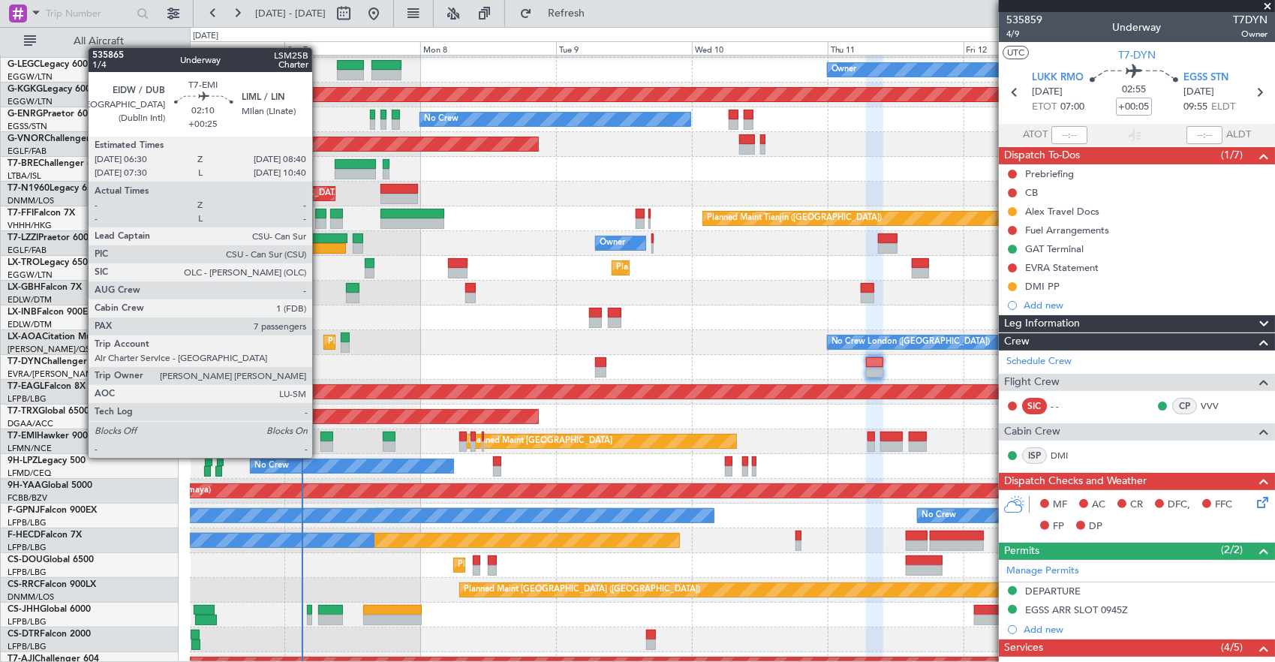
click at [320, 443] on div at bounding box center [326, 446] width 13 height 11
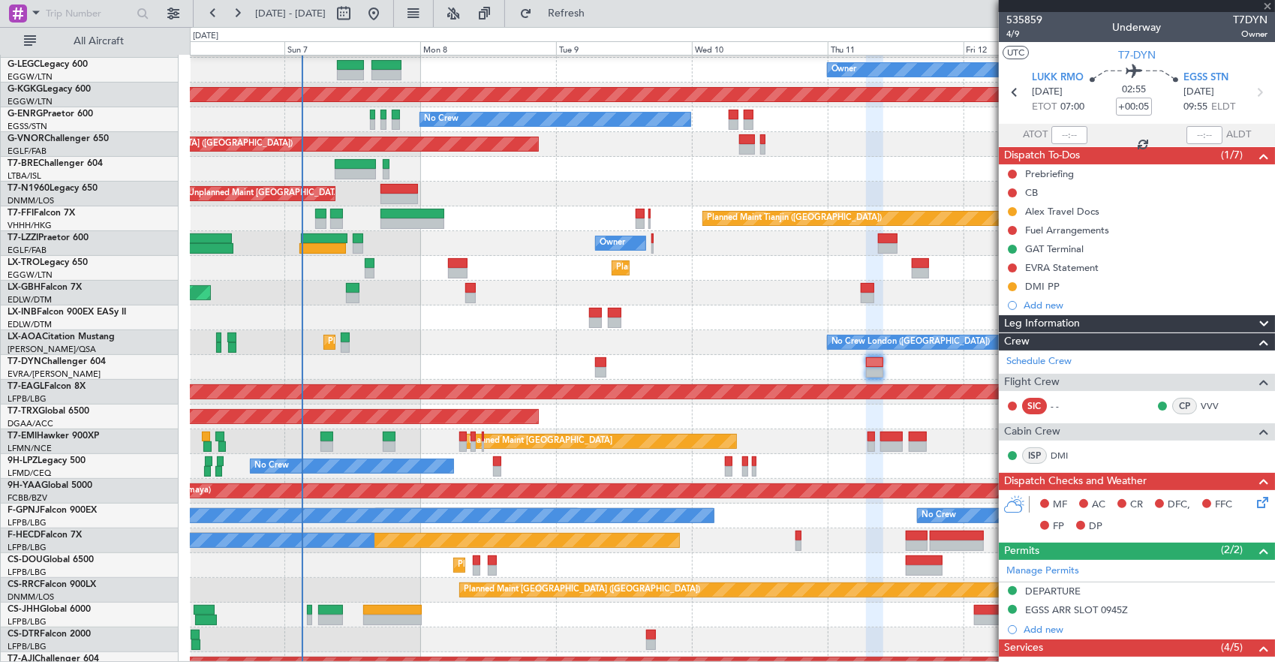
type input "+00:25"
type input "7"
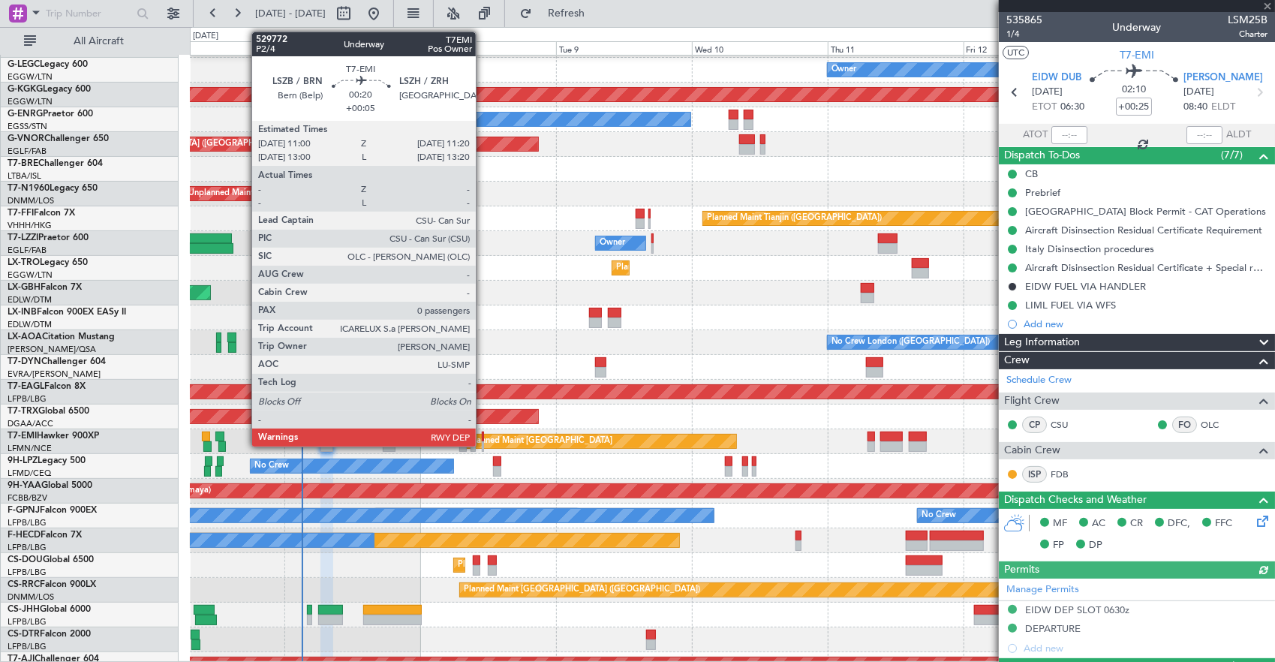
click at [483, 439] on div at bounding box center [483, 436] width 2 height 11
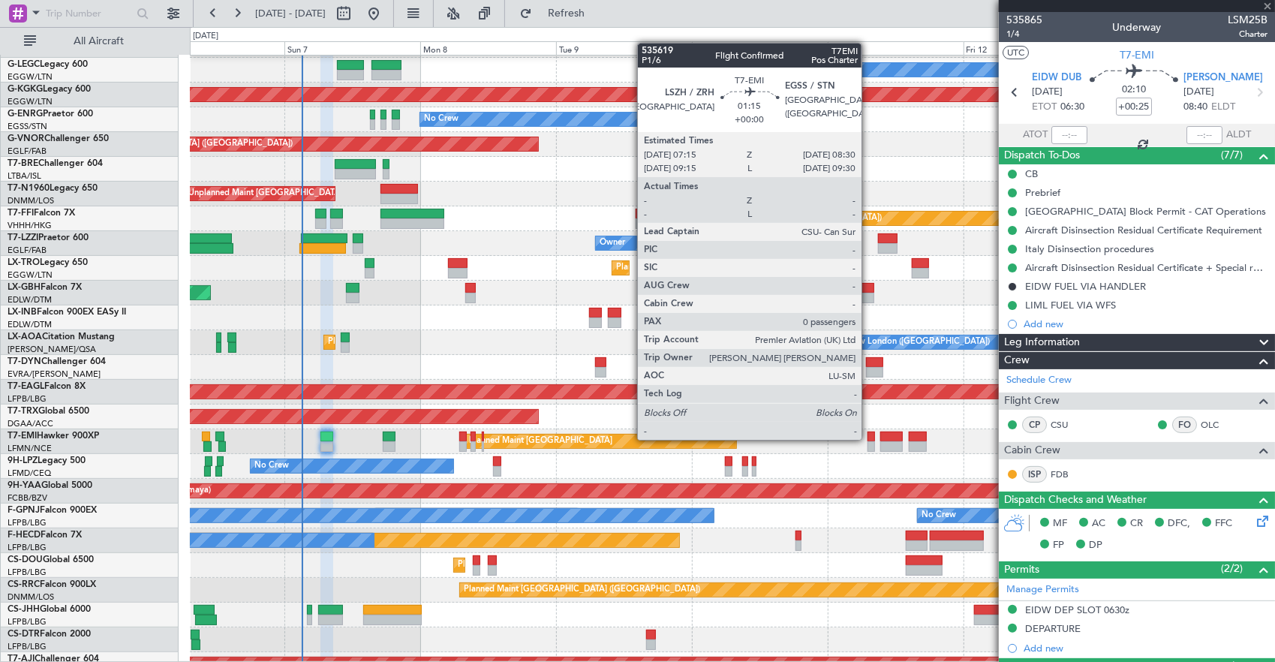
type input "+00:05"
type input "0"
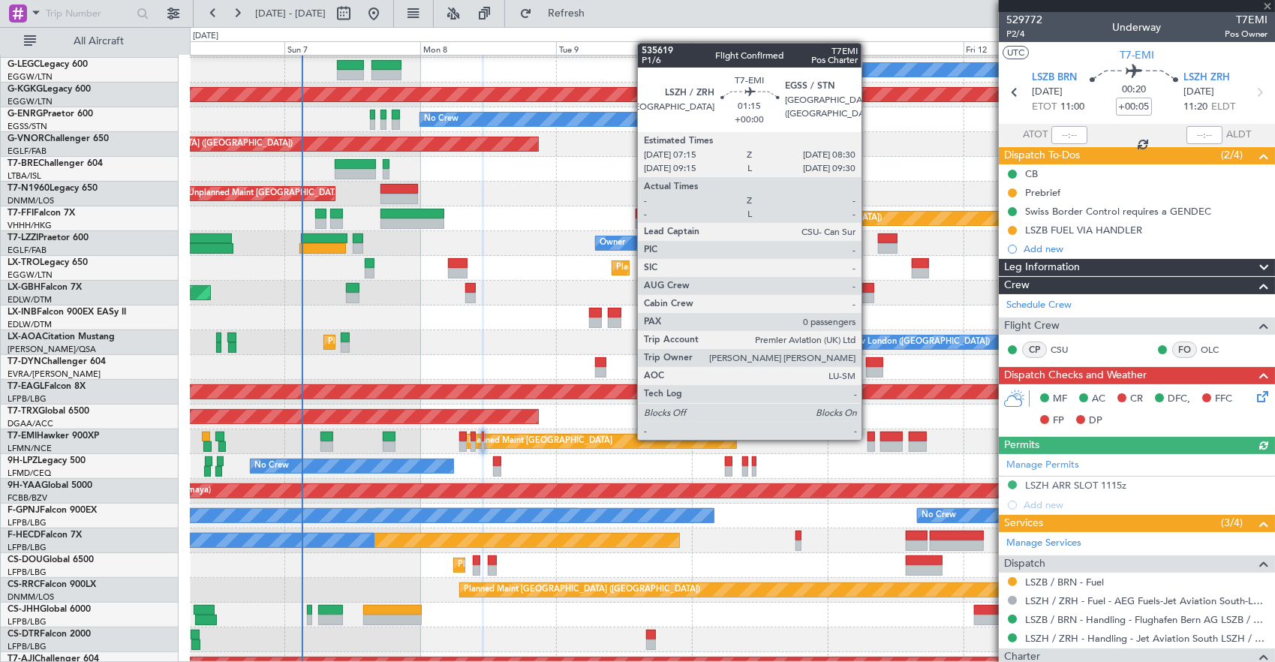
click at [869, 438] on div at bounding box center [871, 436] width 8 height 11
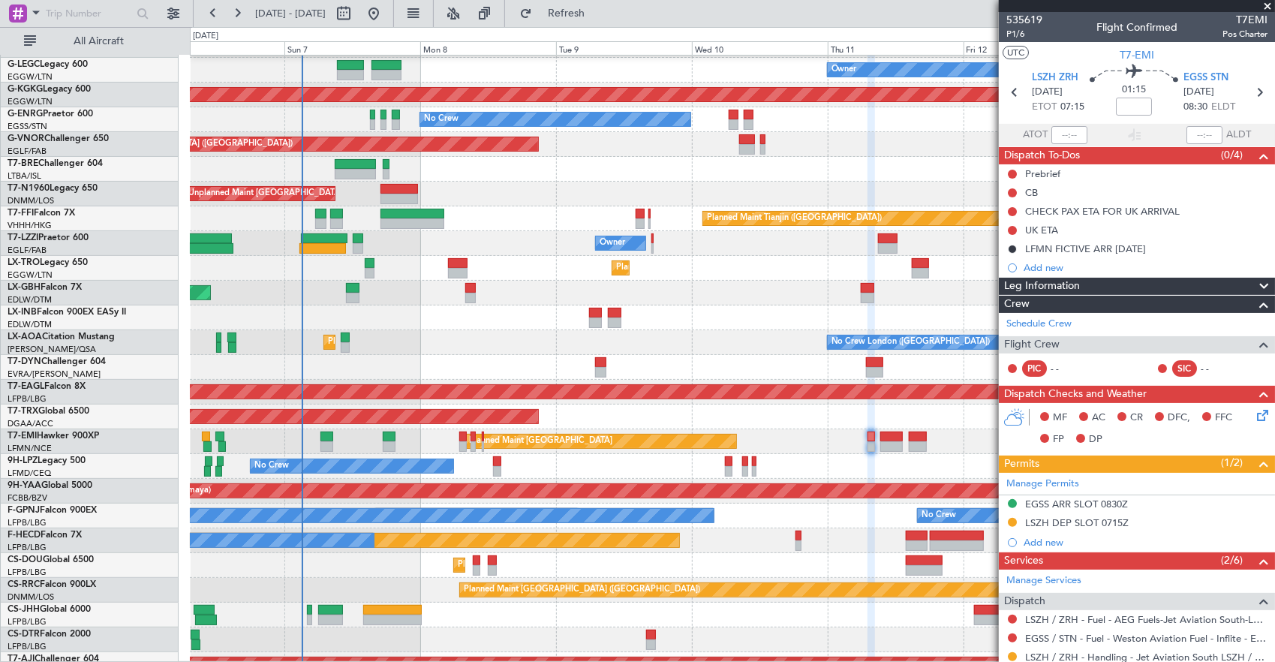
click at [553, 431] on div "Planned Maint Zurich Planned Maint Zurich" at bounding box center [732, 441] width 1085 height 25
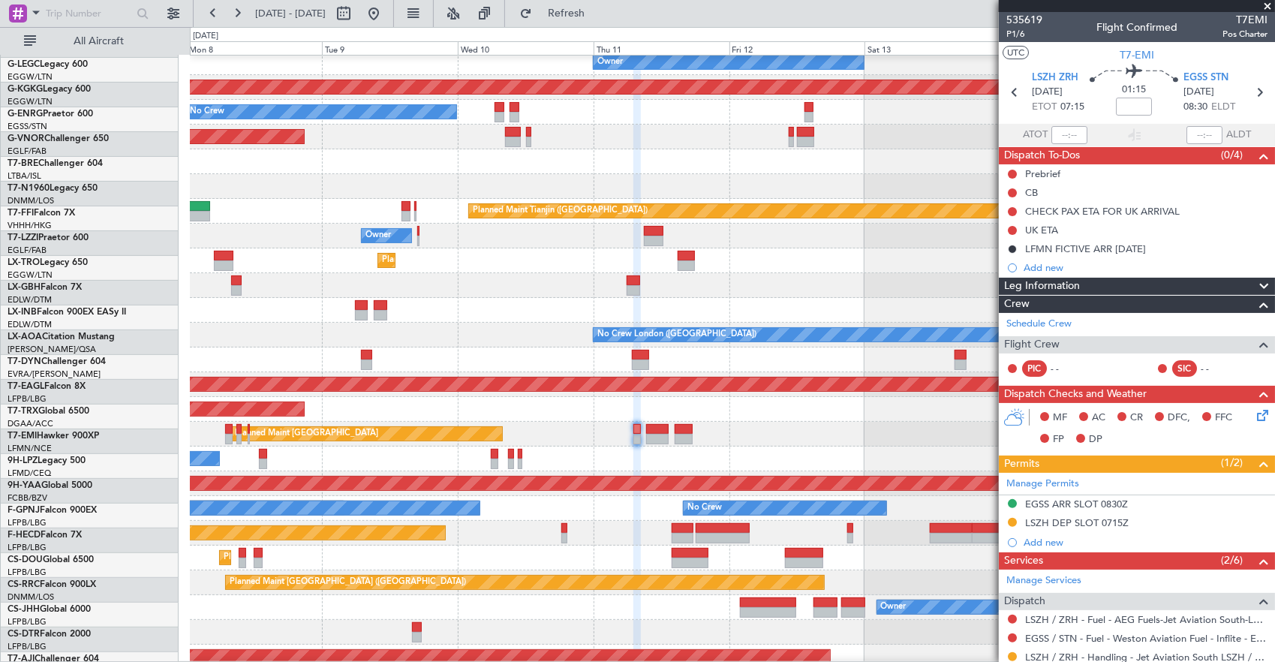
scroll to position [203, 0]
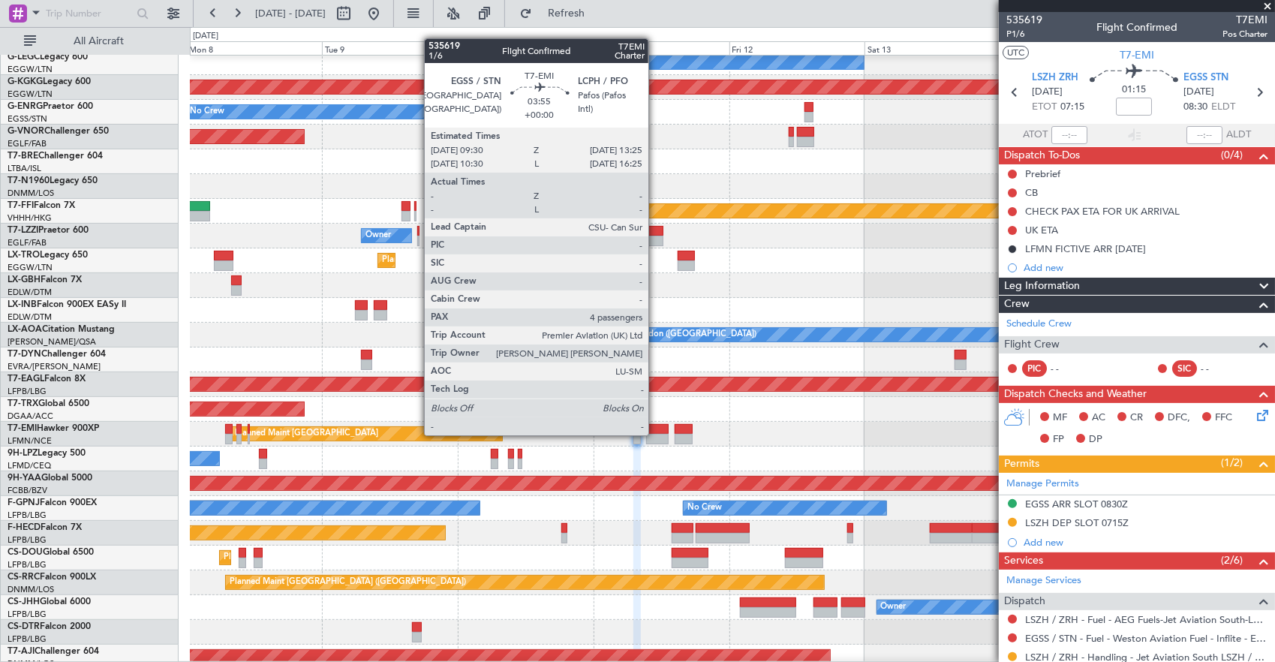
click at [656, 434] on div at bounding box center [657, 439] width 23 height 11
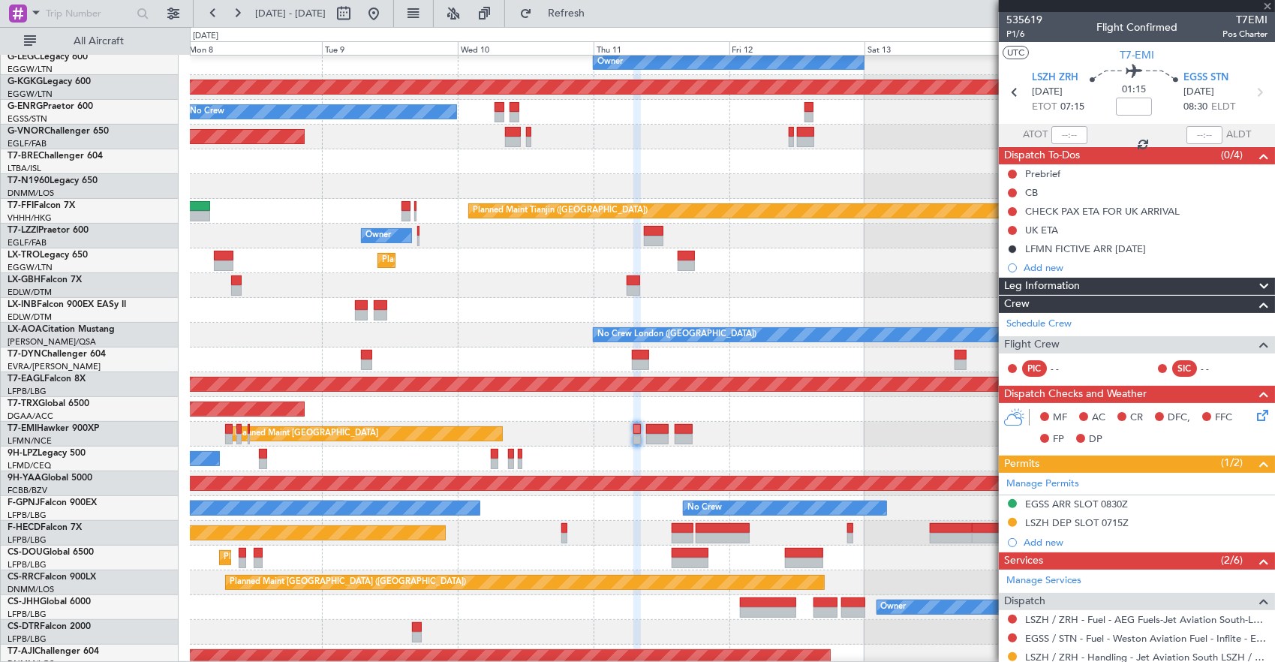
type input "4"
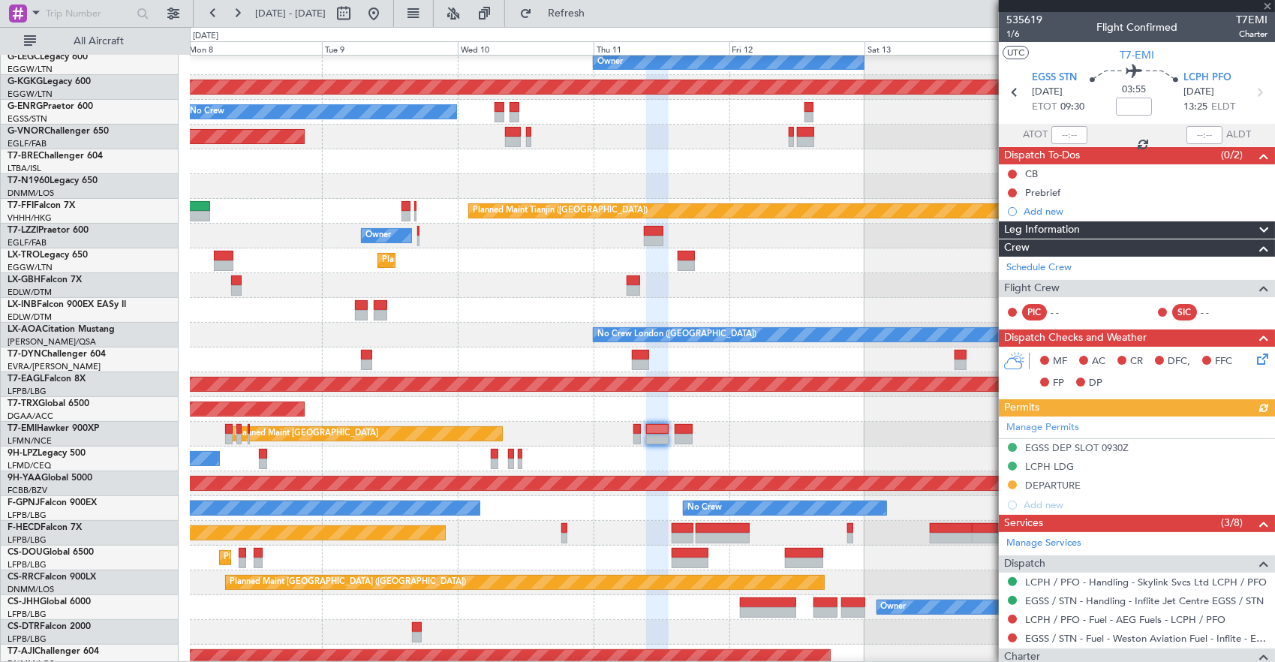
click at [419, 422] on div "Planned Maint [GEOGRAPHIC_DATA]" at bounding box center [732, 434] width 1085 height 25
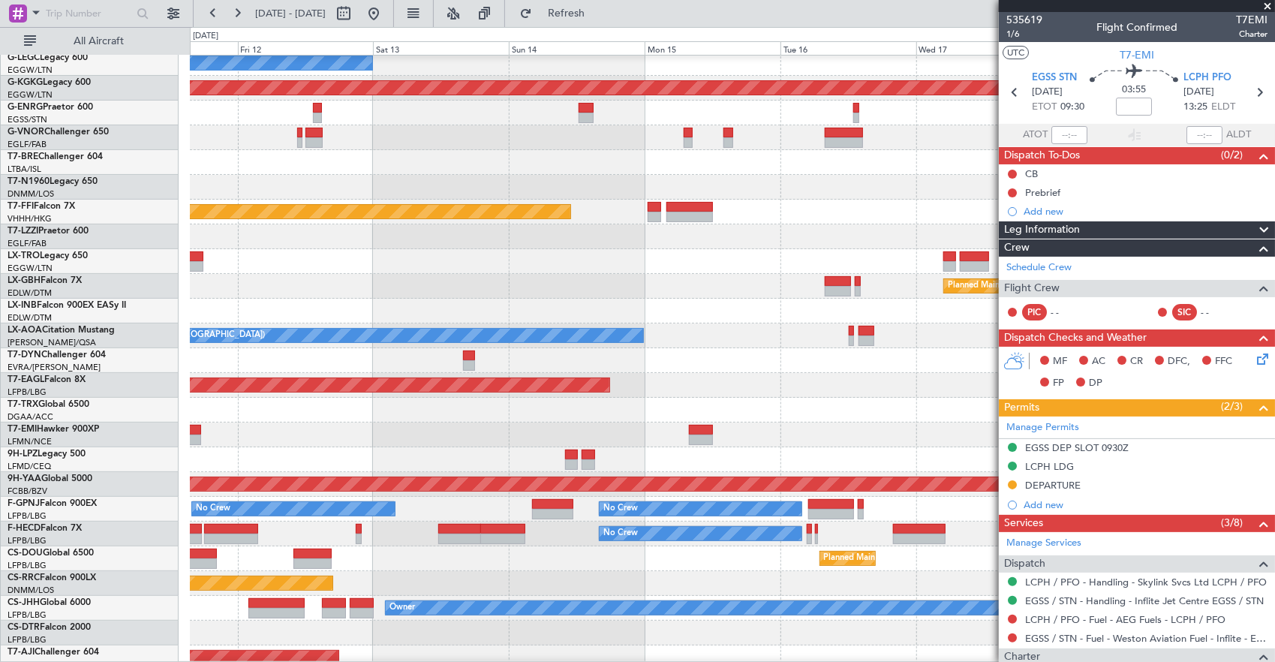
click at [431, 429] on div "Planned Maint [GEOGRAPHIC_DATA]" at bounding box center [732, 434] width 1085 height 25
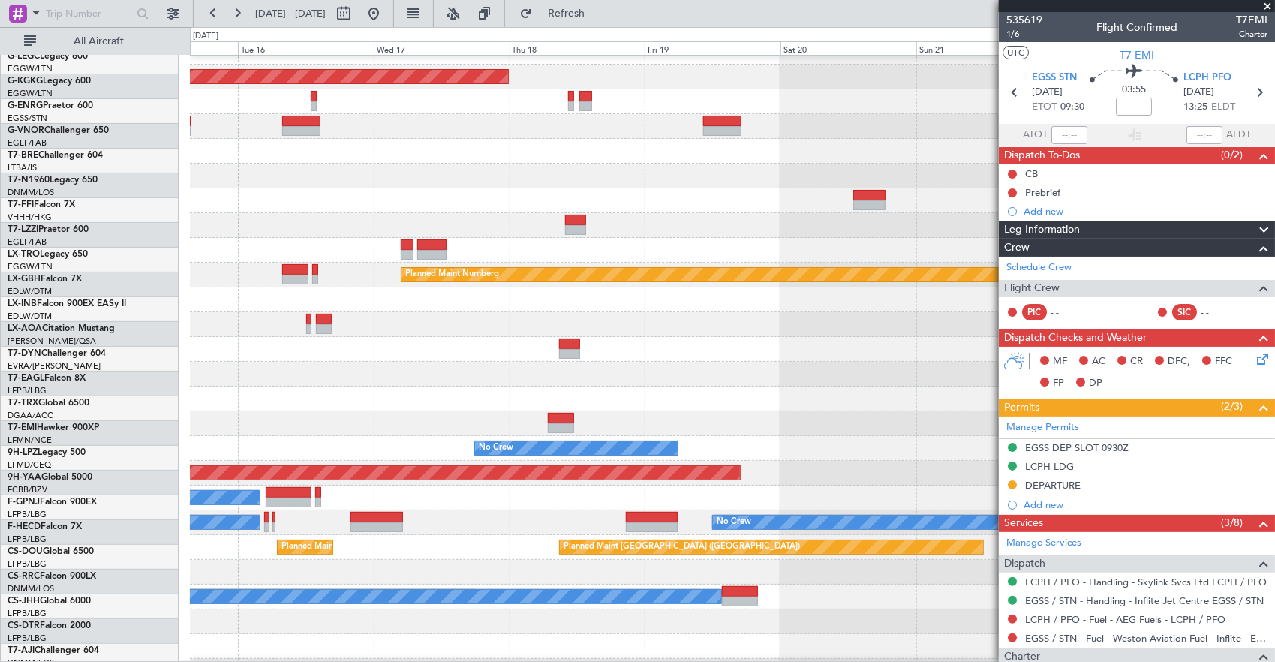
click at [600, 429] on div at bounding box center [732, 423] width 1085 height 25
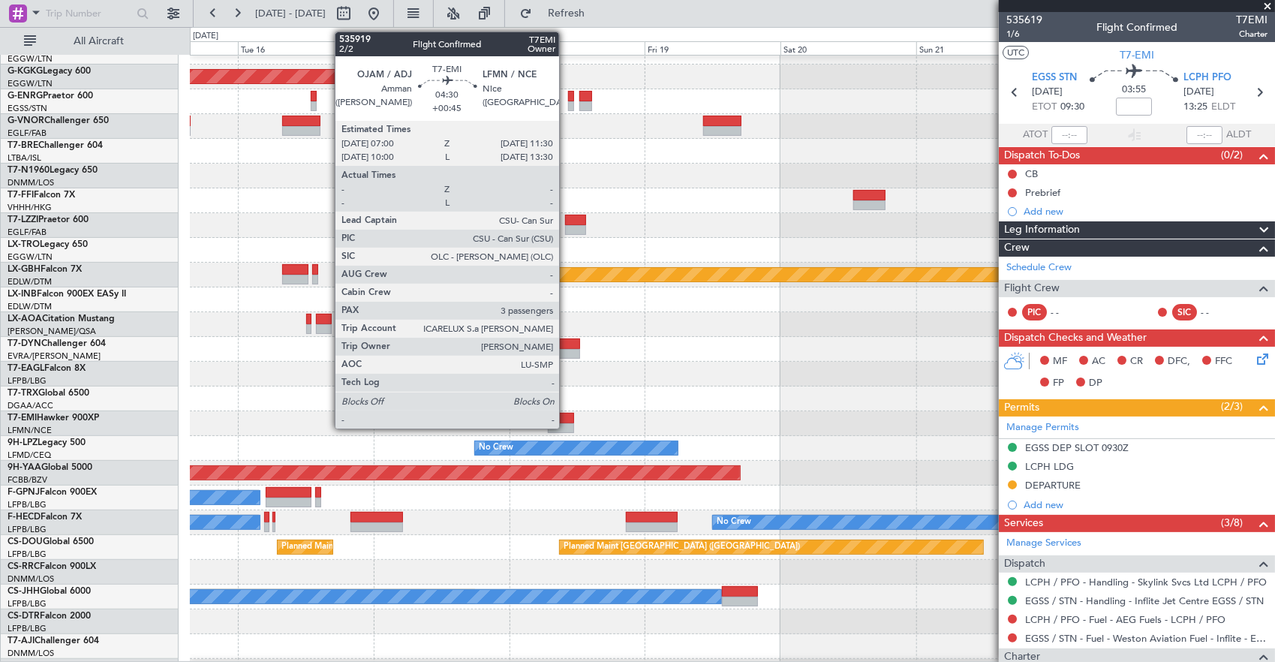
click at [320, 392] on div at bounding box center [732, 398] width 1085 height 25
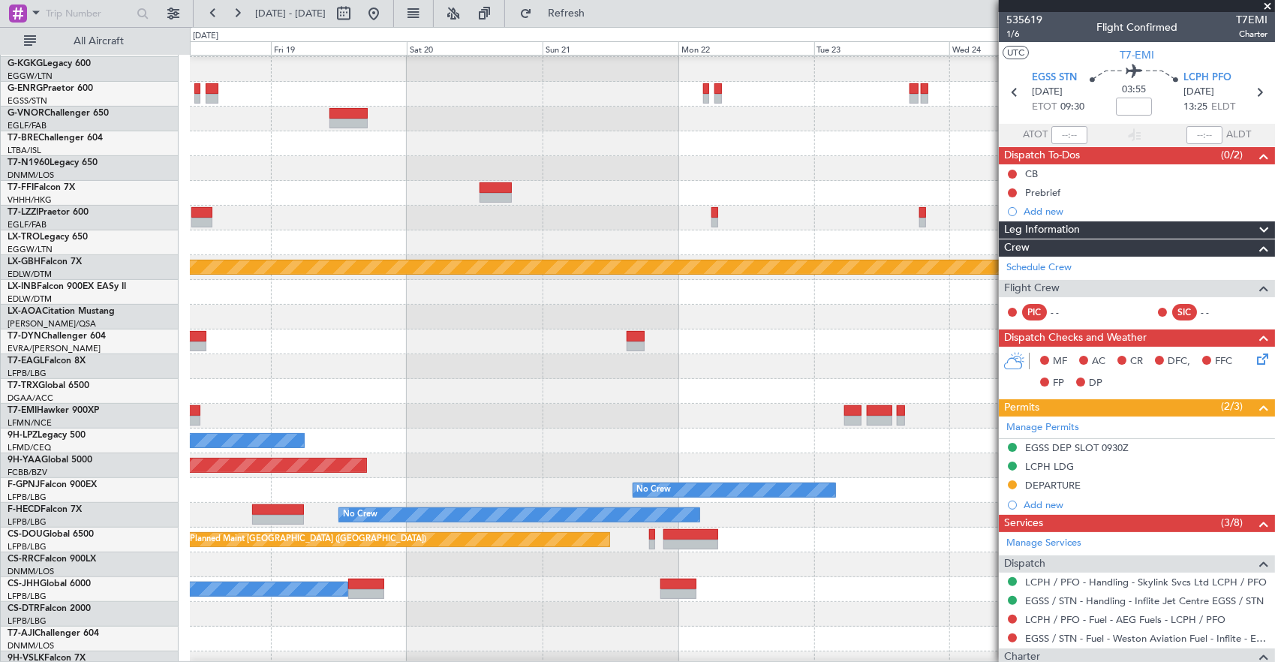
click at [552, 390] on div at bounding box center [732, 391] width 1085 height 25
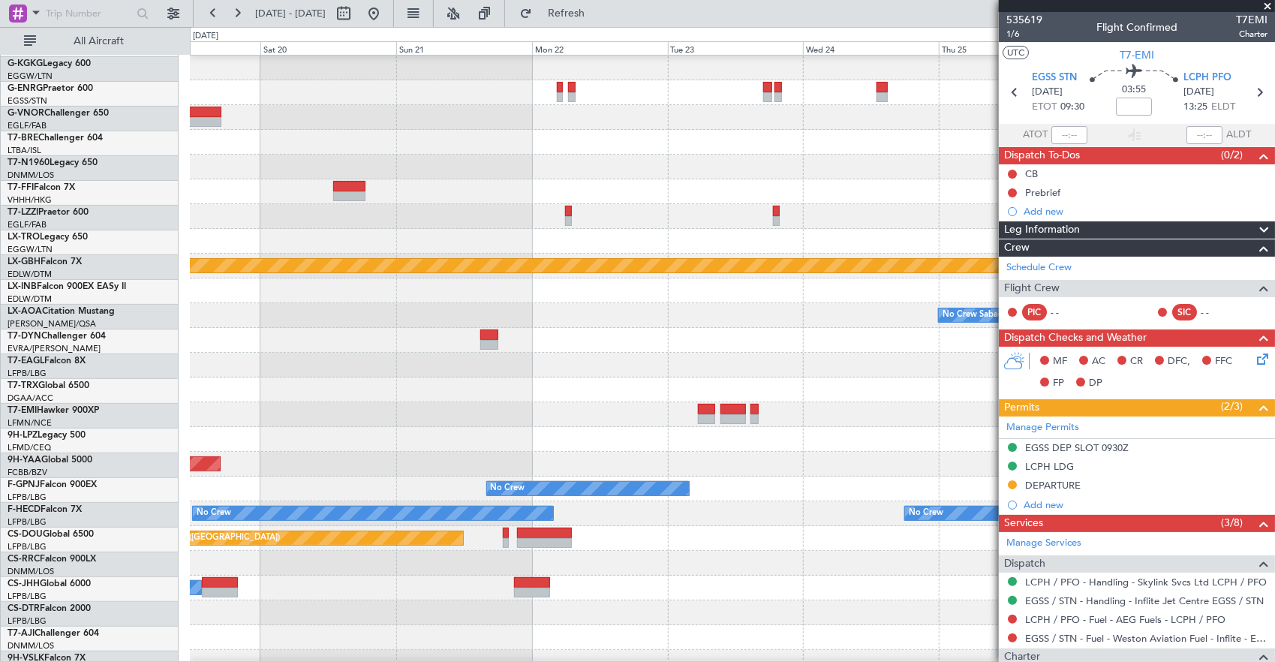
scroll to position [223, 0]
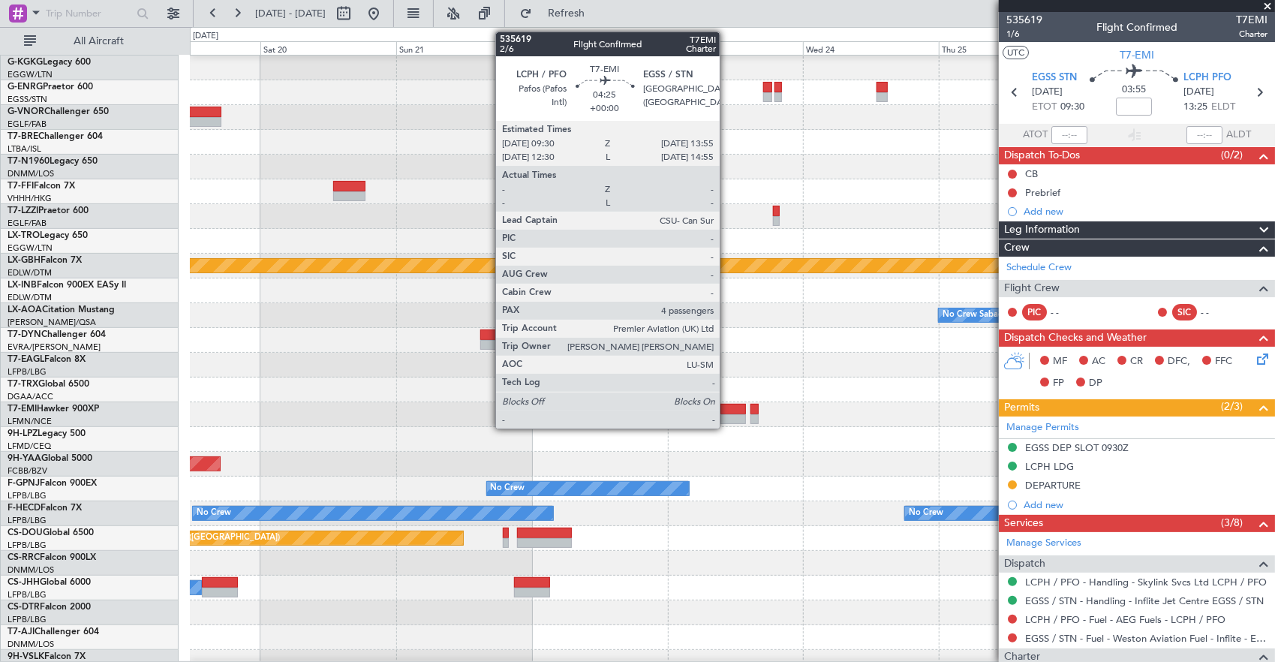
click at [727, 411] on div at bounding box center [733, 409] width 26 height 11
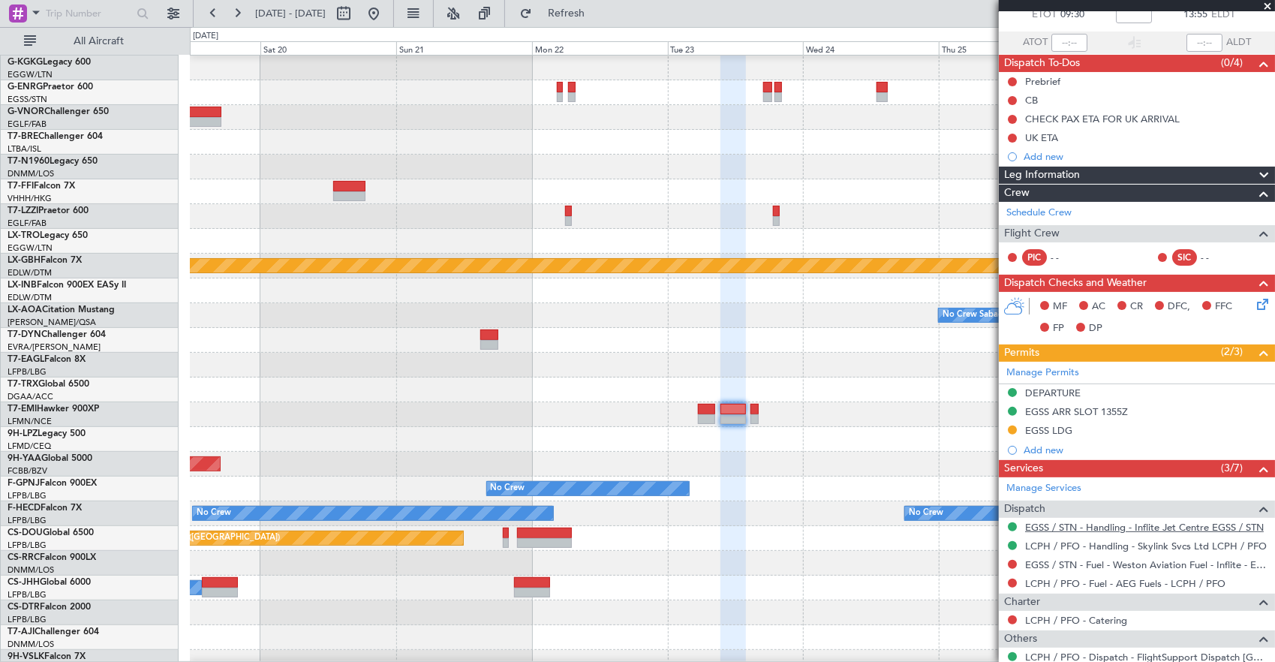
scroll to position [150, 0]
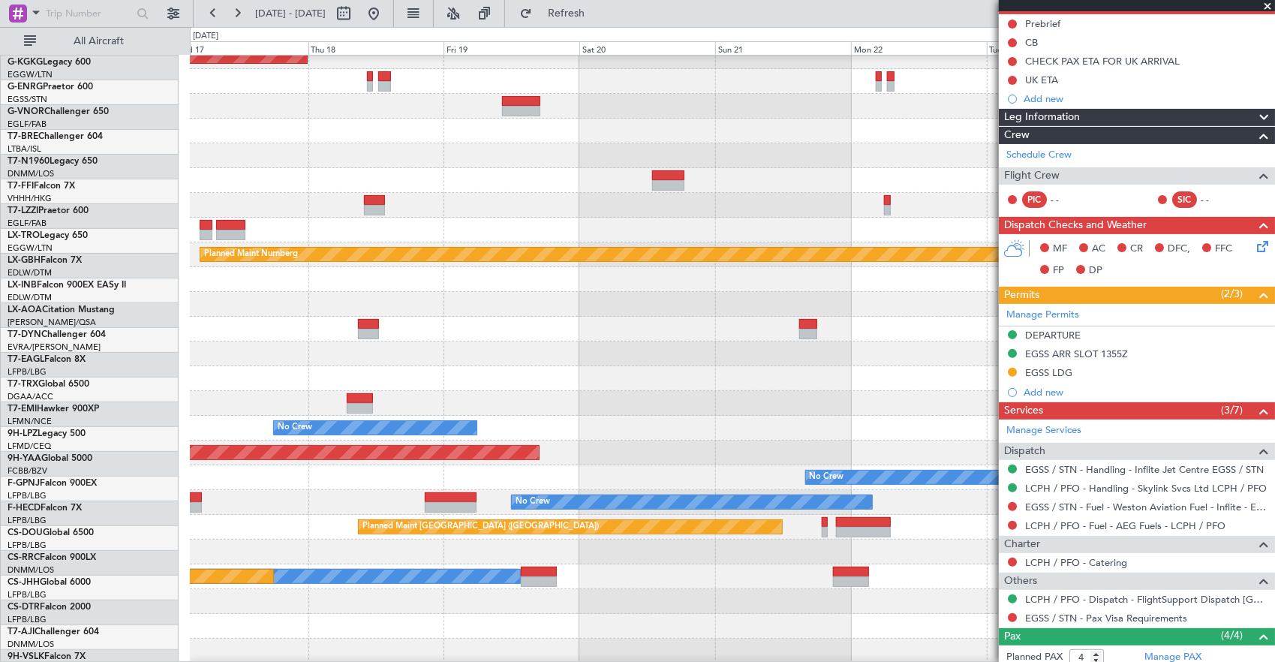
click at [968, 354] on div at bounding box center [732, 353] width 1085 height 25
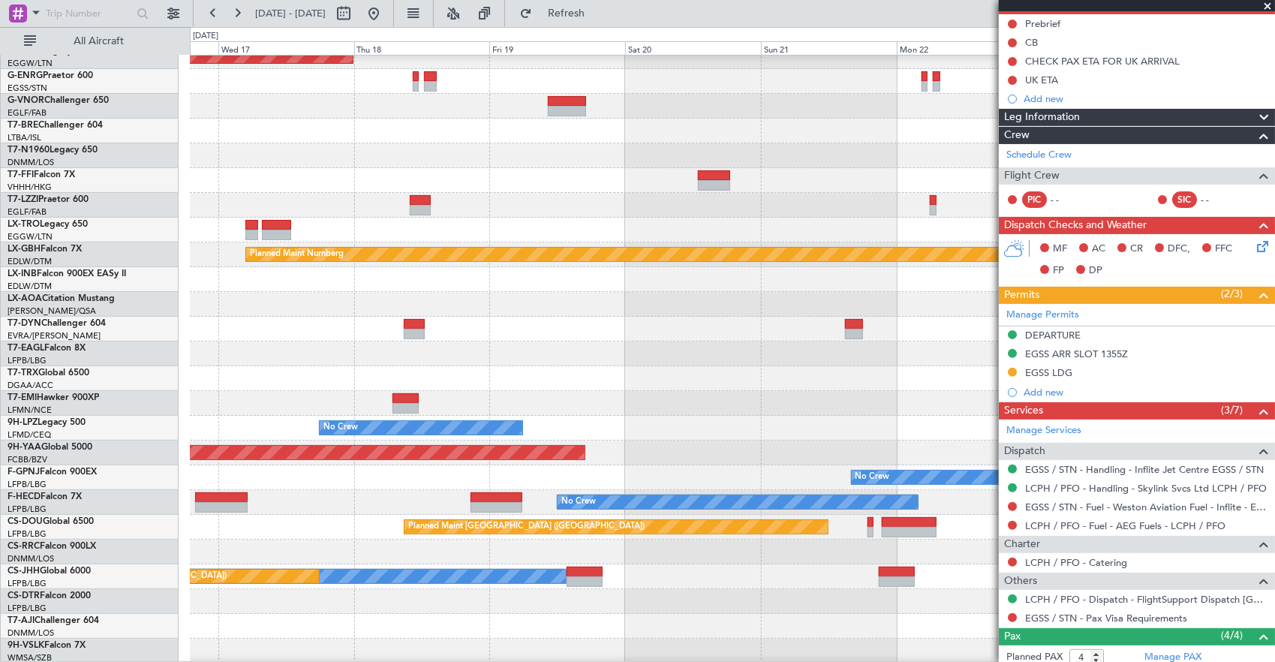
click at [923, 416] on div at bounding box center [732, 403] width 1085 height 25
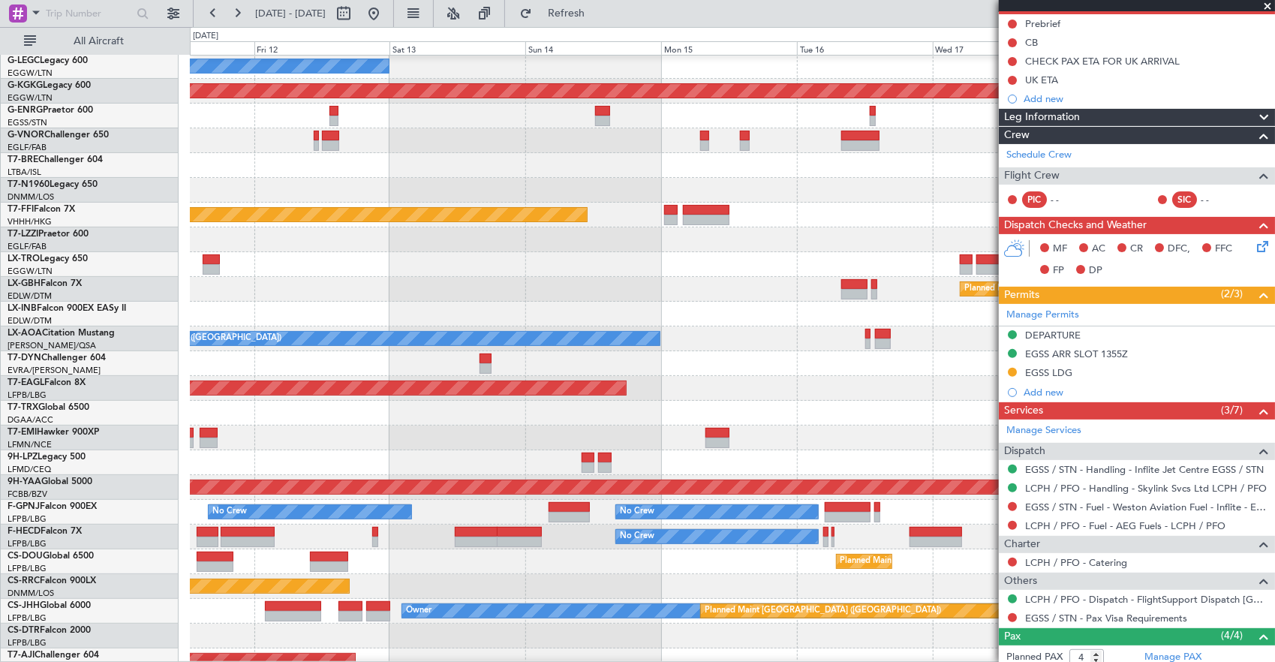
click at [702, 434] on div "Planned Maint [GEOGRAPHIC_DATA]" at bounding box center [732, 437] width 1085 height 25
click at [726, 425] on div "Planned Maint [GEOGRAPHIC_DATA]" at bounding box center [732, 437] width 1085 height 25
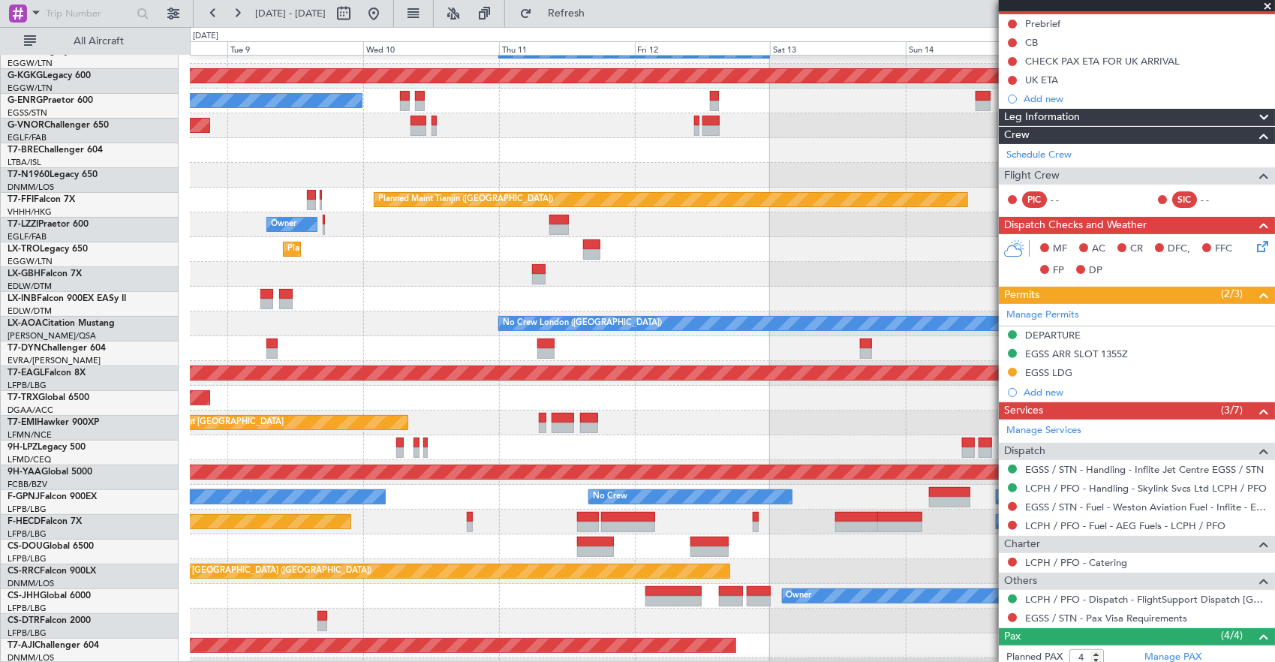
click at [782, 422] on div "Planned Maint [GEOGRAPHIC_DATA]" at bounding box center [732, 422] width 1085 height 25
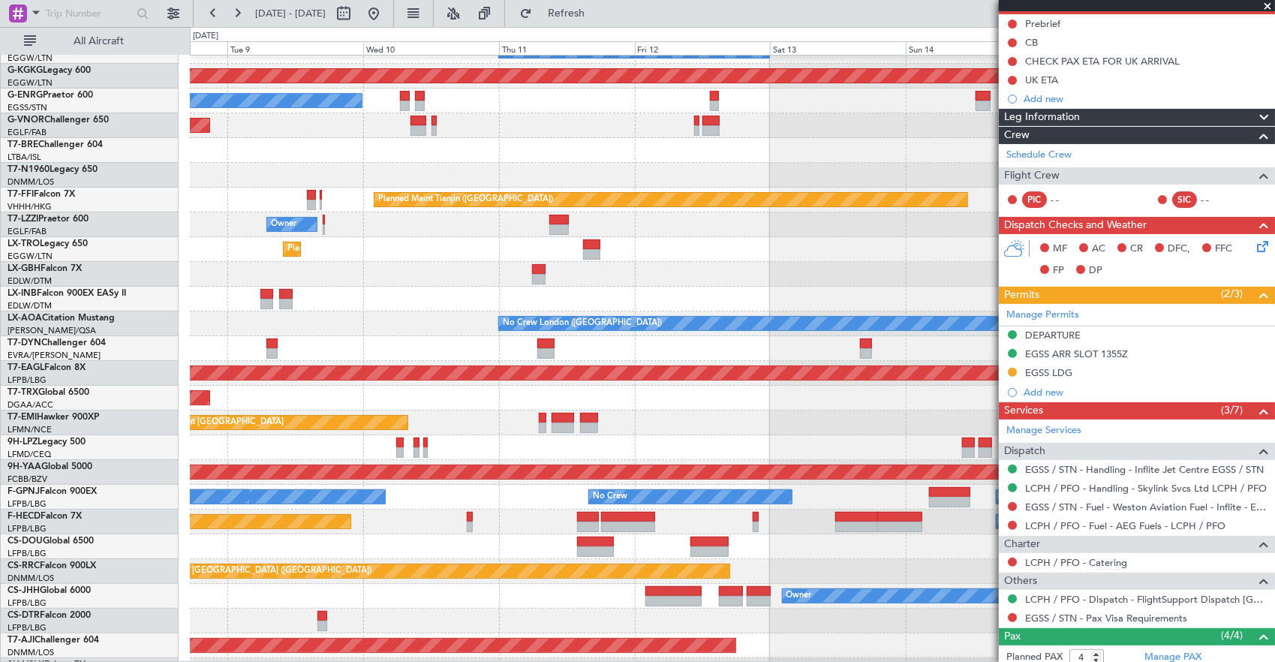
click at [918, 417] on div "Planned Maint [GEOGRAPHIC_DATA]" at bounding box center [732, 422] width 1085 height 25
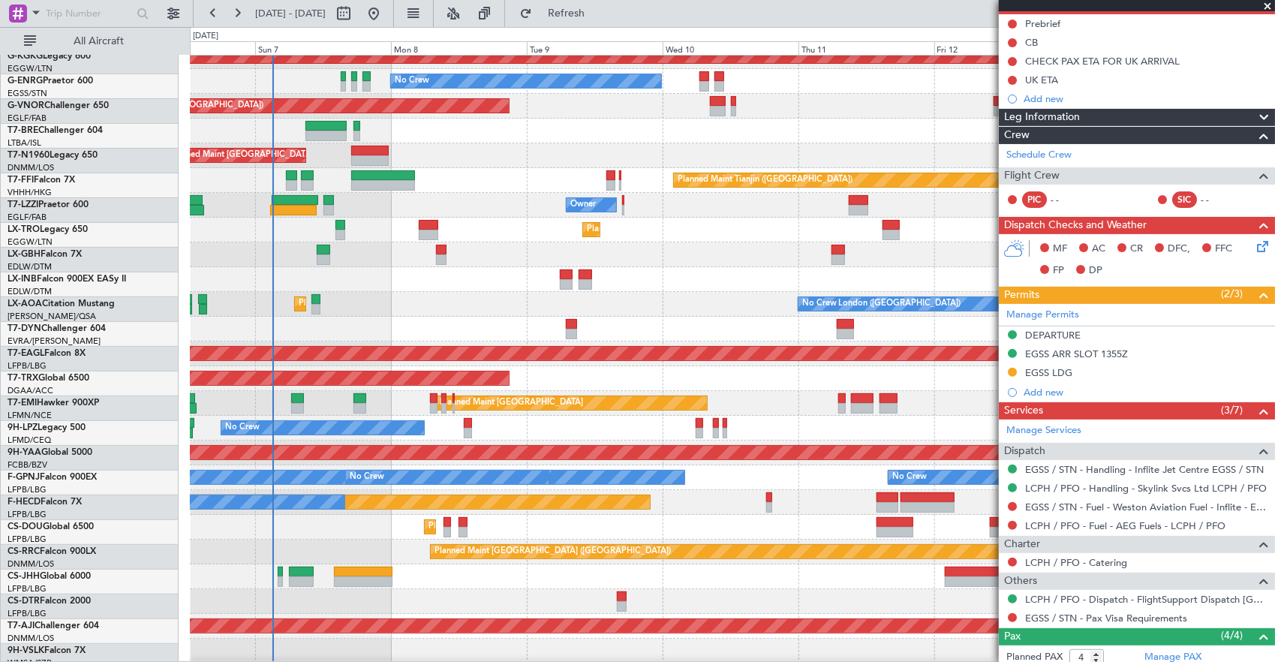
click at [931, 404] on div "Owner AOG Maint [GEOGRAPHIC_DATA] ([GEOGRAPHIC_DATA]) No Crew Planned Maint [GE…" at bounding box center [732, 242] width 1085 height 842
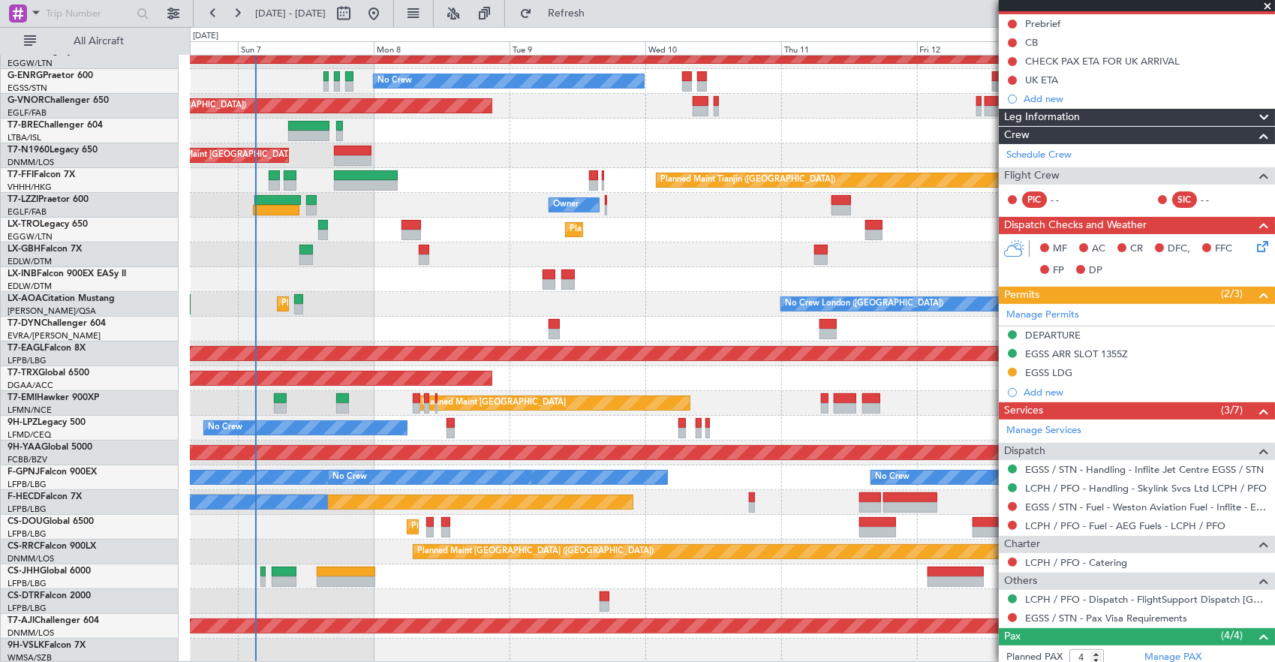
click at [641, 413] on div "Planned Maint Zurich Planned Maint Zurich" at bounding box center [732, 403] width 1085 height 25
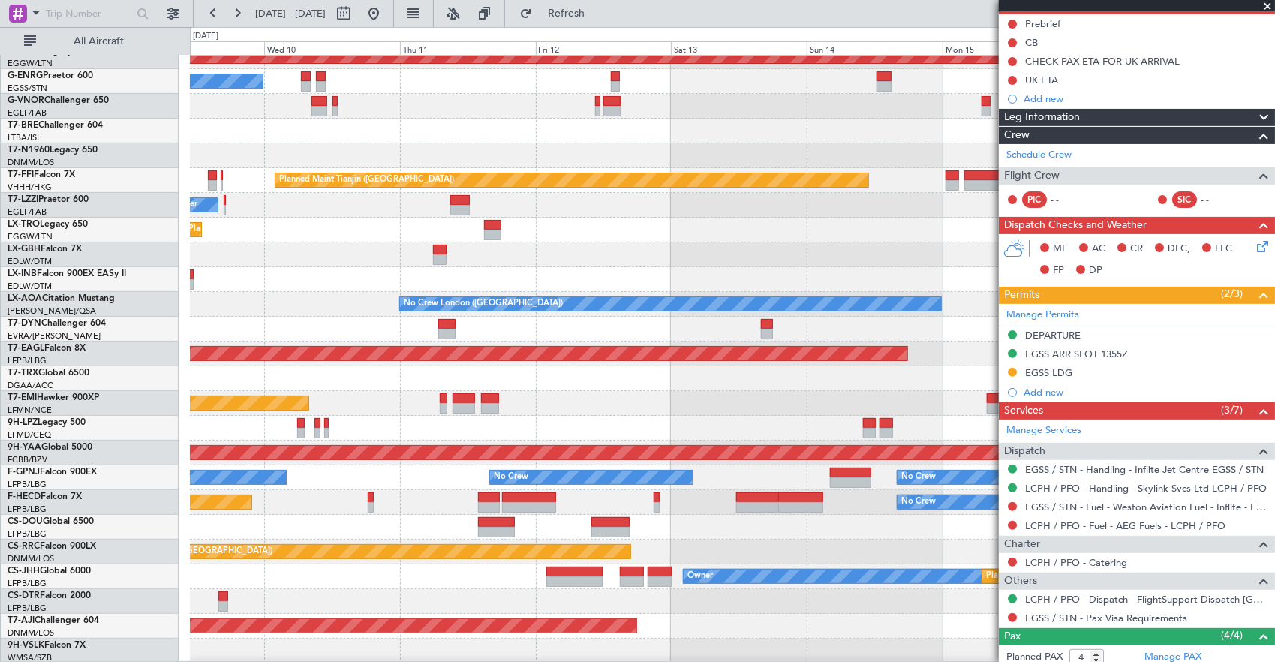
click at [377, 374] on div "Owner AOG Maint [GEOGRAPHIC_DATA] ([GEOGRAPHIC_DATA]) No Crew Planned Maint [GE…" at bounding box center [732, 242] width 1085 height 842
click at [555, 351] on div "Grounded [US_STATE] ([GEOGRAPHIC_DATA])" at bounding box center [732, 353] width 1085 height 25
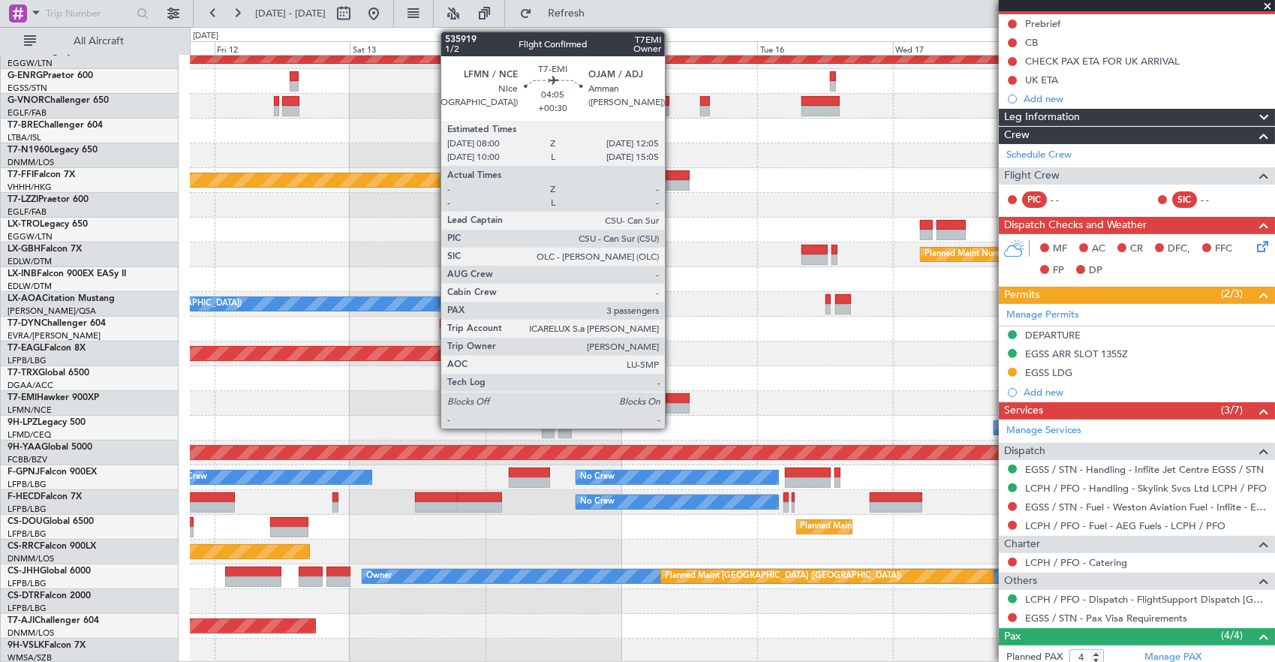
click at [672, 398] on div at bounding box center [677, 398] width 23 height 11
type input "+00:30"
type input "3"
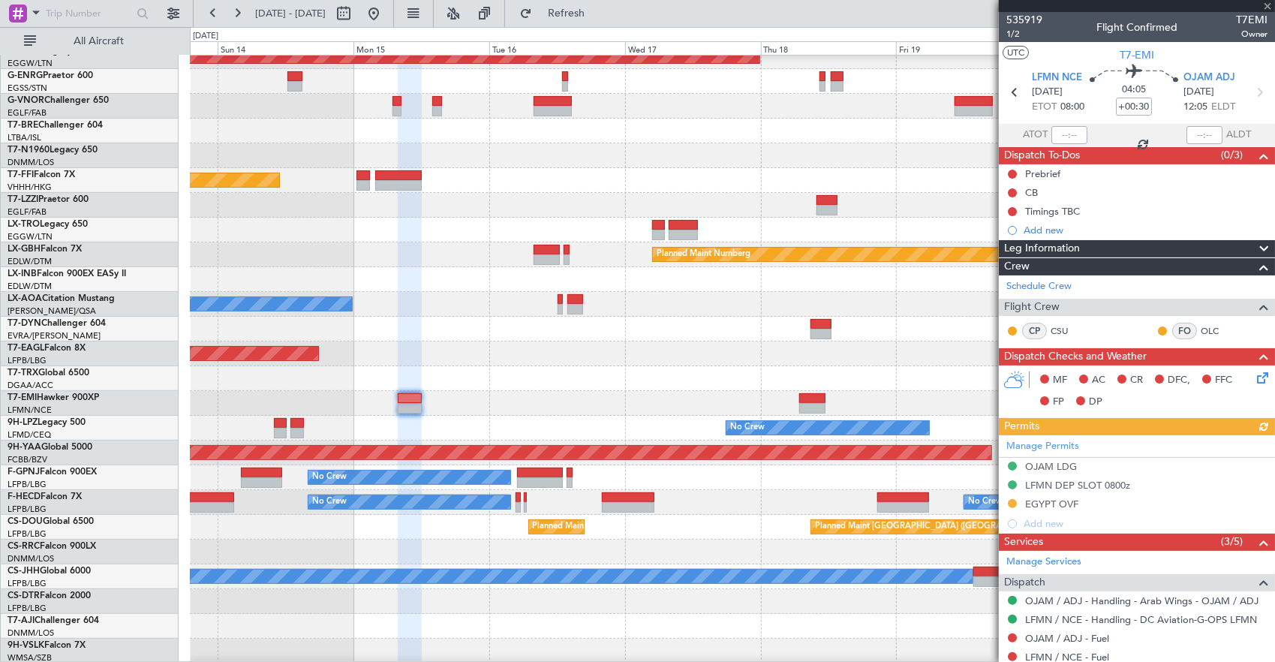
click at [494, 359] on div "A/C Unavailable London (Luton) Owner AOG Maint Istanbul (Ataturk) Planned Maint…" at bounding box center [732, 242] width 1085 height 842
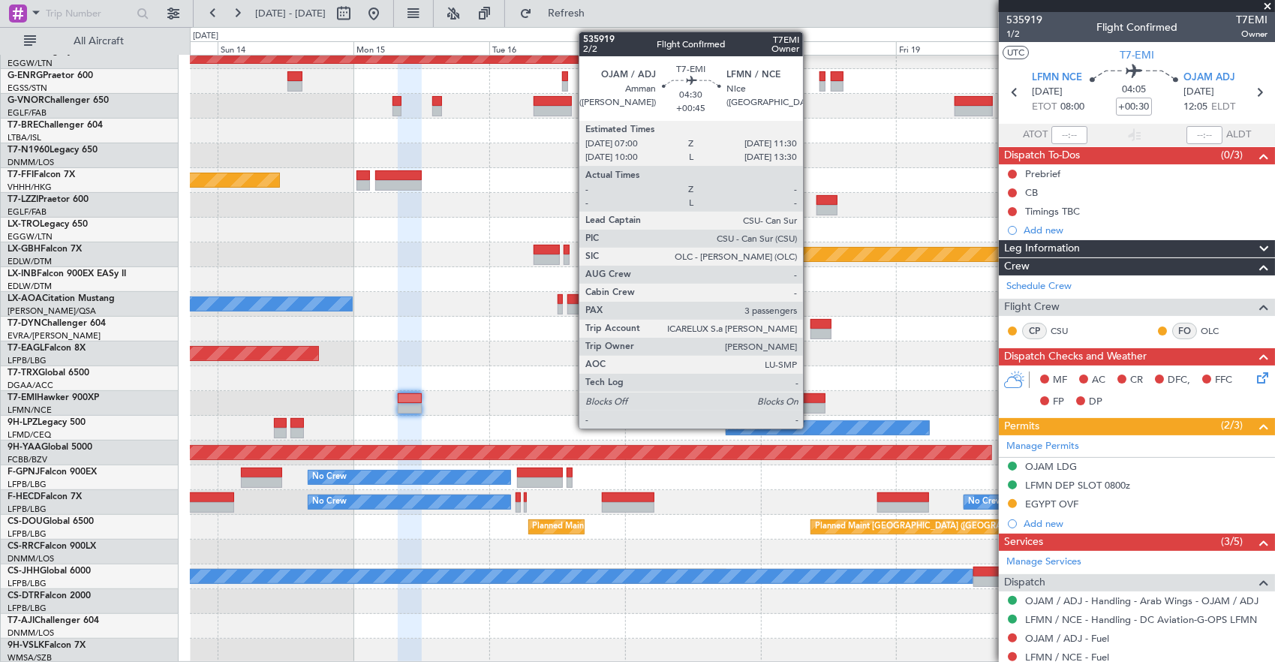
click at [810, 403] on div at bounding box center [812, 408] width 26 height 11
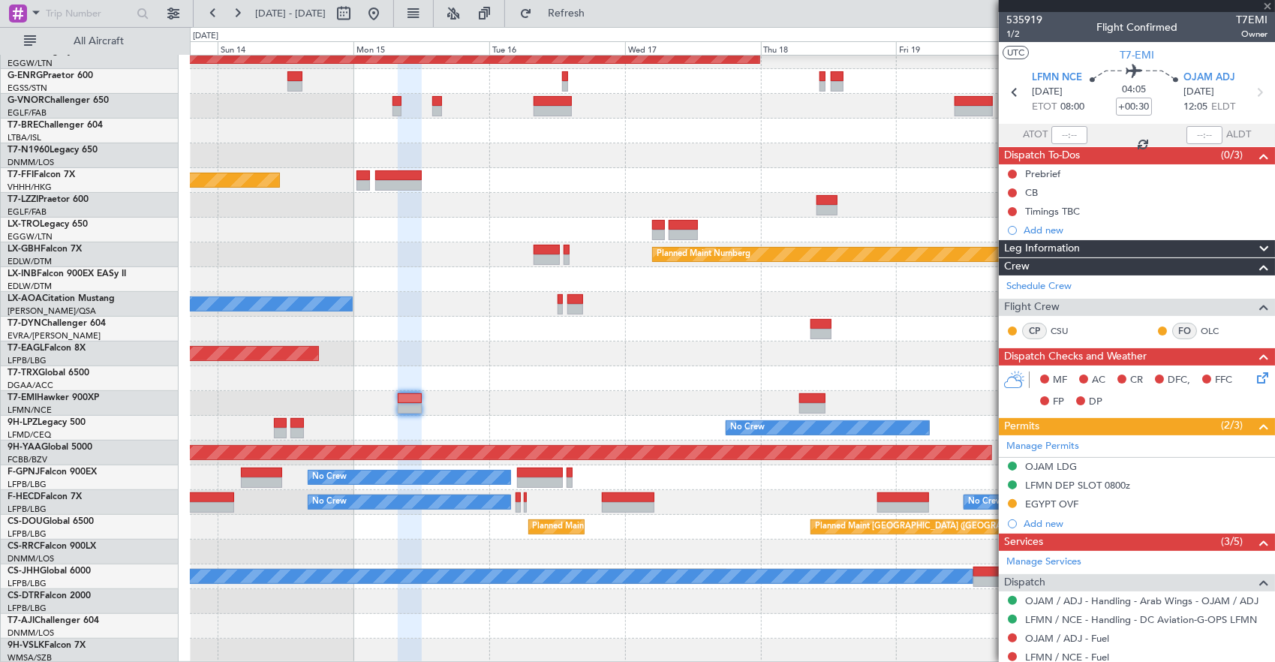
type input "+00:45"
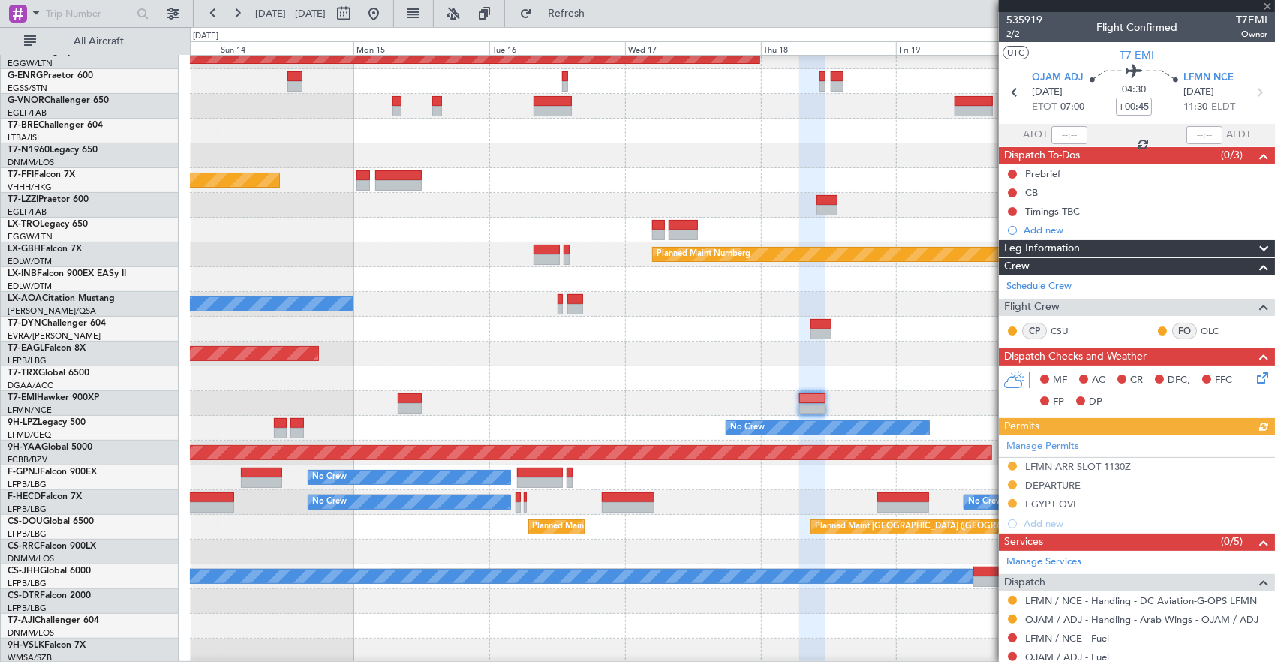
scroll to position [225, 0]
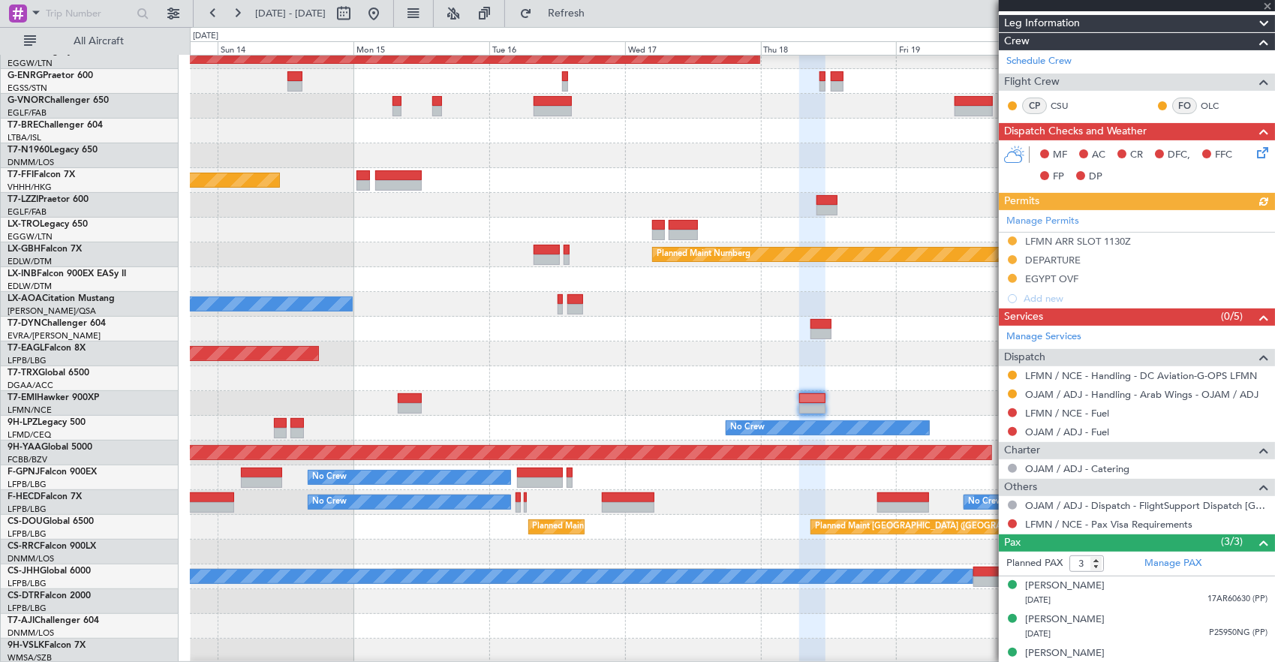
click at [933, 350] on div "Grounded [US_STATE] ([GEOGRAPHIC_DATA])" at bounding box center [732, 353] width 1085 height 25
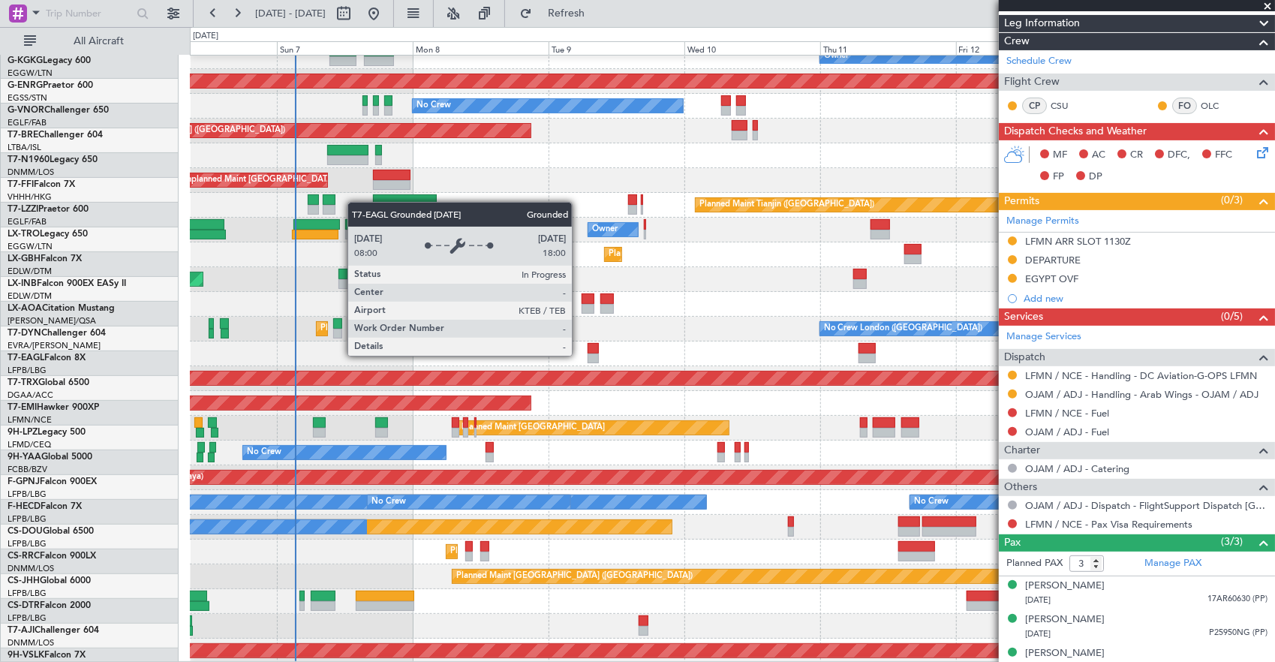
scroll to position [209, 0]
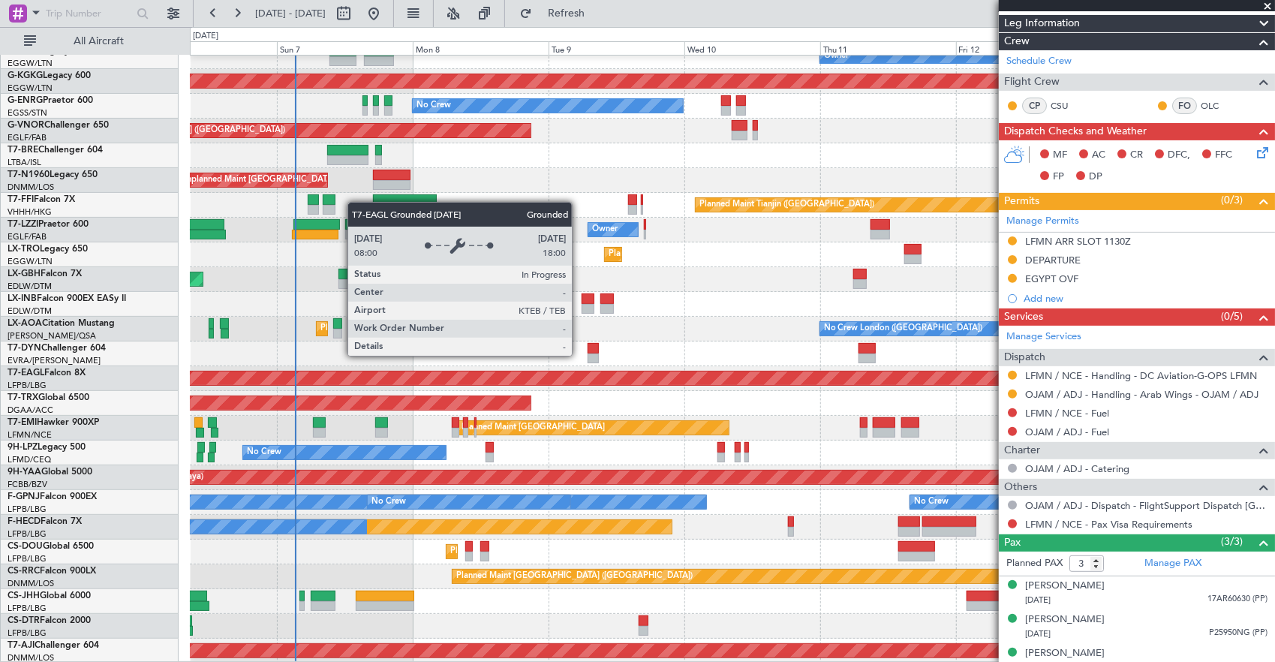
click at [791, 371] on div "Grounded [US_STATE] ([GEOGRAPHIC_DATA])" at bounding box center [217, 378] width 2222 height 14
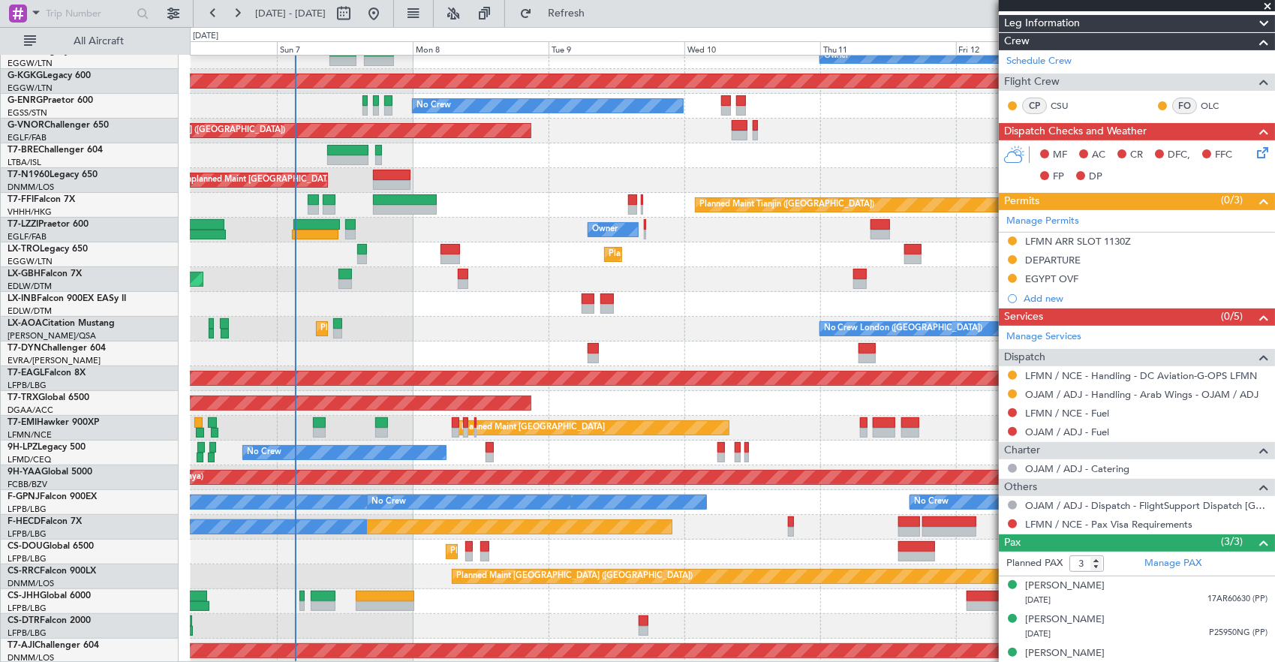
click at [520, 490] on div "No Crew No Crew No Crew No Crew Planned Maint Paris (Le Bourget)" at bounding box center [732, 502] width 1085 height 25
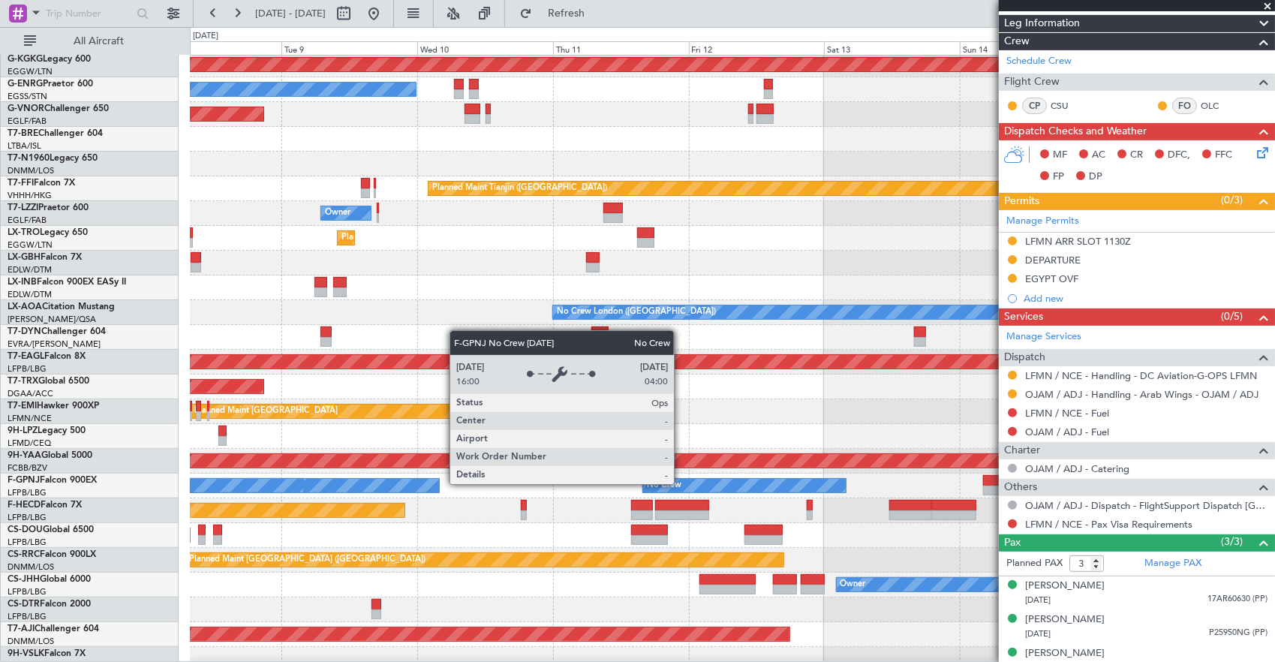
click at [301, 434] on div "Owner AOG Maint Istanbul (Ataturk) No Crew Planned Maint London (Farnborough) U…" at bounding box center [732, 251] width 1085 height 842
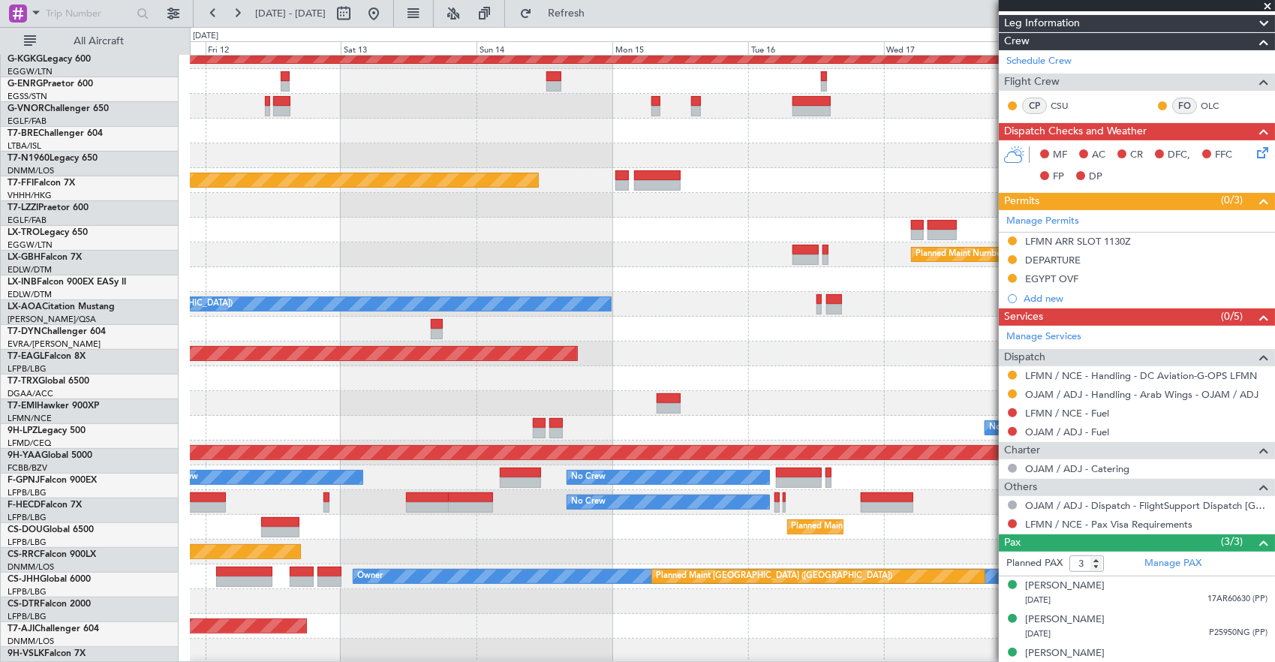
scroll to position [234, 0]
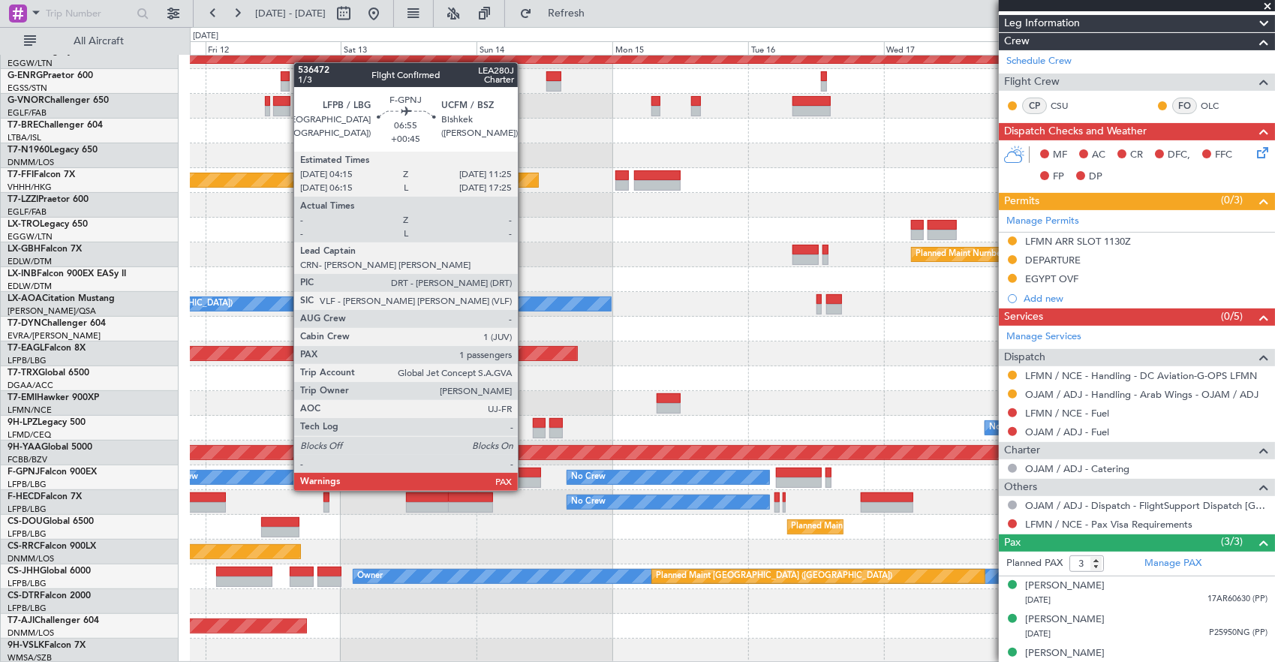
click at [525, 476] on div at bounding box center [520, 472] width 41 height 11
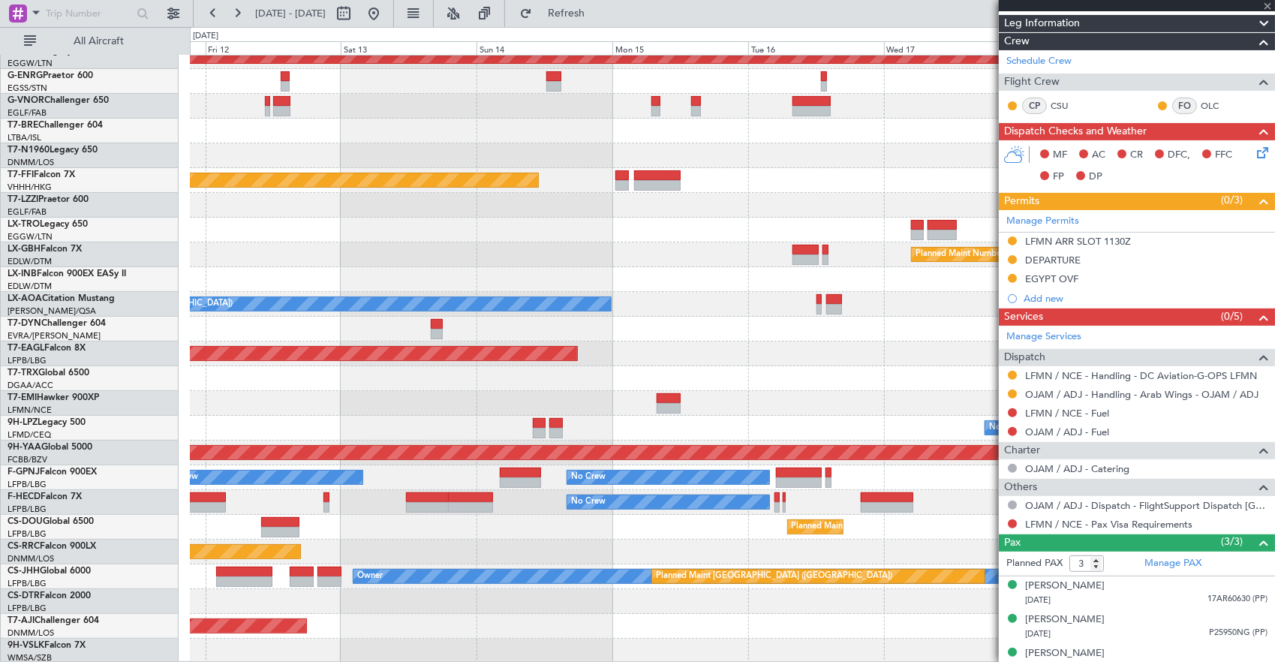
type input "2"
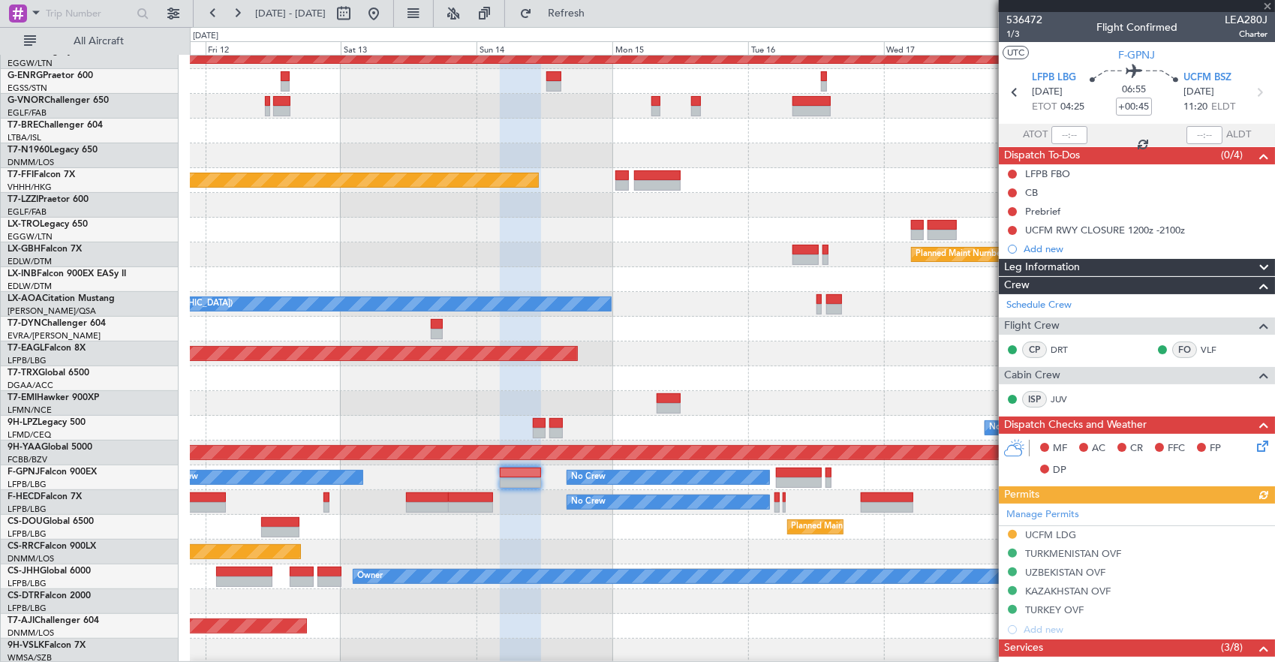
scroll to position [368, 0]
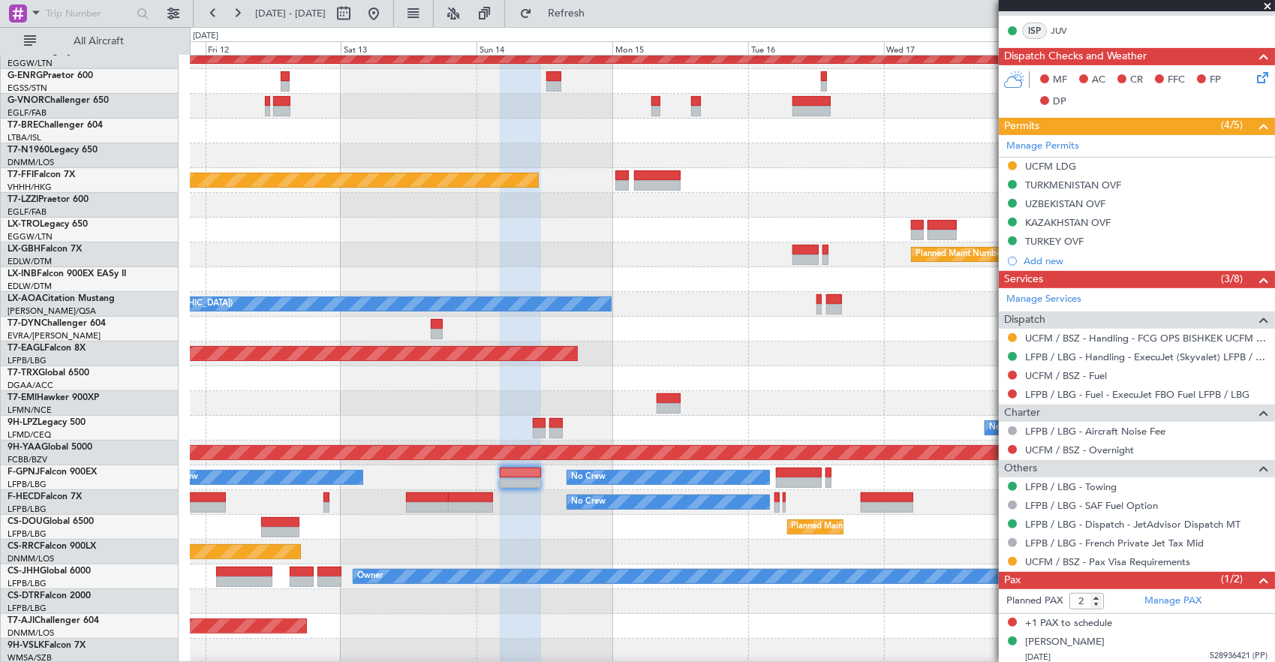
click at [851, 539] on div "Planned Maint Paris (Le Bourget) Planned Maint Paris (Le Bourget)" at bounding box center [732, 527] width 1085 height 25
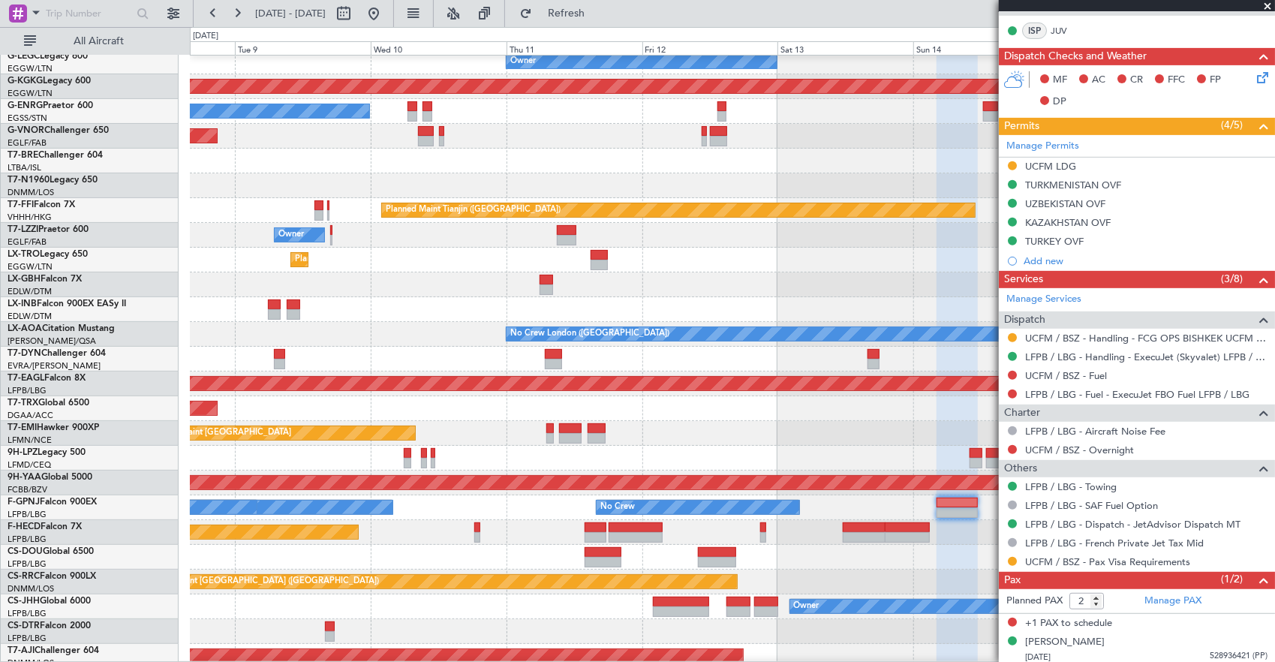
click at [684, 515] on div "No Crew No Crew No Crew No Crew" at bounding box center [732, 507] width 1085 height 25
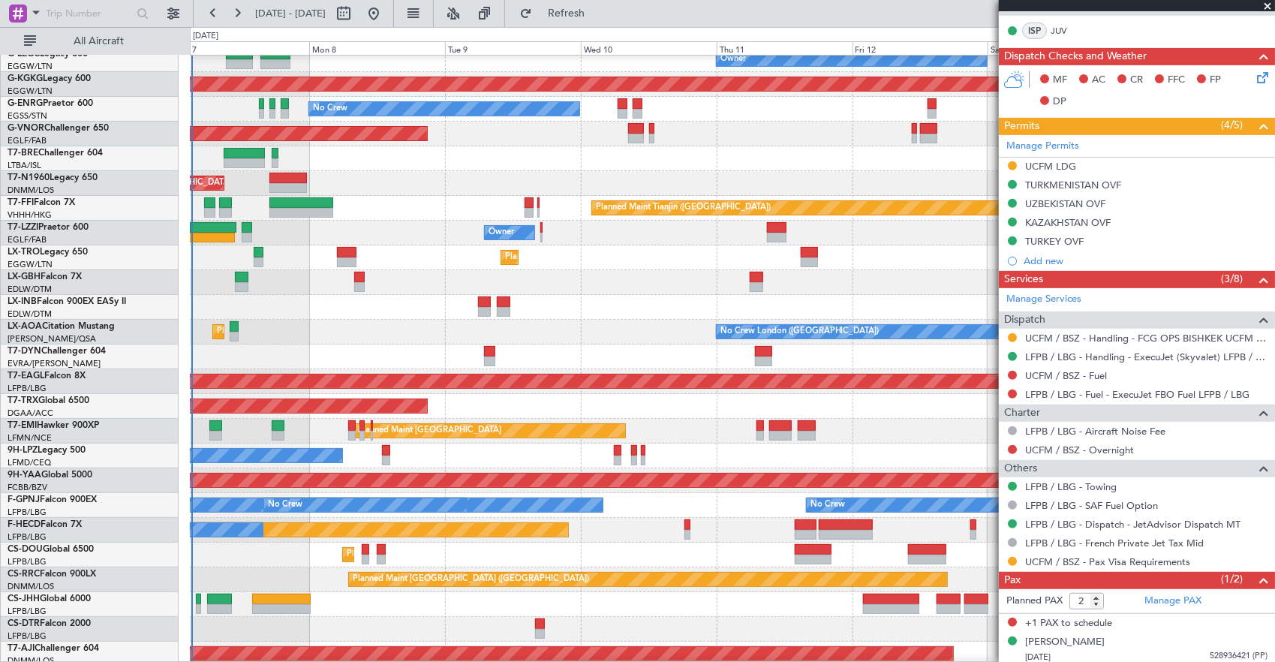
scroll to position [234, 0]
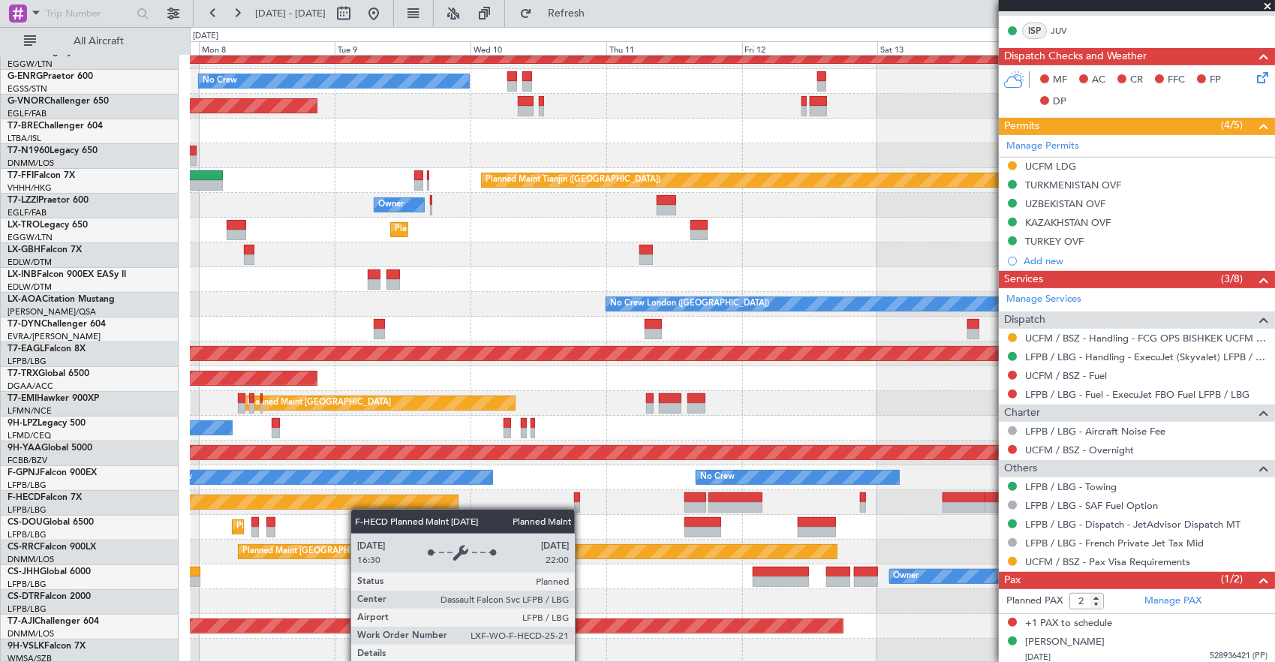
click at [310, 501] on div "Planned Maint Paris (Le Bourget) No Crew No Crew" at bounding box center [732, 502] width 1085 height 25
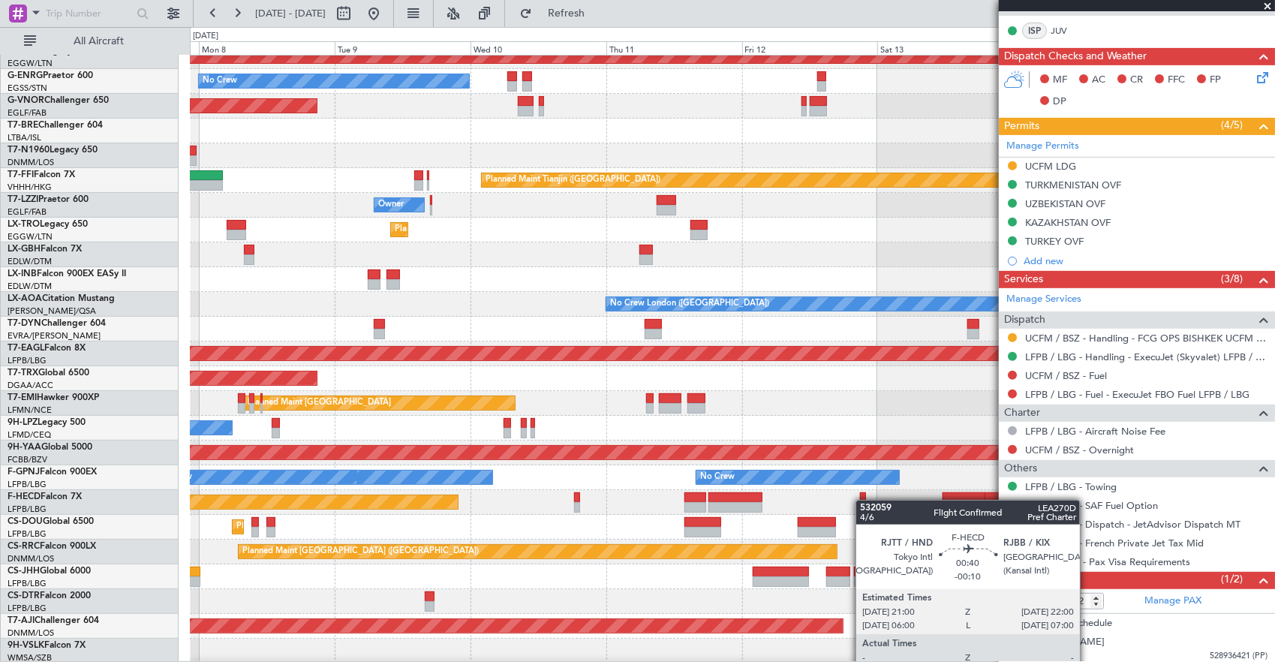
click at [411, 455] on div "Owner AOG Maint Istanbul (Ataturk) No Crew Planned Maint London (Farnborough) U…" at bounding box center [732, 242] width 1085 height 842
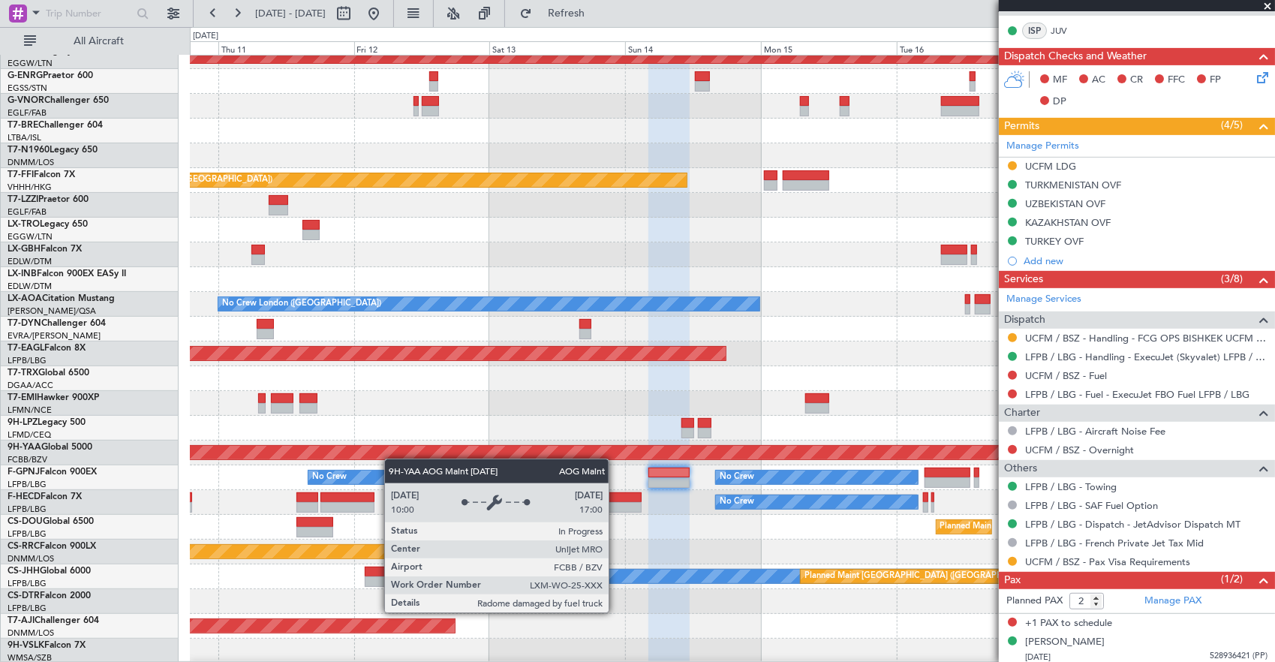
click at [383, 458] on div "Owner AOG Maint Istanbul (Ataturk) No Crew Planned Maint London (Farnborough) P…" at bounding box center [732, 242] width 1085 height 842
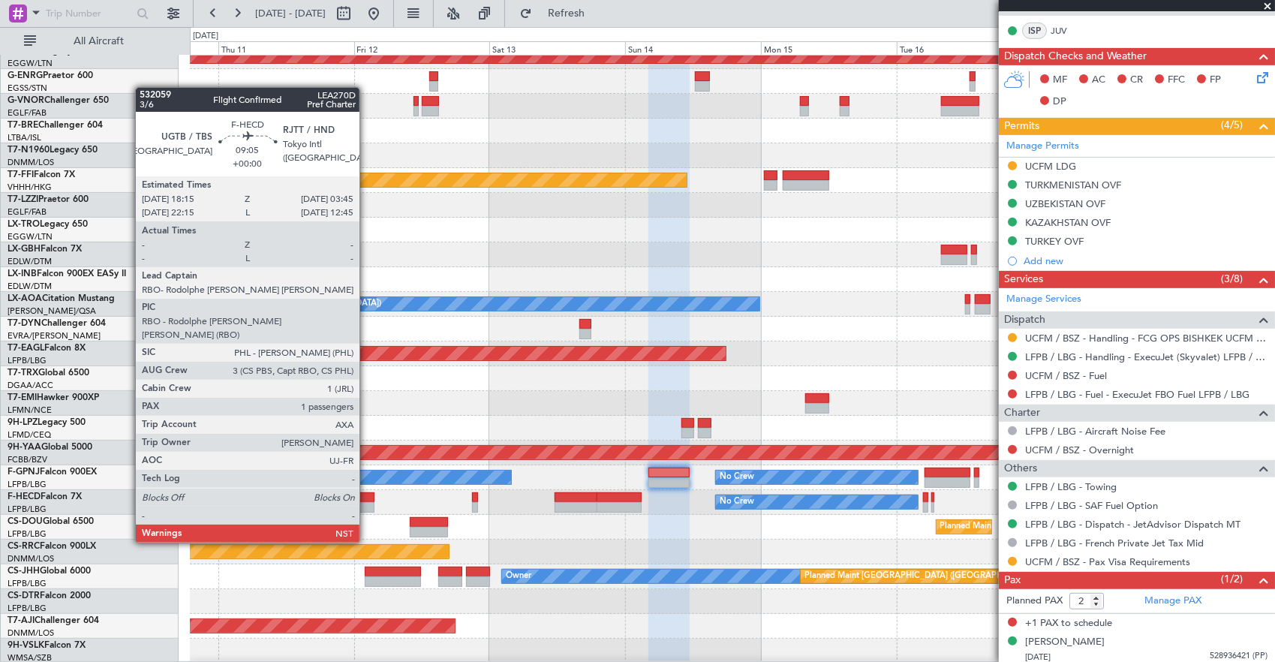
click at [357, 506] on div at bounding box center [347, 507] width 54 height 11
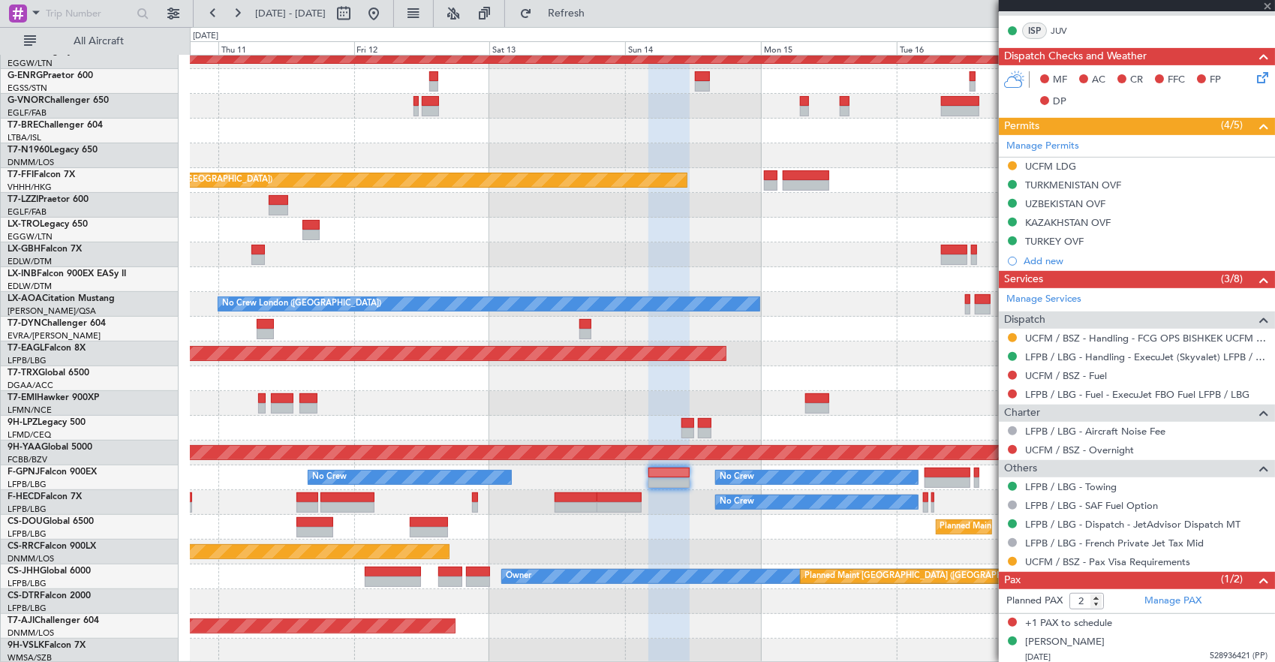
type input "1"
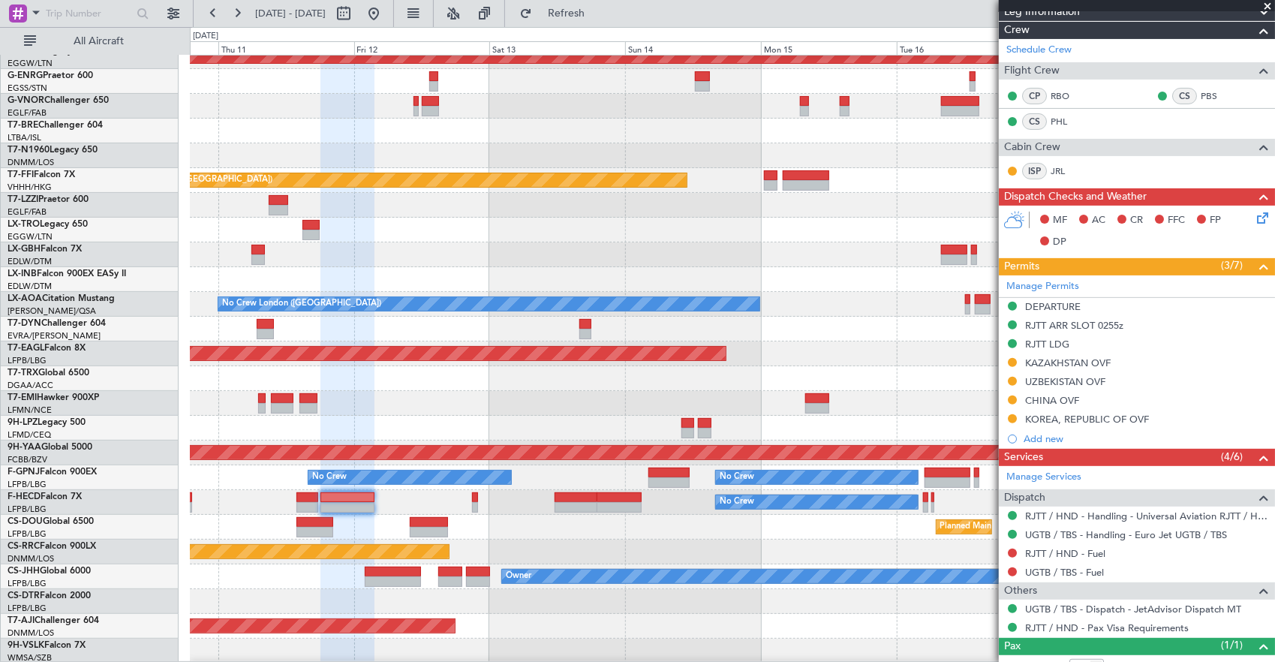
scroll to position [225, 0]
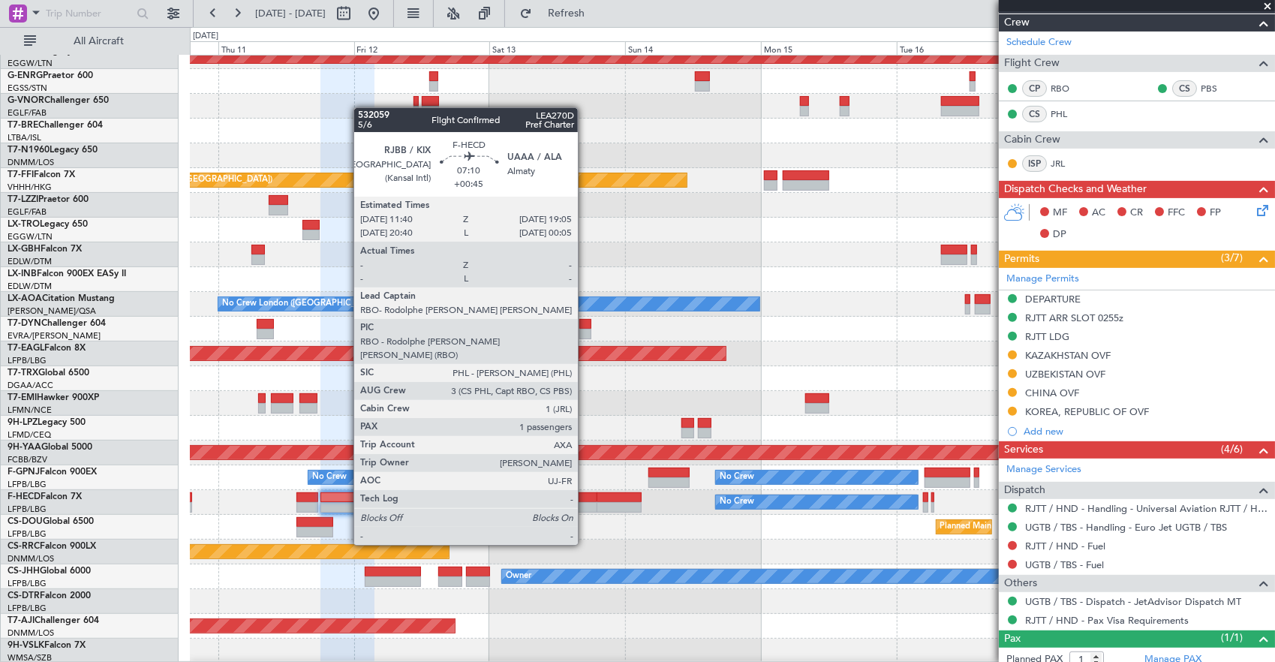
click at [585, 503] on div at bounding box center [575, 507] width 42 height 11
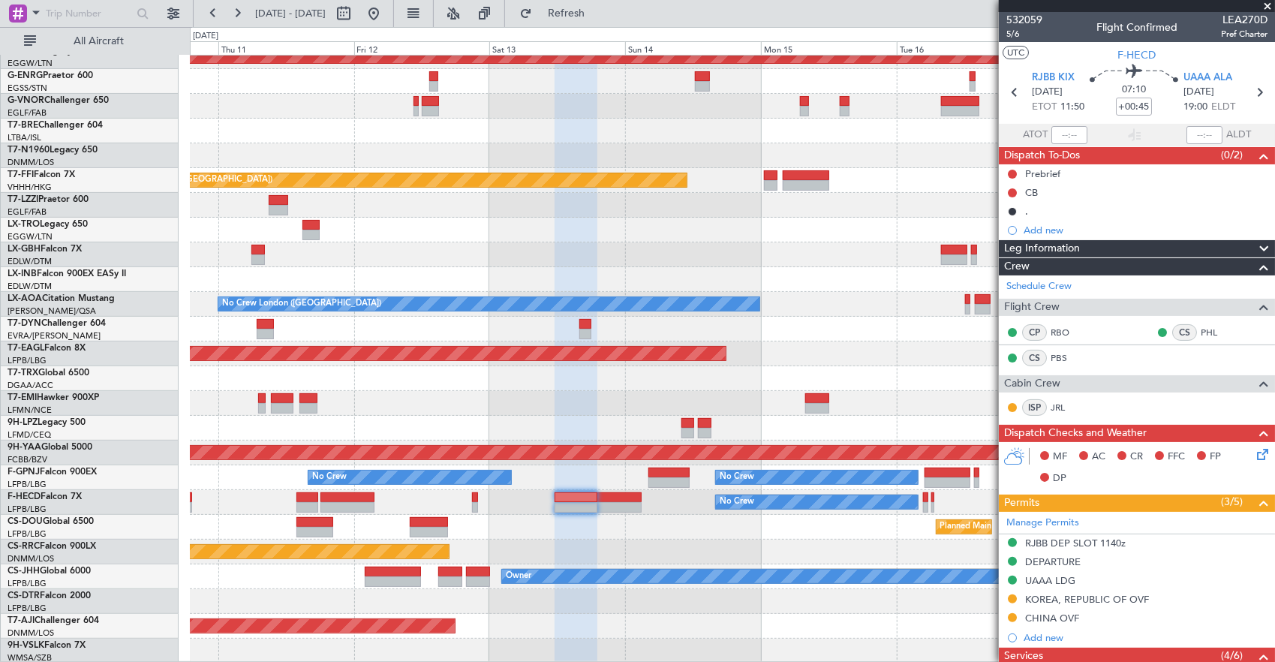
scroll to position [234, 0]
click at [502, 506] on div "Owner AOG Maint Istanbul (Ataturk) No Crew Planned Maint London (Farnborough) P…" at bounding box center [732, 242] width 1085 height 842
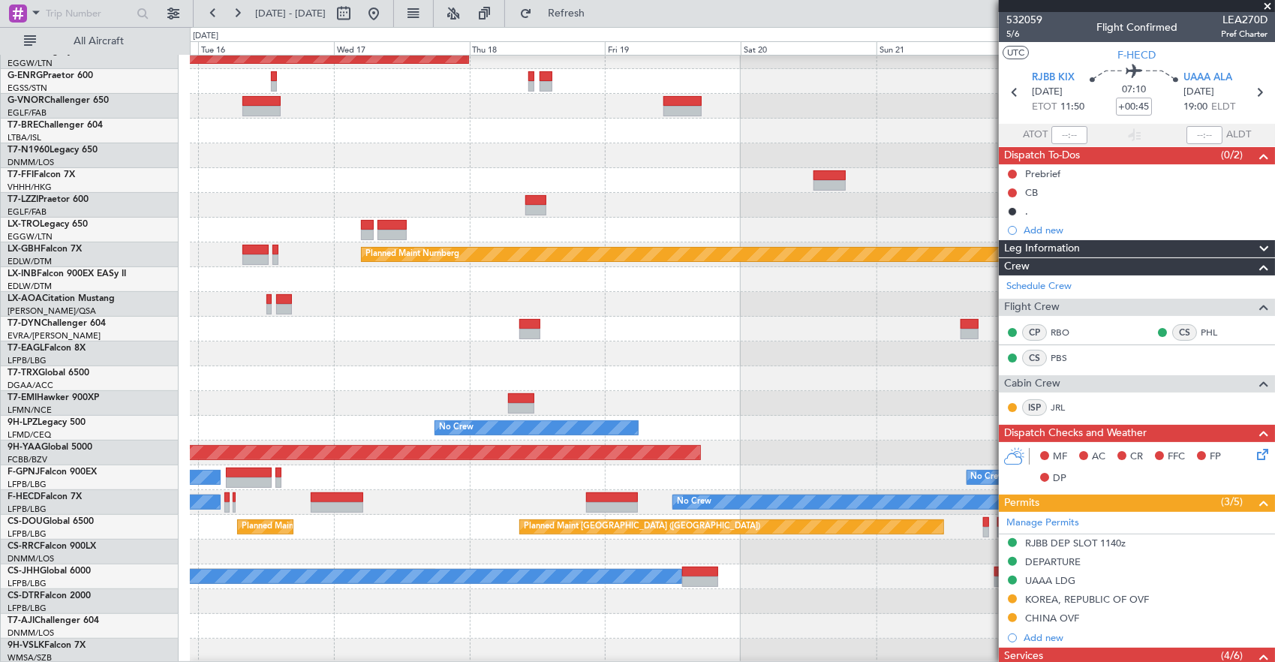
click at [567, 483] on div "No Crew No Crew" at bounding box center [732, 477] width 1085 height 25
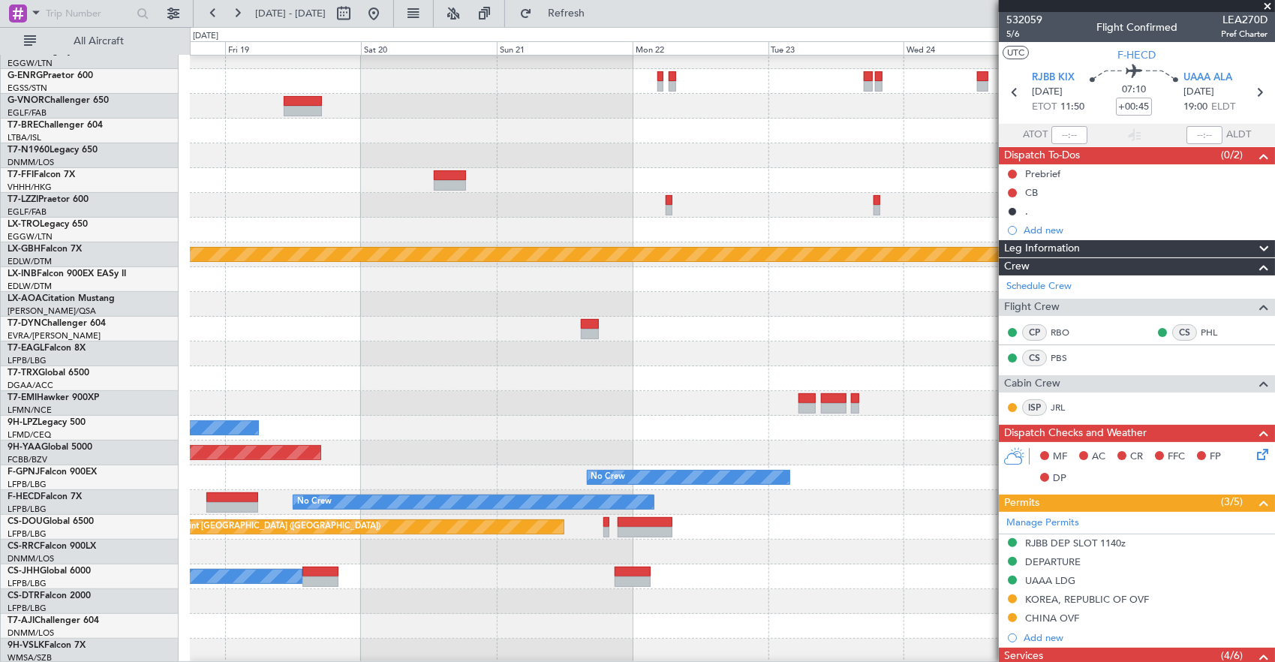
click at [409, 452] on div "AOG Maint Brazzaville (Maya-maya)" at bounding box center [732, 452] width 1085 height 25
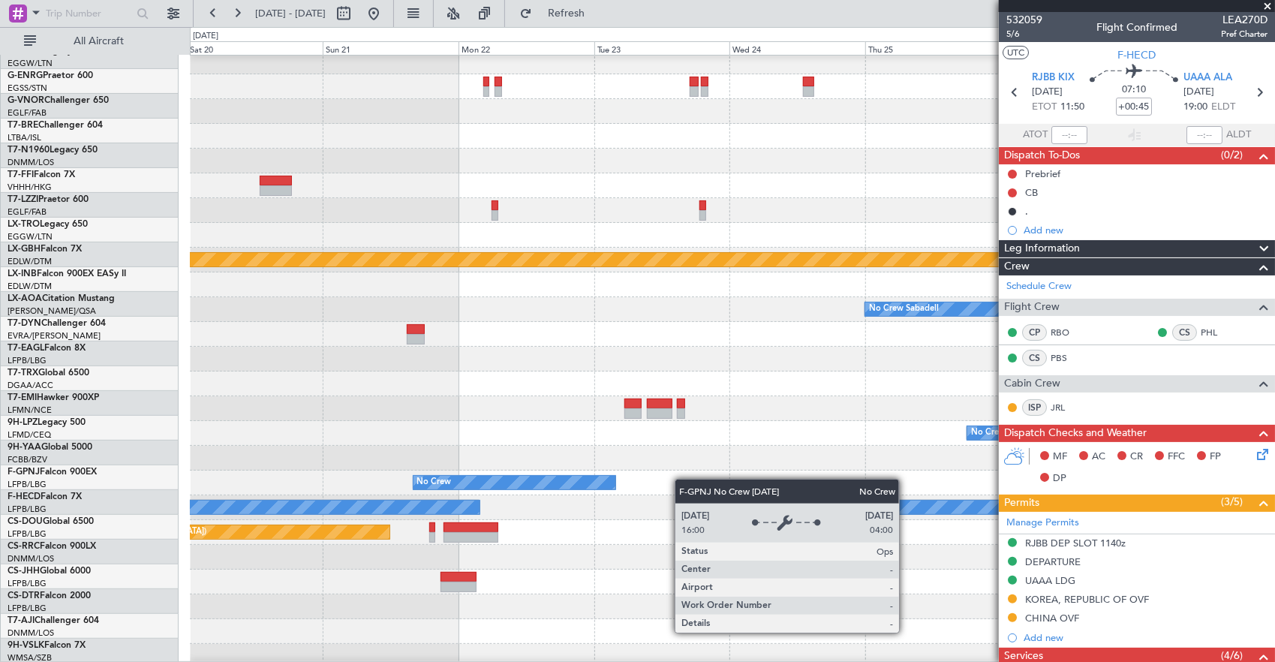
click at [438, 473] on div "No Crew" at bounding box center [732, 482] width 1085 height 25
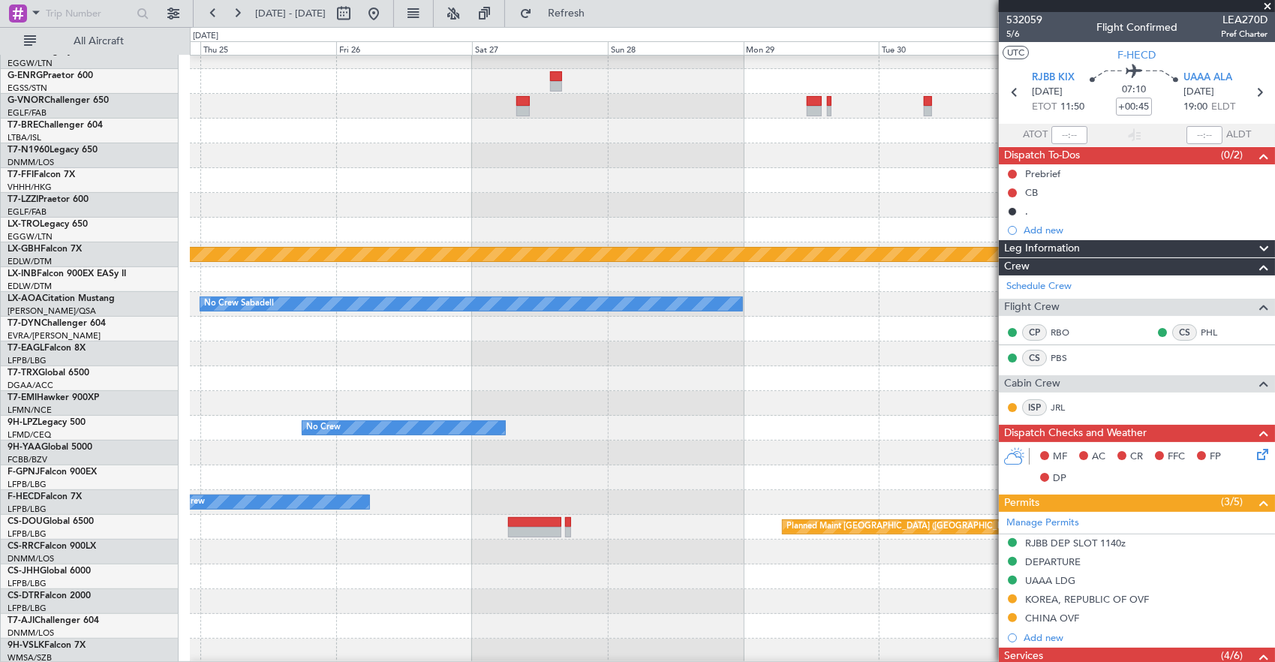
click at [344, 457] on div "A/C Unavailable London (Luton) Planned Maint Nurnberg No Crew Sabadell No Crew …" at bounding box center [732, 242] width 1085 height 842
click at [508, 468] on div "No Crew" at bounding box center [732, 477] width 1085 height 25
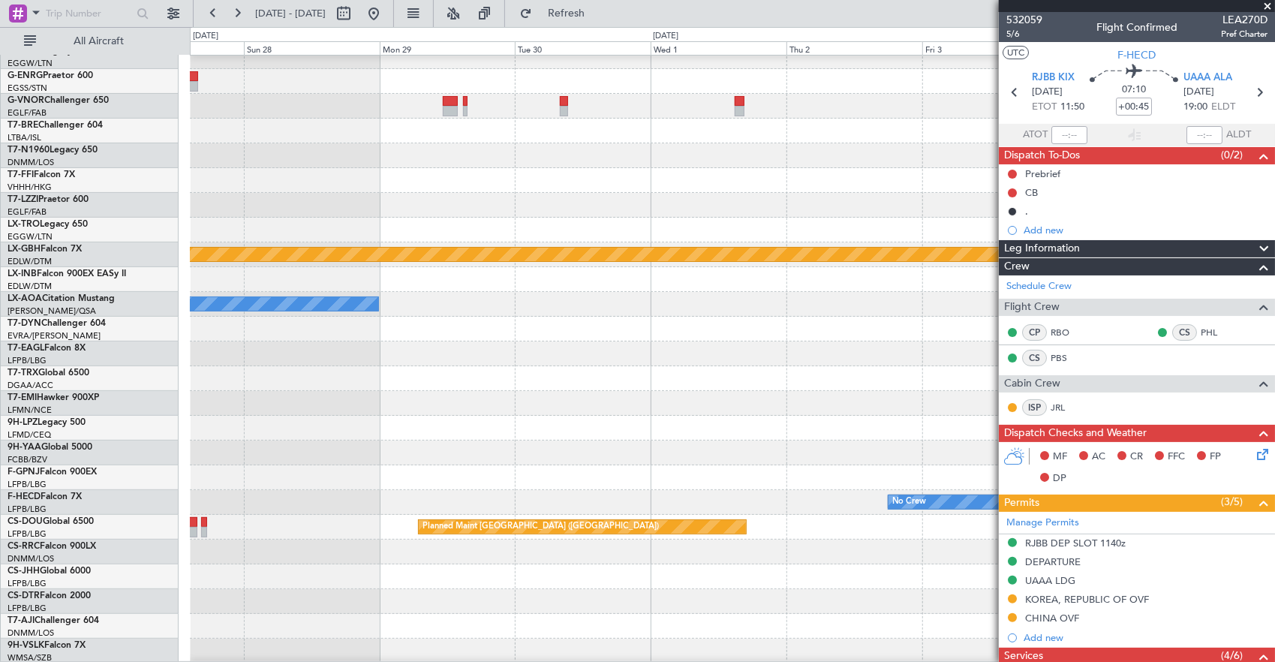
click at [888, 470] on div "Planned Maint [GEOGRAPHIC_DATA] ([GEOGRAPHIC_DATA])" at bounding box center [732, 477] width 1085 height 25
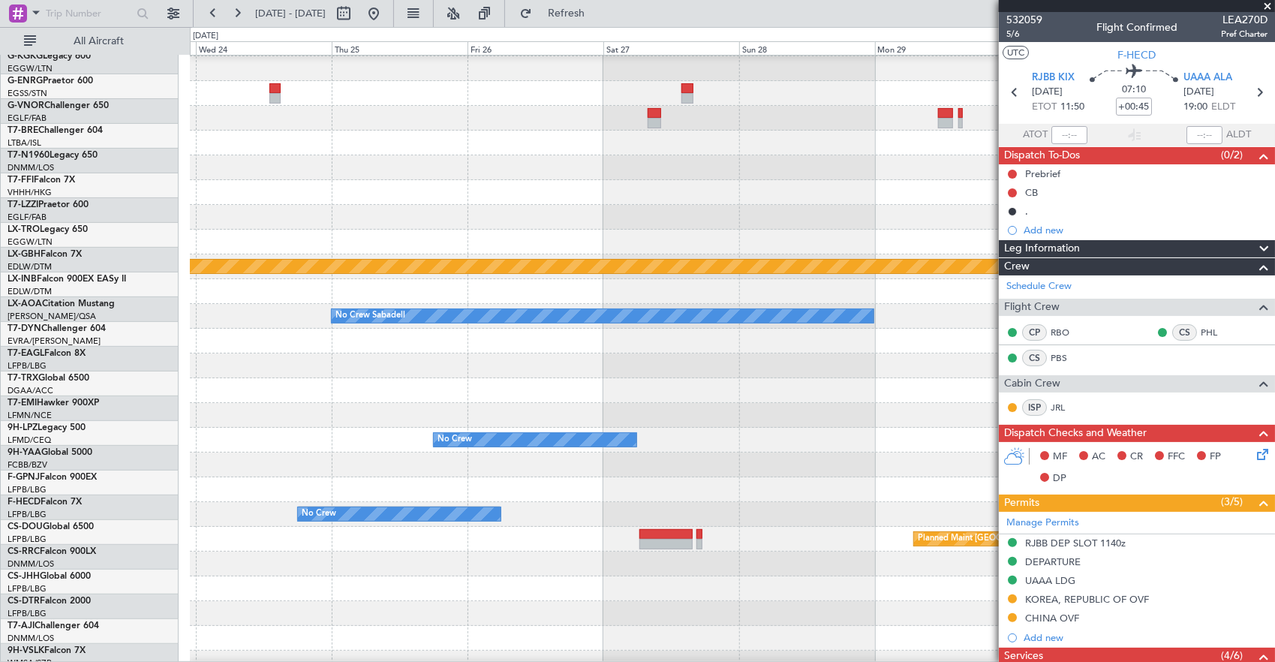
click at [888, 474] on div at bounding box center [732, 464] width 1085 height 25
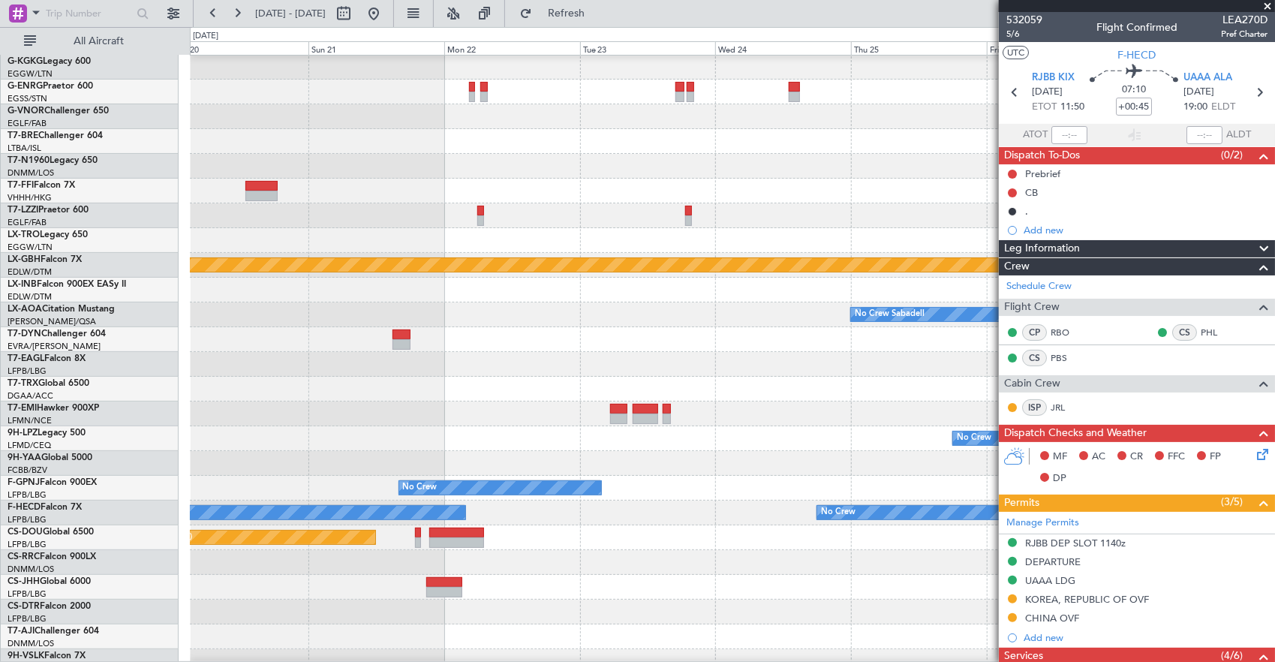
click at [831, 475] on div "A/C Unavailable London (Luton) Planned Maint Nurnberg No Crew Sabadell No Crew …" at bounding box center [732, 253] width 1085 height 842
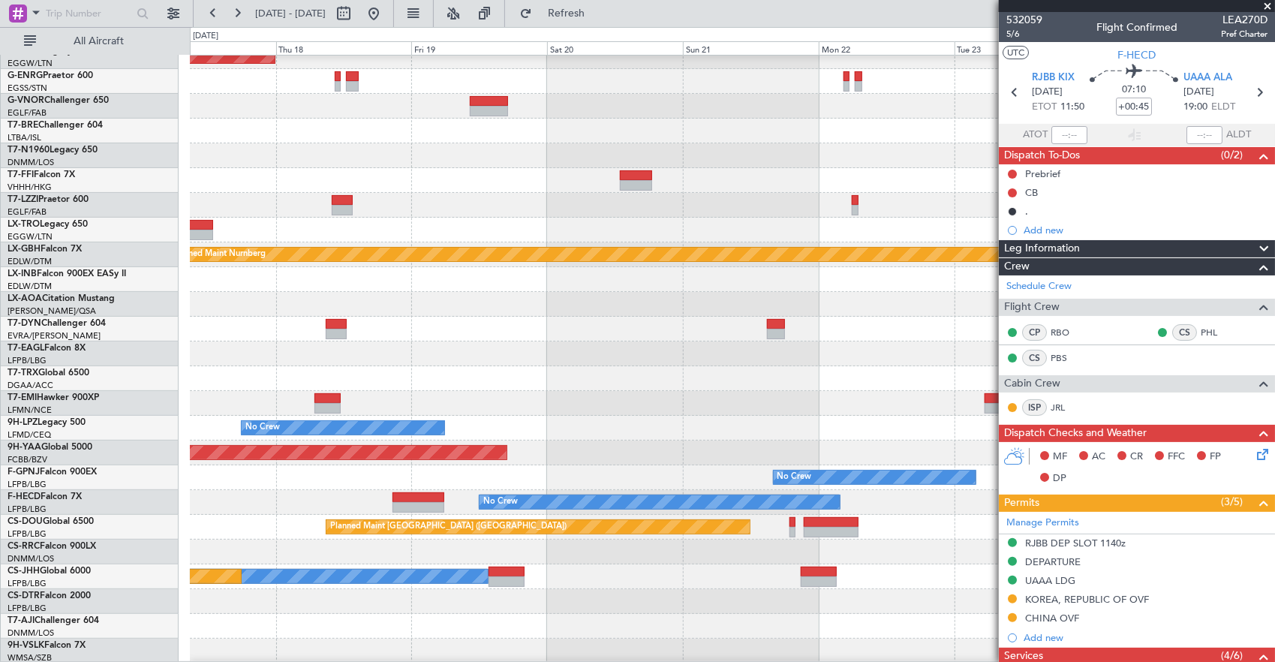
click at [612, 476] on div "No Crew No Crew" at bounding box center [732, 477] width 1085 height 25
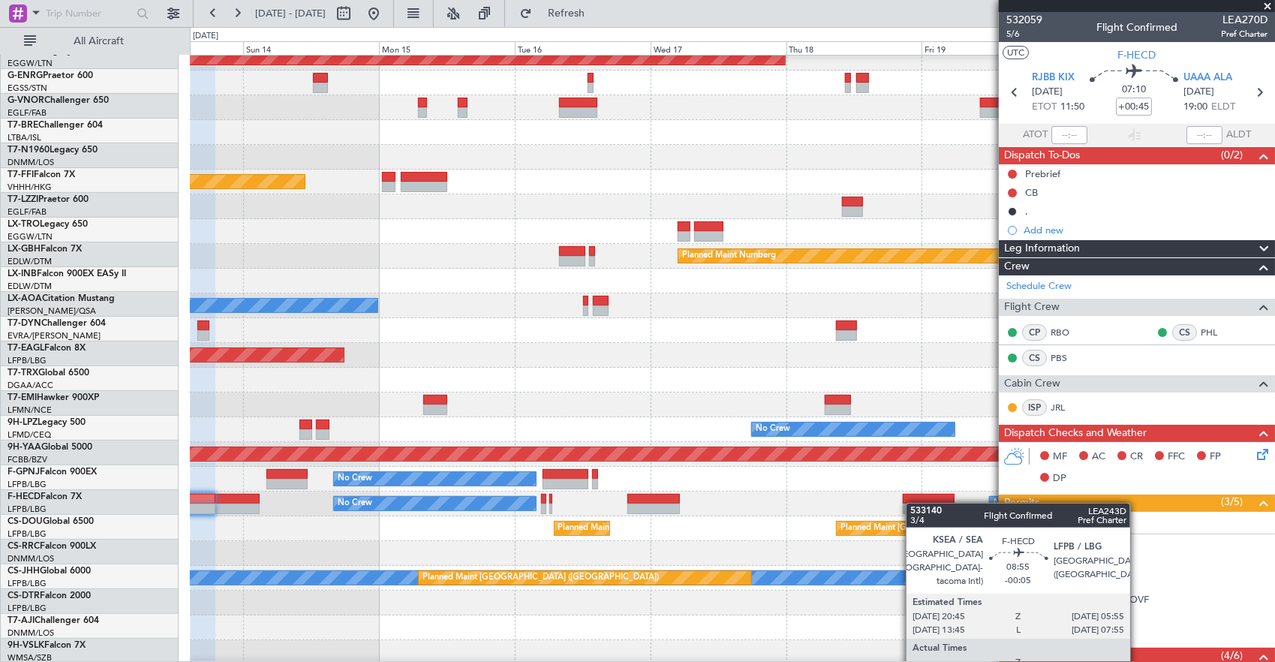
click at [913, 503] on div at bounding box center [929, 508] width 53 height 11
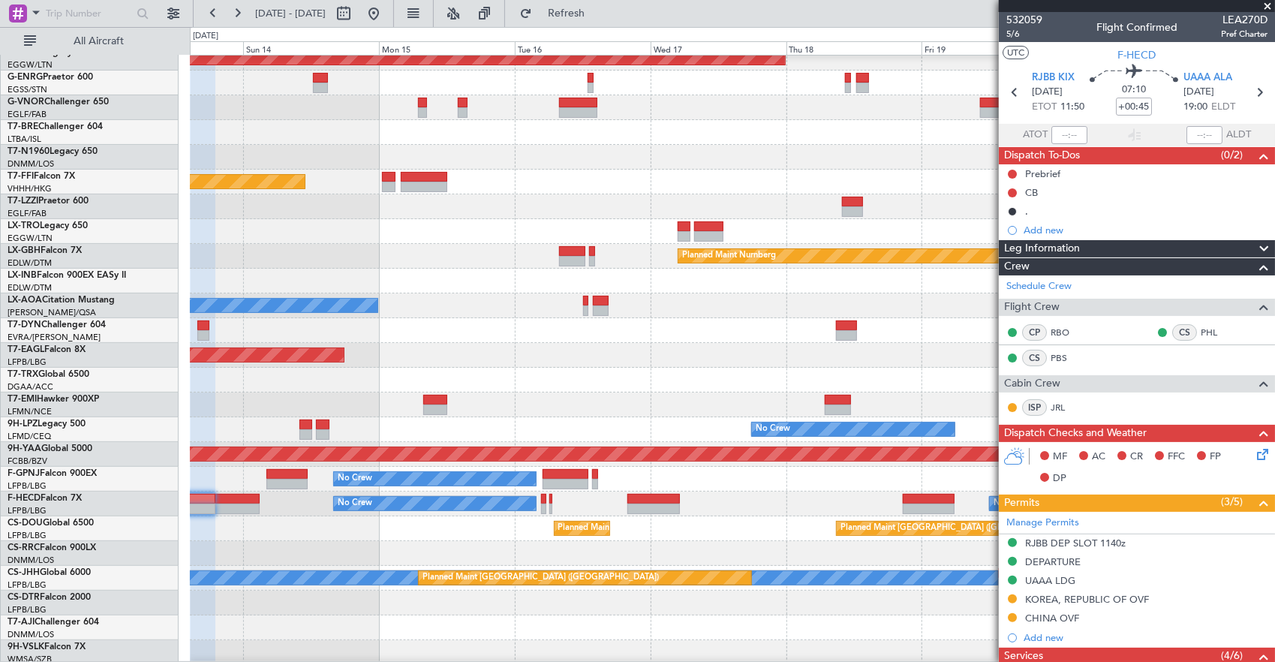
click at [799, 509] on div "No Crew No Crew" at bounding box center [732, 503] width 1085 height 25
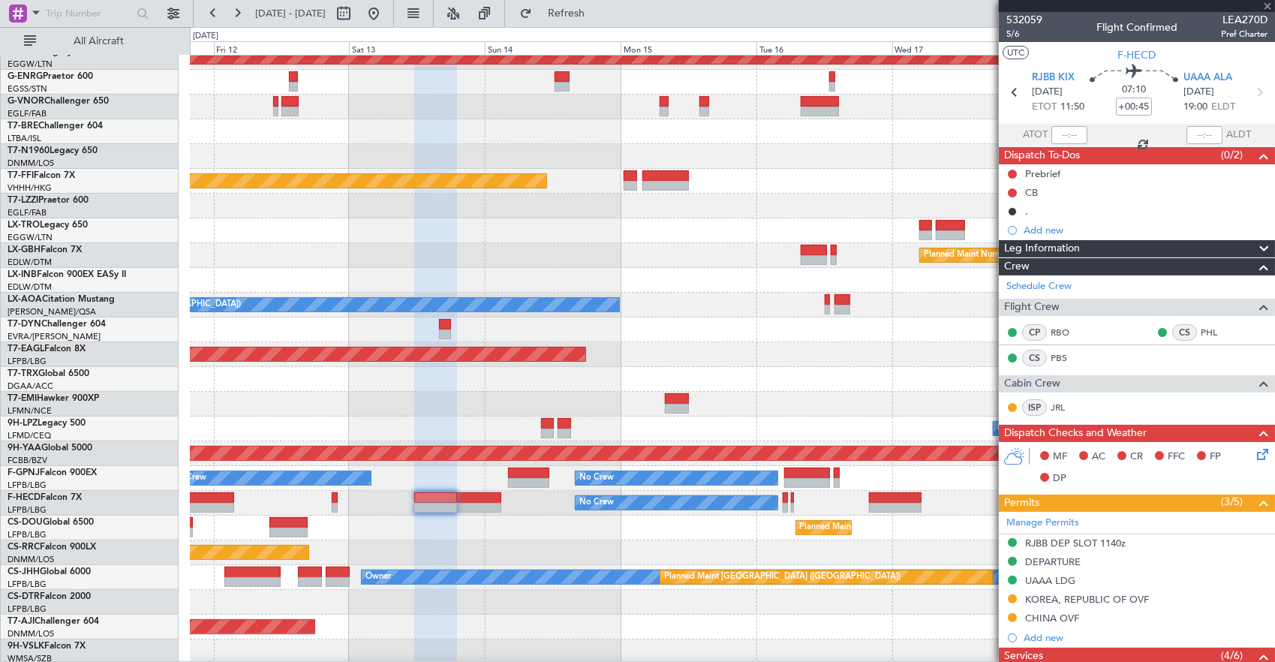
click at [746, 515] on div "No Crew No Crew Planned Maint Paris (Le Bourget)" at bounding box center [732, 503] width 1085 height 25
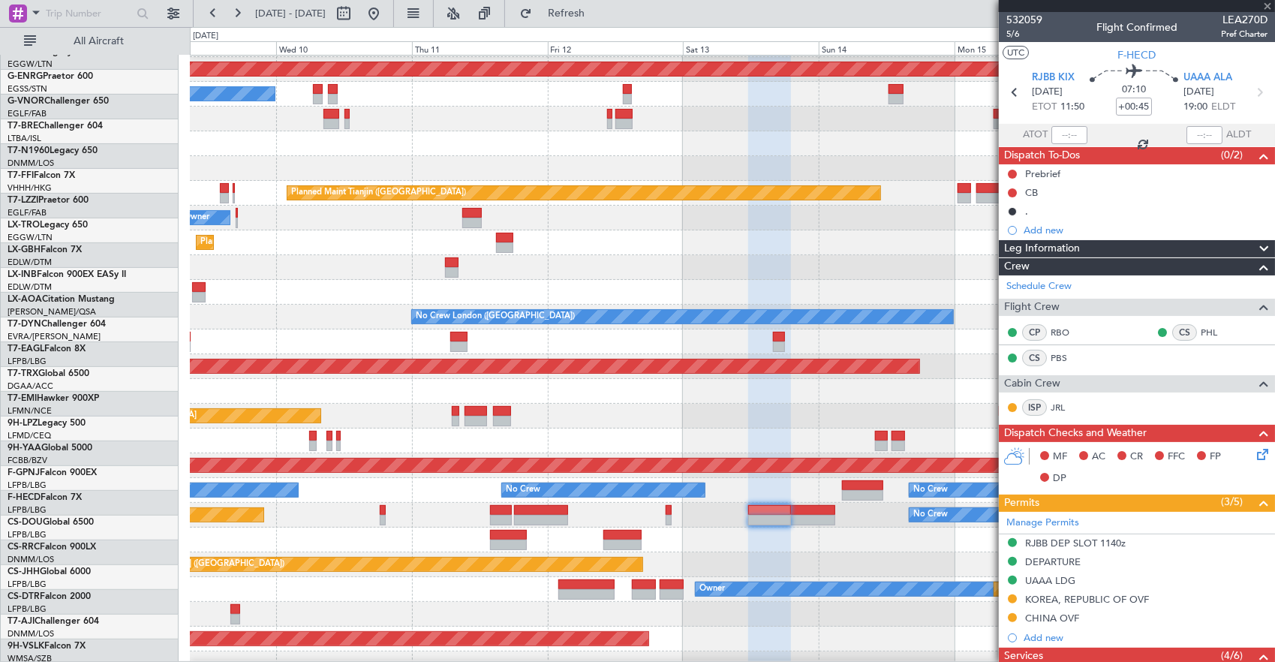
scroll to position [221, 0]
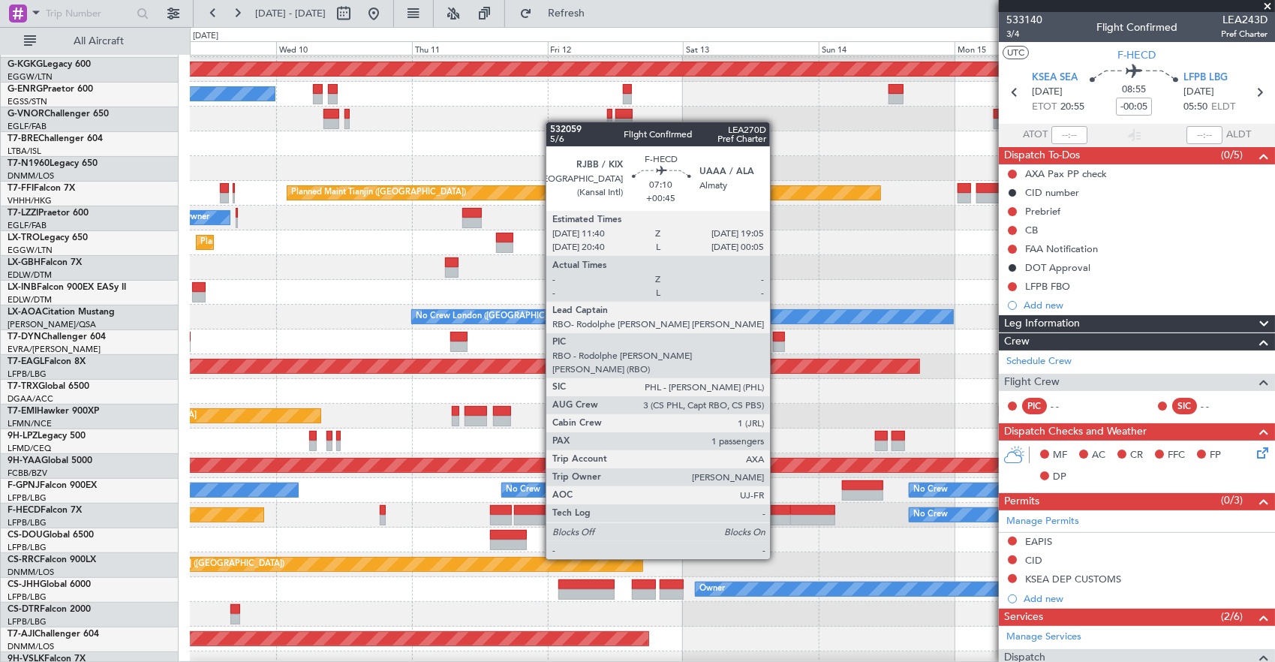
click at [777, 517] on div at bounding box center [769, 520] width 42 height 11
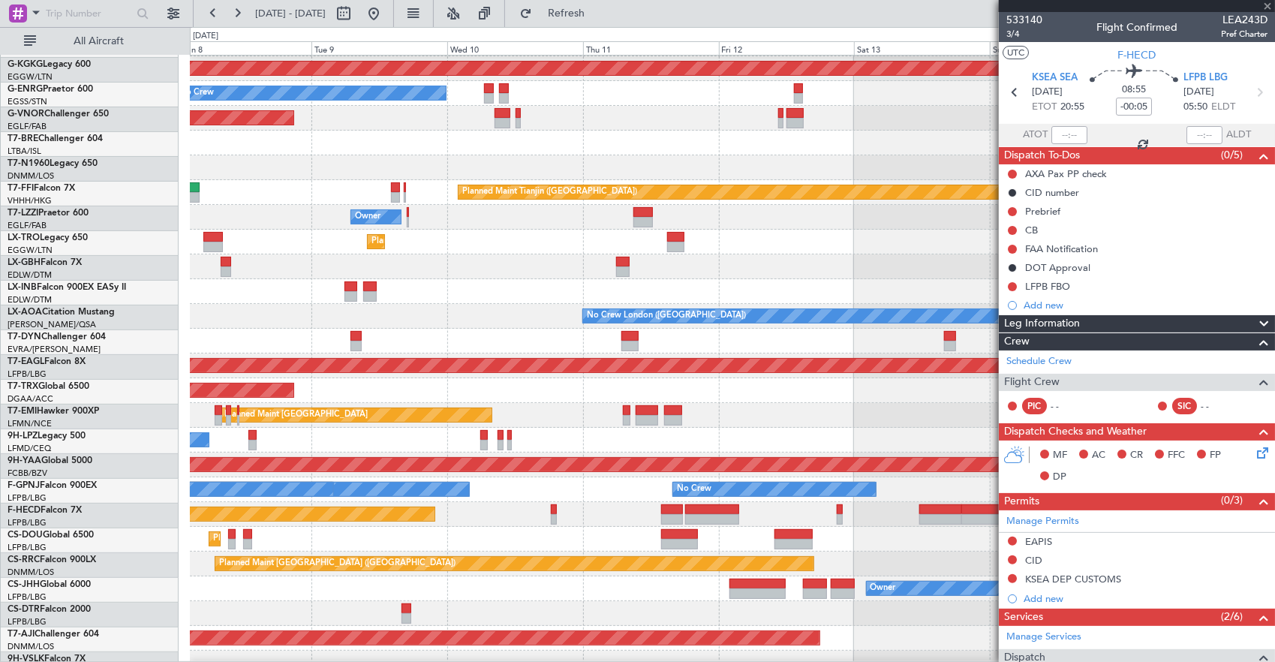
scroll to position [222, 0]
click at [559, 513] on div "No Crew Planned Maint Paris (Le Bourget) No Crew" at bounding box center [732, 514] width 1085 height 25
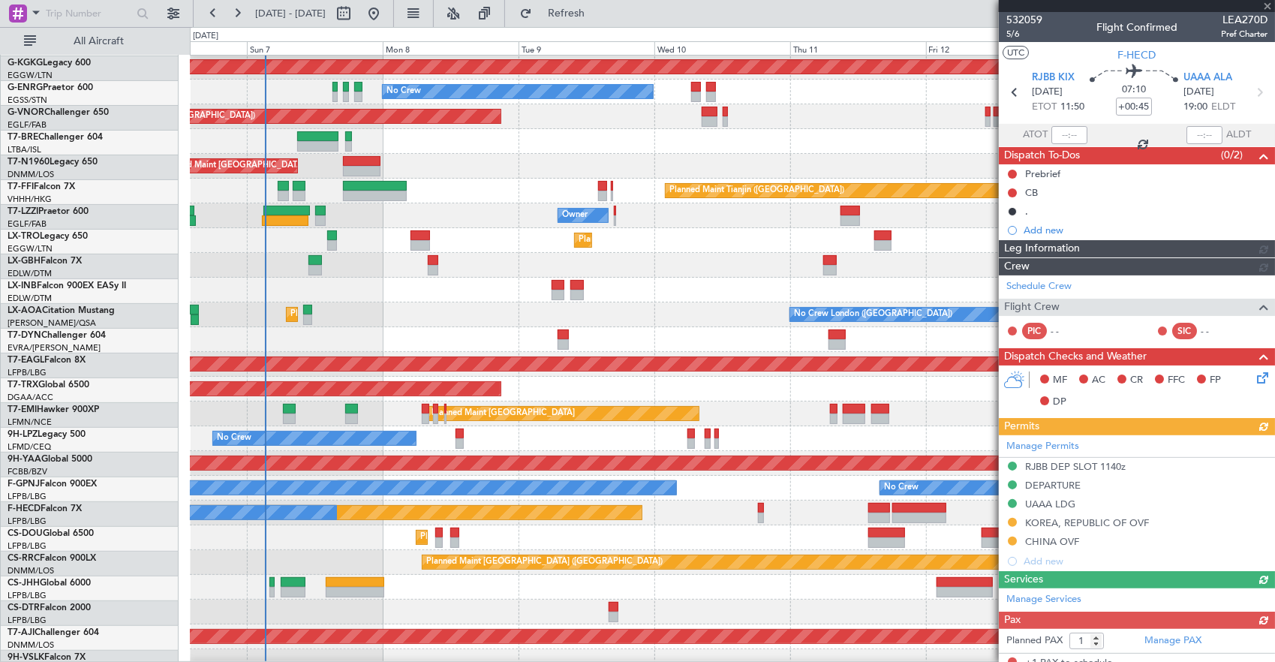
scroll to position [224, 0]
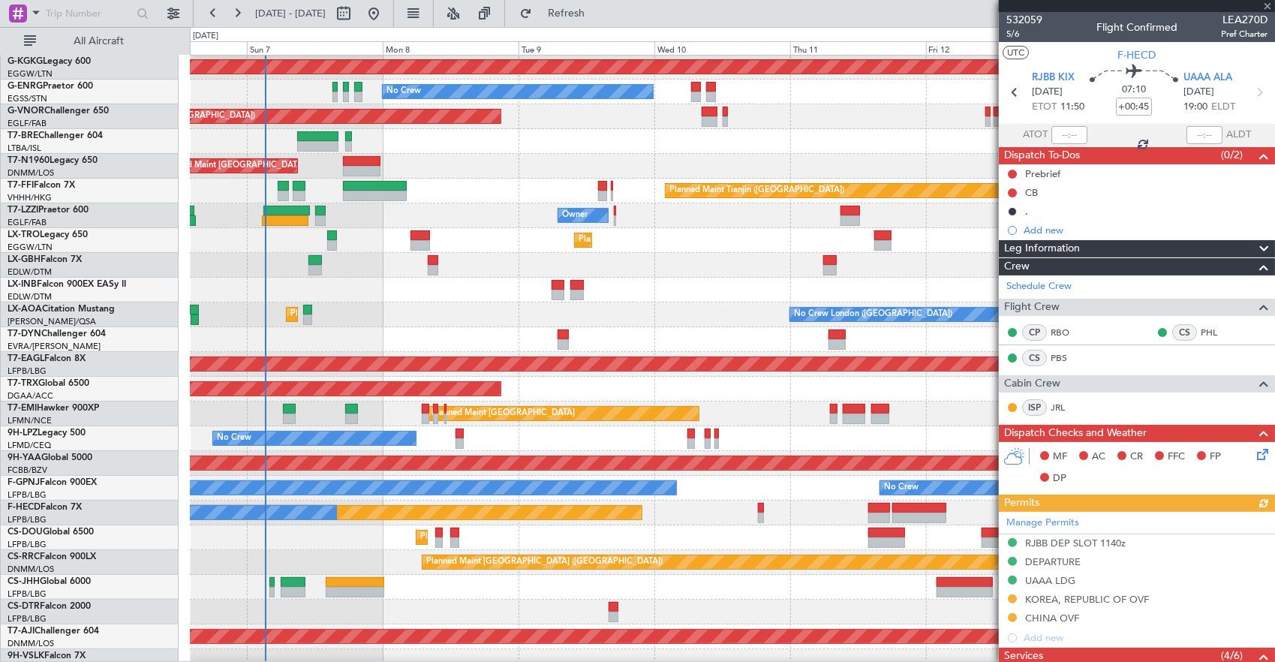
click at [686, 540] on div "Planned Maint Paris (Le Bourget) Planned Maint Paris (Le Bourget)" at bounding box center [732, 537] width 1085 height 25
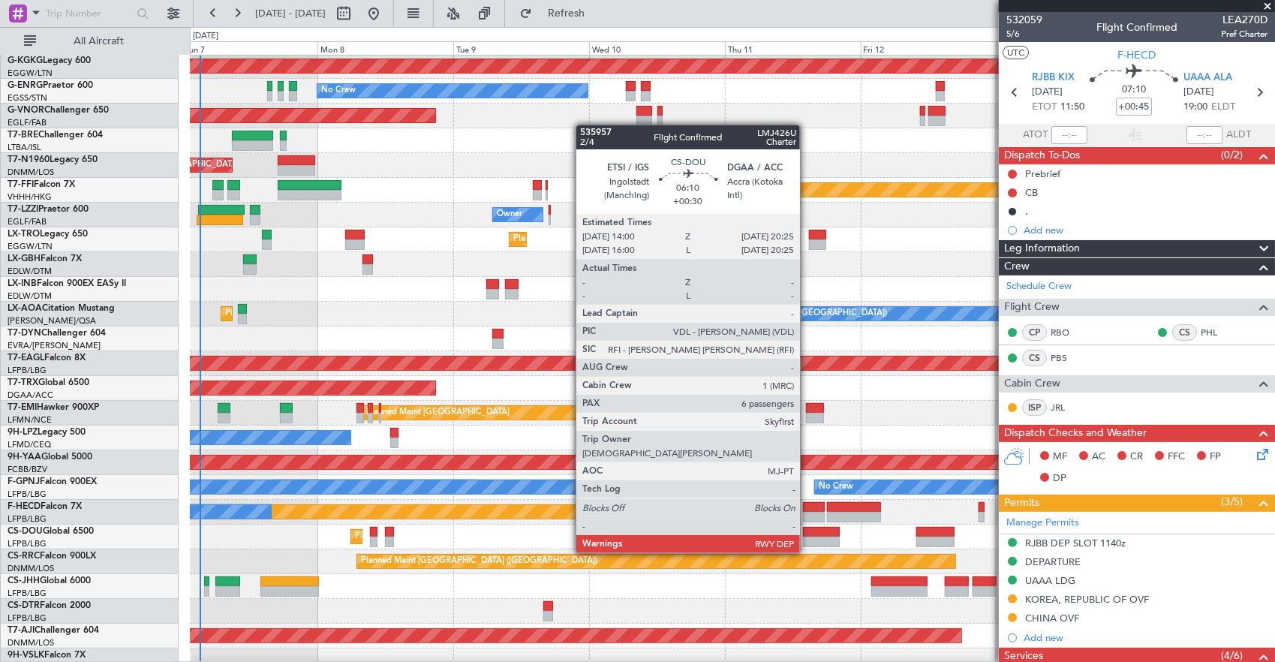
click at [807, 538] on div at bounding box center [821, 541] width 37 height 11
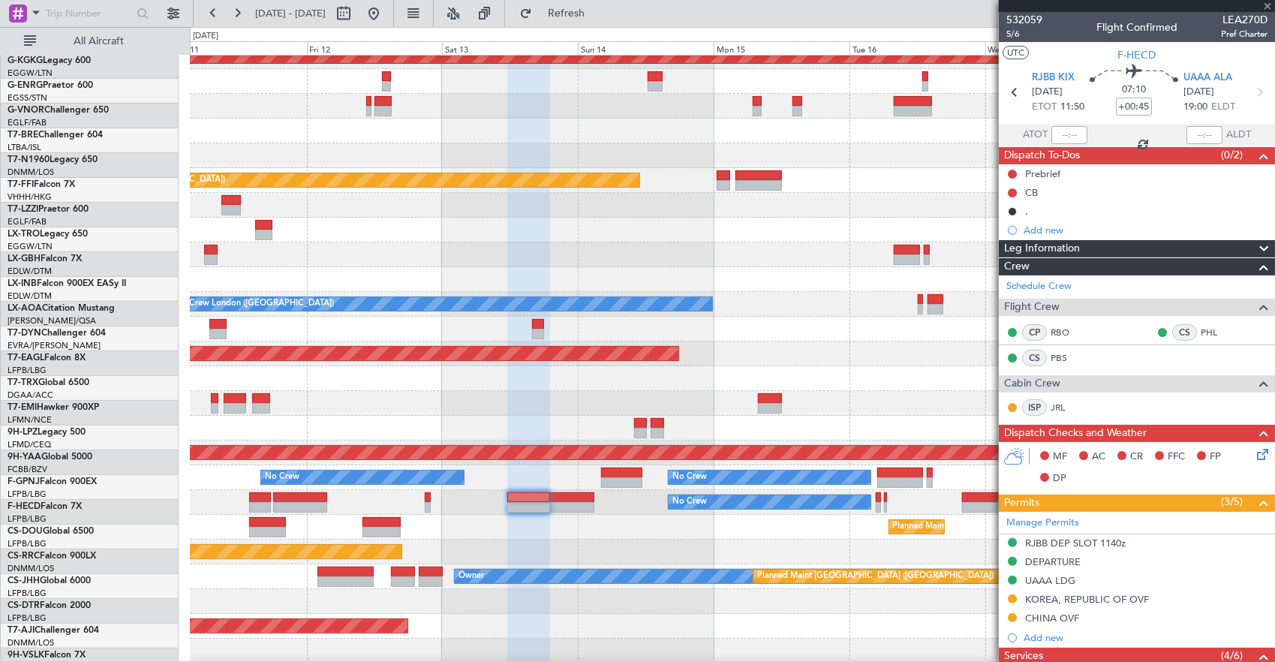
click at [386, 499] on div "Owner AOG Maint Istanbul (Ataturk) No Crew Planned Maint Tianjin (Binhai) Owner…" at bounding box center [732, 242] width 1085 height 842
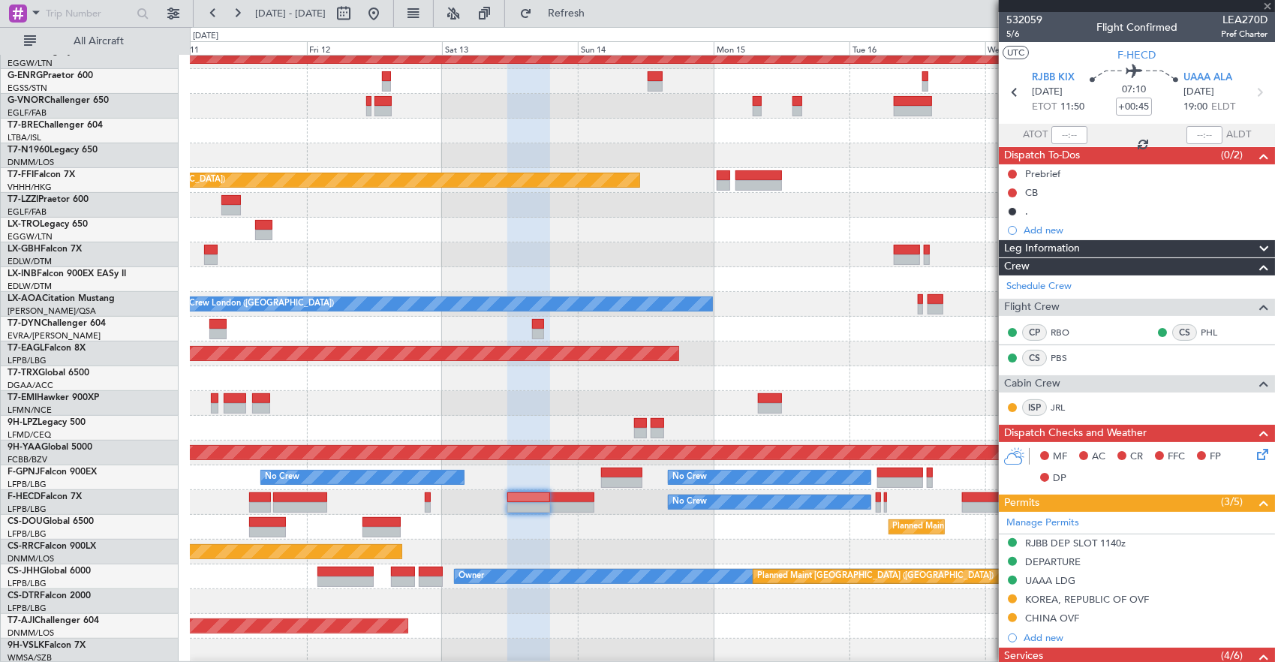
type input "+00:30"
type input "6"
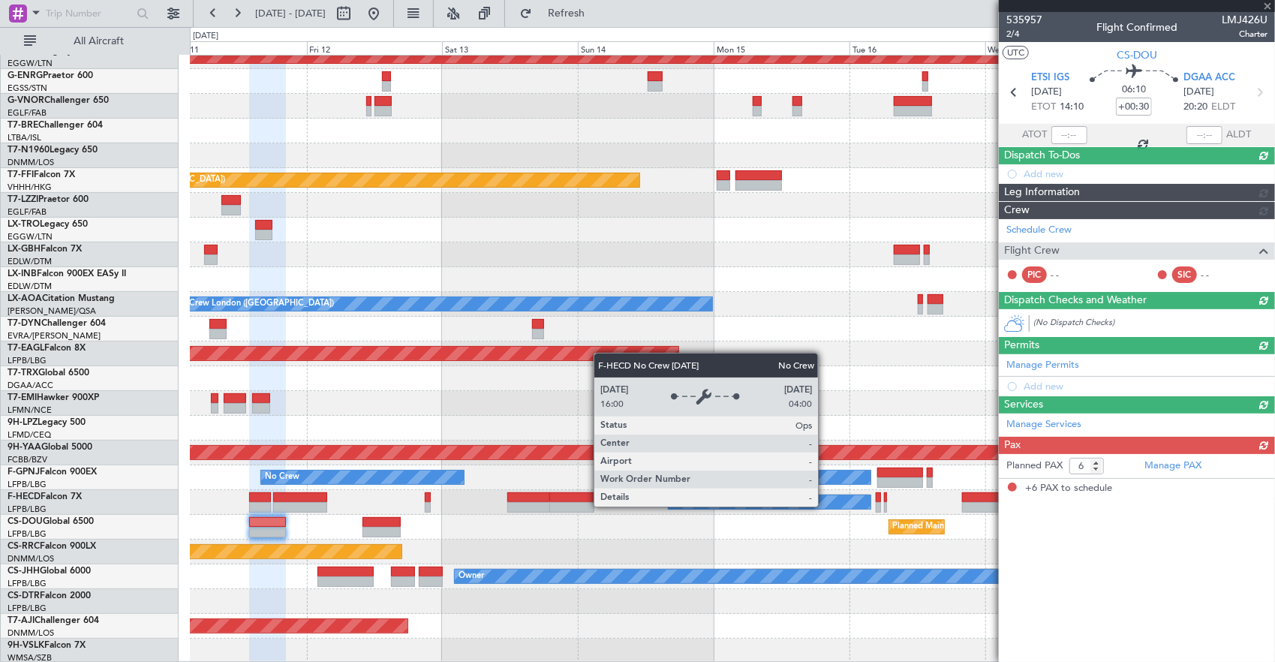
click at [518, 487] on div "Owner AOG Maint Istanbul (Ataturk) No Crew Planned Maint Tianjin (Binhai) Owner…" at bounding box center [732, 242] width 1085 height 842
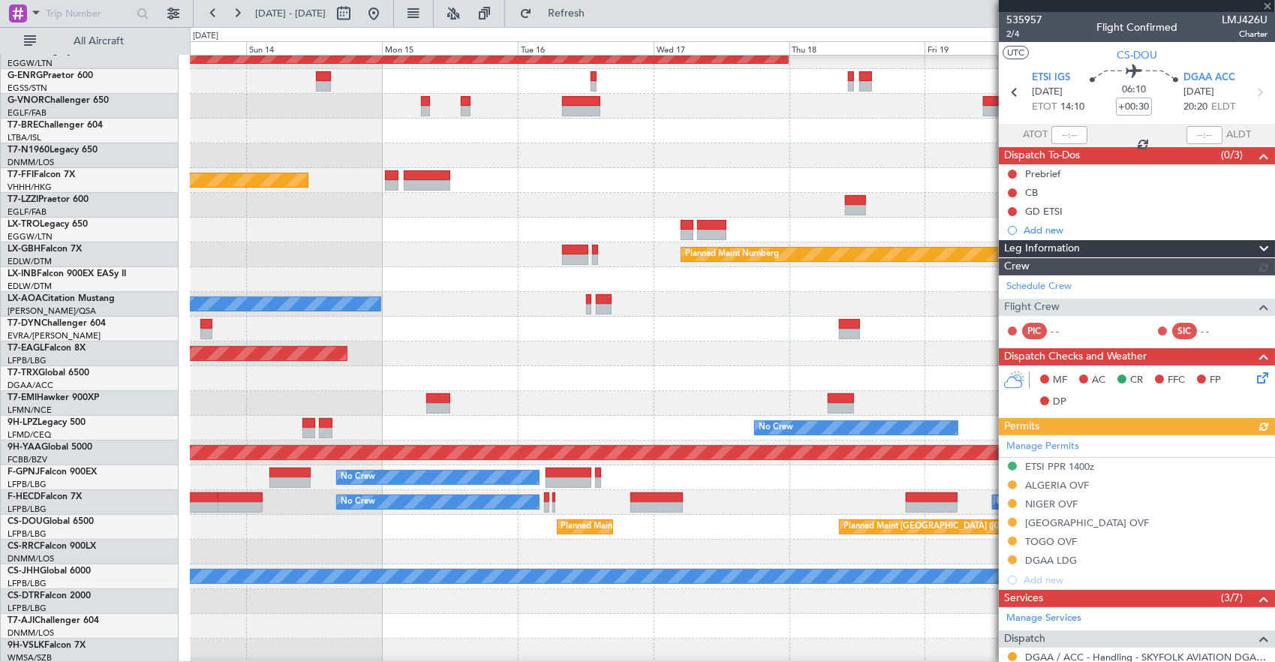
click at [410, 494] on div "No Crew No Crew" at bounding box center [732, 502] width 1085 height 25
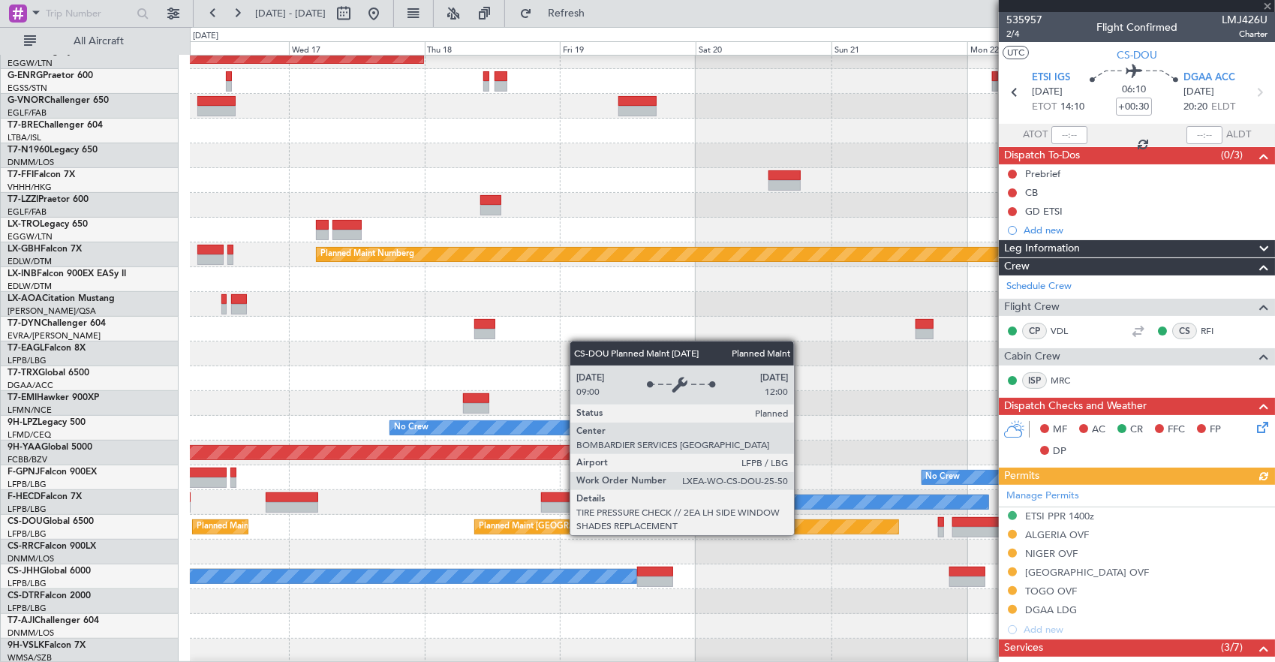
click at [597, 506] on div "A/C Unavailable London (Luton) AOG Maint Istanbul (Ataturk) Planned Maint Tianj…" at bounding box center [732, 242] width 1085 height 842
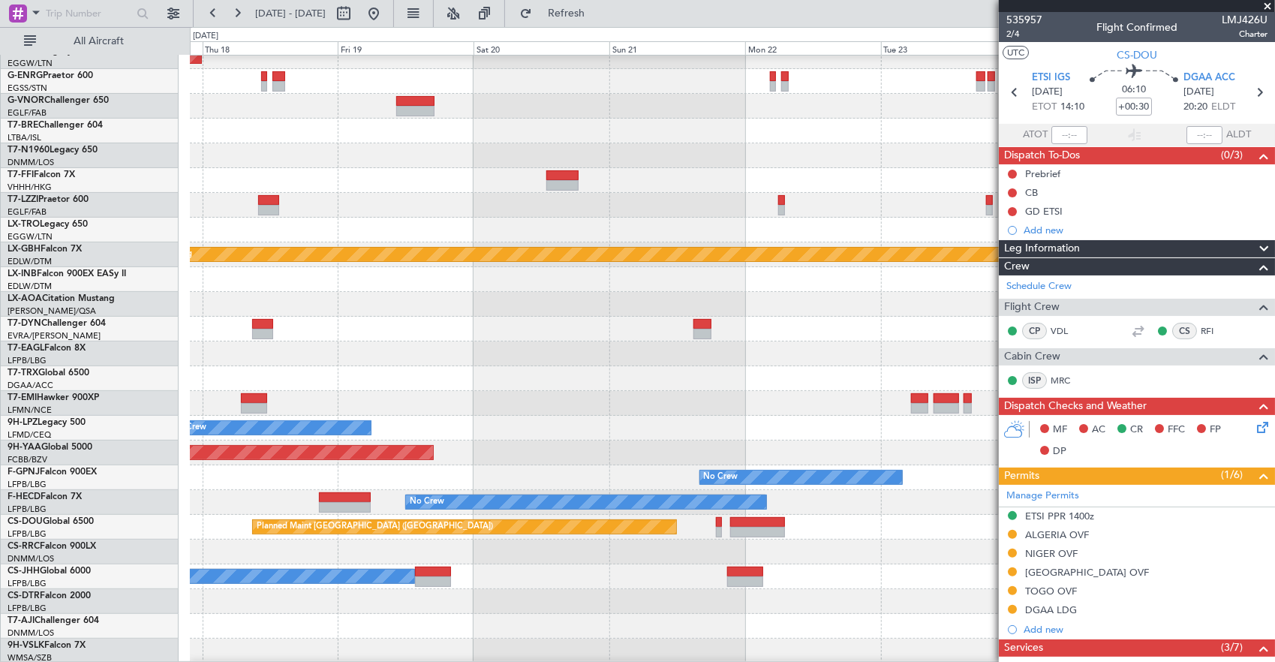
click at [843, 524] on div "Planned Maint Paris (Le Bourget) Planned Maint Paris (Le Bourget)" at bounding box center [732, 527] width 1085 height 25
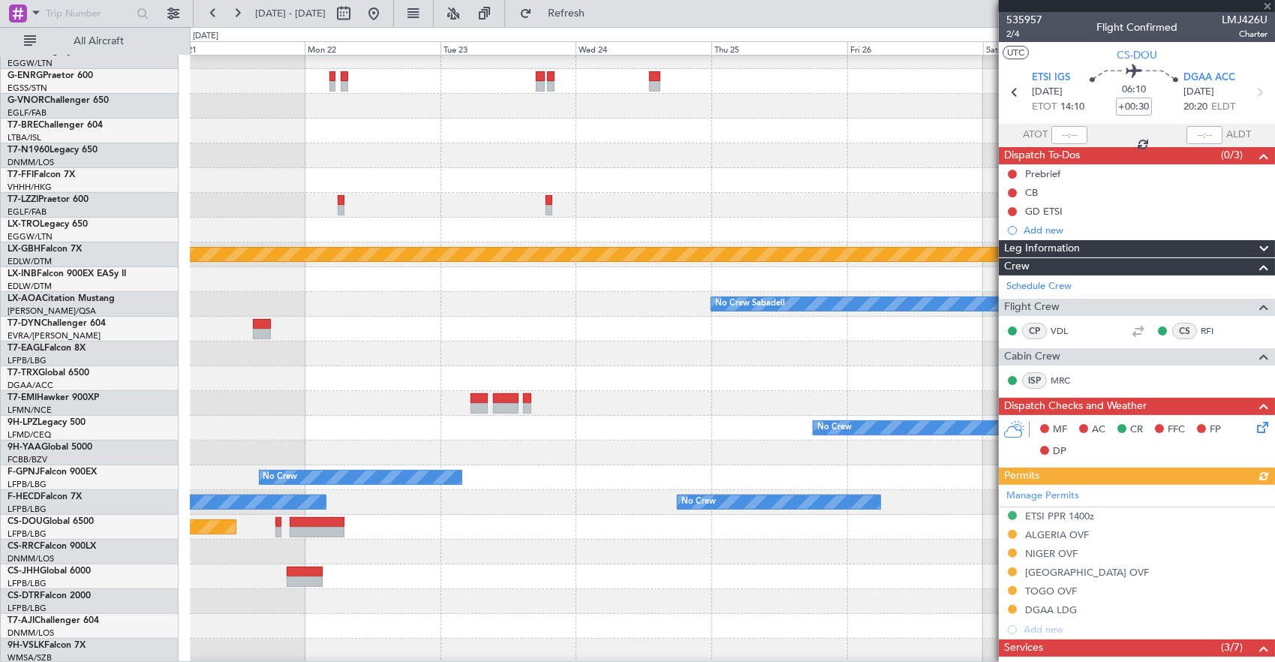
click at [16, 430] on div "A/C Unavailable London (Luton) Planned Maint Nurnberg No Crew Sabadell No Crew …" at bounding box center [637, 344] width 1275 height 635
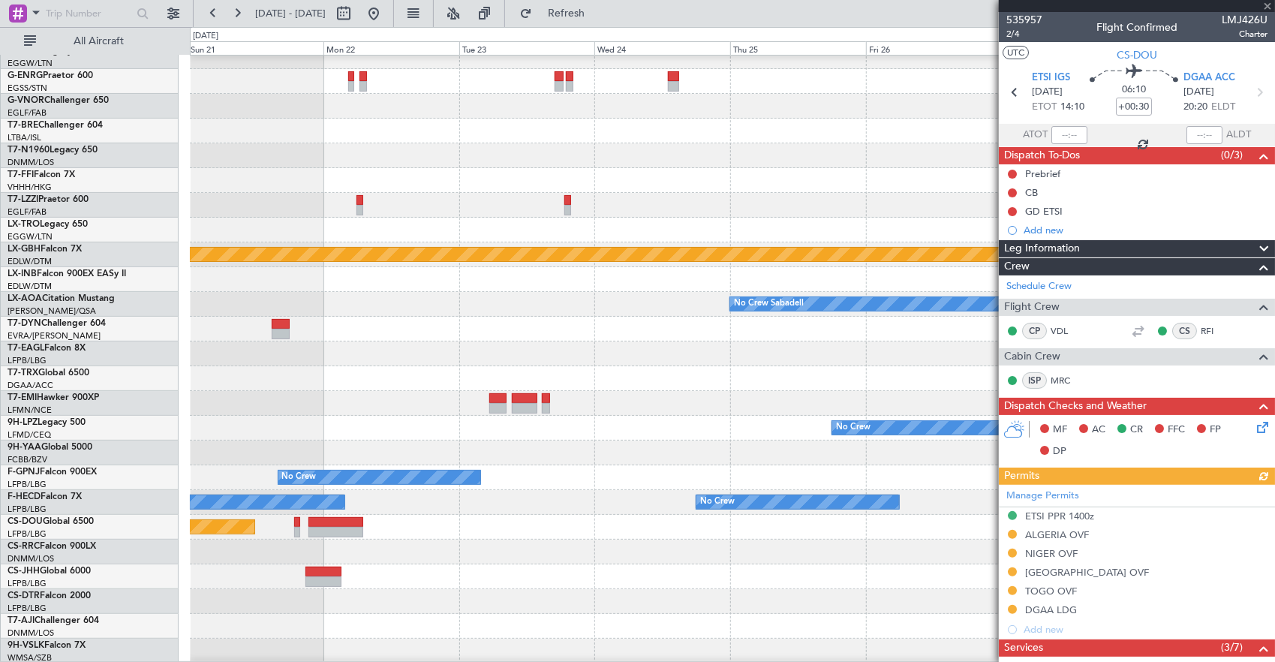
click at [158, 438] on div "A/C Unavailable London (Luton) Planned Maint Nurnberg No Crew Sabadell No Crew …" at bounding box center [637, 344] width 1275 height 635
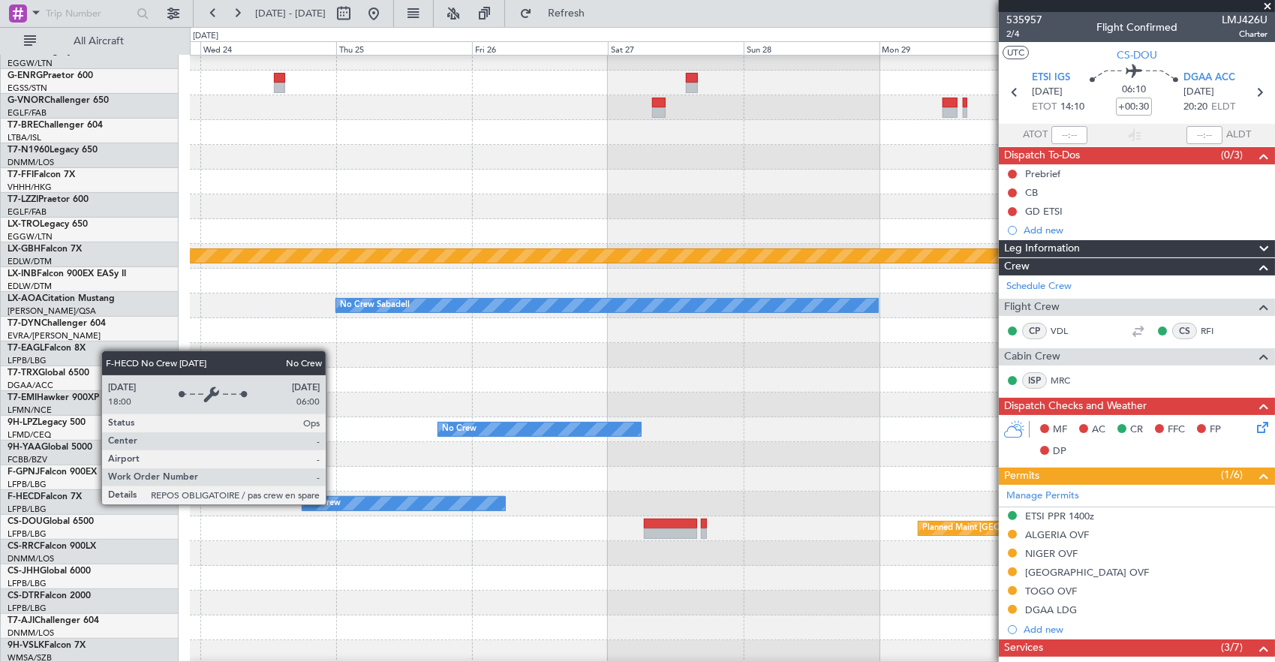
click at [505, 500] on div "No Crew" at bounding box center [403, 504] width 203 height 14
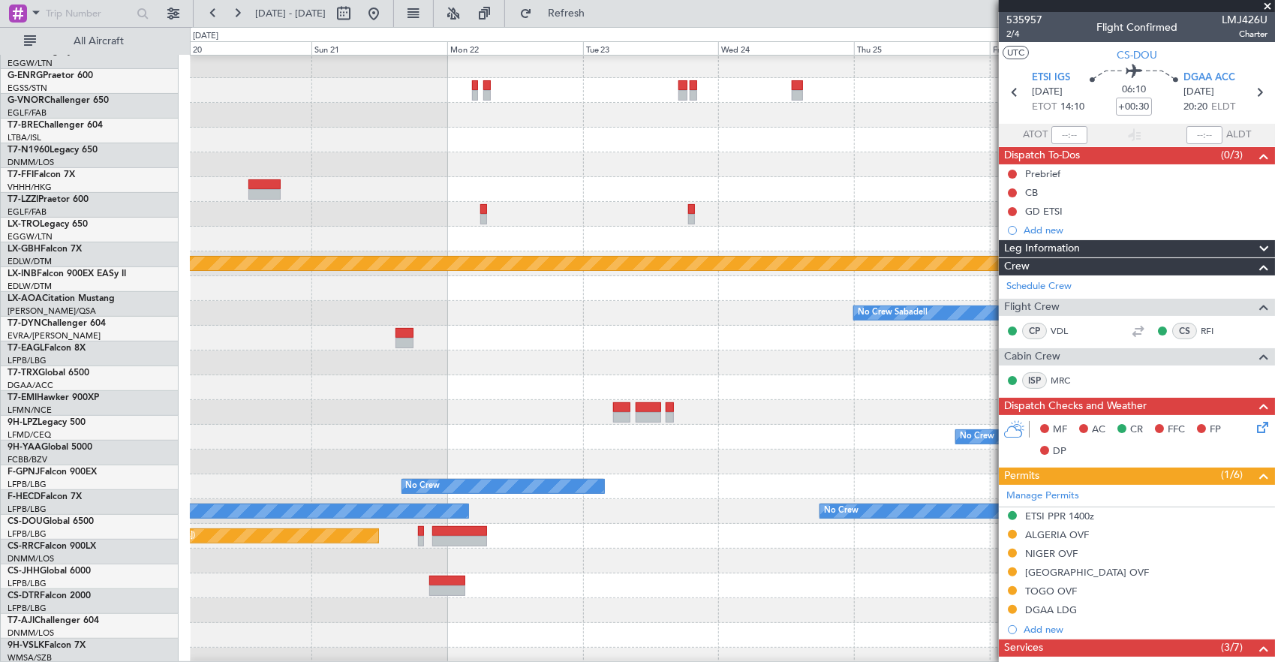
click at [836, 524] on div "No Crew No Crew" at bounding box center [732, 511] width 1085 height 25
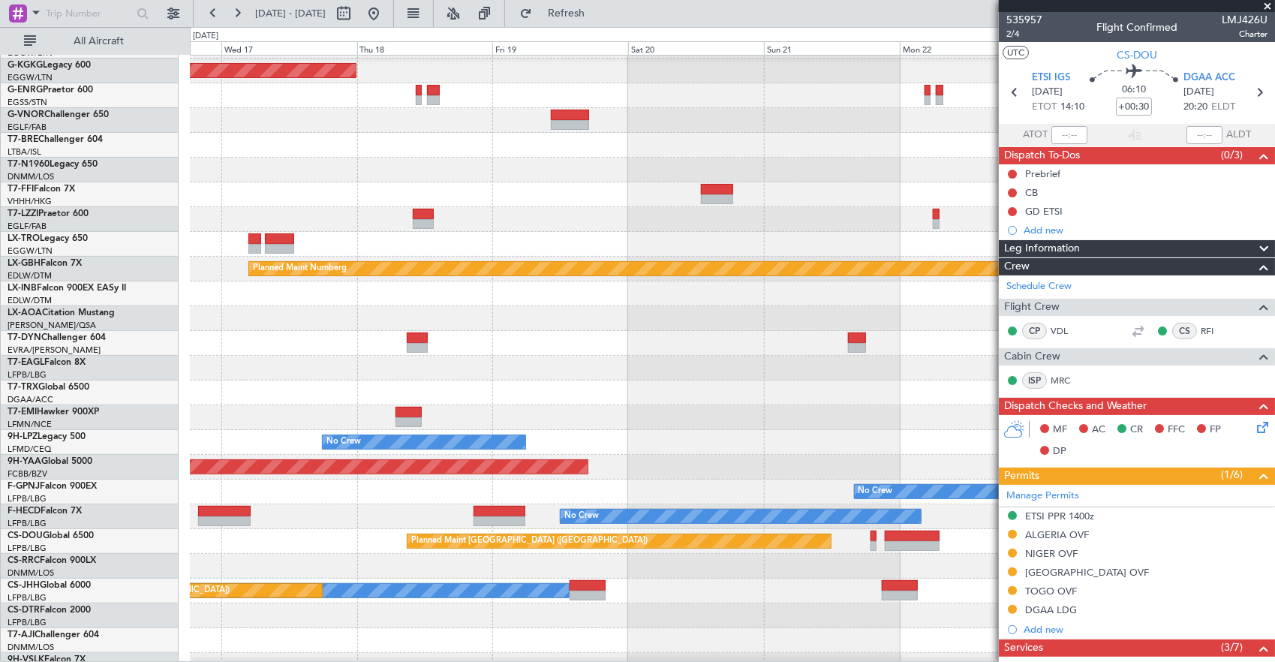
click at [626, 506] on div "No Crew No Crew No Crew" at bounding box center [732, 516] width 1085 height 25
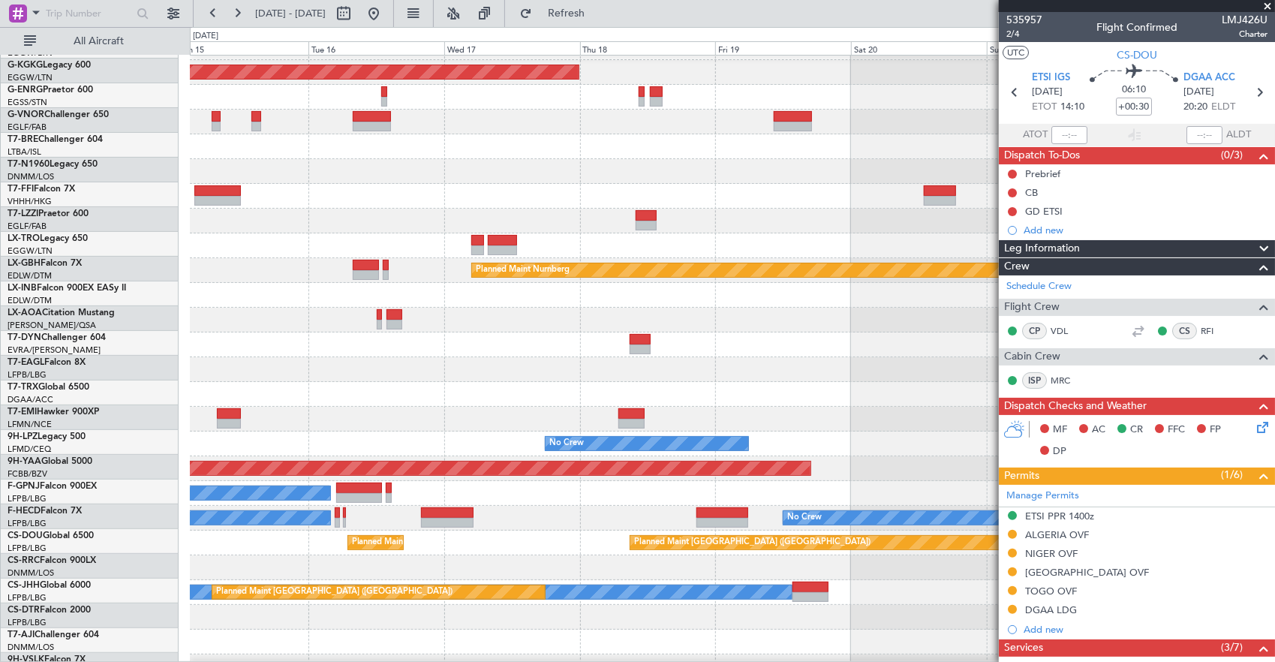
scroll to position [218, 0]
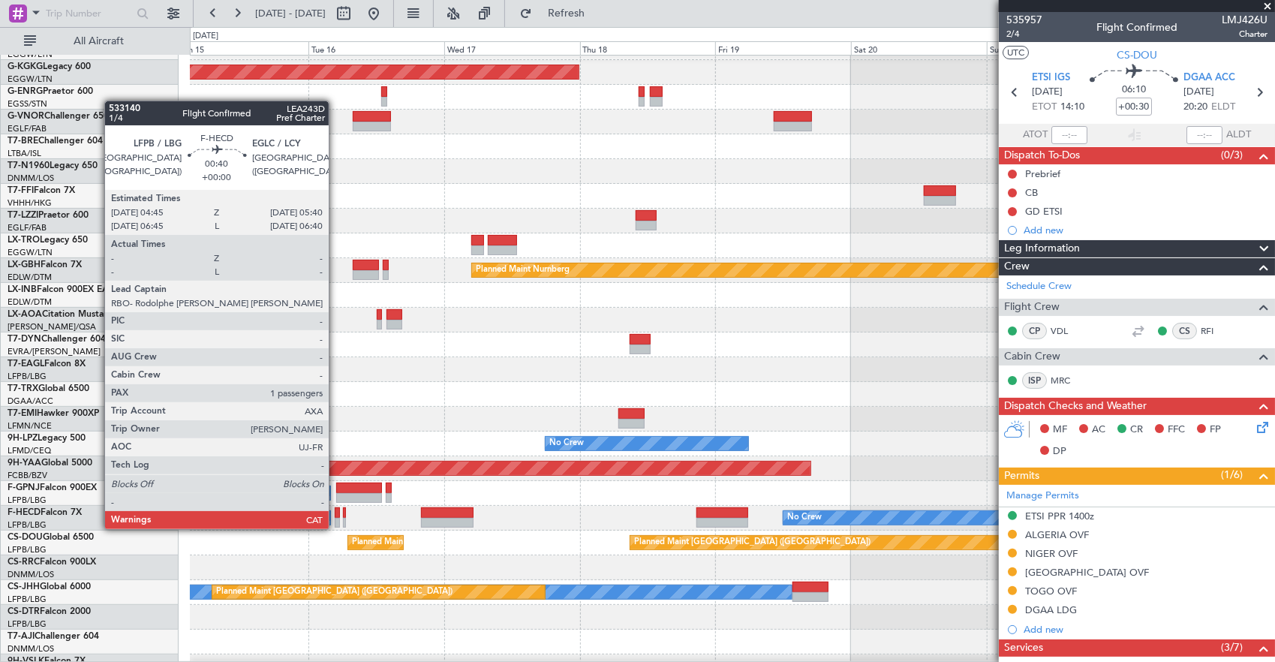
click at [336, 514] on div at bounding box center [337, 512] width 5 height 11
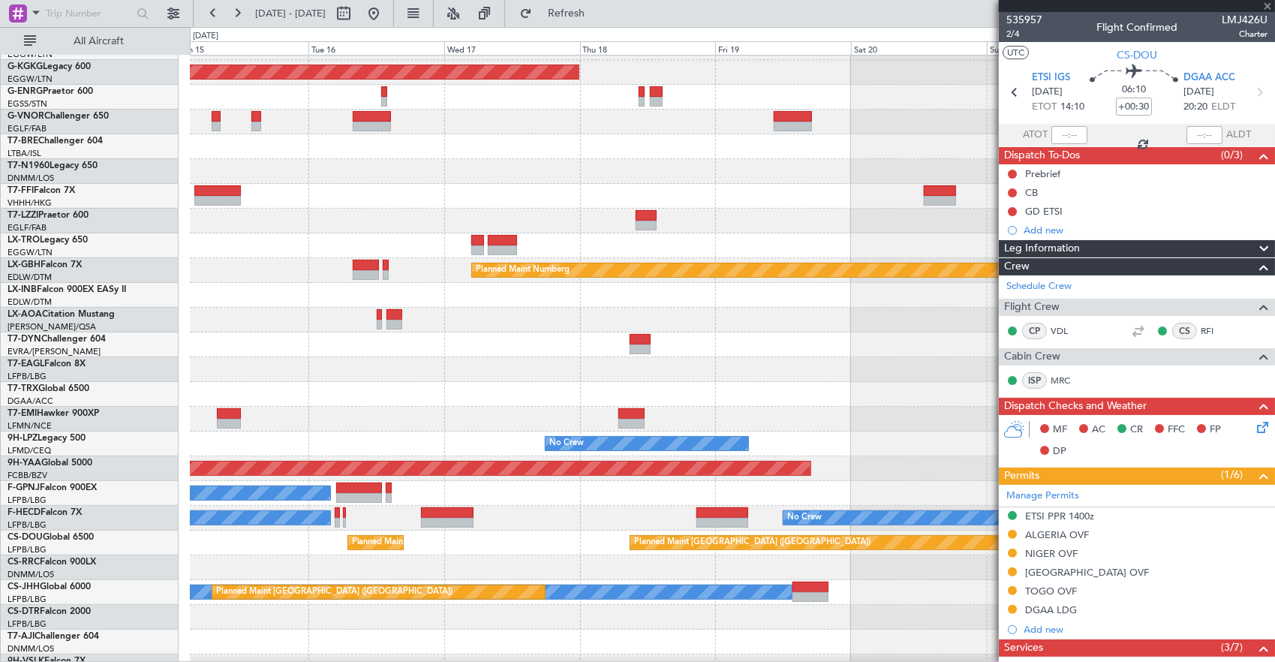
type input "1"
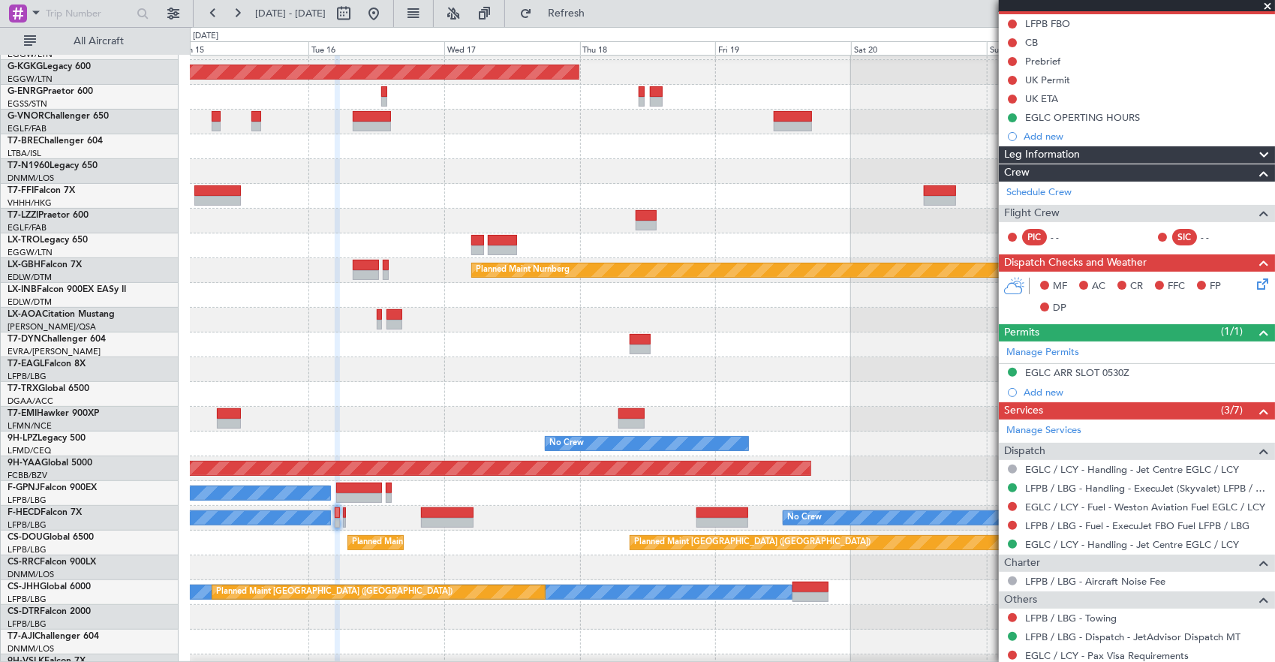
scroll to position [225, 0]
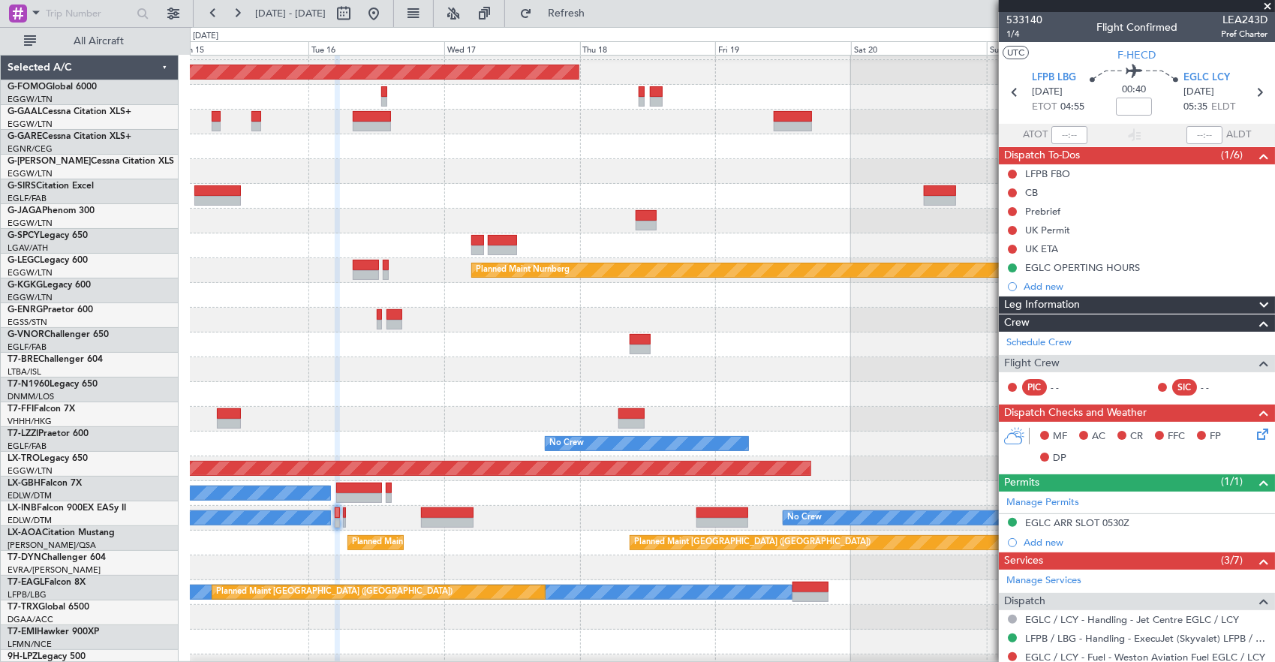
scroll to position [225, 0]
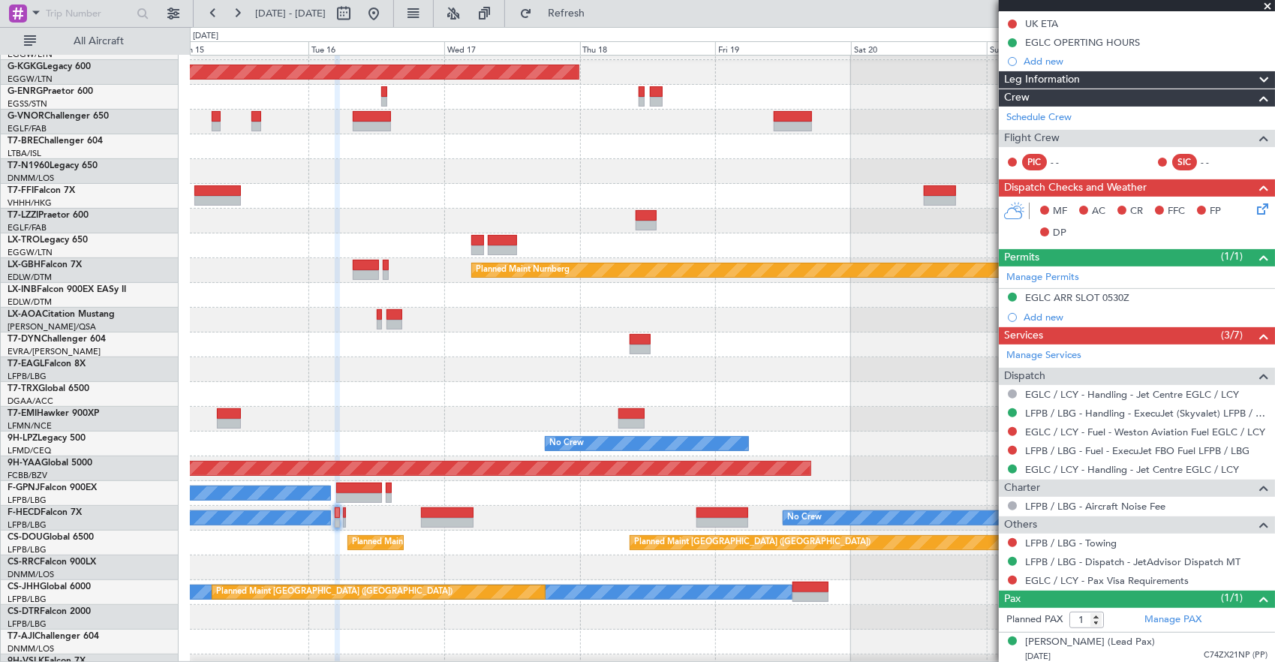
click at [829, 468] on div "A/C Unavailable [GEOGRAPHIC_DATA] ([GEOGRAPHIC_DATA]) AOG Maint [GEOGRAPHIC_DAT…" at bounding box center [732, 258] width 1085 height 842
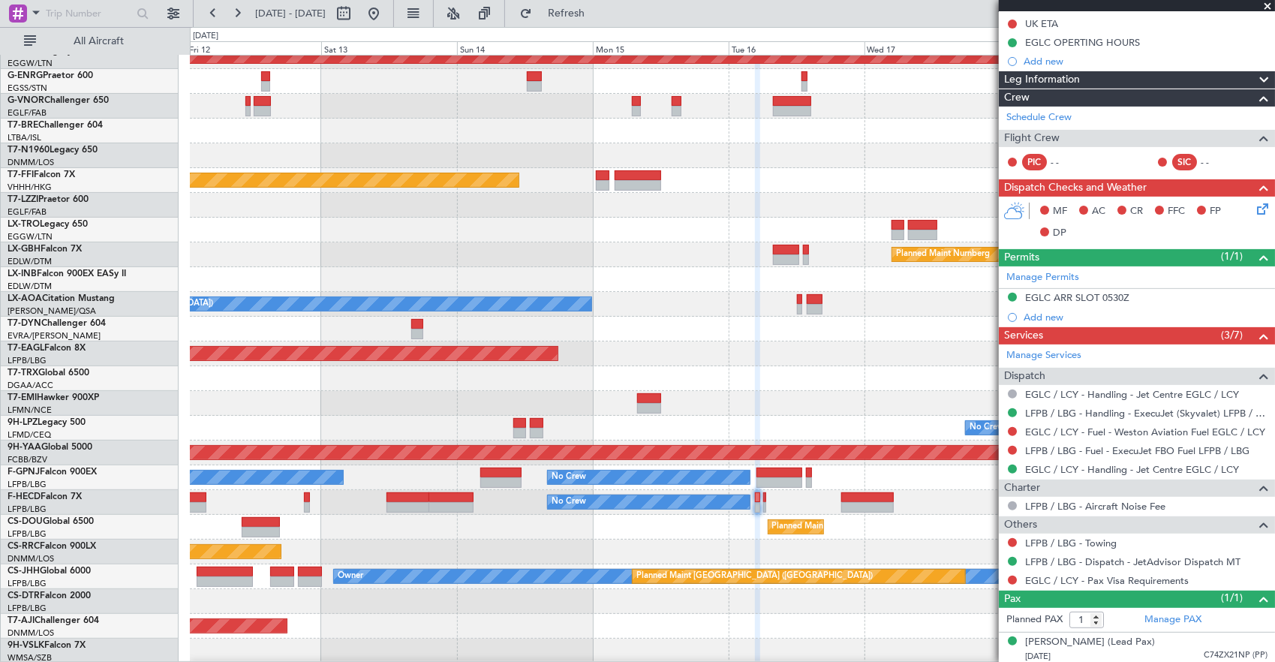
click at [728, 521] on div "Owner AOG Maint [GEOGRAPHIC_DATA] ([GEOGRAPHIC_DATA]) Planned Maint Tianjin ([G…" at bounding box center [732, 242] width 1085 height 842
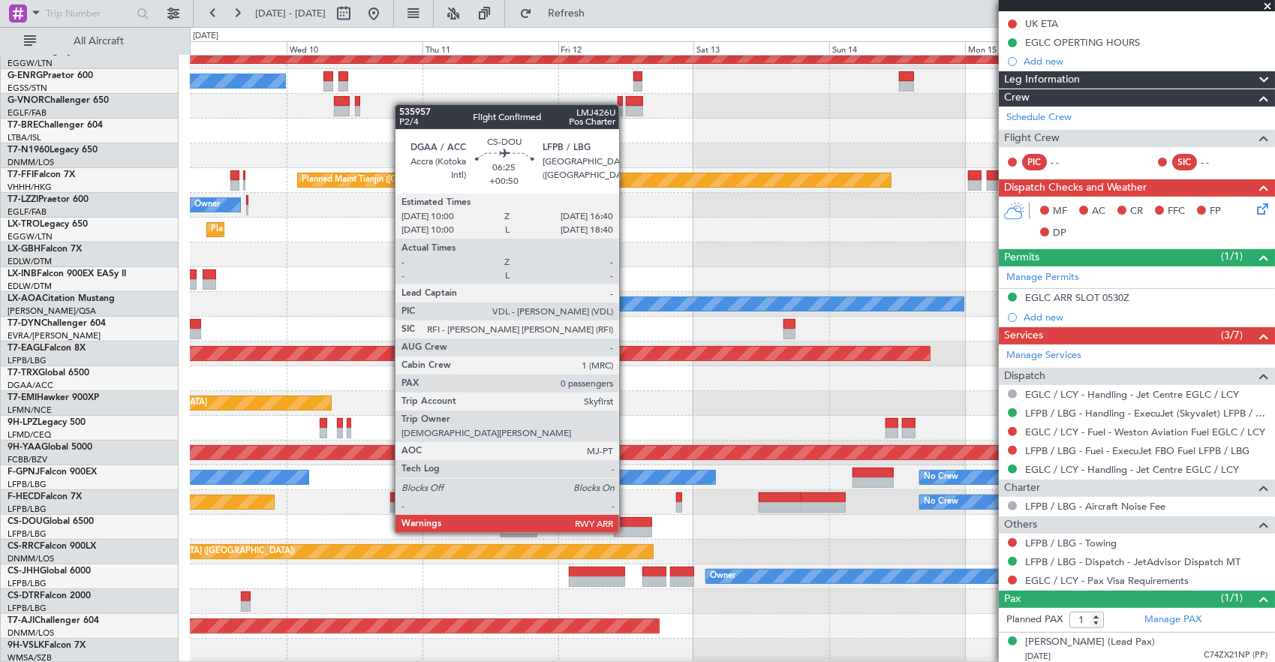
click at [652, 518] on div at bounding box center [633, 522] width 38 height 11
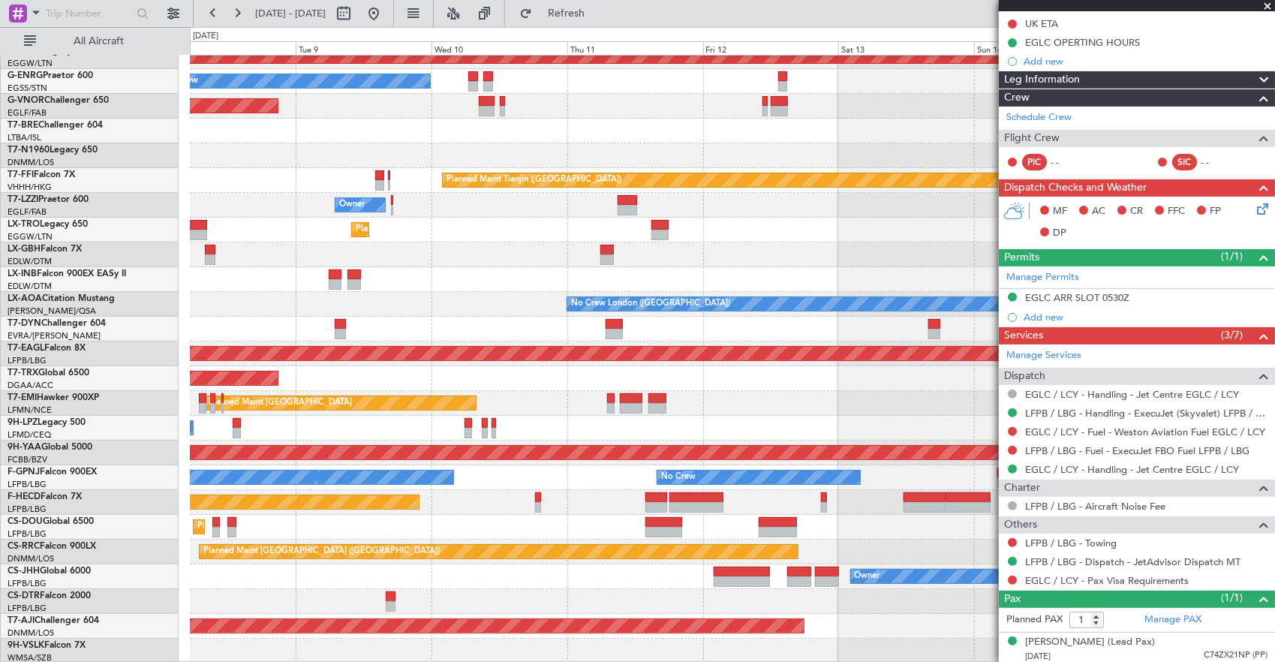
scroll to position [234, 0]
click at [707, 568] on div "Owner Planned Maint [GEOGRAPHIC_DATA] ([GEOGRAPHIC_DATA])" at bounding box center [732, 576] width 1085 height 25
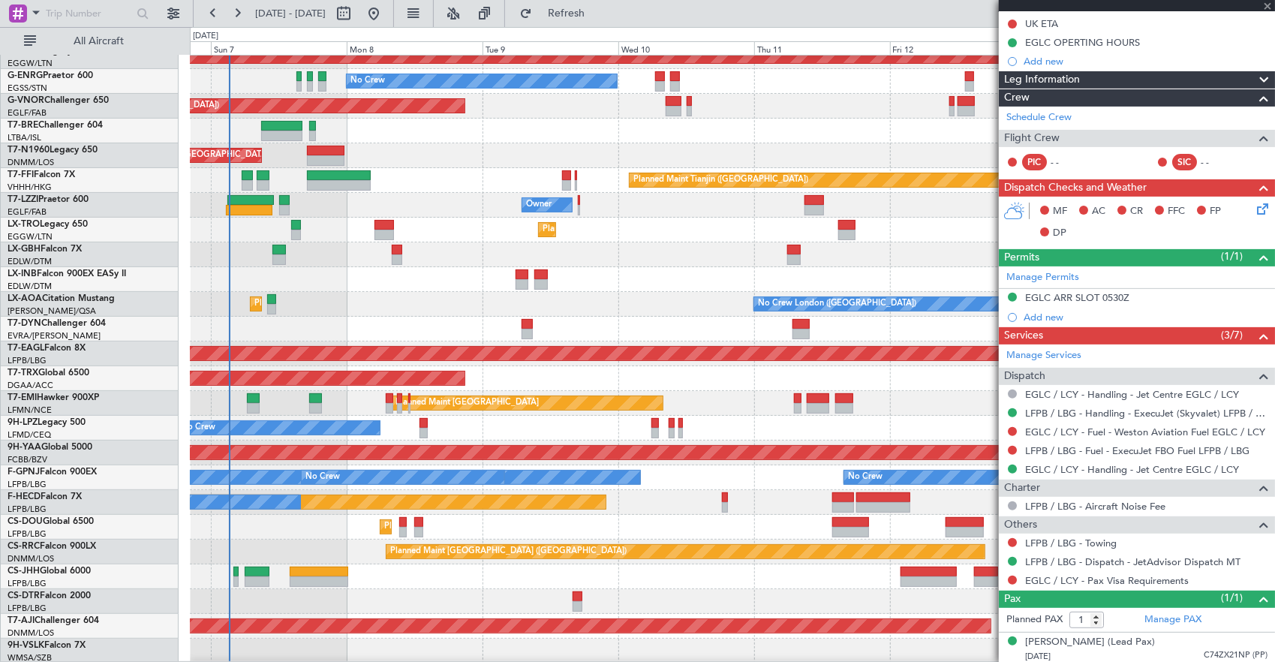
type input "+00:50"
type input "0"
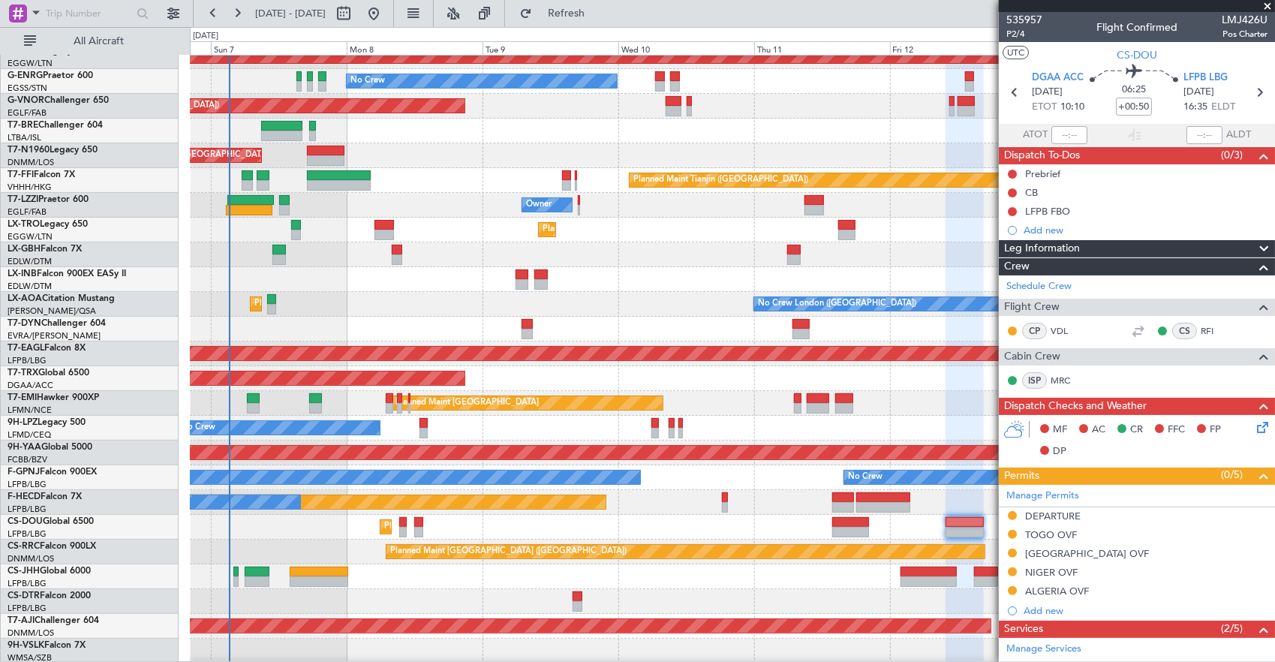
click at [254, 571] on div at bounding box center [257, 571] width 25 height 11
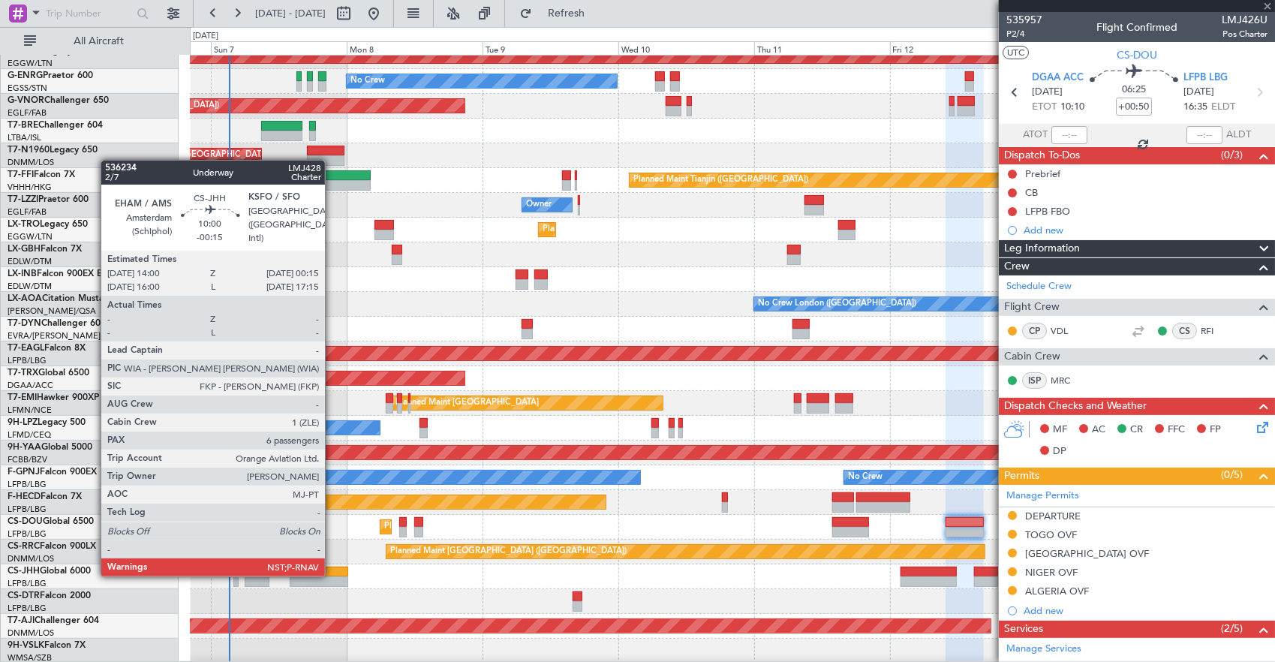
click at [332, 575] on div at bounding box center [319, 571] width 59 height 11
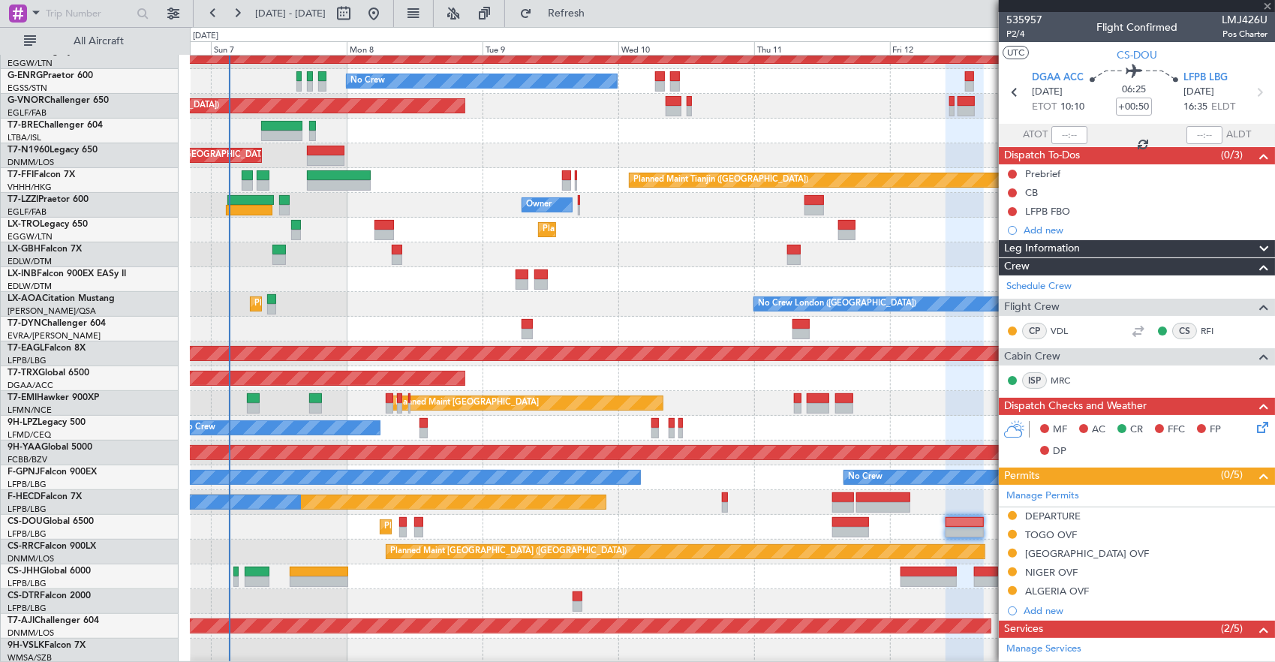
type input "-00:15"
type input "6"
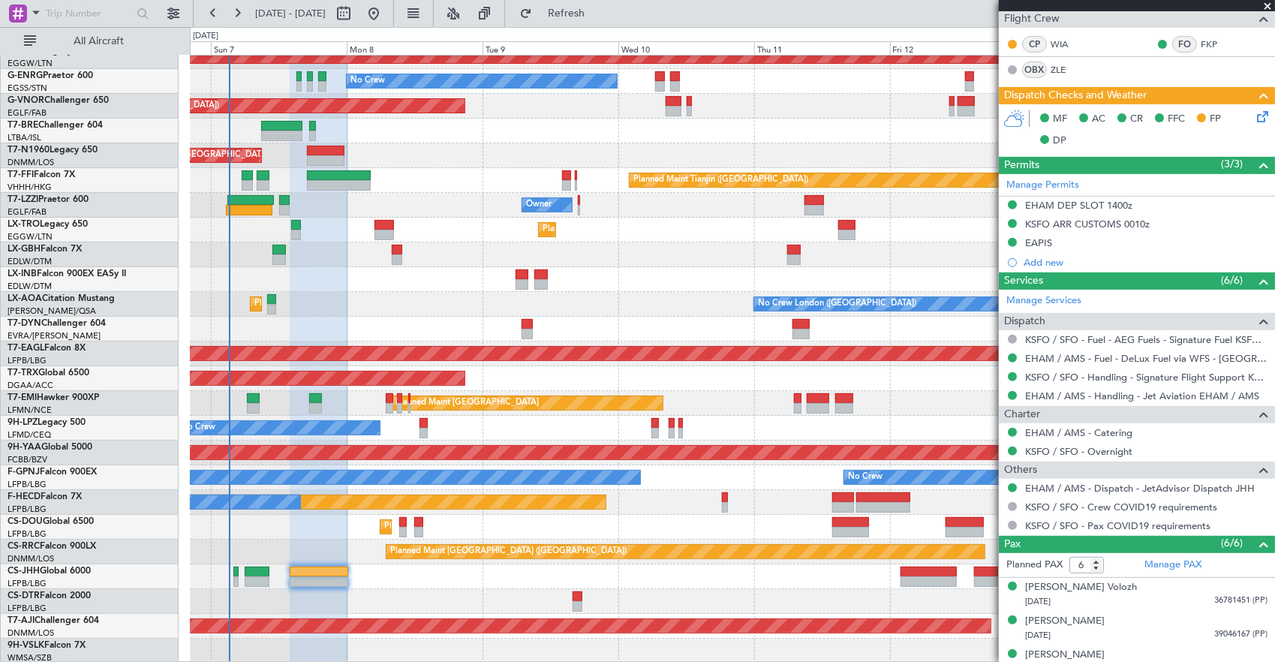
scroll to position [440, 0]
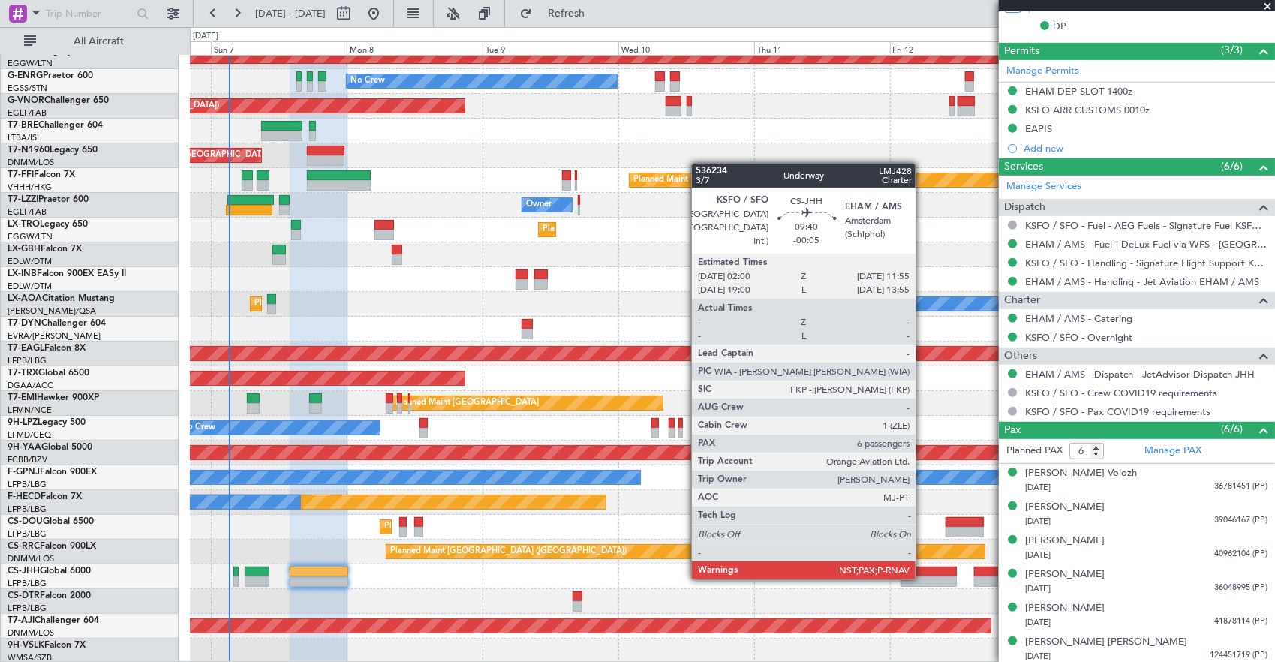
click at [923, 578] on div at bounding box center [928, 581] width 56 height 11
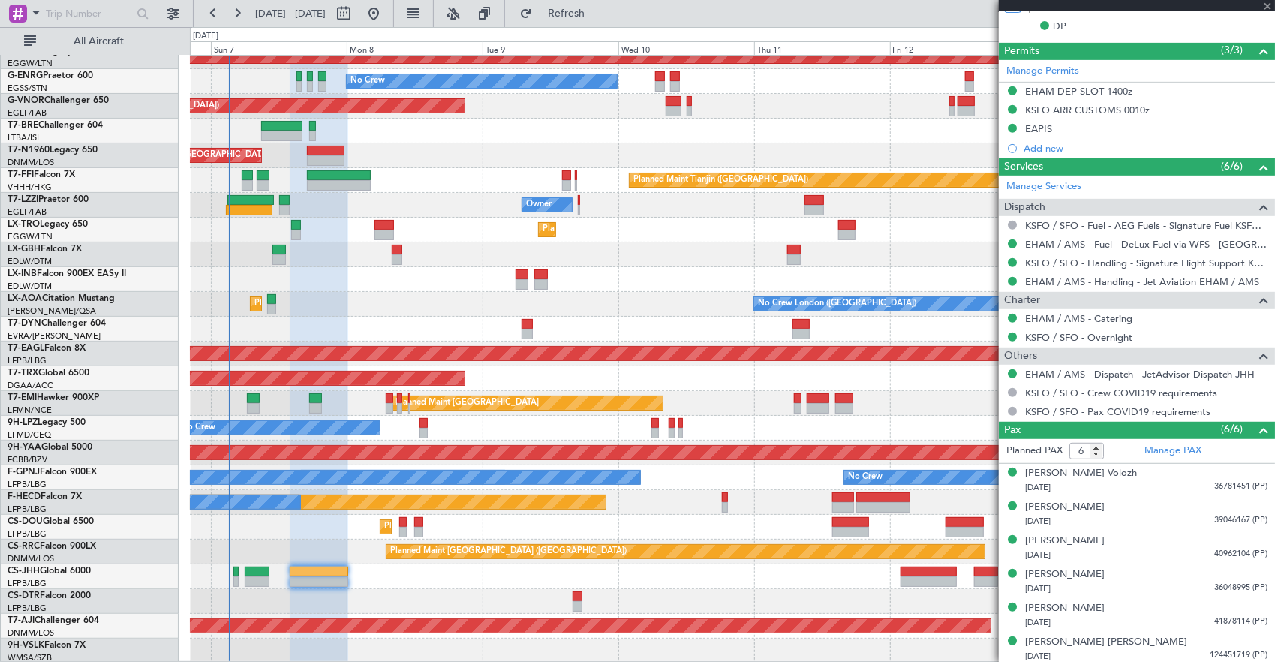
type input "-00:05"
type input "7"
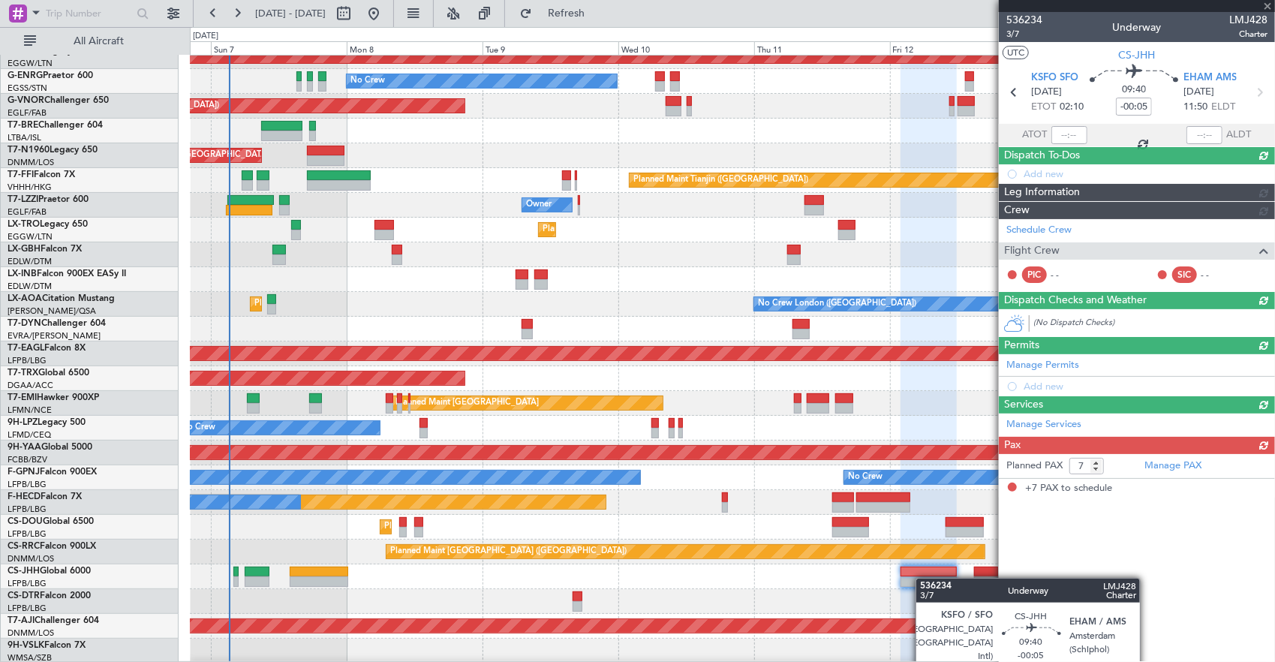
scroll to position [0, 0]
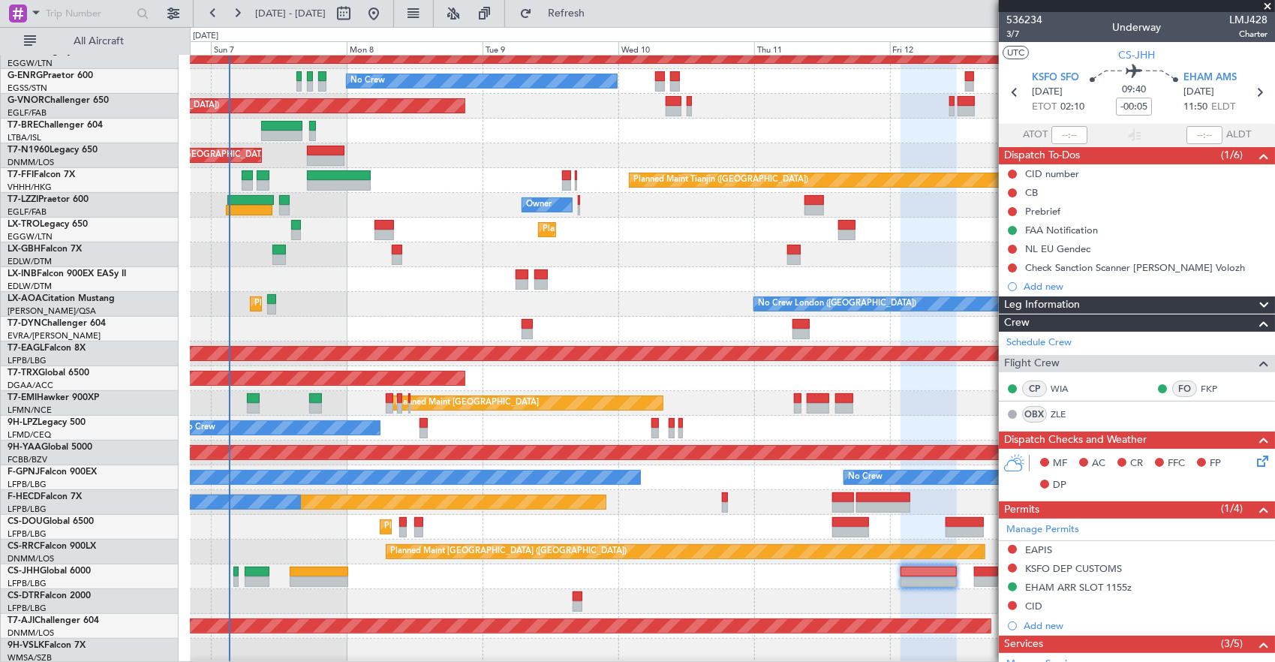
click at [428, 549] on div "Owner AOG Maint [GEOGRAPHIC_DATA] ([GEOGRAPHIC_DATA]) No Crew Planned Maint [GE…" at bounding box center [732, 242] width 1085 height 842
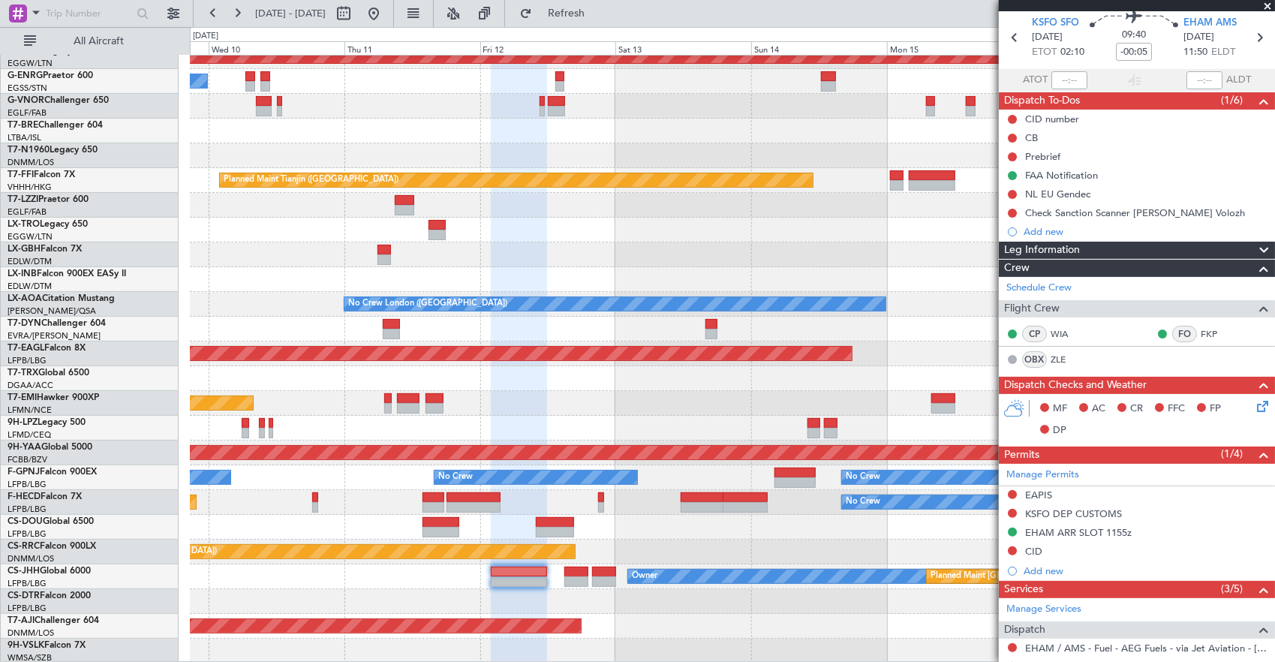
scroll to position [75, 0]
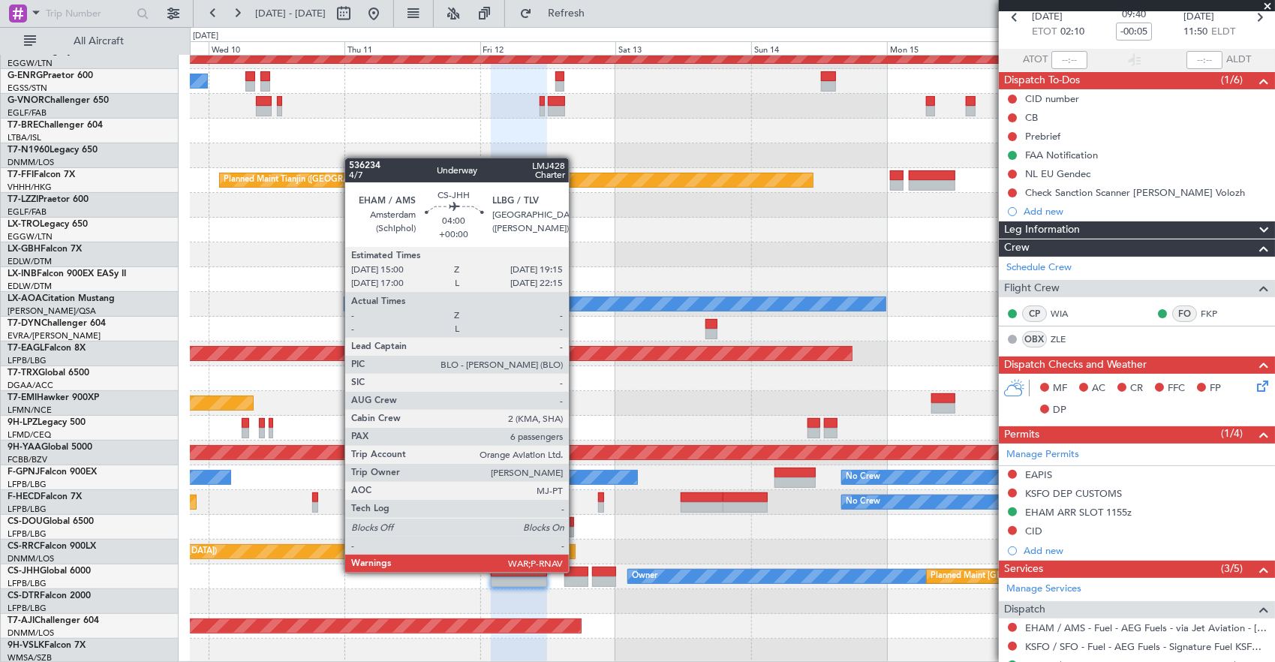
click at [576, 571] on div at bounding box center [576, 571] width 25 height 11
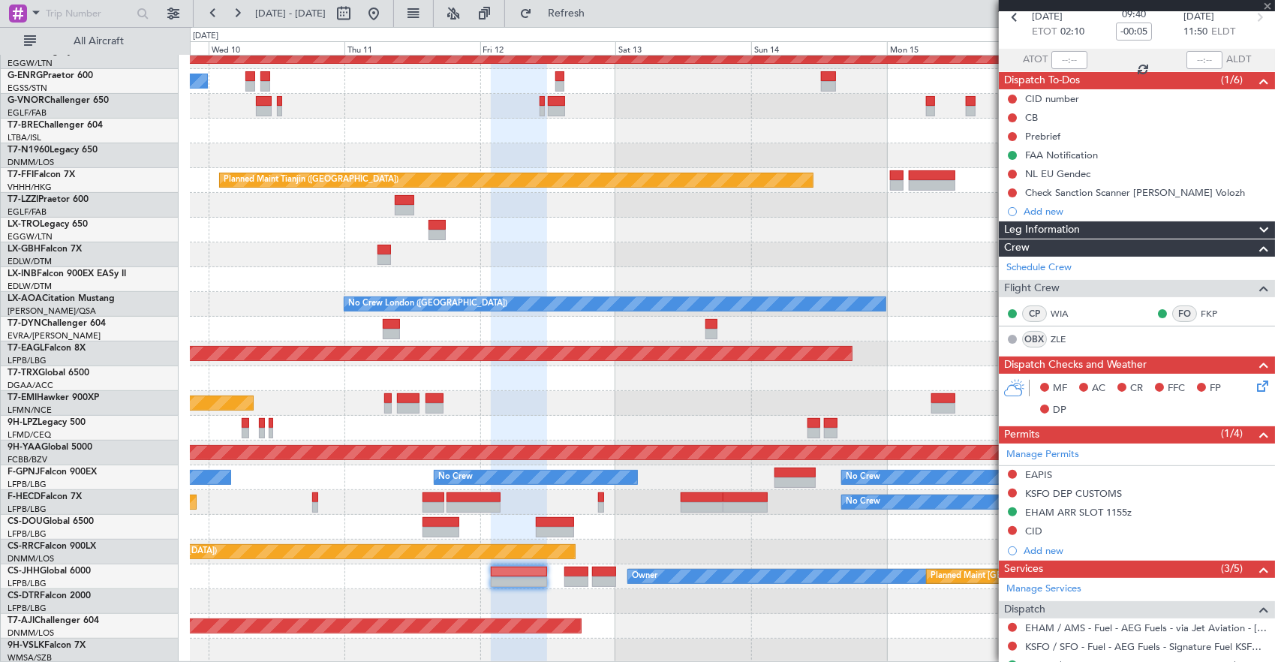
type input "6"
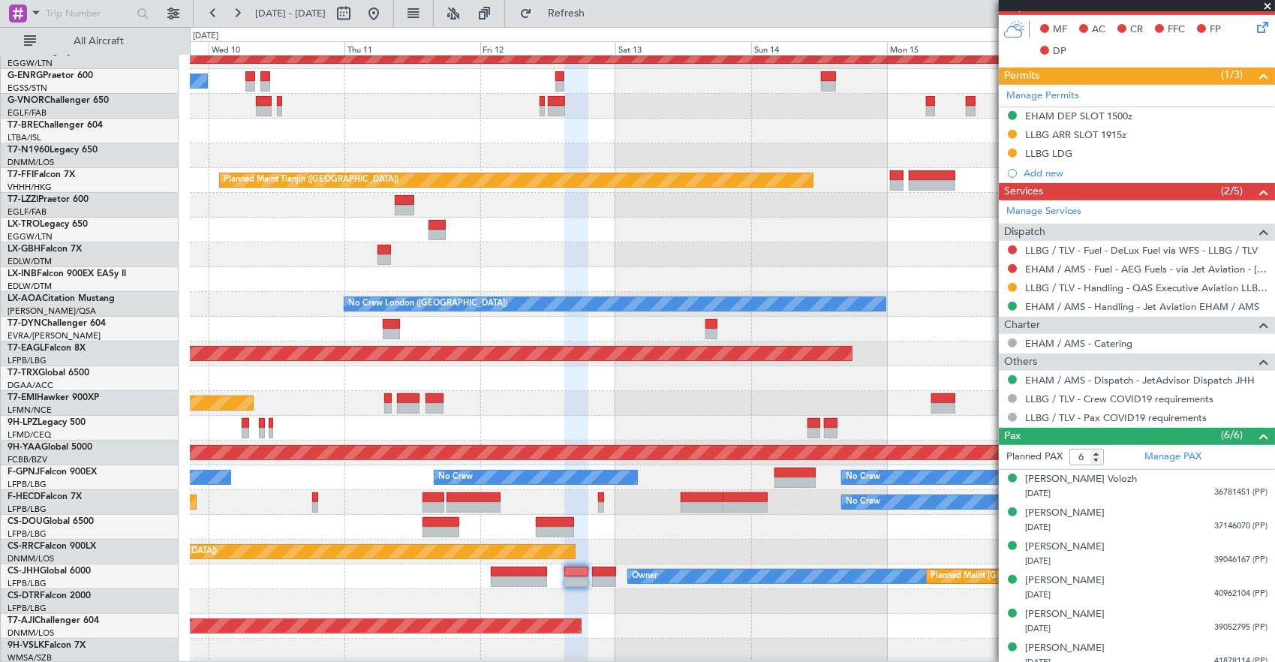
scroll to position [440, 0]
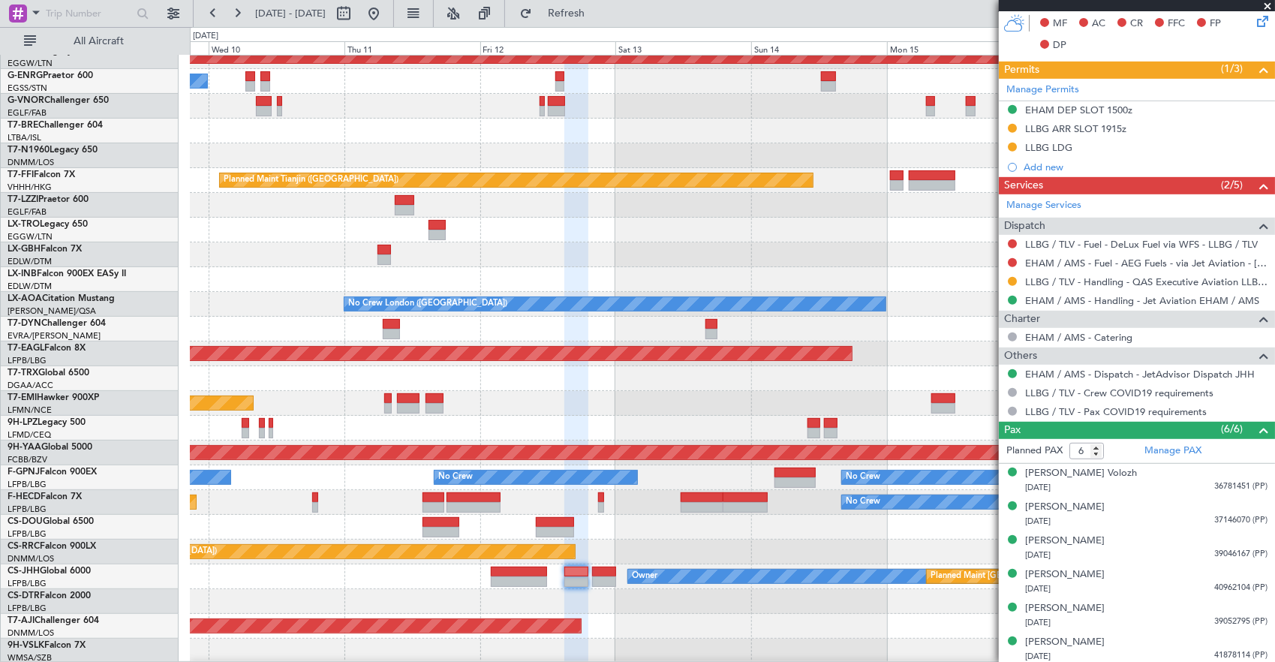
click at [797, 518] on div "Owner AOG Maint [GEOGRAPHIC_DATA] ([GEOGRAPHIC_DATA]) No Crew Planned Maint [GE…" at bounding box center [732, 242] width 1085 height 842
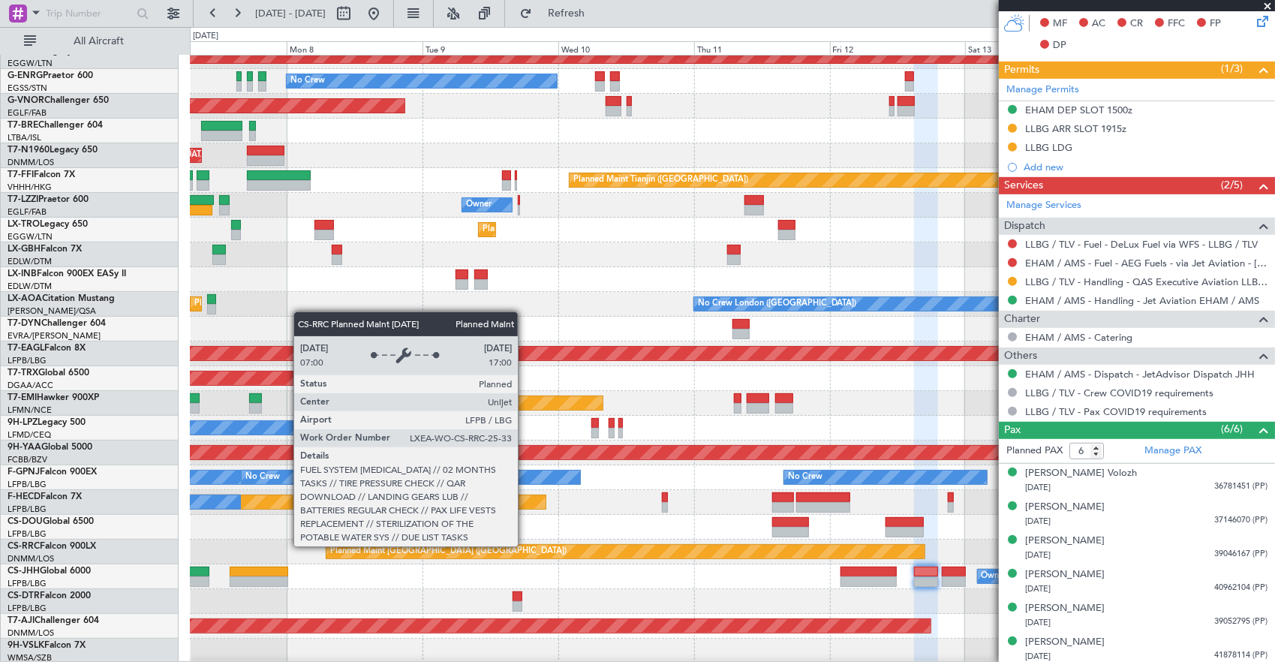
click at [770, 544] on div "Planned Maint [GEOGRAPHIC_DATA] ([GEOGRAPHIC_DATA])" at bounding box center [625, 551] width 599 height 15
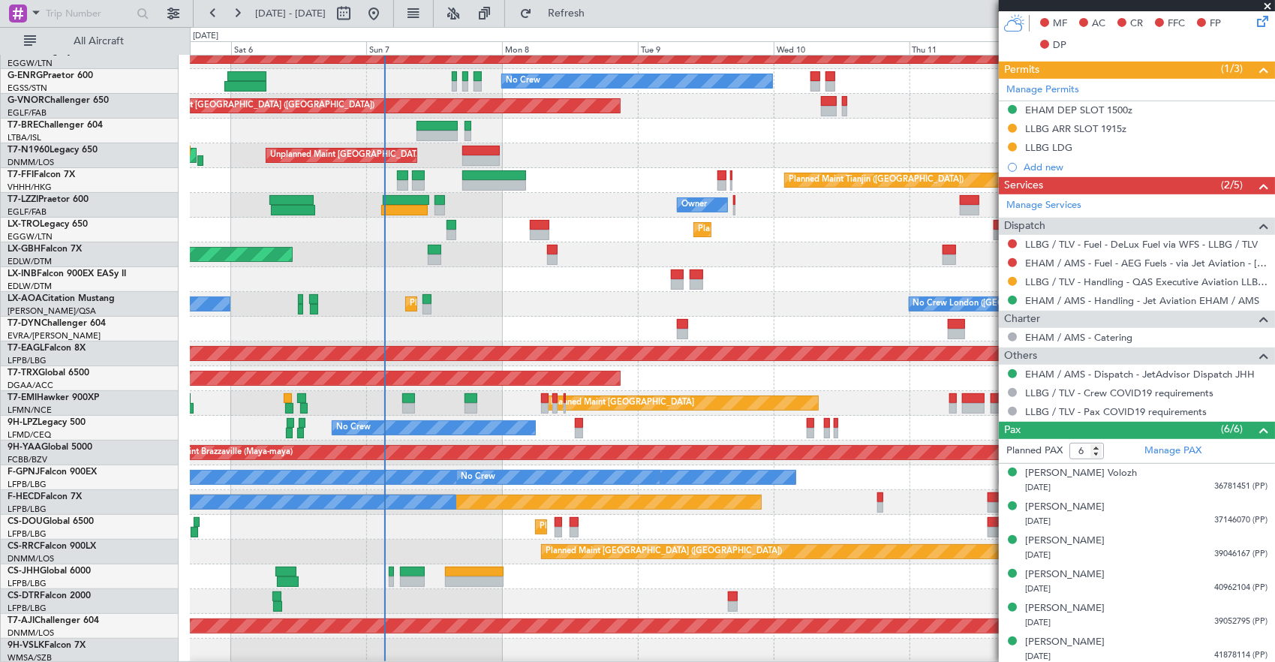
click at [567, 579] on div "Owner Planned Maint [GEOGRAPHIC_DATA] ([GEOGRAPHIC_DATA]) Planned Maint [GEOGRA…" at bounding box center [732, 576] width 1085 height 25
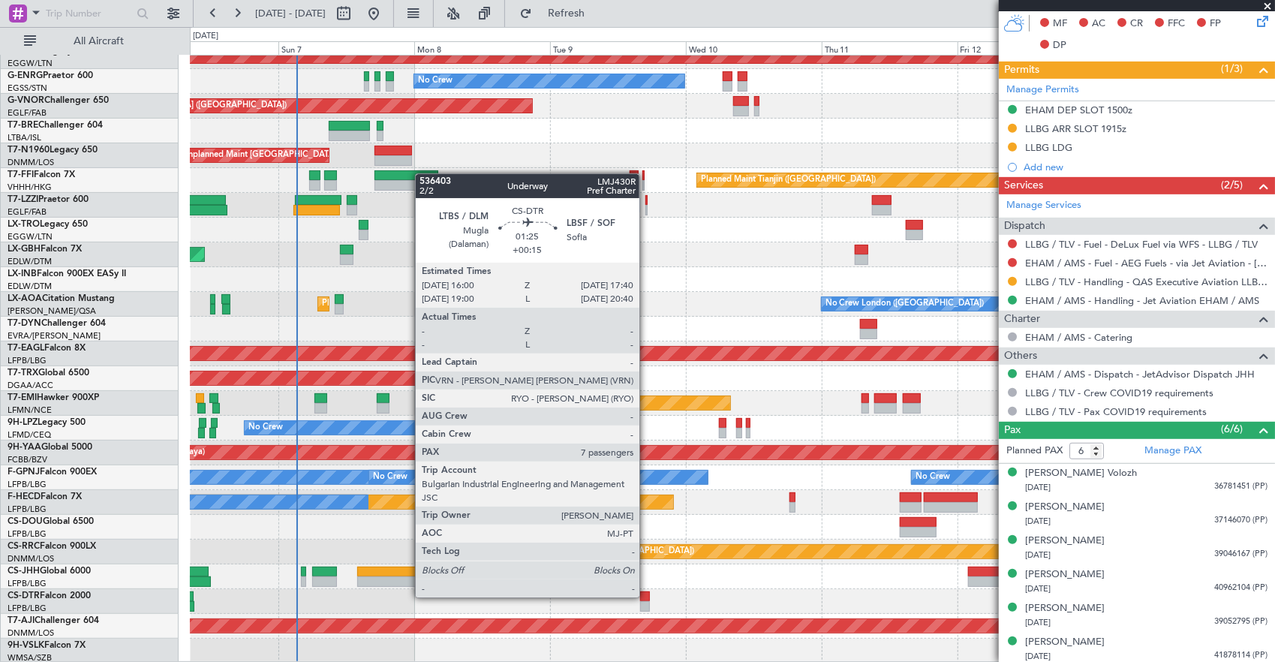
click at [647, 596] on div at bounding box center [645, 596] width 10 height 11
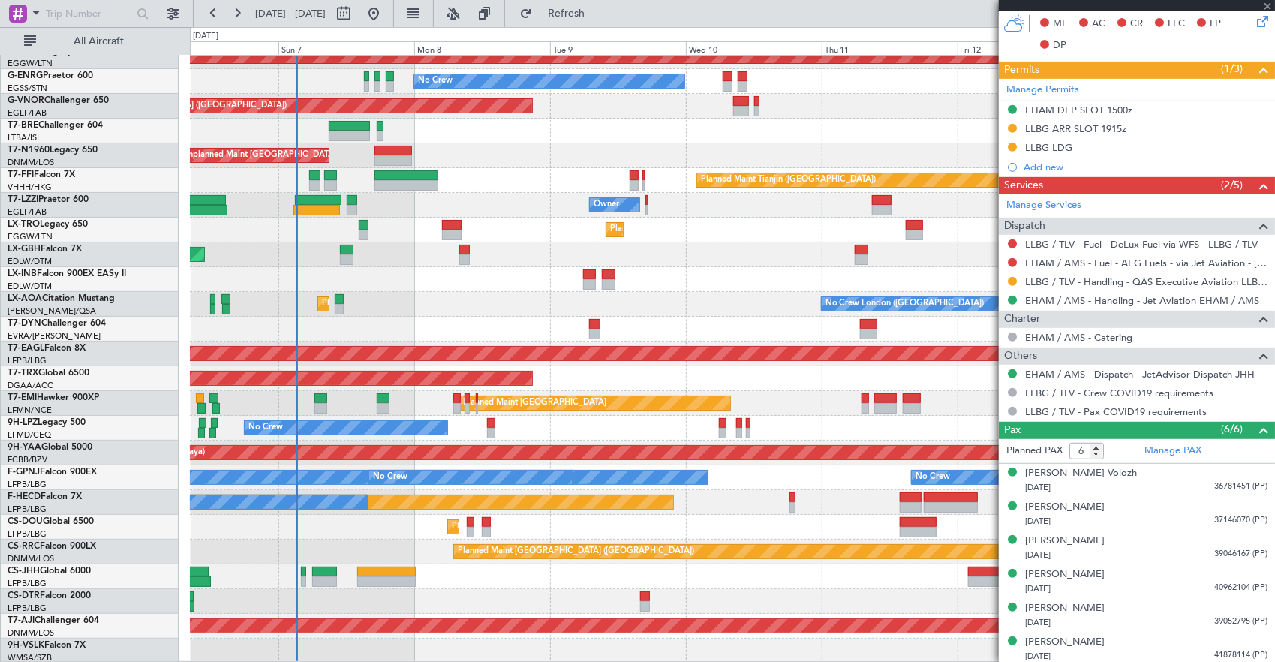
type input "+00:15"
type input "7"
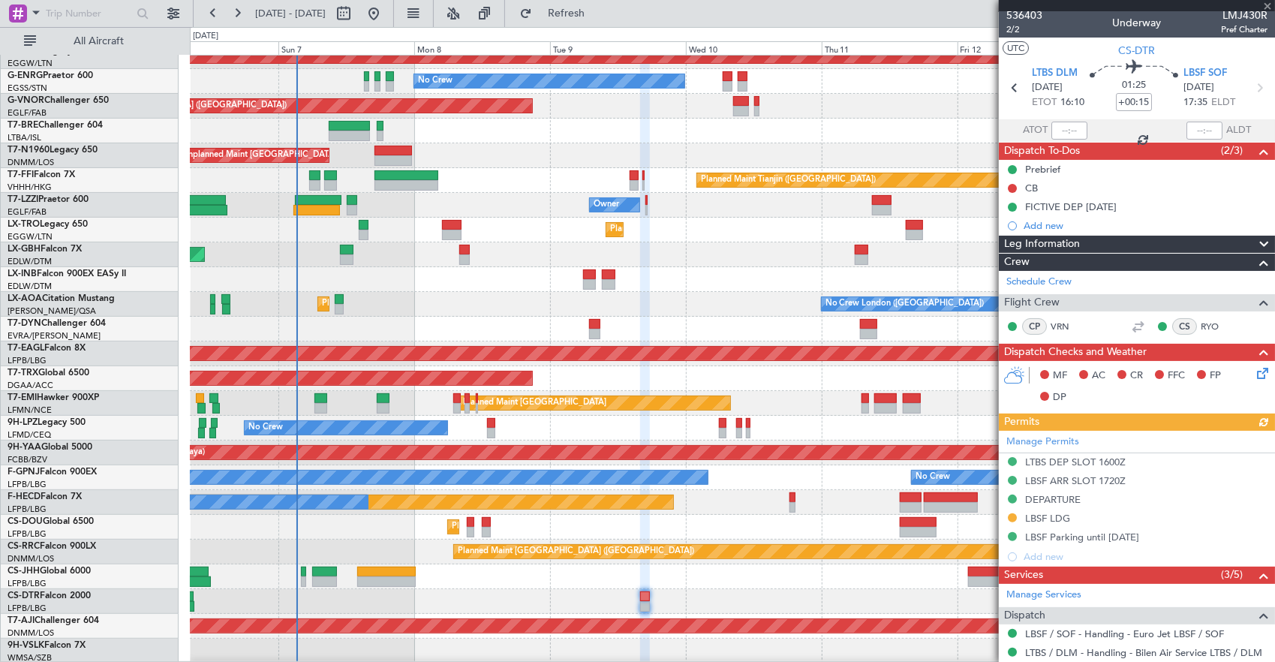
scroll to position [0, 0]
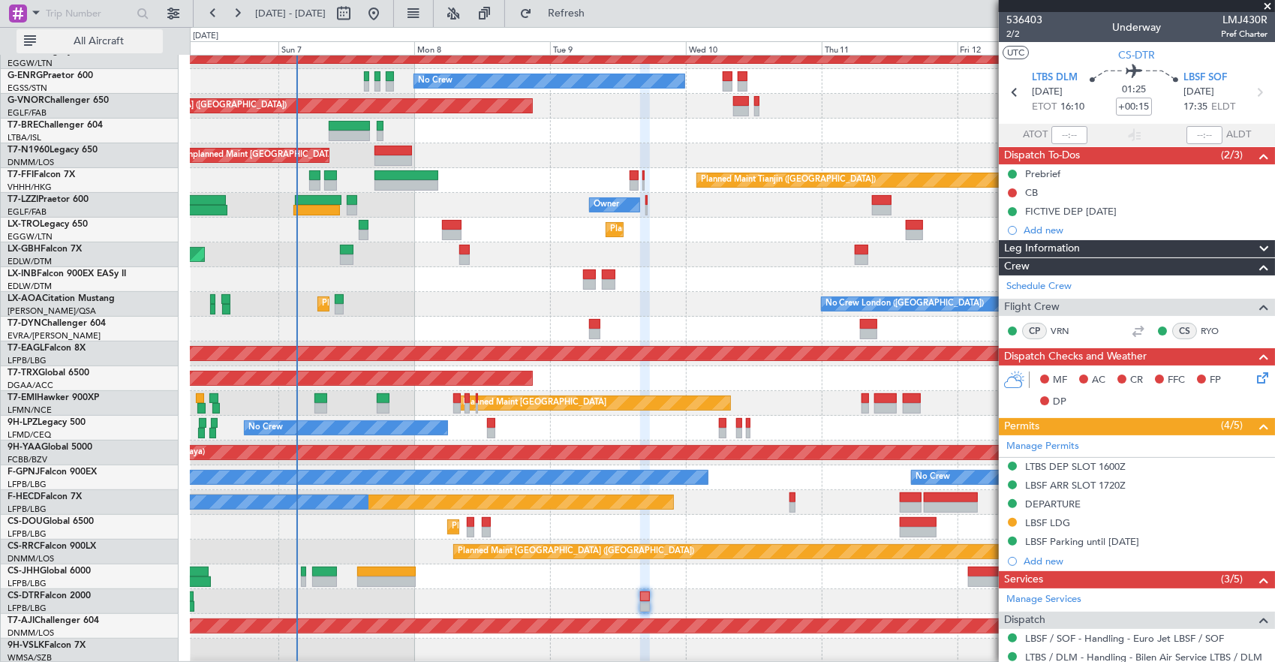
click at [89, 48] on button "All Aircraft" at bounding box center [90, 41] width 146 height 24
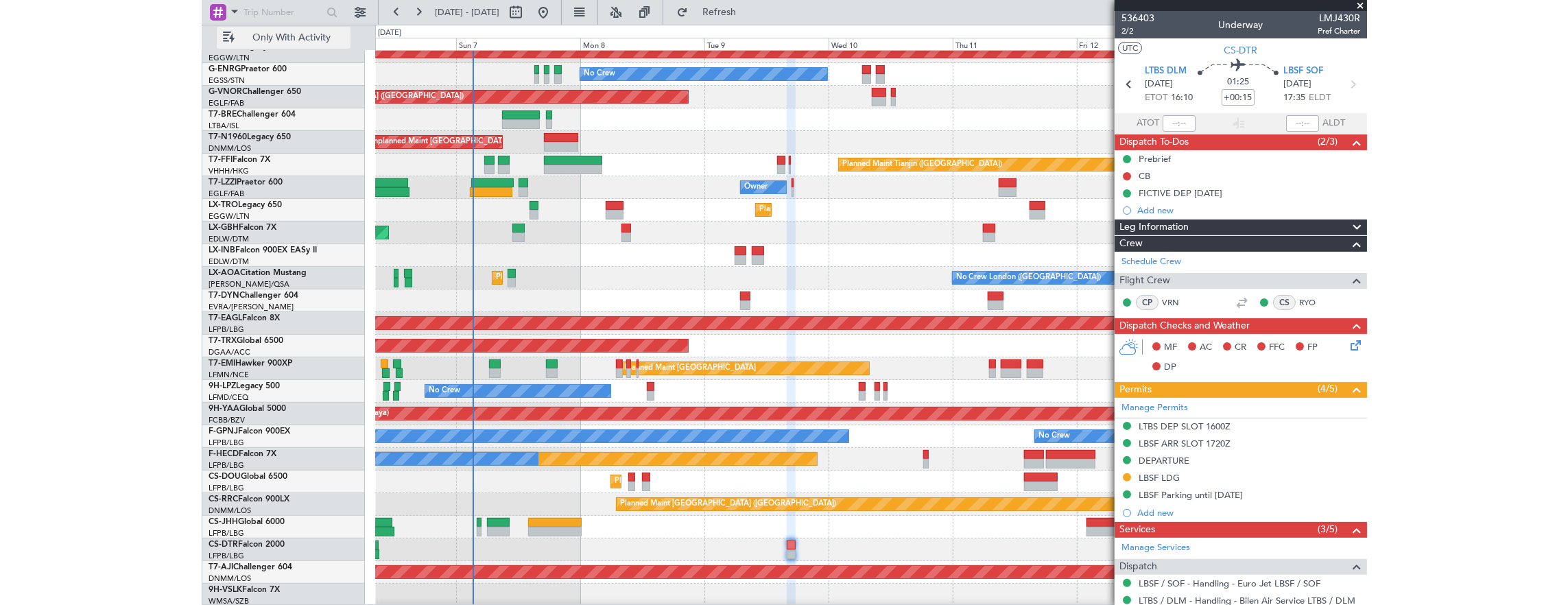
scroll to position [10, 0]
